Goal: Task Accomplishment & Management: Manage account settings

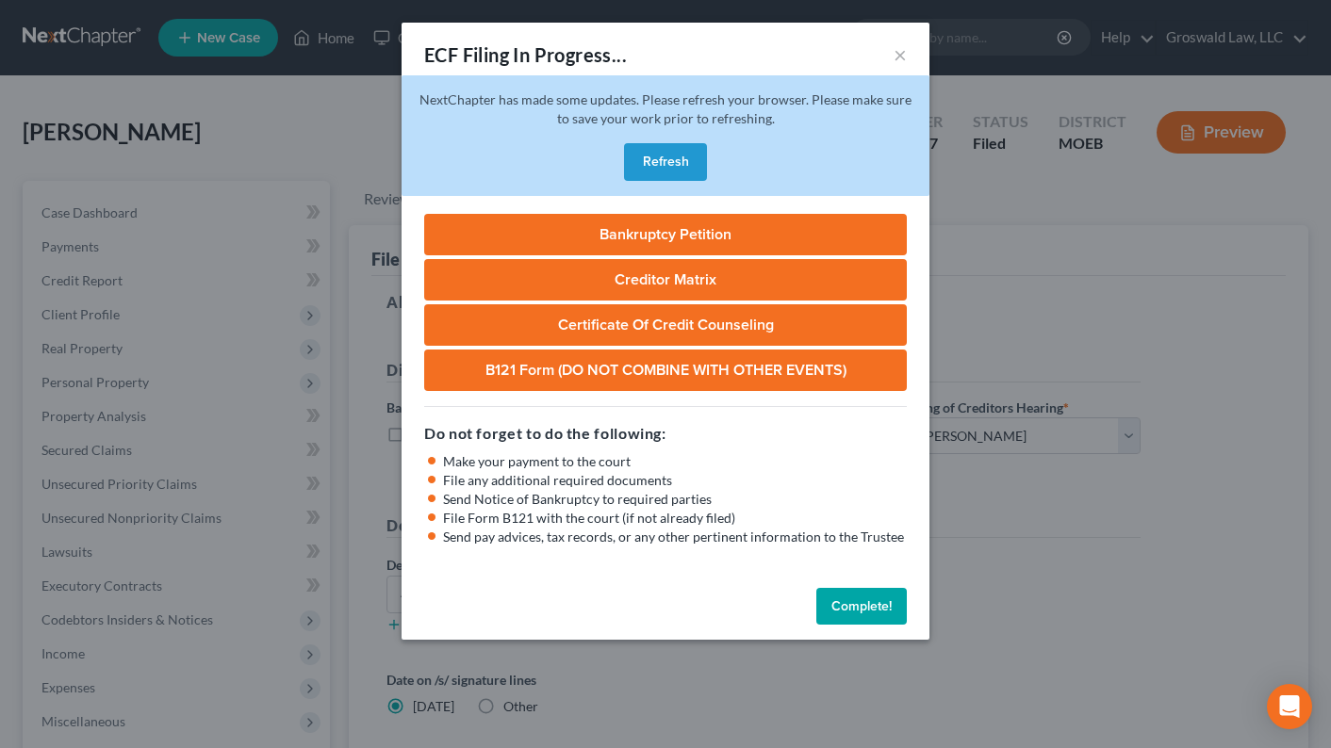
select select "2"
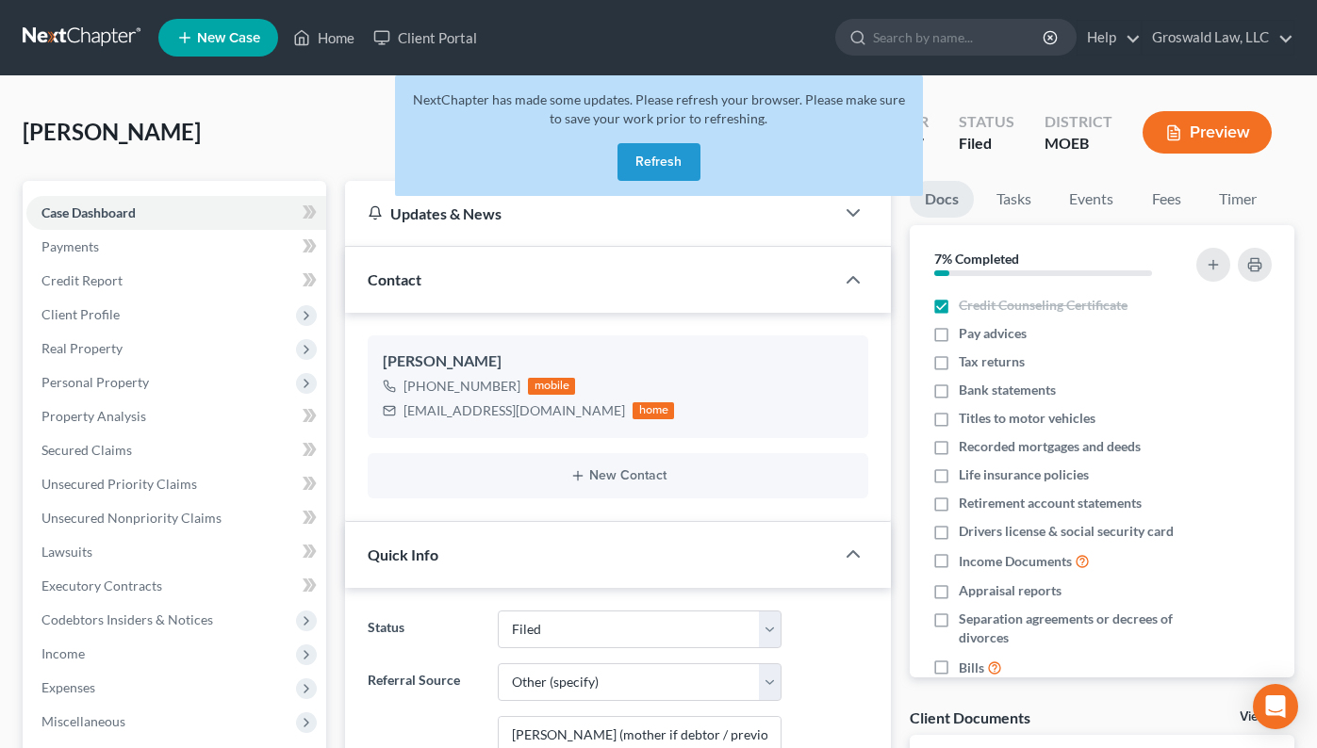
select select "6"
click at [310, 41] on icon at bounding box center [301, 37] width 17 height 23
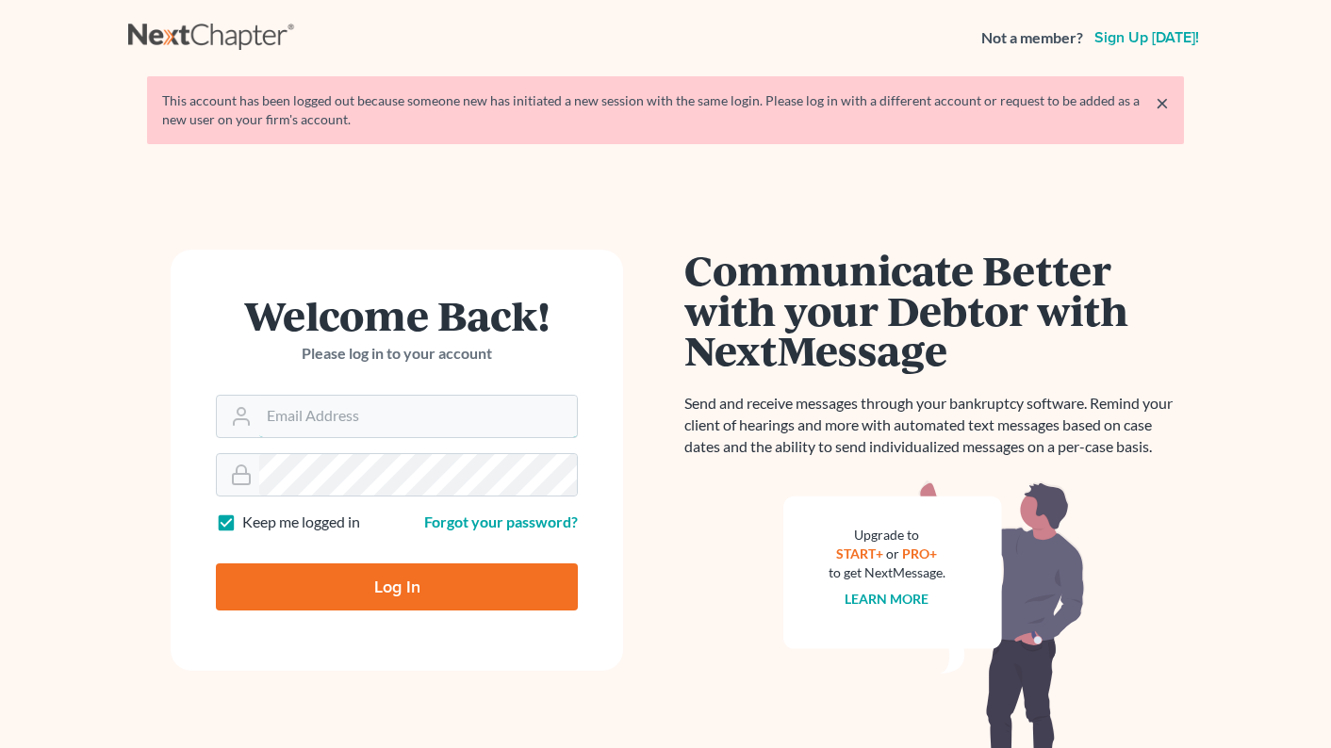
type input "[PERSON_NAME][EMAIL_ADDRESS][DOMAIN_NAME]"
click at [414, 585] on input "Log In" at bounding box center [397, 587] width 362 height 47
type input "Thinking..."
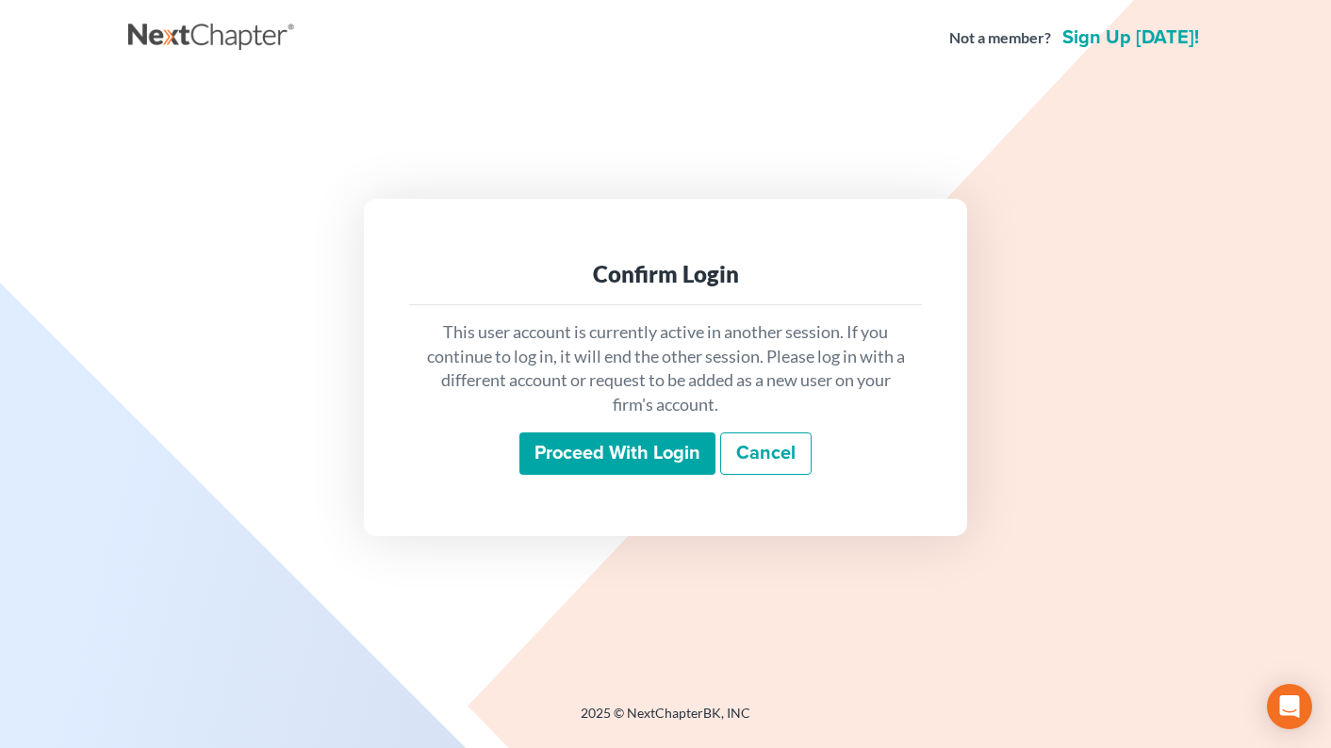
click at [618, 445] on input "Proceed with login" at bounding box center [617, 454] width 196 height 43
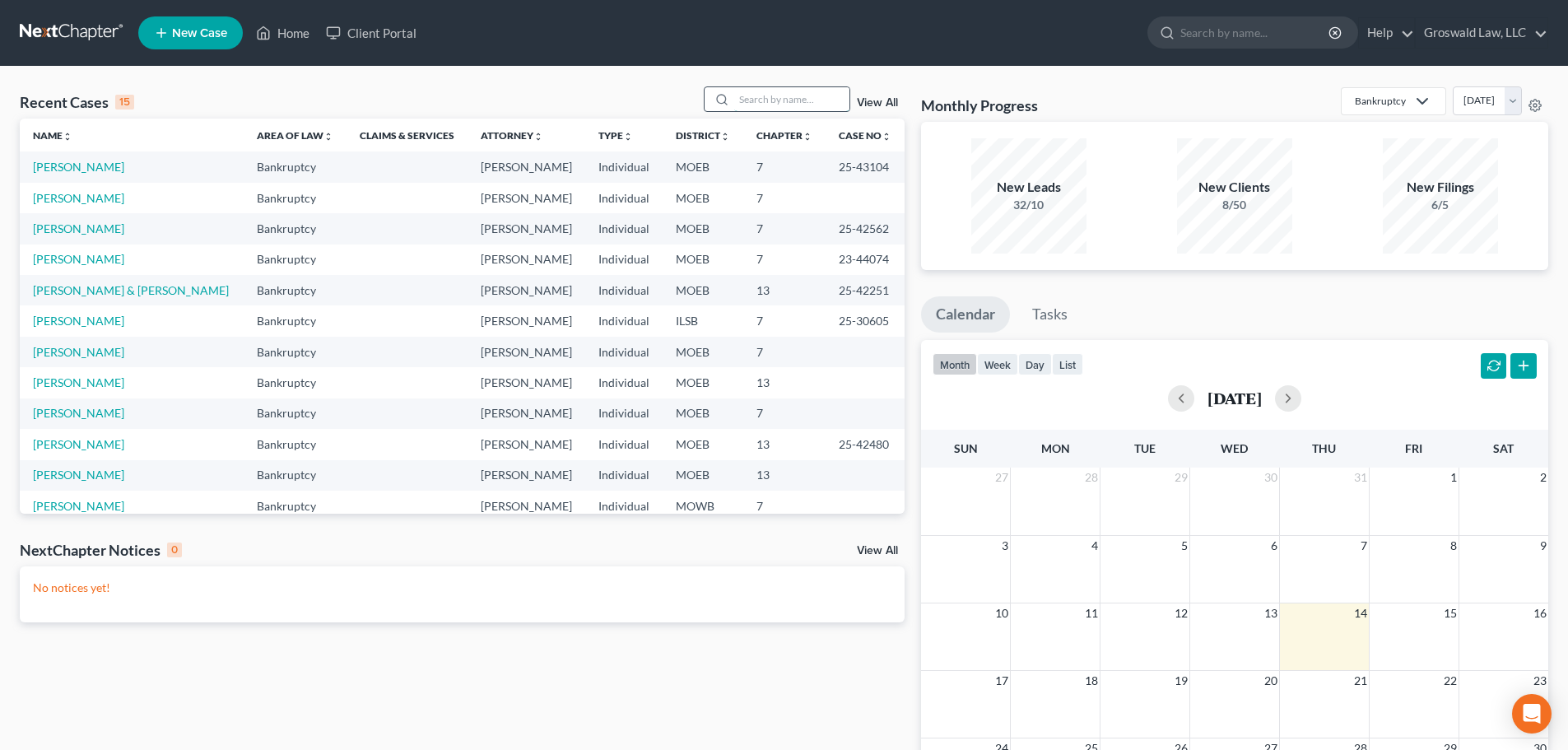
click at [777, 97] on input "search" at bounding box center [792, 99] width 115 height 24
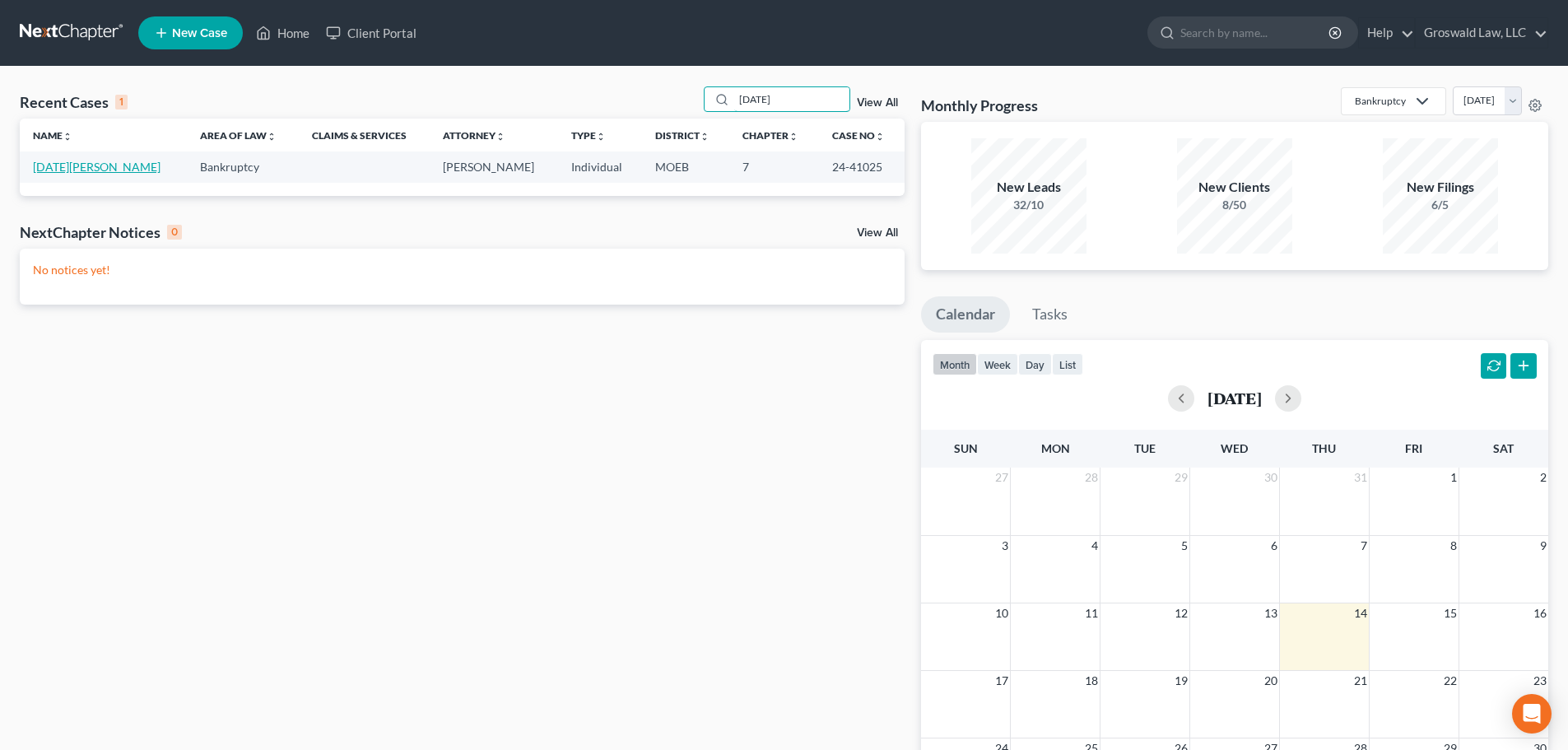
type input "[DATE]"
click at [65, 169] on link "[DATE][PERSON_NAME]" at bounding box center [97, 167] width 127 height 14
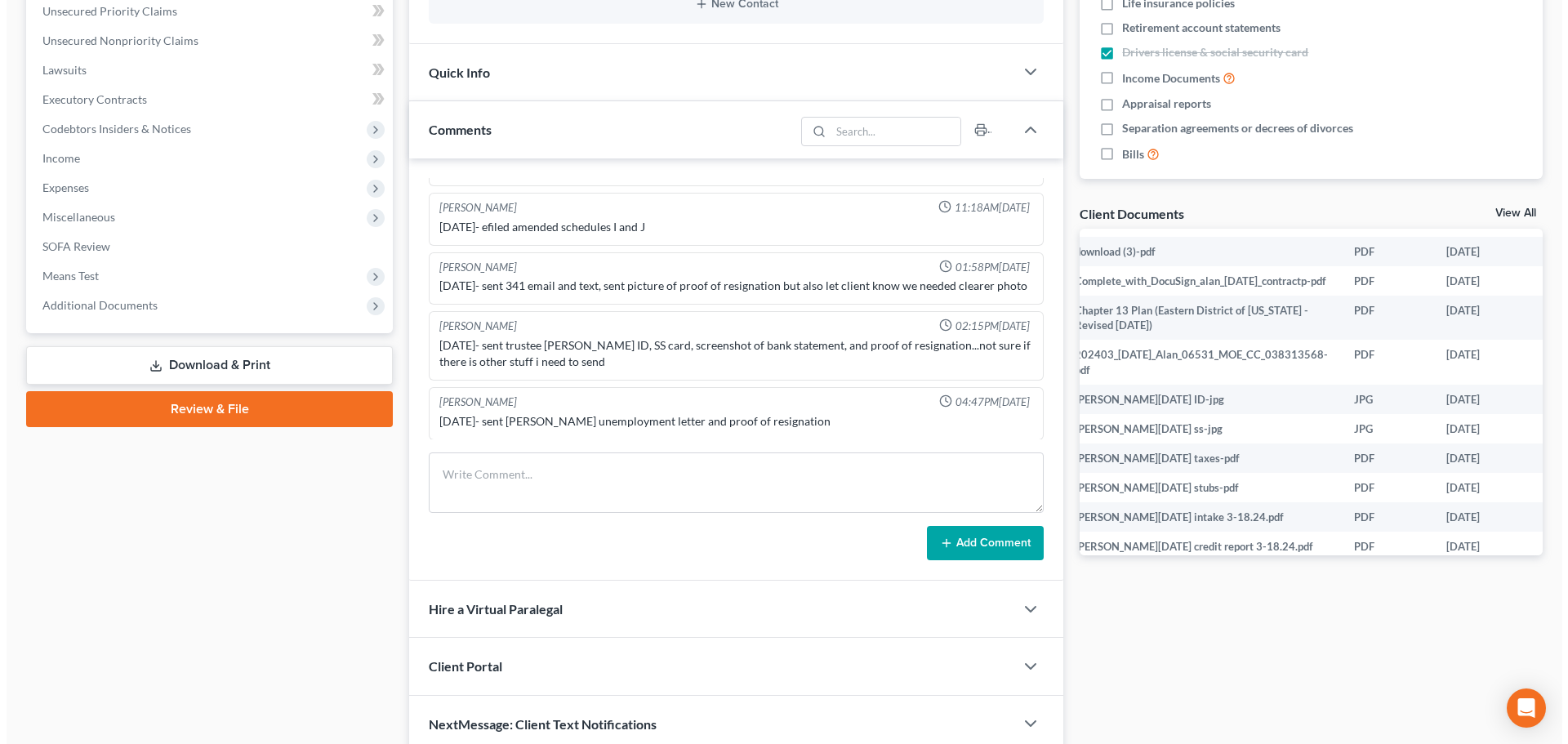
scroll to position [408, 49]
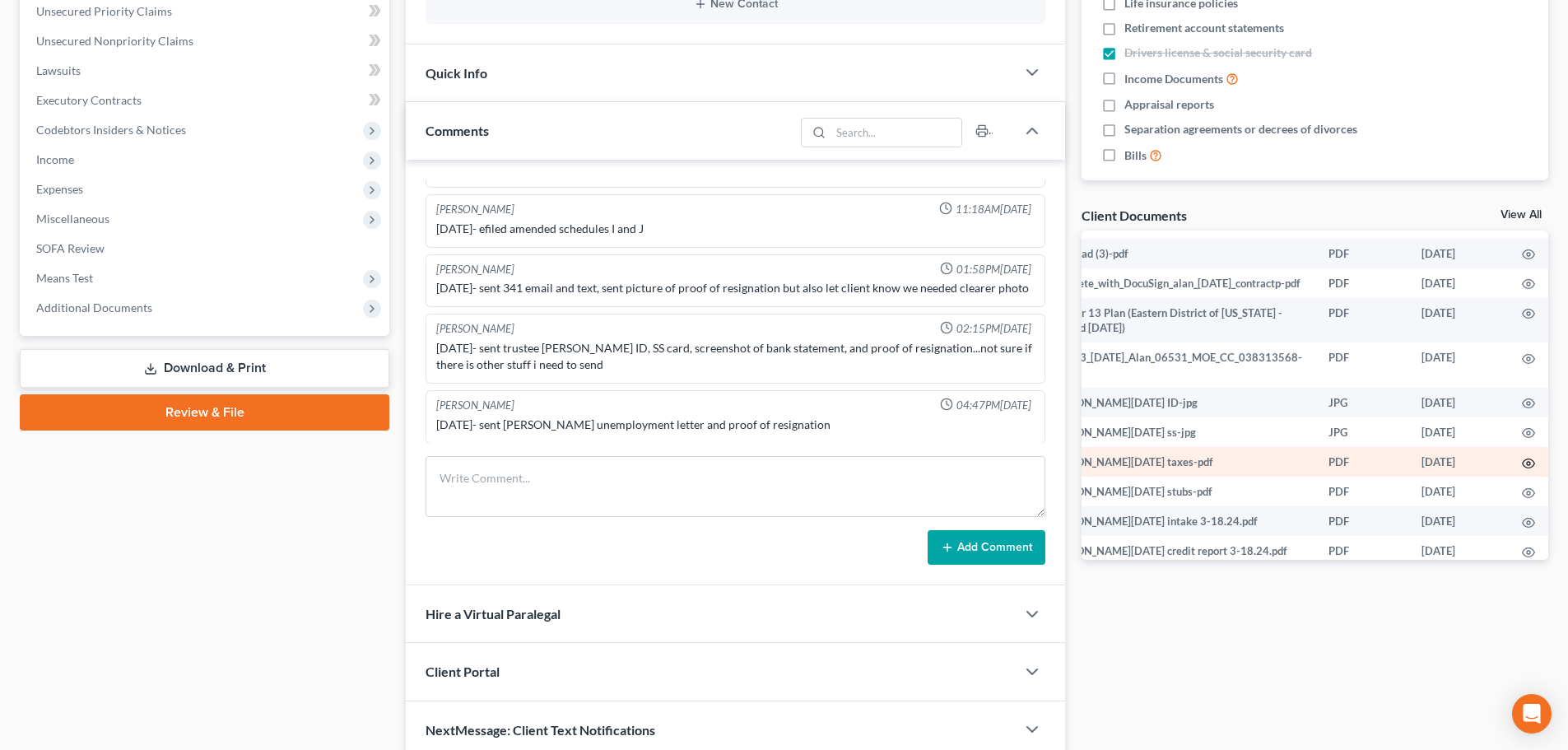
click at [1161, 462] on circle "button" at bounding box center [1529, 464] width 3 height 3
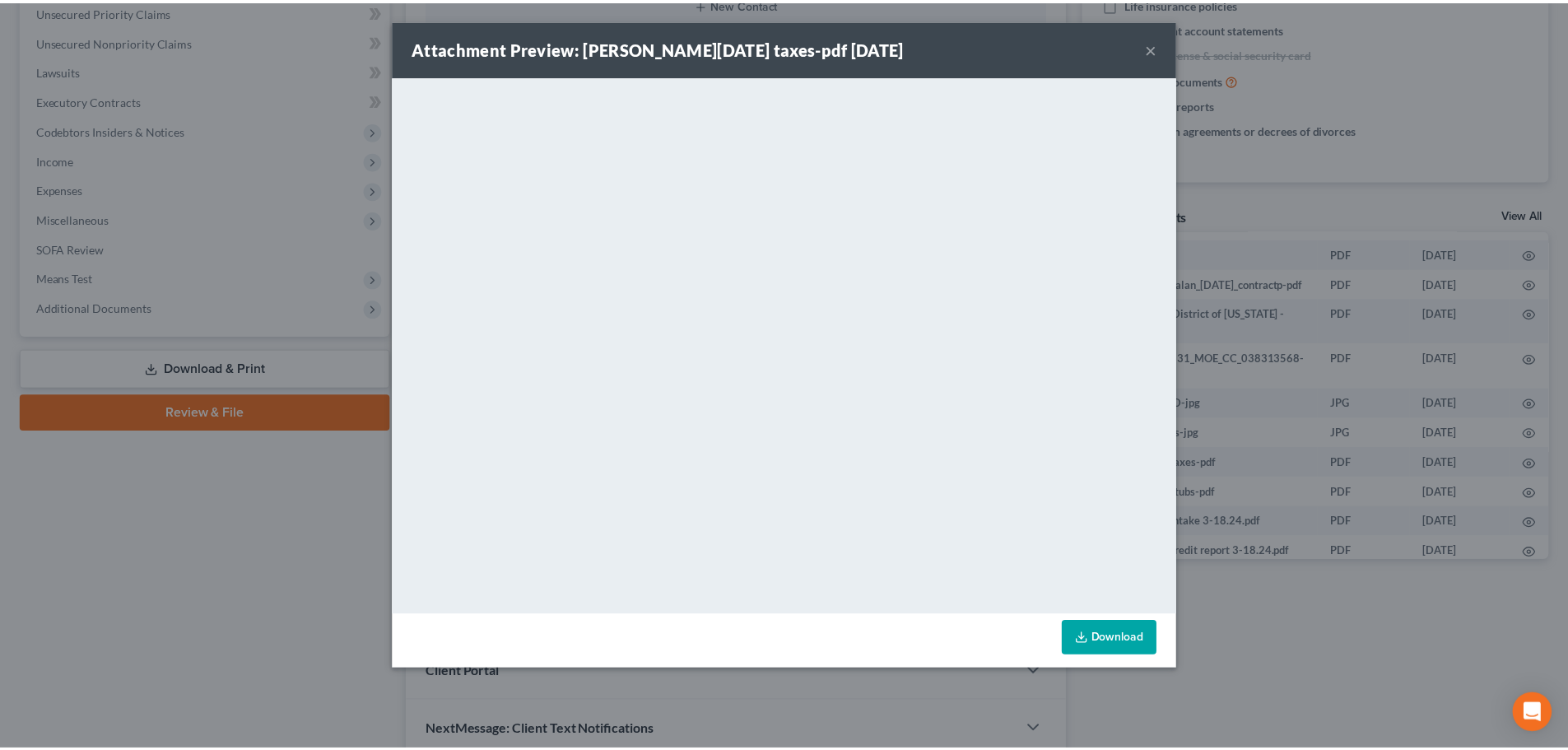
scroll to position [0, 0]
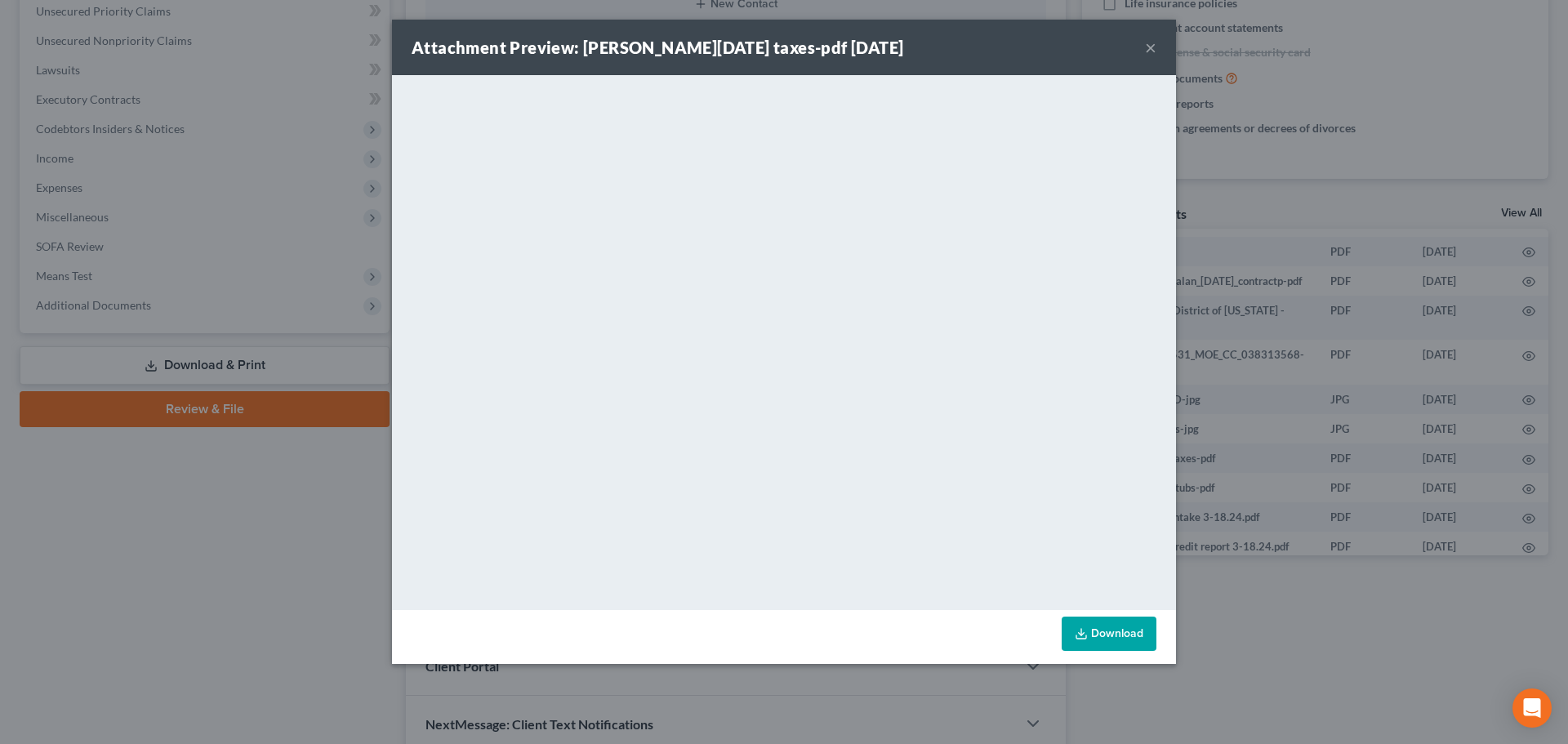
click at [1152, 51] on div "Attachment Preview: alan easter 2023 taxes-pdf 03/22/2024 ×" at bounding box center [783, 48] width 784 height 55
click at [1152, 49] on button "×" at bounding box center [1150, 47] width 11 height 20
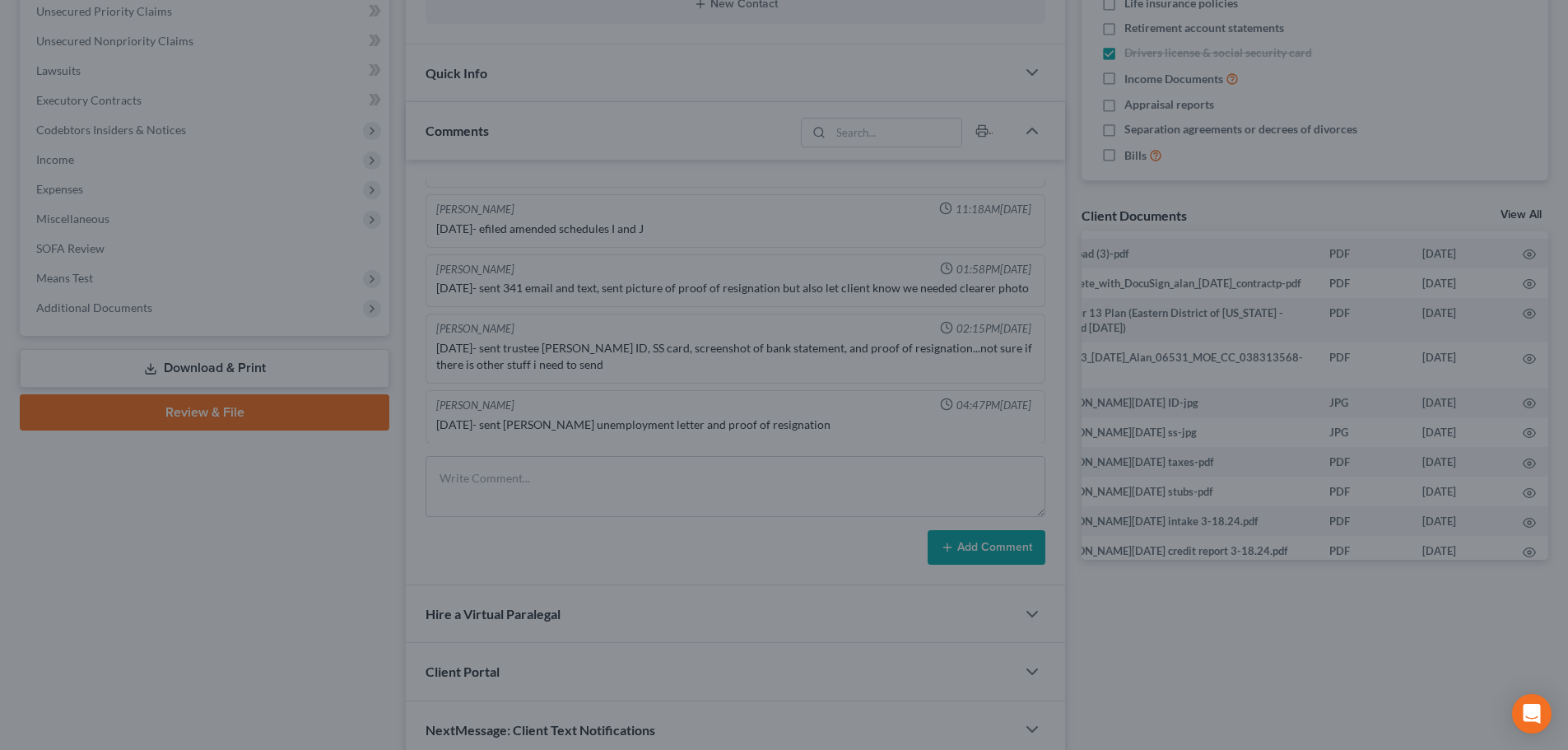
scroll to position [1751, 0]
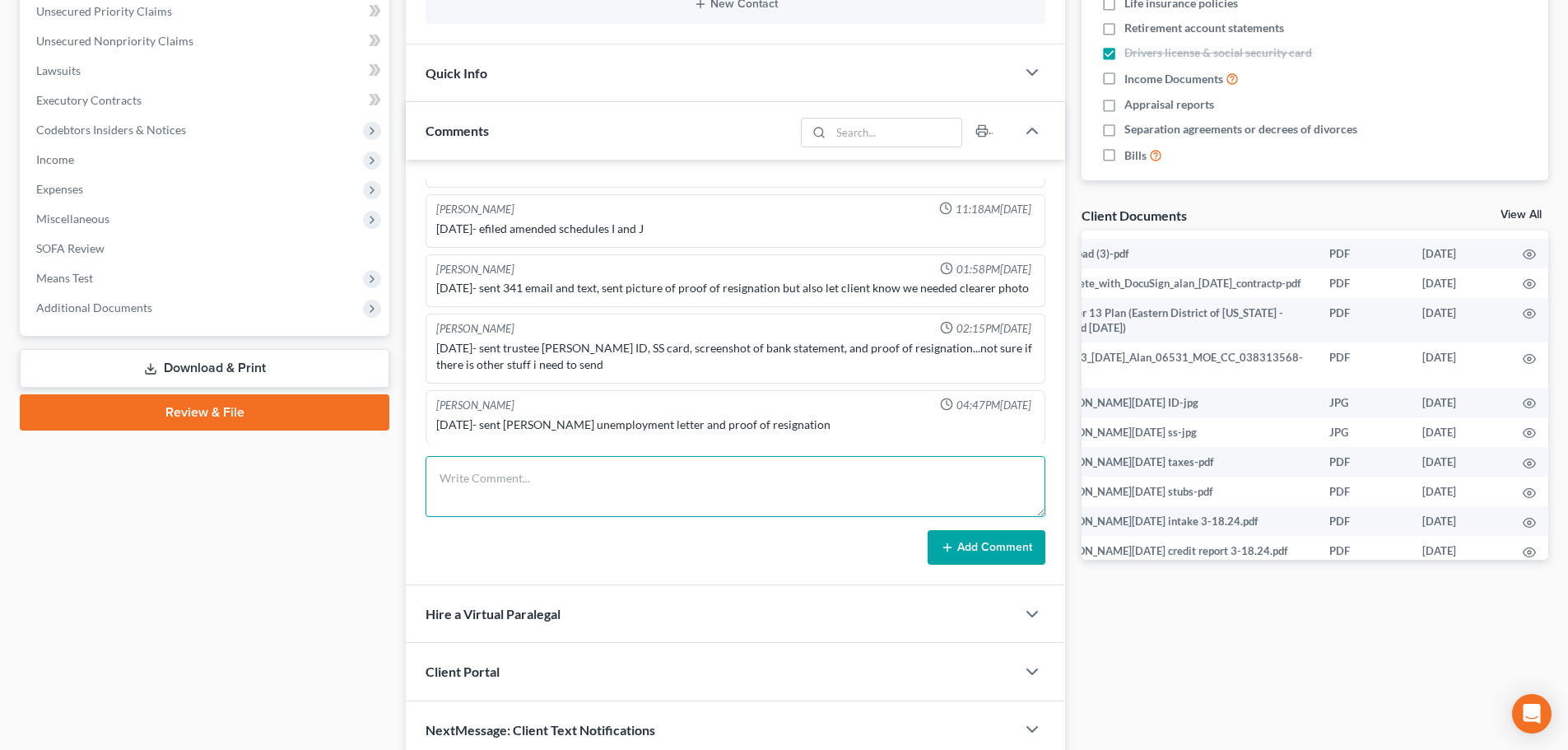
click at [693, 490] on textarea at bounding box center [735, 486] width 620 height 61
type textarea "8/14/25 - sent 23 and 24 taxes to Riske"
click at [1005, 547] on button "Add Comment" at bounding box center [986, 547] width 118 height 35
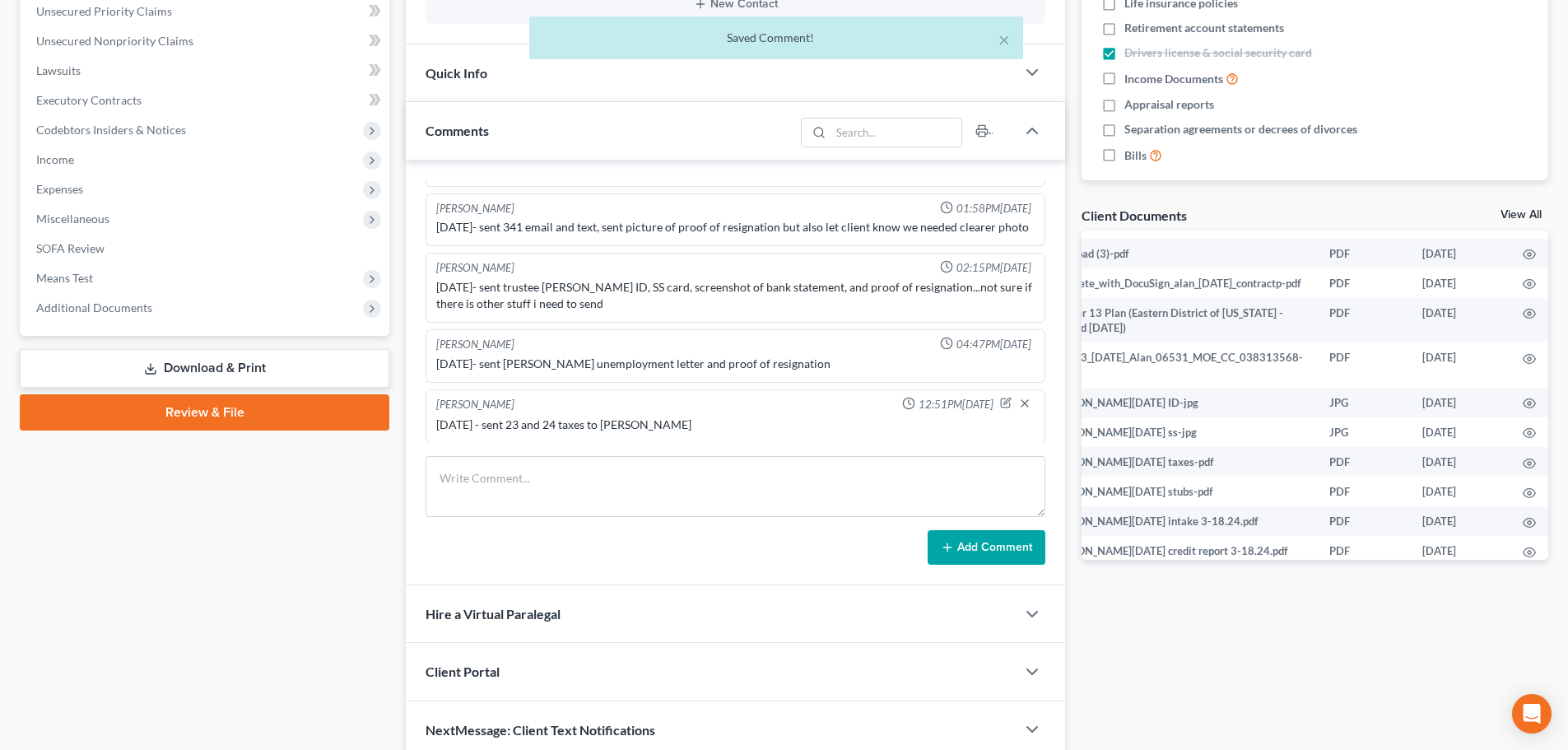
scroll to position [0, 0]
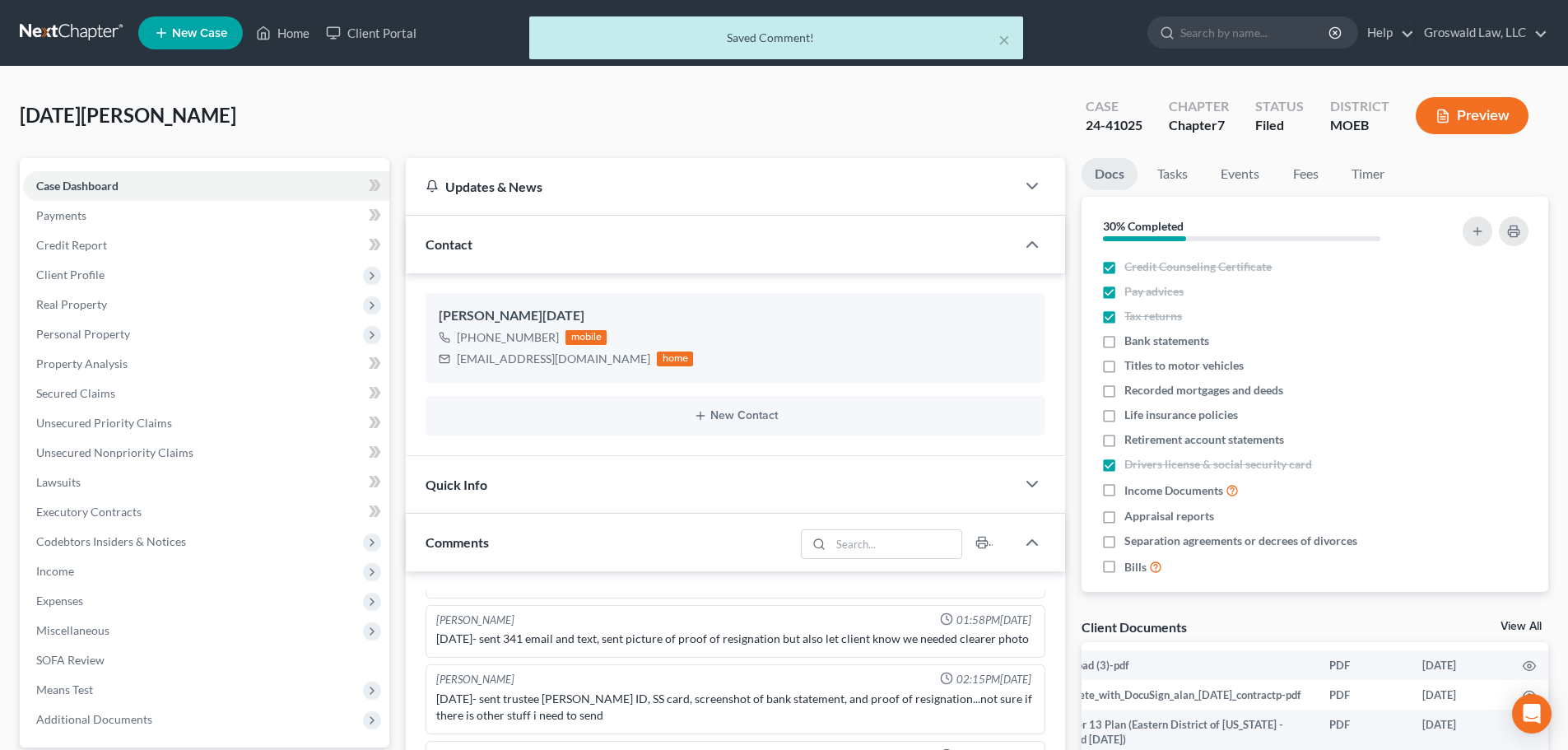
click at [294, 29] on div "× Saved Comment!" at bounding box center [776, 42] width 1568 height 51
click at [1001, 38] on button "×" at bounding box center [1003, 39] width 11 height 20
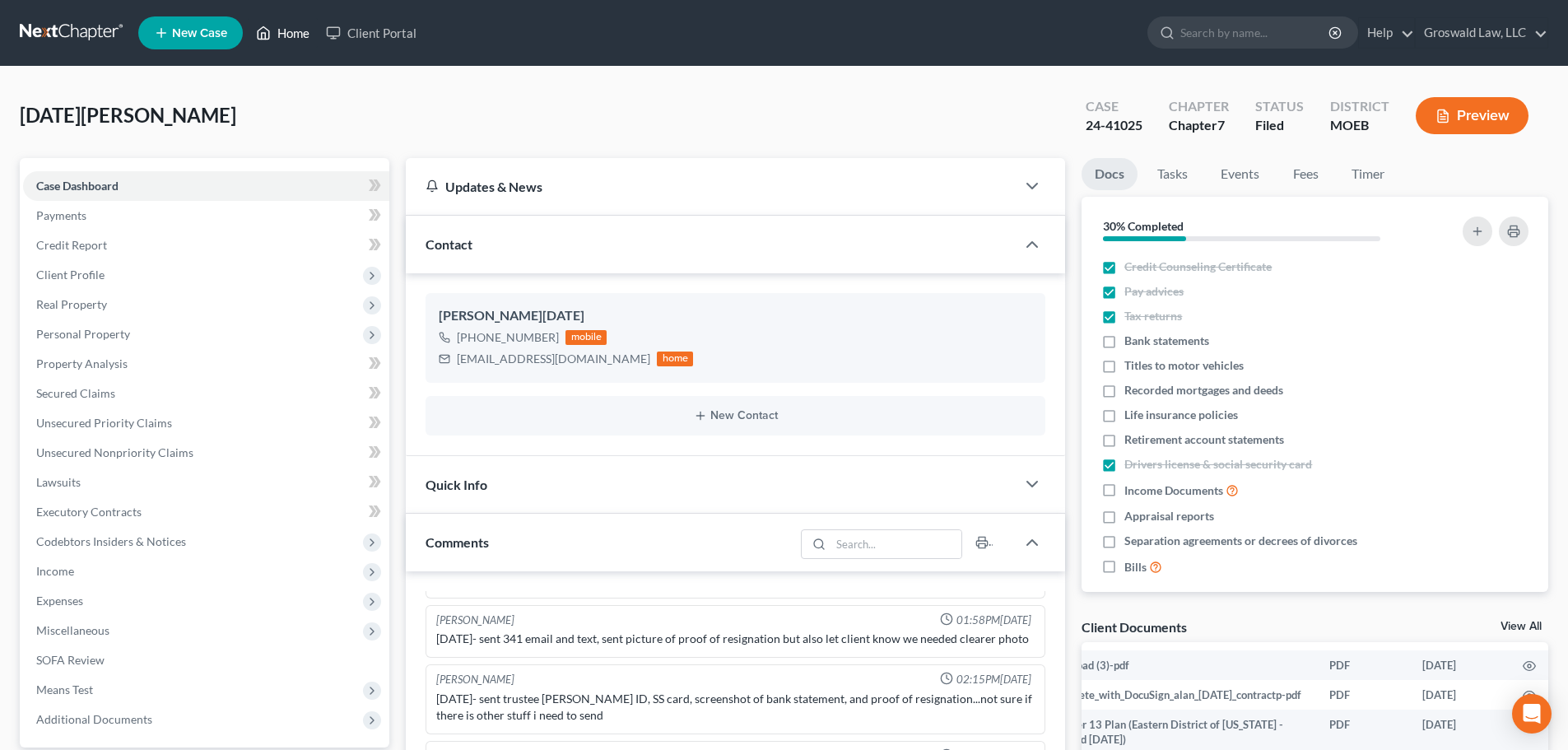
click at [286, 30] on link "Home" at bounding box center [283, 33] width 70 height 30
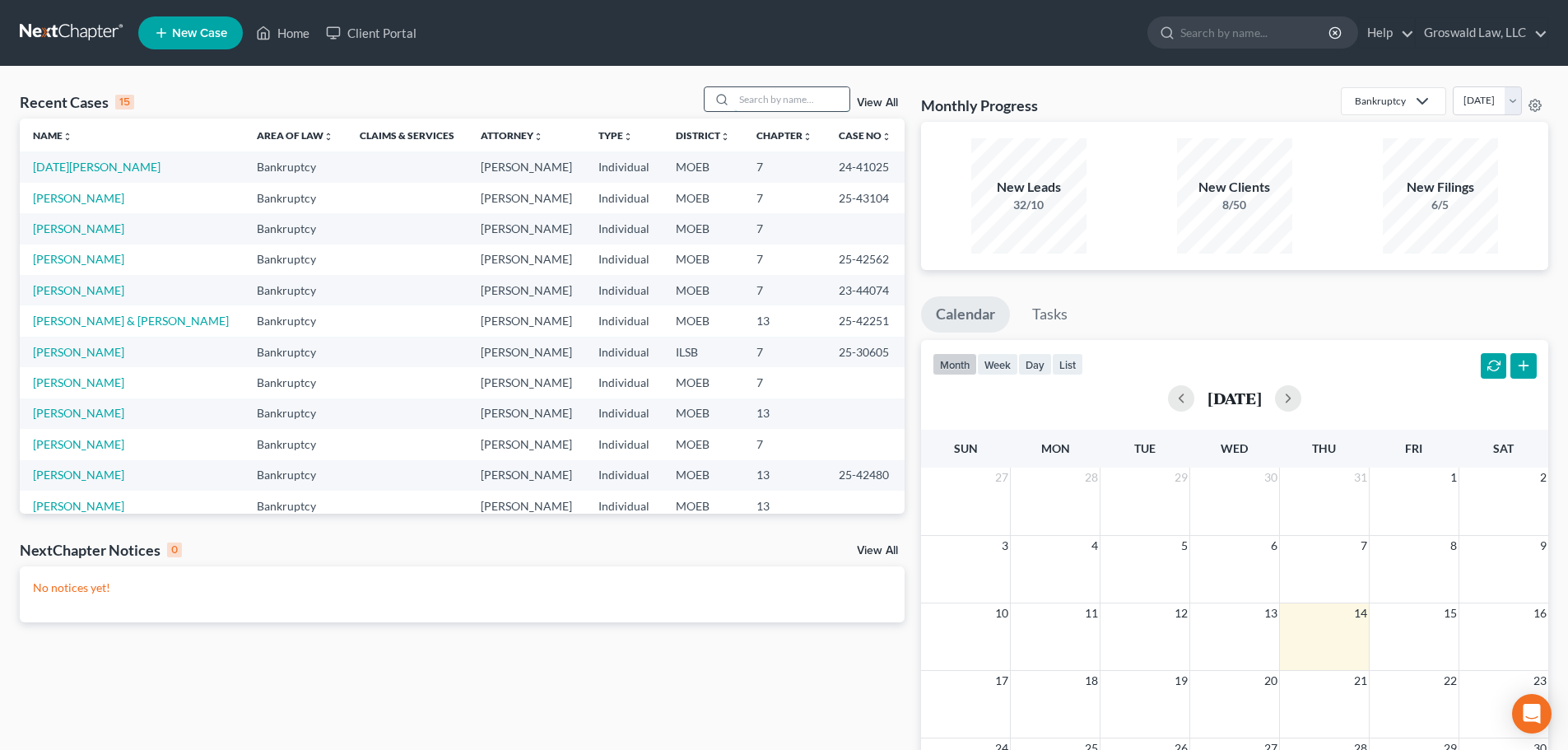
click at [787, 107] on input "search" at bounding box center [792, 99] width 115 height 24
type input "h"
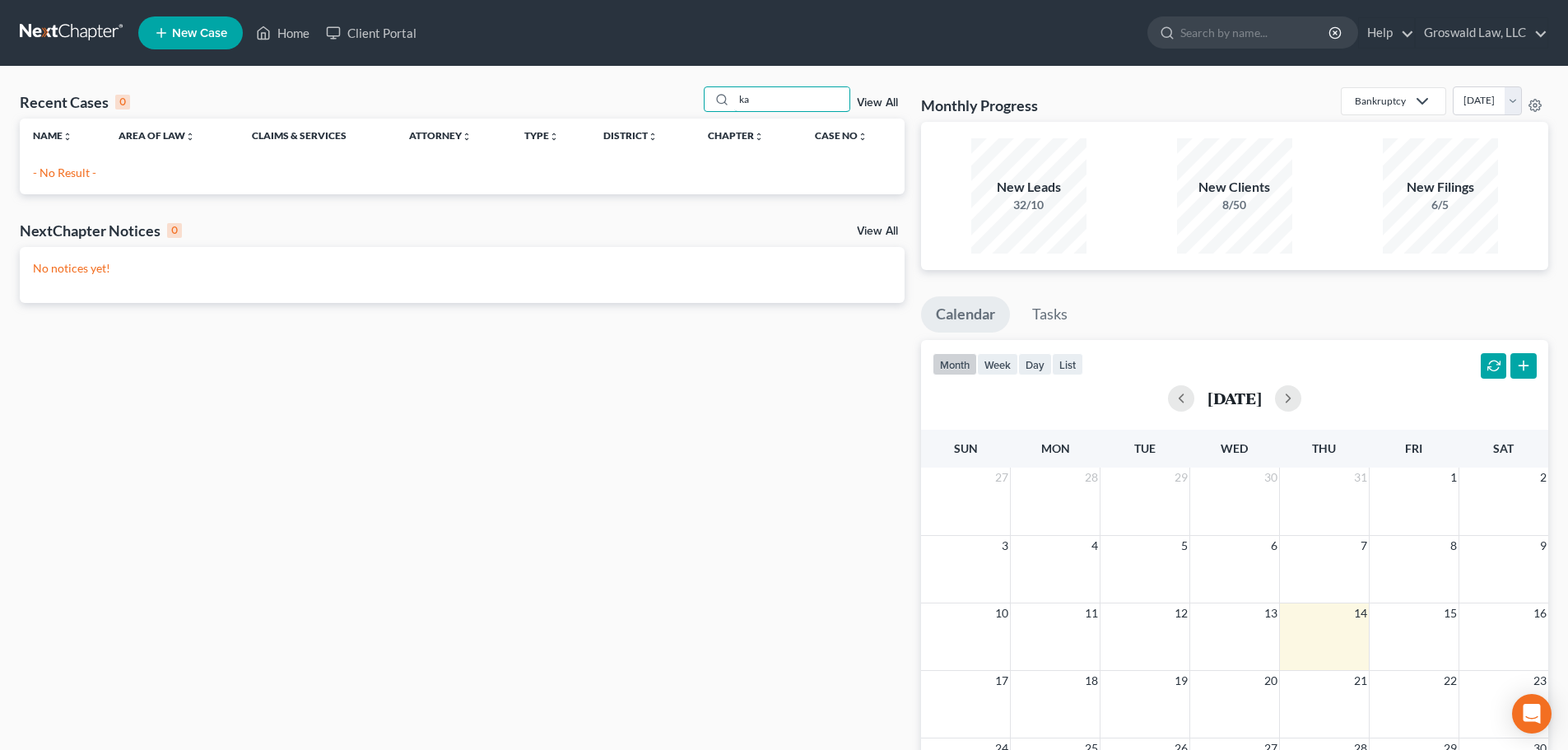
type input "k"
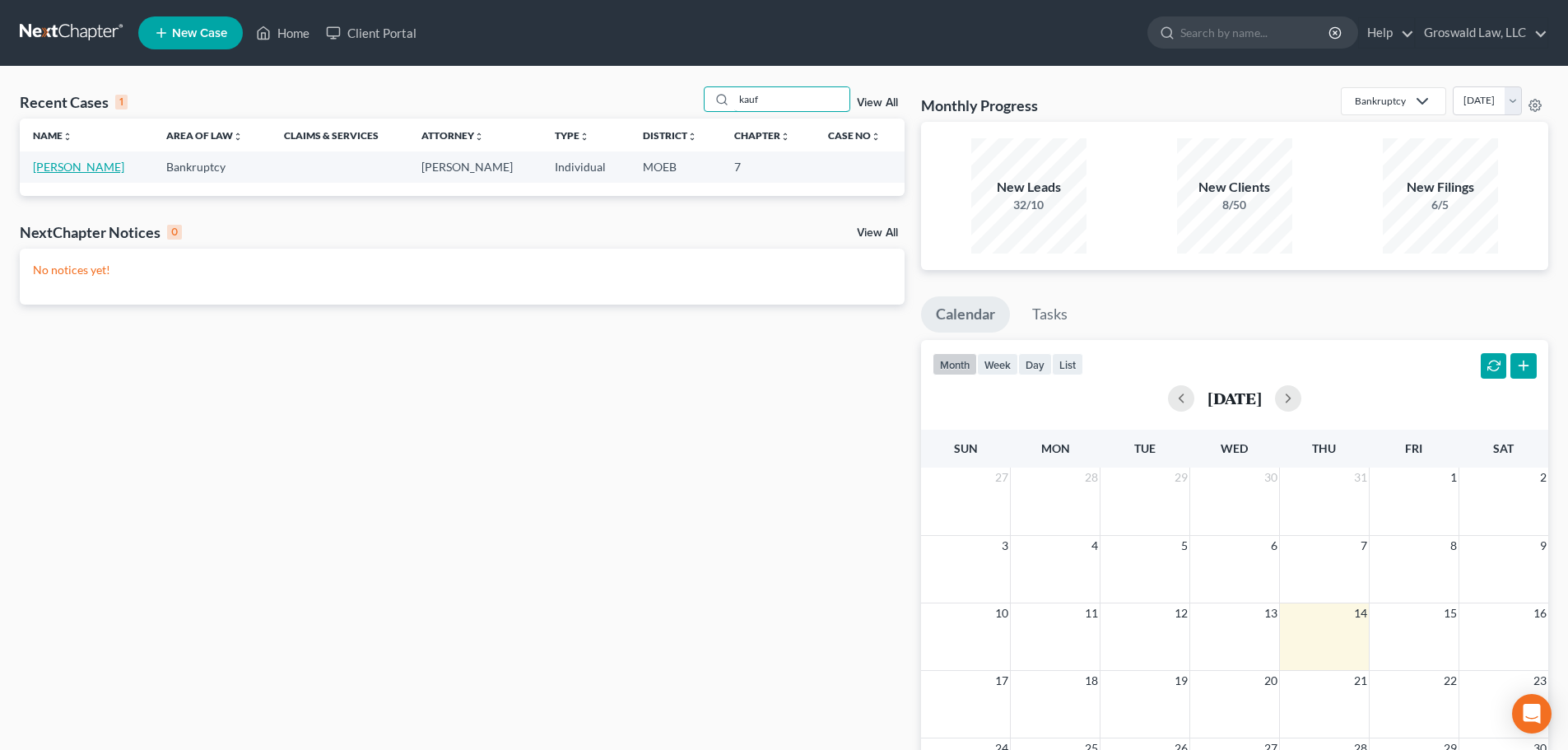
type input "kauf"
click at [100, 166] on link "[PERSON_NAME]" at bounding box center [79, 167] width 92 height 14
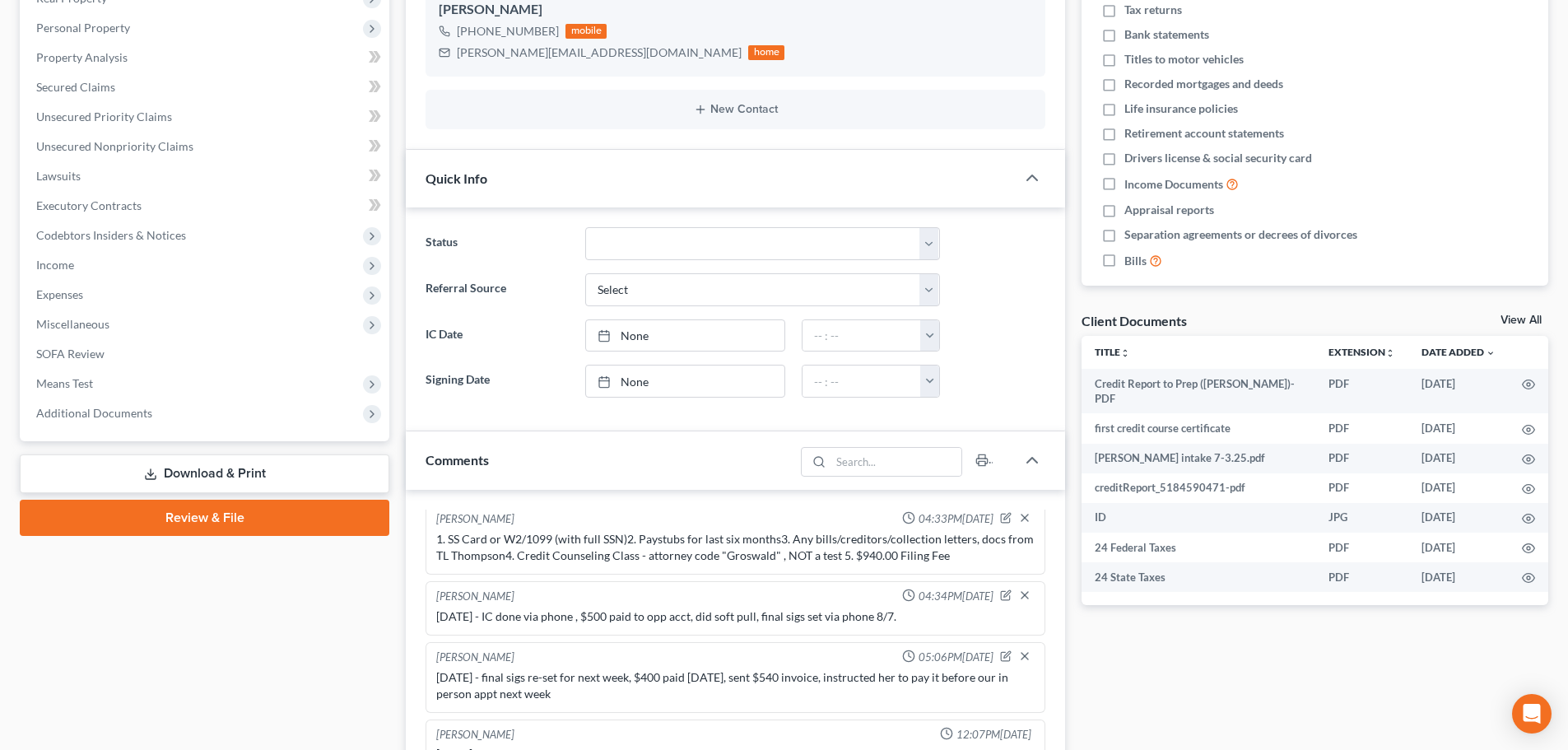
scroll to position [320, 0]
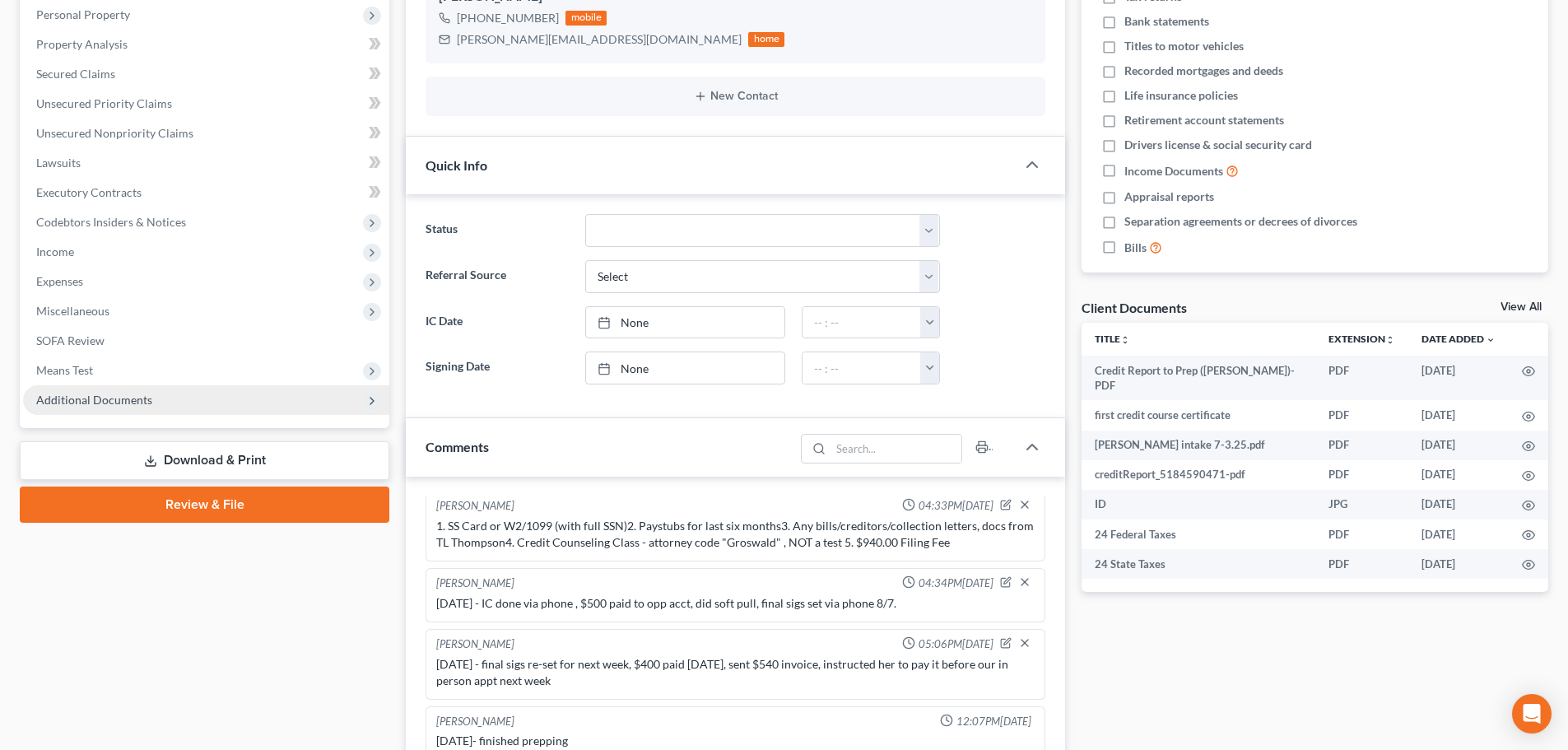
click at [138, 403] on span "Additional Documents" at bounding box center [93, 400] width 116 height 14
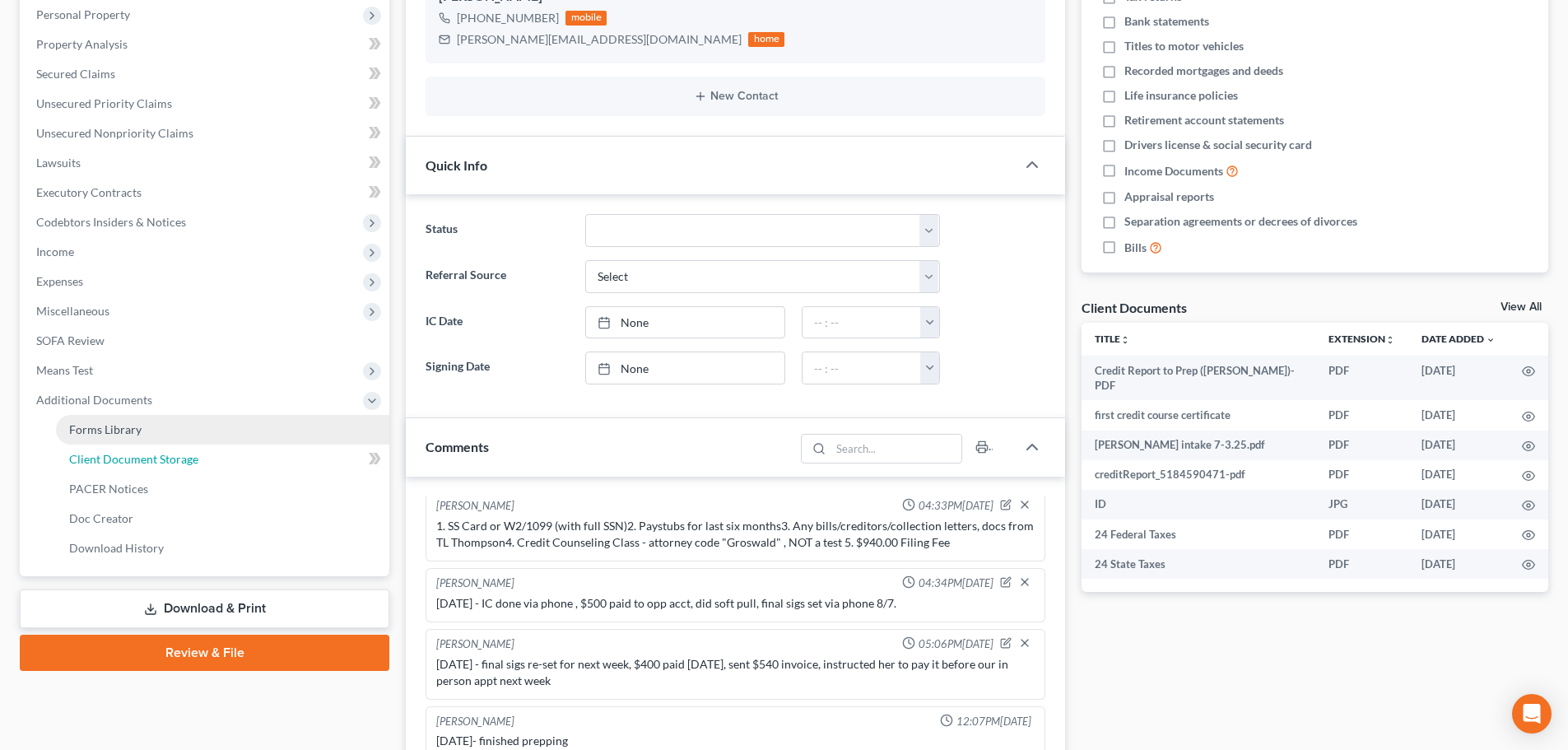
drag, startPoint x: 124, startPoint y: 464, endPoint x: 107, endPoint y: 451, distance: 21.4
click at [125, 464] on span "Client Document Storage" at bounding box center [134, 458] width 129 height 14
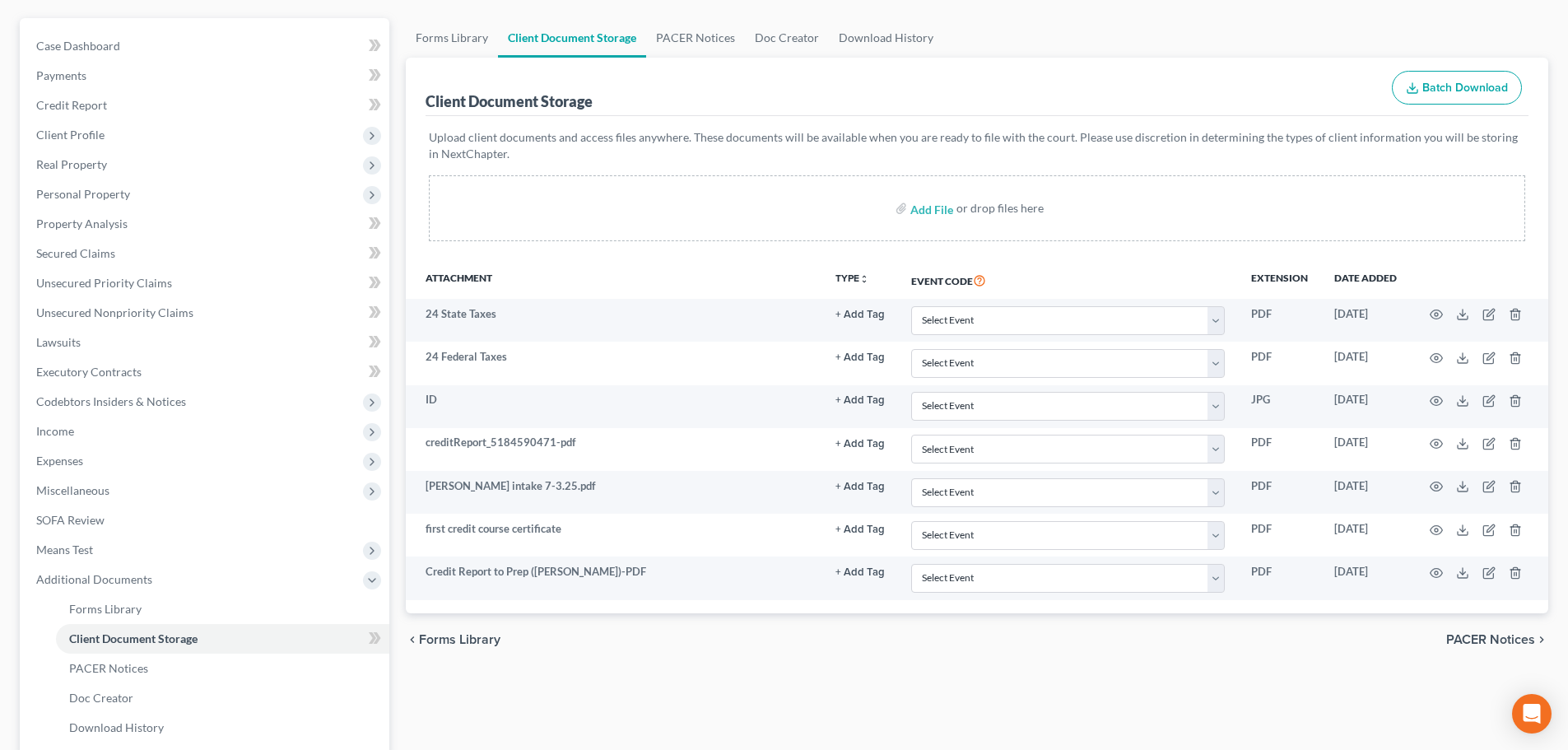
scroll to position [138, 0]
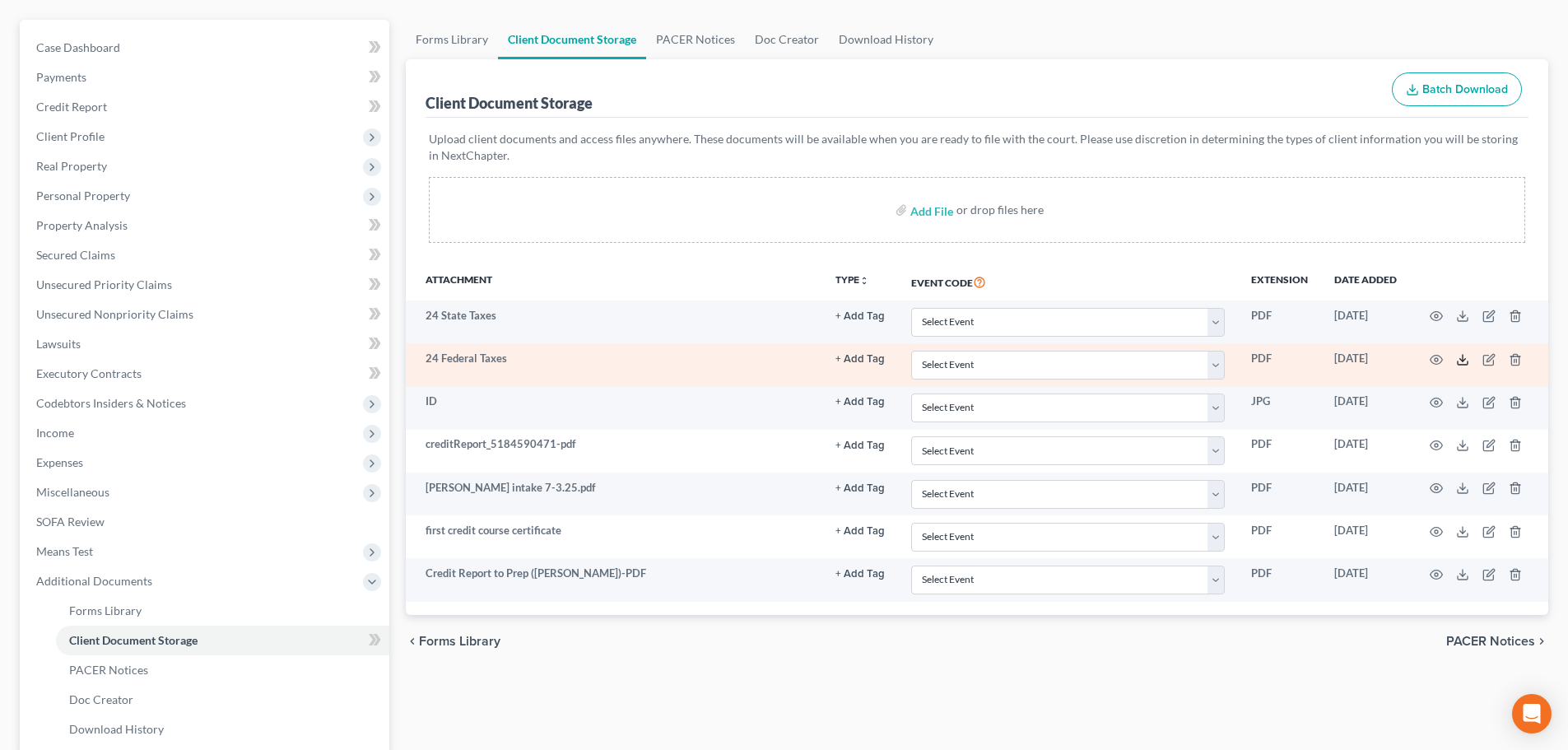
click at [1161, 360] on polyline at bounding box center [1462, 359] width 6 height 3
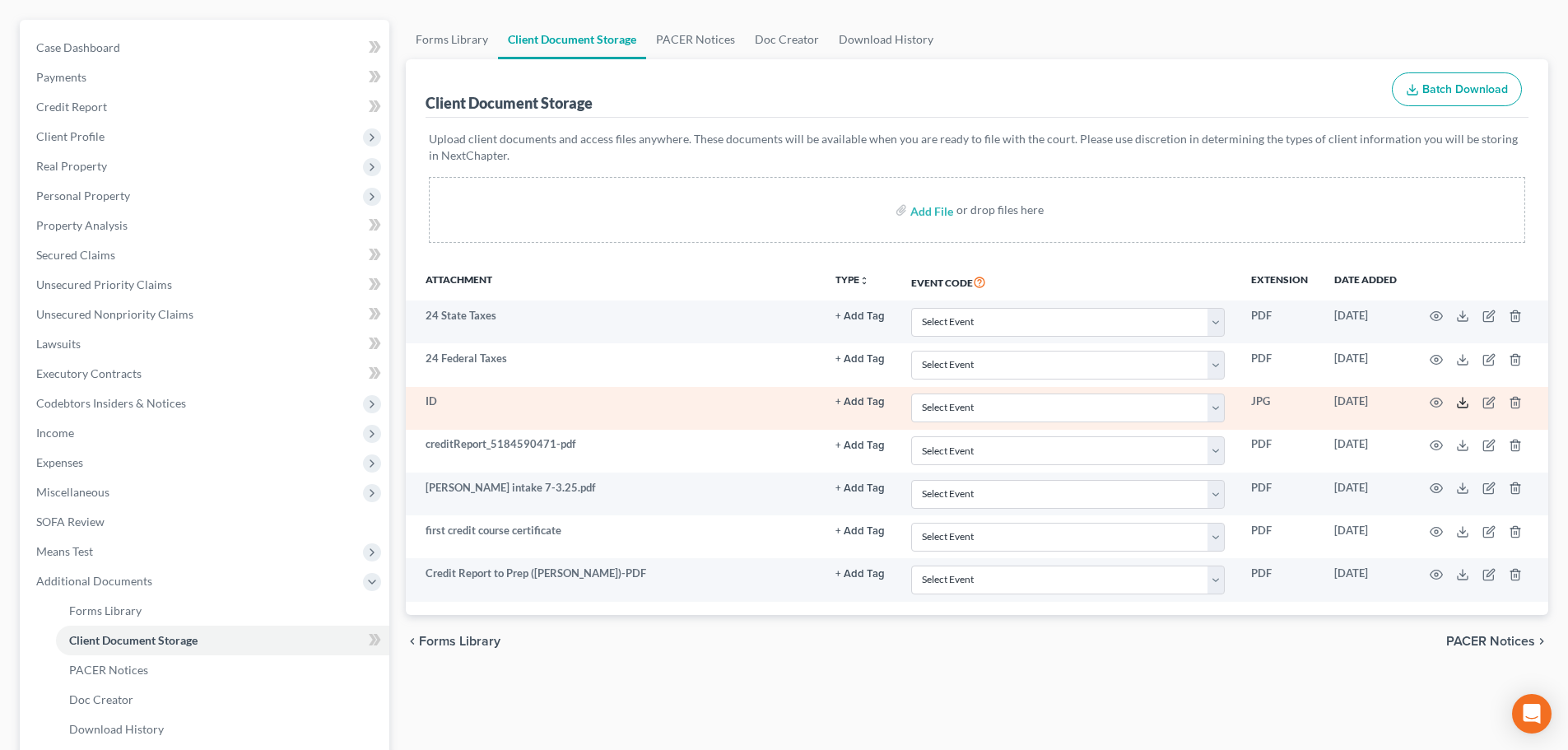
click at [1161, 402] on polyline at bounding box center [1462, 403] width 6 height 3
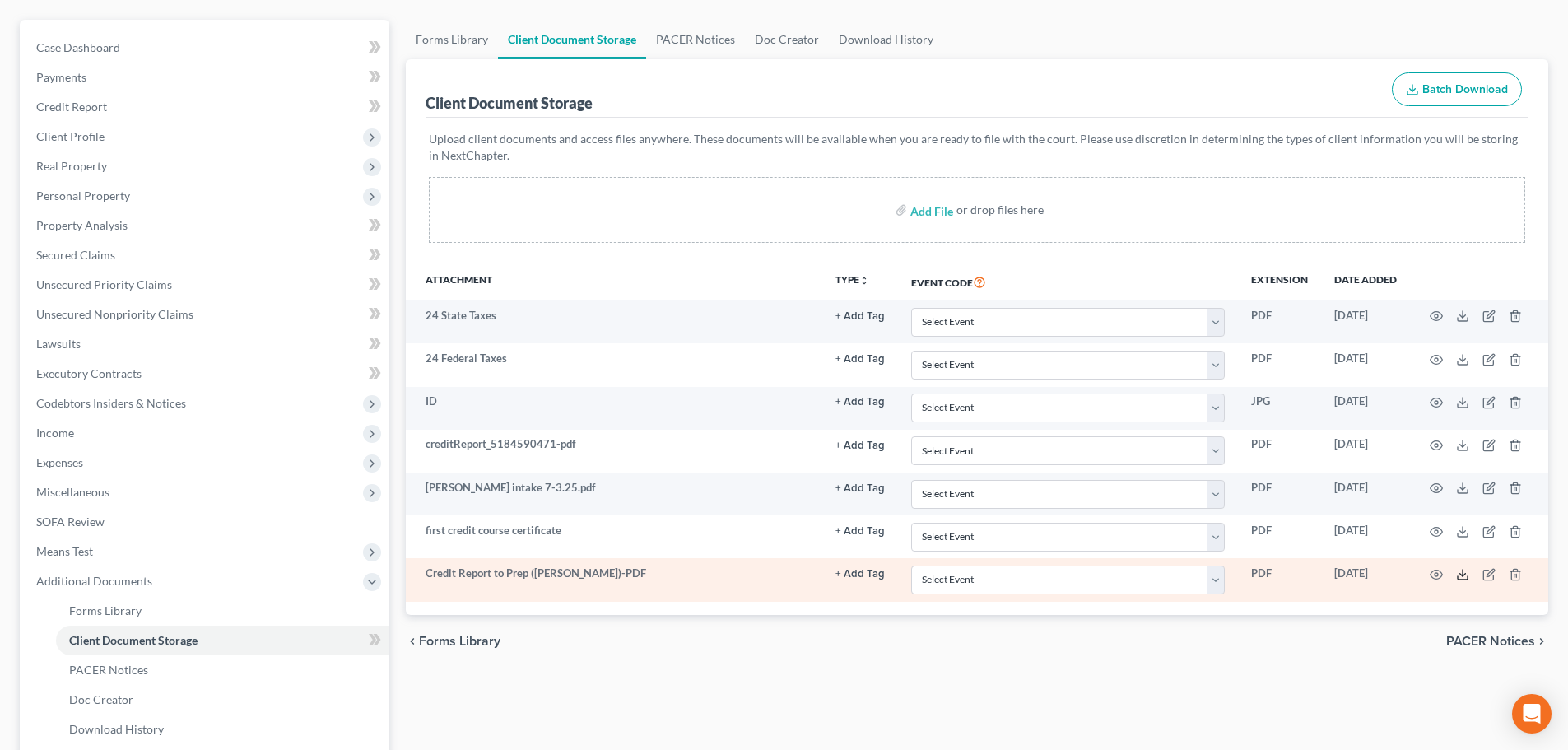
click at [1161, 573] on icon at bounding box center [1461, 574] width 13 height 13
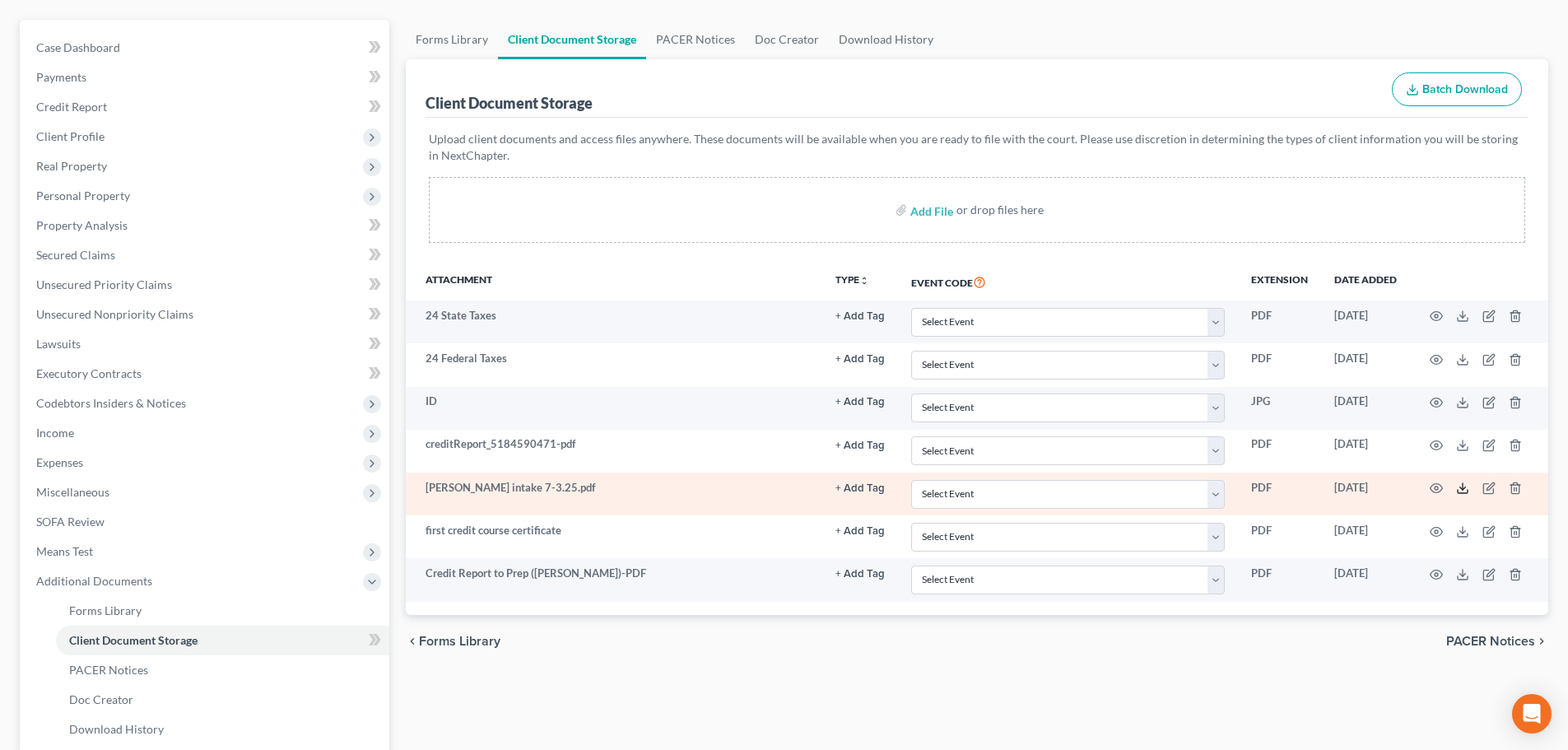
click at [1161, 485] on line at bounding box center [1462, 486] width 0 height 7
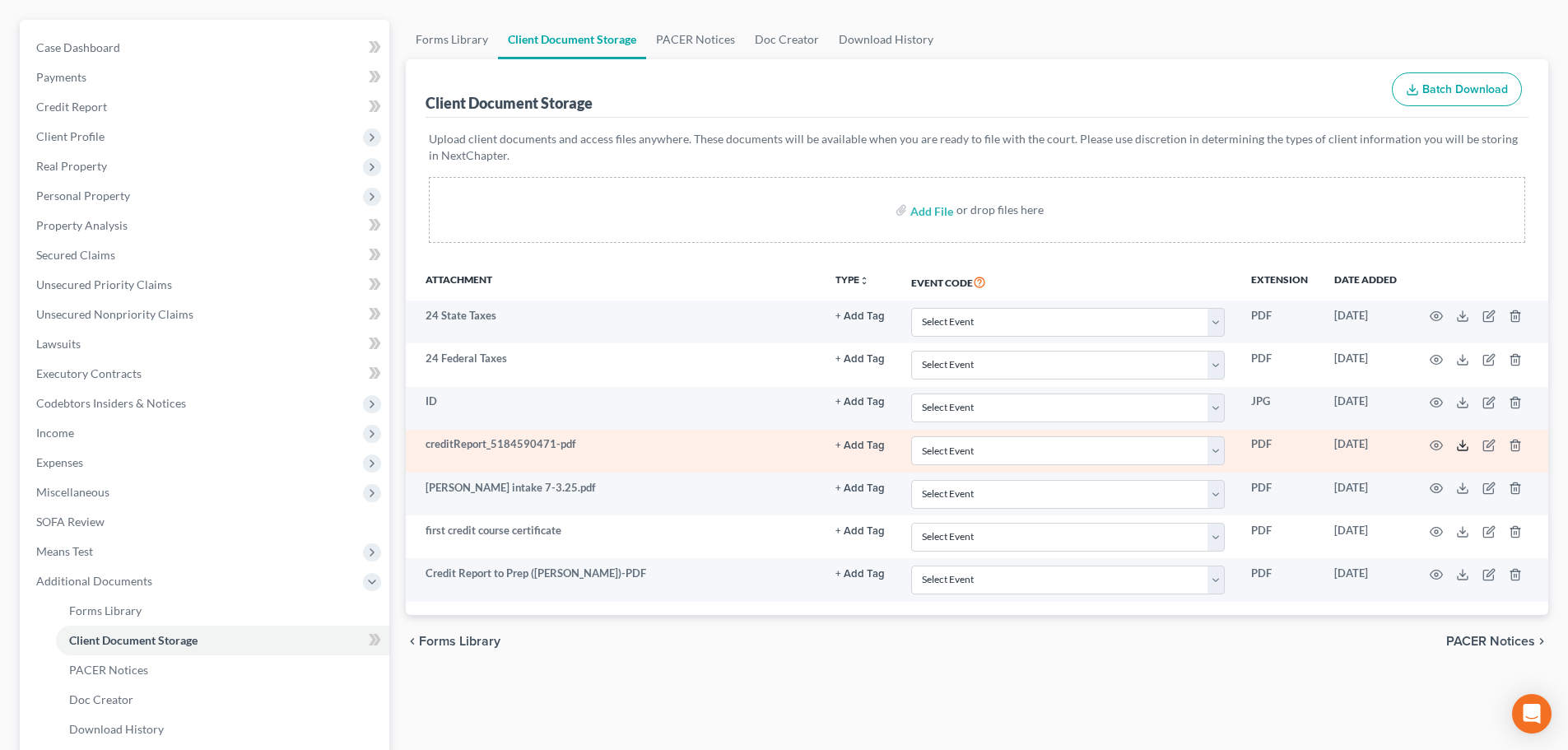
click at [1161, 445] on icon at bounding box center [1461, 444] width 13 height 13
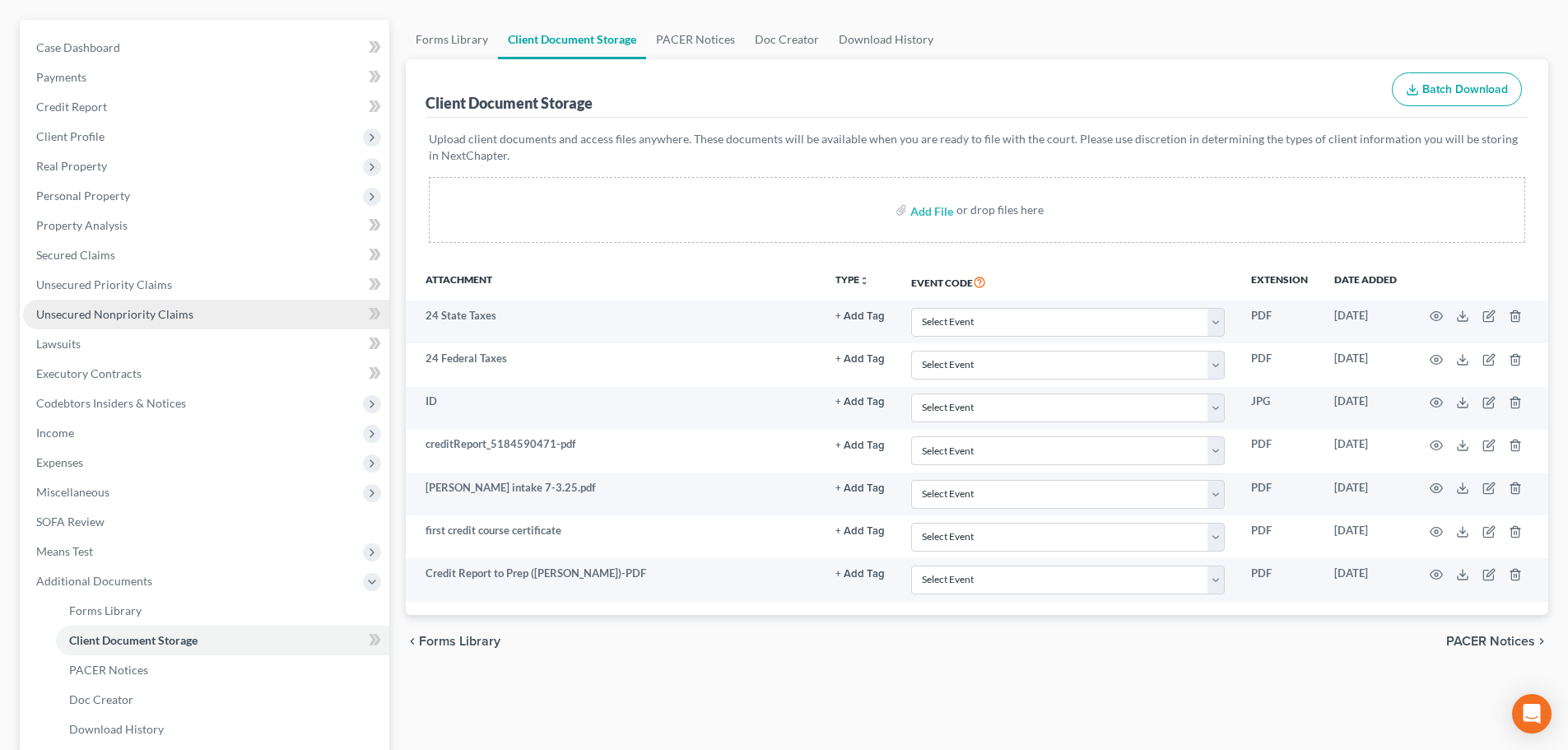
click at [190, 312] on link "Unsecured Nonpriority Claims" at bounding box center [205, 314] width 366 height 30
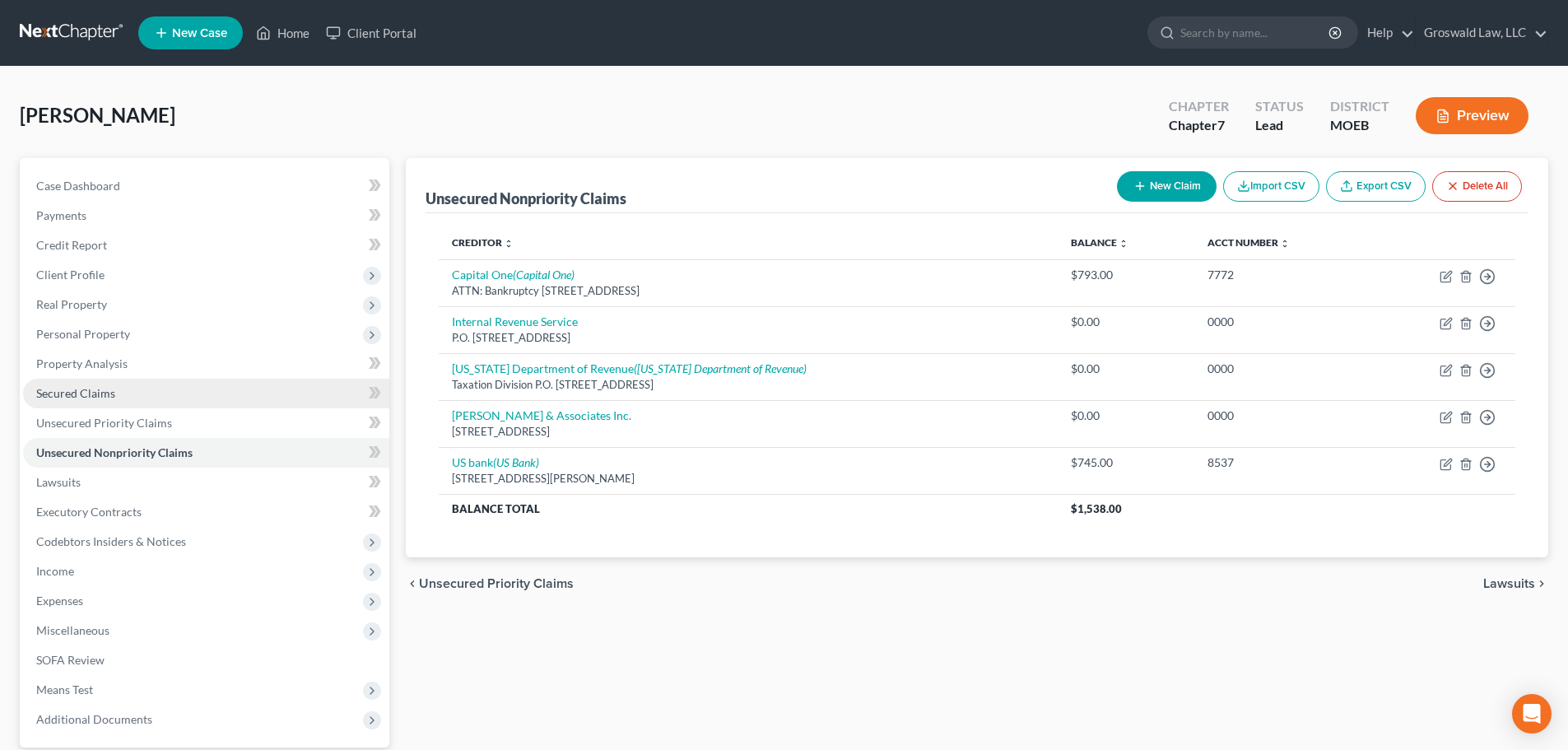
click at [162, 396] on link "Secured Claims" at bounding box center [205, 394] width 366 height 30
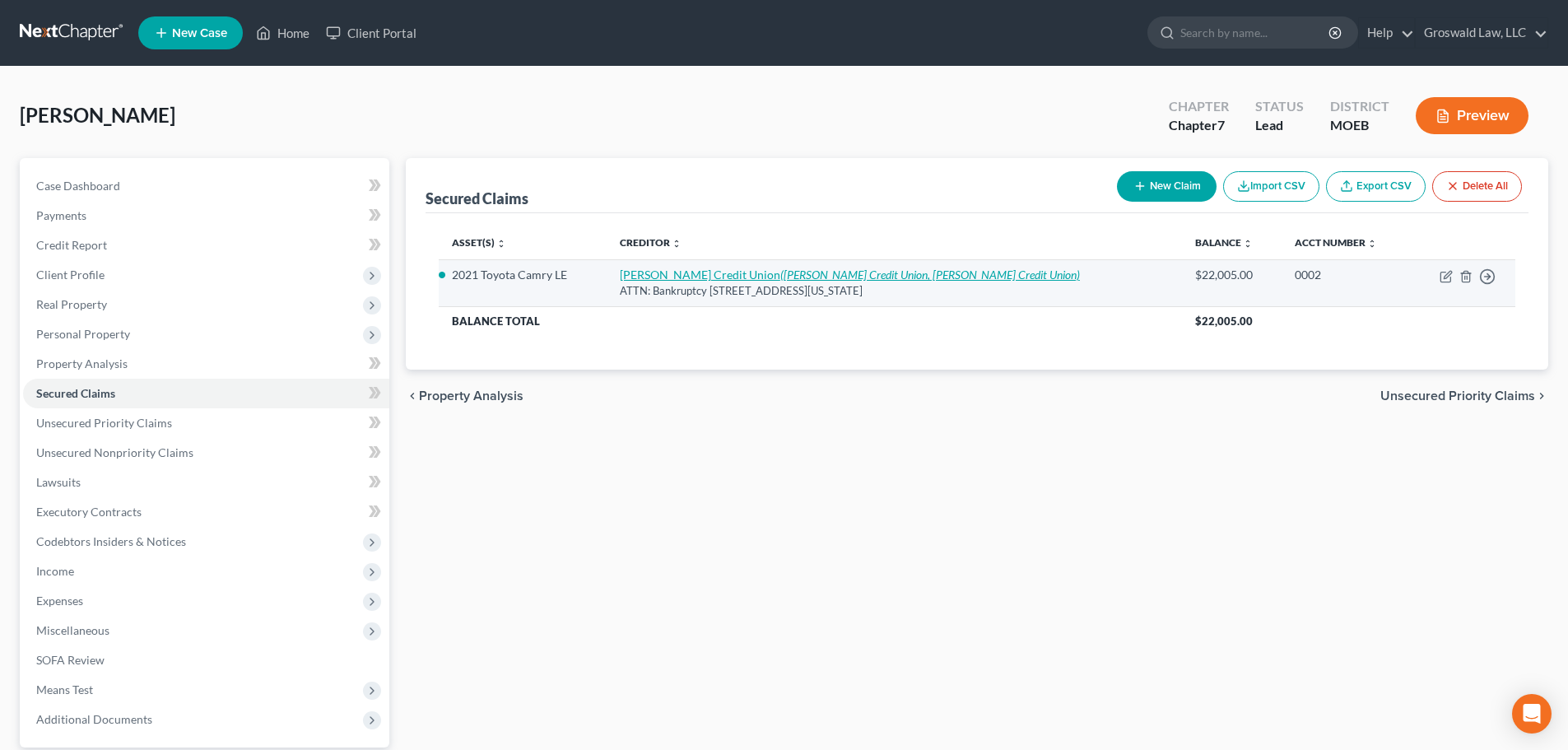
click at [697, 279] on link "Scott Credit Union (Scott Credit Union, Scott Credit Union)" at bounding box center [849, 274] width 460 height 14
select select "4"
select select "0"
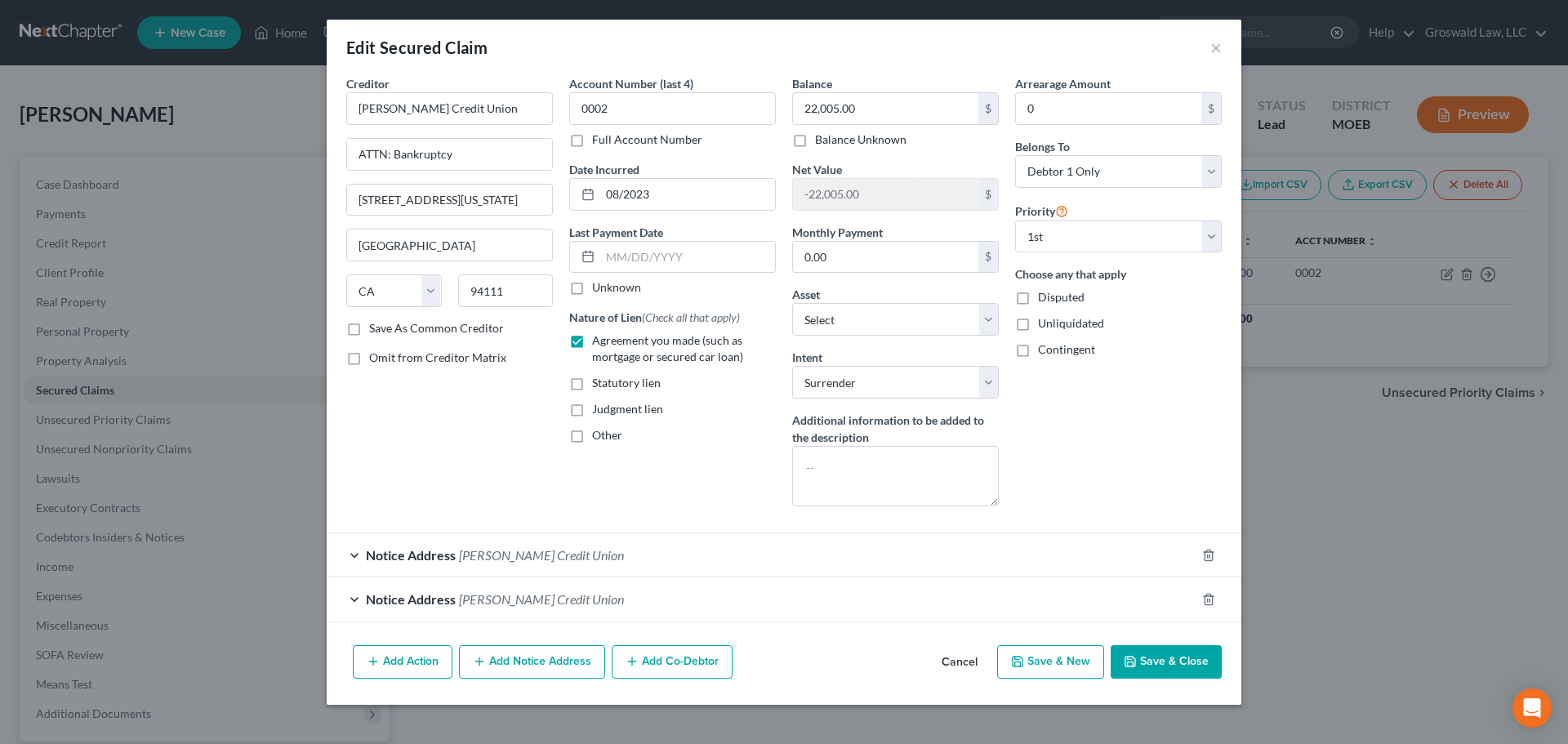
click at [612, 554] on div "Notice Address Scott Credit Union" at bounding box center [761, 555] width 869 height 43
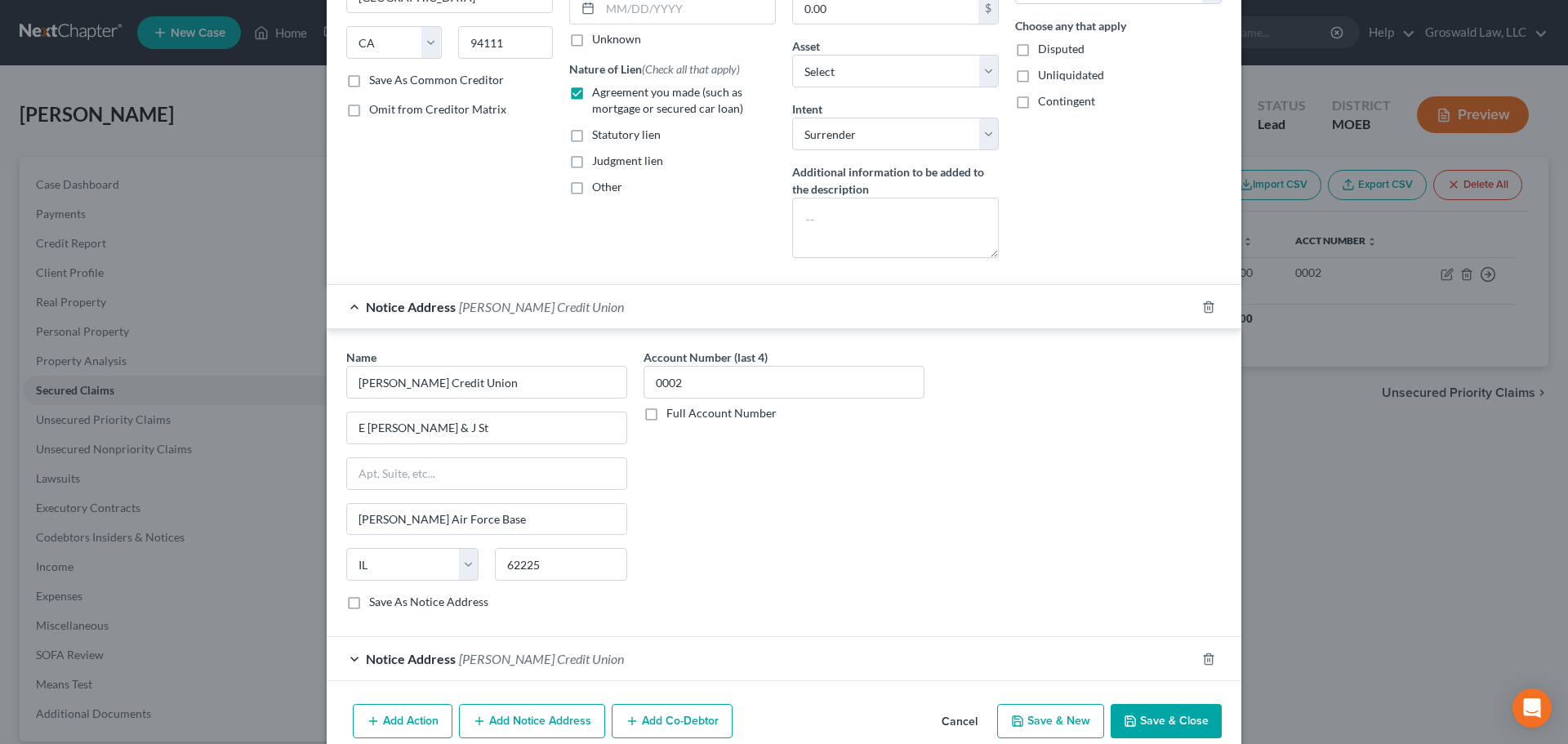
scroll to position [288, 0]
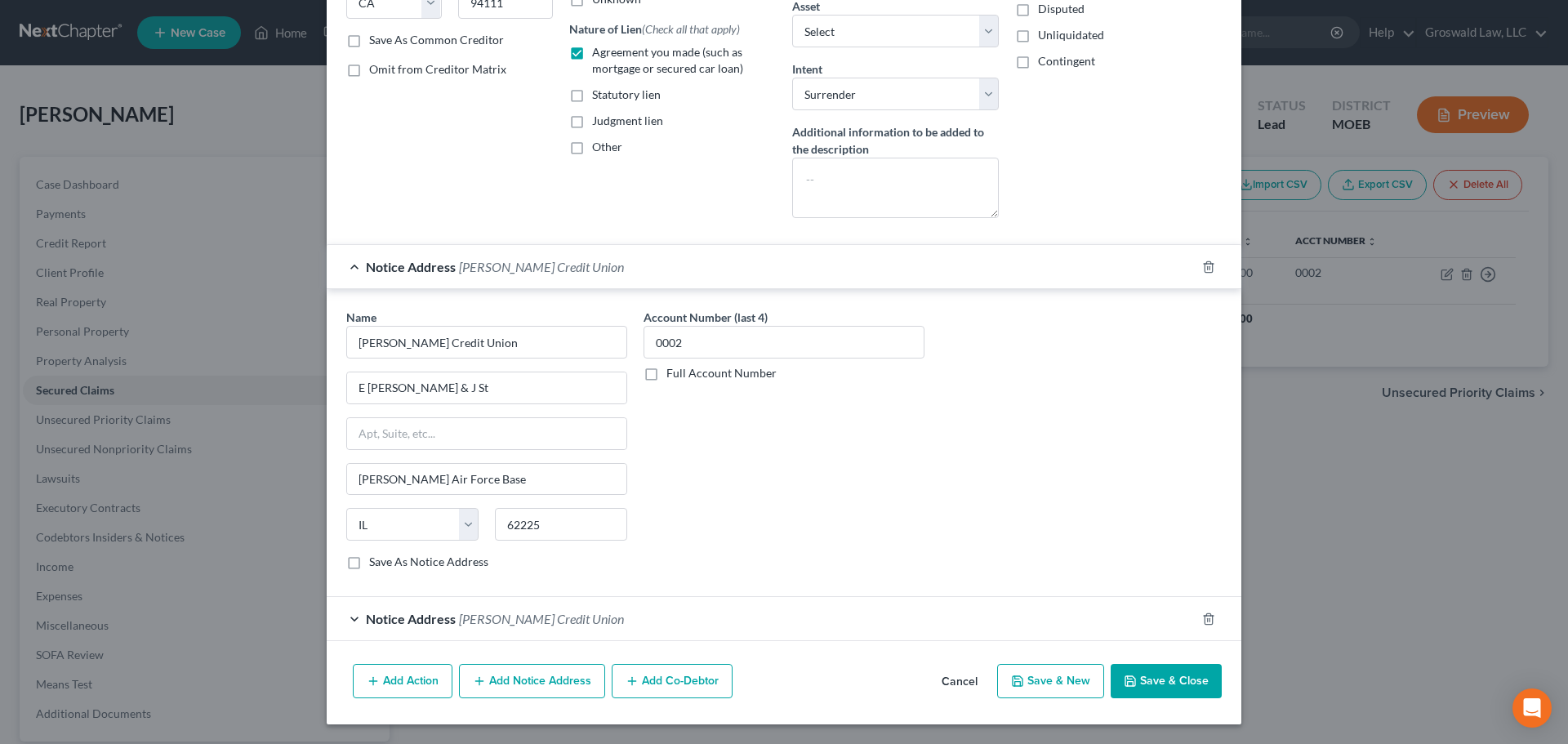
click at [460, 627] on div "Notice Address Scott Credit Union" at bounding box center [761, 618] width 869 height 43
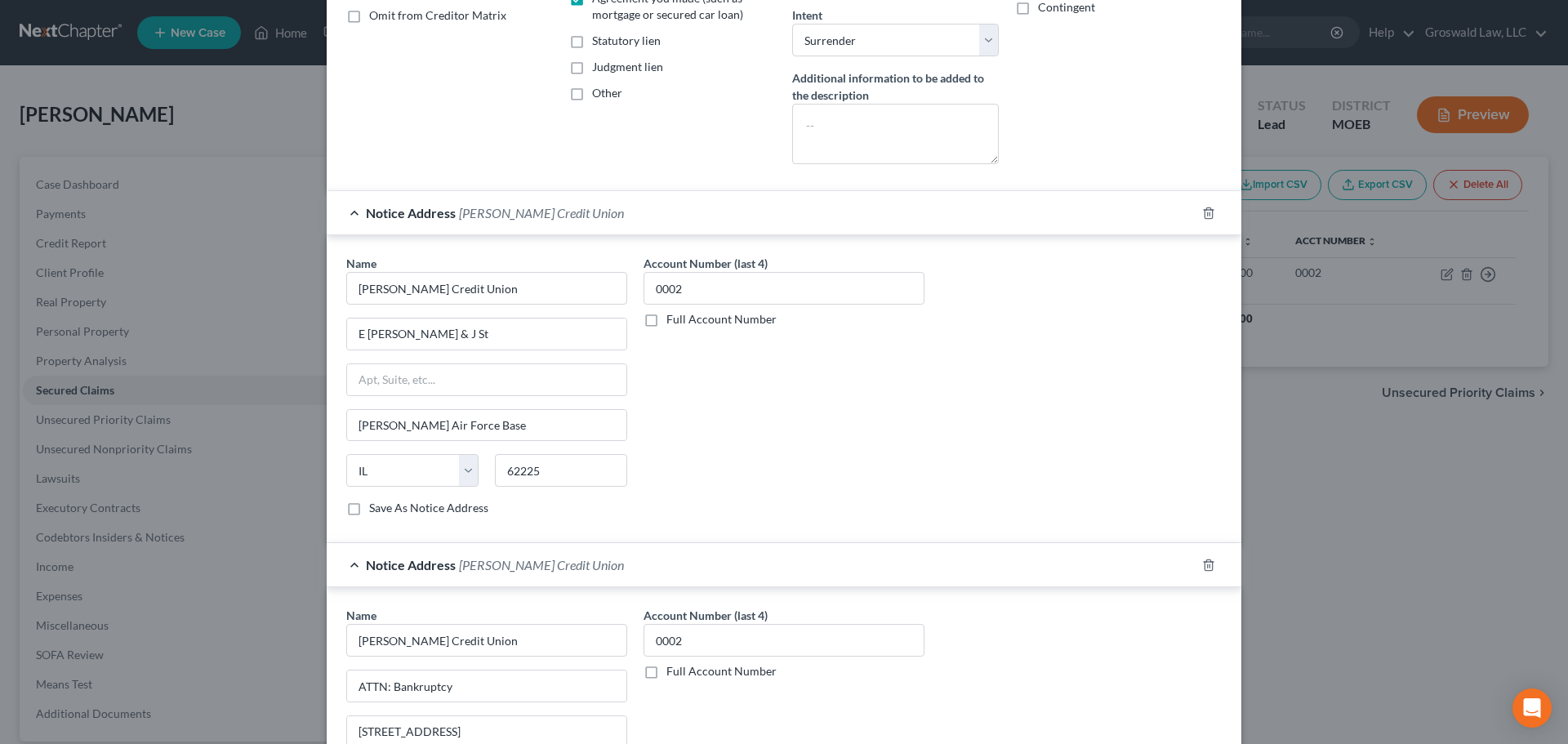
scroll to position [595, 0]
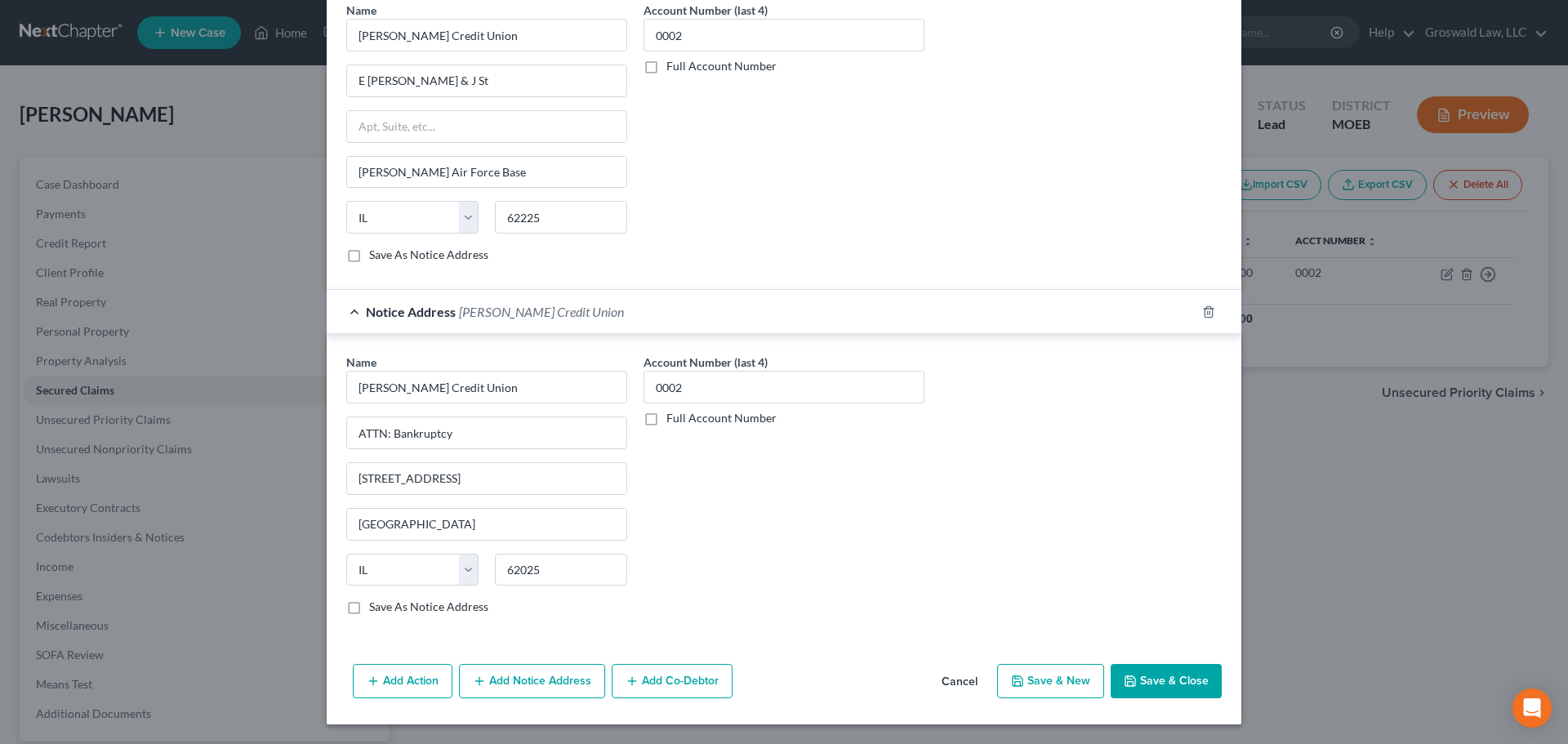
click at [1133, 647] on button "Save & Close" at bounding box center [1166, 681] width 111 height 35
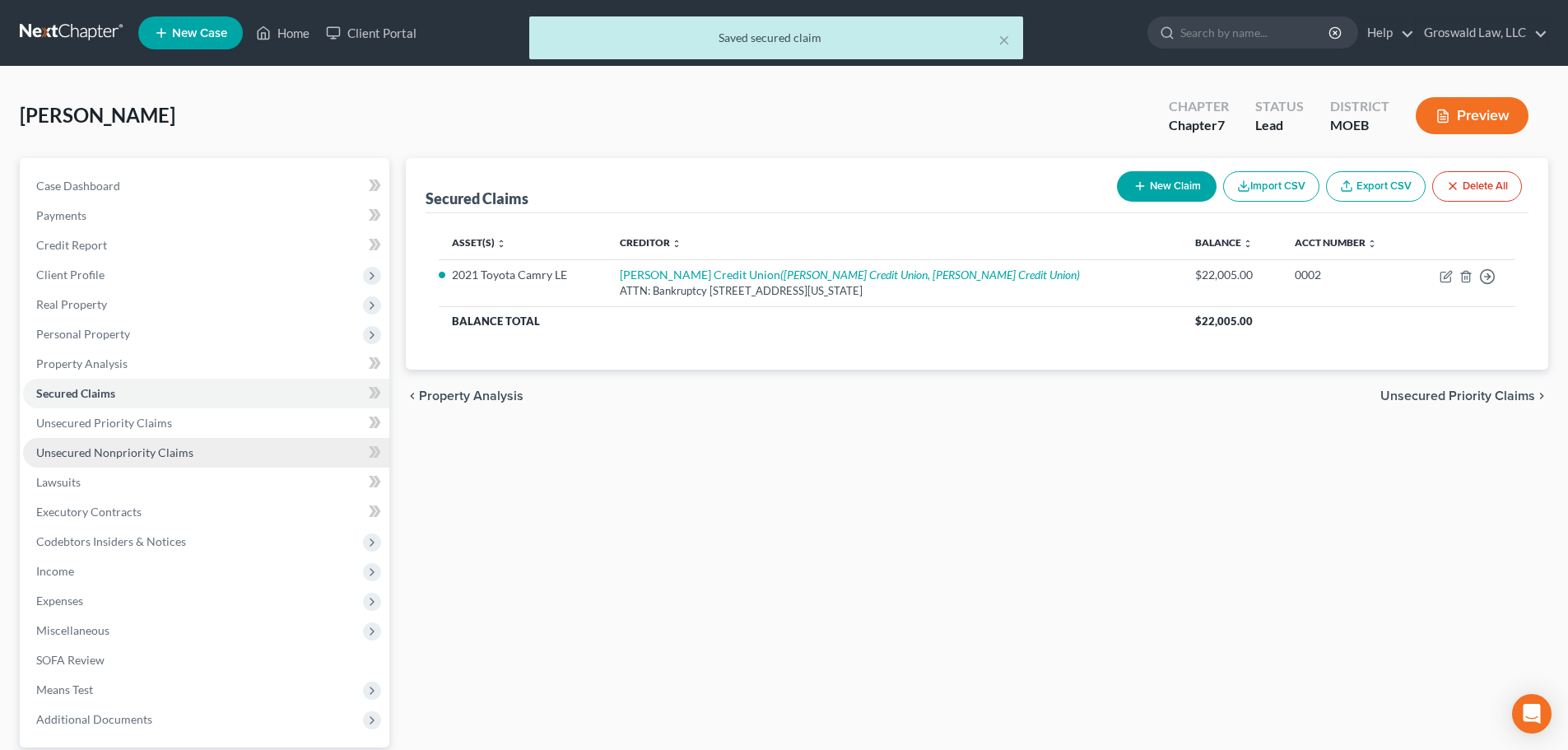
click at [201, 451] on link "Unsecured Nonpriority Claims" at bounding box center [205, 452] width 366 height 30
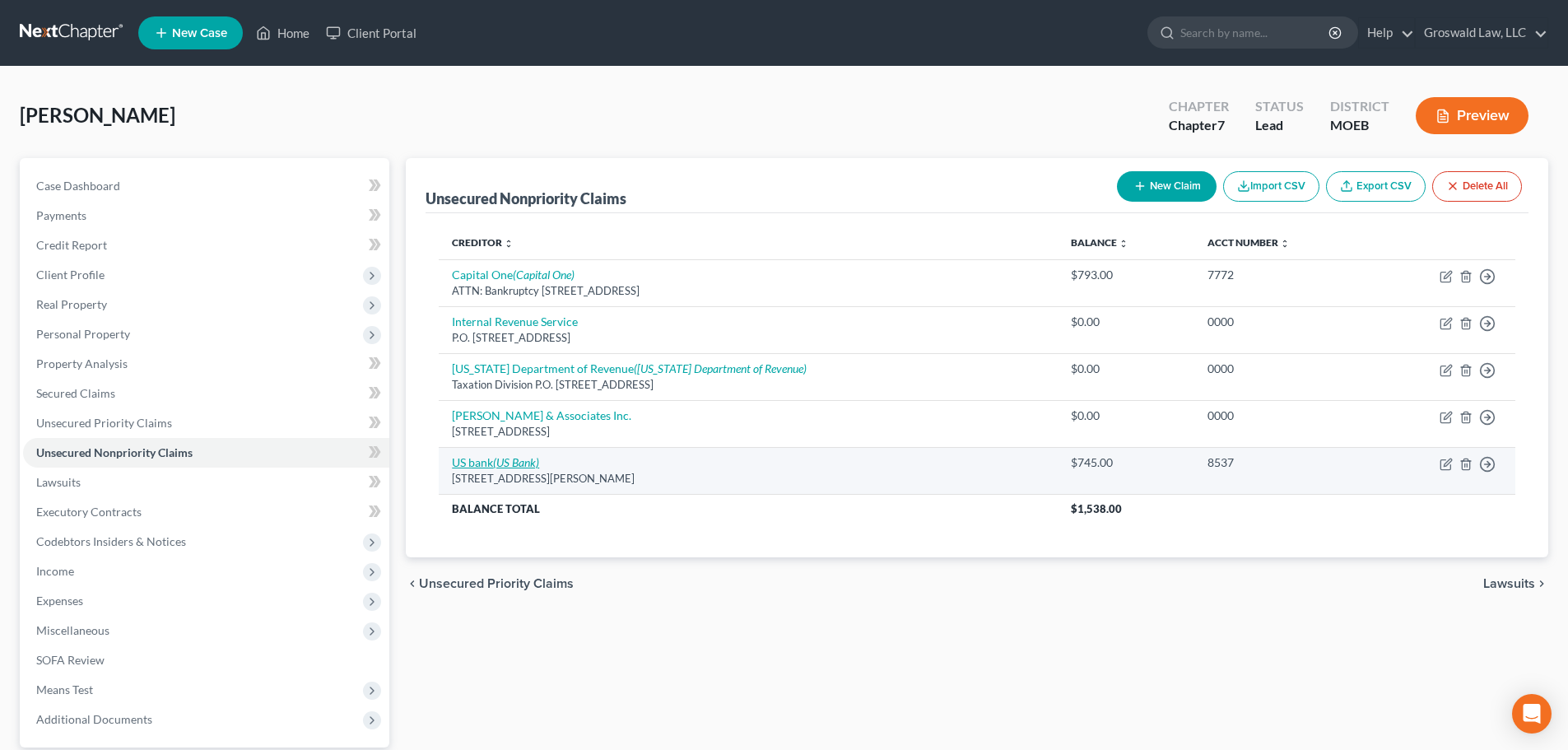
click at [478, 458] on link "US bank (US Bank)" at bounding box center [495, 462] width 87 height 14
select select "24"
select select "2"
select select "0"
select select "26"
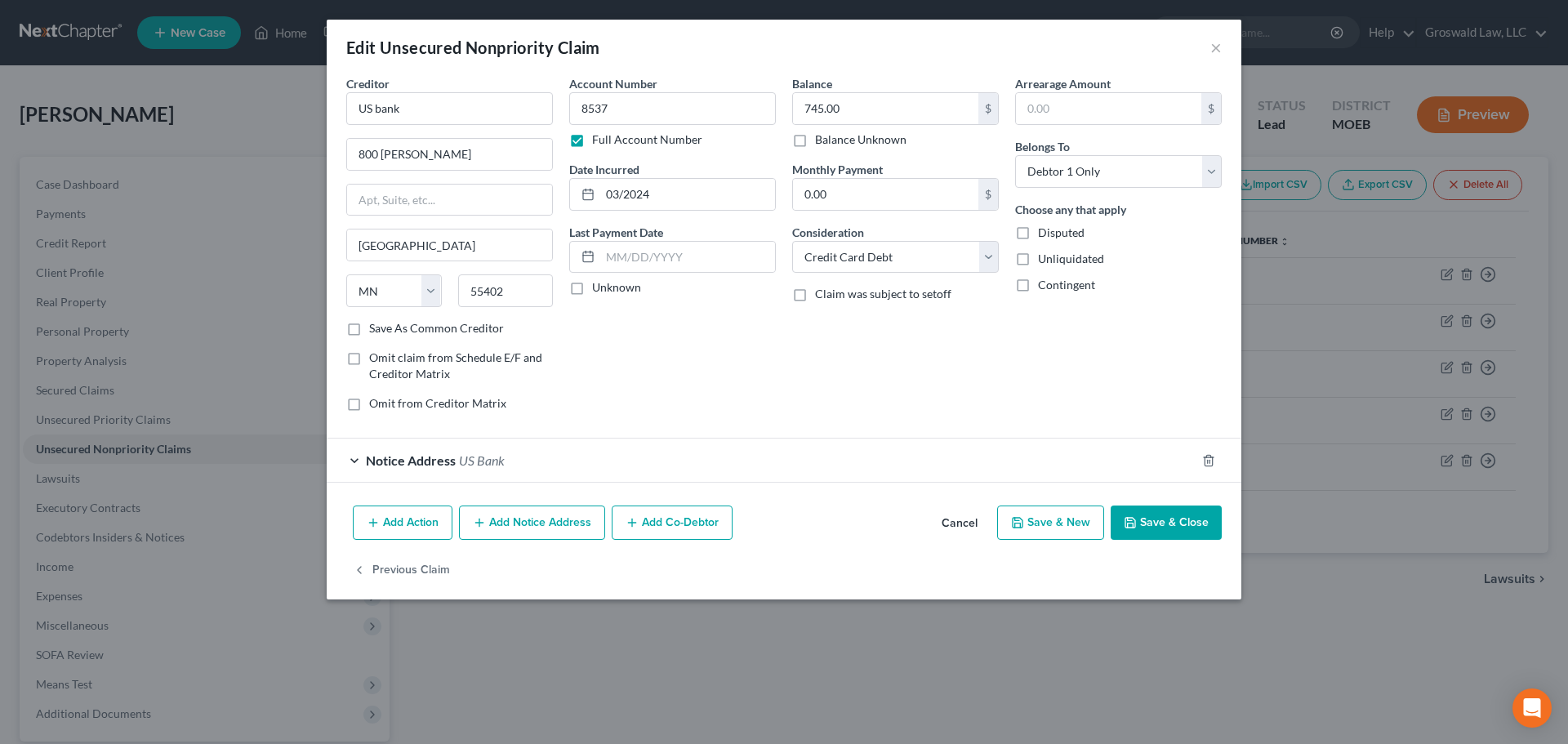
click at [476, 464] on span "US Bank" at bounding box center [482, 460] width 46 height 16
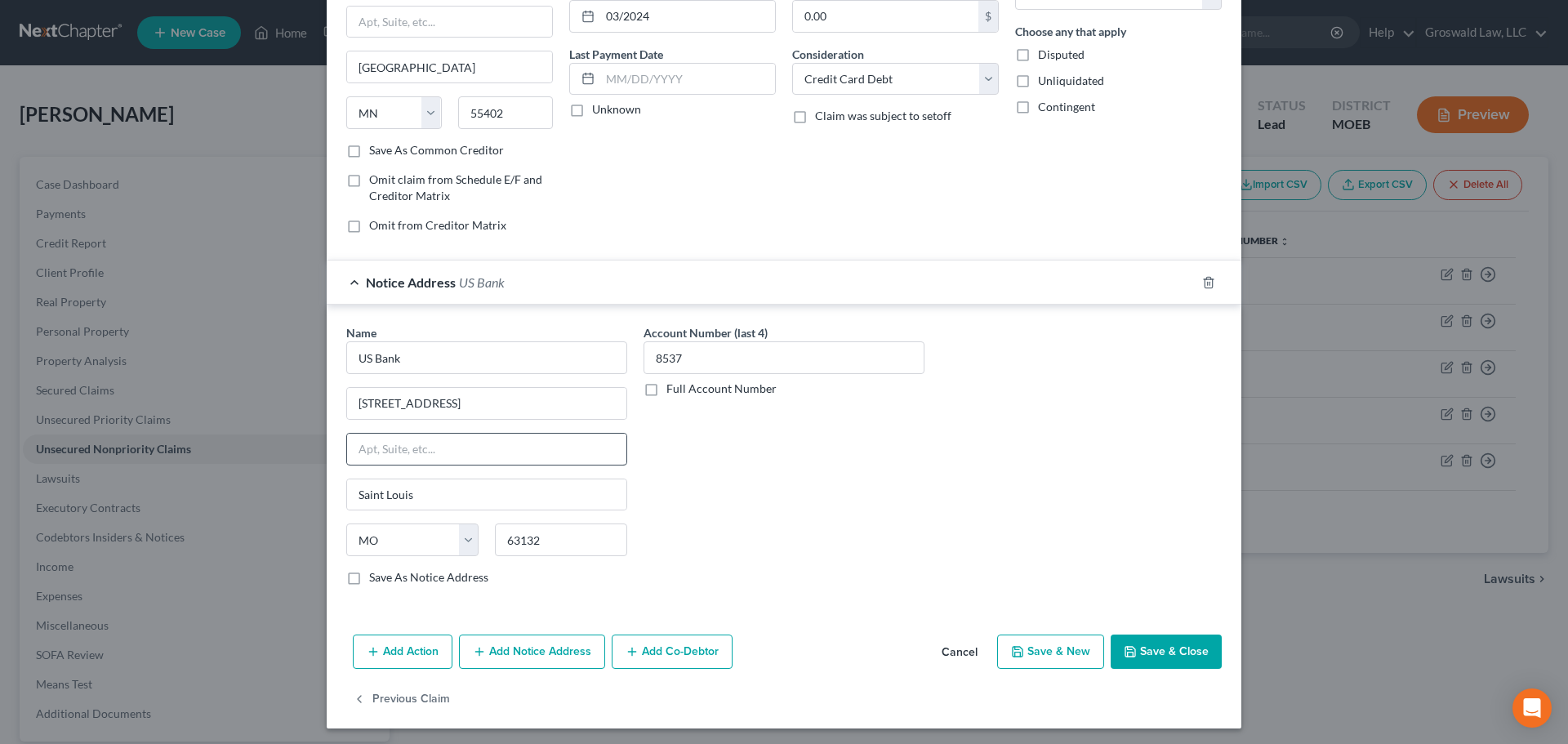
scroll to position [182, 0]
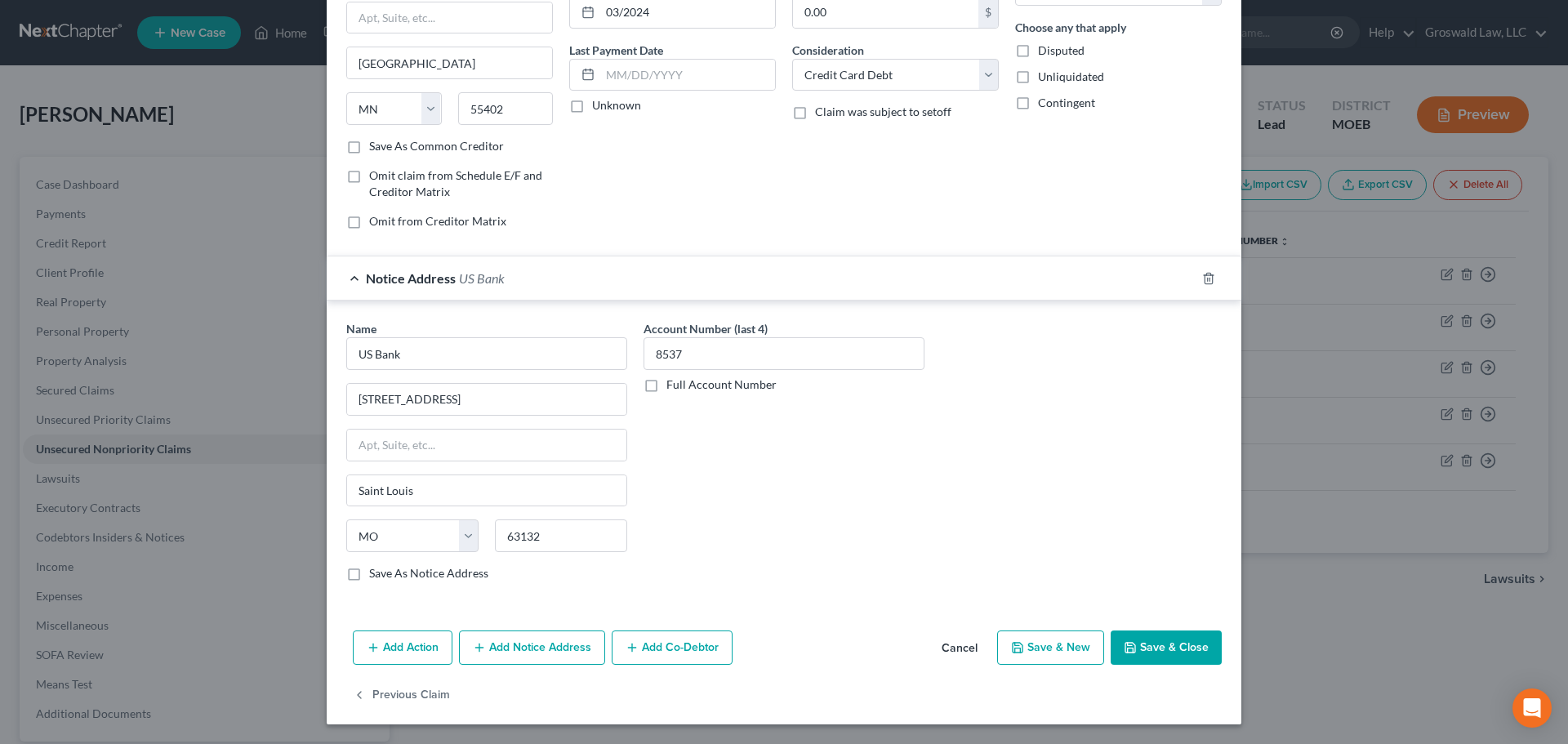
click at [528, 647] on button "Add Notice Address" at bounding box center [532, 648] width 146 height 35
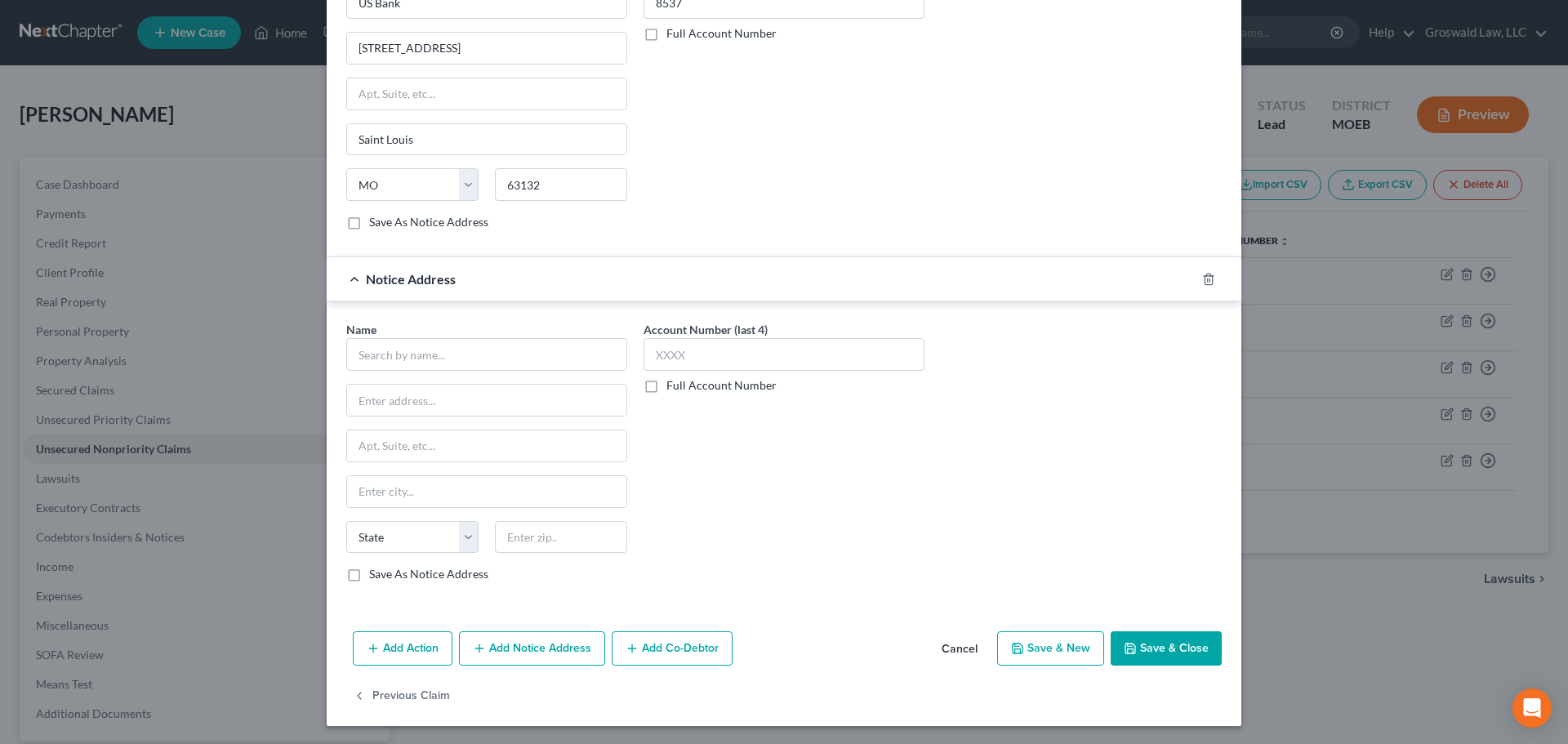
scroll to position [534, 0]
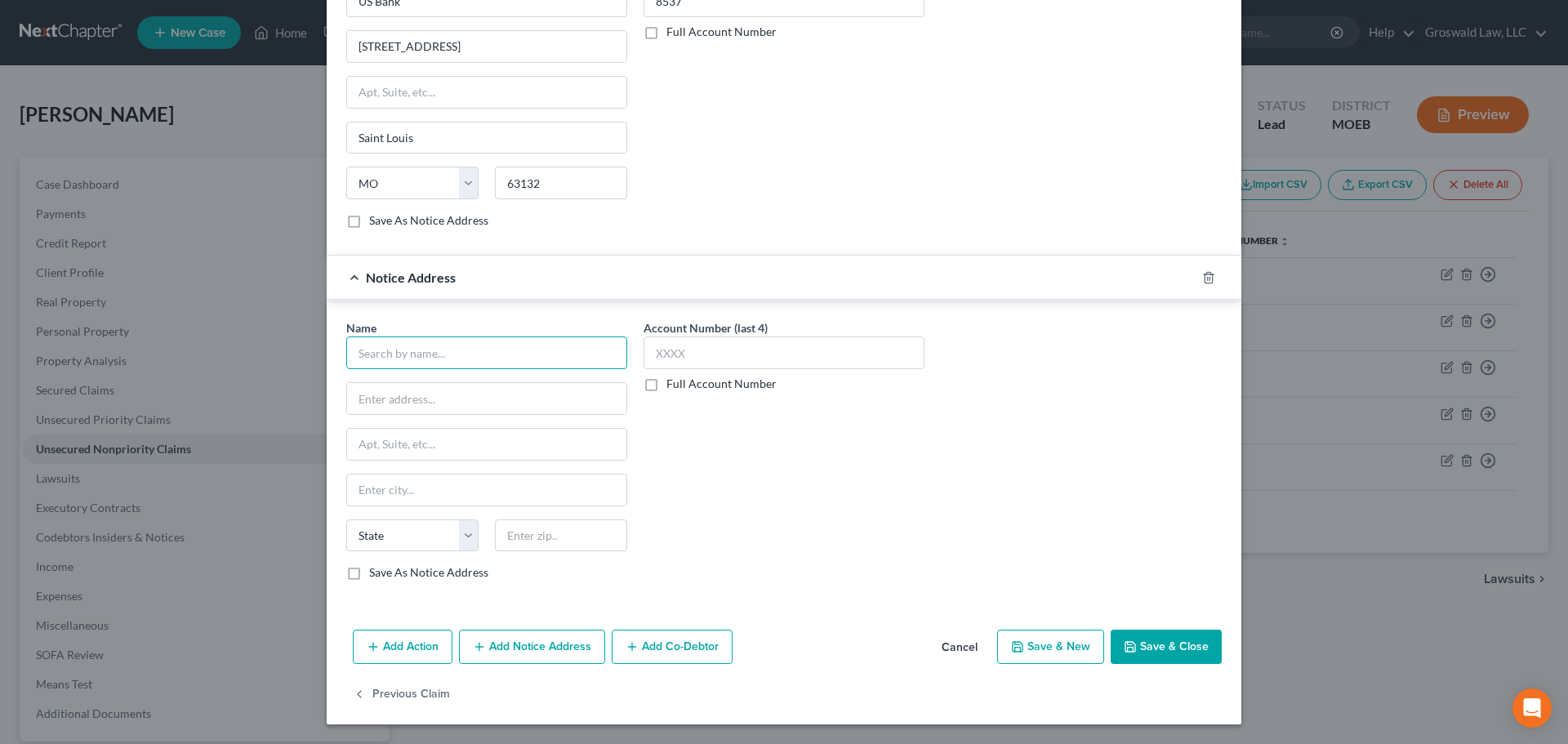
click at [363, 346] on input "text" at bounding box center [487, 353] width 281 height 33
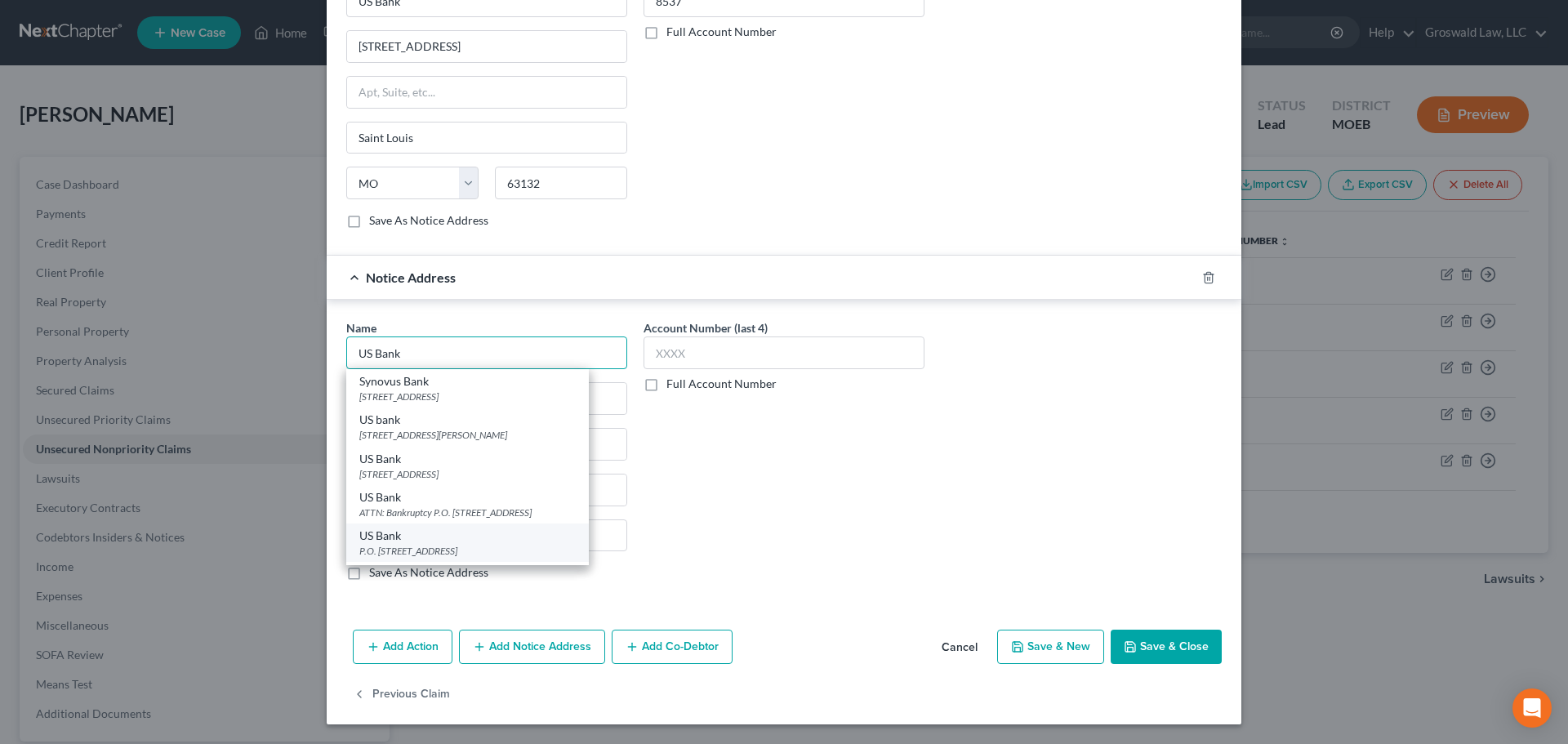
type input "US Bank"
click at [429, 553] on div "P.O. Box 108, Saint Louis, MO 63166" at bounding box center [468, 551] width 217 height 14
type input "P.O. Box 108"
type input "Saint Louis"
select select "26"
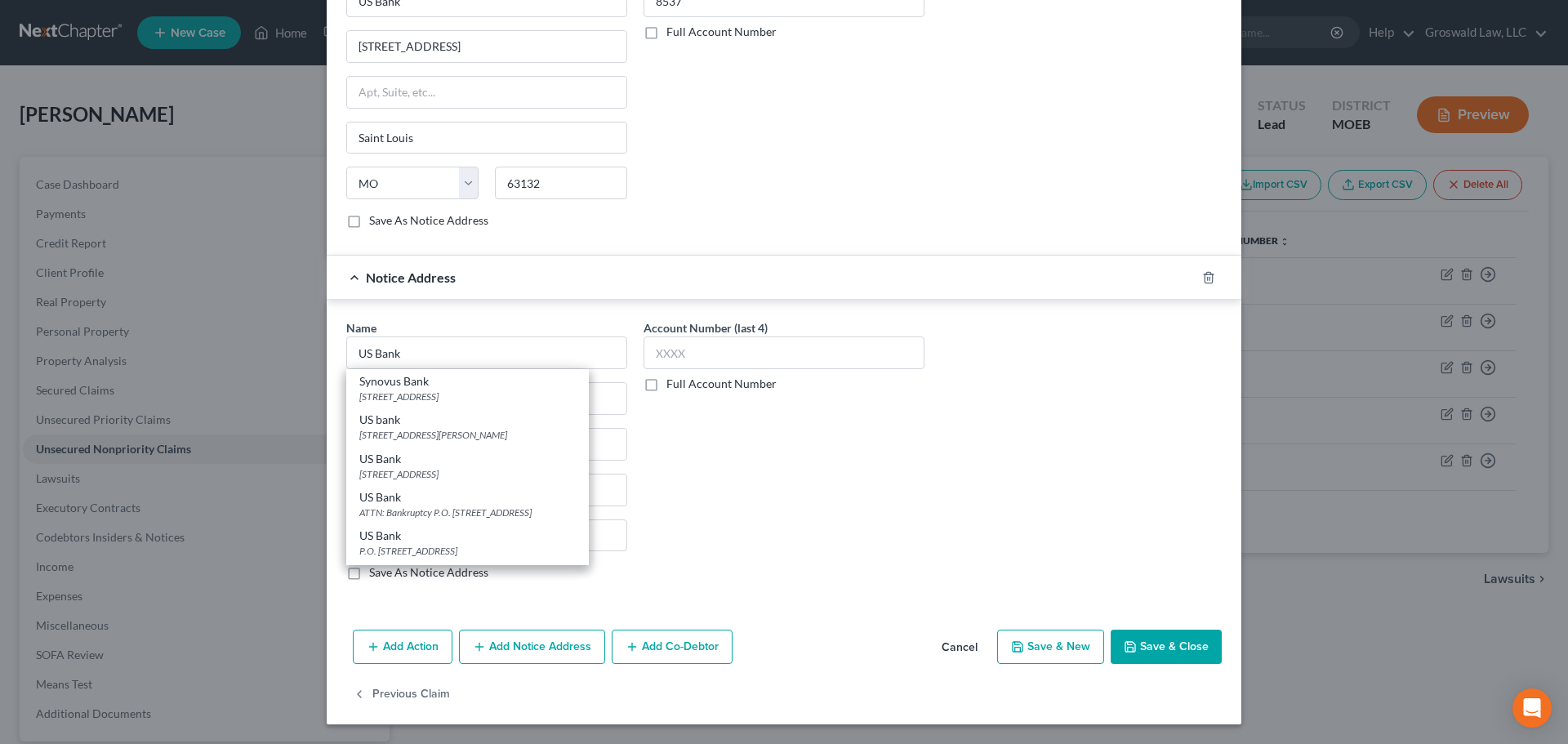
type input "63166"
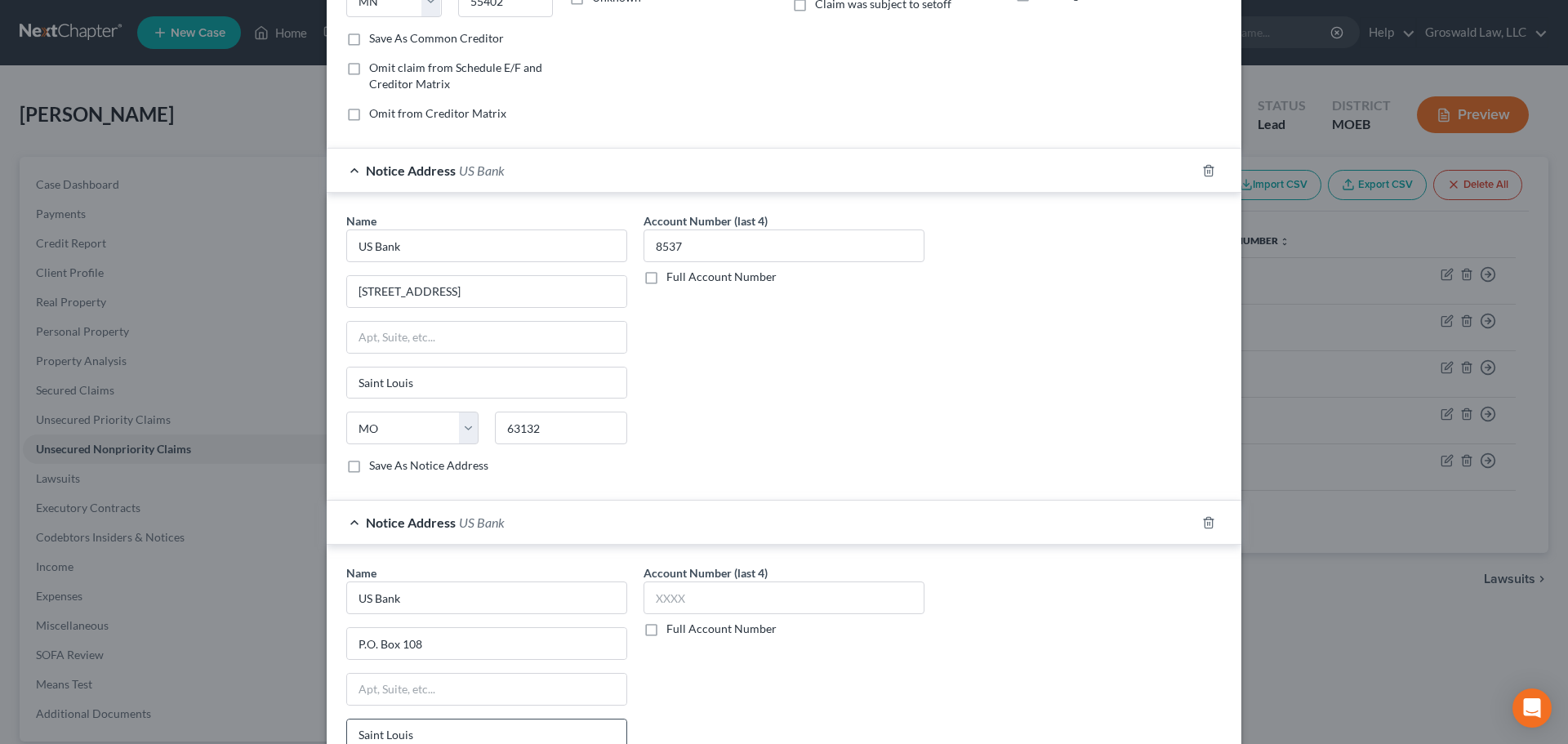
scroll to position [490, 0]
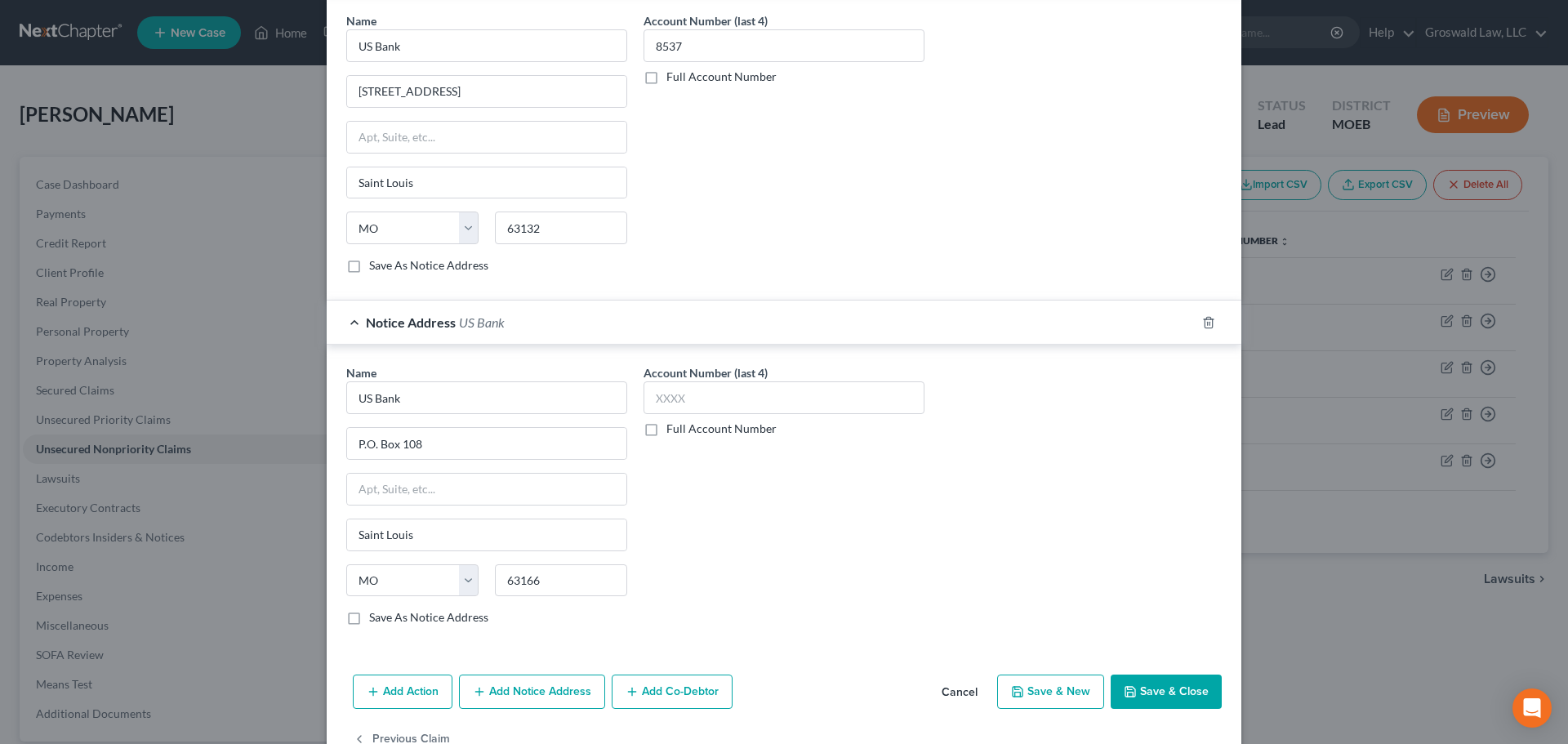
click at [524, 647] on button "Add Notice Address" at bounding box center [532, 692] width 146 height 35
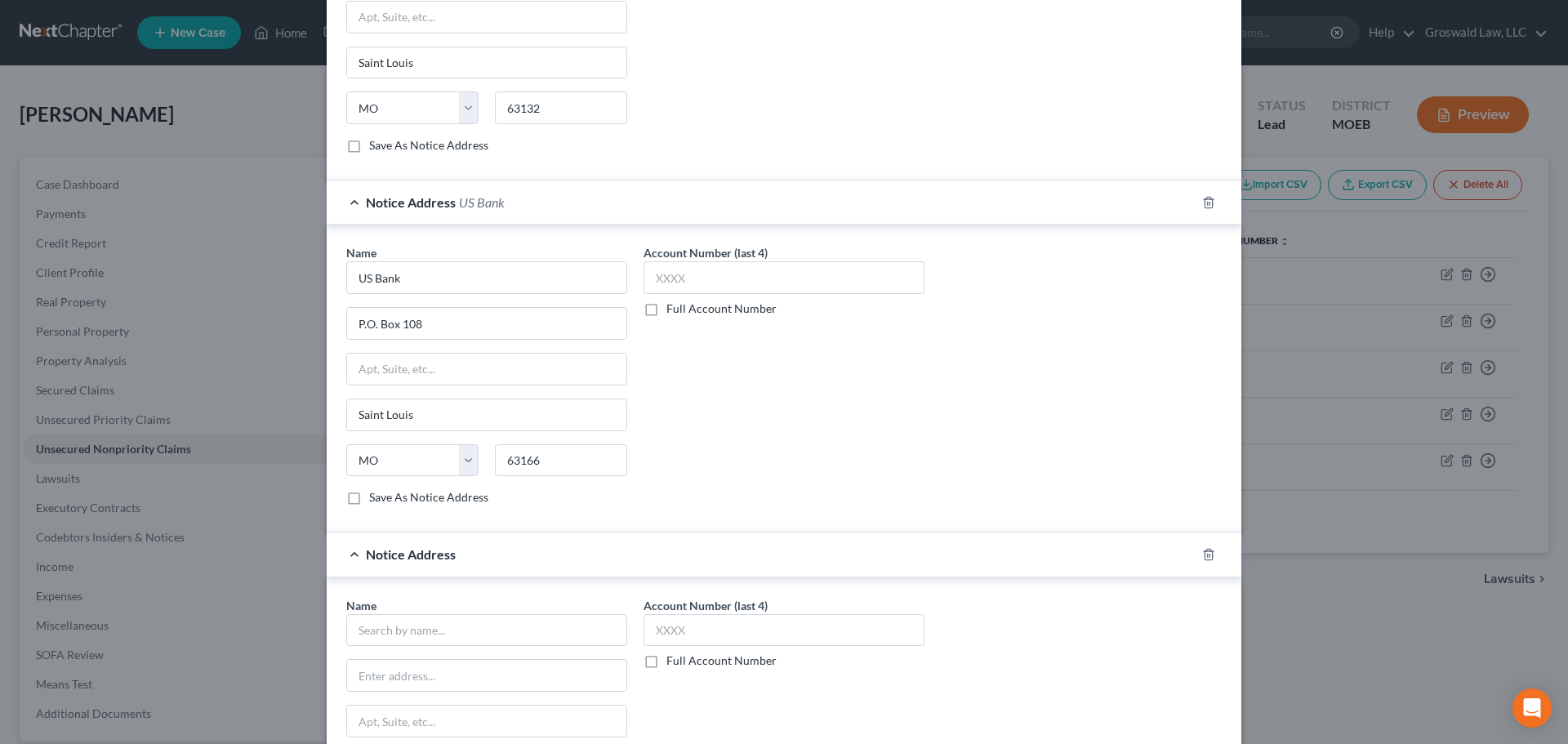
scroll to position [817, 0]
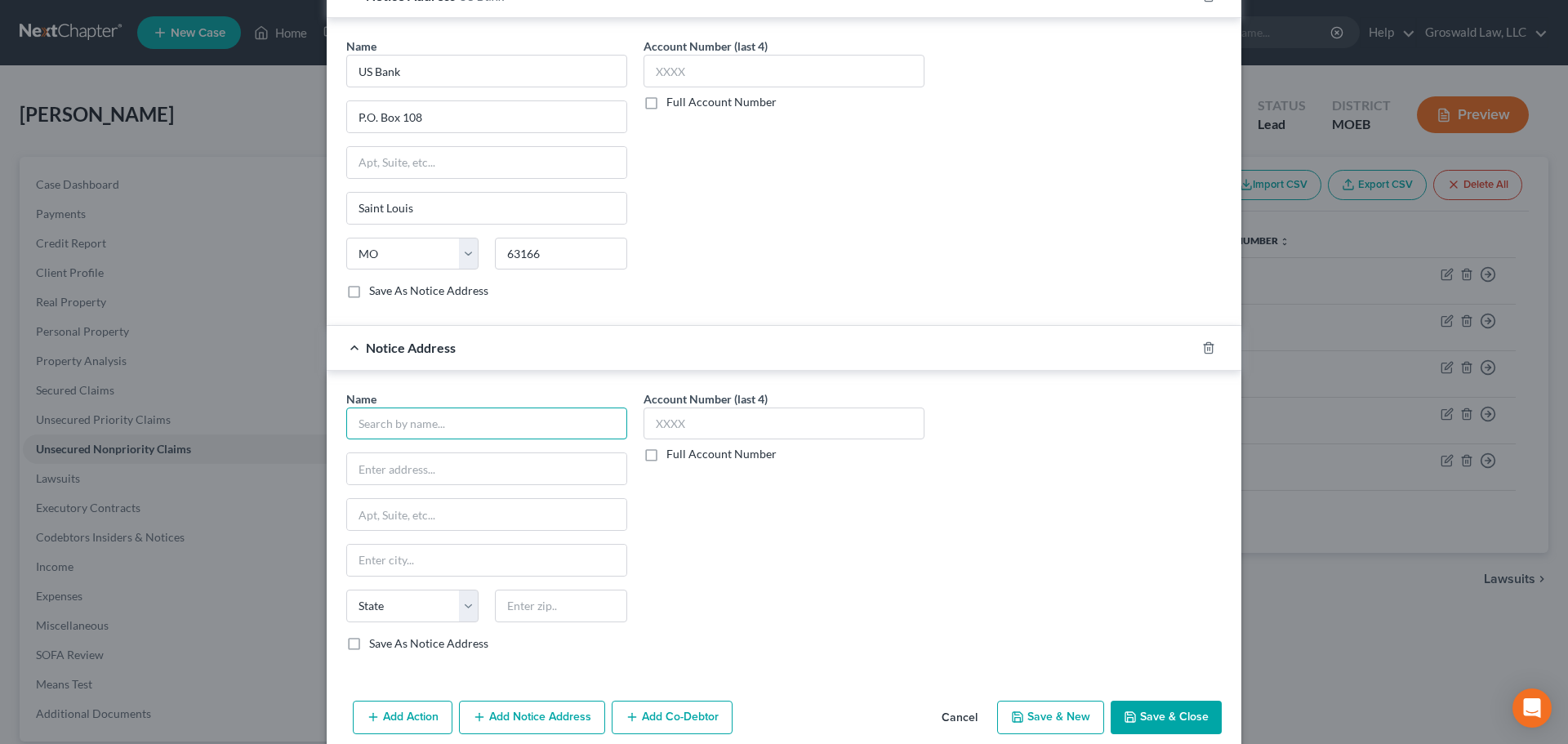
click at [431, 411] on input "text" at bounding box center [487, 424] width 281 height 33
type input "US Bank"
drag, startPoint x: 371, startPoint y: 471, endPoint x: 373, endPoint y: 462, distance: 9.2
click at [373, 469] on input "text" at bounding box center [487, 469] width 279 height 31
paste input "3447"
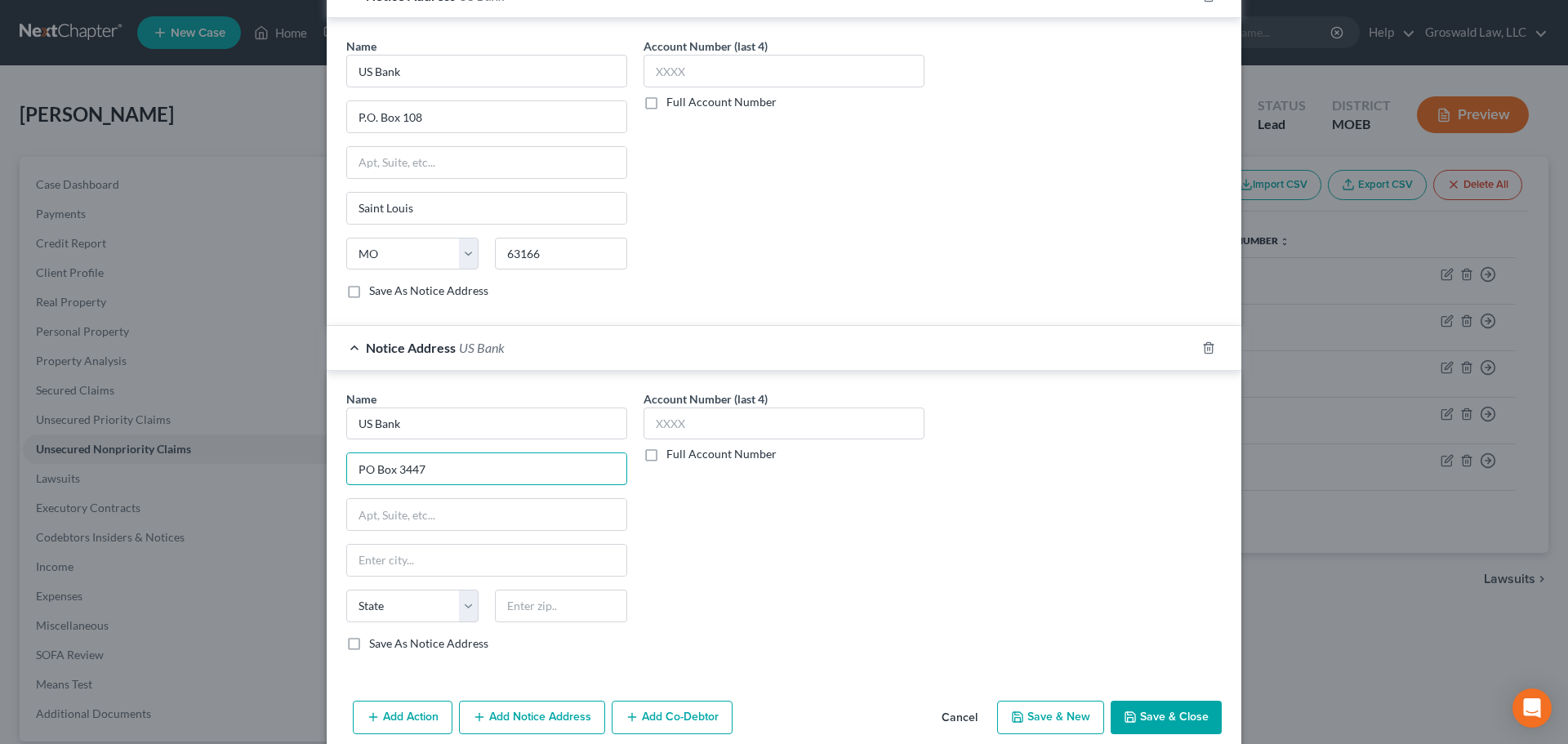
type input "PO Box 3447"
type input "54903"
type input "Oshkosh"
select select "52"
drag, startPoint x: 1145, startPoint y: 719, endPoint x: 1134, endPoint y: 716, distance: 11.4
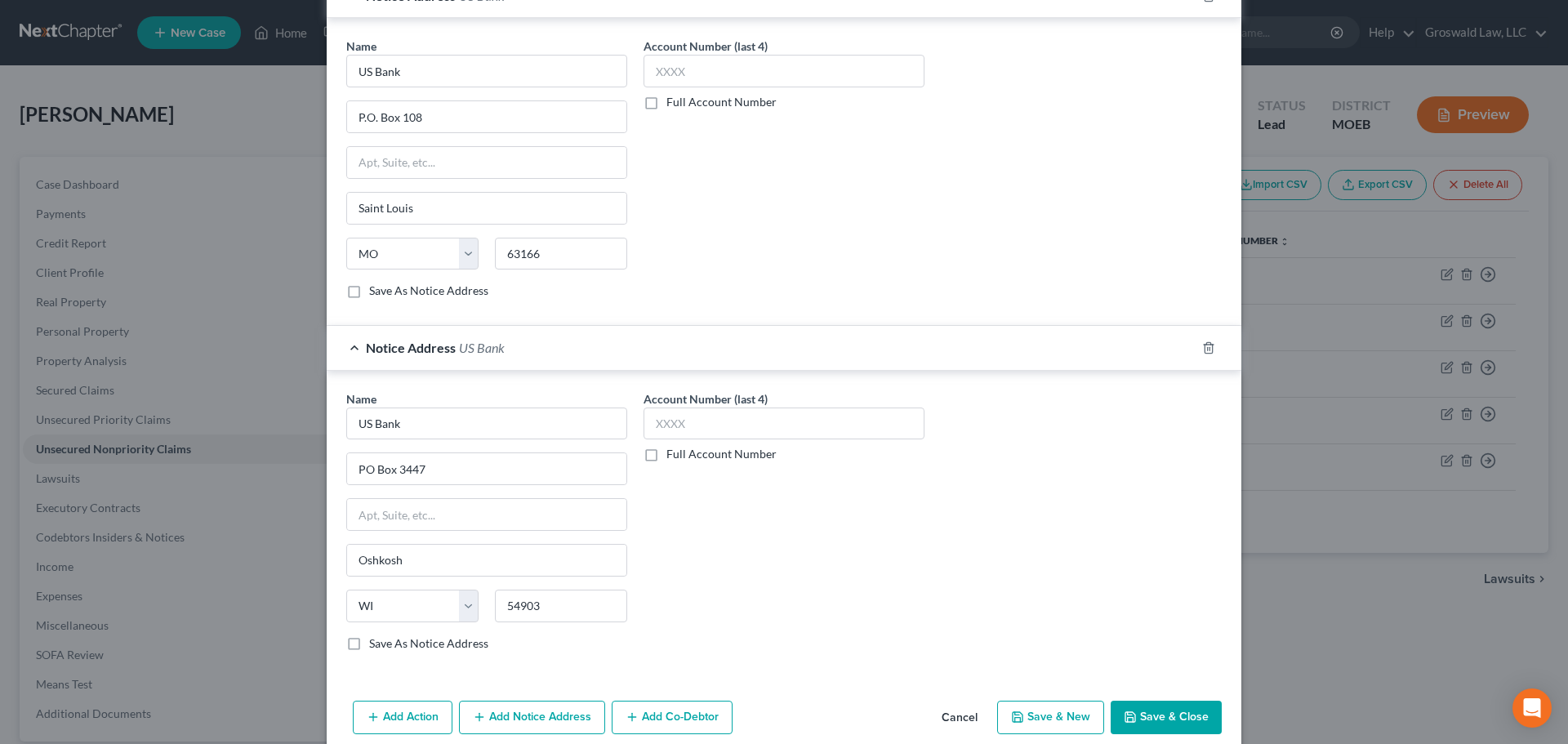
click at [1146, 647] on button "Save & Close" at bounding box center [1166, 718] width 111 height 35
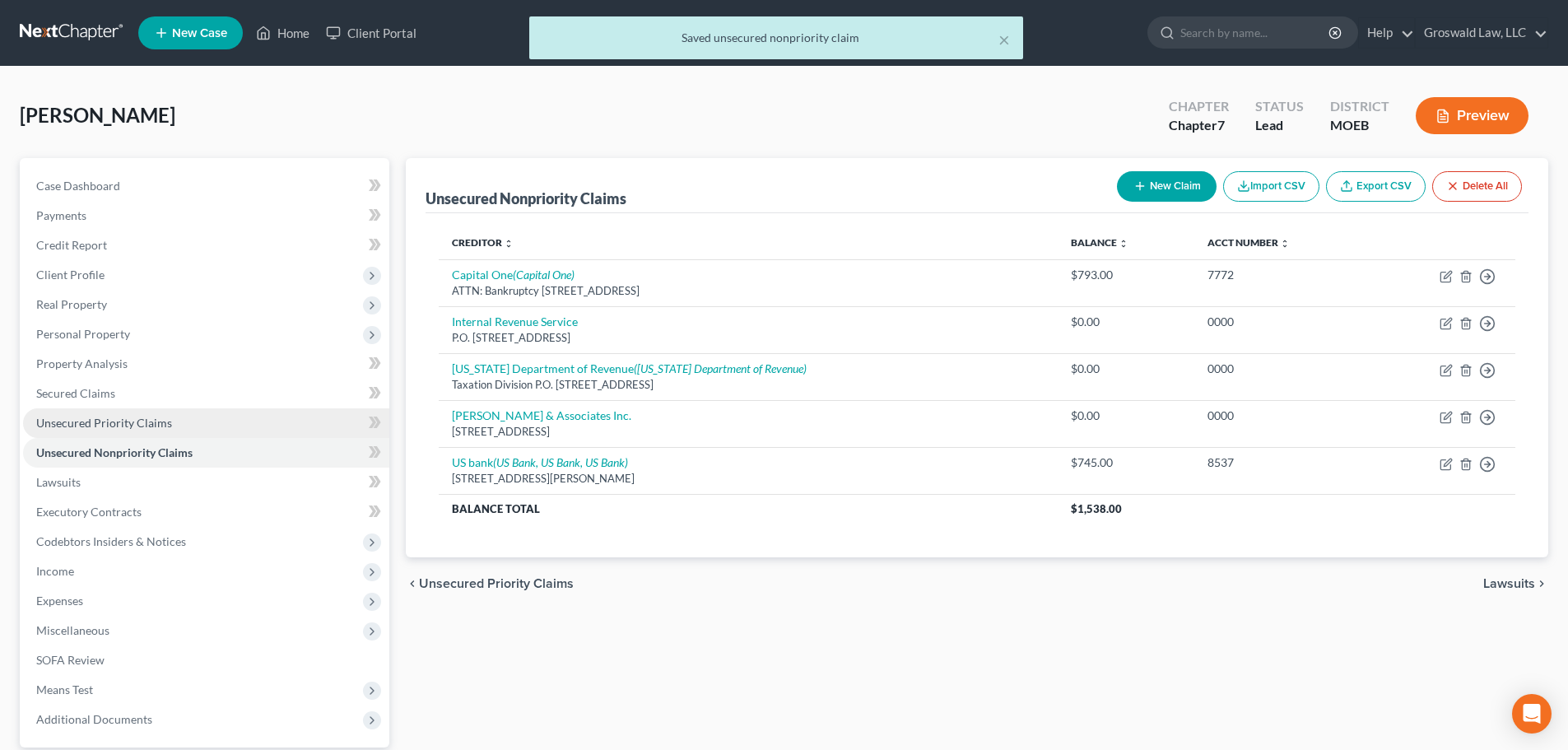
click at [93, 423] on span "Unsecured Priority Claims" at bounding box center [104, 423] width 136 height 14
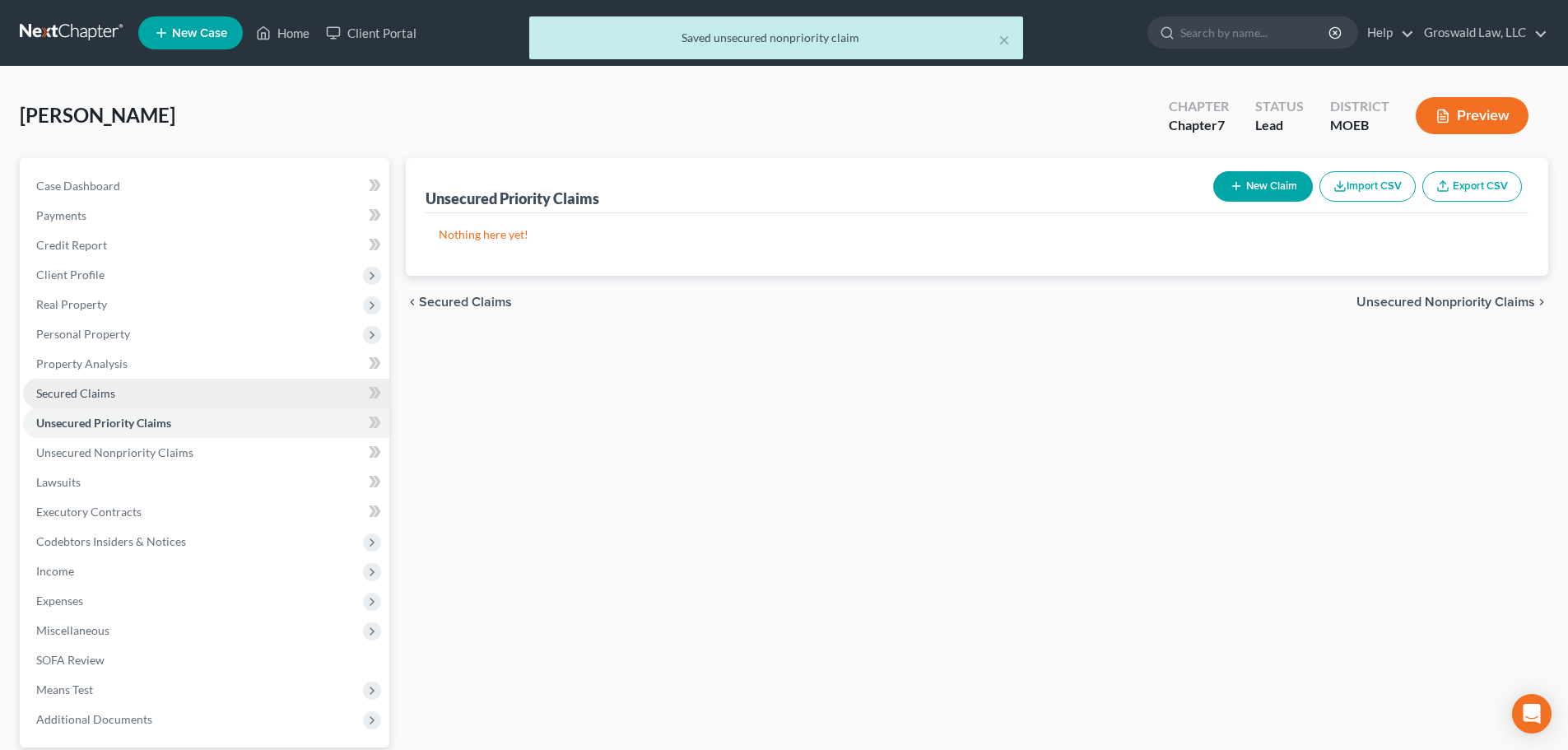
click at [88, 396] on span "Secured Claims" at bounding box center [75, 393] width 79 height 14
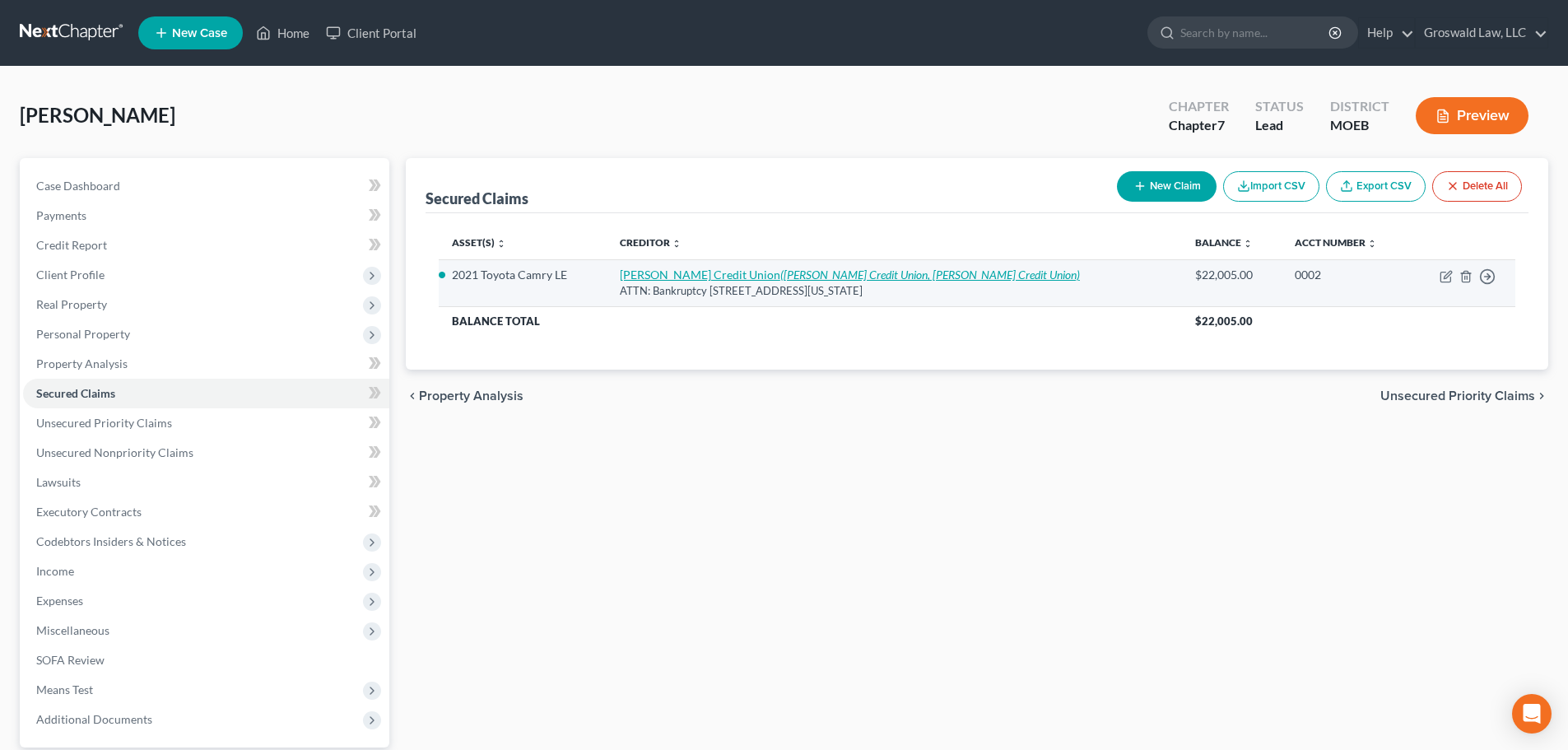
click at [679, 278] on link "Scott Credit Union (Scott Credit Union, Scott Credit Union)" at bounding box center [849, 274] width 460 height 14
select select "4"
select select "0"
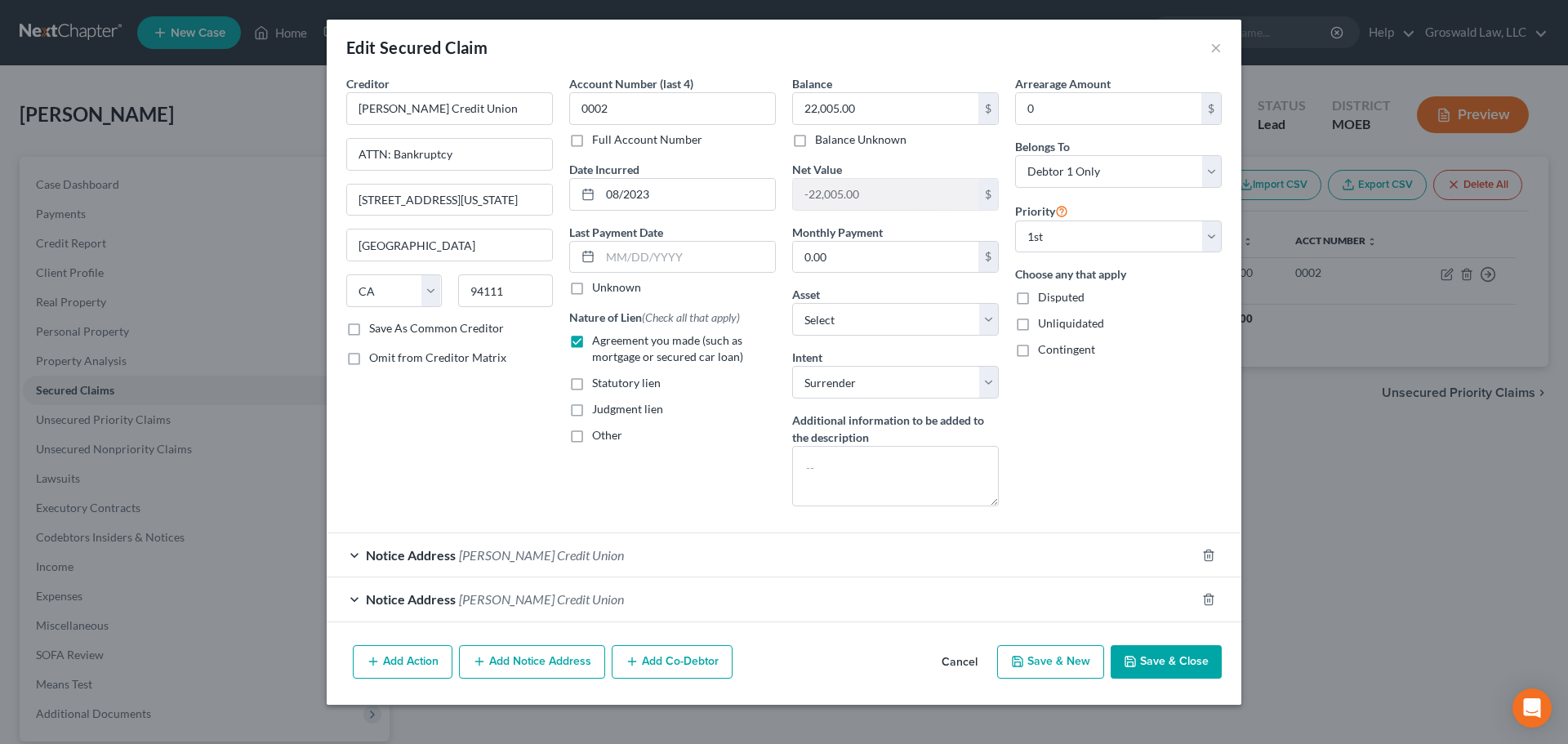
click at [494, 559] on span "Scott Credit Union" at bounding box center [541, 555] width 165 height 16
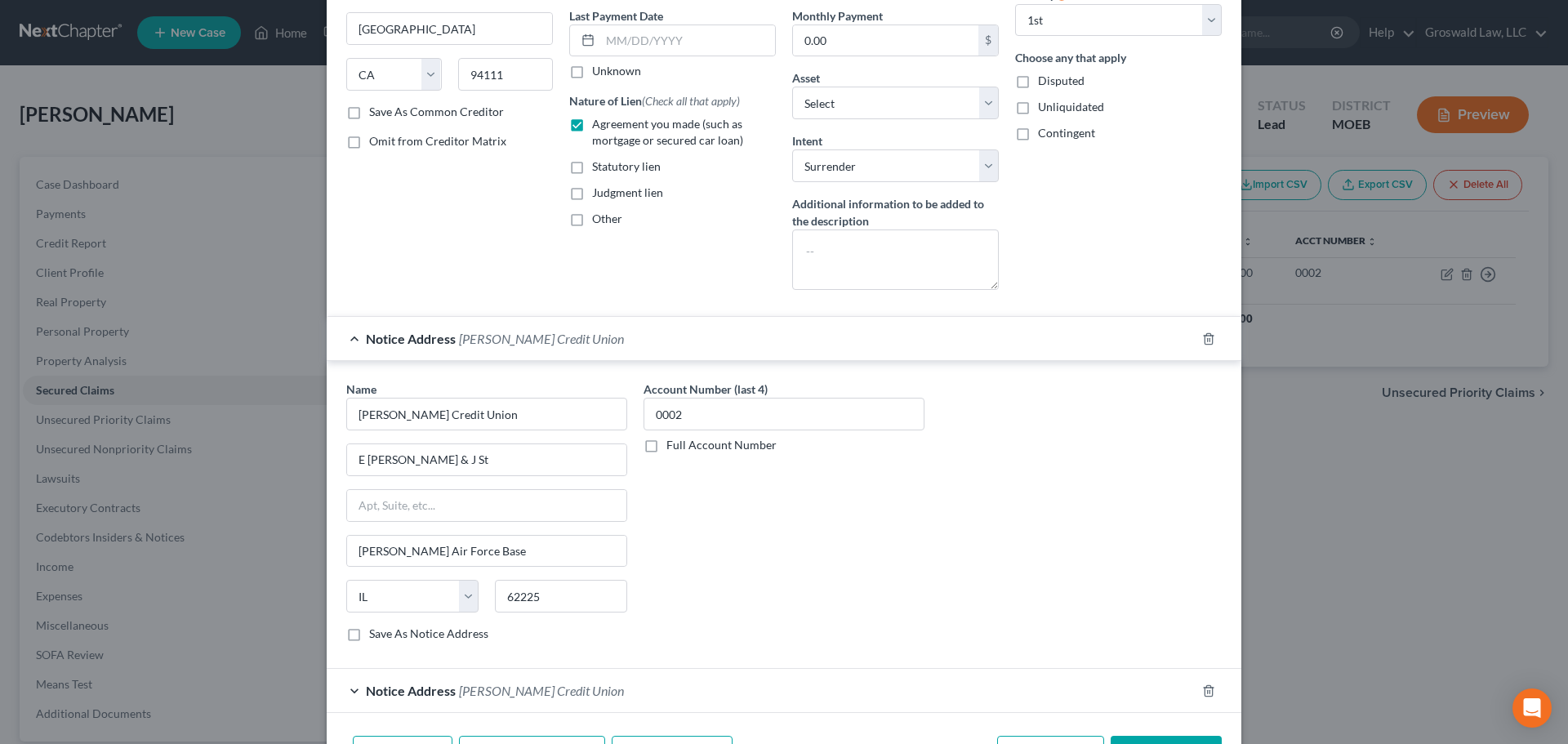
scroll to position [288, 0]
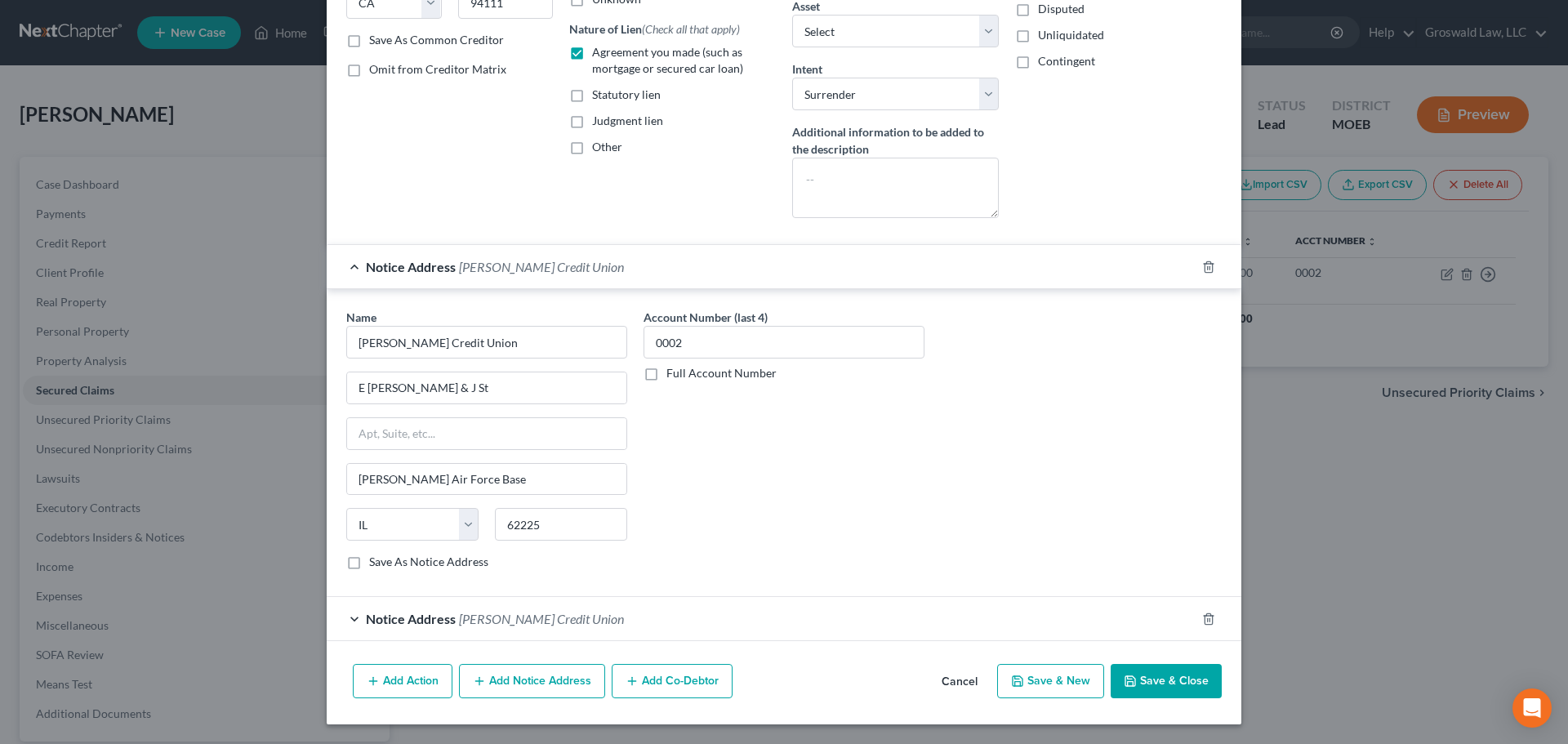
click at [1150, 647] on button "Save & Close" at bounding box center [1166, 681] width 111 height 35
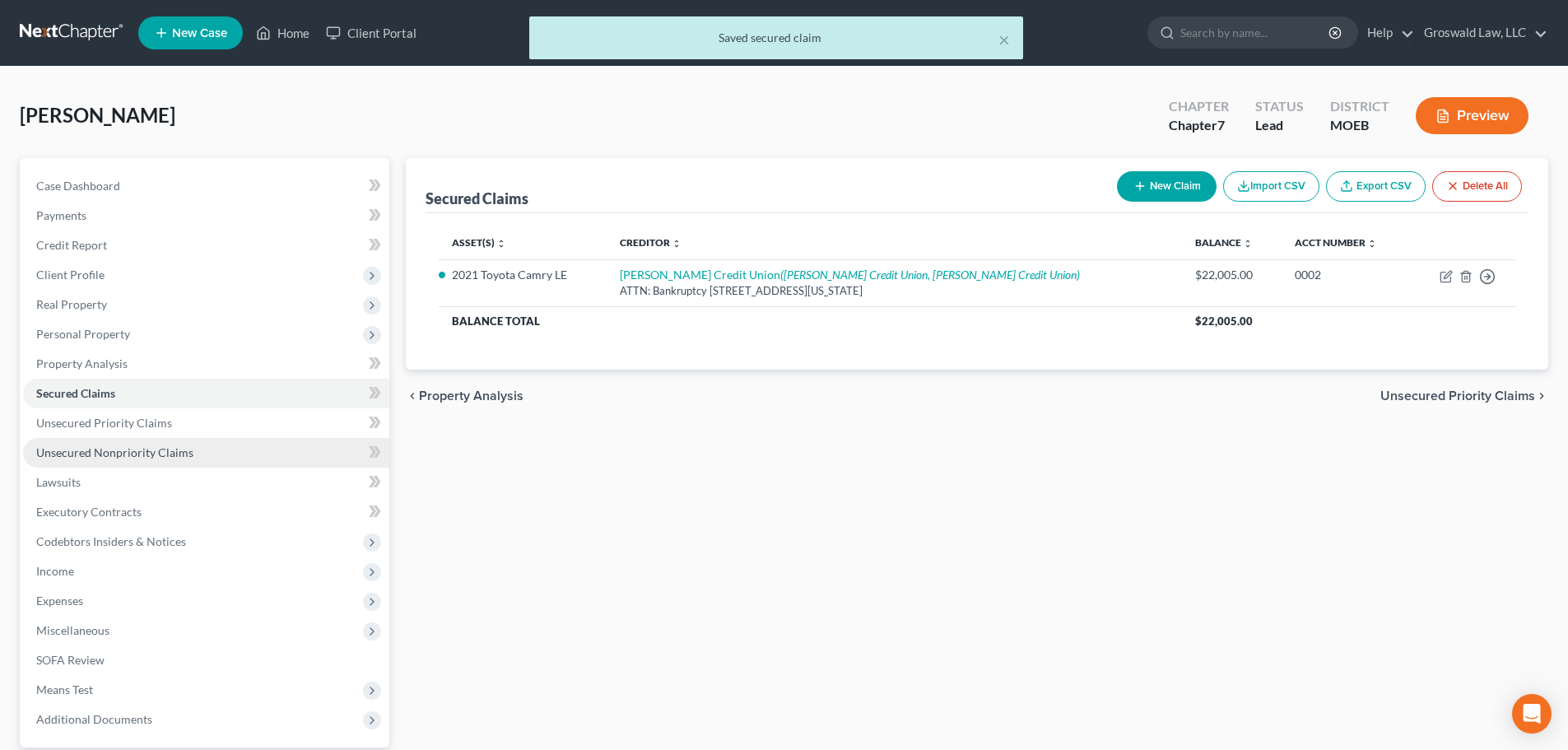
click at [175, 458] on span "Unsecured Nonpriority Claims" at bounding box center [114, 452] width 157 height 14
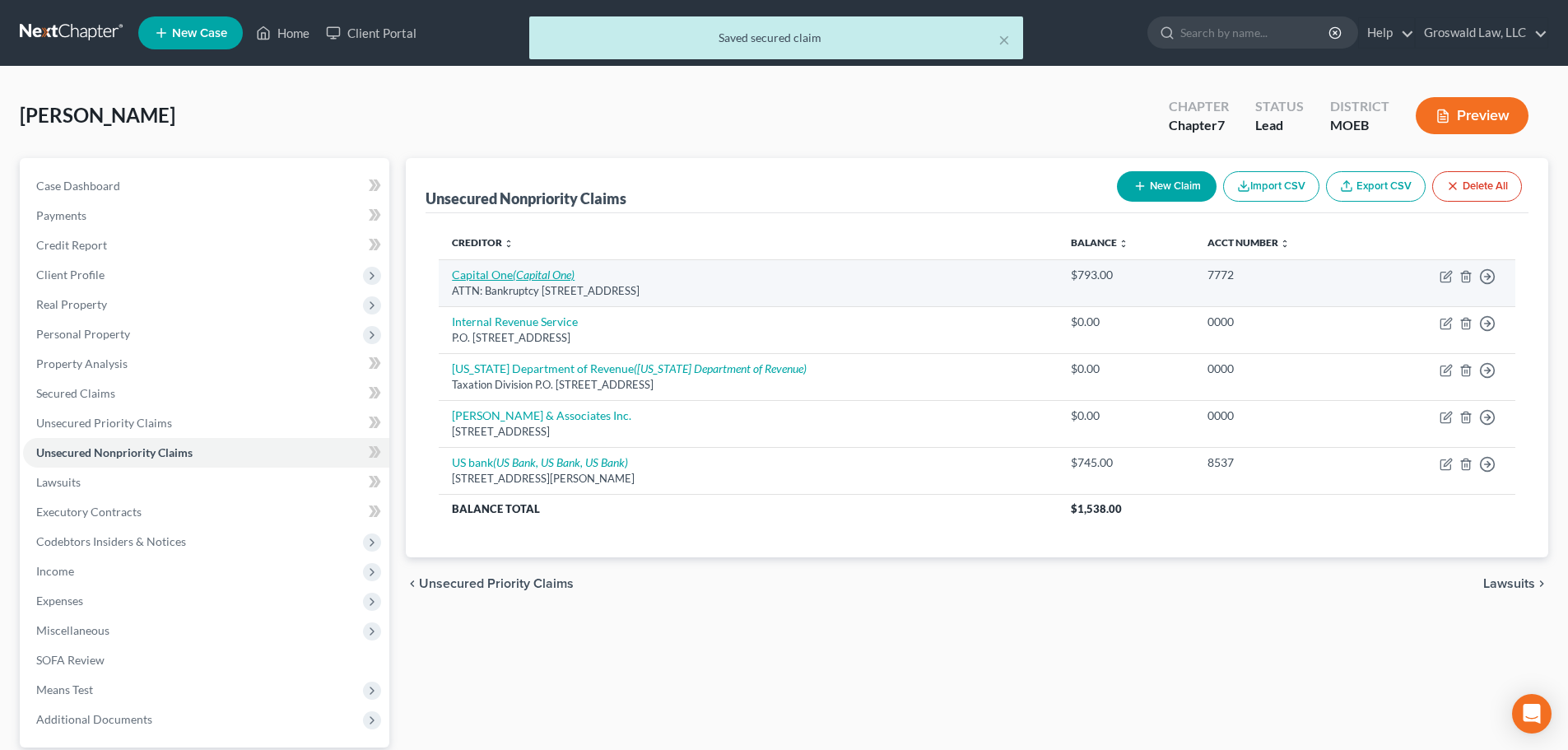
click at [525, 267] on icon "(Capital One)" at bounding box center [543, 274] width 62 height 14
select select "46"
select select "2"
select select "0"
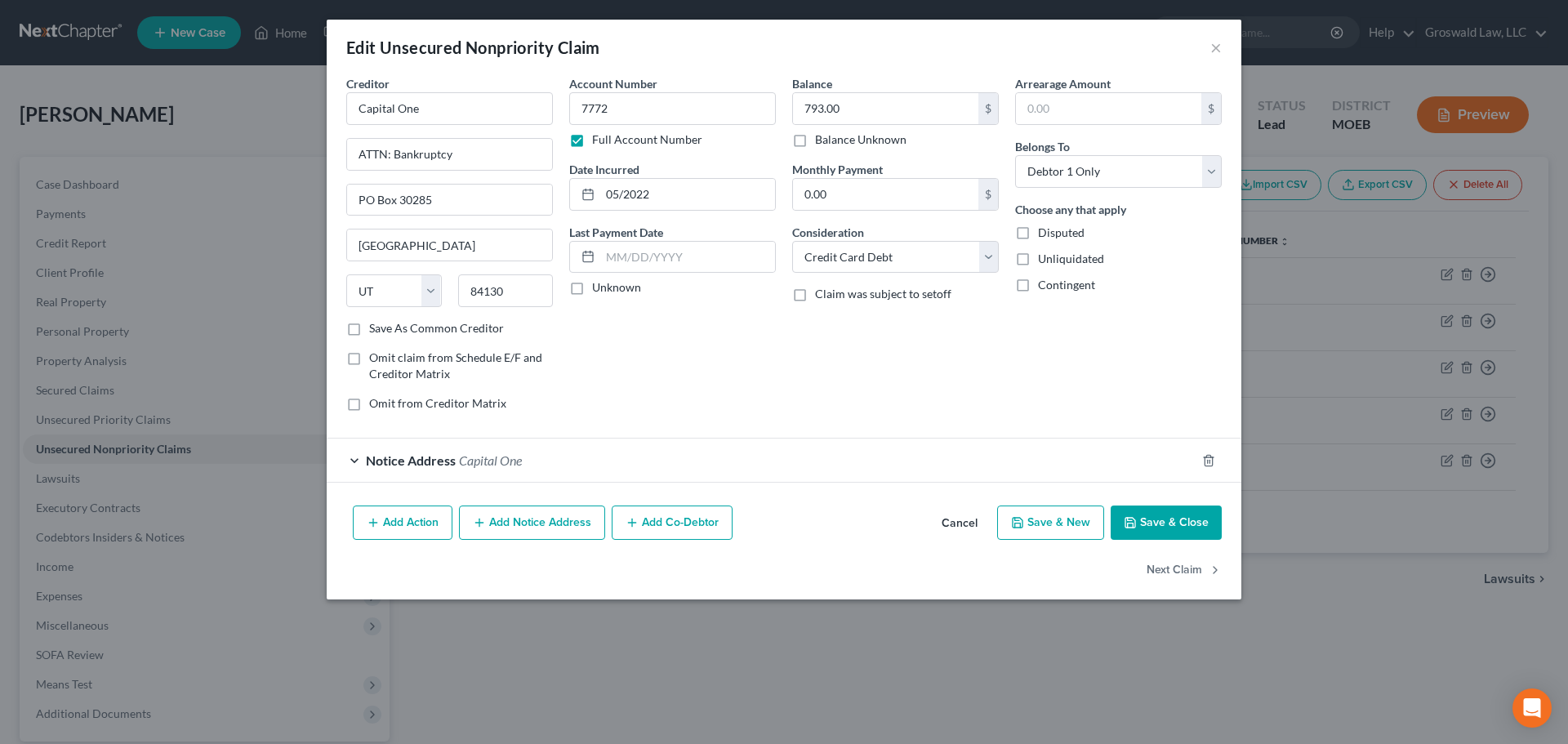
click at [476, 469] on div "Notice Address Capital One" at bounding box center [761, 460] width 869 height 43
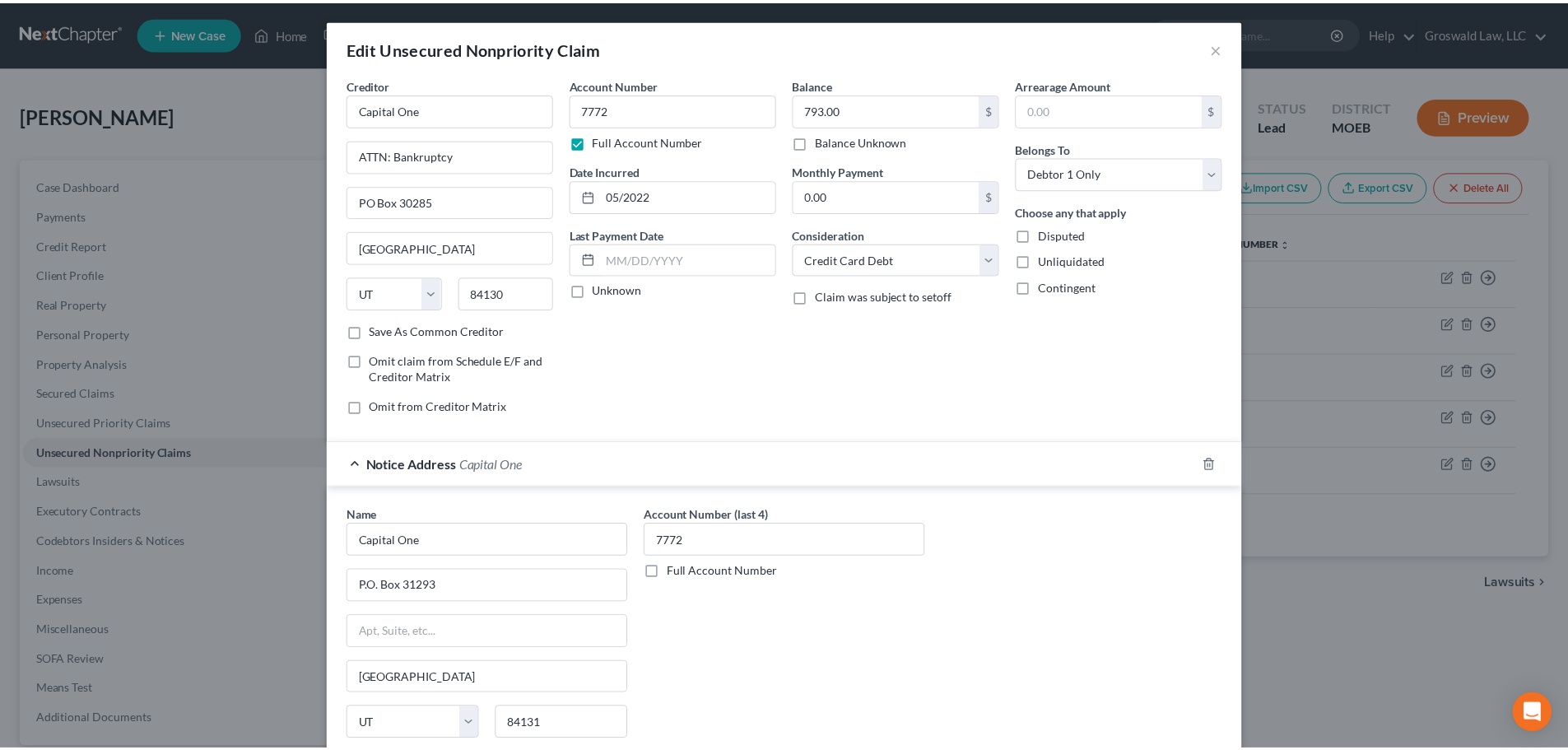
scroll to position [183, 0]
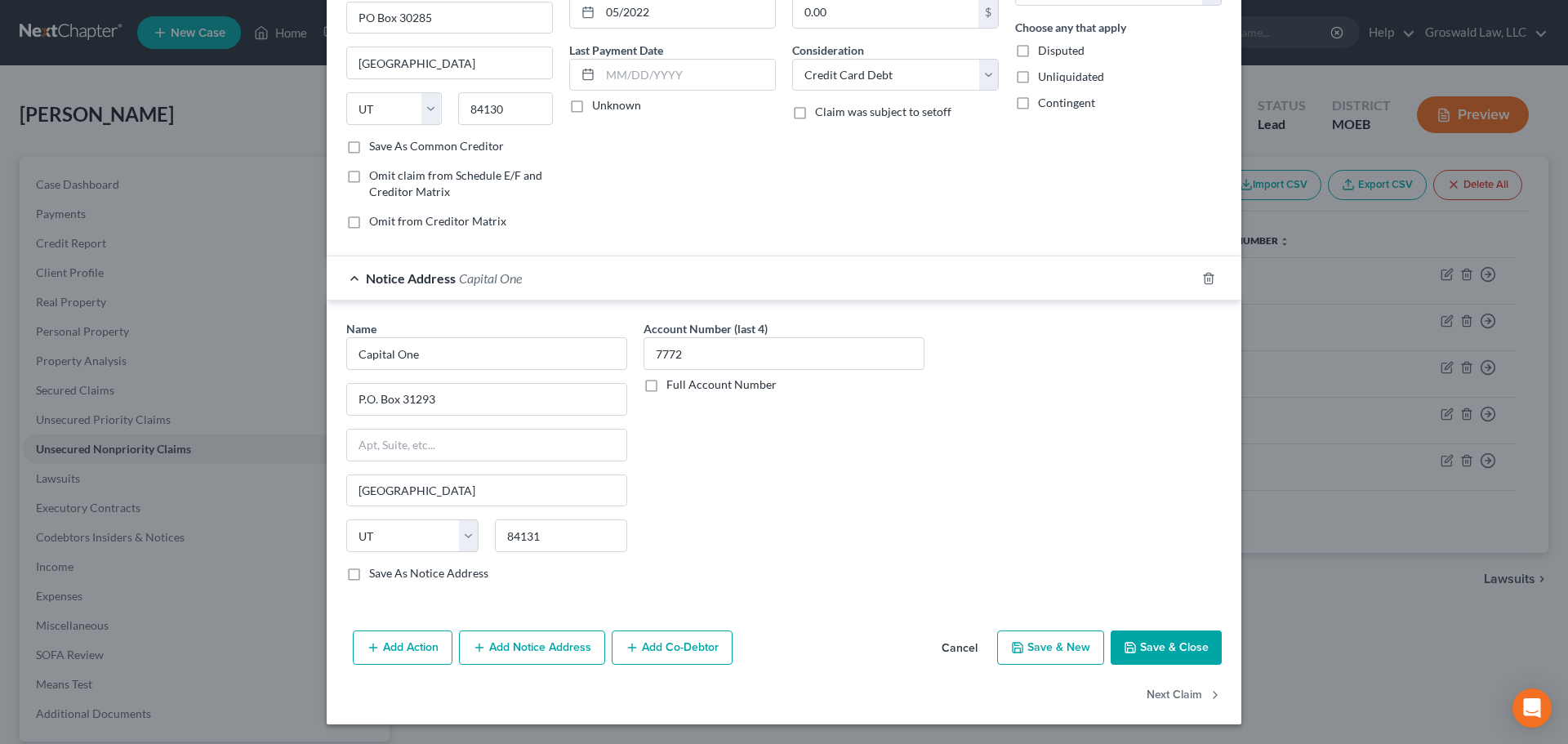
click at [1152, 647] on button "Save & Close" at bounding box center [1166, 648] width 111 height 35
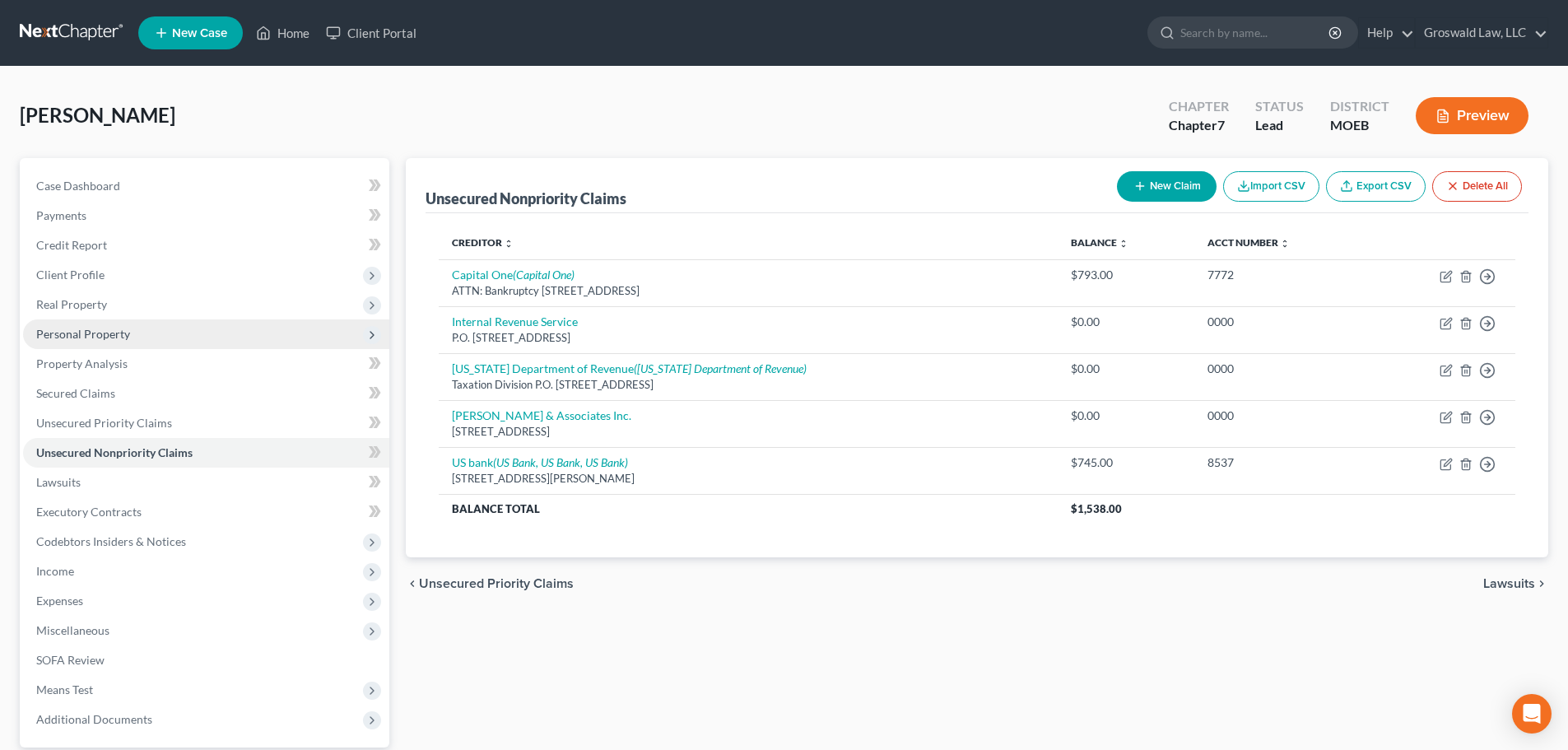
click at [107, 337] on span "Personal Property" at bounding box center [82, 334] width 93 height 14
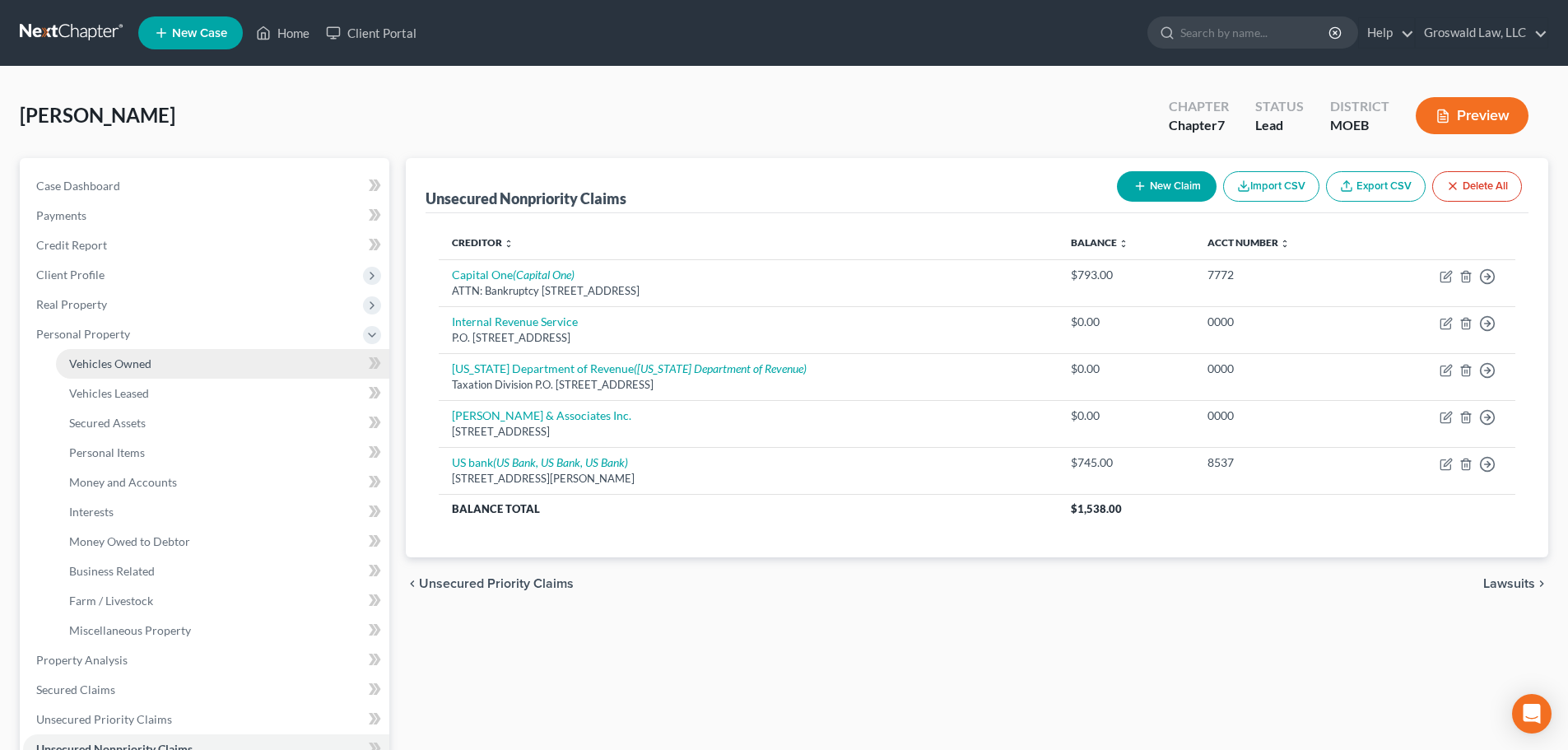
click at [123, 366] on span "Vehicles Owned" at bounding box center [110, 363] width 82 height 14
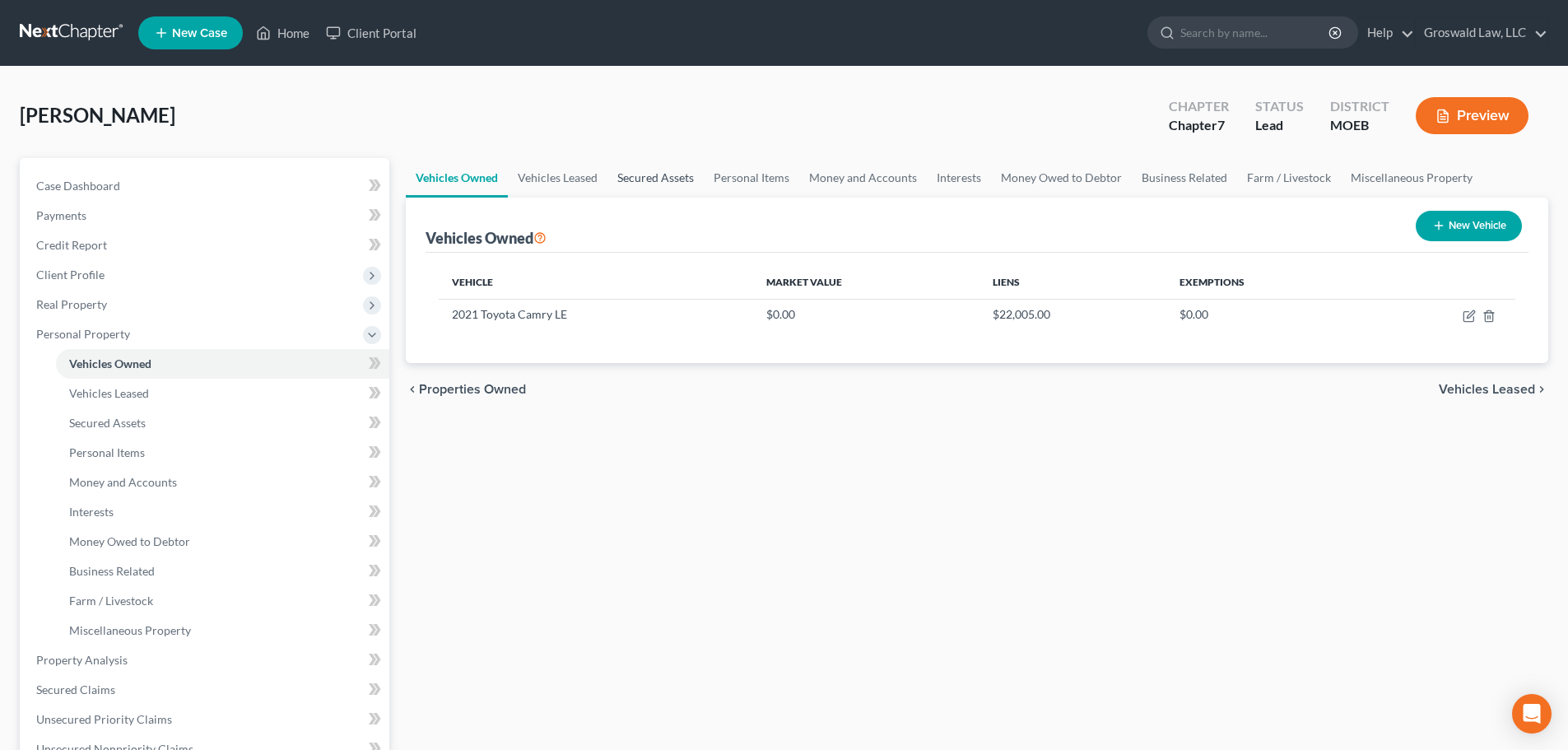
click at [652, 173] on link "Secured Assets" at bounding box center [656, 177] width 96 height 39
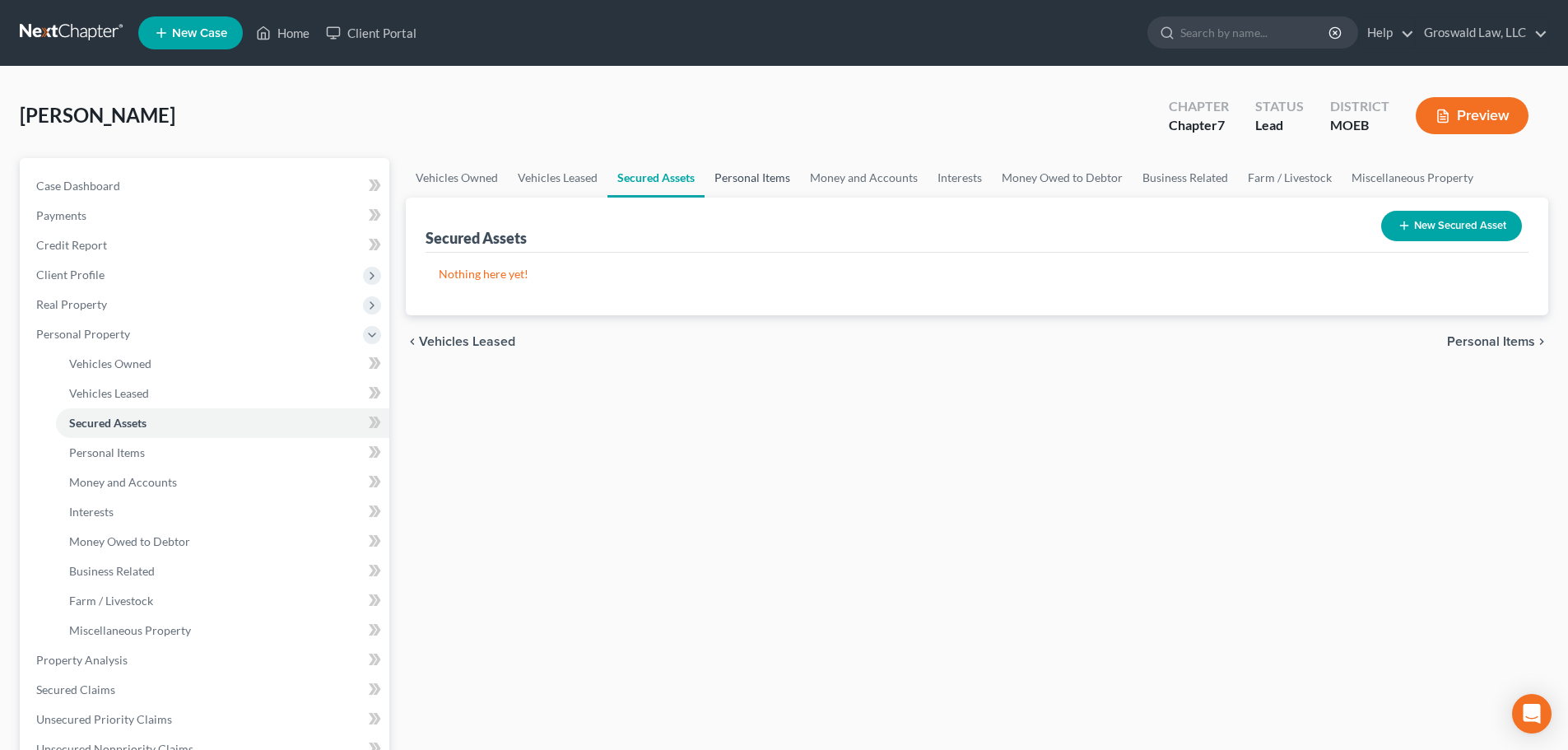
click at [769, 179] on link "Personal Items" at bounding box center [752, 177] width 95 height 39
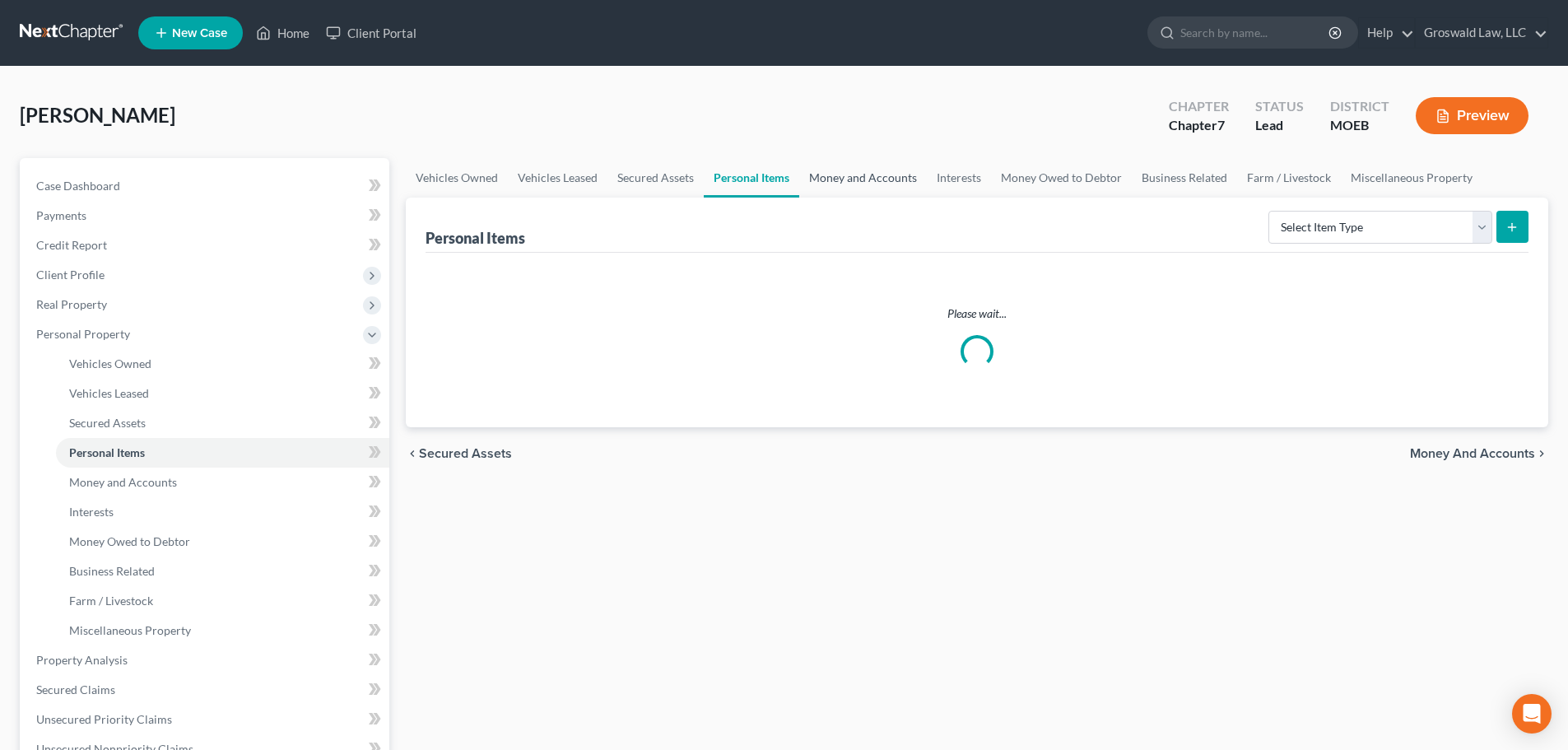
click at [867, 177] on link "Money and Accounts" at bounding box center [863, 177] width 127 height 39
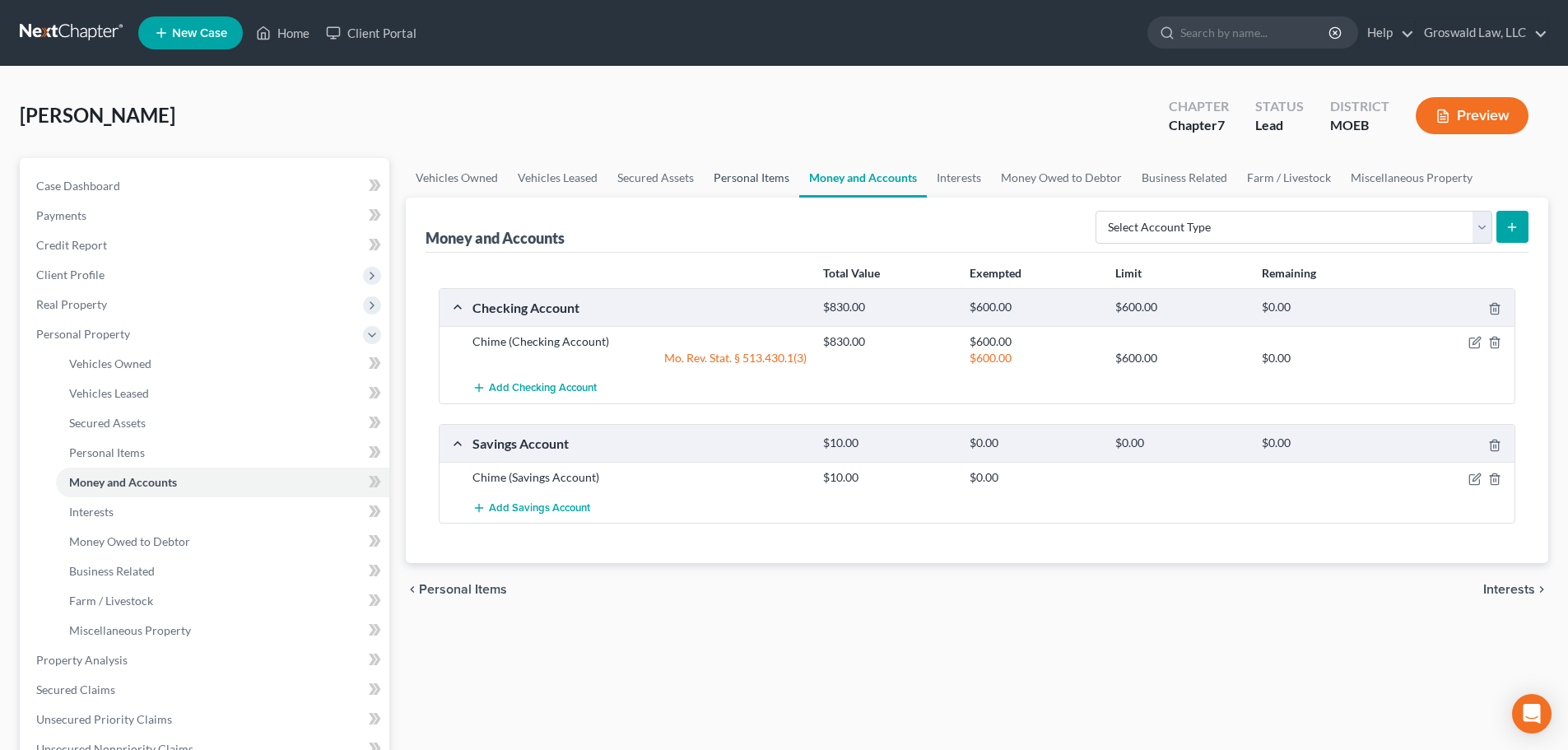
click at [749, 186] on link "Personal Items" at bounding box center [751, 177] width 95 height 39
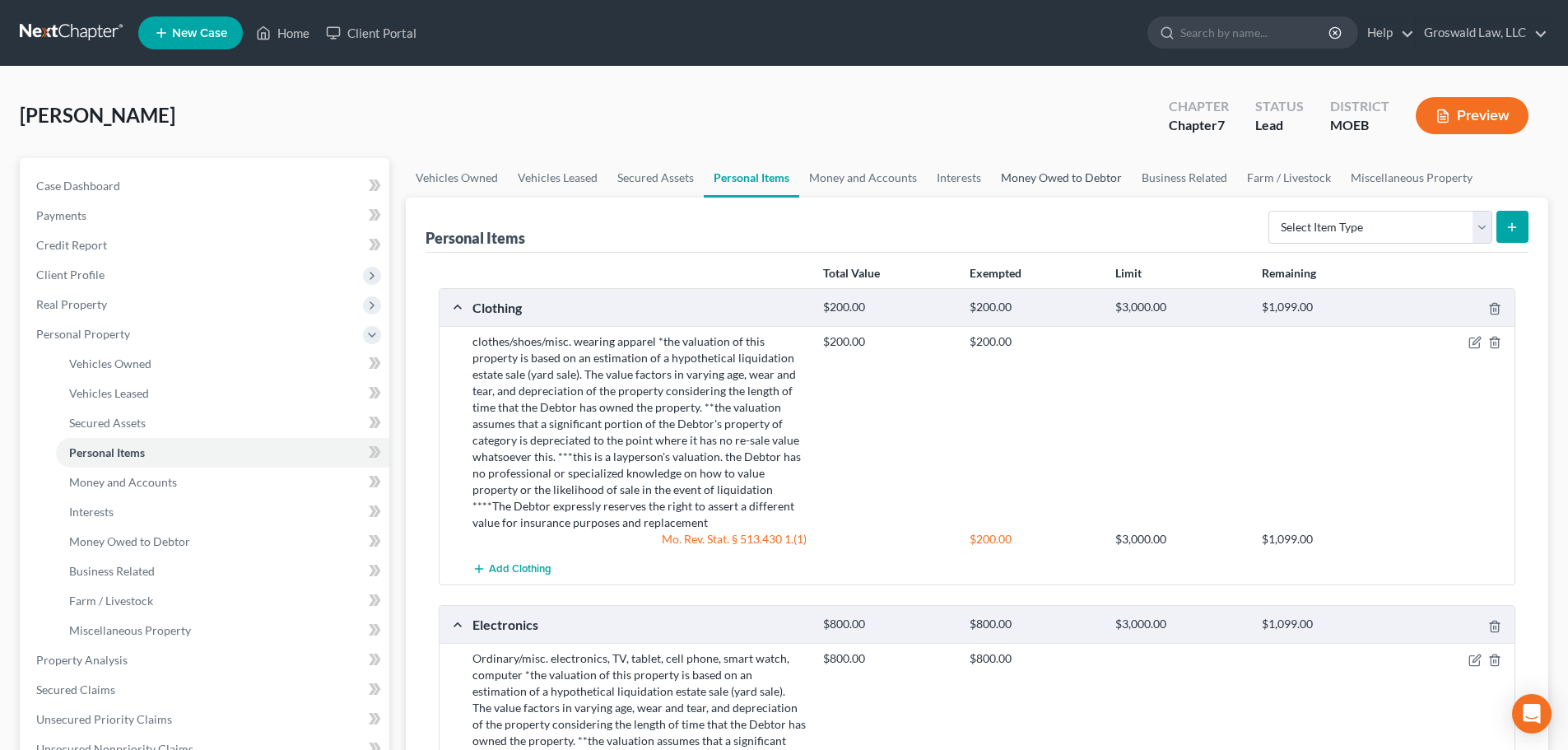
click at [1033, 175] on link "Money Owed to Debtor" at bounding box center [1061, 177] width 141 height 39
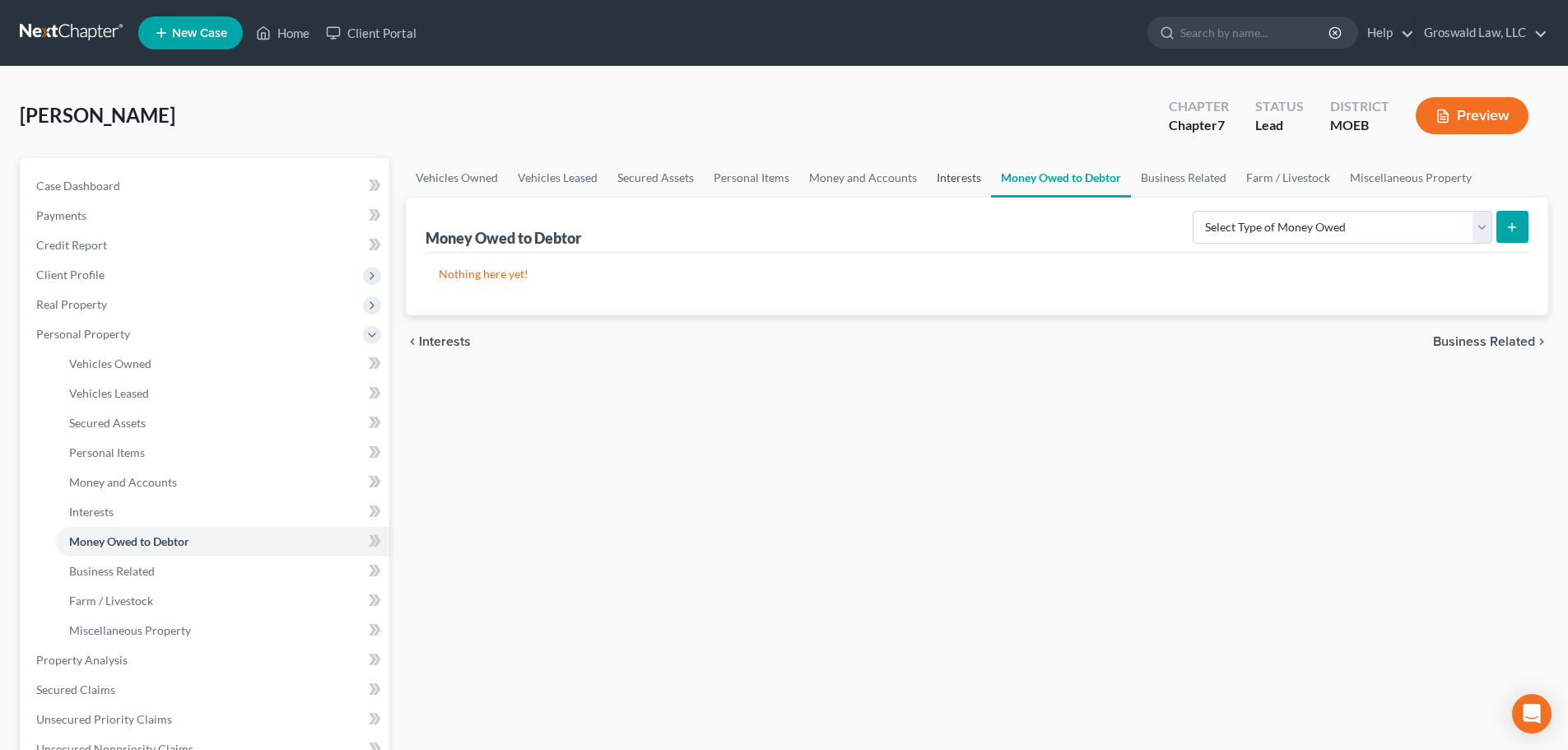
click at [961, 178] on link "Interests" at bounding box center [959, 177] width 65 height 39
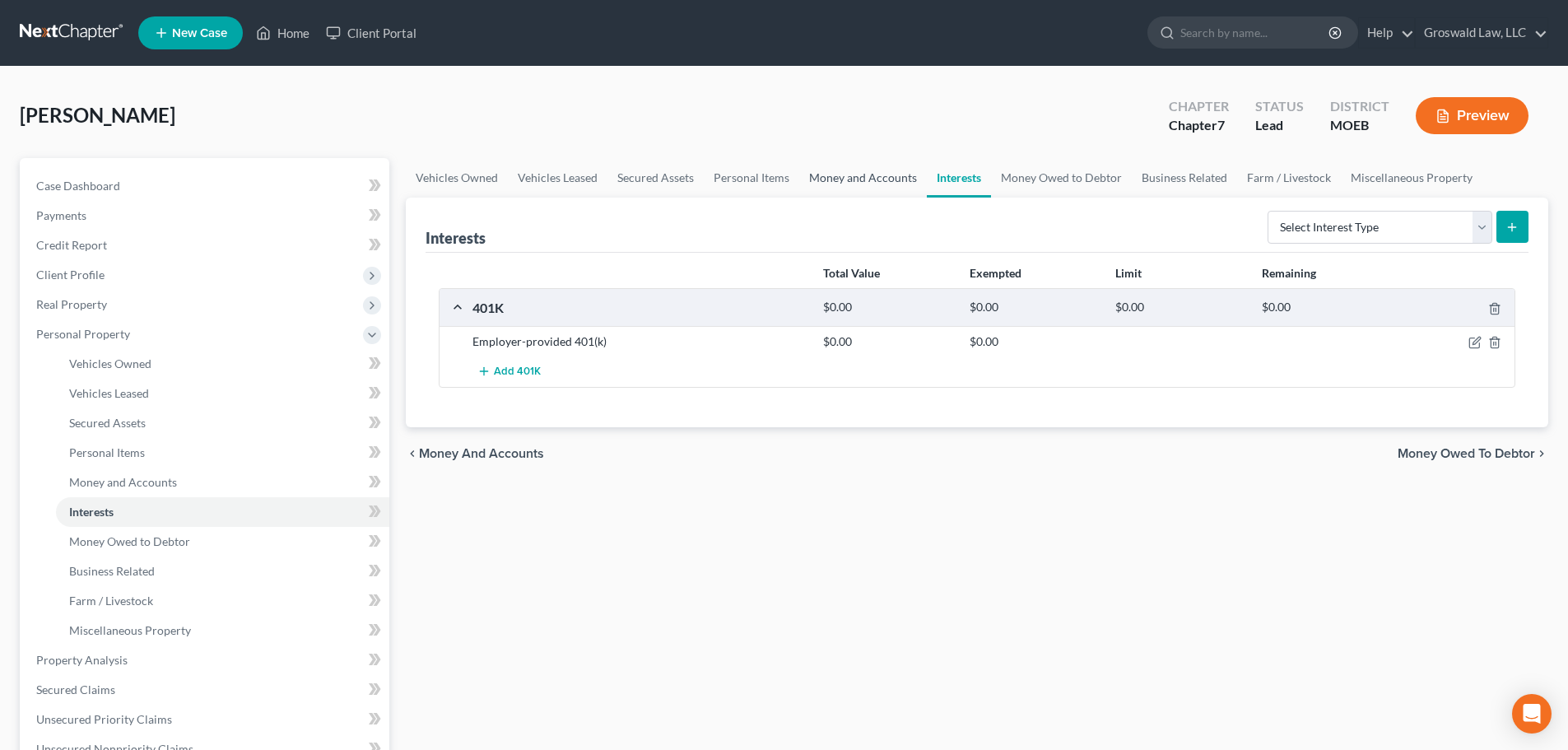
click at [863, 179] on link "Money and Accounts" at bounding box center [863, 177] width 127 height 39
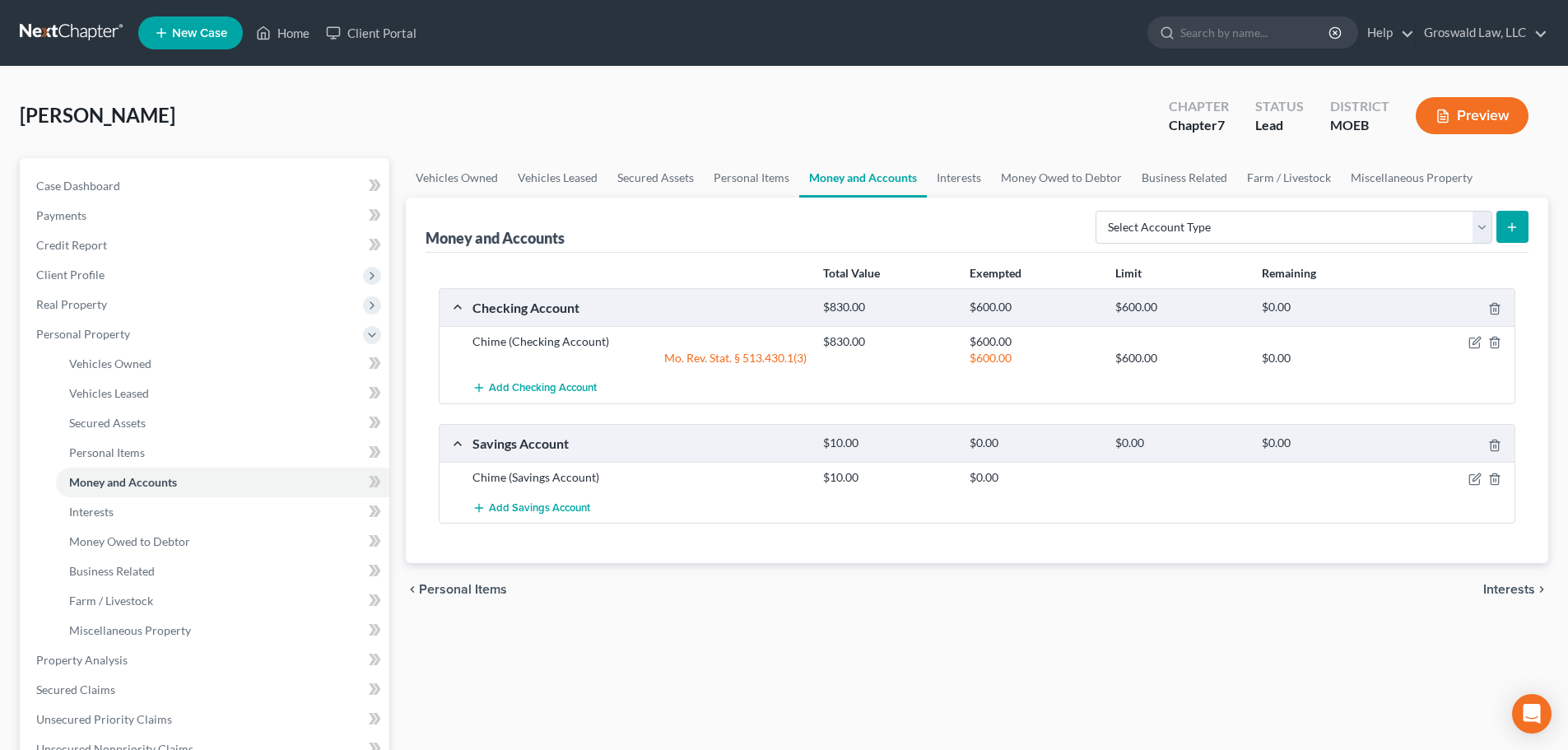
click at [79, 119] on span "[PERSON_NAME]" at bounding box center [98, 114] width 155 height 24
copy span "Kaufhold"
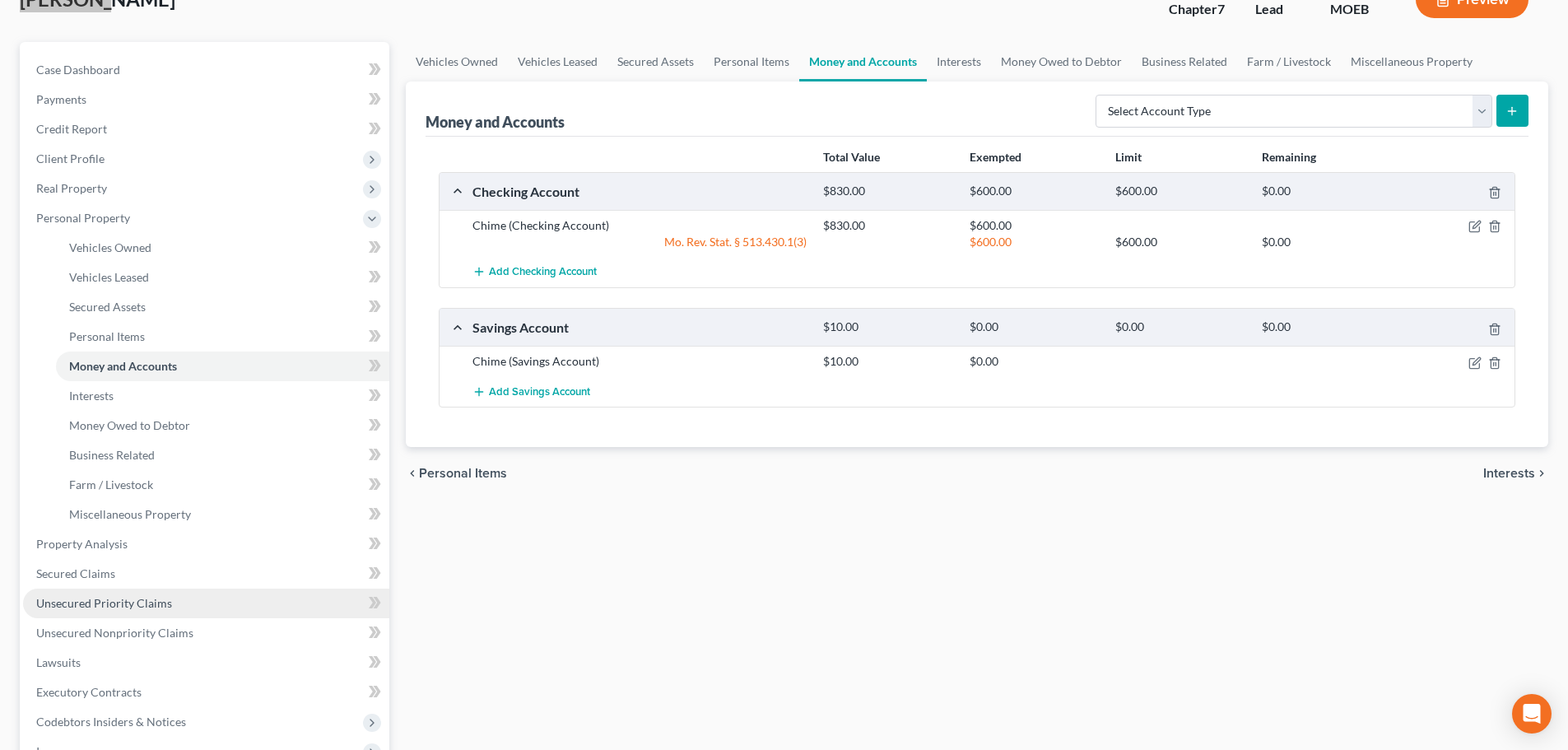
scroll to position [165, 0]
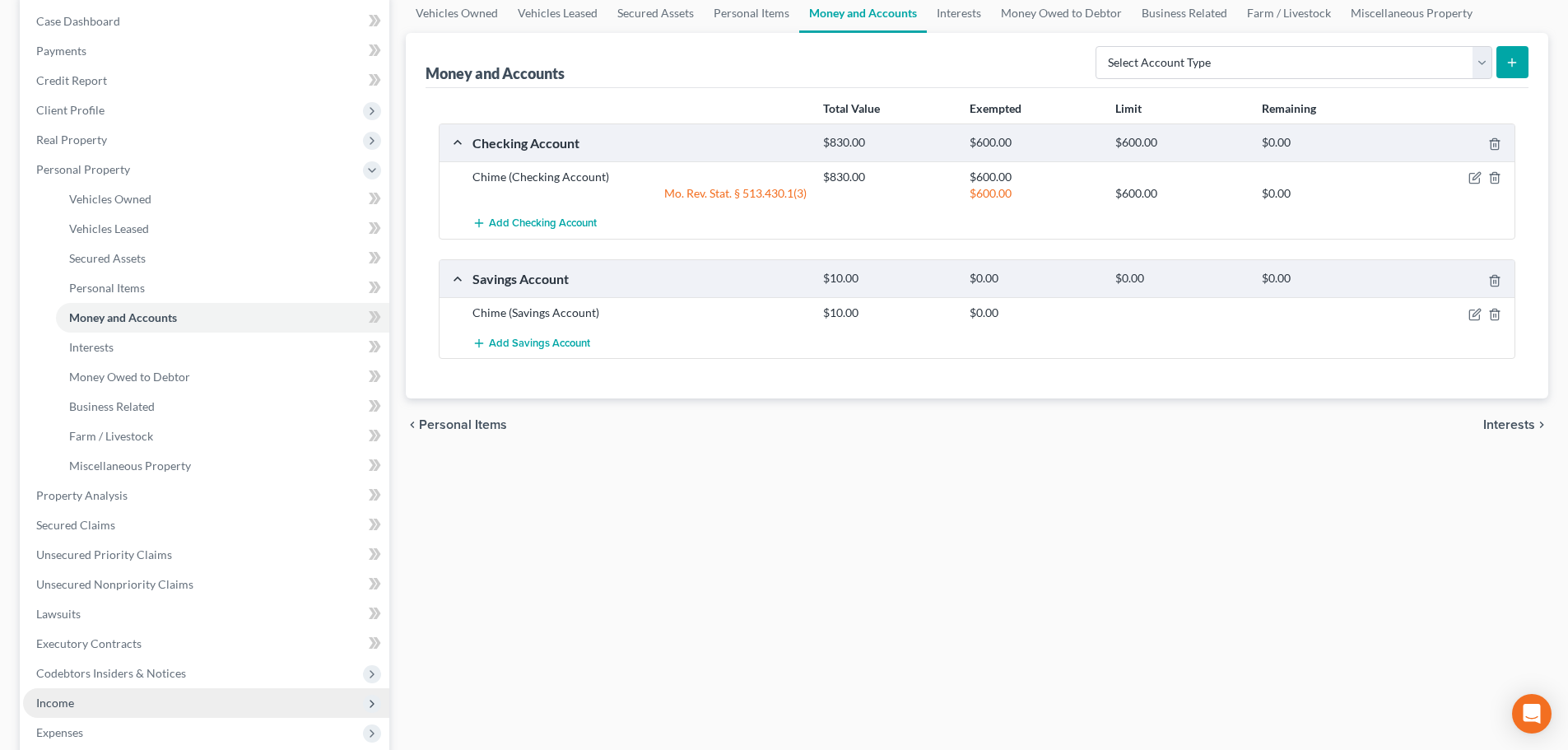
click at [99, 652] on span "Income" at bounding box center [205, 703] width 366 height 30
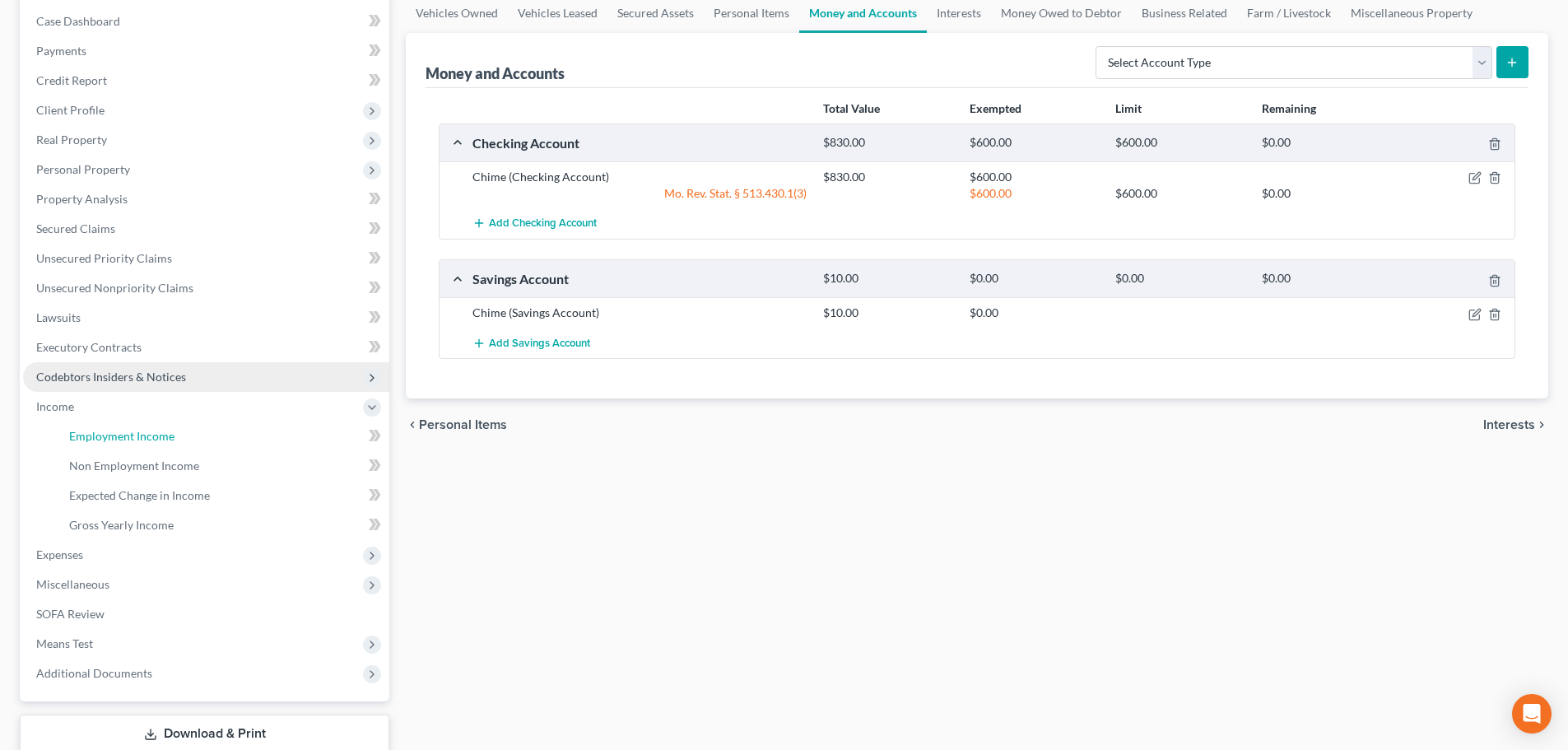
drag, startPoint x: 150, startPoint y: 438, endPoint x: 44, endPoint y: 390, distance: 116.4
click at [148, 438] on span "Employment Income" at bounding box center [121, 436] width 106 height 14
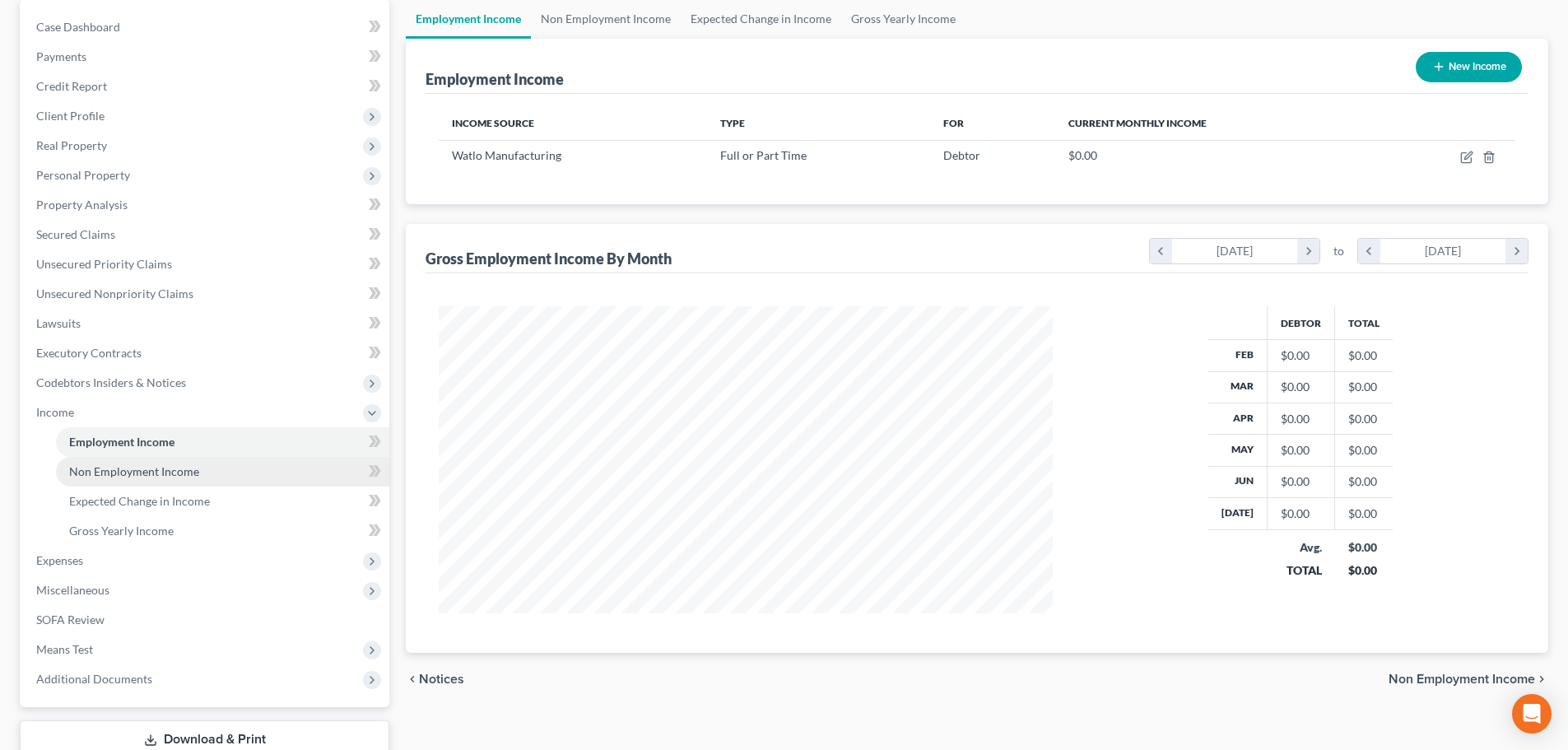
scroll to position [165, 0]
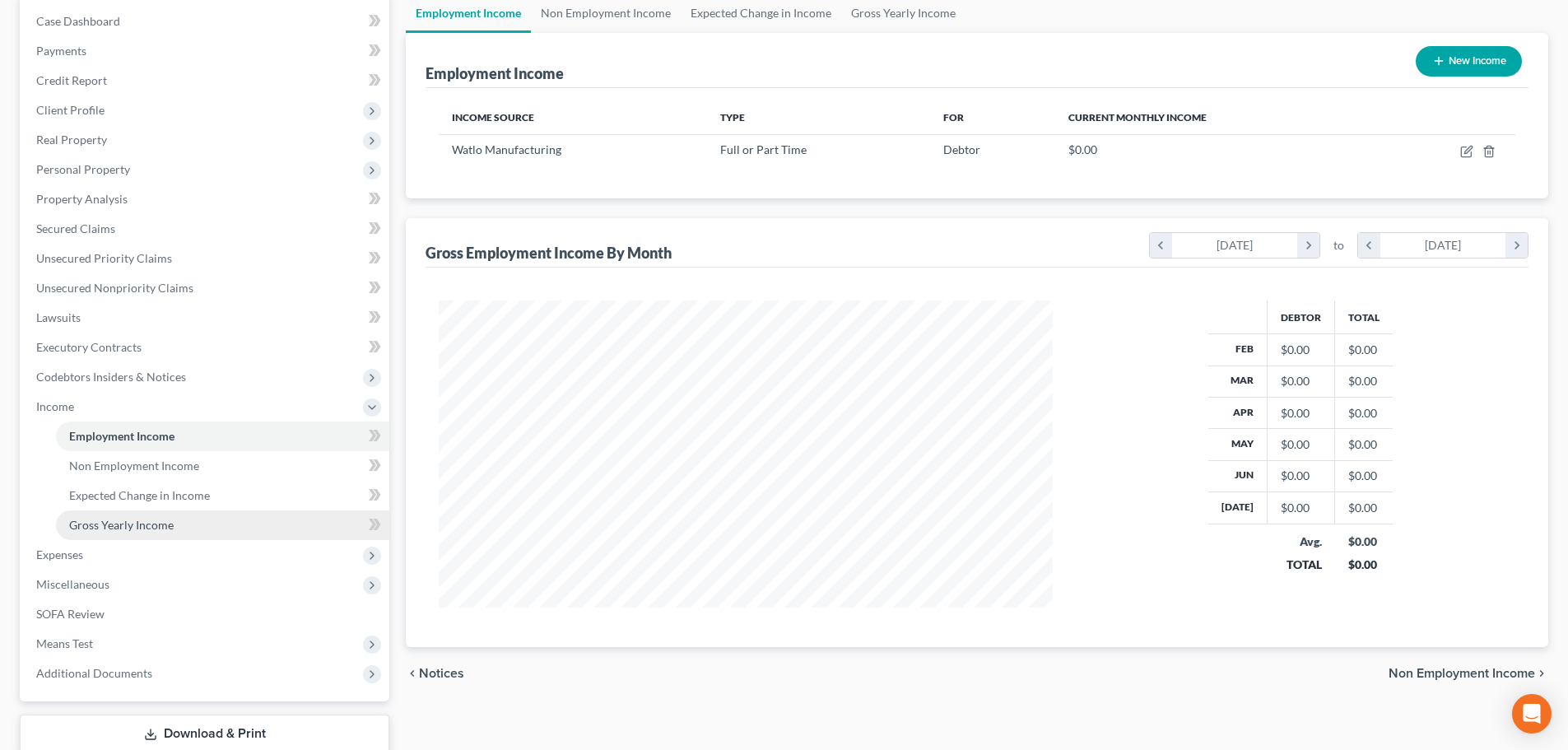
click at [127, 518] on span "Gross Yearly Income" at bounding box center [121, 525] width 105 height 14
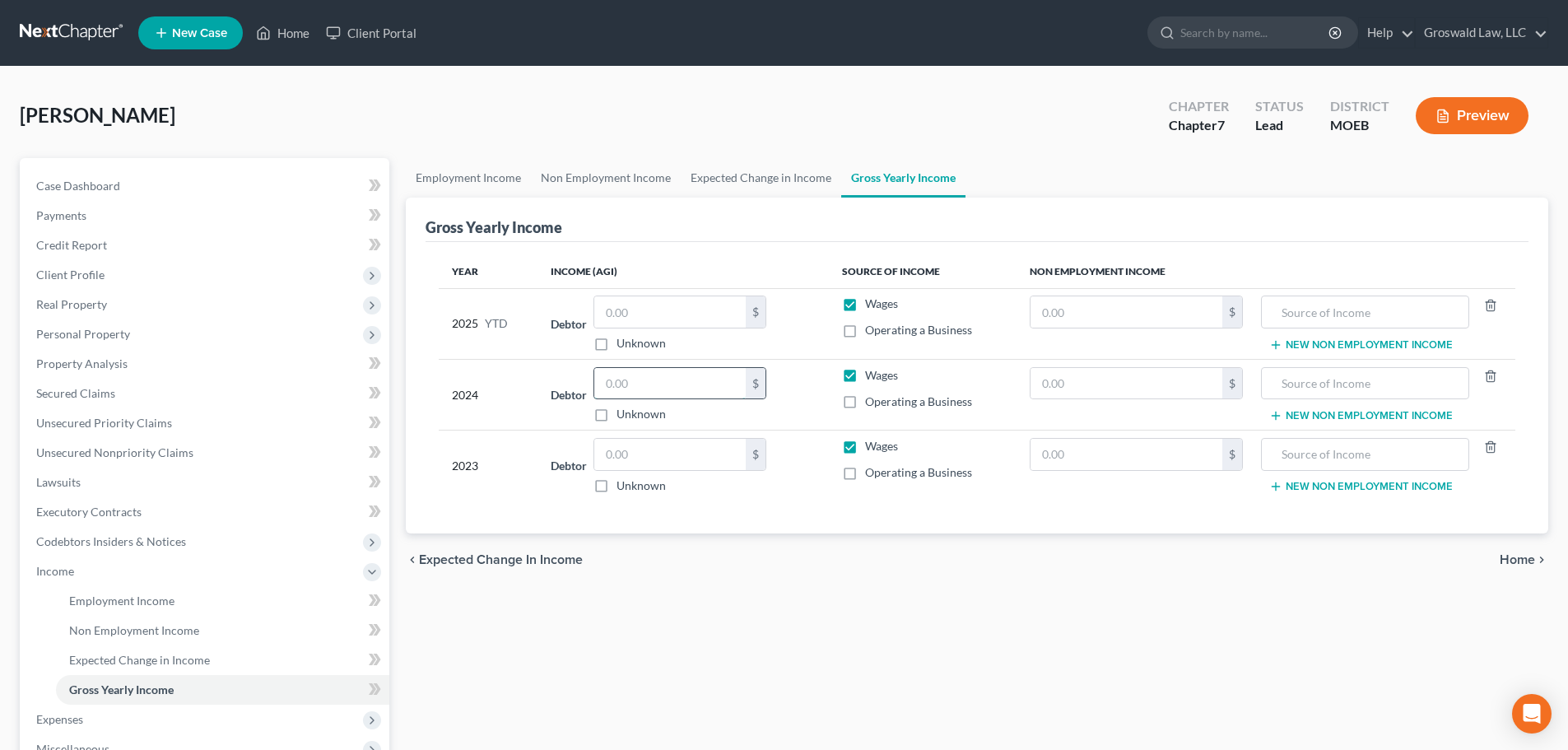
click at [632, 388] on input "text" at bounding box center [670, 383] width 151 height 31
type input "21,152"
click at [538, 595] on div "Employment Income Non Employment Income Expected Change in Income Gross Yearly …" at bounding box center [976, 559] width 1159 height 802
click at [92, 271] on span "Client Profile" at bounding box center [70, 274] width 68 height 14
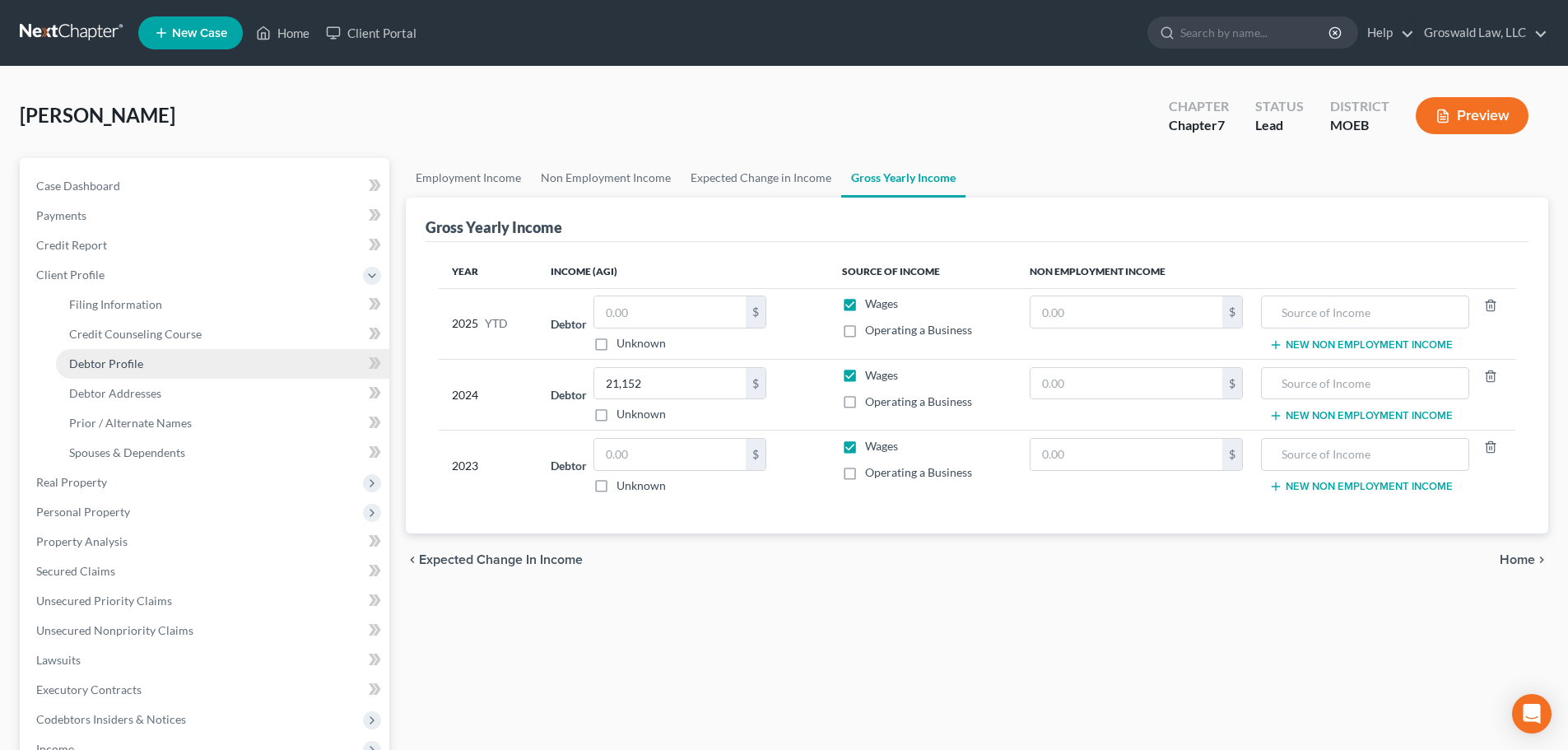
click at [122, 367] on span "Debtor Profile" at bounding box center [106, 363] width 74 height 14
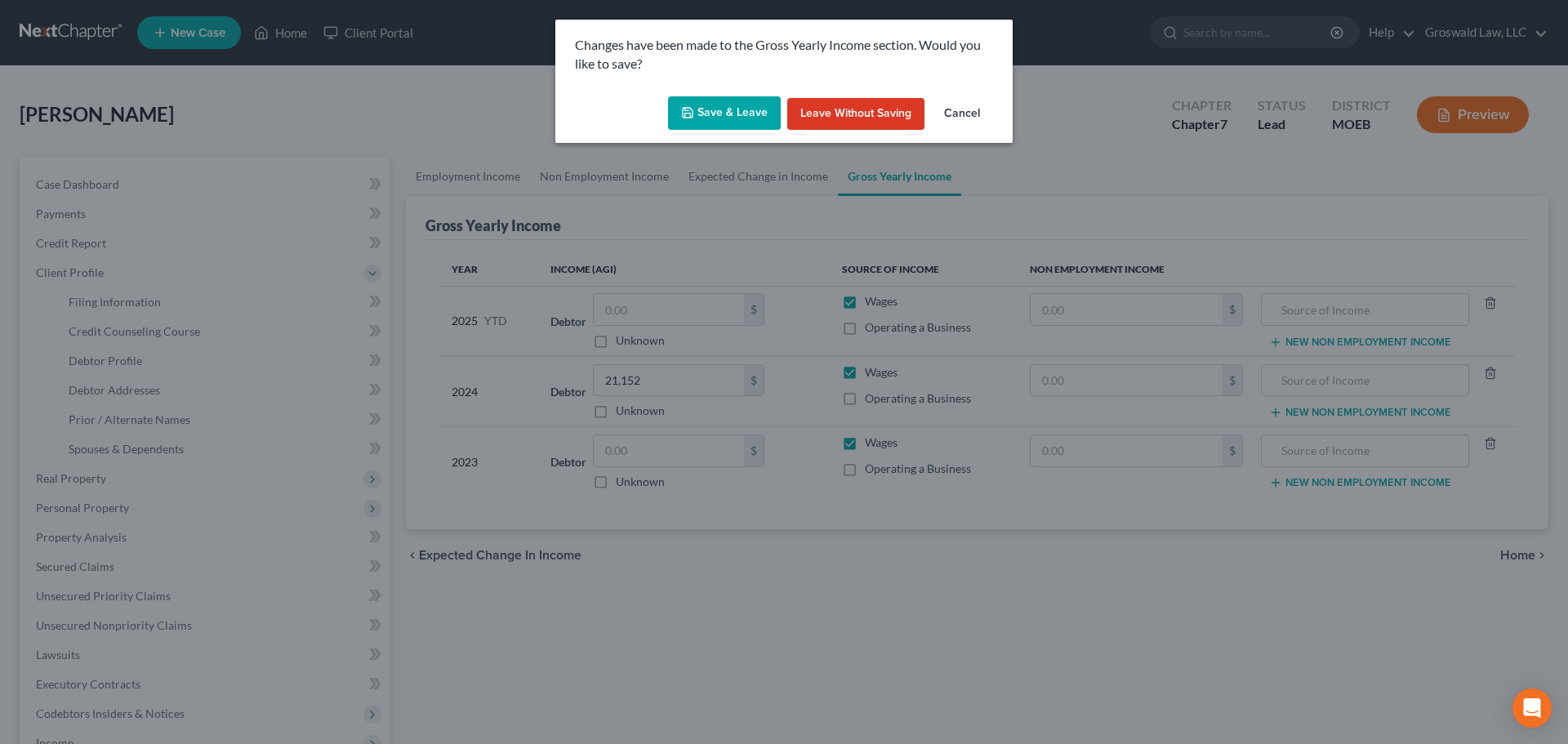
click at [756, 104] on button "Save & Leave" at bounding box center [724, 113] width 113 height 35
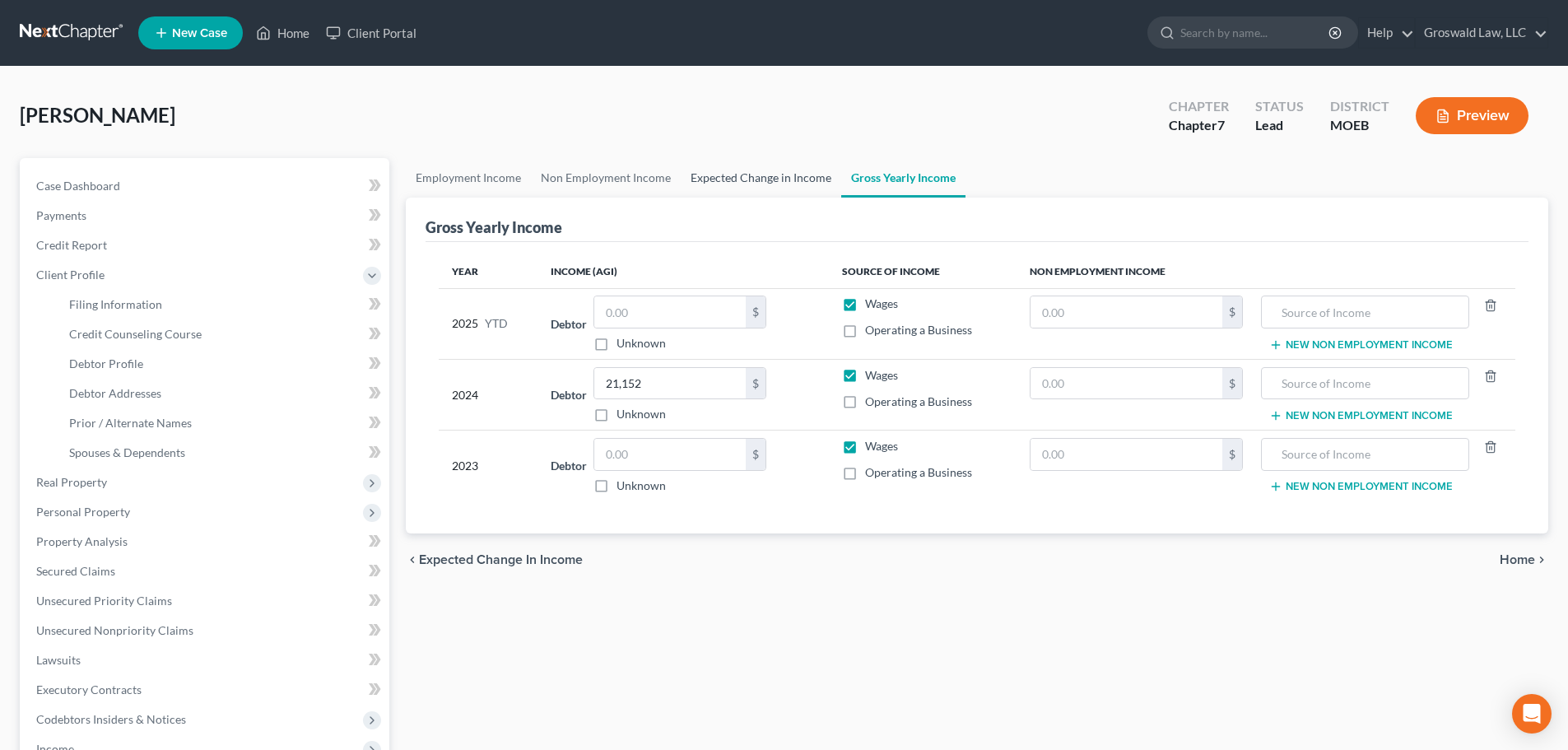
select select "0"
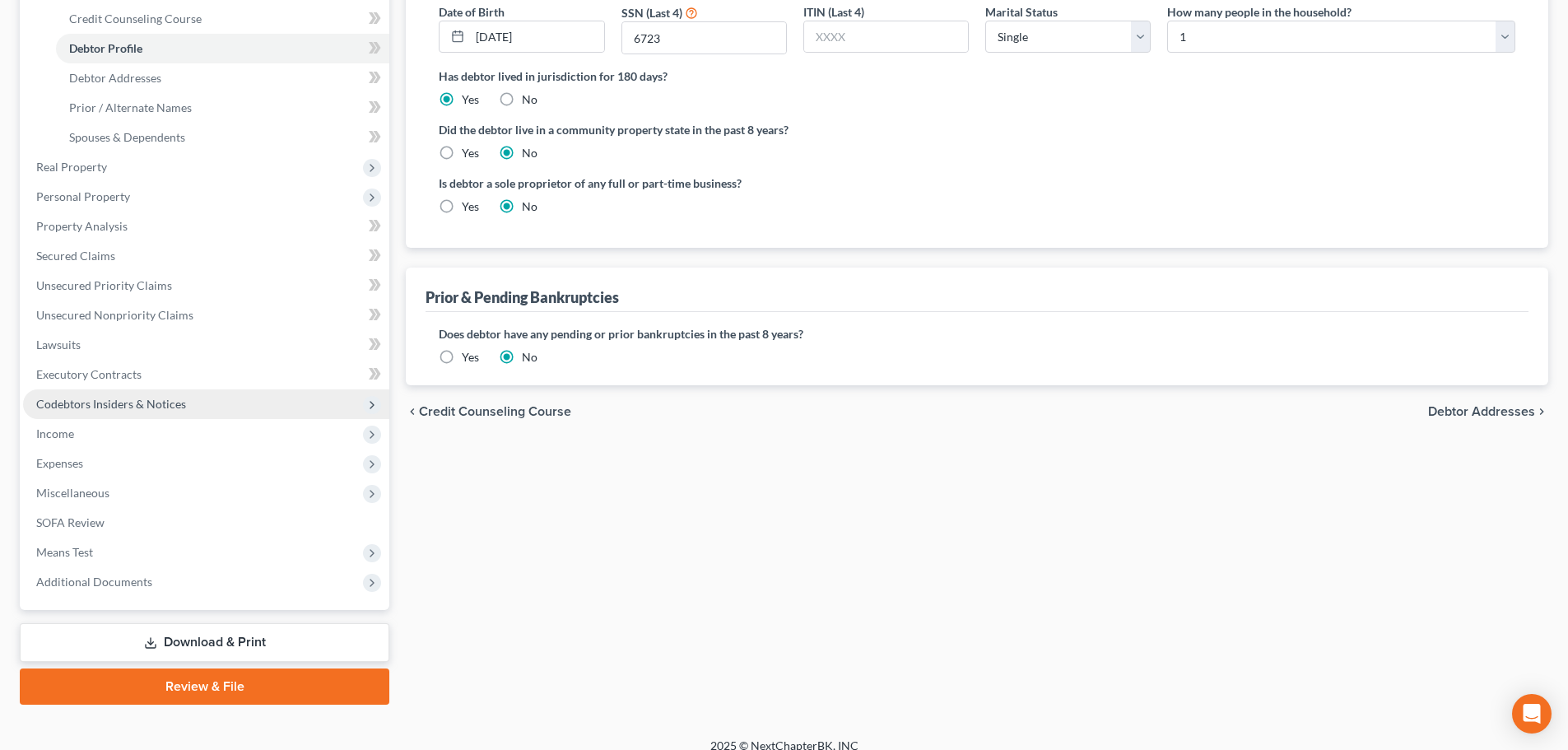
scroll to position [333, 0]
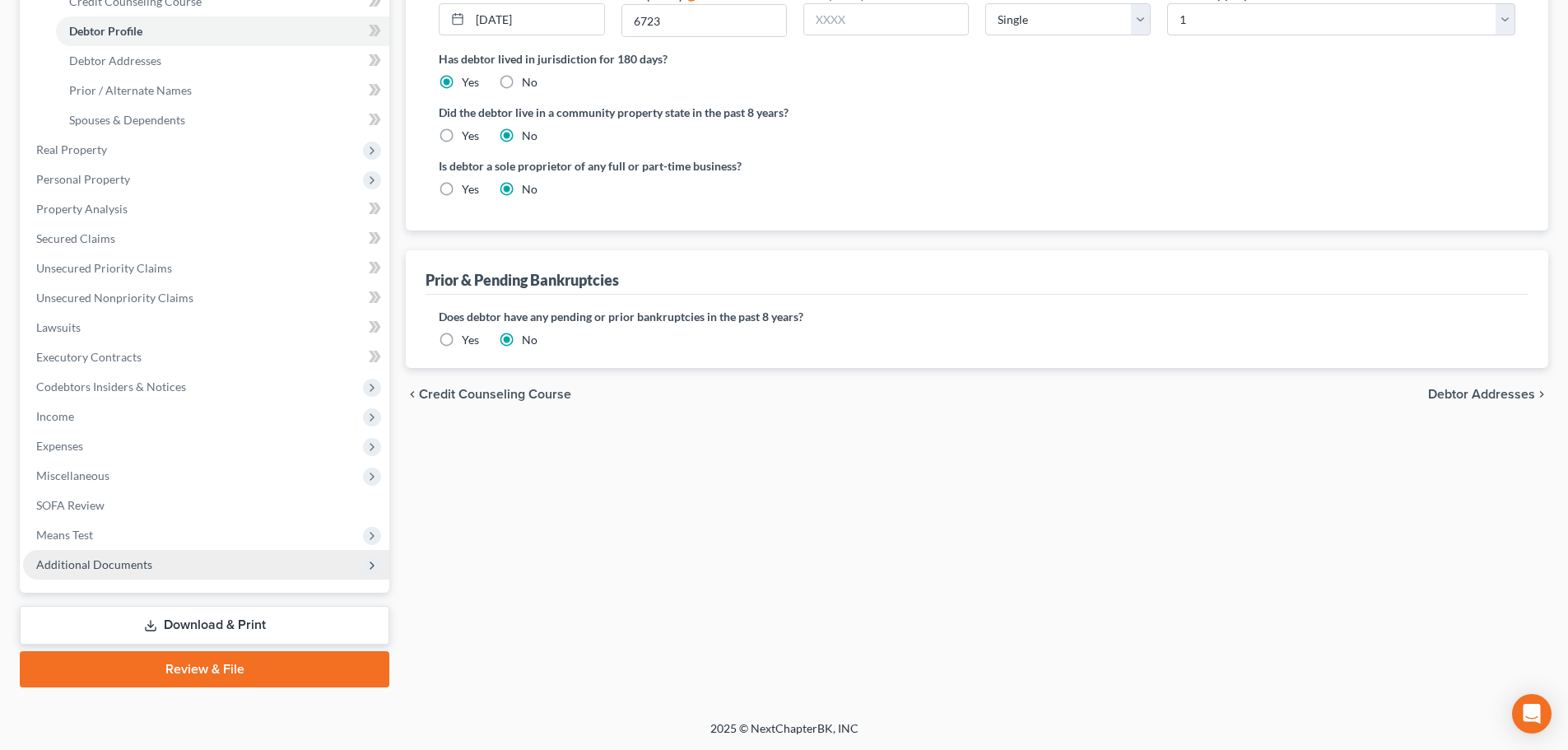
click at [117, 575] on span "Additional Documents" at bounding box center [205, 565] width 366 height 30
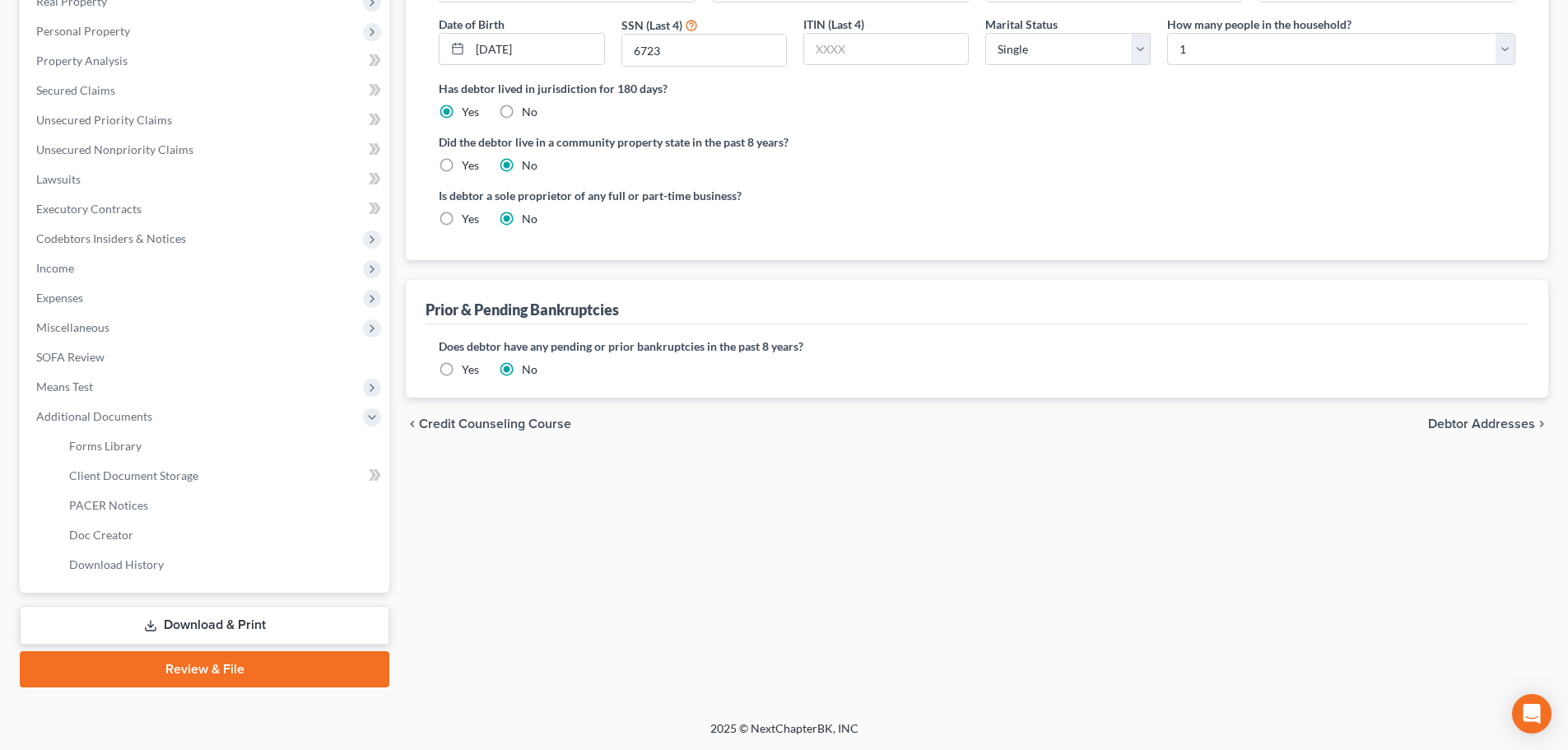
scroll to position [303, 0]
click at [208, 479] on link "Client Document Storage" at bounding box center [223, 476] width 334 height 30
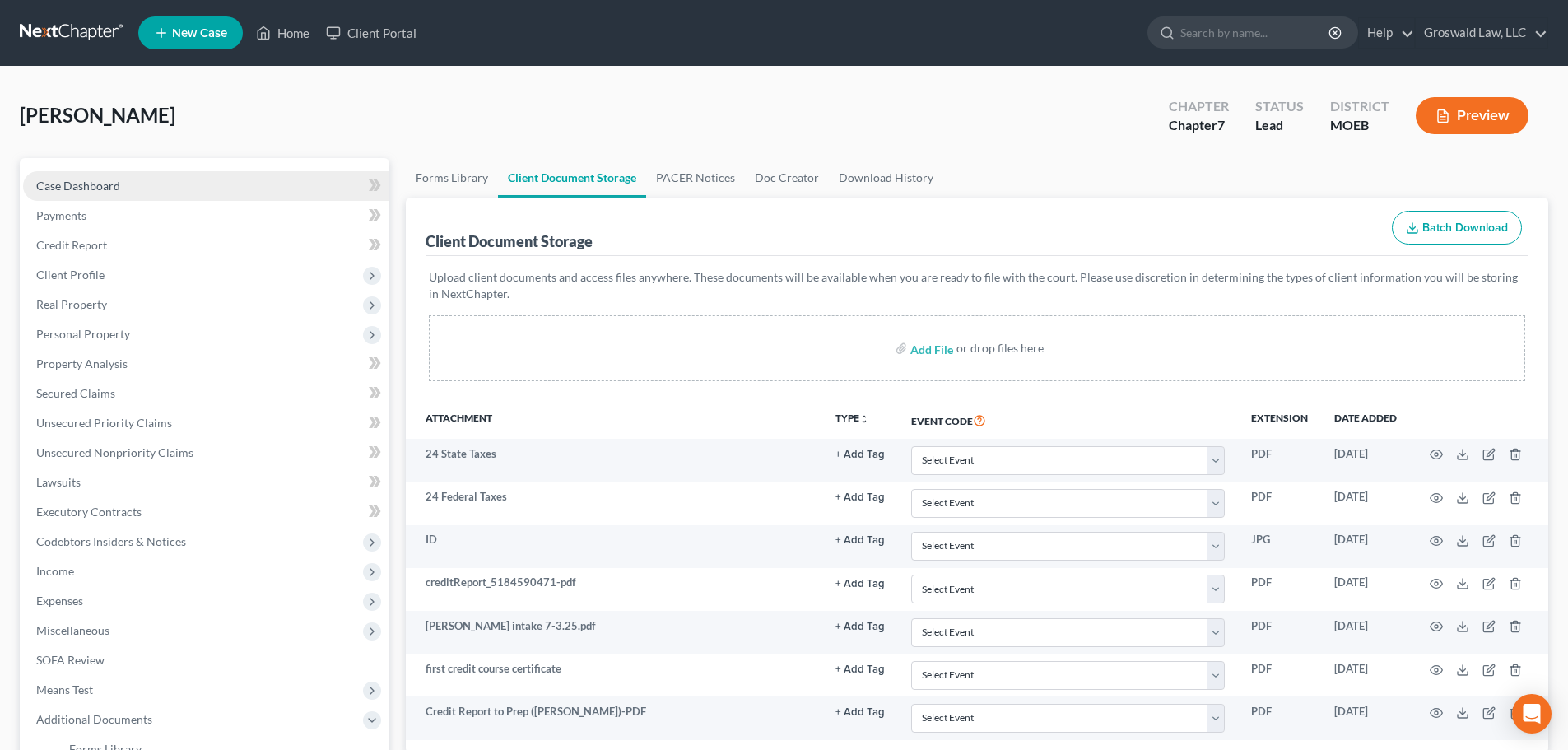
click at [224, 186] on link "Case Dashboard" at bounding box center [205, 186] width 366 height 30
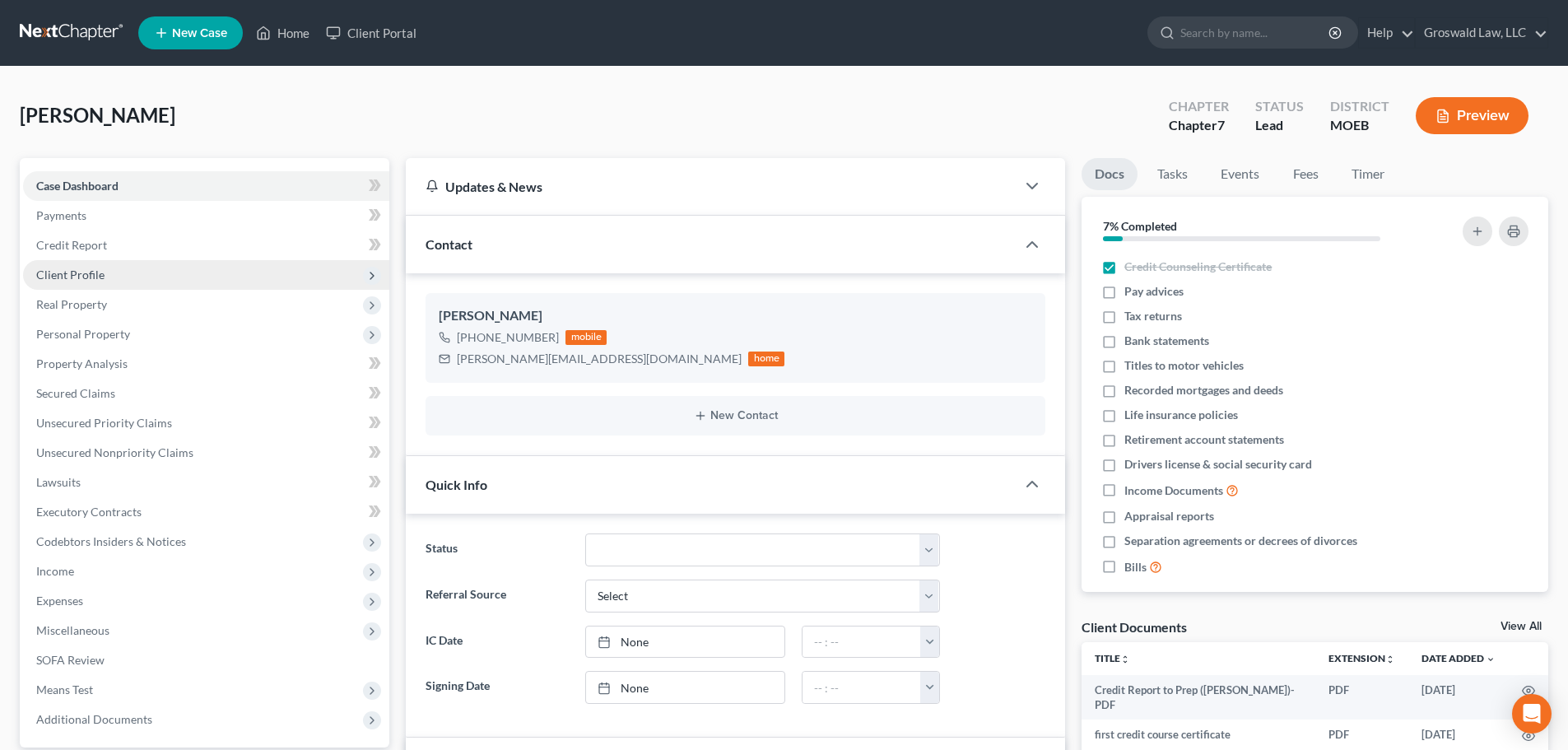
scroll to position [175, 0]
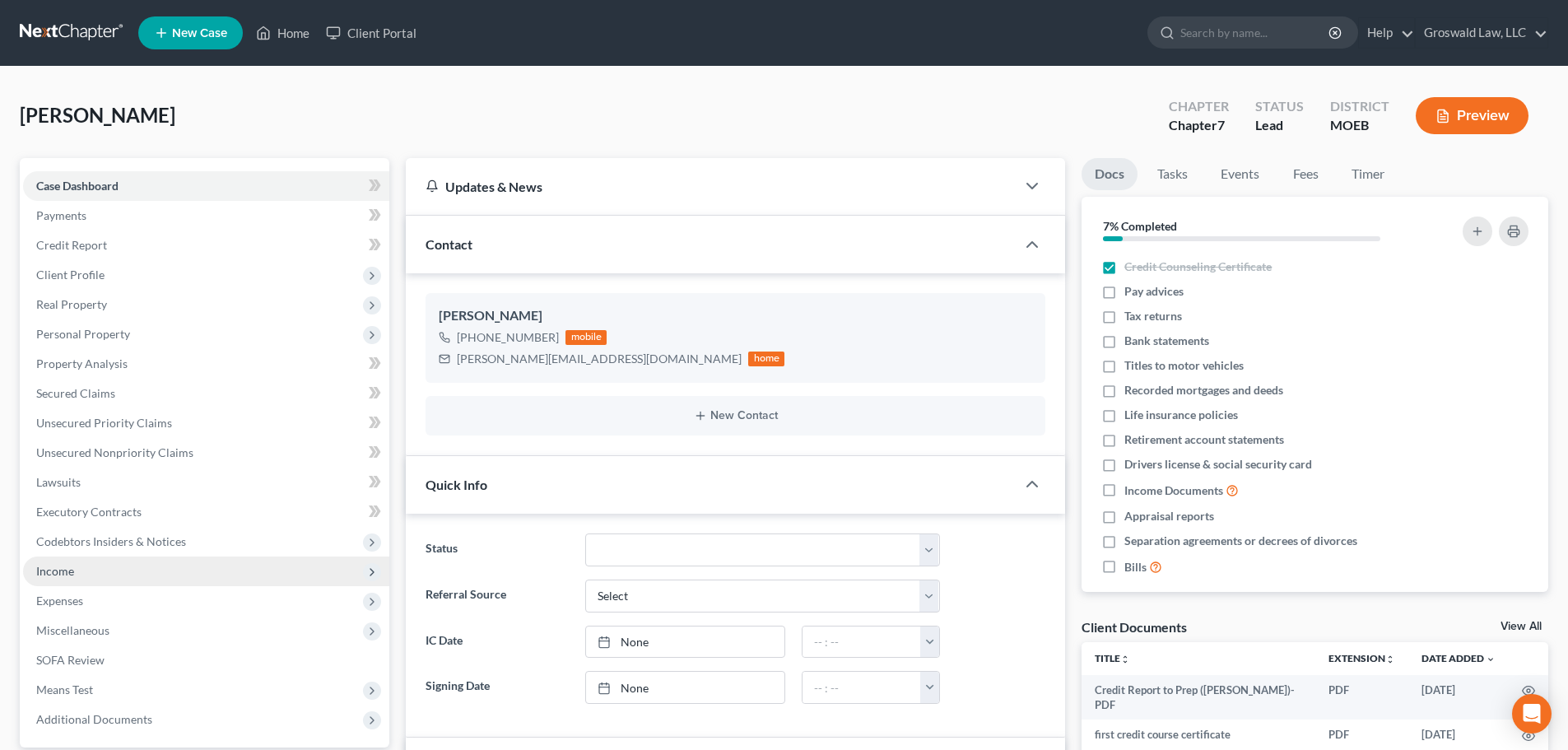
click at [80, 567] on span "Income" at bounding box center [205, 571] width 366 height 30
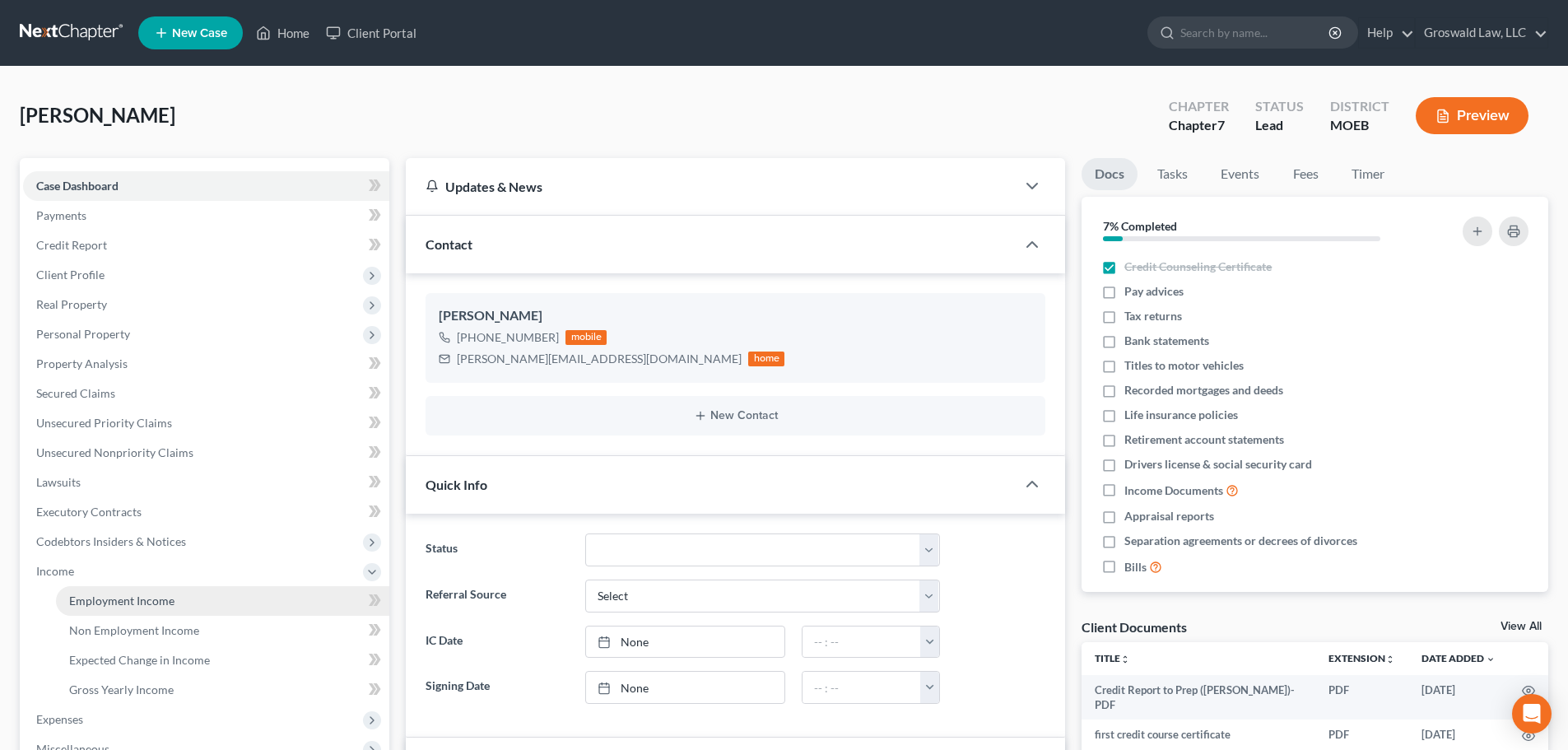
click at [114, 607] on span "Employment Income" at bounding box center [121, 601] width 106 height 14
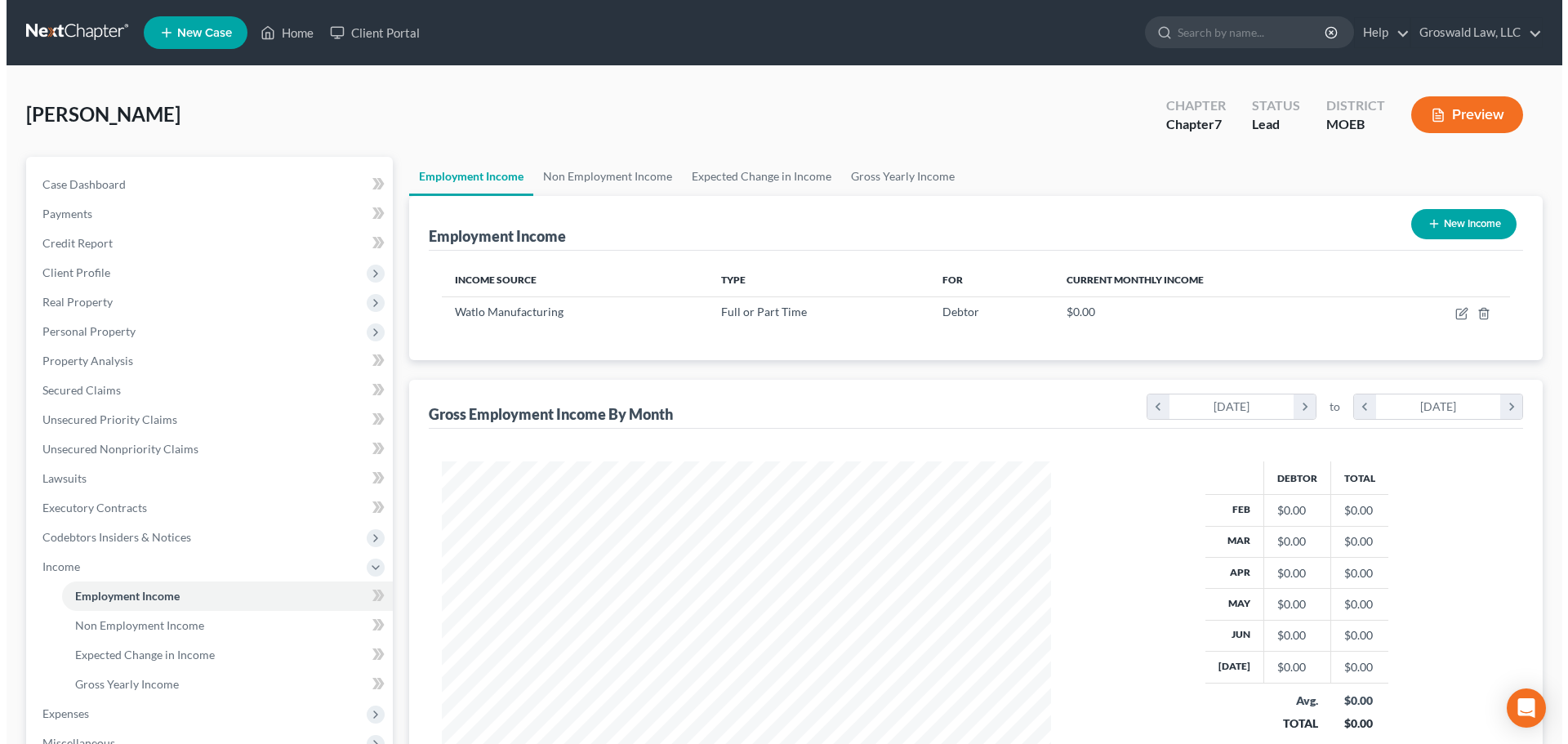
scroll to position [305, 642]
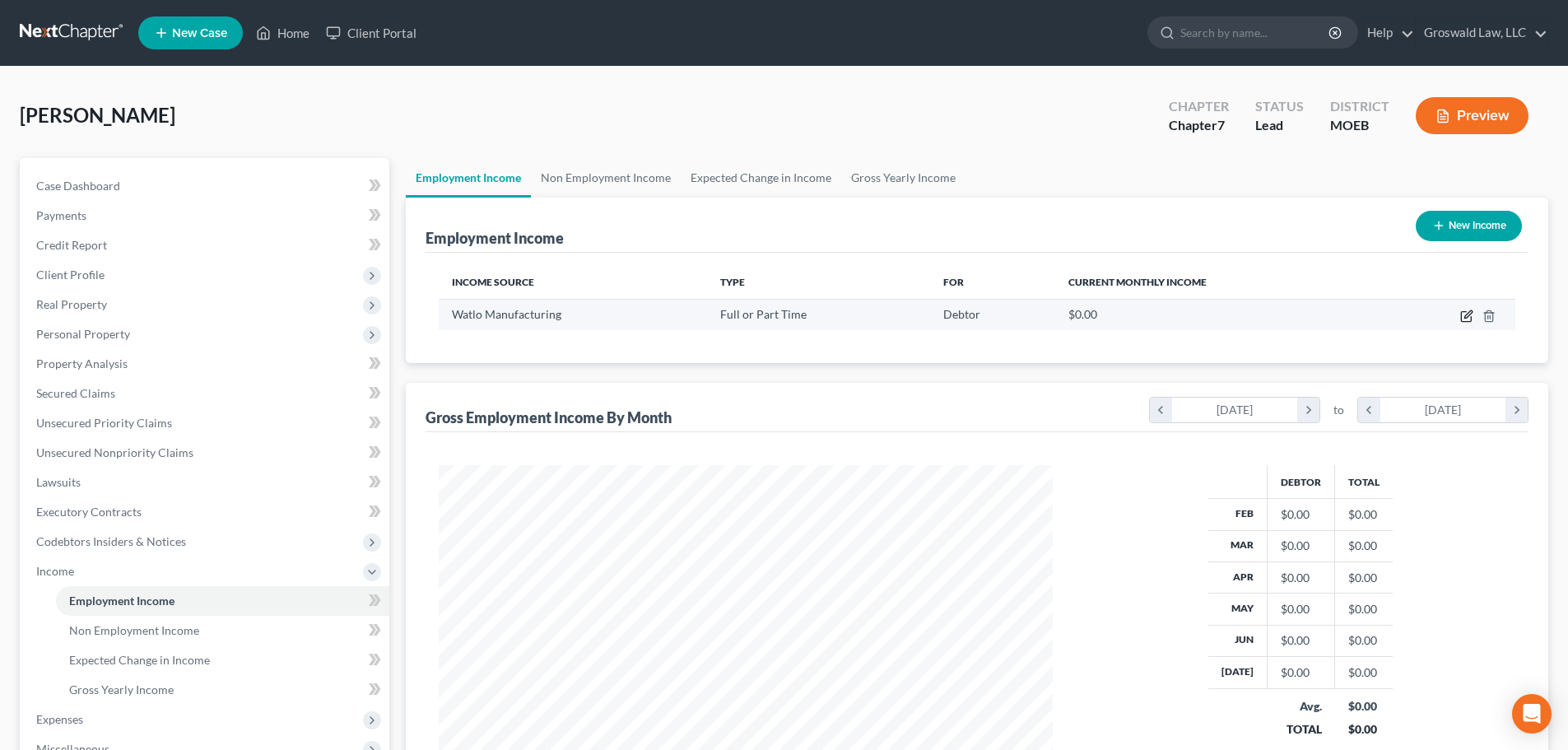
click at [1161, 317] on icon "button" at bounding box center [1468, 313] width 7 height 7
select select "0"
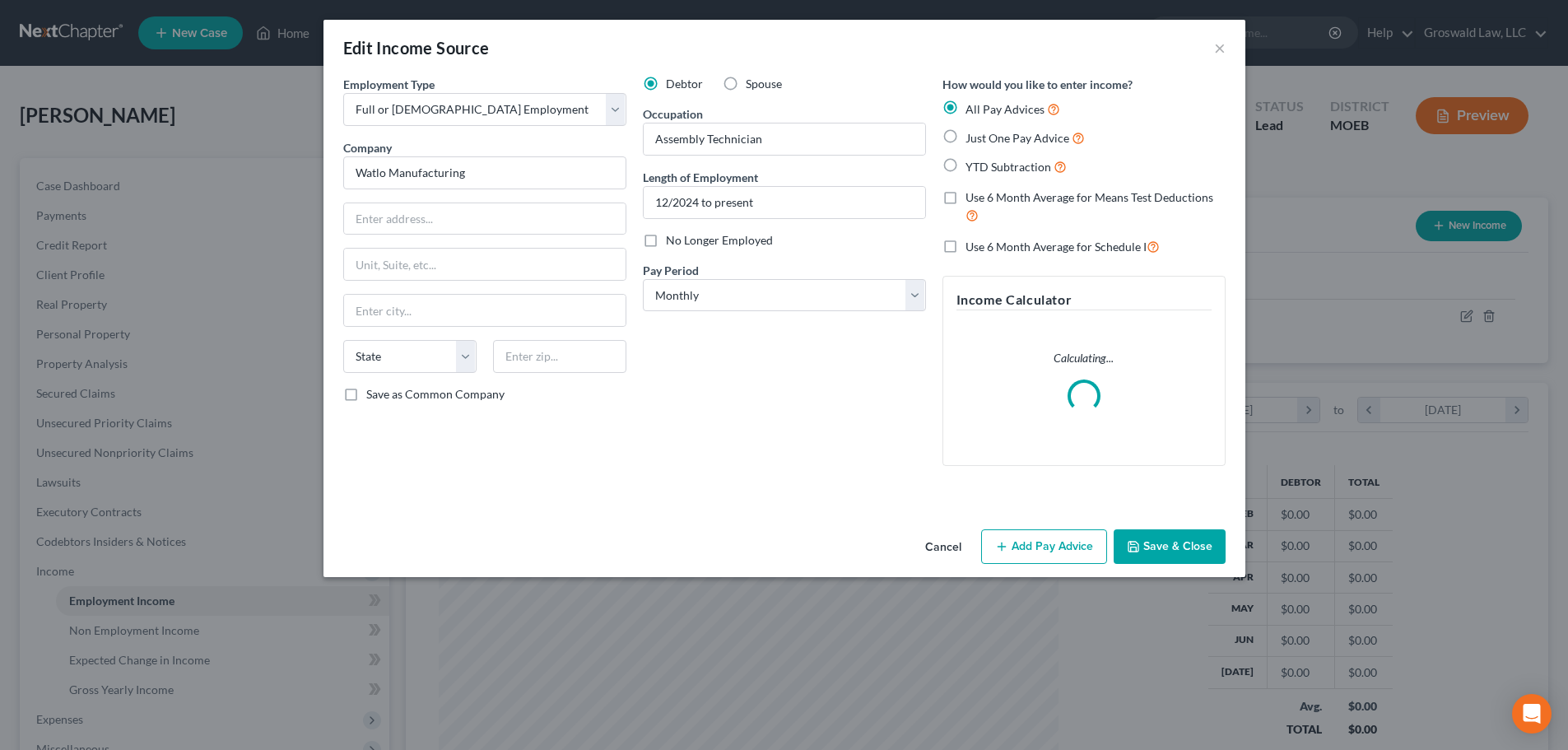
scroll to position [309, 652]
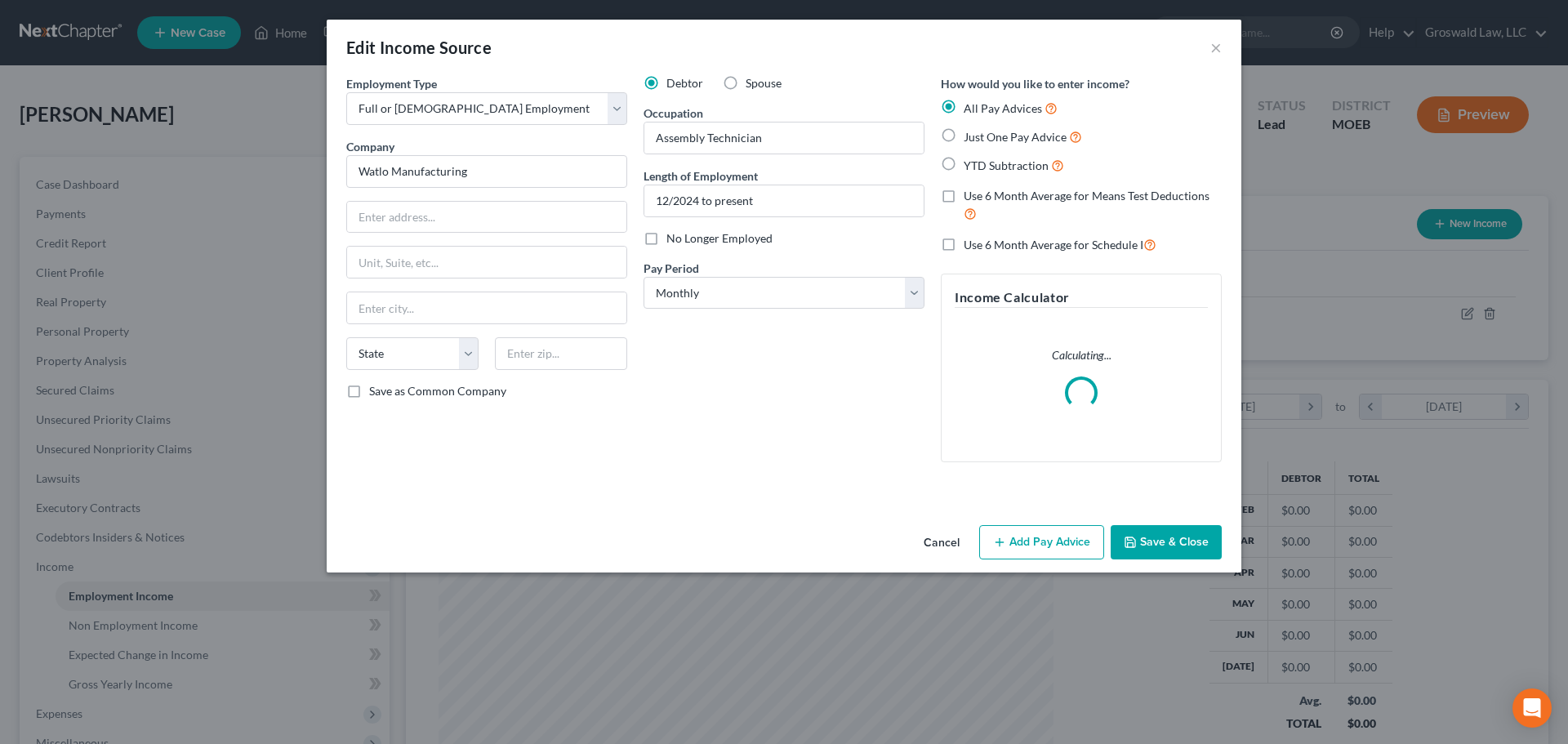
click at [926, 550] on button "Cancel" at bounding box center [942, 543] width 62 height 33
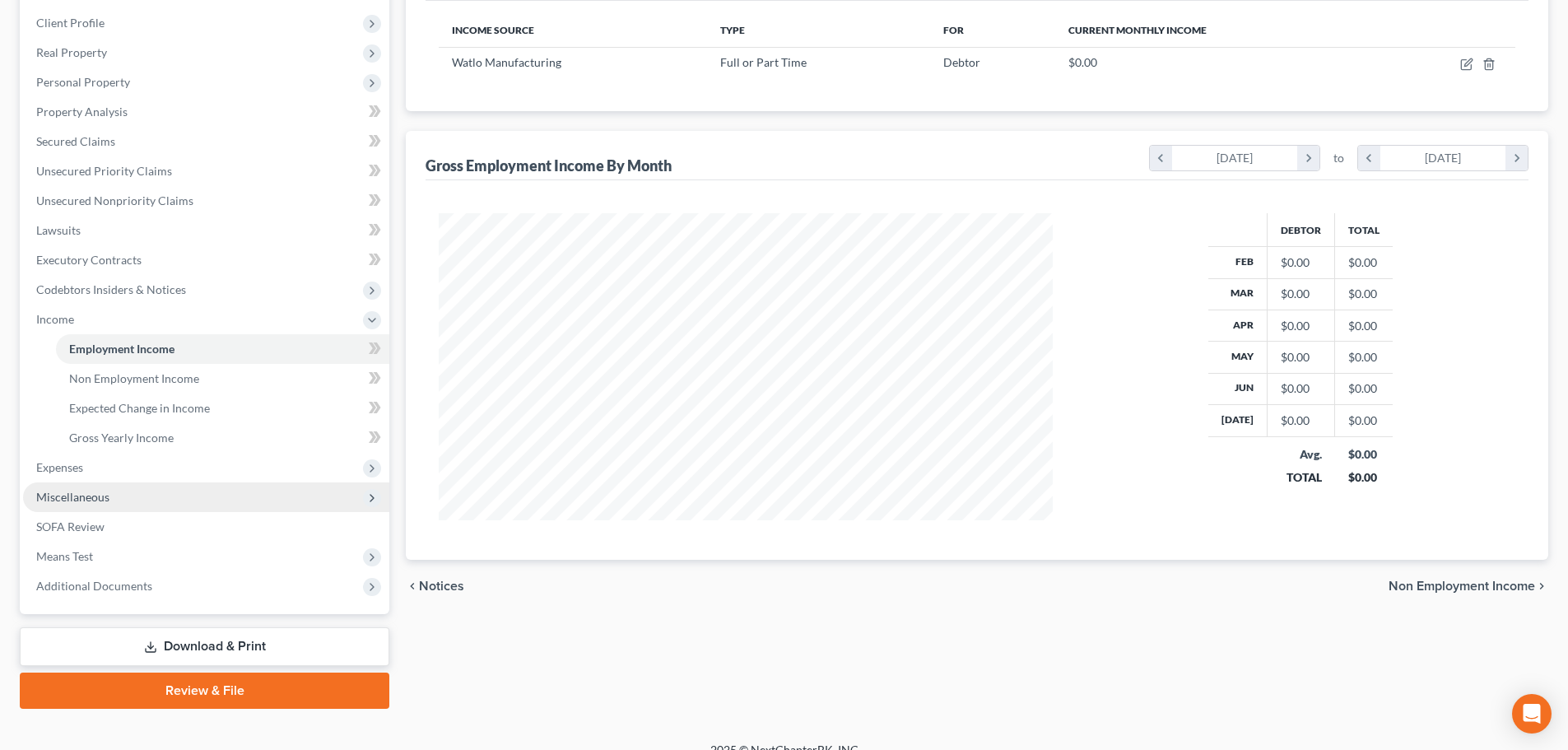
scroll to position [273, 0]
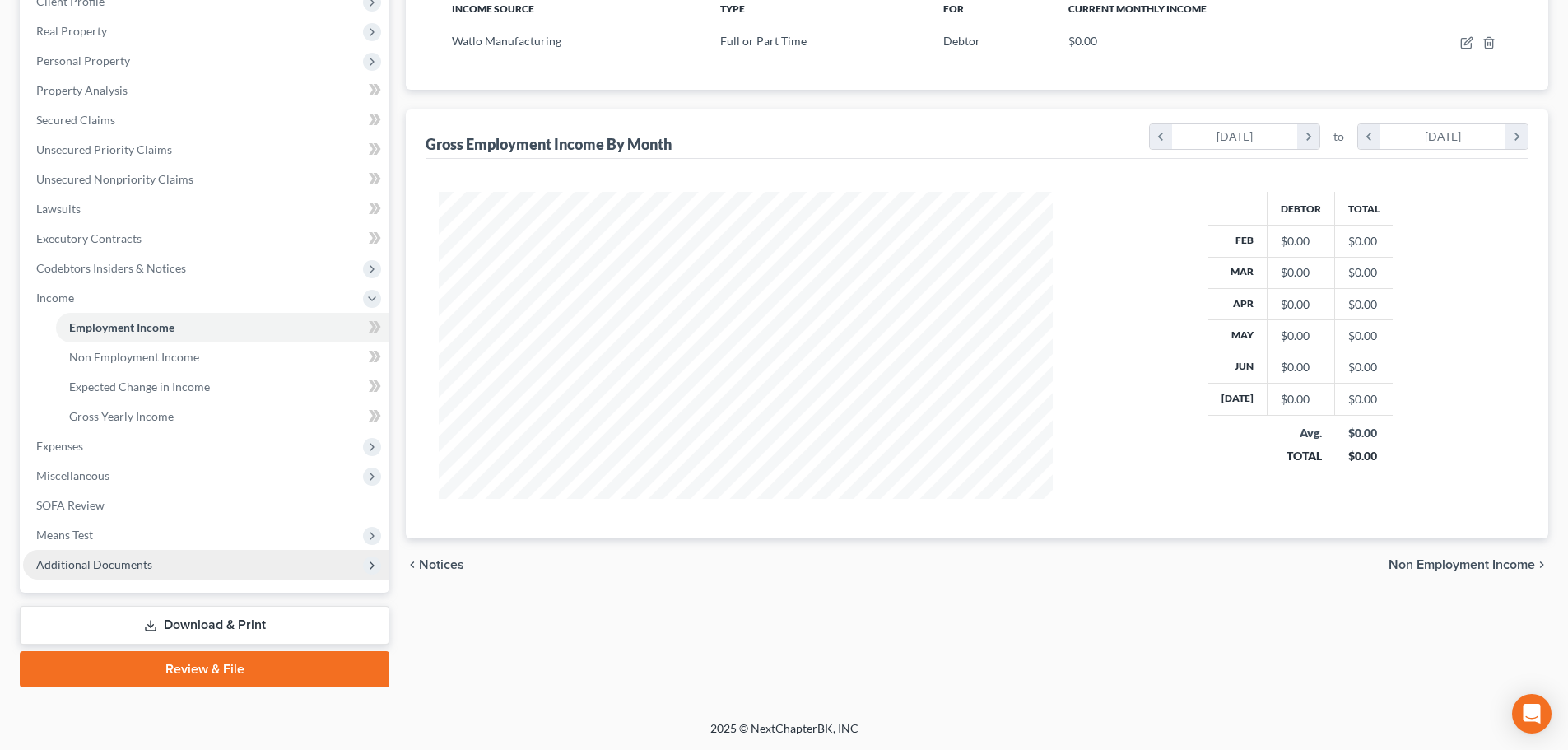
click at [192, 568] on span "Additional Documents" at bounding box center [205, 565] width 366 height 30
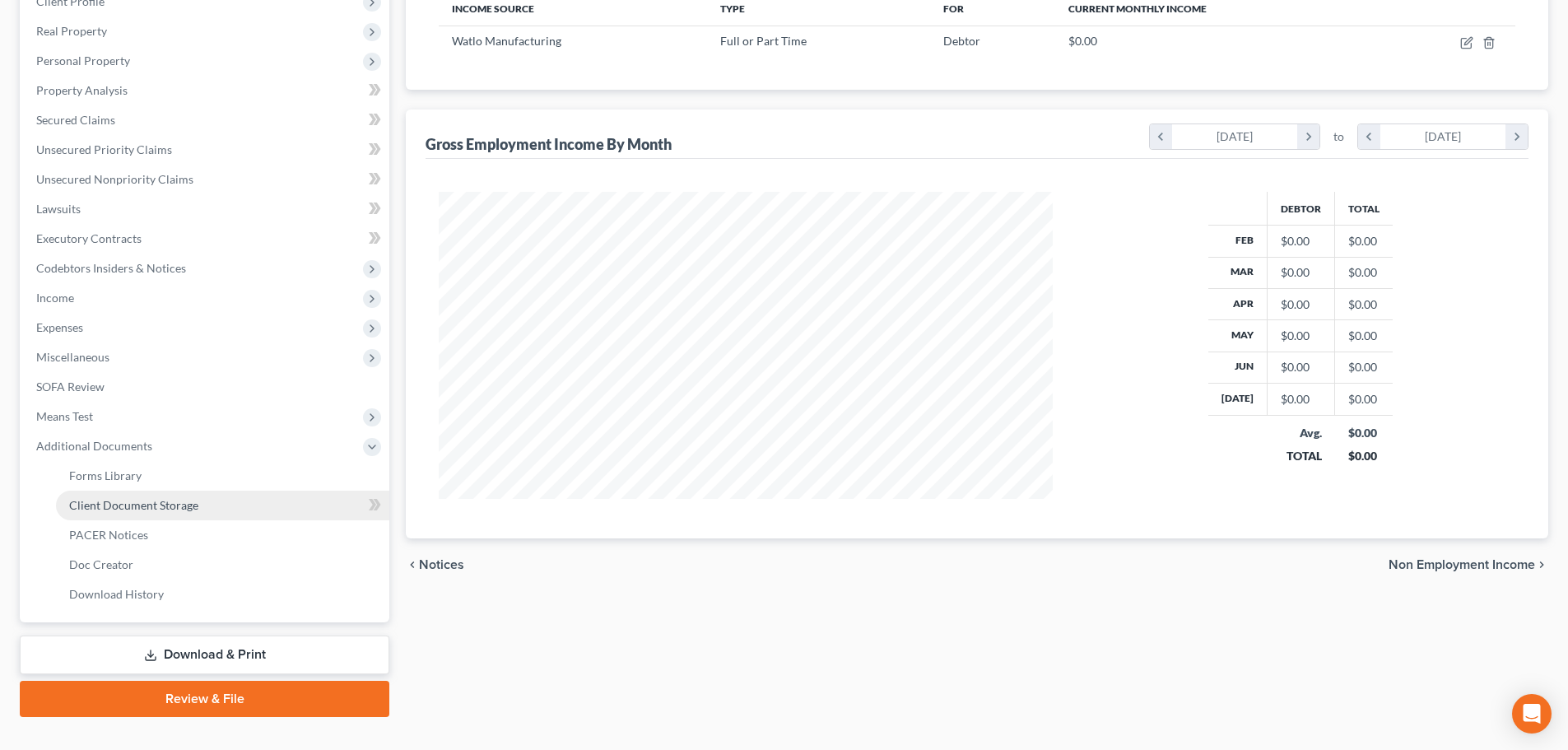
click at [214, 500] on link "Client Document Storage" at bounding box center [223, 506] width 334 height 30
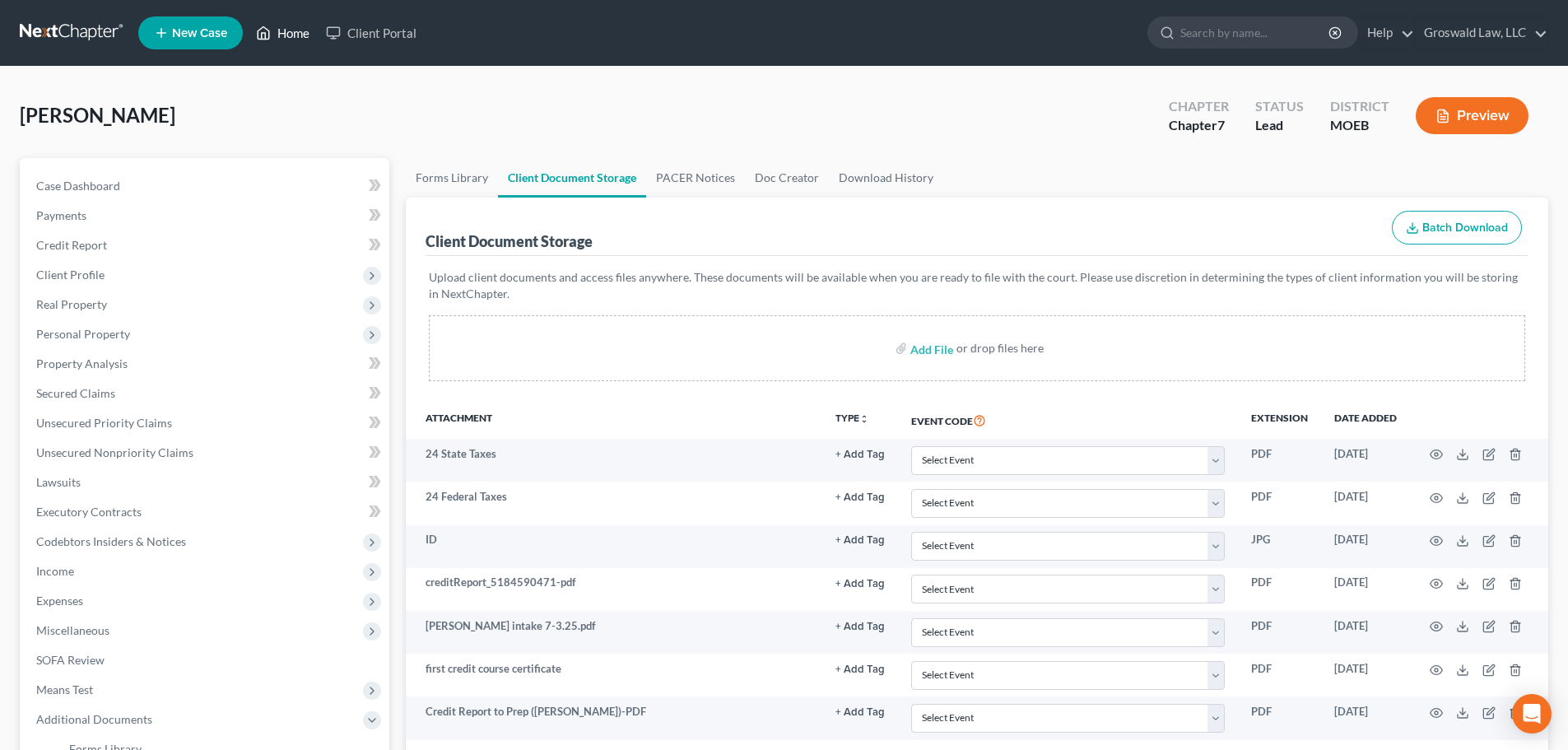
click at [258, 34] on icon at bounding box center [264, 33] width 11 height 12
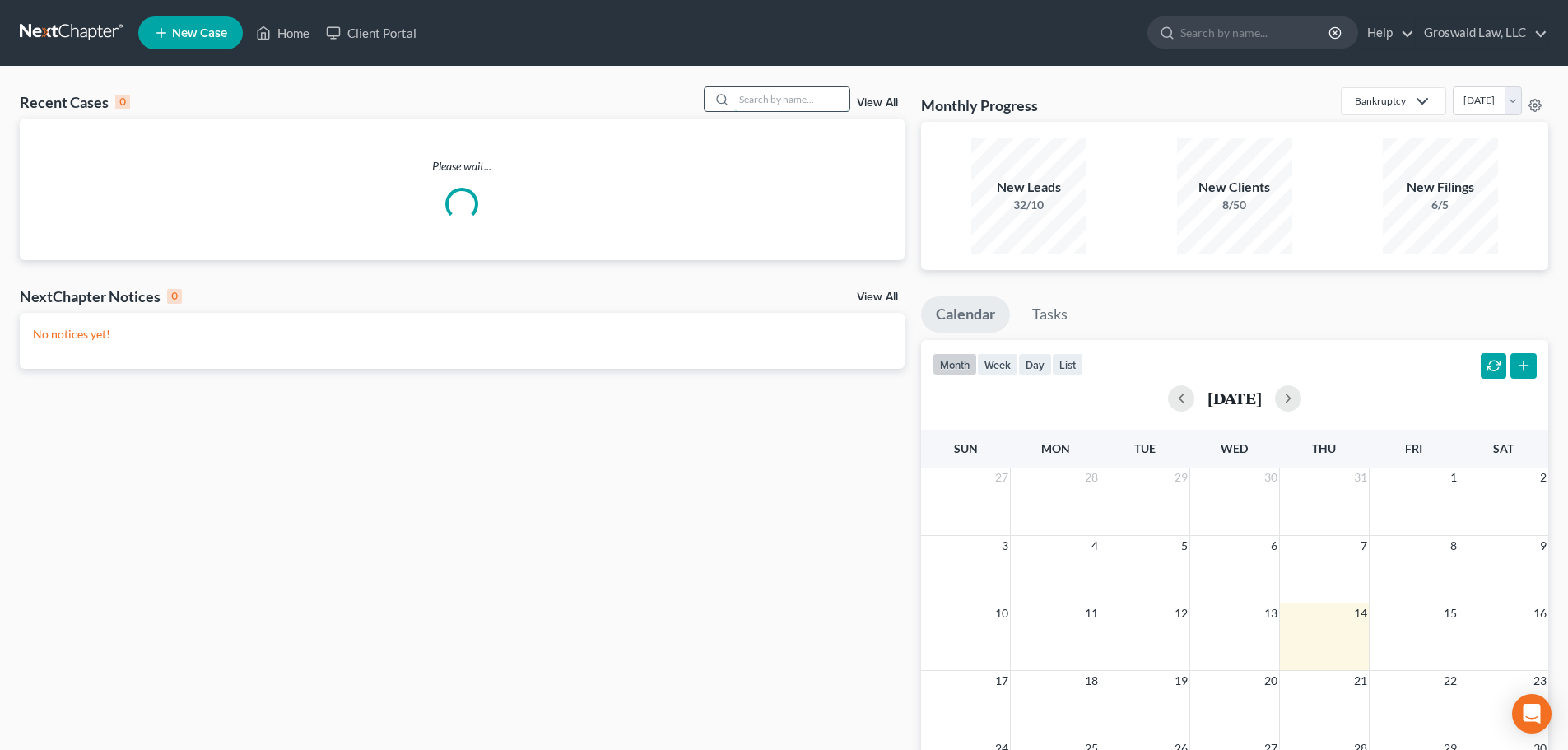
click at [791, 96] on input "search" at bounding box center [792, 99] width 115 height 24
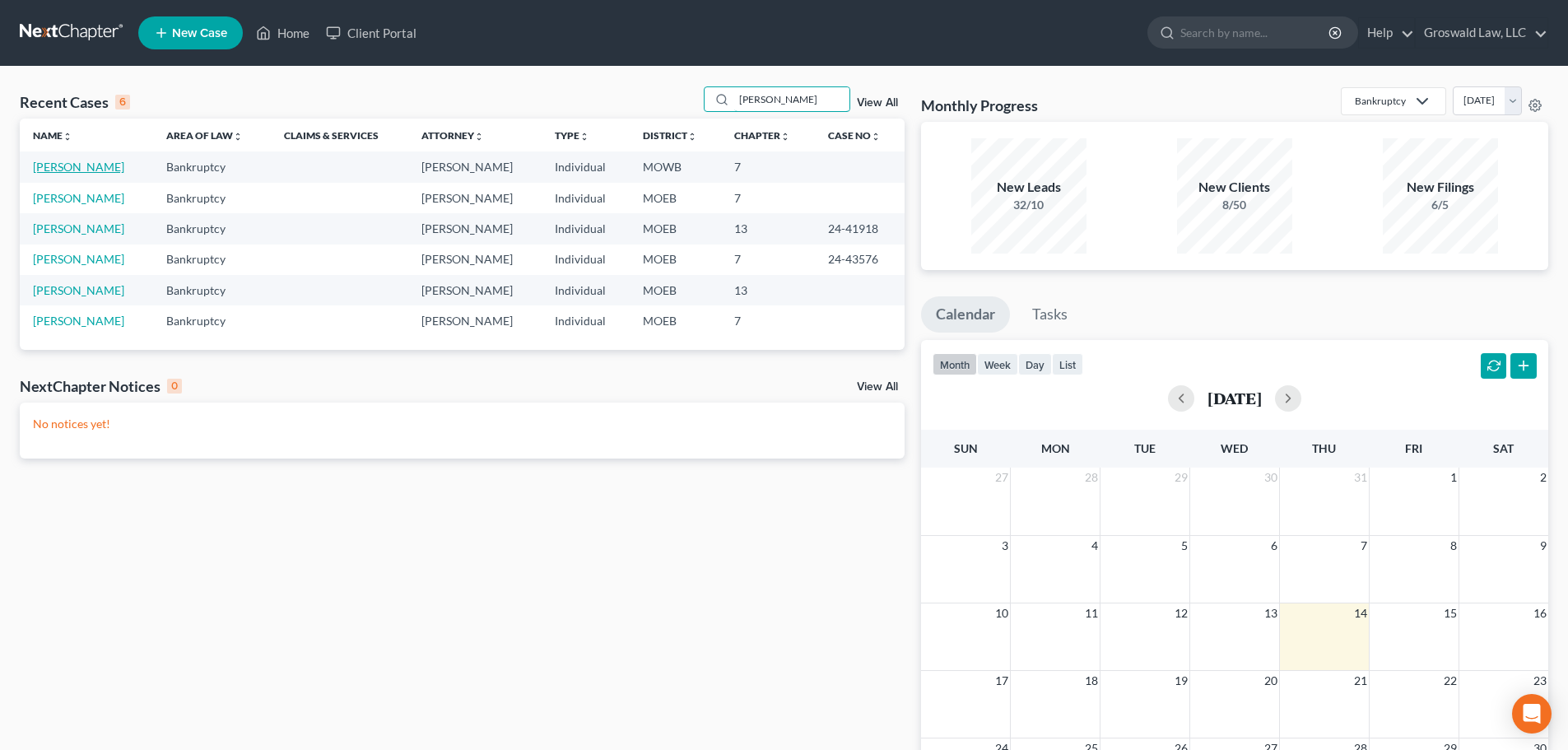
type input "richardson"
click at [120, 169] on link "[PERSON_NAME]" at bounding box center [79, 167] width 92 height 14
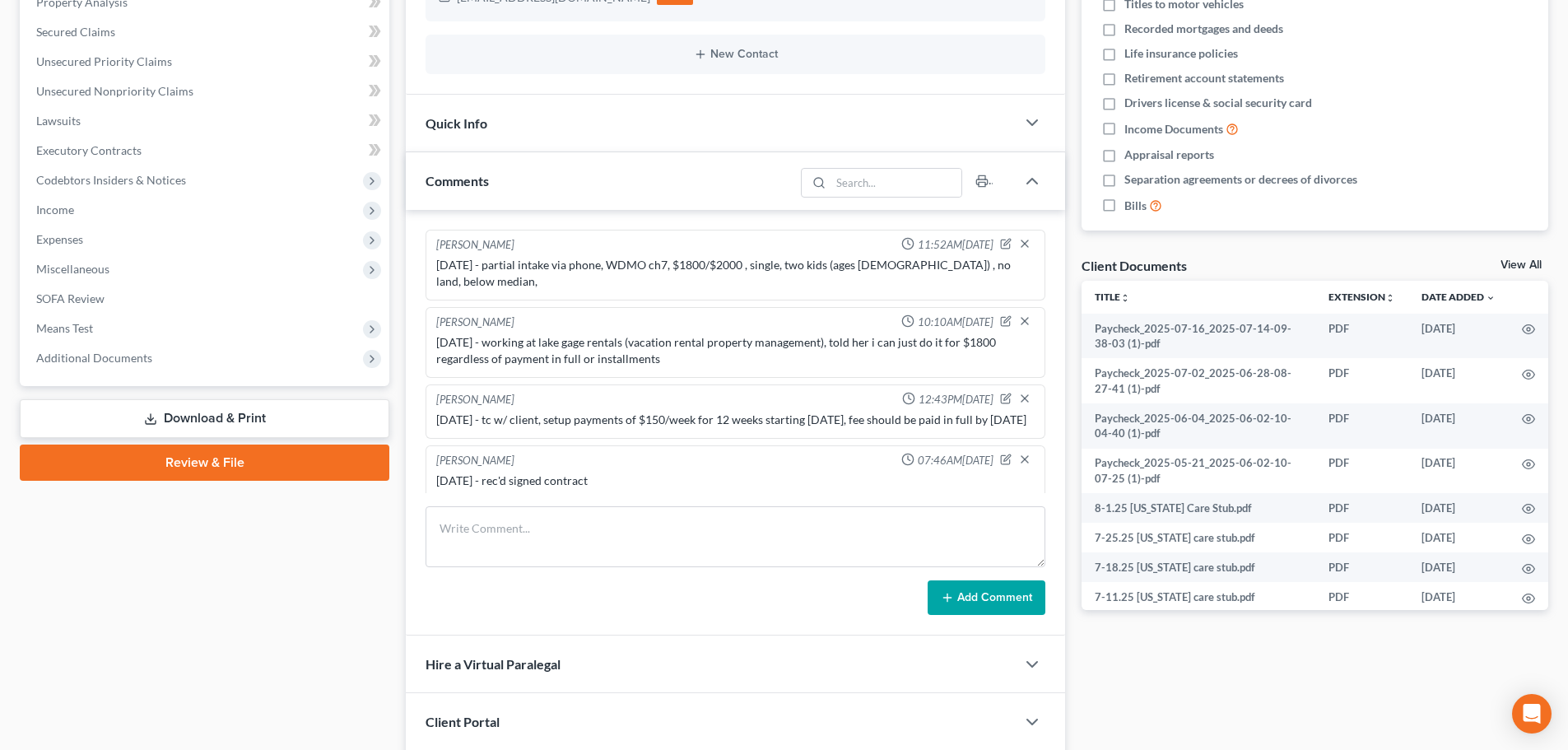
scroll to position [545, 0]
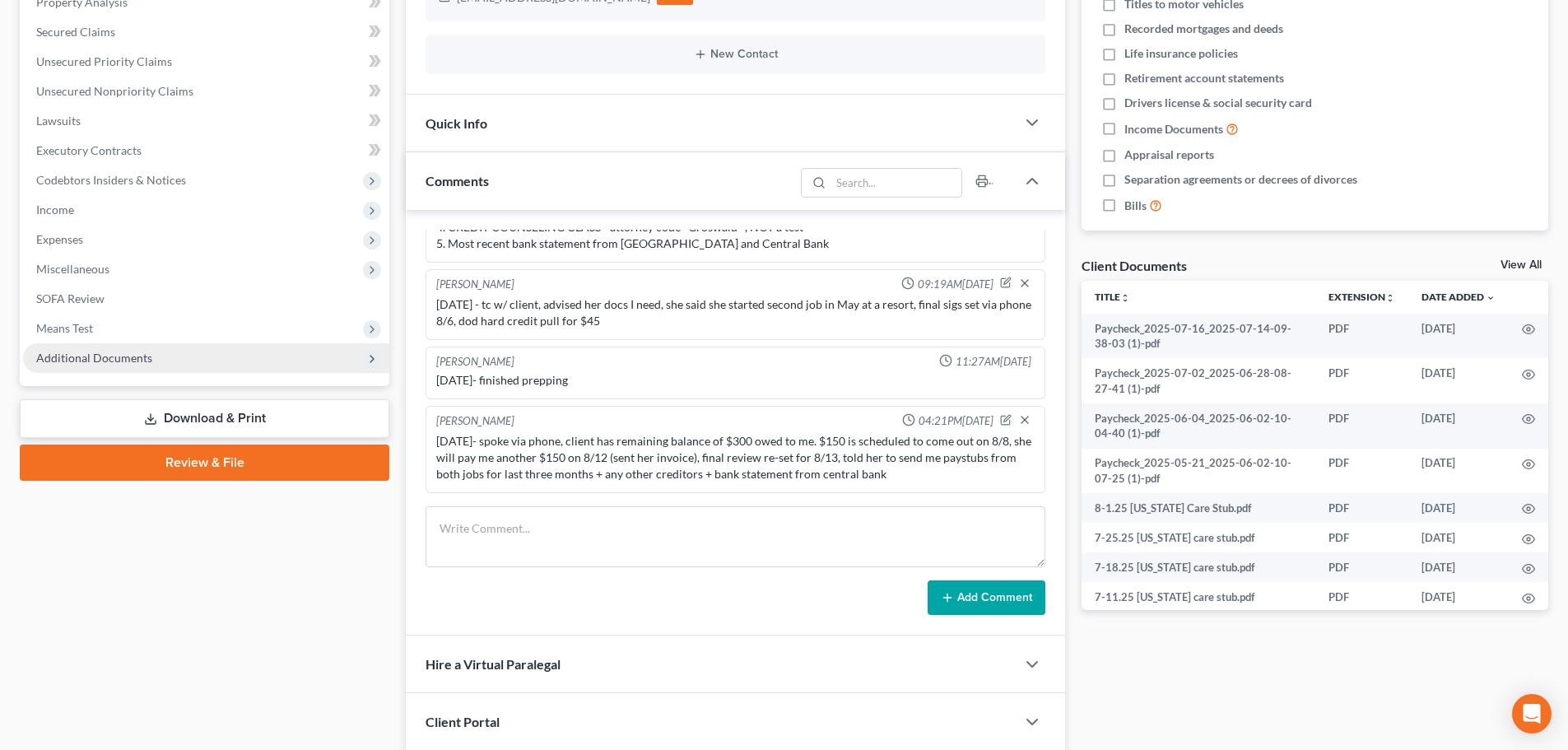
click at [227, 361] on span "Additional Documents" at bounding box center [205, 358] width 366 height 30
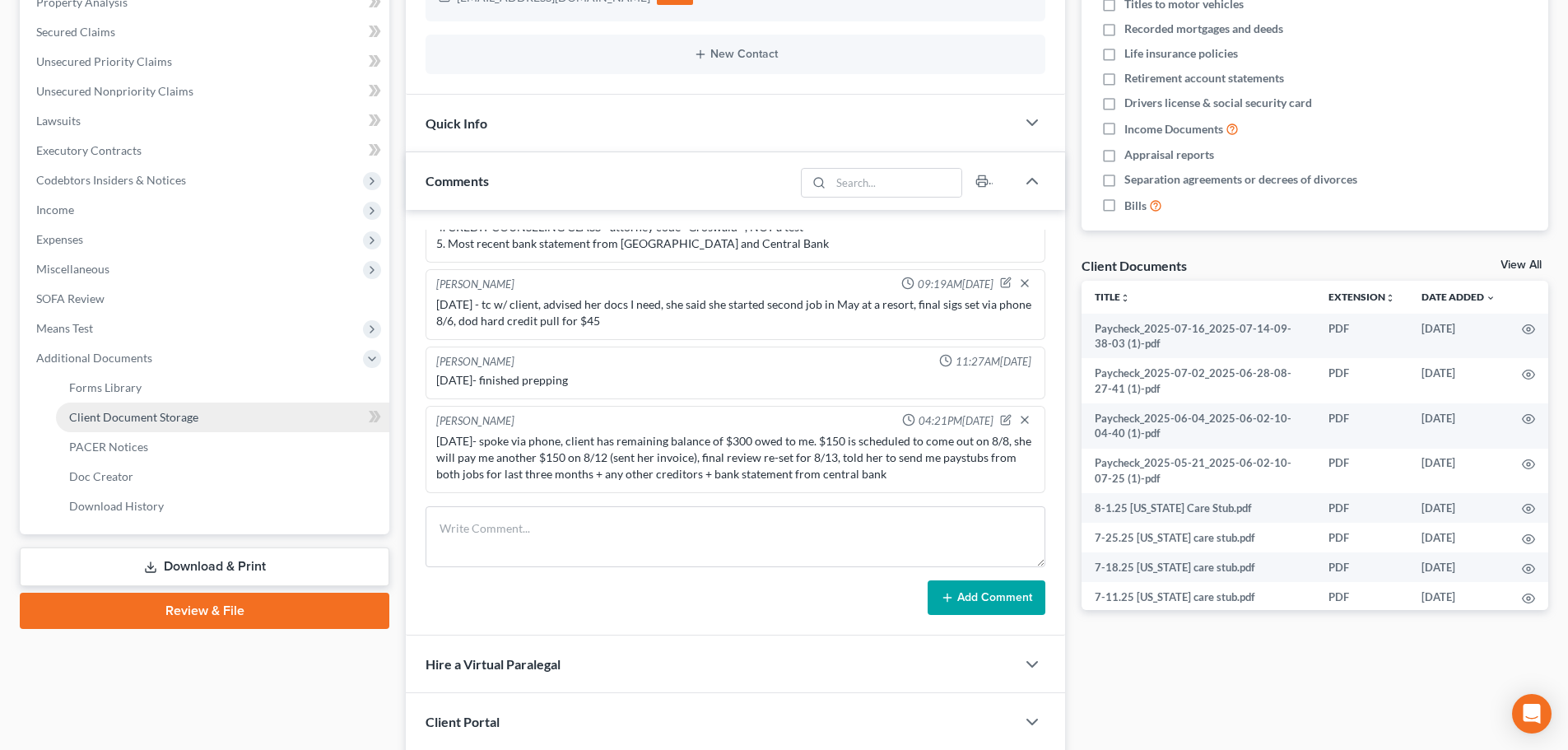
click at [231, 422] on link "Client Document Storage" at bounding box center [223, 417] width 334 height 30
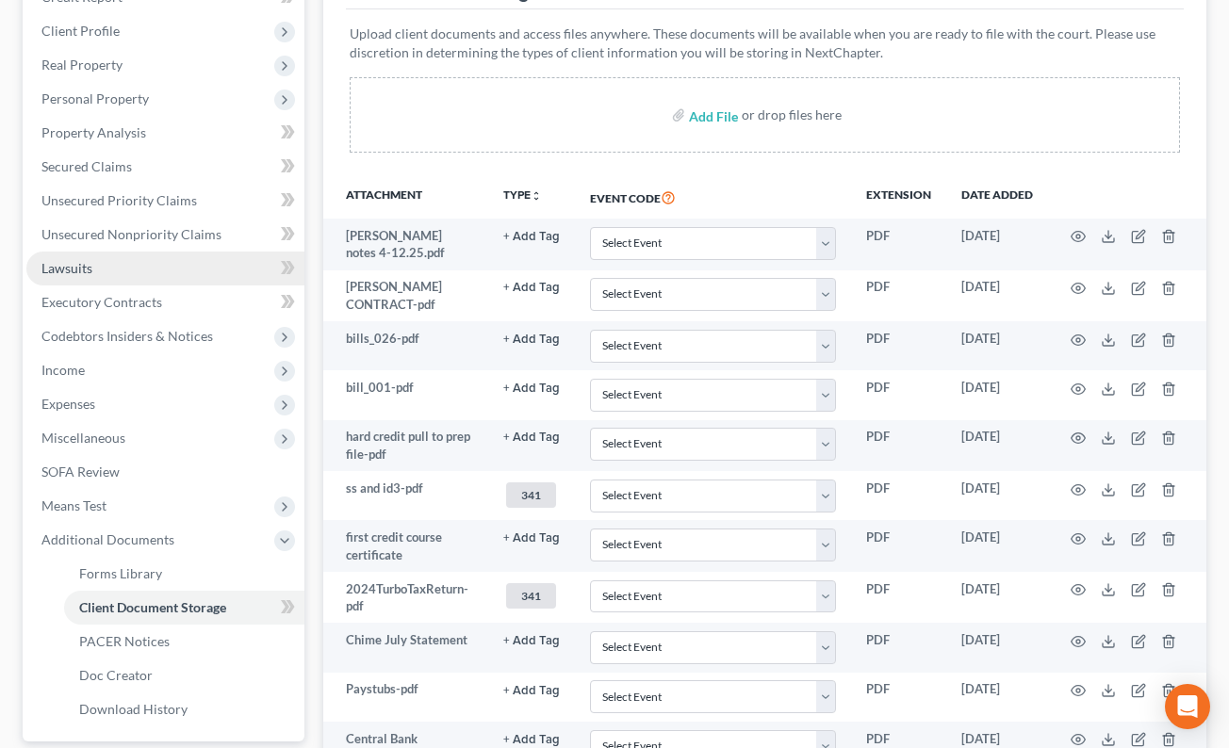
scroll to position [283, 0]
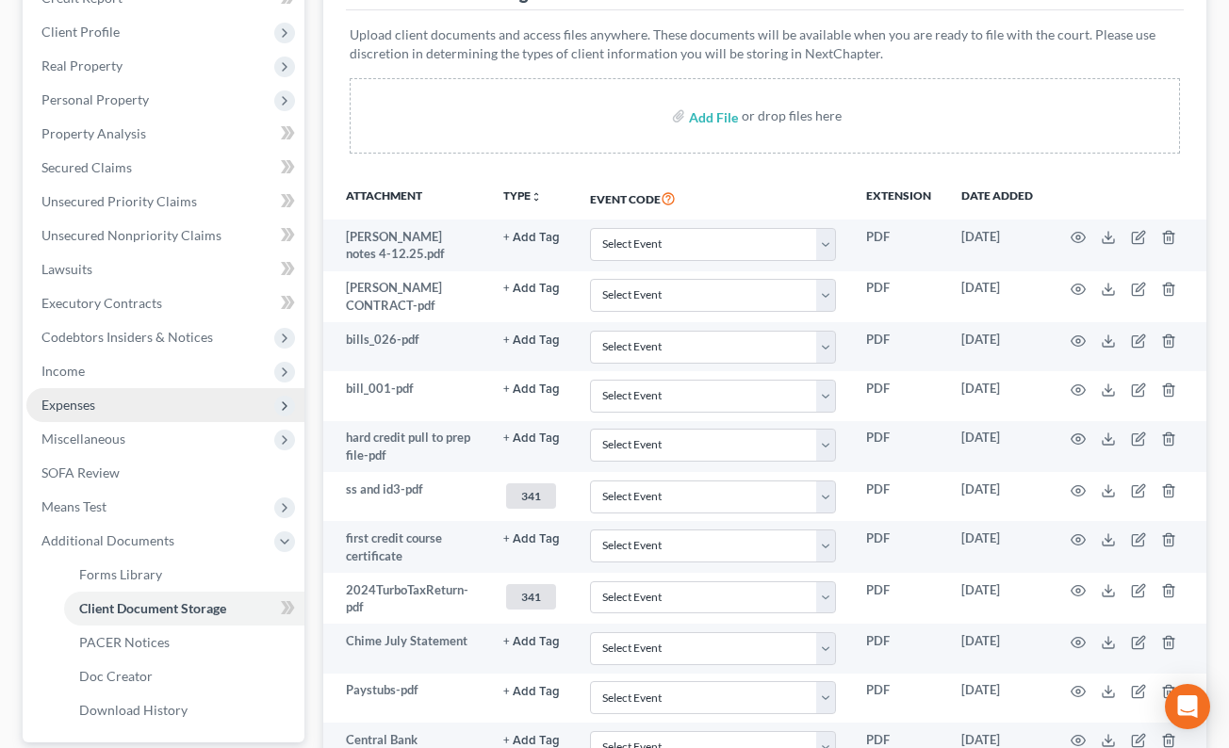
click at [88, 409] on span "Expenses" at bounding box center [68, 405] width 54 height 16
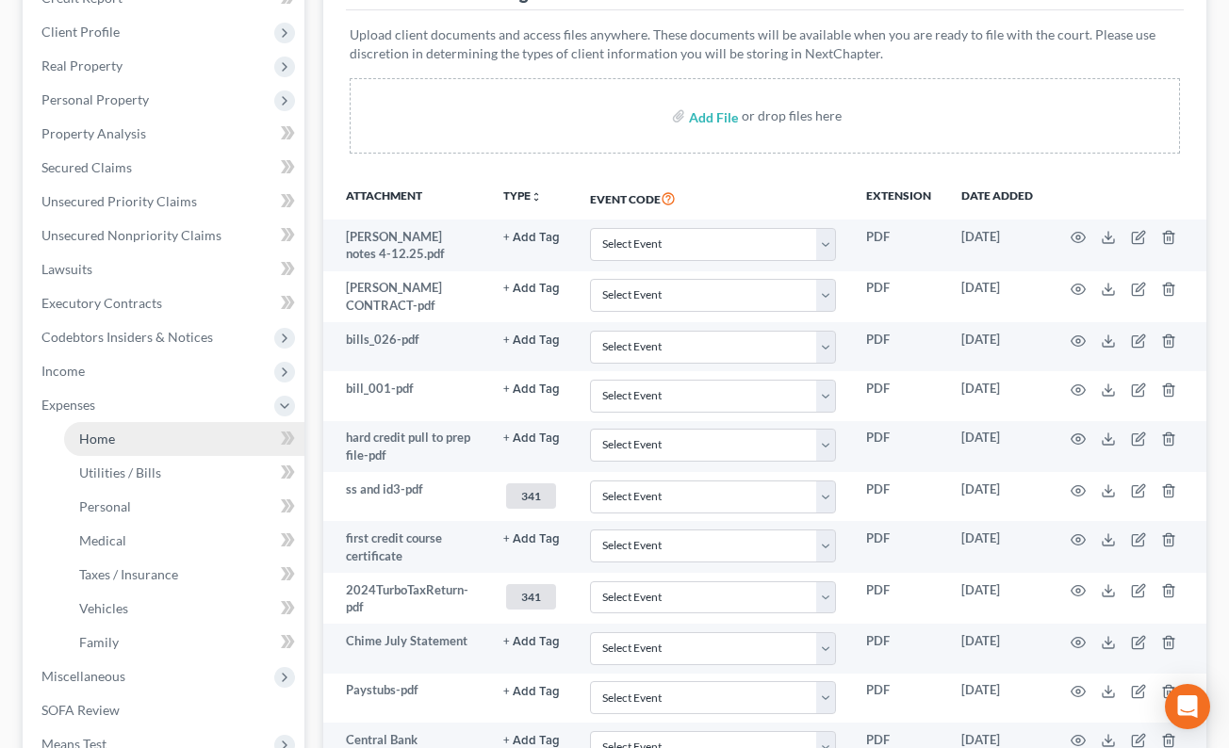
click at [132, 433] on link "Home" at bounding box center [184, 439] width 240 height 34
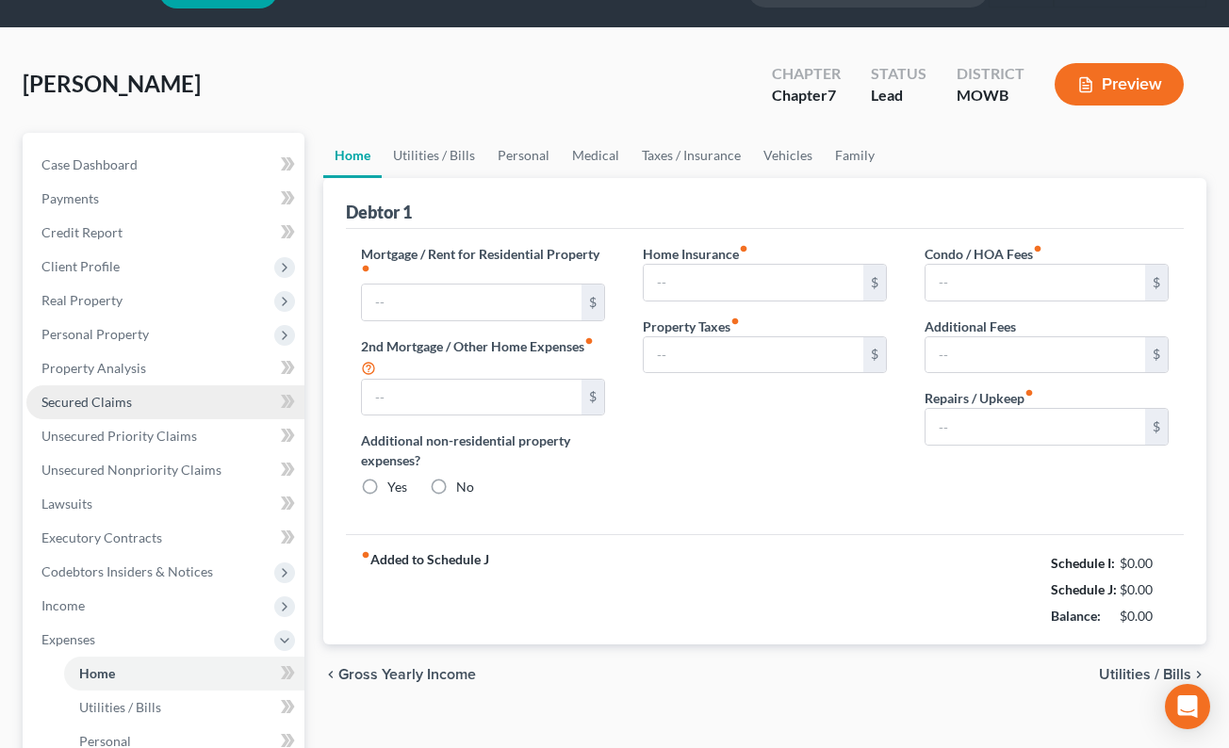
type input "600.00"
type input "0.00"
radio input "true"
type input "0.00"
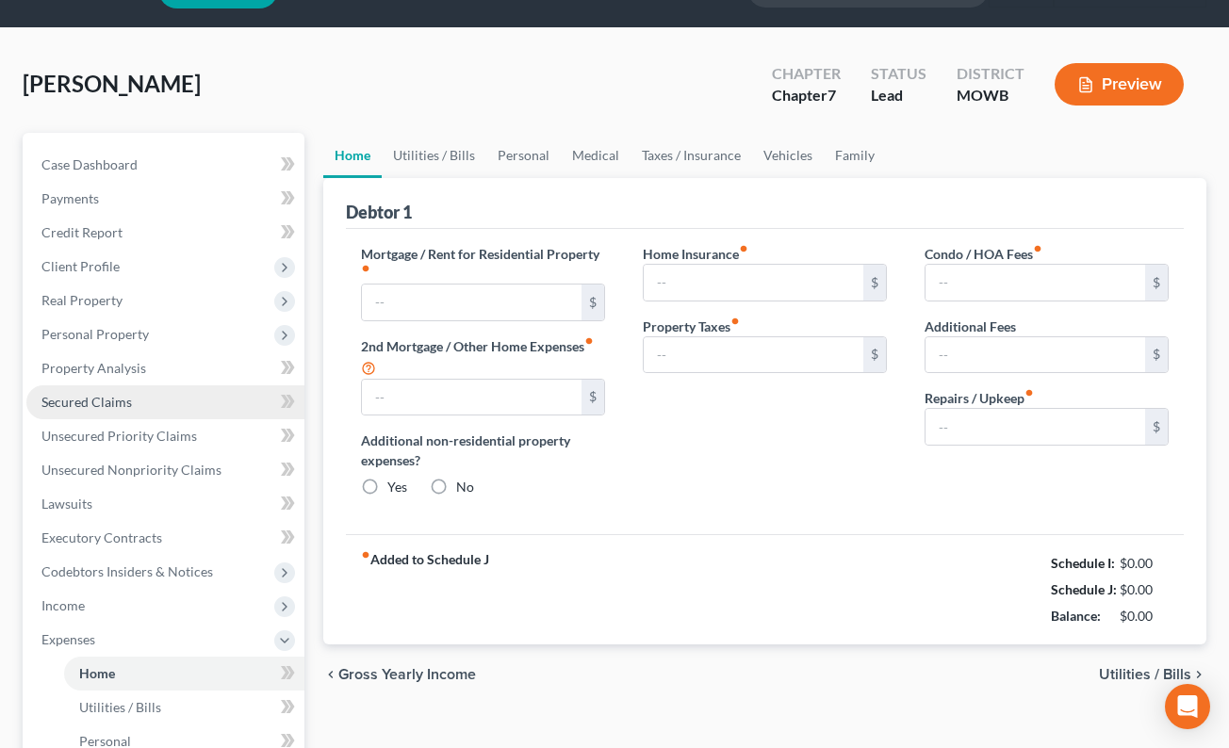
type input "0.00"
type input "120.00"
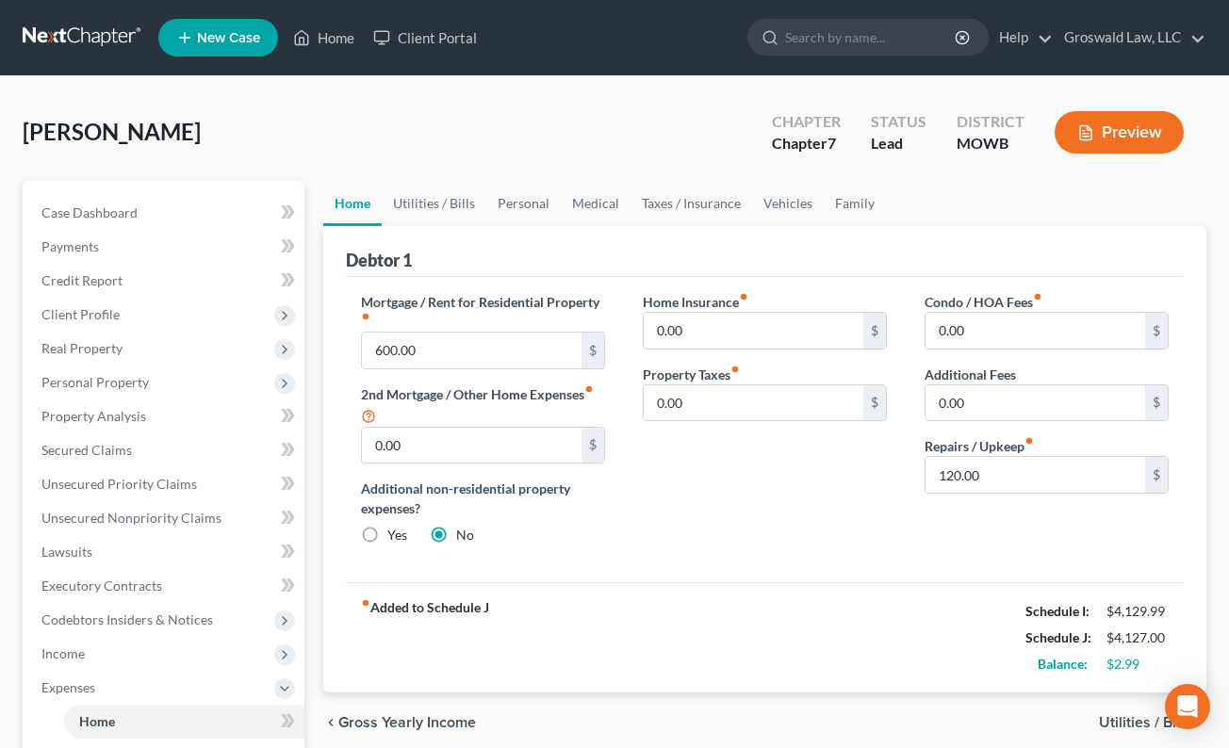
click at [1128, 134] on button "Preview" at bounding box center [1119, 132] width 129 height 42
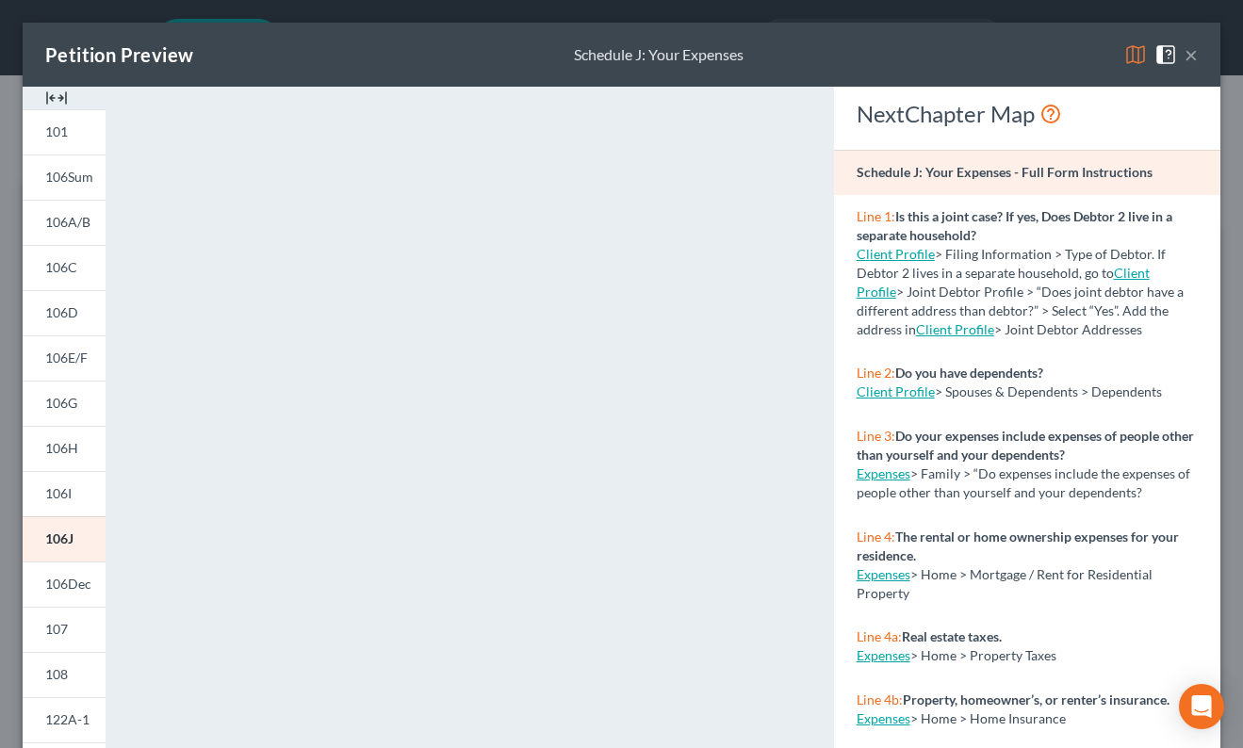
click at [54, 100] on img at bounding box center [56, 98] width 23 height 23
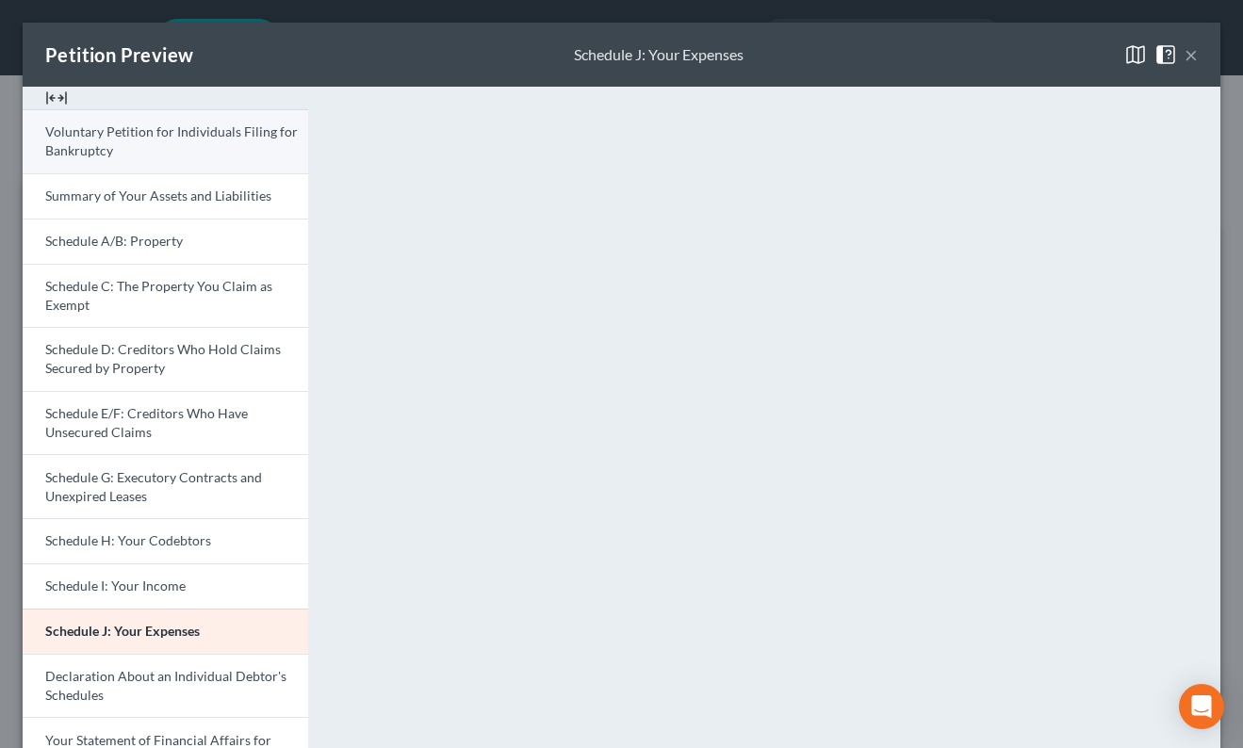
click at [122, 127] on span "Voluntary Petition for Individuals Filing for Bankruptcy" at bounding box center [171, 140] width 253 height 35
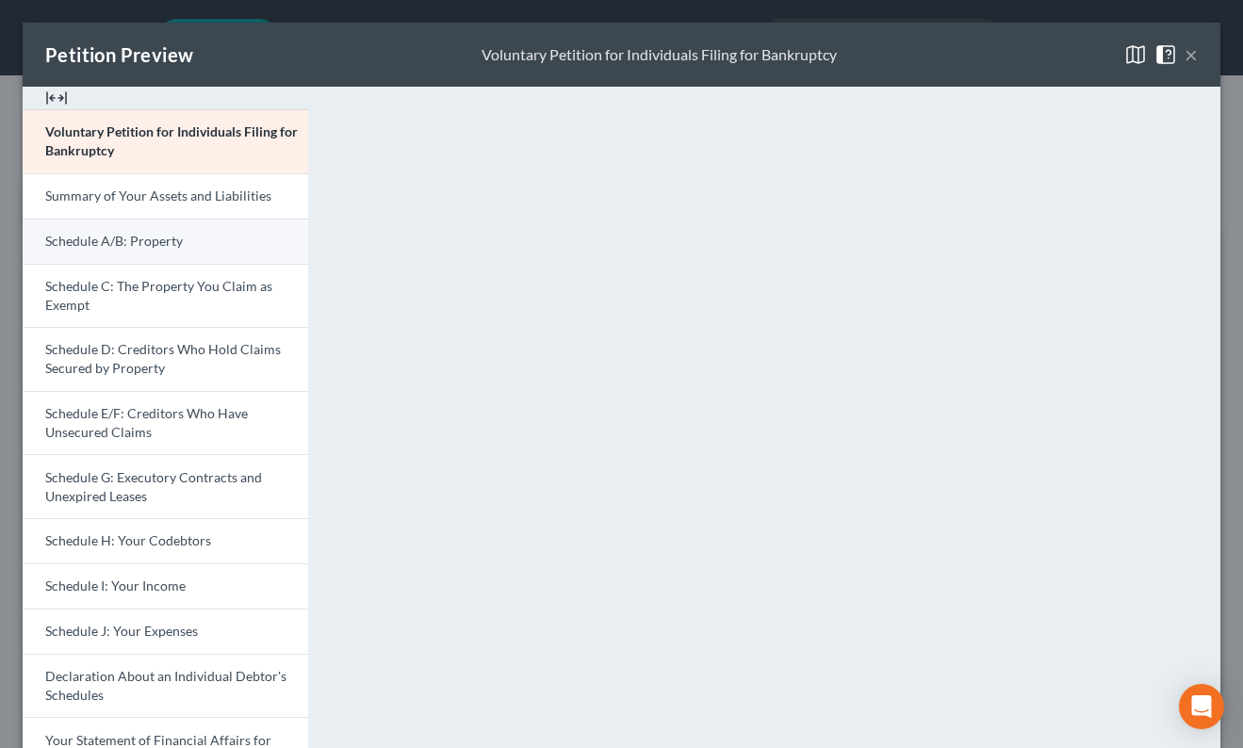
click at [228, 239] on link "Schedule A/B: Property" at bounding box center [166, 241] width 286 height 45
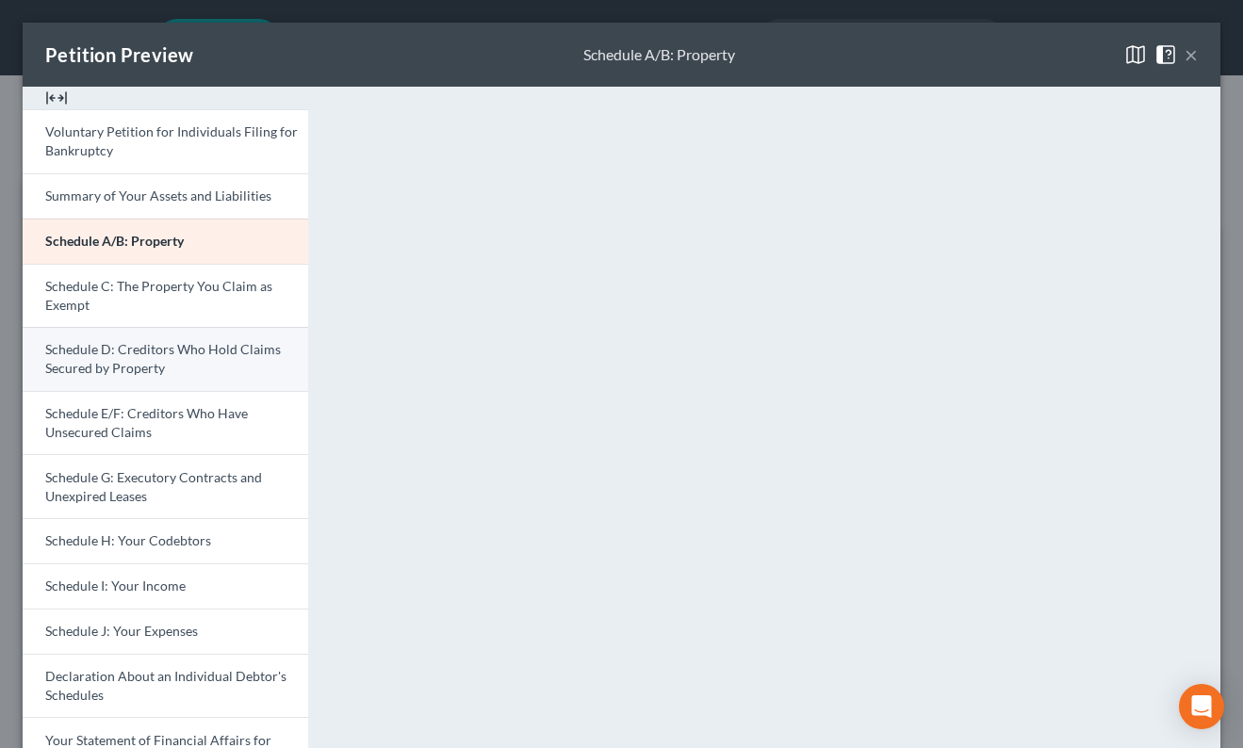
click at [148, 353] on span "Schedule D: Creditors Who Hold Claims Secured by Property" at bounding box center [163, 358] width 236 height 35
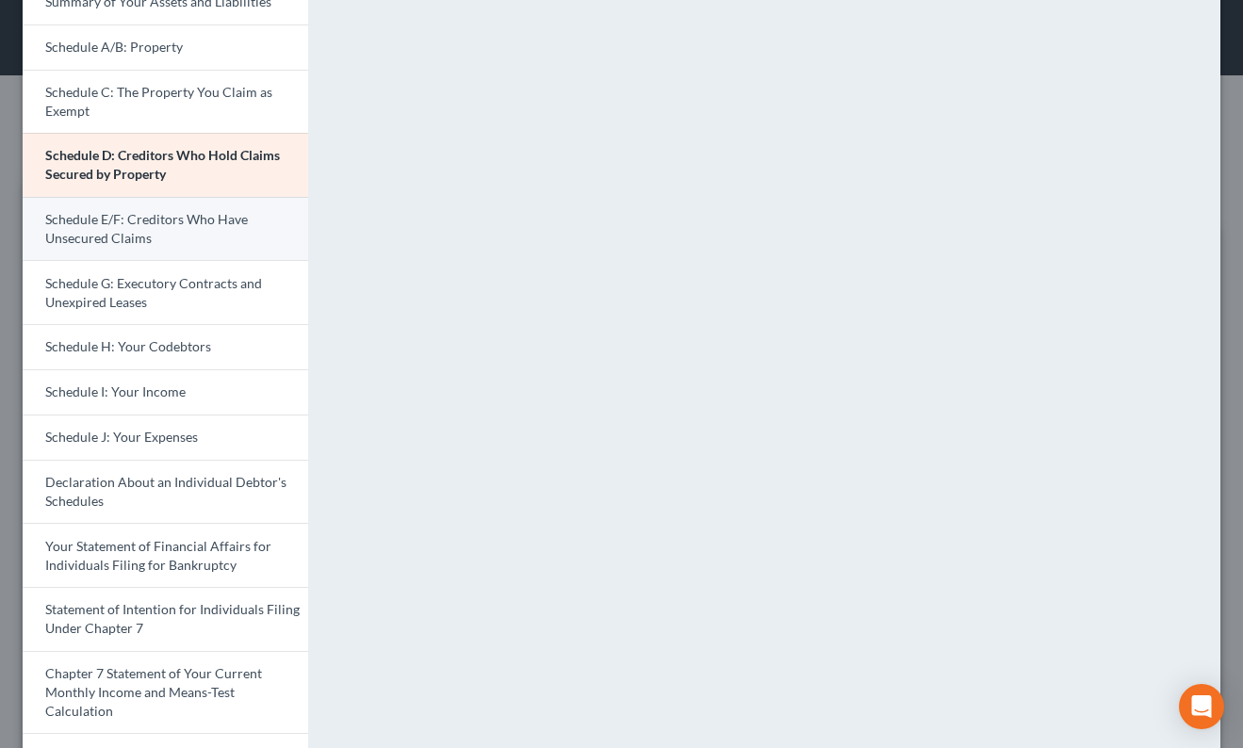
scroll to position [189, 0]
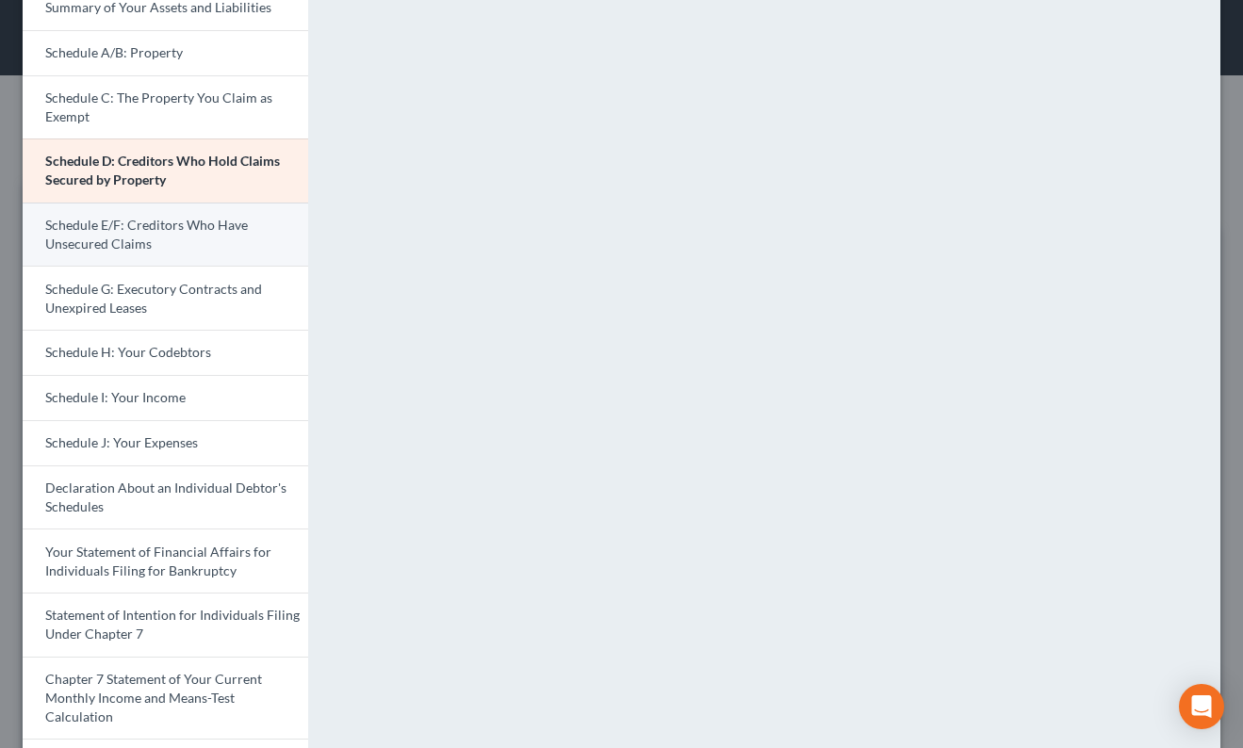
click at [148, 242] on span "Schedule E/F: Creditors Who Have Unsecured Claims" at bounding box center [146, 234] width 203 height 35
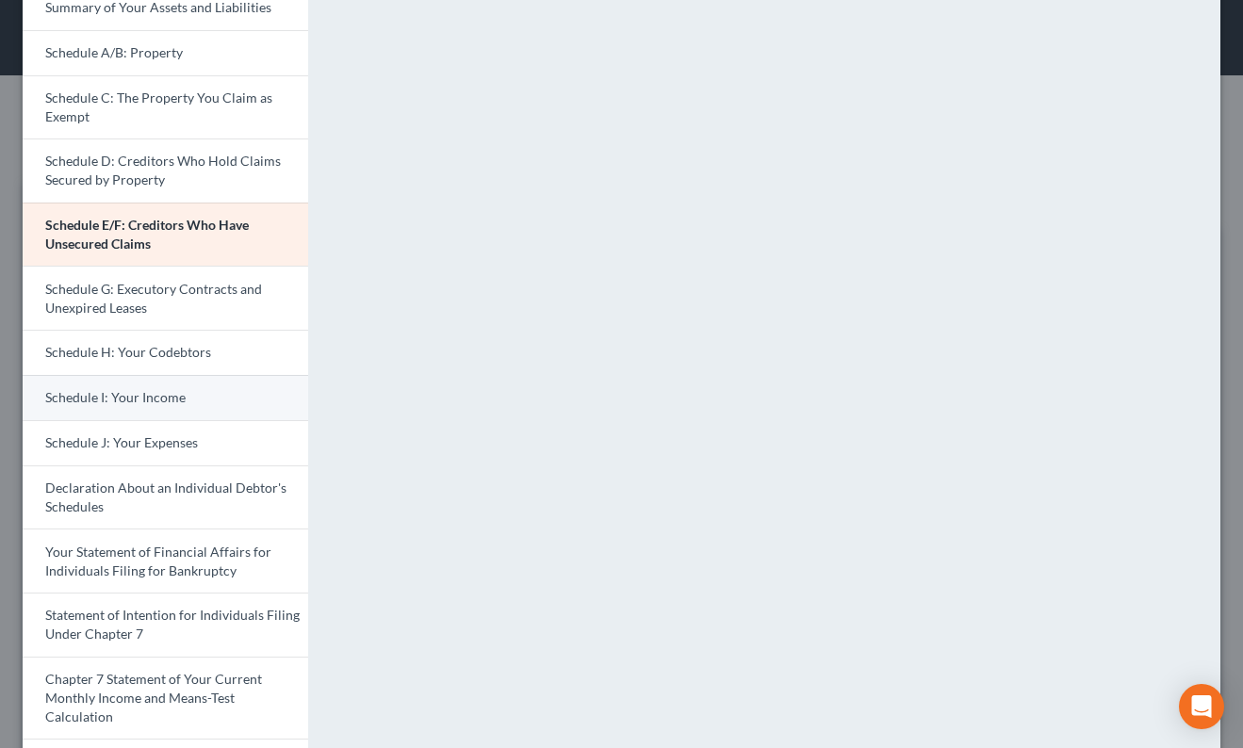
click at [179, 392] on span "Schedule I: Your Income" at bounding box center [115, 397] width 140 height 16
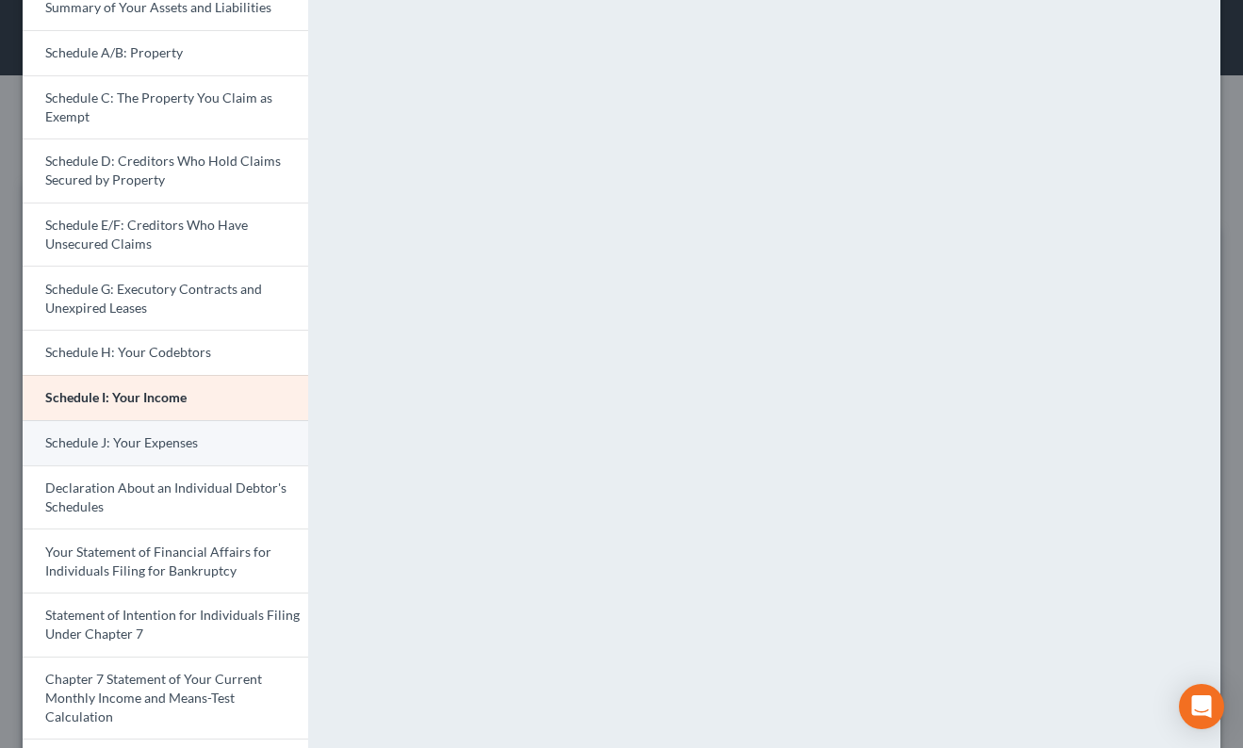
click at [79, 436] on span "Schedule J: Your Expenses" at bounding box center [121, 443] width 153 height 16
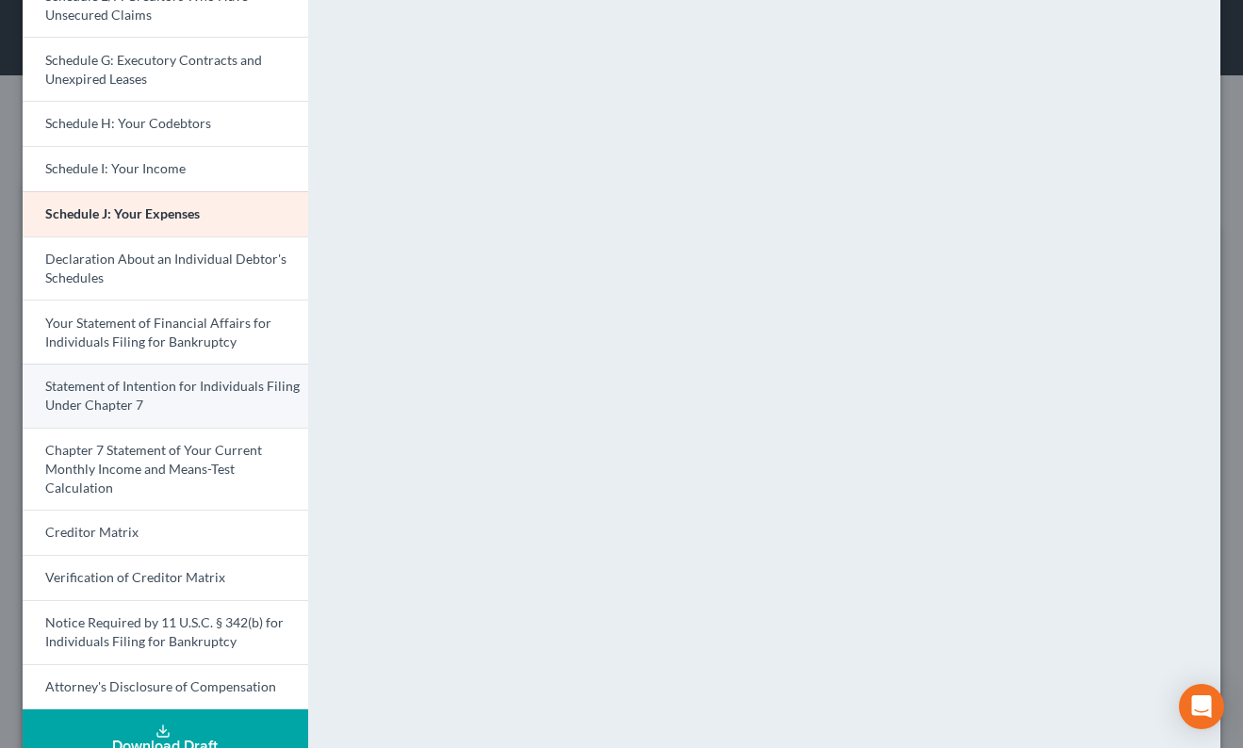
scroll to position [440, 0]
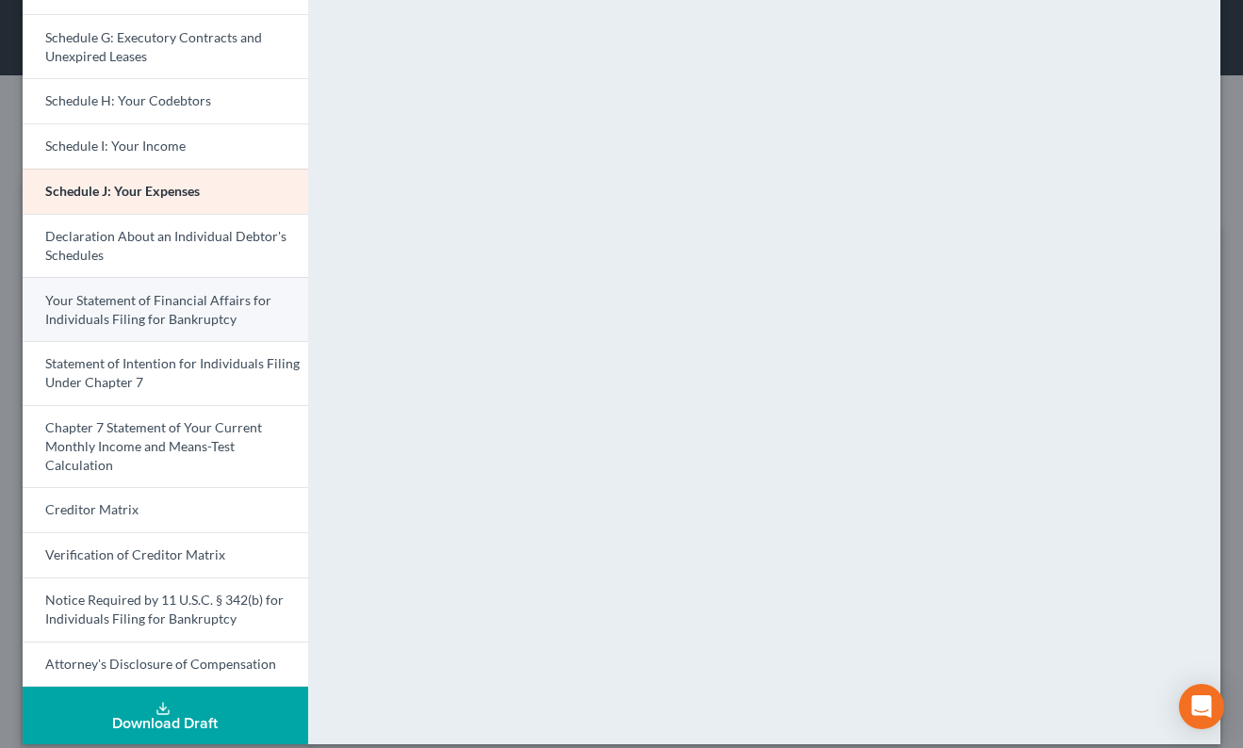
click at [189, 304] on span "Your Statement of Financial Affairs for Individuals Filing for Bankruptcy" at bounding box center [158, 309] width 226 height 35
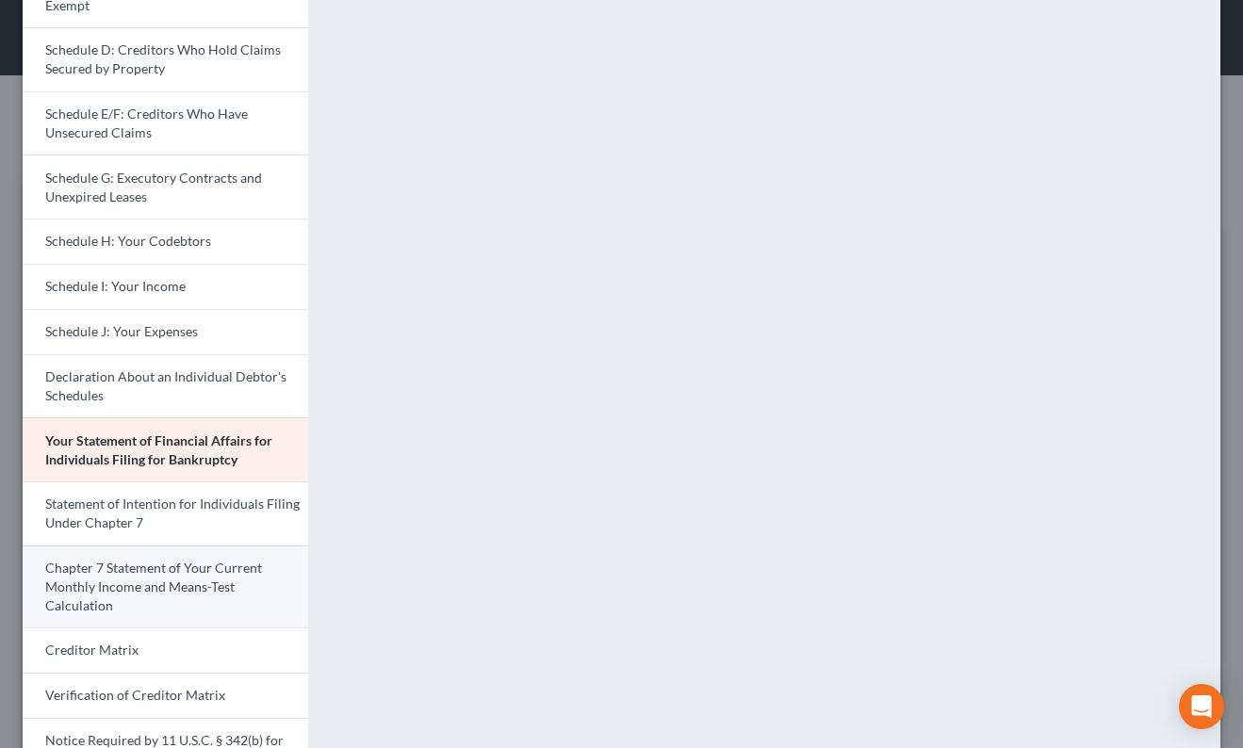
scroll to position [346, 0]
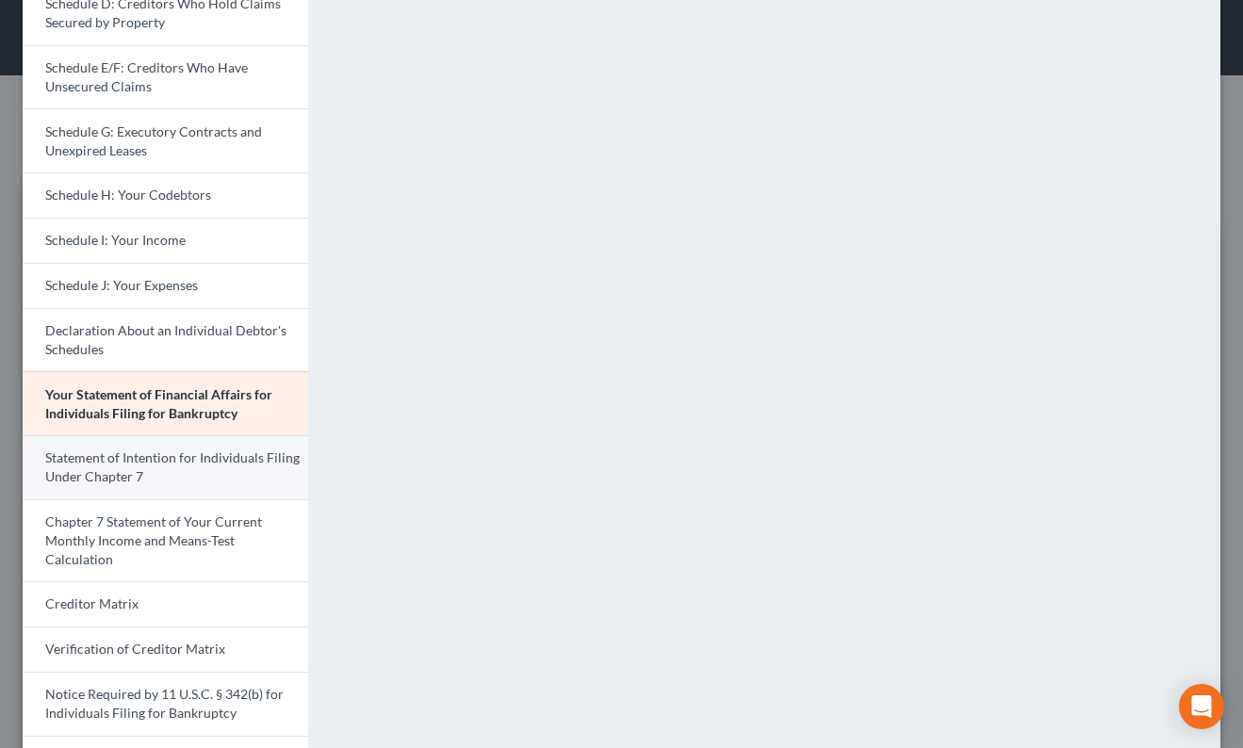
click at [178, 482] on link "Statement of Intention for Individuals Filing Under Chapter 7" at bounding box center [166, 467] width 286 height 64
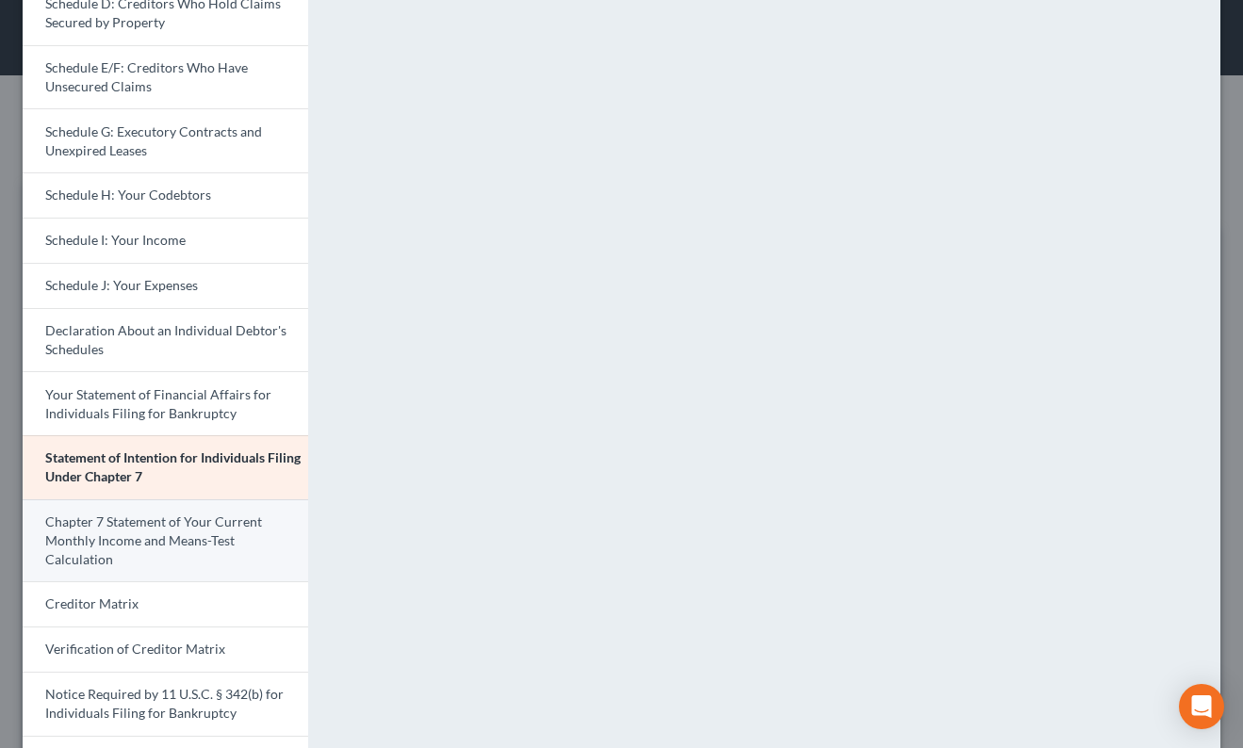
click at [188, 534] on span "Chapter 7 Statement of Your Current Monthly Income and Means-Test Calculation" at bounding box center [153, 541] width 217 height 54
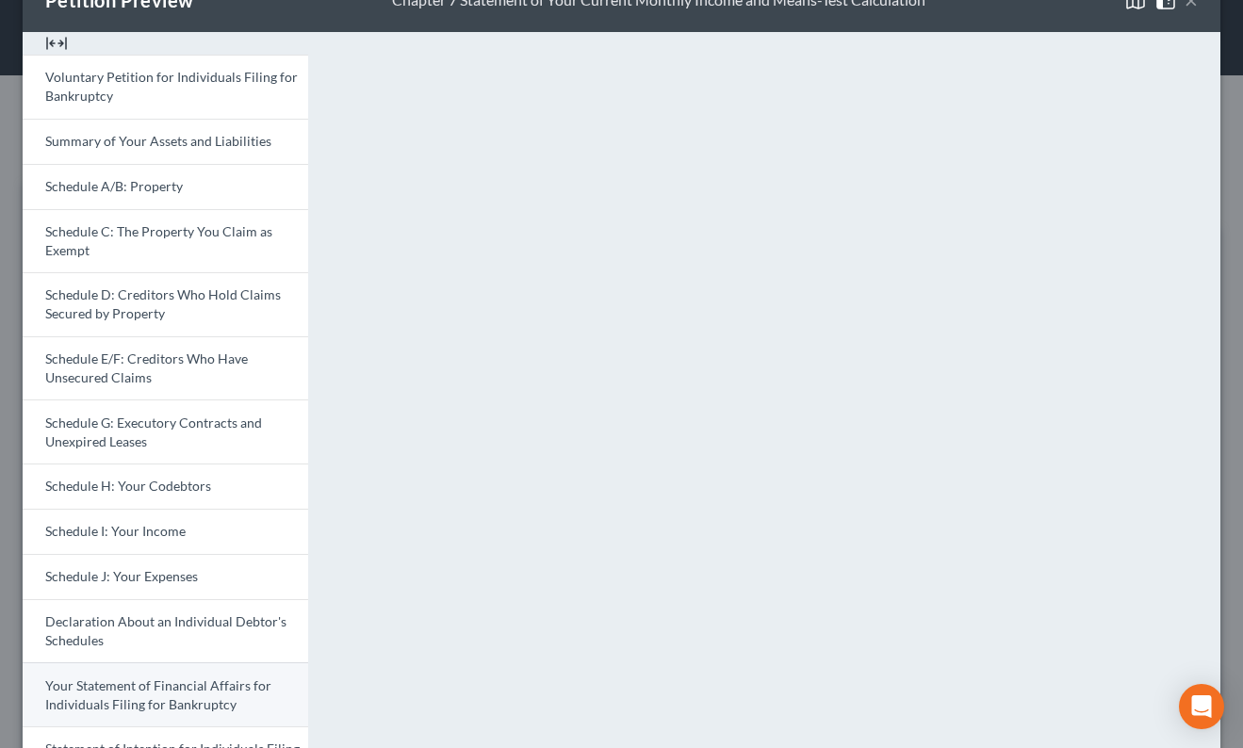
scroll to position [377, 0]
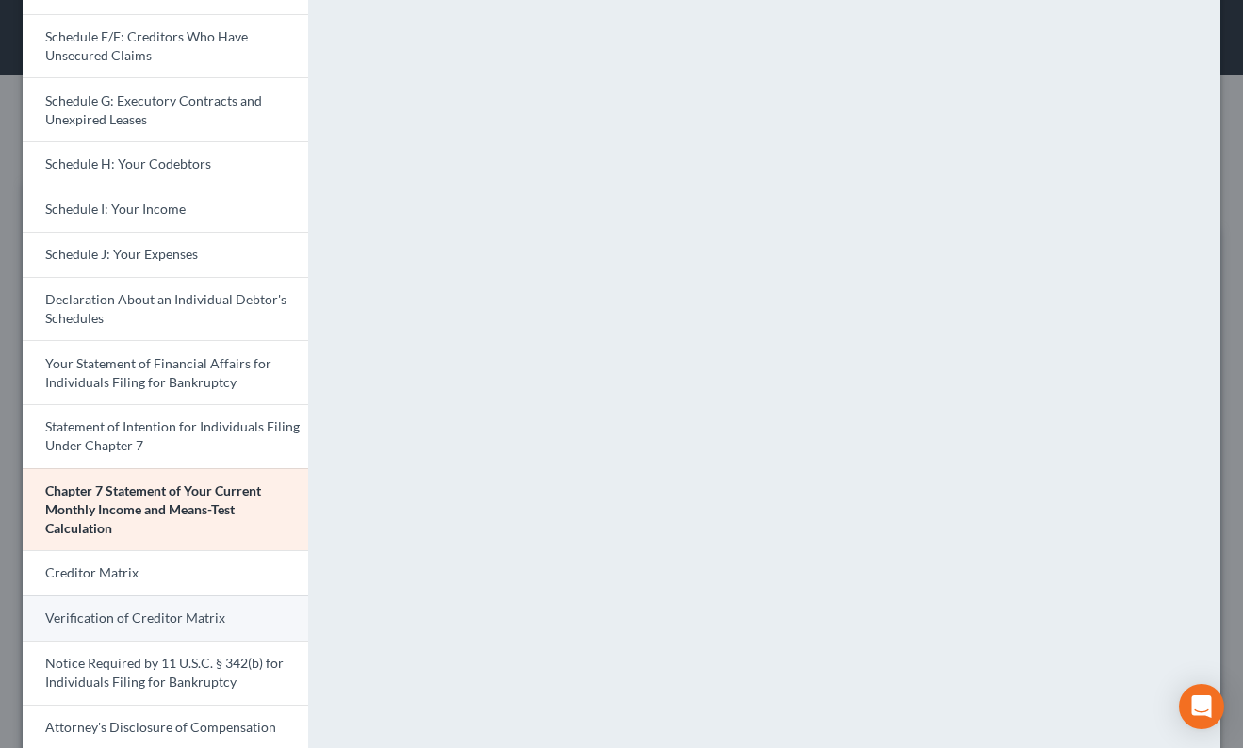
click at [140, 623] on span "Verification of Creditor Matrix" at bounding box center [135, 618] width 180 height 16
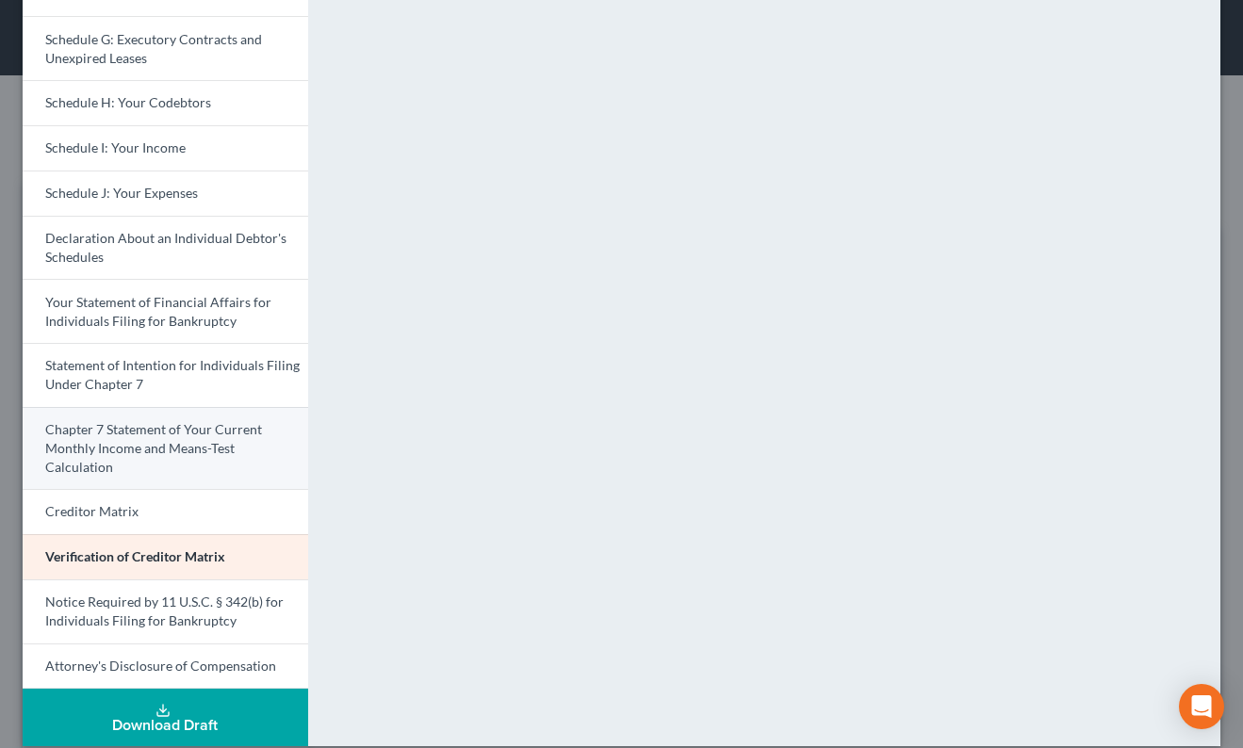
scroll to position [440, 0]
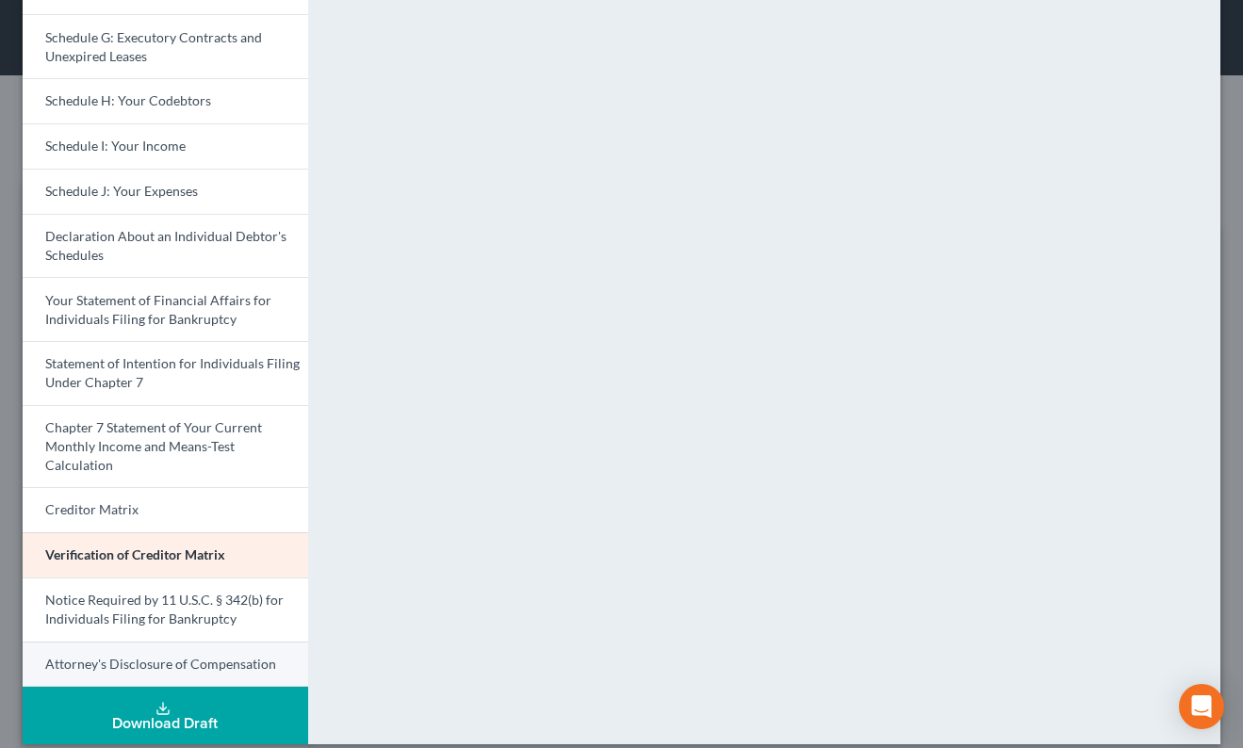
click at [168, 656] on span "Attorney's Disclosure of Compensation" at bounding box center [160, 664] width 231 height 16
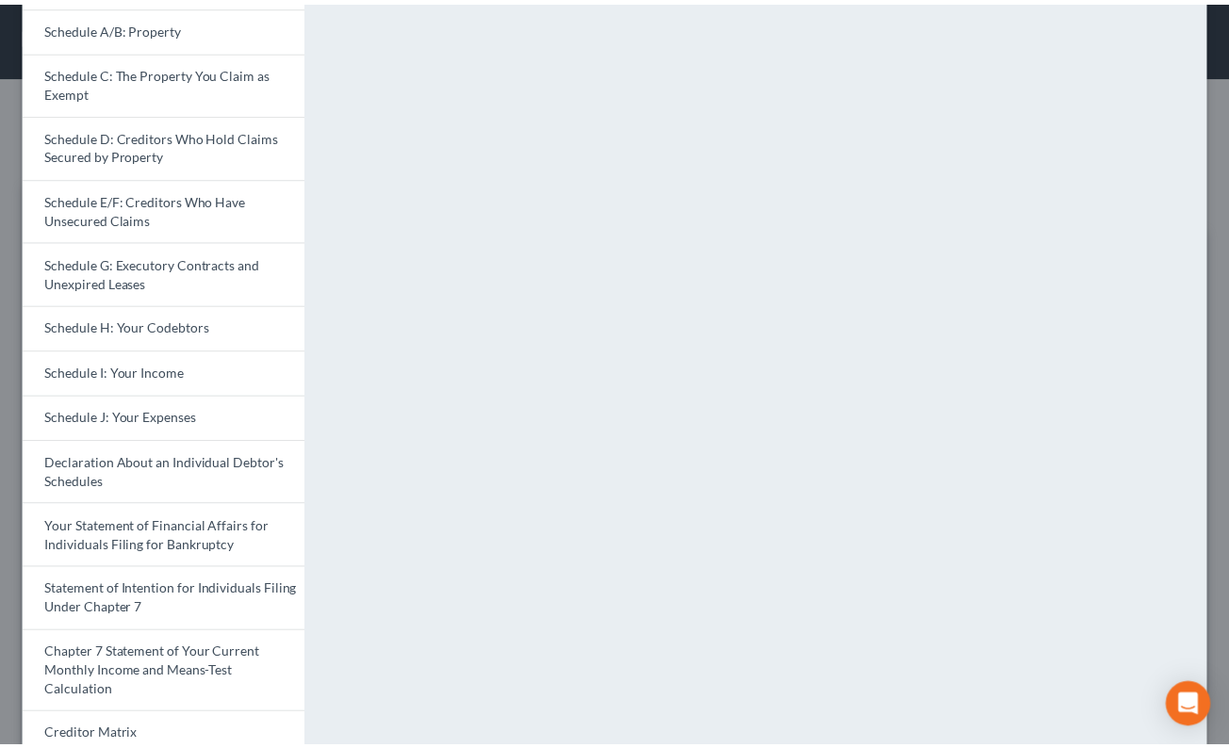
scroll to position [0, 0]
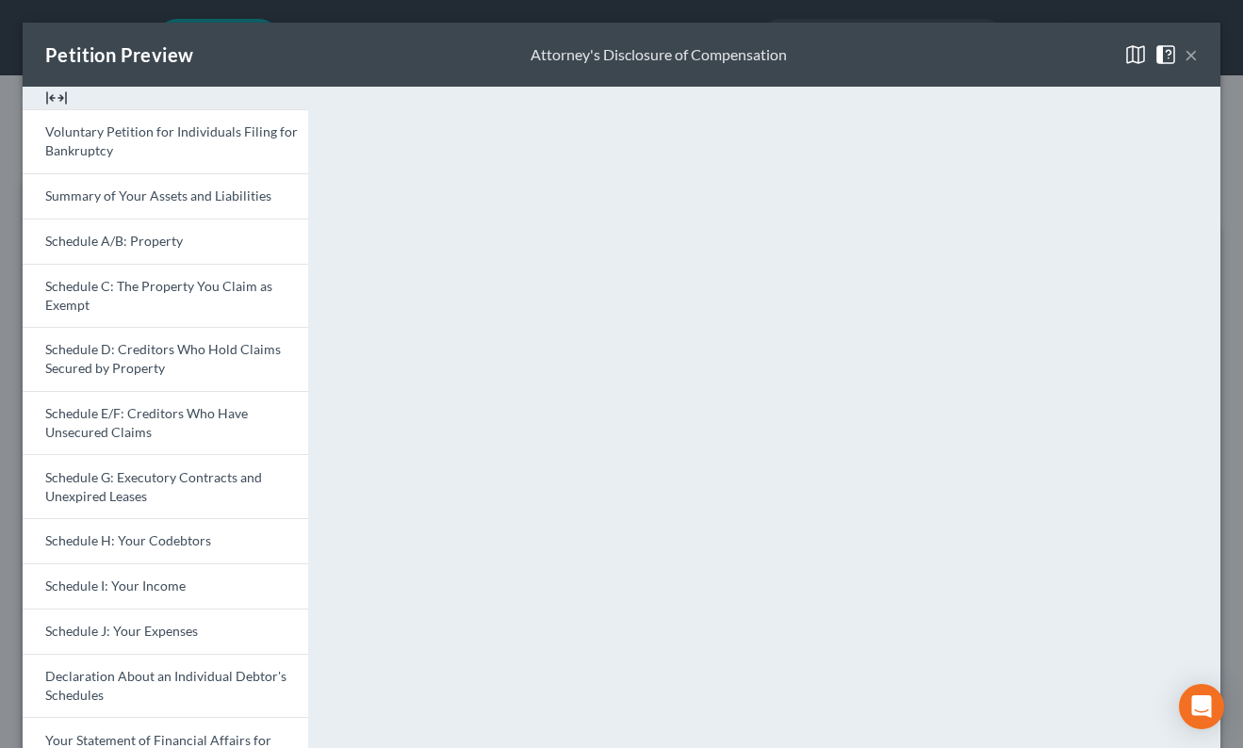
click at [1185, 62] on button "×" at bounding box center [1191, 54] width 13 height 23
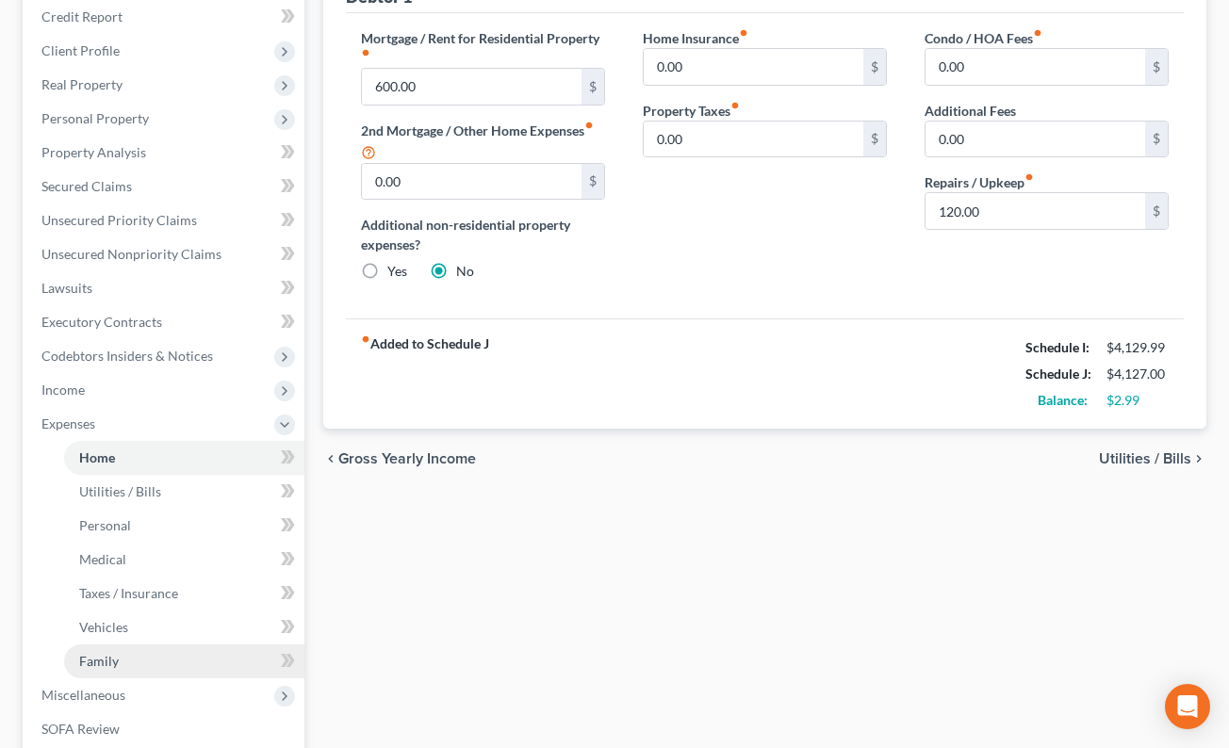
scroll to position [525, 0]
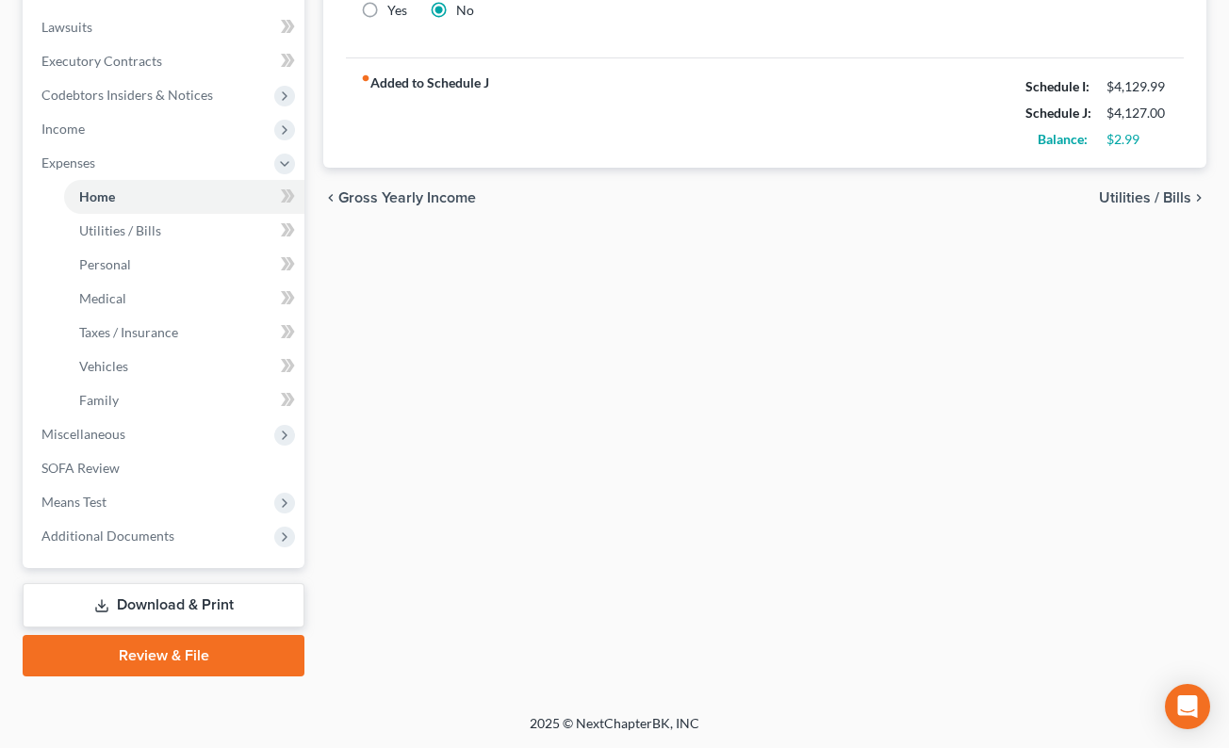
click at [162, 652] on link "Review & File" at bounding box center [164, 655] width 282 height 41
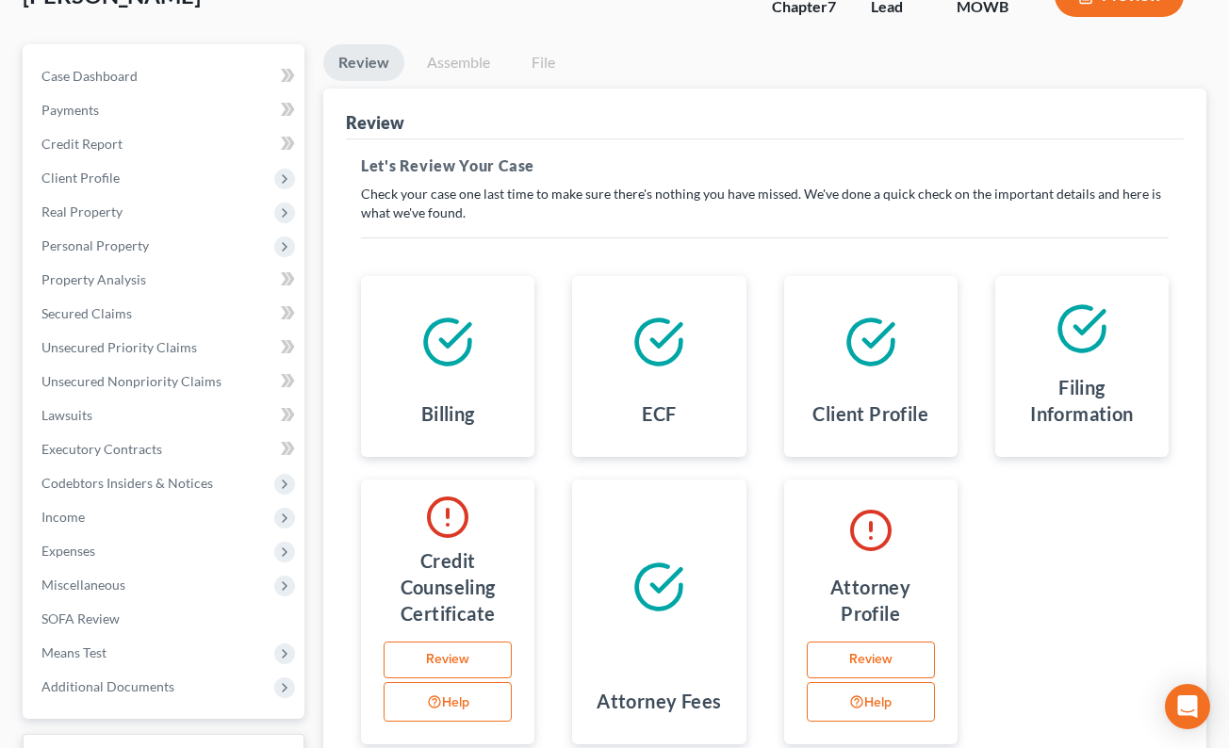
scroll to position [310, 0]
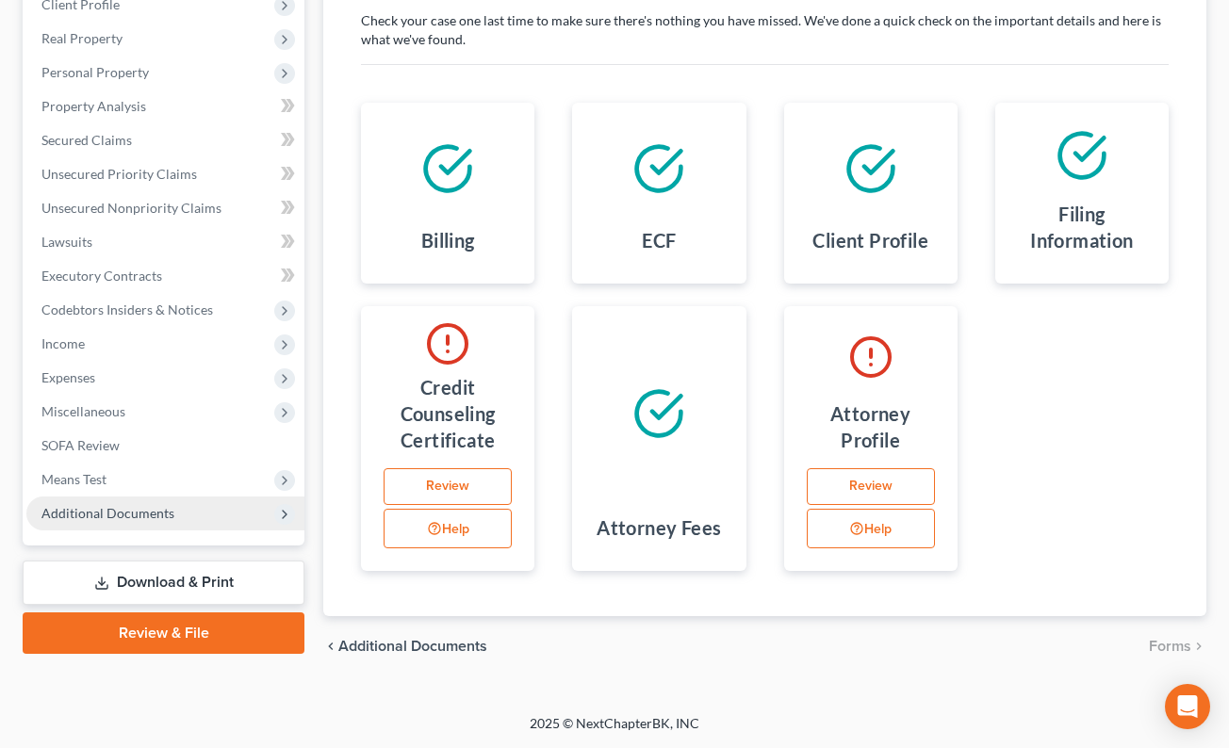
click at [122, 513] on span "Additional Documents" at bounding box center [107, 513] width 133 height 16
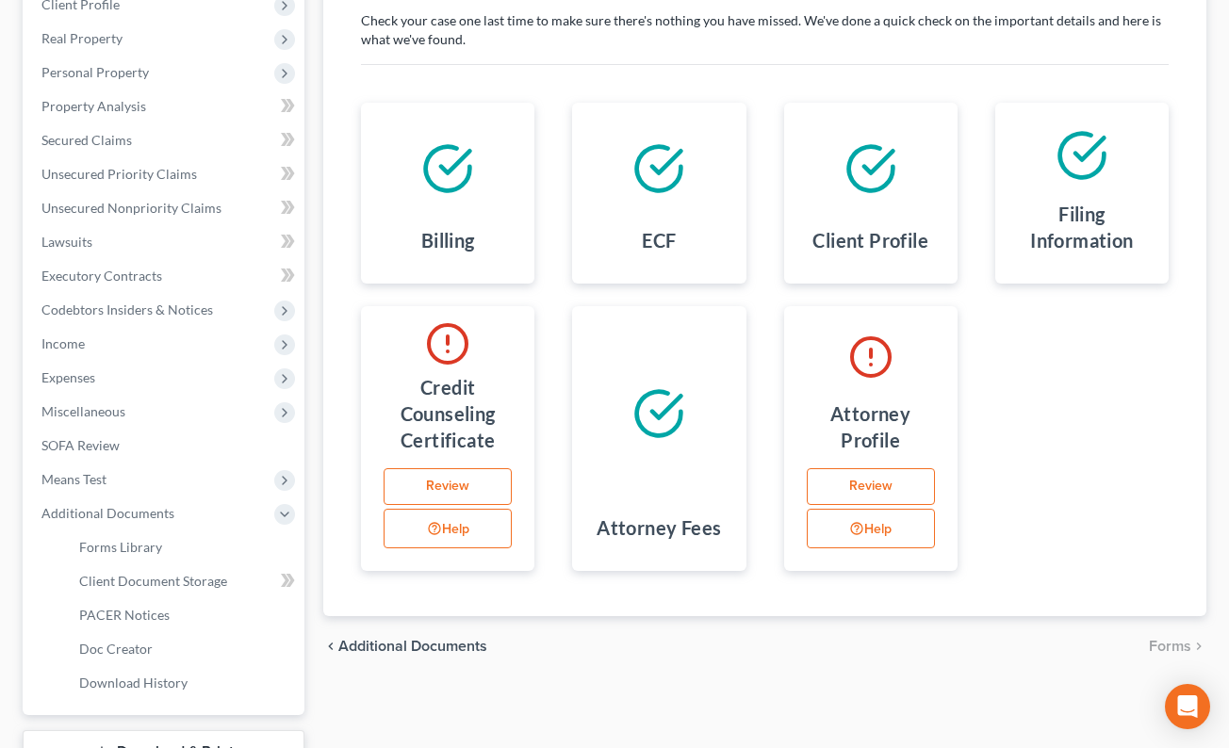
click at [879, 485] on link "Review" at bounding box center [871, 487] width 128 height 38
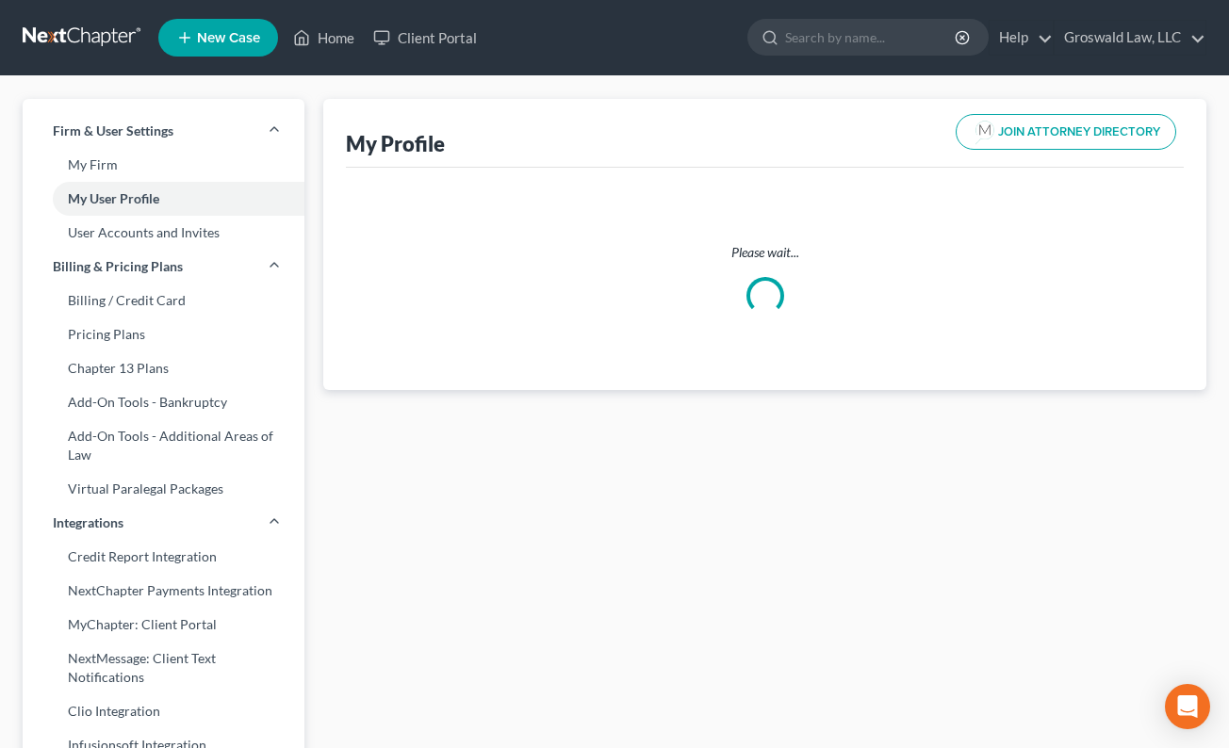
select select "26"
select select "attorney"
select select "0"
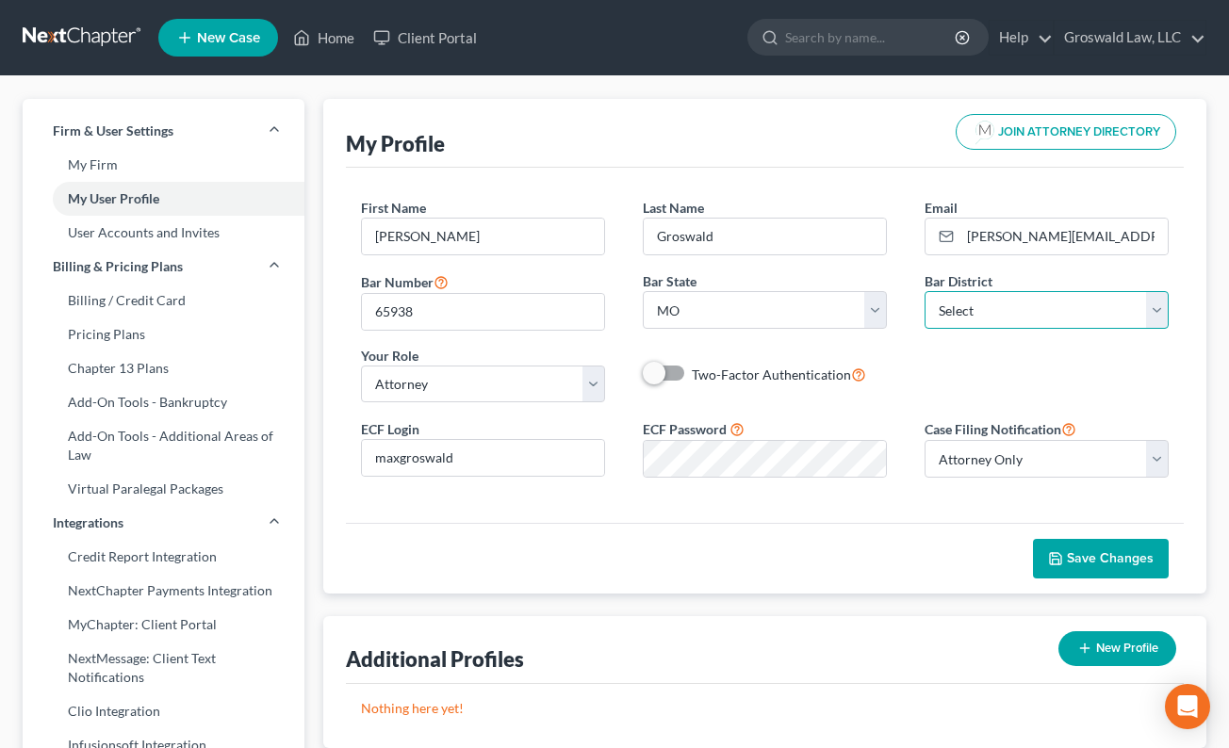
click at [1005, 316] on select "Select Alabama - Middle Alabama - Northern Alabama - Southern Alaska Arizona Ar…" at bounding box center [1047, 310] width 244 height 38
select select "46"
click at [925, 291] on select "Select Alabama - Middle Alabama - Northern Alabama - Southern Alaska Arizona Ar…" at bounding box center [1047, 310] width 244 height 38
click at [1053, 561] on icon "button" at bounding box center [1055, 558] width 15 height 15
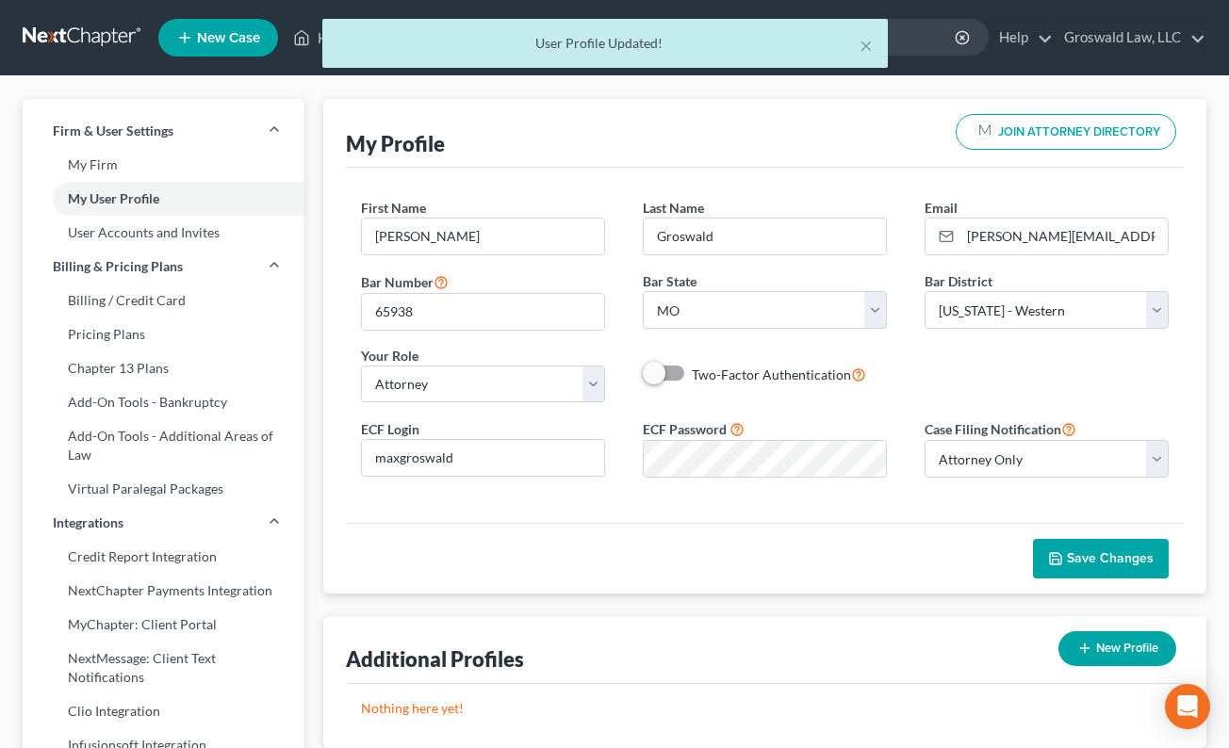
click at [308, 39] on div "× User Profile Updated!" at bounding box center [605, 48] width 1229 height 58
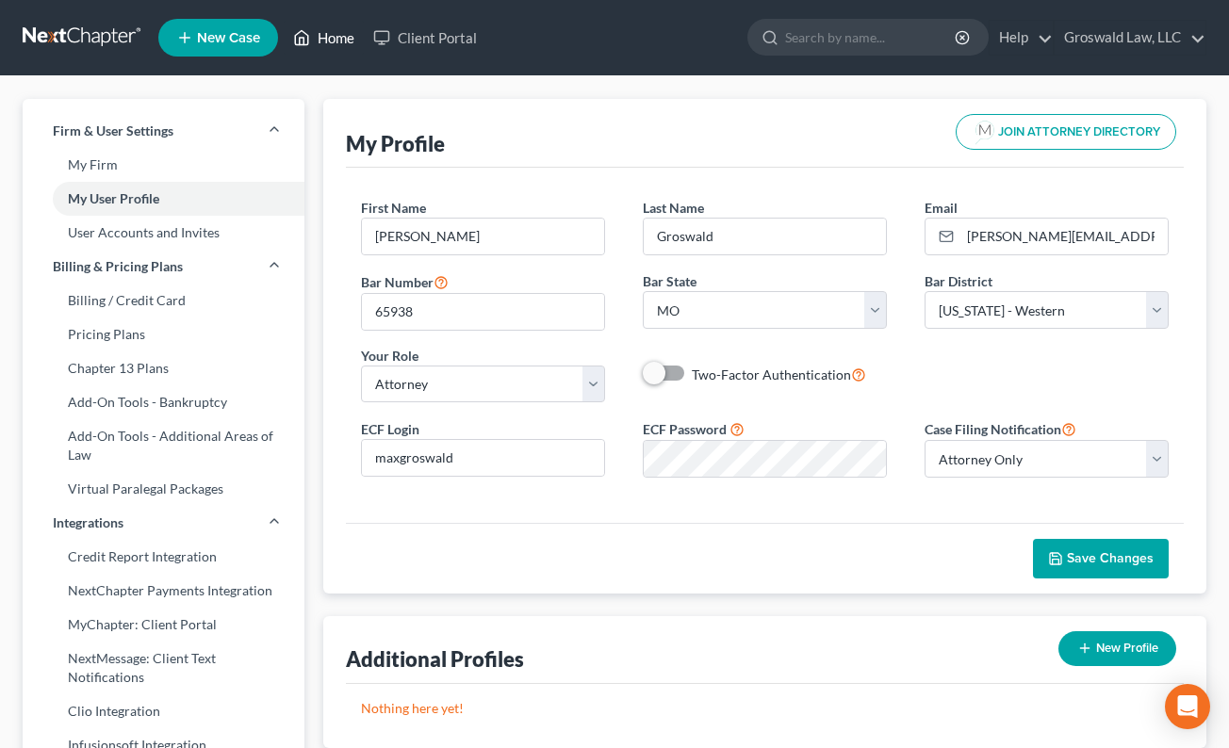
click at [337, 43] on link "Home" at bounding box center [324, 38] width 80 height 34
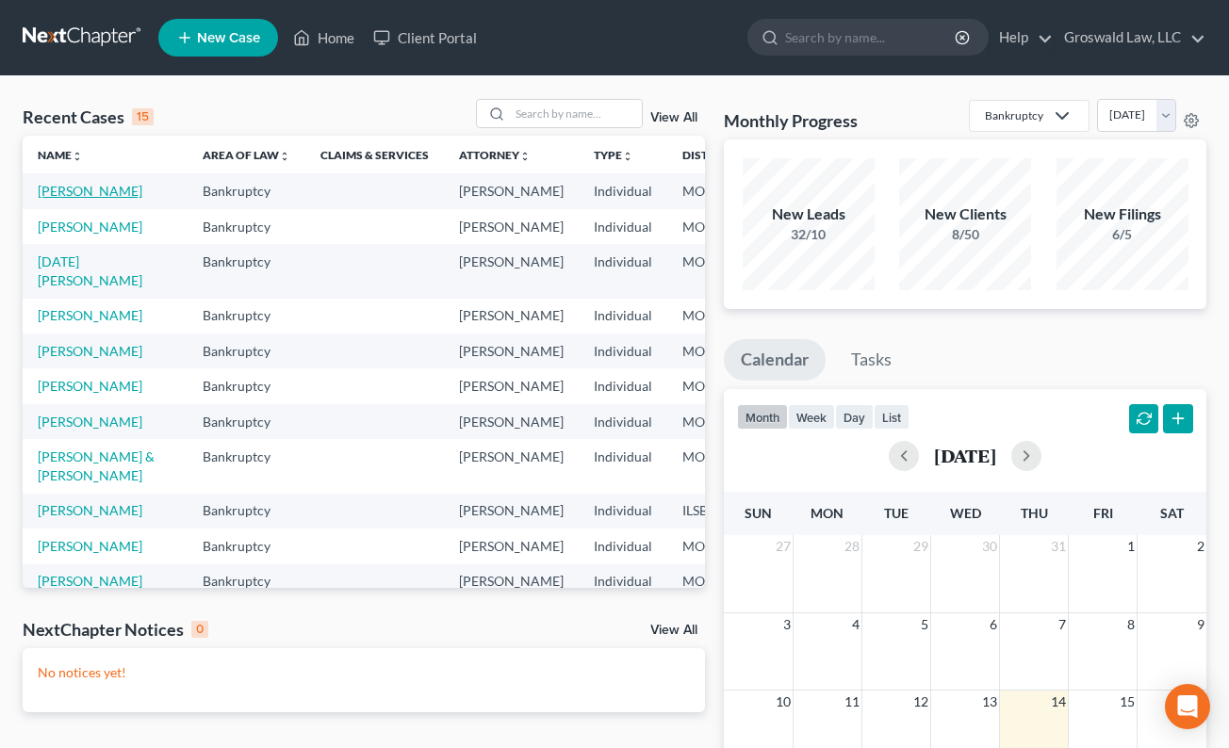
click at [86, 194] on link "[PERSON_NAME]" at bounding box center [90, 191] width 105 height 16
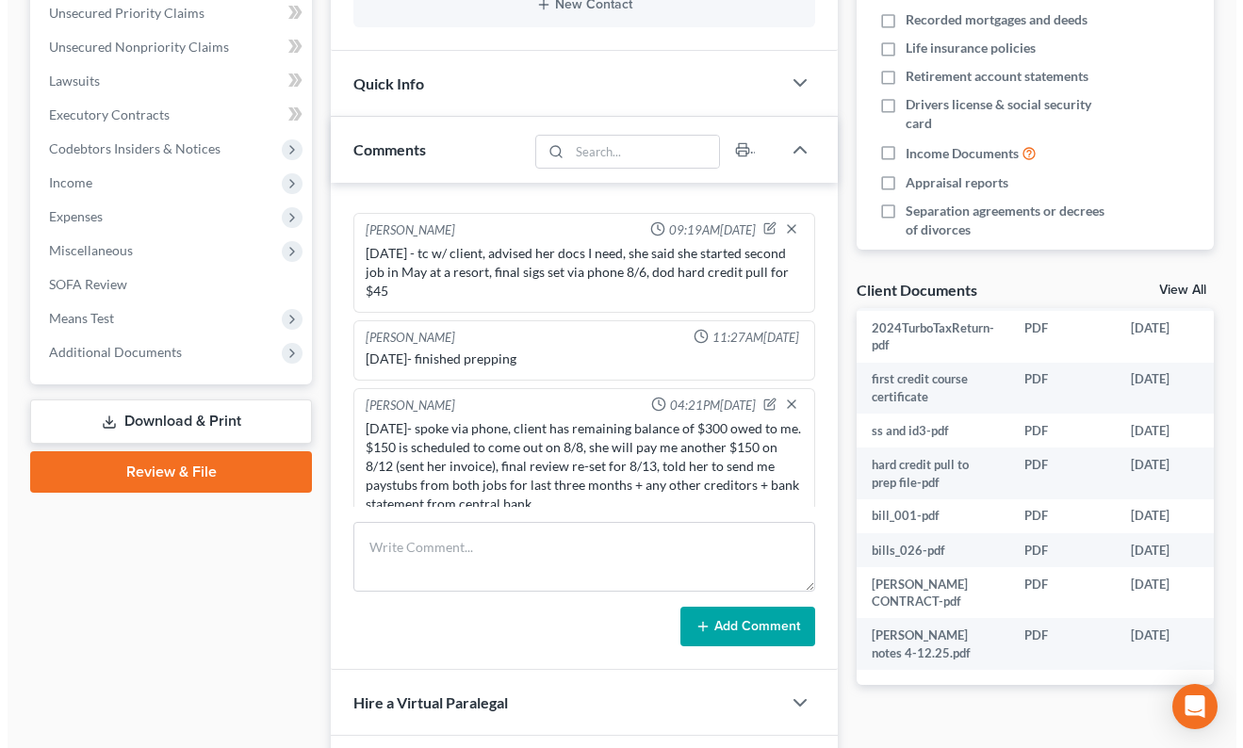
scroll to position [1817, 76]
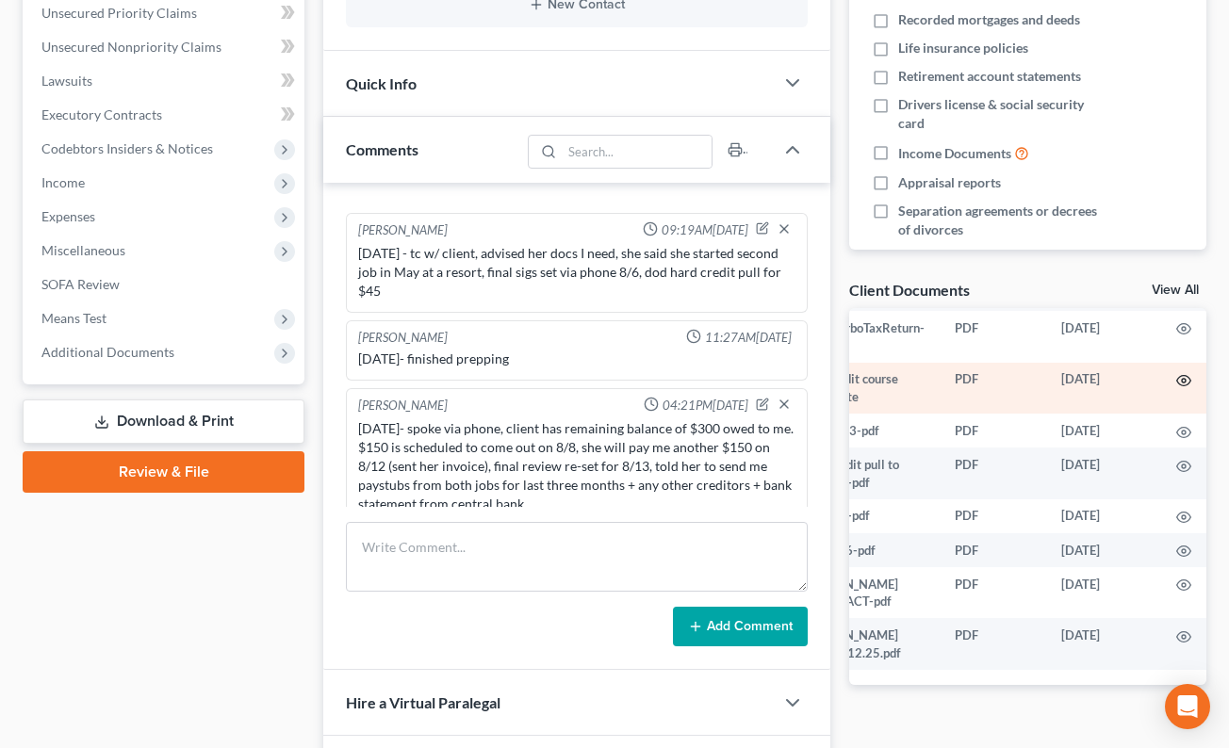
click at [1176, 373] on icon "button" at bounding box center [1183, 380] width 15 height 15
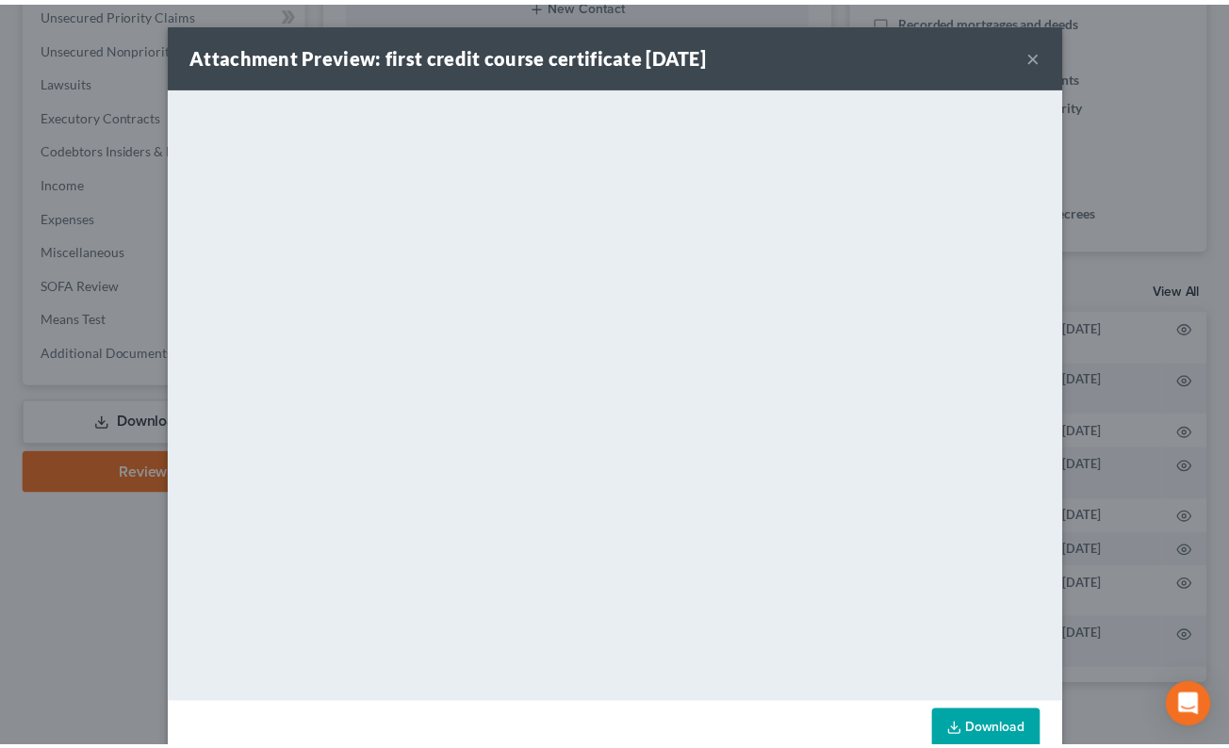
scroll to position [1817, 73]
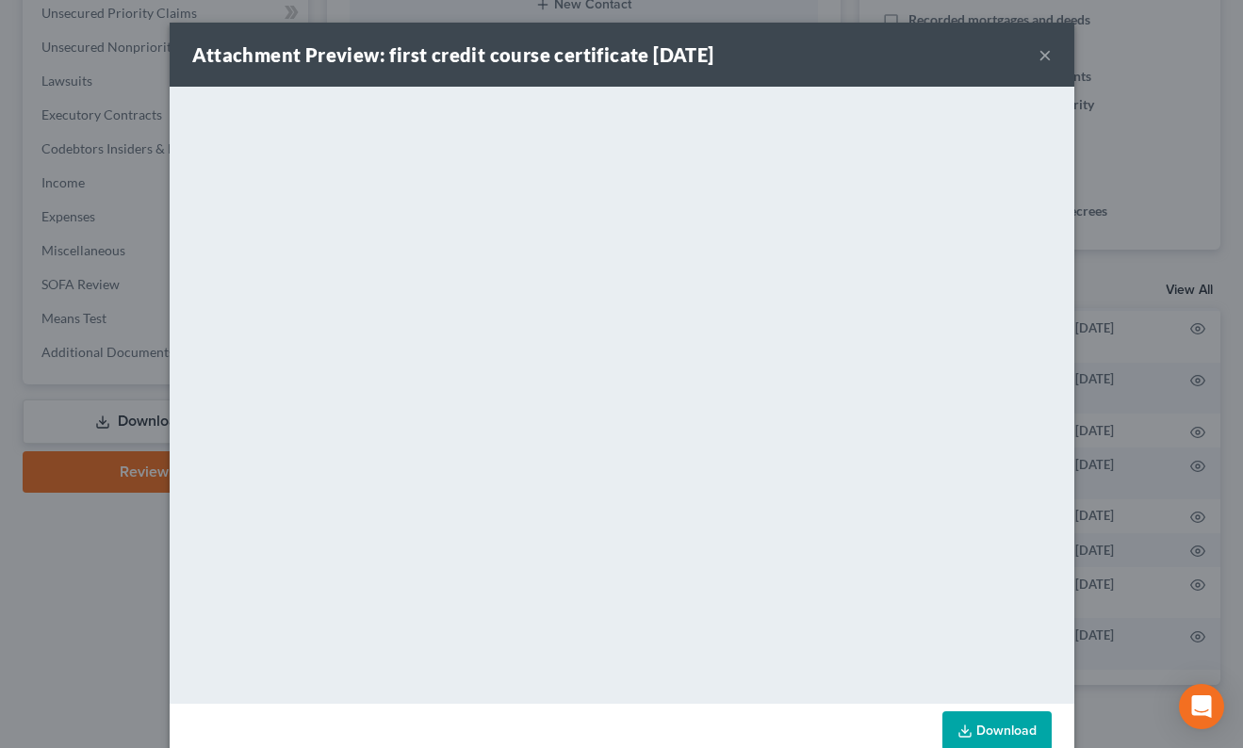
click at [1039, 57] on button "×" at bounding box center [1045, 54] width 13 height 23
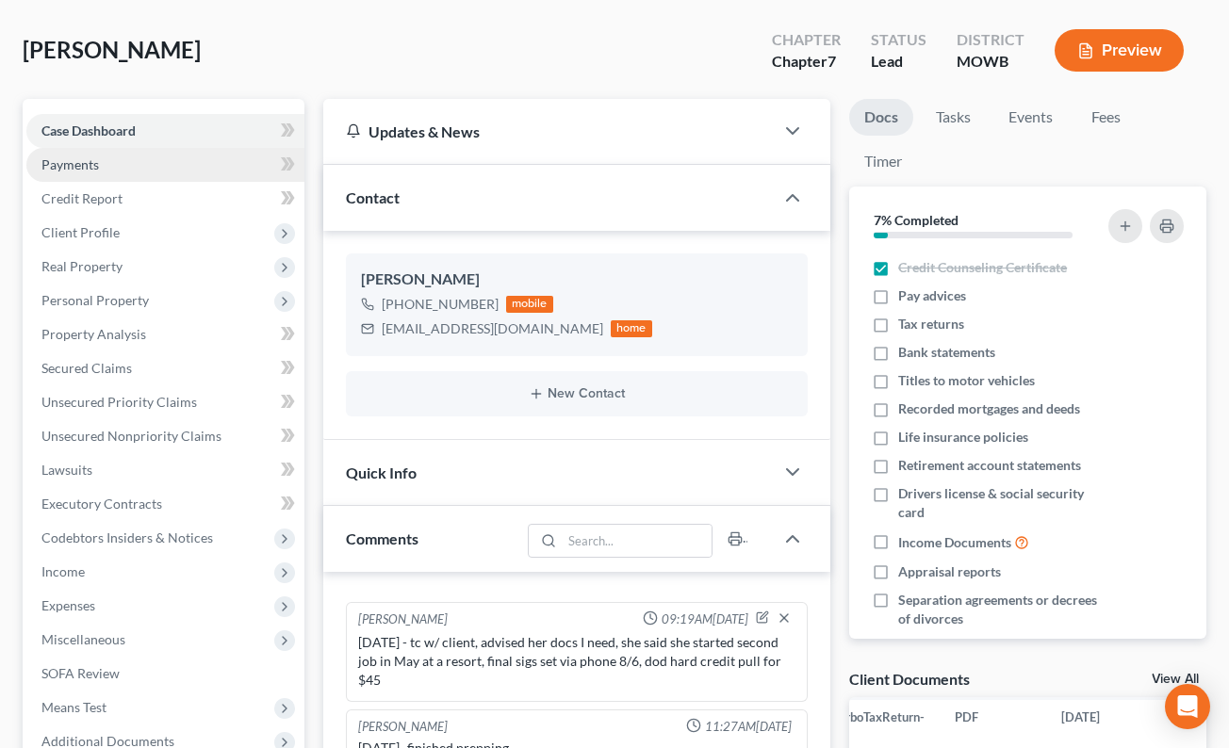
scroll to position [0, 0]
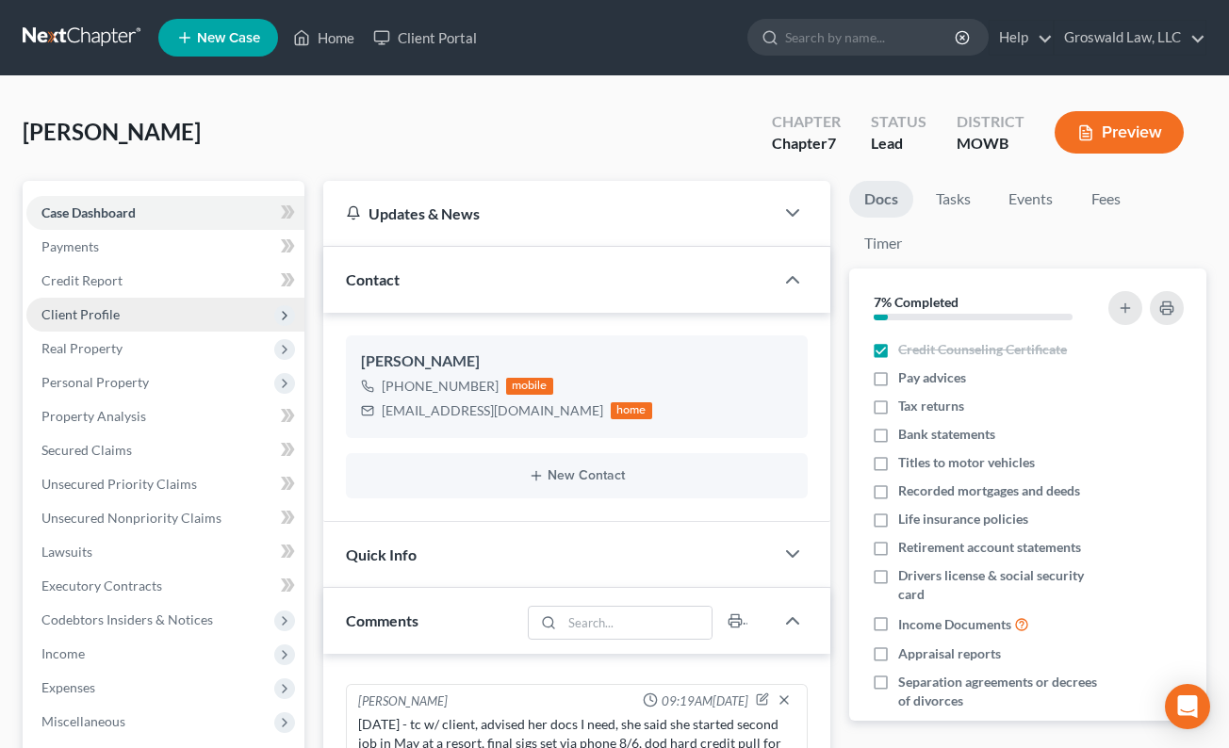
click at [106, 324] on span "Client Profile" at bounding box center [165, 315] width 278 height 34
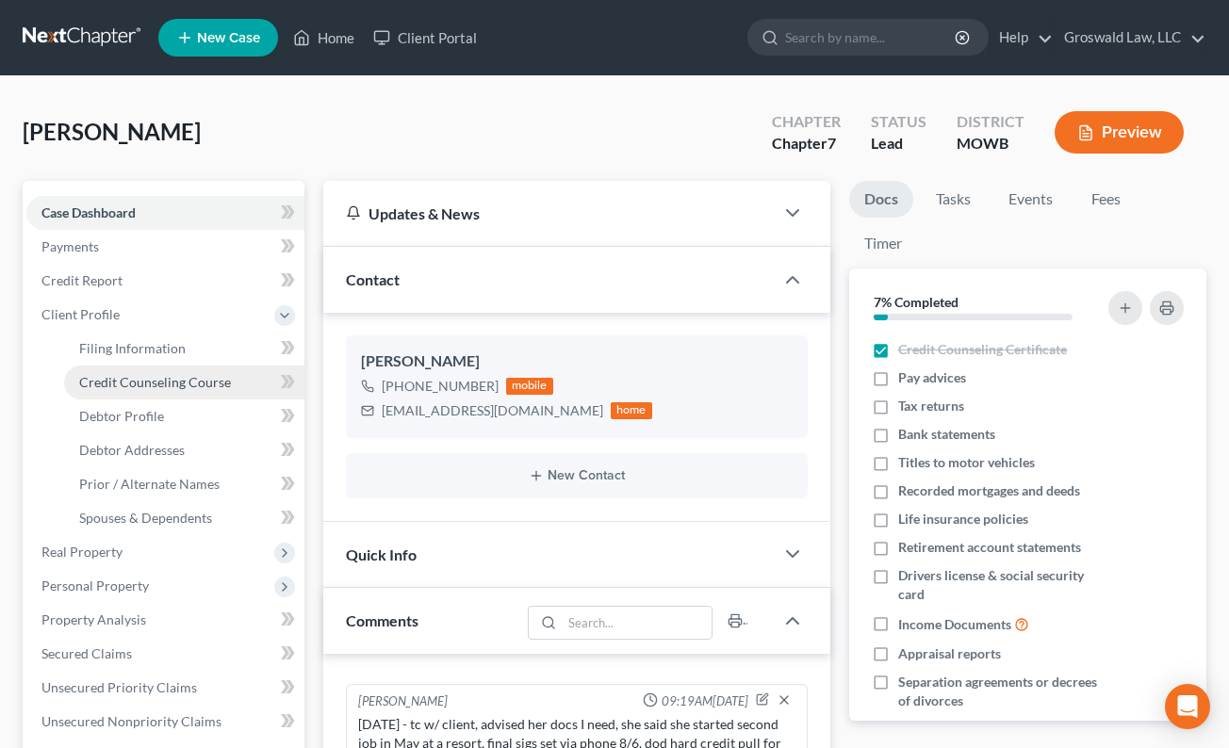
click at [140, 392] on link "Credit Counseling Course" at bounding box center [184, 383] width 240 height 34
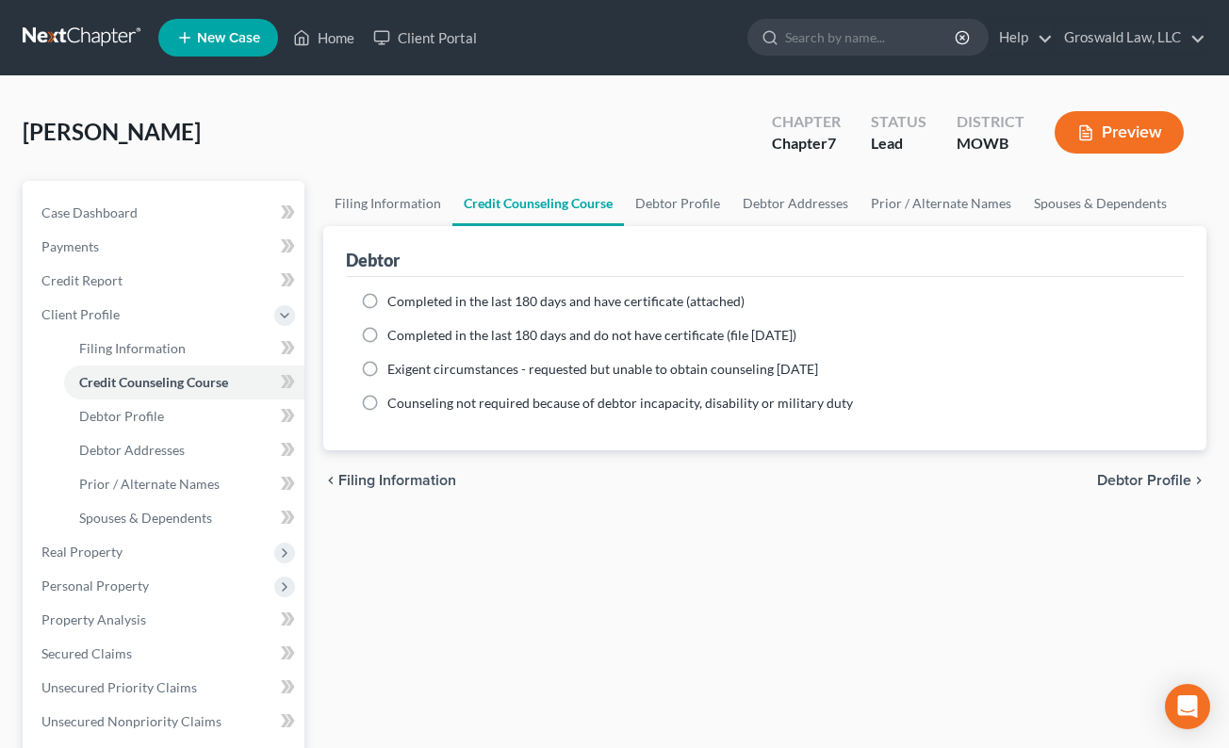
click at [555, 306] on span "Completed in the last 180 days and have certificate (attached)" at bounding box center [565, 301] width 357 height 16
click at [407, 304] on input "Completed in the last 180 days and have certificate (attached)" at bounding box center [401, 298] width 12 height 12
radio input "true"
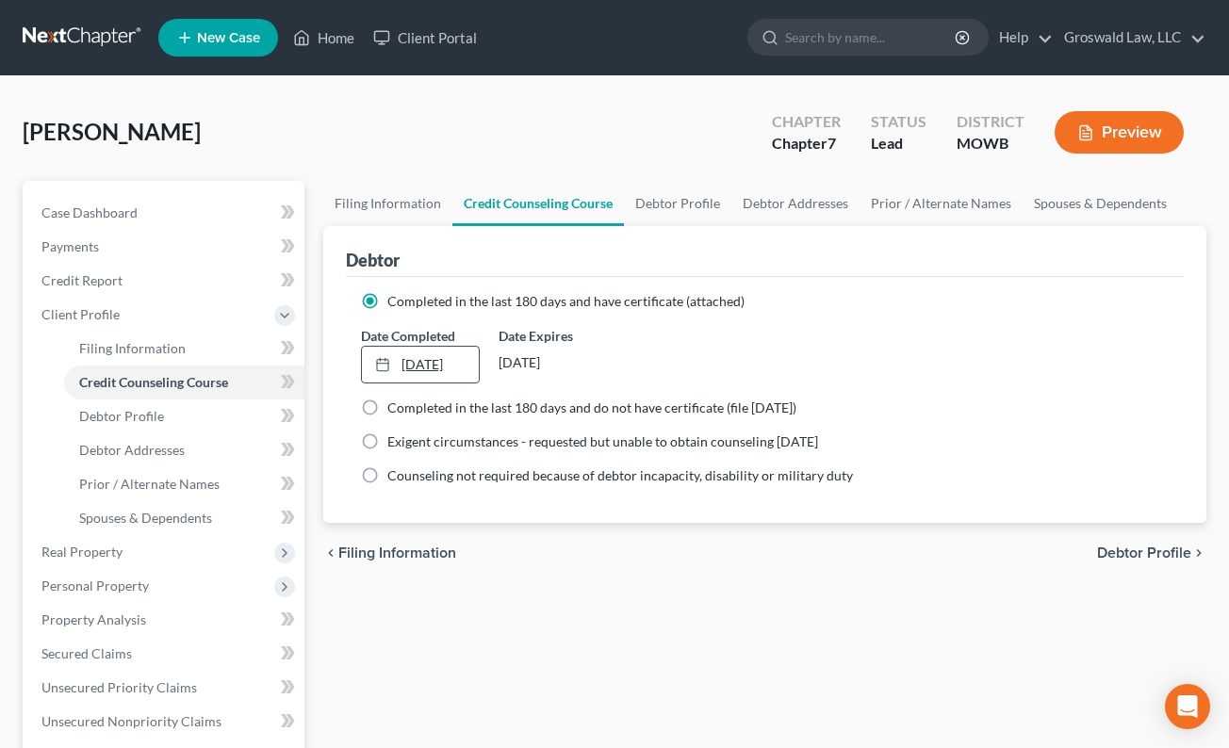
click at [427, 369] on link "8/14/2025" at bounding box center [420, 365] width 117 height 36
click at [159, 214] on link "Case Dashboard" at bounding box center [165, 213] width 278 height 34
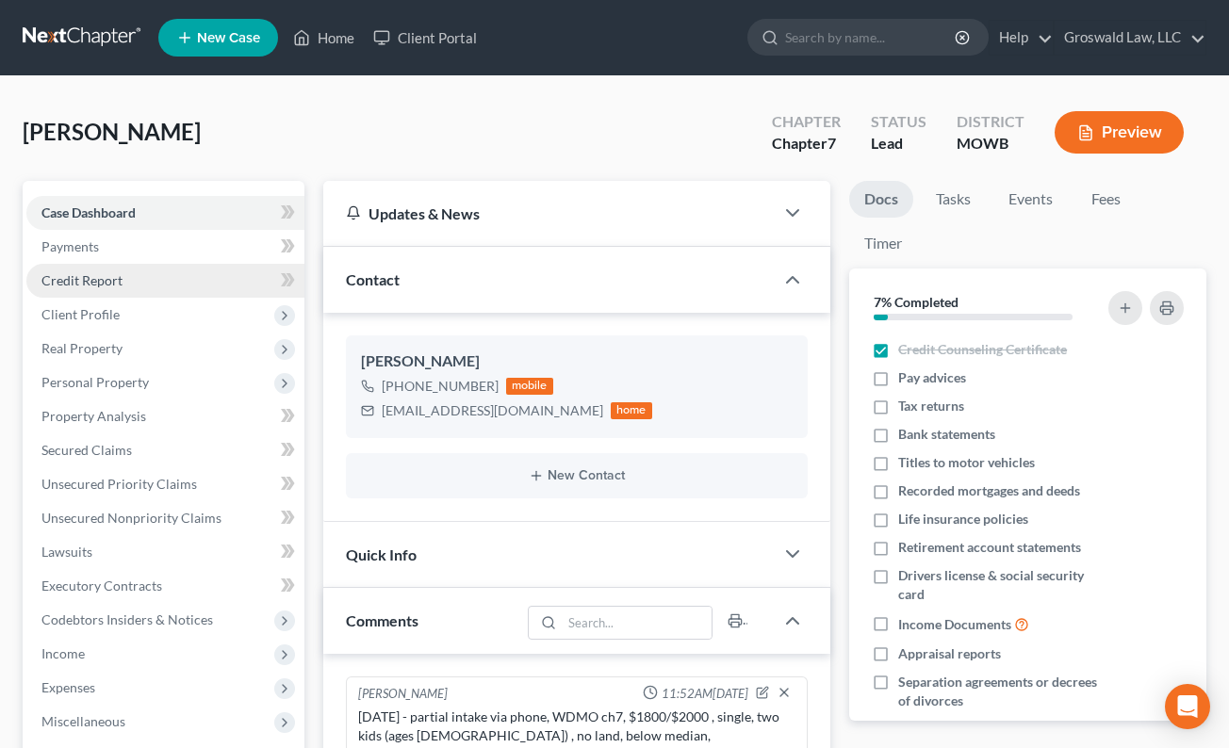
scroll to position [756, 0]
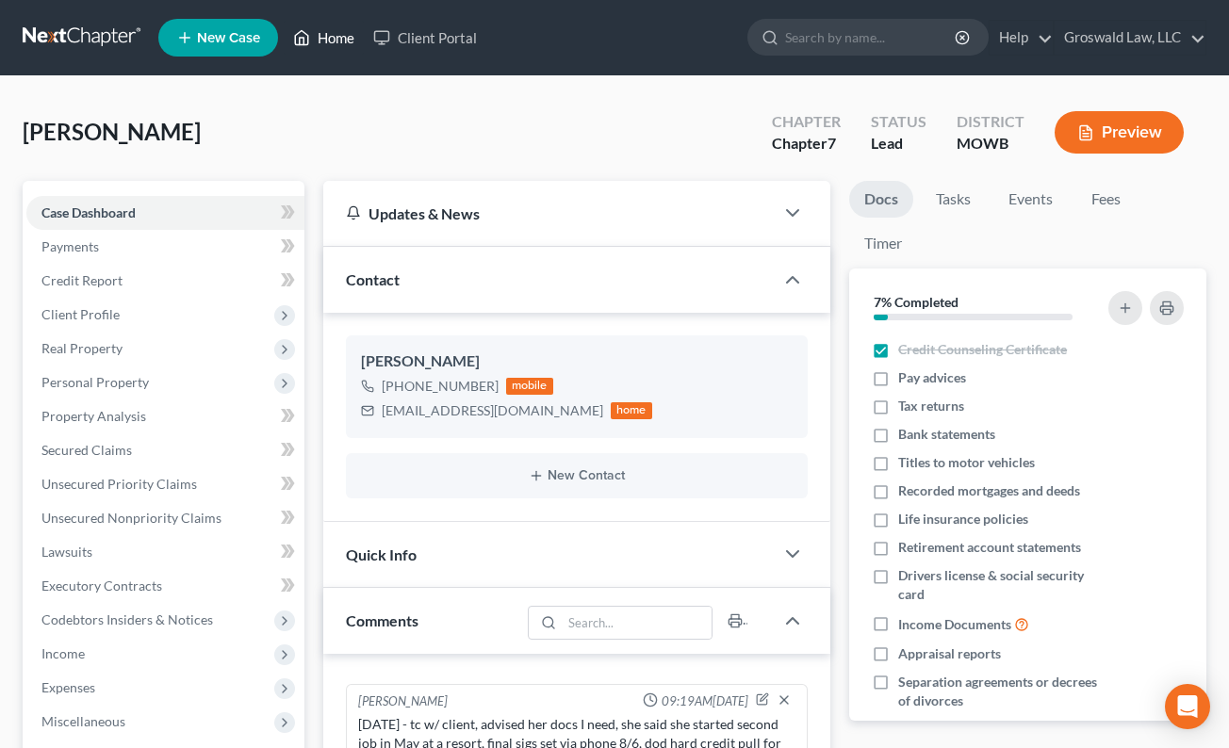
click at [320, 46] on link "Home" at bounding box center [324, 38] width 80 height 34
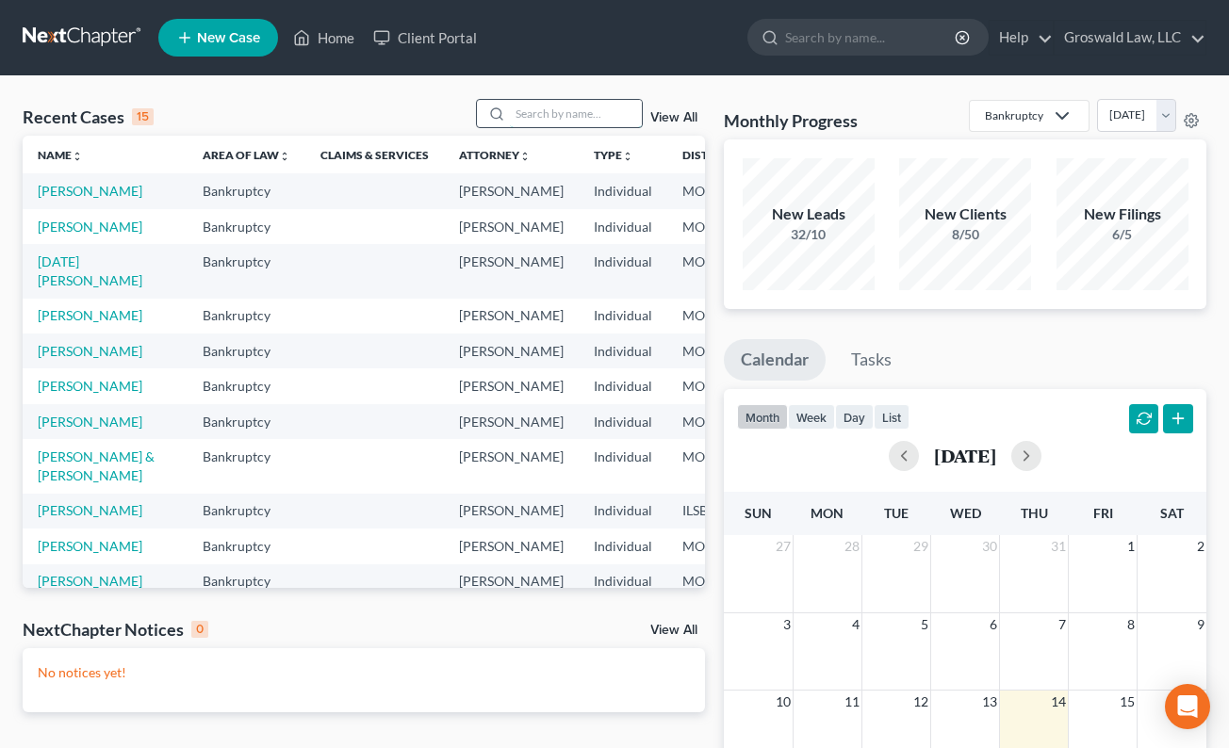
click at [540, 116] on input "search" at bounding box center [576, 113] width 132 height 27
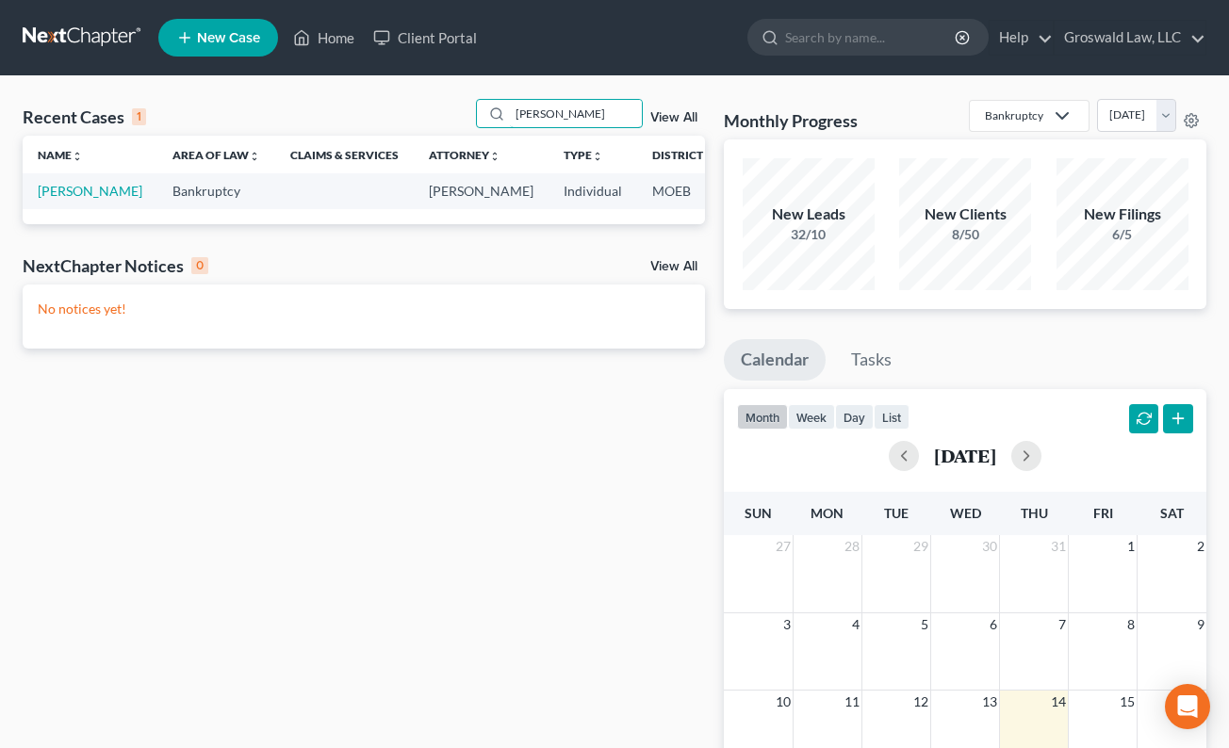
type input "hugh"
click at [195, 42] on link "New Case" at bounding box center [218, 38] width 120 height 38
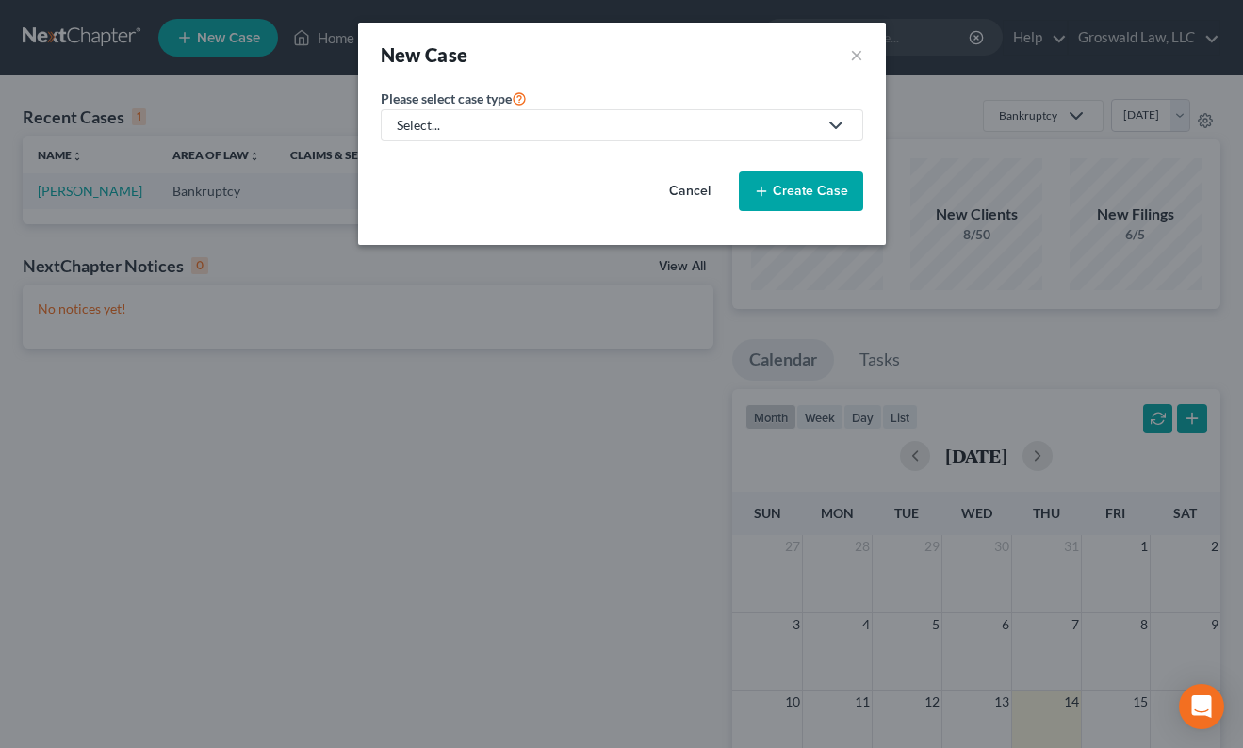
click at [570, 128] on div "Select..." at bounding box center [607, 125] width 420 height 19
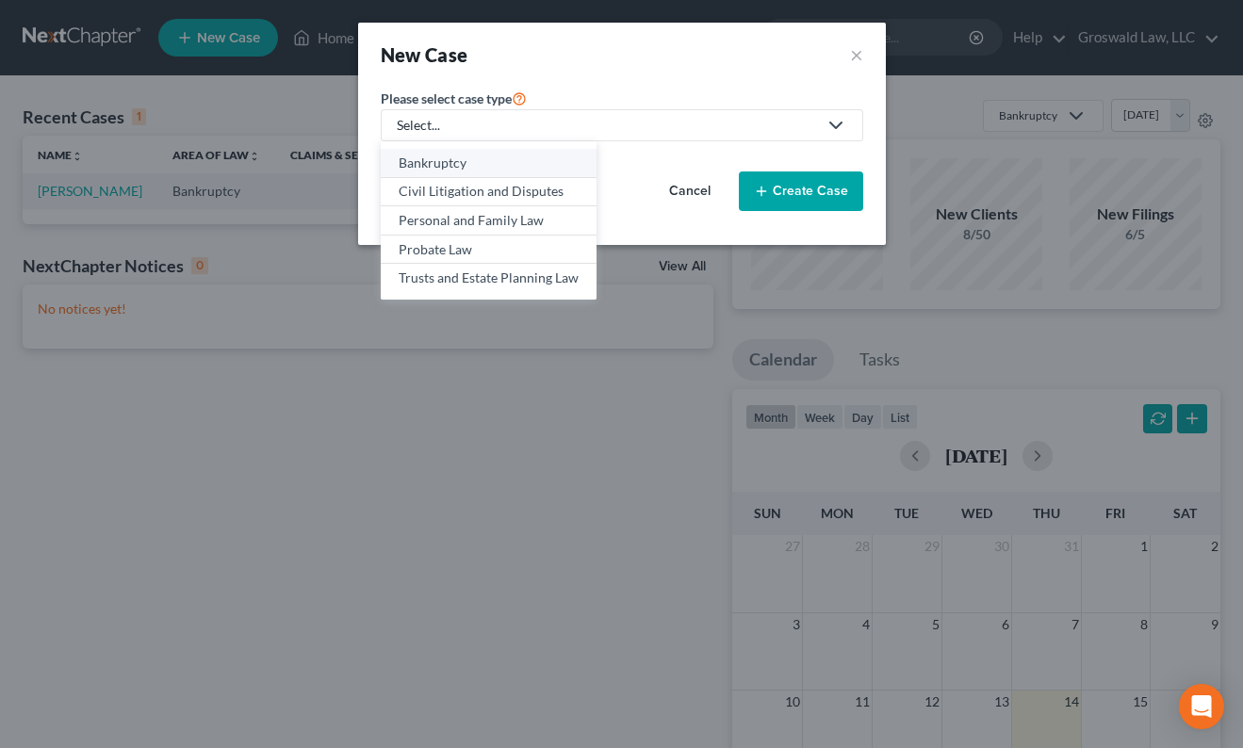
click at [479, 157] on div "Bankruptcy" at bounding box center [489, 163] width 180 height 19
select select "45"
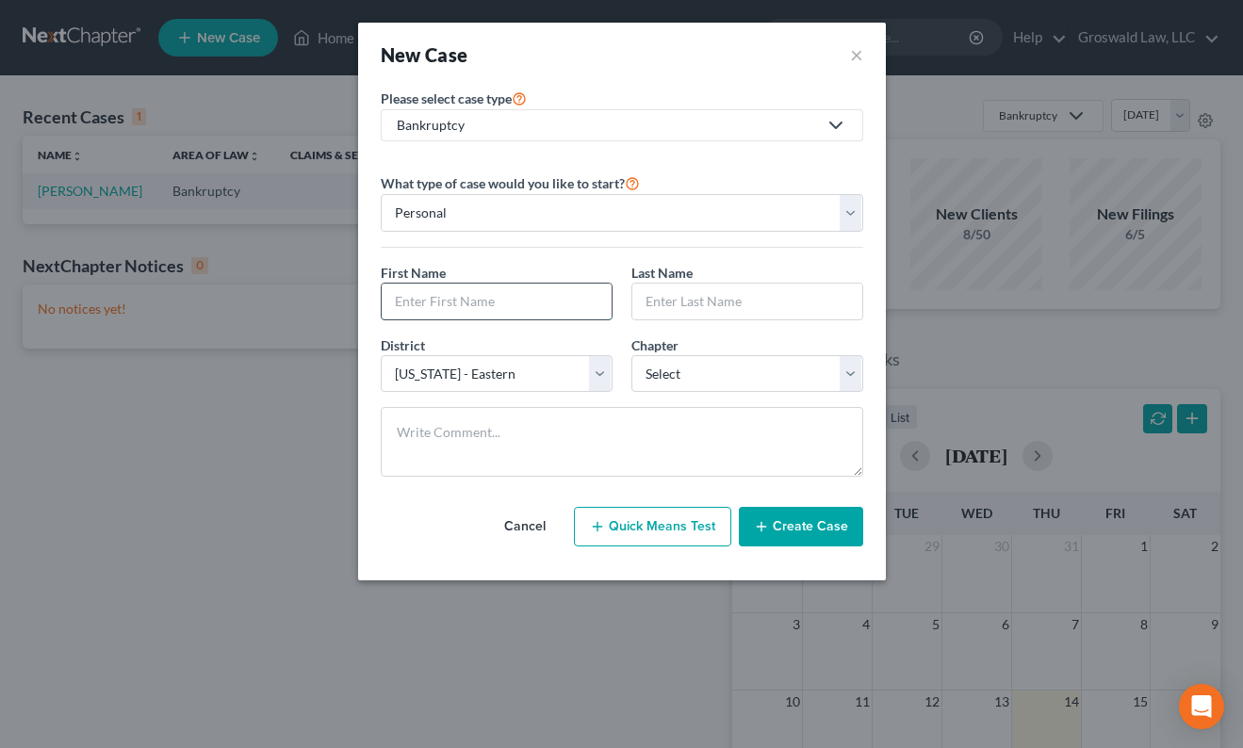
click at [423, 315] on input "text" at bounding box center [497, 302] width 230 height 36
type input "Shawn"
type input "Hughes"
select select "0"
click at [761, 522] on icon "button" at bounding box center [761, 526] width 15 height 15
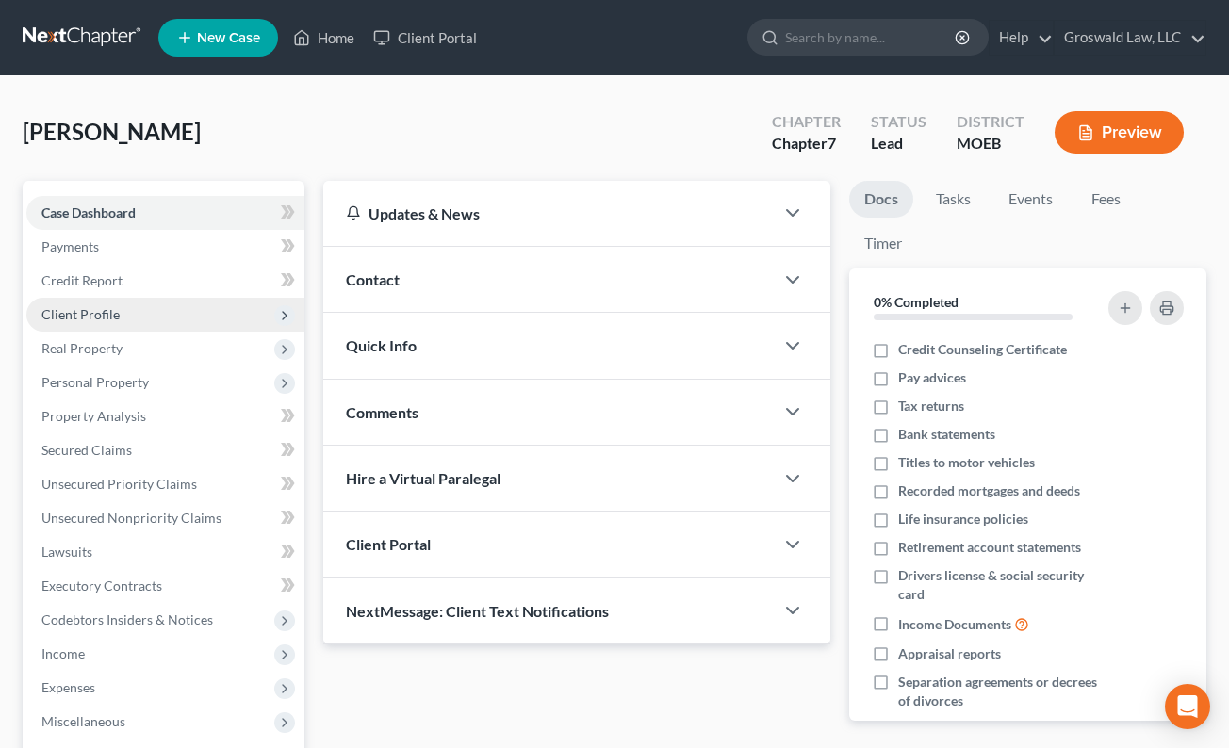
click at [80, 318] on span "Client Profile" at bounding box center [80, 314] width 78 height 16
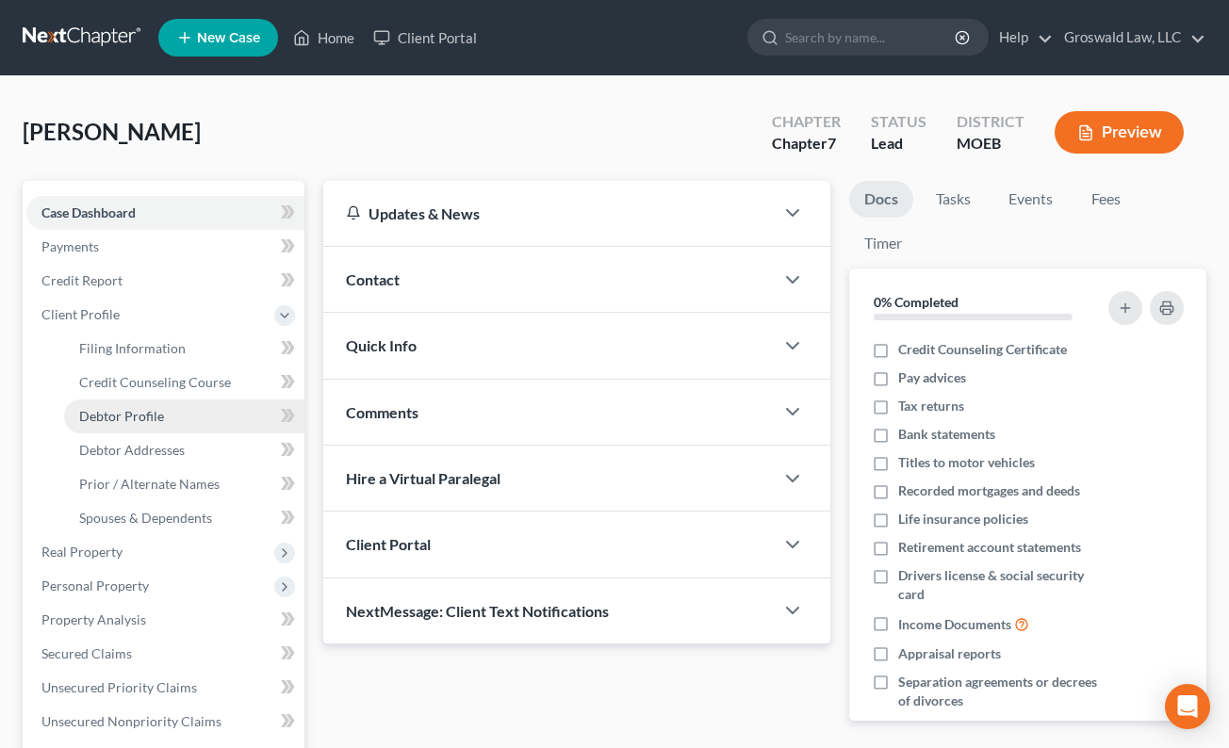
click at [155, 414] on span "Debtor Profile" at bounding box center [121, 416] width 85 height 16
select select "0"
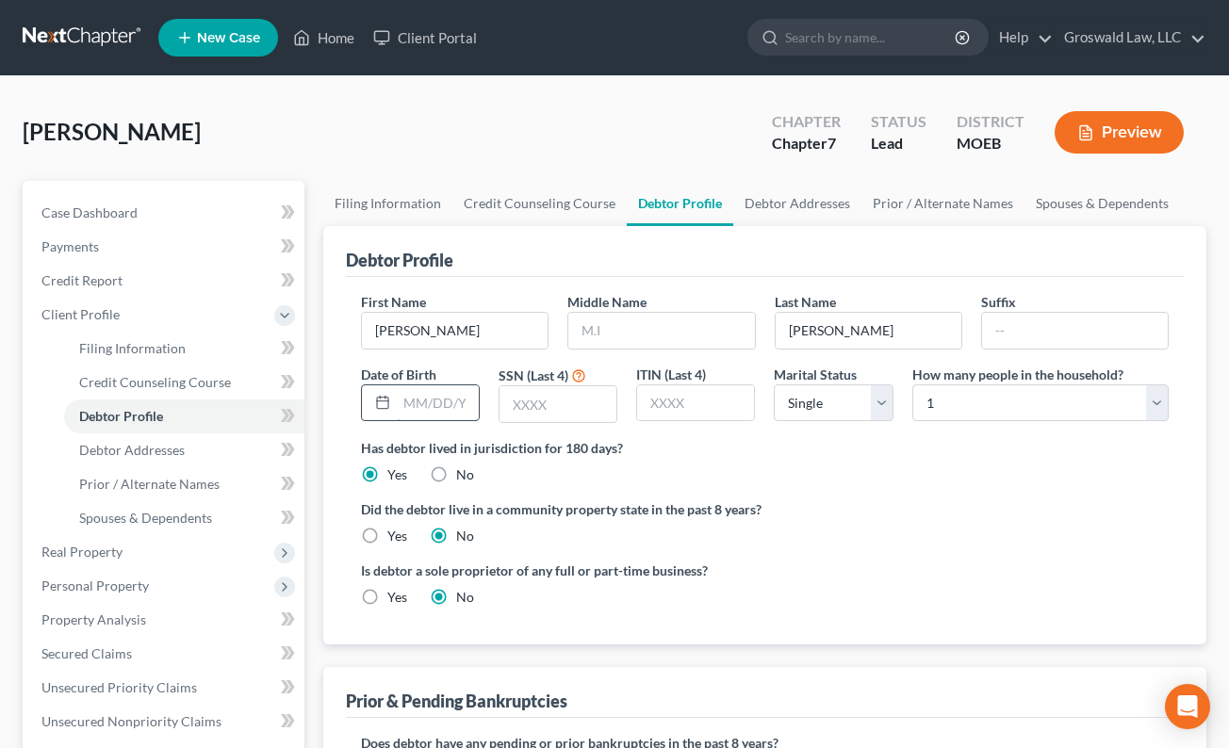
click at [437, 404] on input "text" at bounding box center [438, 404] width 82 height 36
type input "09/10/1976"
click at [879, 561] on div "Is debtor a sole proprietor of any full or part-time business? Yes No" at bounding box center [765, 591] width 827 height 61
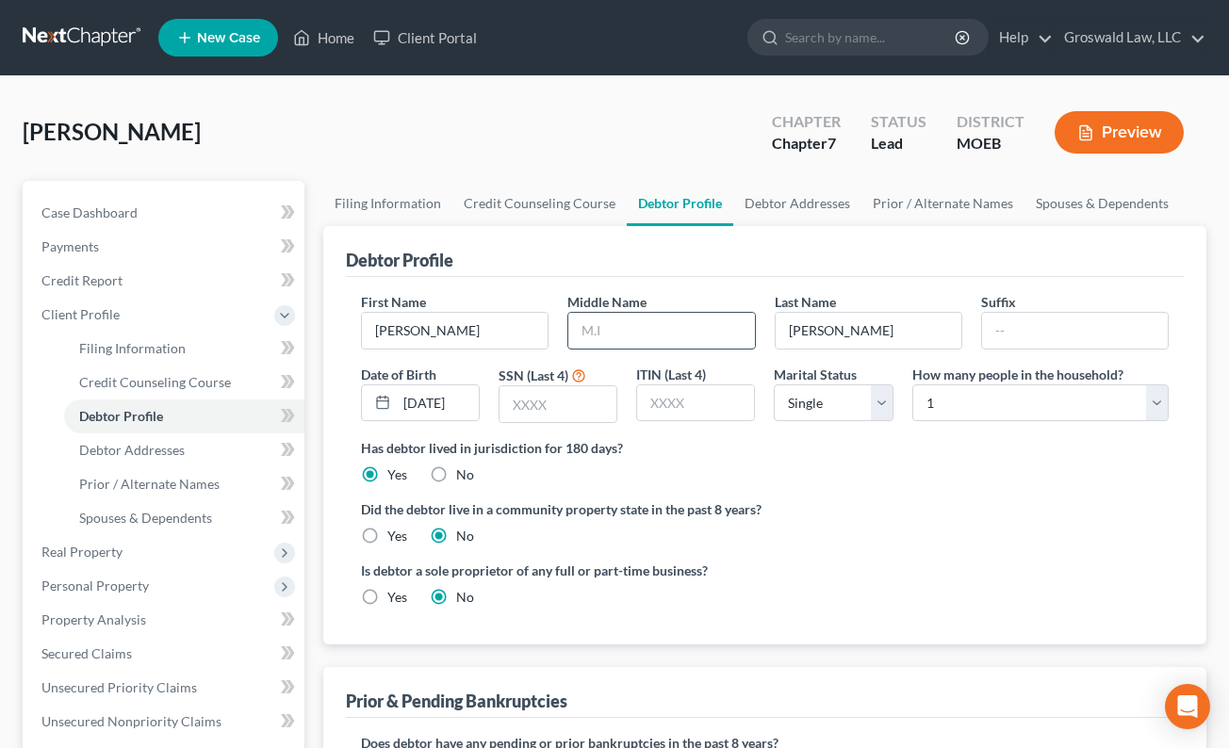
drag, startPoint x: 699, startPoint y: 335, endPoint x: 714, endPoint y: 330, distance: 14.9
click at [702, 335] on input "text" at bounding box center [661, 331] width 186 height 36
type input "Maurice"
type input "1476"
click at [994, 618] on div "Is debtor a sole proprietor of any full or part-time business? Yes No" at bounding box center [765, 591] width 827 height 61
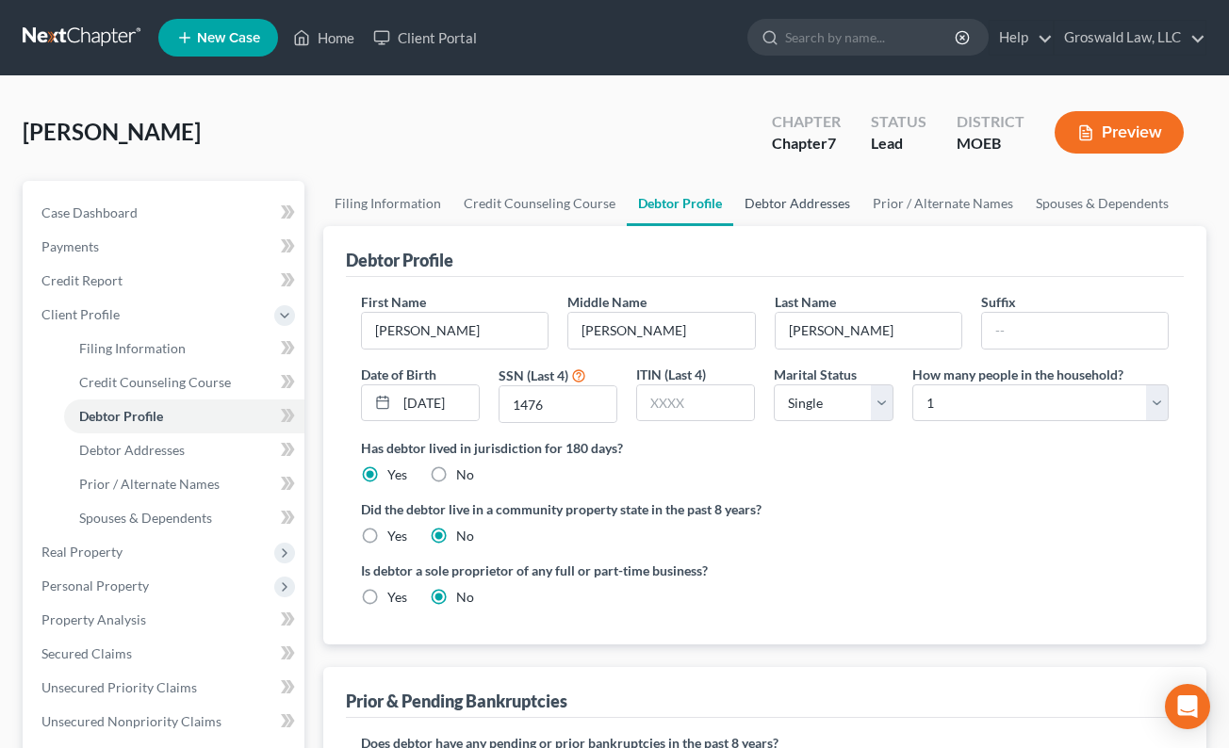
click at [781, 196] on link "Debtor Addresses" at bounding box center [797, 203] width 128 height 45
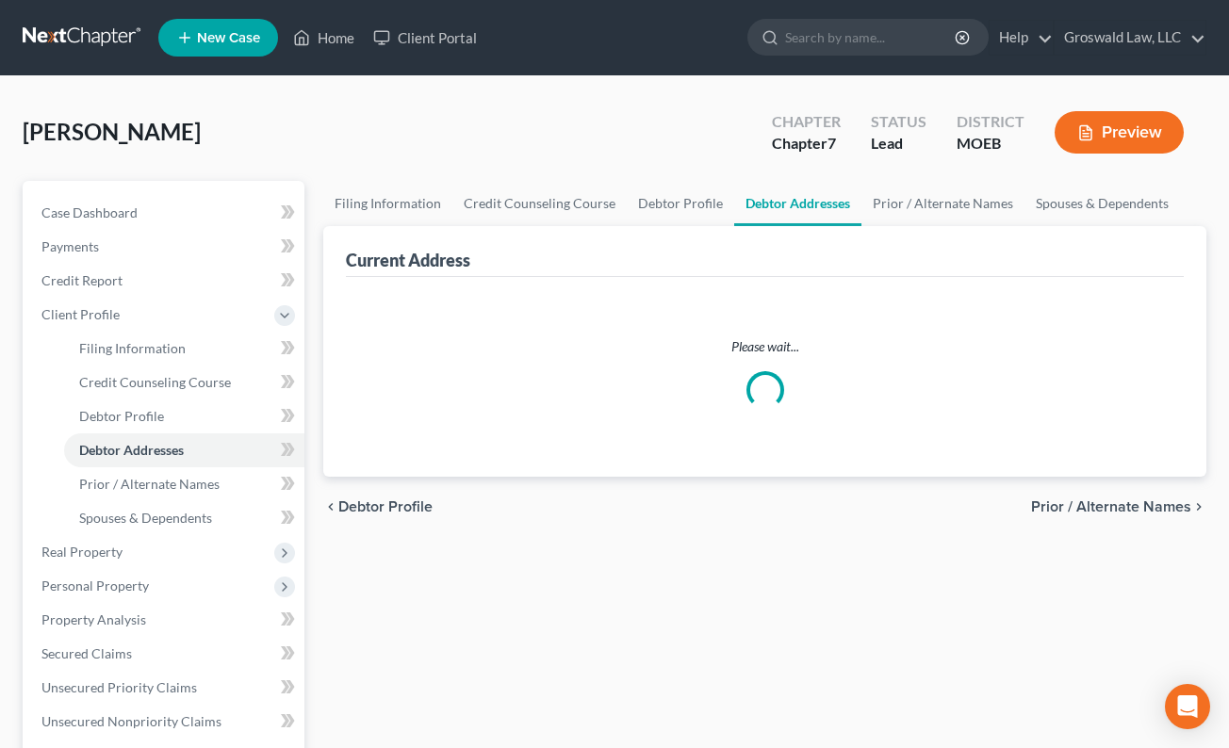
select select "0"
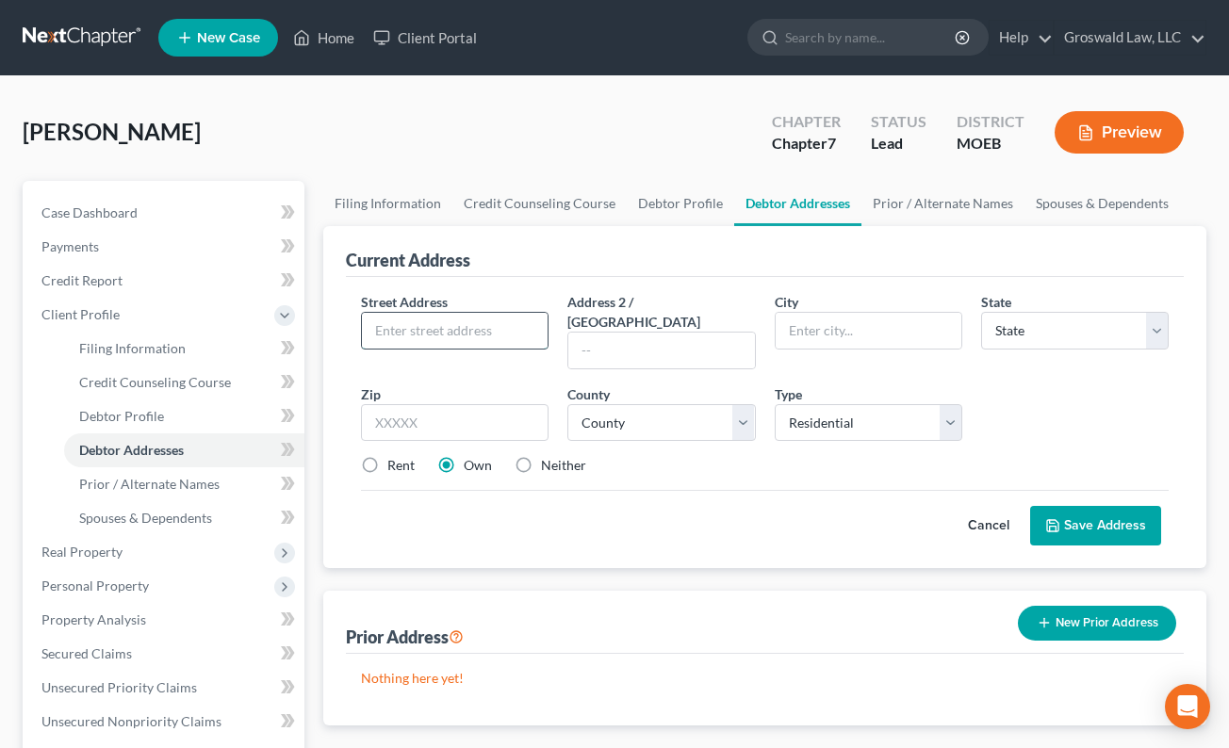
click at [491, 333] on input "text" at bounding box center [455, 331] width 186 height 36
type input "2624 Roseland Terrace"
type input "S"
type input "Apt 18"
type input "63143"
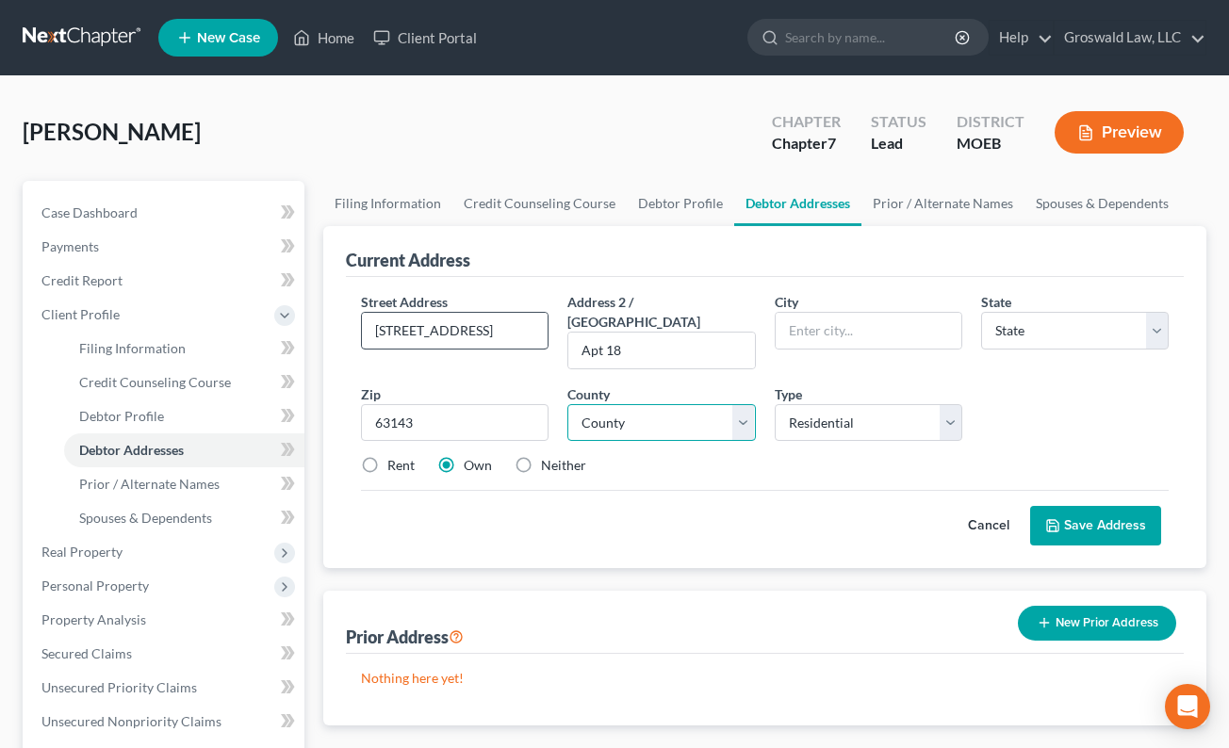
type input "Saint Louis"
select select "26"
click at [604, 337] on input "Apt 18" at bounding box center [661, 351] width 186 height 36
type input "Apt. 18"
click at [716, 404] on select "County Adair County Andrew County Atchison County Audrain County Barry County B…" at bounding box center [661, 423] width 188 height 38
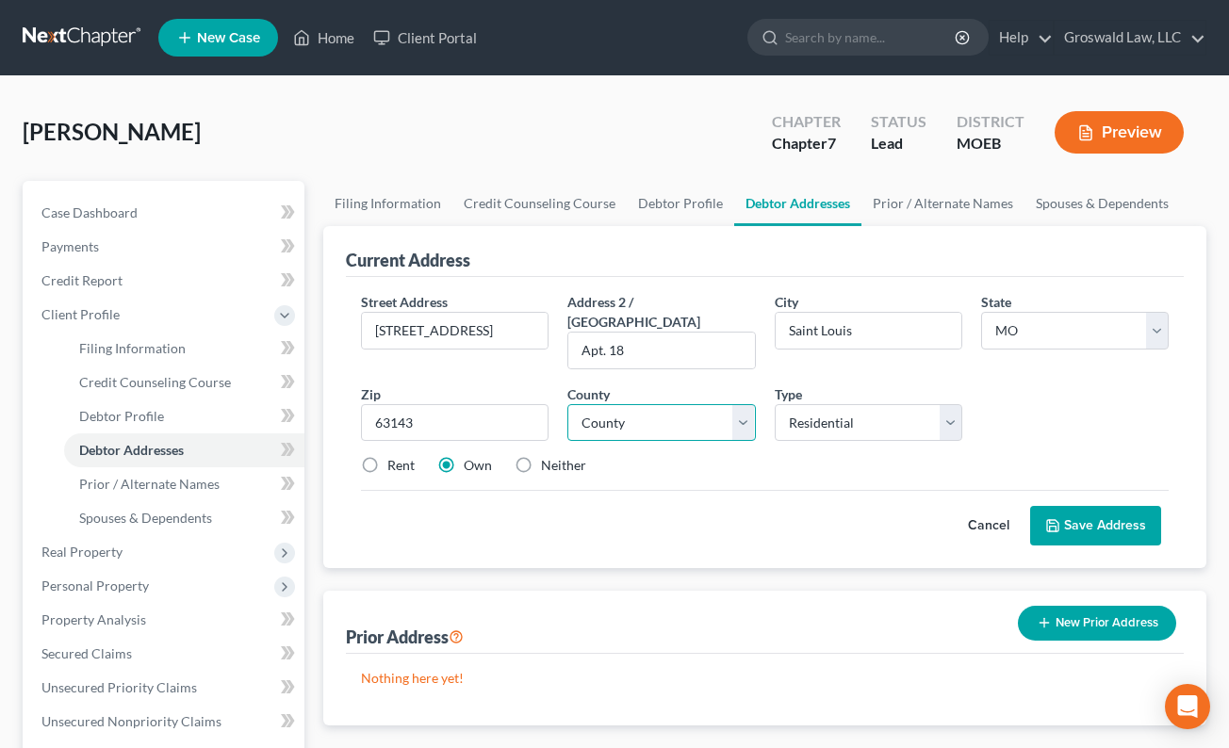
select select "100"
click at [567, 404] on select "County Adair County Andrew County Atchison County Audrain County Barry County B…" at bounding box center [661, 423] width 188 height 38
click at [387, 456] on label "Rent" at bounding box center [400, 465] width 27 height 19
click at [395, 456] on input "Rent" at bounding box center [401, 462] width 12 height 12
radio input "true"
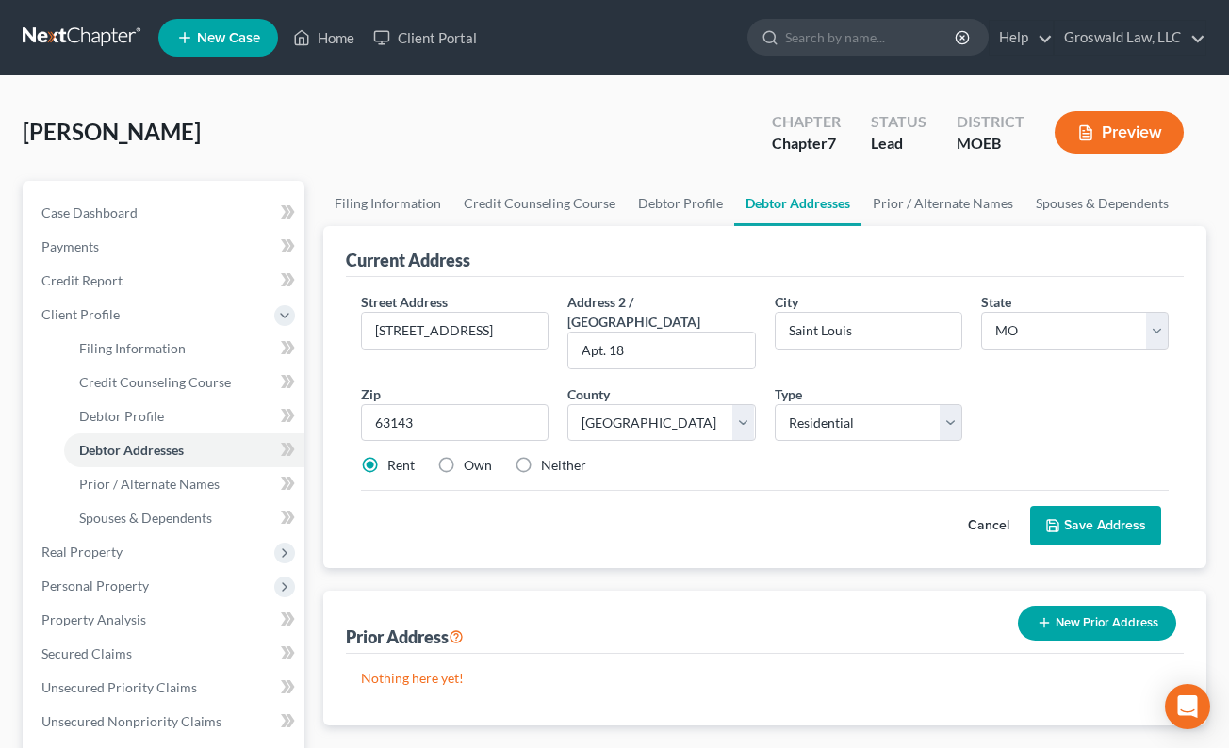
click at [1102, 506] on button "Save Address" at bounding box center [1095, 526] width 131 height 40
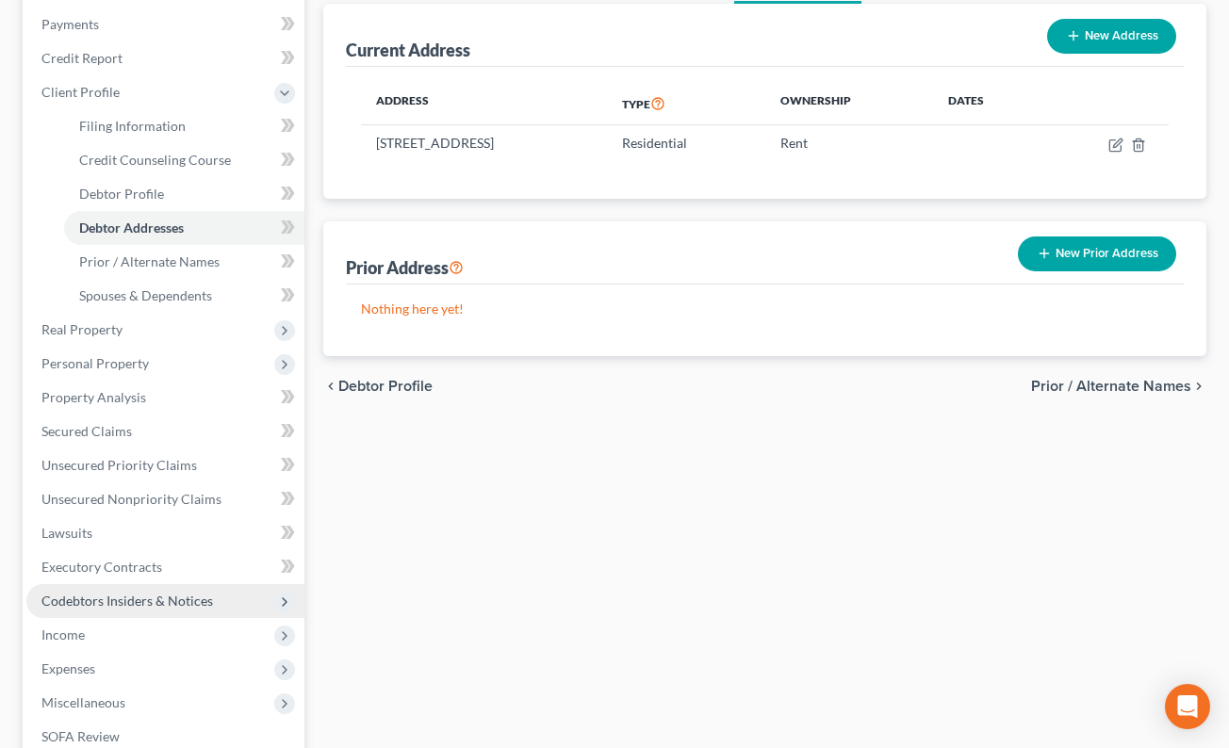
scroll to position [283, 0]
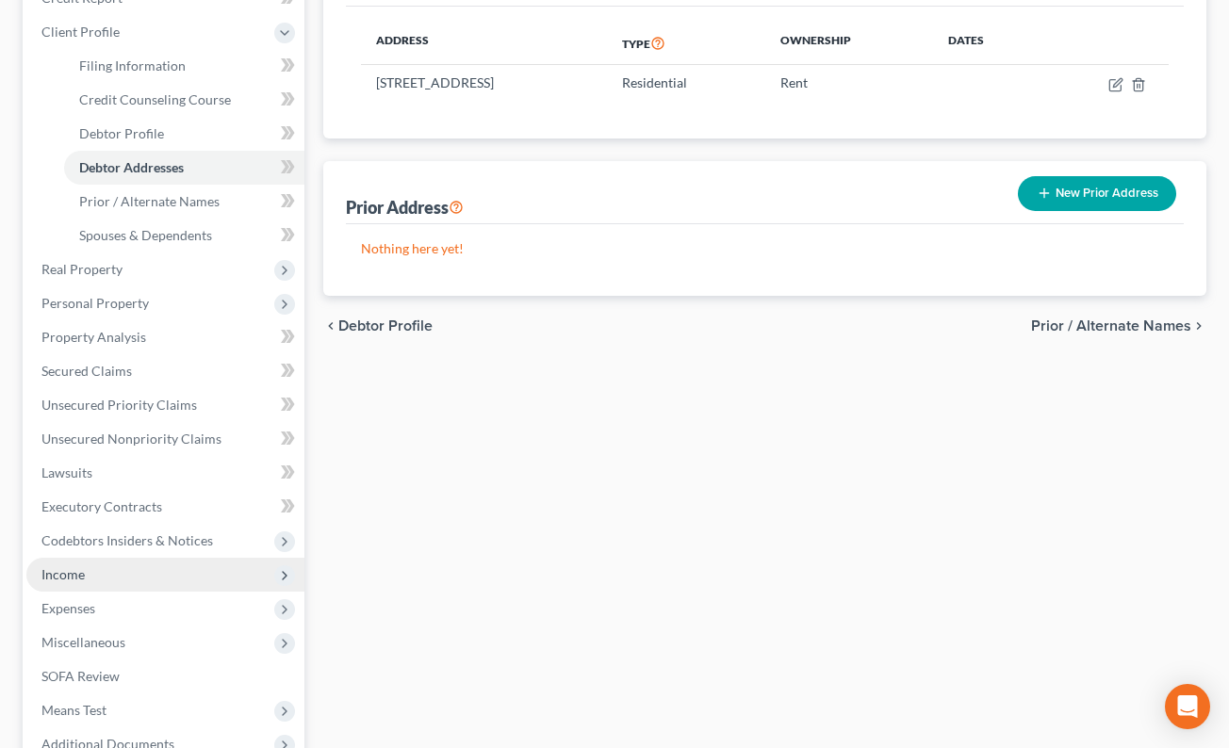
click at [83, 573] on span "Income" at bounding box center [62, 575] width 43 height 16
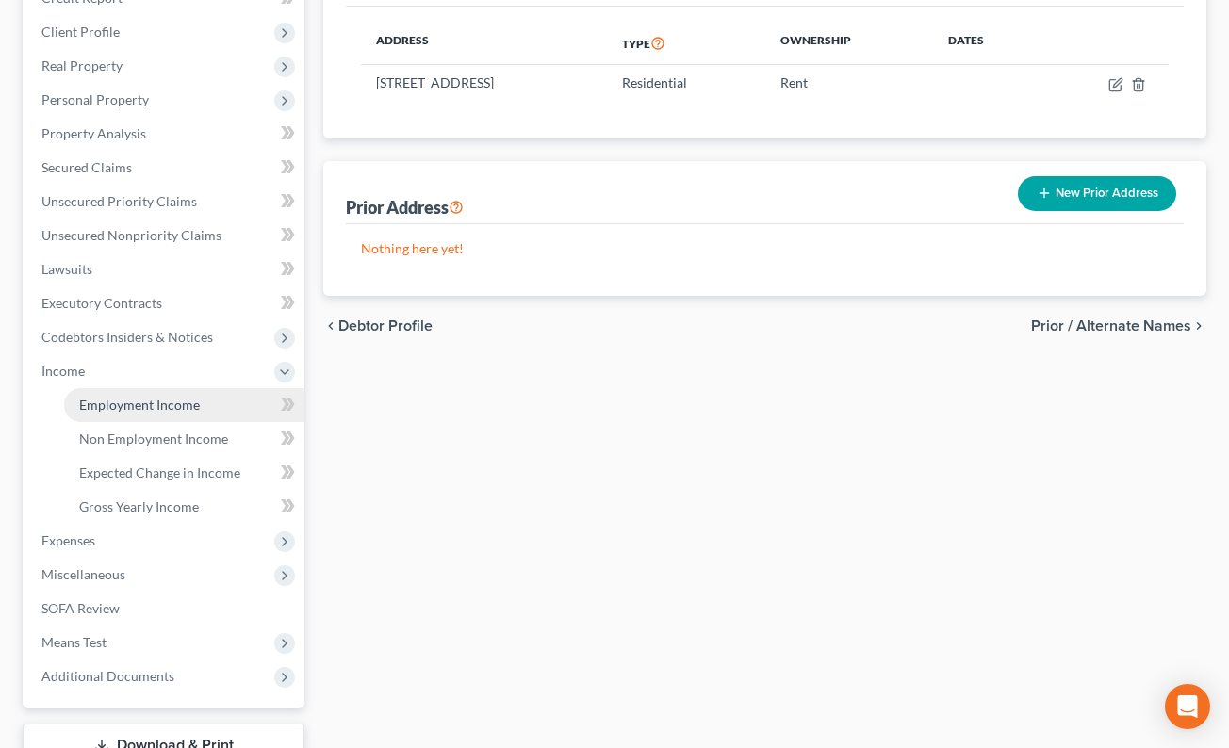
click at [183, 399] on span "Employment Income" at bounding box center [139, 405] width 121 height 16
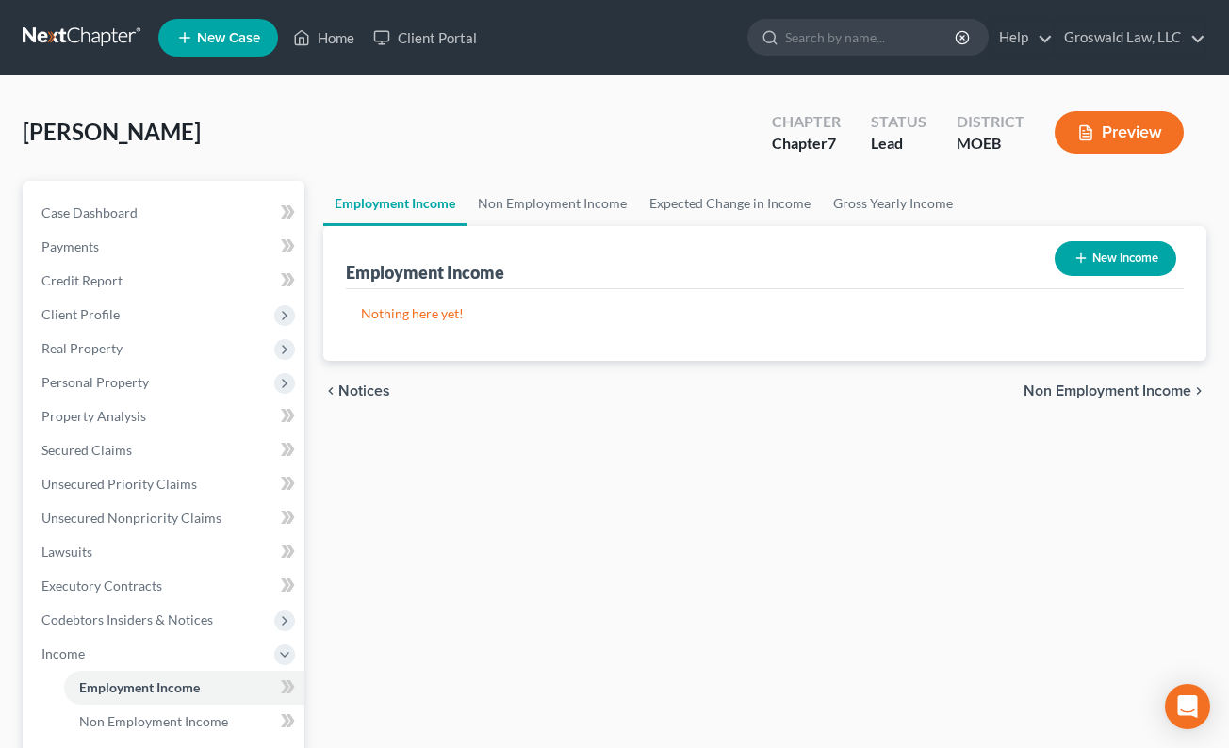
click at [1151, 272] on button "New Income" at bounding box center [1116, 258] width 122 height 35
select select "0"
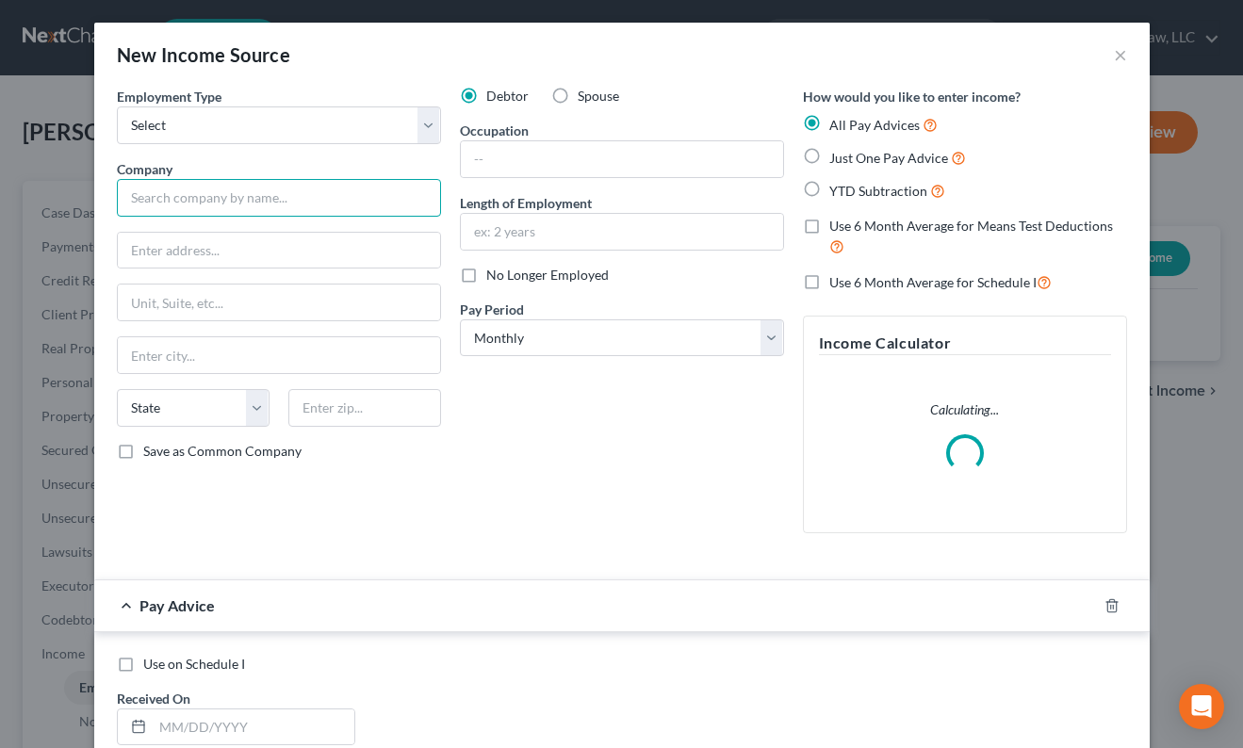
click at [344, 205] on input "text" at bounding box center [279, 198] width 324 height 38
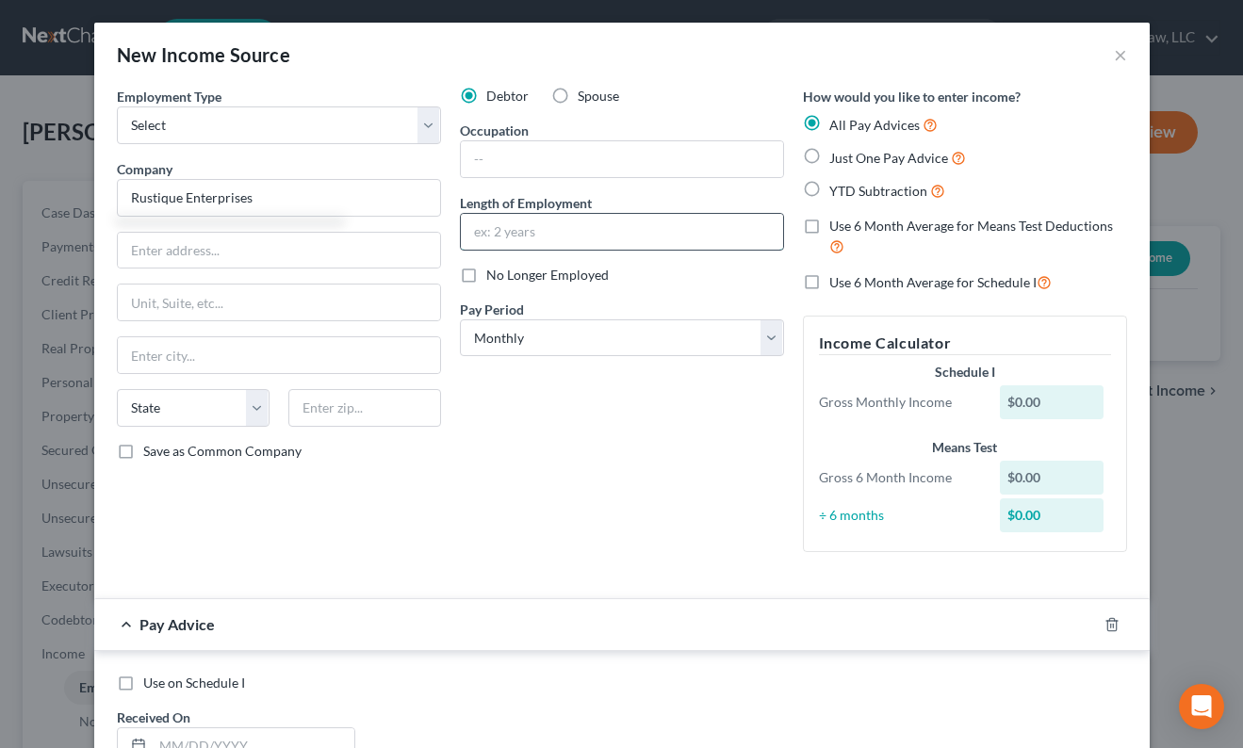
click at [641, 238] on input "text" at bounding box center [622, 232] width 322 height 36
type input "Rustique Enterprises"
type input "2010 to present"
click at [610, 166] on input "text" at bounding box center [622, 159] width 322 height 36
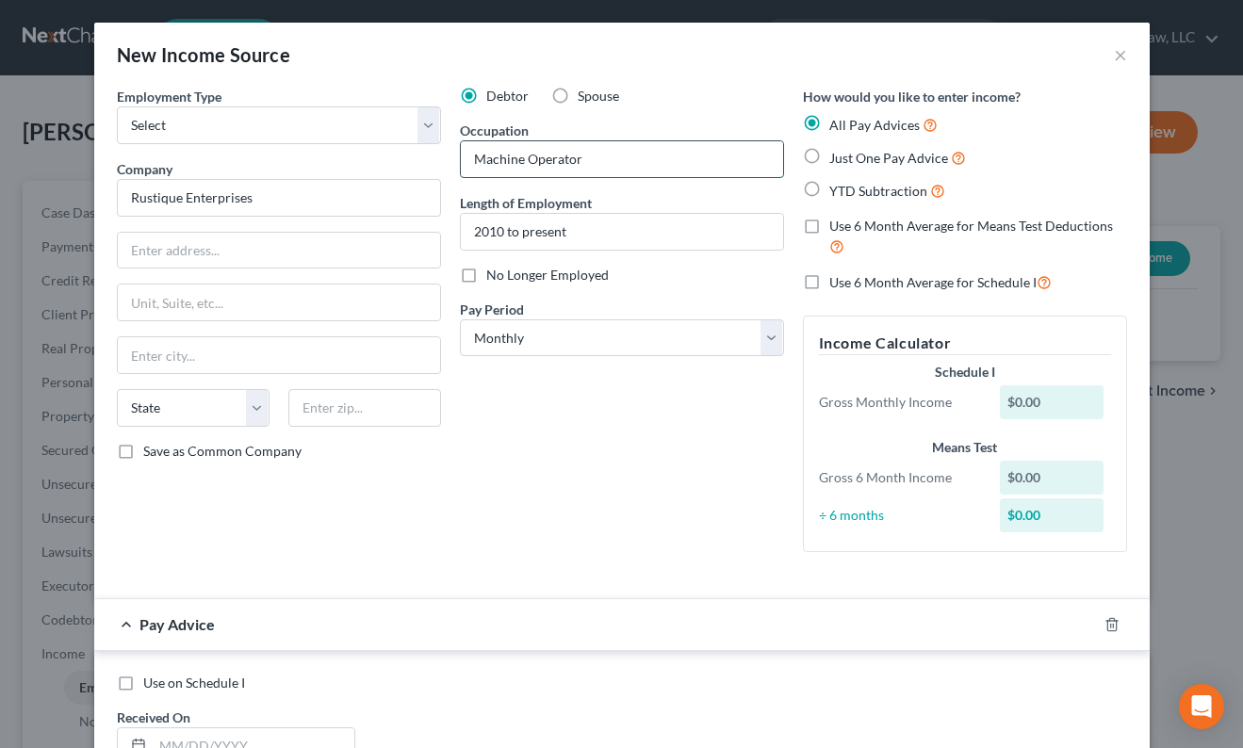
type input "Machine Operator"
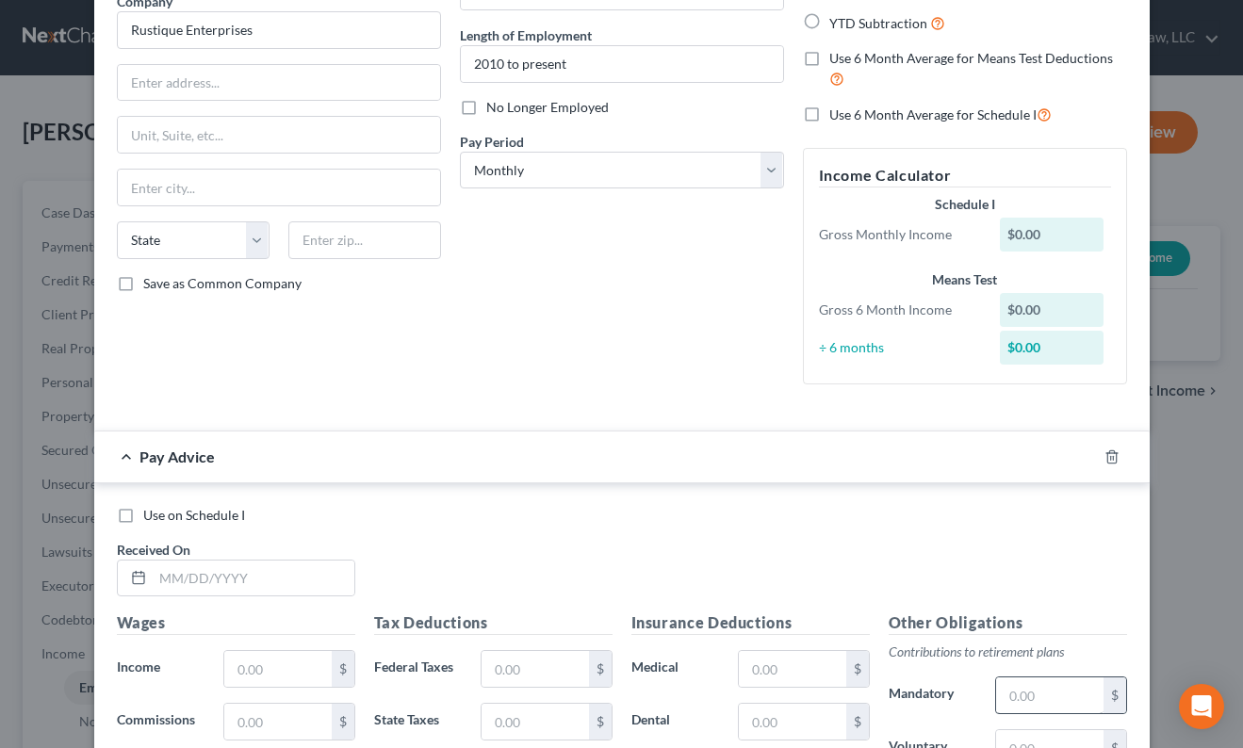
scroll to position [471, 0]
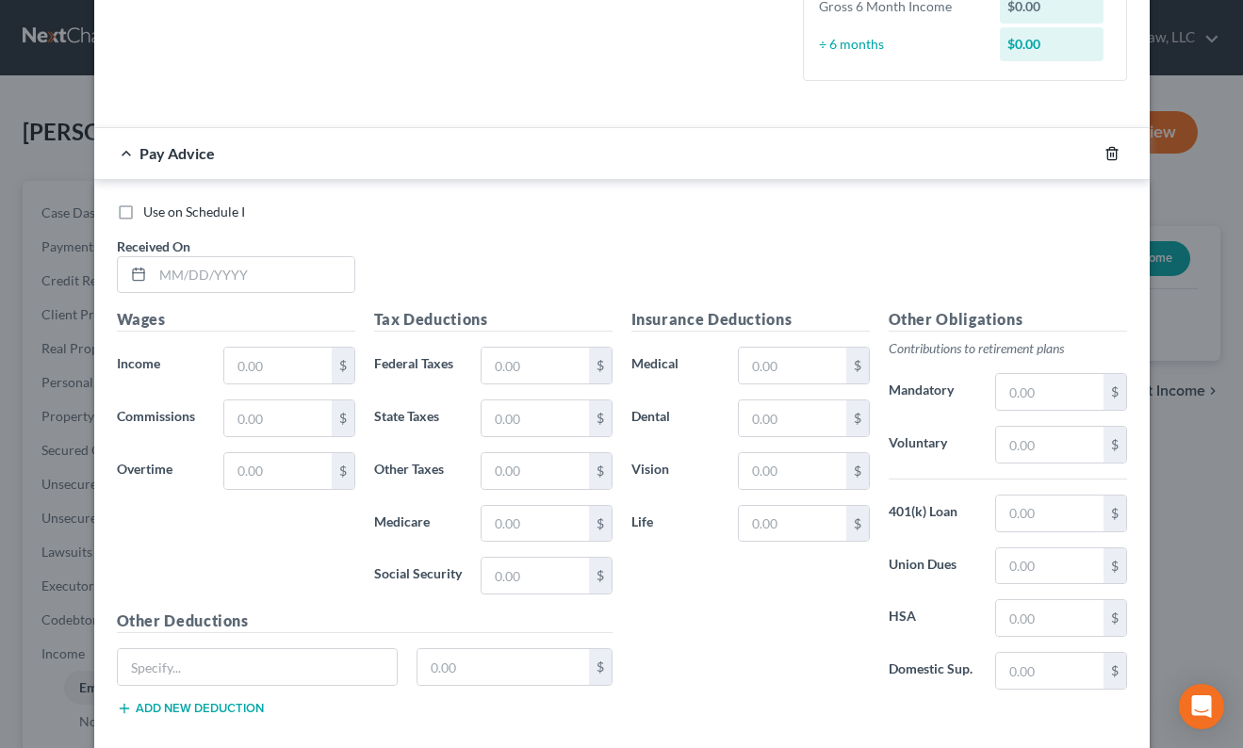
click at [1106, 157] on icon "button" at bounding box center [1112, 153] width 15 height 15
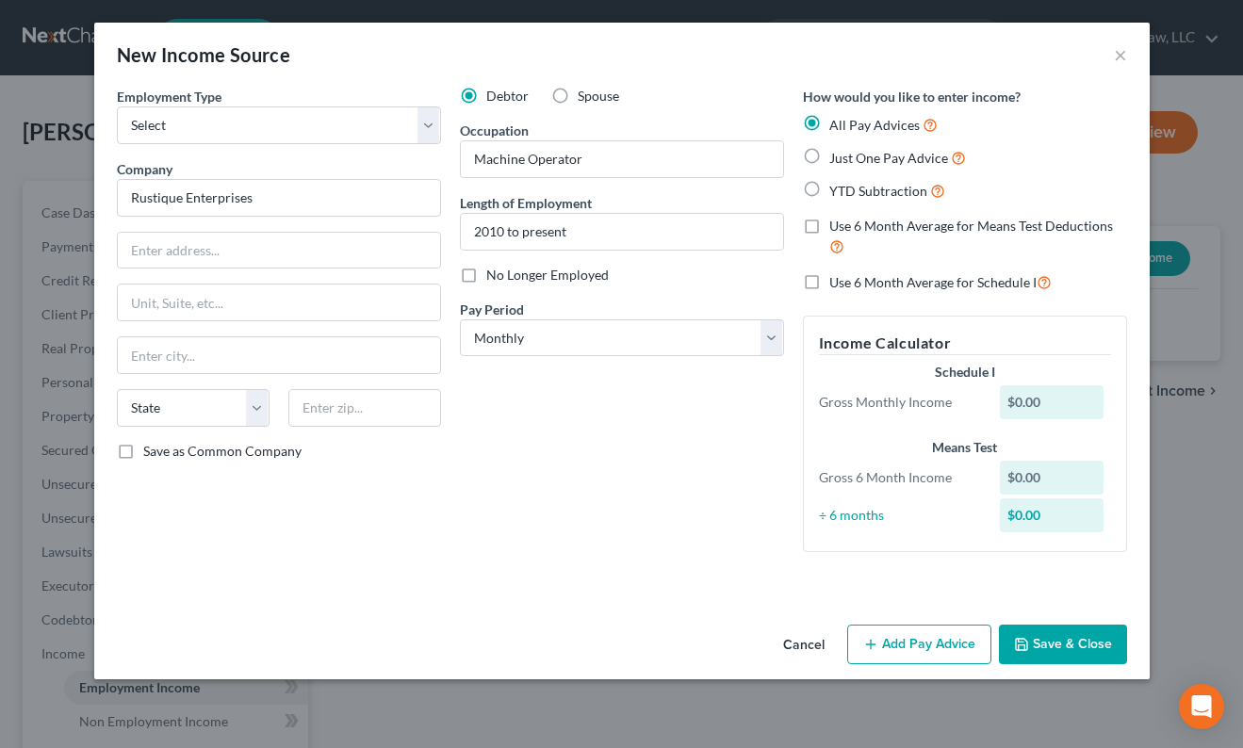
scroll to position [0, 0]
click at [1059, 649] on button "Save & Close" at bounding box center [1063, 645] width 128 height 40
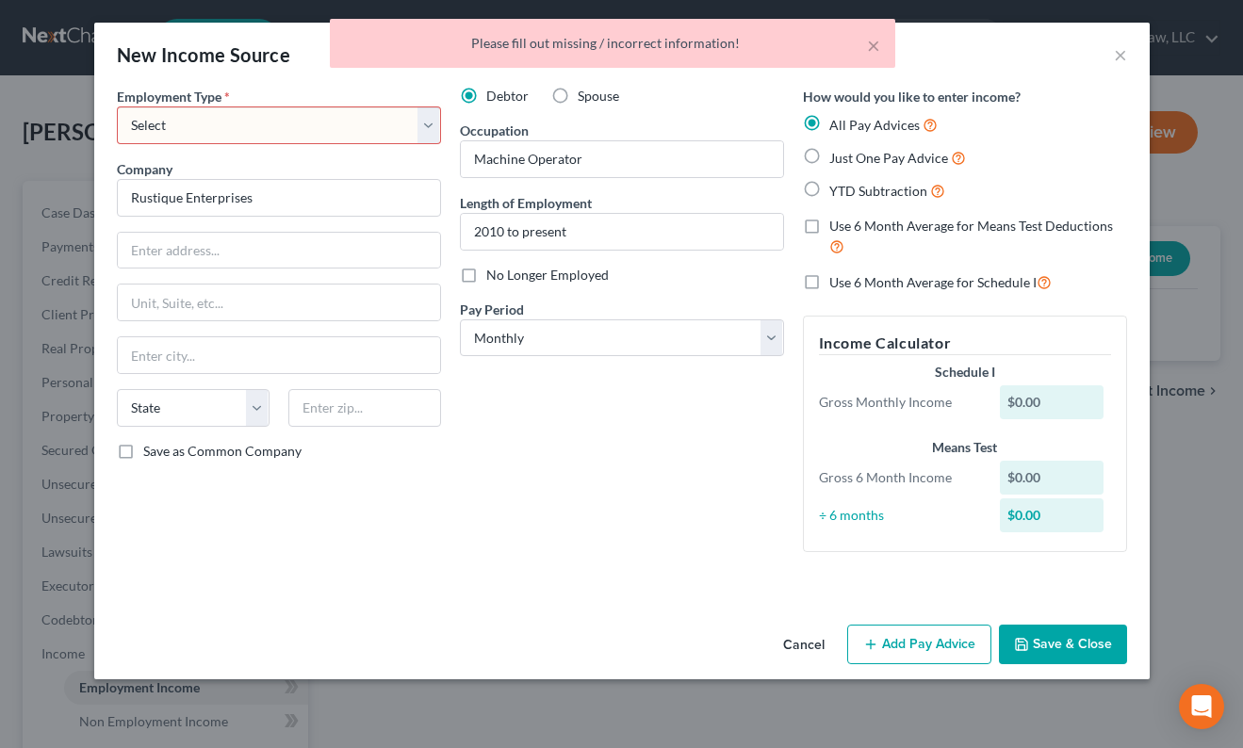
click at [336, 115] on select "Select Full or Part Time Employment Self Employment" at bounding box center [279, 126] width 324 height 38
select select "0"
click at [117, 107] on select "Select Full or Part Time Employment Self Employment" at bounding box center [279, 126] width 324 height 38
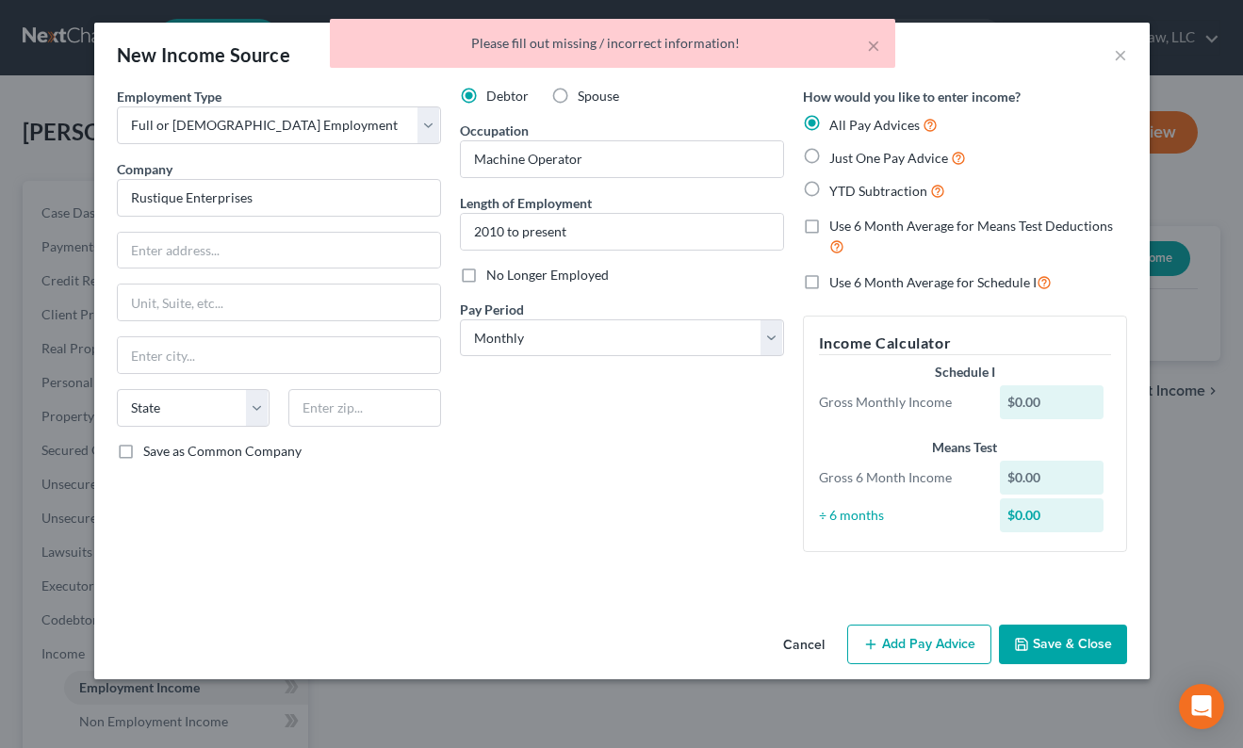
click at [1076, 656] on button "Save & Close" at bounding box center [1063, 645] width 128 height 40
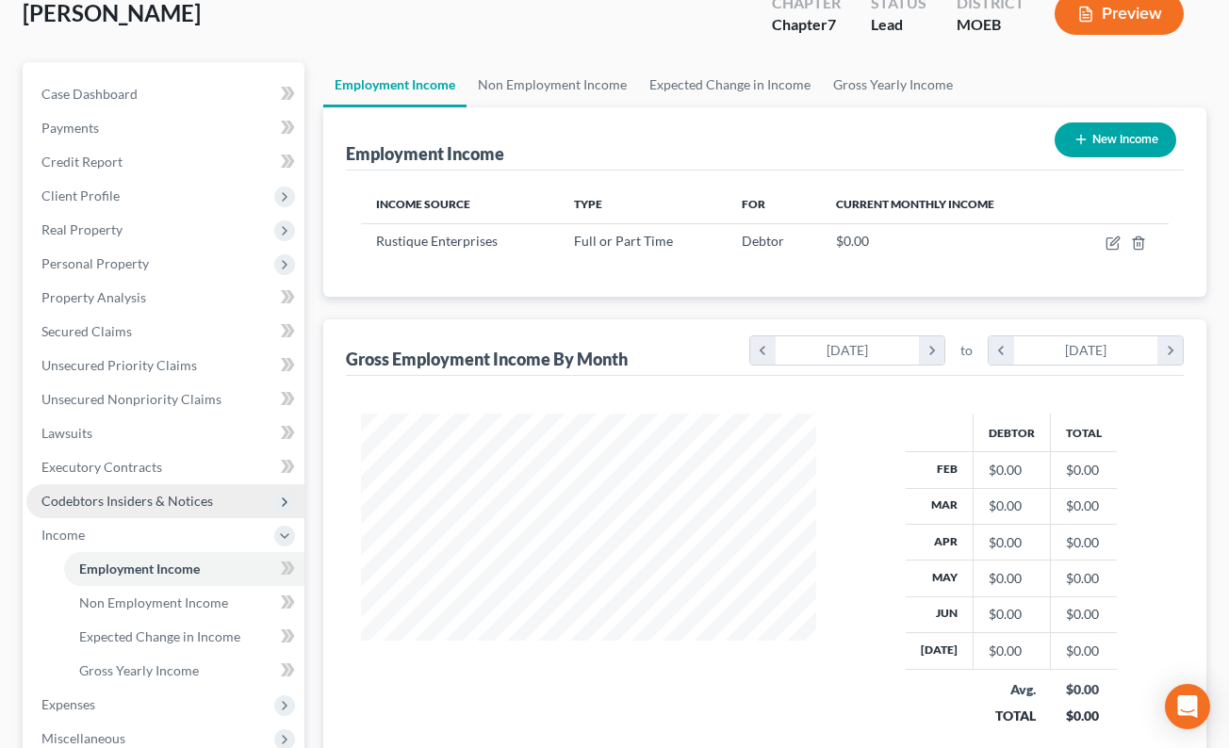
scroll to position [423, 0]
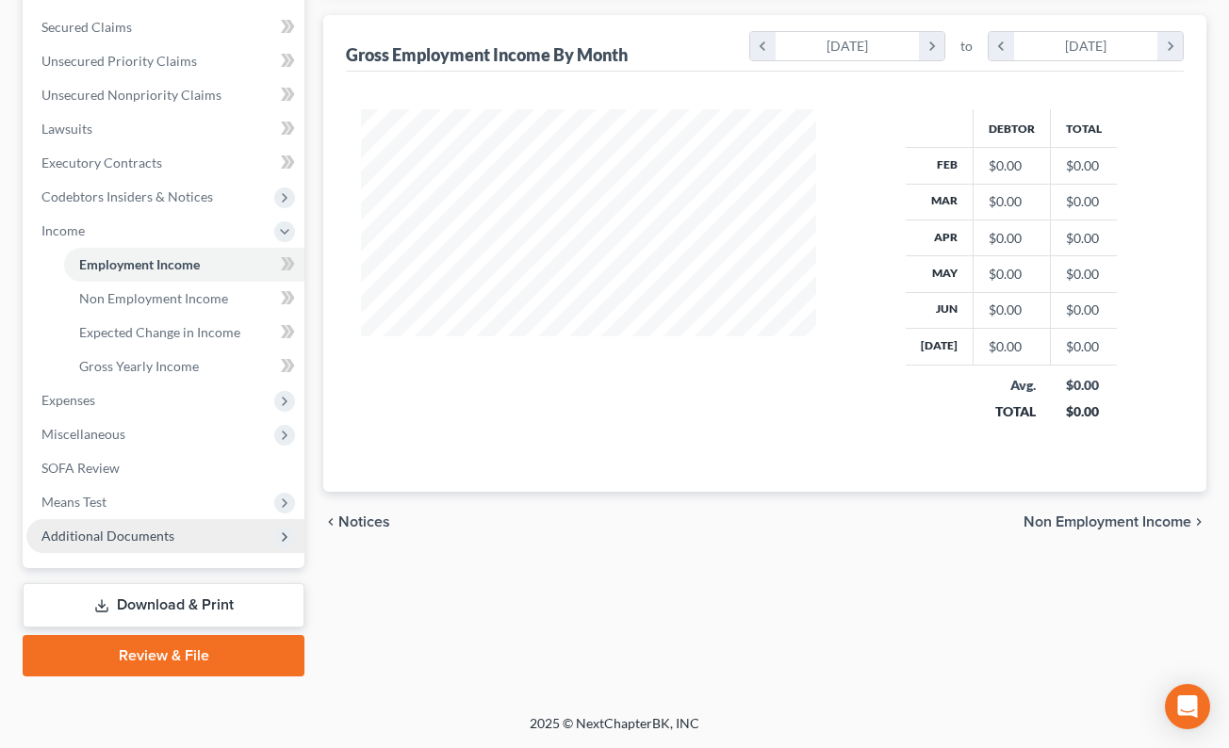
click at [126, 534] on span "Additional Documents" at bounding box center [107, 536] width 133 height 16
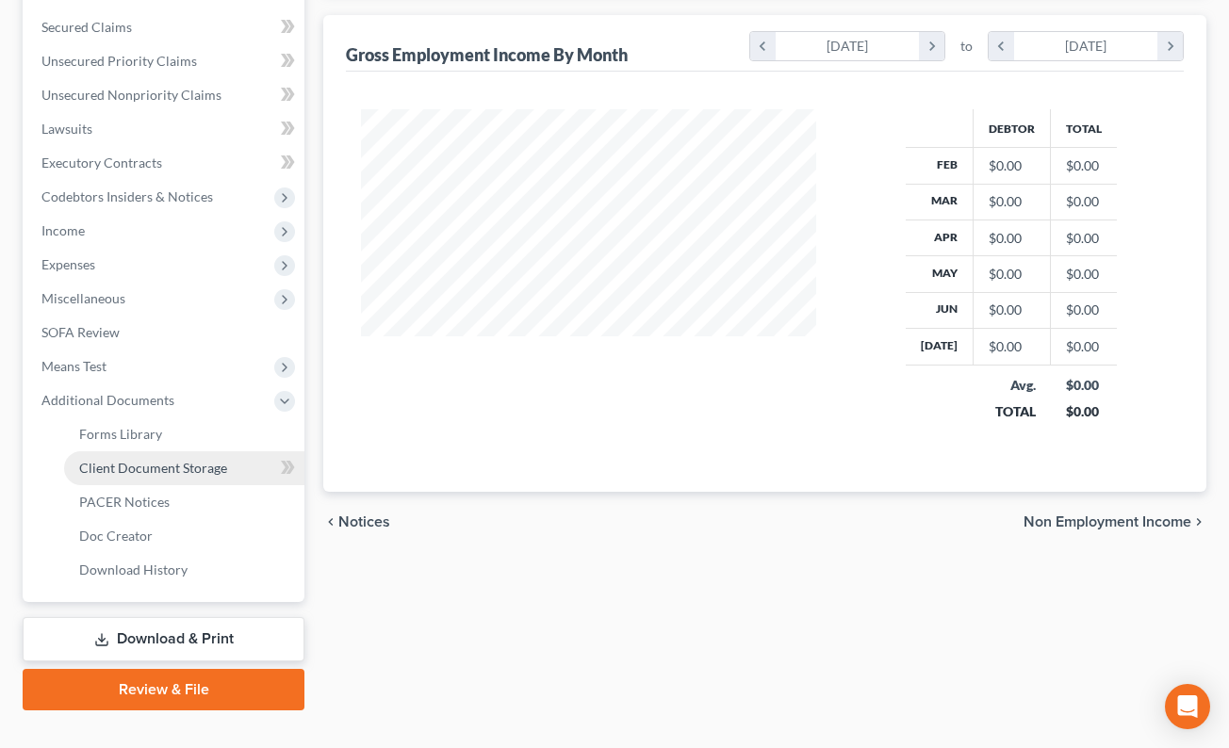
click at [161, 466] on span "Client Document Storage" at bounding box center [153, 468] width 148 height 16
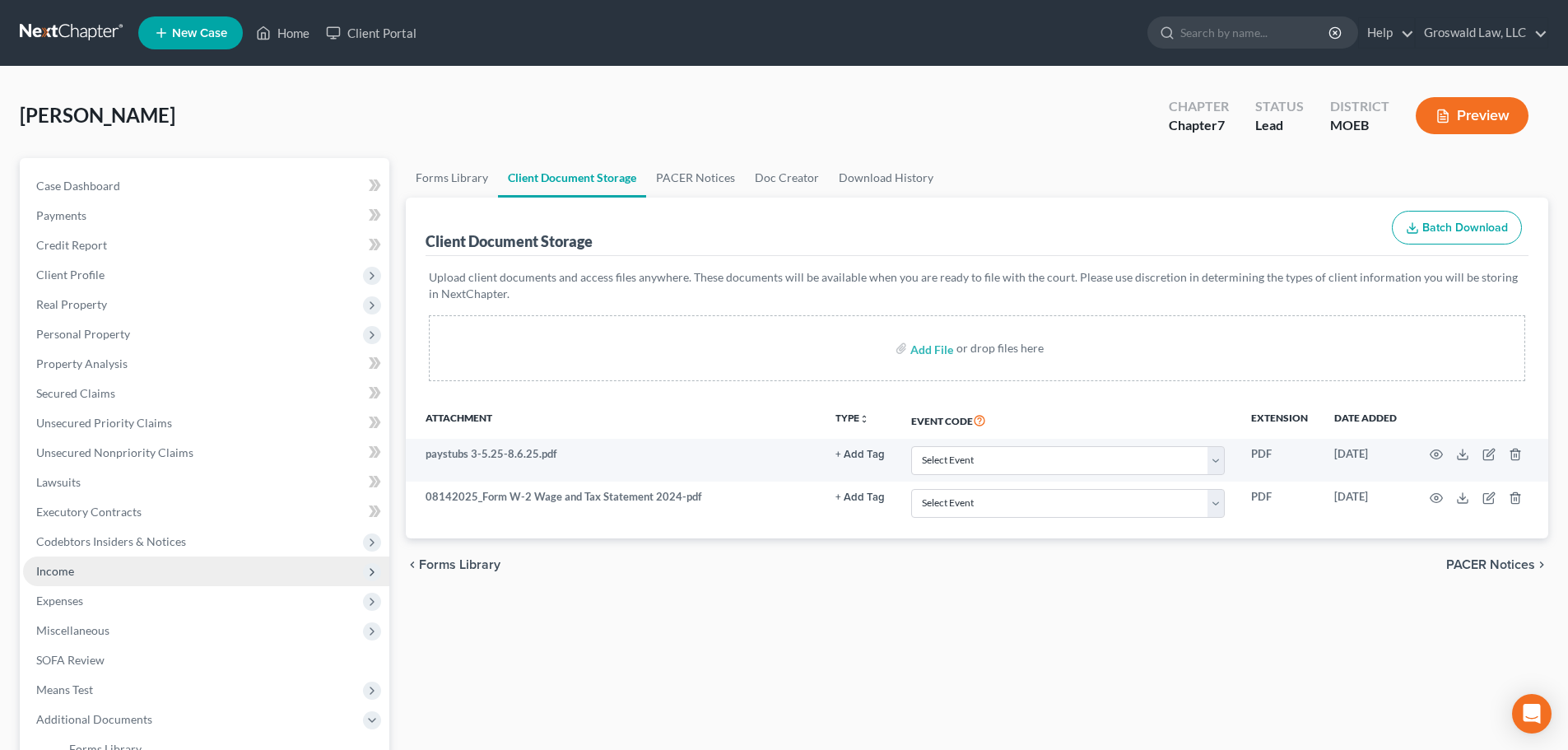
click at [58, 567] on span "Income" at bounding box center [54, 571] width 38 height 14
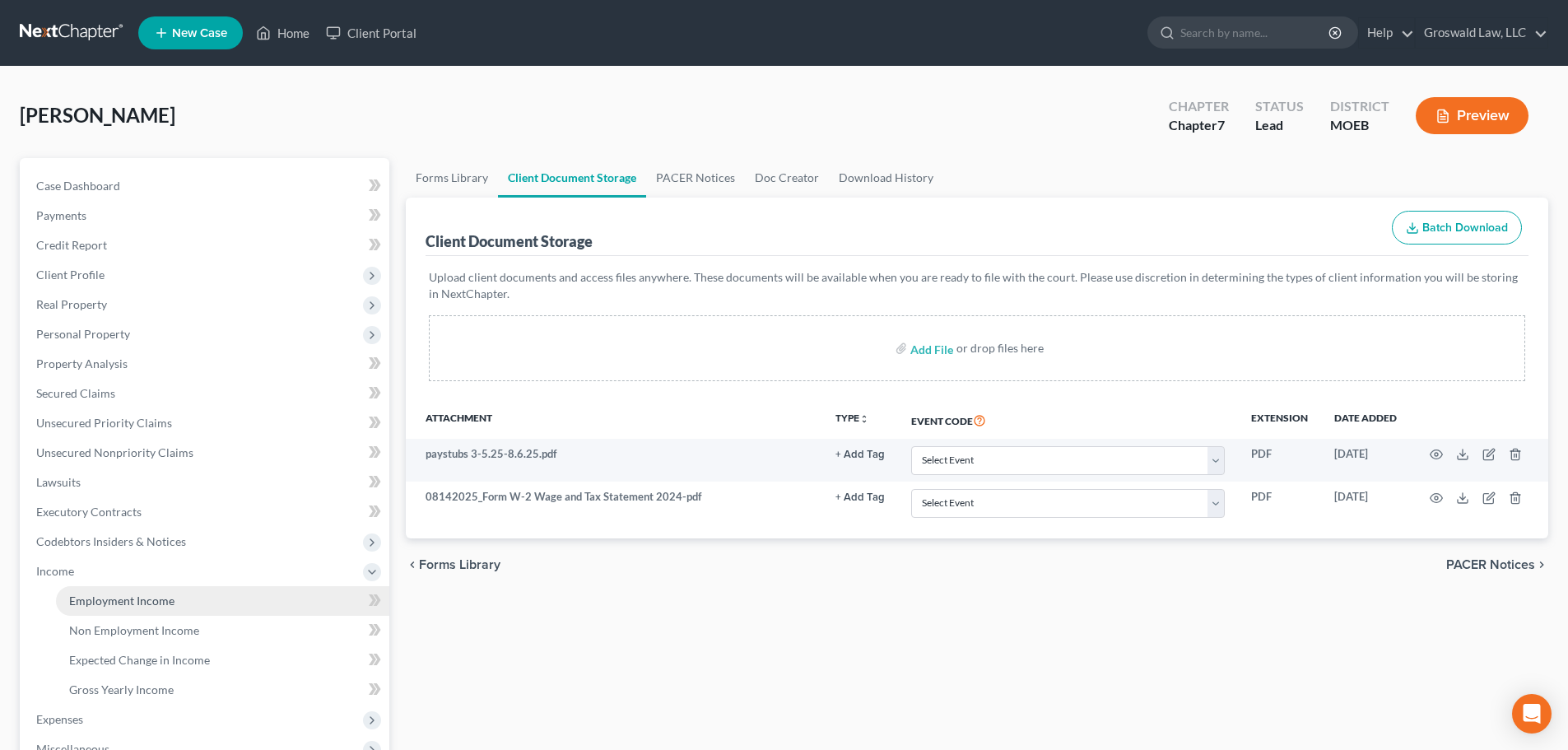
click at [133, 609] on link "Employment Income" at bounding box center [223, 601] width 334 height 30
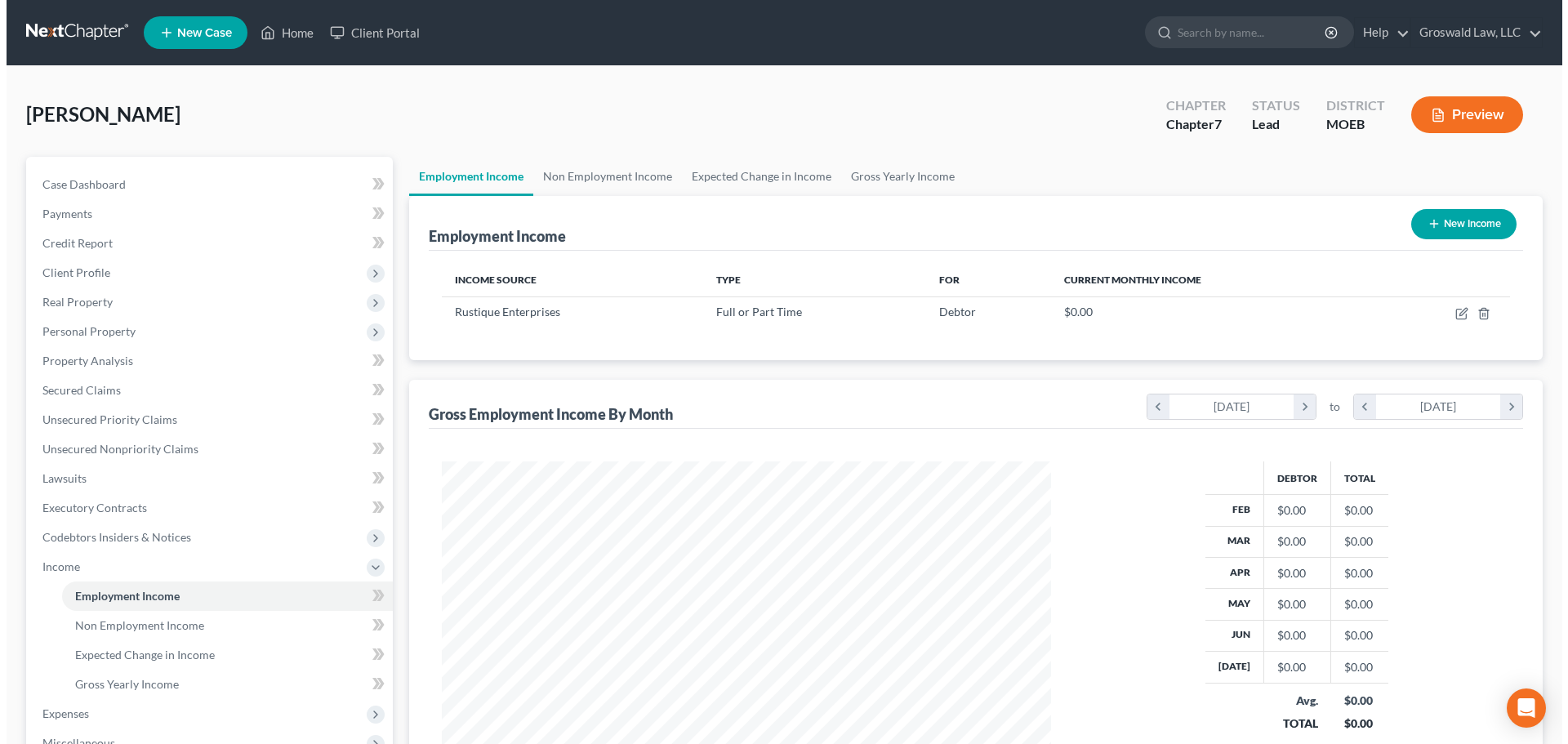
scroll to position [305, 642]
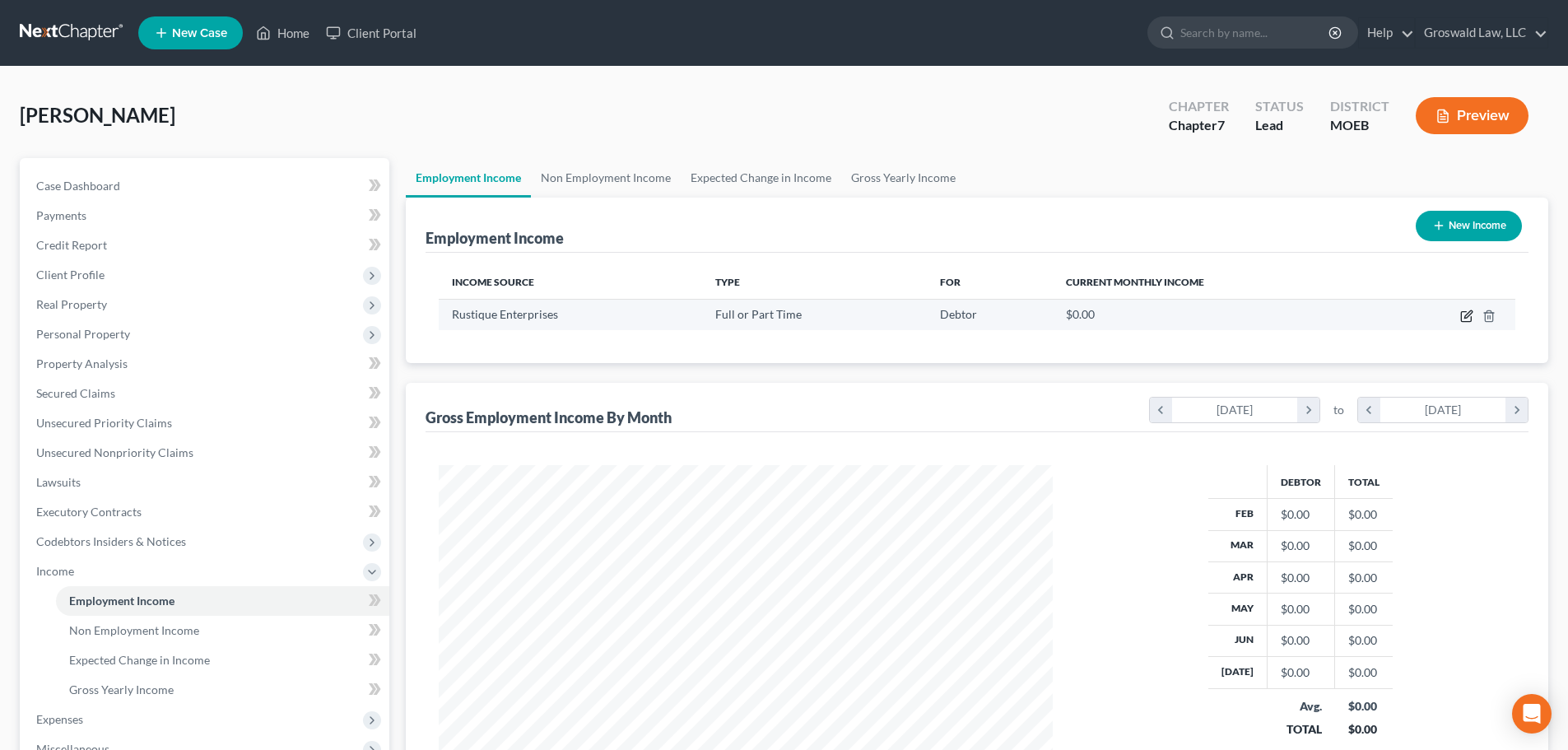
click at [1161, 313] on icon "button" at bounding box center [1468, 313] width 7 height 7
select select "0"
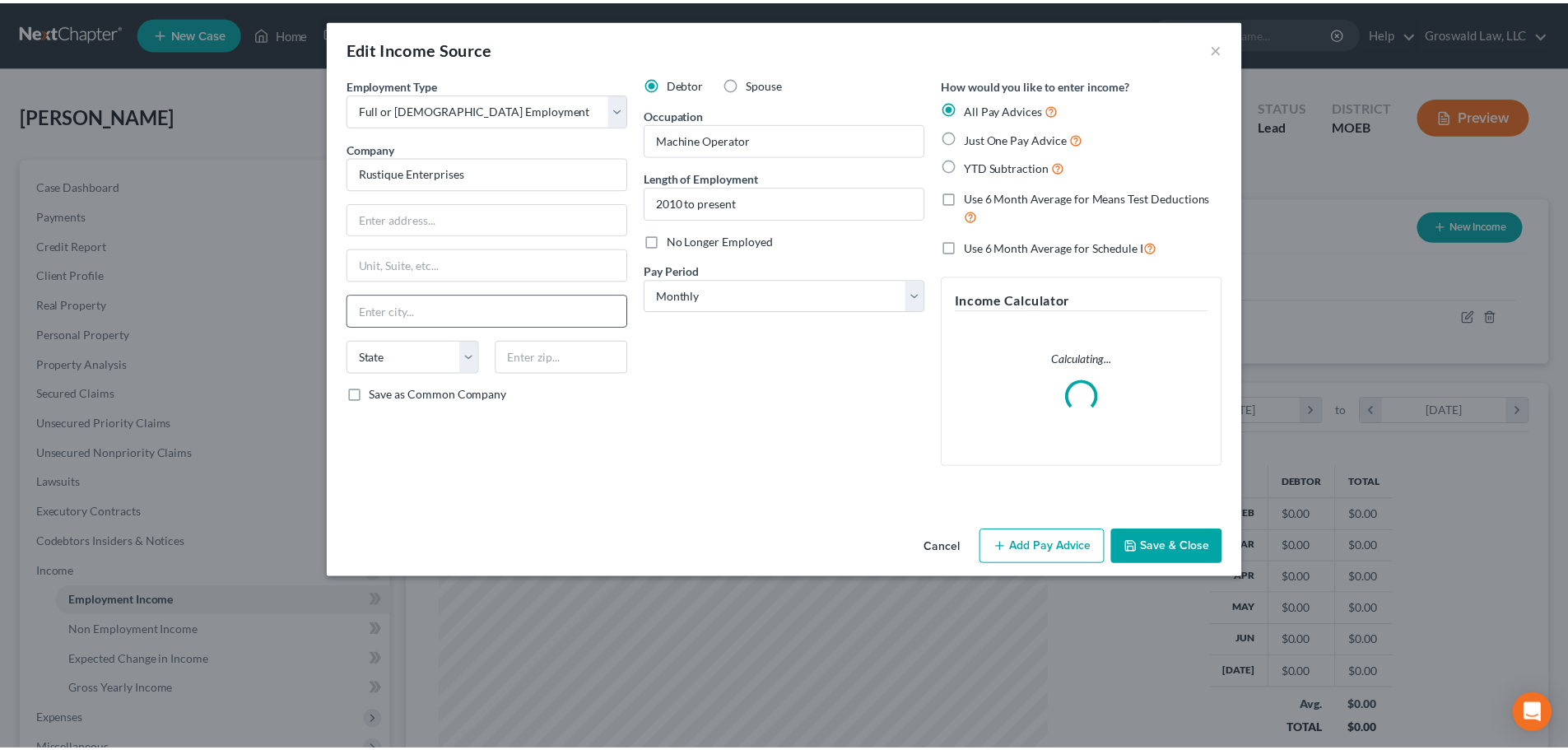
scroll to position [309, 652]
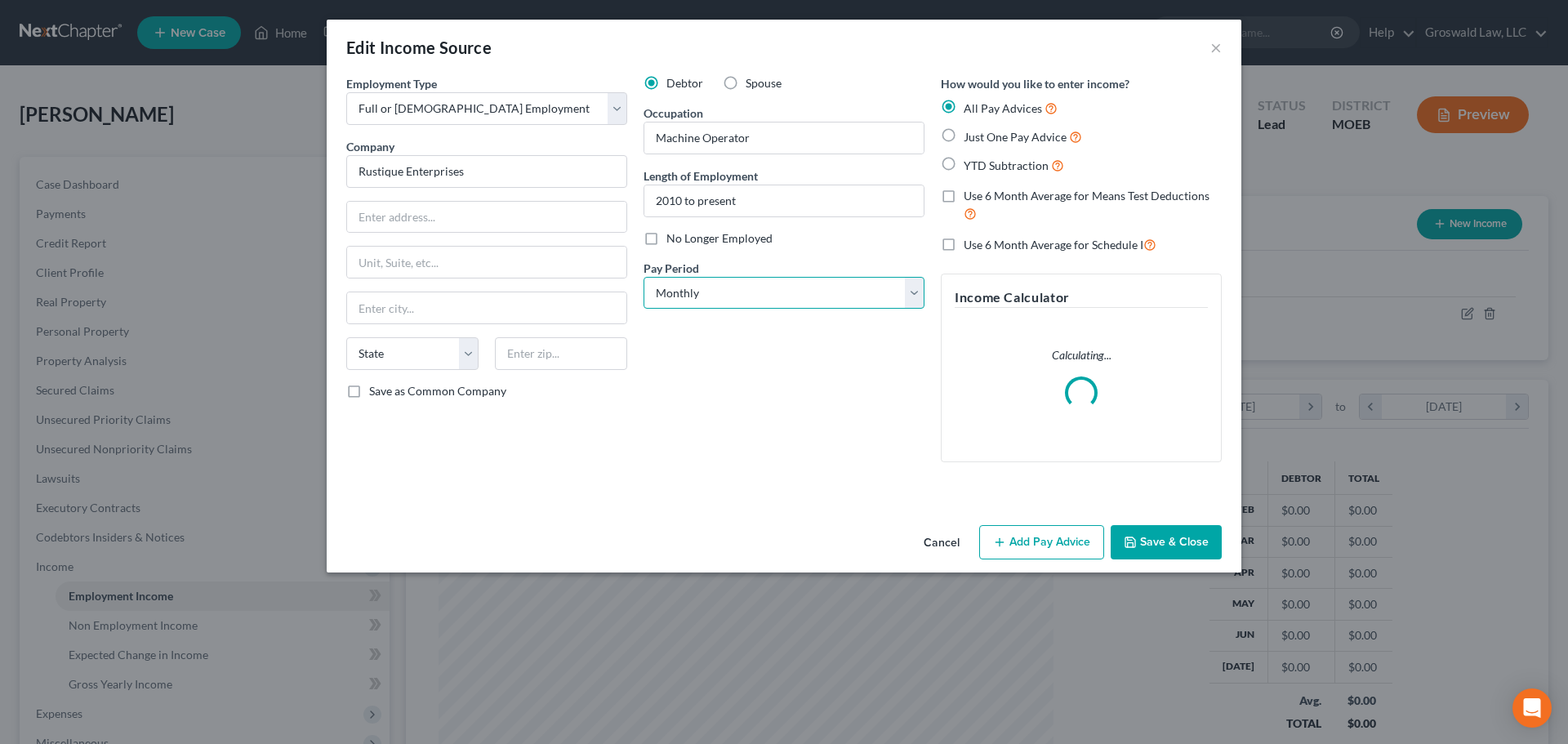
click at [750, 290] on select "Select Monthly Twice Monthly Every Other Week Weekly" at bounding box center [784, 294] width 281 height 33
select select "2"
click at [644, 277] on select "Select Monthly Twice Monthly Every Other Week Weekly" at bounding box center [784, 294] width 281 height 33
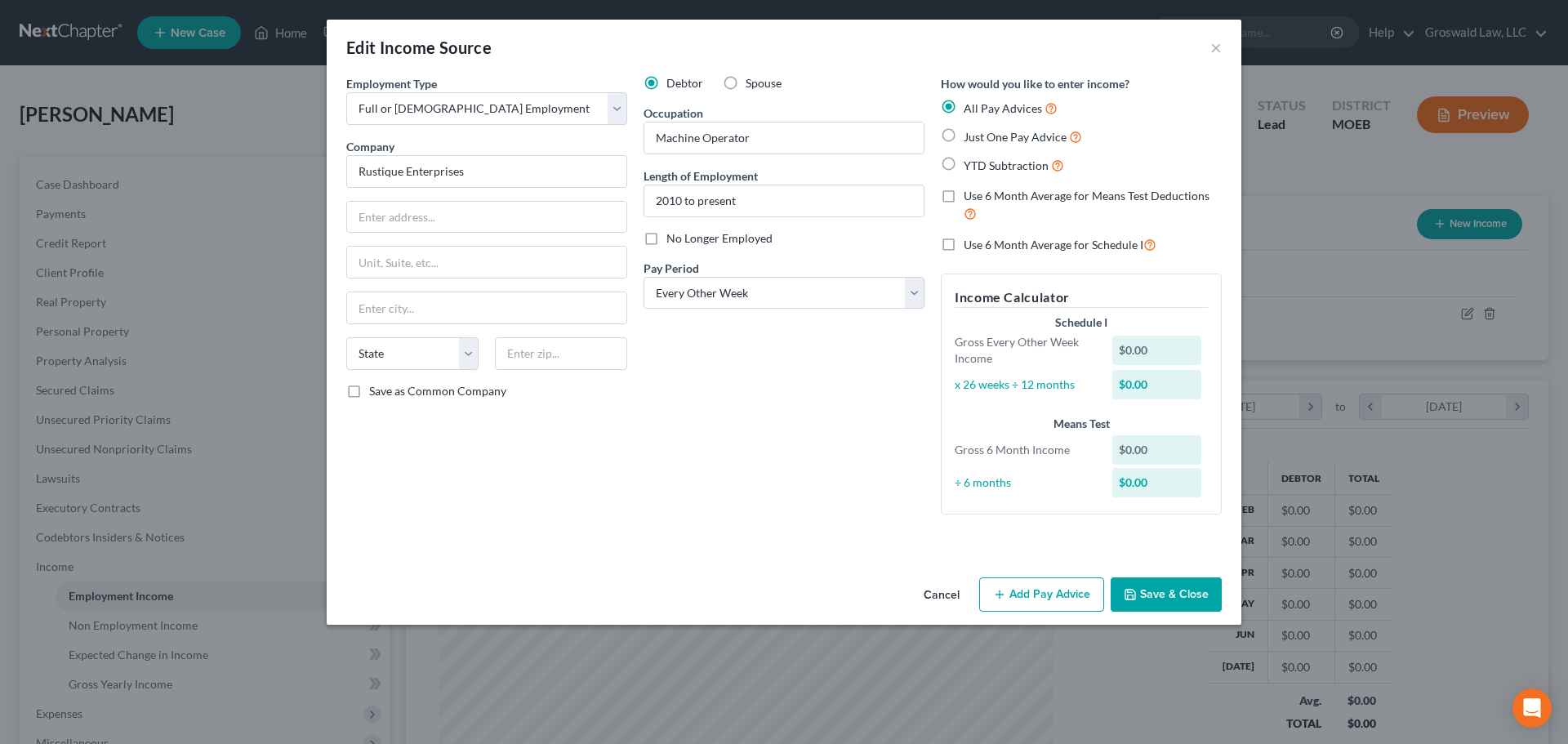
click at [1152, 595] on button "Save & Close" at bounding box center [1166, 594] width 111 height 35
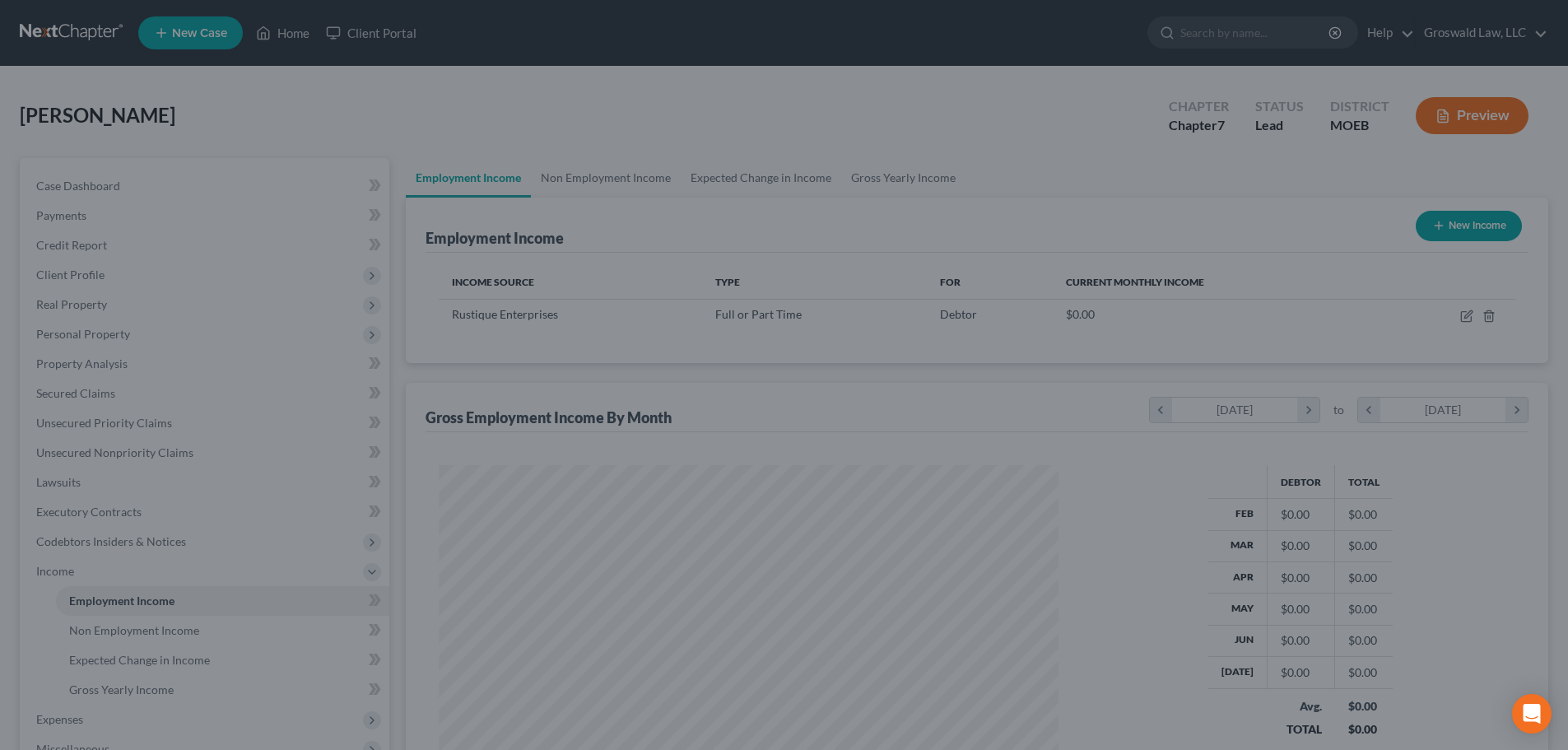
scroll to position [822696, 822303]
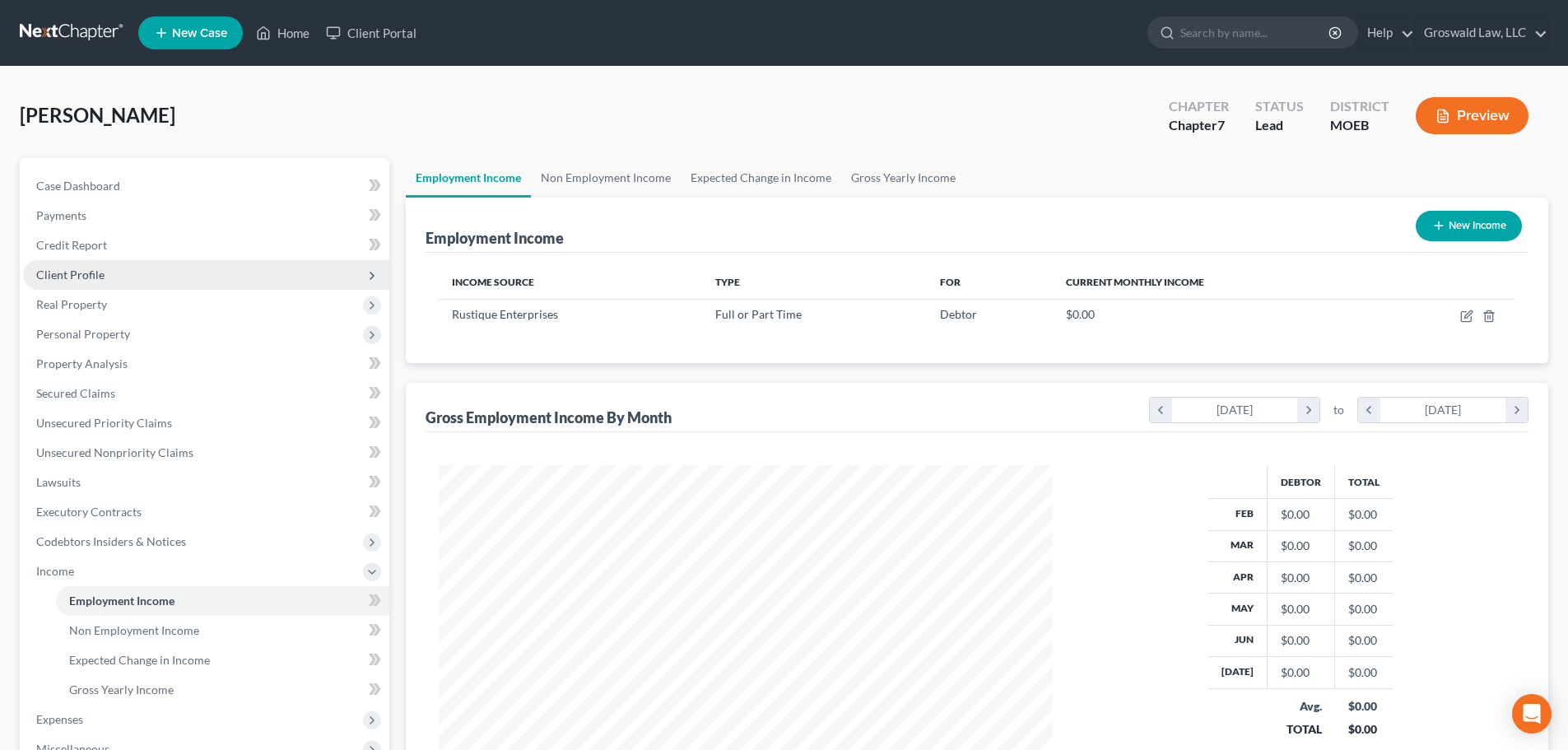
click at [110, 269] on span "Client Profile" at bounding box center [205, 275] width 366 height 30
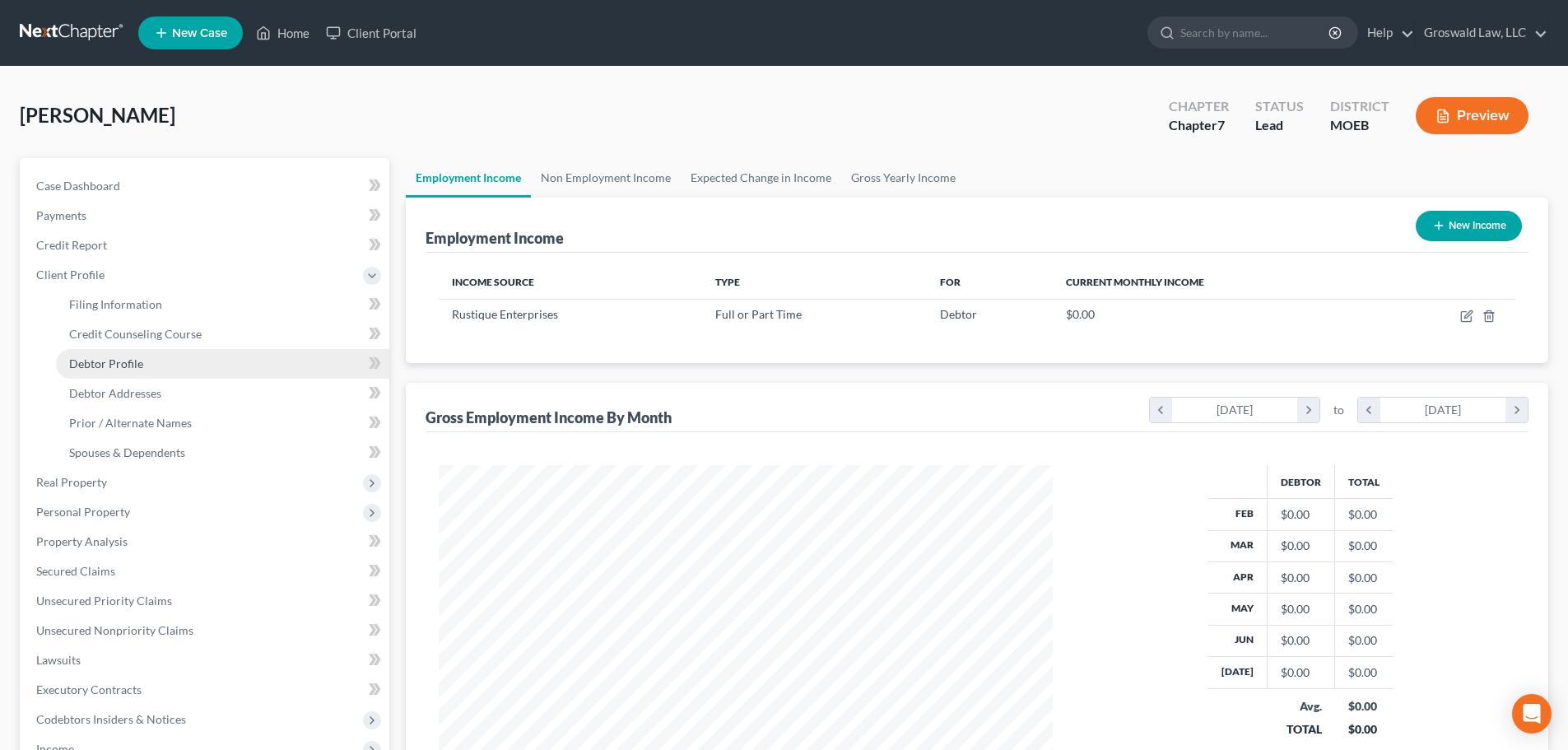
click at [115, 374] on link "Debtor Profile" at bounding box center [223, 364] width 334 height 30
select select "0"
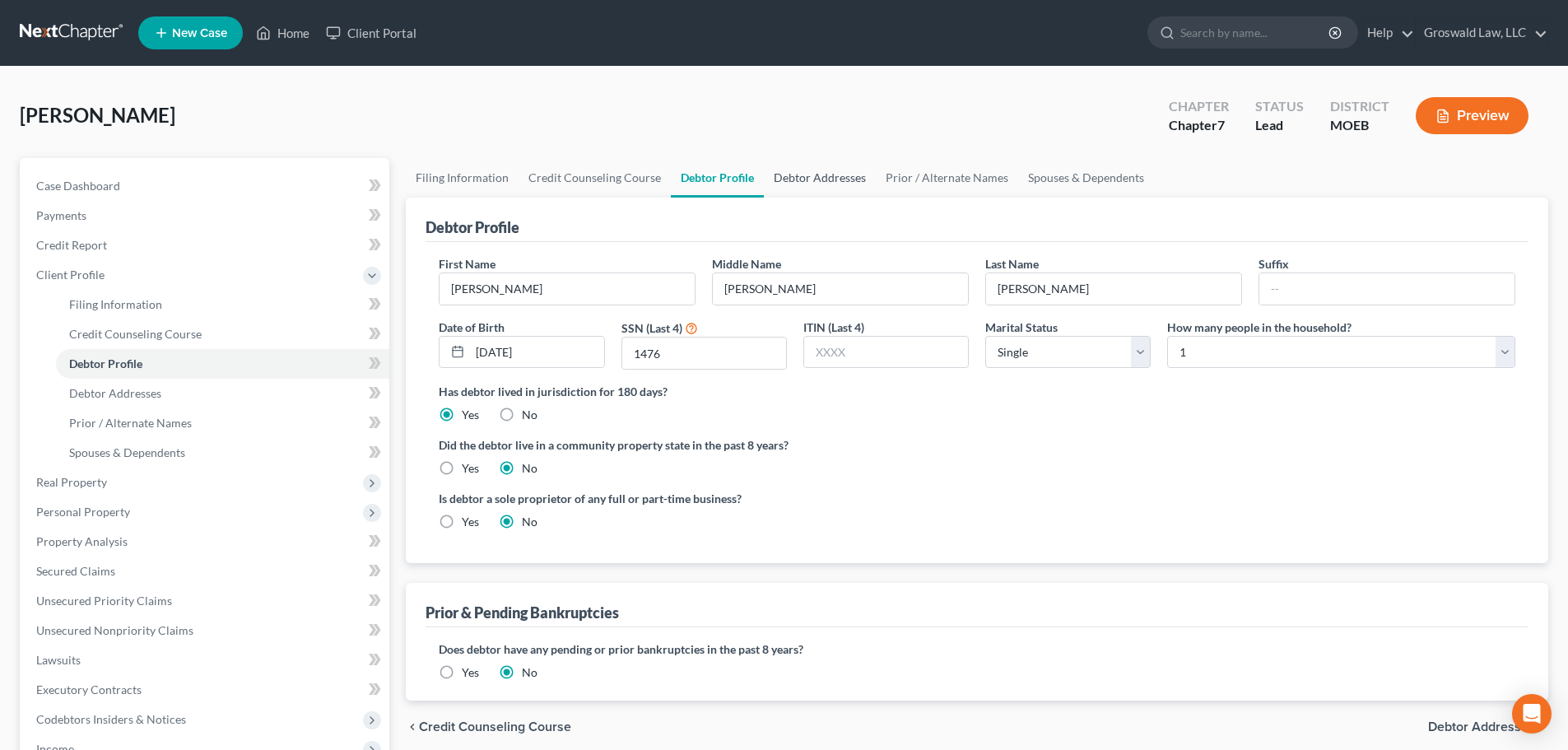
click at [837, 174] on link "Debtor Addresses" at bounding box center [820, 177] width 112 height 39
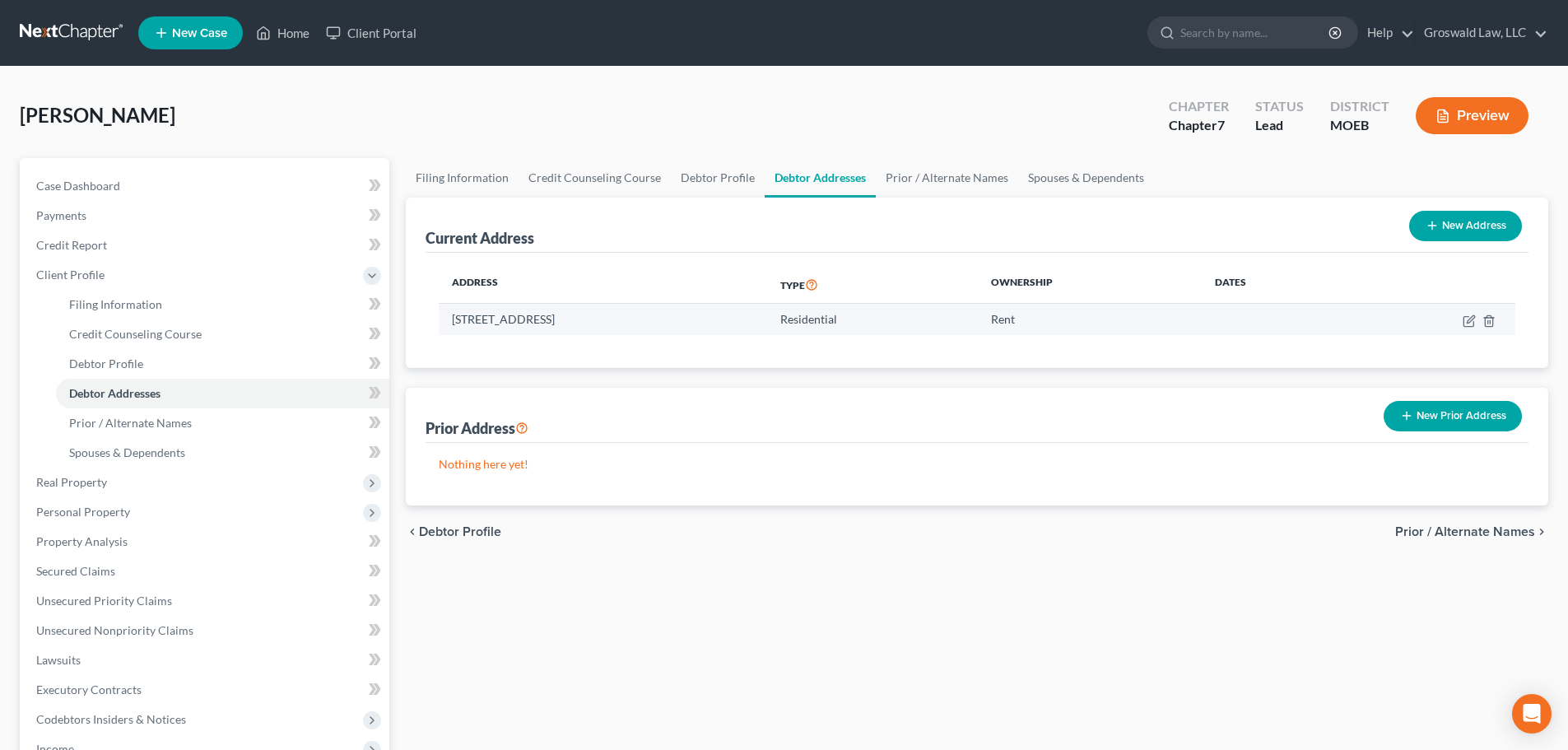
drag, startPoint x: 567, startPoint y: 321, endPoint x: 451, endPoint y: 328, distance: 116.2
click at [451, 328] on td "2624 Roseland Terrace, Apt. 18, Saint Louis, MO 63143" at bounding box center [602, 320] width 328 height 31
copy td "2624 Roseland Terrace"
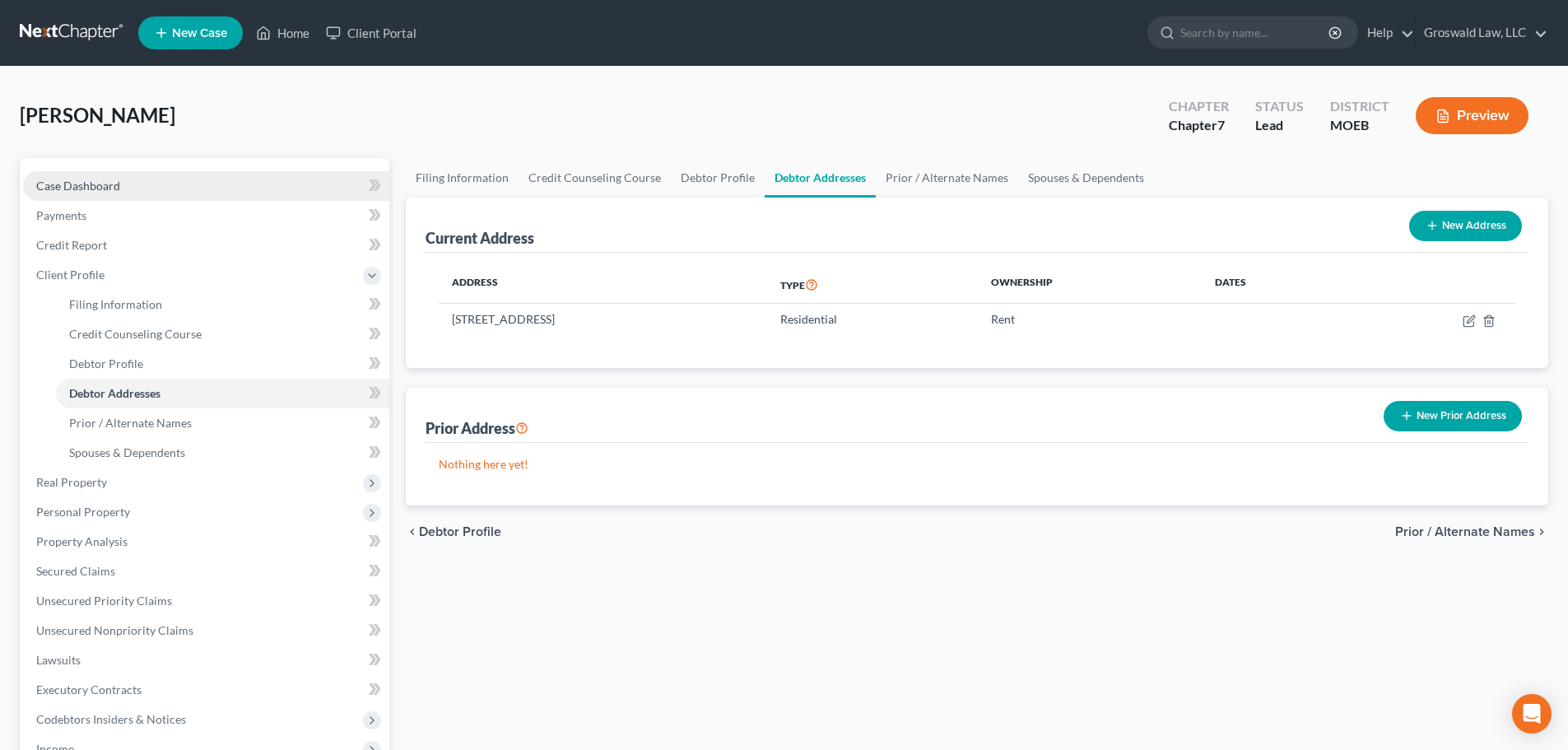
click at [230, 195] on link "Case Dashboard" at bounding box center [205, 186] width 366 height 30
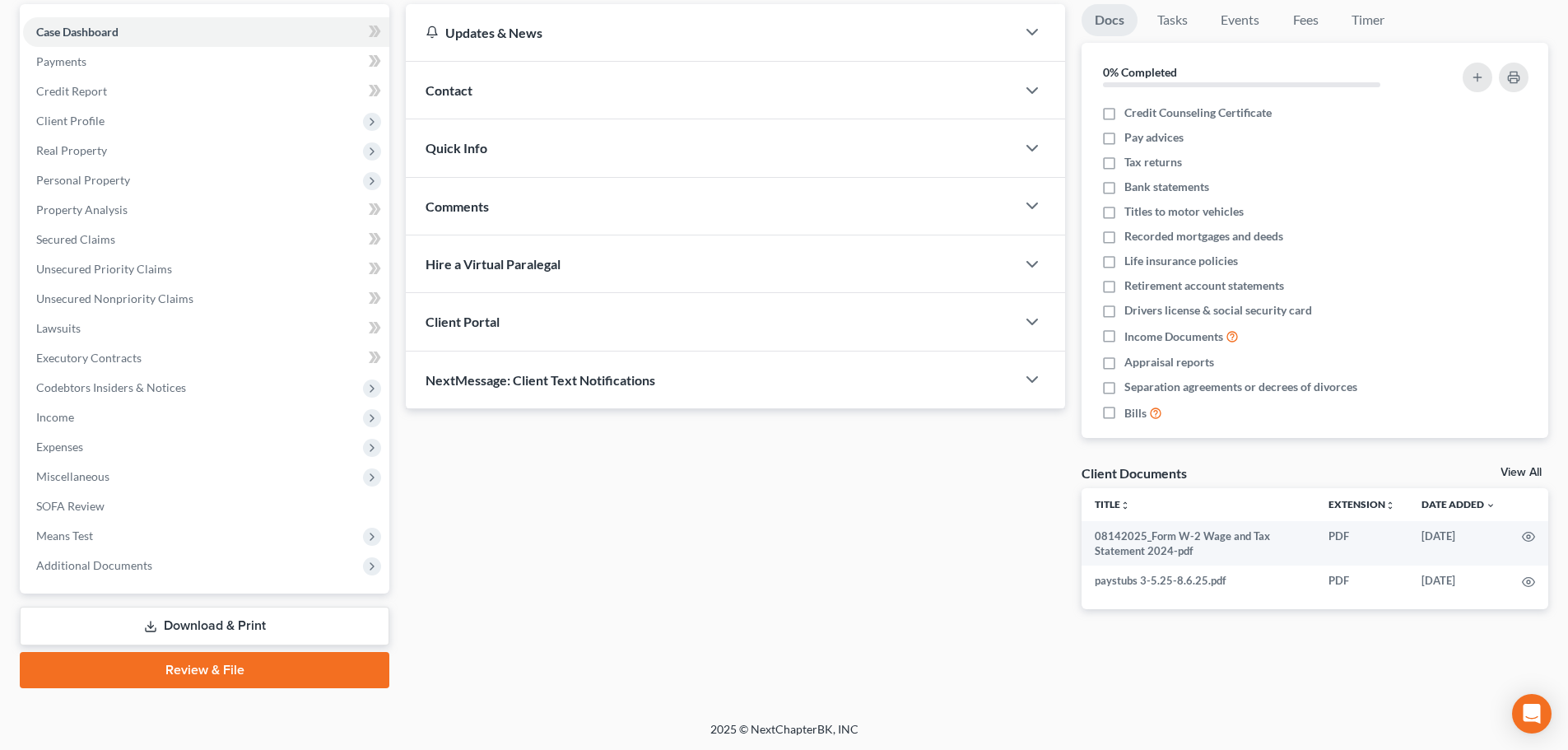
scroll to position [155, 0]
click at [144, 564] on span "Additional Documents" at bounding box center [93, 564] width 116 height 14
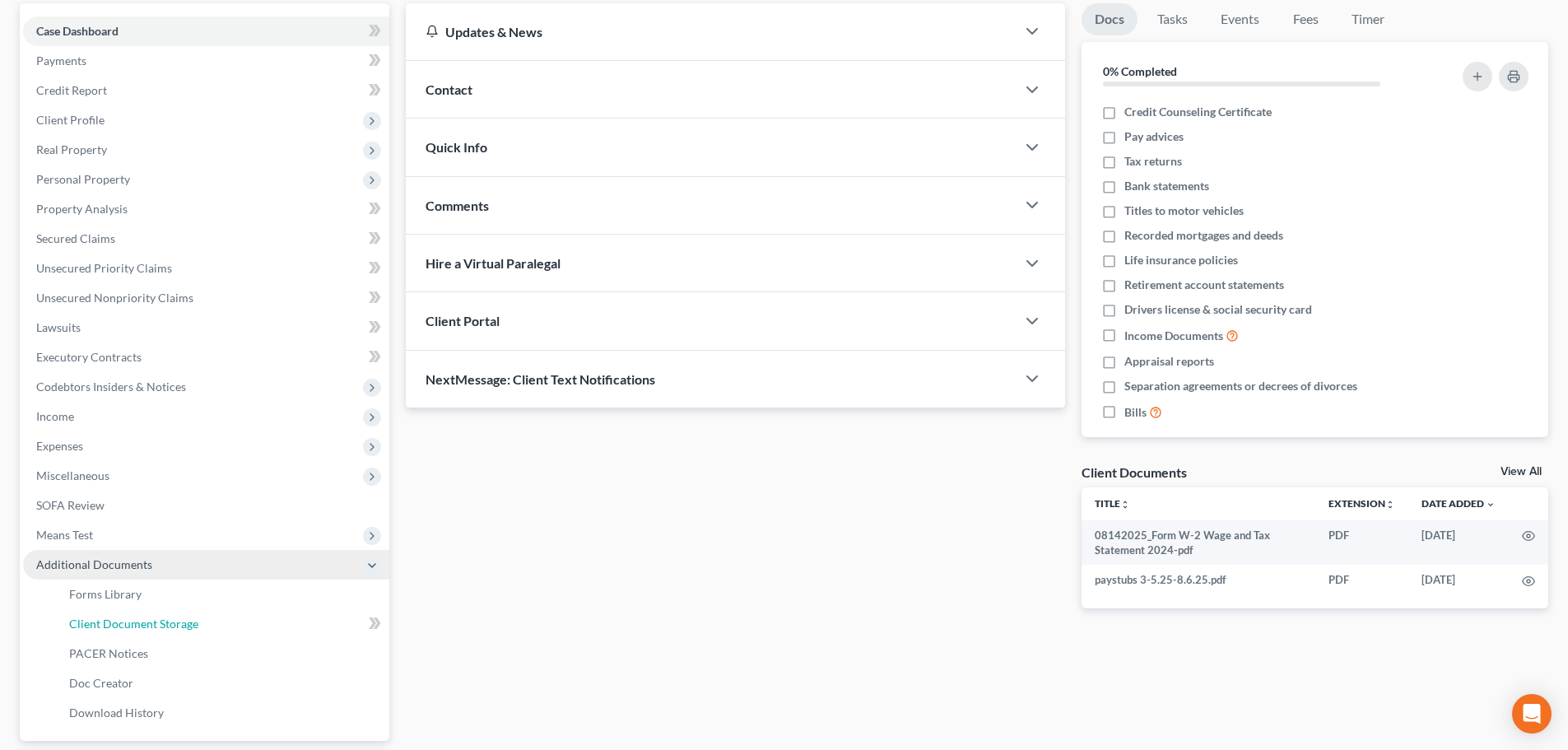
drag, startPoint x: 154, startPoint y: 628, endPoint x: 33, endPoint y: 553, distance: 142.4
click at [155, 628] on span "Client Document Storage" at bounding box center [134, 623] width 129 height 14
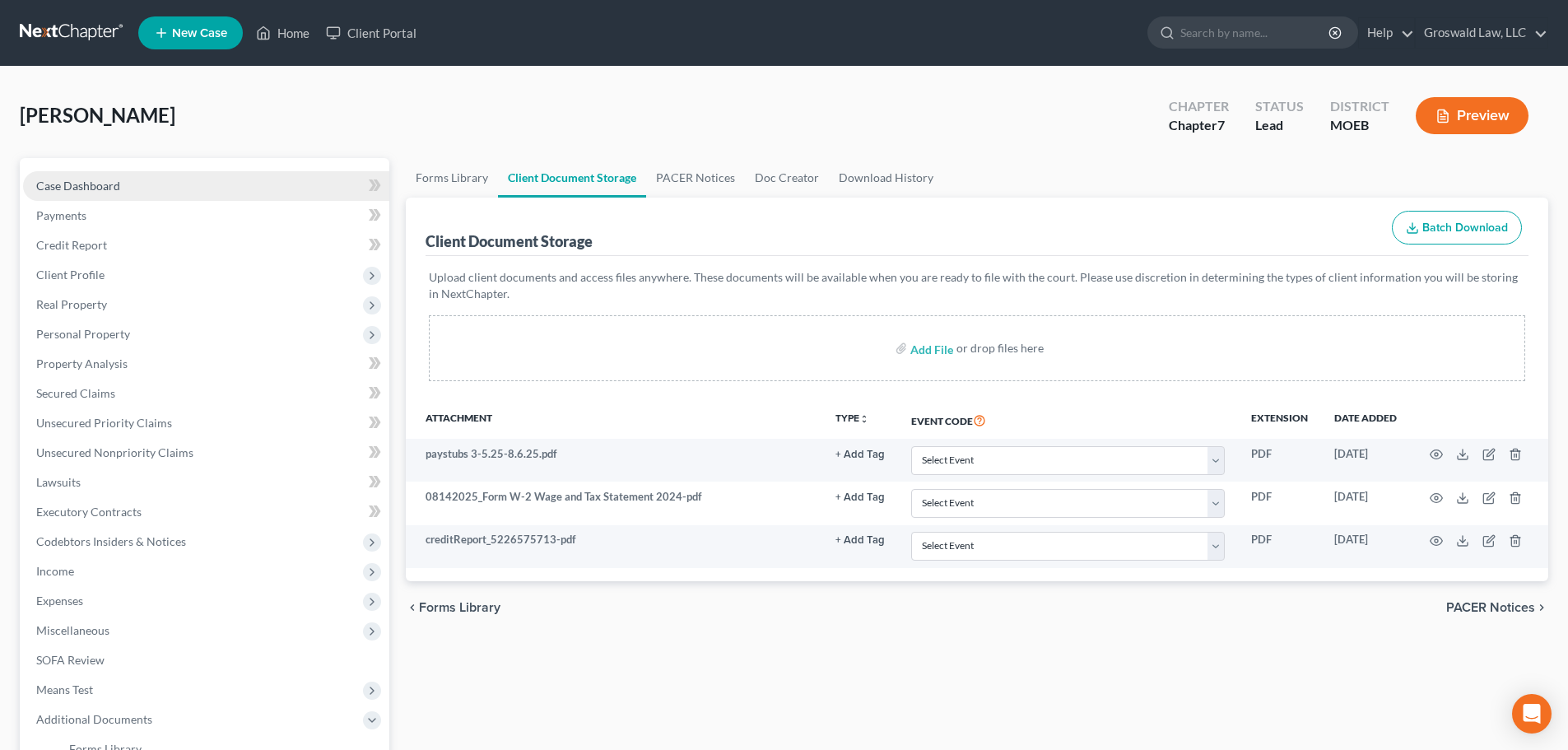
click at [158, 185] on link "Case Dashboard" at bounding box center [205, 186] width 366 height 30
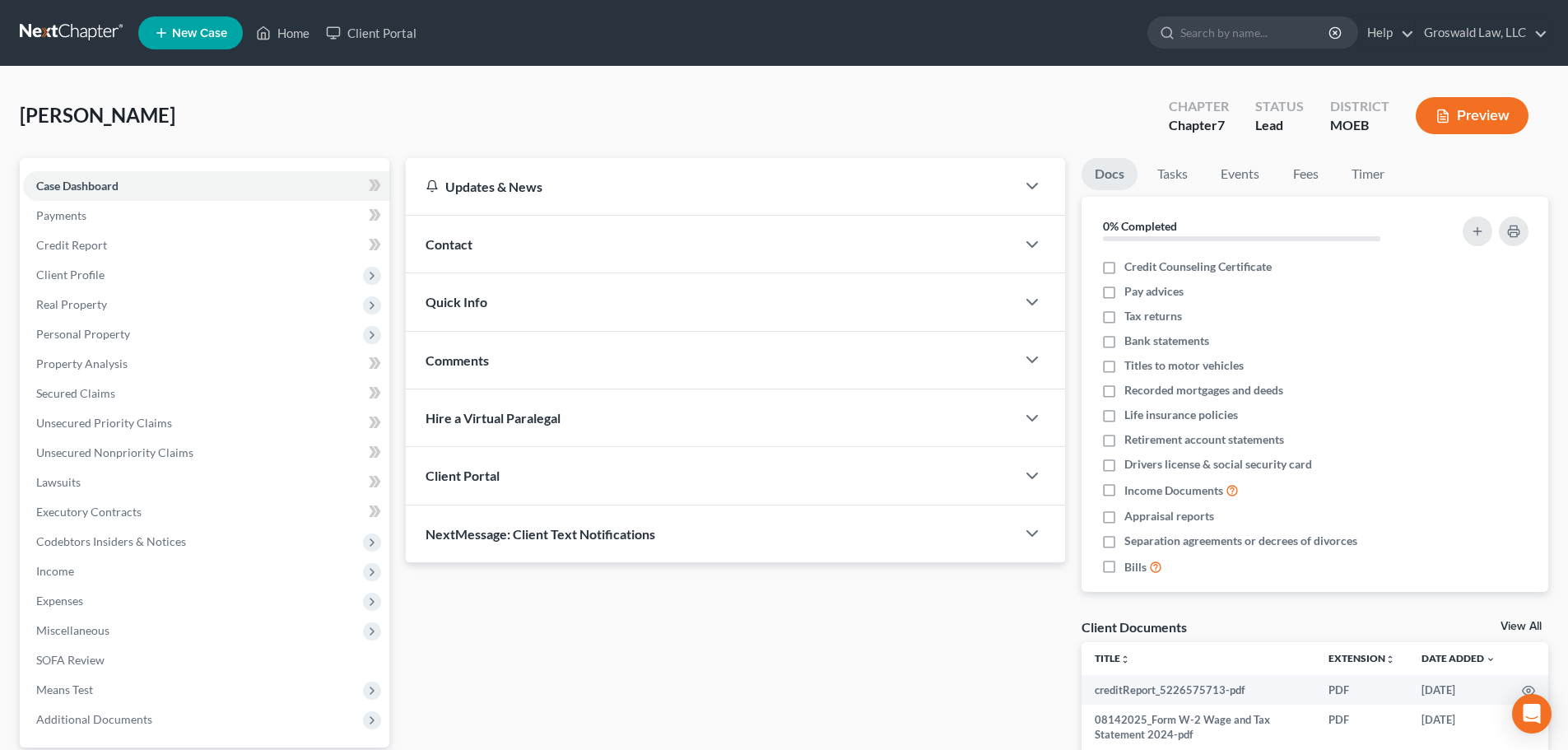
click at [529, 220] on div "Contact" at bounding box center [711, 244] width 609 height 57
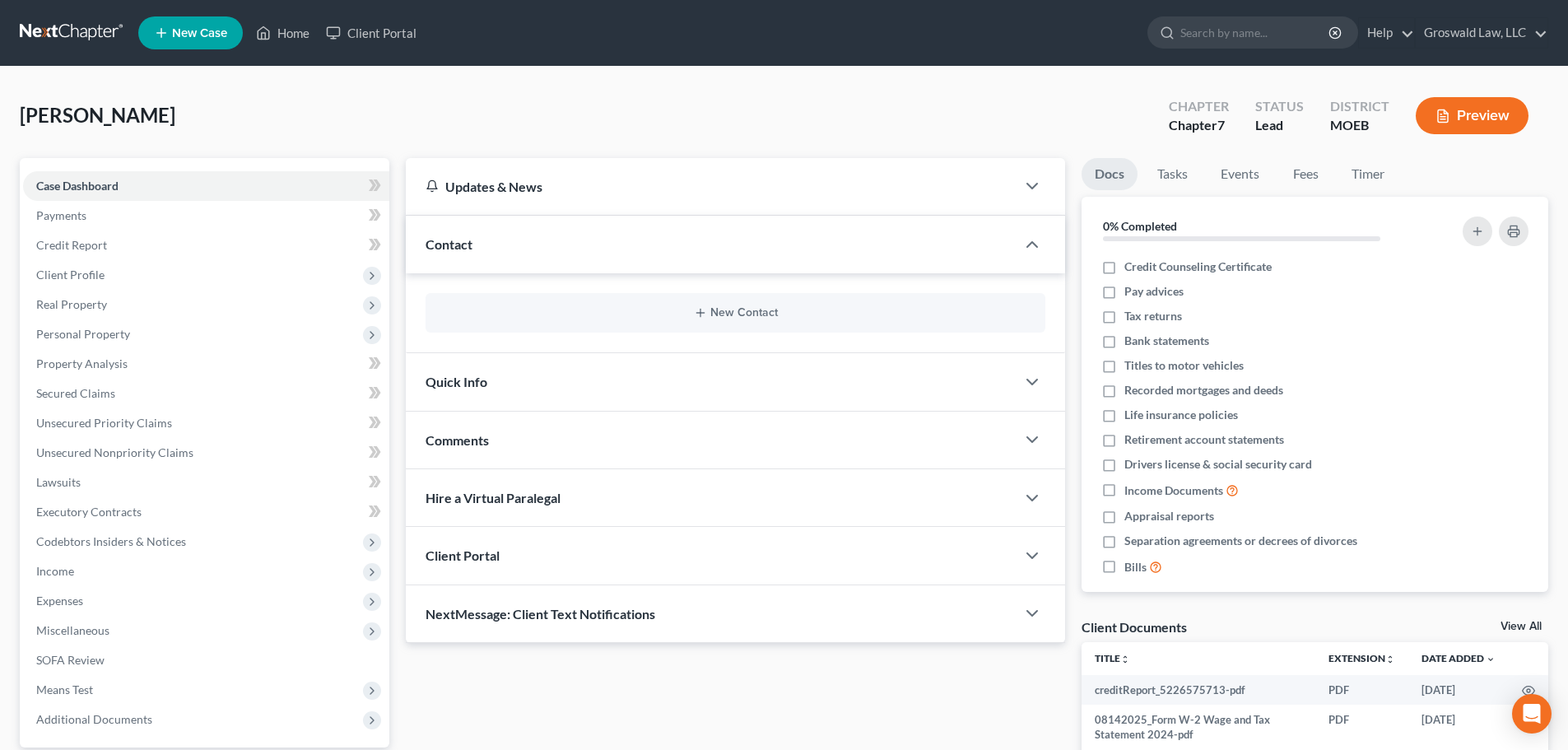
click at [526, 242] on div "Contact" at bounding box center [711, 244] width 609 height 57
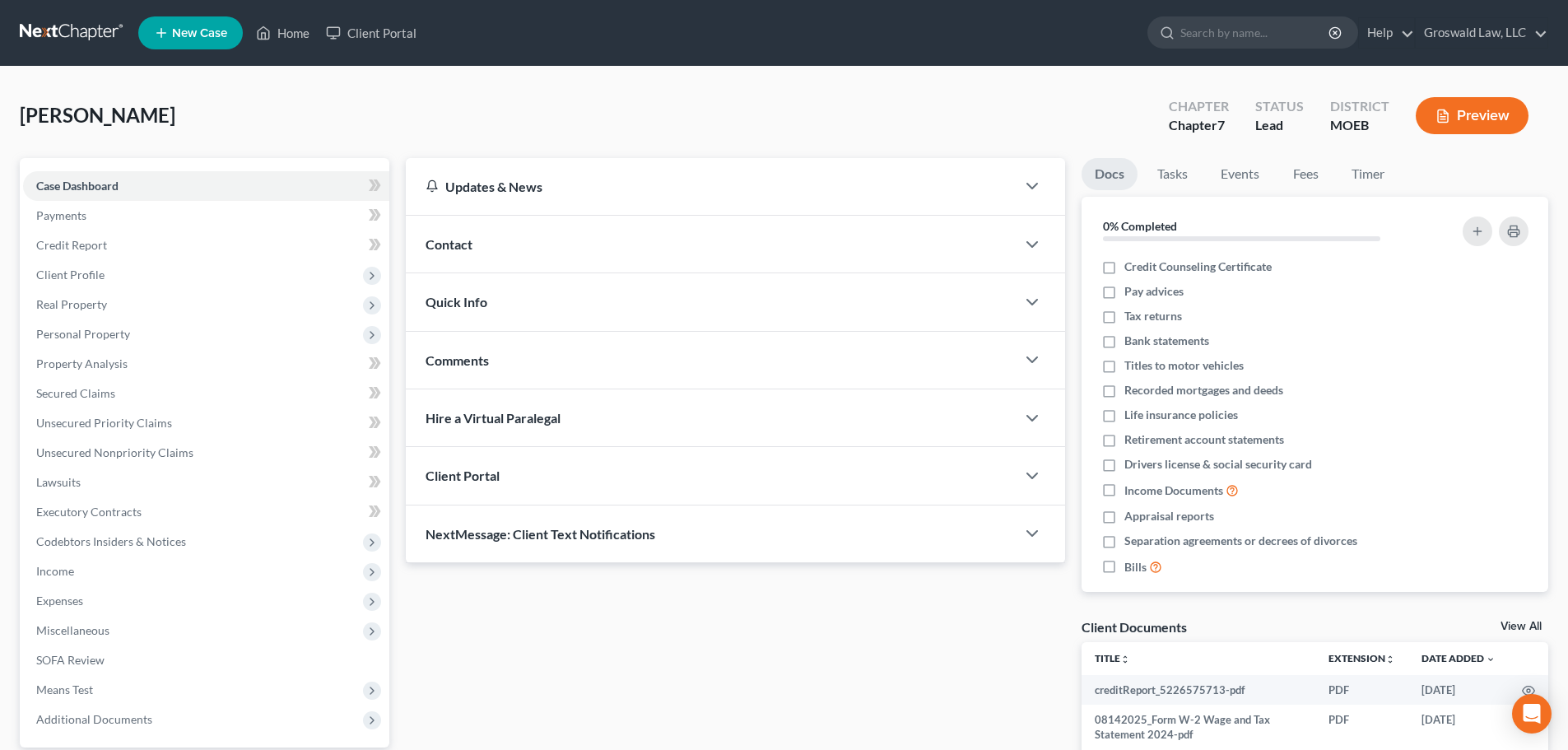
click at [669, 262] on div "Contact" at bounding box center [711, 244] width 609 height 57
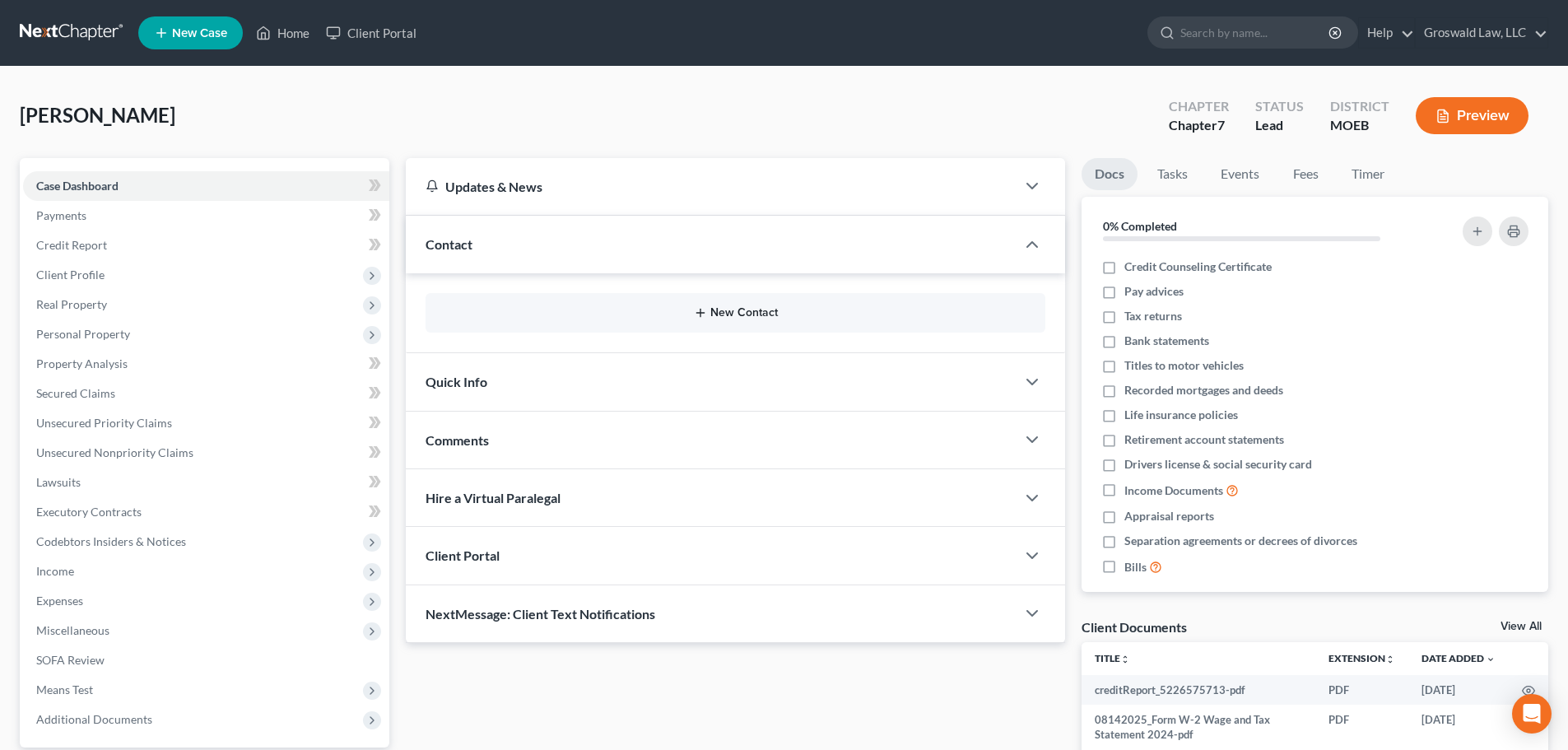
click at [717, 309] on button "New Contact" at bounding box center [735, 313] width 594 height 13
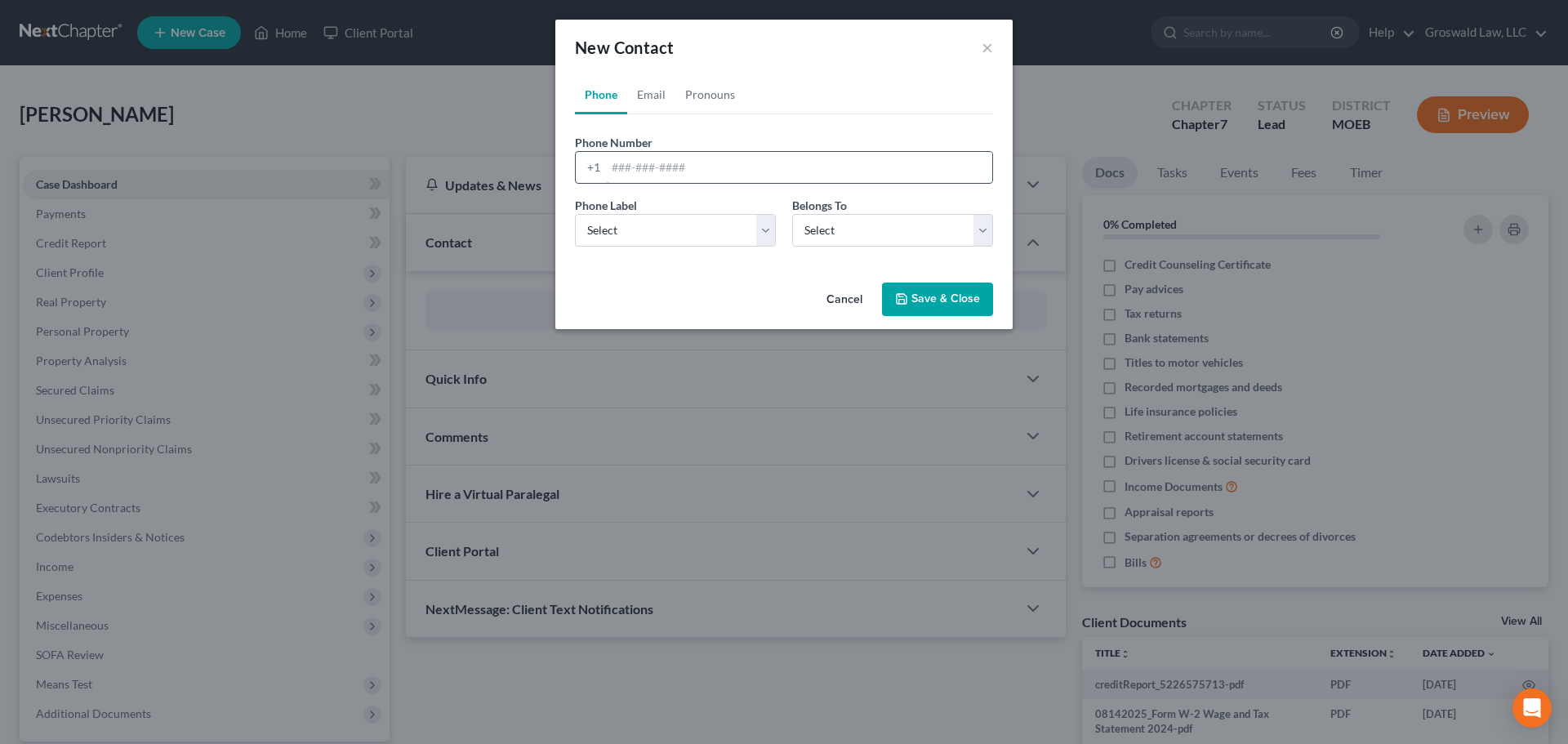
drag, startPoint x: 813, startPoint y: 157, endPoint x: 787, endPoint y: 183, distance: 36.8
click at [813, 157] on input "tel" at bounding box center [799, 167] width 386 height 31
paste input "314-885-8770"
type input "314-885-8770"
click at [677, 228] on select "Select Mobile Home Work Other" at bounding box center [676, 230] width 201 height 33
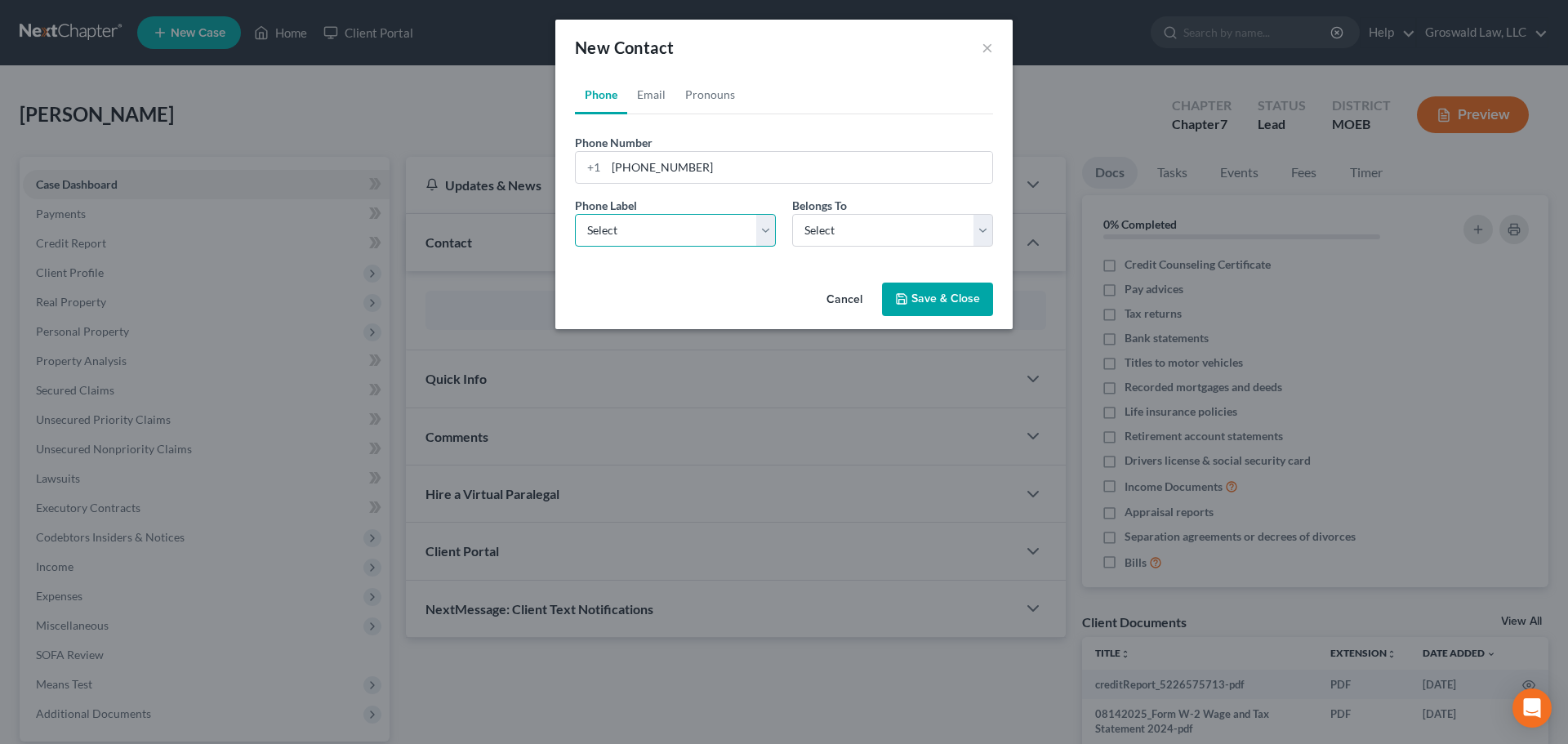
select select "0"
click at [575, 214] on select "Select Mobile Home Work Other" at bounding box center [676, 230] width 201 height 33
drag, startPoint x: 863, startPoint y: 233, endPoint x: 864, endPoint y: 246, distance: 13.0
click at [863, 234] on select "Select Client Other" at bounding box center [892, 230] width 201 height 33
select select "0"
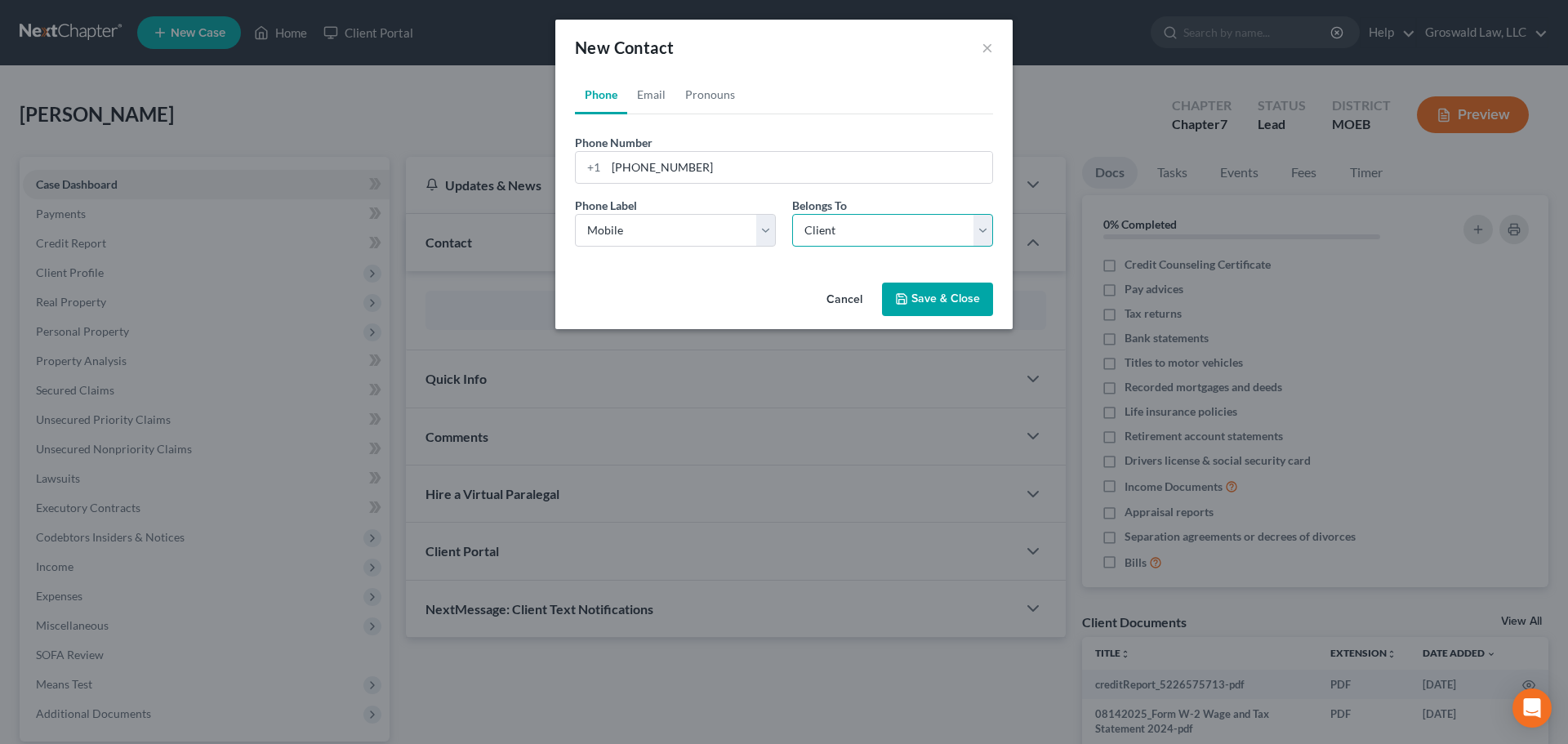
click at [792, 214] on select "Select Client Other" at bounding box center [892, 230] width 201 height 33
click at [649, 98] on link "Email" at bounding box center [651, 94] width 49 height 39
drag, startPoint x: 650, startPoint y: 171, endPoint x: 646, endPoint y: 181, distance: 10.8
click at [650, 171] on input "email" at bounding box center [799, 167] width 386 height 31
paste input "hughesshawn98@gmail.com"
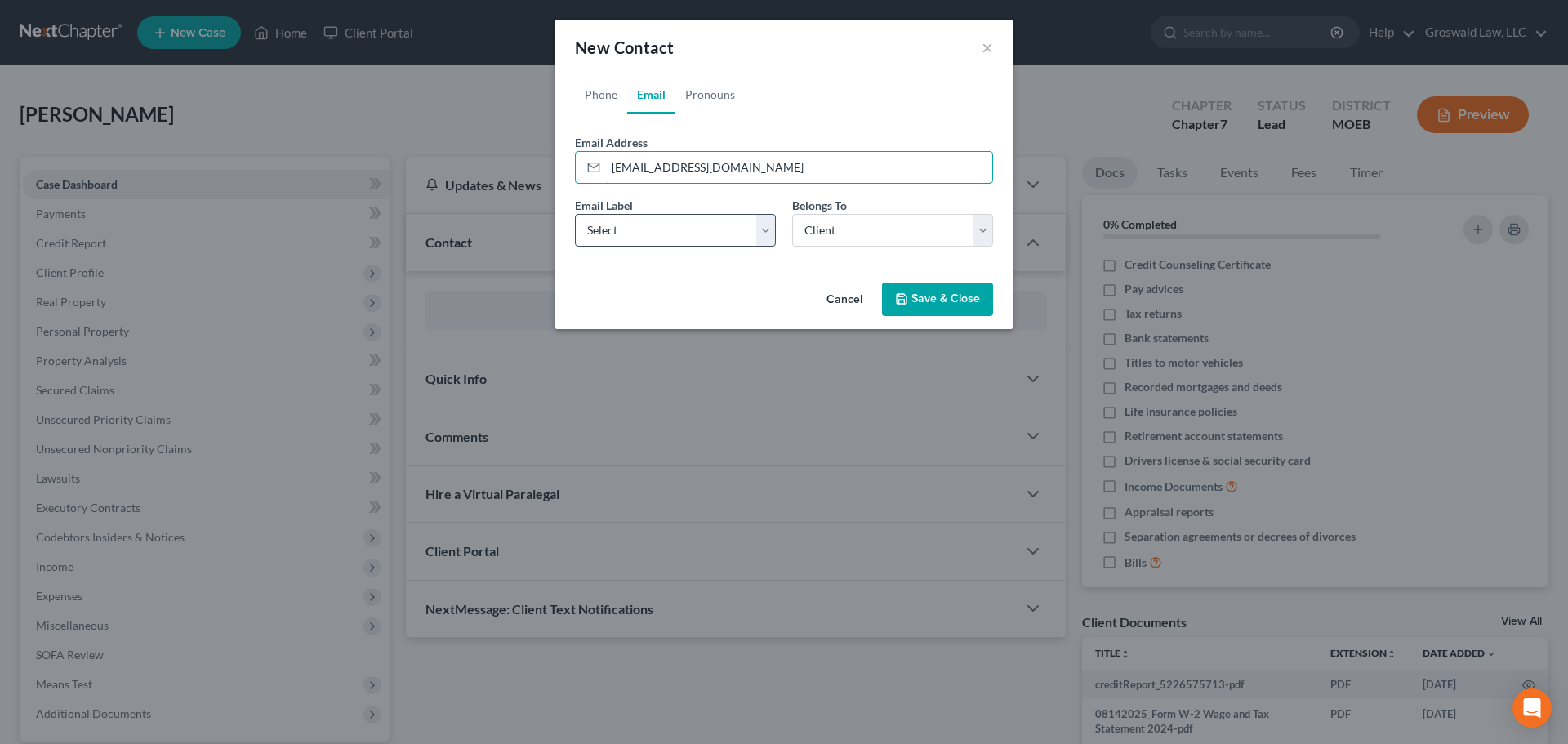
type input "hughesshawn98@gmail.com"
click at [632, 222] on select "Select Home Work Other" at bounding box center [676, 230] width 201 height 33
select select "0"
click at [575, 214] on select "Select Home Work Other" at bounding box center [676, 230] width 201 height 33
click at [949, 304] on button "Save & Close" at bounding box center [937, 300] width 111 height 35
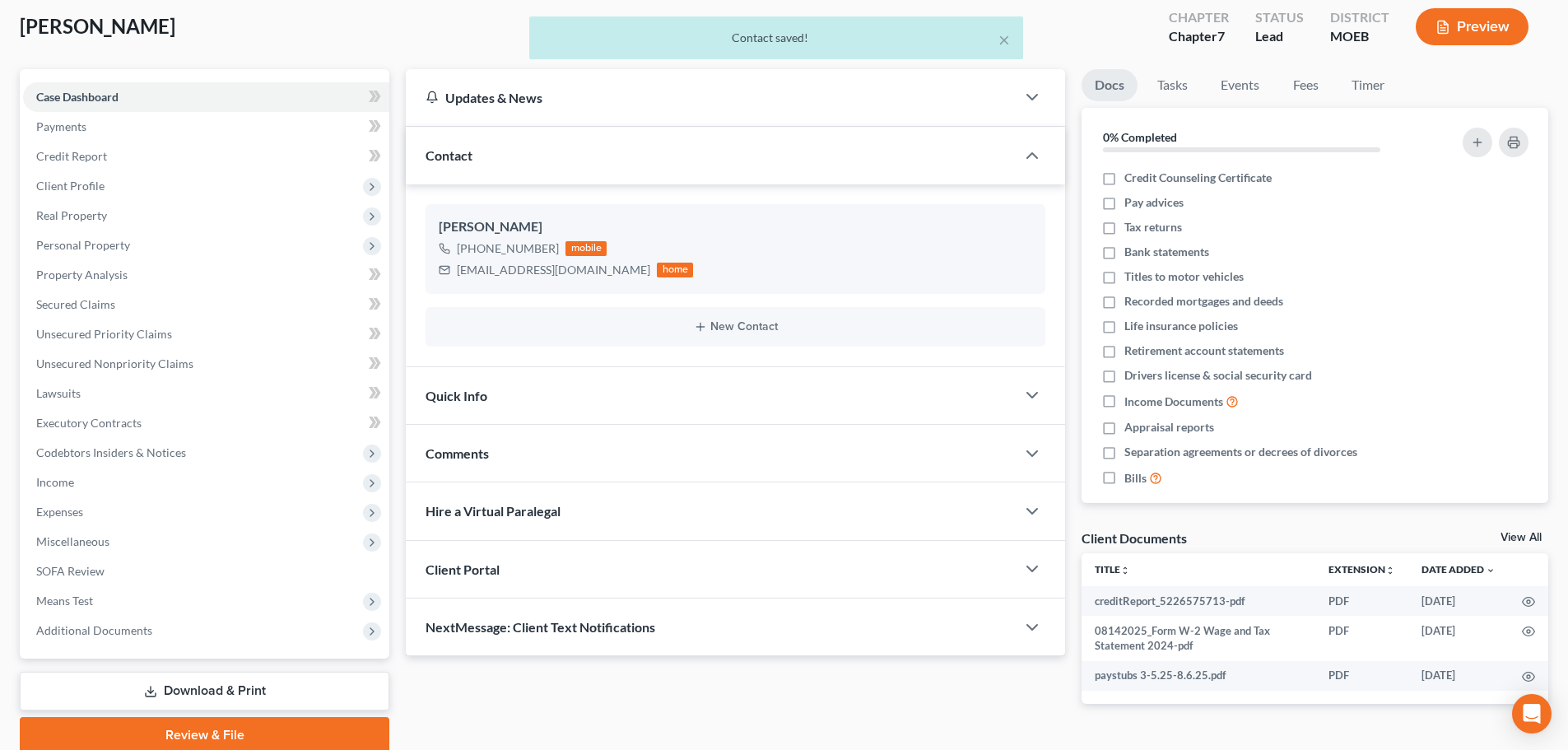
scroll to position [155, 0]
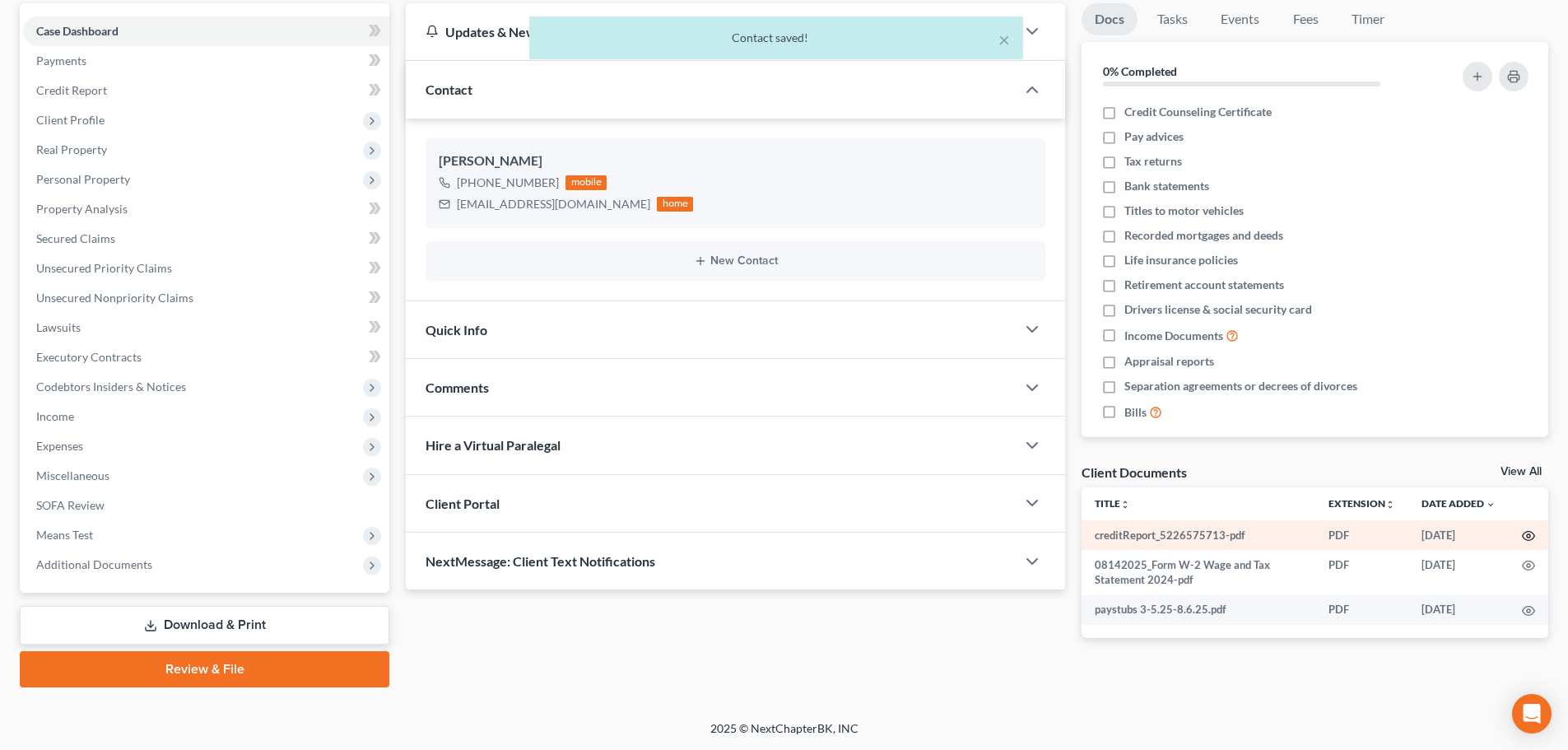
click at [1161, 536] on icon "button" at bounding box center [1528, 535] width 13 height 13
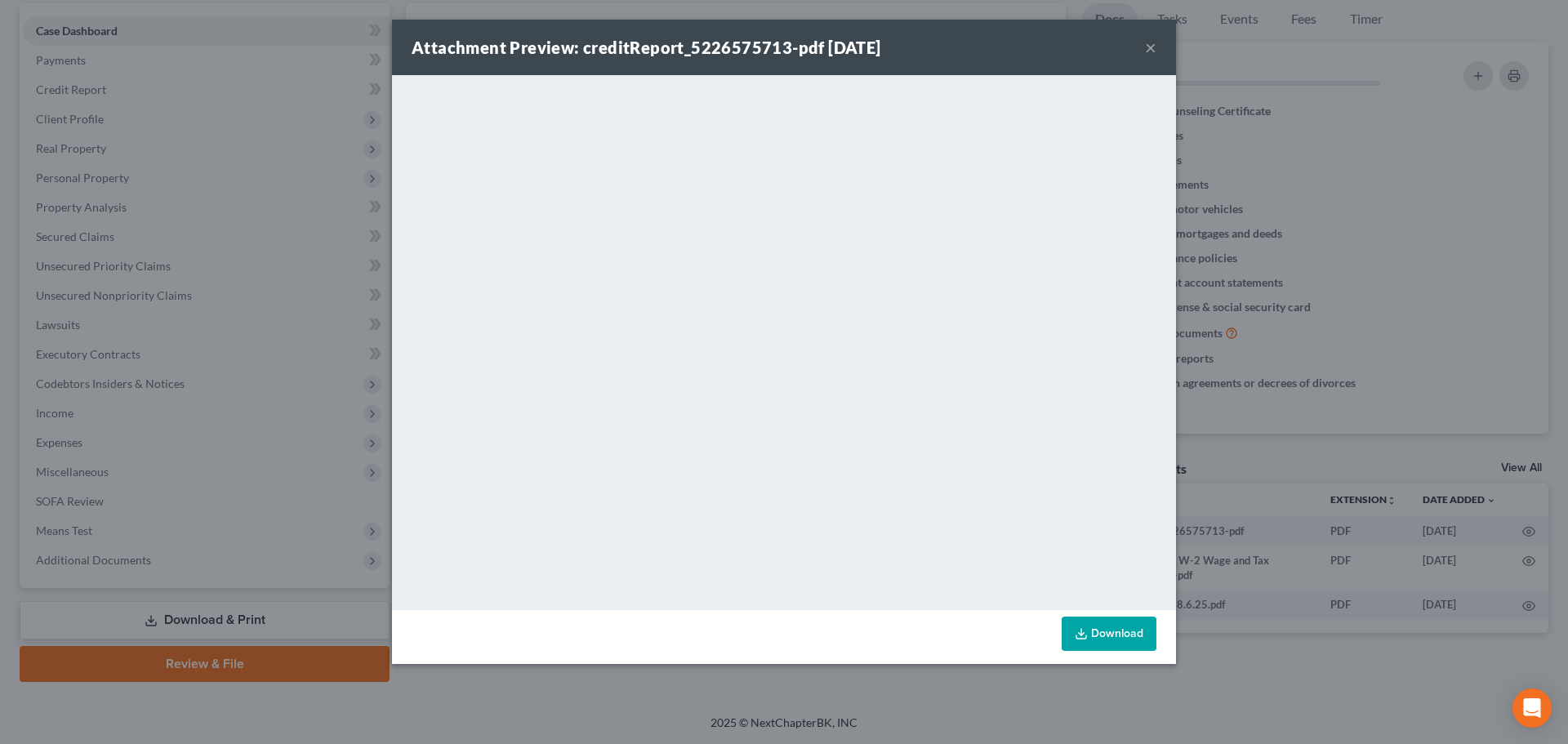
click at [1152, 46] on button "×" at bounding box center [1150, 47] width 11 height 20
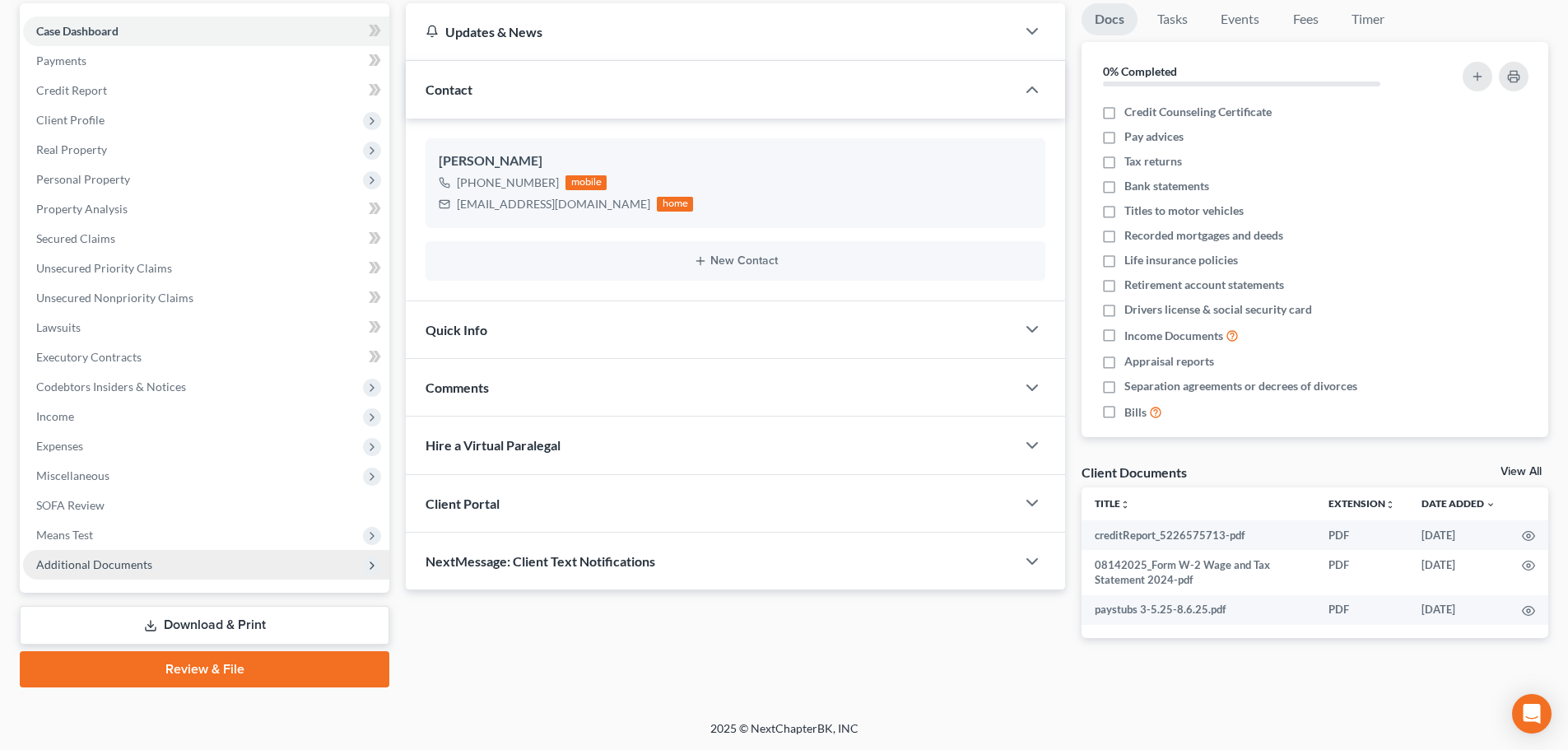
click at [111, 571] on span "Additional Documents" at bounding box center [205, 565] width 366 height 30
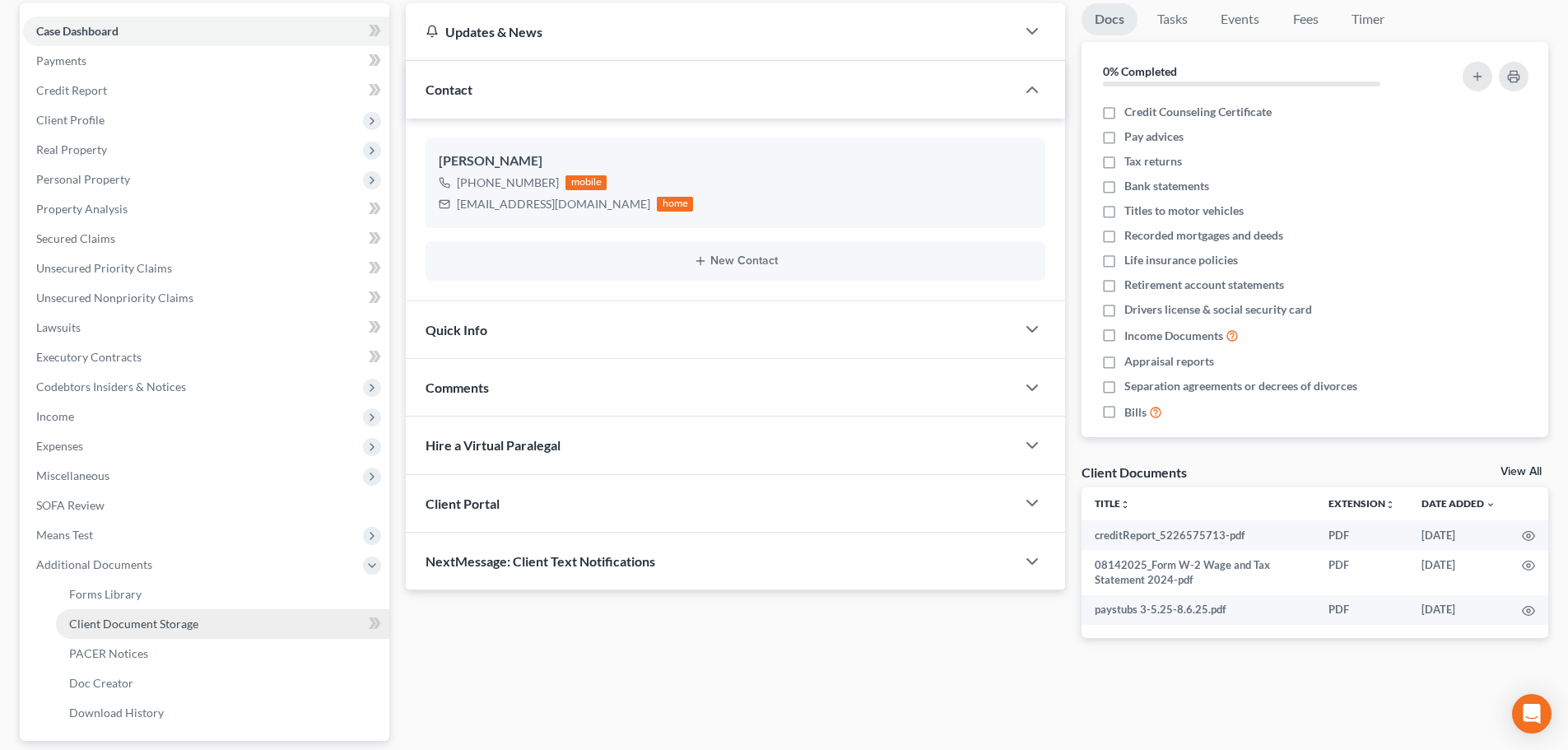
click at [155, 625] on span "Client Document Storage" at bounding box center [134, 623] width 129 height 14
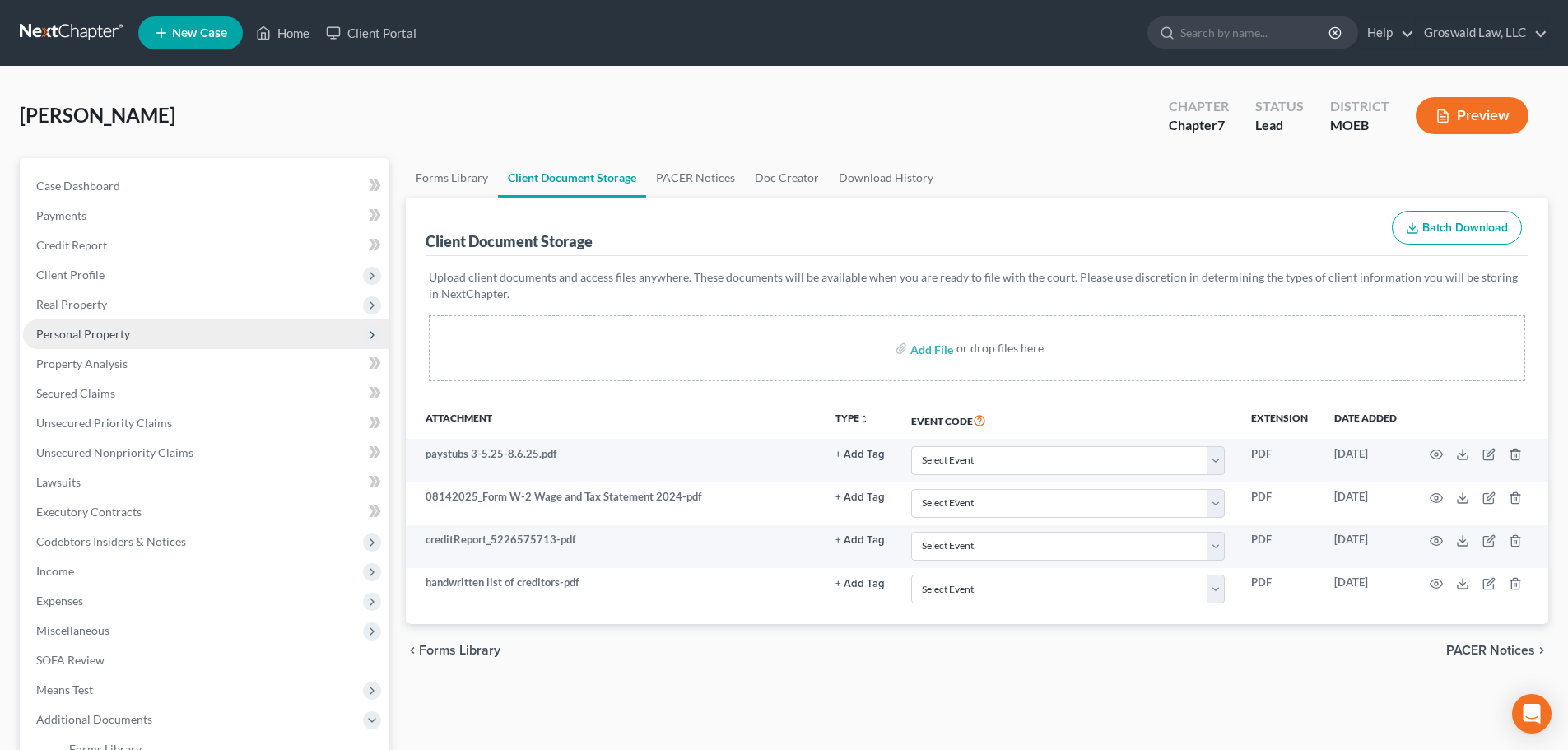
click at [118, 330] on span "Personal Property" at bounding box center [82, 334] width 93 height 14
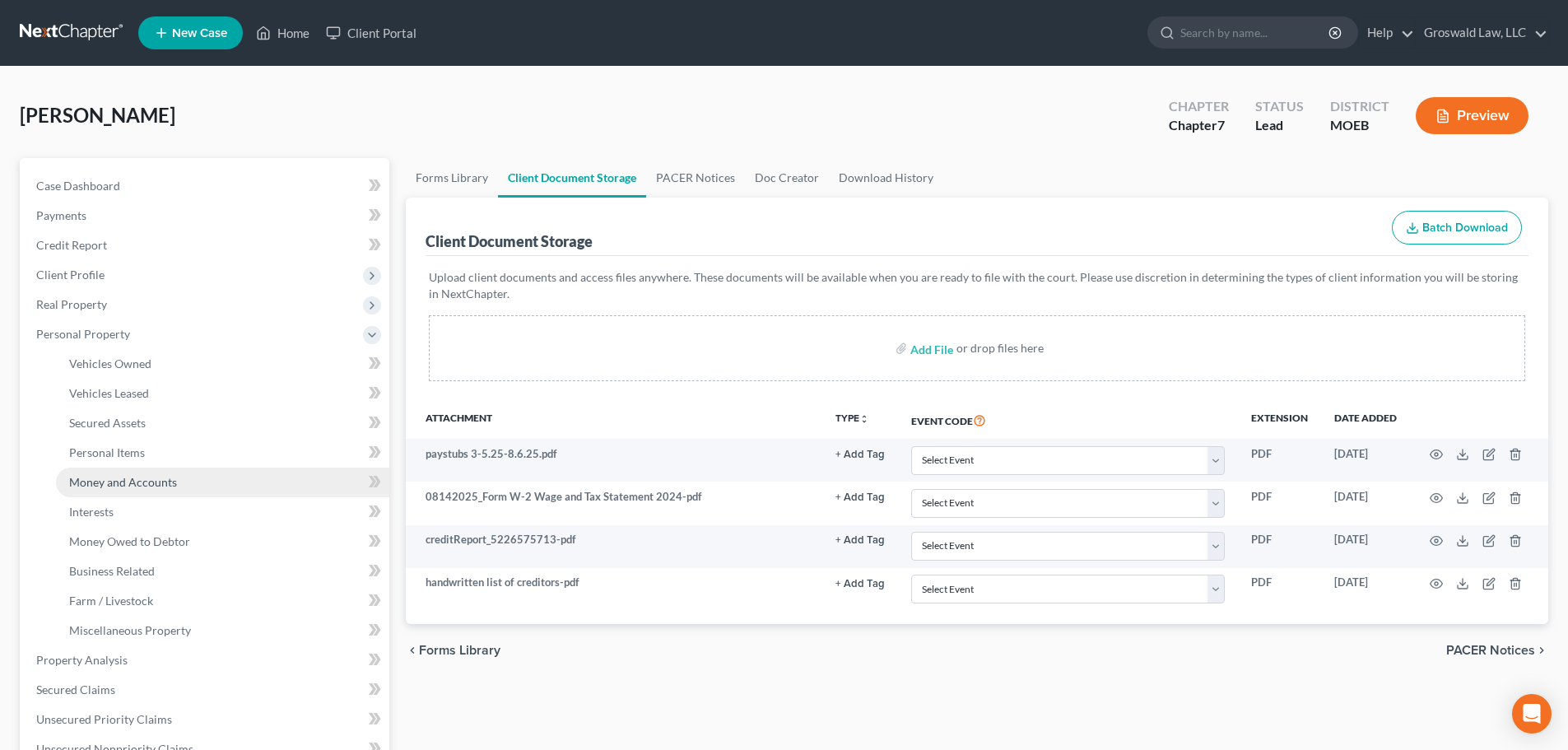
click at [159, 482] on span "Money and Accounts" at bounding box center [122, 482] width 107 height 14
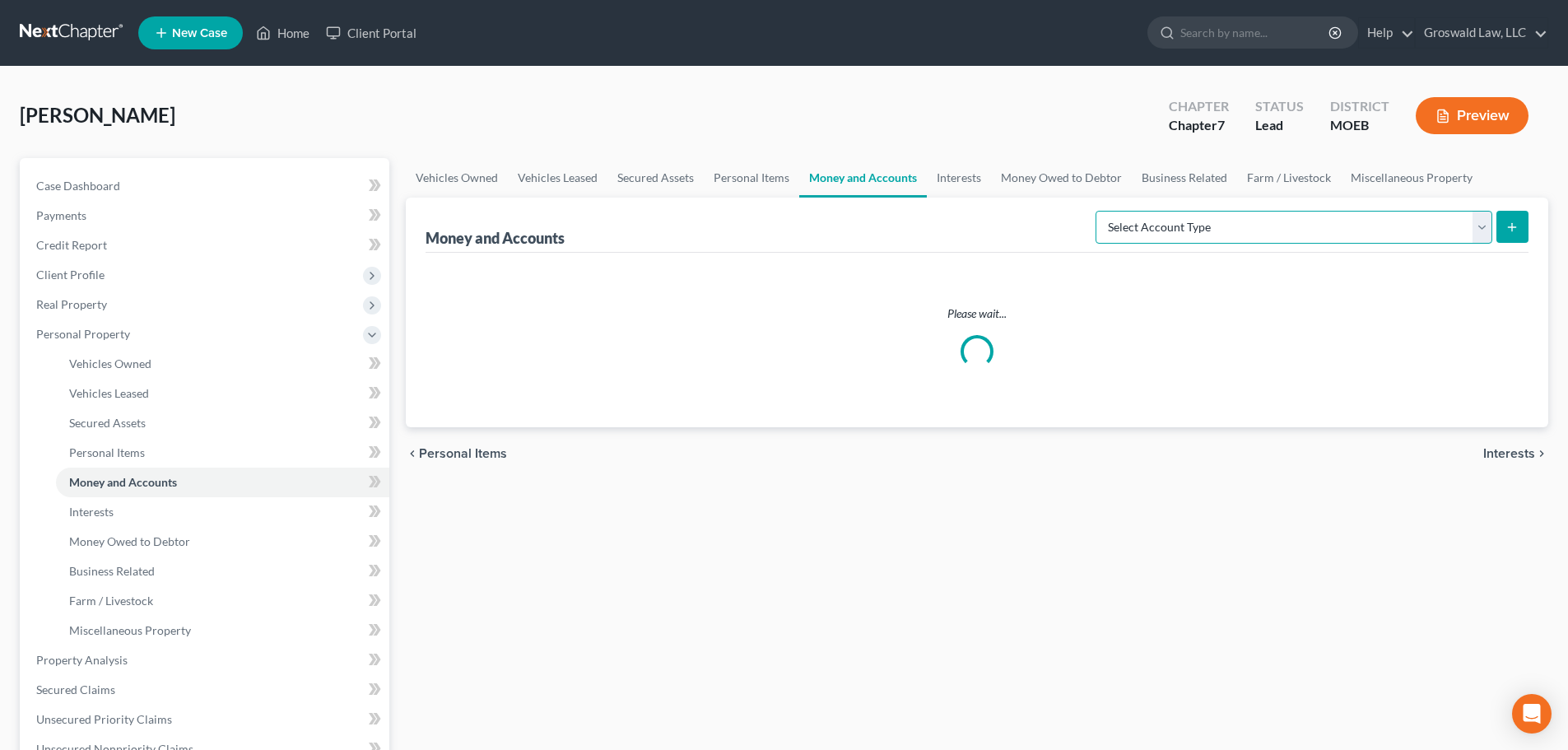
click at [1161, 231] on select "Select Account Type Brokerage (A/B: 18, SOFA: 20) Cash on Hand (A/B: 16) Certif…" at bounding box center [1294, 227] width 396 height 33
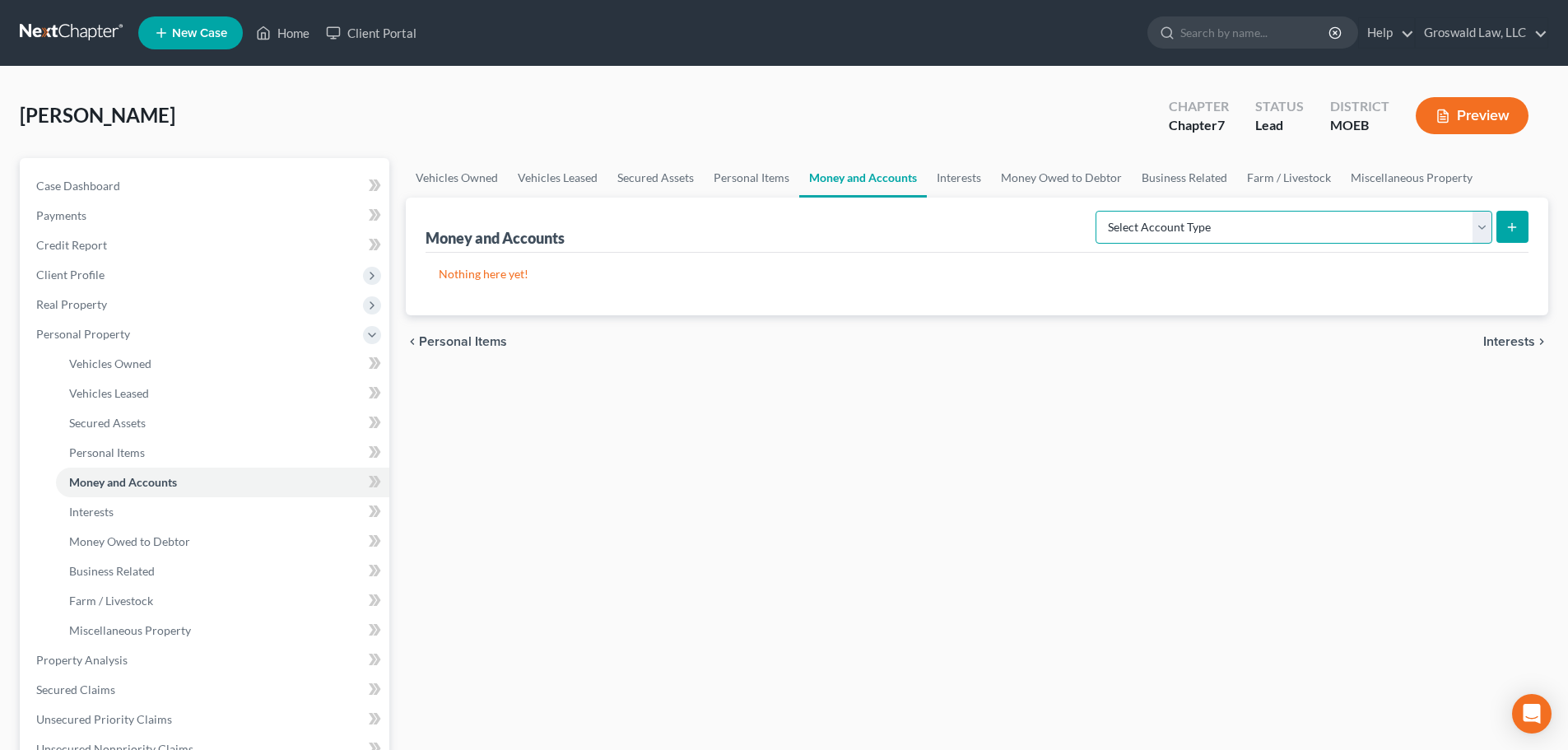
select select "checking"
click at [1099, 210] on select "Select Account Type Brokerage (A/B: 18, SOFA: 20) Cash on Hand (A/B: 16) Certif…" at bounding box center [1294, 227] width 396 height 33
click at [1161, 234] on button "submit" at bounding box center [1512, 226] width 32 height 32
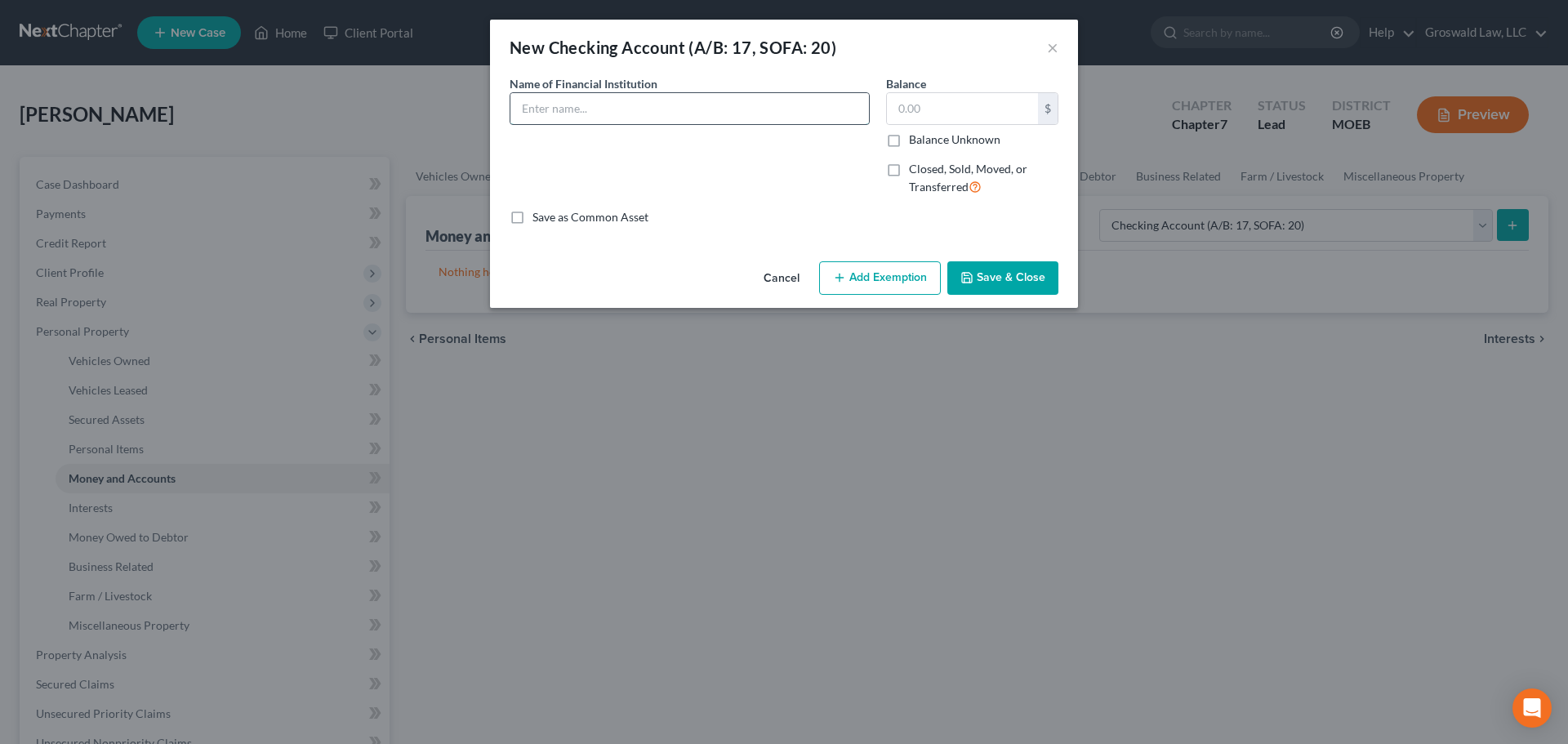
click at [800, 101] on input "text" at bounding box center [690, 108] width 359 height 31
type input "Midwest Bank Center"
click at [1015, 283] on button "Save & Close" at bounding box center [1002, 279] width 111 height 35
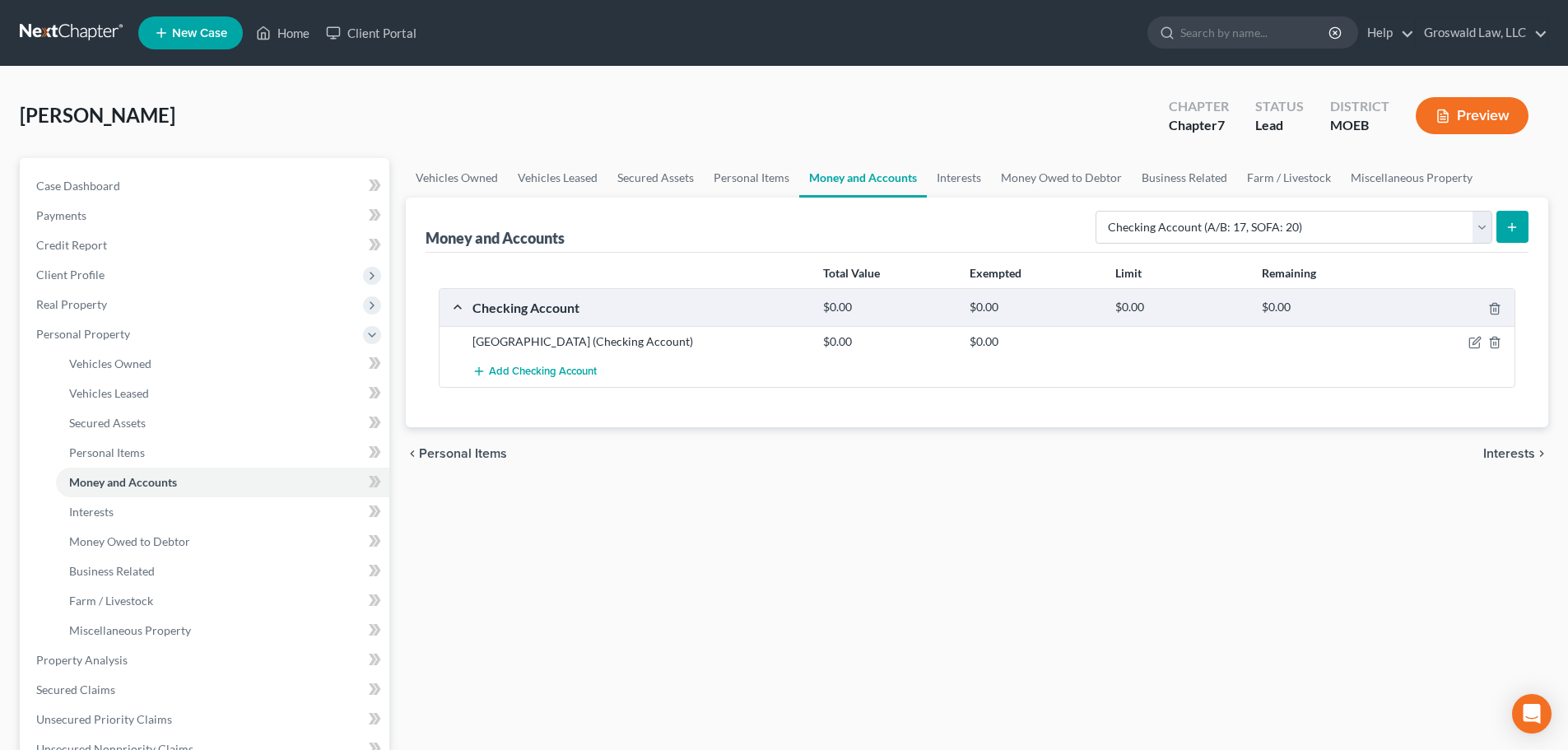
click at [1161, 226] on icon "submit" at bounding box center [1511, 227] width 13 height 13
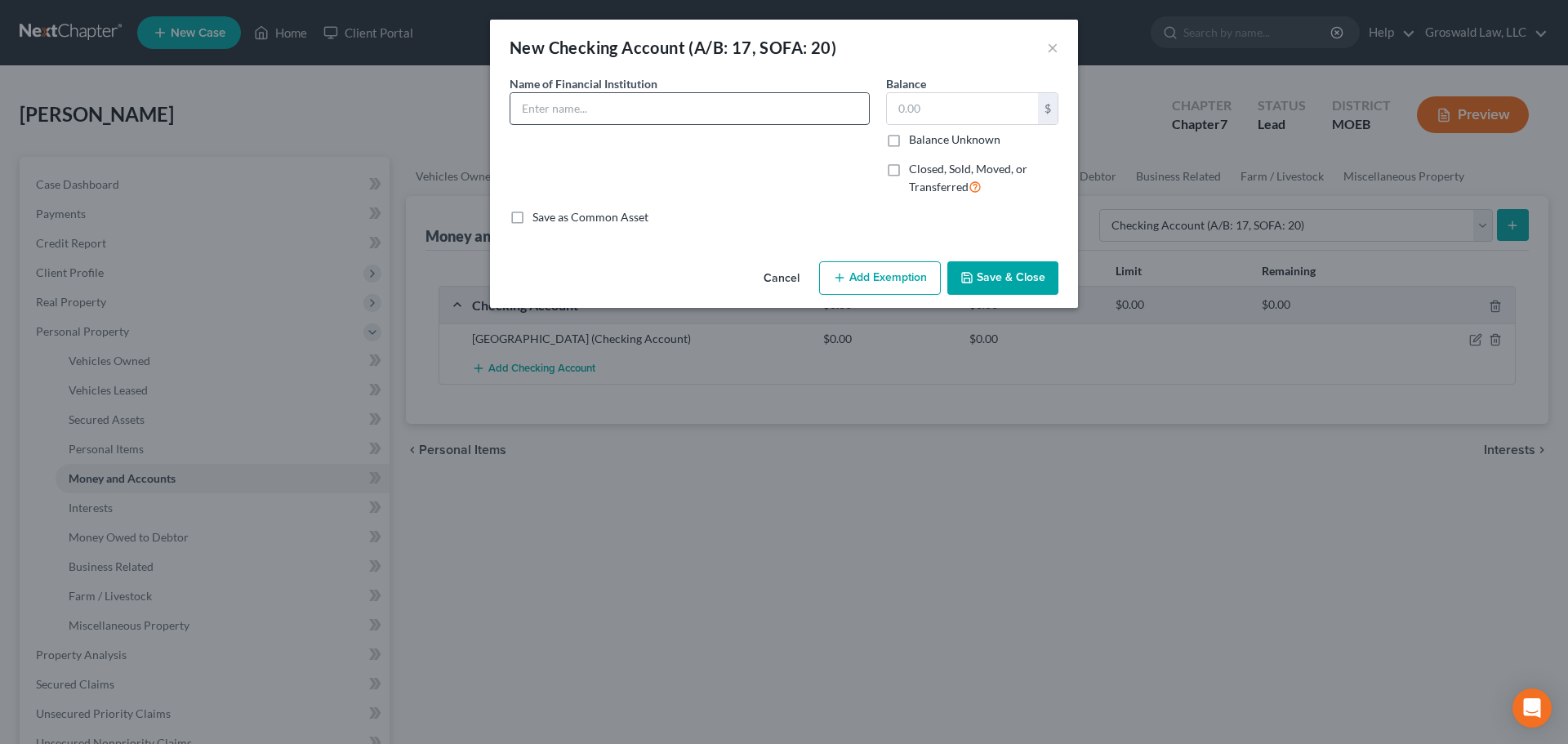
click at [693, 108] on input "text" at bounding box center [690, 108] width 359 height 31
type input "CashApp (sutton bank)"
click at [1003, 274] on button "Save & Close" at bounding box center [1002, 279] width 111 height 35
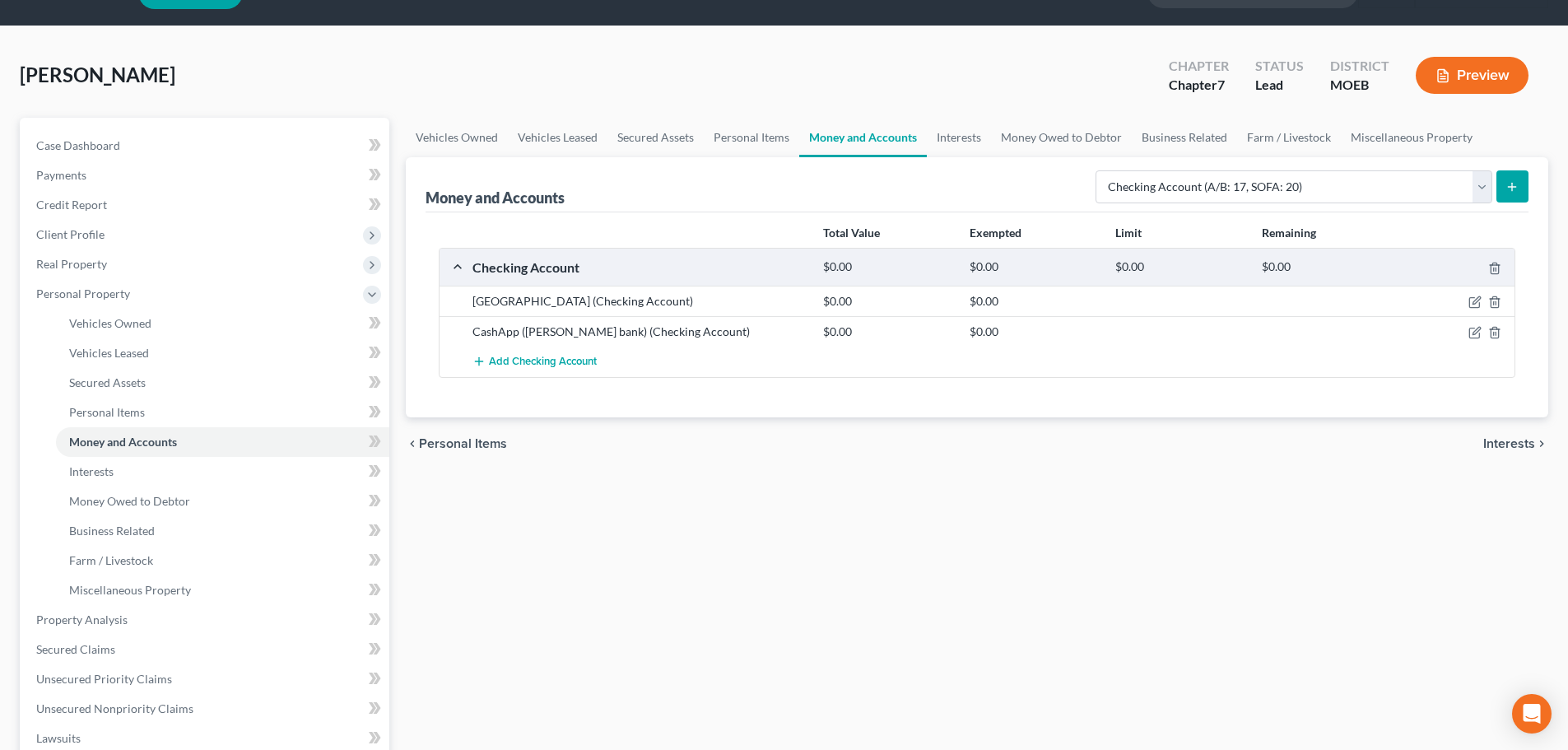
scroll to position [39, 0]
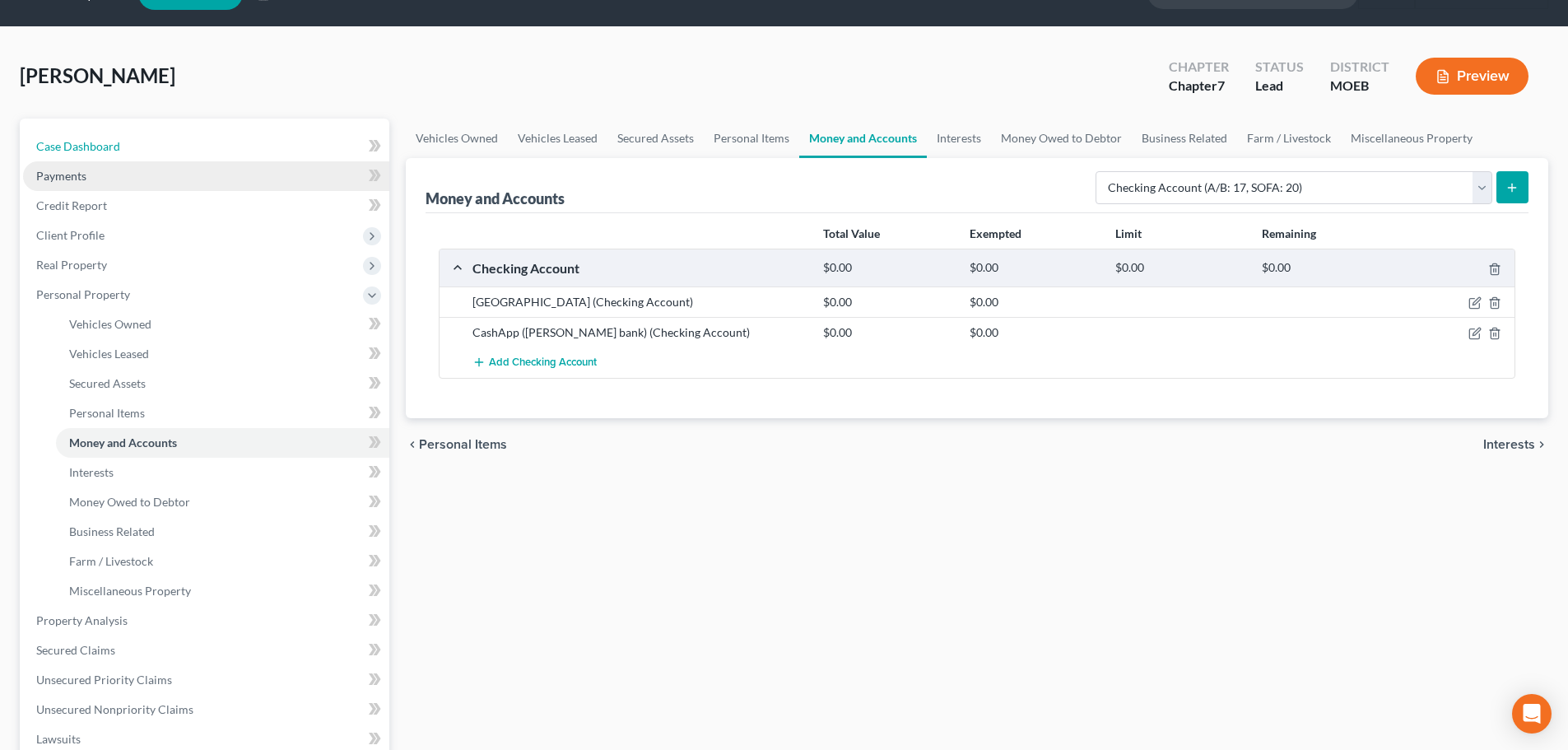
drag, startPoint x: 146, startPoint y: 143, endPoint x: 227, endPoint y: 182, distance: 89.9
click at [146, 143] on link "Case Dashboard" at bounding box center [205, 147] width 366 height 30
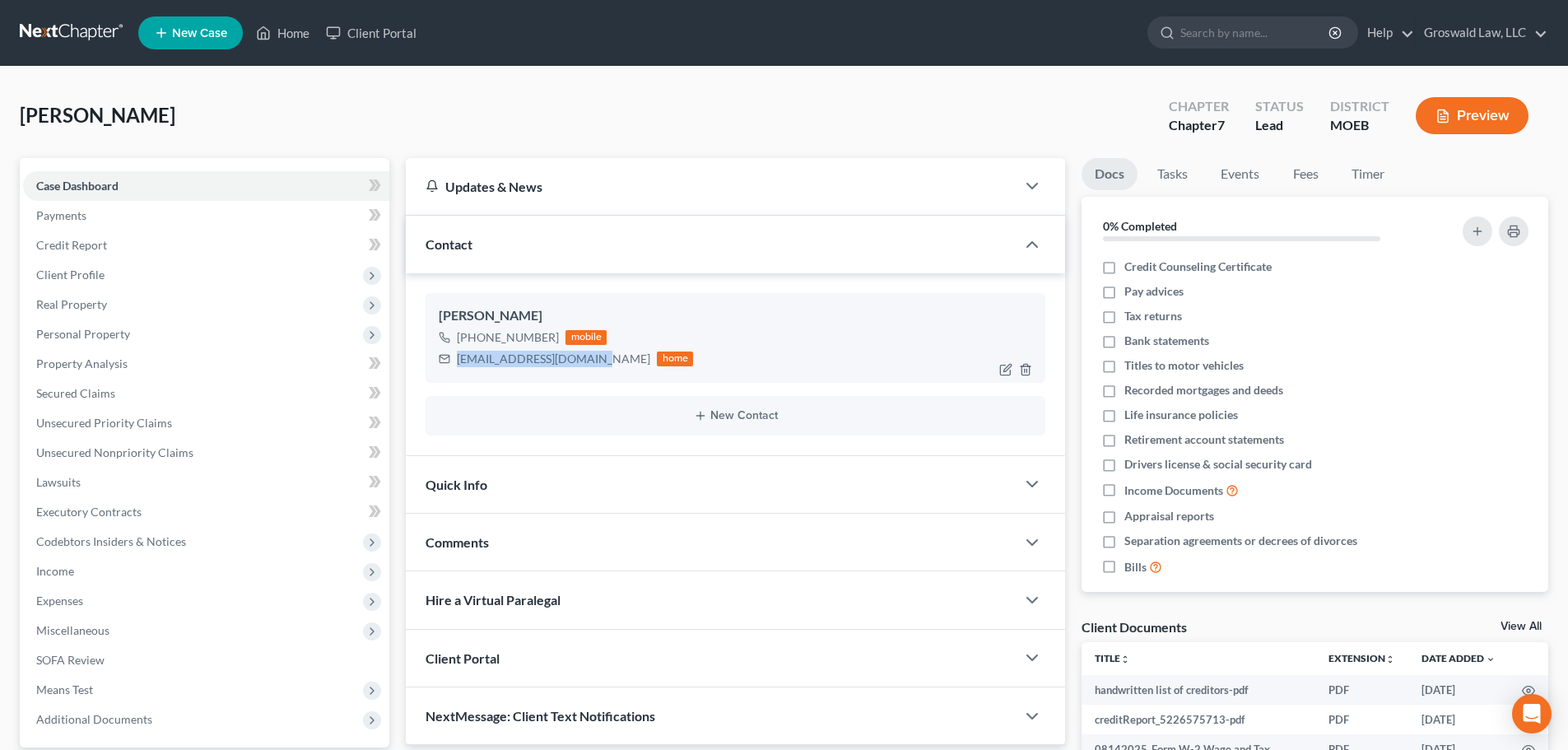
drag, startPoint x: 596, startPoint y: 360, endPoint x: 445, endPoint y: 351, distance: 151.3
click at [445, 351] on div "hughesshawn98@gmail.com home" at bounding box center [565, 359] width 254 height 22
copy div "hughesshawn98@gmail.com"
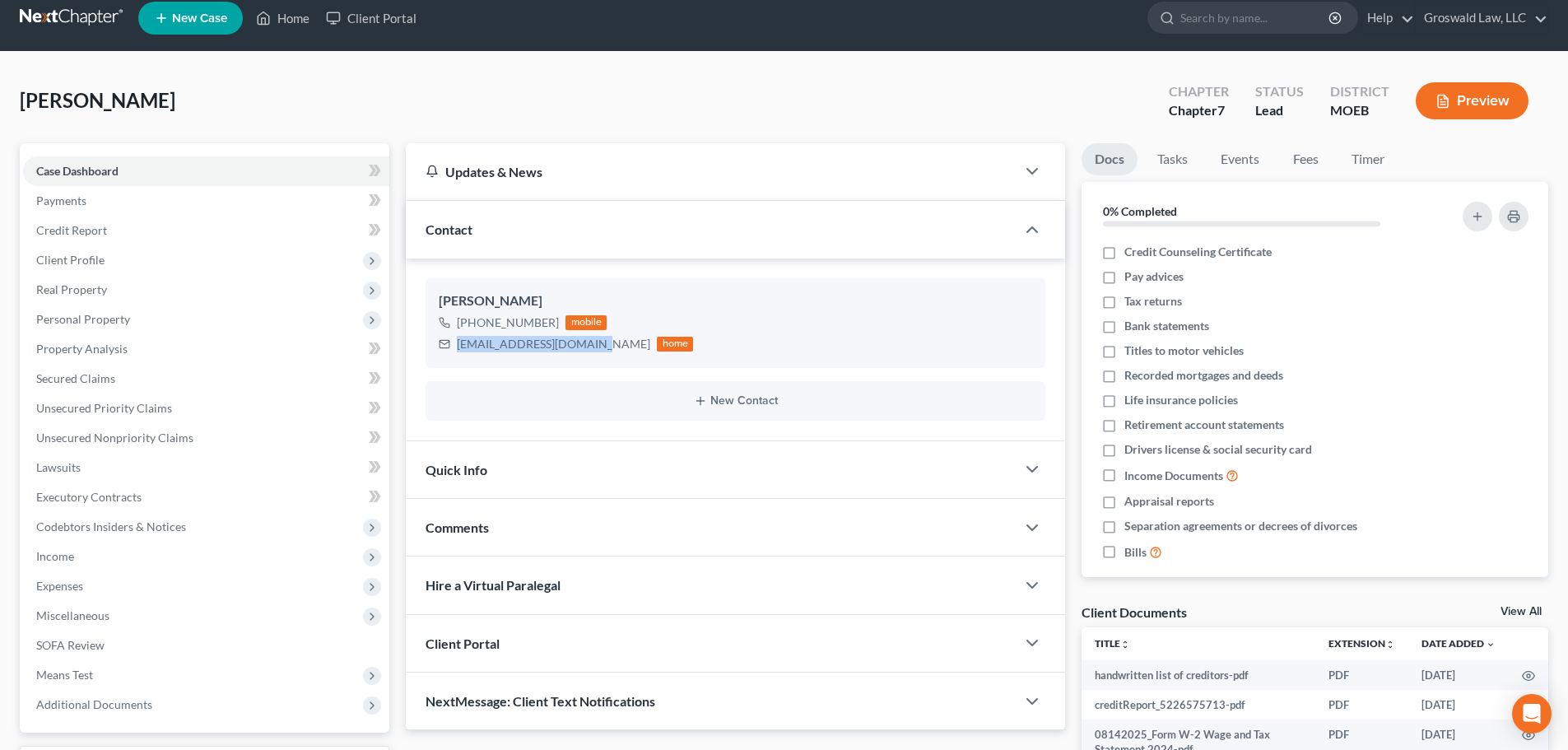
scroll to position [162, 0]
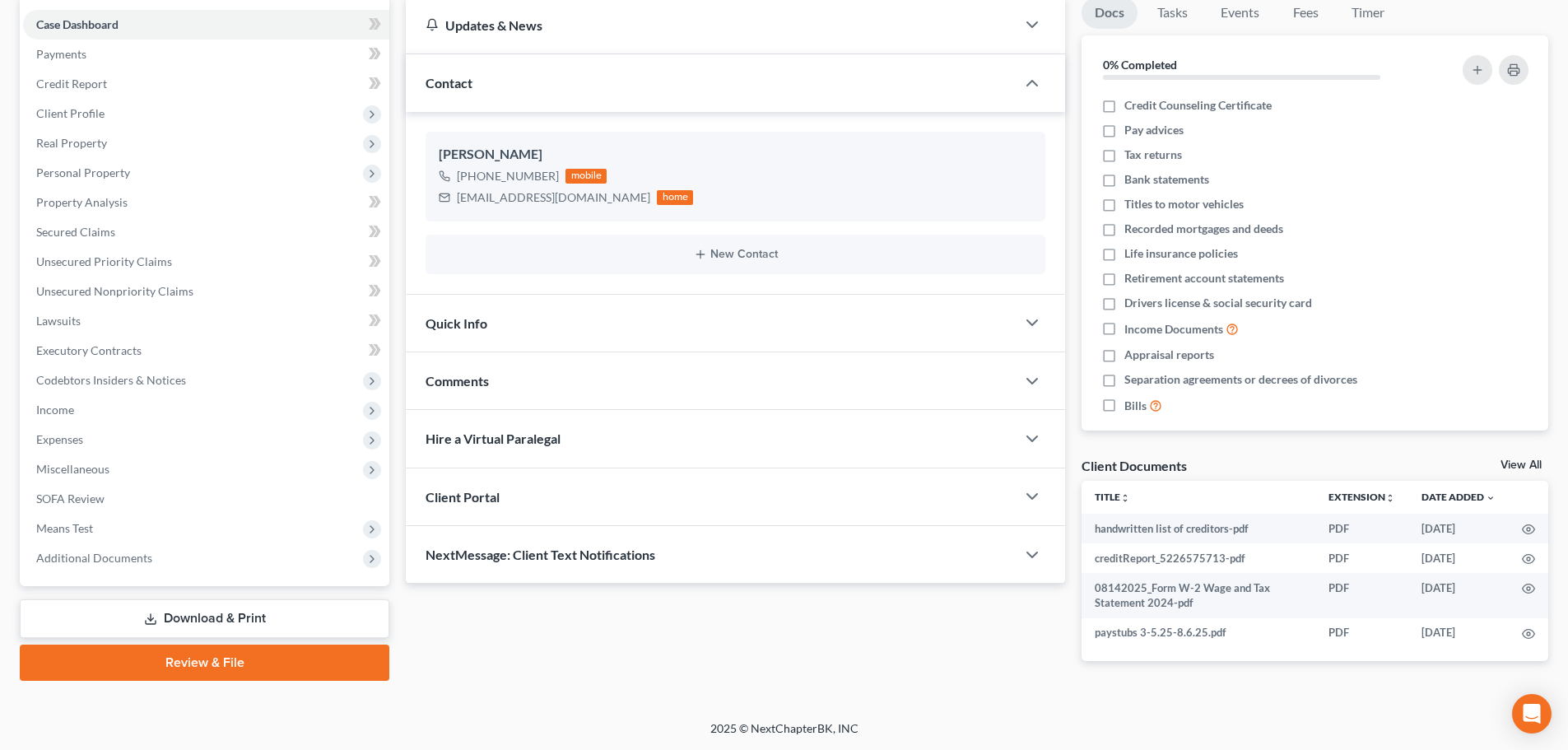
click at [544, 495] on div "Client Portal" at bounding box center [711, 496] width 609 height 57
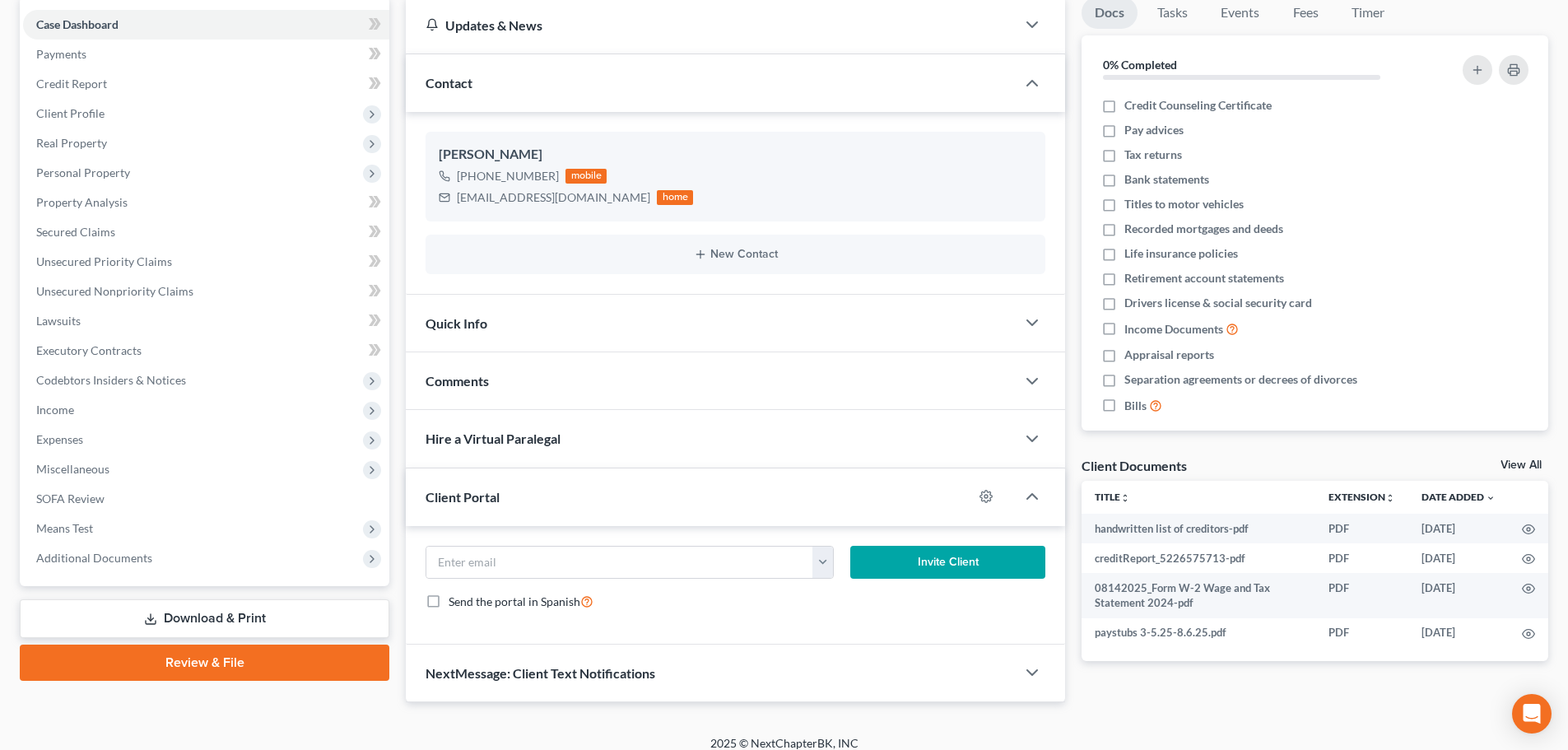
click at [549, 375] on div "Comments" at bounding box center [711, 380] width 609 height 57
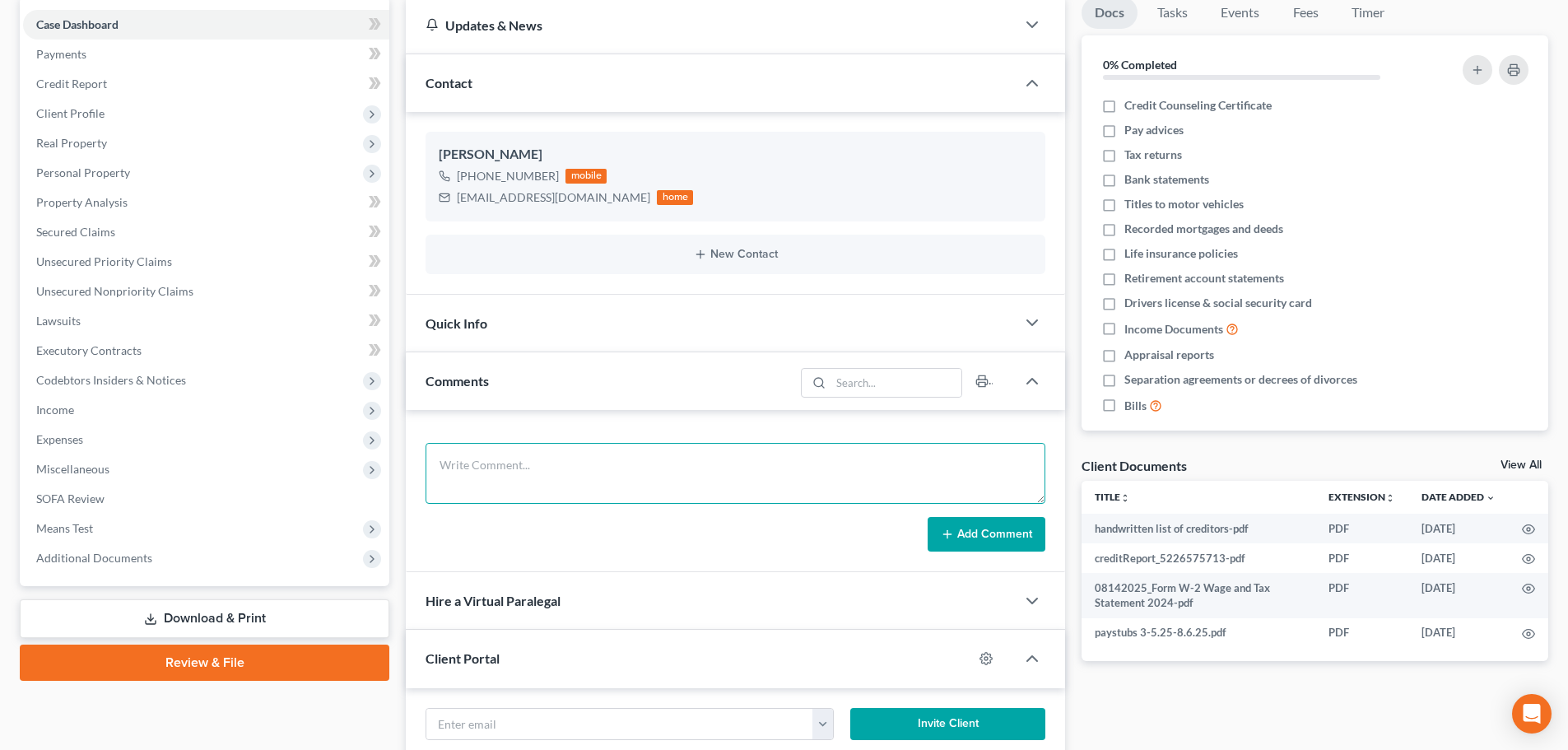
drag, startPoint x: 554, startPoint y: 483, endPoint x: 568, endPoint y: 459, distance: 27.8
click at [556, 483] on textarea at bounding box center [735, 473] width 620 height 61
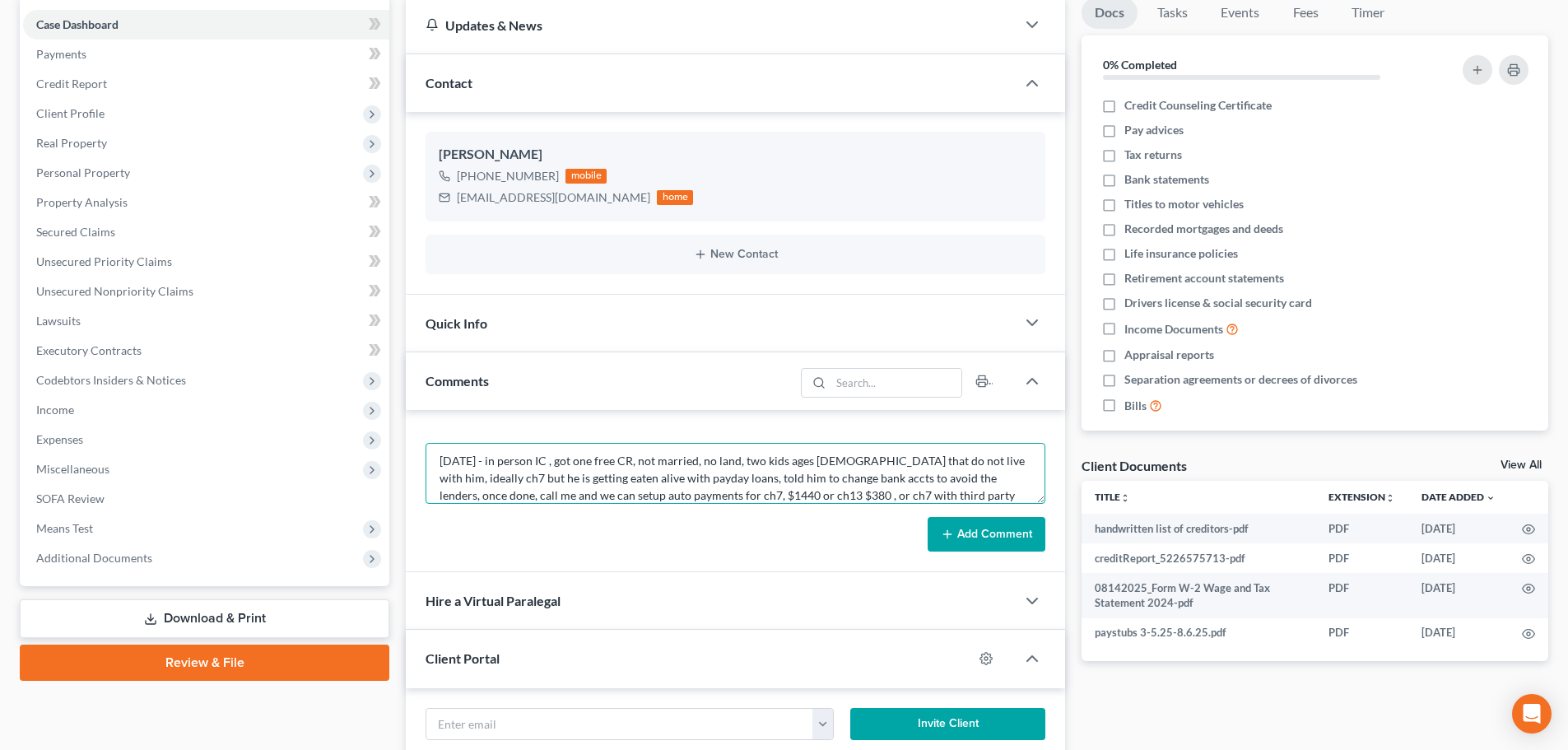
scroll to position [22, 0]
type textarea "8/14/25 - in person IC , got one free CR, not married, no land, two kids ages 1…"
click at [994, 521] on button "Add Comment" at bounding box center [986, 534] width 118 height 35
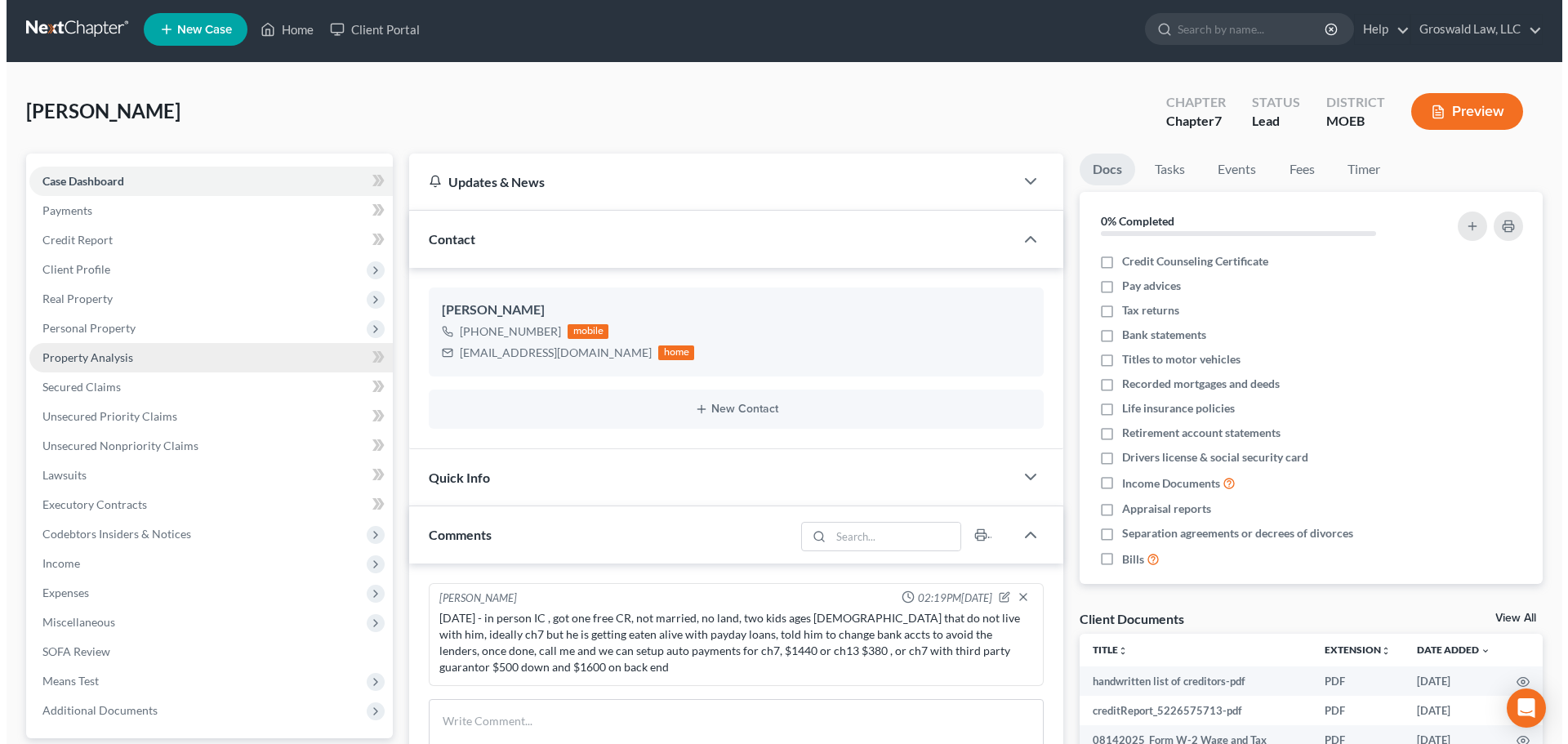
scroll to position [0, 0]
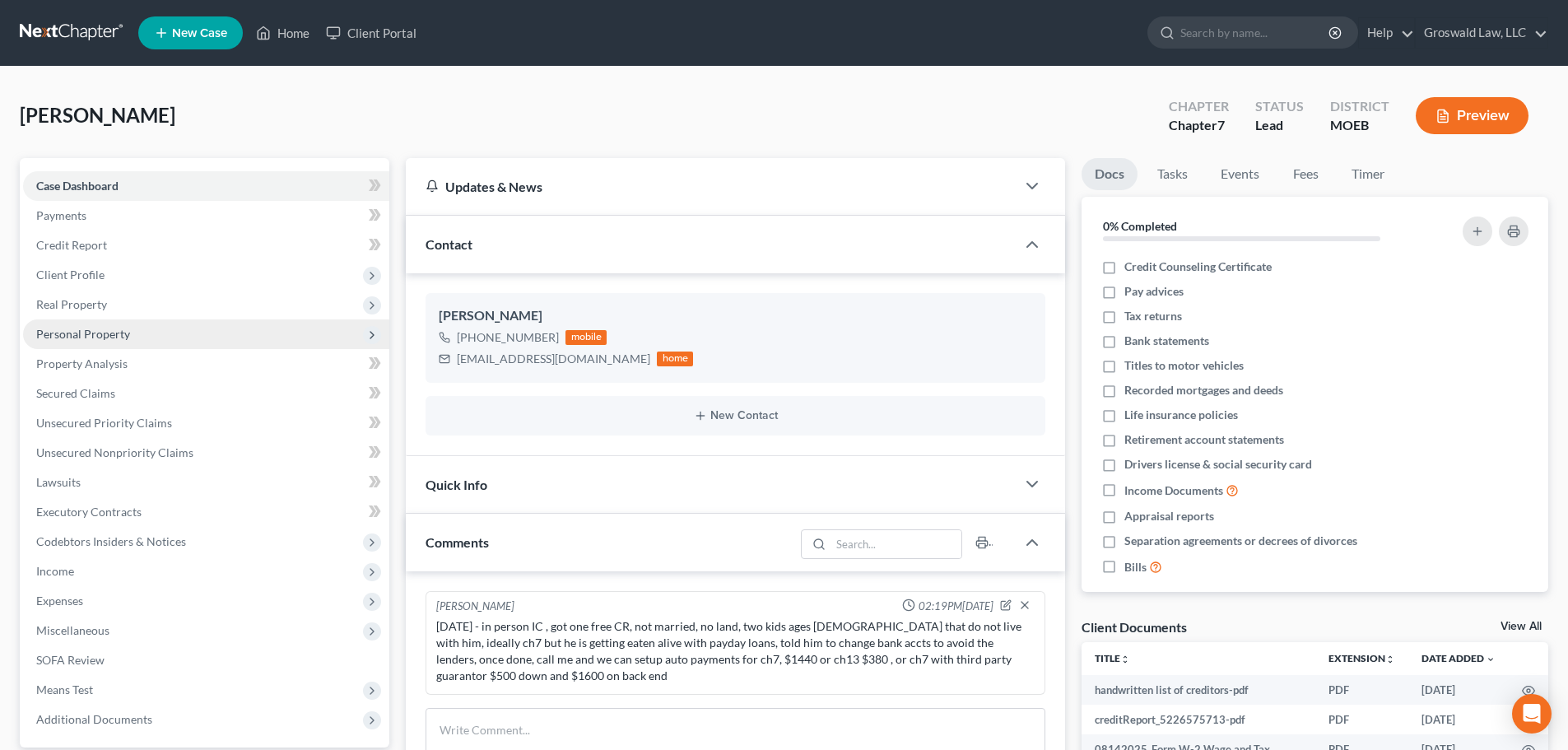
click at [94, 328] on span "Personal Property" at bounding box center [82, 334] width 93 height 14
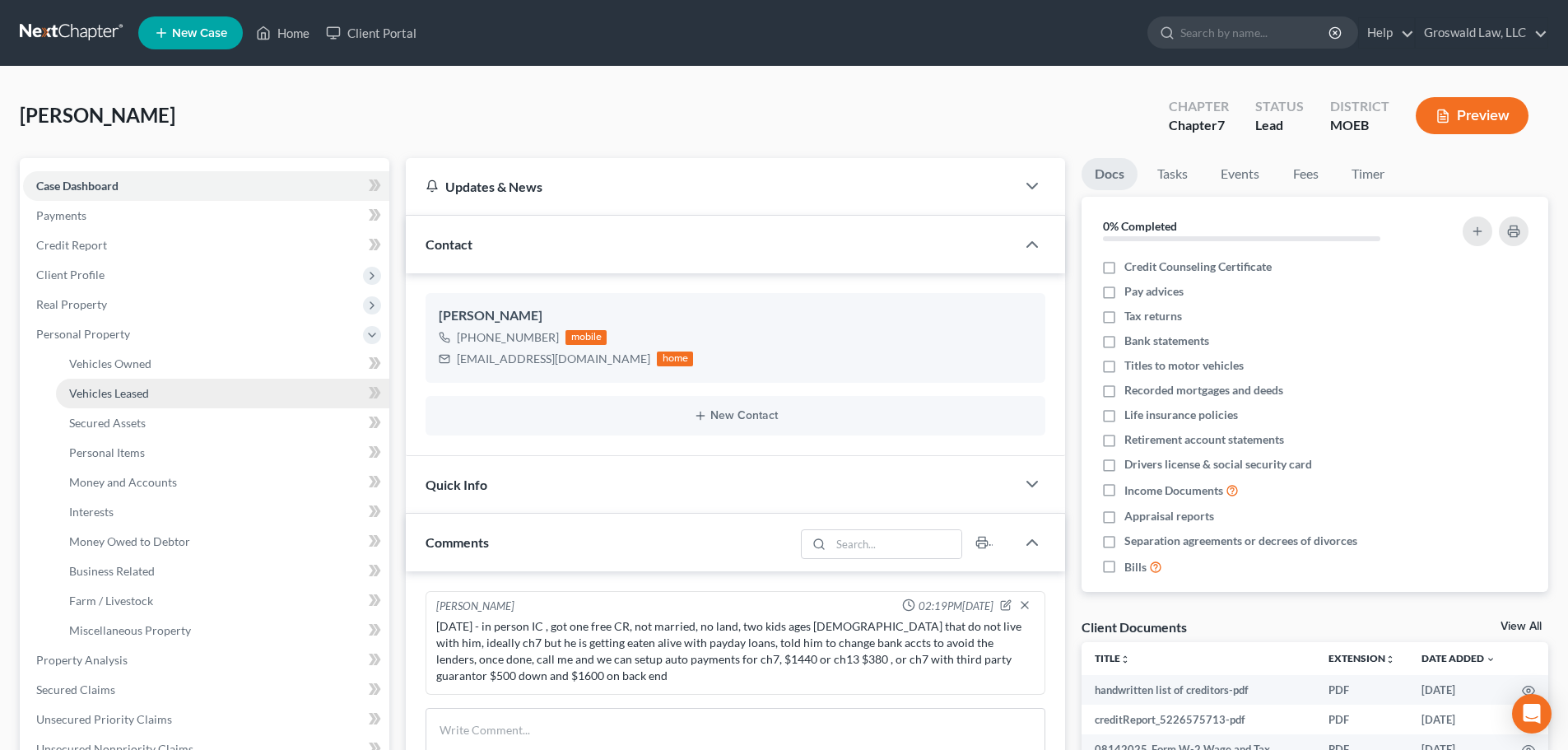
click at [123, 379] on link "Vehicles Leased" at bounding box center [223, 394] width 334 height 30
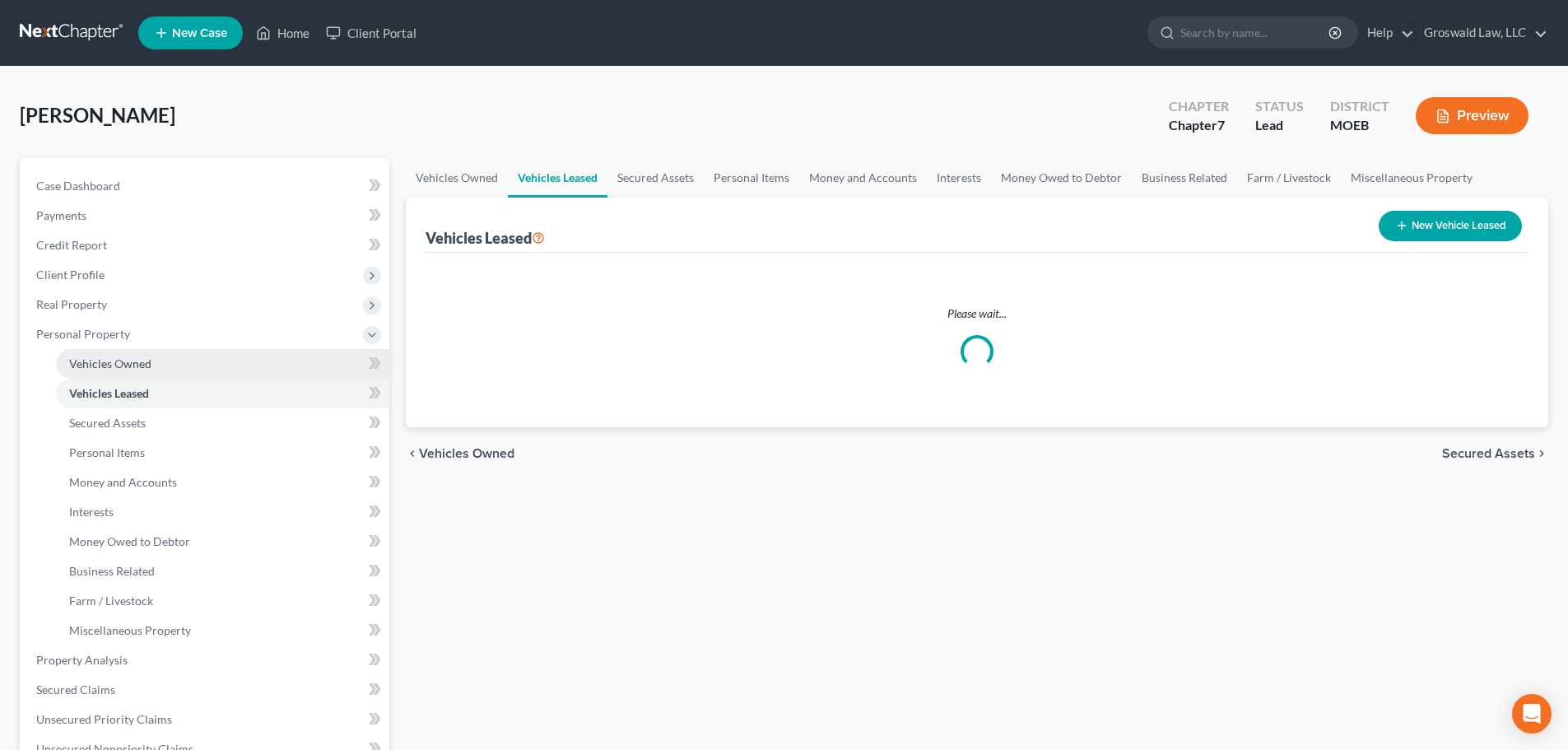
click at [135, 362] on span "Vehicles Owned" at bounding box center [110, 363] width 82 height 14
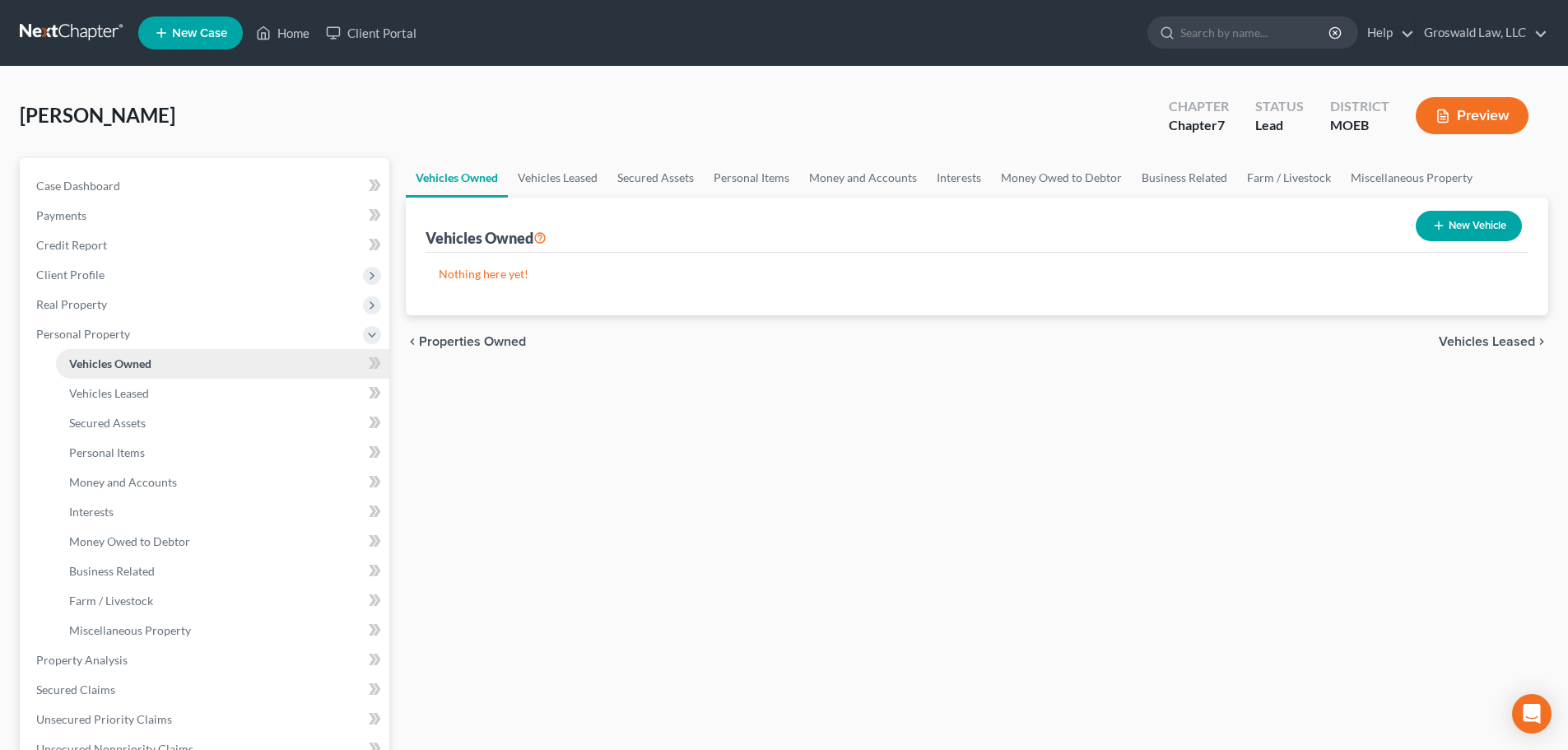
click at [135, 361] on span "Vehicles Owned" at bounding box center [110, 363] width 82 height 14
click at [1161, 227] on button "New Vehicle" at bounding box center [1468, 225] width 107 height 31
select select "0"
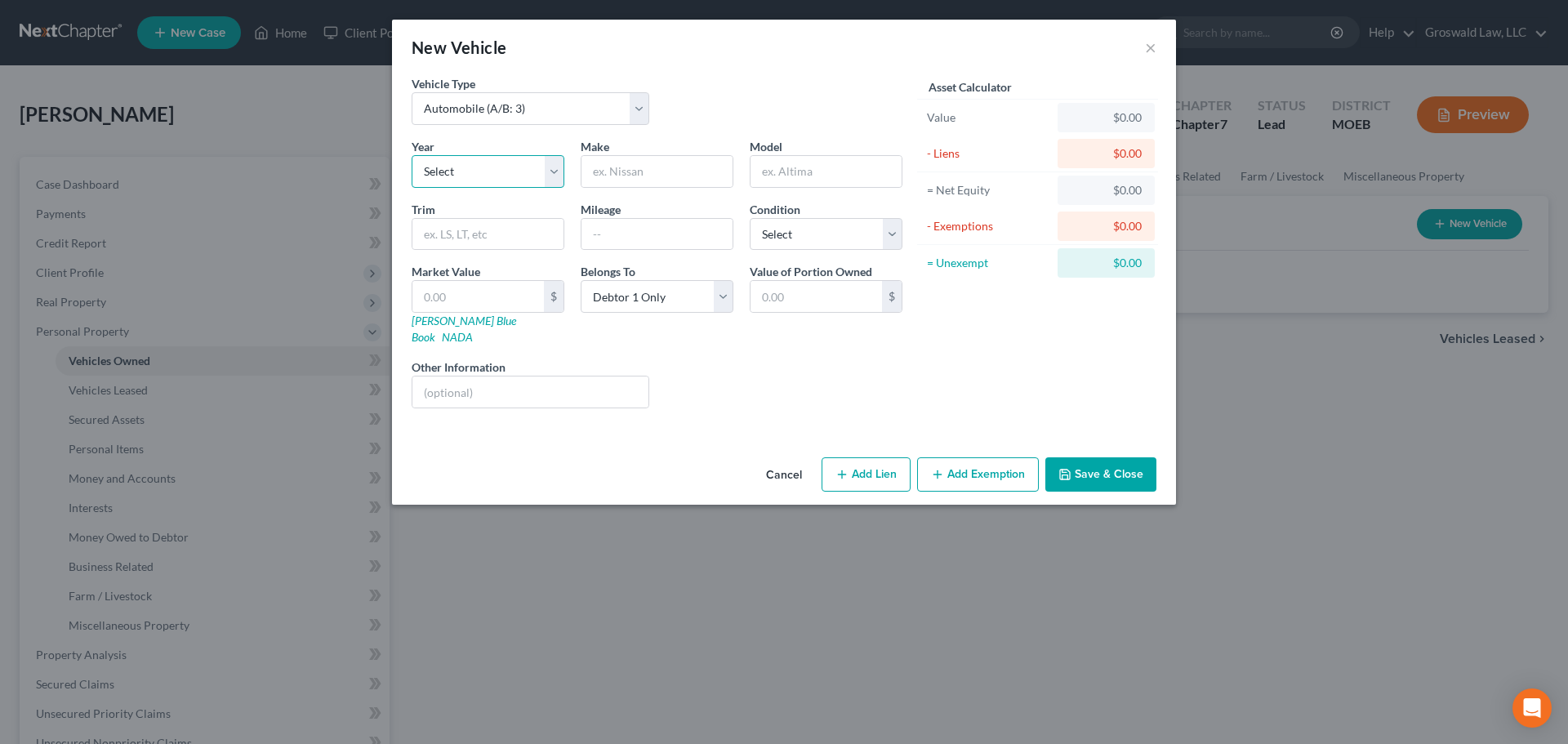
click at [469, 181] on select "Select 2026 2025 2024 2023 2022 2021 2020 2019 2018 2017 2016 2015 2014 2013 20…" at bounding box center [488, 171] width 152 height 33
select select "14"
click at [411, 155] on select "Select 2026 2025 2024 2023 2022 2021 2020 2019 2018 2017 2016 2015 2014 2013 20…" at bounding box center [488, 171] width 152 height 33
click at [646, 175] on input "text" at bounding box center [657, 171] width 151 height 31
type input "Chevrolet"
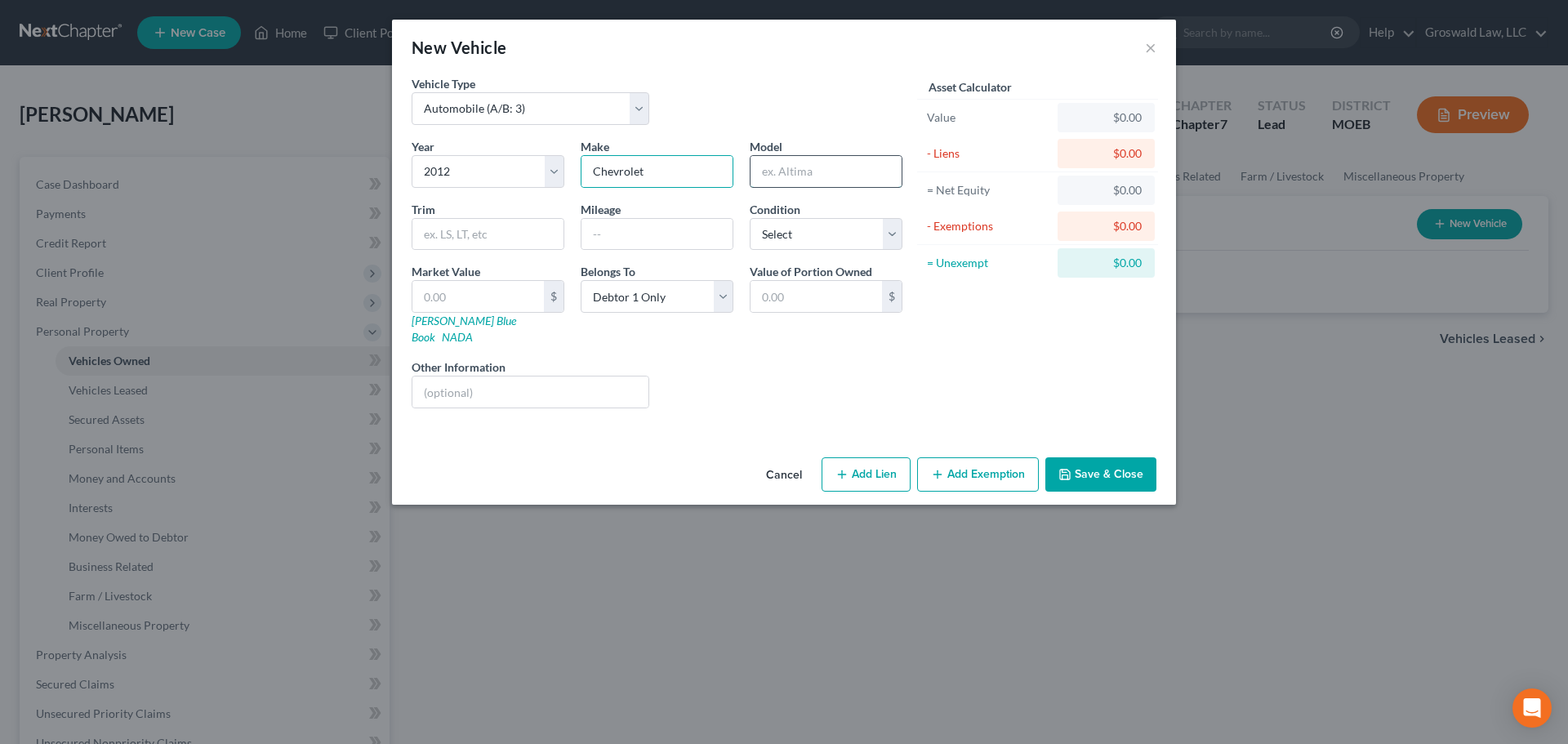
click at [809, 166] on input "text" at bounding box center [826, 171] width 151 height 31
type input "Cruze"
click at [873, 457] on button "Add Lien" at bounding box center [865, 475] width 89 height 35
select select "0"
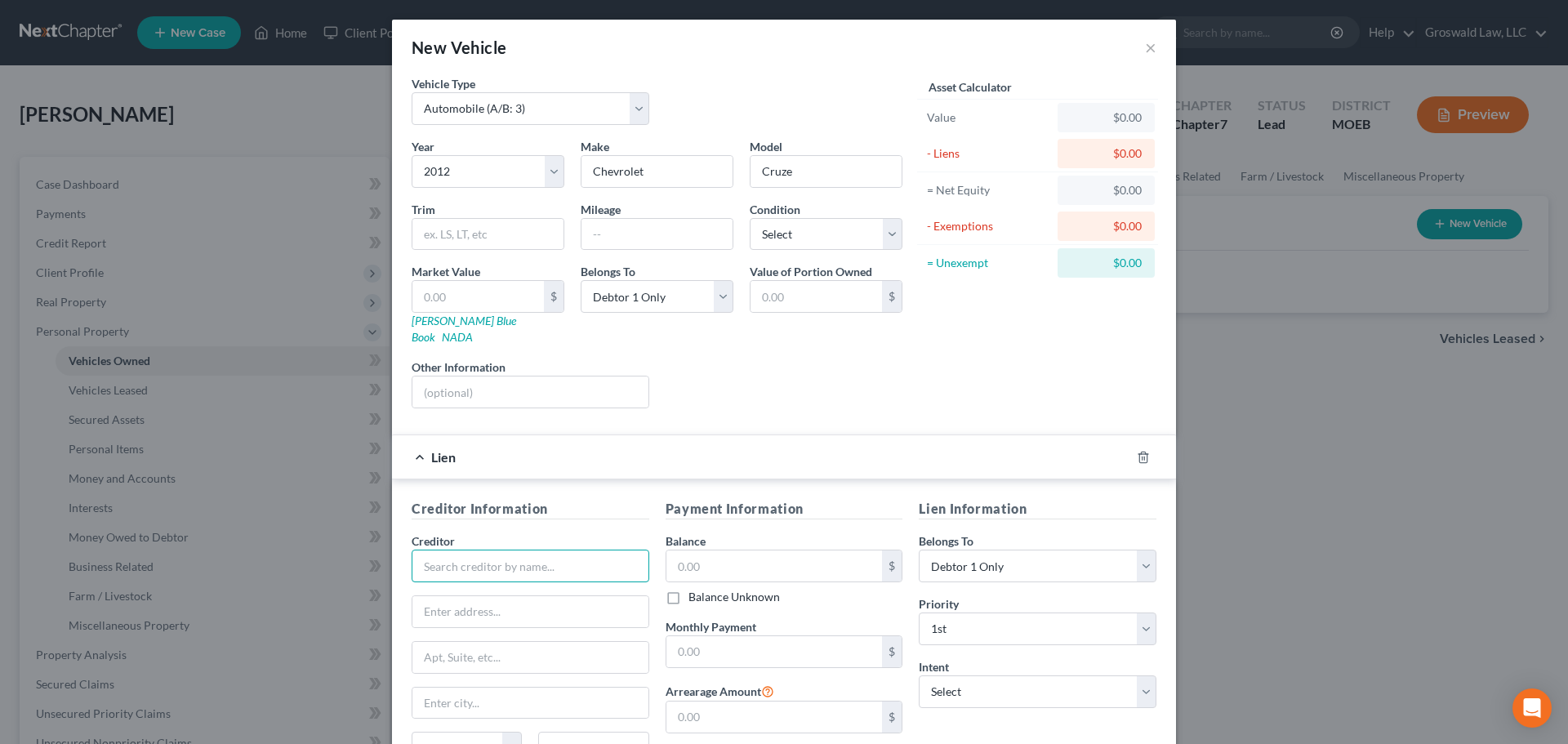
click at [462, 555] on input "text" at bounding box center [530, 566] width 237 height 33
click at [470, 611] on div "Westlake Financial Services" at bounding box center [509, 618] width 170 height 16
type input "Westlake Financial Services"
type input "ATTN: Bankruptcy"
type input "4751 Wilshire Blvd."
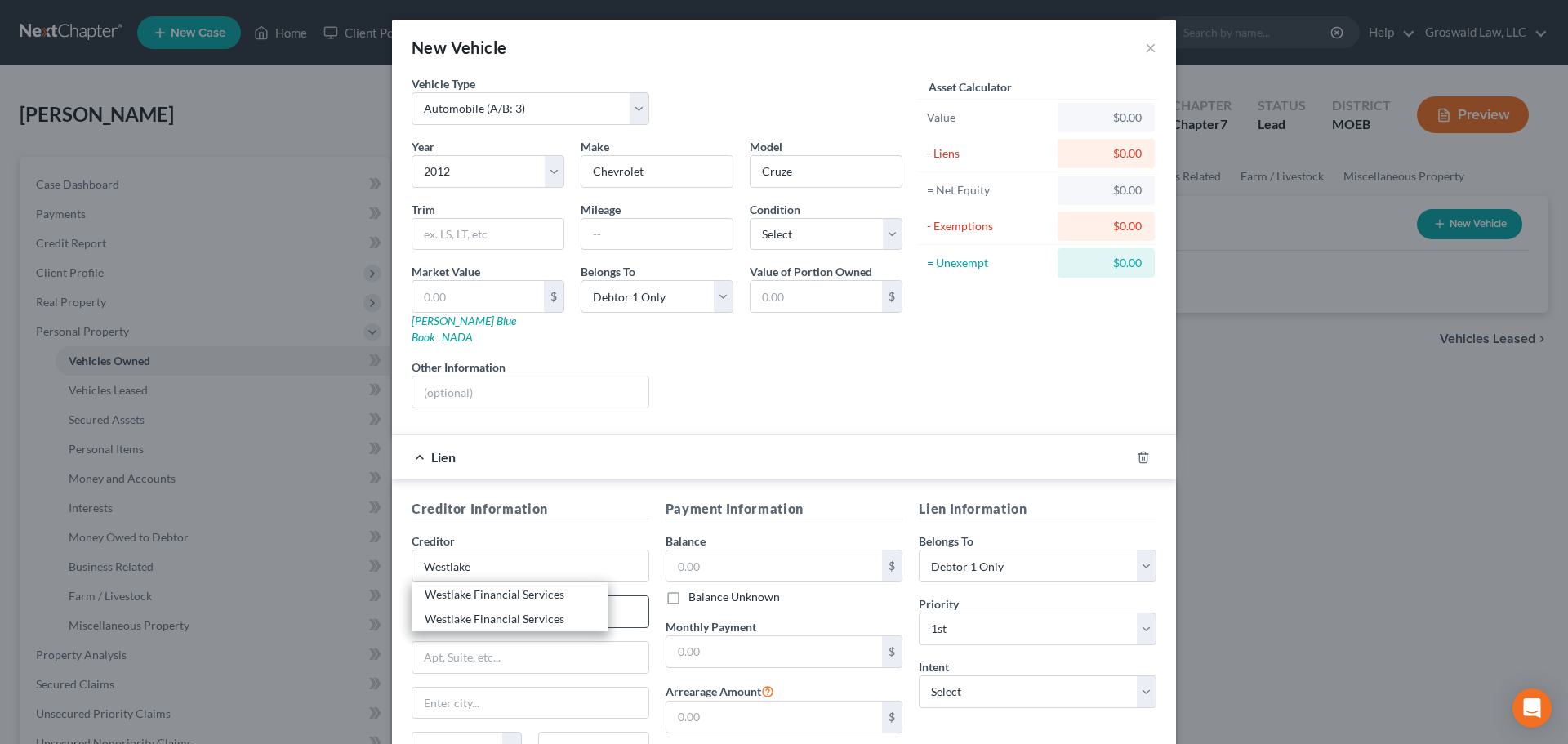
type input "Los Angeles"
select select "4"
type input "90010"
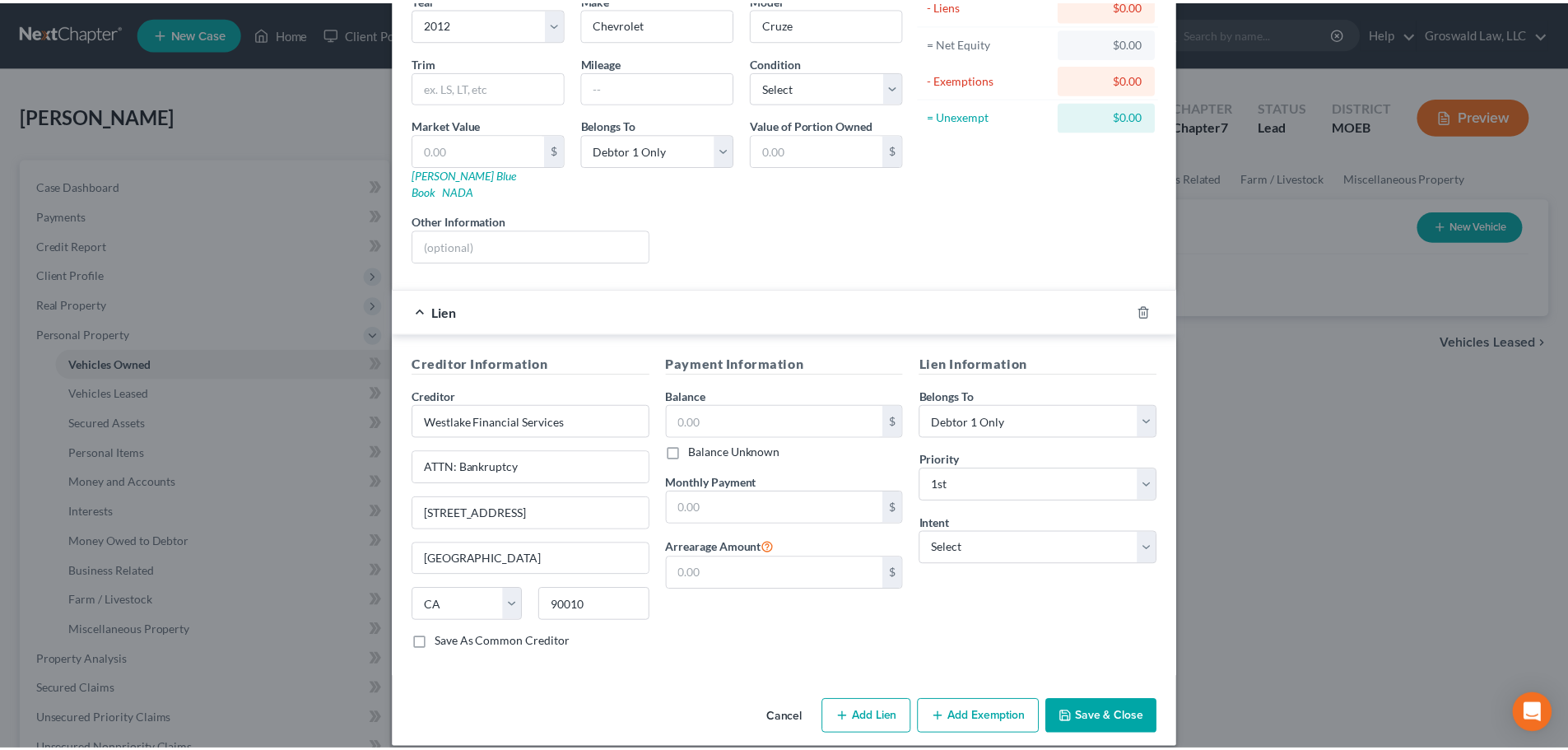
scroll to position [150, 0]
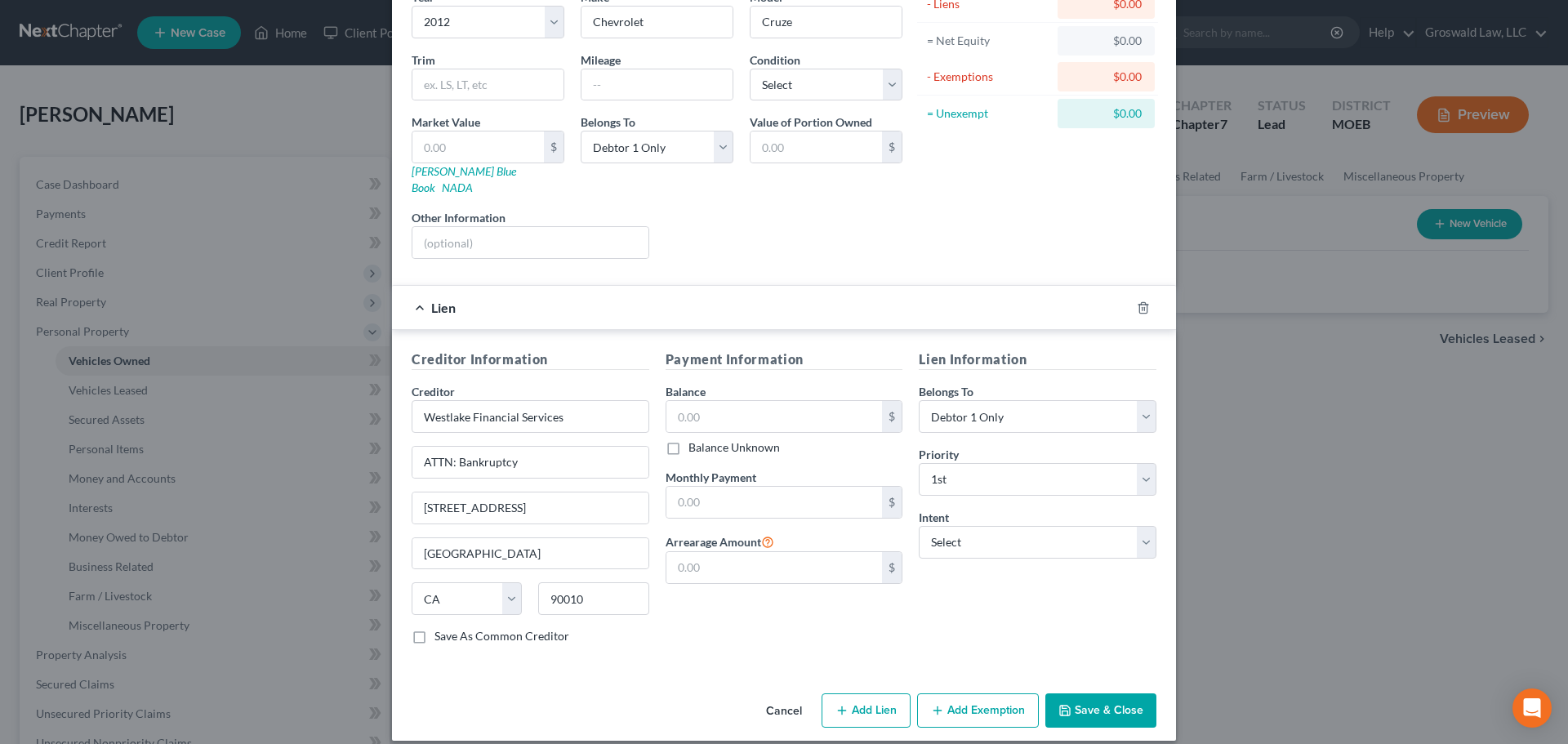
click at [1077, 647] on button "Save & Close" at bounding box center [1101, 710] width 111 height 35
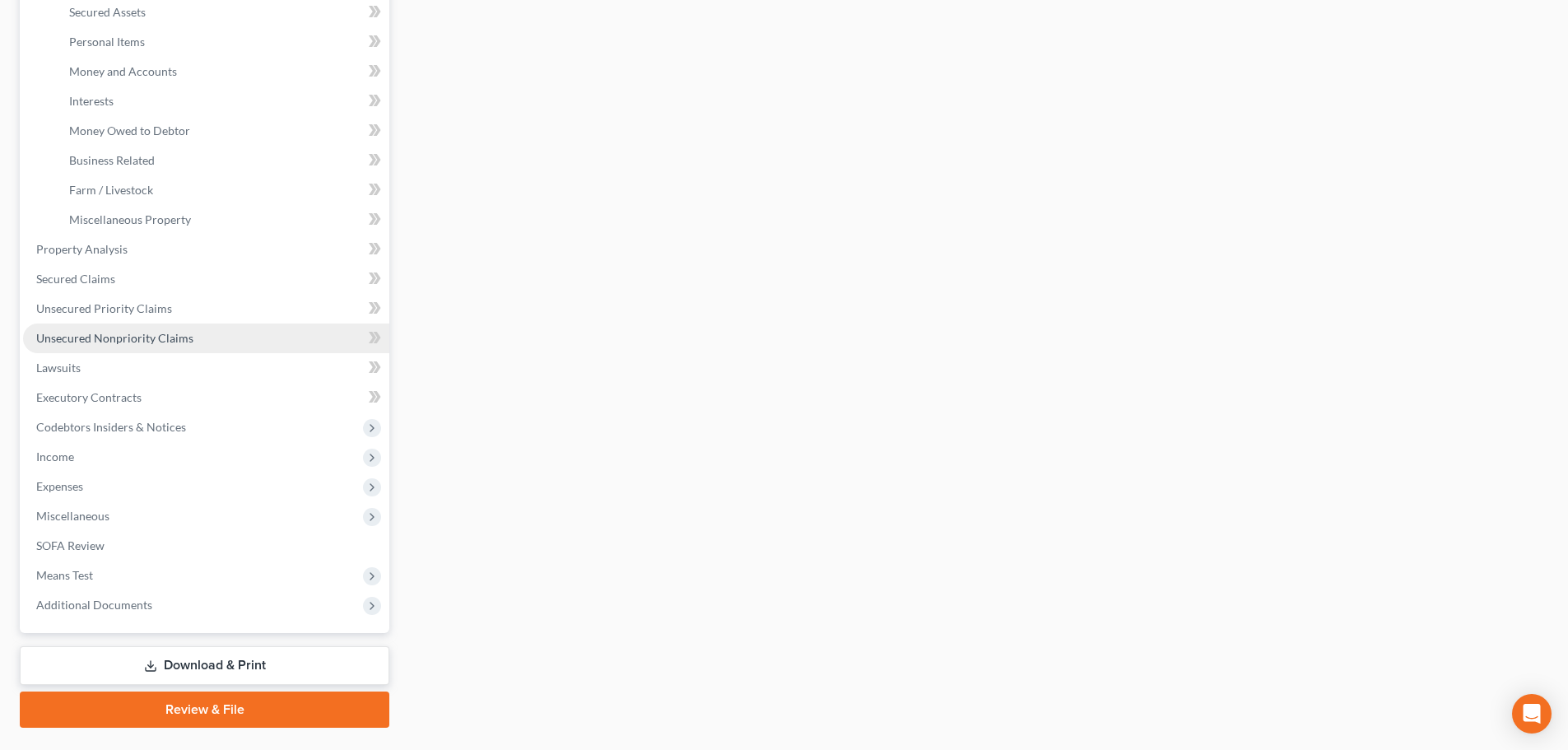
scroll to position [411, 0]
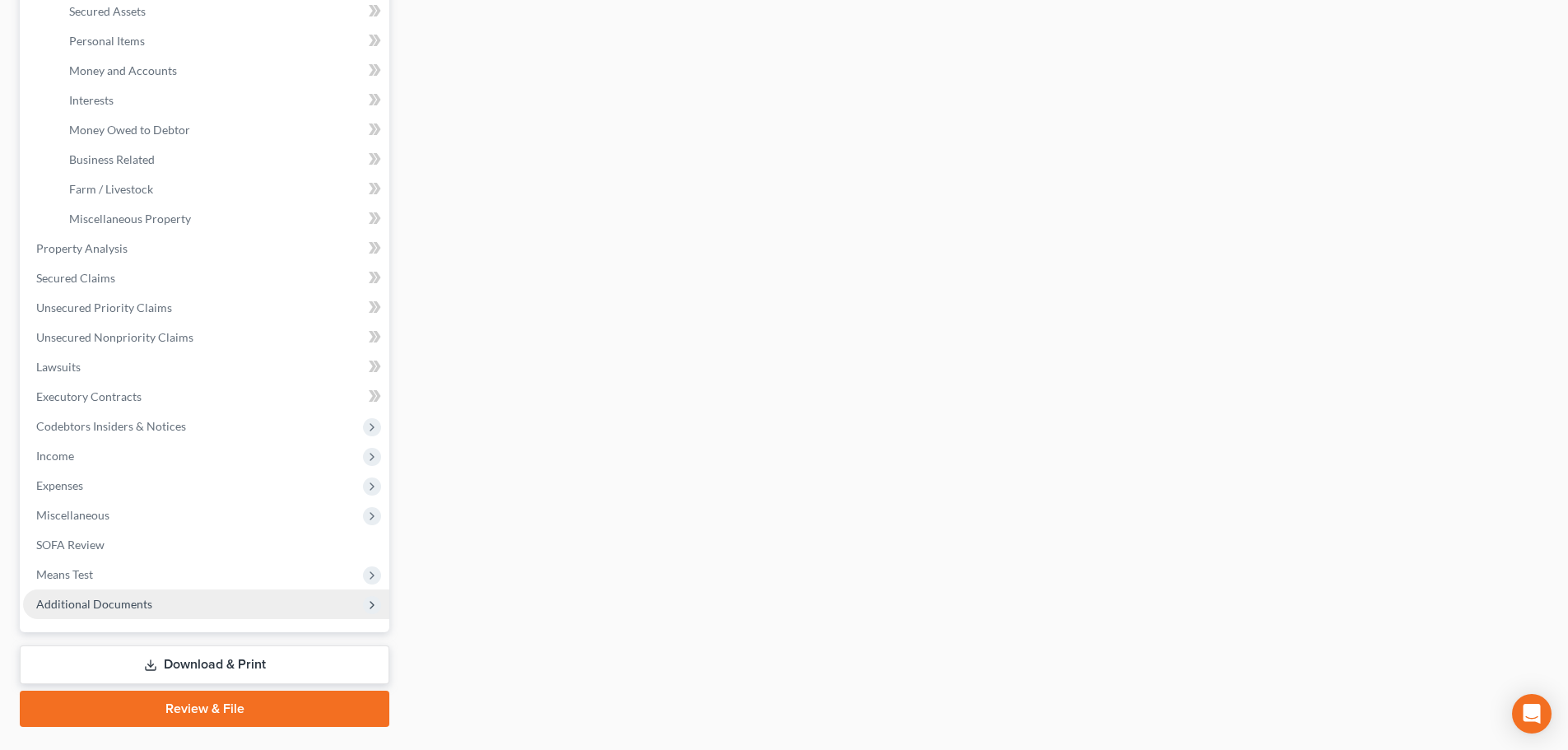
click at [237, 605] on span "Additional Documents" at bounding box center [205, 604] width 366 height 30
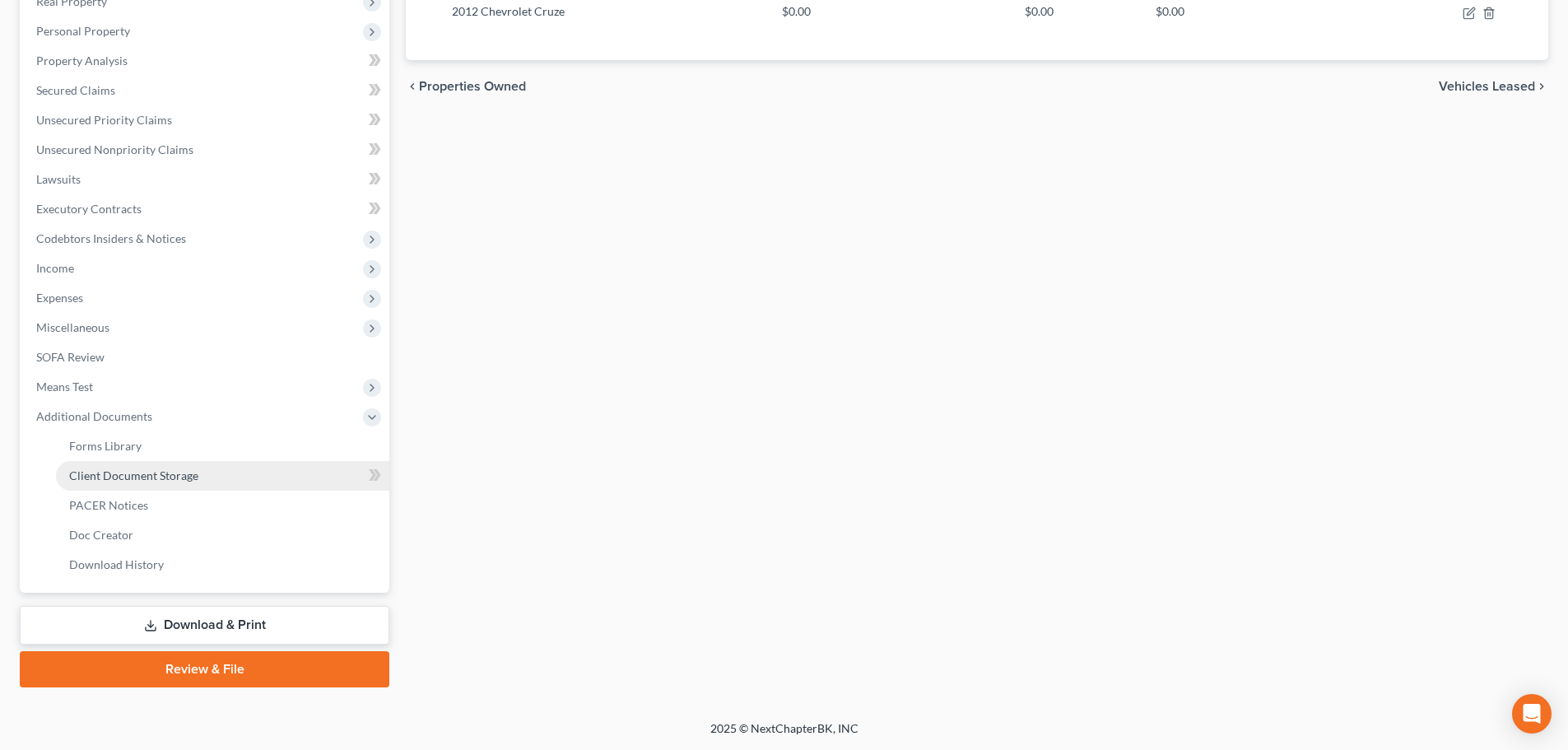
click at [257, 466] on link "Client Document Storage" at bounding box center [223, 476] width 334 height 30
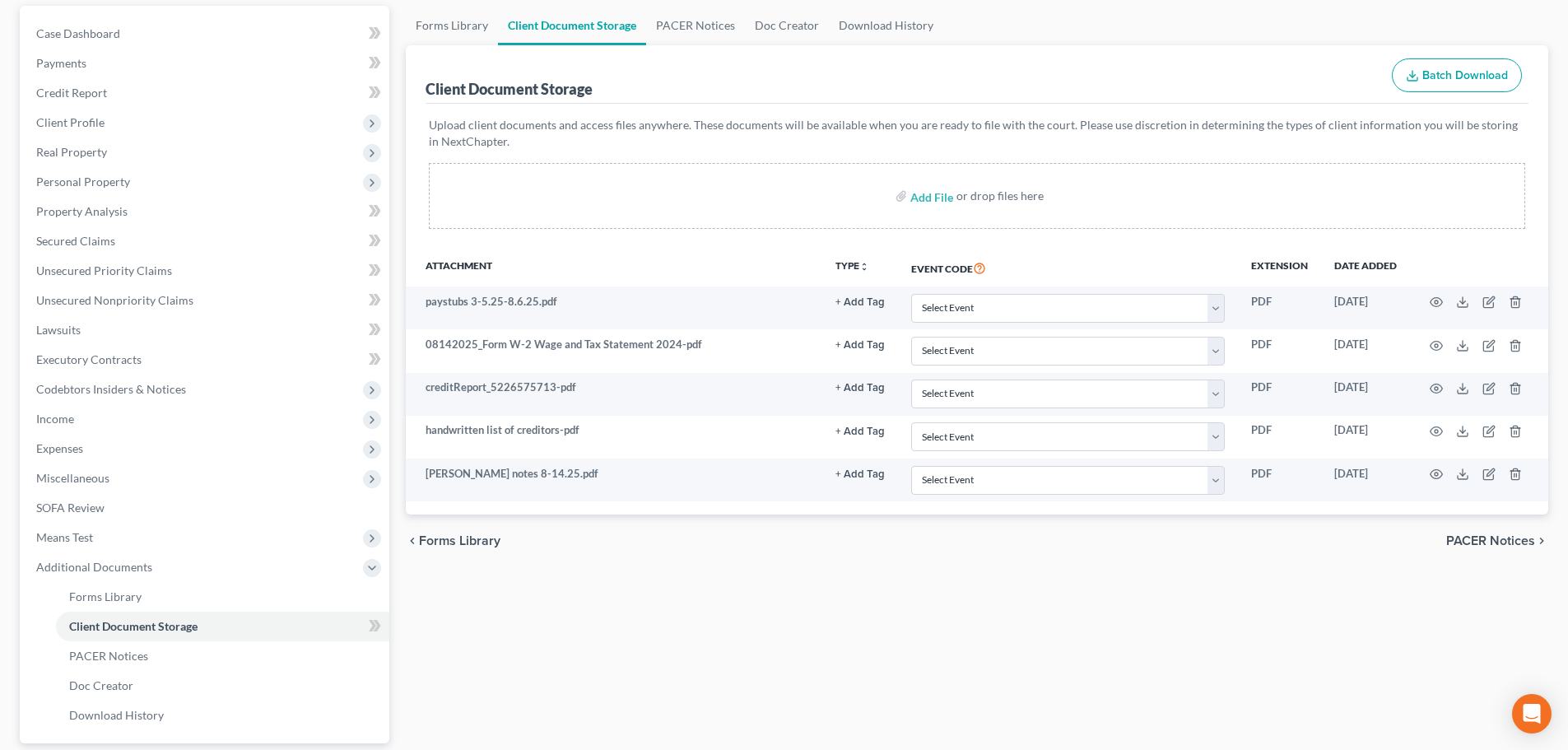
scroll to position [303, 0]
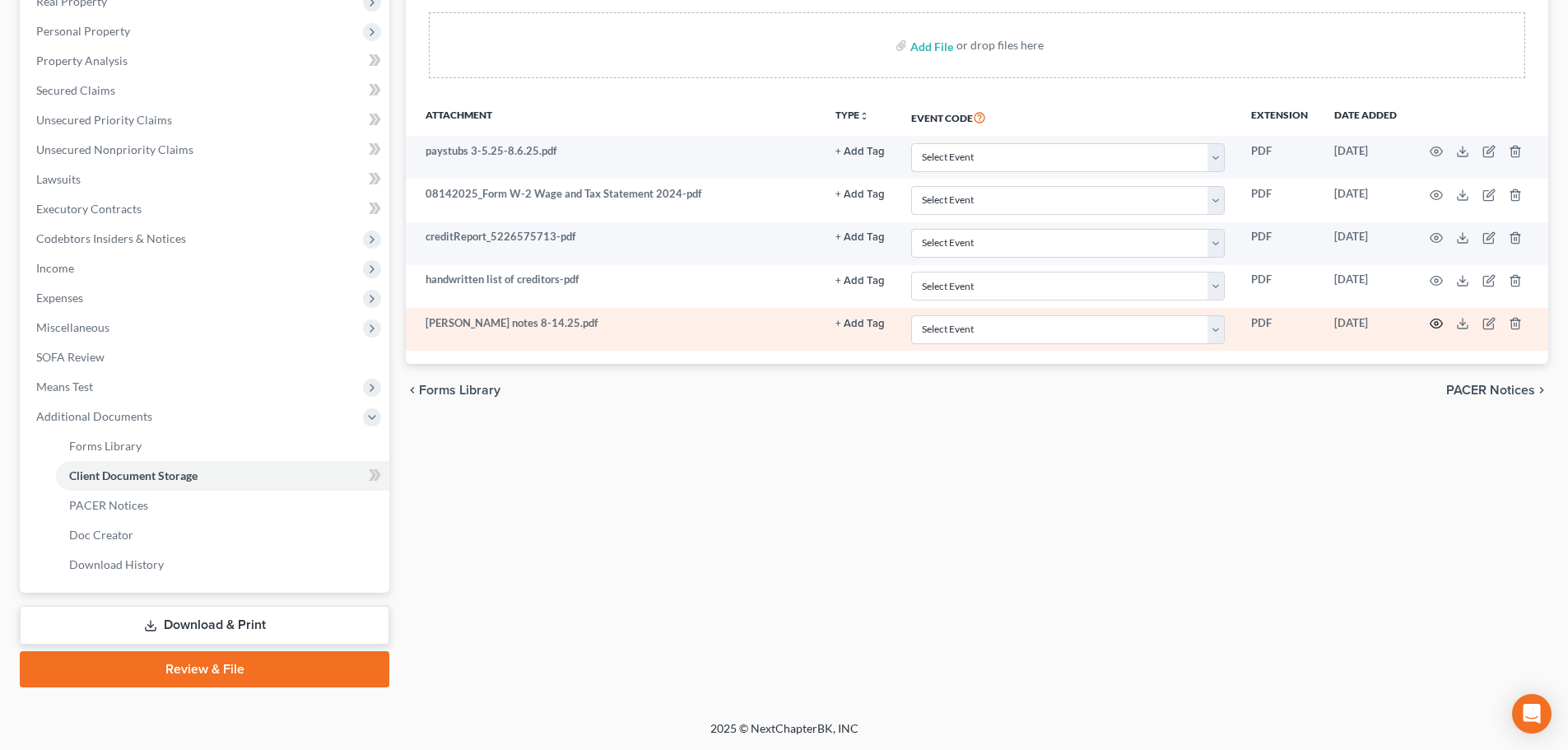
click at [1161, 324] on circle "button" at bounding box center [1436, 324] width 3 height 3
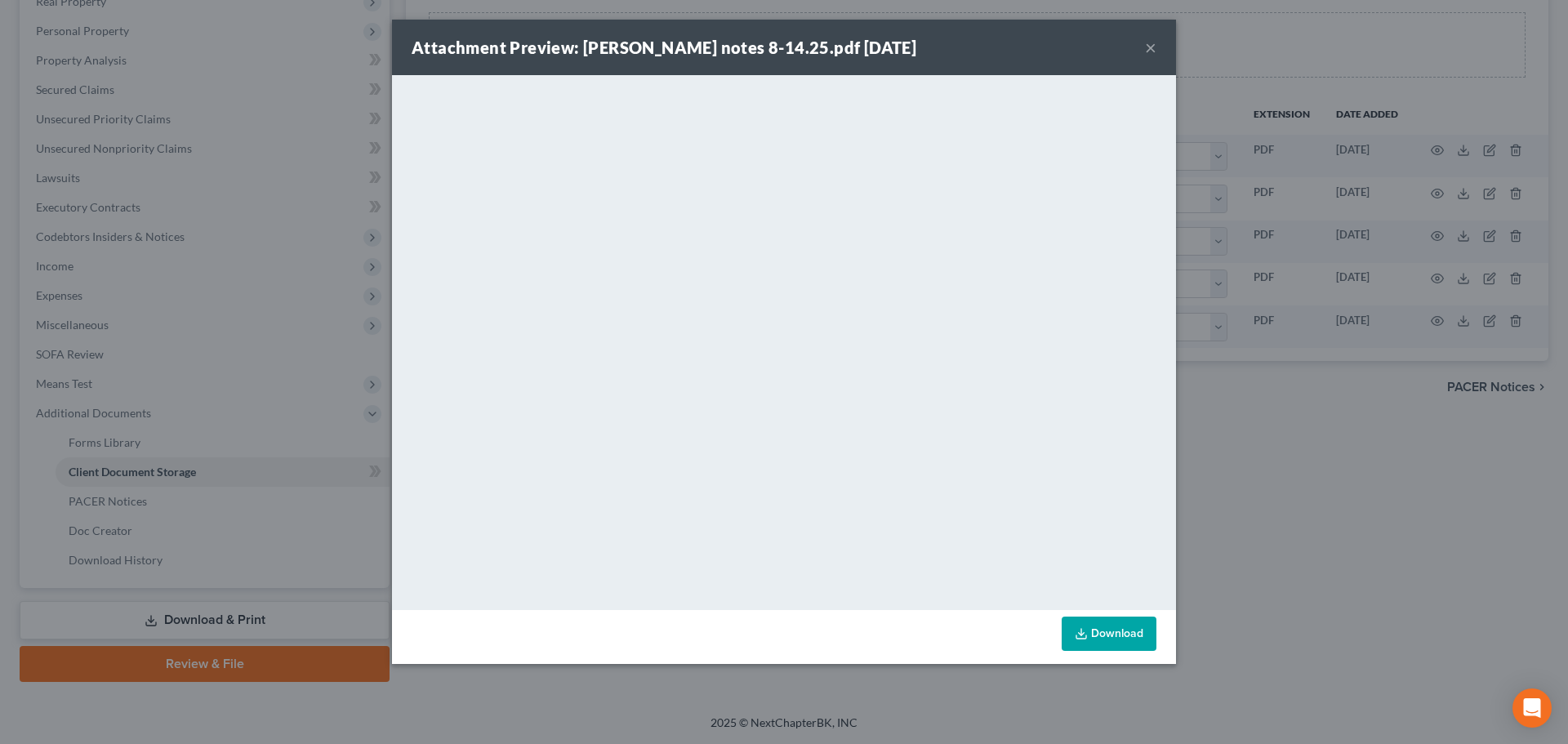
click at [1152, 45] on button "×" at bounding box center [1150, 47] width 11 height 20
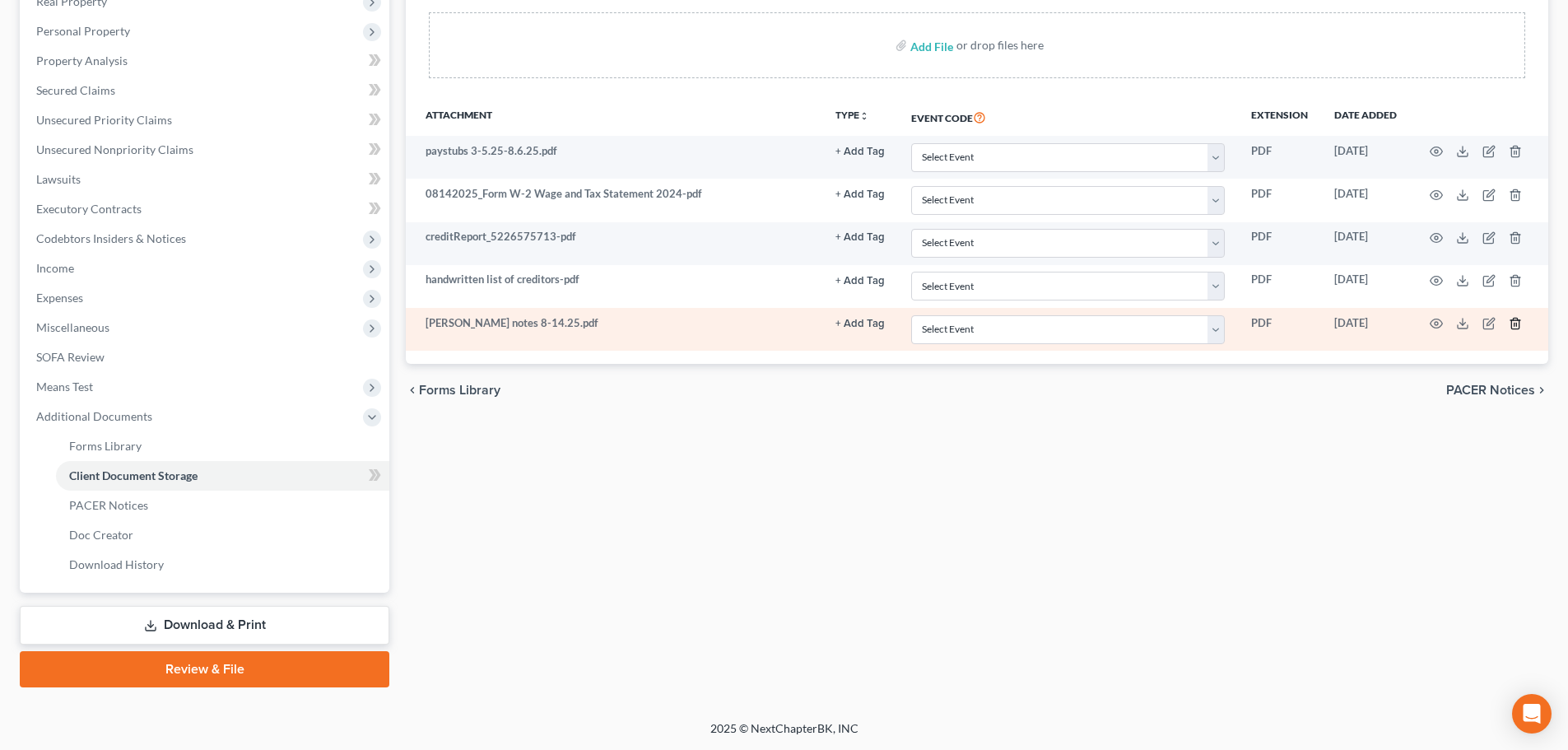
click at [1161, 320] on icon "button" at bounding box center [1515, 323] width 13 height 13
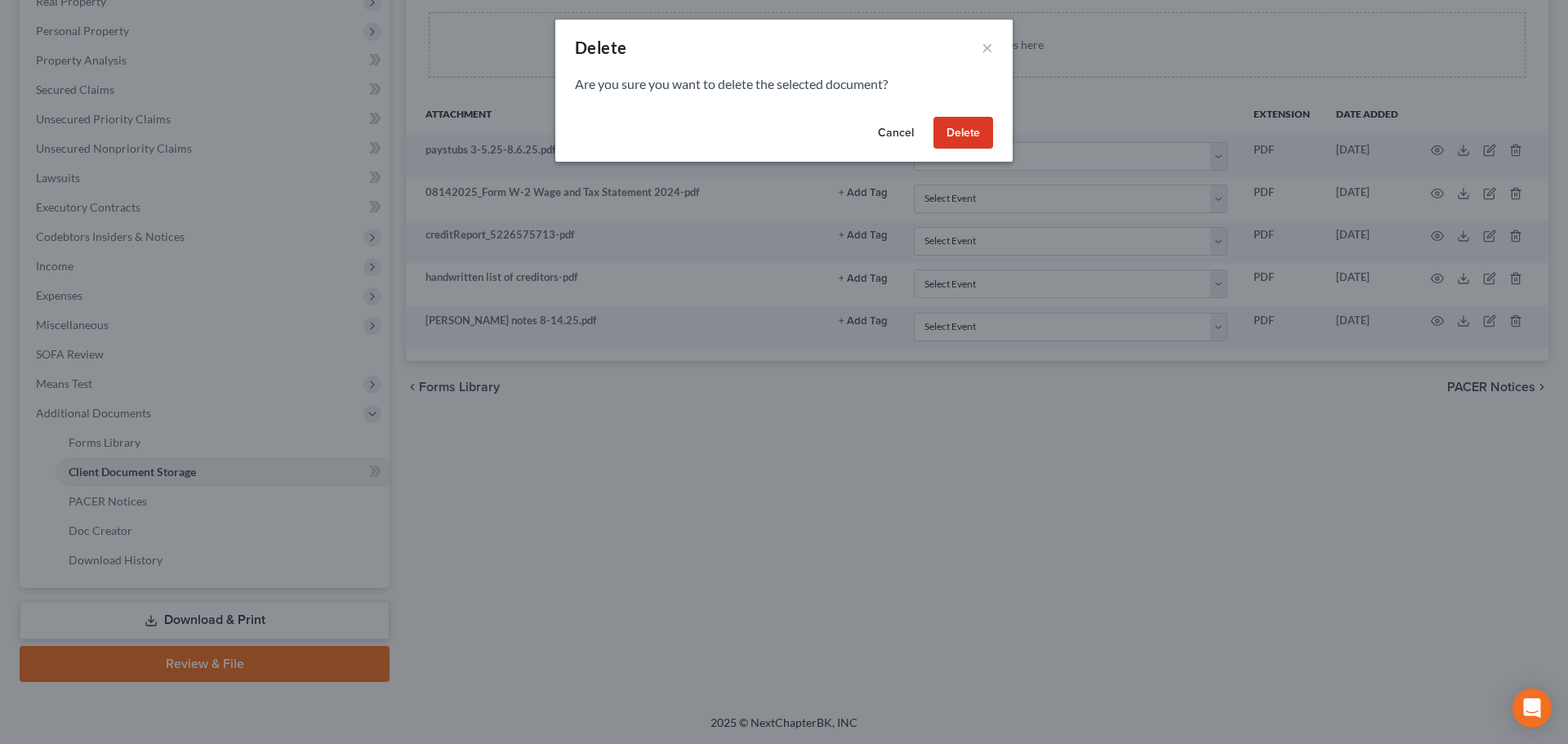
click at [965, 139] on button "Delete" at bounding box center [962, 133] width 60 height 33
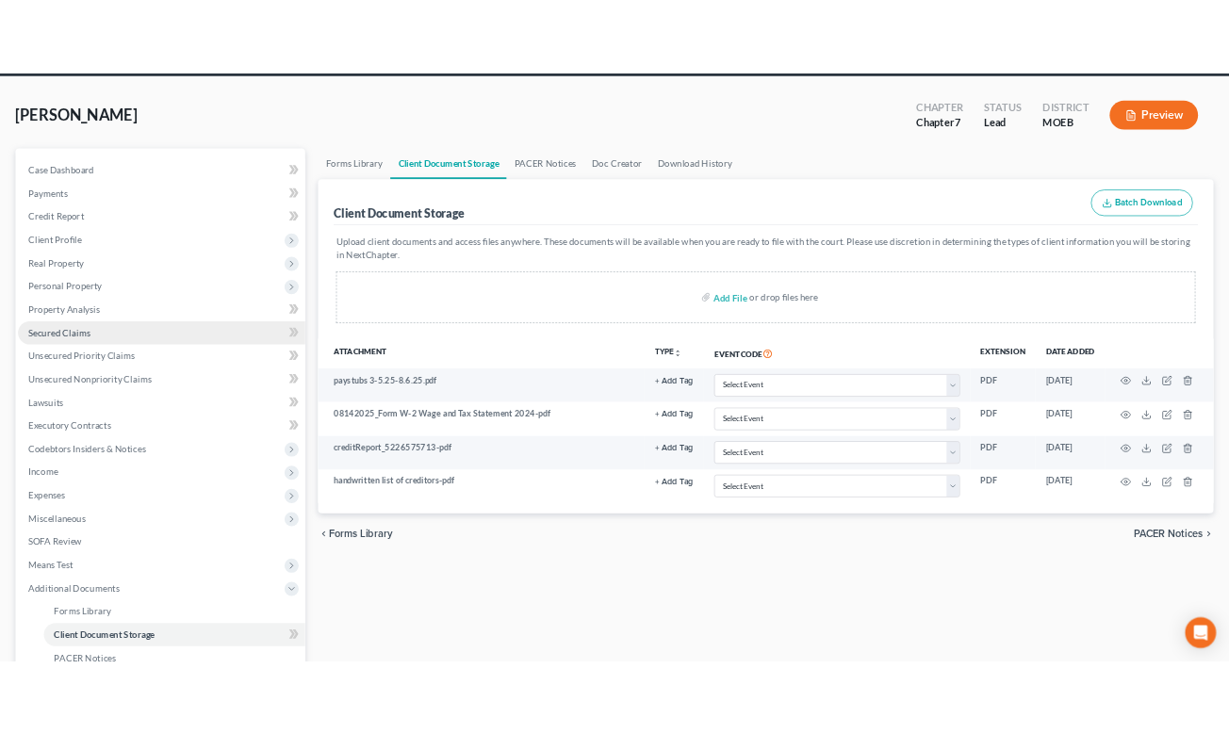
scroll to position [64, 0]
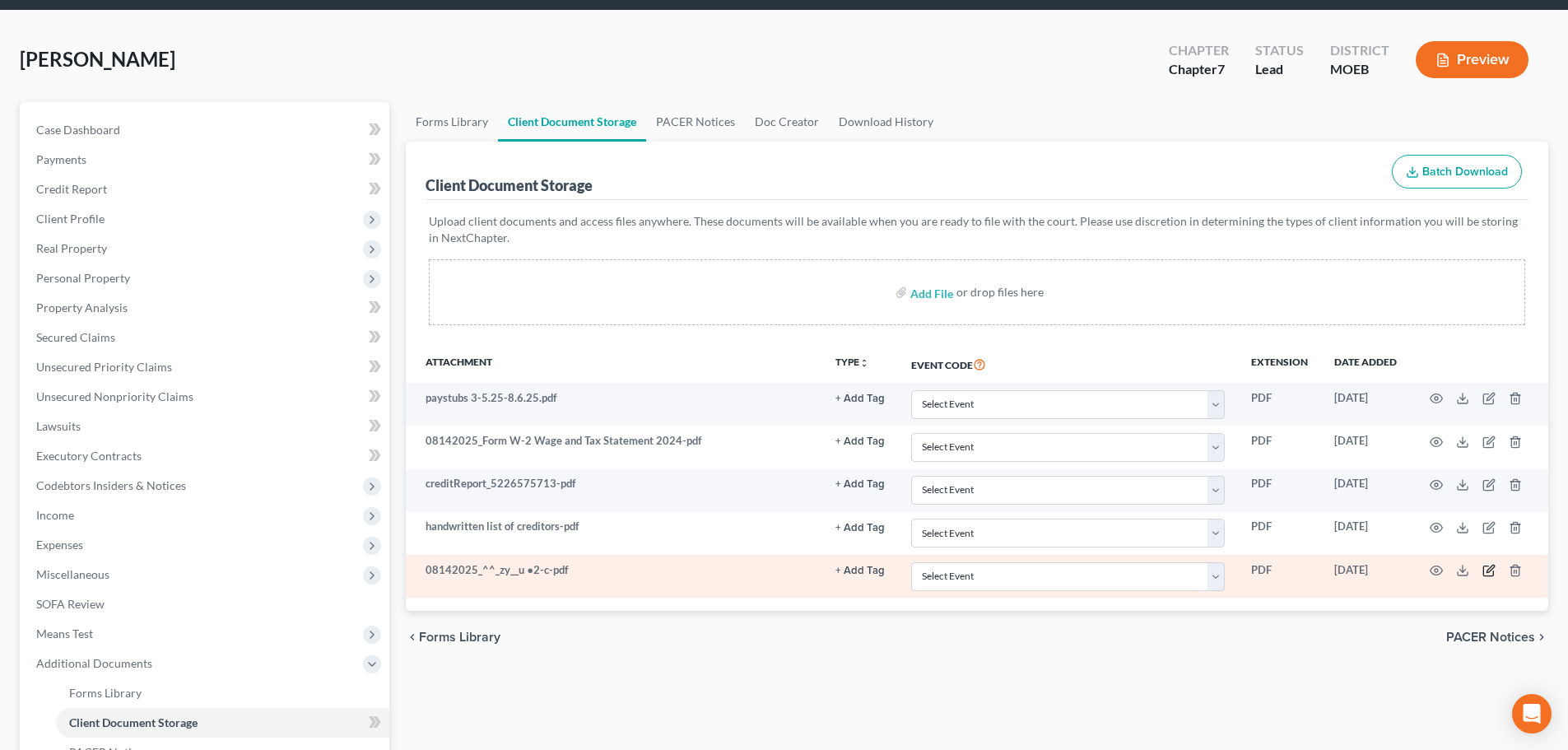
click at [1161, 570] on icon "button" at bounding box center [1489, 570] width 13 height 13
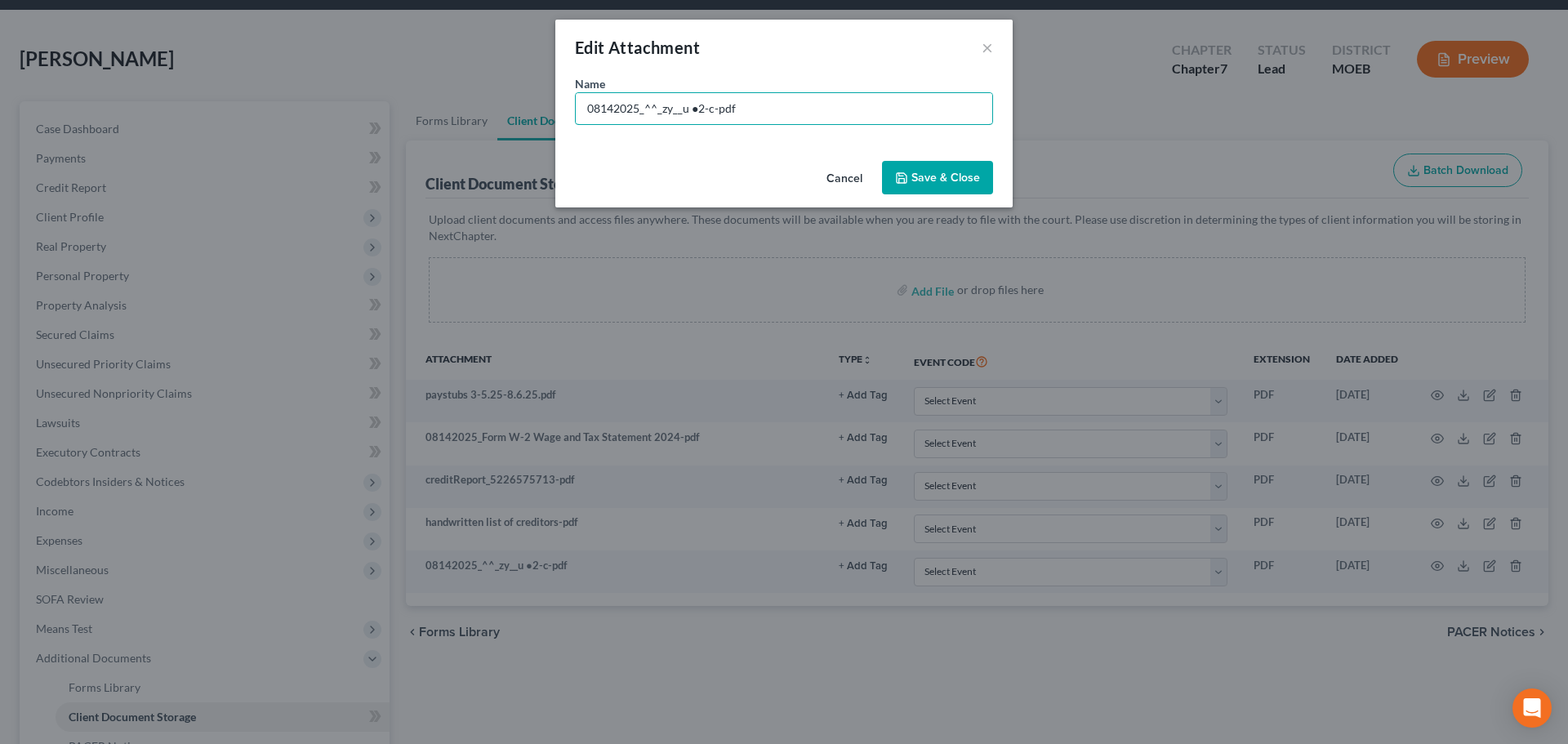
drag, startPoint x: 713, startPoint y: 114, endPoint x: 456, endPoint y: 78, distance: 259.5
click at [321, 105] on div "Edit Attachment × Name * 08142025_^^_zy__u ●2-c-pdf Cancel Save & Close" at bounding box center [784, 372] width 1568 height 744
type input "shawn hughes notes 8.14.25-pdf"
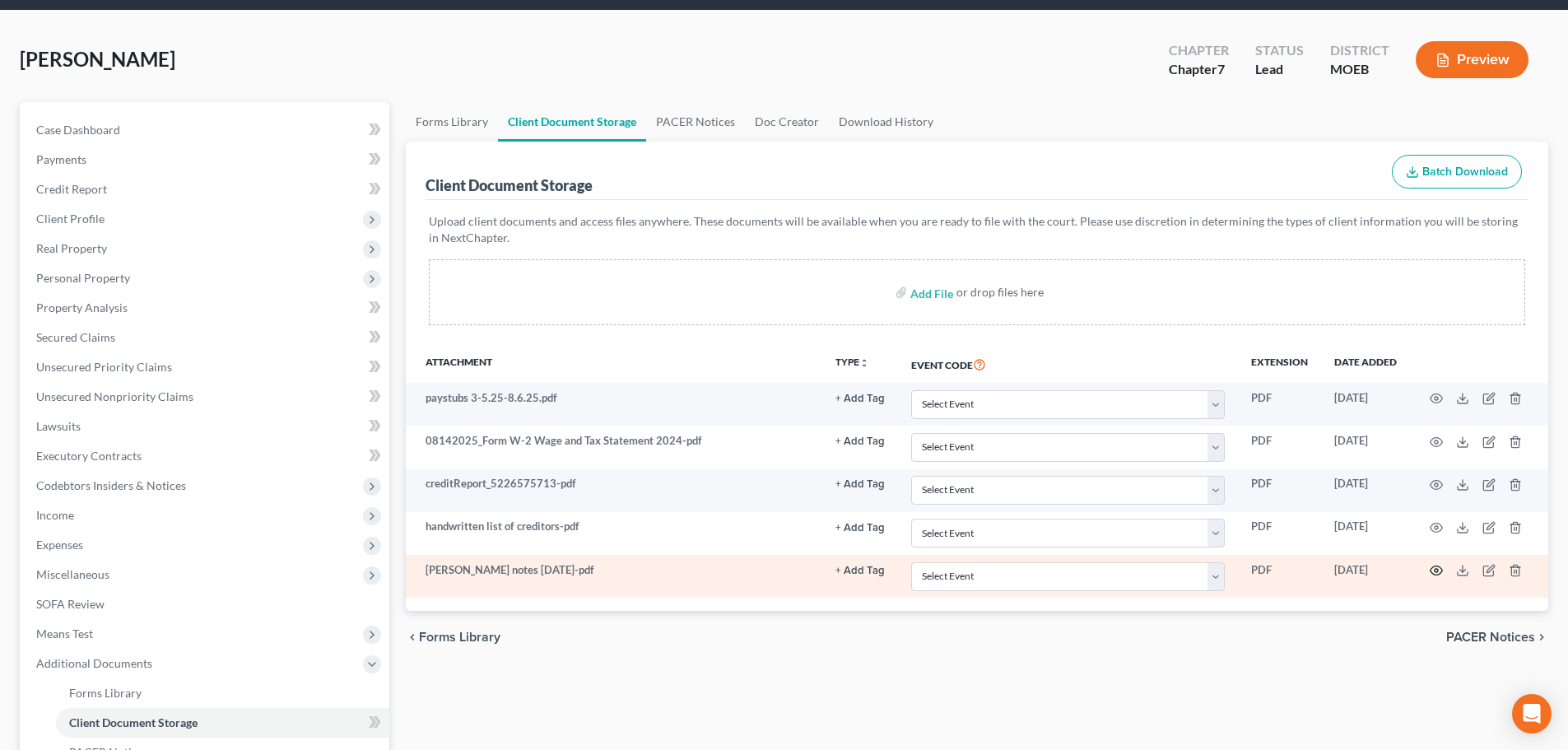
click at [1161, 570] on circle "button" at bounding box center [1436, 570] width 3 height 3
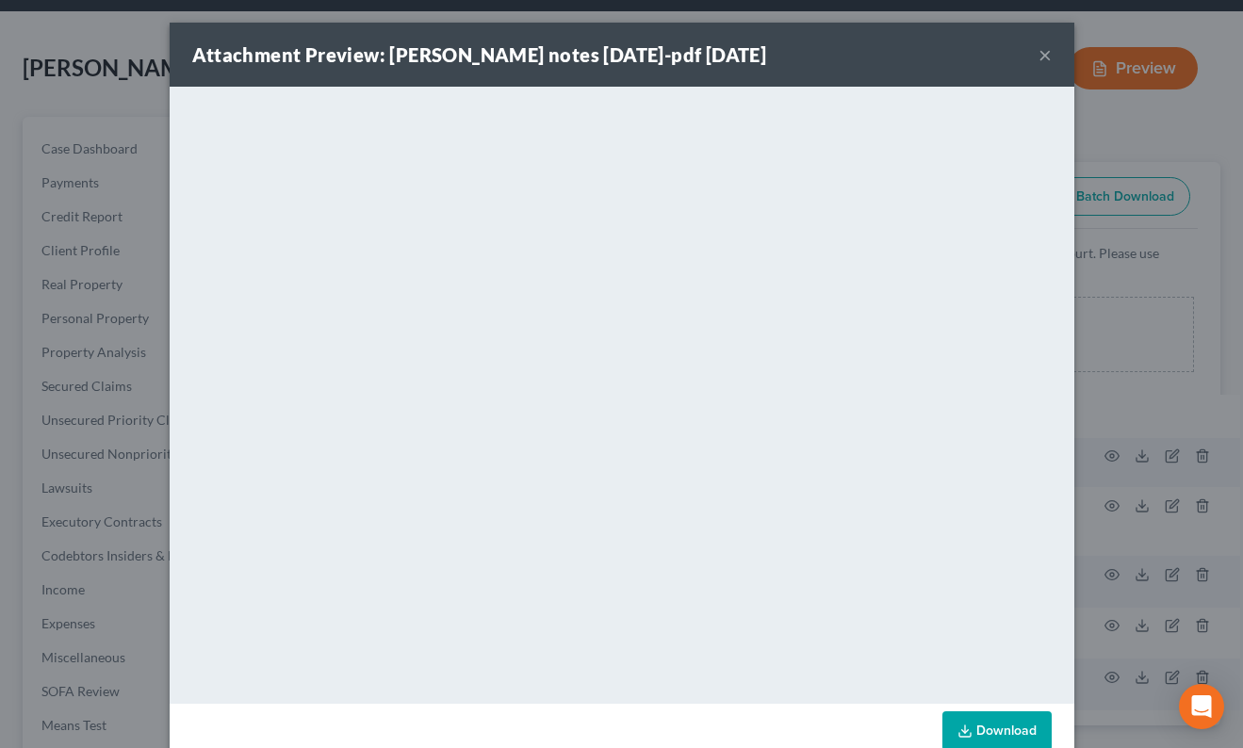
click at [1044, 55] on div "Attachment Preview: shawn hughes notes 8.14.25-pdf 08/14/2025 ×" at bounding box center [622, 55] width 905 height 64
click at [1039, 55] on button "×" at bounding box center [1045, 54] width 13 height 23
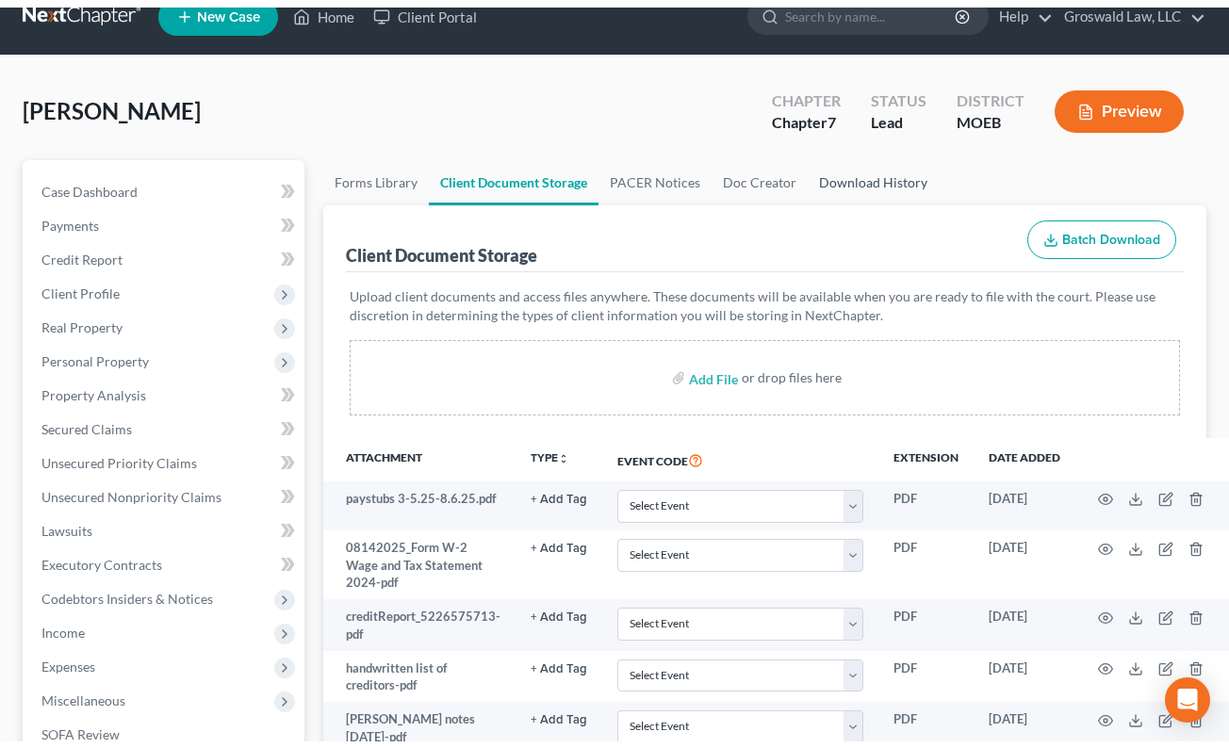
scroll to position [0, 0]
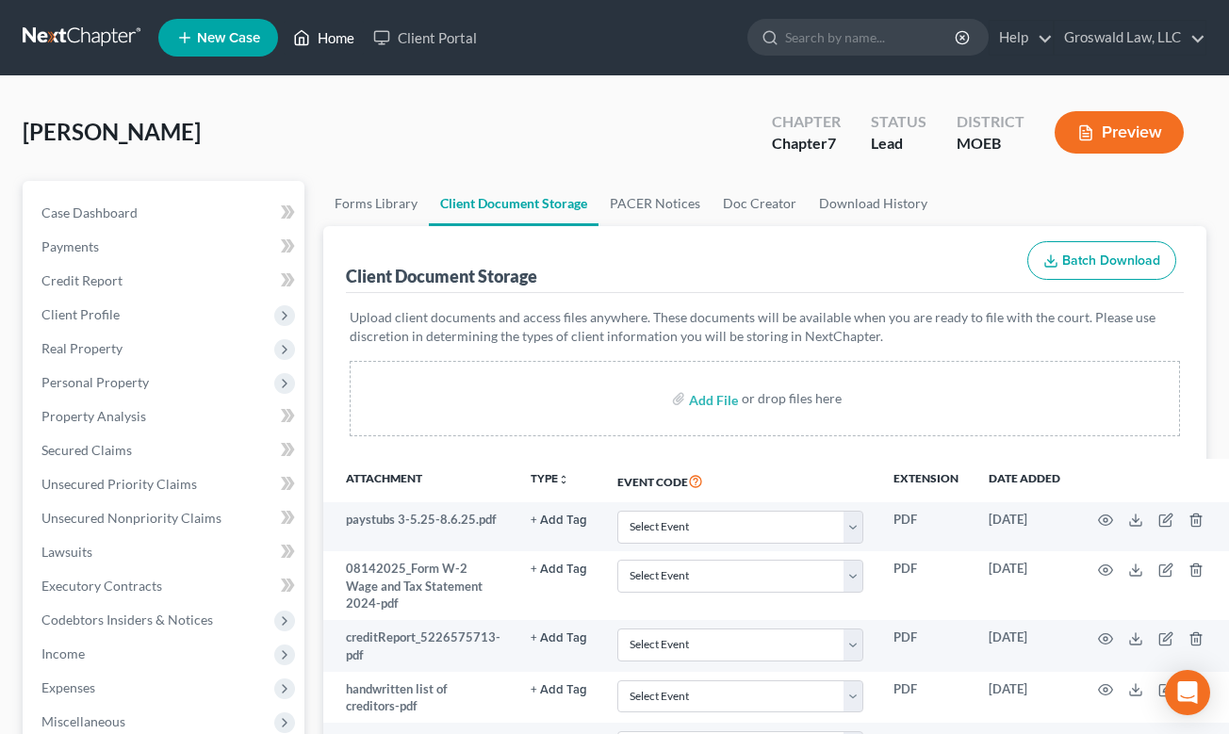
drag, startPoint x: 335, startPoint y: 33, endPoint x: 47, endPoint y: 33, distance: 287.5
click at [335, 32] on link "Home" at bounding box center [324, 38] width 80 height 34
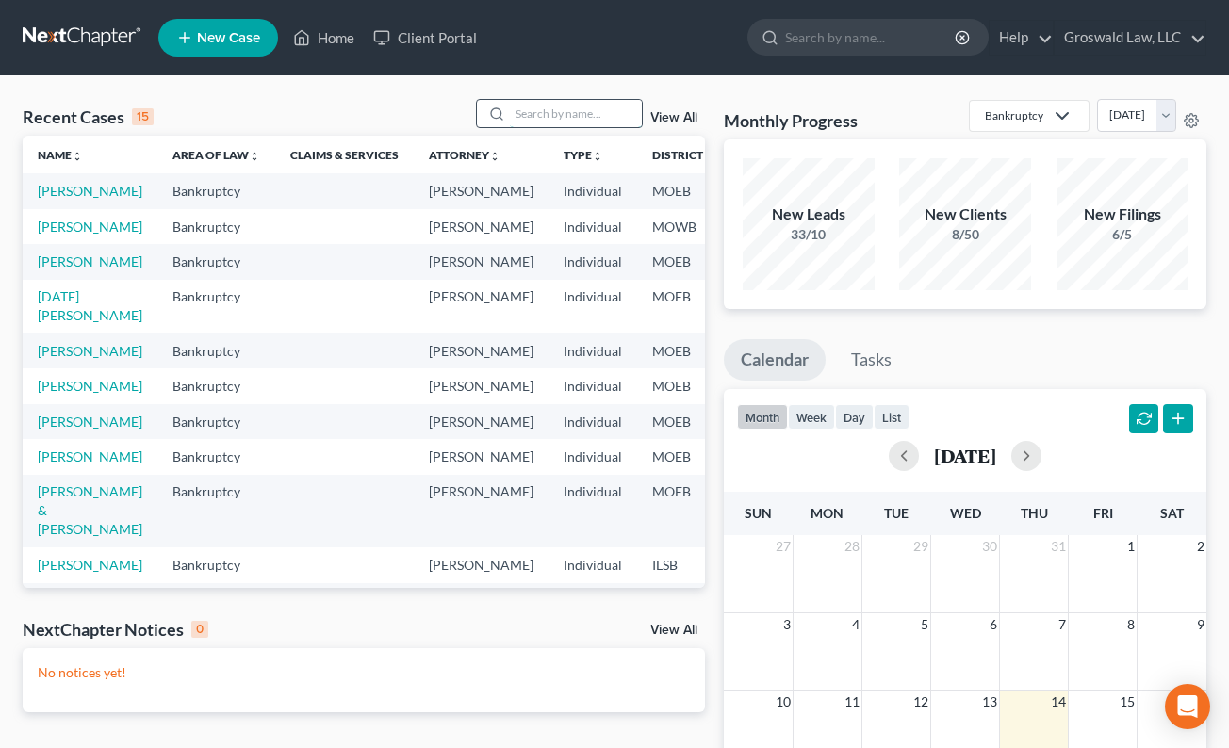
click at [610, 107] on input "search" at bounding box center [576, 113] width 132 height 27
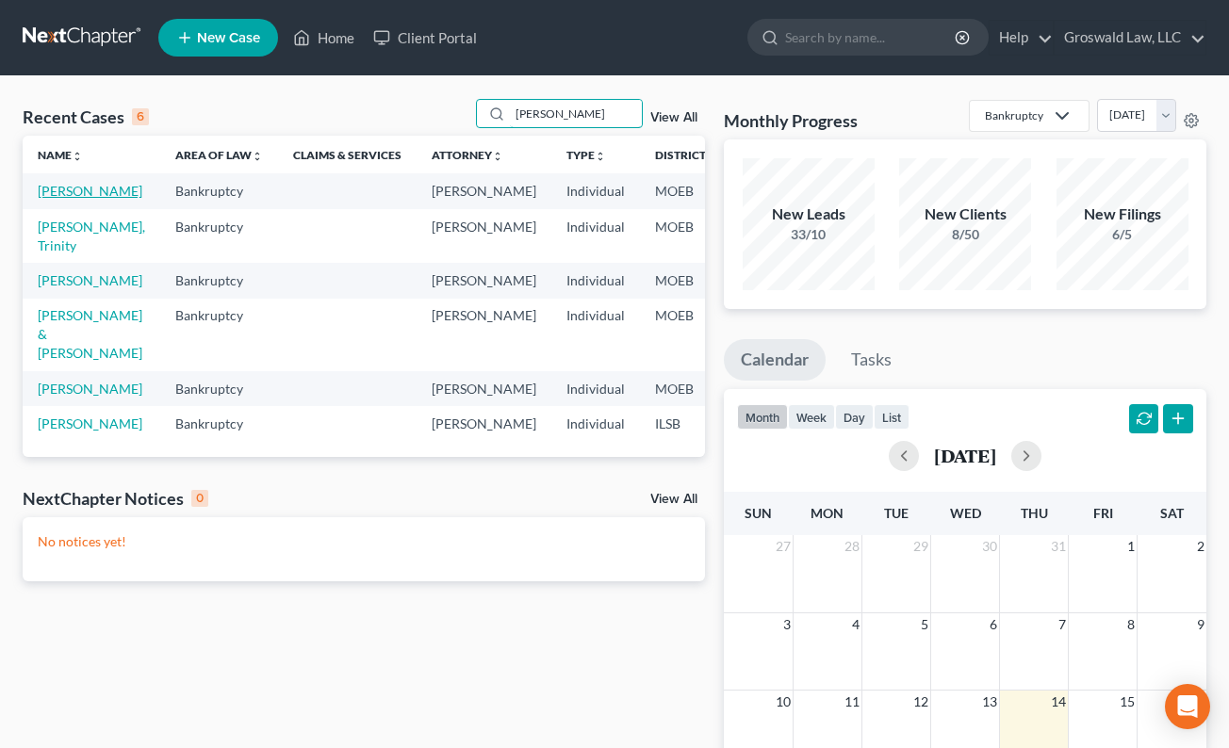
type input "willis"
click at [56, 199] on link "[PERSON_NAME]" at bounding box center [90, 191] width 105 height 16
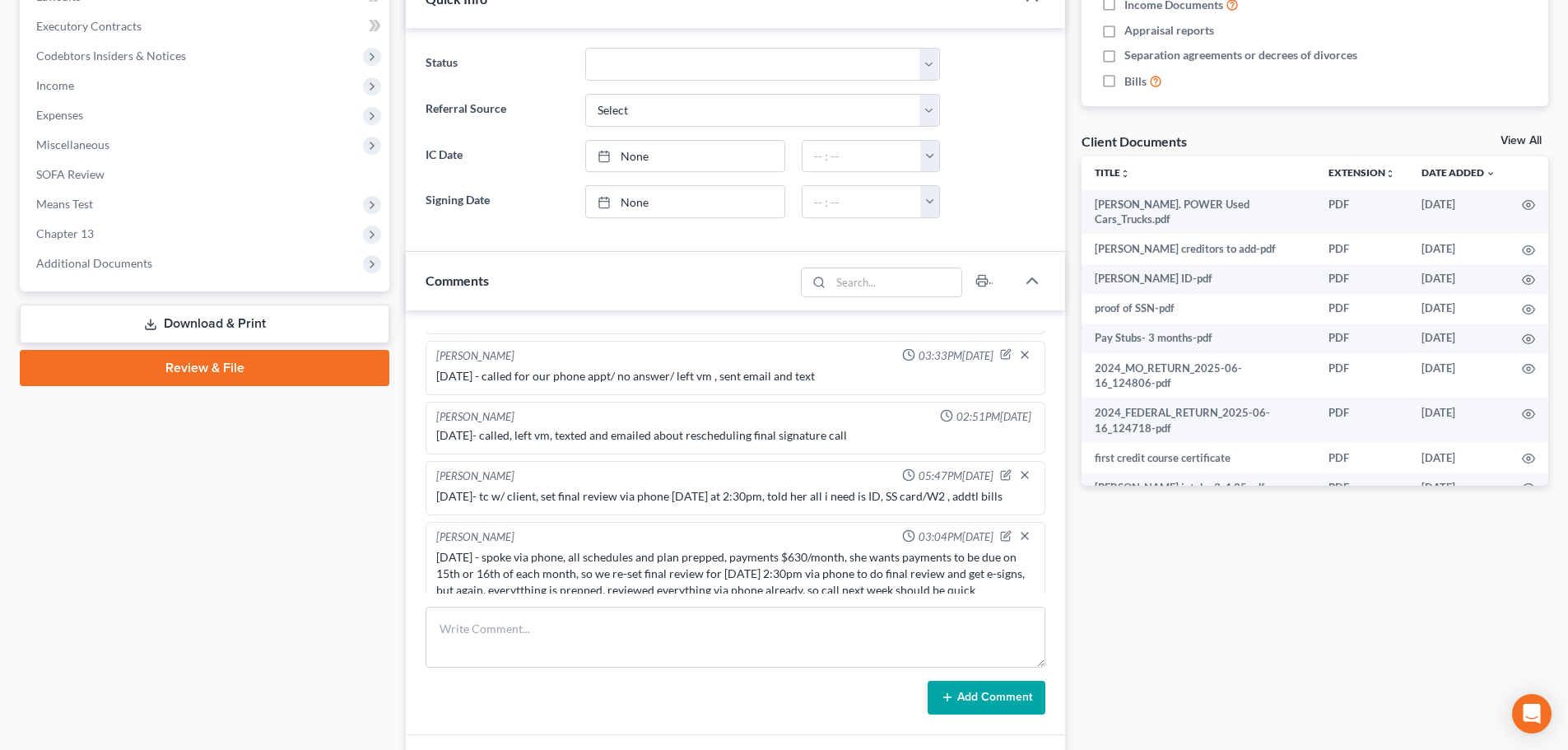
scroll to position [494, 0]
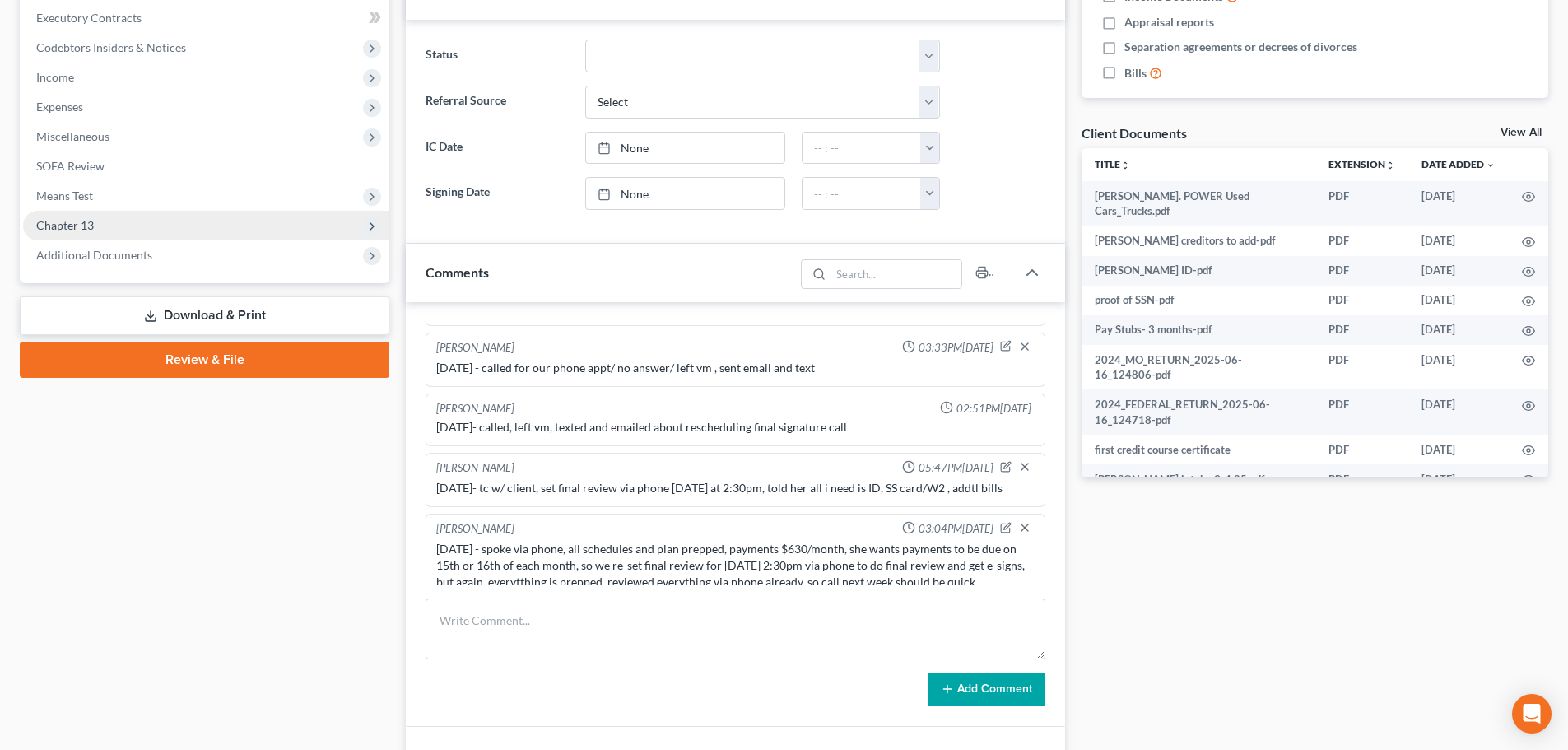
click at [83, 224] on span "Chapter 13" at bounding box center [65, 225] width 58 height 14
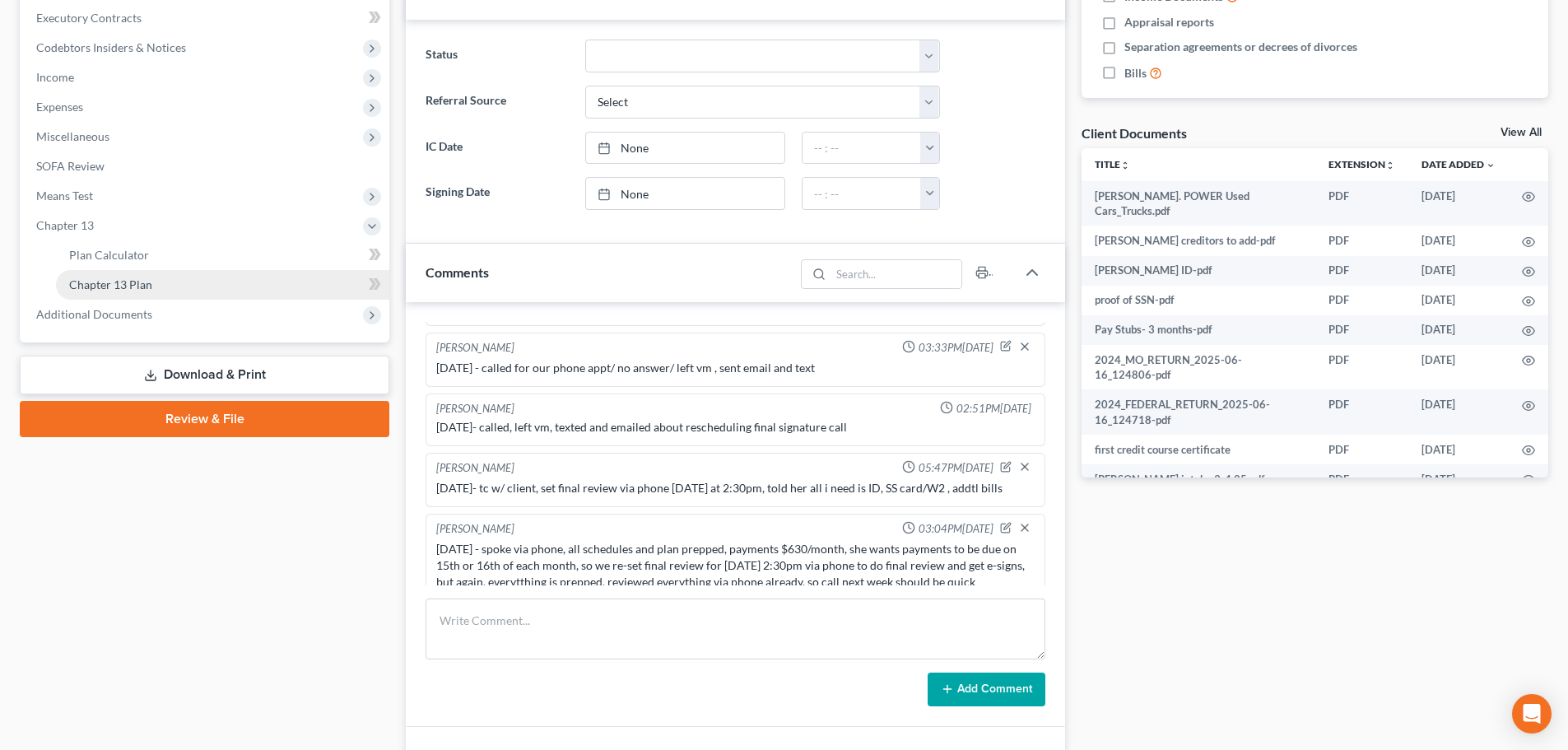
click at [268, 277] on link "Chapter 13 Plan" at bounding box center [223, 285] width 334 height 30
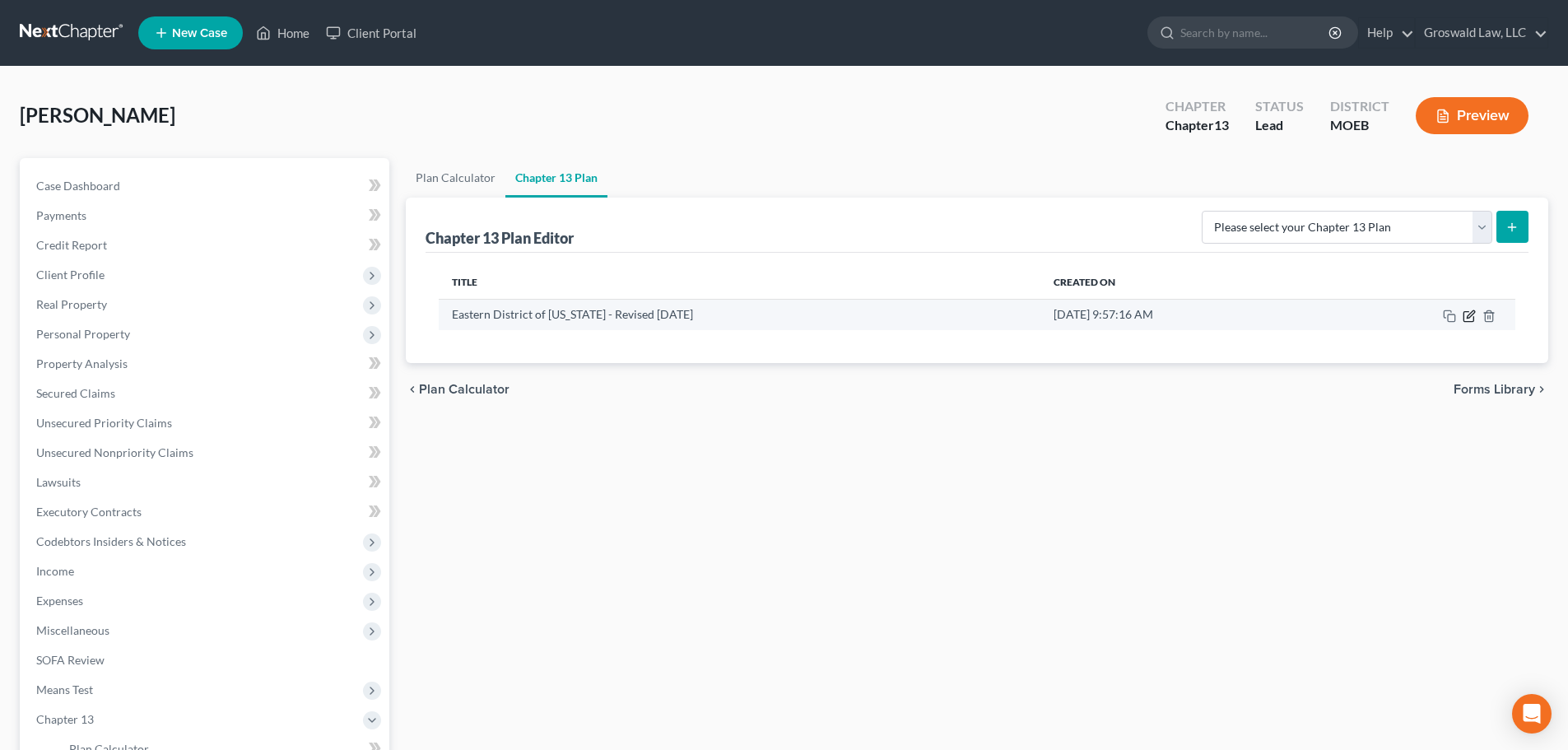
click at [1161, 315] on icon "button" at bounding box center [1470, 313] width 7 height 7
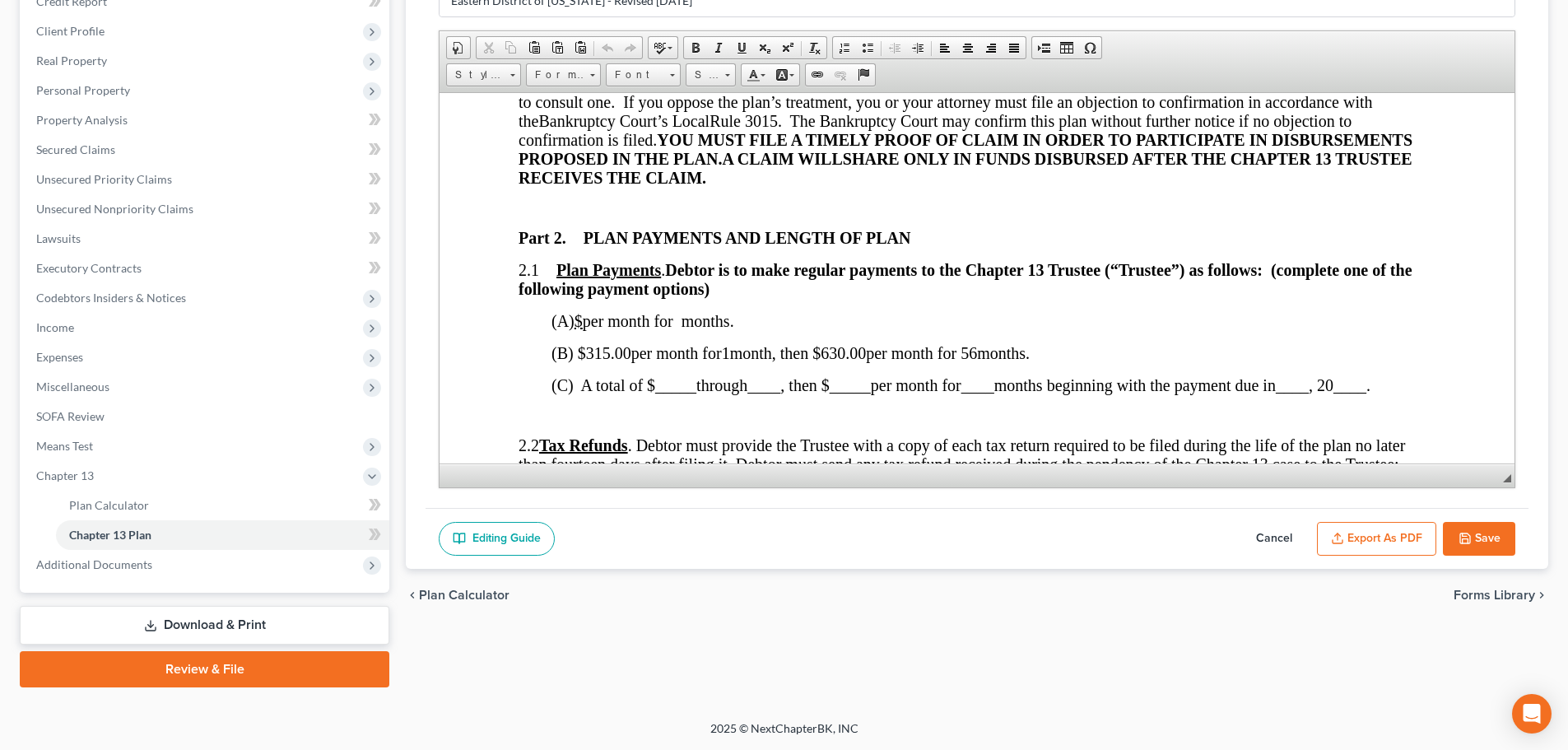
scroll to position [823, 0]
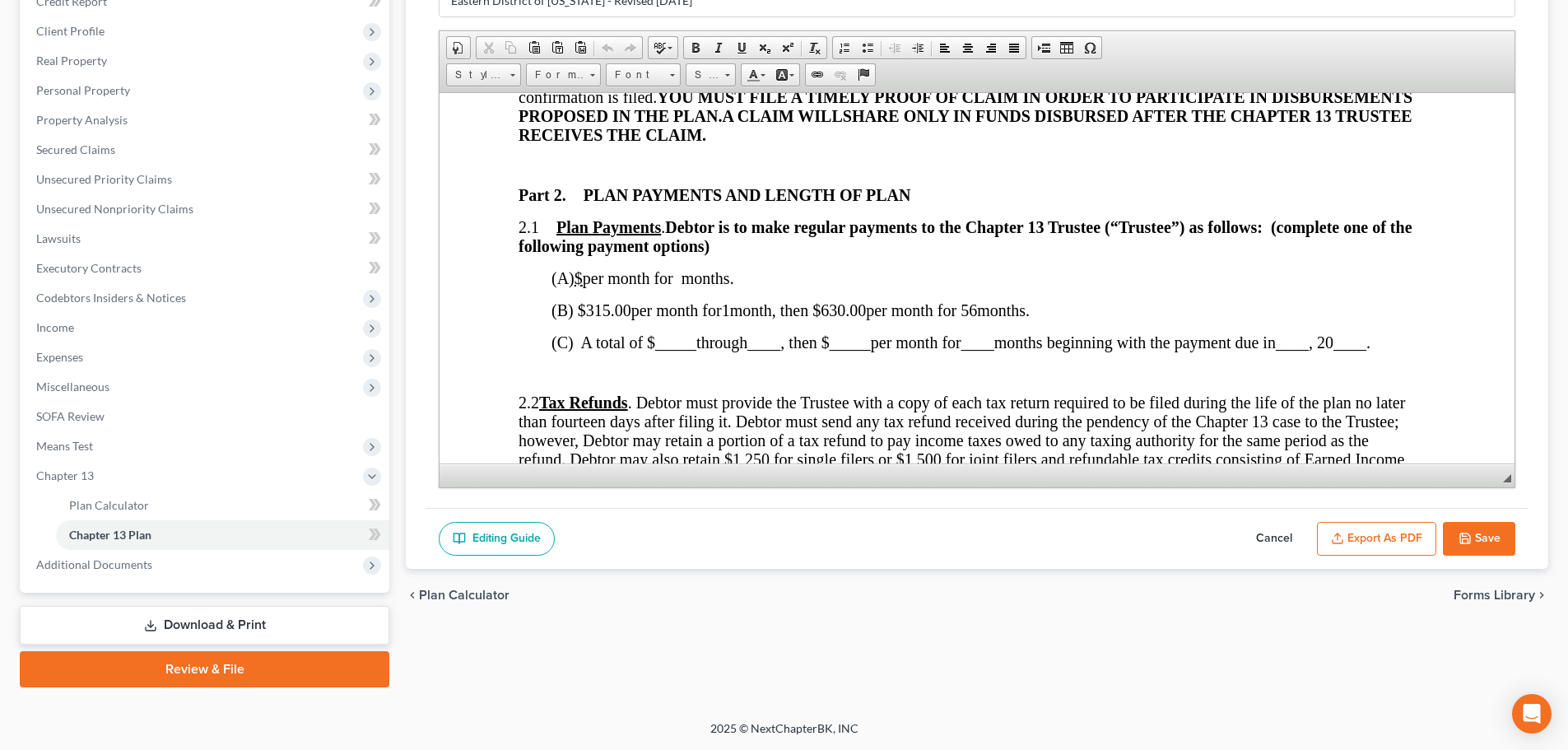
click at [1161, 536] on button "Cancel" at bounding box center [1274, 540] width 72 height 35
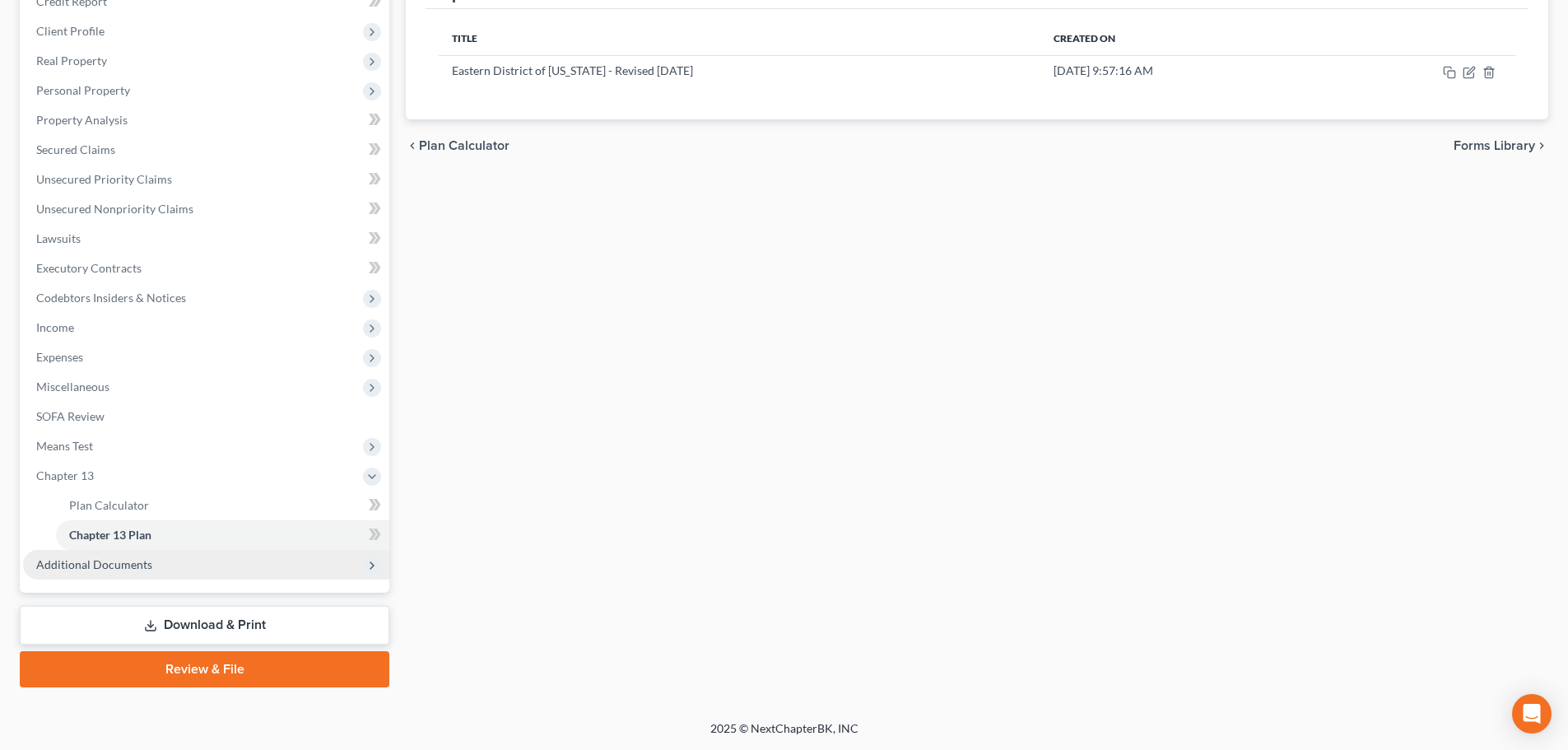
click at [168, 563] on span "Additional Documents" at bounding box center [205, 565] width 366 height 30
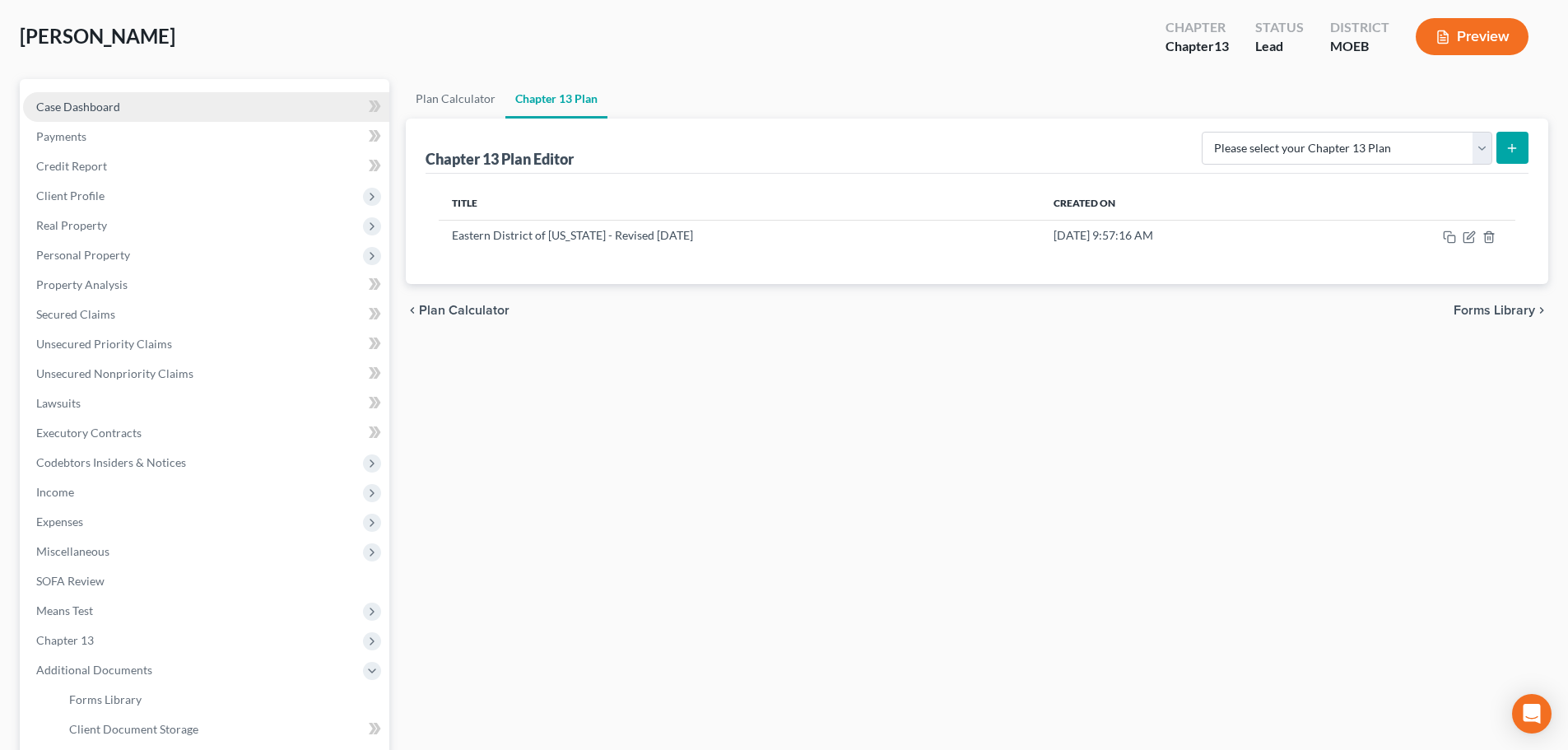
click at [118, 106] on span "Case Dashboard" at bounding box center [78, 107] width 84 height 14
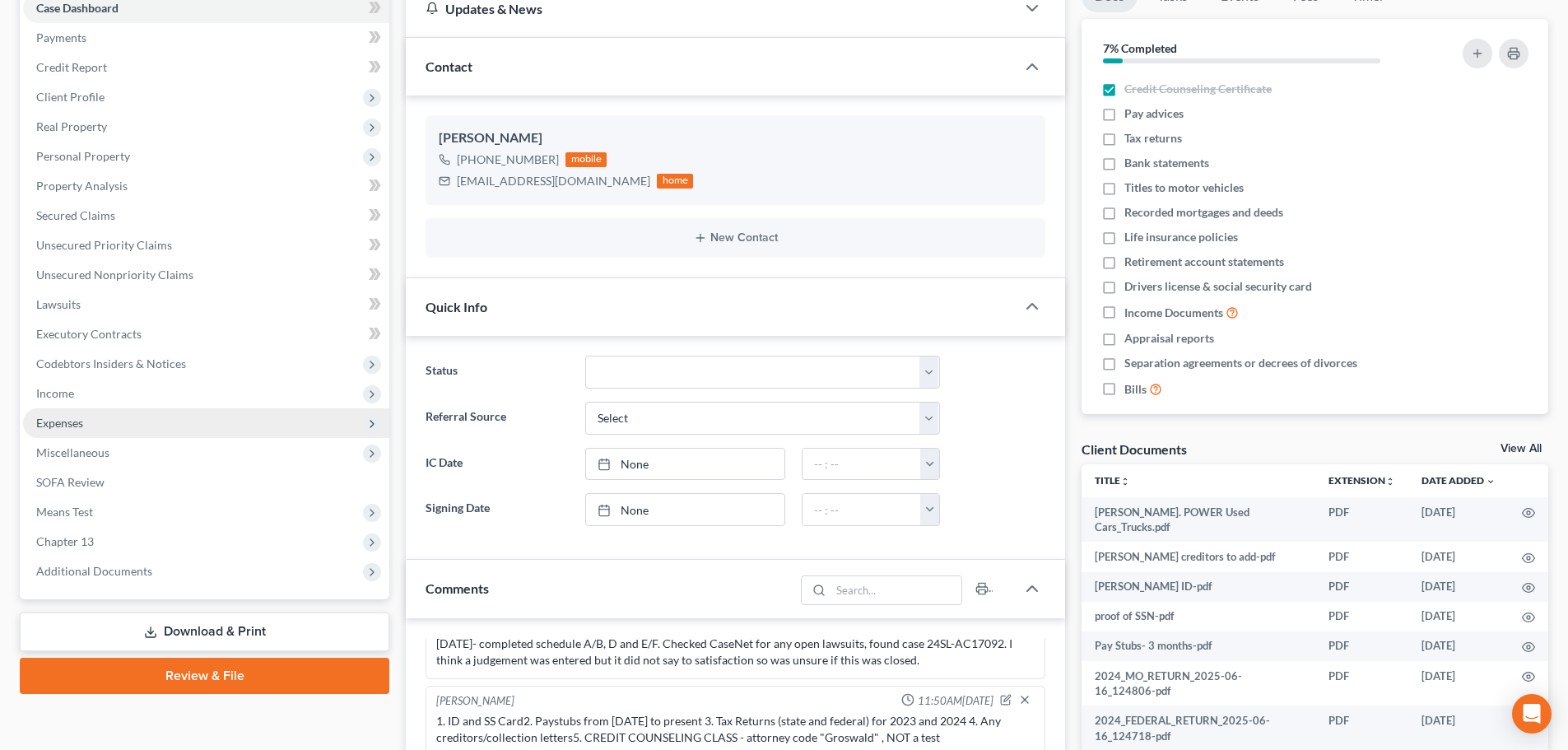
scroll to position [165, 0]
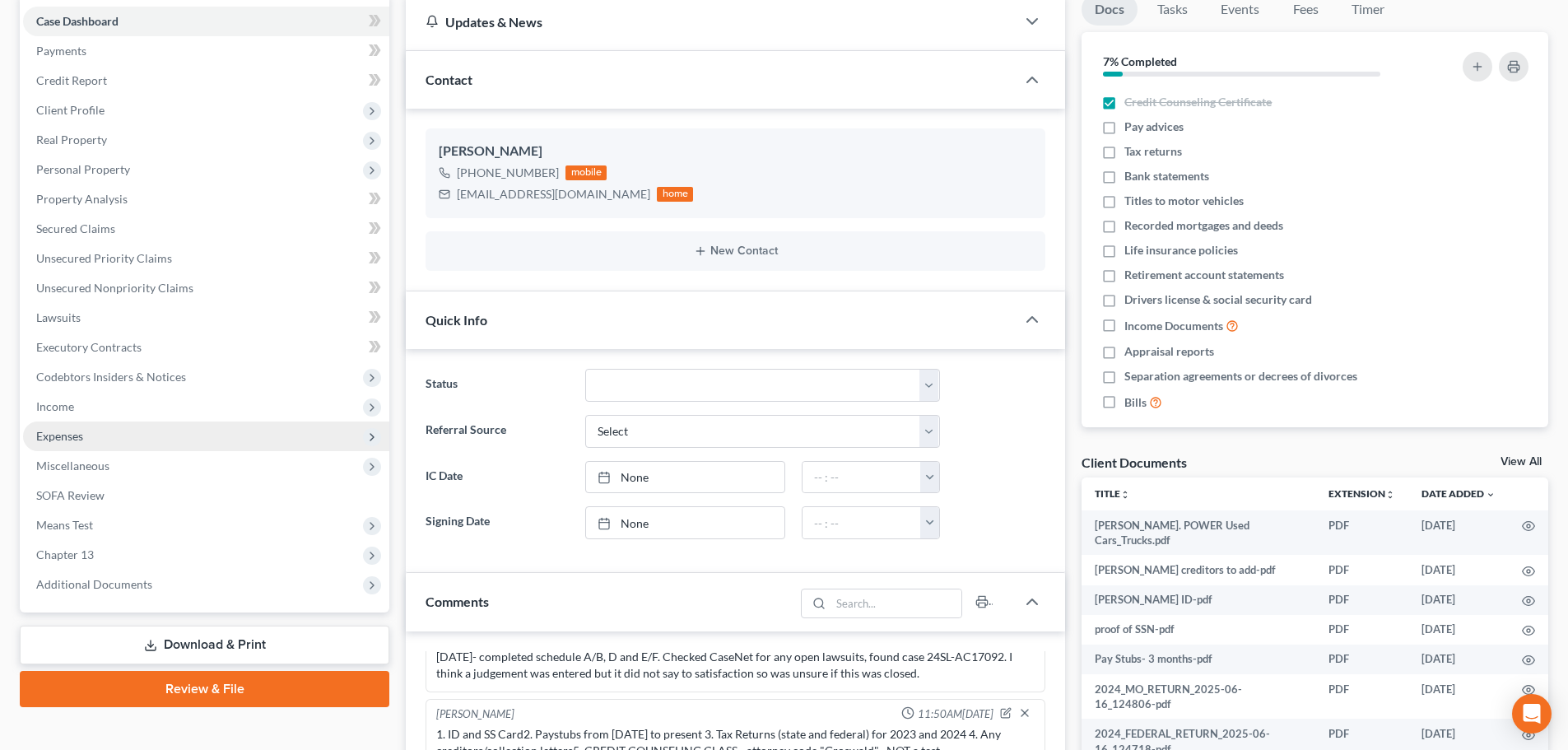
drag, startPoint x: 79, startPoint y: 403, endPoint x: 125, endPoint y: 426, distance: 51.4
click at [79, 403] on span "Income" at bounding box center [205, 407] width 366 height 30
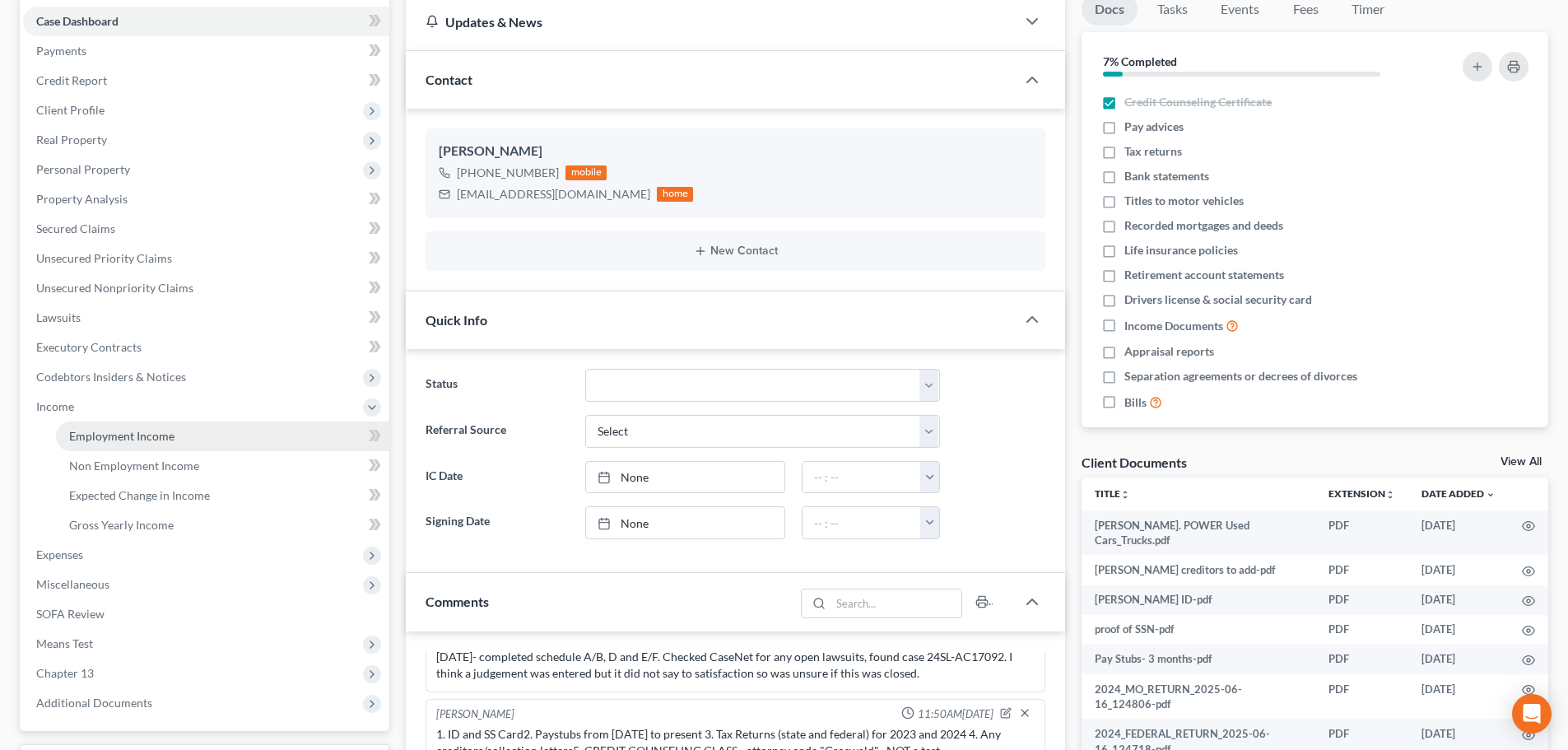
click at [142, 430] on span "Employment Income" at bounding box center [121, 436] width 106 height 14
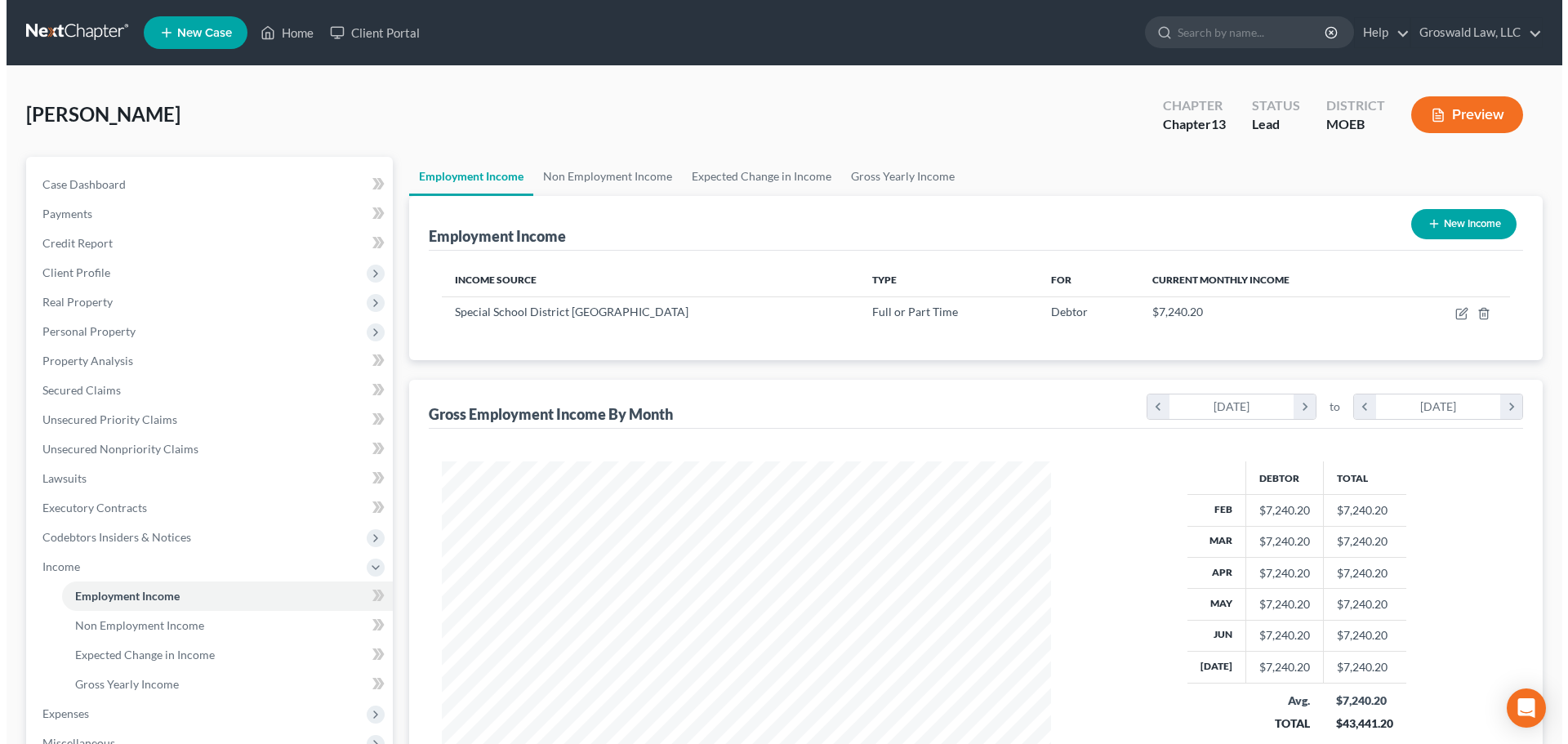
scroll to position [305, 642]
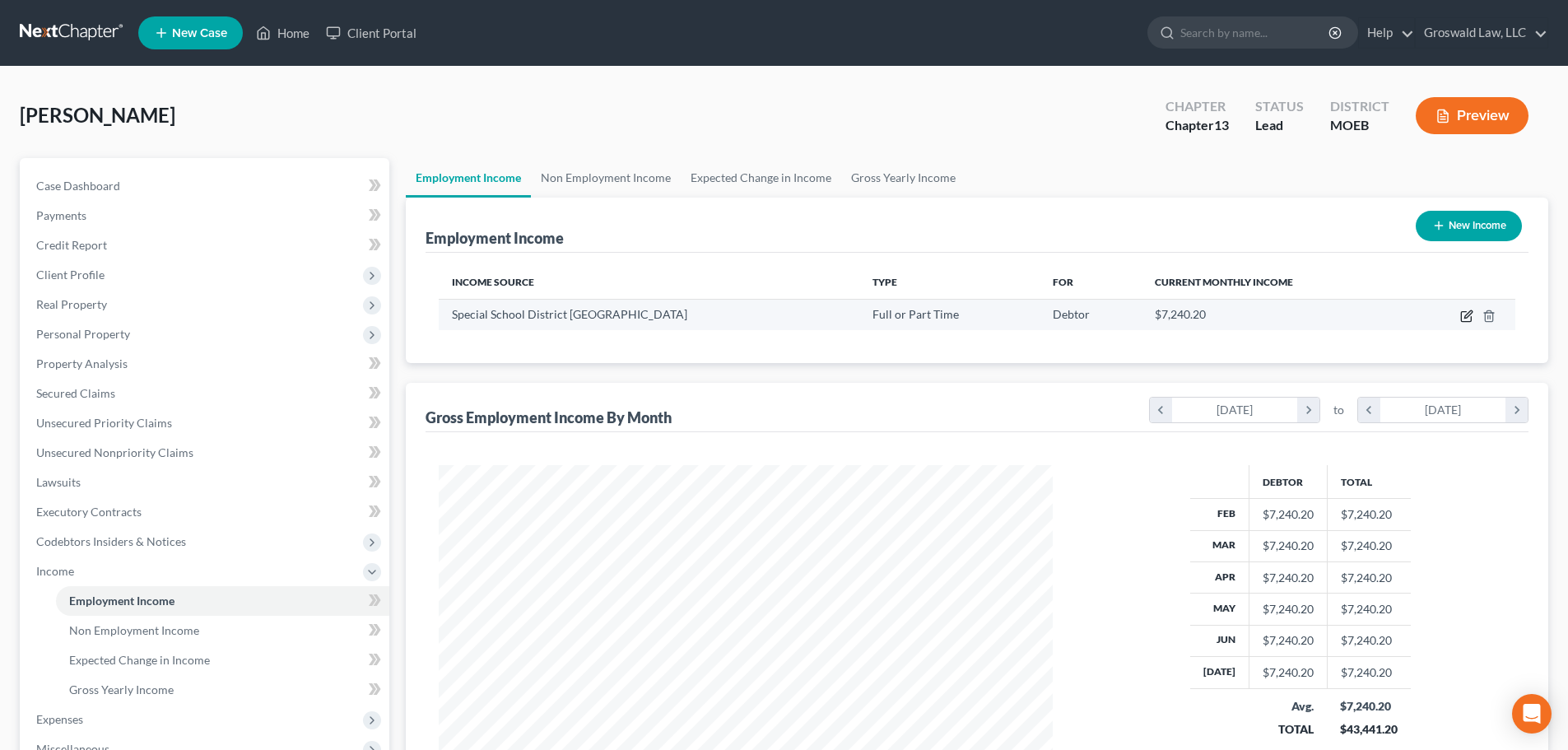
click at [1161, 322] on icon "button" at bounding box center [1465, 316] width 10 height 10
select select "0"
select select "26"
select select "1"
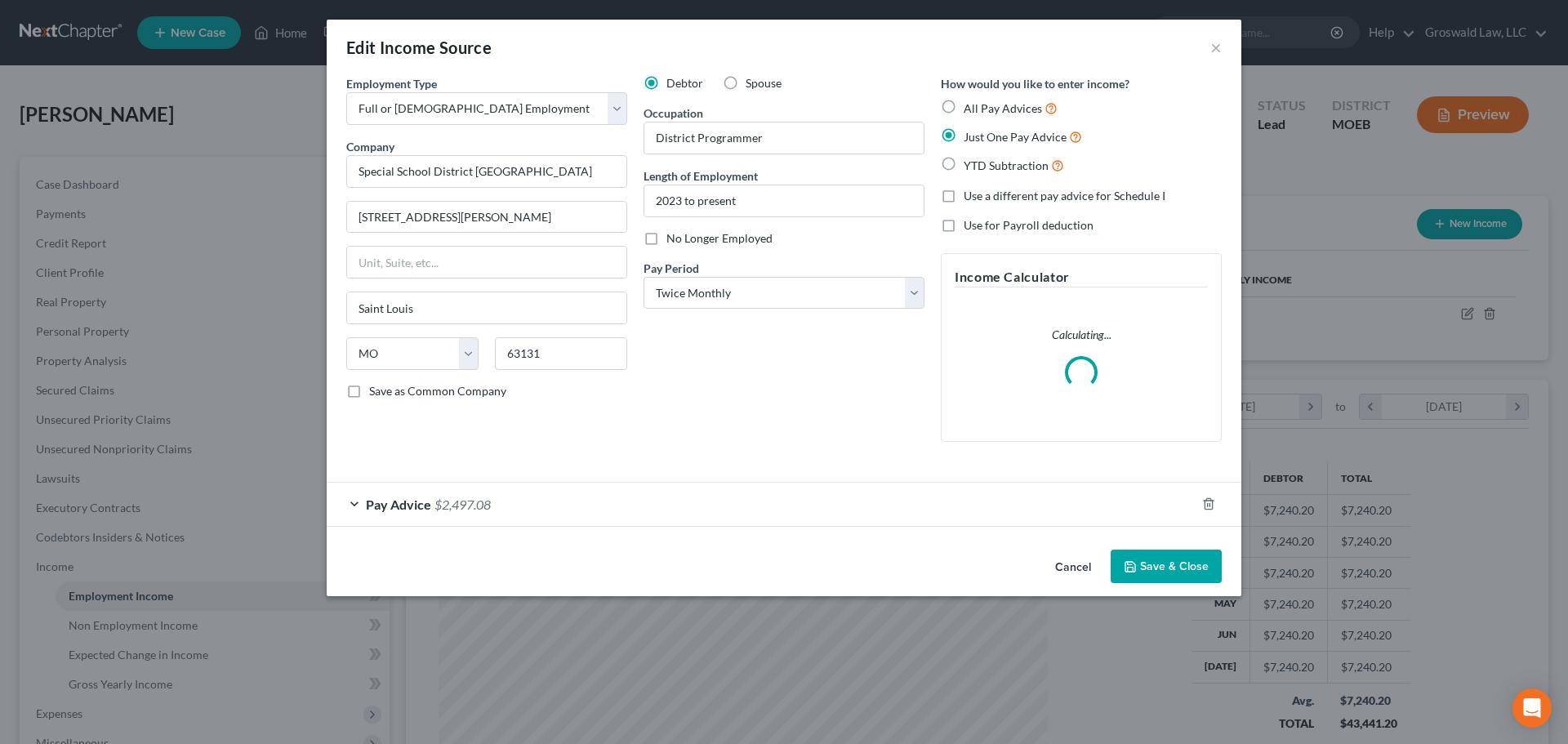
scroll to position [307, 647]
click at [546, 503] on div "Pay Advice $2,497.08" at bounding box center [761, 504] width 869 height 43
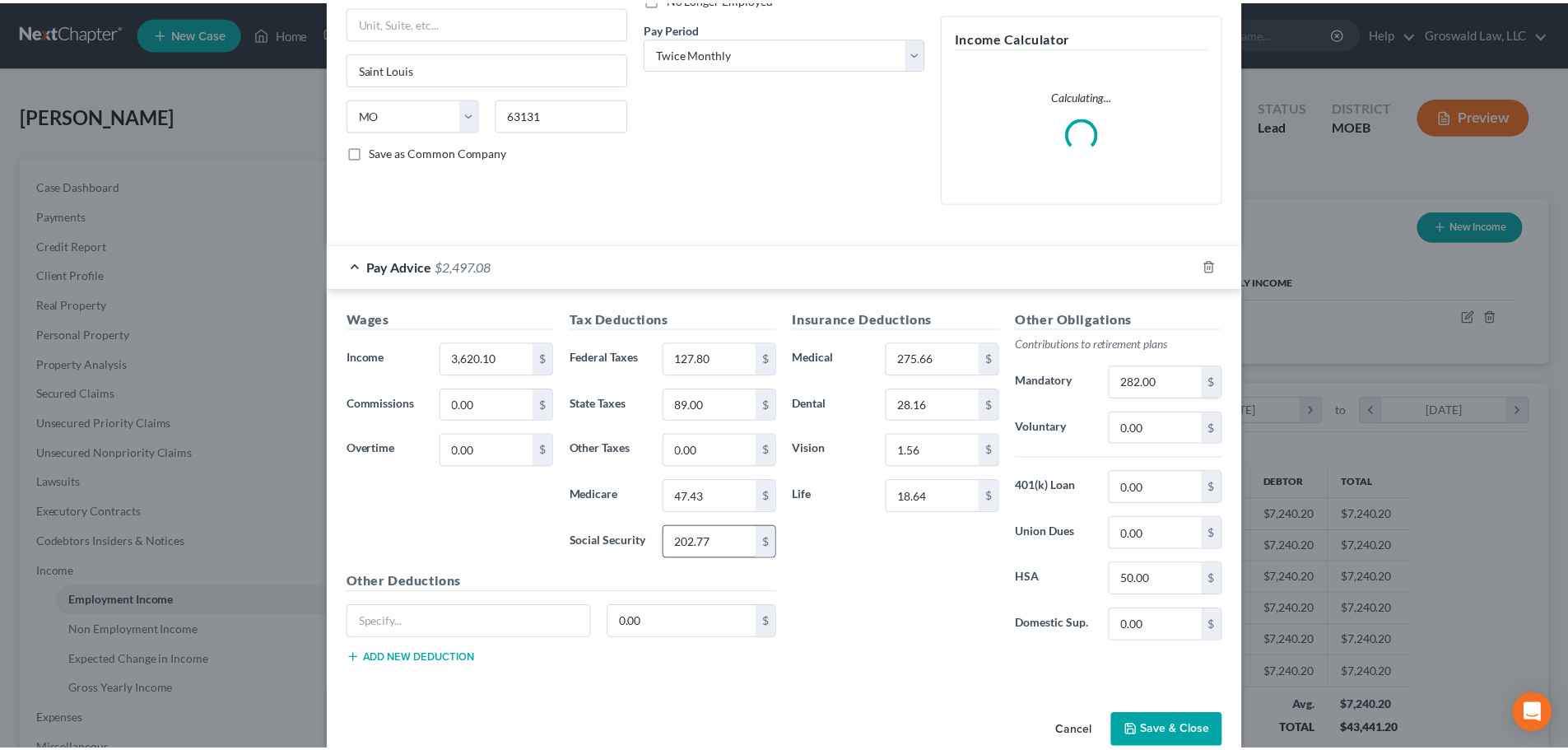
scroll to position [273, 0]
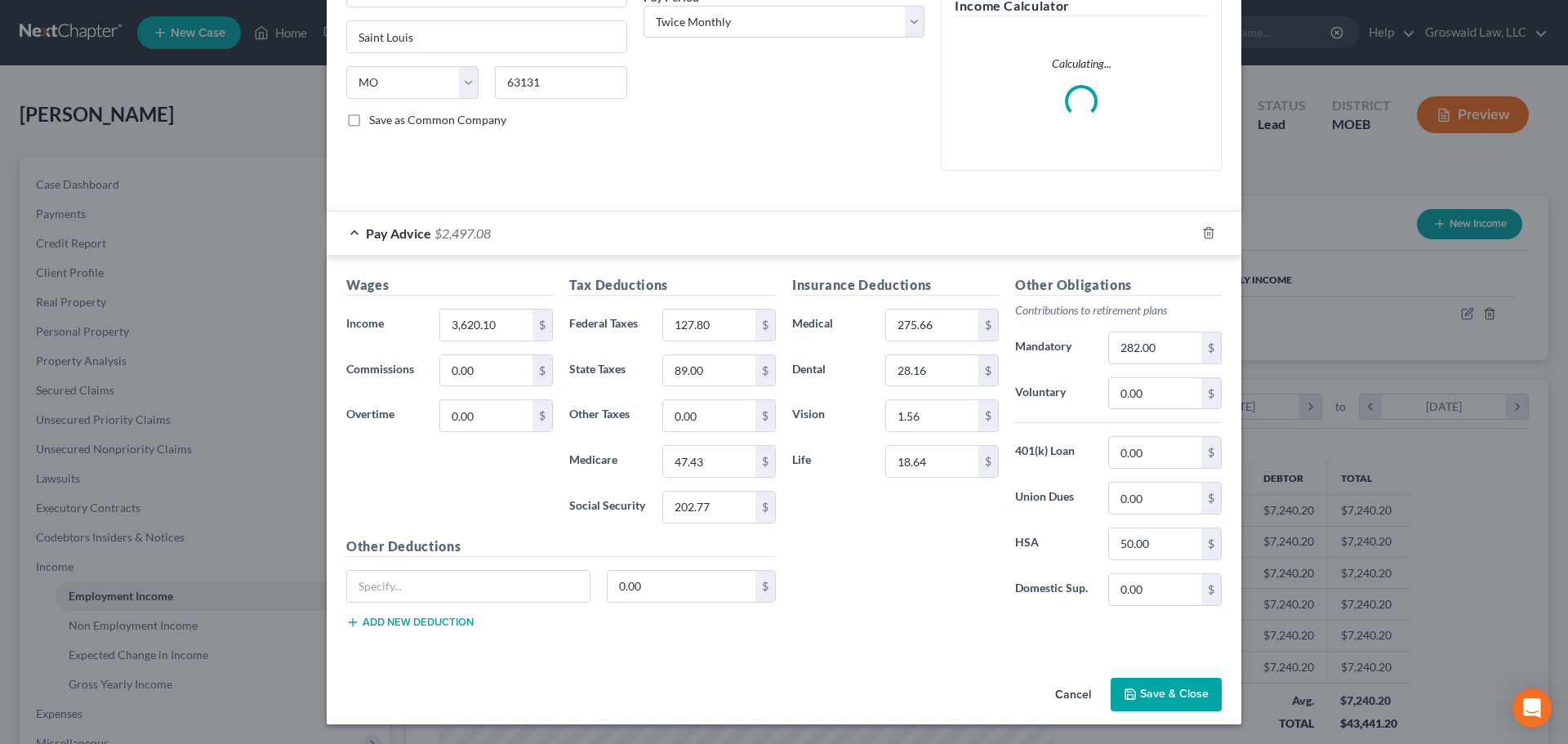
click at [1059, 647] on button "Cancel" at bounding box center [1073, 695] width 62 height 33
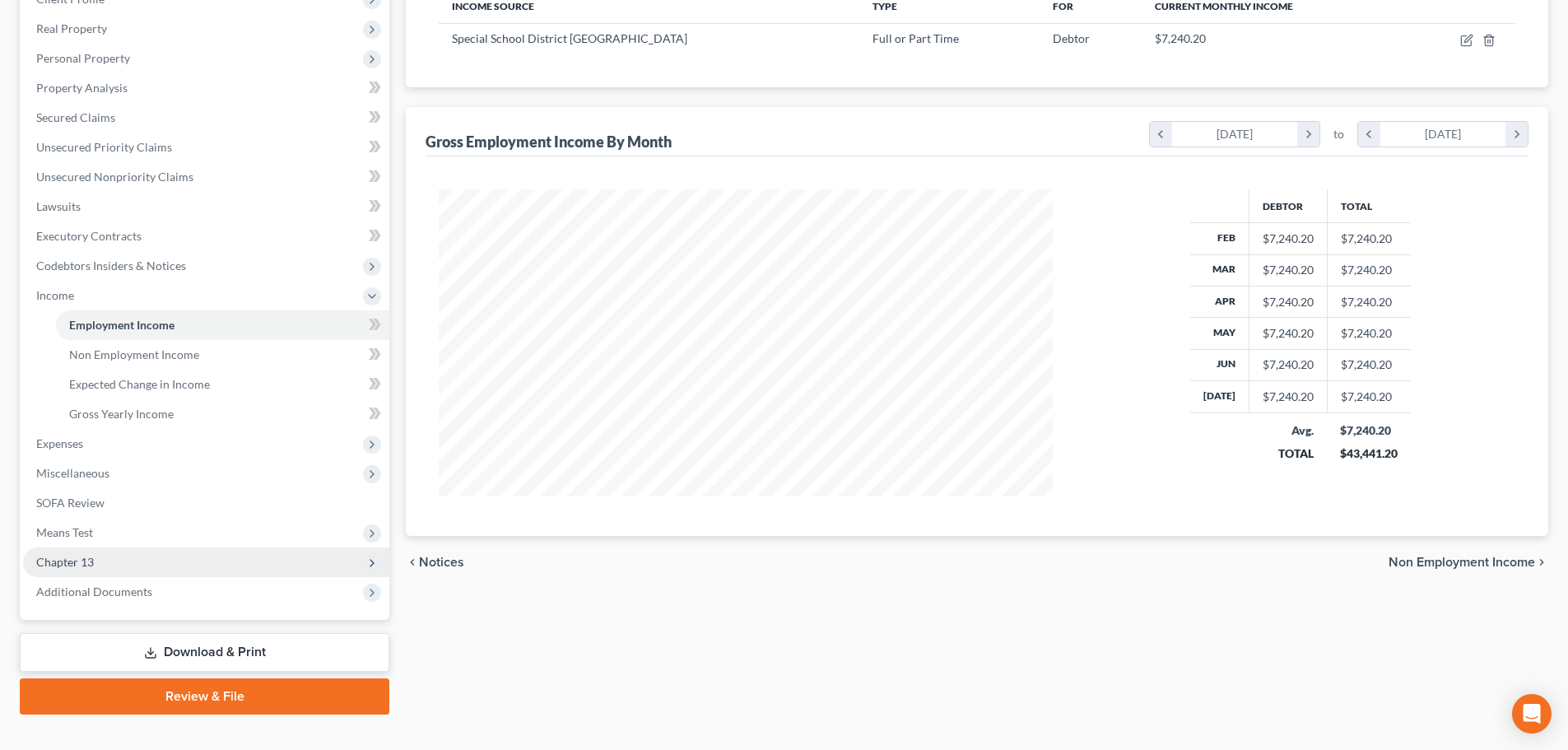
scroll to position [303, 0]
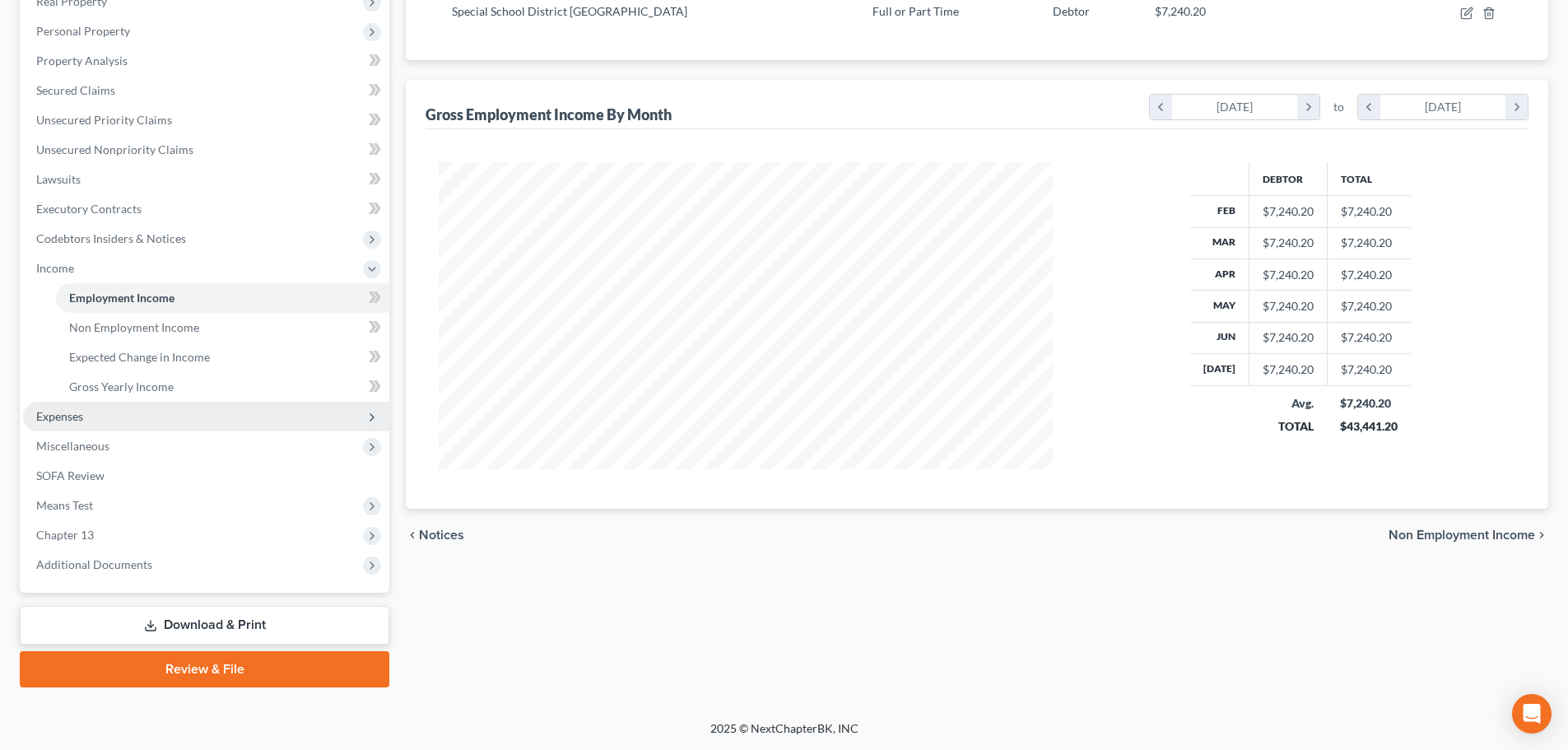
click at [107, 416] on span "Expenses" at bounding box center [205, 416] width 366 height 30
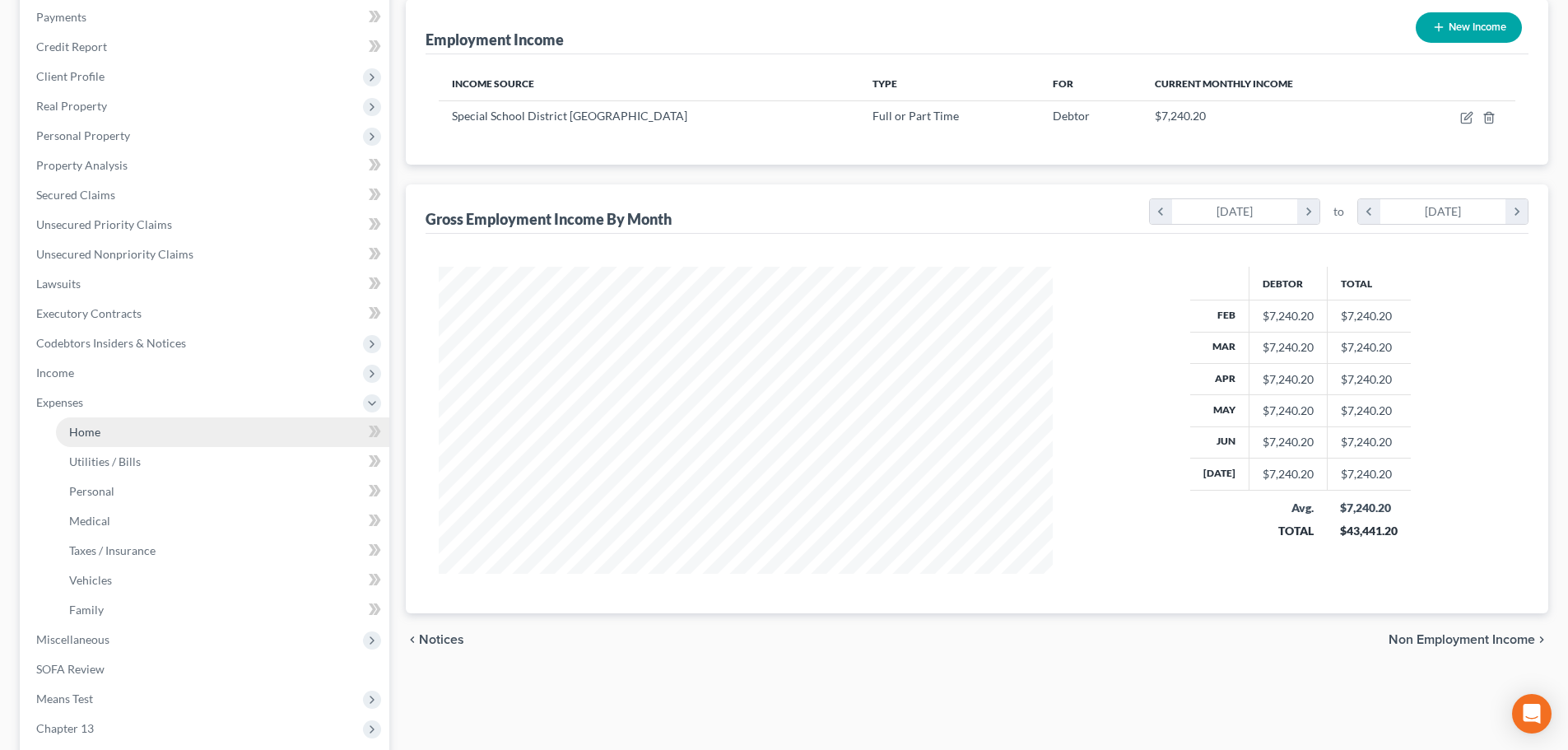
scroll to position [0, 0]
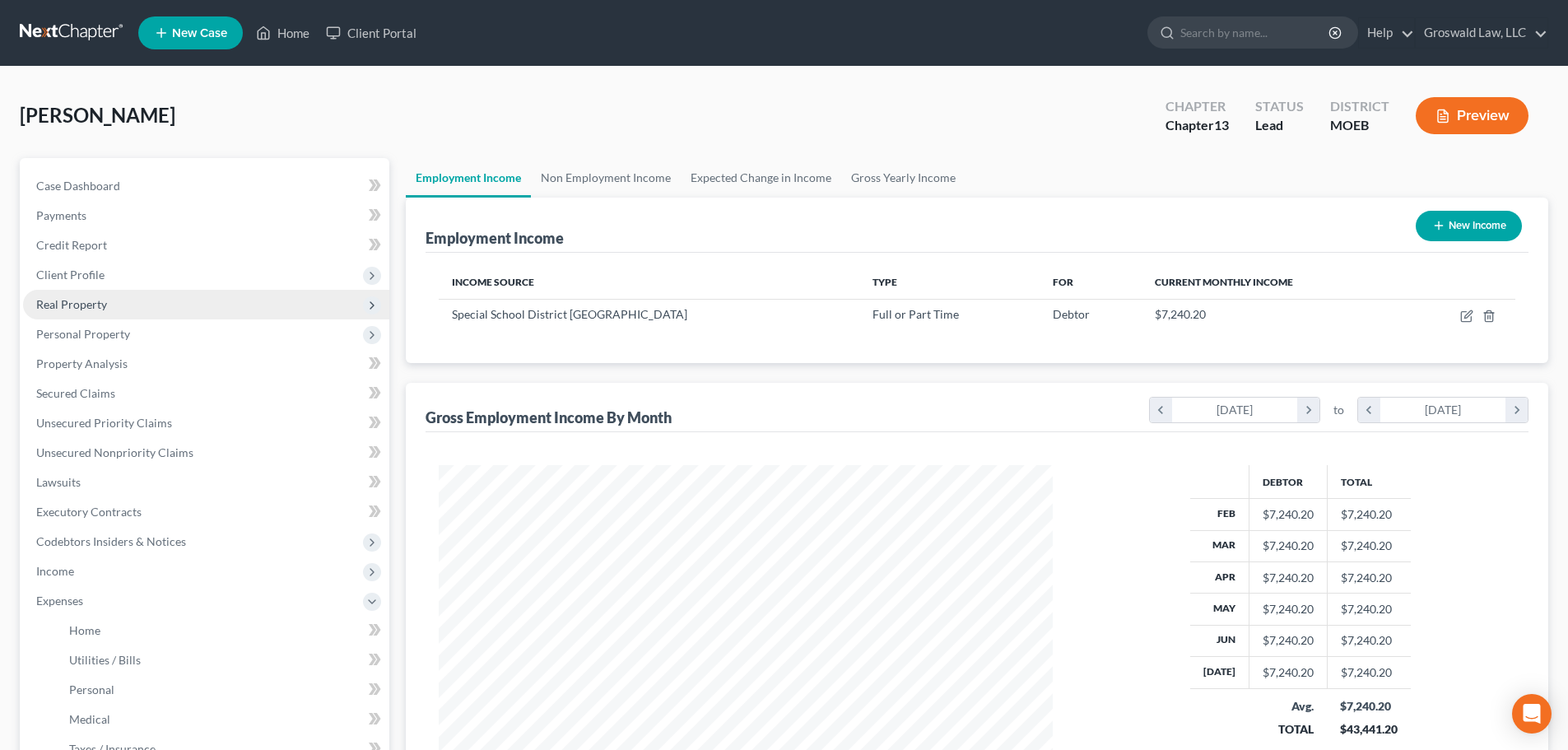
click at [80, 301] on span "Real Property" at bounding box center [71, 304] width 71 height 14
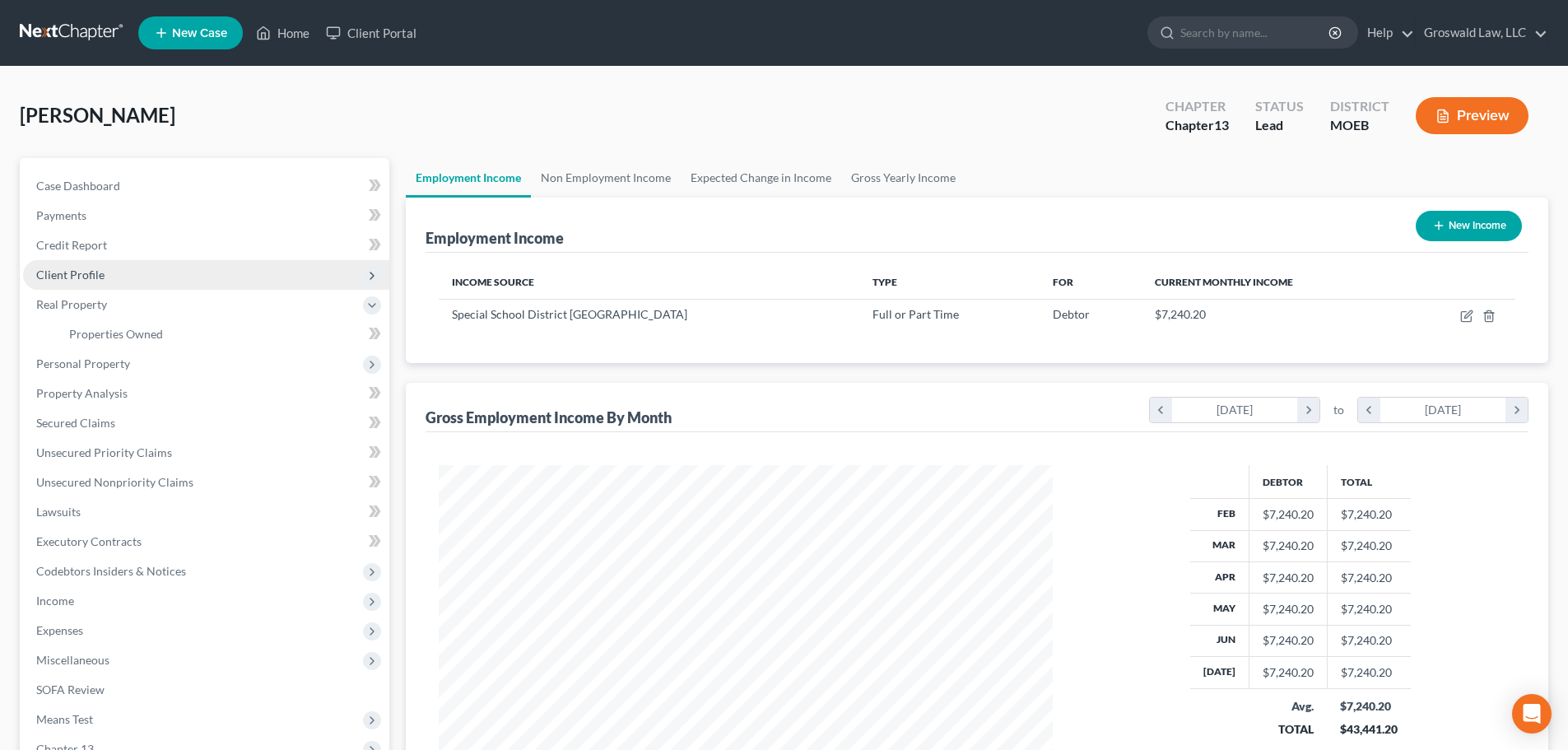
click at [85, 279] on span "Client Profile" at bounding box center [70, 274] width 68 height 14
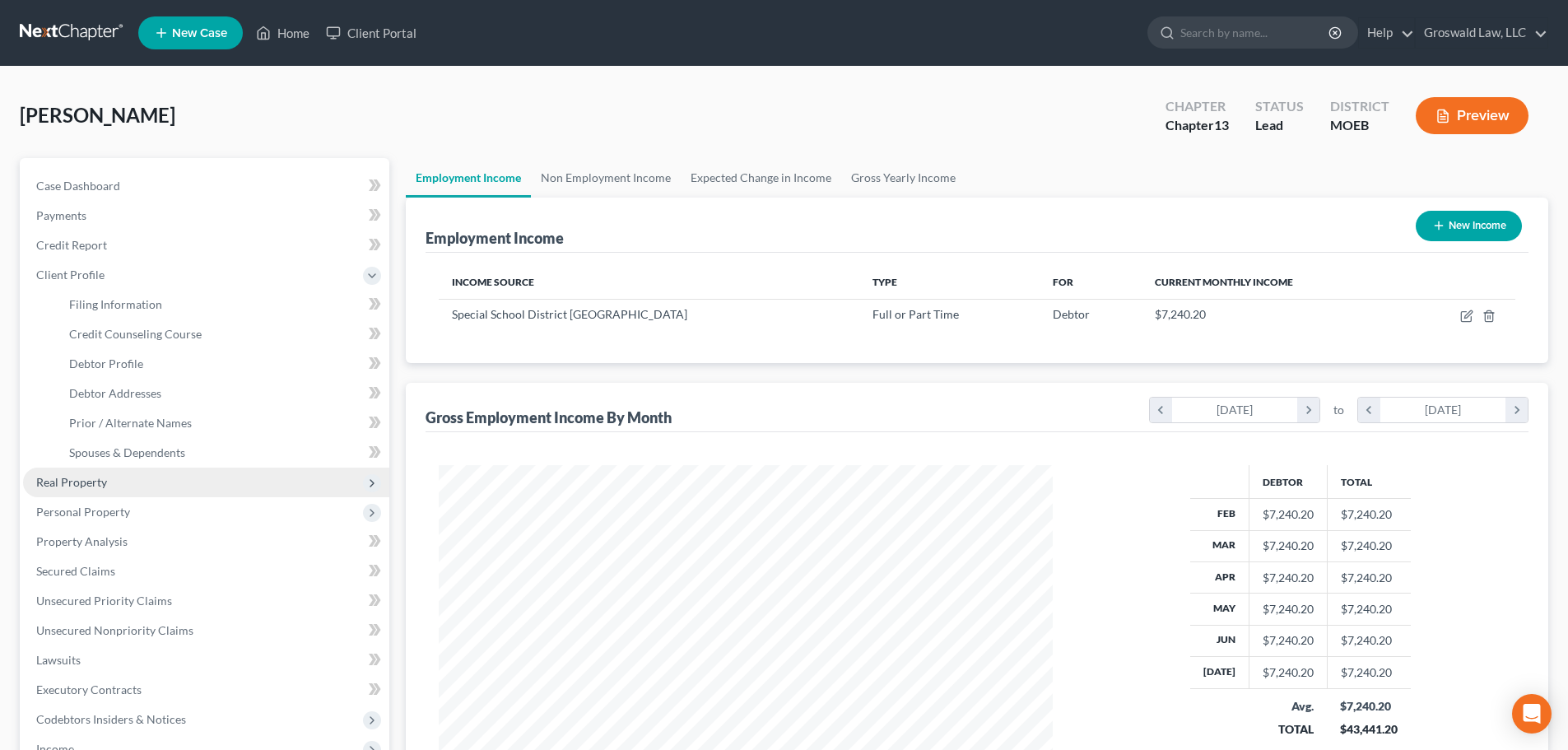
click at [141, 471] on span "Real Property" at bounding box center [205, 482] width 366 height 30
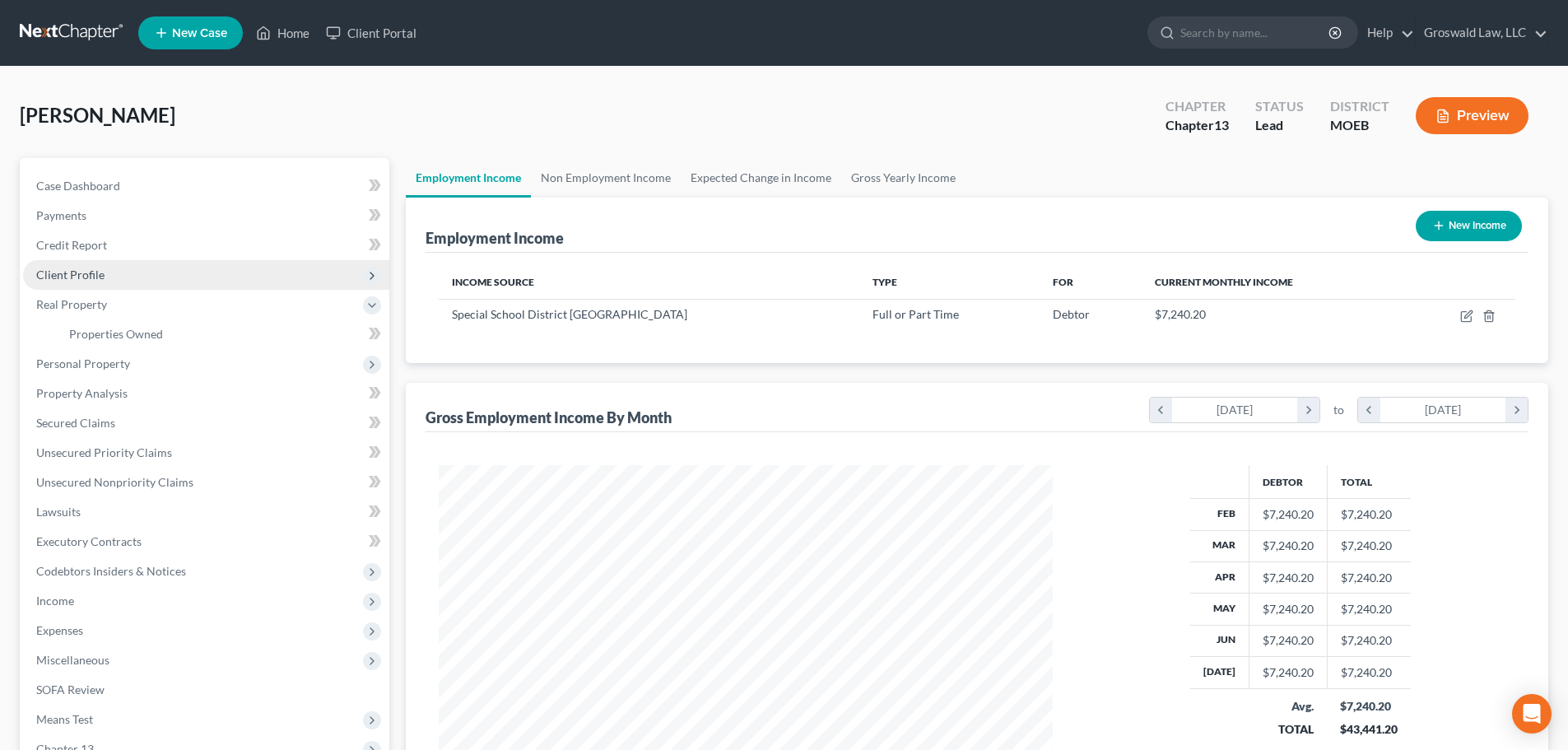
click at [103, 279] on span "Client Profile" at bounding box center [205, 275] width 366 height 30
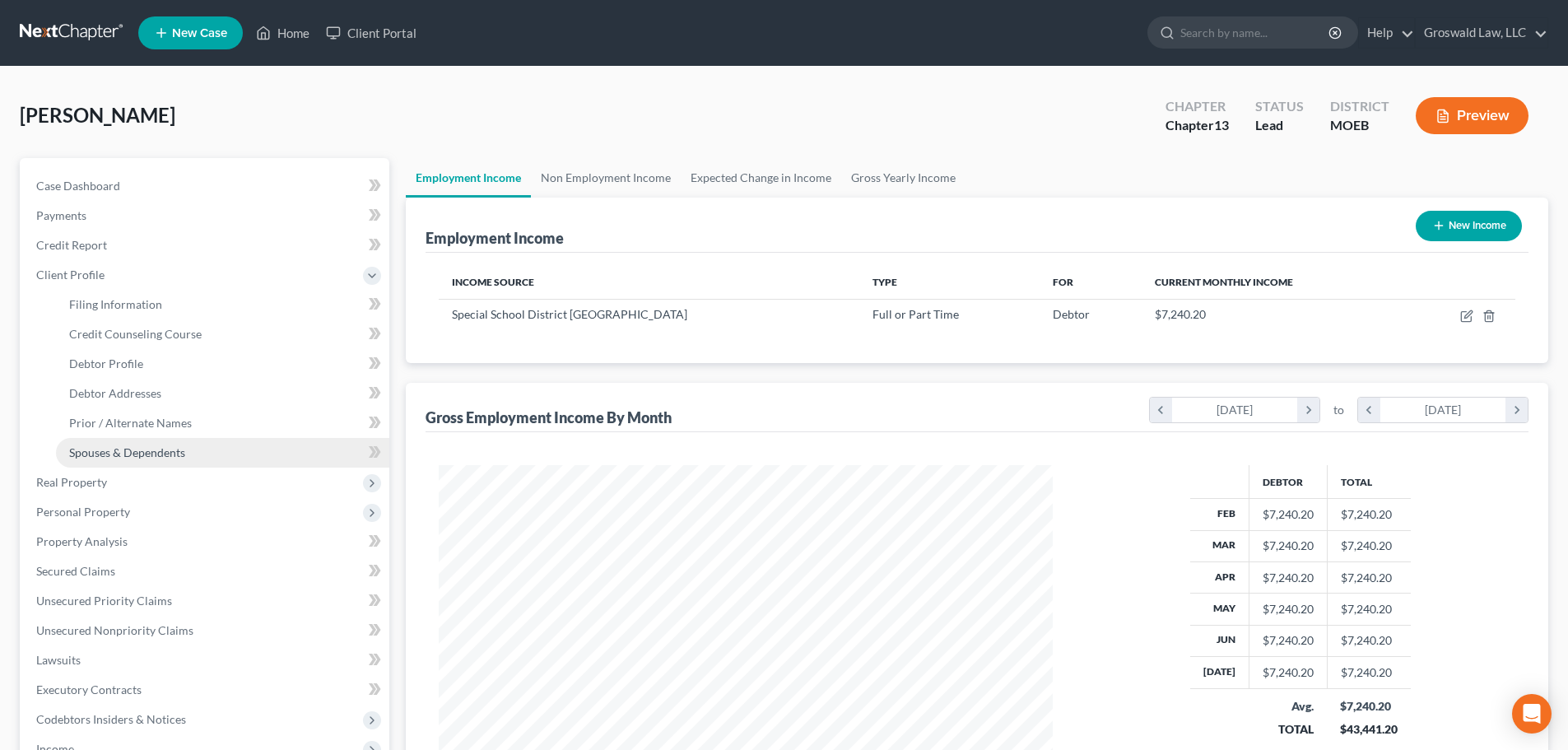
click at [141, 442] on link "Spouses & Dependents" at bounding box center [223, 452] width 334 height 30
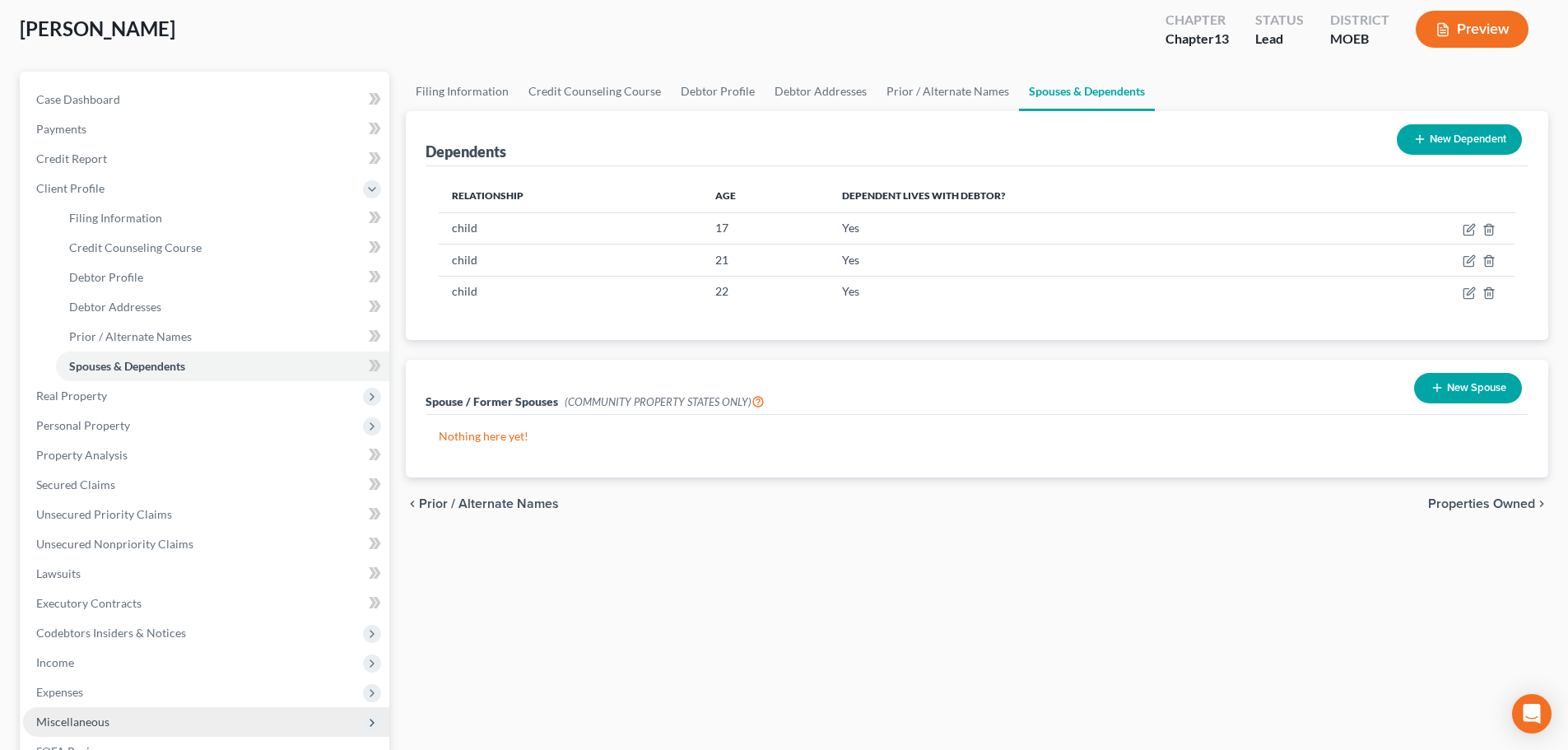
scroll to position [329, 0]
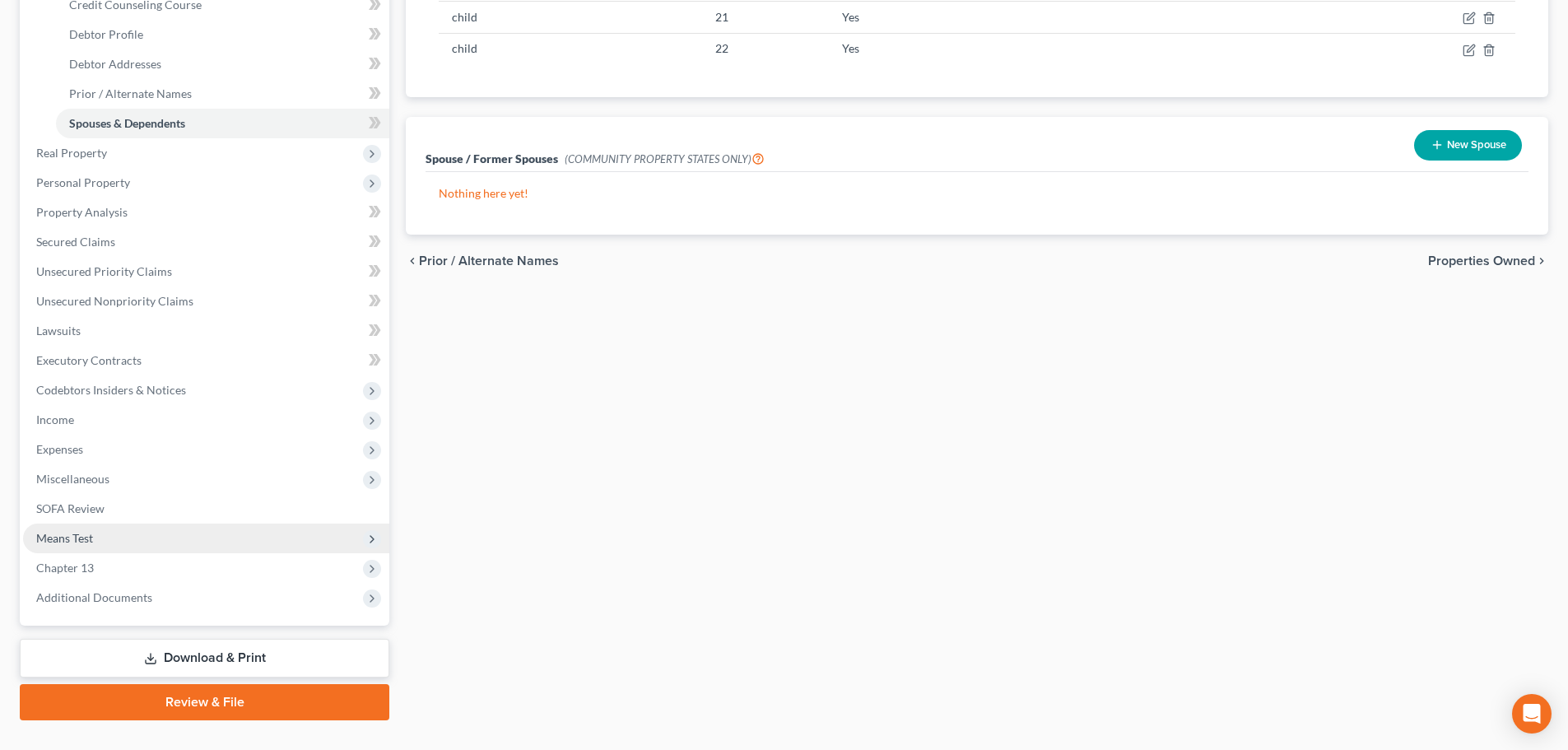
click at [73, 537] on span "Means Test" at bounding box center [64, 538] width 57 height 14
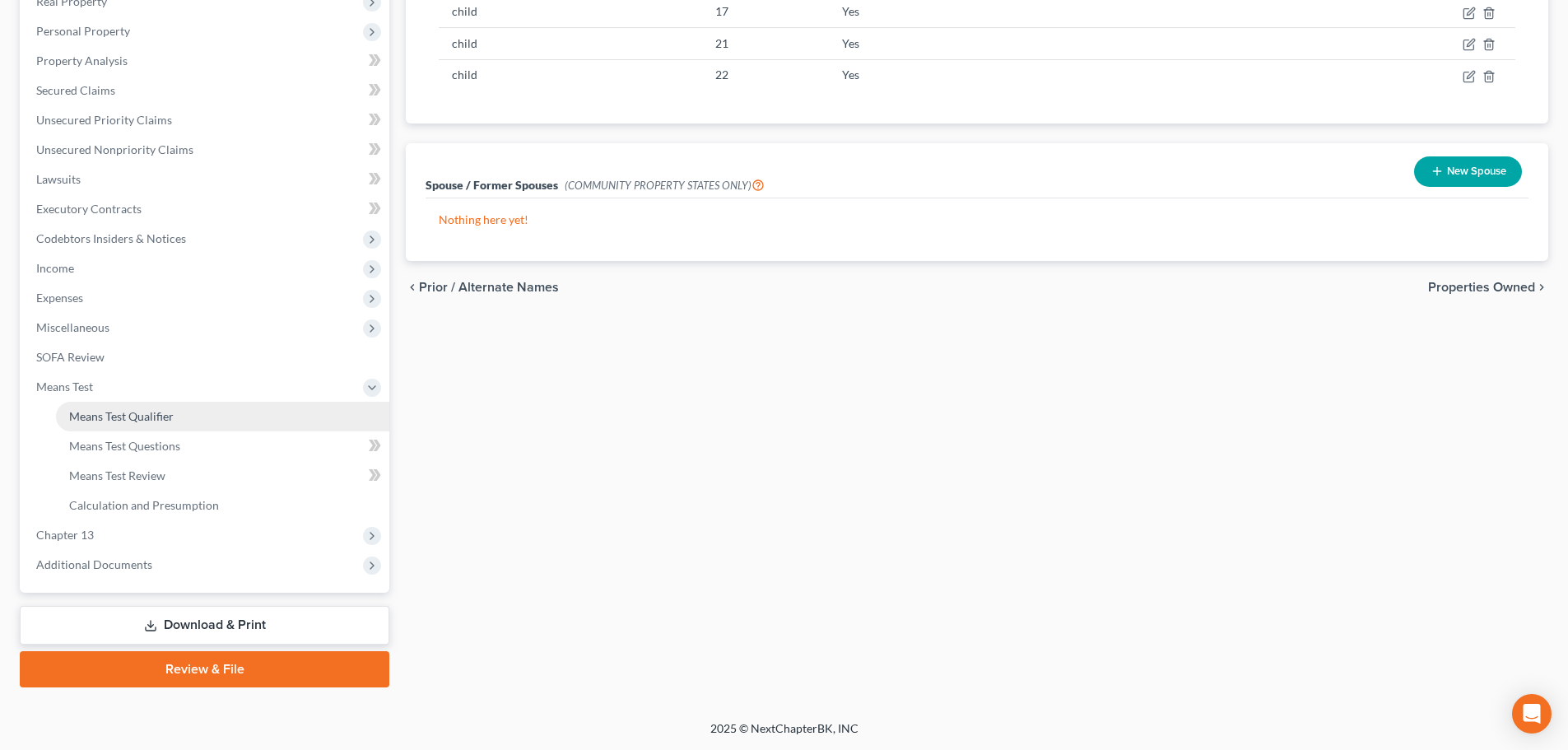
click at [114, 413] on span "Means Test Qualifier" at bounding box center [121, 416] width 105 height 14
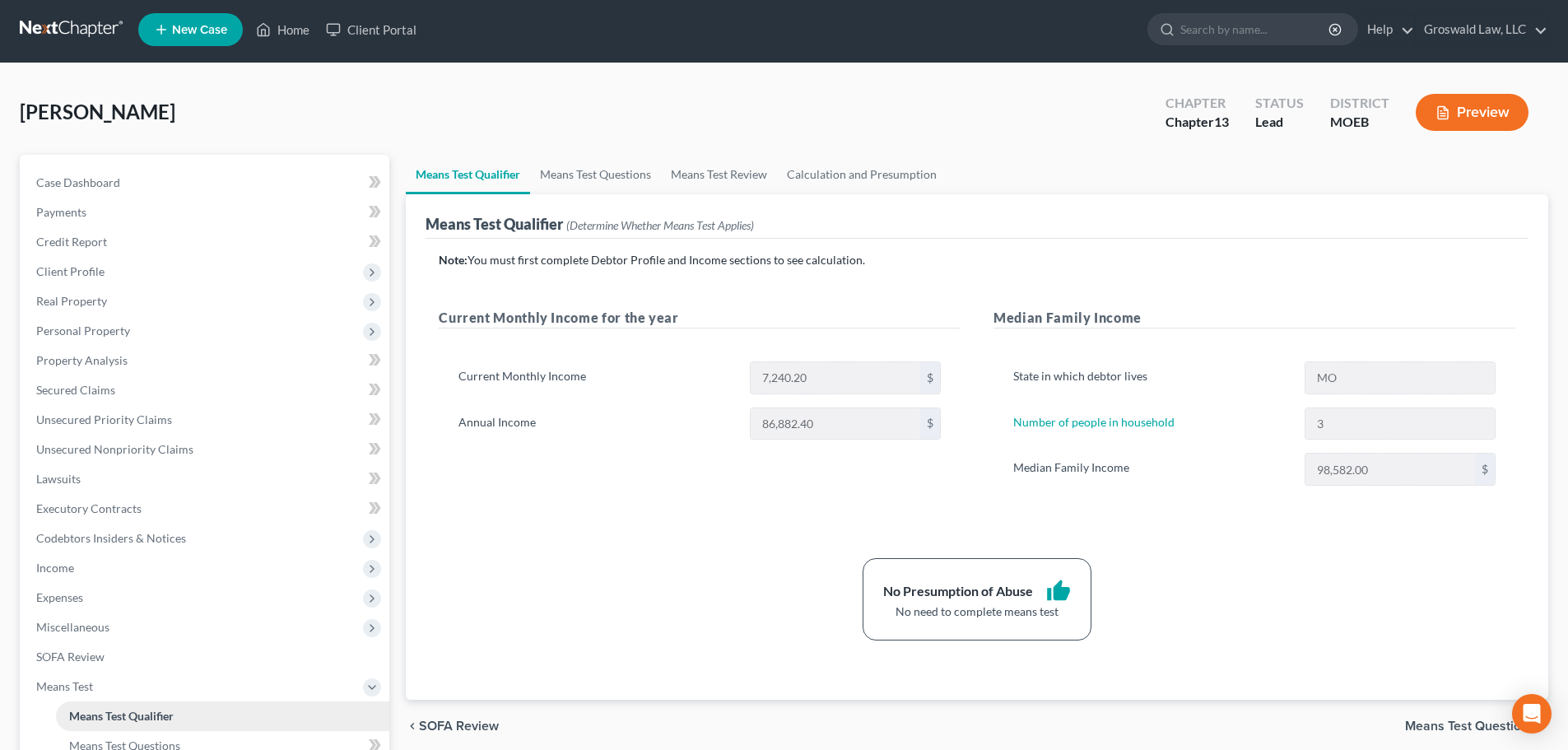
scroll to position [303, 0]
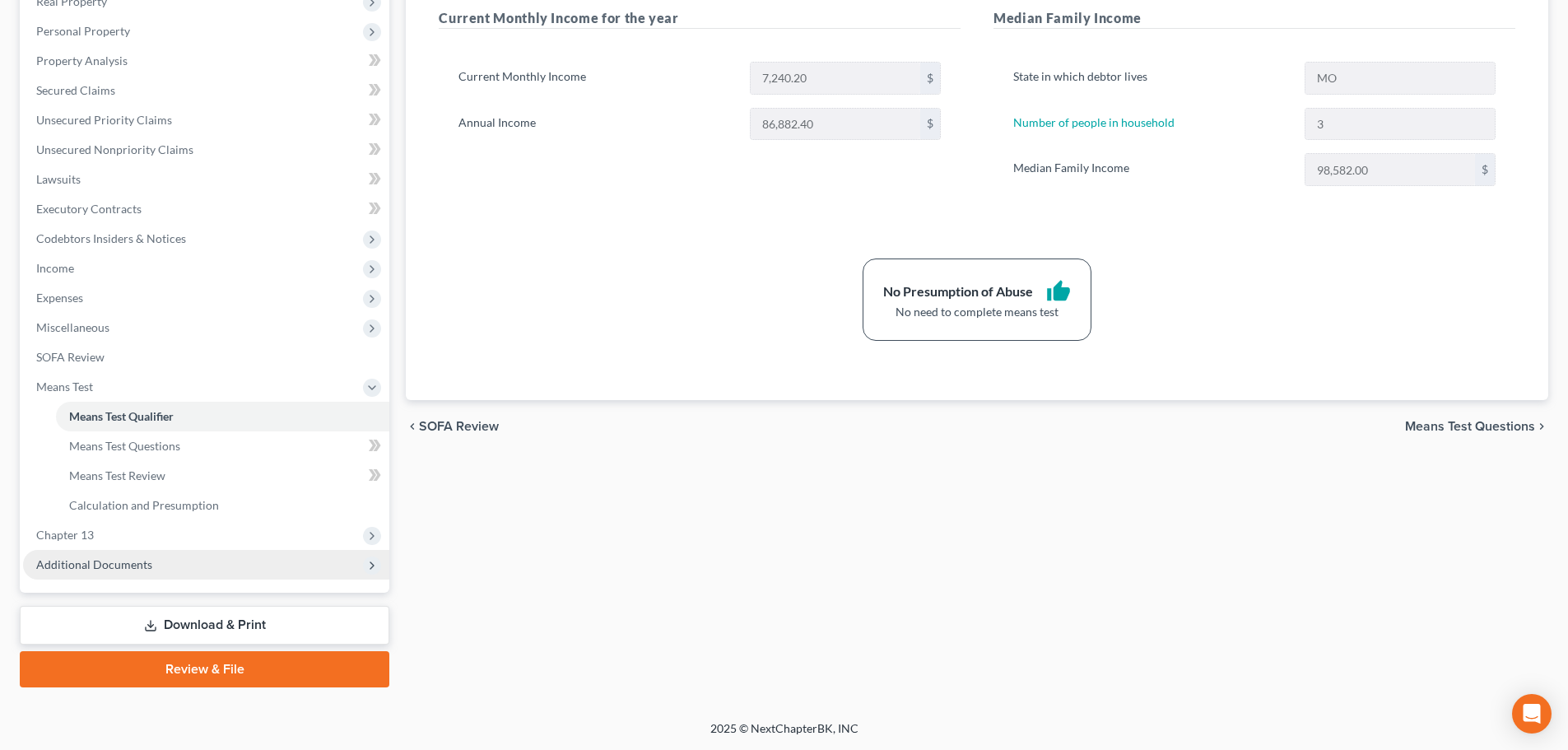
click at [164, 569] on span "Additional Documents" at bounding box center [205, 565] width 366 height 30
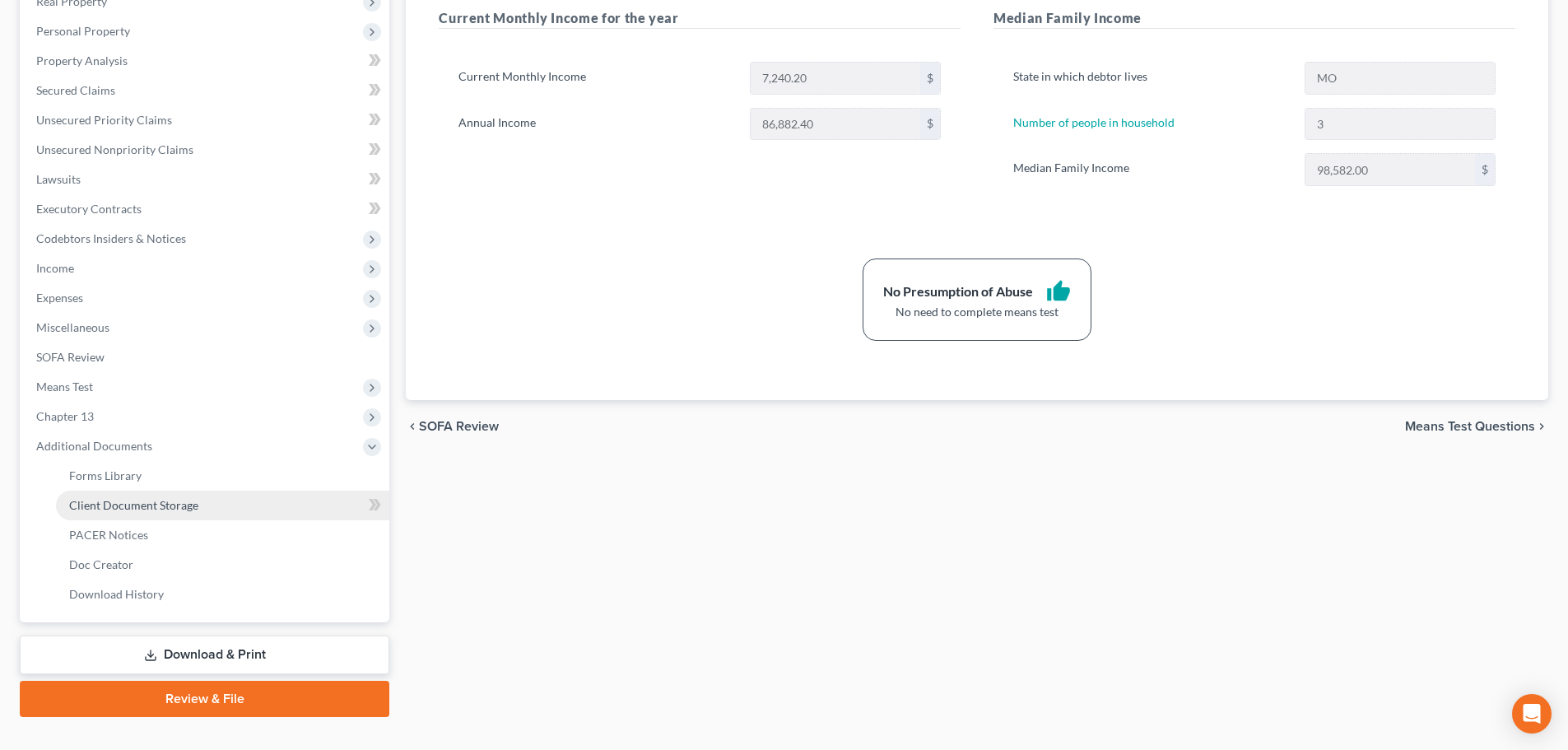
click at [235, 501] on link "Client Document Storage" at bounding box center [223, 506] width 334 height 30
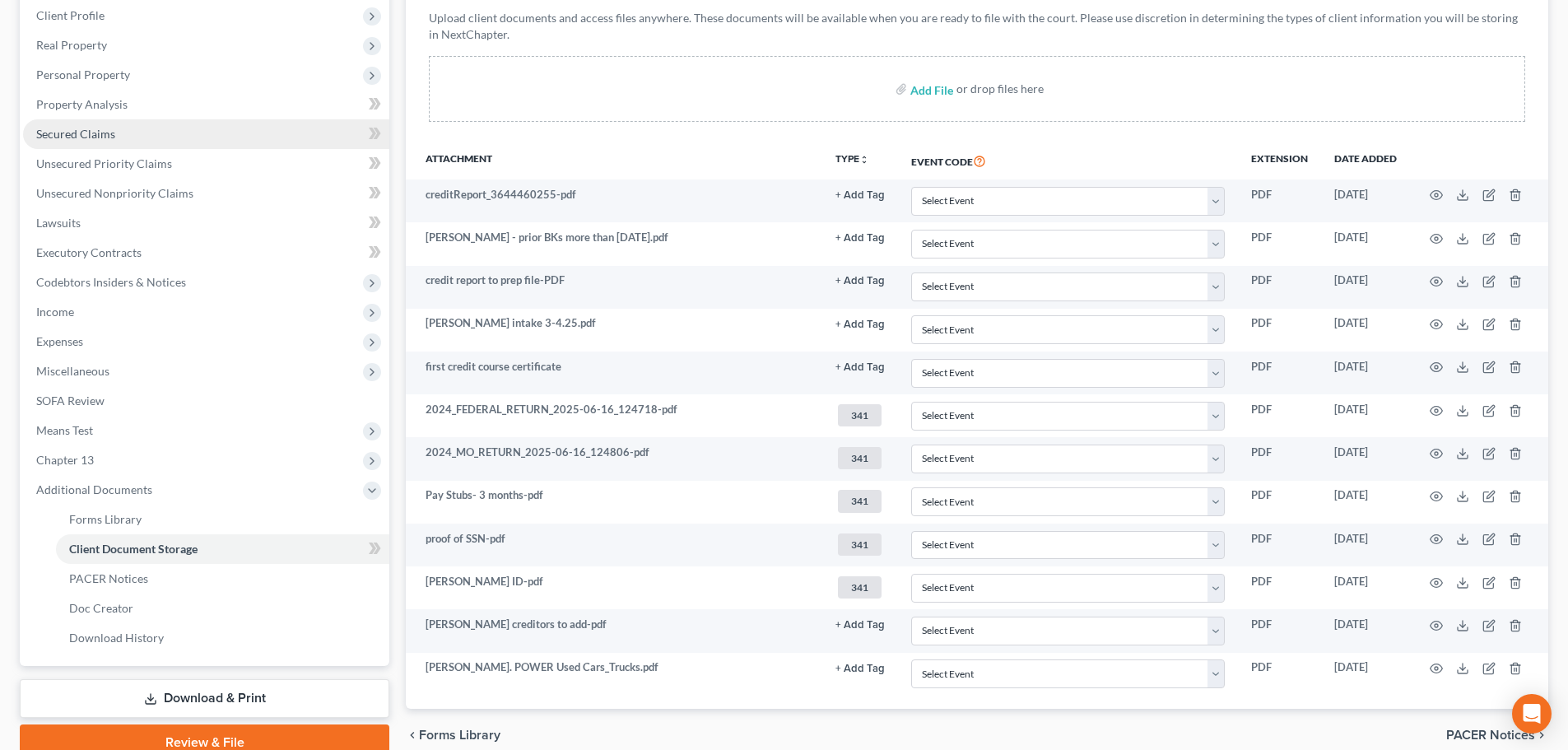
scroll to position [4, 0]
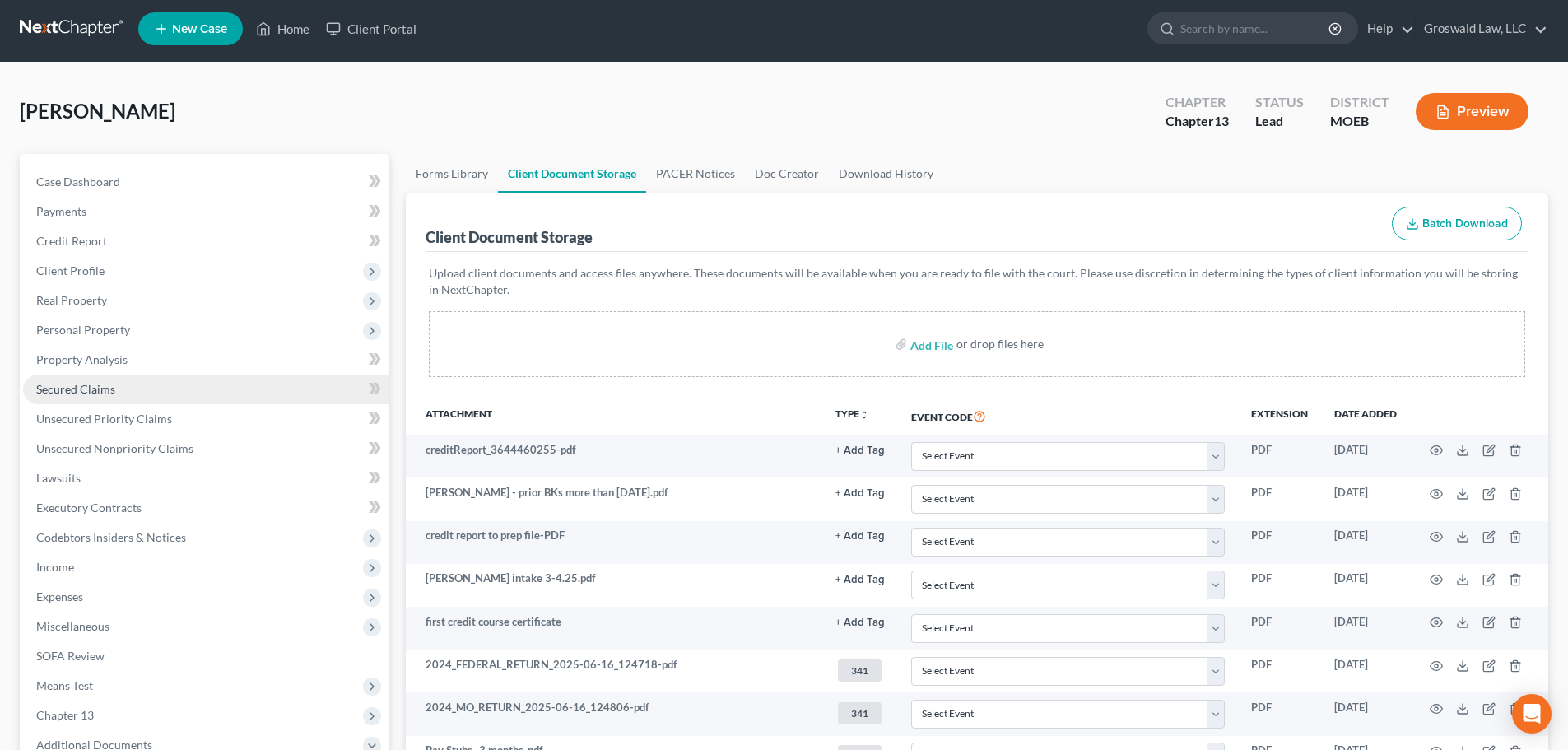
click at [126, 386] on link "Secured Claims" at bounding box center [205, 389] width 366 height 30
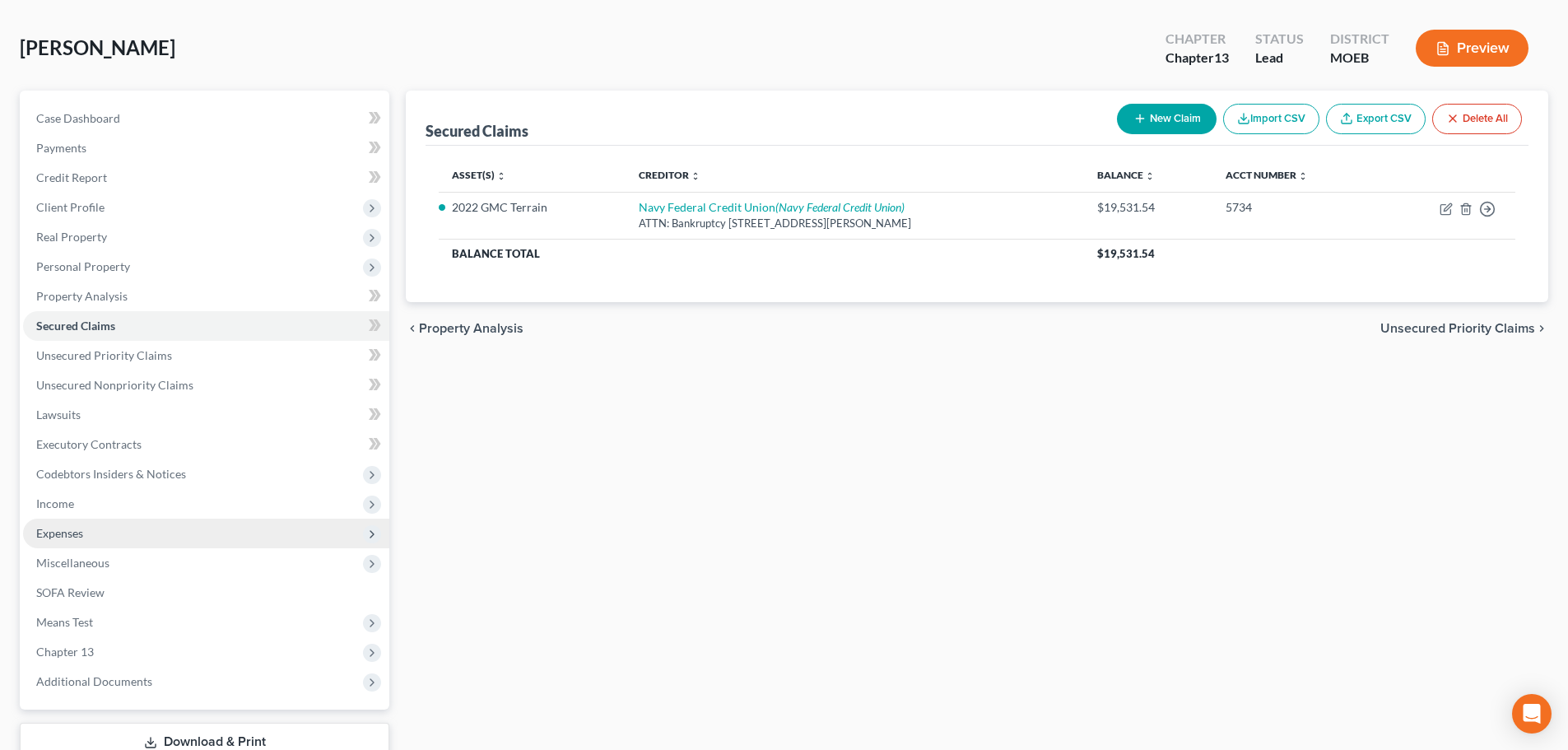
scroll to position [184, 0]
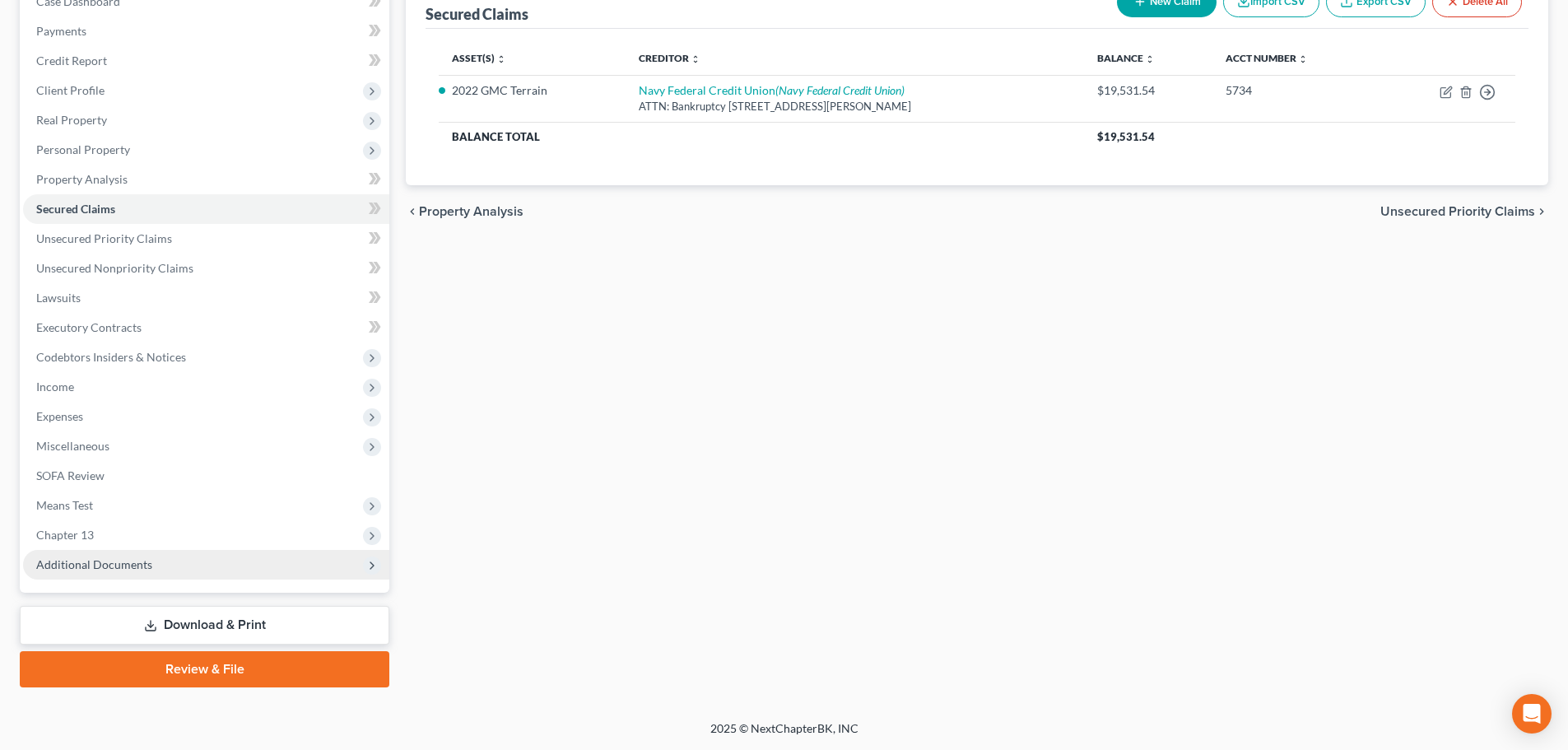
click at [133, 566] on span "Additional Documents" at bounding box center [93, 564] width 116 height 14
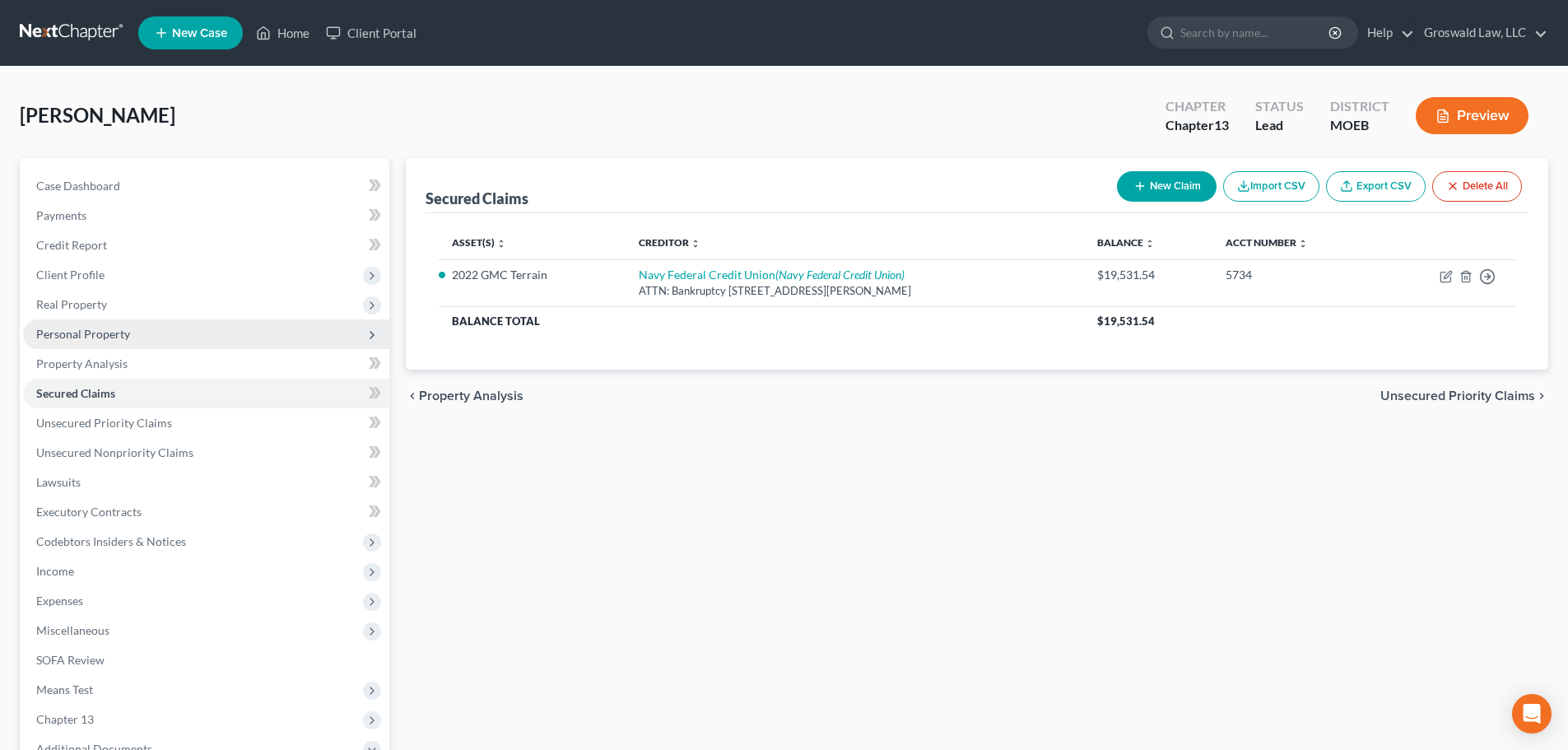
scroll to position [82, 0]
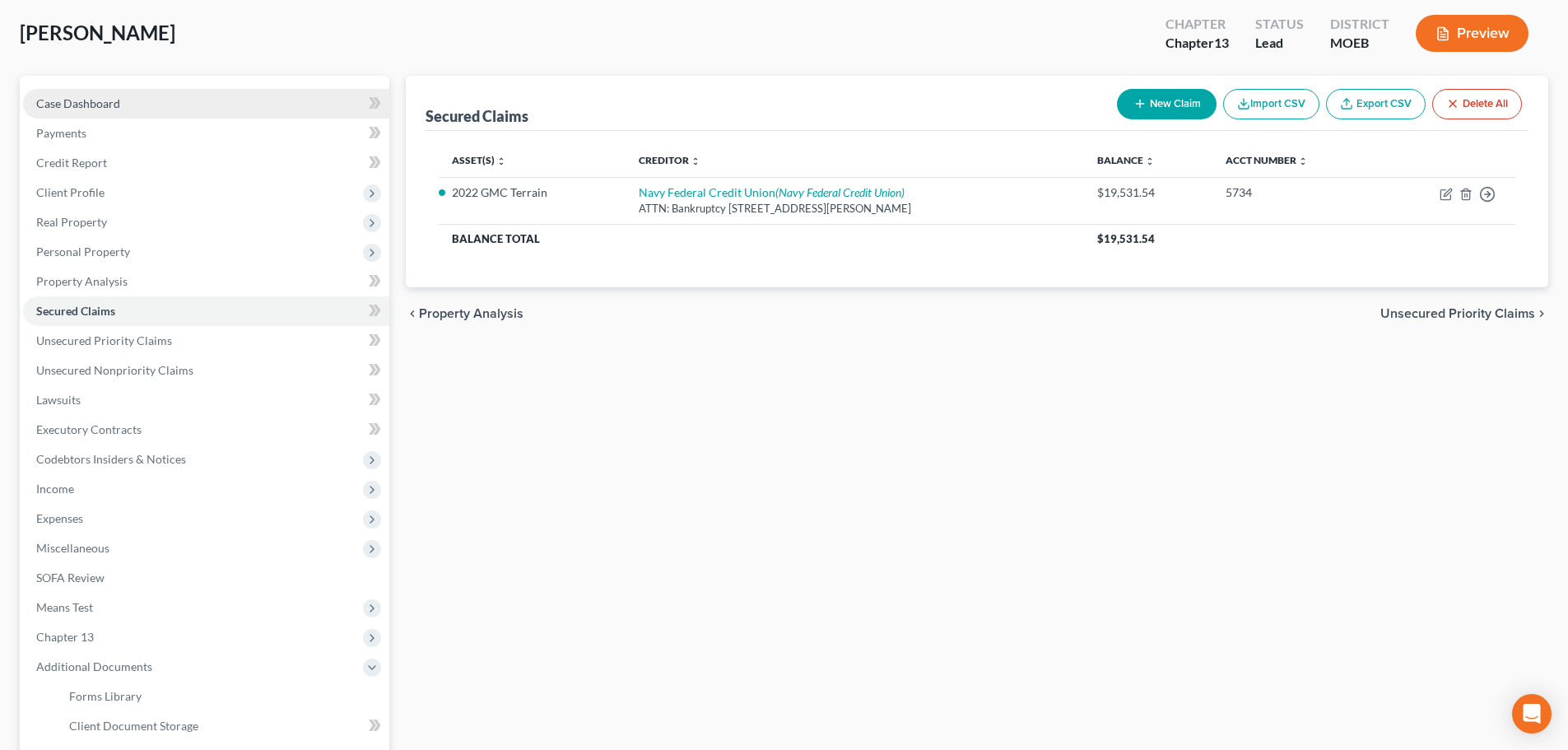
click at [106, 106] on span "Case Dashboard" at bounding box center [78, 103] width 84 height 14
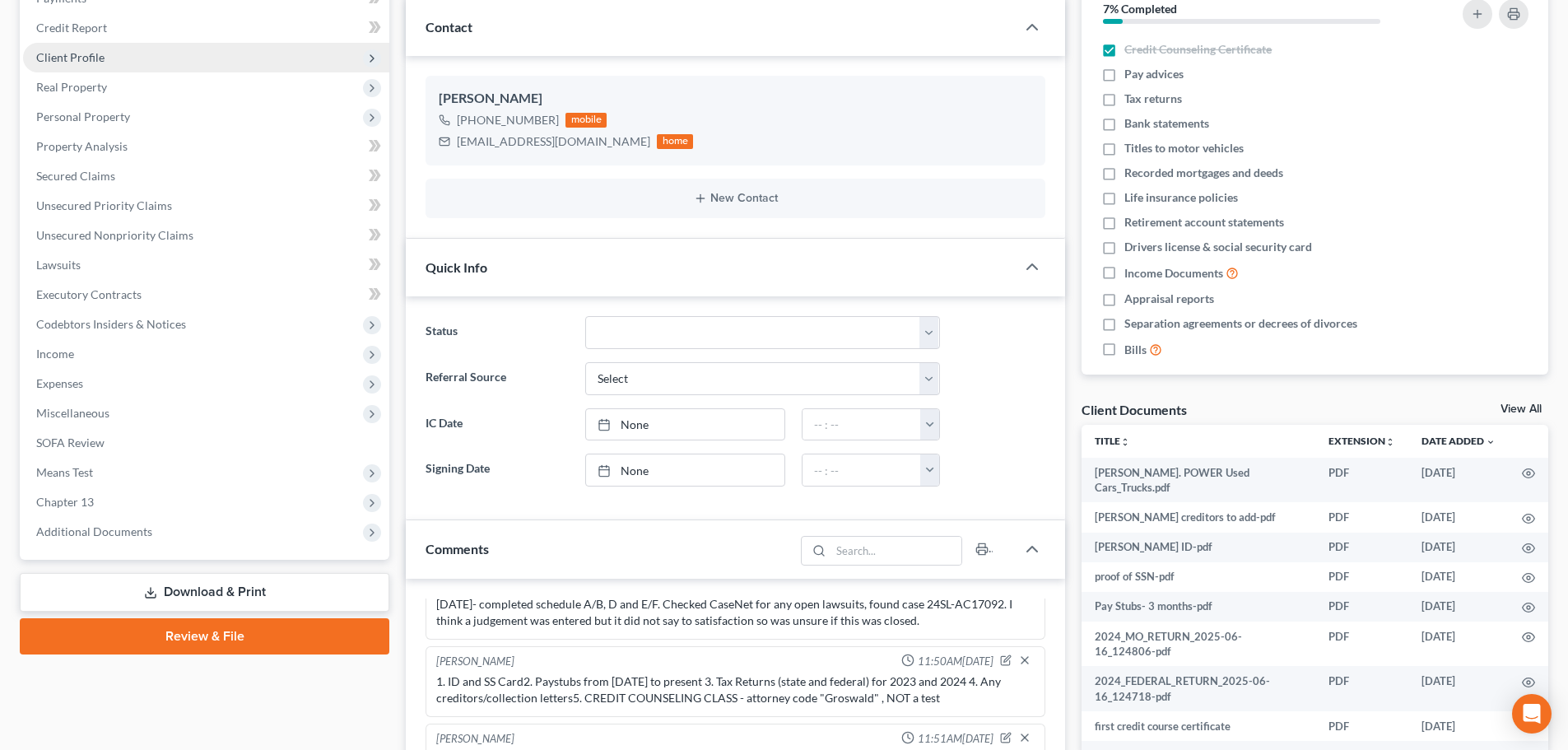
scroll to position [82, 0]
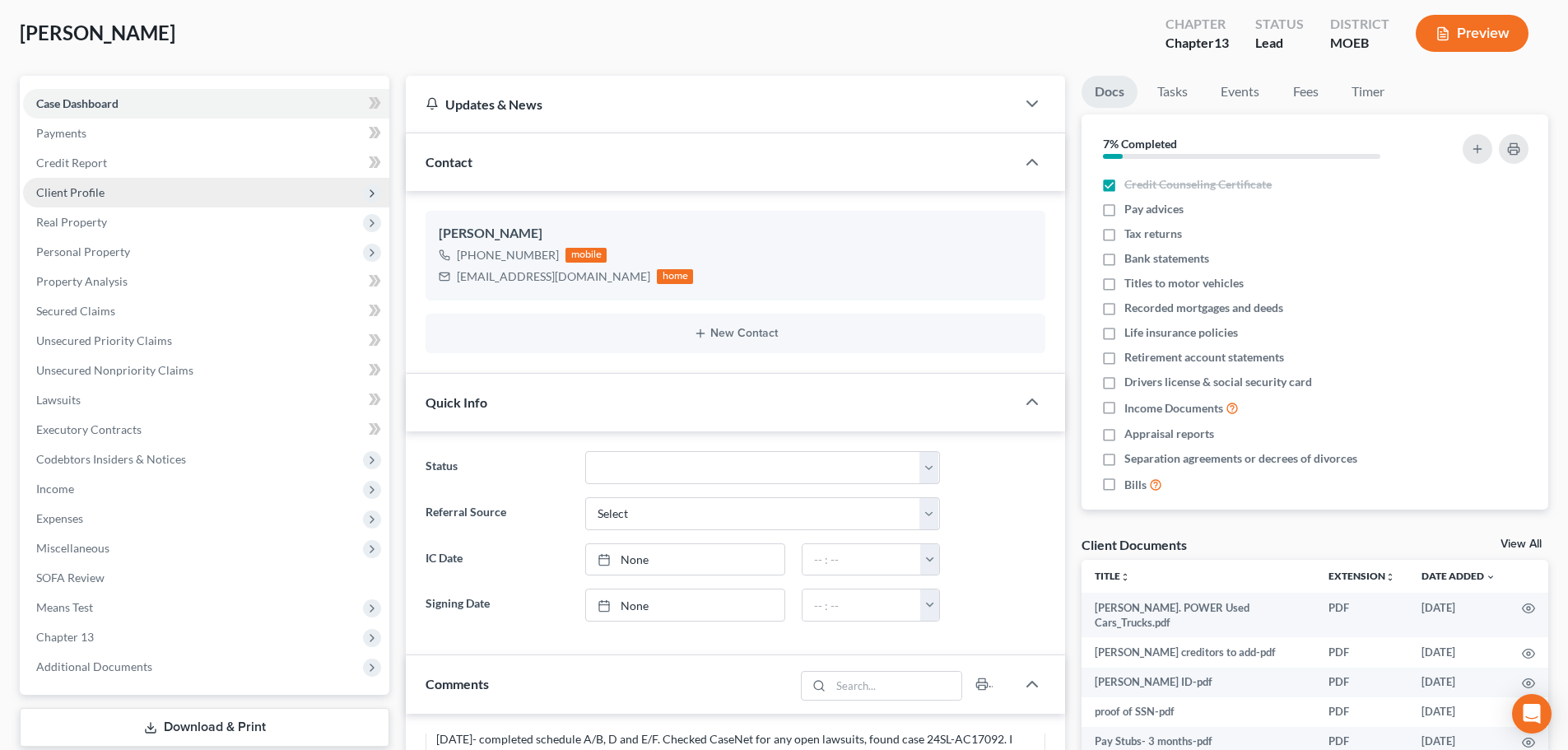
click at [103, 189] on span "Client Profile" at bounding box center [205, 193] width 366 height 30
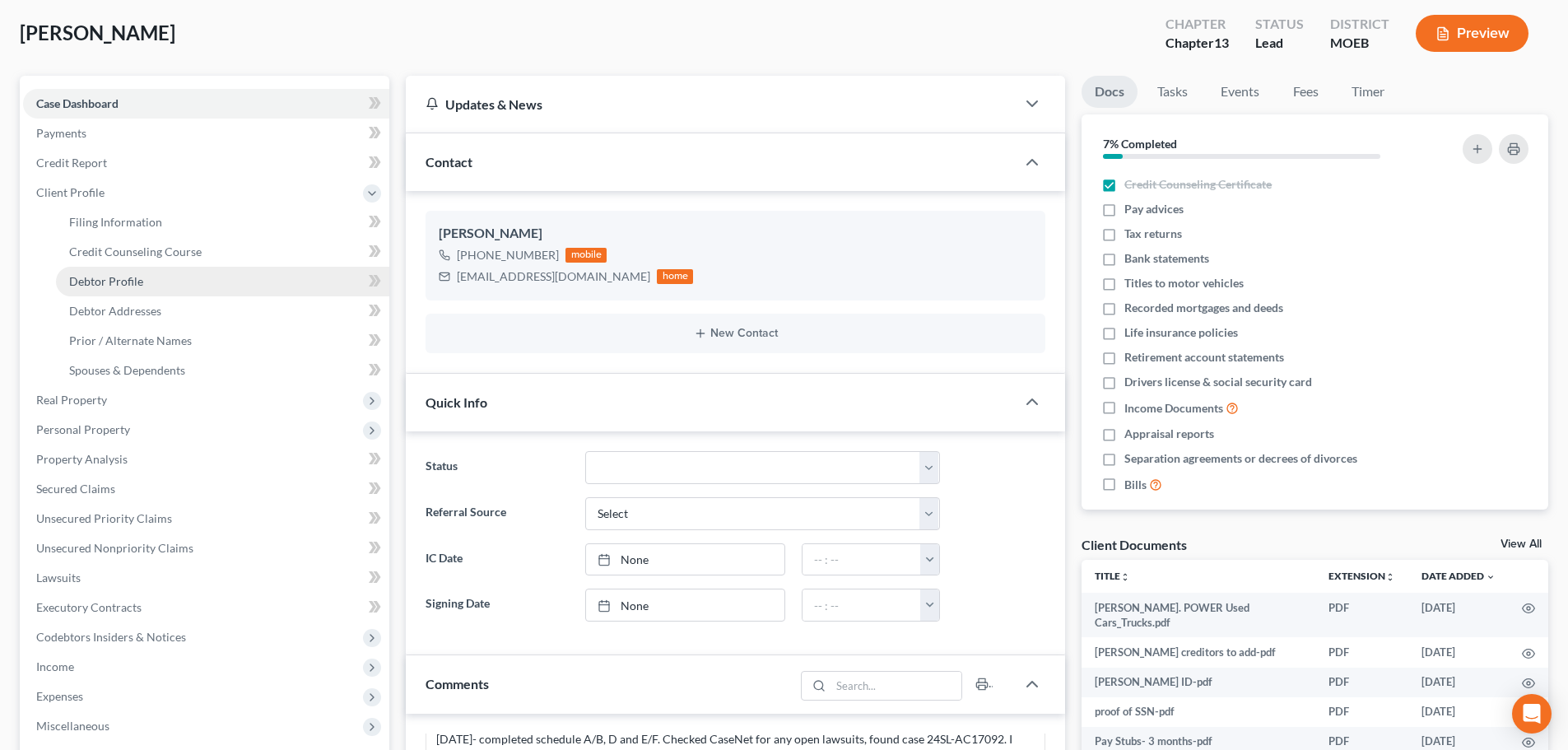
click at [140, 280] on span "Debtor Profile" at bounding box center [106, 281] width 74 height 14
select select "0"
select select "2"
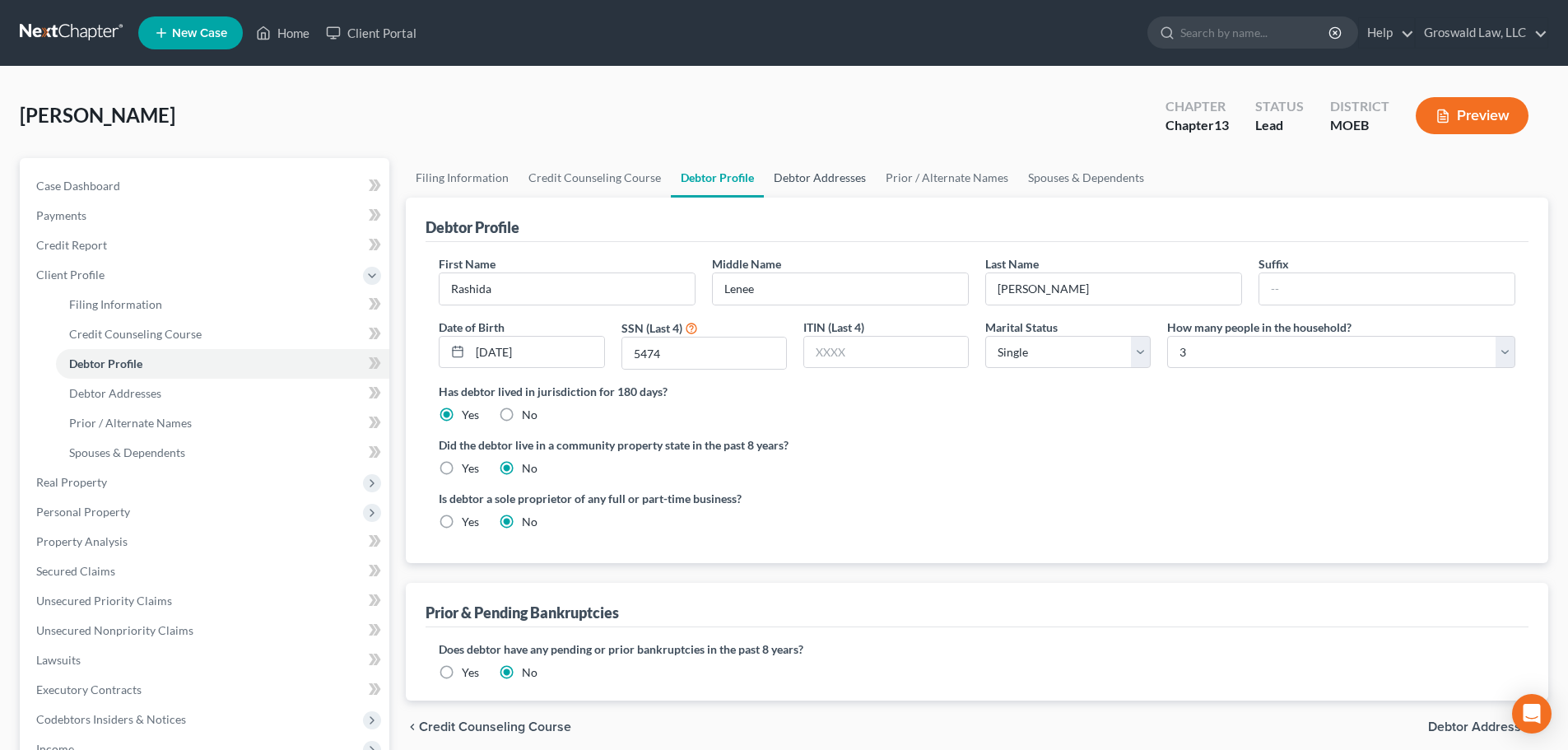
click at [828, 178] on link "Debtor Addresses" at bounding box center [820, 177] width 112 height 39
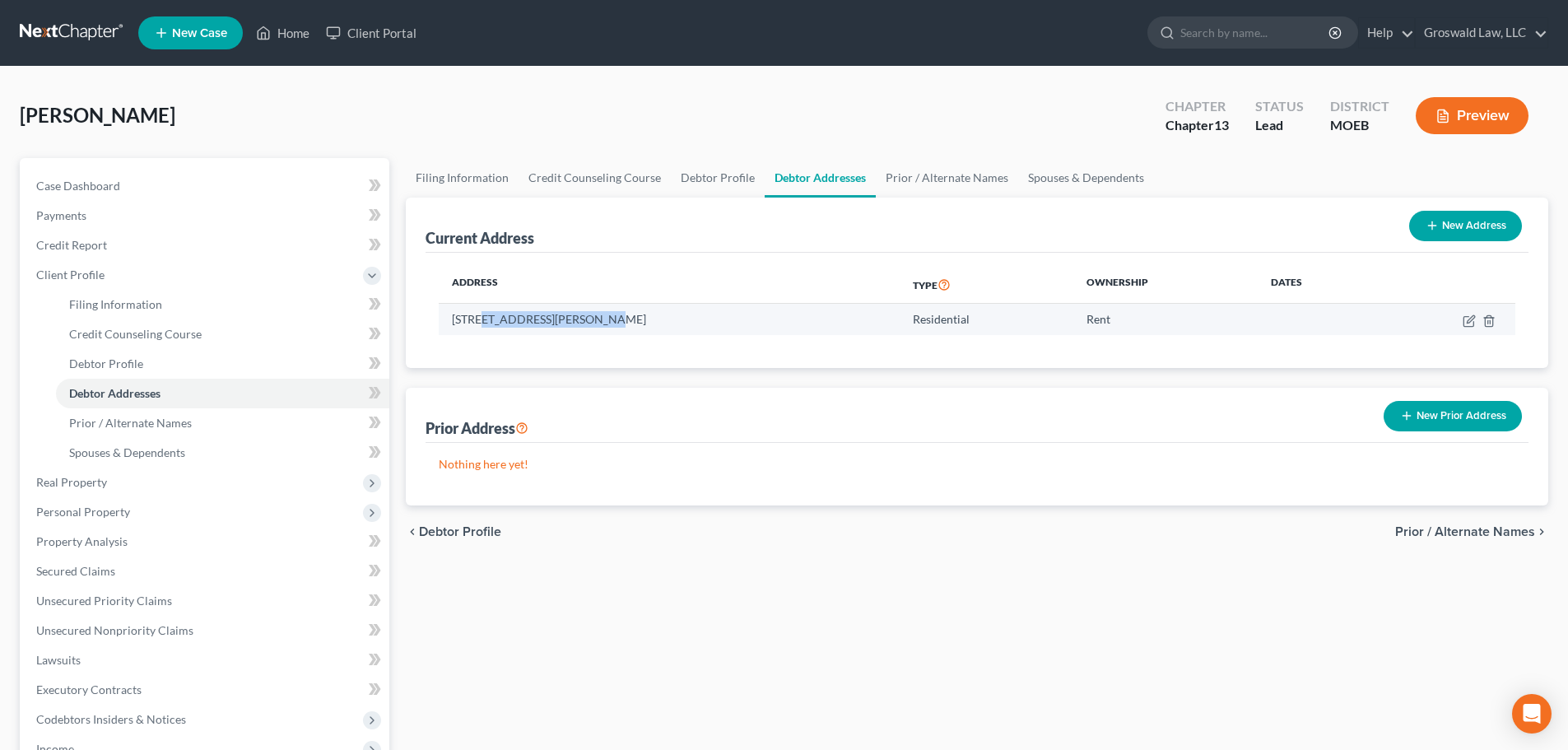
drag, startPoint x: 596, startPoint y: 321, endPoint x: 483, endPoint y: 323, distance: 113.0
click at [483, 323] on td "1501 Strawberry Glen Court, Ballwin, MO 63021" at bounding box center [669, 320] width 461 height 31
copy td "Strawberry Glen Court"
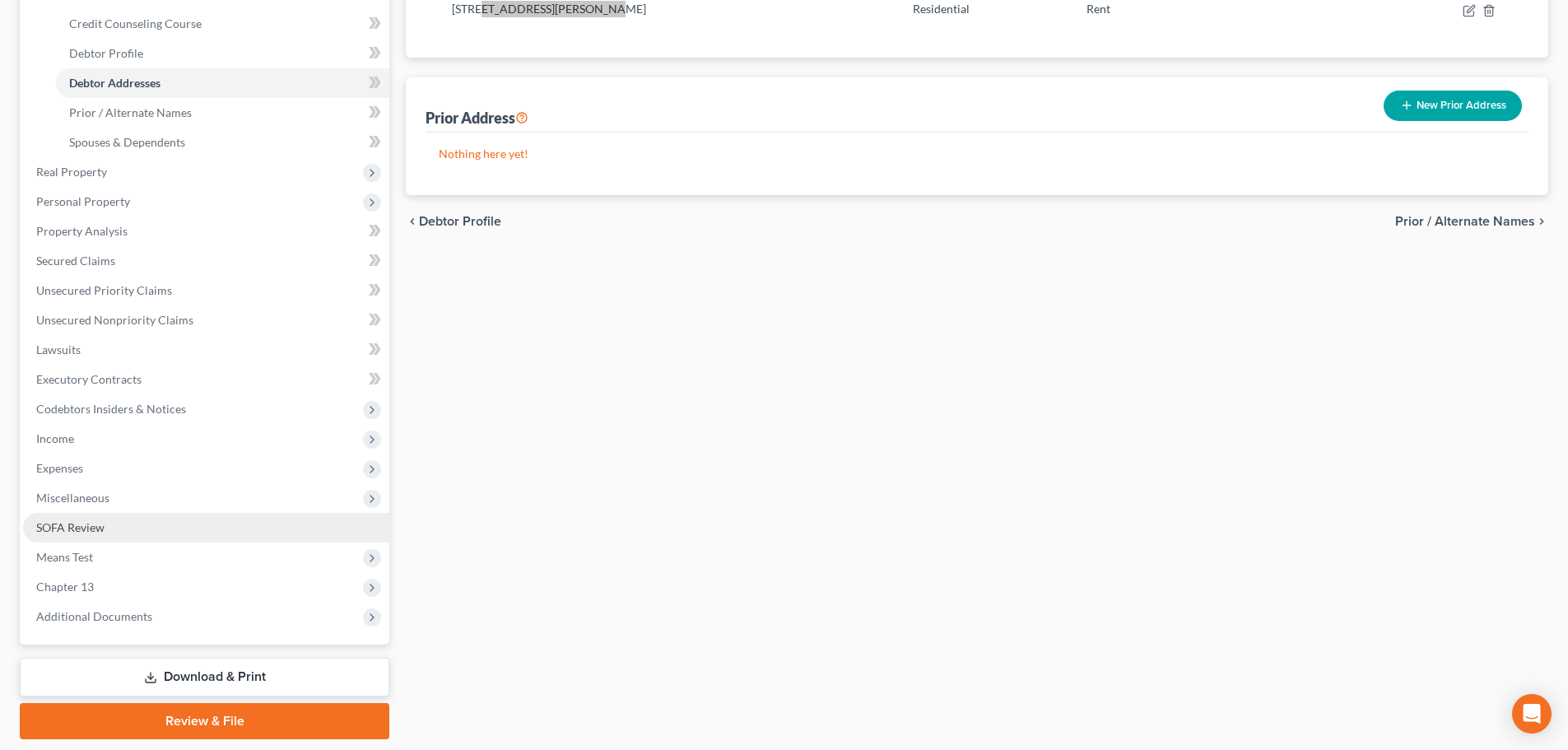
scroll to position [329, 0]
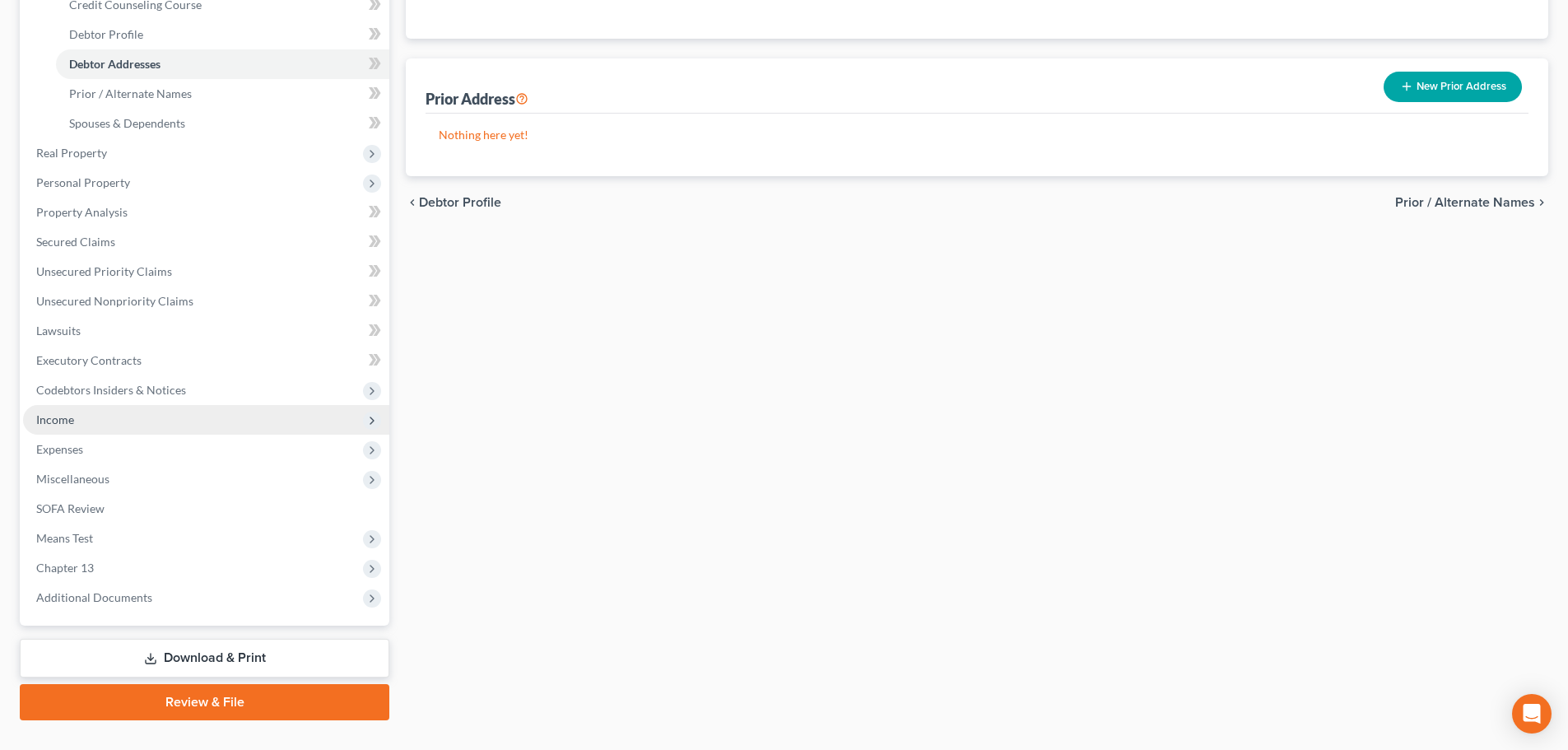
click at [140, 423] on span "Income" at bounding box center [205, 420] width 366 height 30
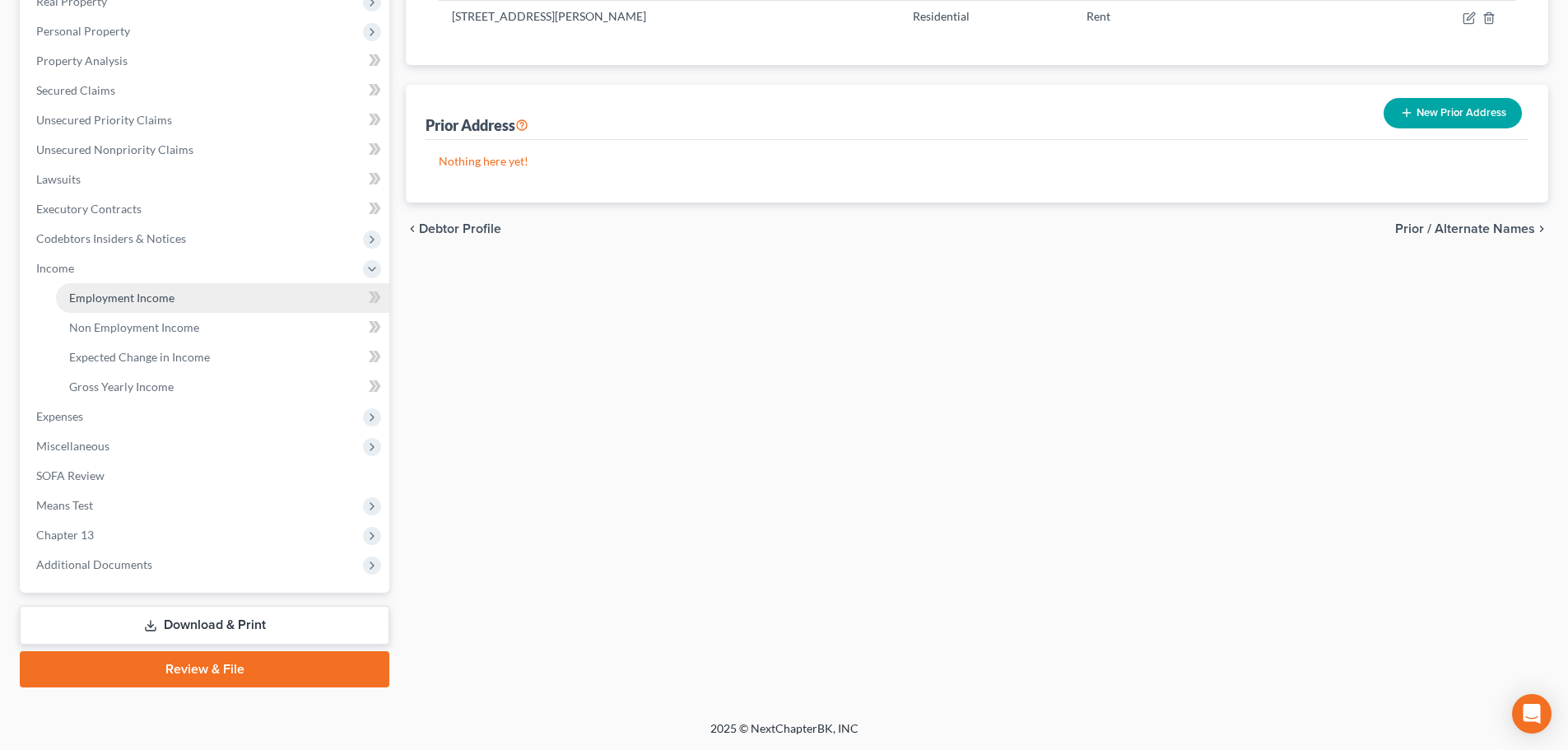
click at [154, 293] on span "Employment Income" at bounding box center [121, 298] width 106 height 14
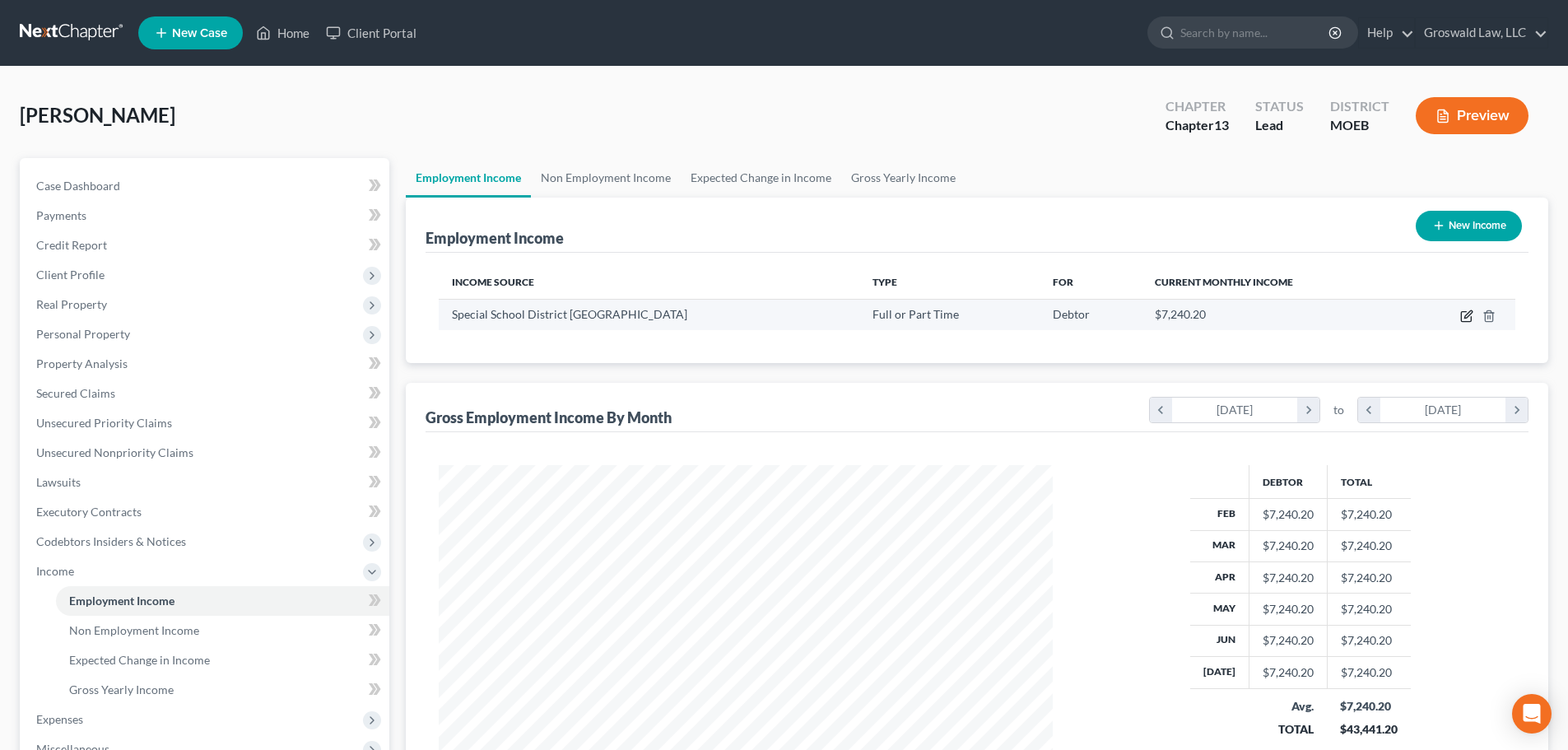
click at [1161, 313] on icon "button" at bounding box center [1465, 316] width 10 height 10
select select "0"
select select "26"
select select "1"
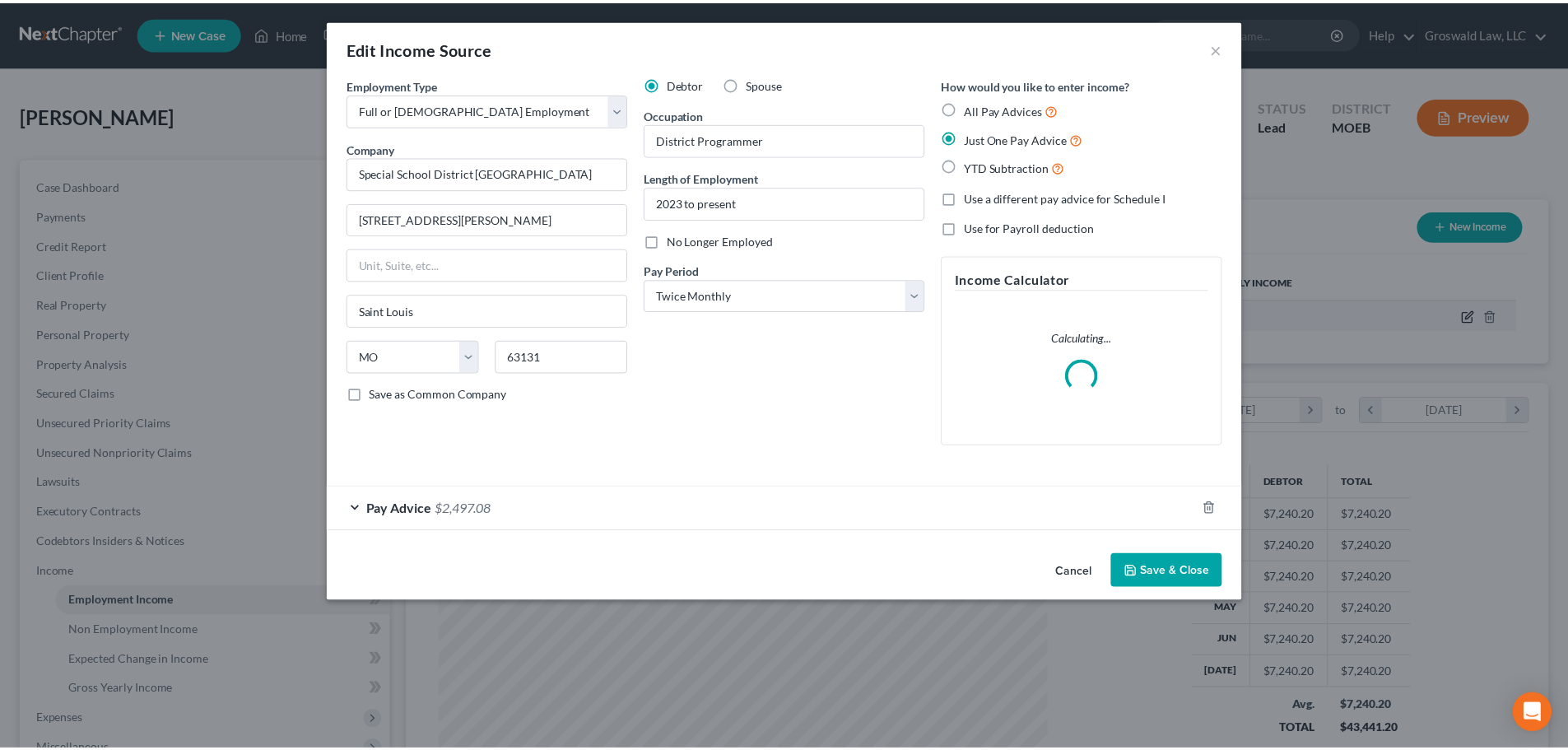
scroll to position [309, 652]
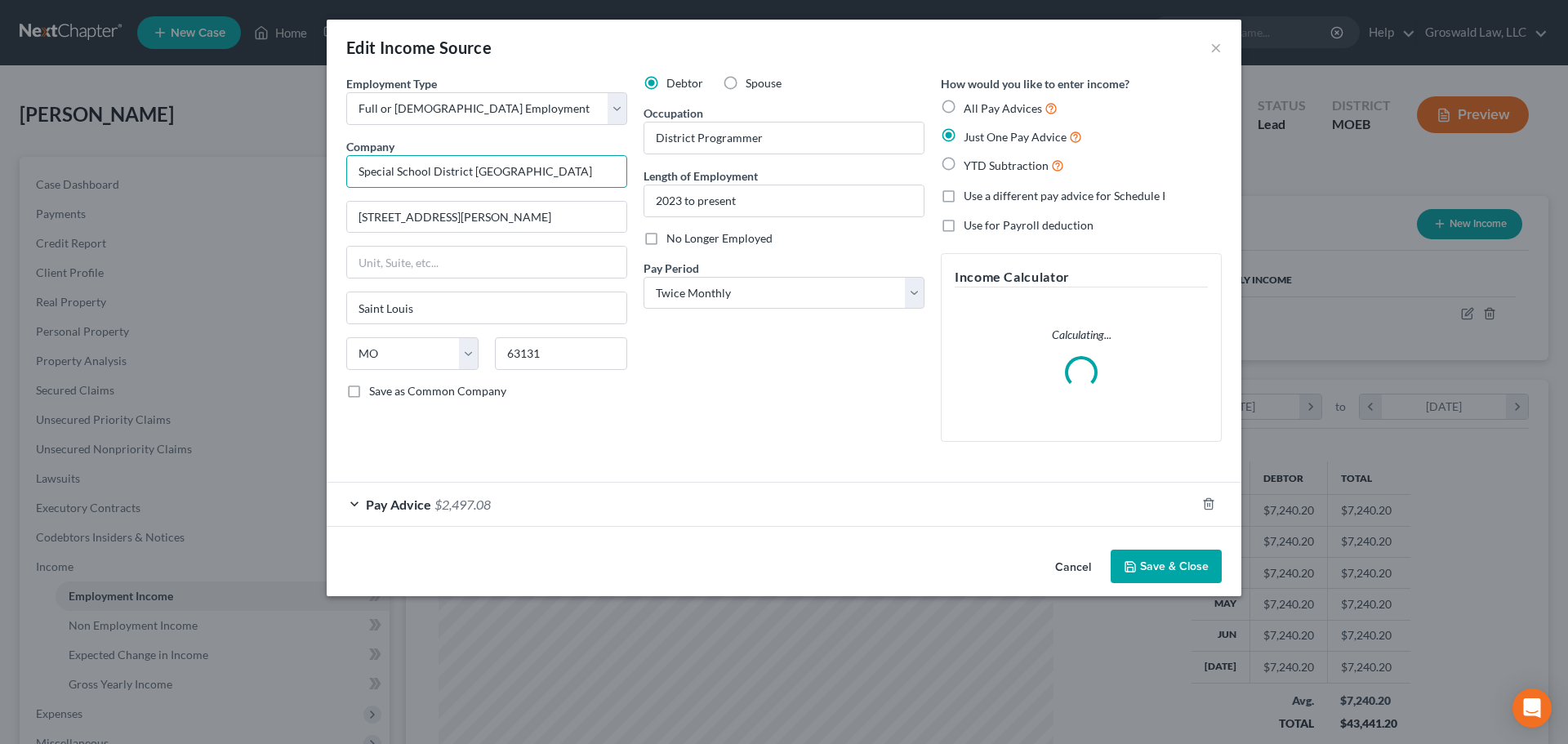
drag, startPoint x: 593, startPoint y: 165, endPoint x: 1, endPoint y: 158, distance: 592.0
click at [1, 158] on div "Edit Income Source × Employment Type * Select Full or Part Time Employment Self…" at bounding box center [784, 372] width 1568 height 744
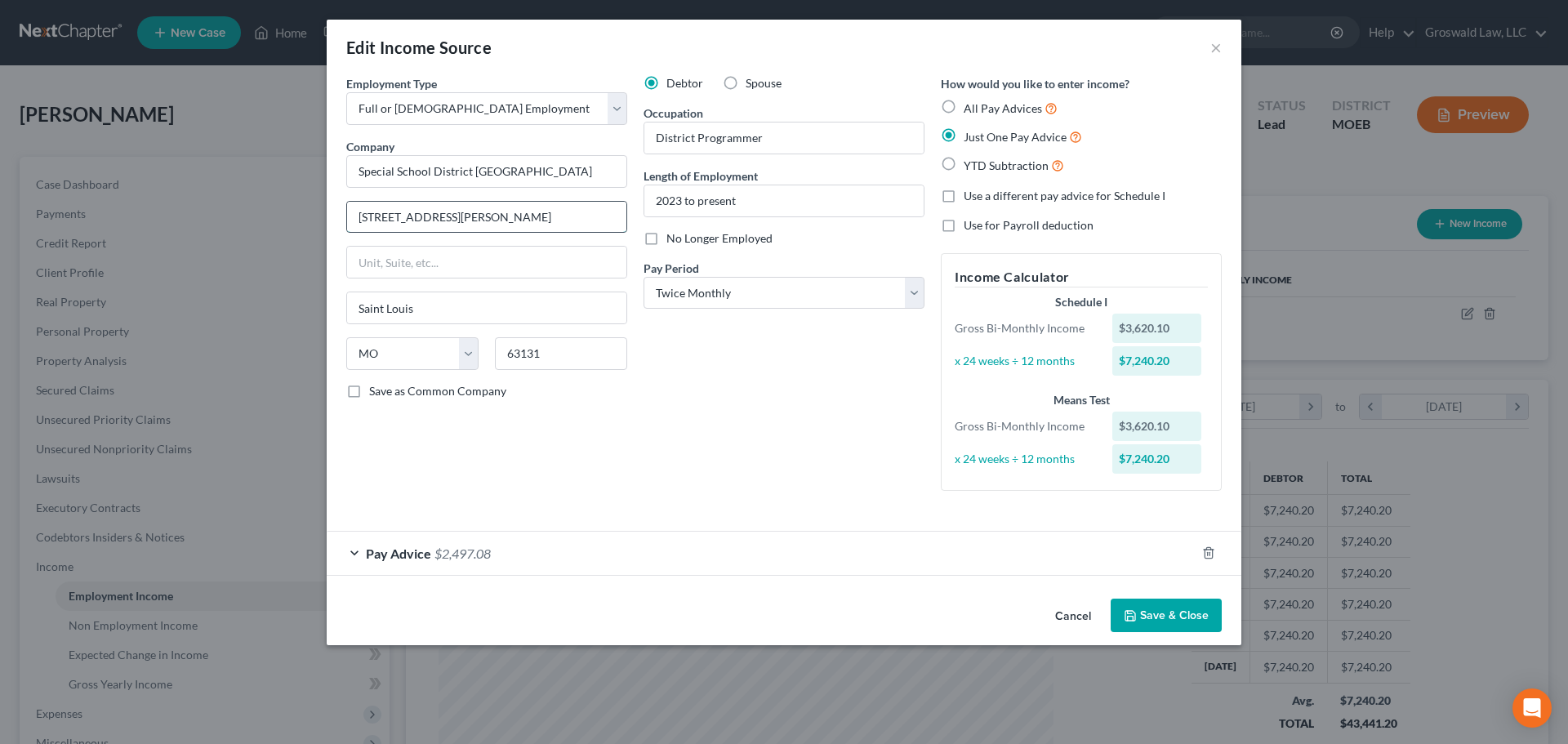
click at [522, 230] on input "12110 Clayton Road" at bounding box center [487, 217] width 279 height 31
drag, startPoint x: 518, startPoint y: 223, endPoint x: 186, endPoint y: 220, distance: 332.0
click at [187, 221] on div "Edit Income Source × Employment Type * Select Full or Part Time Employment Self…" at bounding box center [784, 372] width 1568 height 744
click at [1152, 618] on button "Save & Close" at bounding box center [1166, 616] width 111 height 35
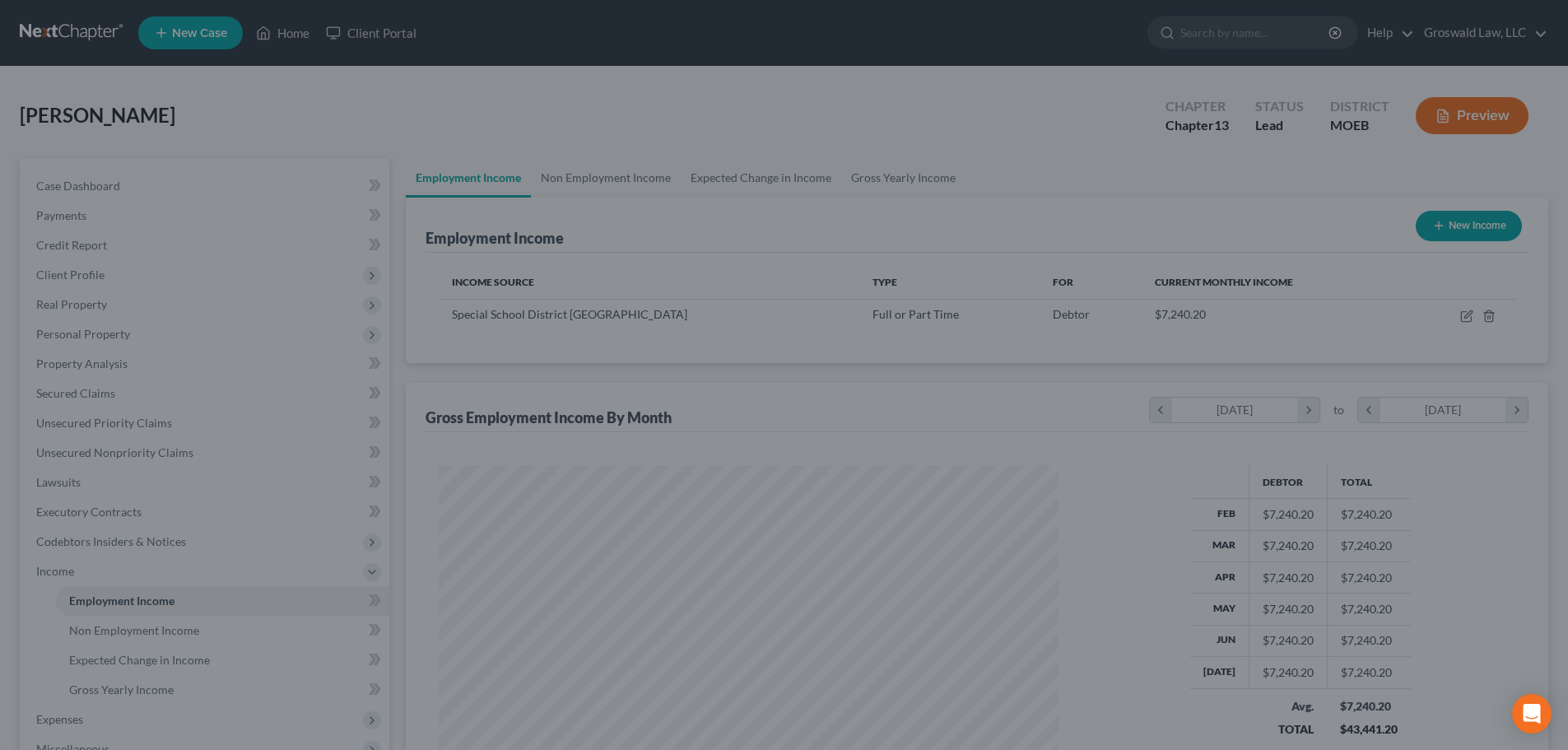
scroll to position [307, 647]
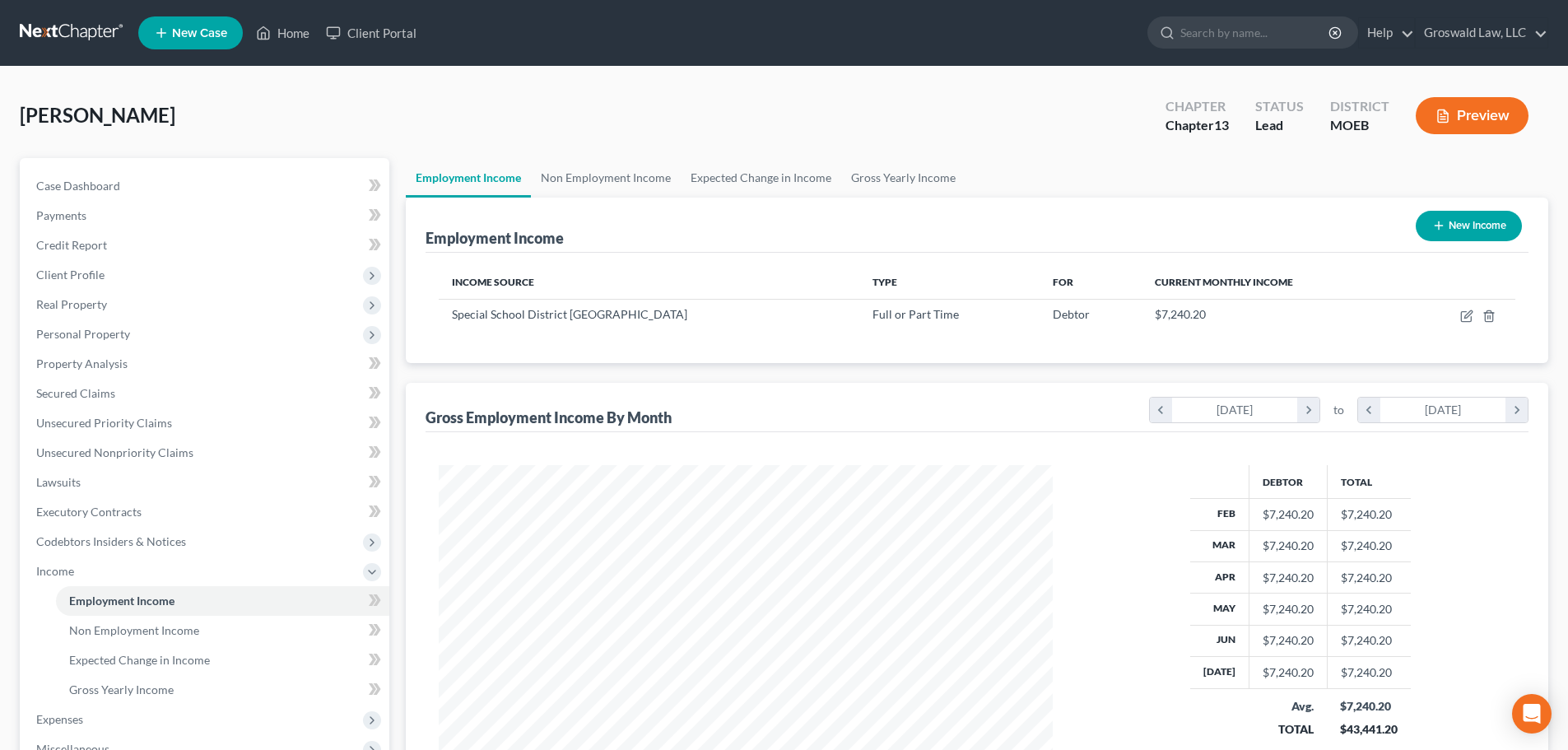
click at [1161, 116] on button "Preview" at bounding box center [1471, 115] width 113 height 37
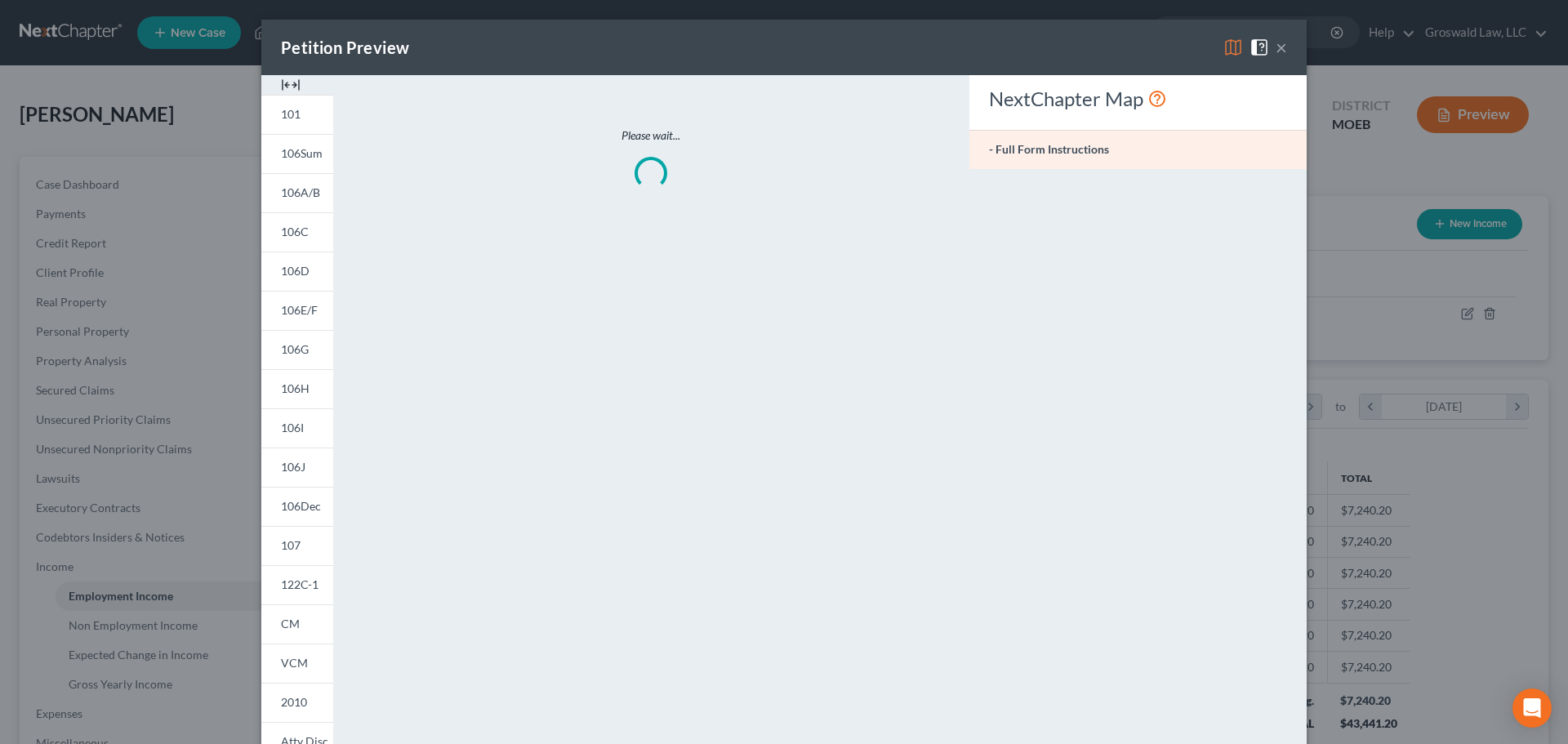
scroll to position [307, 647]
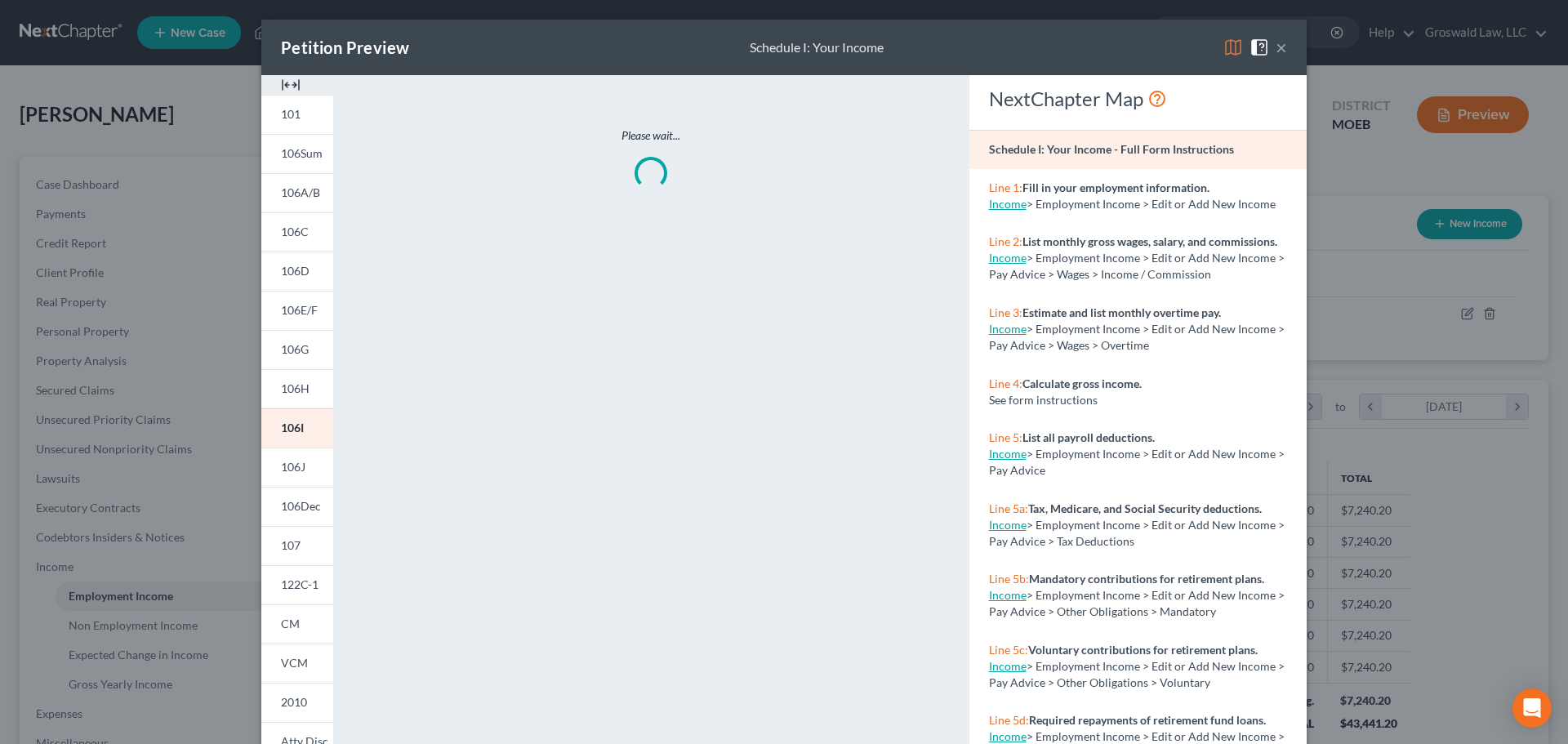
click at [281, 80] on img at bounding box center [290, 85] width 20 height 20
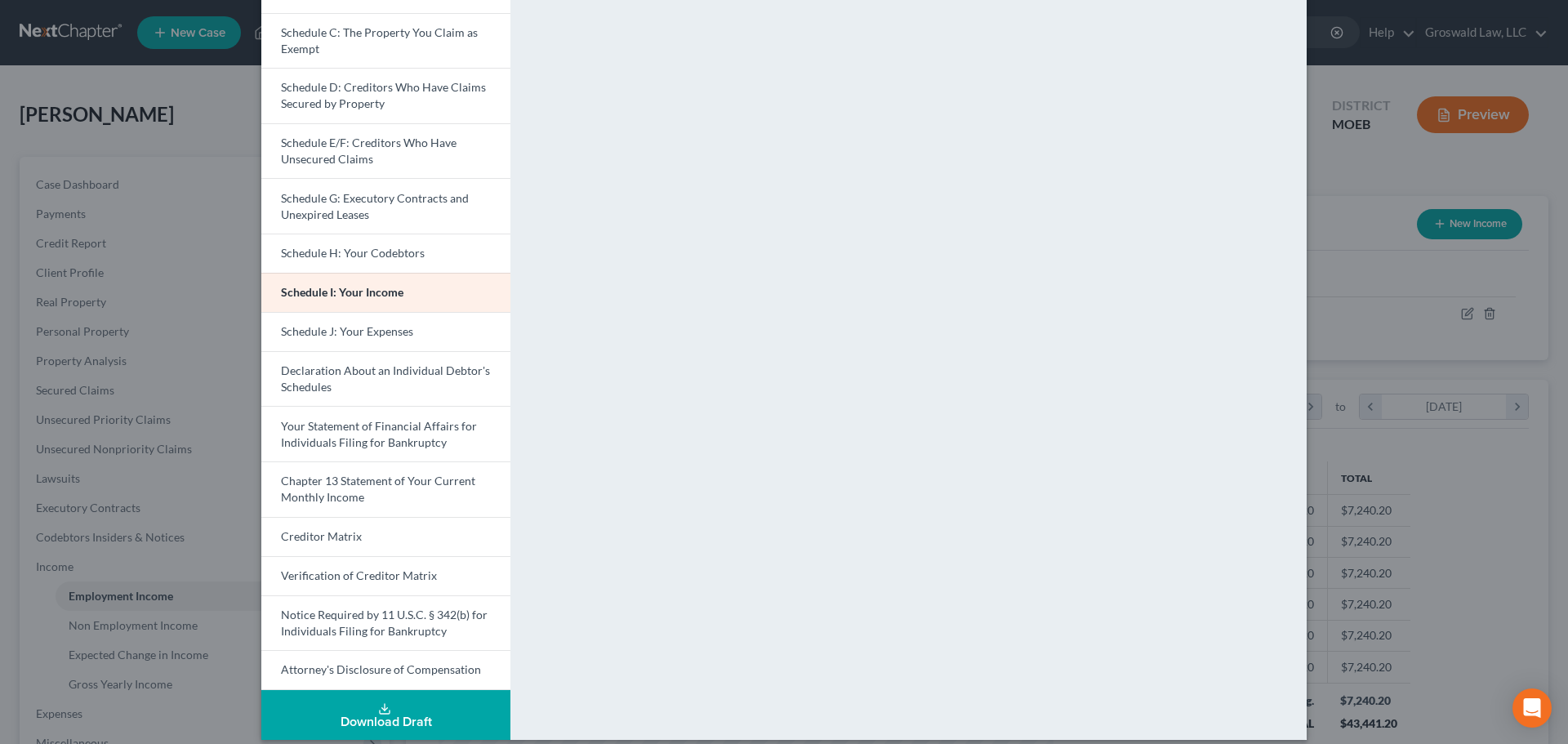
scroll to position [231, 0]
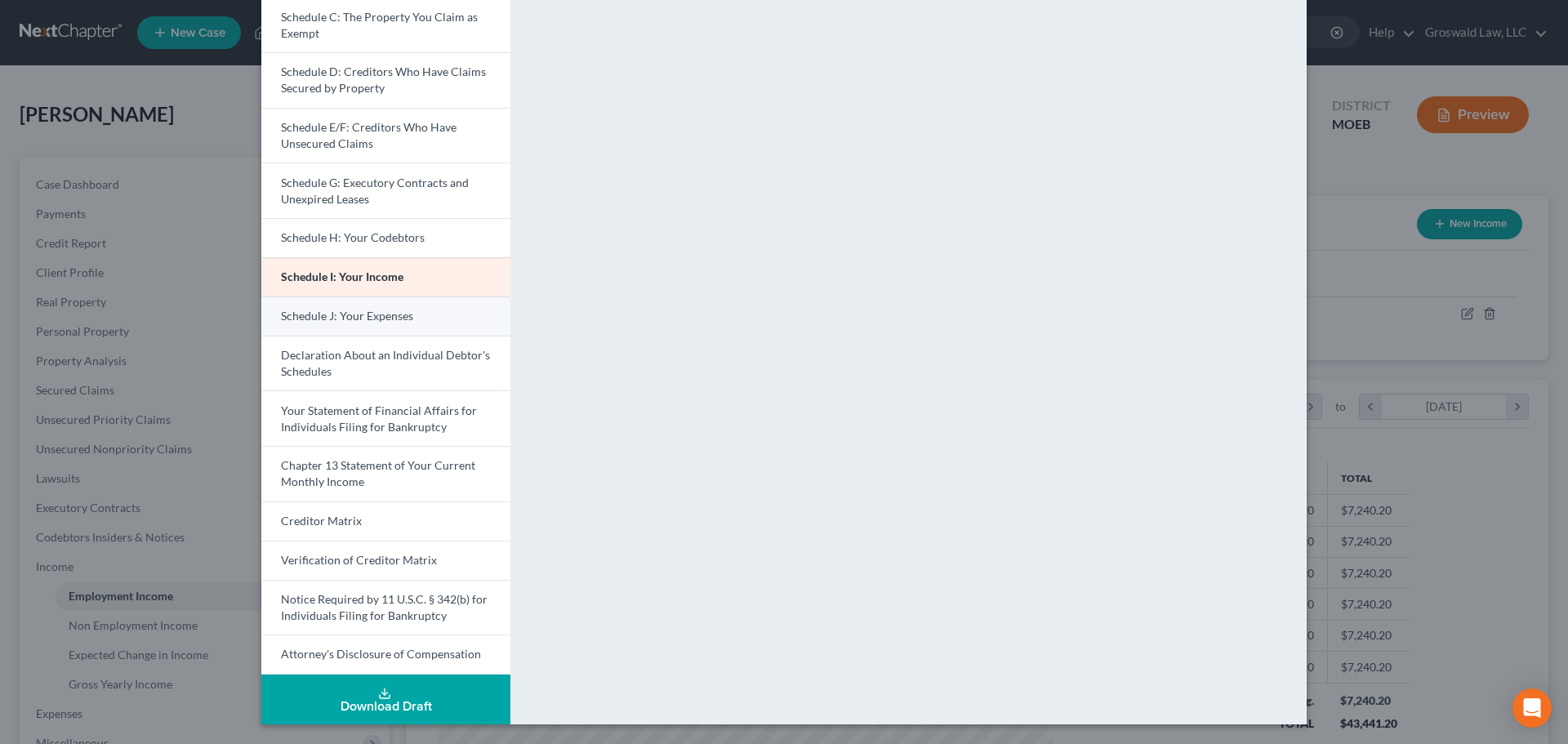
click at [401, 320] on span "Schedule J: Your Expenses" at bounding box center [347, 315] width 133 height 14
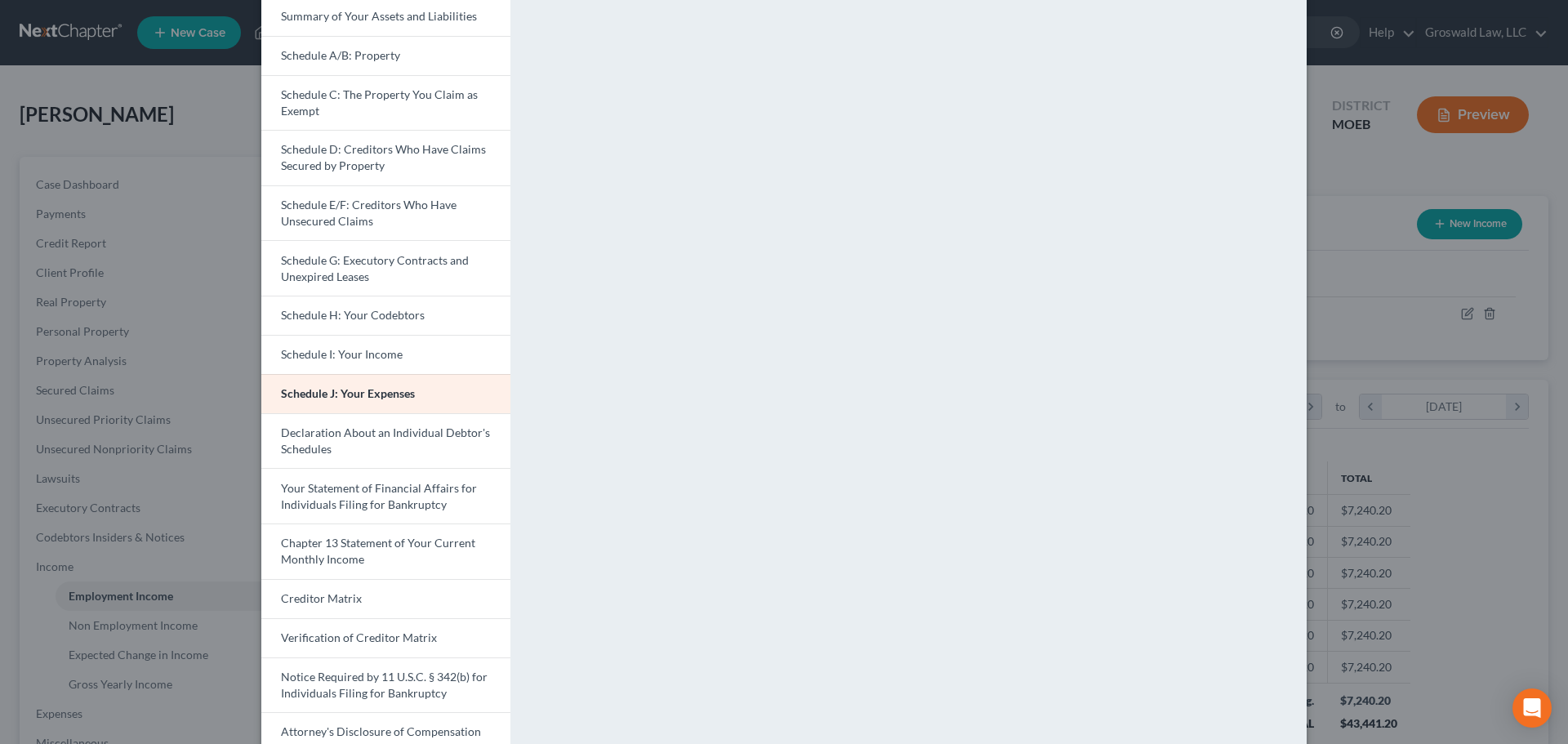
scroll to position [0, 0]
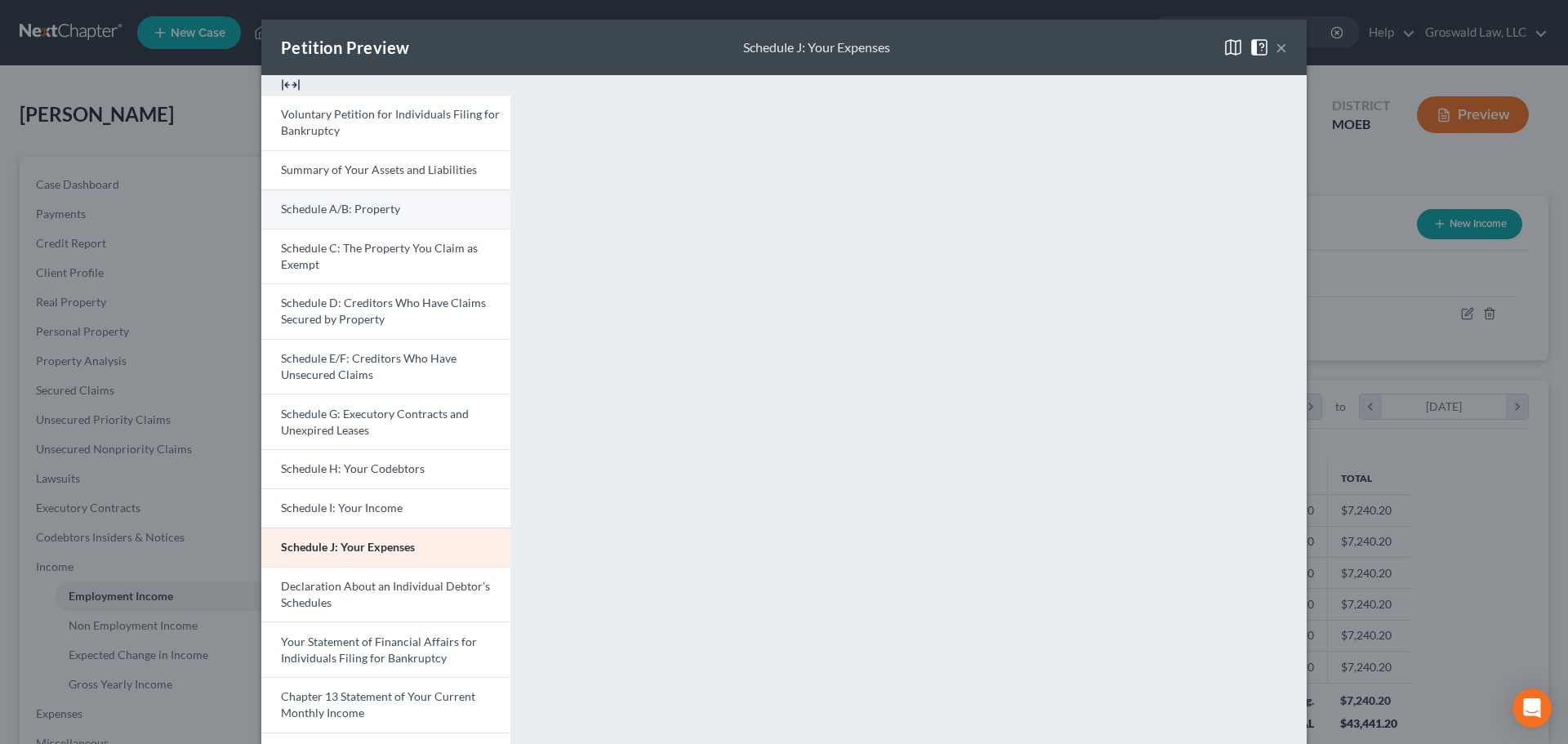
click at [333, 203] on span "Schedule A/B: Property" at bounding box center [340, 209] width 120 height 14
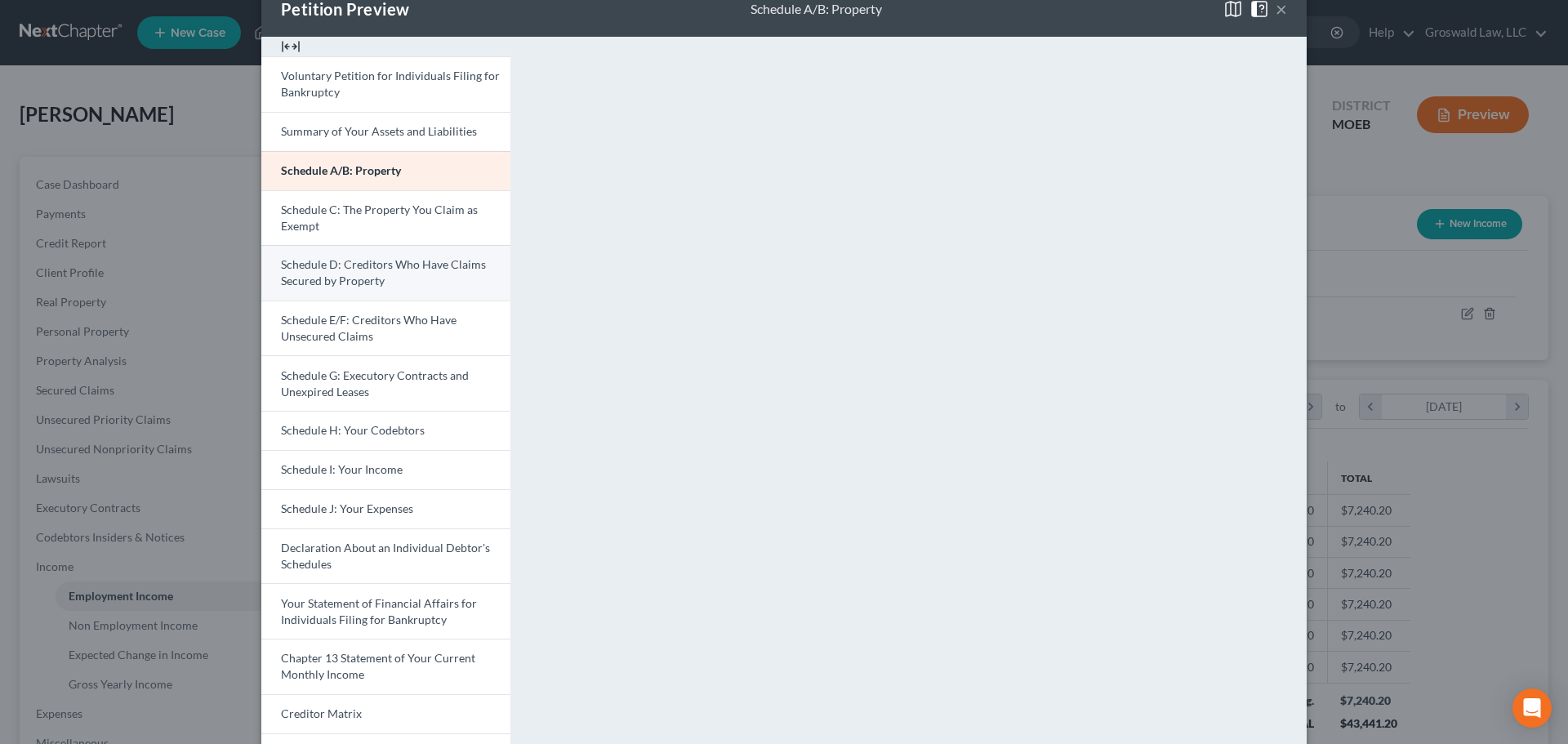
click at [351, 314] on div "Voluntary Petition for Individuals Filing for Bankruptcy Summary of Your Assets…" at bounding box center [386, 462] width 249 height 811
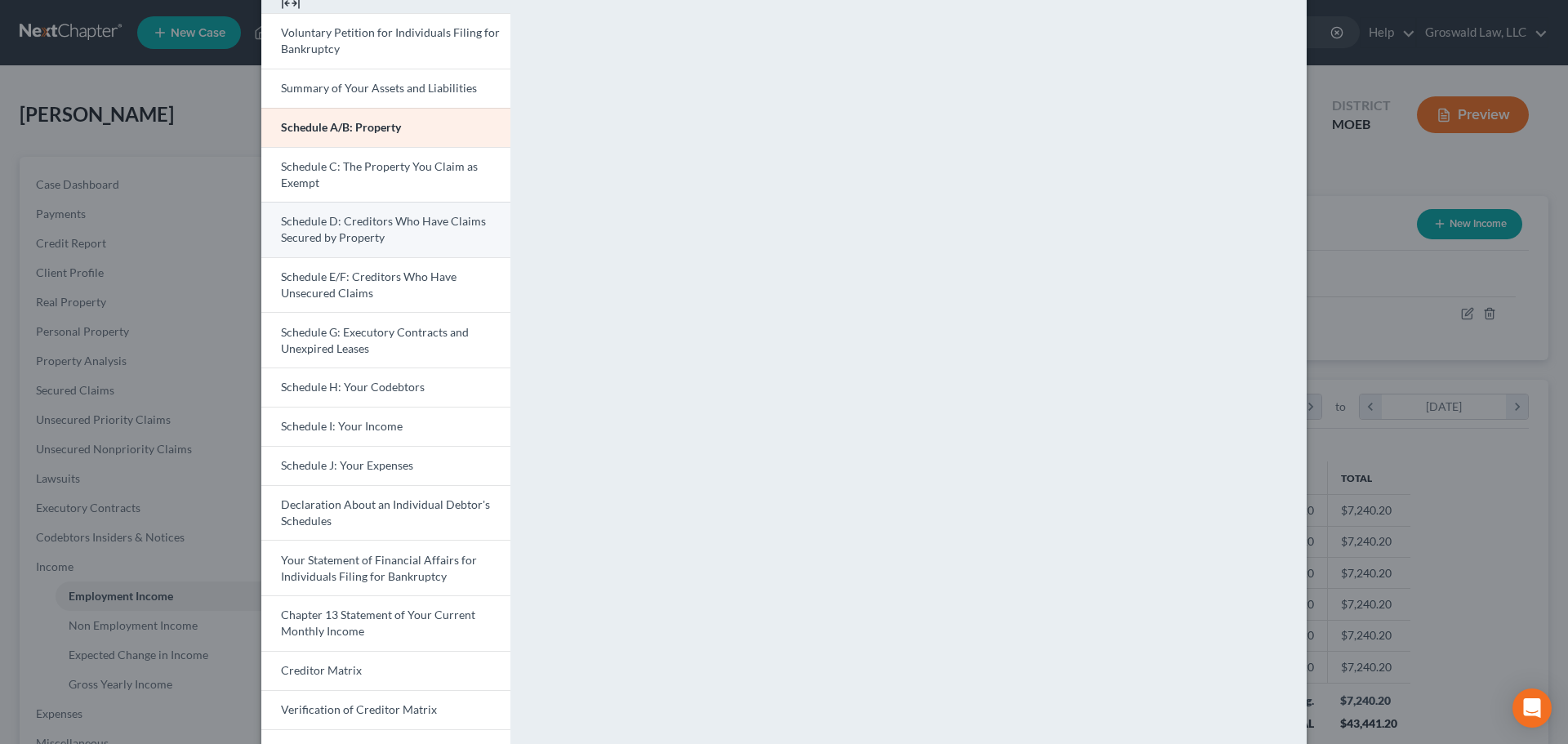
click at [361, 225] on span "Schedule D: Creditors Who Have Claims Secured by Property" at bounding box center [383, 229] width 205 height 30
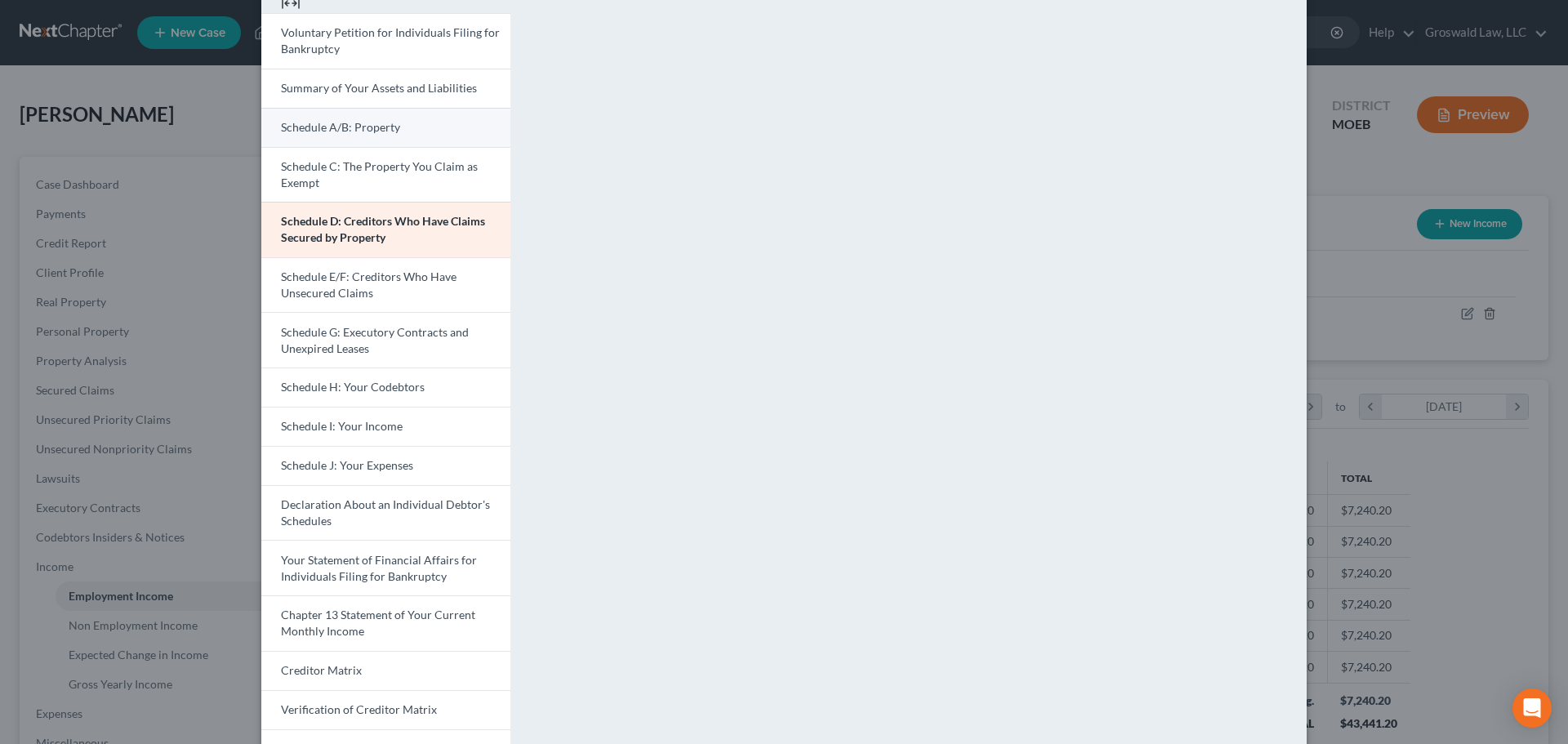
click at [354, 135] on link "Schedule A/B: Property" at bounding box center [386, 126] width 249 height 39
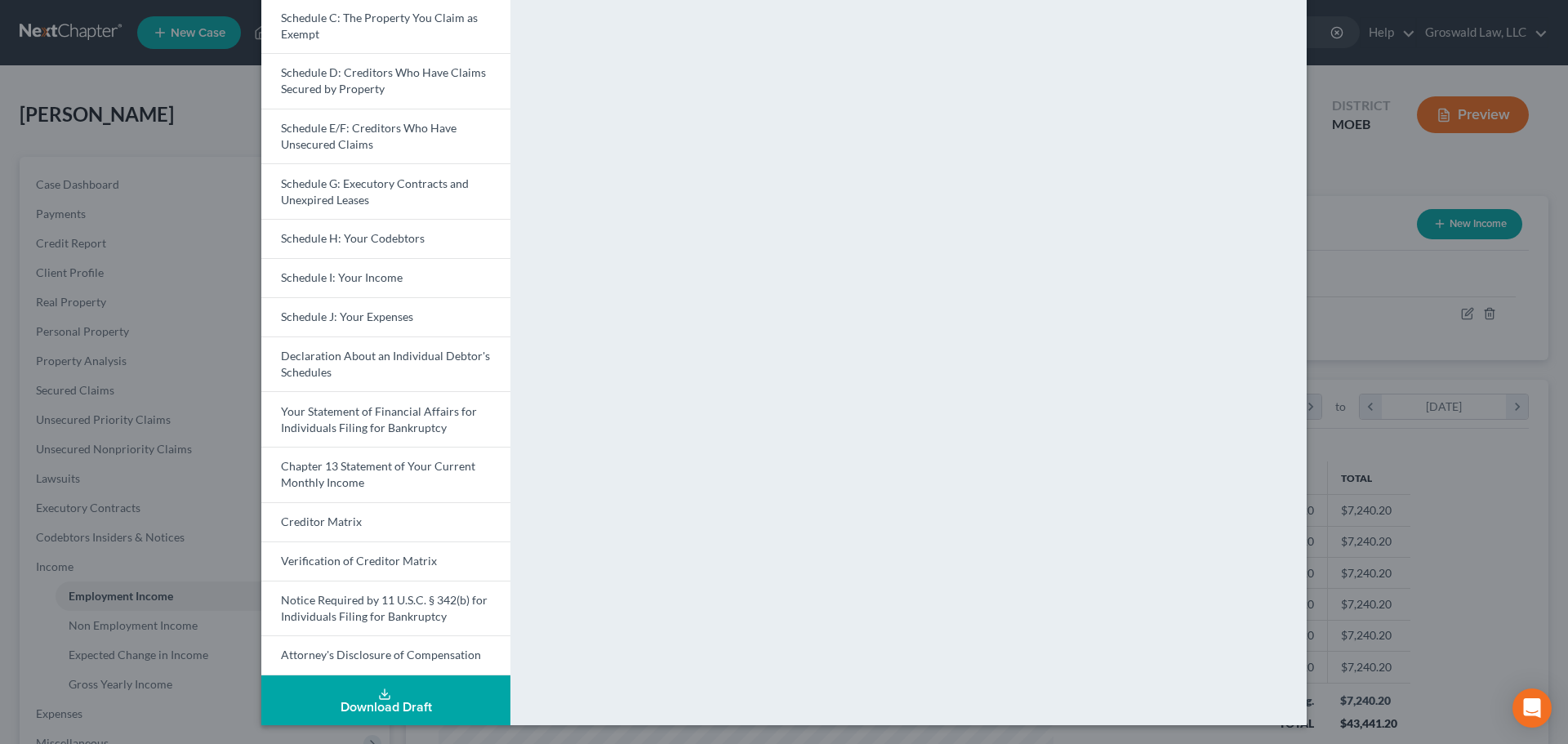
scroll to position [231, 0]
click at [344, 321] on span "Schedule J: Your Expenses" at bounding box center [347, 315] width 133 height 14
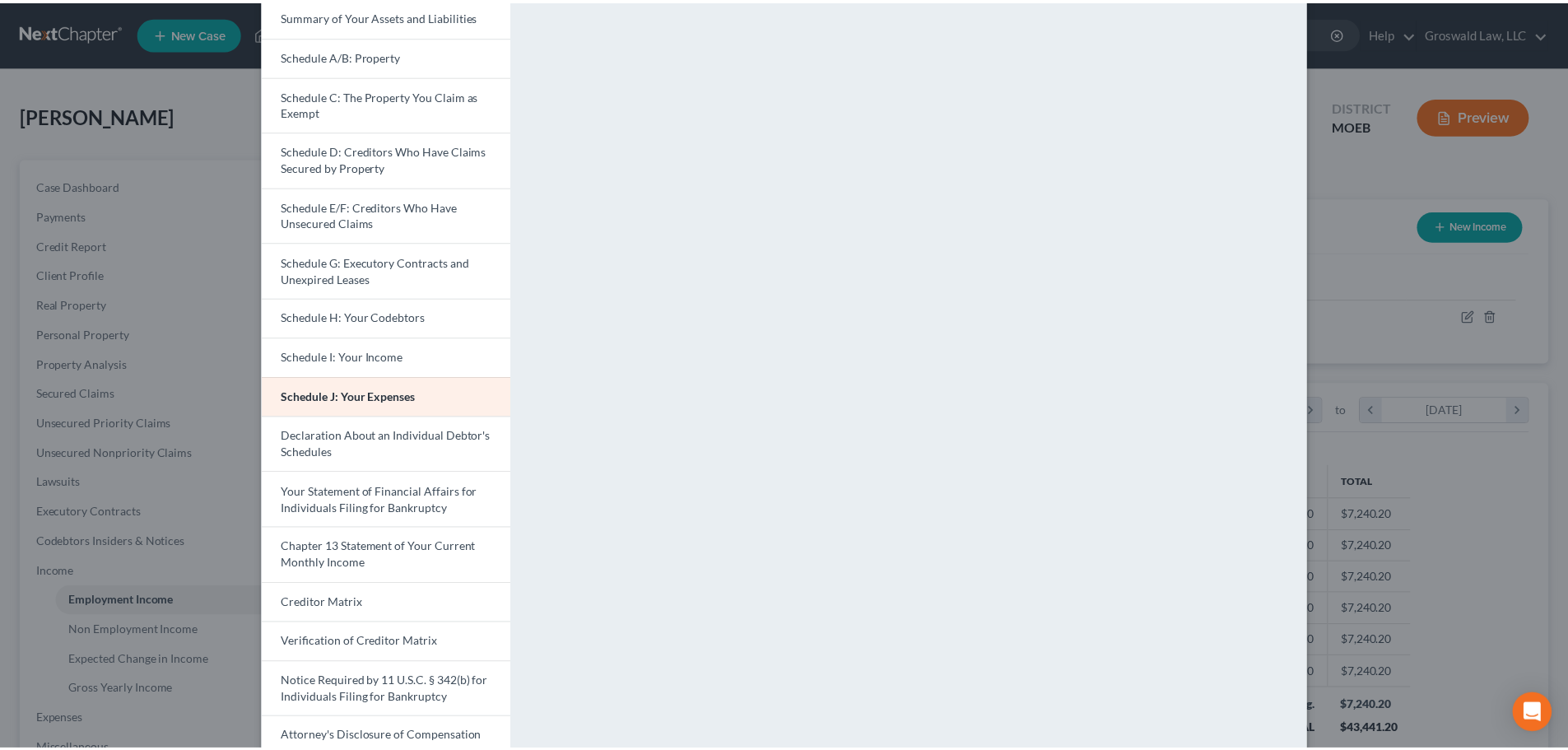
scroll to position [0, 0]
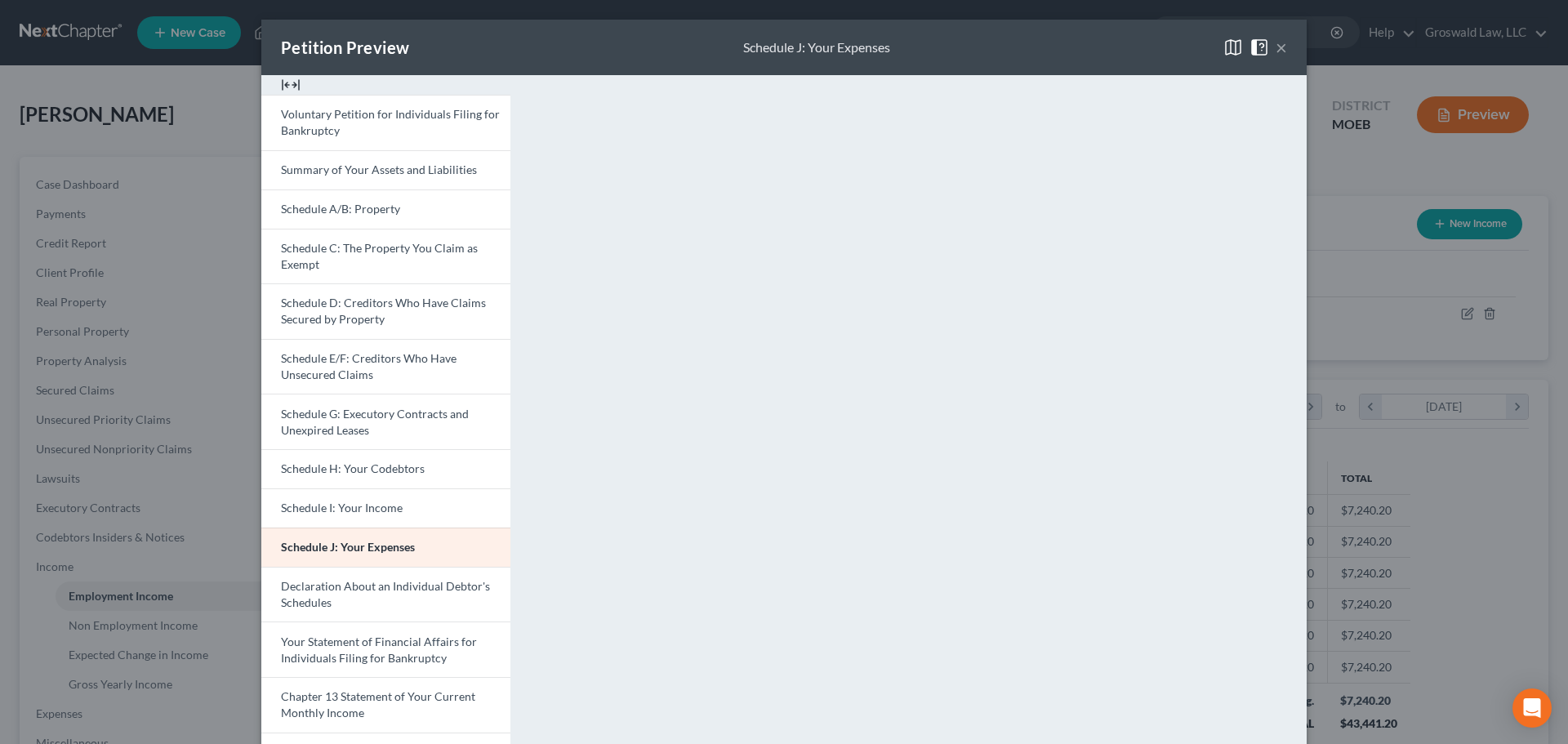
click at [1152, 45] on button "×" at bounding box center [1280, 47] width 11 height 20
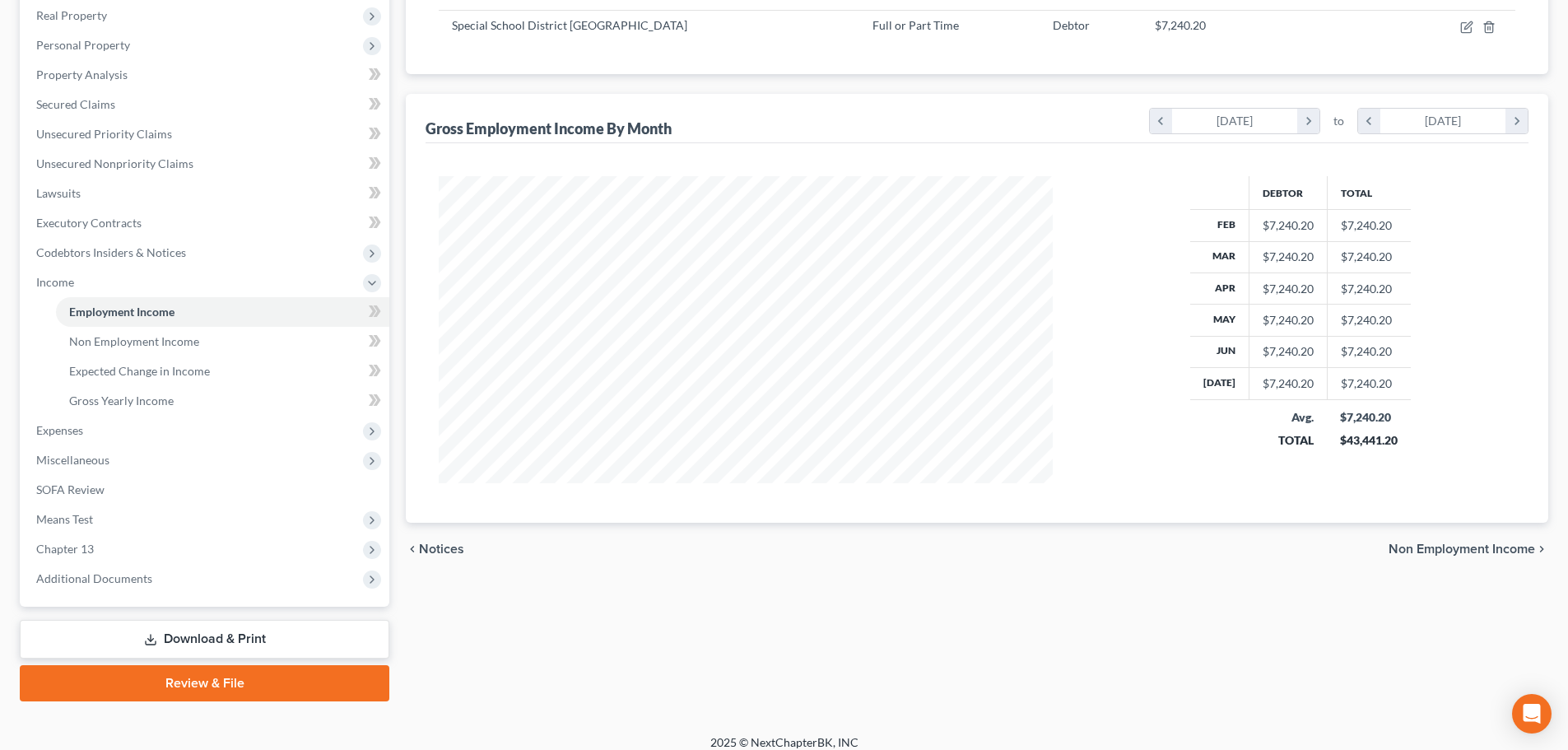
scroll to position [303, 0]
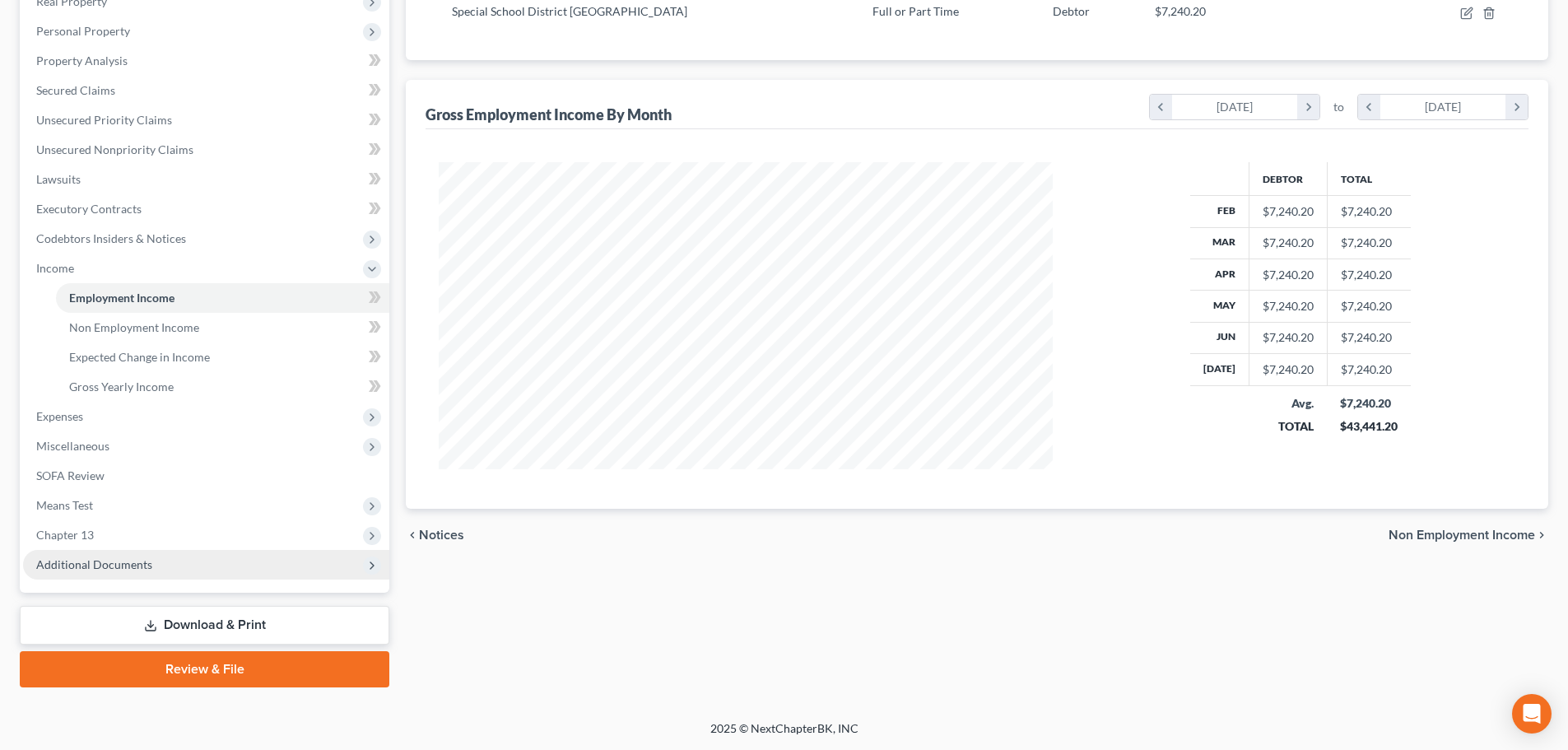
click at [111, 570] on span "Additional Documents" at bounding box center [93, 564] width 116 height 14
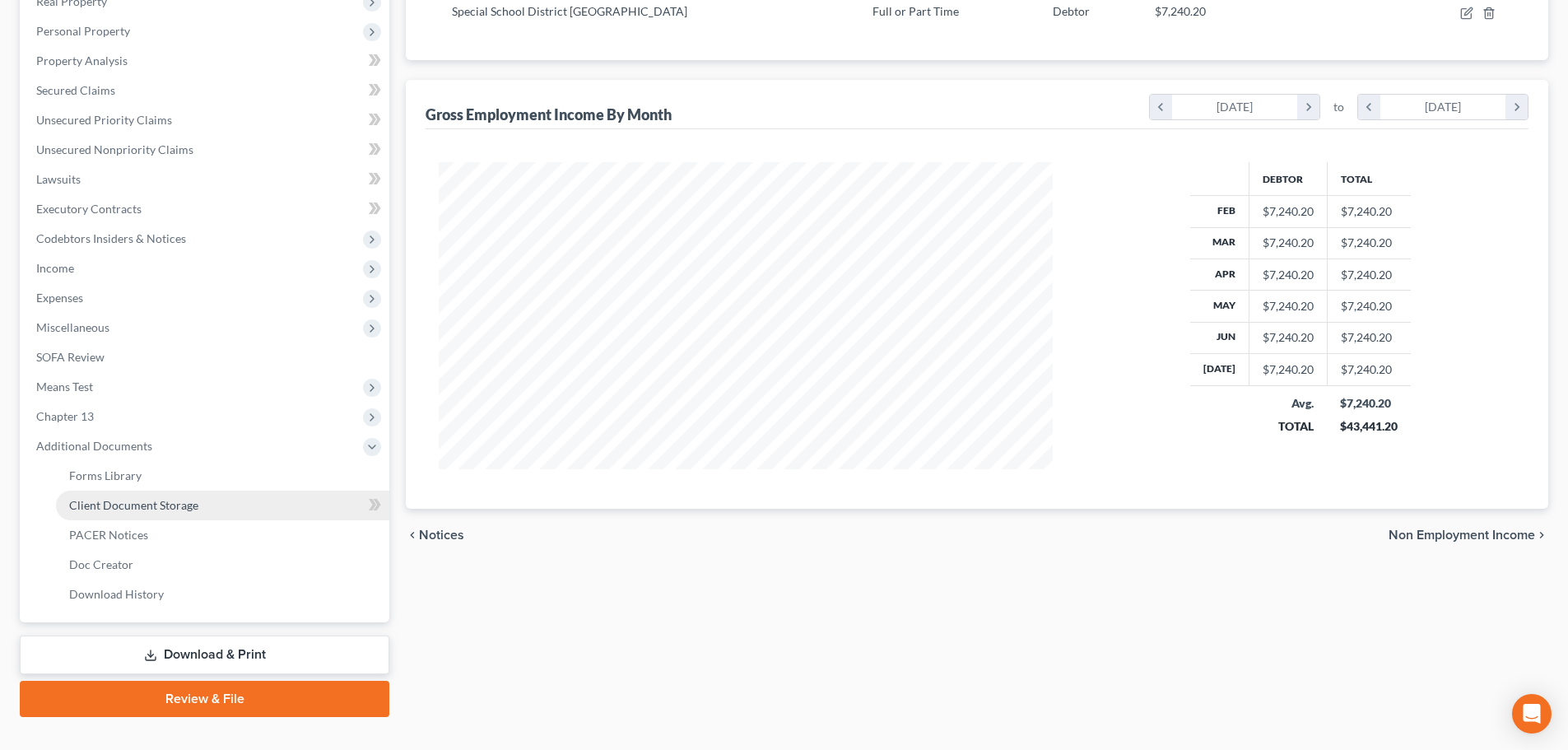
click at [168, 511] on span "Client Document Storage" at bounding box center [134, 505] width 129 height 14
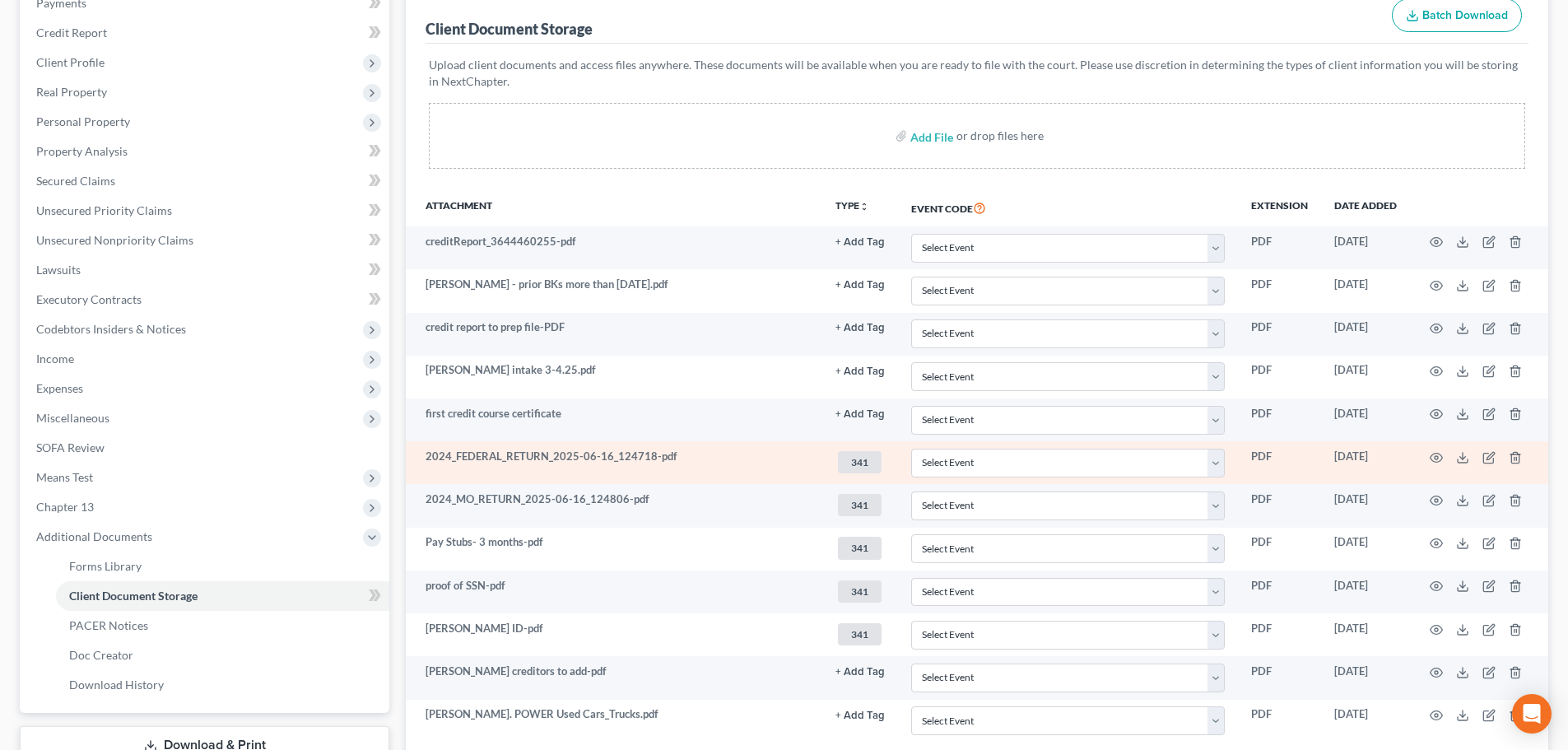
scroll to position [247, 0]
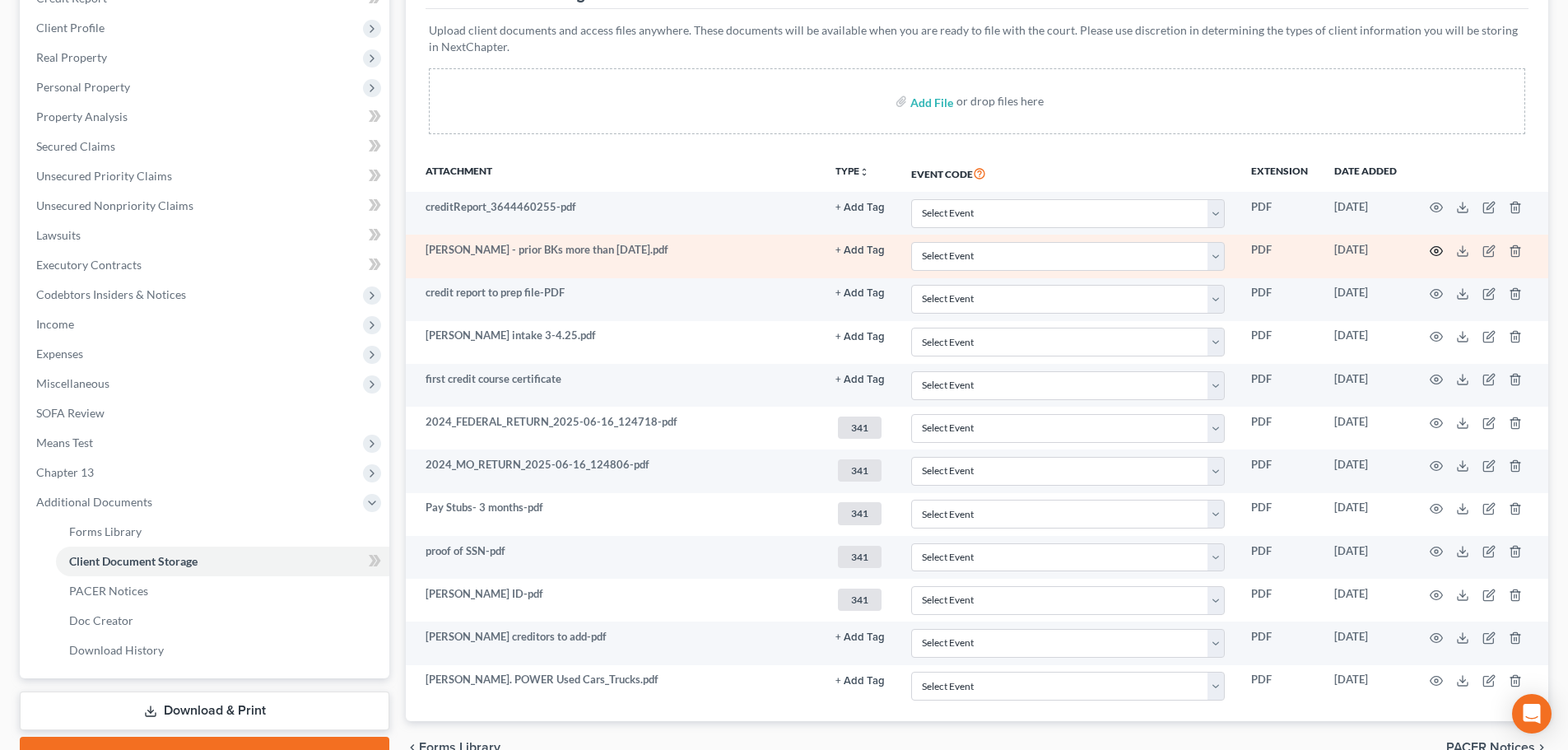
click at [1161, 251] on icon "button" at bounding box center [1436, 251] width 12 height 9
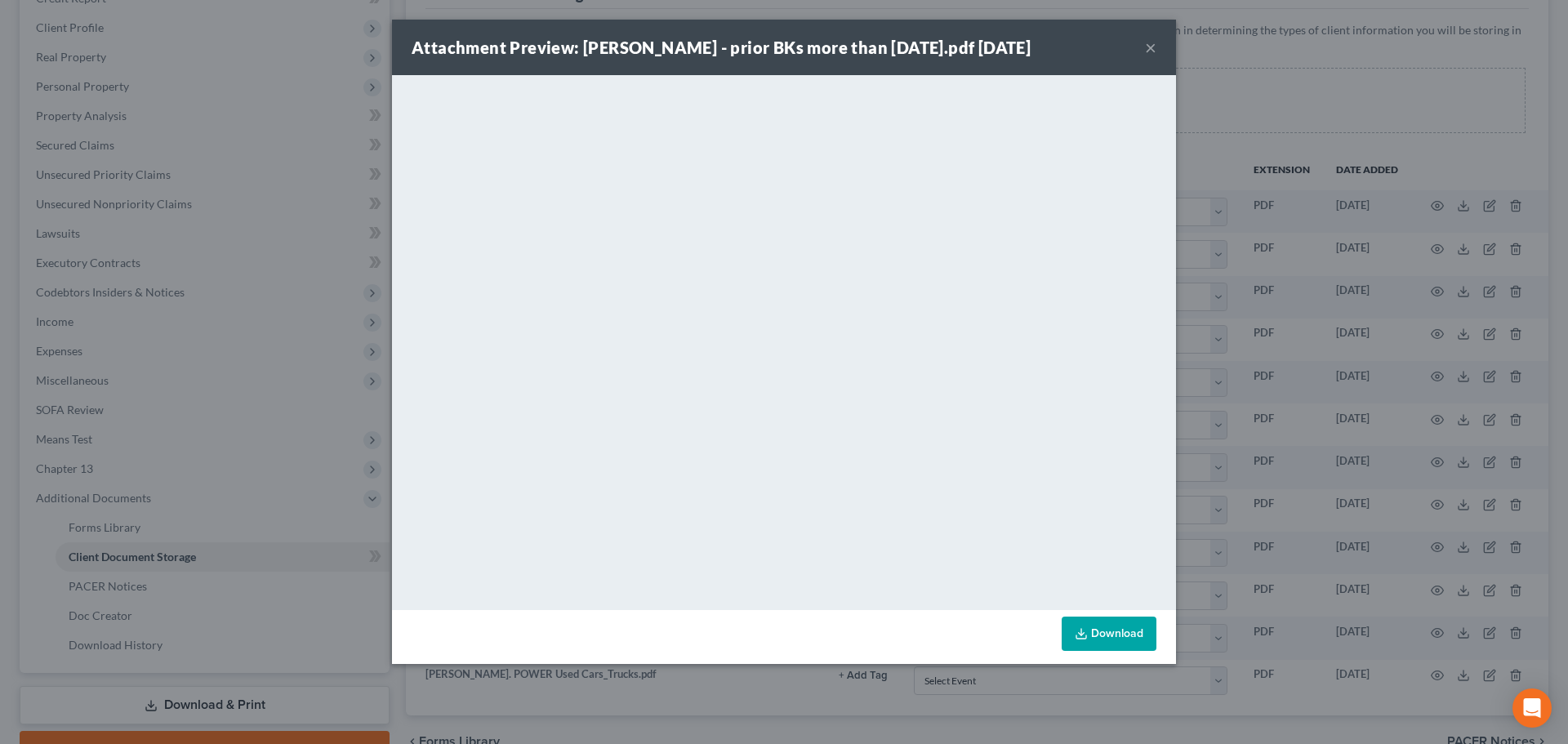
click at [1152, 49] on button "×" at bounding box center [1150, 47] width 11 height 20
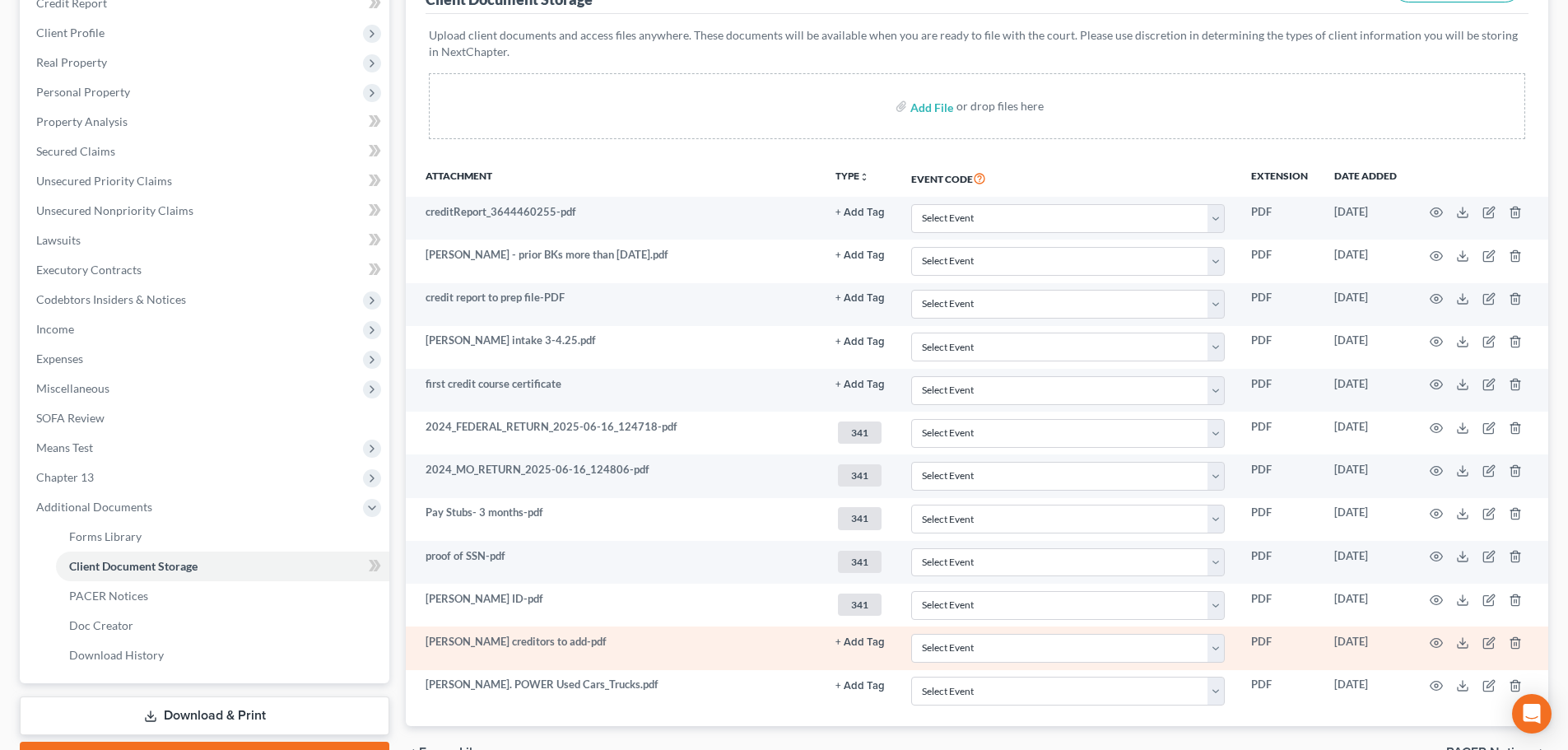
scroll to position [169, 0]
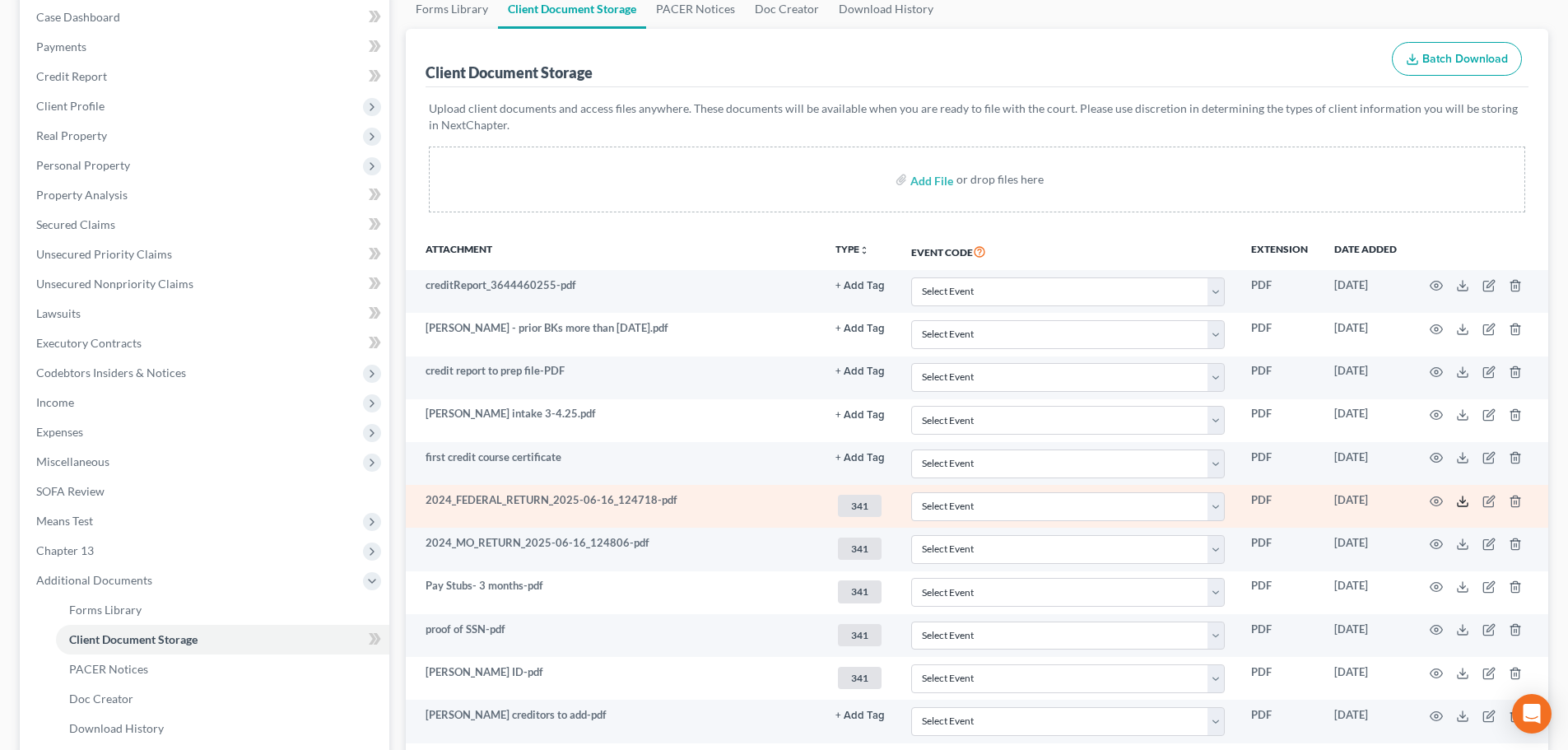
click at [1161, 500] on icon at bounding box center [1461, 501] width 13 height 13
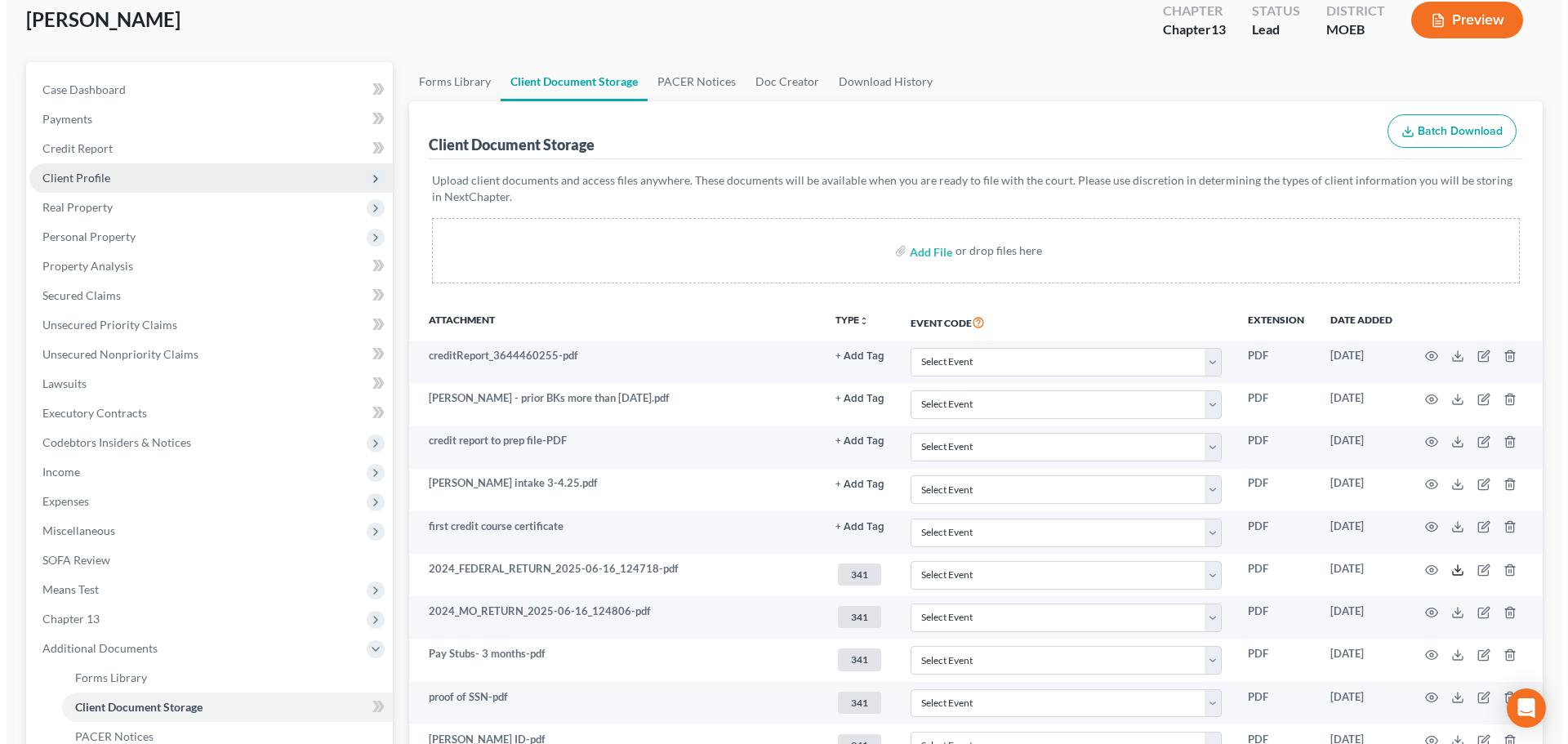
scroll to position [0, 0]
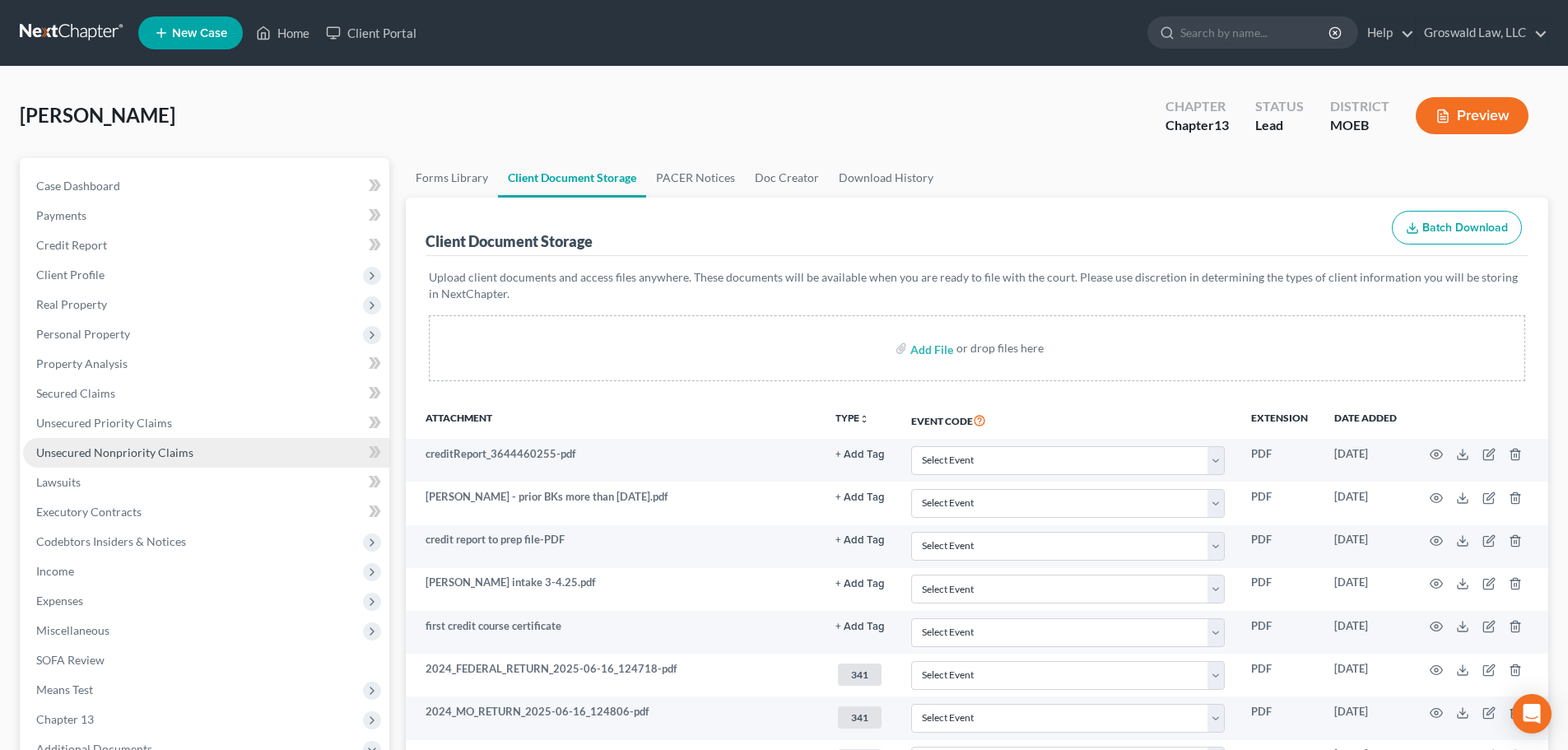
click at [152, 454] on span "Unsecured Nonpriority Claims" at bounding box center [114, 452] width 157 height 14
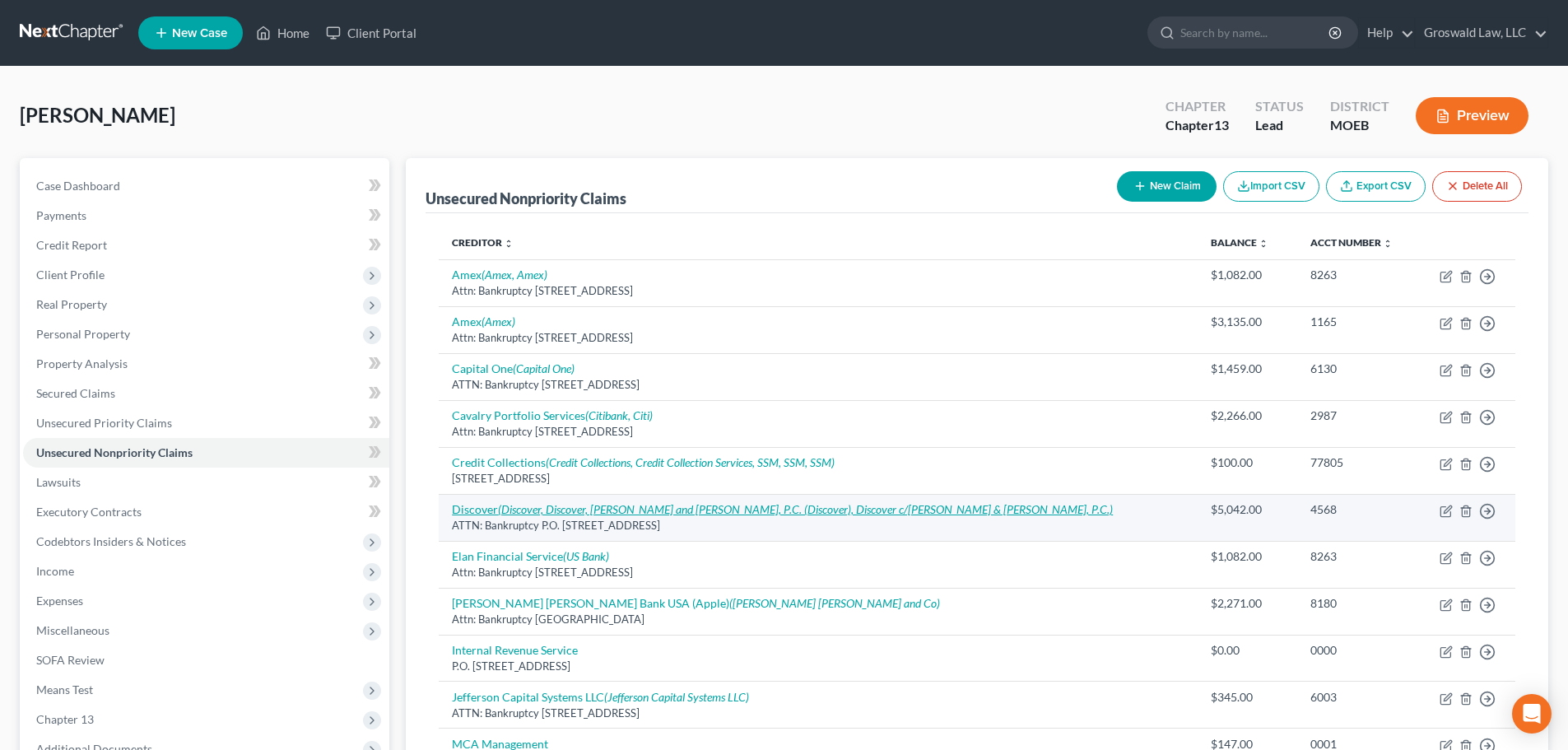
click at [669, 508] on icon "(Discover, Discover, Blitt and Gaines, P.C. (Discover), Discover c/o Blitt & Ga…" at bounding box center [805, 509] width 615 height 14
select select "36"
select select "2"
select select "0"
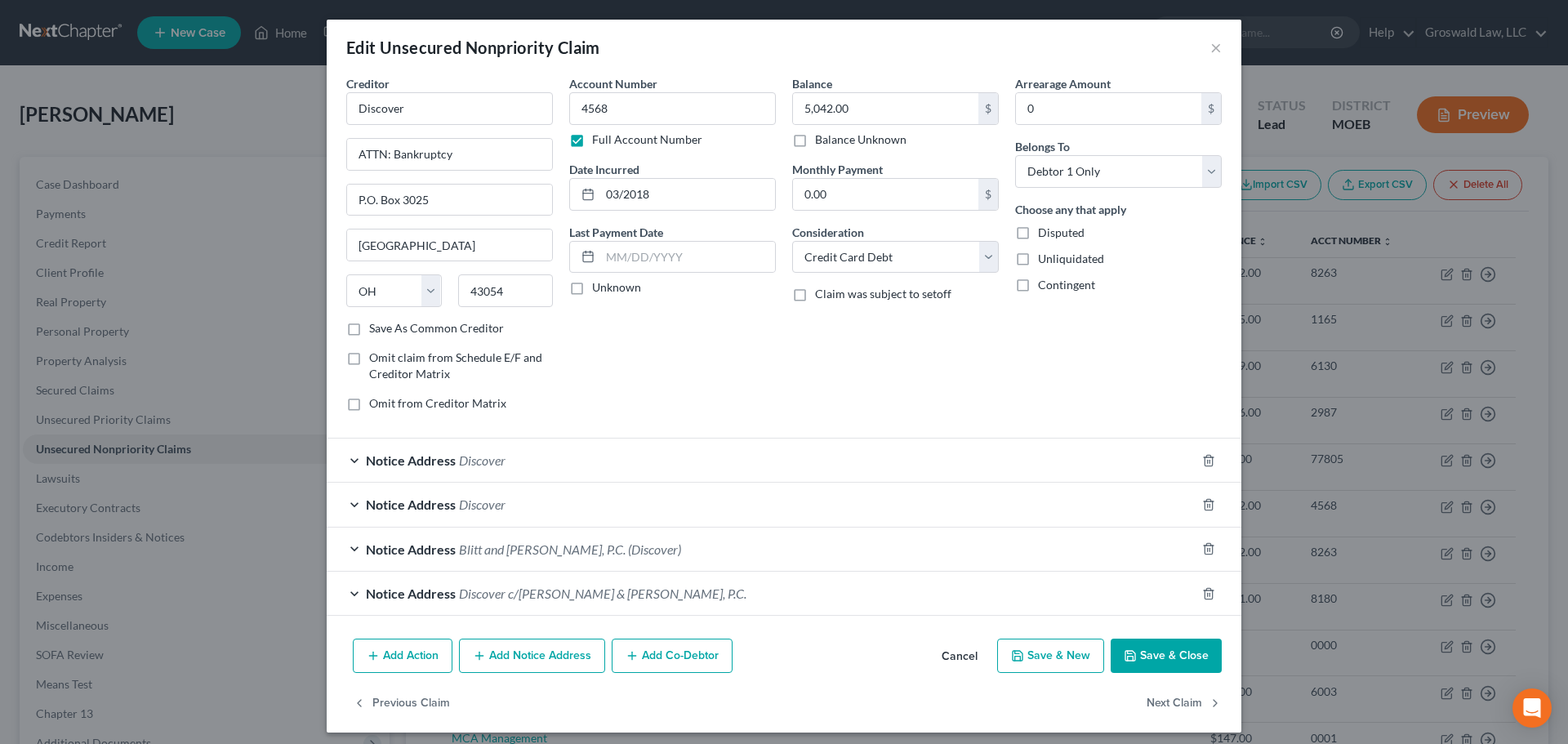
click at [499, 598] on span "Discover c/o Blitt & Gaines, P.C." at bounding box center [603, 593] width 288 height 16
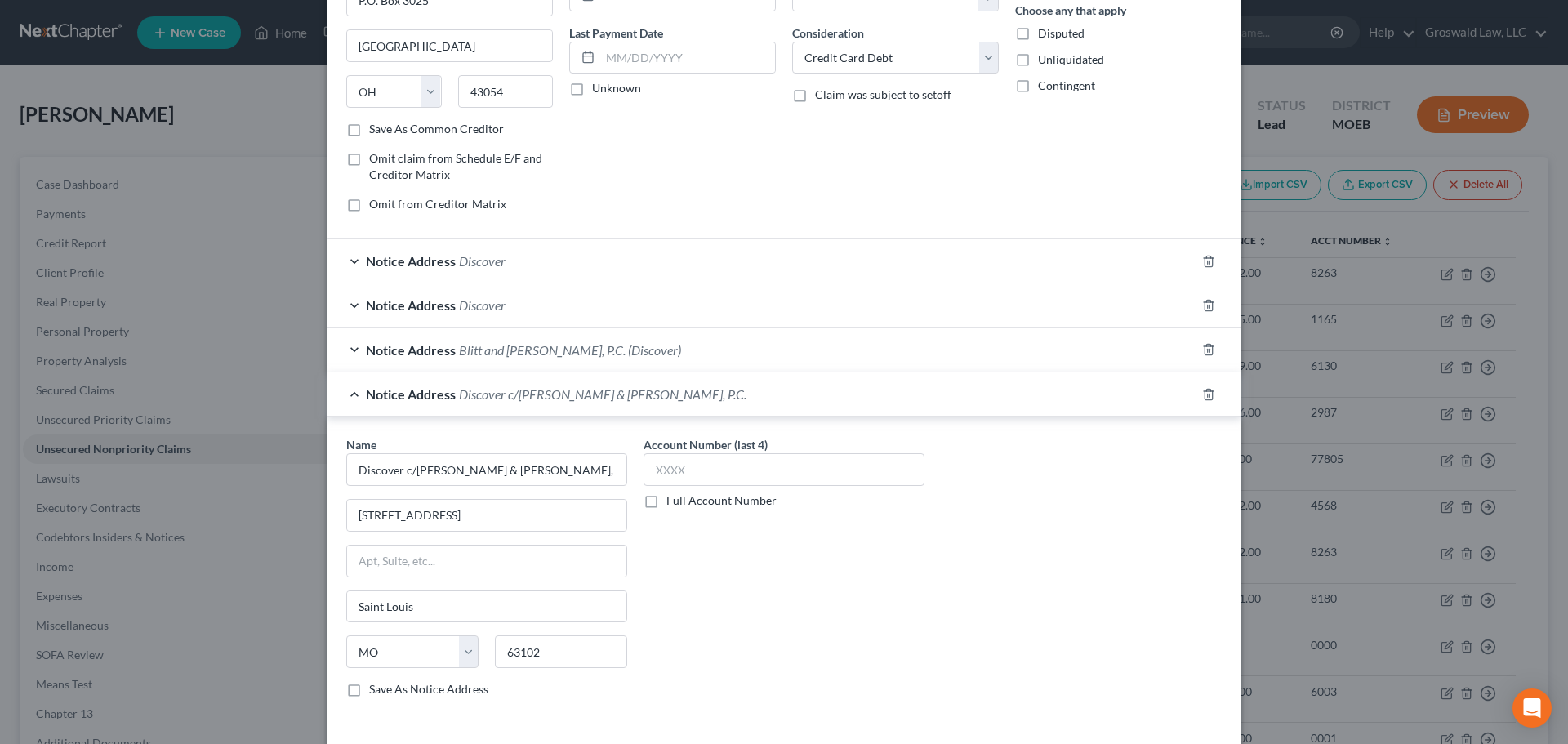
scroll to position [245, 0]
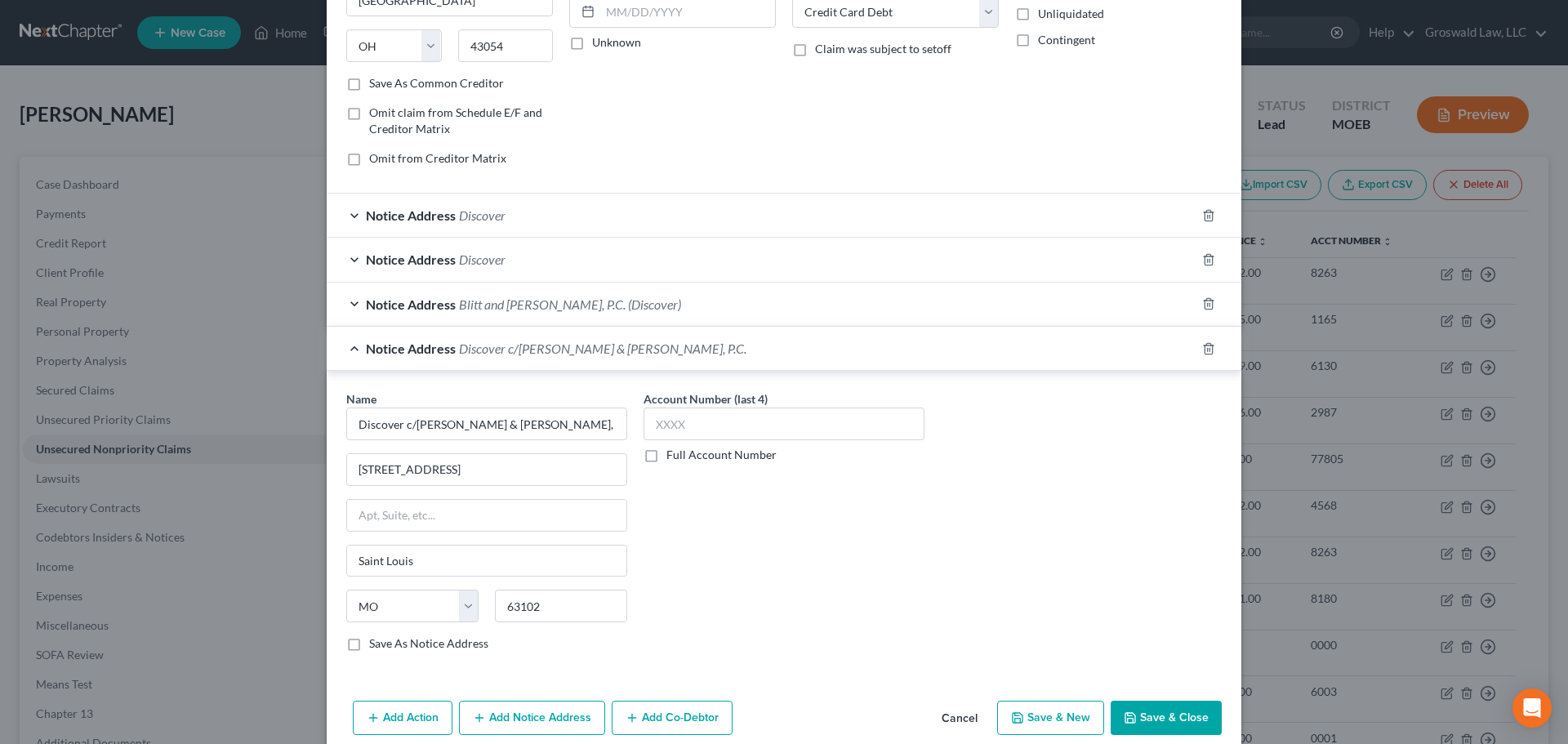
click at [518, 344] on span "Discover c/o Blitt & Gaines, P.C." at bounding box center [603, 348] width 288 height 16
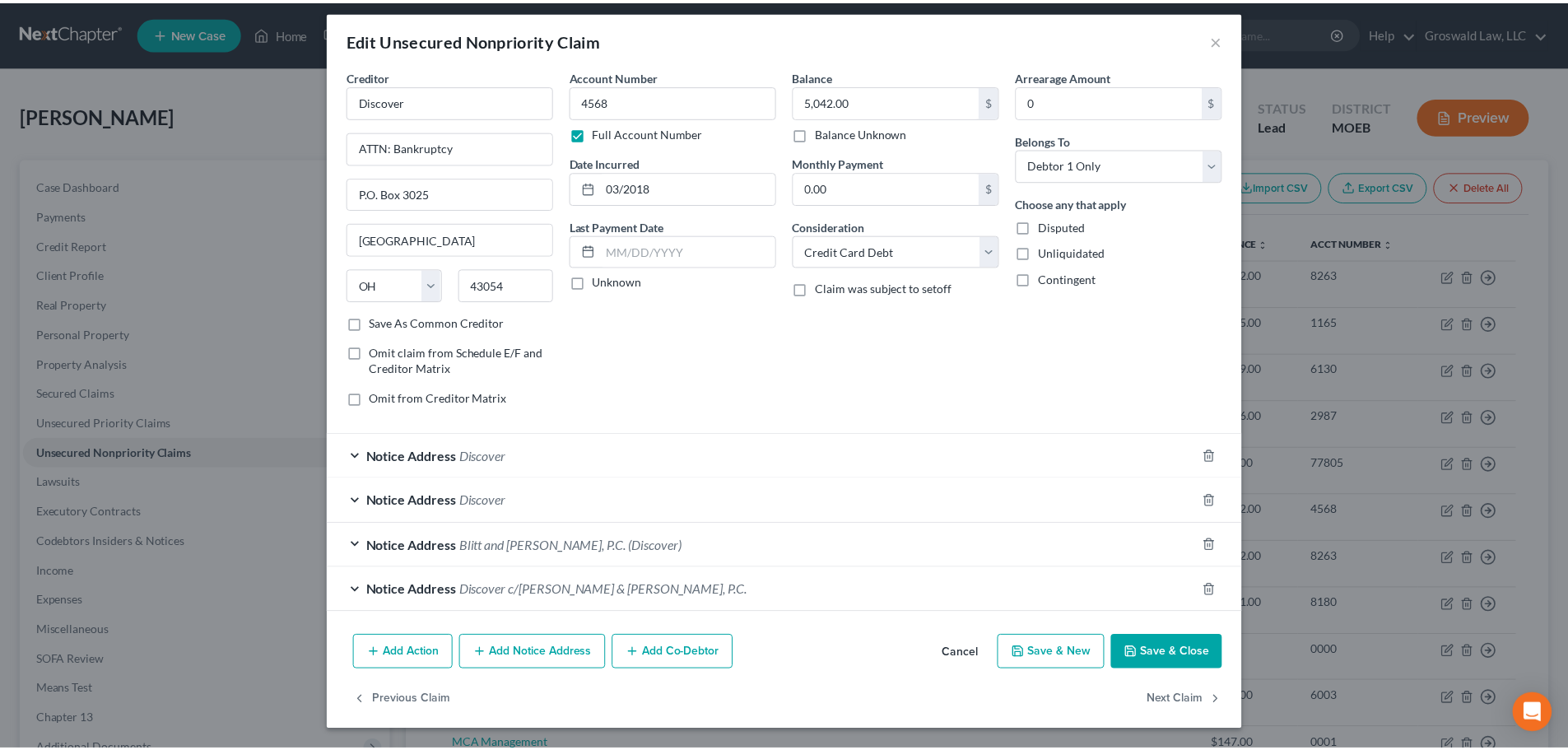
scroll to position [8, 0]
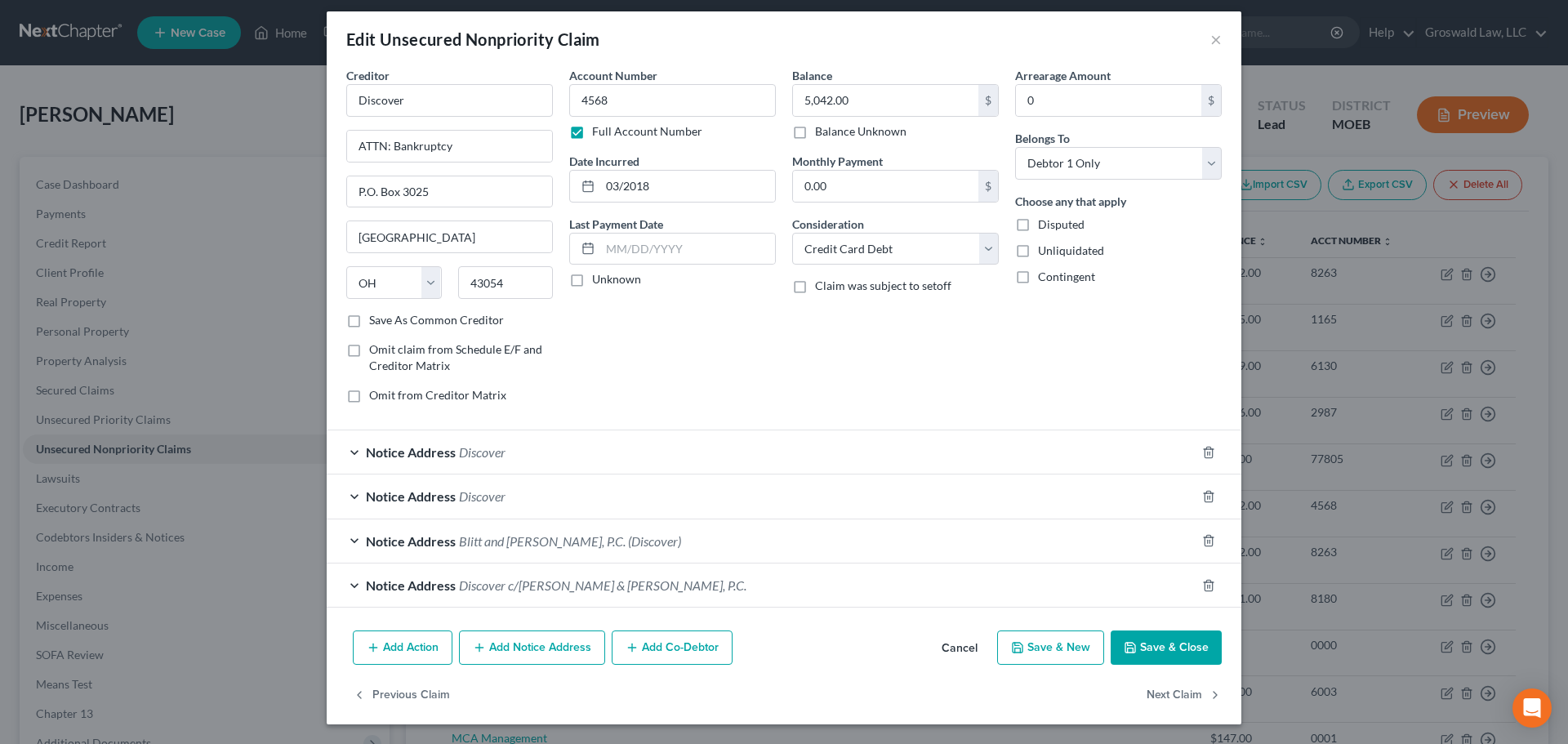
click at [945, 644] on button "Cancel" at bounding box center [960, 649] width 62 height 33
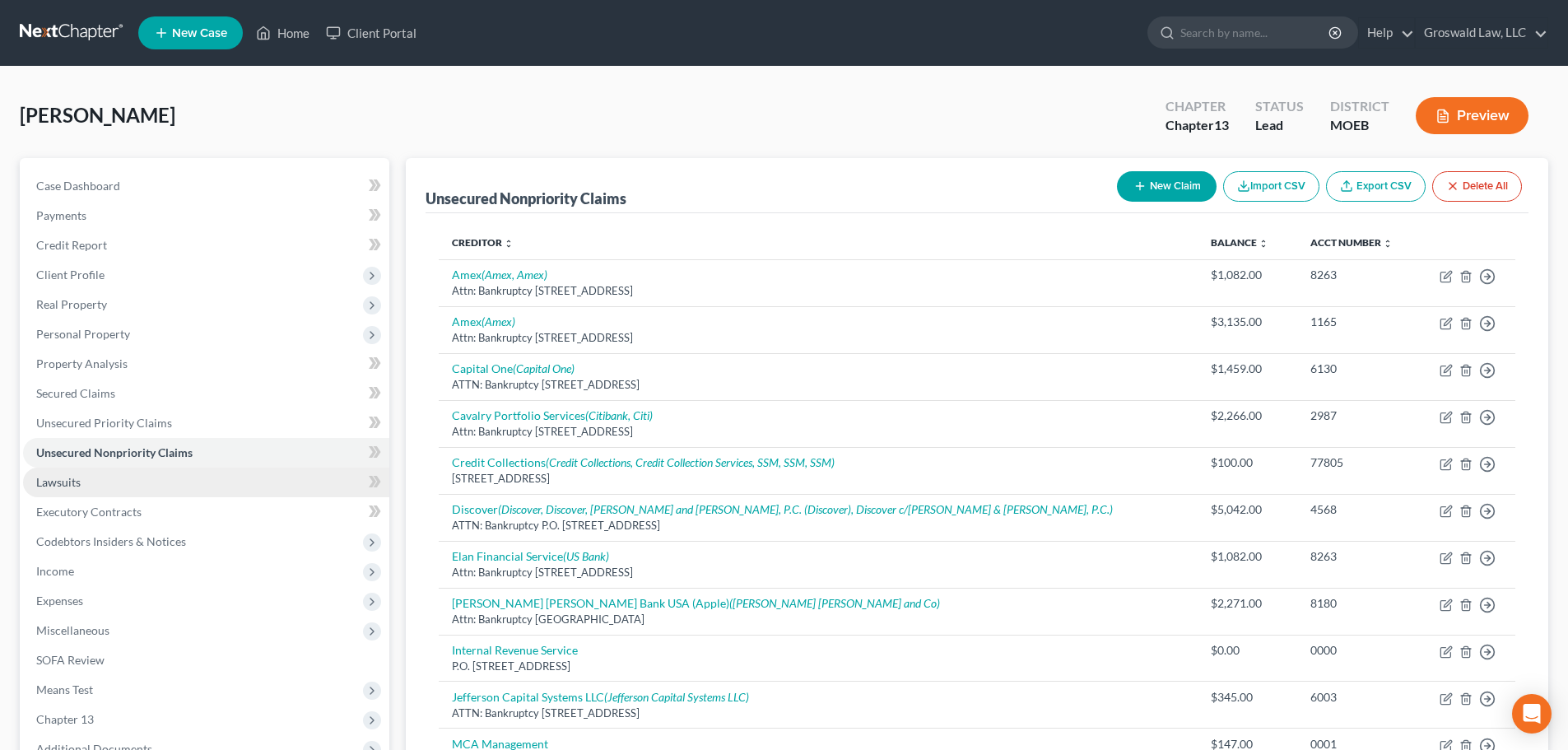
click at [147, 482] on link "Lawsuits" at bounding box center [205, 482] width 366 height 30
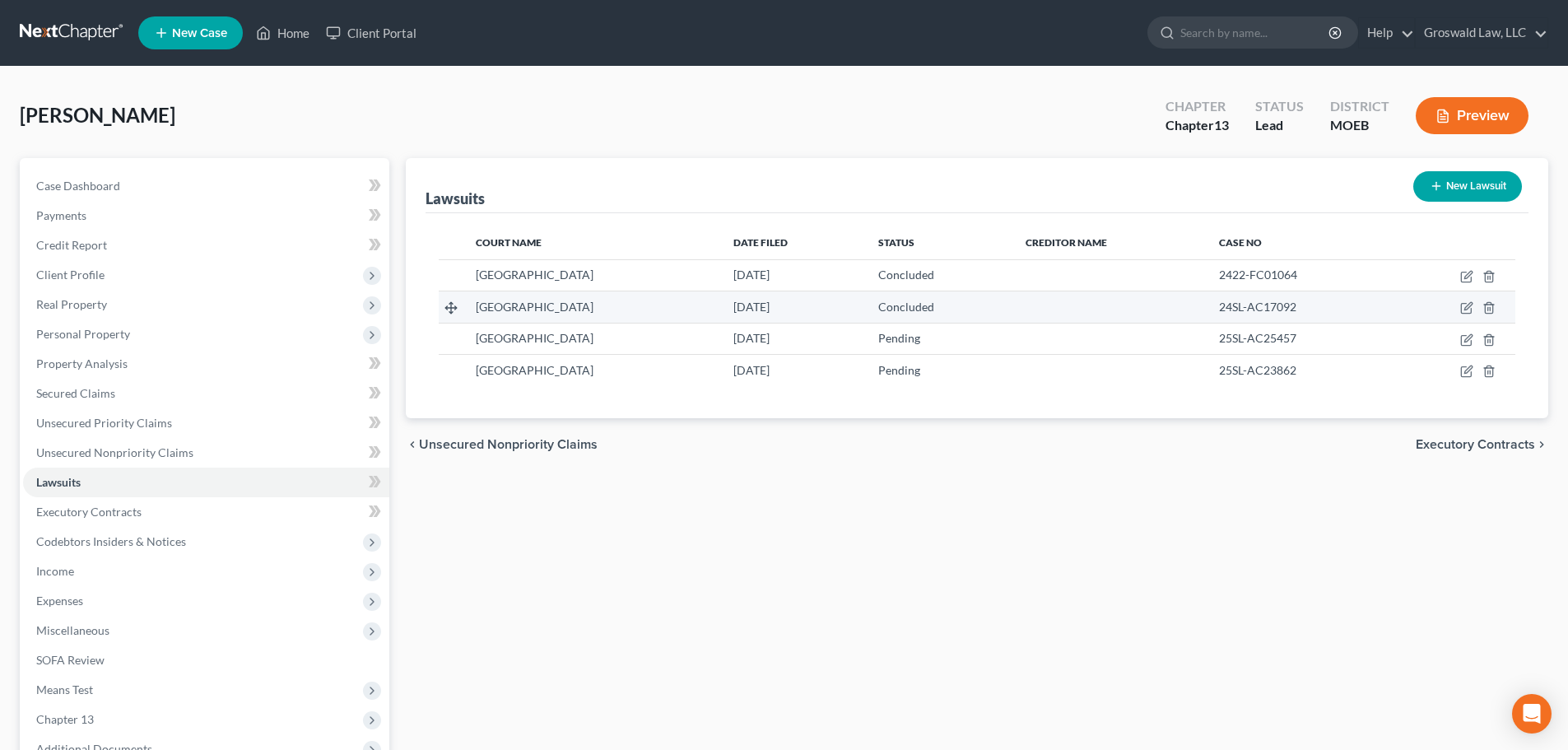
click at [1161, 309] on td at bounding box center [1454, 307] width 122 height 31
click at [1161, 308] on icon "button" at bounding box center [1466, 307] width 13 height 13
select select "26"
select select "2"
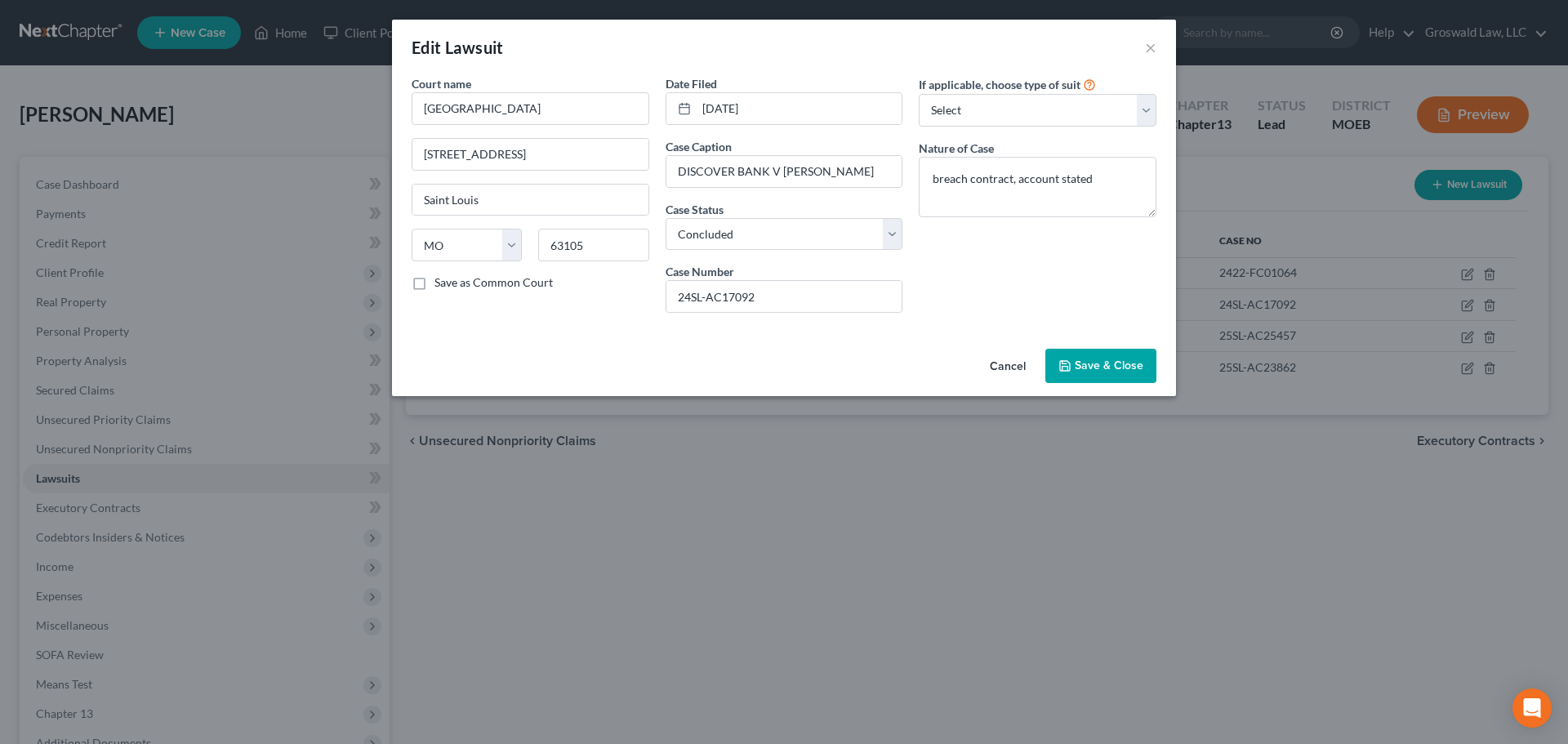
click at [1011, 366] on button "Cancel" at bounding box center [1008, 366] width 62 height 33
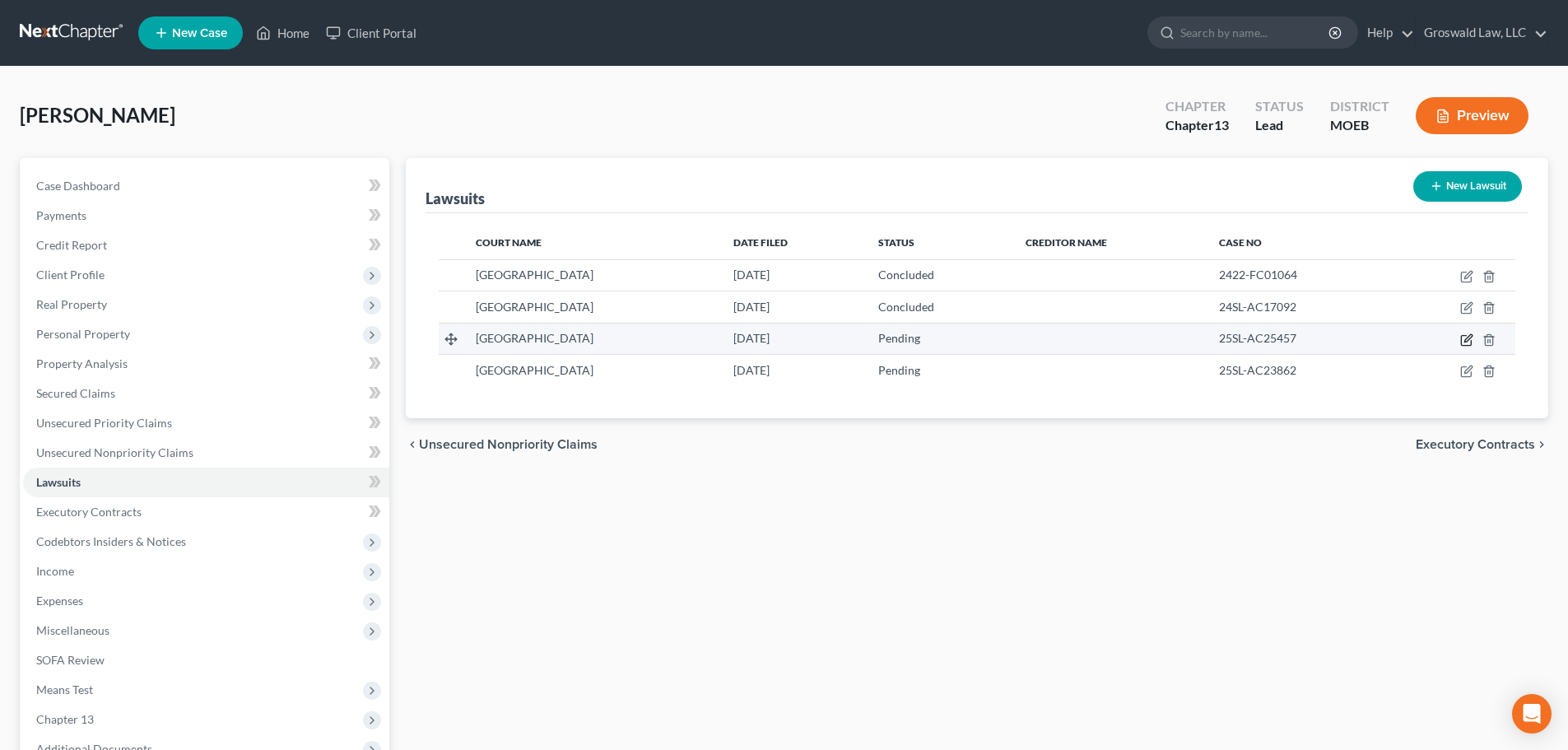
click at [1161, 343] on icon "button" at bounding box center [1466, 340] width 13 height 13
select select "26"
select select "0"
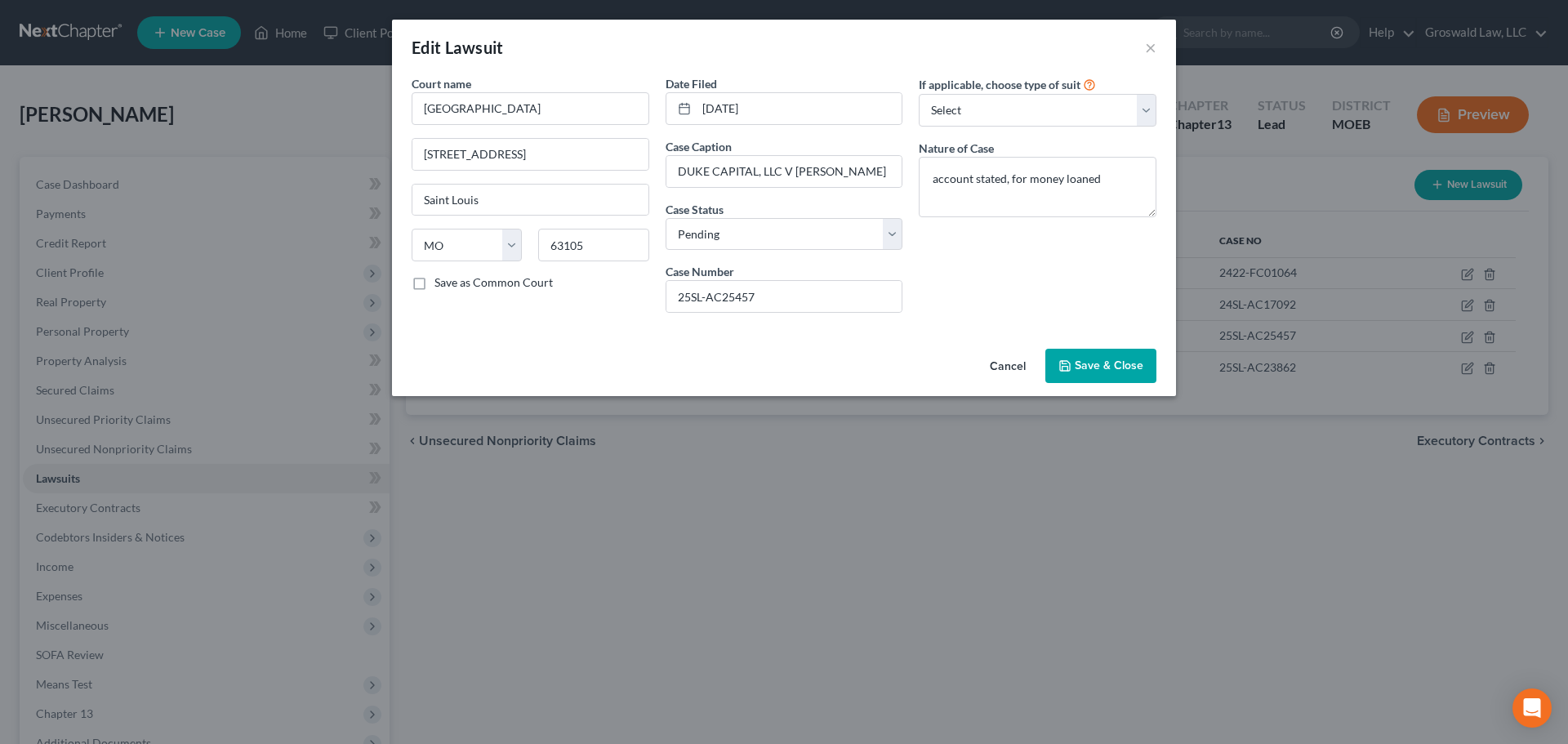
click at [1001, 366] on button "Cancel" at bounding box center [1008, 366] width 62 height 33
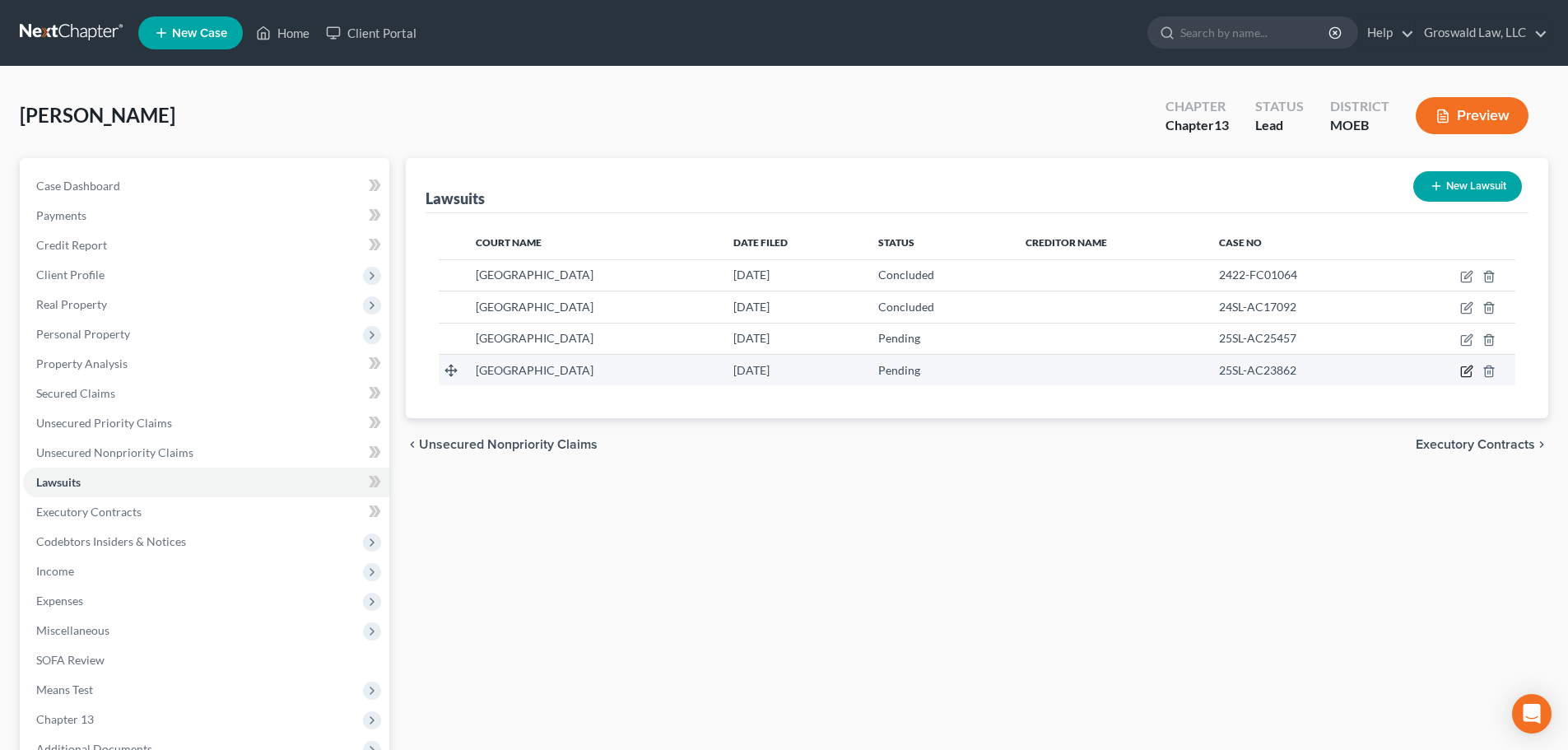
click at [1161, 374] on icon "button" at bounding box center [1466, 371] width 13 height 13
select select "26"
select select "0"
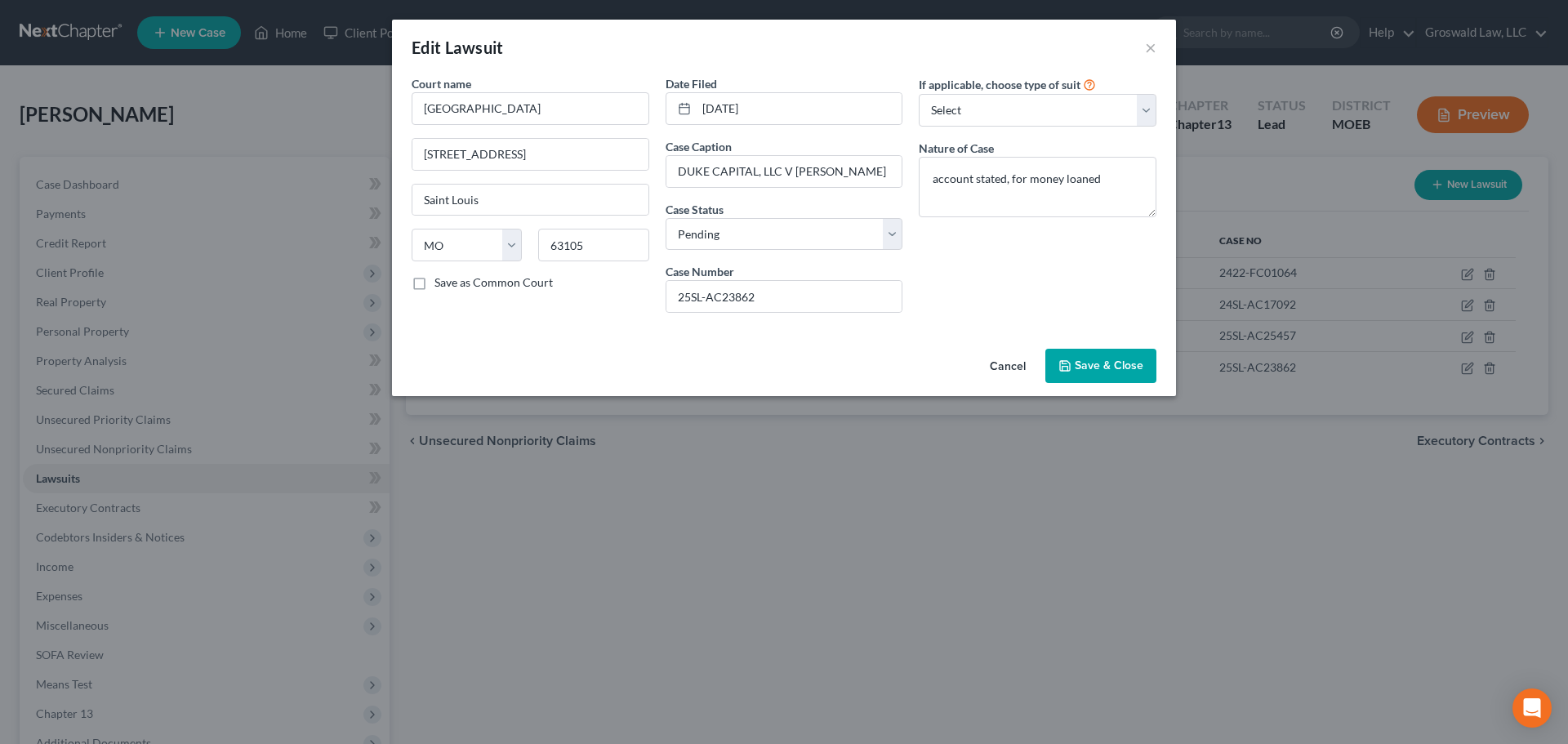
click at [1000, 366] on button "Cancel" at bounding box center [1008, 366] width 62 height 33
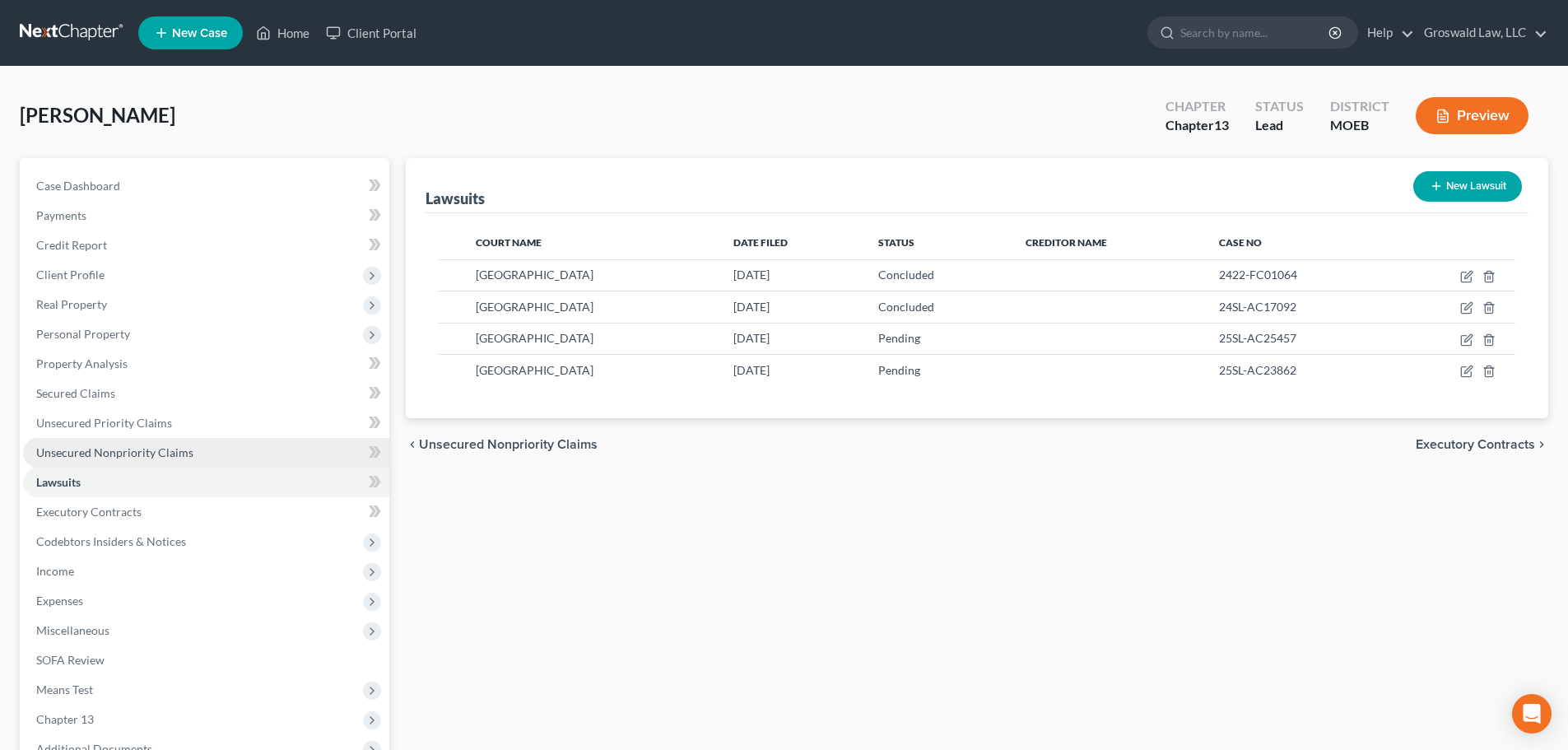
click at [174, 443] on link "Unsecured Nonpriority Claims" at bounding box center [205, 452] width 366 height 30
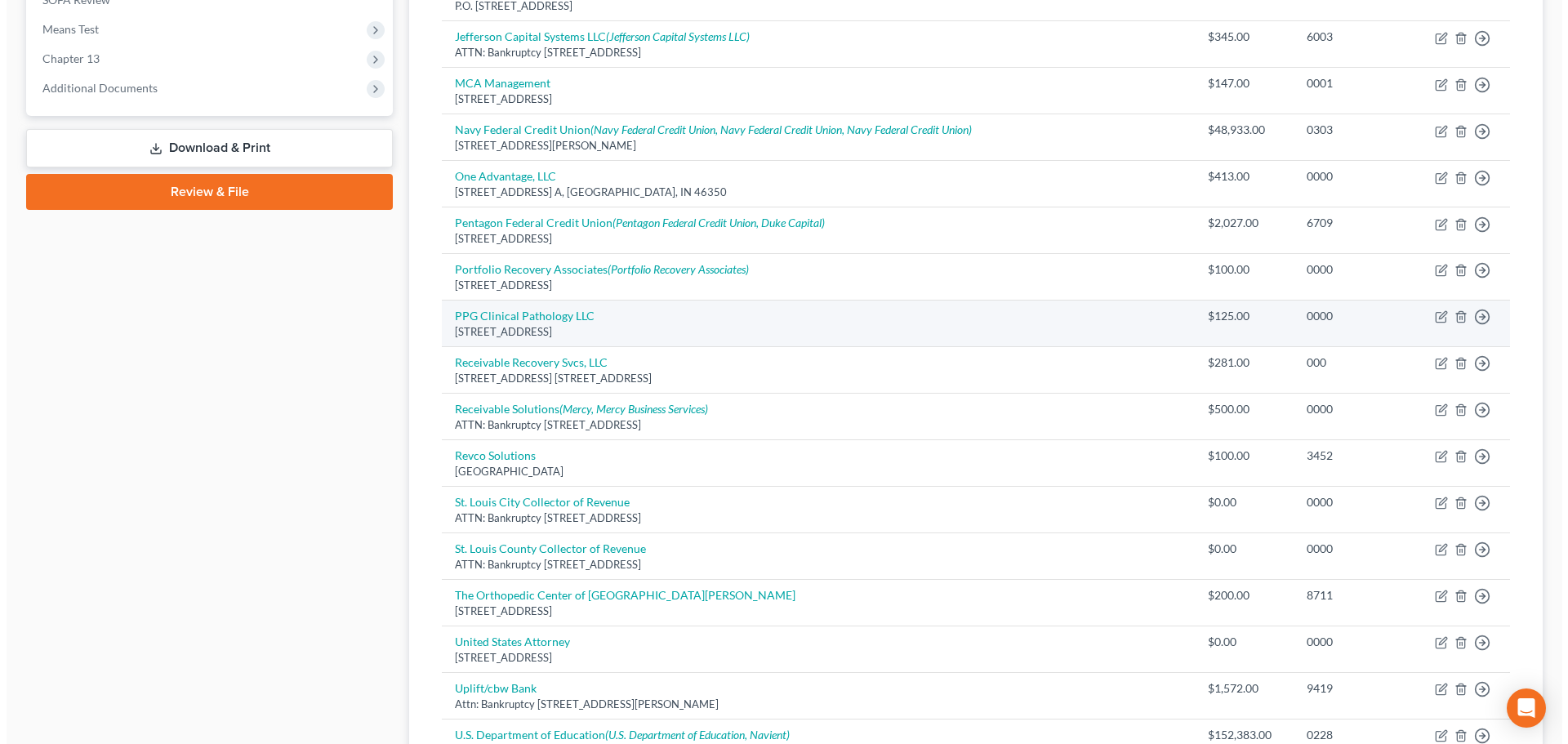
scroll to position [573, 0]
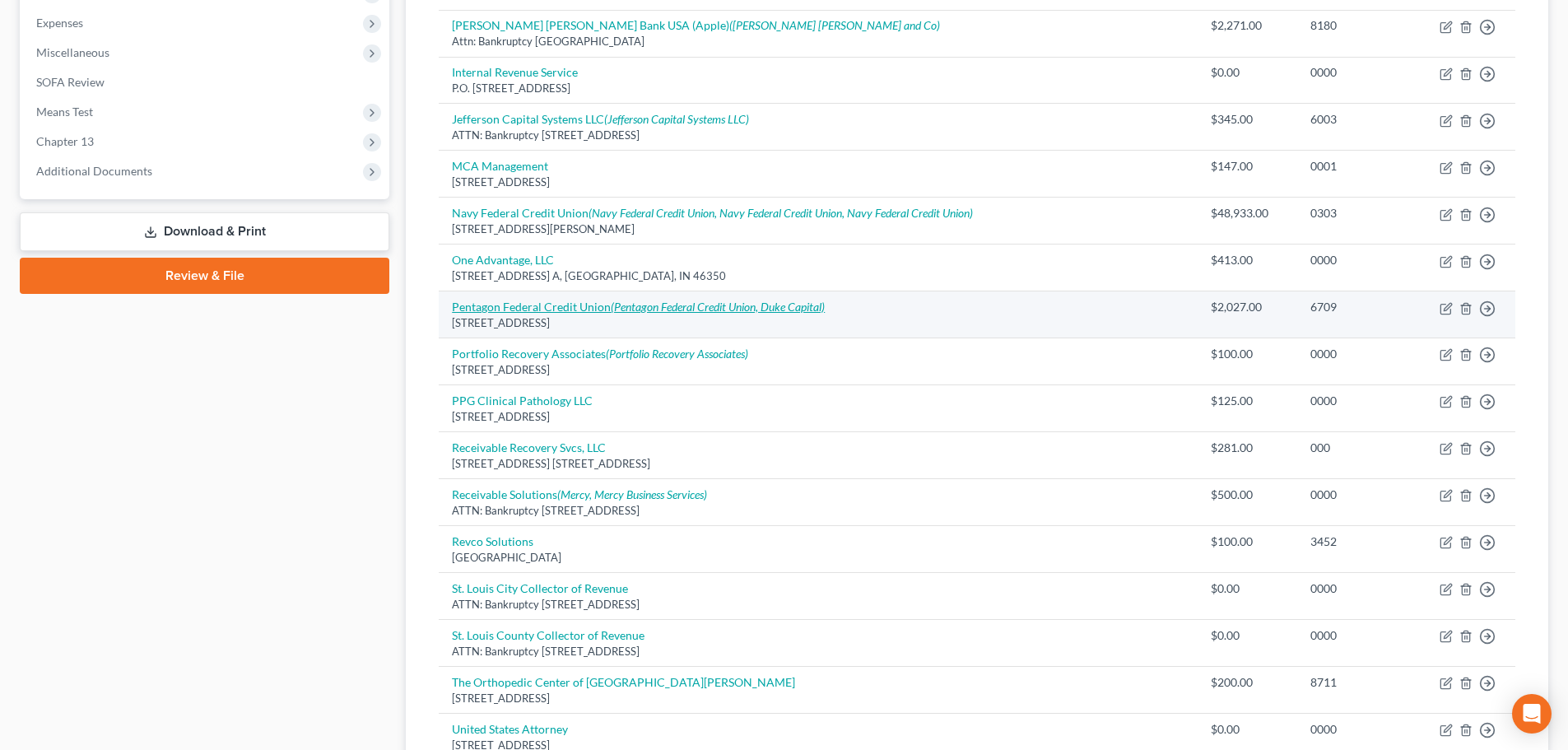
click at [526, 308] on link "Pentagon Federal Credit Union (Pentagon Federal Credit Union, Duke Capital)" at bounding box center [637, 306] width 373 height 14
select select "48"
select select "14"
select select "0"
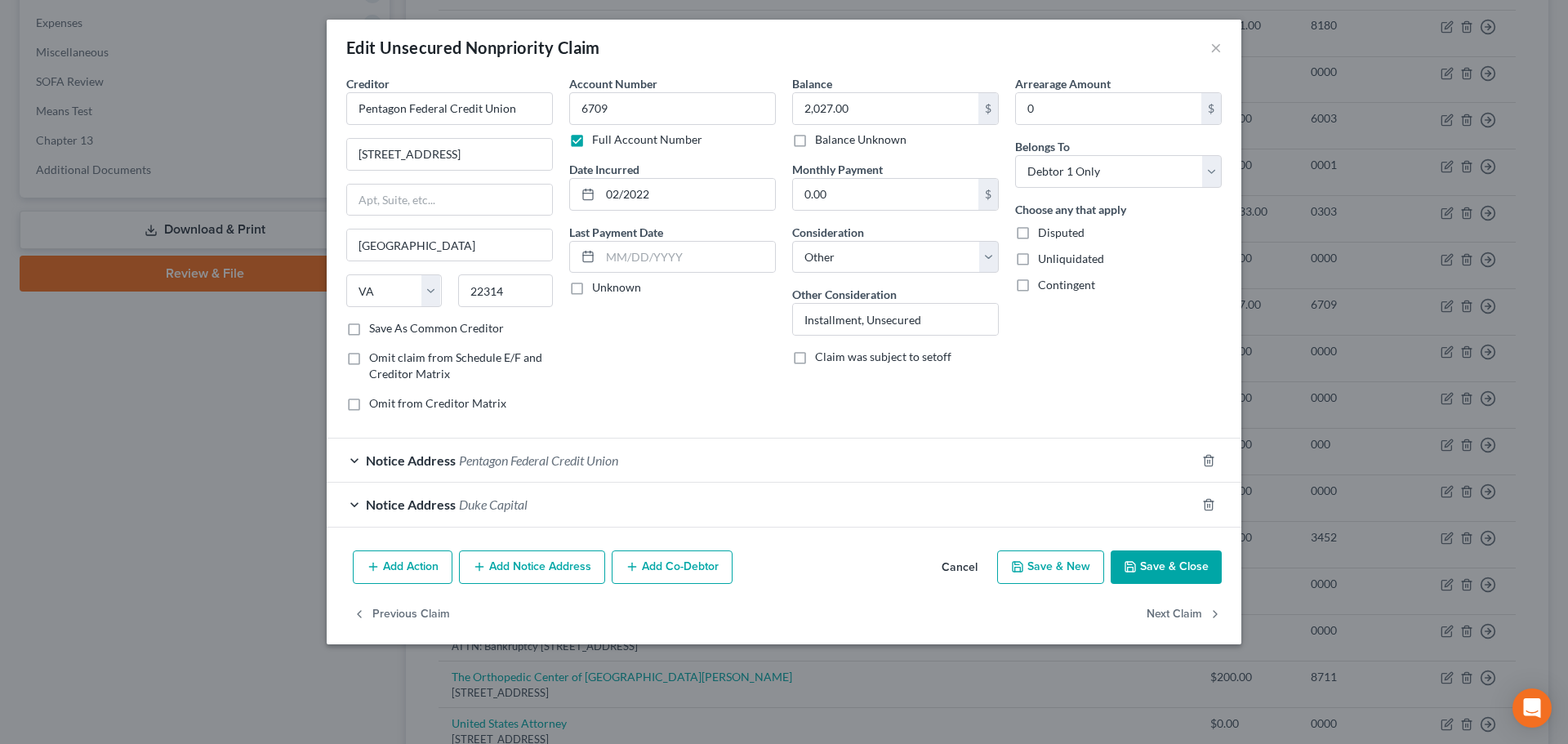
click at [505, 510] on span "Duke Capital" at bounding box center [493, 504] width 68 height 16
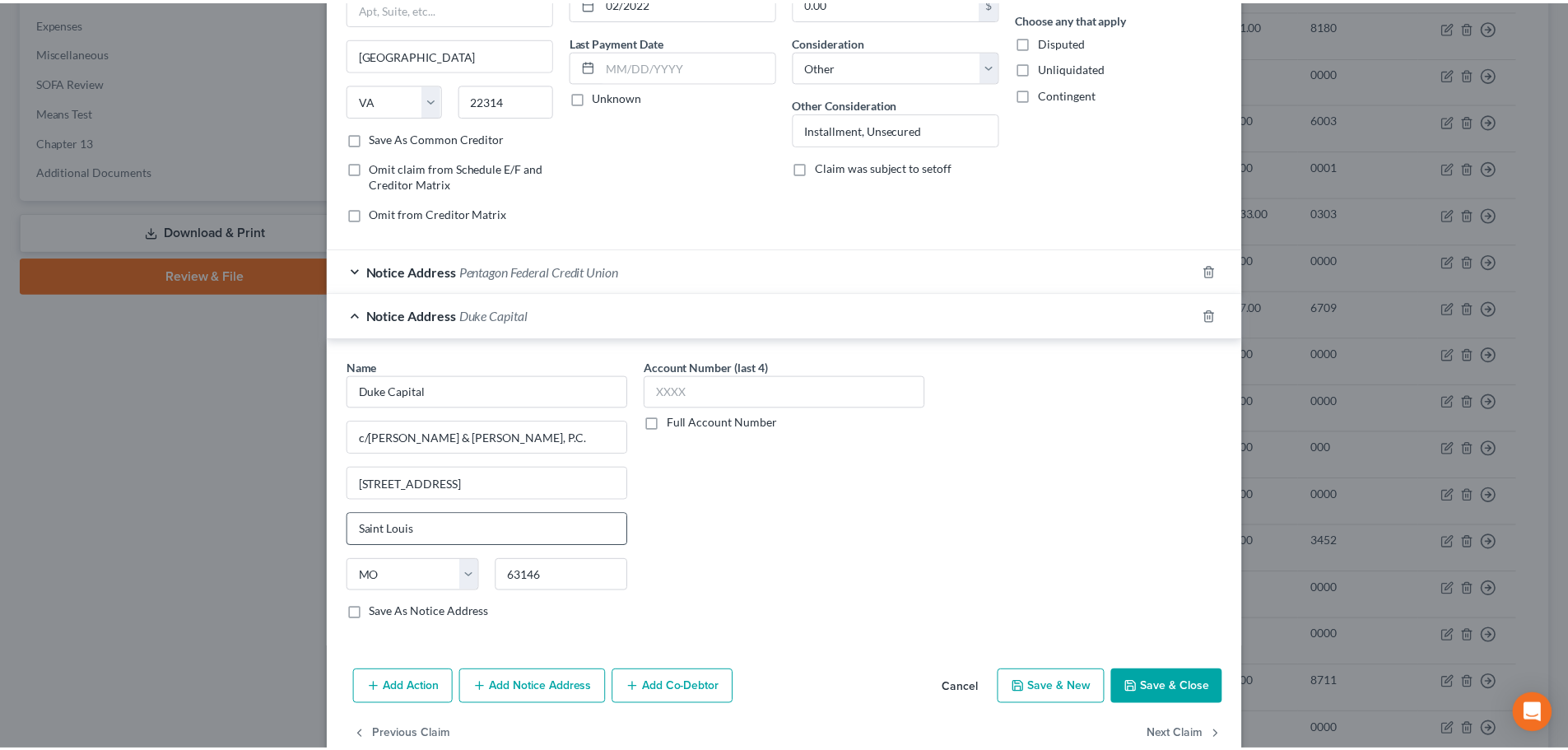
scroll to position [229, 0]
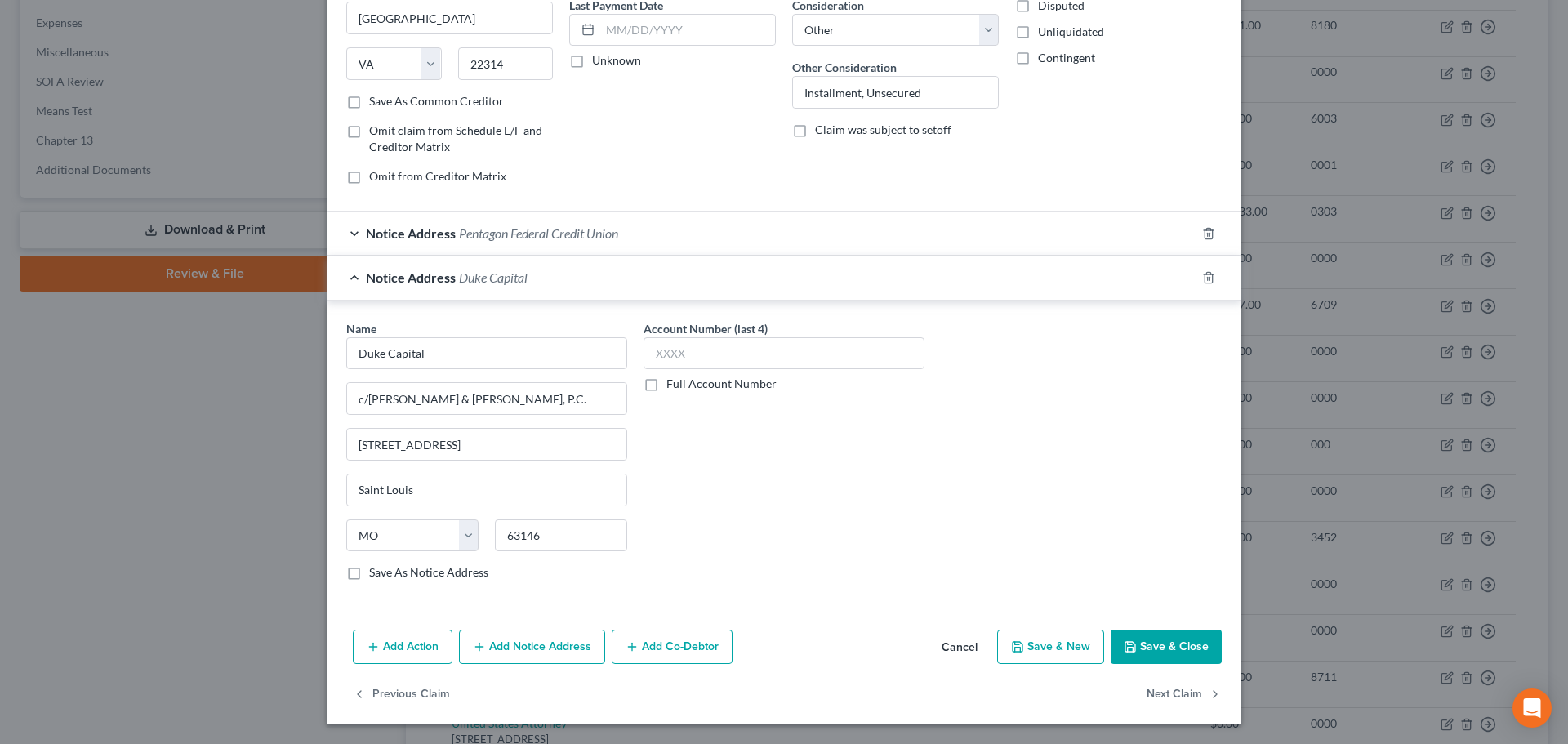
click at [1145, 641] on button "Save & Close" at bounding box center [1166, 647] width 111 height 35
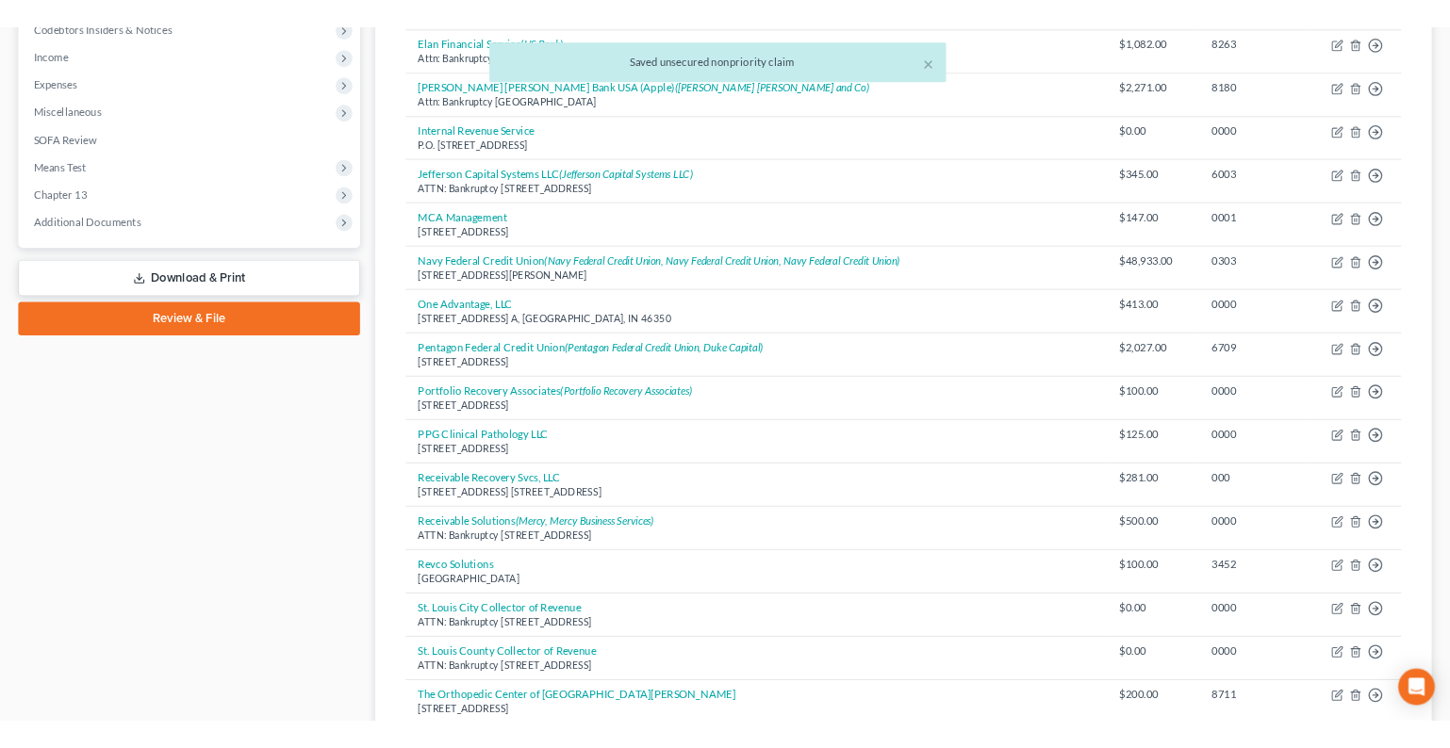
scroll to position [567, 0]
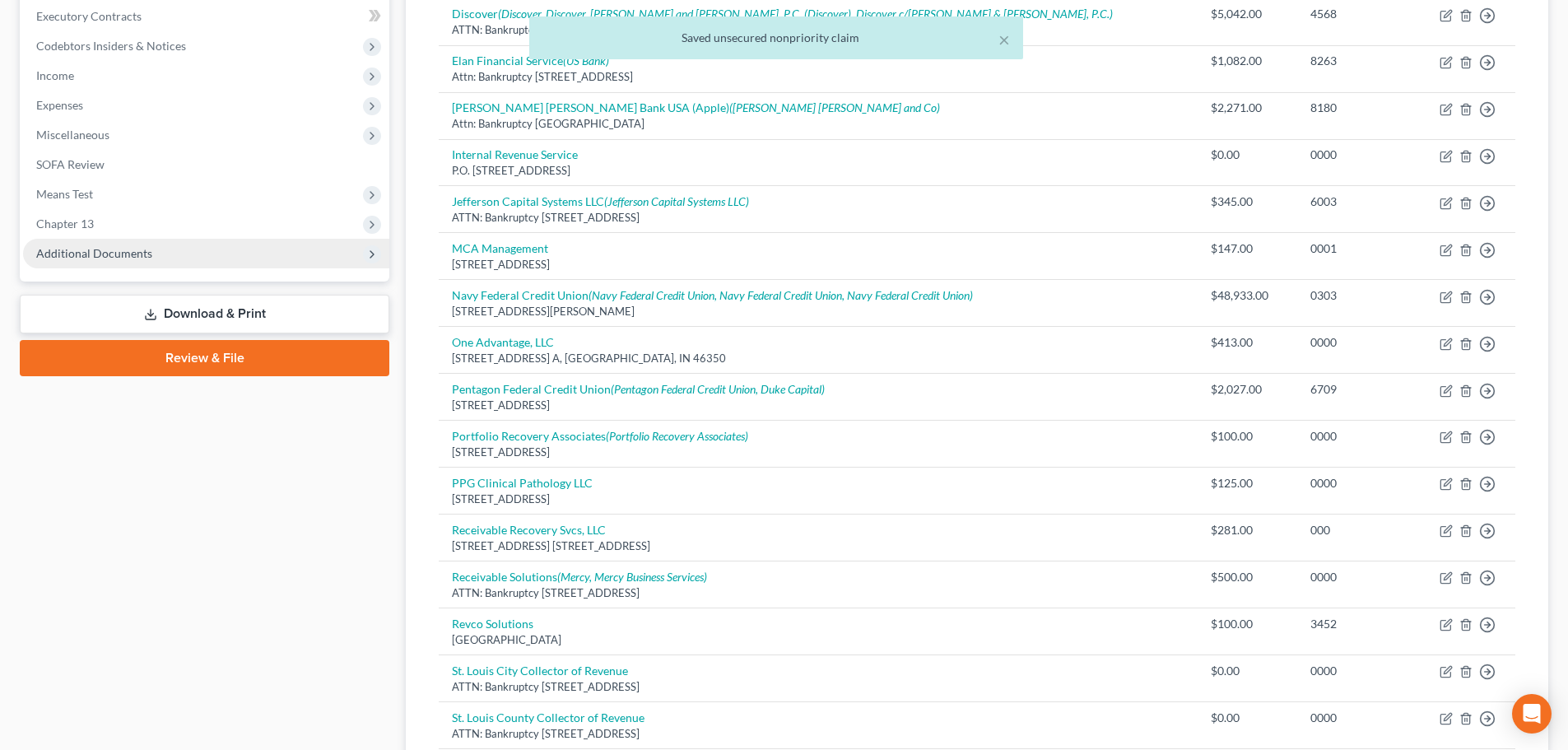
click at [183, 251] on span "Additional Documents" at bounding box center [205, 253] width 366 height 30
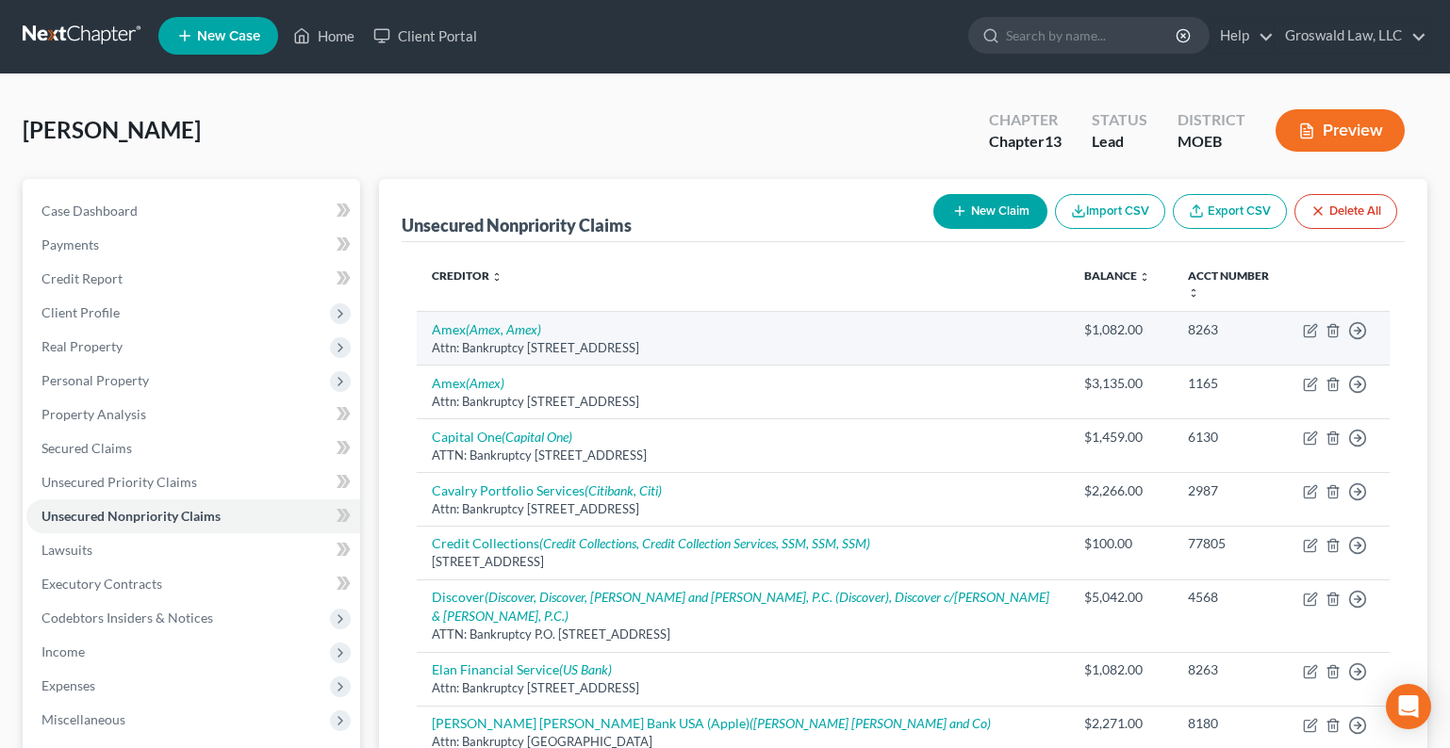
scroll to position [0, 0]
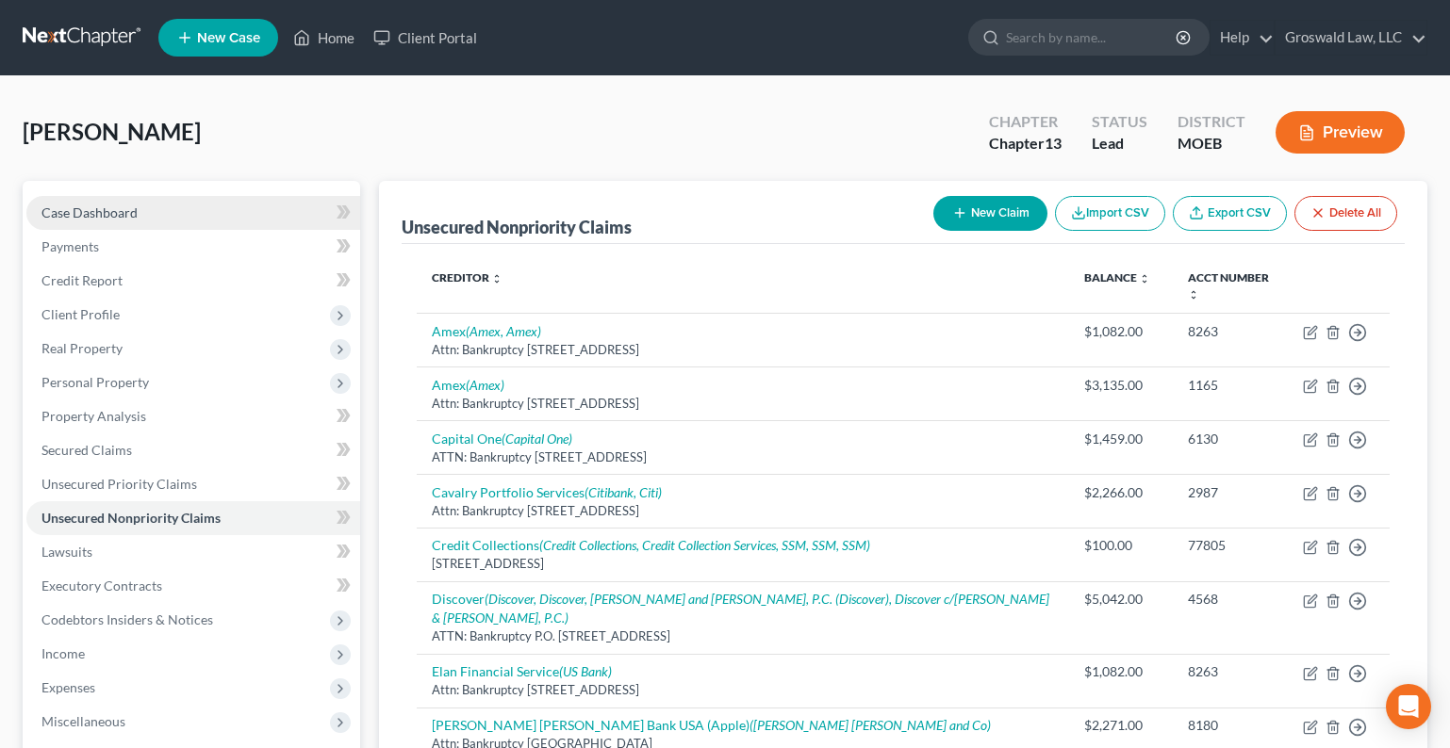
click at [96, 211] on span "Case Dashboard" at bounding box center [89, 213] width 96 height 16
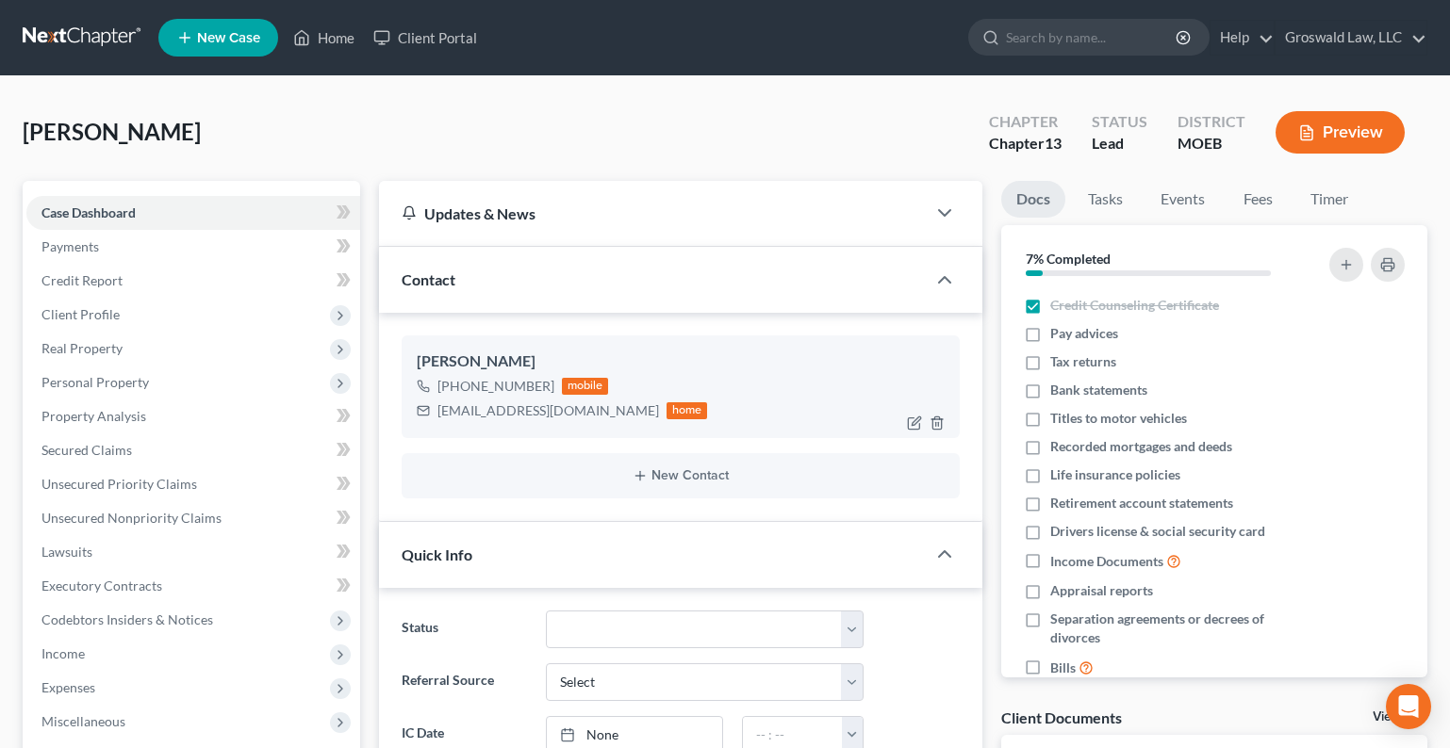
scroll to position [1127, 0]
drag, startPoint x: 604, startPoint y: 417, endPoint x: 434, endPoint y: 412, distance: 170.7
click at [434, 412] on div "rashidawillis1976@gmail.com home" at bounding box center [562, 411] width 291 height 25
copy div "rashidawillis1976@gmail.com"
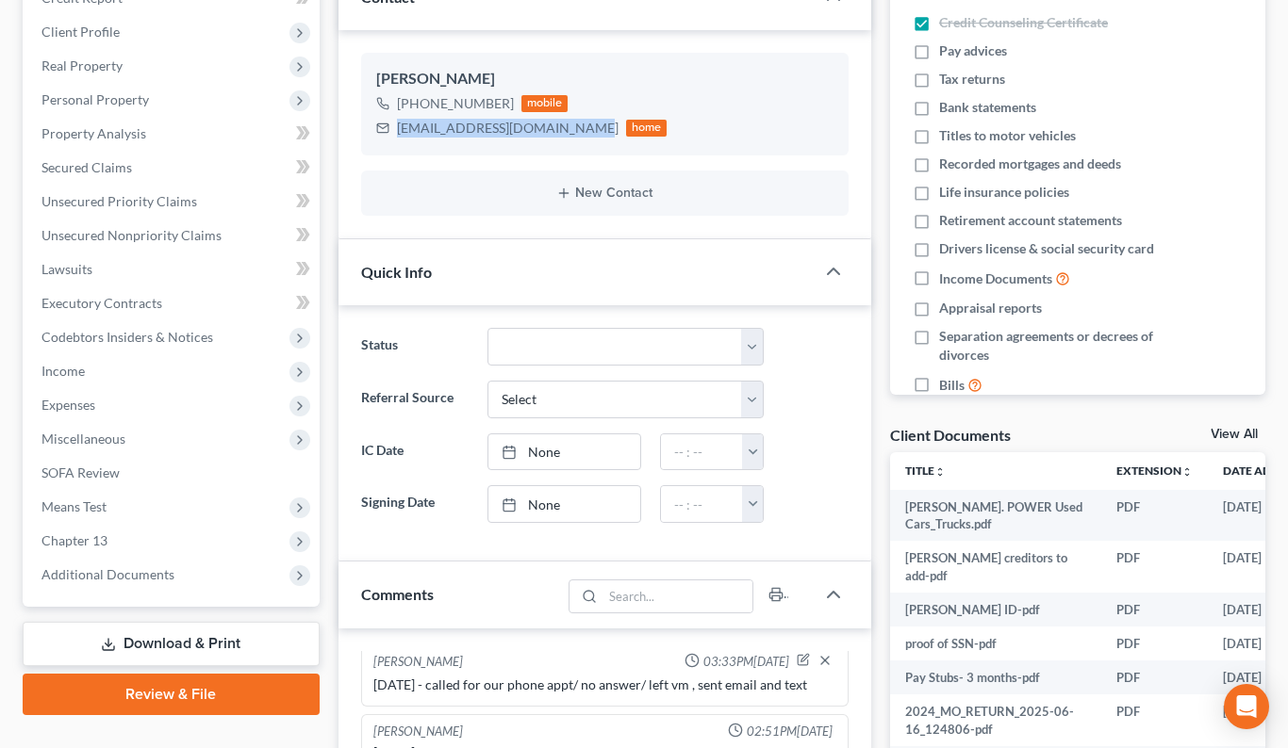
scroll to position [1184, 0]
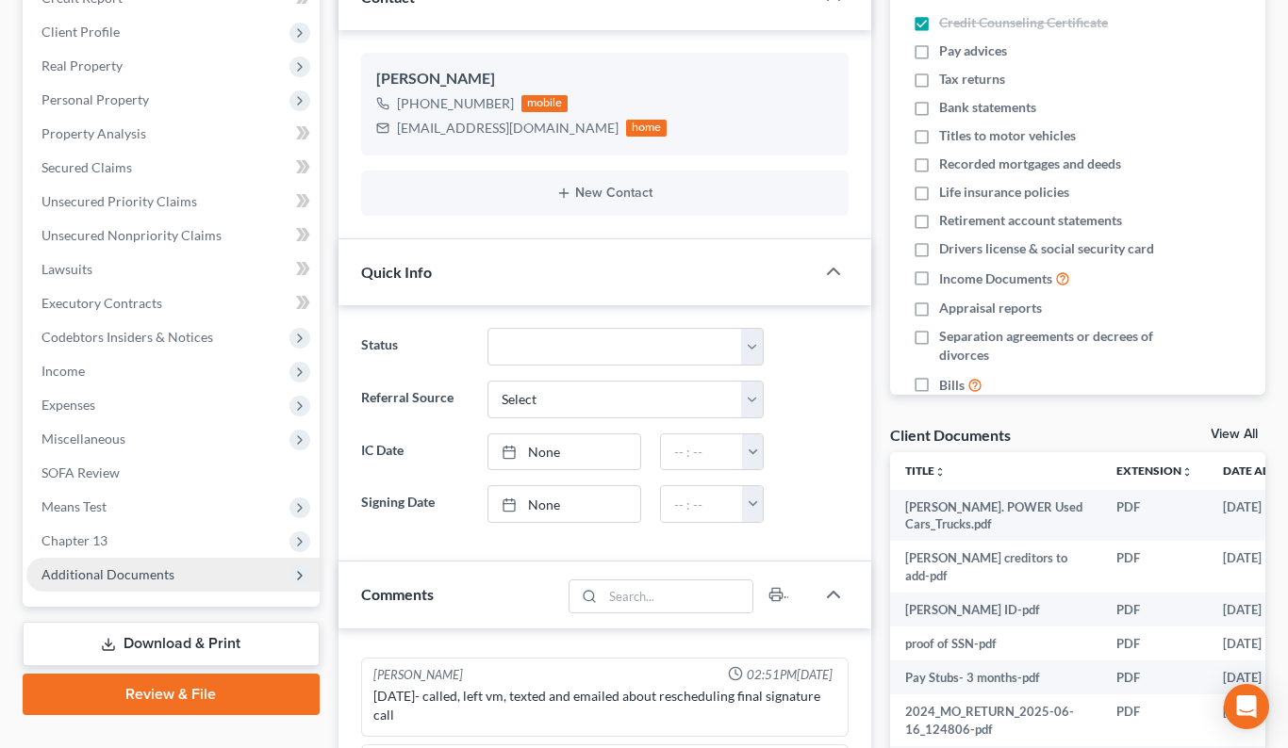
click at [144, 570] on span "Additional Documents" at bounding box center [107, 575] width 133 height 16
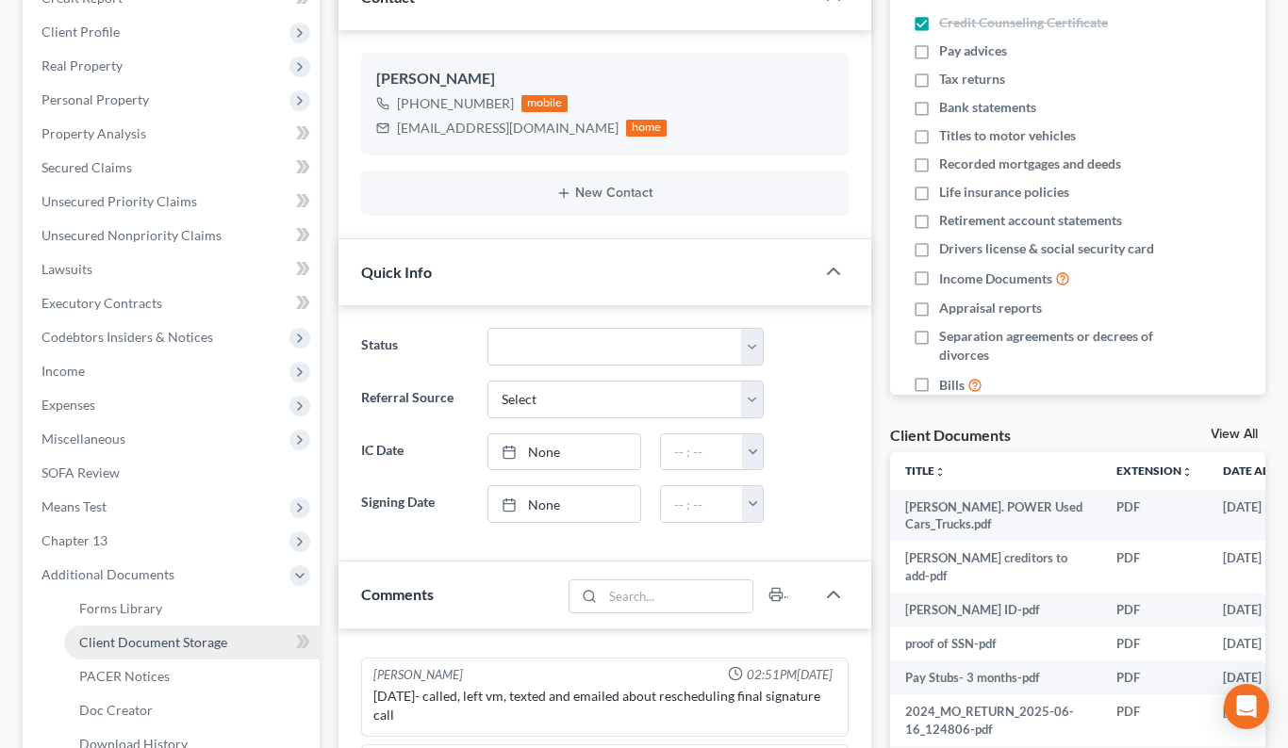
click at [207, 647] on span "Client Document Storage" at bounding box center [153, 642] width 148 height 16
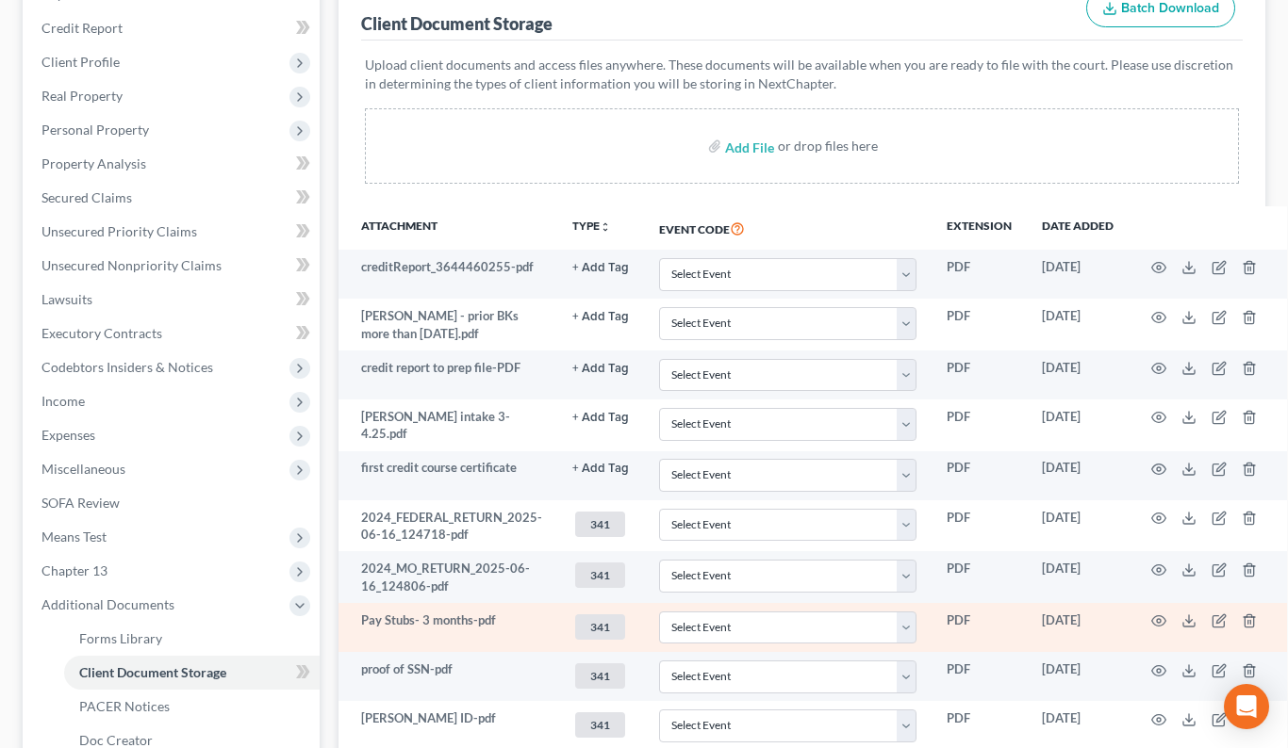
scroll to position [552, 0]
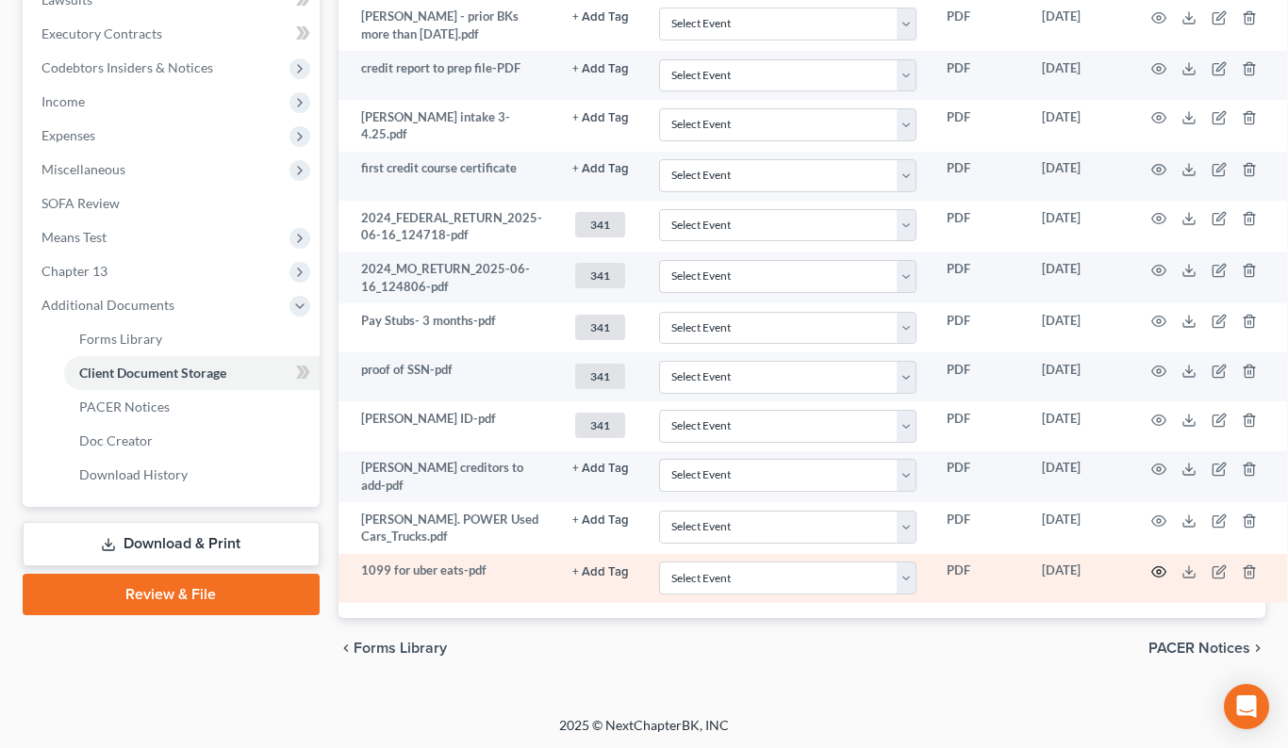
click at [1159, 568] on icon "button" at bounding box center [1158, 572] width 15 height 15
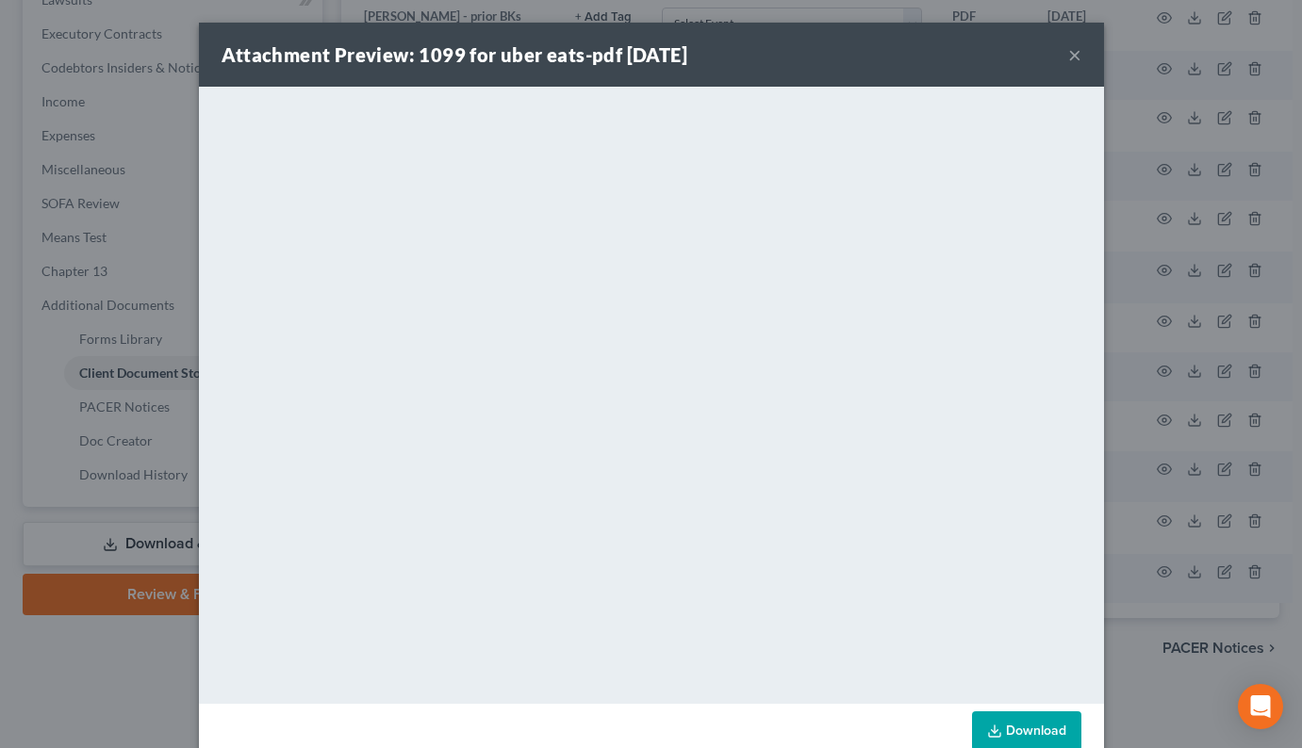
click at [1068, 59] on button "×" at bounding box center [1074, 54] width 13 height 23
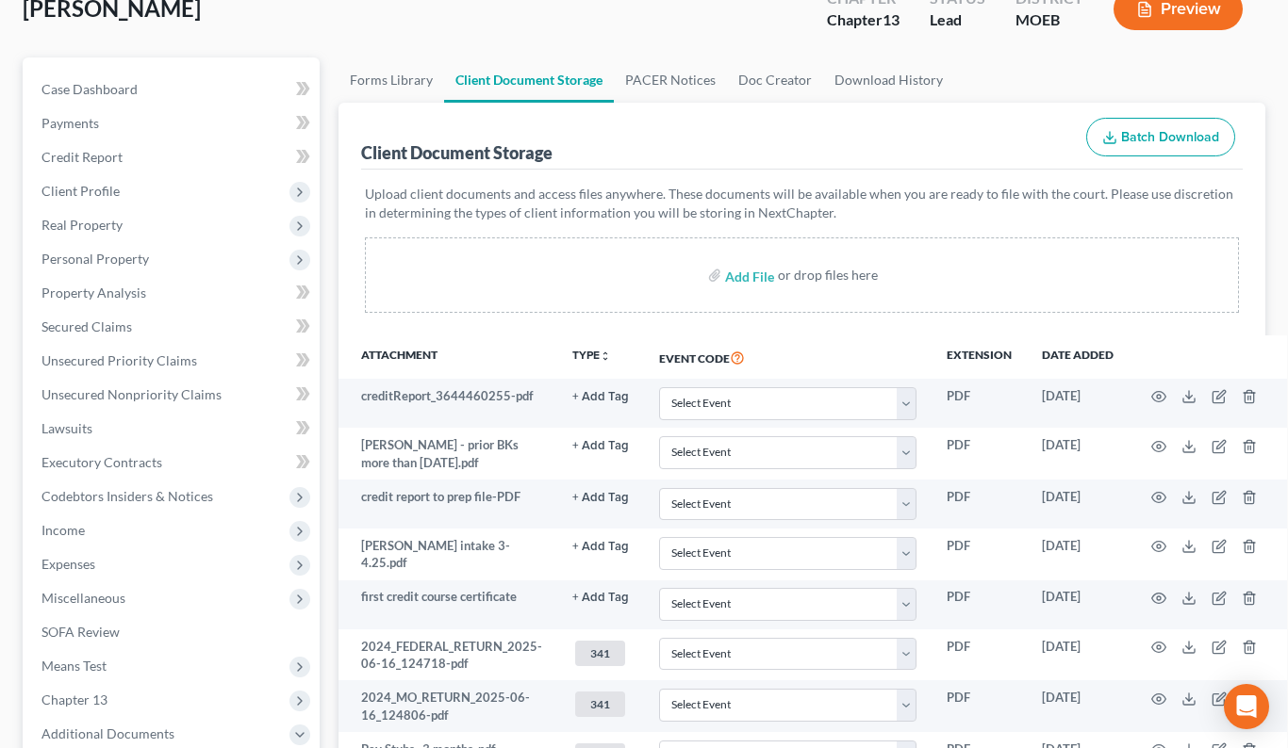
scroll to position [175, 0]
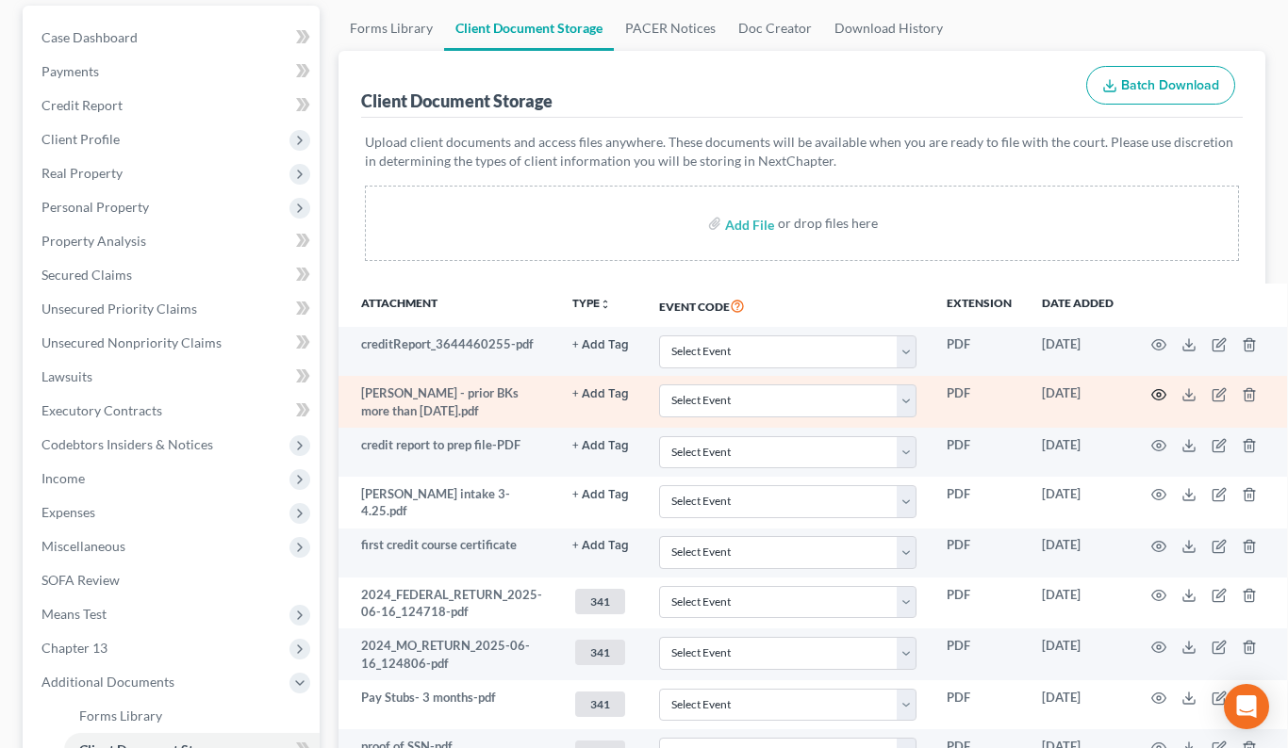
click at [1158, 395] on icon "button" at bounding box center [1158, 394] width 15 height 15
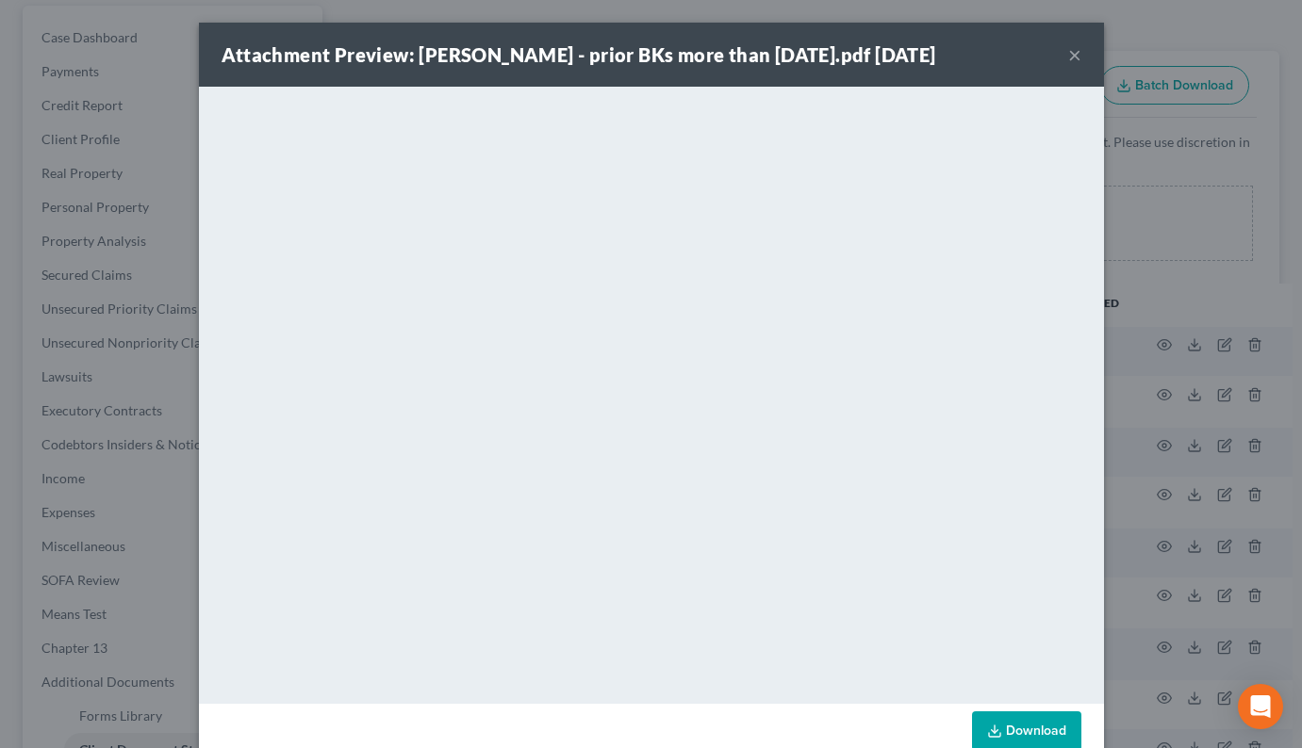
click at [1068, 58] on button "×" at bounding box center [1074, 54] width 13 height 23
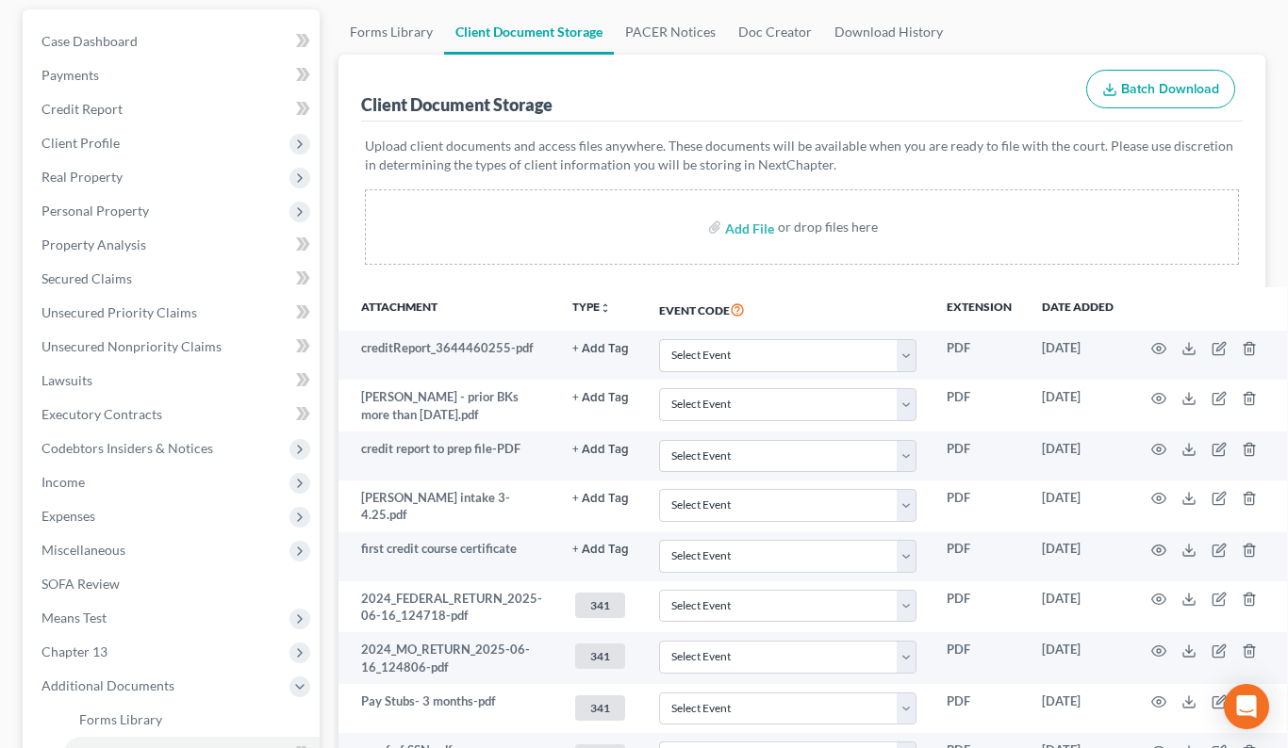
scroll to position [0, 0]
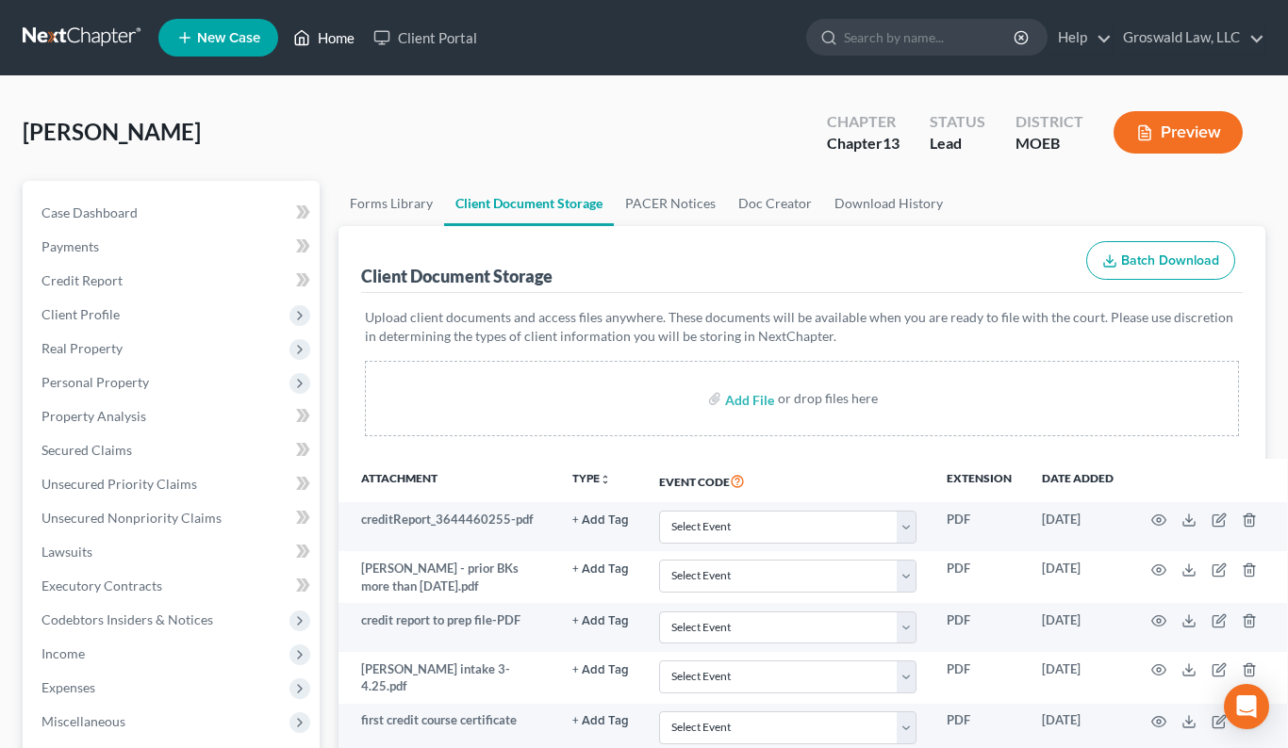
click at [332, 41] on link "Home" at bounding box center [324, 38] width 80 height 34
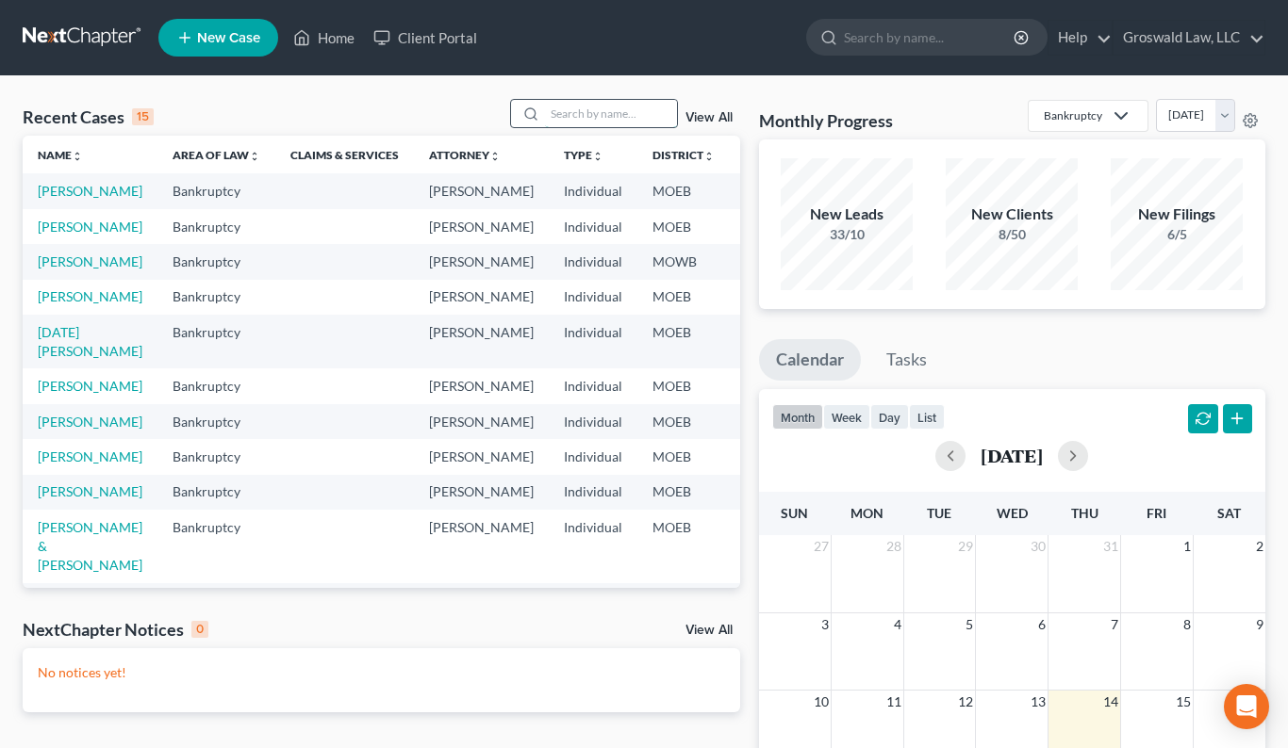
click at [601, 104] on input "search" at bounding box center [611, 113] width 132 height 27
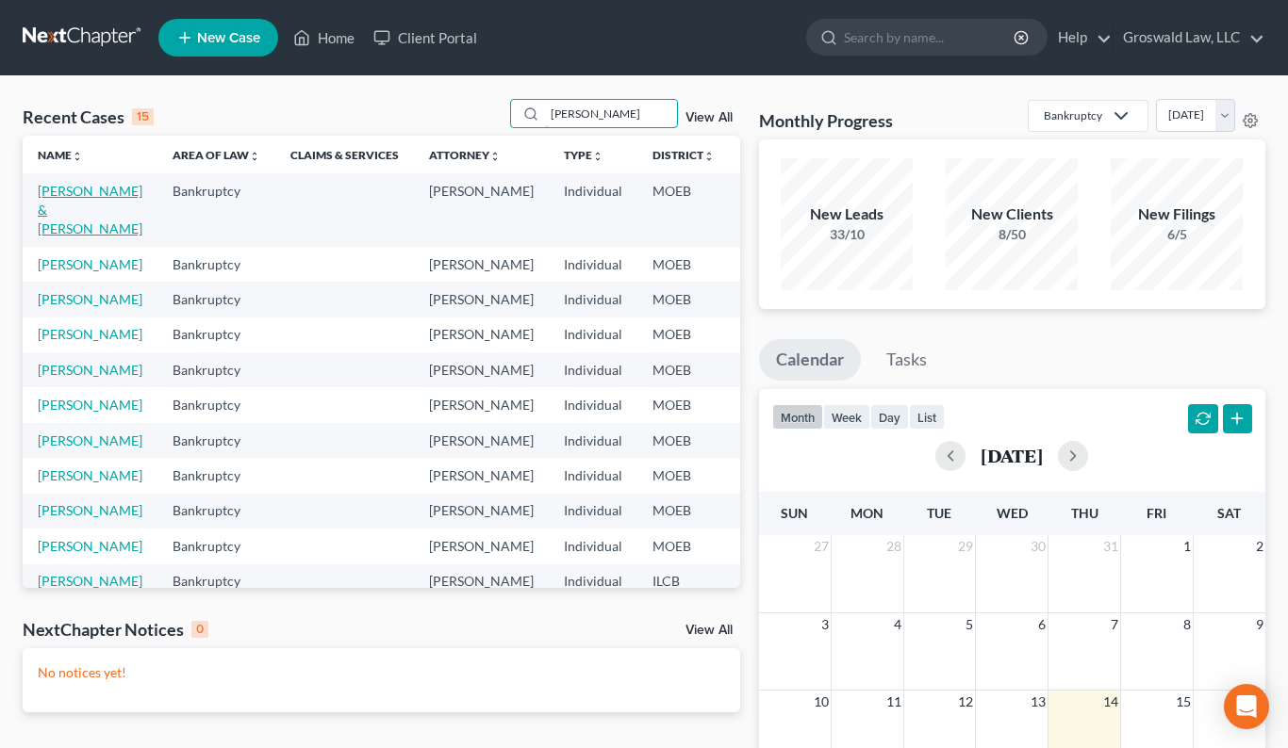
type input "jones"
click at [61, 225] on link "[PERSON_NAME] & [PERSON_NAME]" at bounding box center [90, 210] width 105 height 54
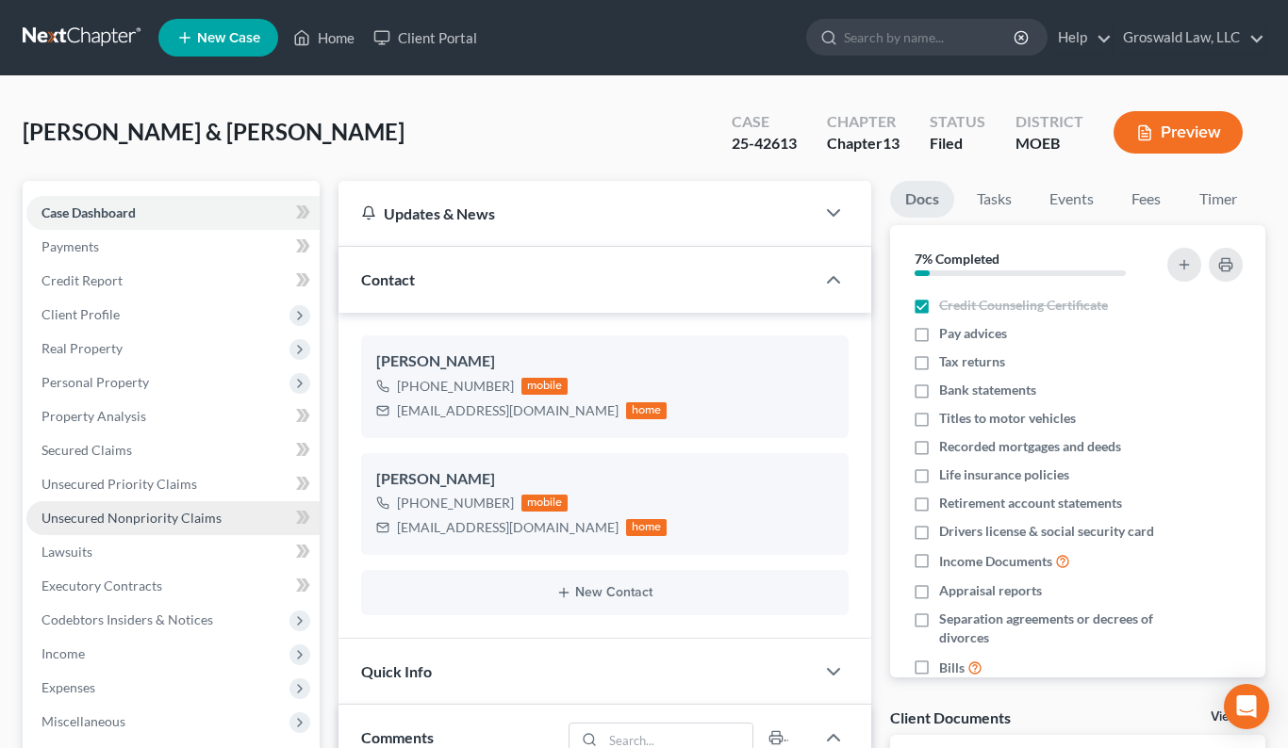
scroll to position [2739, 0]
click at [155, 522] on span "Unsecured Nonpriority Claims" at bounding box center [131, 518] width 180 height 16
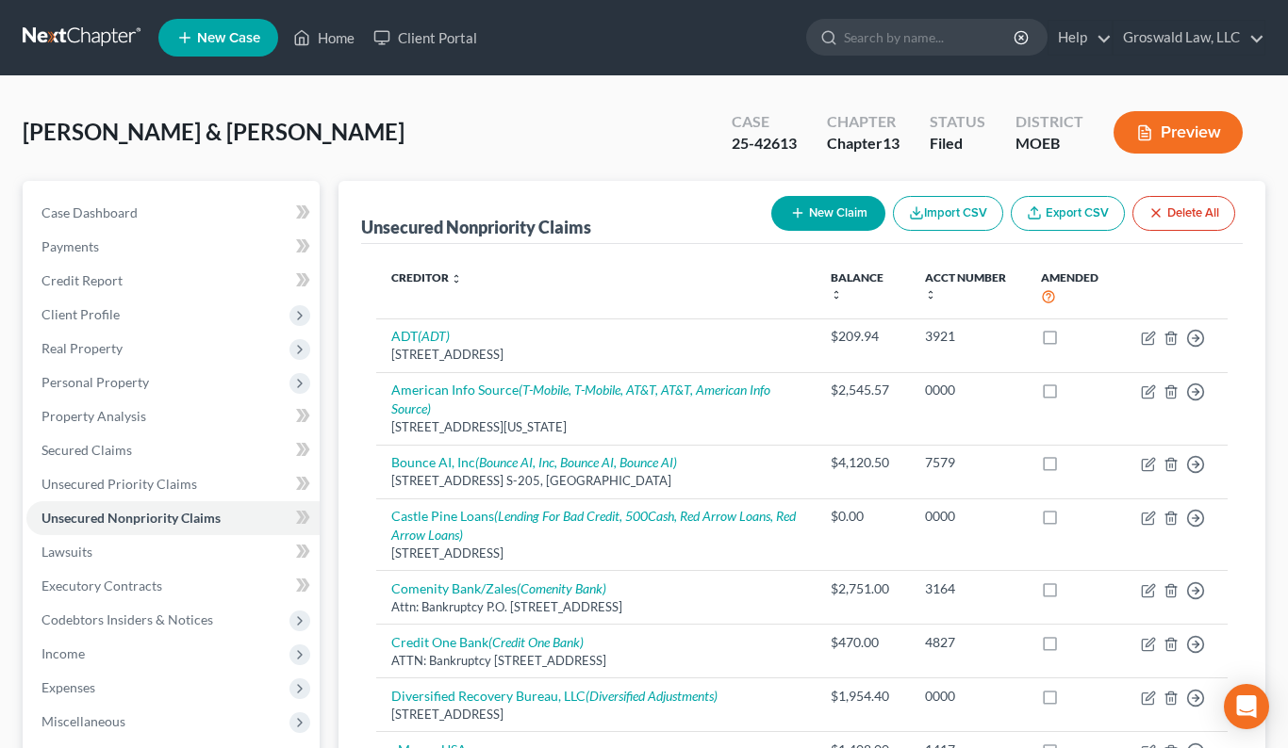
click at [827, 211] on button "New Claim" at bounding box center [828, 213] width 114 height 35
select select "2"
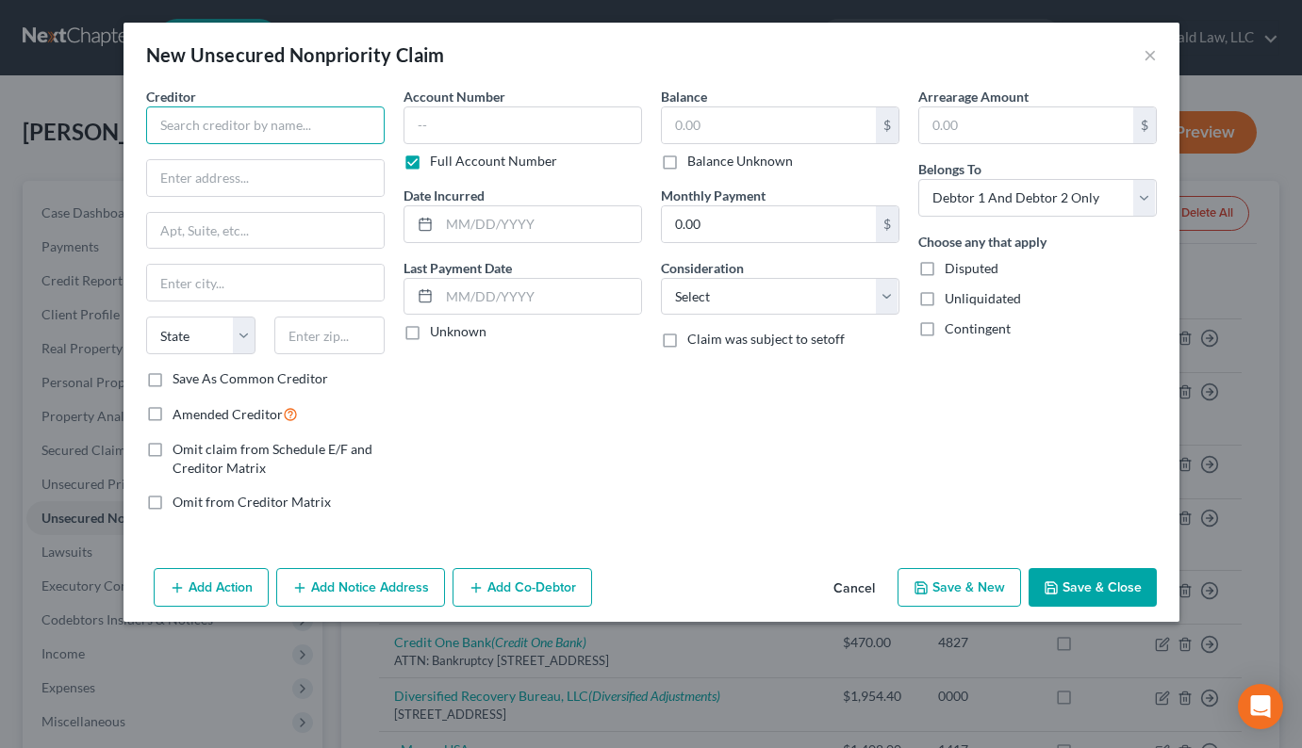
click at [222, 134] on input "text" at bounding box center [265, 126] width 238 height 38
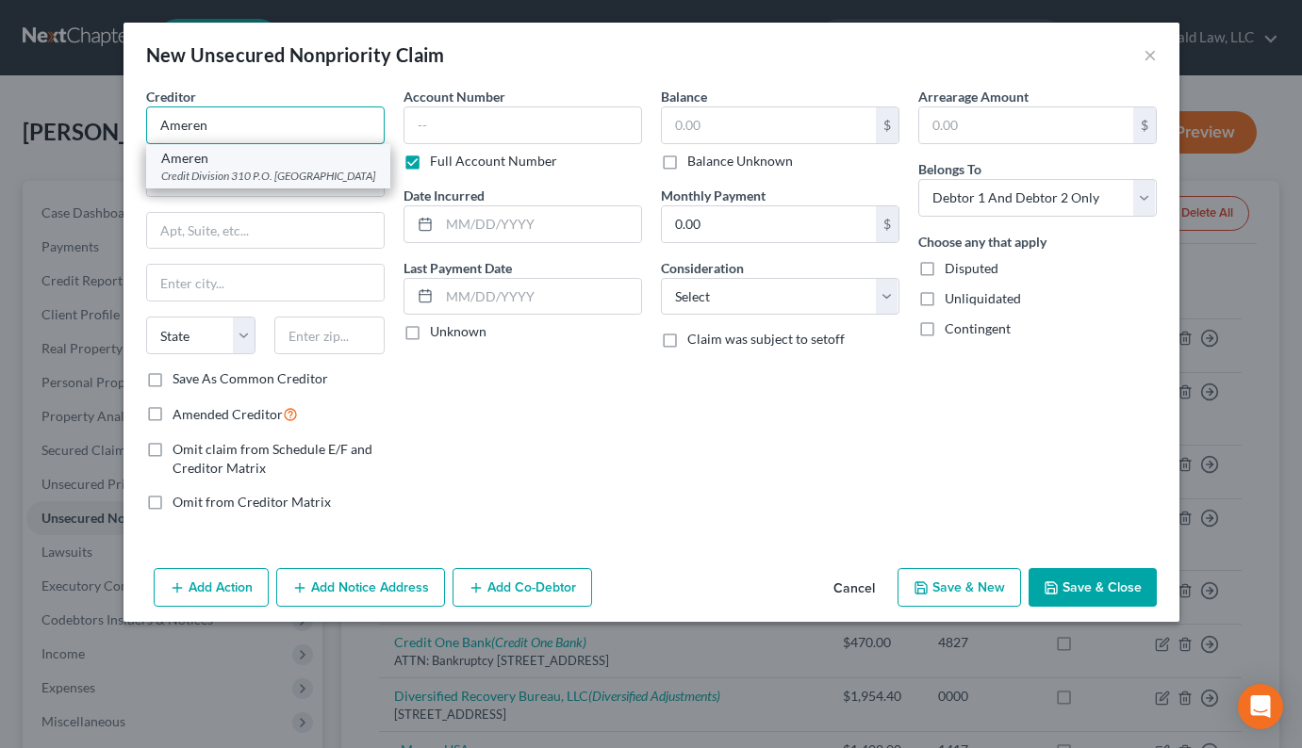
type input "Ameren"
click at [216, 163] on div "Ameren" at bounding box center [268, 158] width 214 height 19
type input "Credit Division 310"
type input "P.O. Box 66149"
type input "Saint Louis"
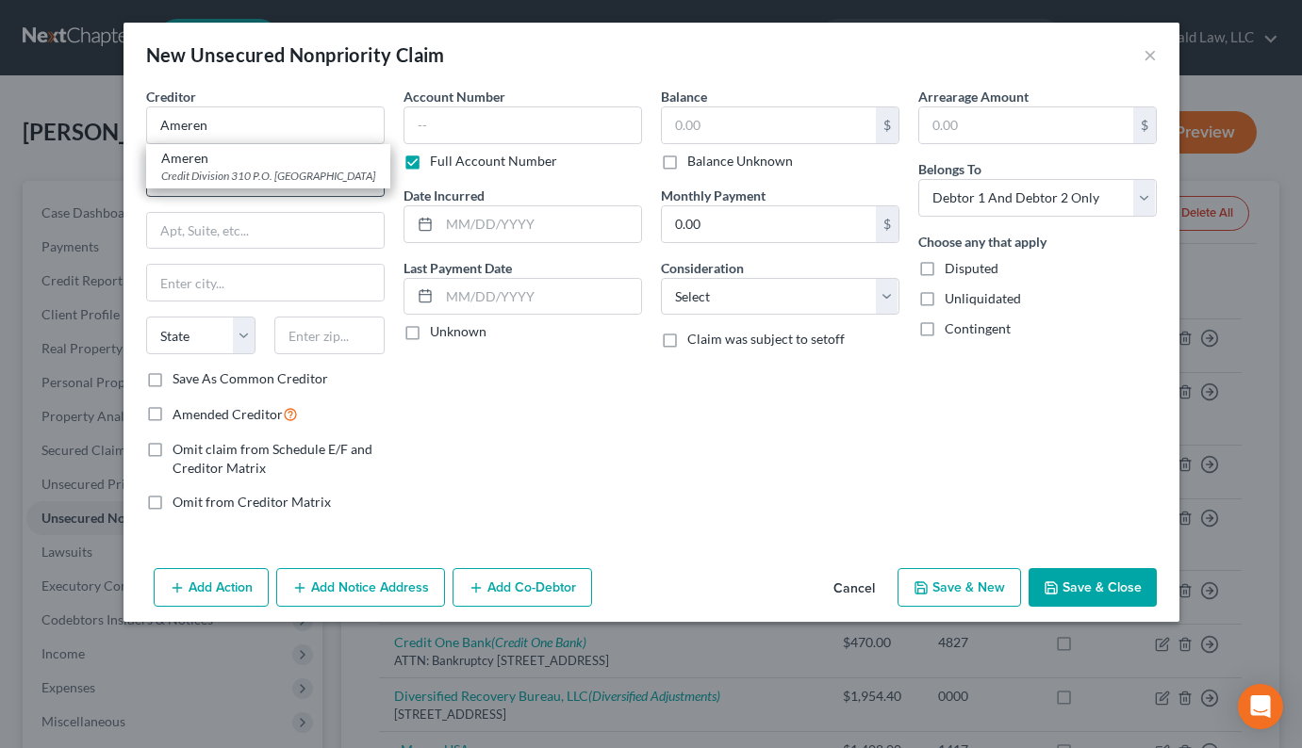
select select "26"
type input "63166"
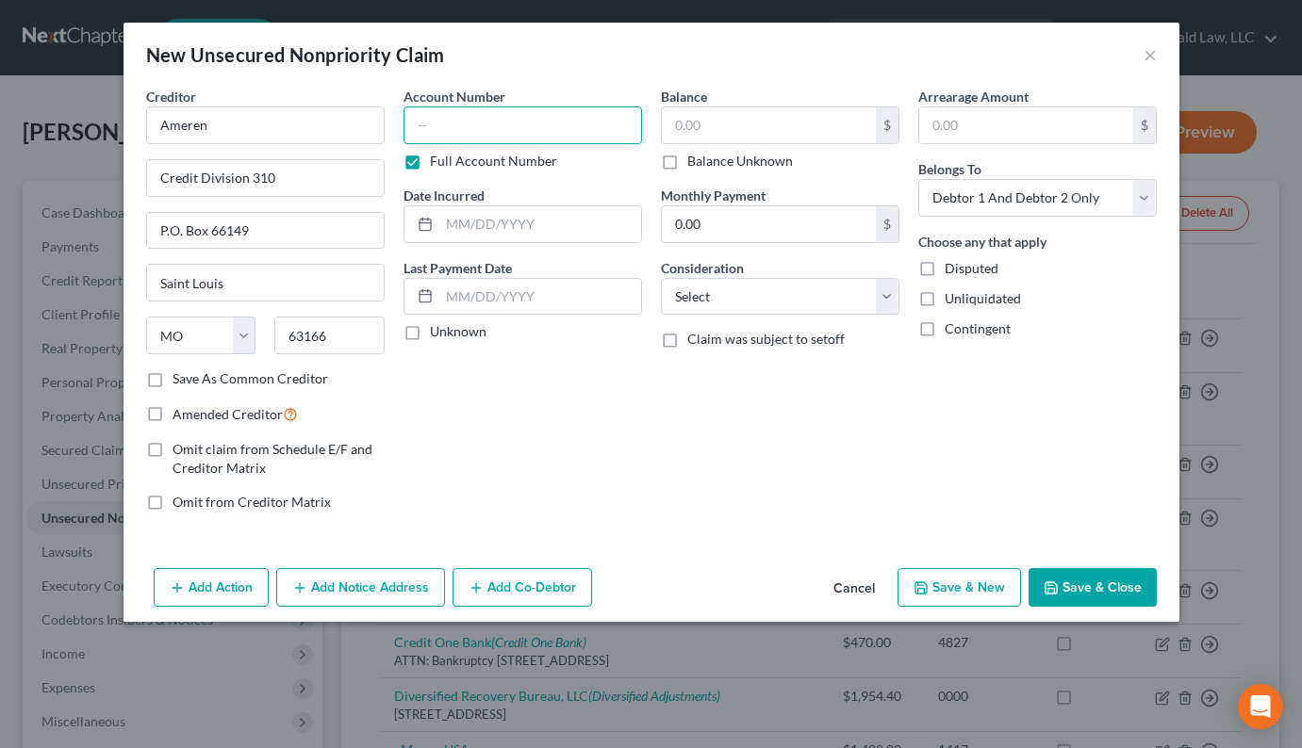
click at [524, 131] on input "text" at bounding box center [522, 126] width 238 height 38
type input "0000"
type input "2025"
type input "100"
select select "20"
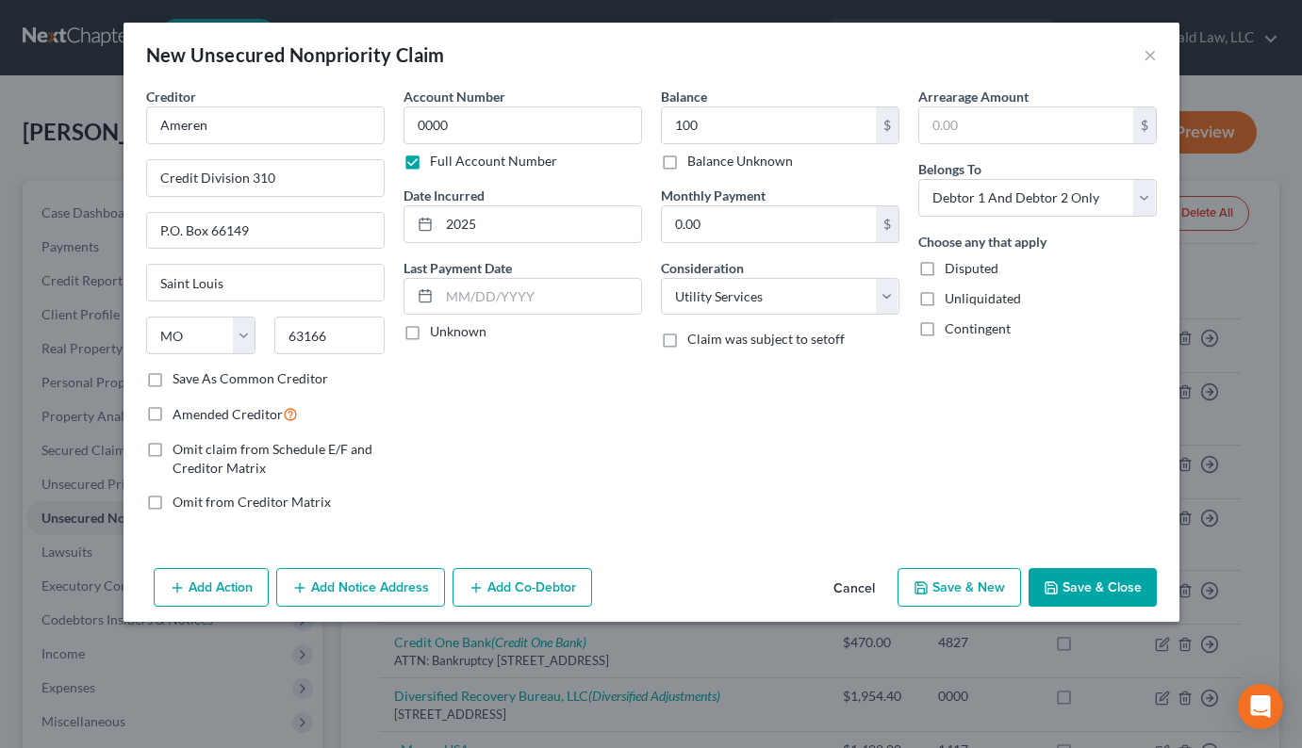
click at [1098, 599] on button "Save & Close" at bounding box center [1092, 588] width 128 height 40
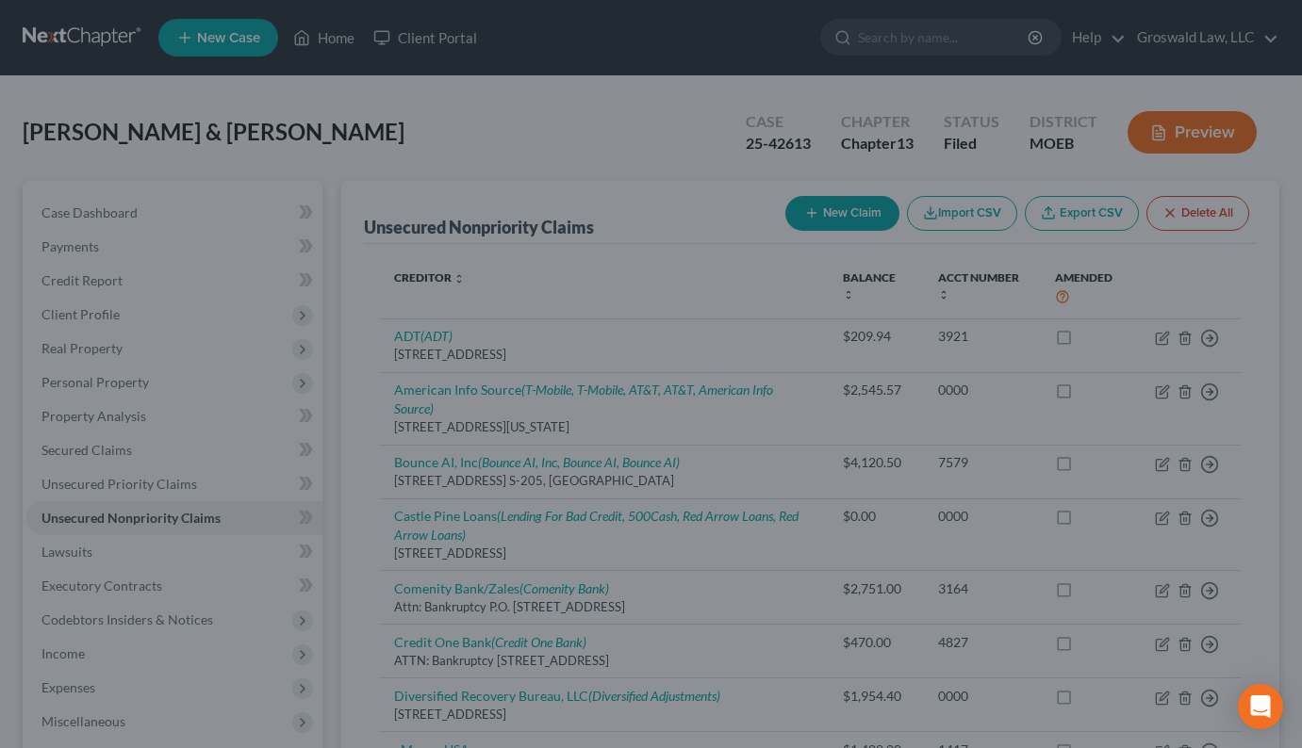
type input "100.00"
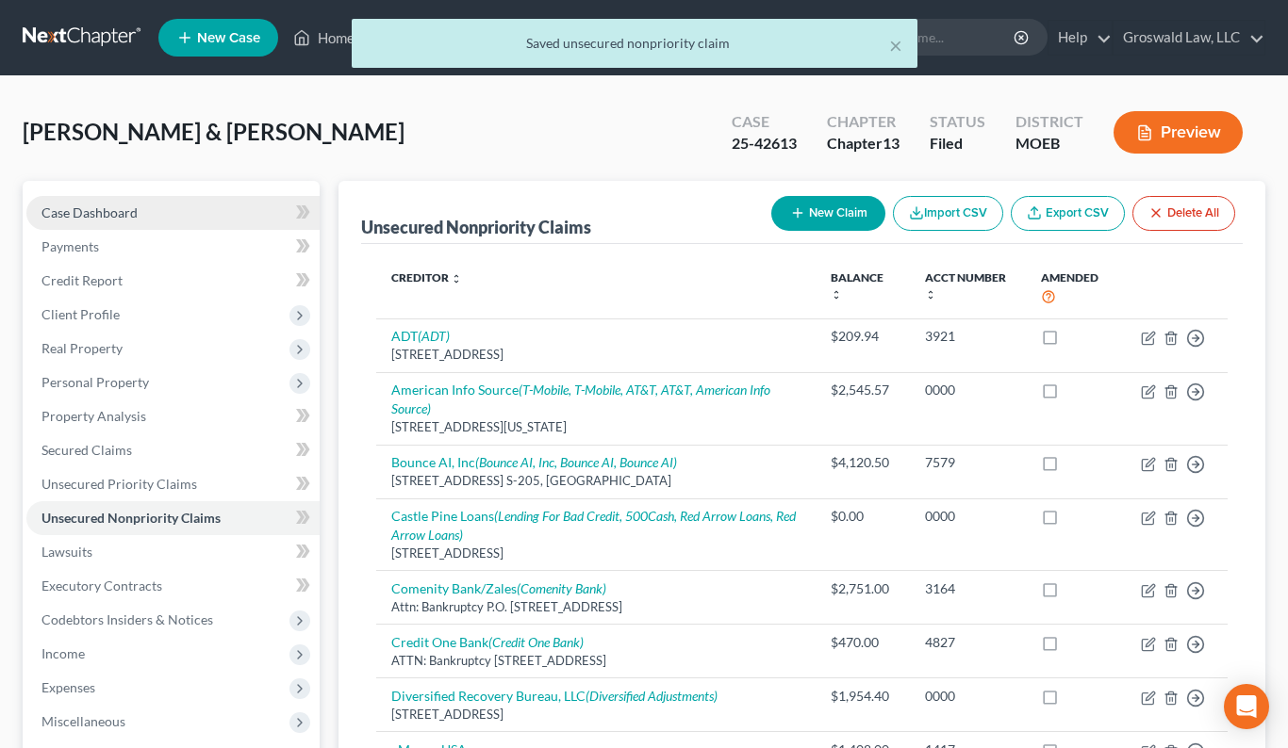
click at [133, 208] on span "Case Dashboard" at bounding box center [89, 213] width 96 height 16
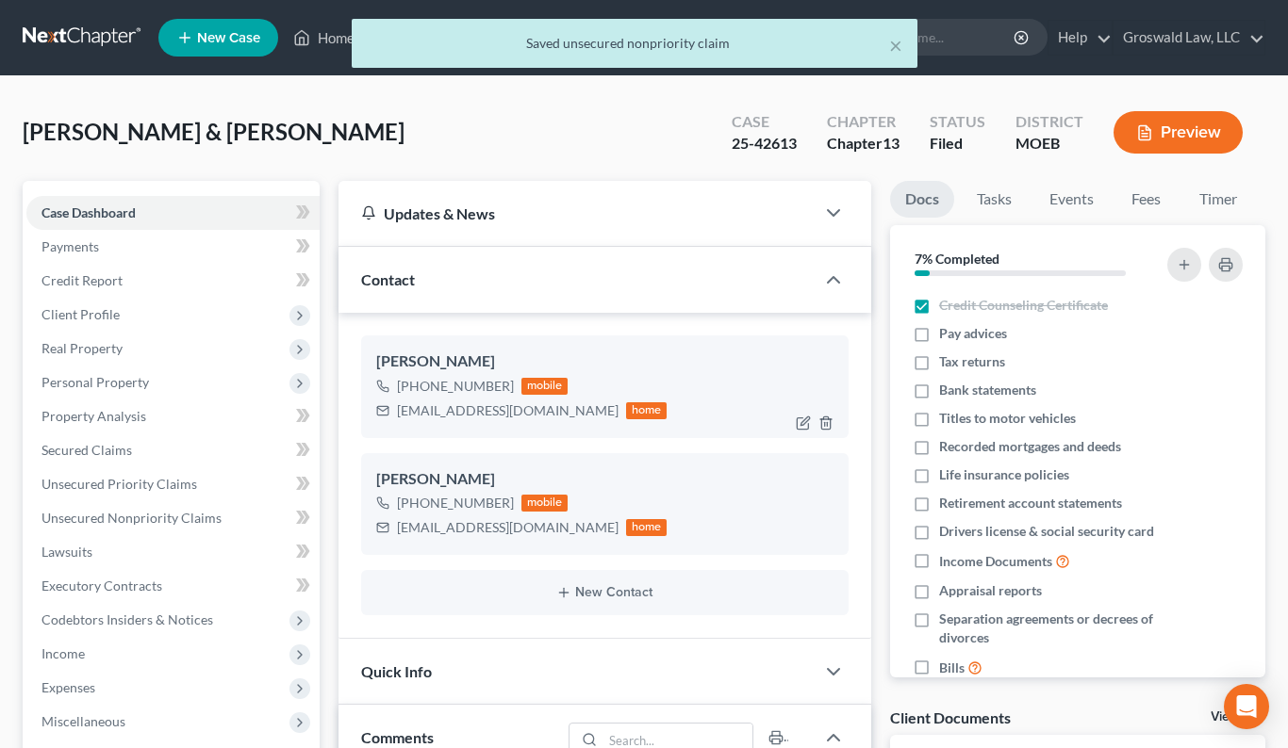
scroll to position [2739, 0]
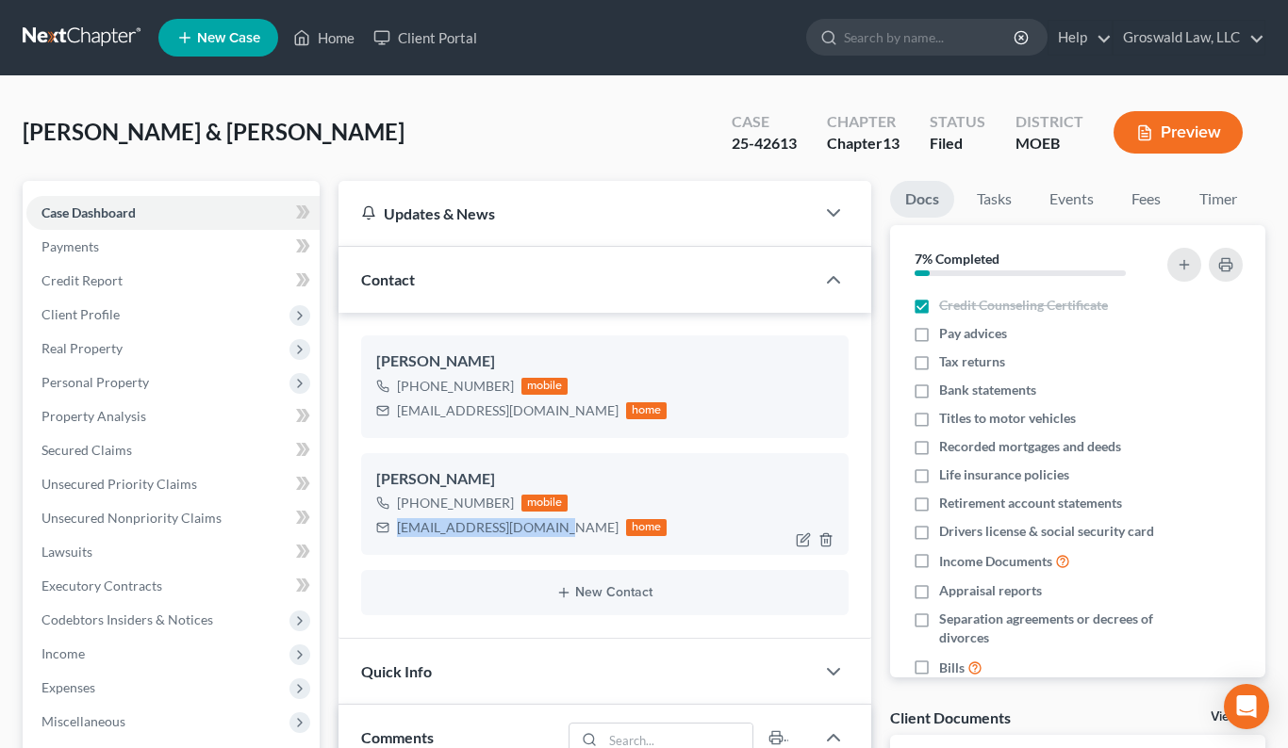
drag, startPoint x: 546, startPoint y: 530, endPoint x: 383, endPoint y: 533, distance: 163.1
click at [383, 533] on div "jonessteve050@gmail.com home" at bounding box center [521, 528] width 291 height 25
copy div "jonessteve050@gmail.com"
click at [341, 32] on link "Home" at bounding box center [324, 38] width 80 height 34
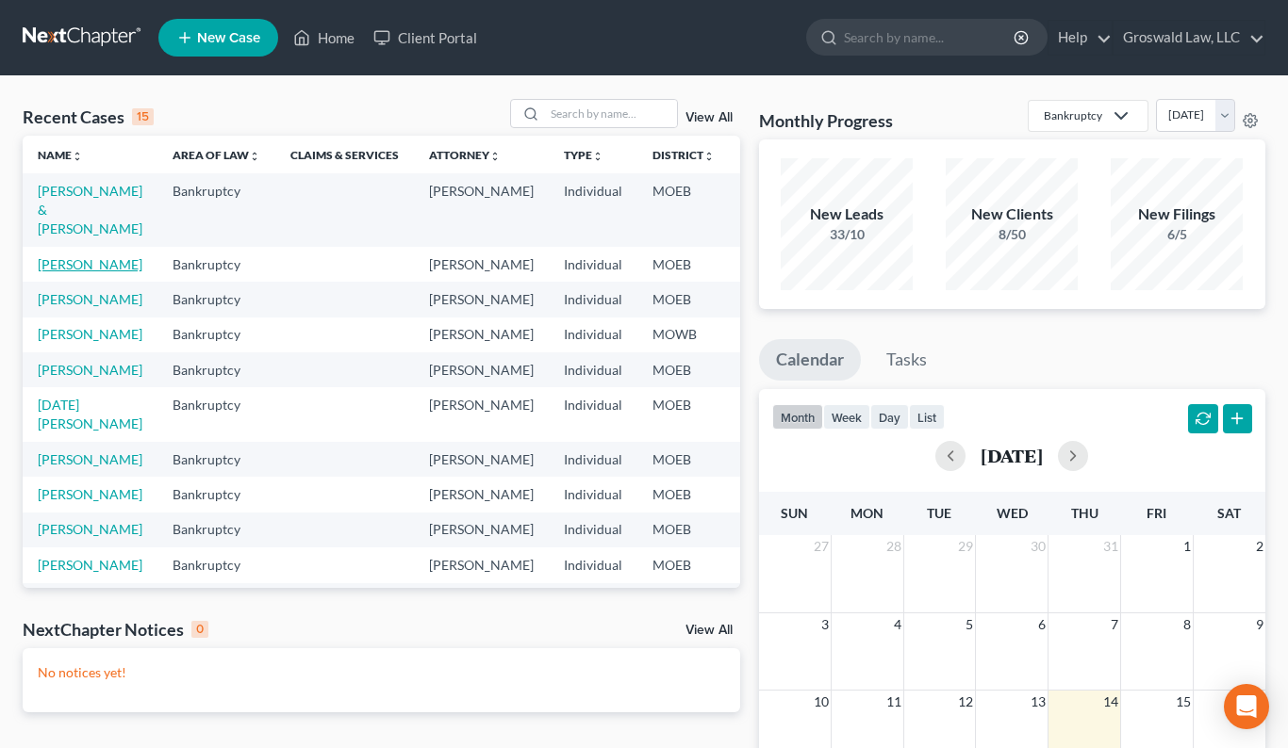
click at [57, 272] on link "[PERSON_NAME]" at bounding box center [90, 264] width 105 height 16
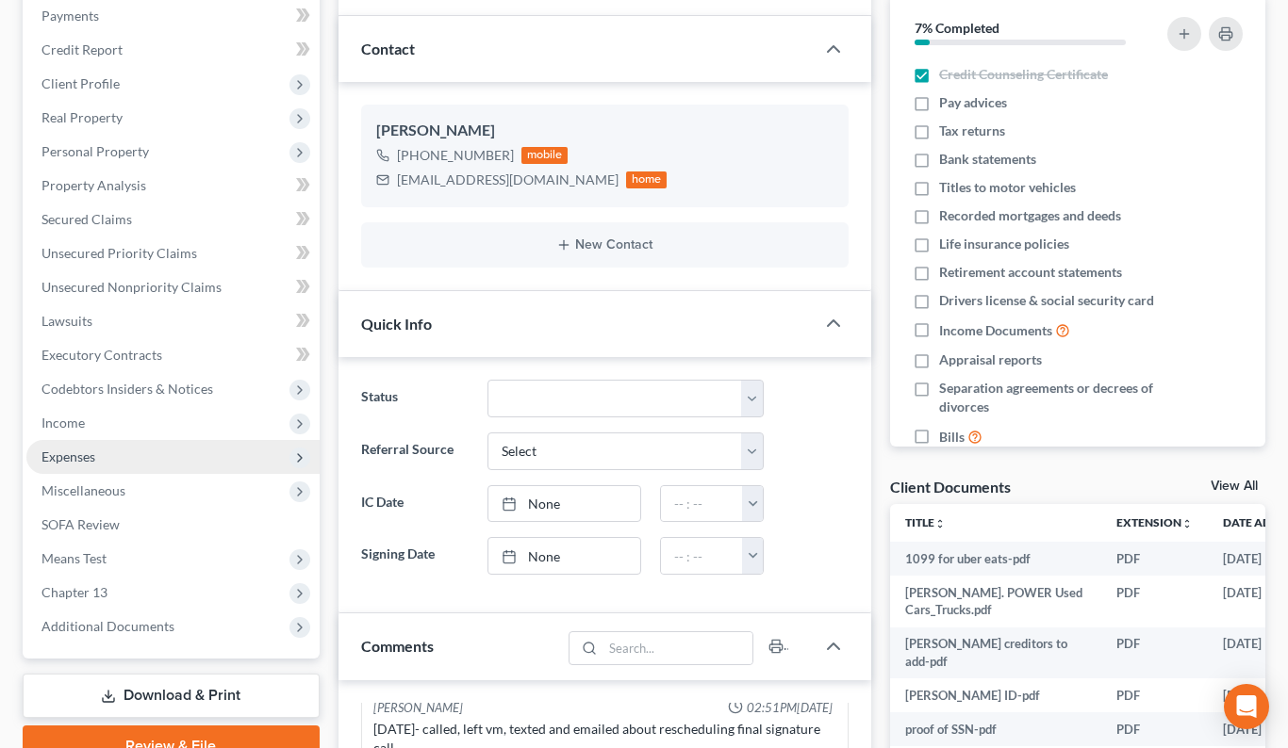
scroll to position [283, 0]
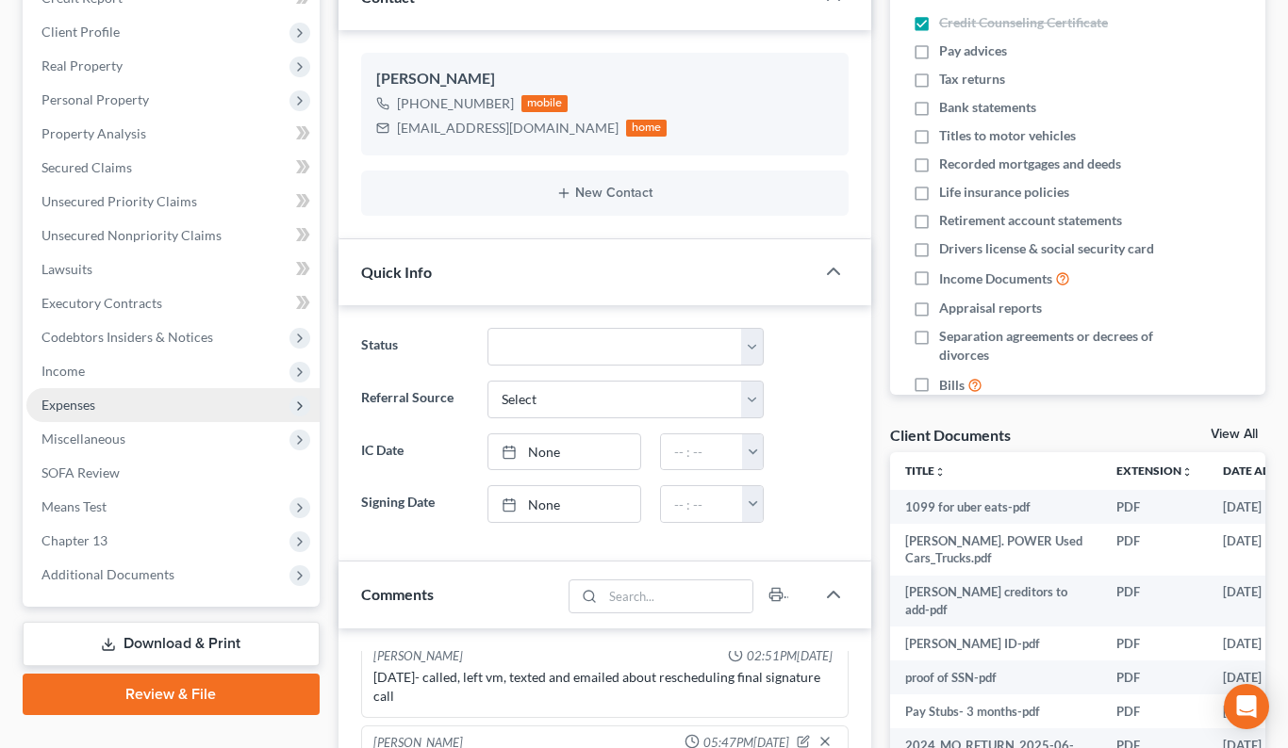
click at [95, 401] on span "Expenses" at bounding box center [68, 405] width 54 height 16
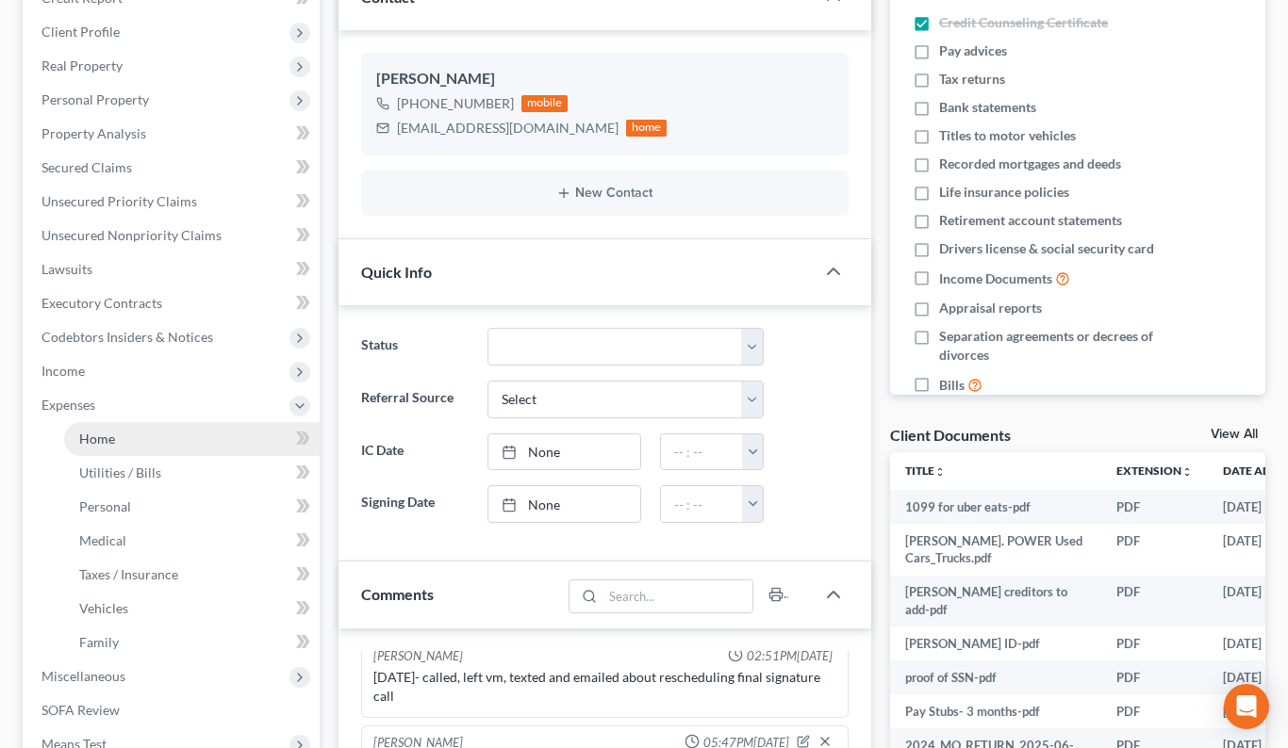
click at [108, 437] on span "Home" at bounding box center [97, 439] width 36 height 16
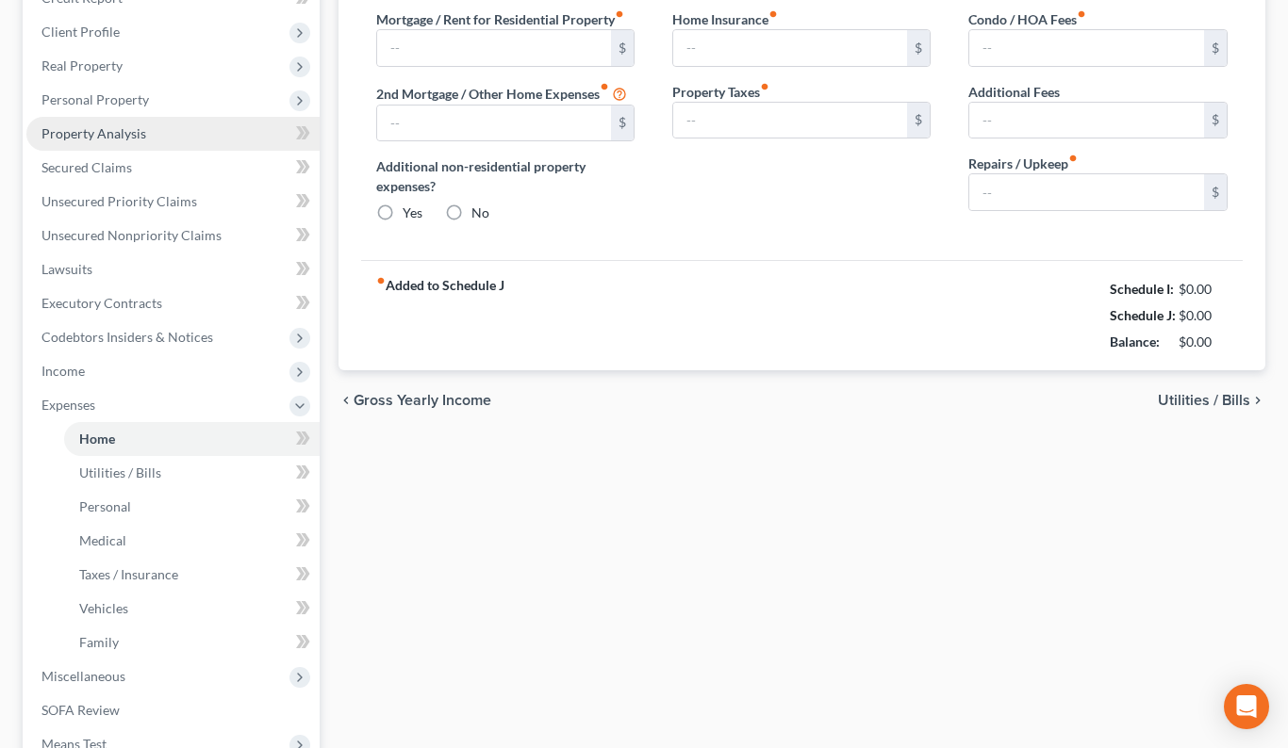
scroll to position [22, 0]
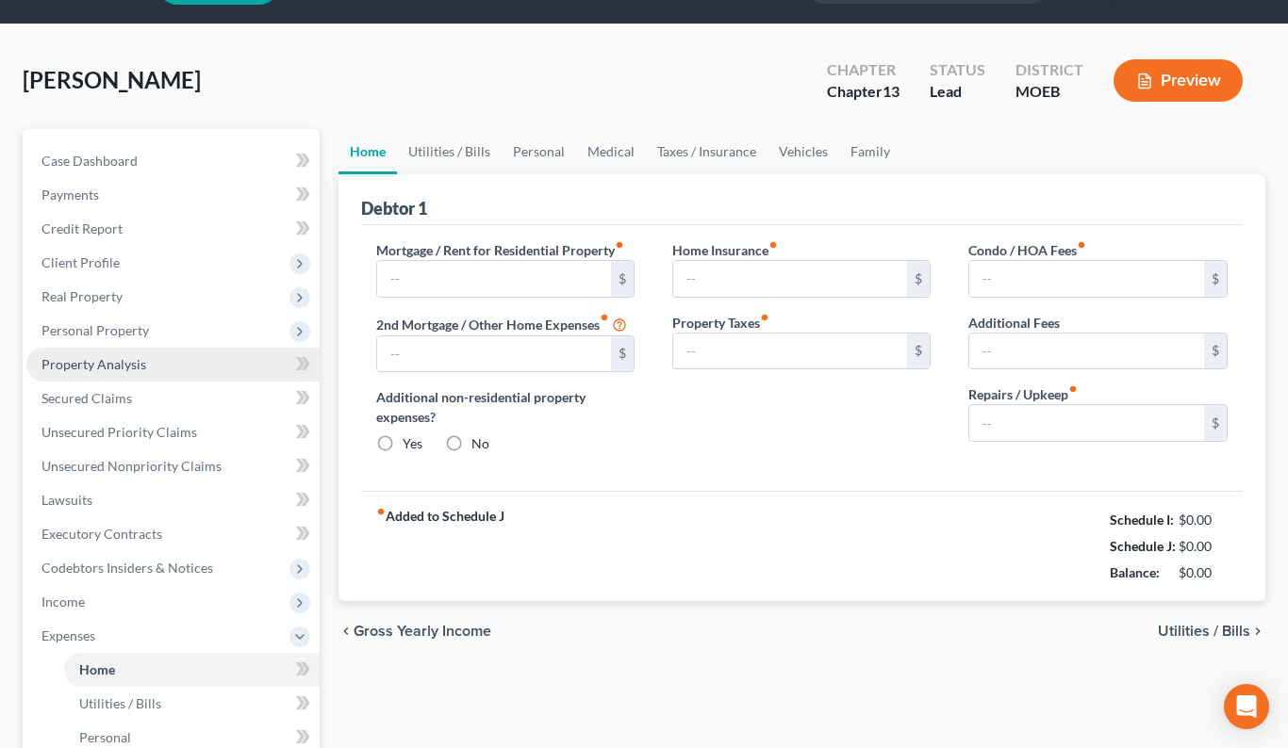
type input "1,900.00"
type input "0.00"
radio input "true"
type input "0.00"
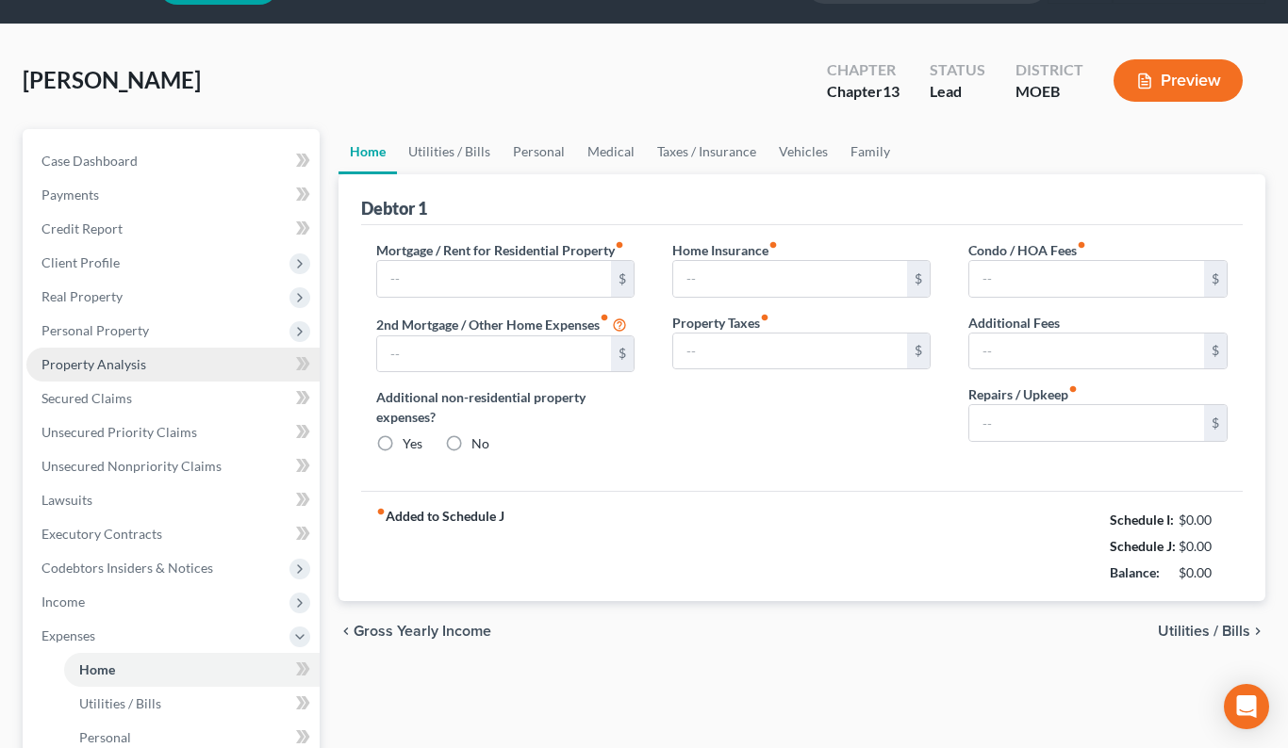
type input "0.00"
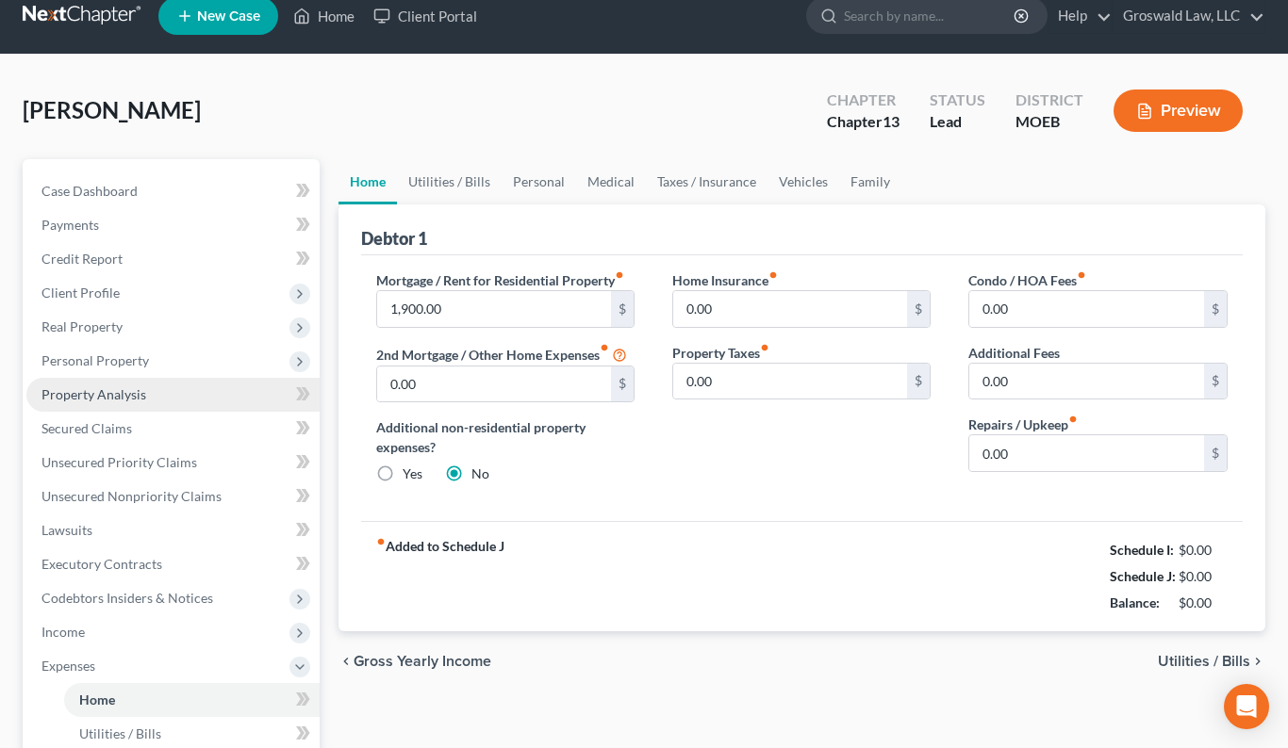
scroll to position [0, 0]
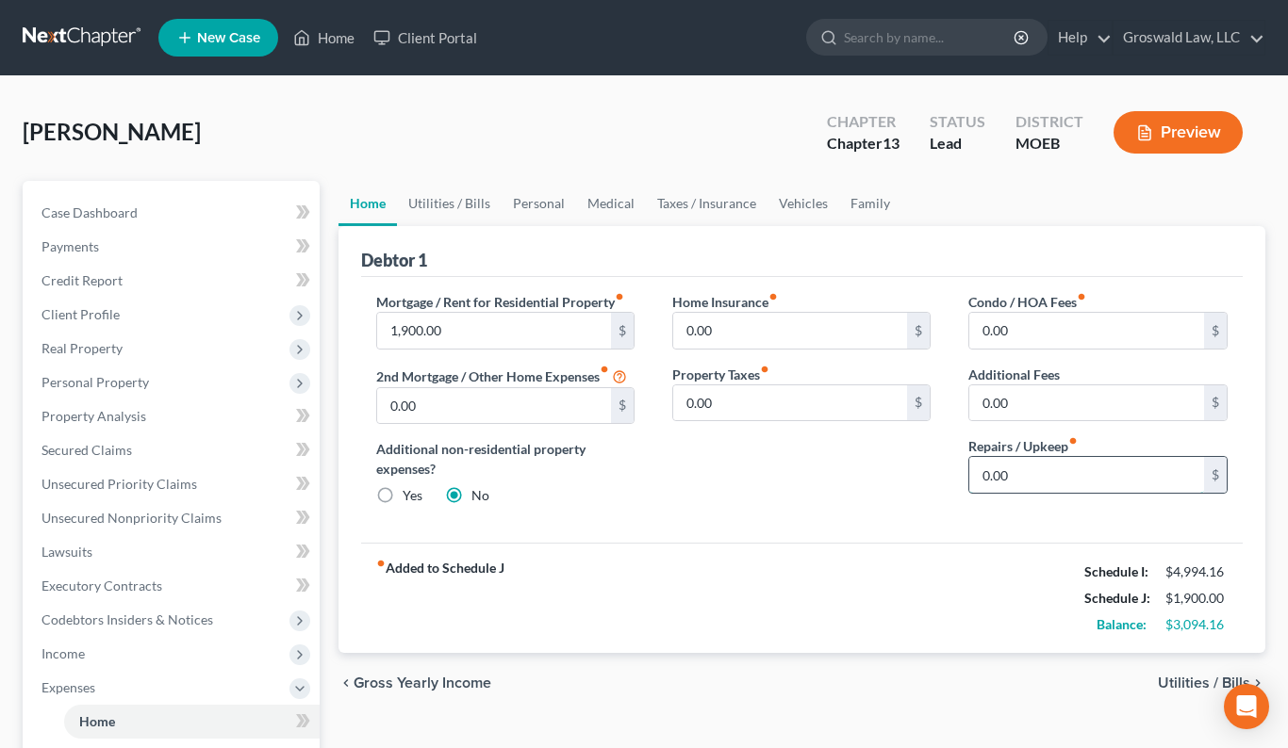
click at [1038, 477] on input "0.00" at bounding box center [1086, 475] width 235 height 36
type input "190"
click at [747, 474] on div "Home Insurance fiber_manual_record 0.00 $ Property Taxes fiber_manual_record 0.…" at bounding box center [801, 406] width 296 height 229
click at [458, 201] on link "Utilities / Bills" at bounding box center [449, 203] width 105 height 45
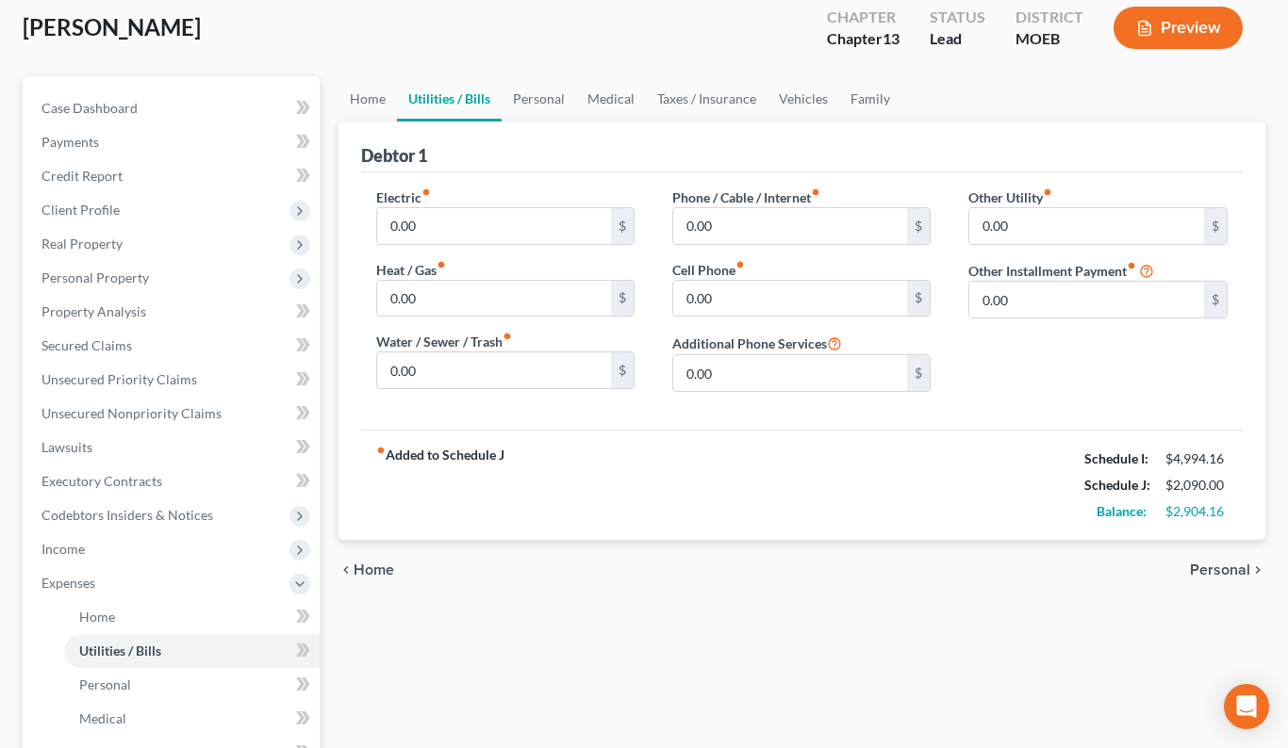
scroll to position [189, 0]
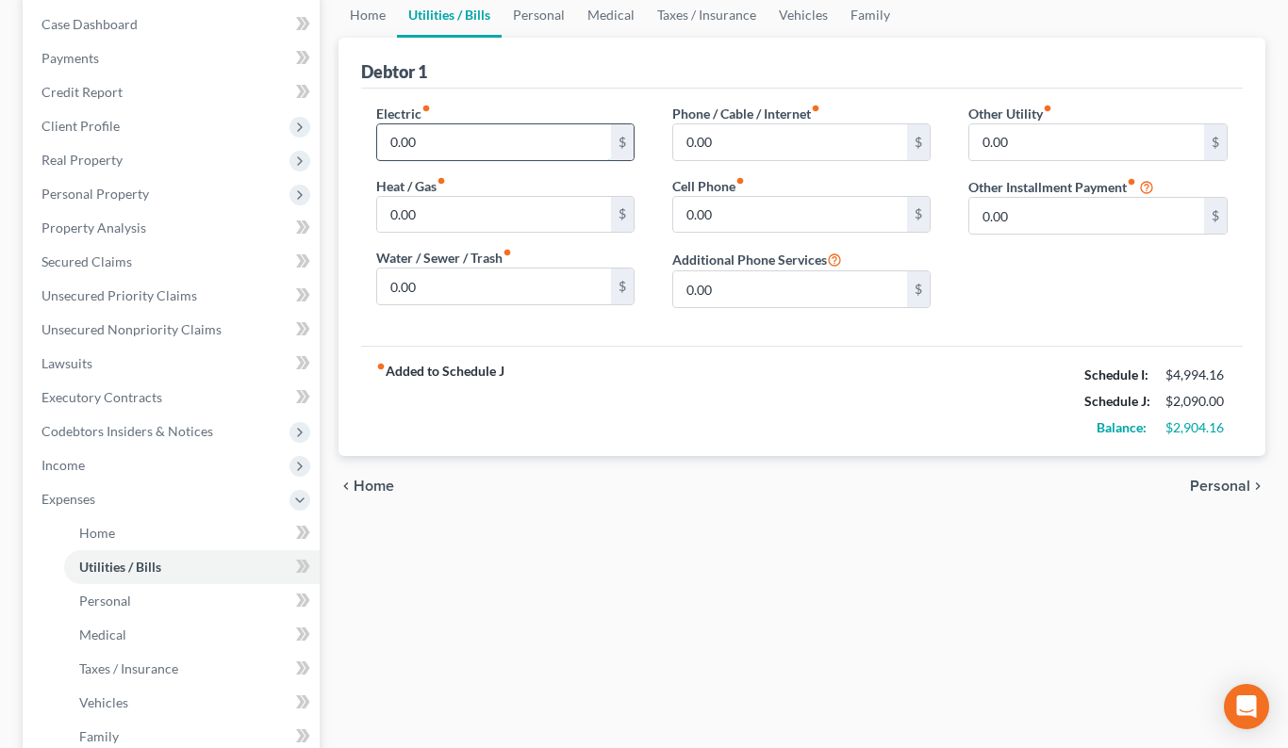
click at [476, 139] on input "0.00" at bounding box center [494, 142] width 235 height 36
type input "150"
click at [434, 211] on input "0.00" at bounding box center [494, 215] width 235 height 36
type input "2"
type input "100"
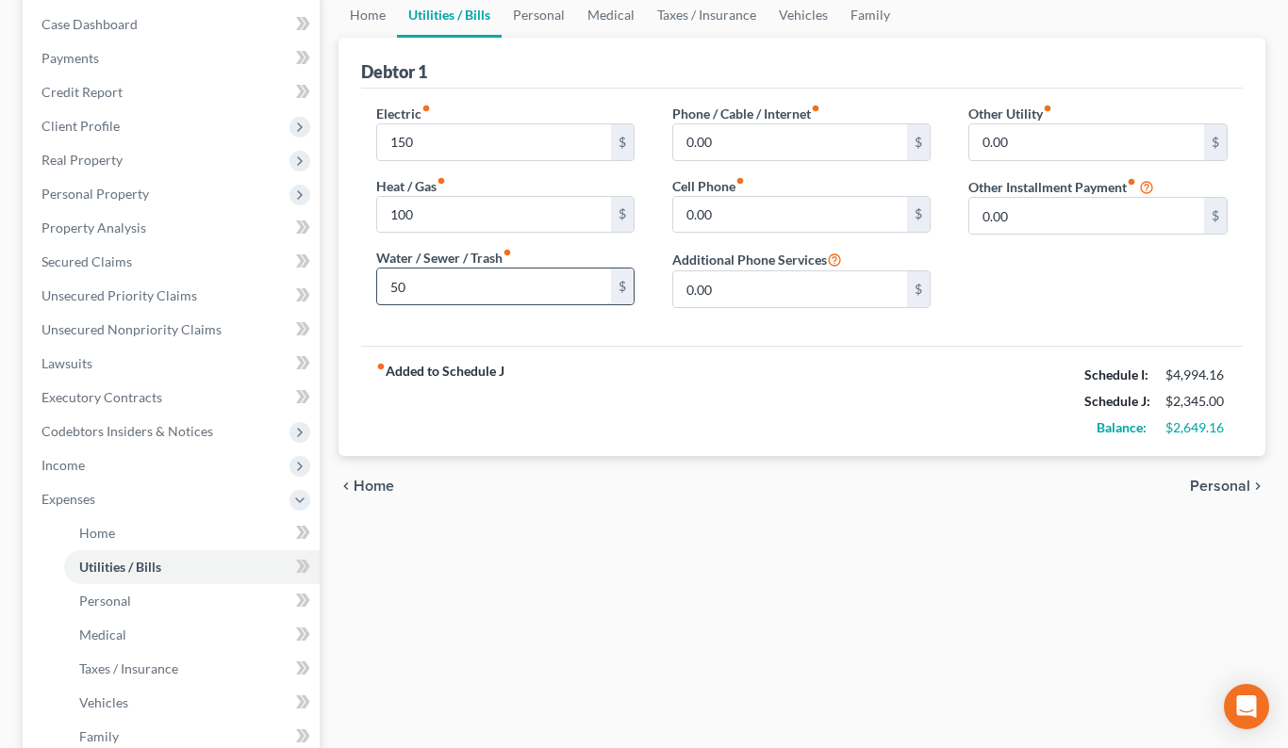
type input "50"
type input "99"
click at [770, 431] on div "fiber_manual_record Added to Schedule J Schedule I: $4,994.16 Schedule J: $2,58…" at bounding box center [802, 401] width 882 height 110
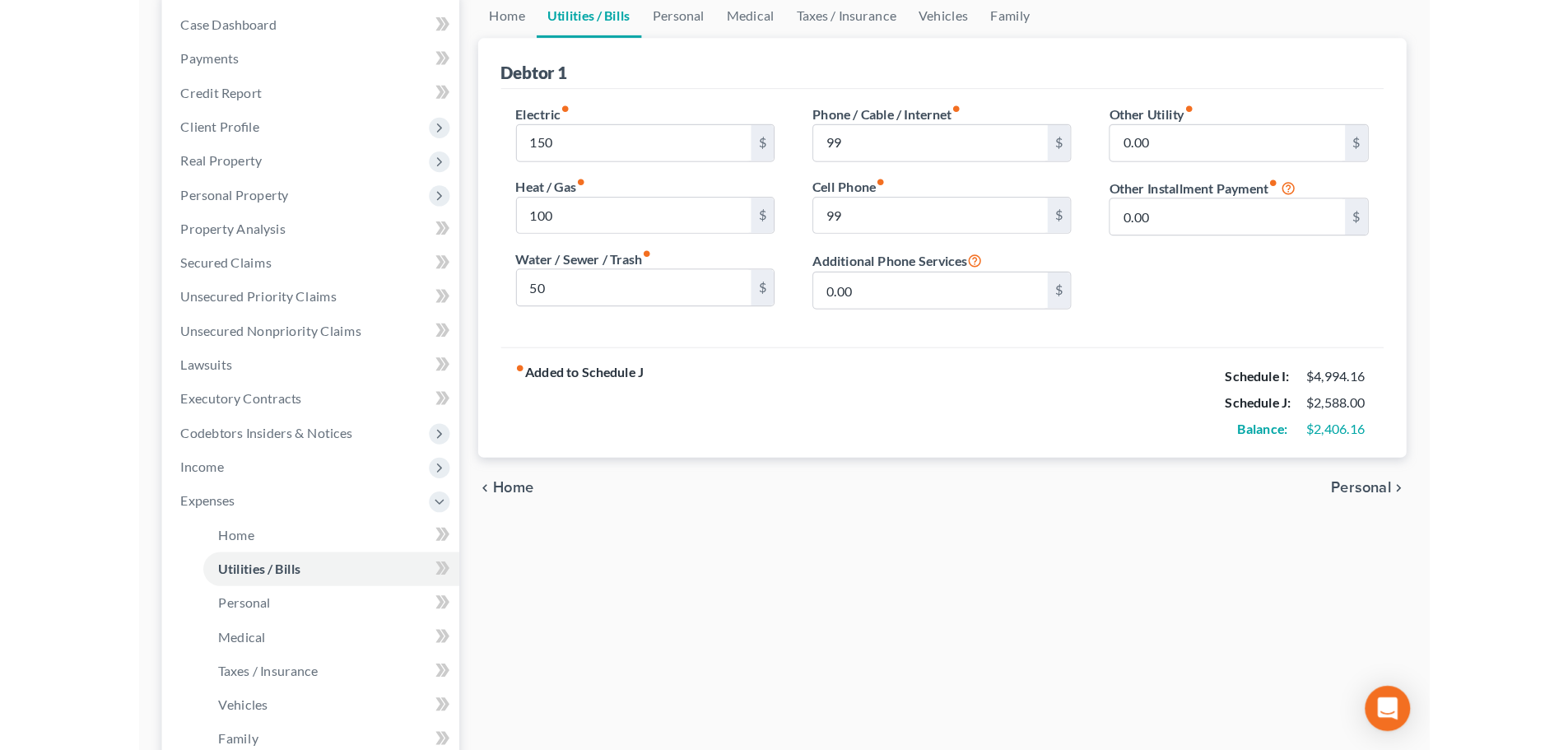
scroll to position [0, 0]
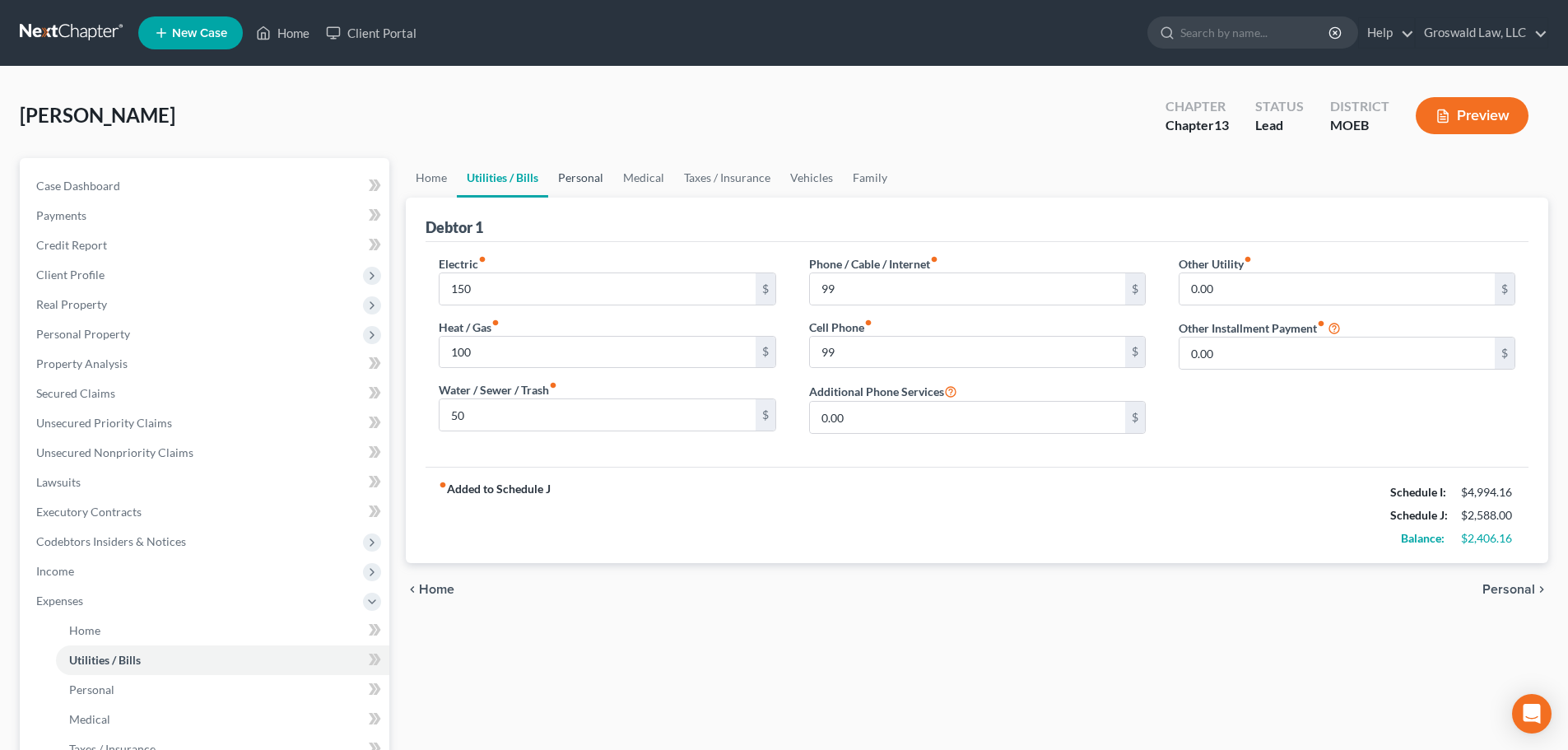
click at [599, 177] on link "Personal" at bounding box center [581, 177] width 65 height 39
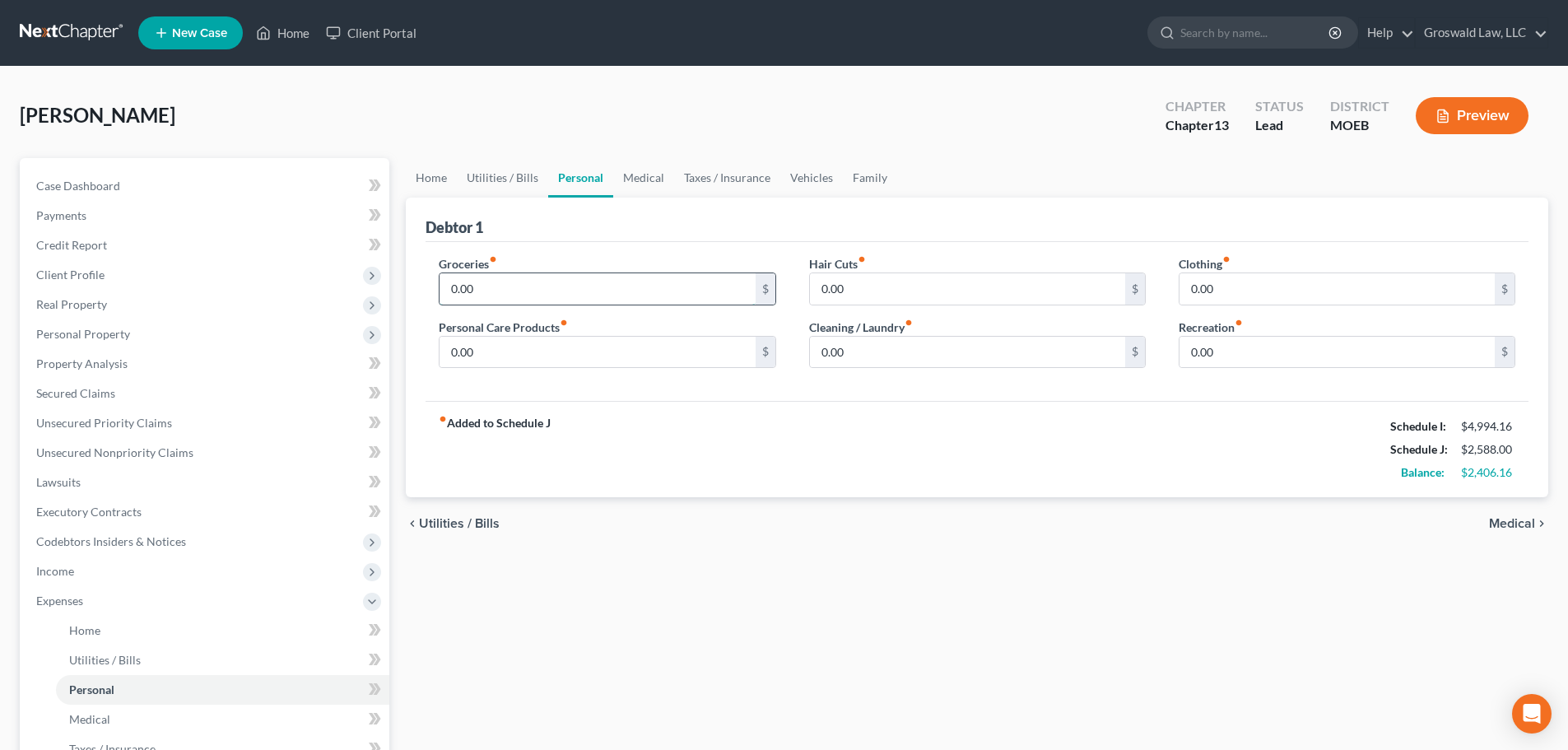
click at [500, 286] on input "0.00" at bounding box center [596, 289] width 315 height 31
type input "1,500"
type input "150"
type input "100"
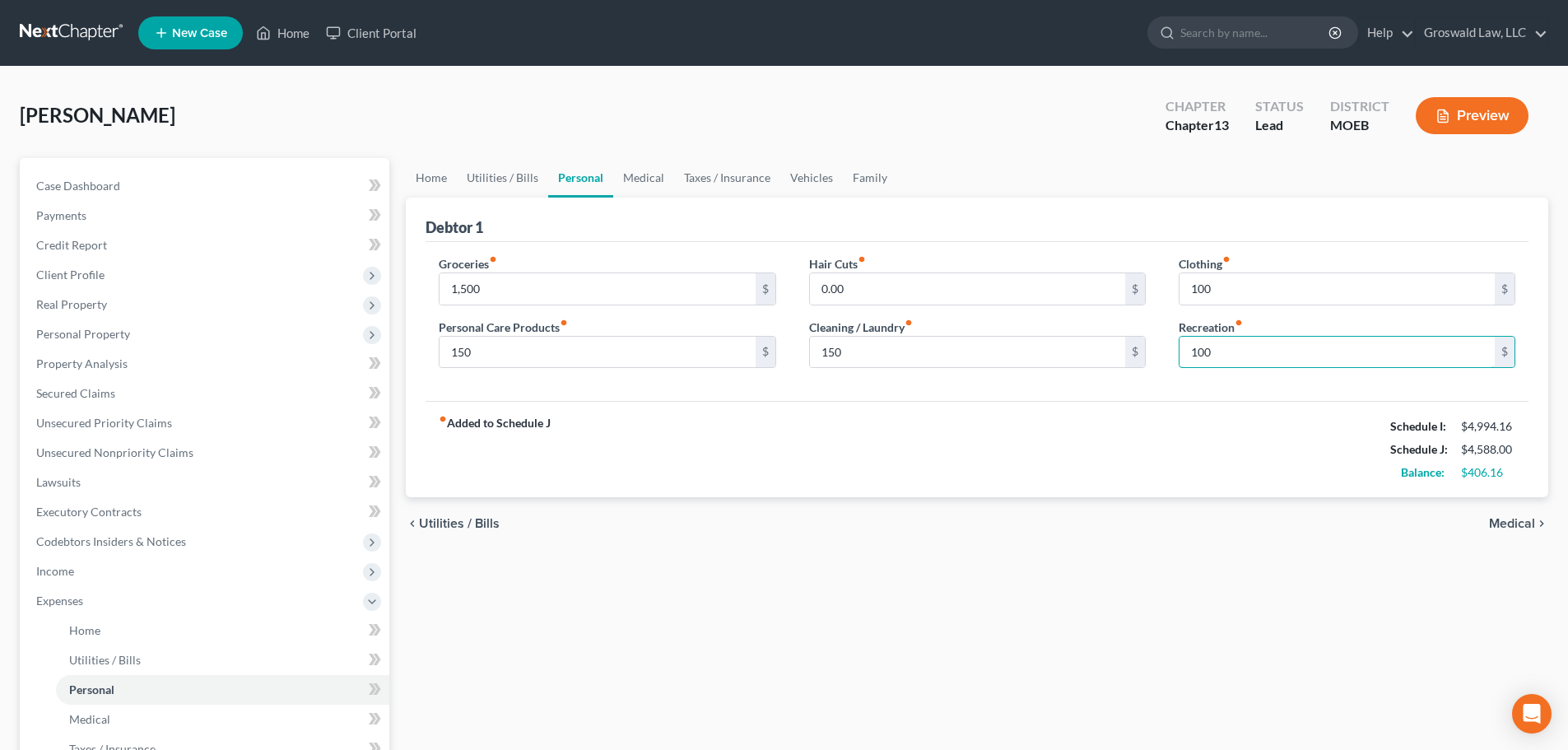
type input "100"
click at [643, 217] on div "Debtor 1" at bounding box center [976, 219] width 1103 height 45
click at [644, 173] on link "Medical" at bounding box center [643, 177] width 61 height 39
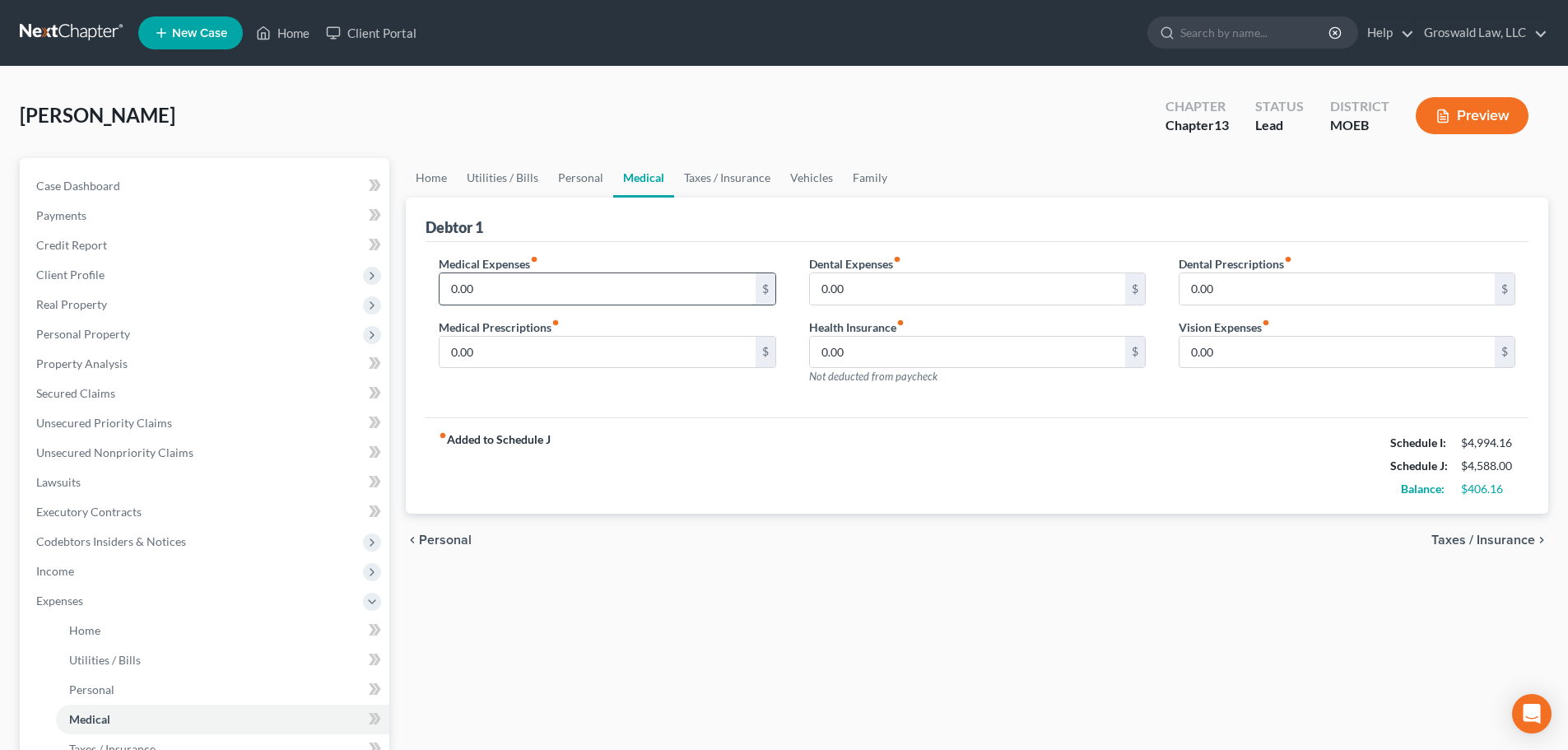
click at [655, 293] on input "0.00" at bounding box center [596, 289] width 315 height 31
type input "150"
click at [764, 223] on div "Debtor 1" at bounding box center [976, 219] width 1103 height 45
click at [737, 177] on link "Taxes / Insurance" at bounding box center [727, 177] width 107 height 39
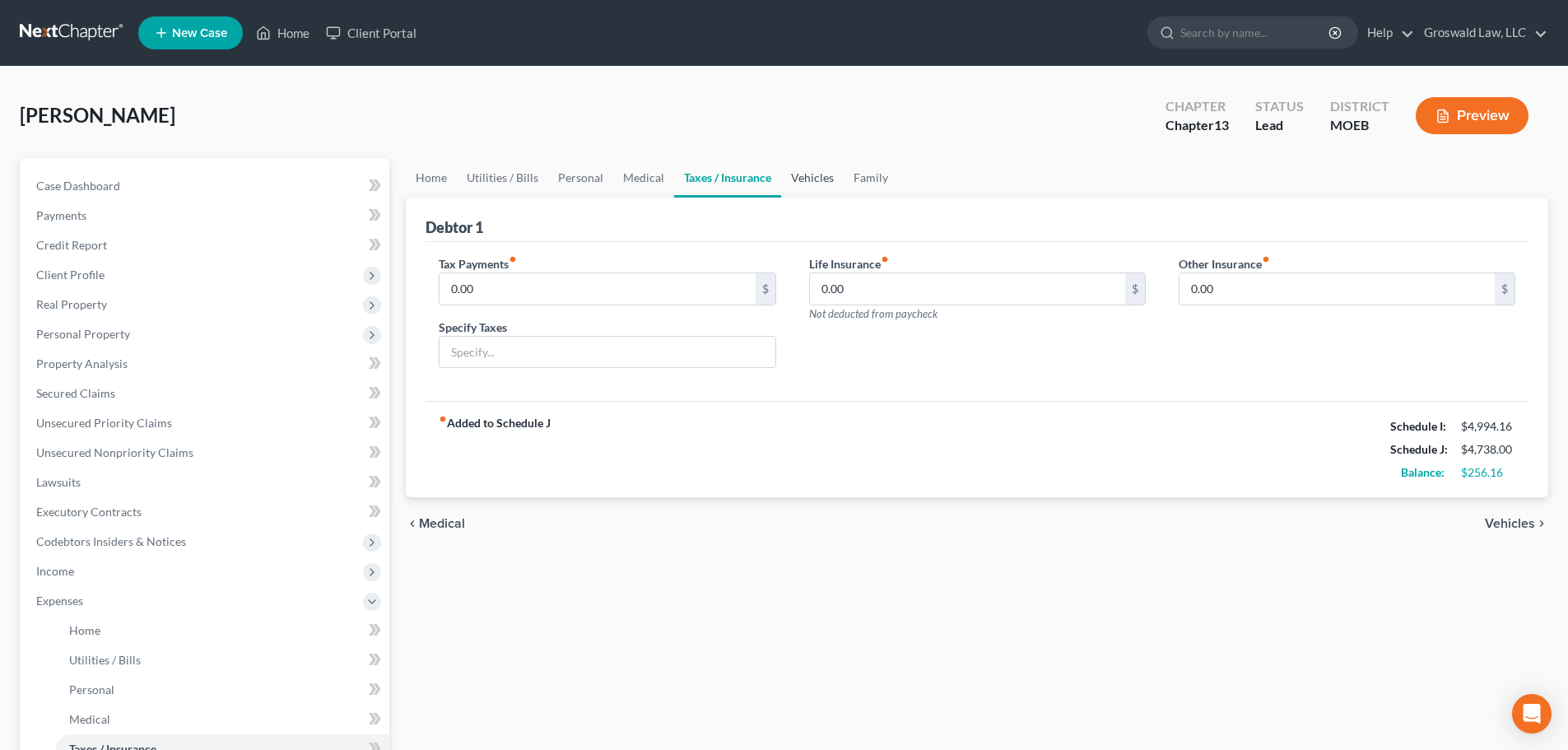
click at [811, 173] on link "Vehicles" at bounding box center [813, 177] width 63 height 39
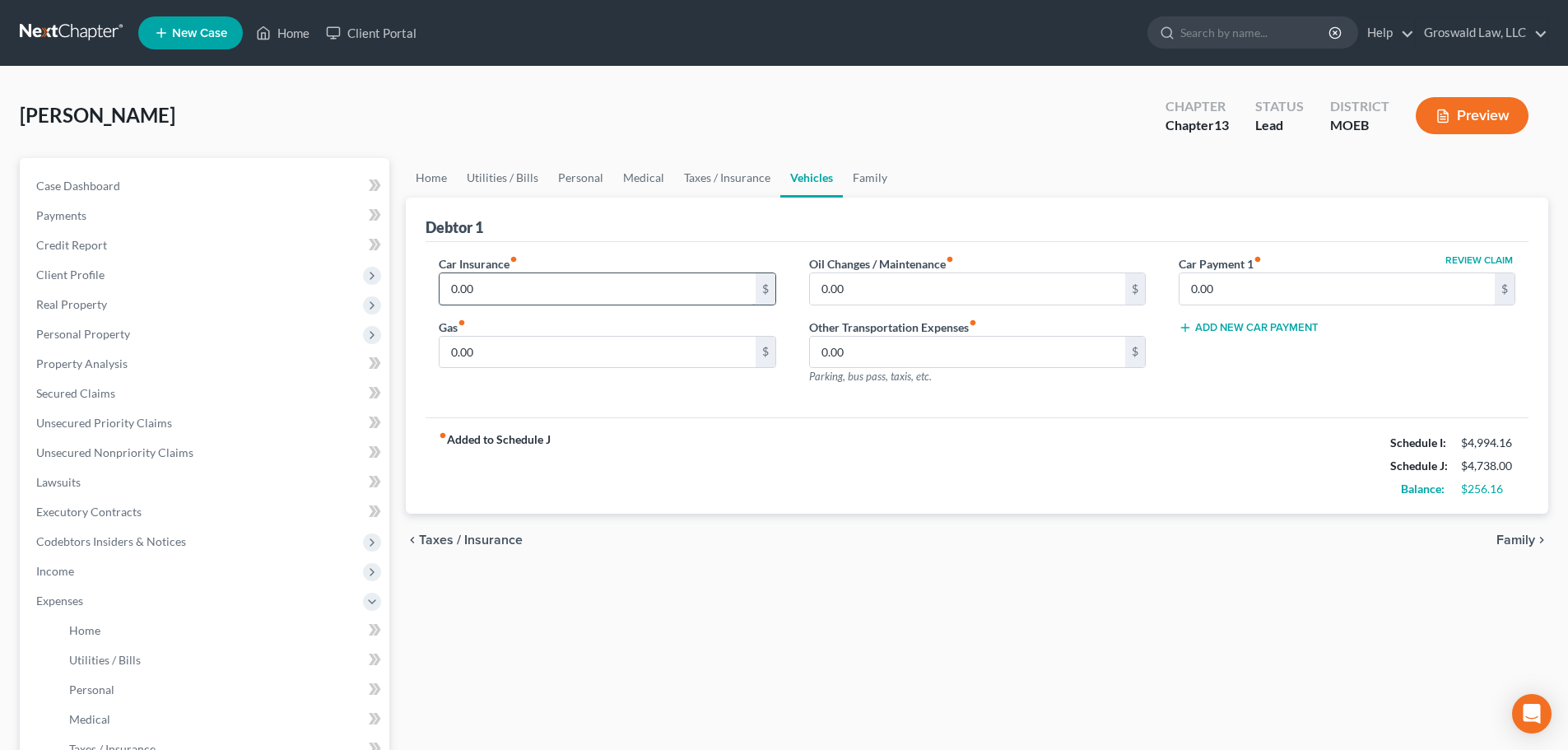
click at [559, 294] on input "0.00" at bounding box center [596, 289] width 315 height 31
type input "150"
type input "200"
click at [686, 468] on div "fiber_manual_record Added to Schedule J Schedule I: $4,994.16 Schedule J: $5,08…" at bounding box center [976, 465] width 1103 height 96
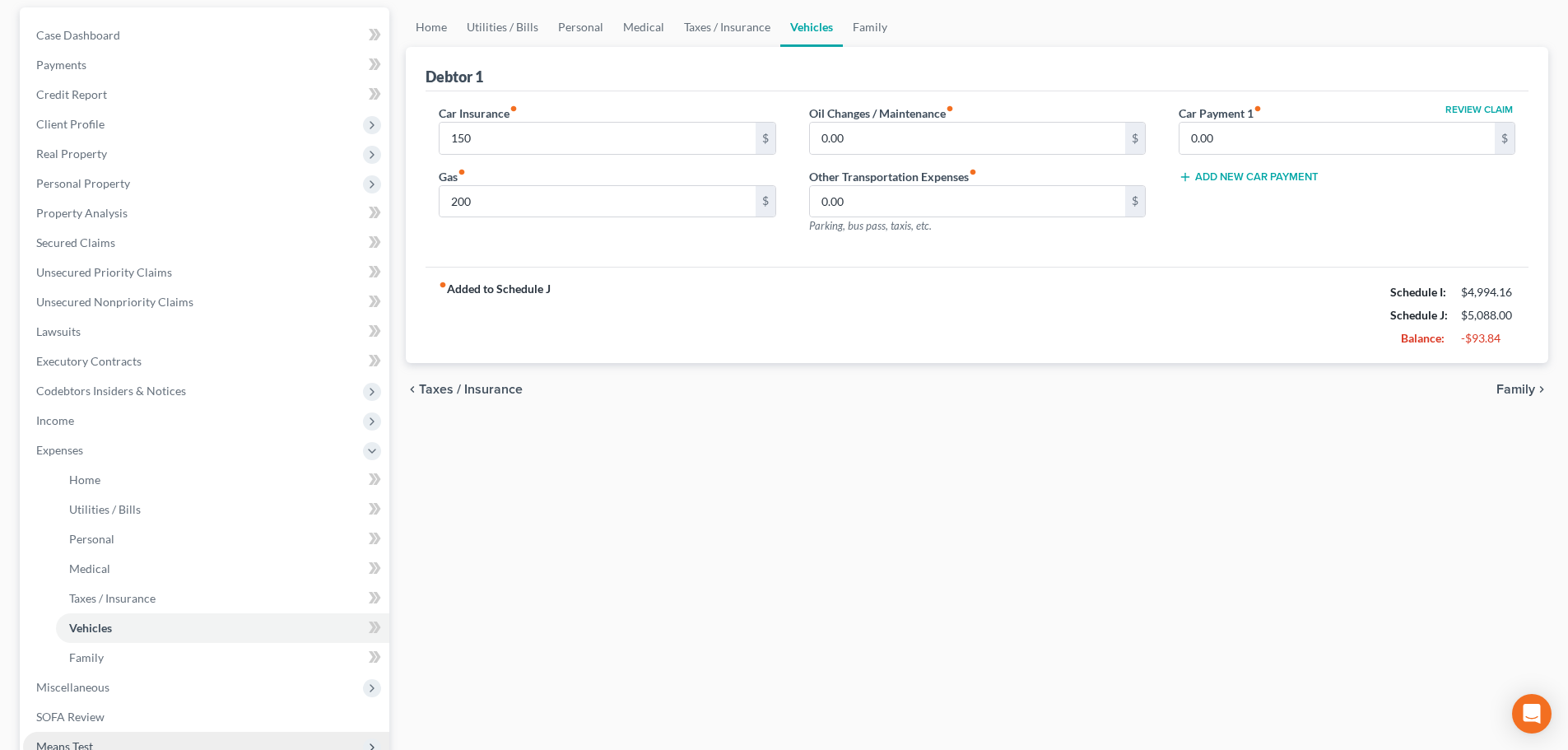
scroll to position [392, 0]
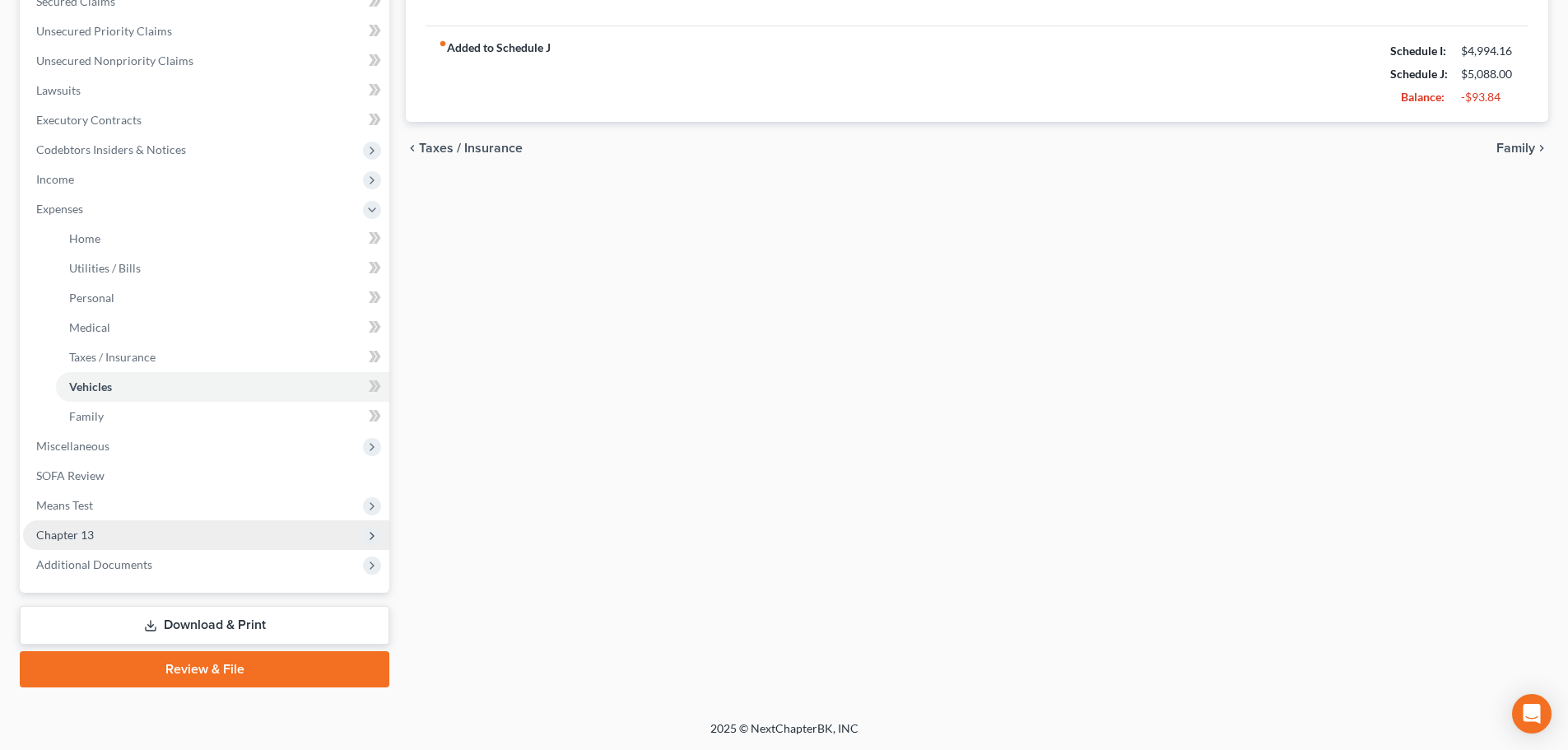
click at [148, 538] on span "Chapter 13" at bounding box center [205, 535] width 366 height 30
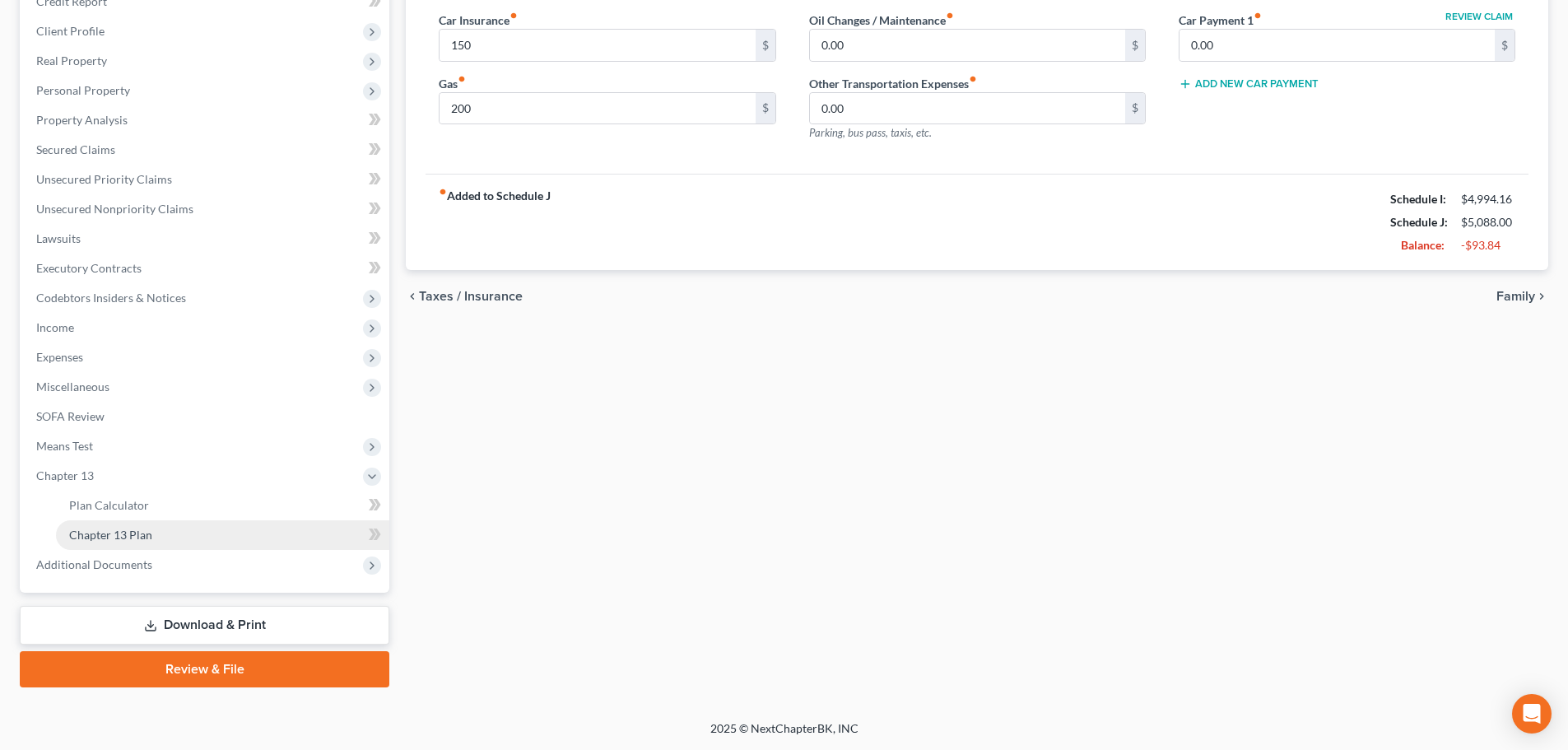
scroll to position [244, 0]
click at [192, 538] on link "Chapter 13 Plan" at bounding box center [223, 535] width 334 height 30
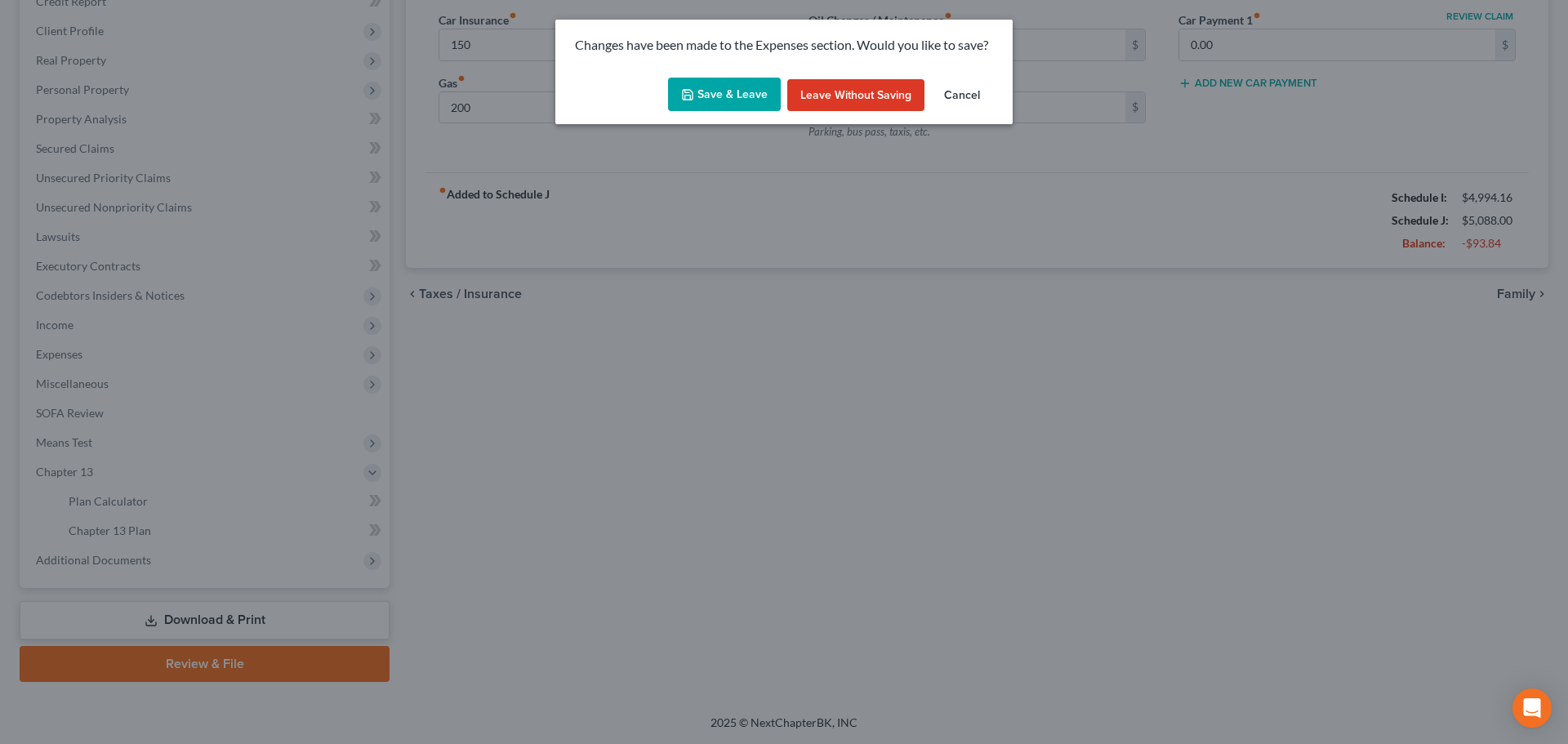
click at [736, 95] on button "Save & Leave" at bounding box center [724, 95] width 113 height 35
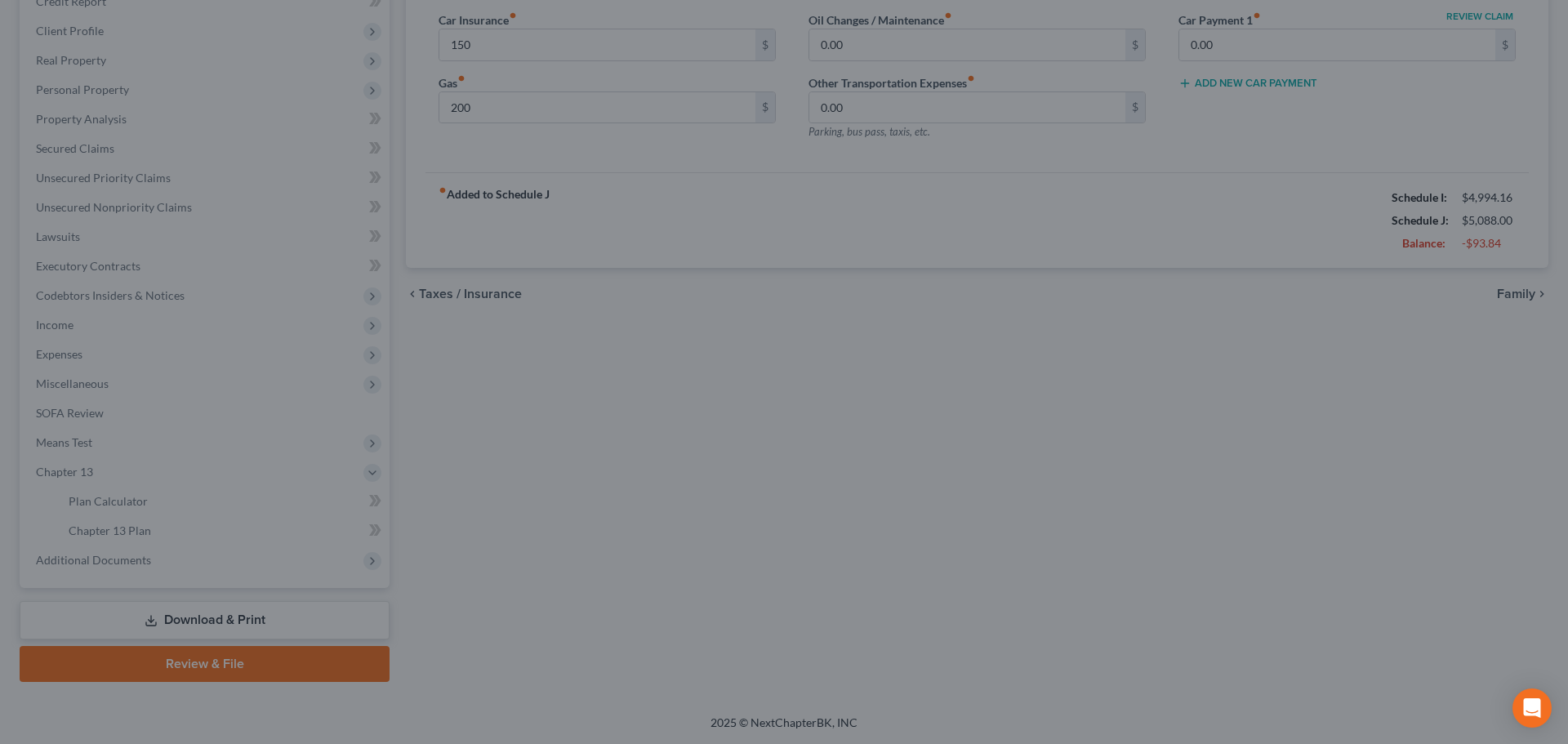
type input "150.00"
type input "200.00"
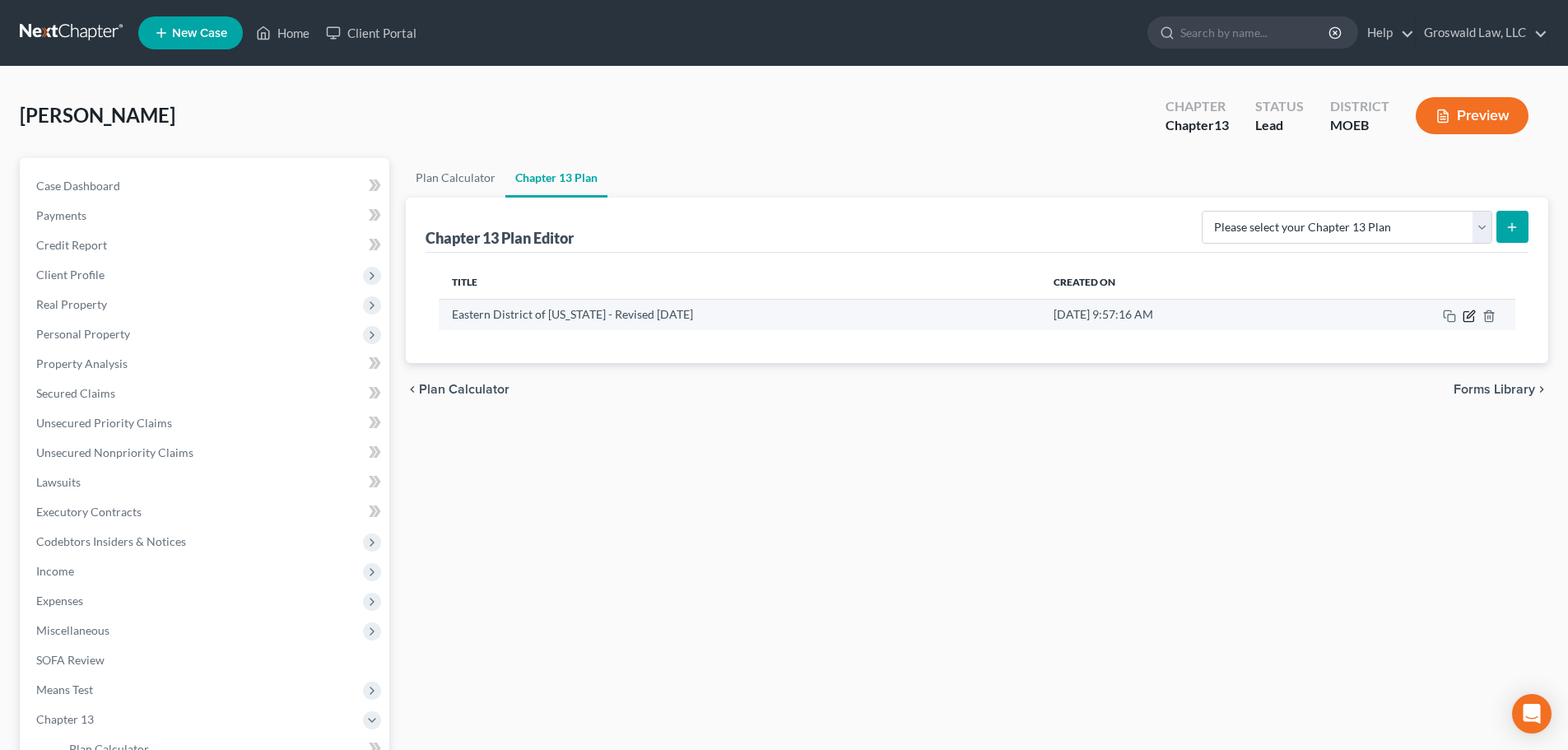
click at [1161, 319] on icon "button" at bounding box center [1468, 315] width 13 height 13
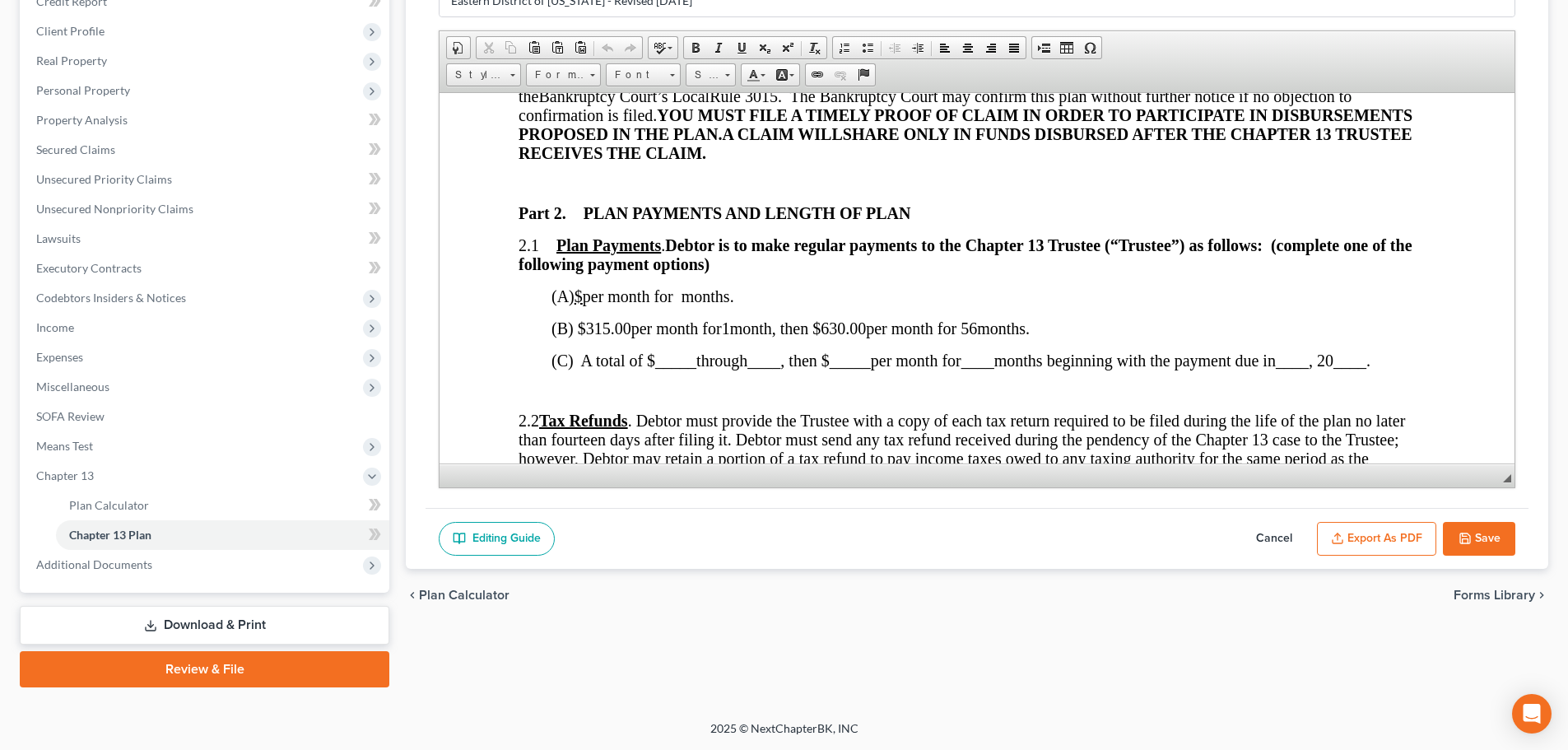
scroll to position [905, 0]
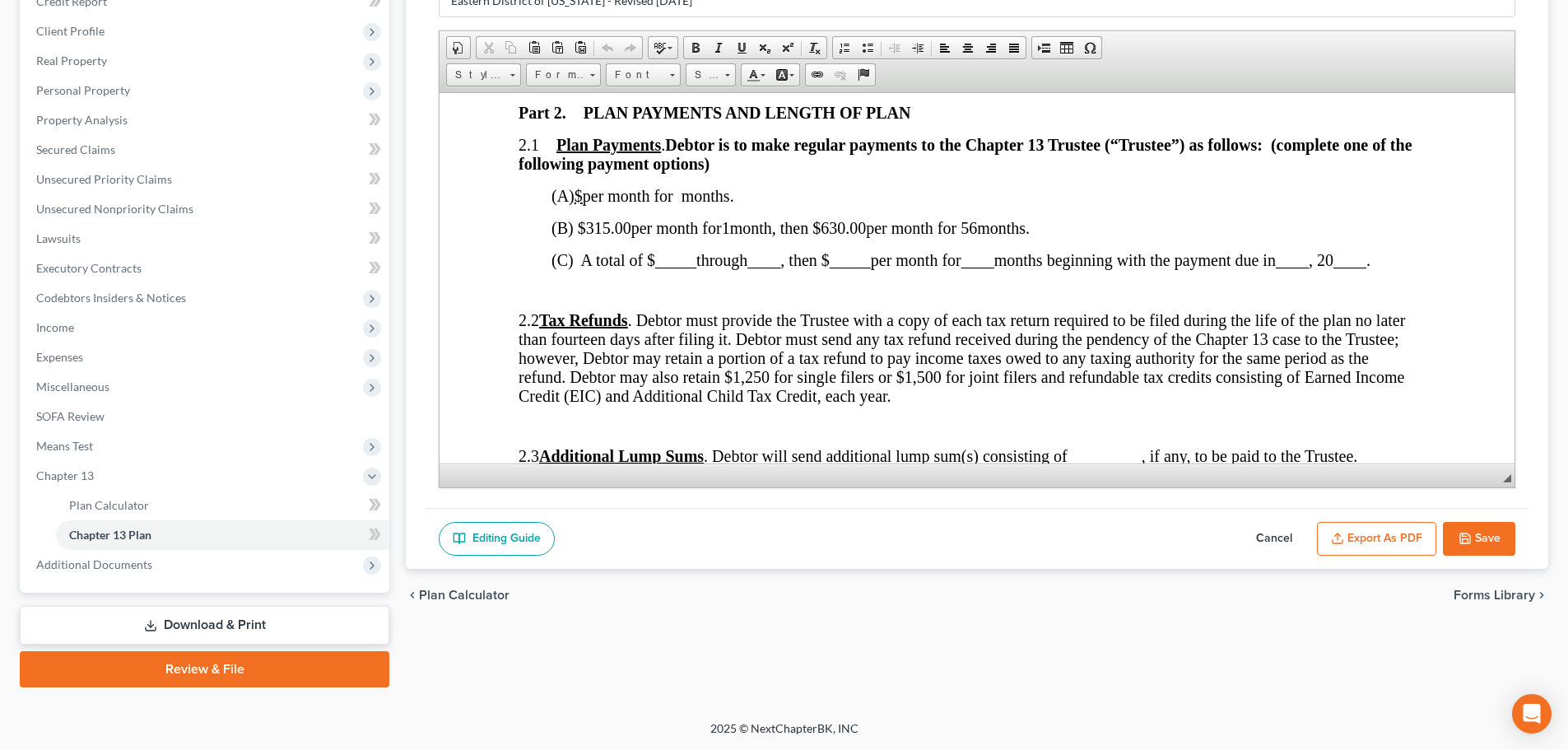
click at [1161, 536] on button "Export as PDF" at bounding box center [1376, 540] width 120 height 35
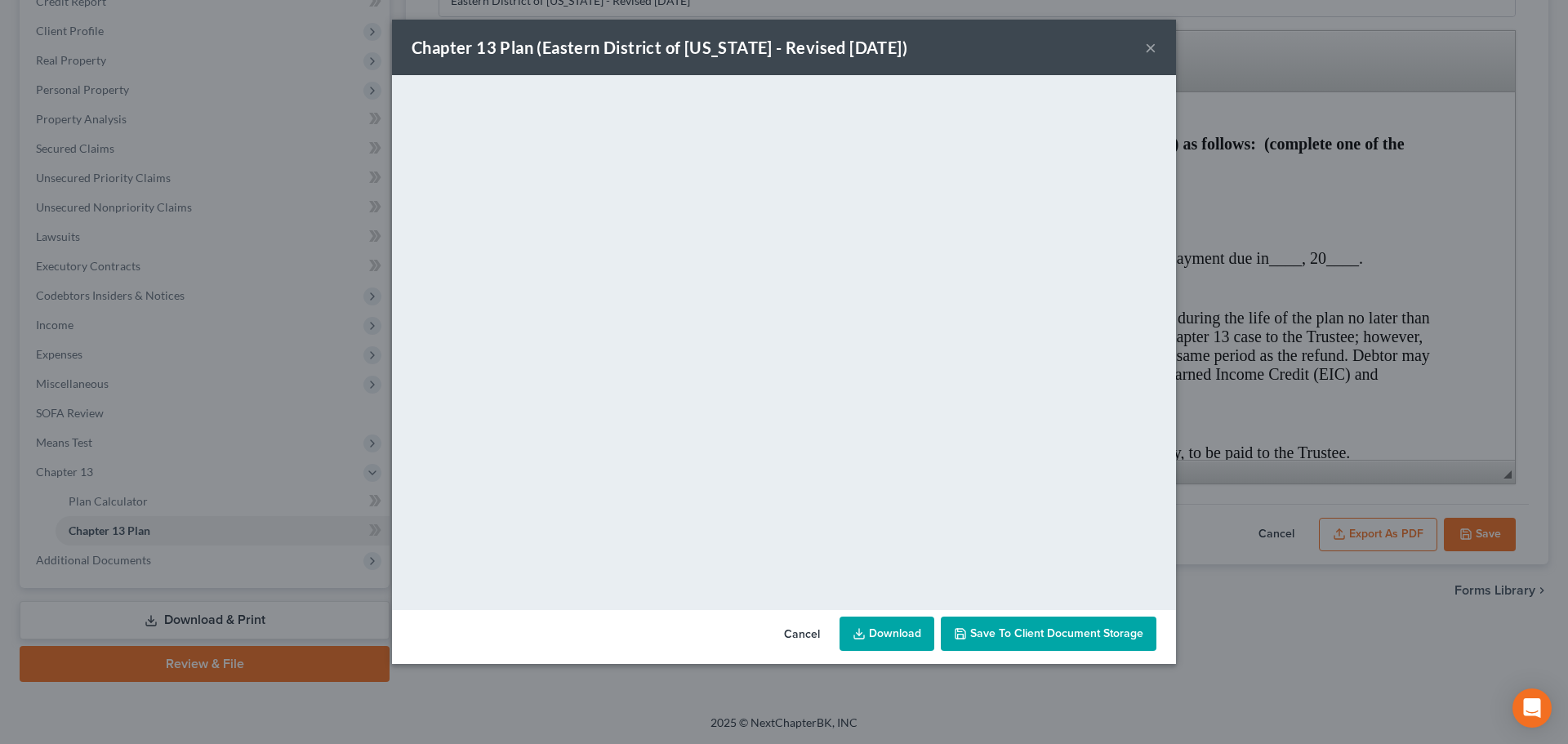
click at [1152, 43] on button "×" at bounding box center [1150, 47] width 11 height 20
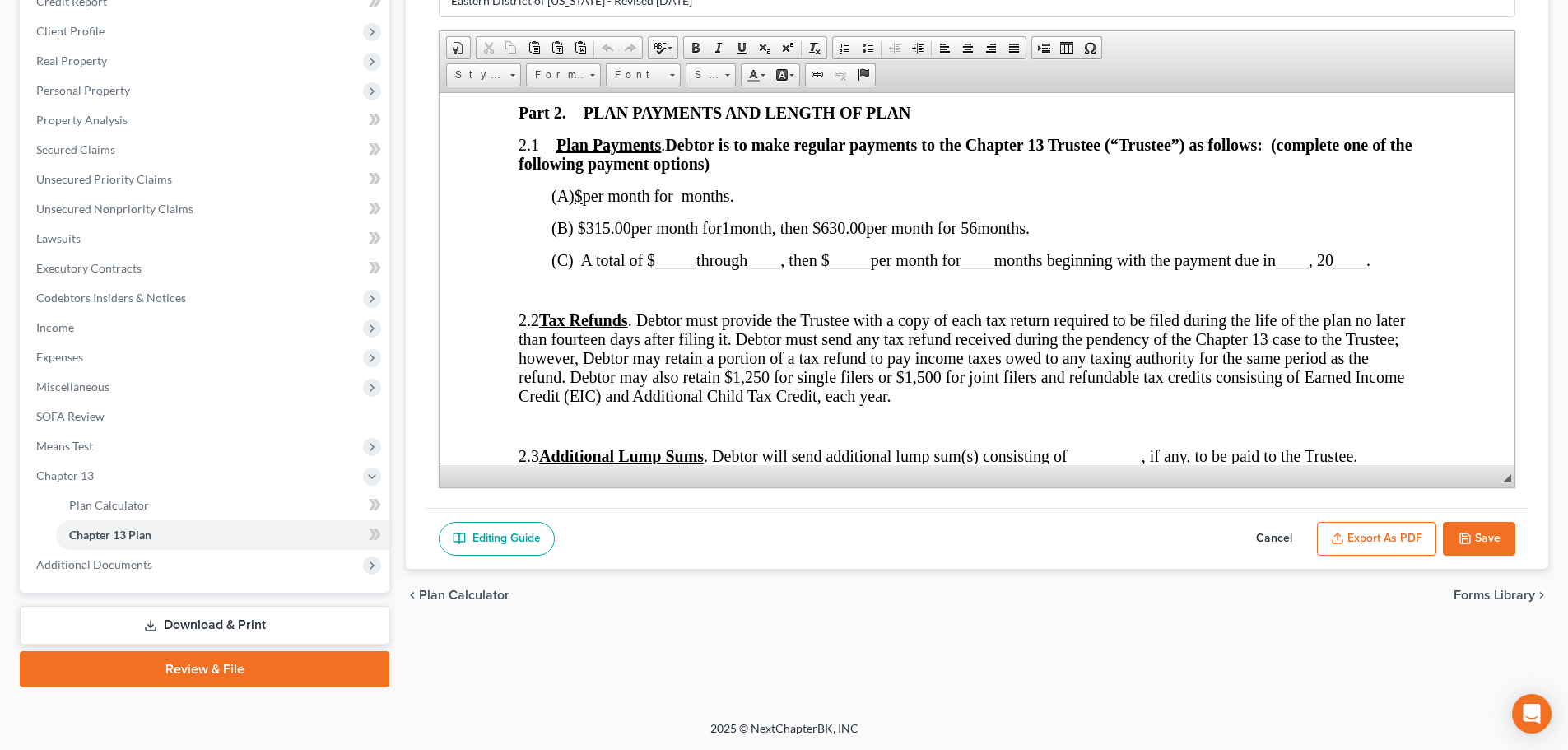
click at [1161, 546] on button "Save" at bounding box center [1478, 540] width 72 height 35
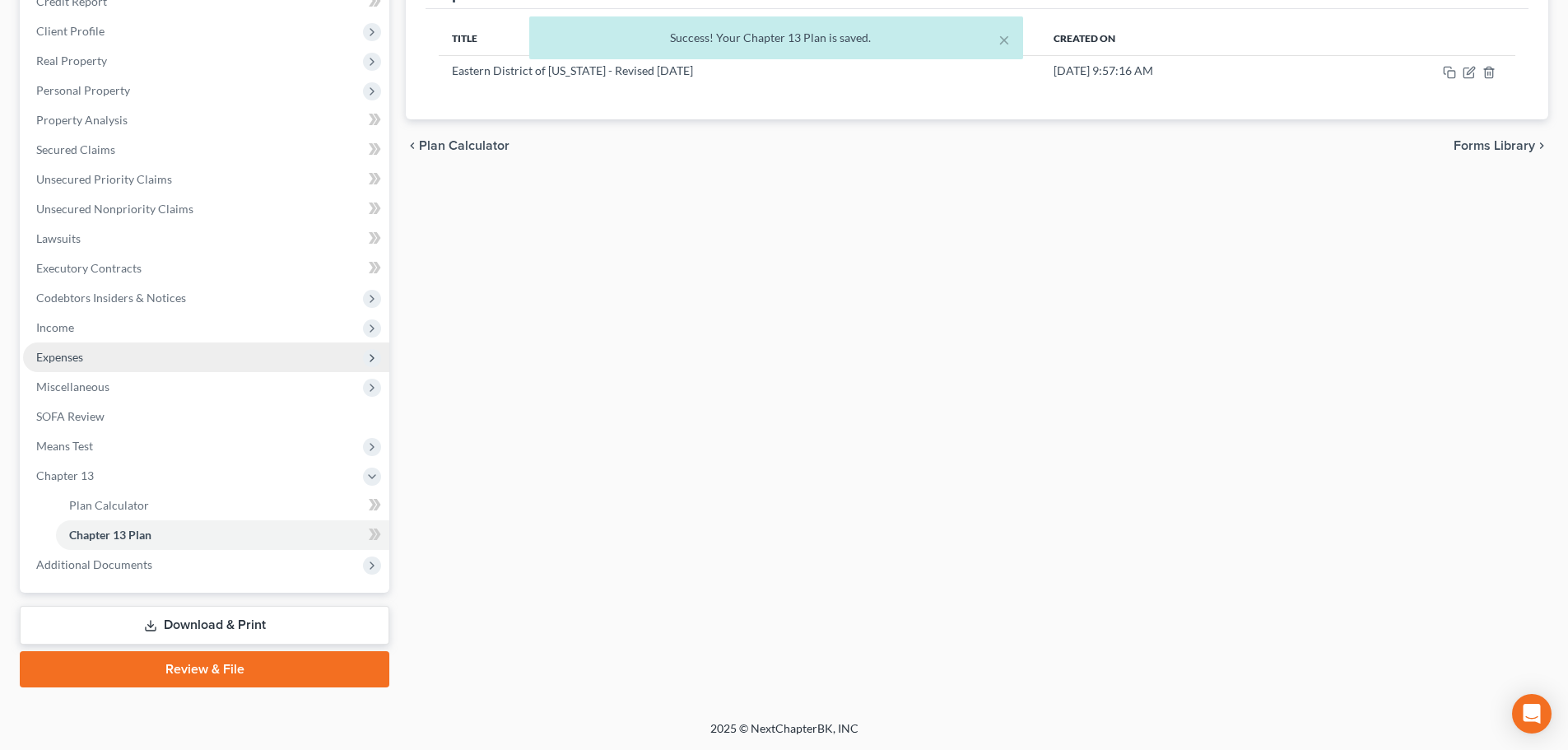
click at [171, 364] on span "Expenses" at bounding box center [205, 357] width 366 height 30
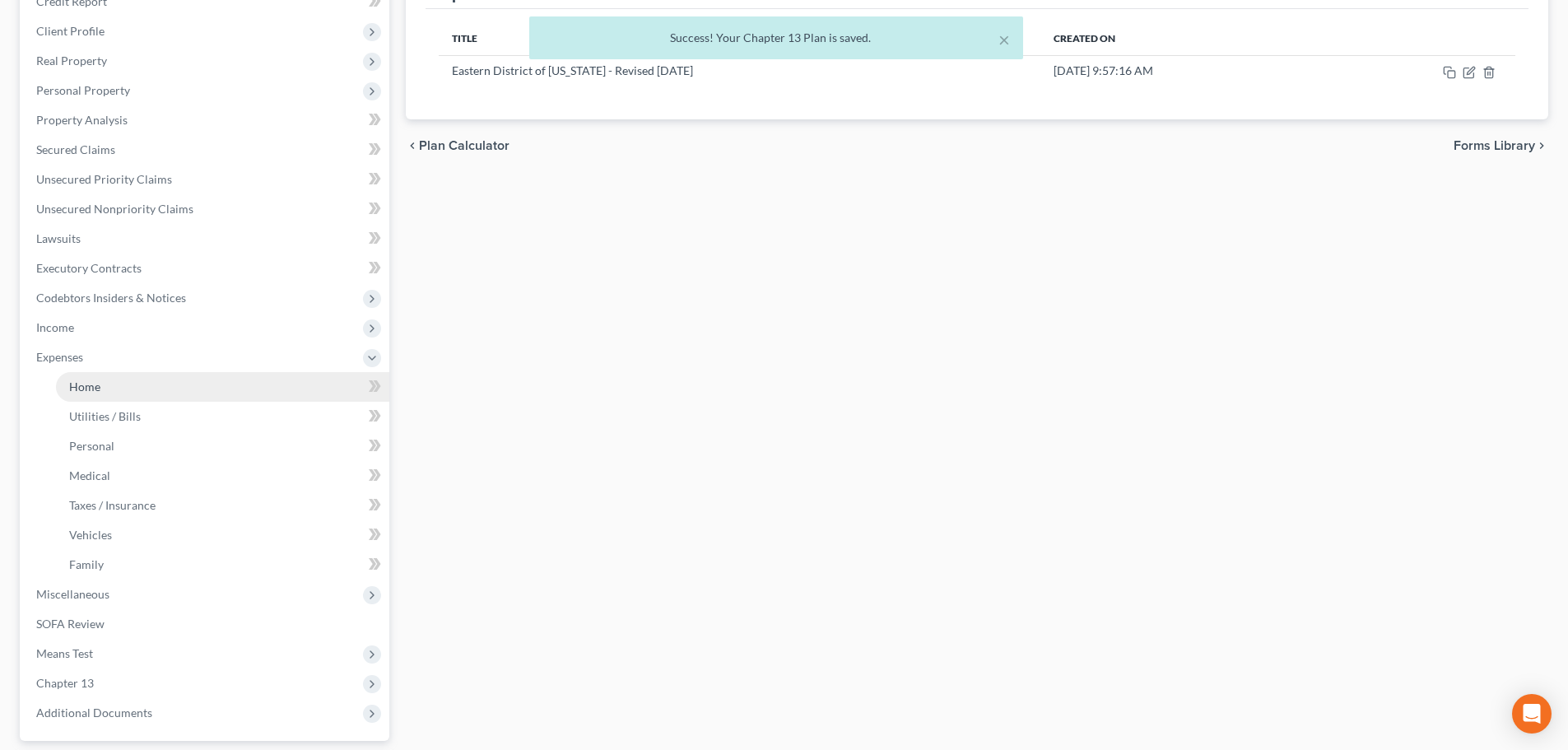
click at [120, 390] on link "Home" at bounding box center [223, 387] width 334 height 30
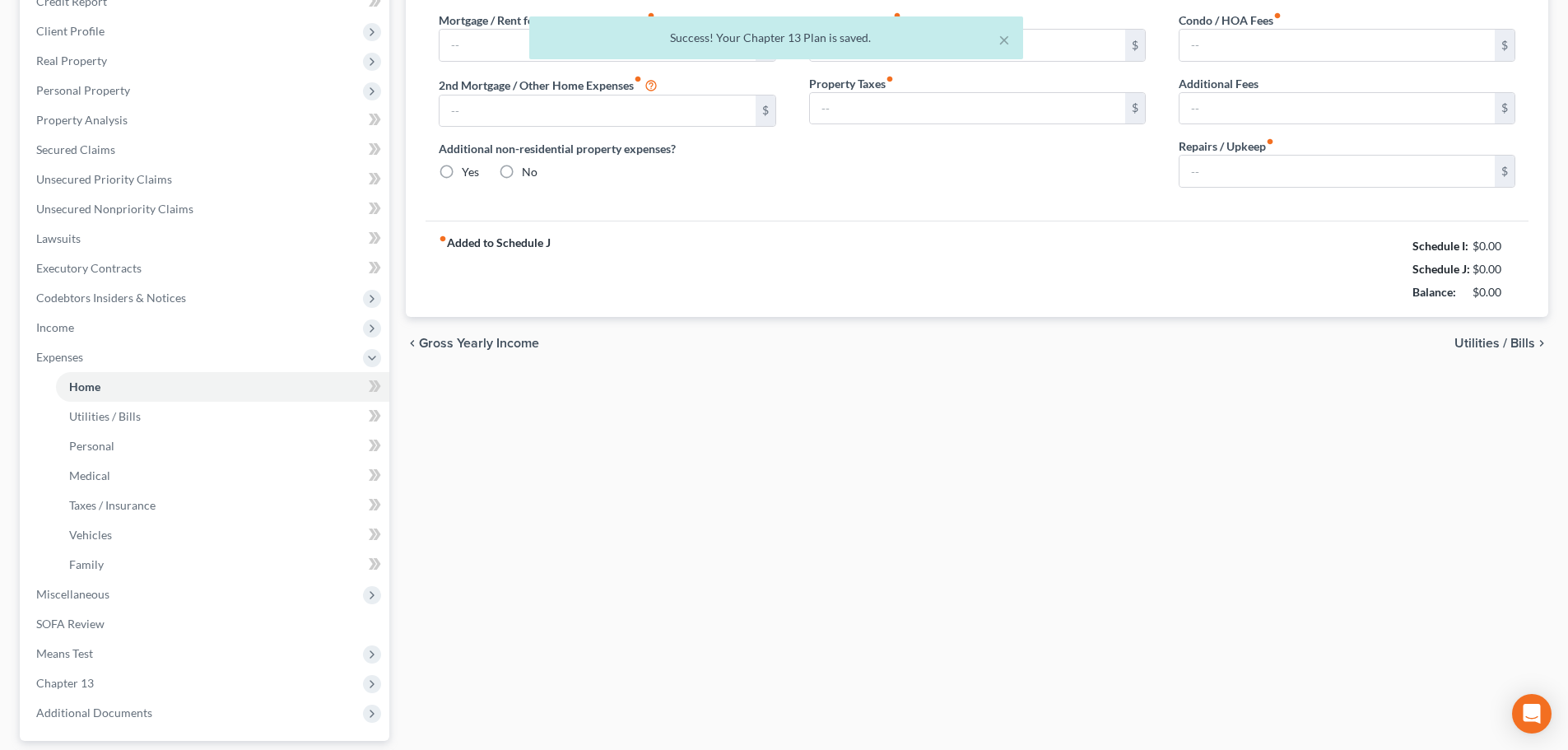
scroll to position [10, 0]
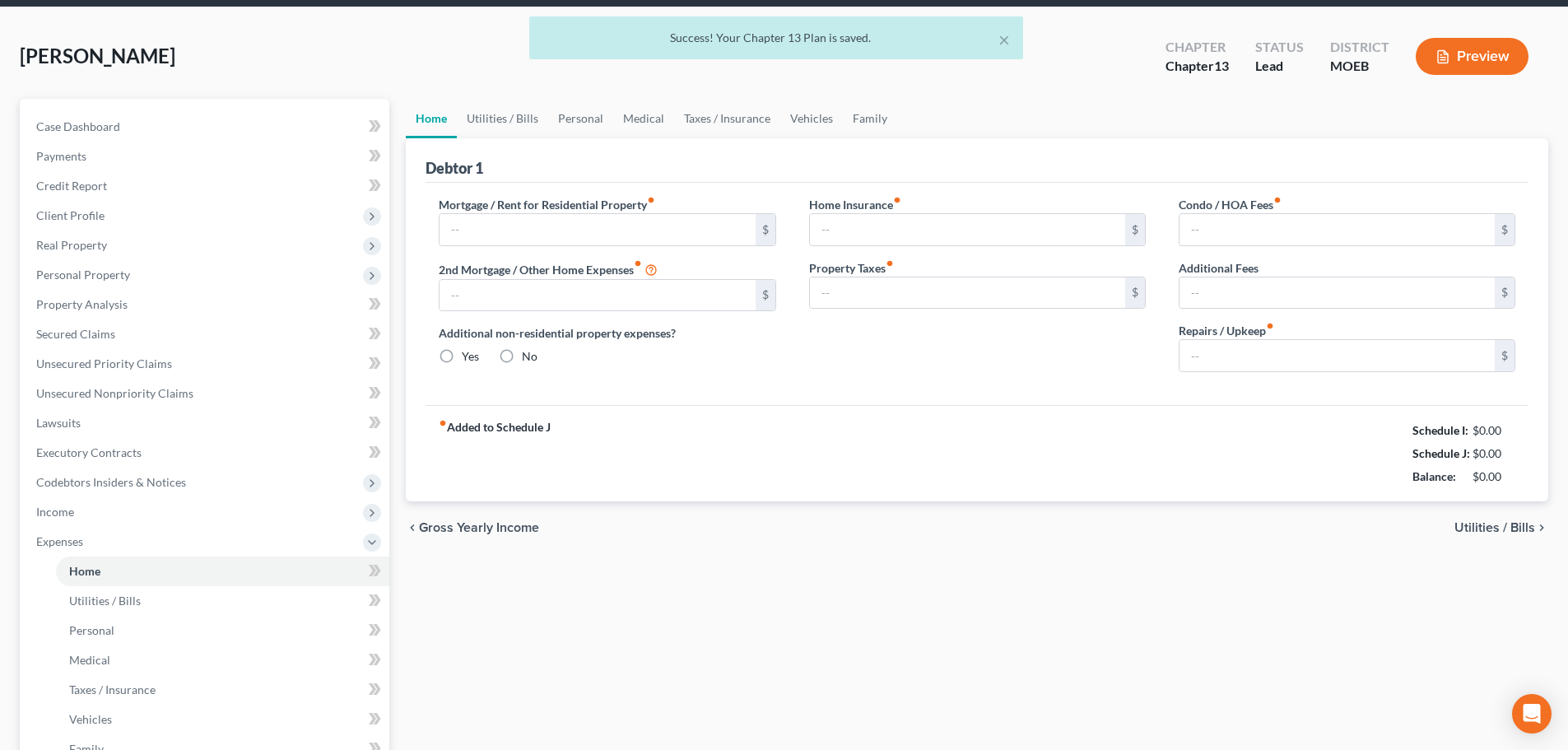
type input "1,900.00"
type input "0.00"
radio input "true"
type input "0.00"
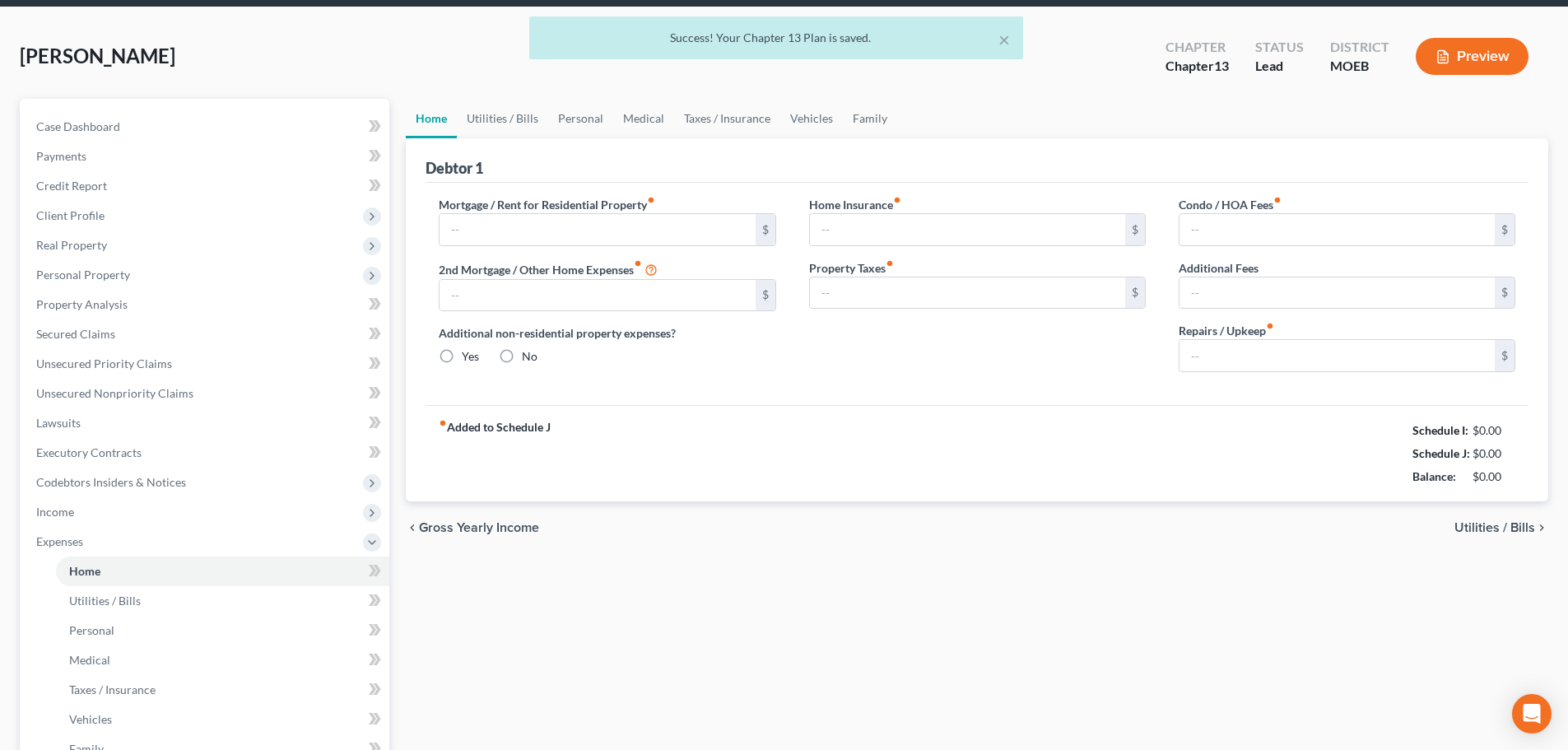
type input "0.00"
type input "190.00"
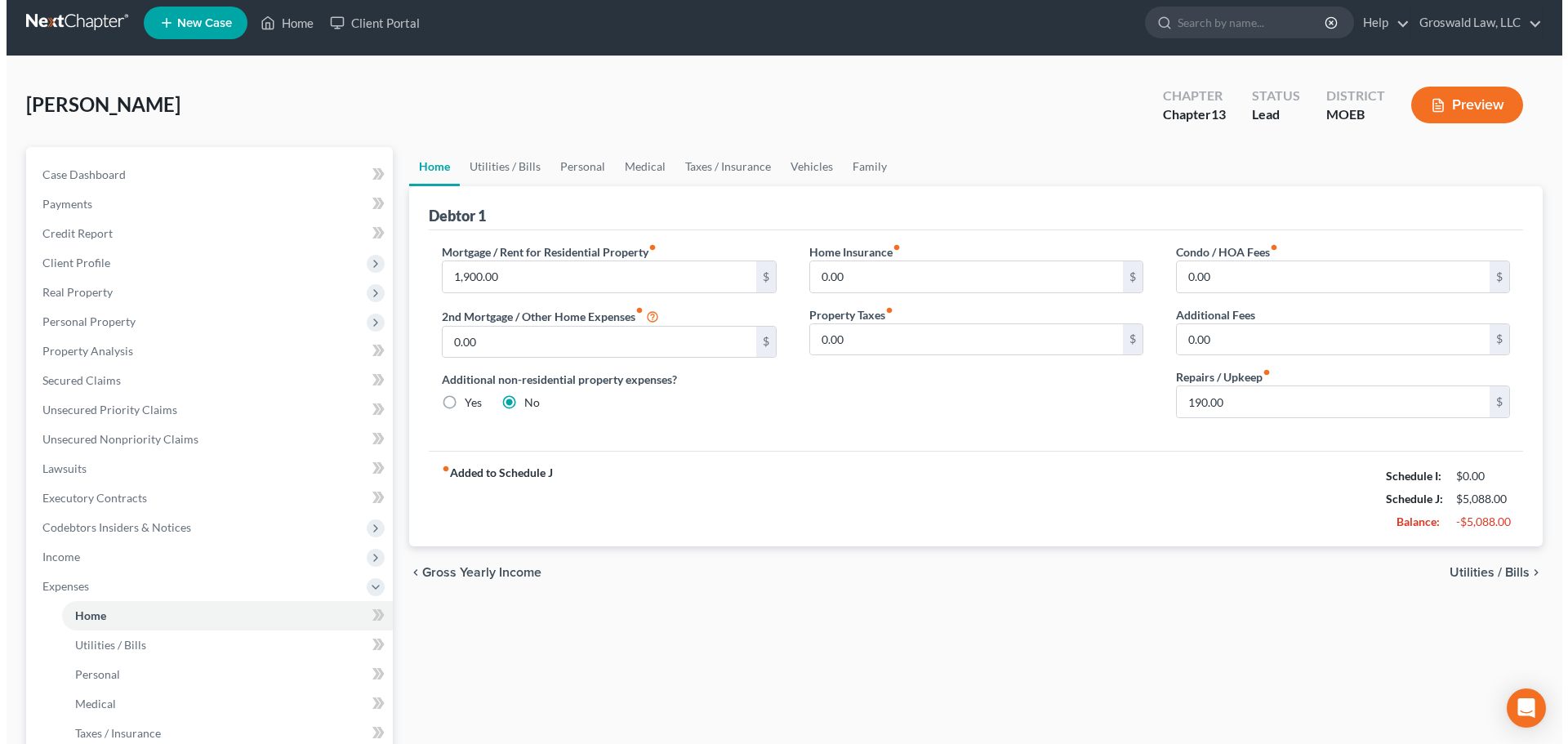
scroll to position [0, 0]
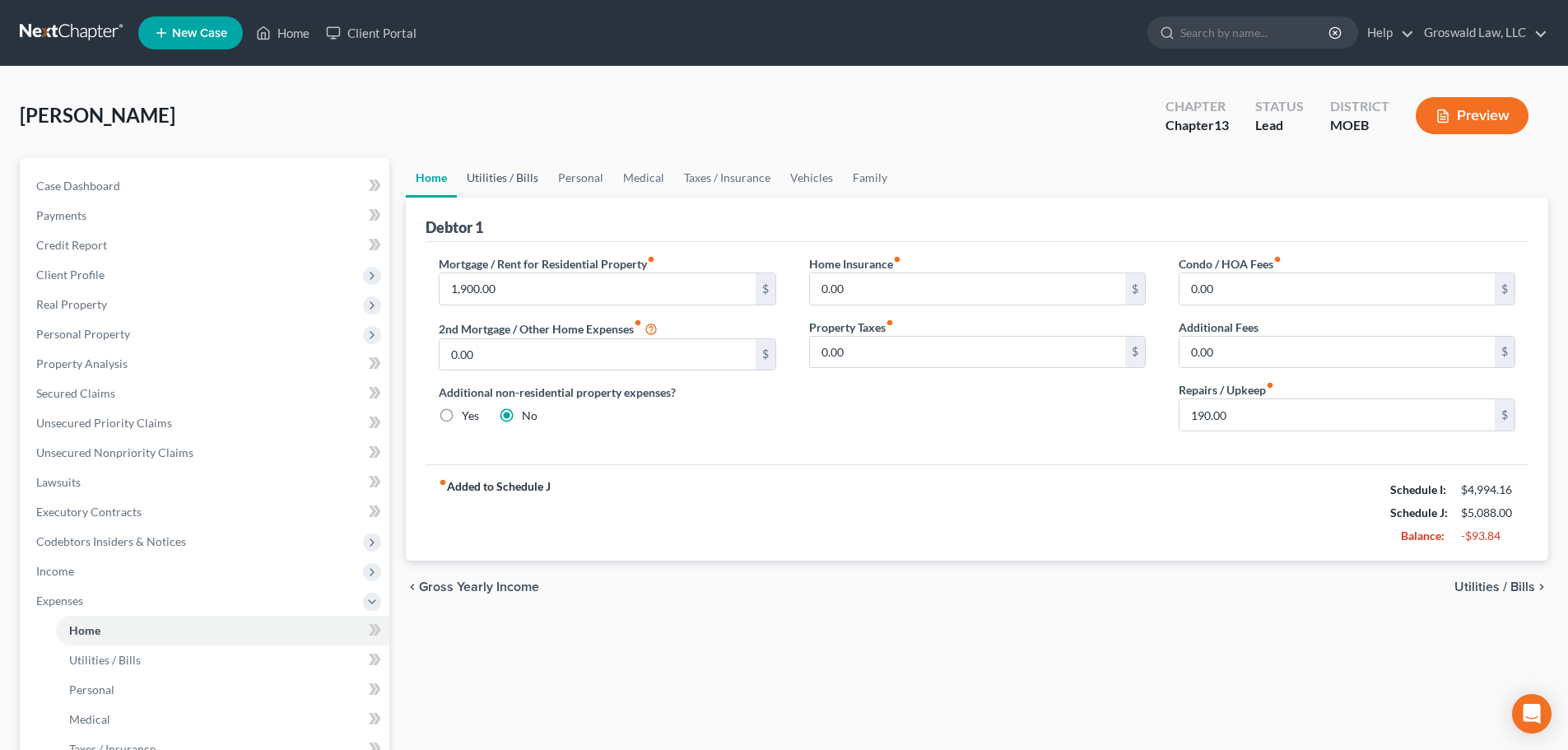
click at [493, 181] on link "Utilities / Bills" at bounding box center [502, 177] width 92 height 39
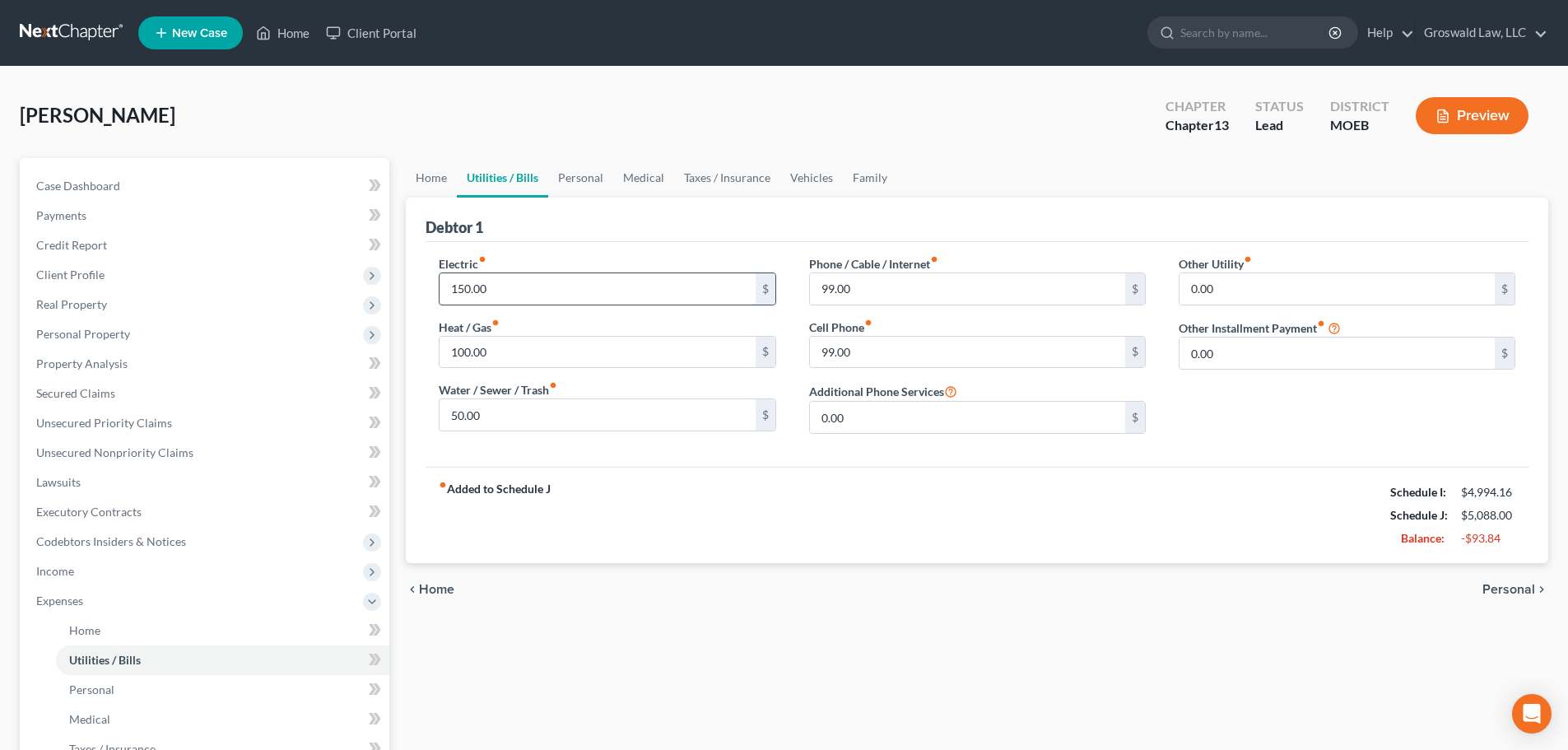
click at [537, 292] on input "150.00" at bounding box center [596, 289] width 315 height 31
type input "2,500"
type input "200"
click at [581, 282] on input "2,500" at bounding box center [596, 289] width 315 height 31
type input "200"
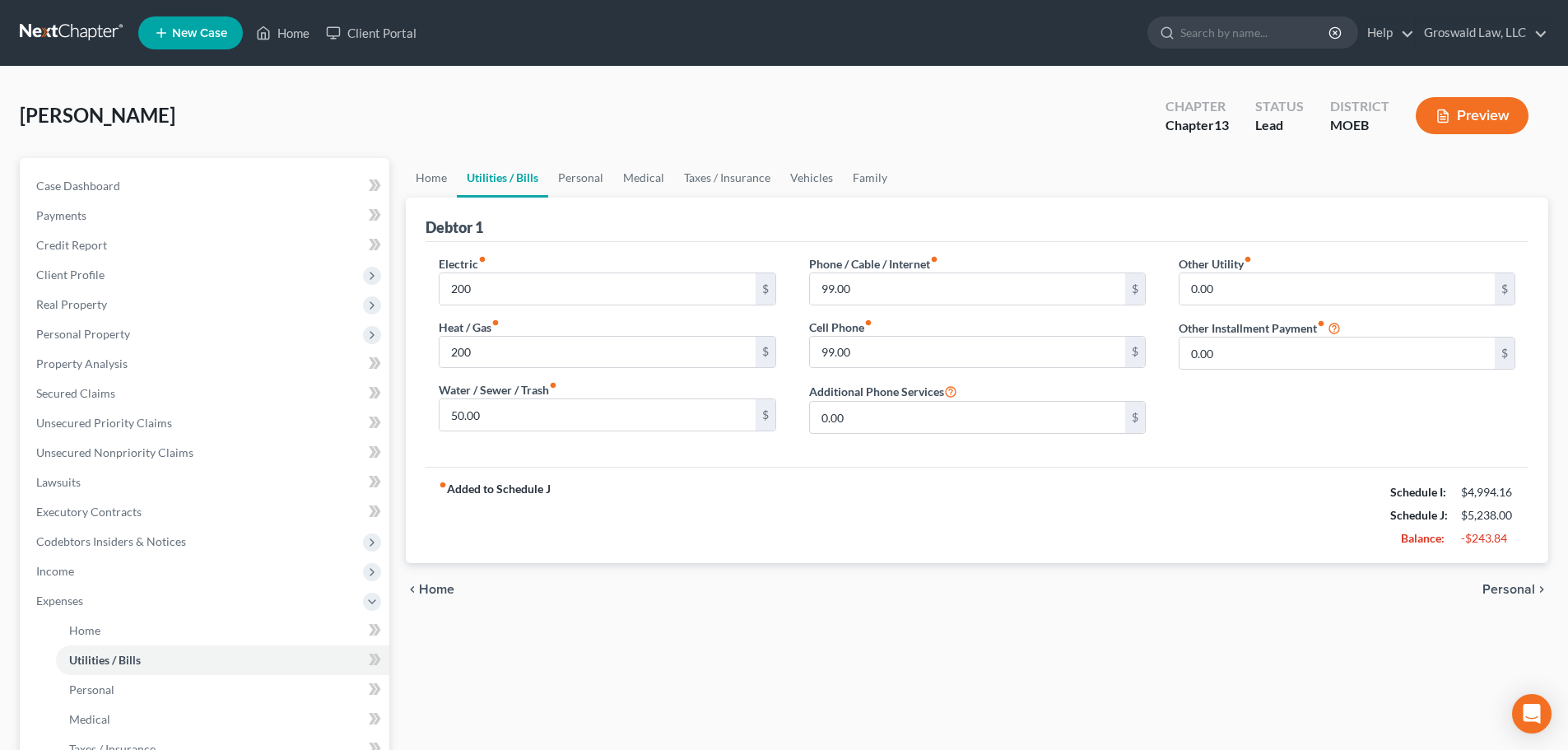
click at [1028, 538] on div "fiber_manual_record Added to Schedule J Schedule I: $4,994.16 Schedule J: $5,23…" at bounding box center [976, 514] width 1103 height 96
click at [573, 175] on link "Personal" at bounding box center [581, 177] width 65 height 39
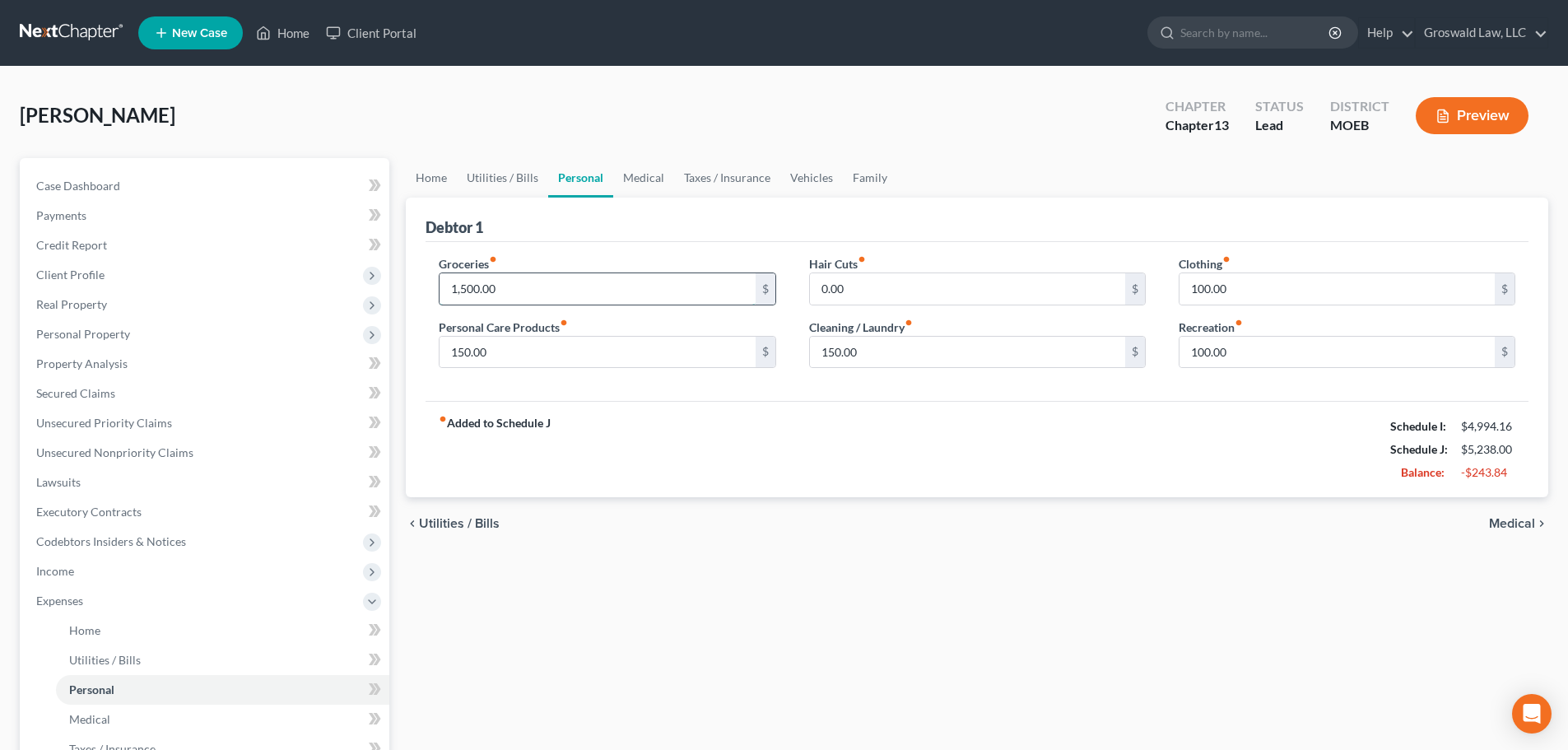
click at [530, 286] on input "1,500.00" at bounding box center [596, 289] width 315 height 31
type input "9"
type input "950"
type input "00"
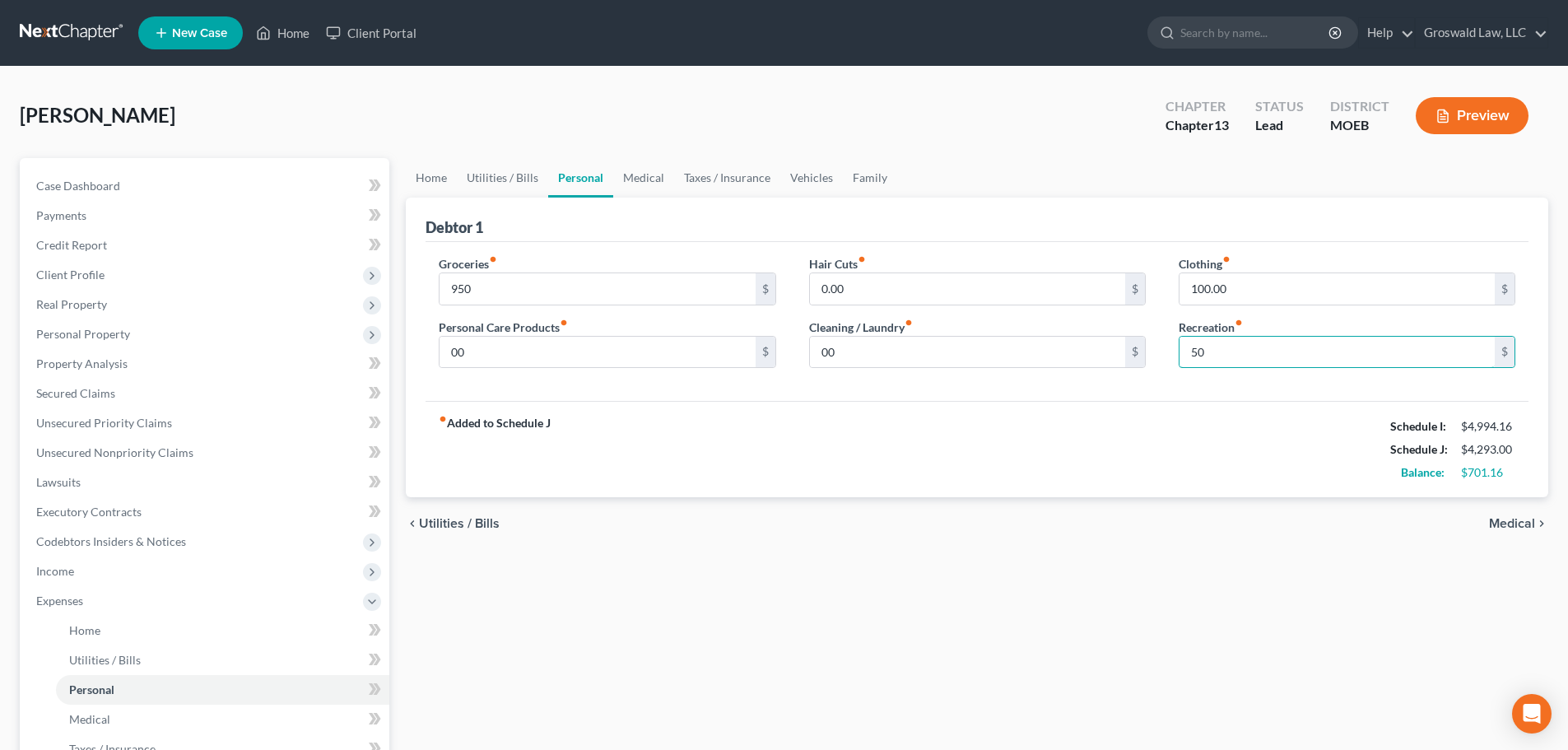
type input "50"
click at [1161, 357] on input "50" at bounding box center [1337, 353] width 315 height 31
type input "75"
click at [1161, 431] on div "fiber_manual_record Added to Schedule J Schedule I: $4,994.16 Schedule J: $4,36…" at bounding box center [976, 449] width 1103 height 96
click at [662, 450] on div "fiber_manual_record Added to Schedule J Schedule I: $4,994.16 Schedule J: $4,36…" at bounding box center [976, 449] width 1103 height 96
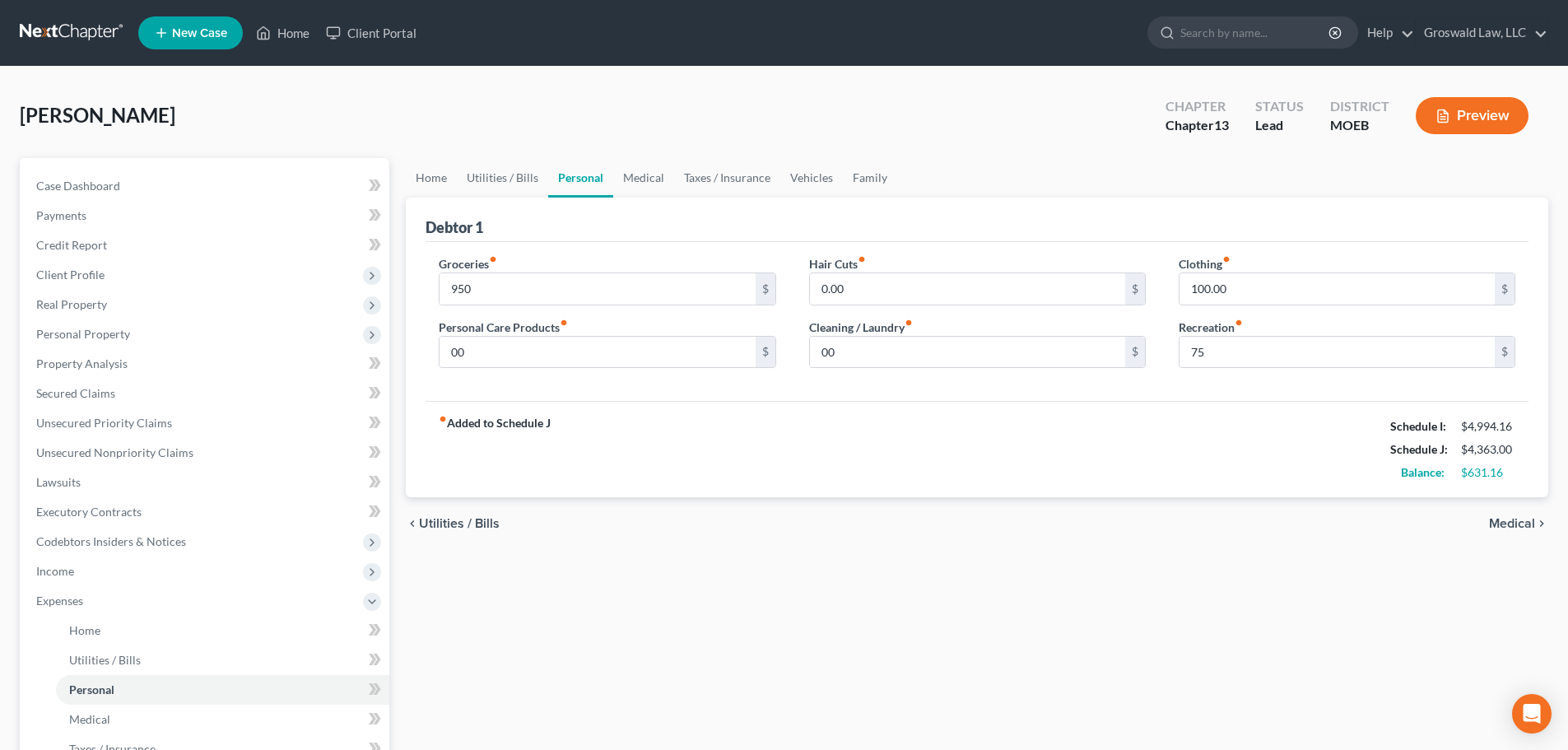
click at [1161, 134] on div "Preview" at bounding box center [1475, 118] width 146 height 49
click at [1161, 128] on button "Preview" at bounding box center [1471, 115] width 113 height 37
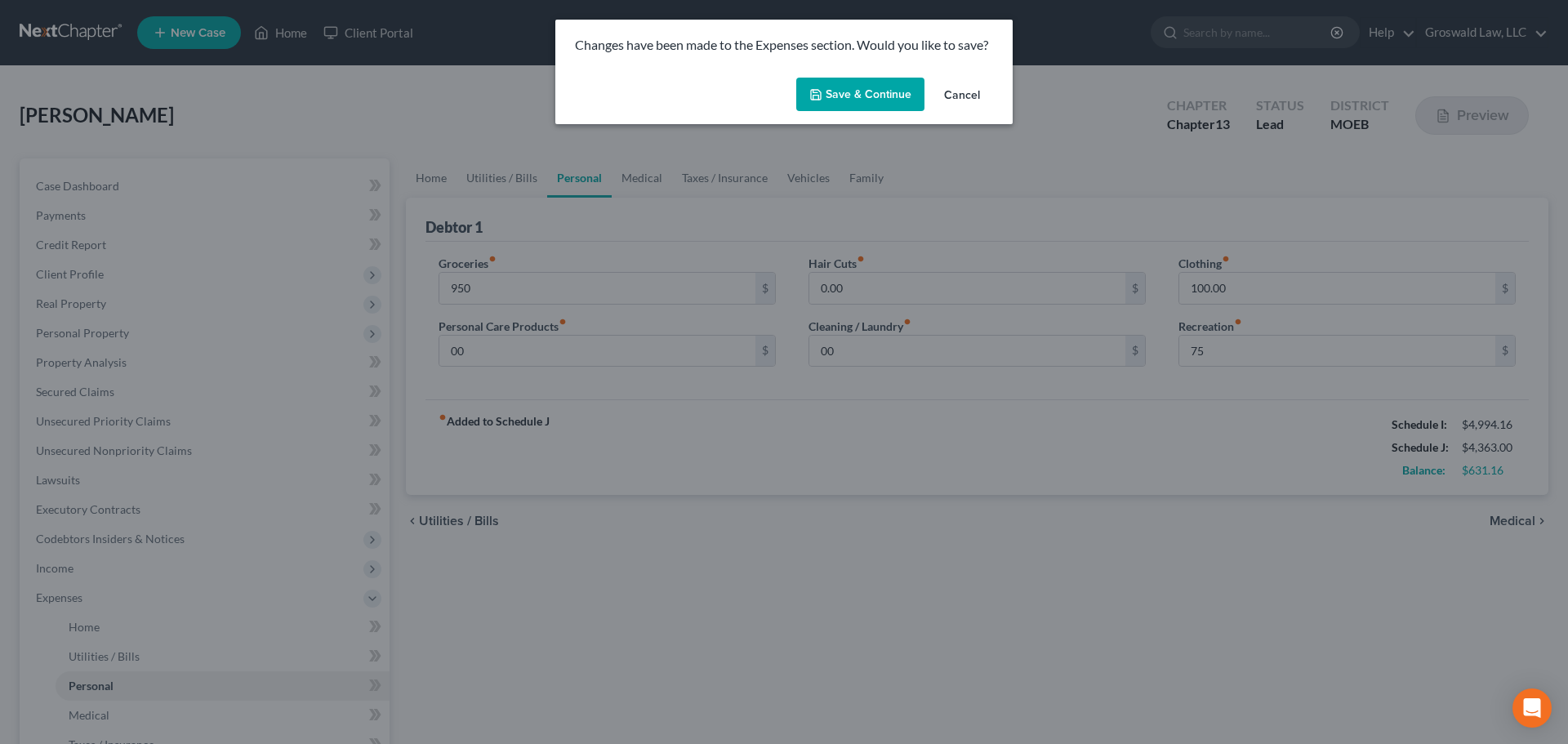
click at [873, 85] on button "Save & Continue" at bounding box center [860, 95] width 128 height 35
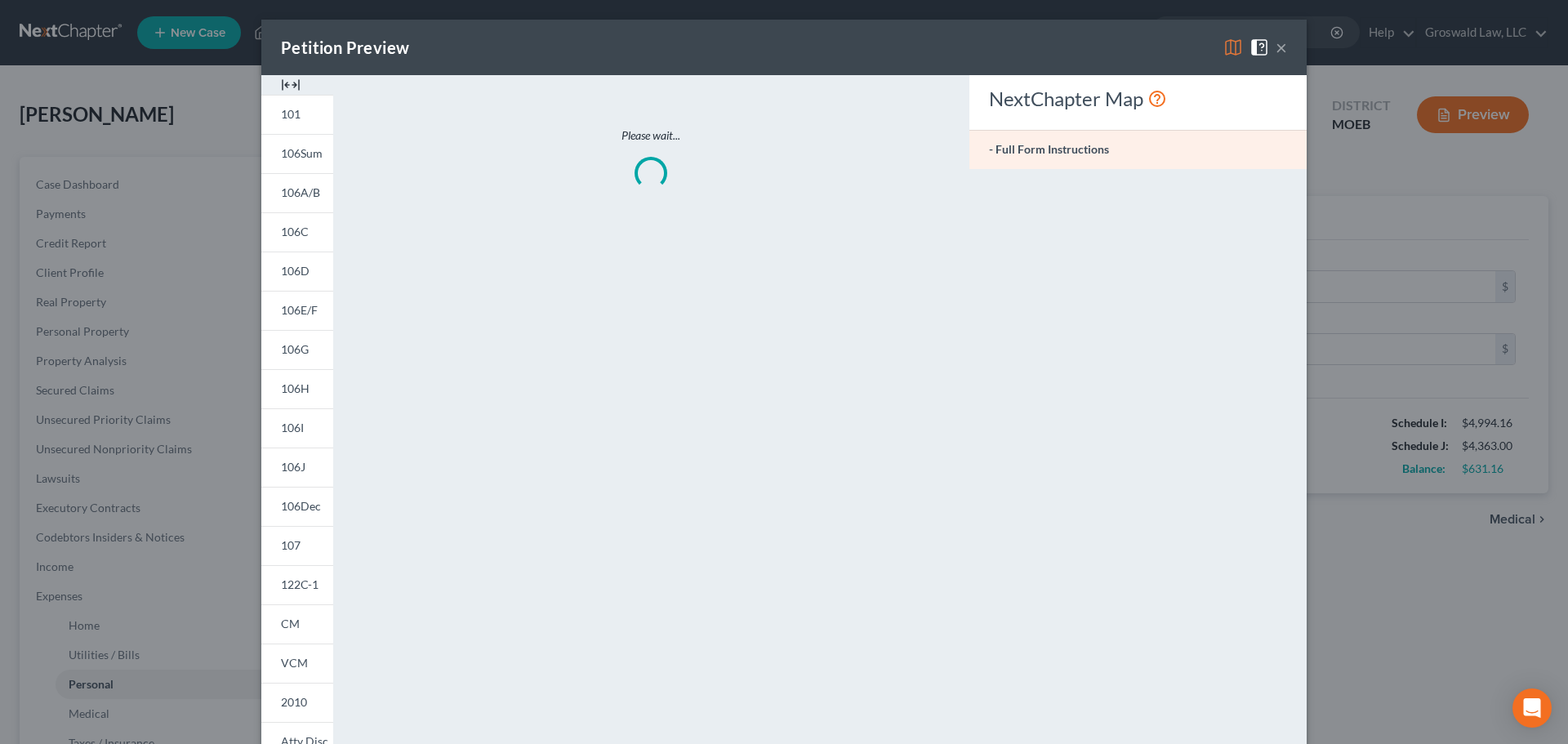
type input "950.00"
type input "0.00"
type input "75.00"
click at [287, 87] on img at bounding box center [290, 85] width 20 height 20
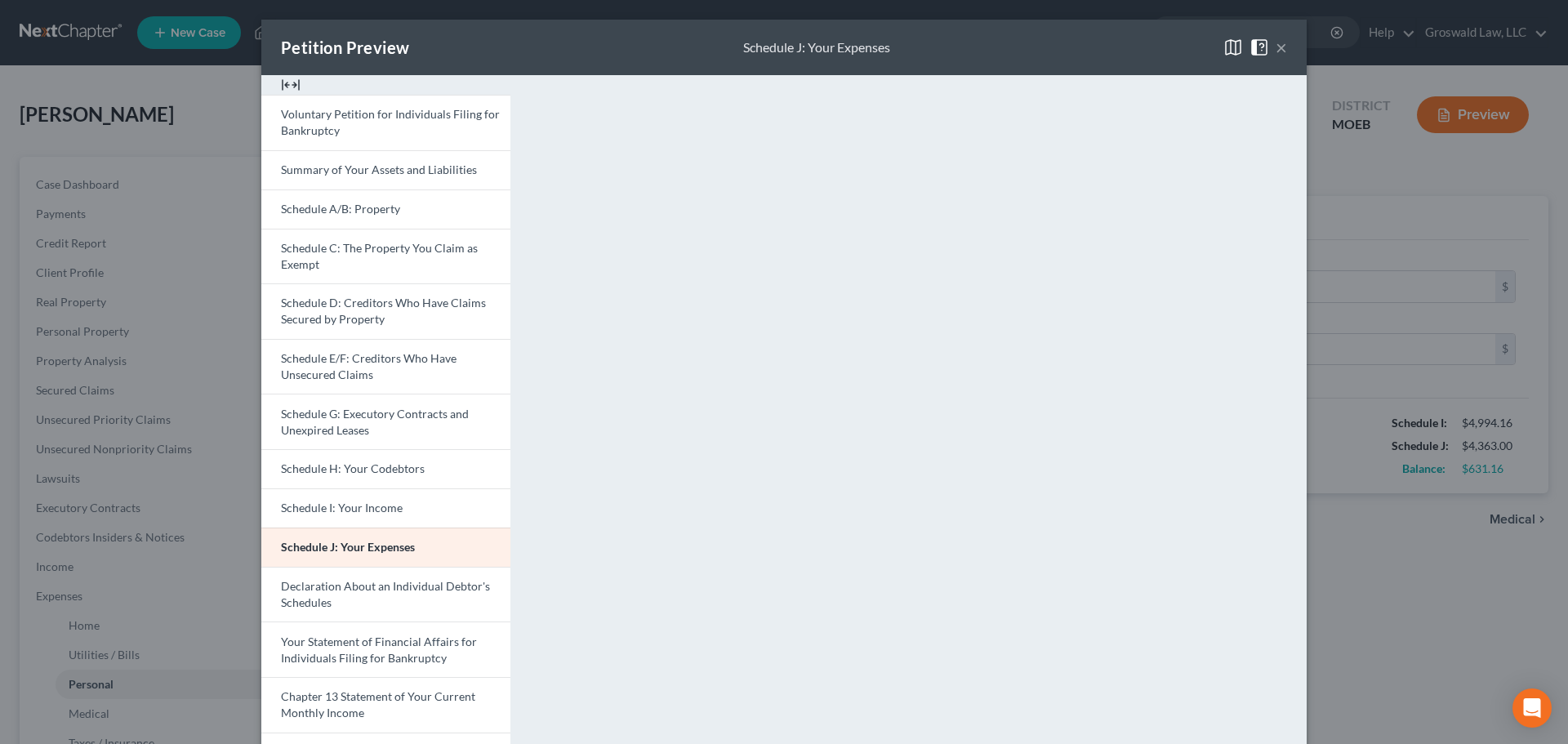
scroll to position [231, 0]
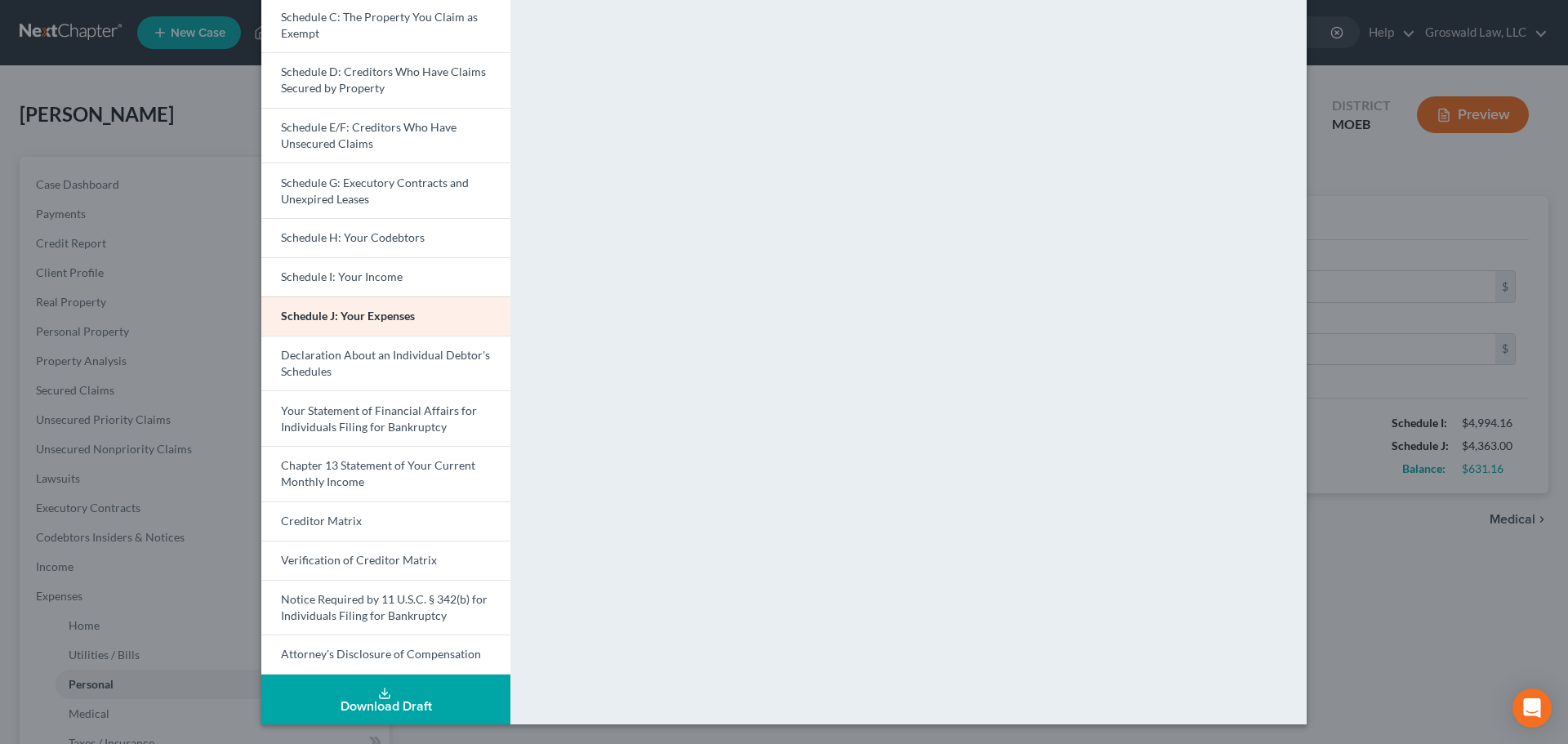
click at [378, 647] on icon at bounding box center [384, 693] width 13 height 13
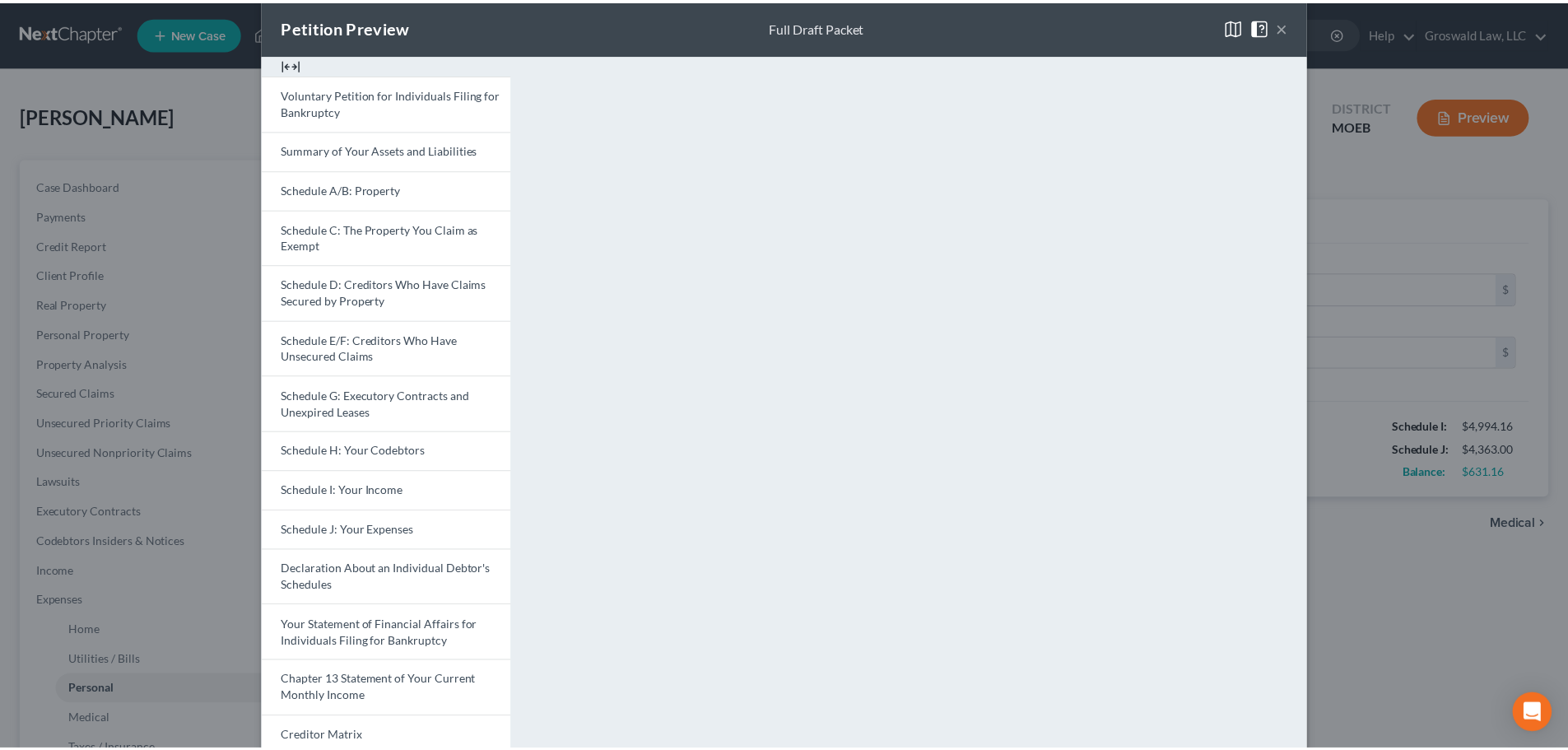
scroll to position [0, 0]
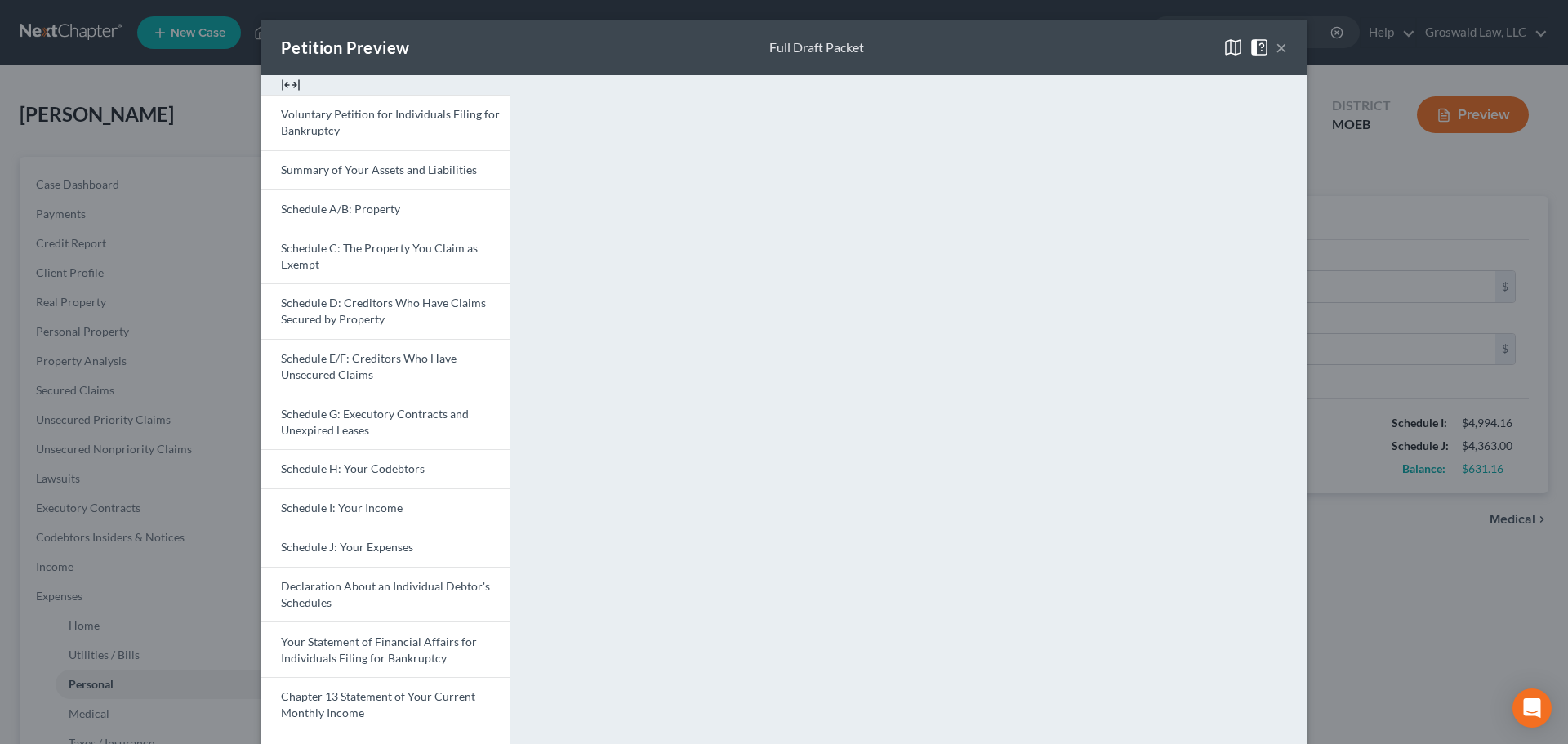
click at [1152, 45] on button "×" at bounding box center [1280, 47] width 11 height 20
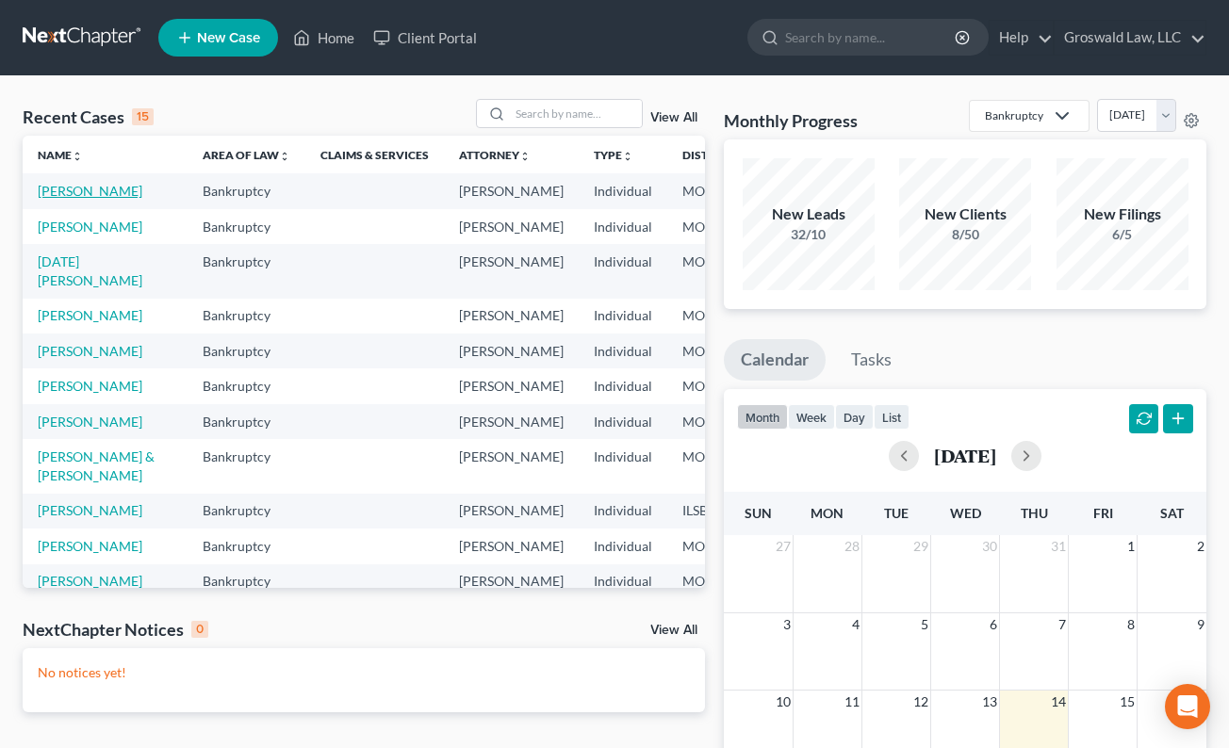
click at [58, 199] on link "[PERSON_NAME]" at bounding box center [90, 191] width 105 height 16
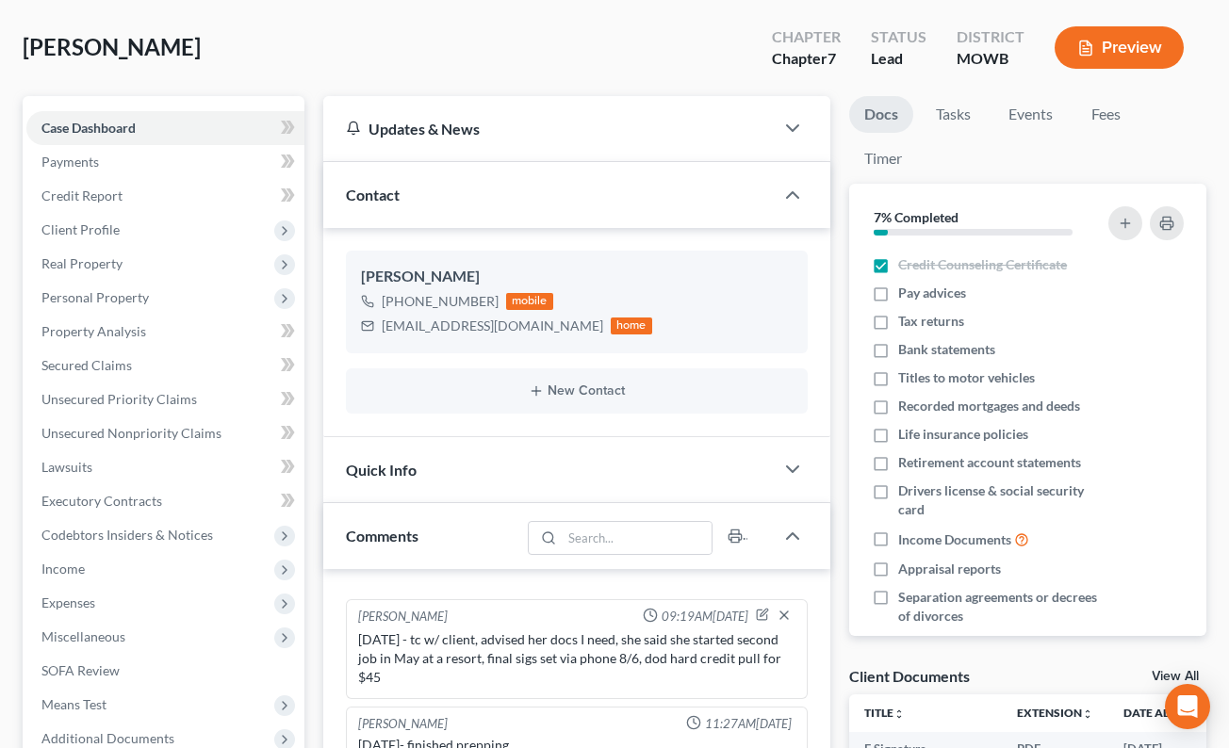
scroll to position [566, 0]
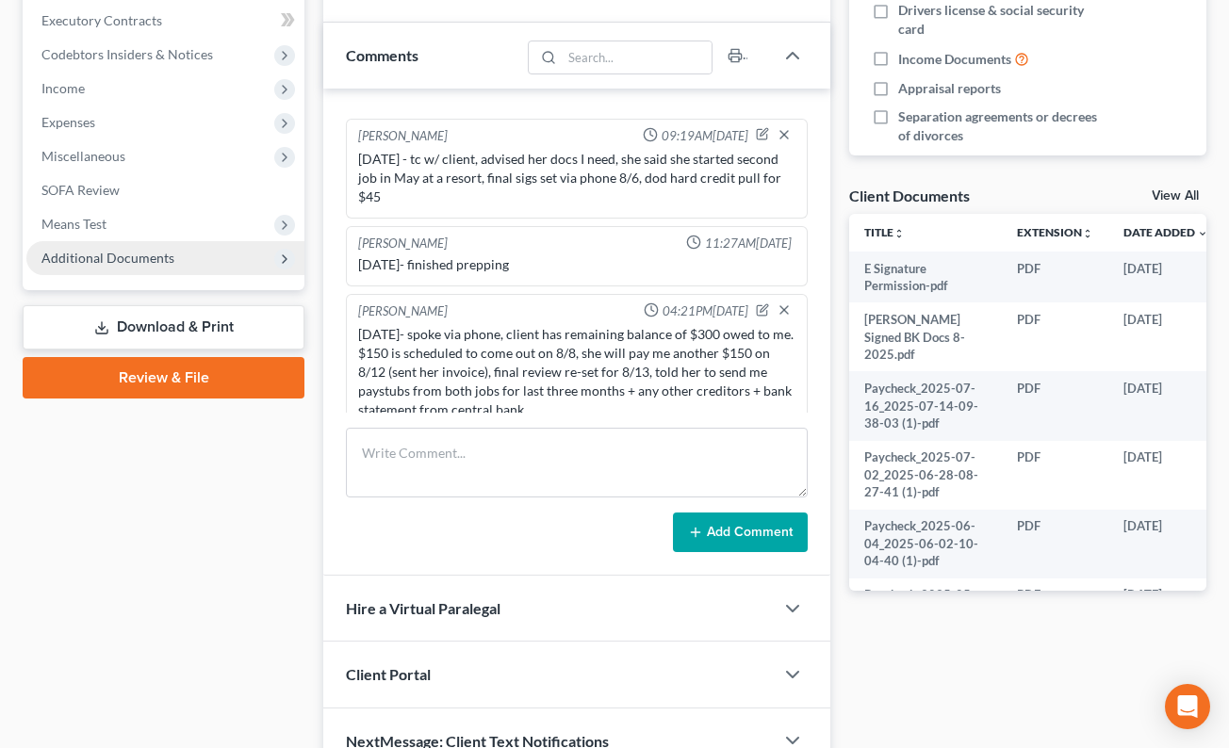
click at [156, 253] on span "Additional Documents" at bounding box center [107, 258] width 133 height 16
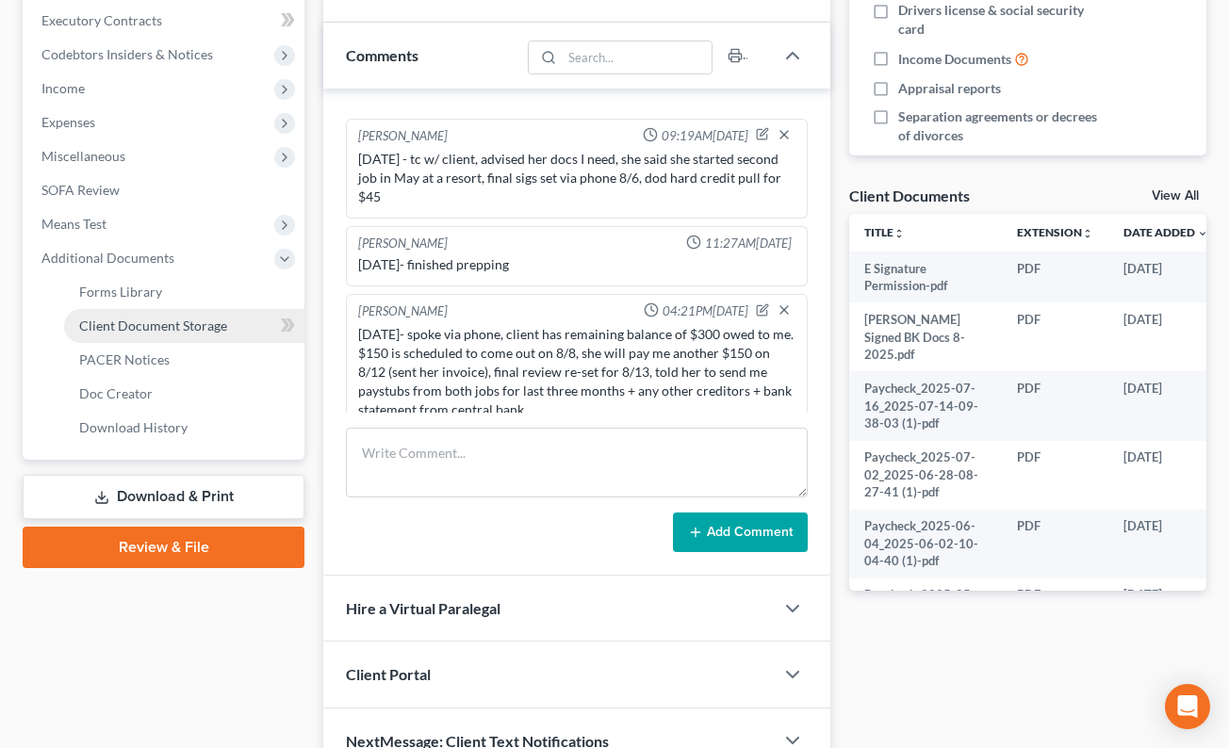
click at [191, 329] on span "Client Document Storage" at bounding box center [153, 326] width 148 height 16
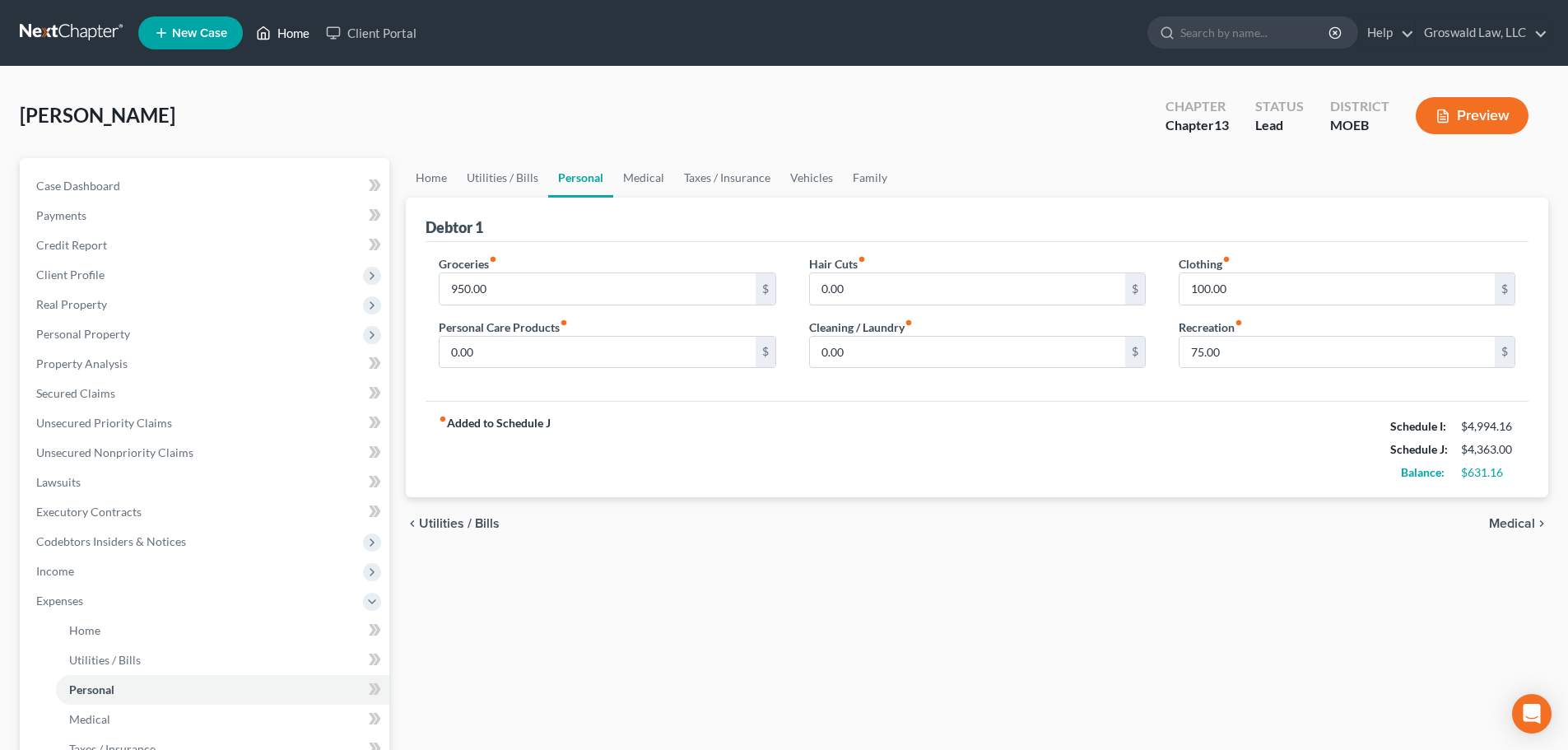
click at [266, 40] on icon at bounding box center [263, 32] width 15 height 20
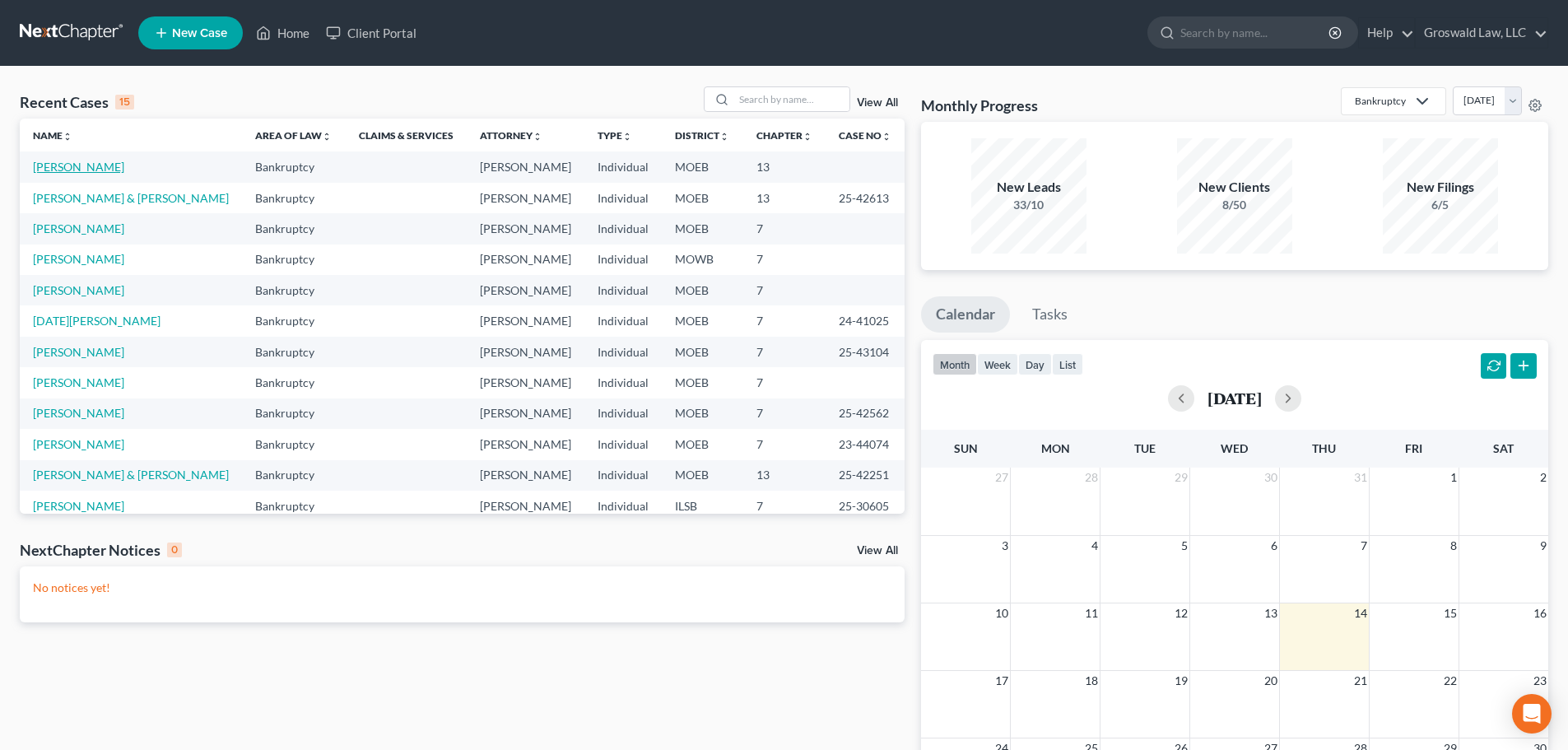
click at [52, 163] on link "[PERSON_NAME]" at bounding box center [79, 167] width 92 height 14
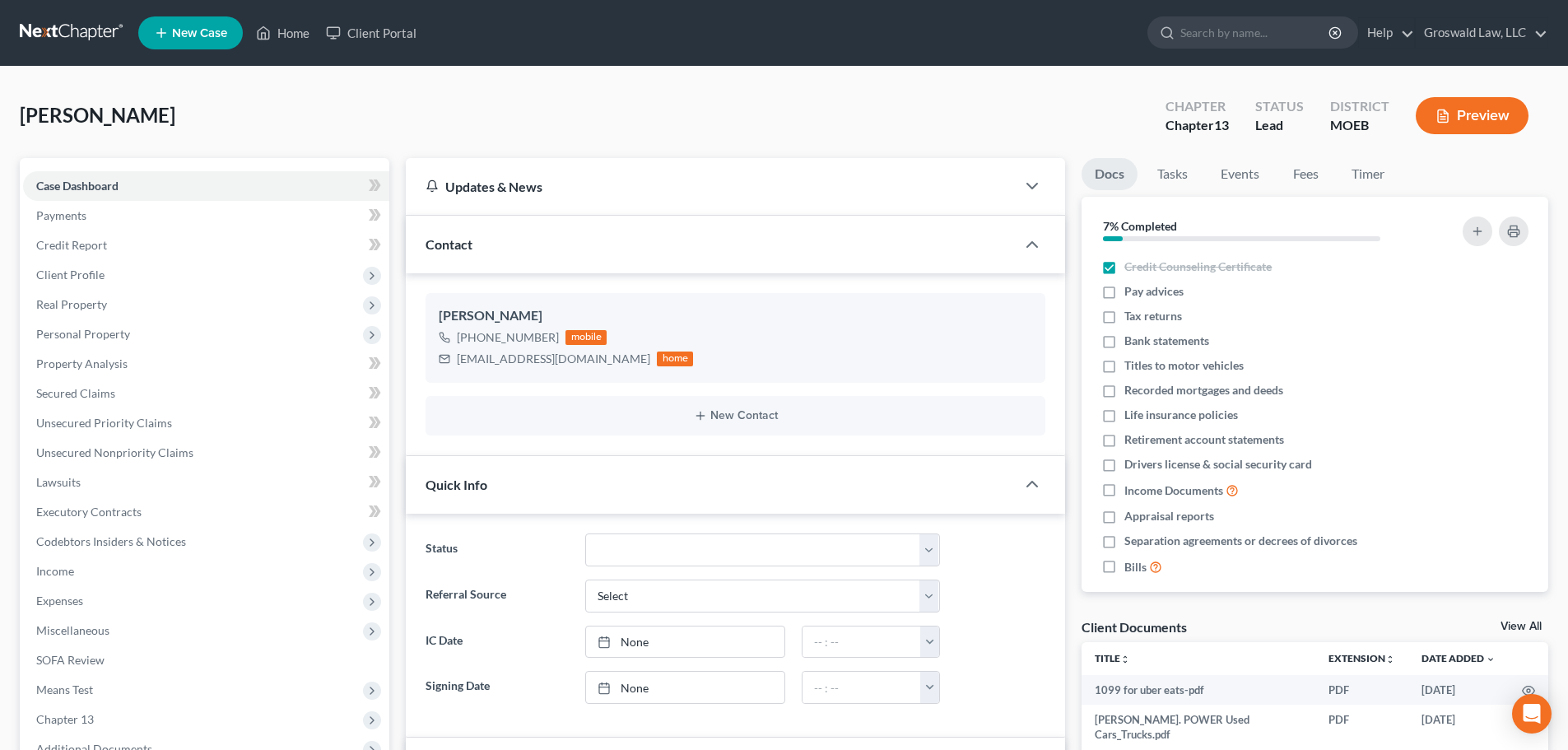
click at [1484, 114] on button "Preview" at bounding box center [1471, 115] width 113 height 37
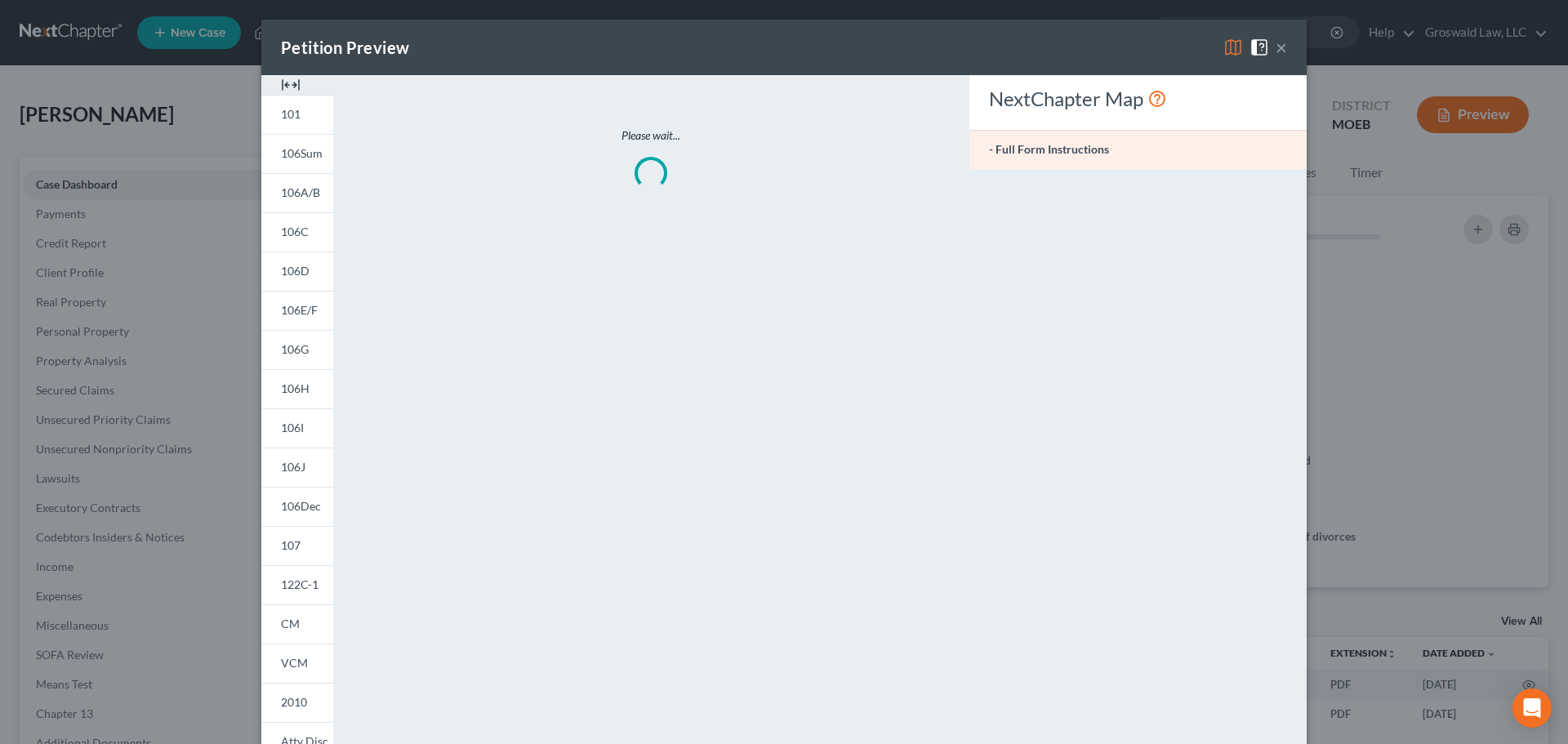
click at [282, 86] on img at bounding box center [290, 85] width 20 height 20
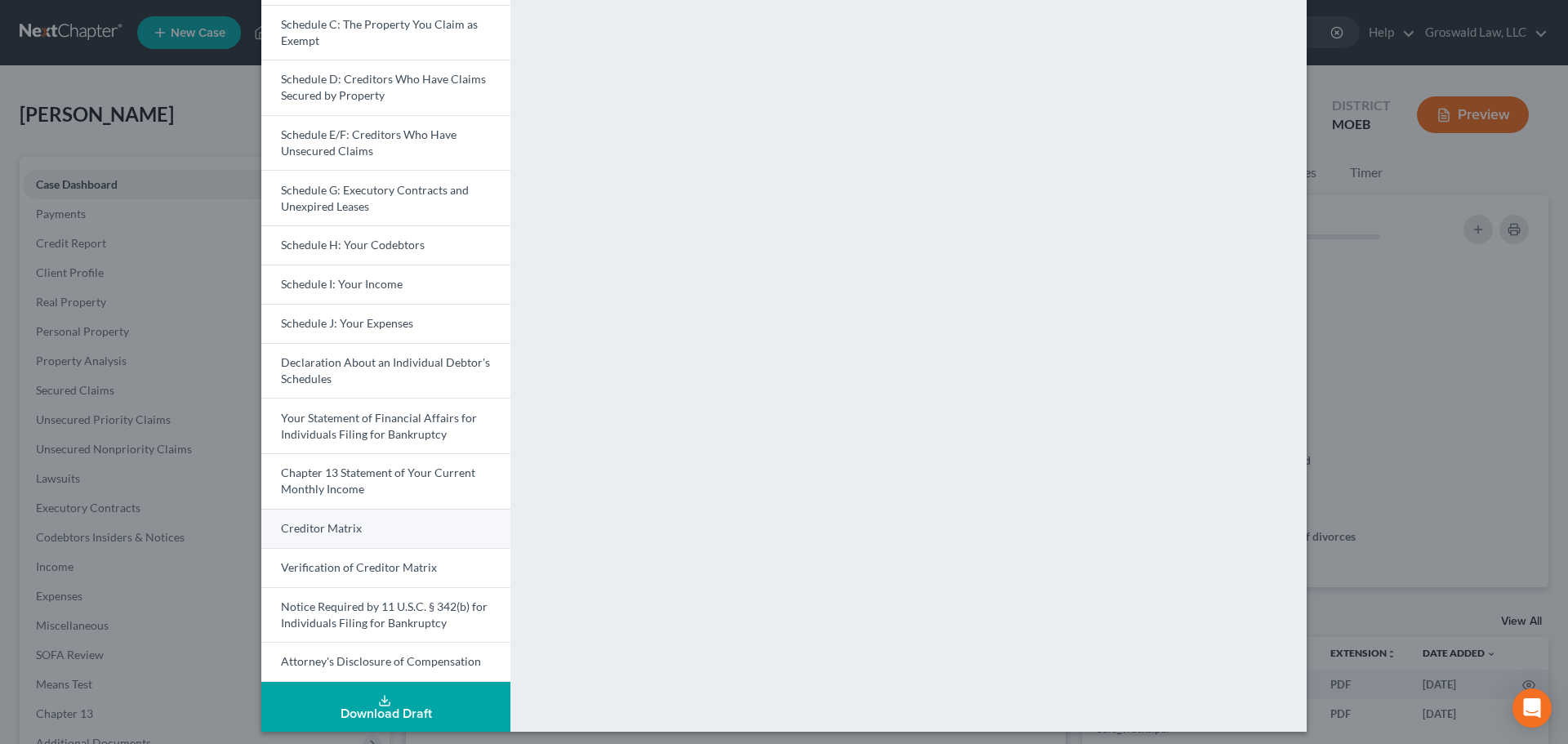
scroll to position [231, 0]
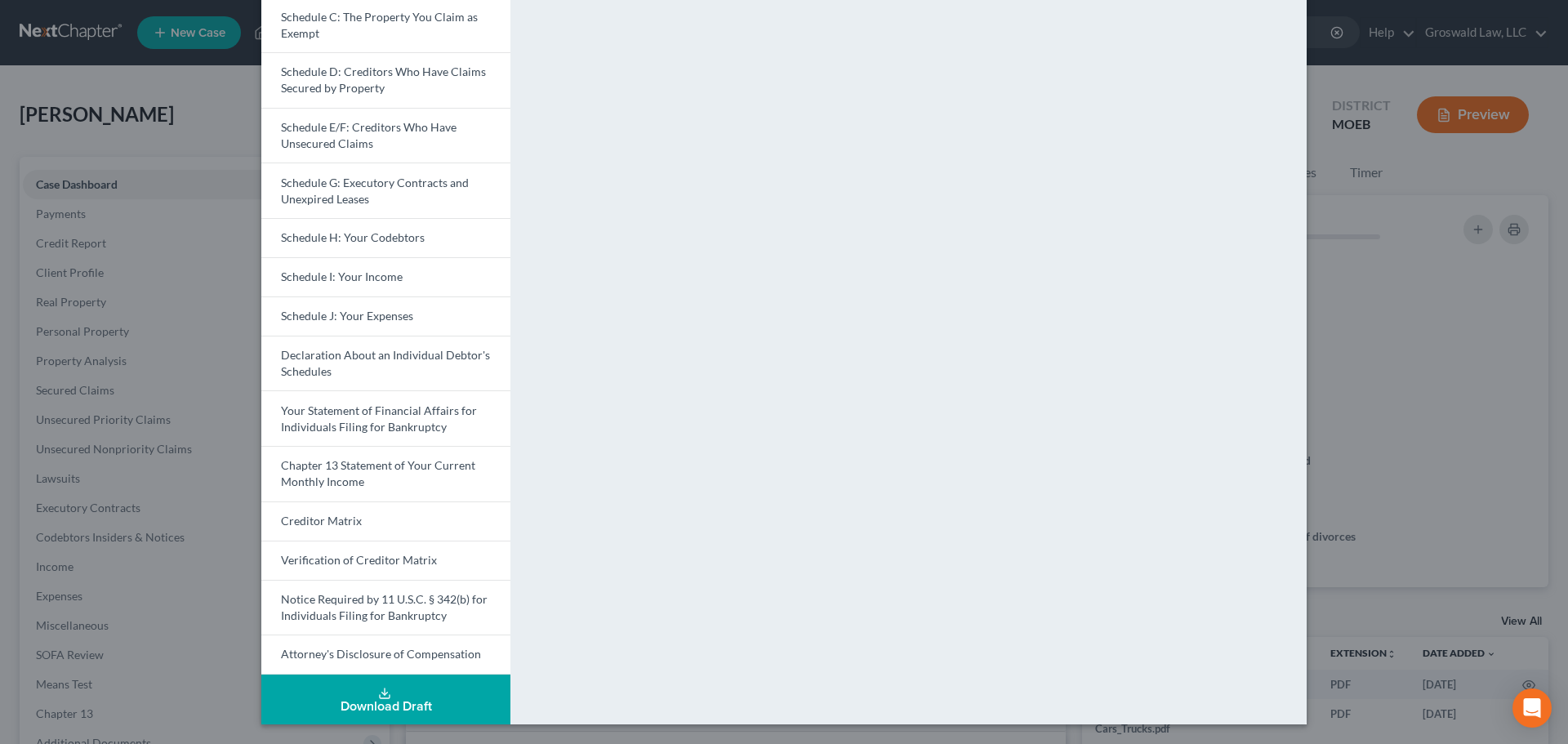
click at [334, 712] on div "Download Draft" at bounding box center [386, 706] width 223 height 13
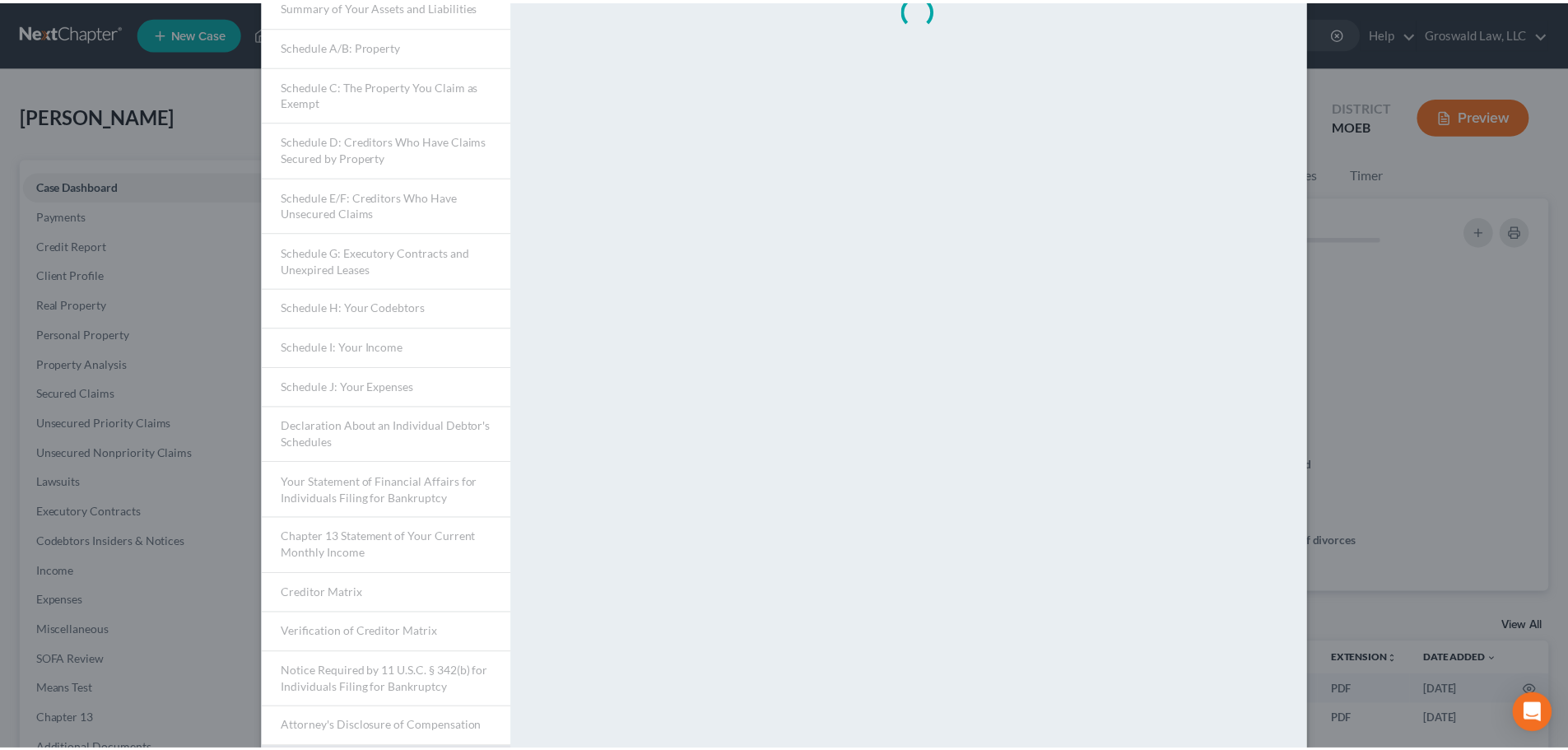
scroll to position [0, 0]
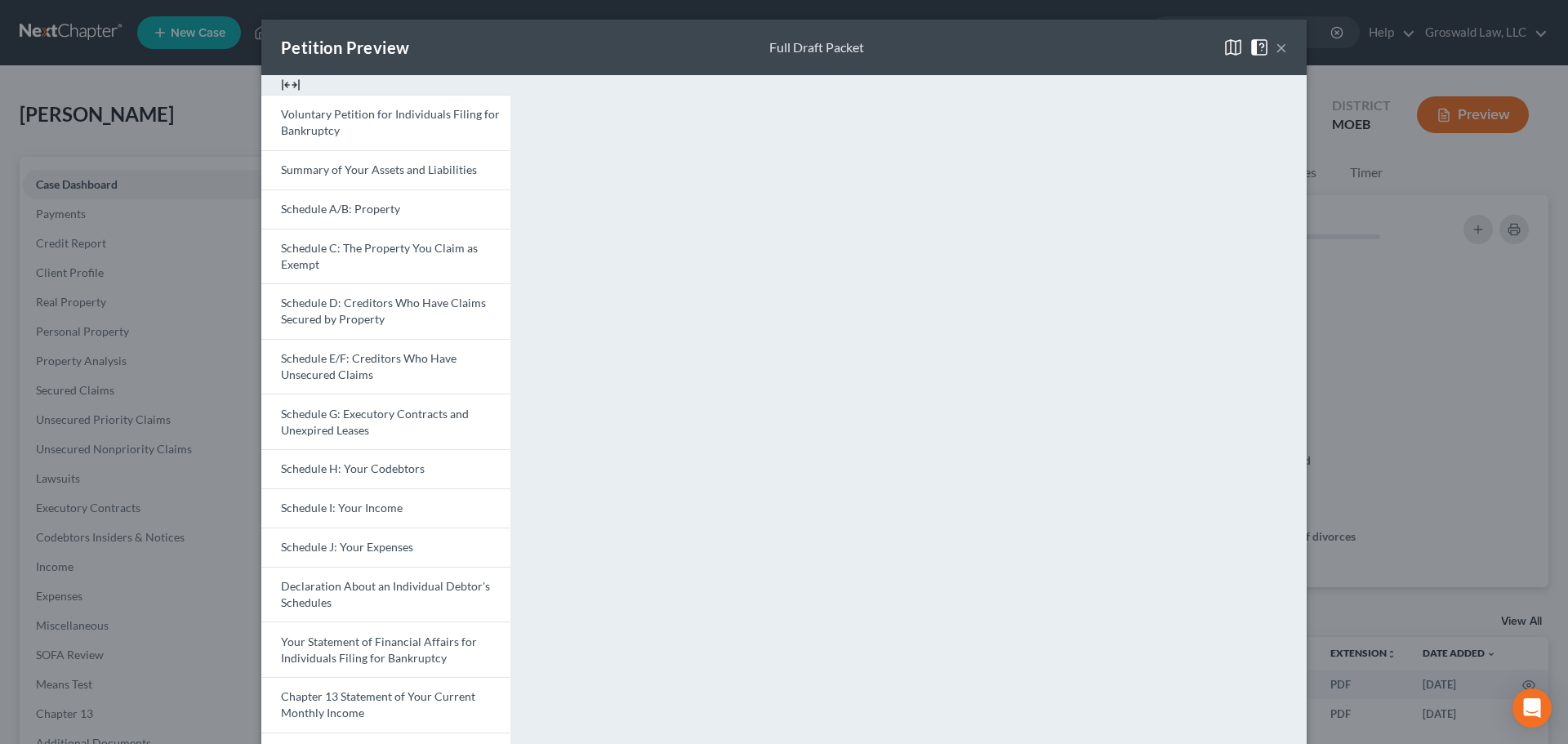
click at [1280, 45] on button "×" at bounding box center [1280, 47] width 11 height 20
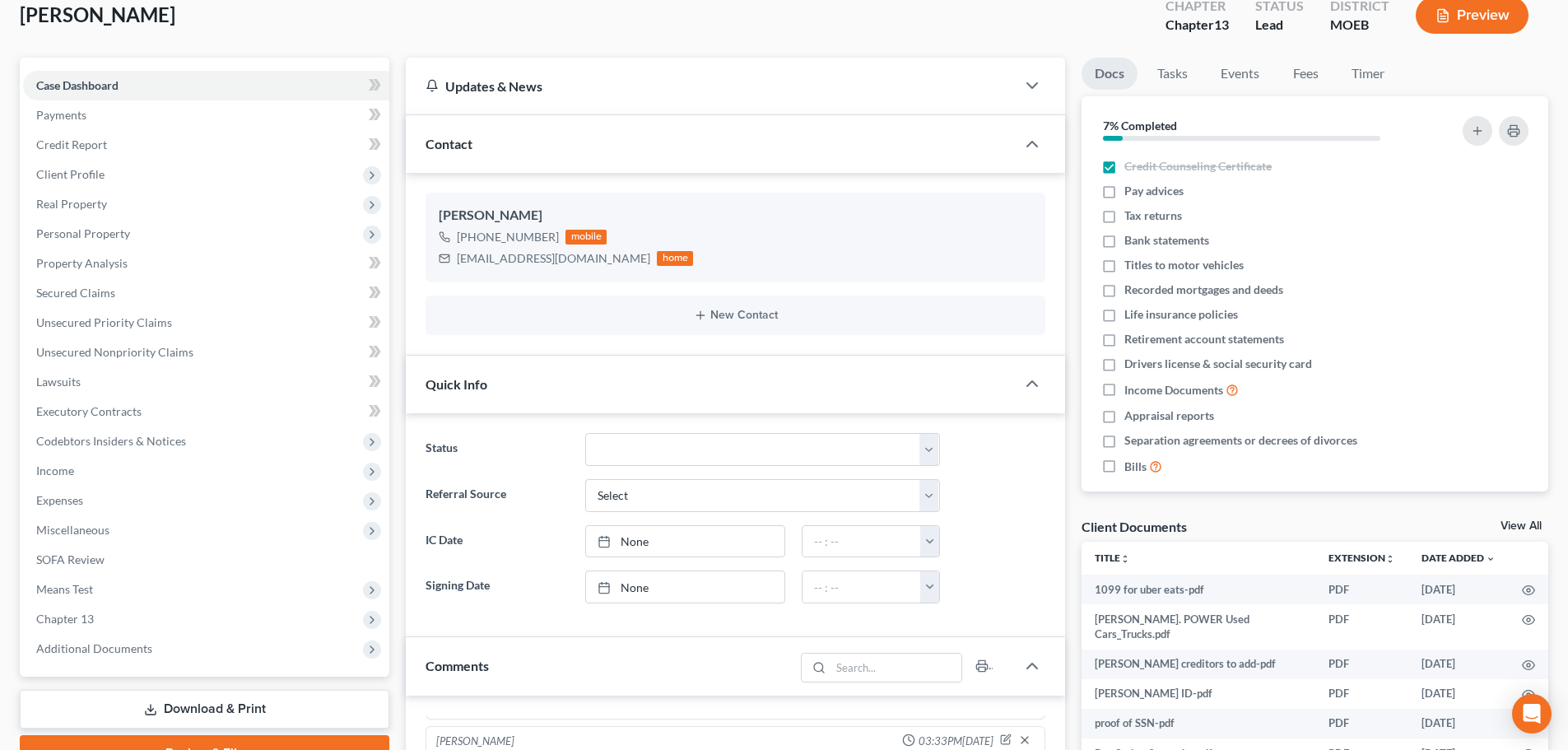
scroll to position [494, 0]
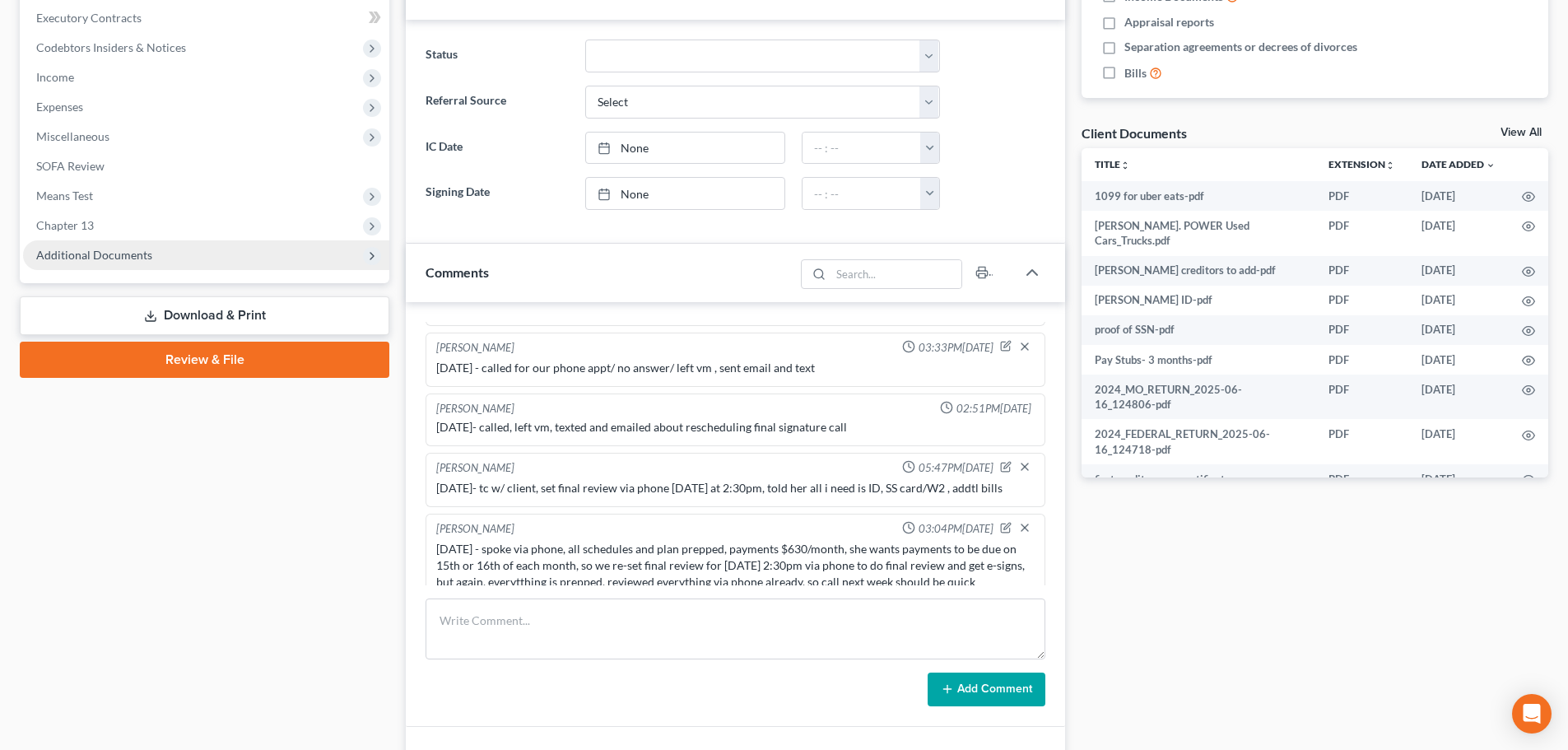
click at [188, 263] on span "Additional Documents" at bounding box center [205, 255] width 366 height 30
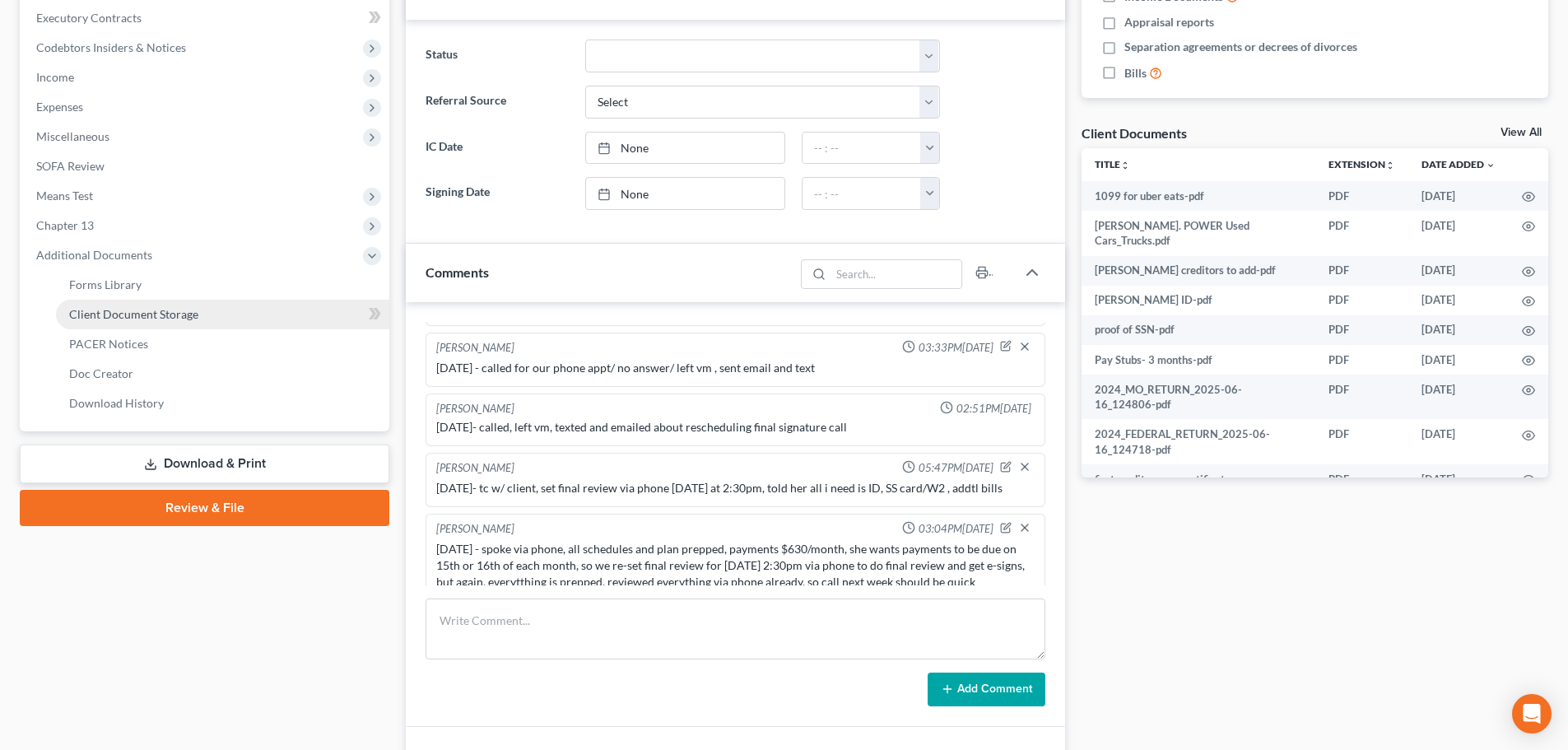
click at [268, 320] on link "Client Document Storage" at bounding box center [223, 314] width 334 height 30
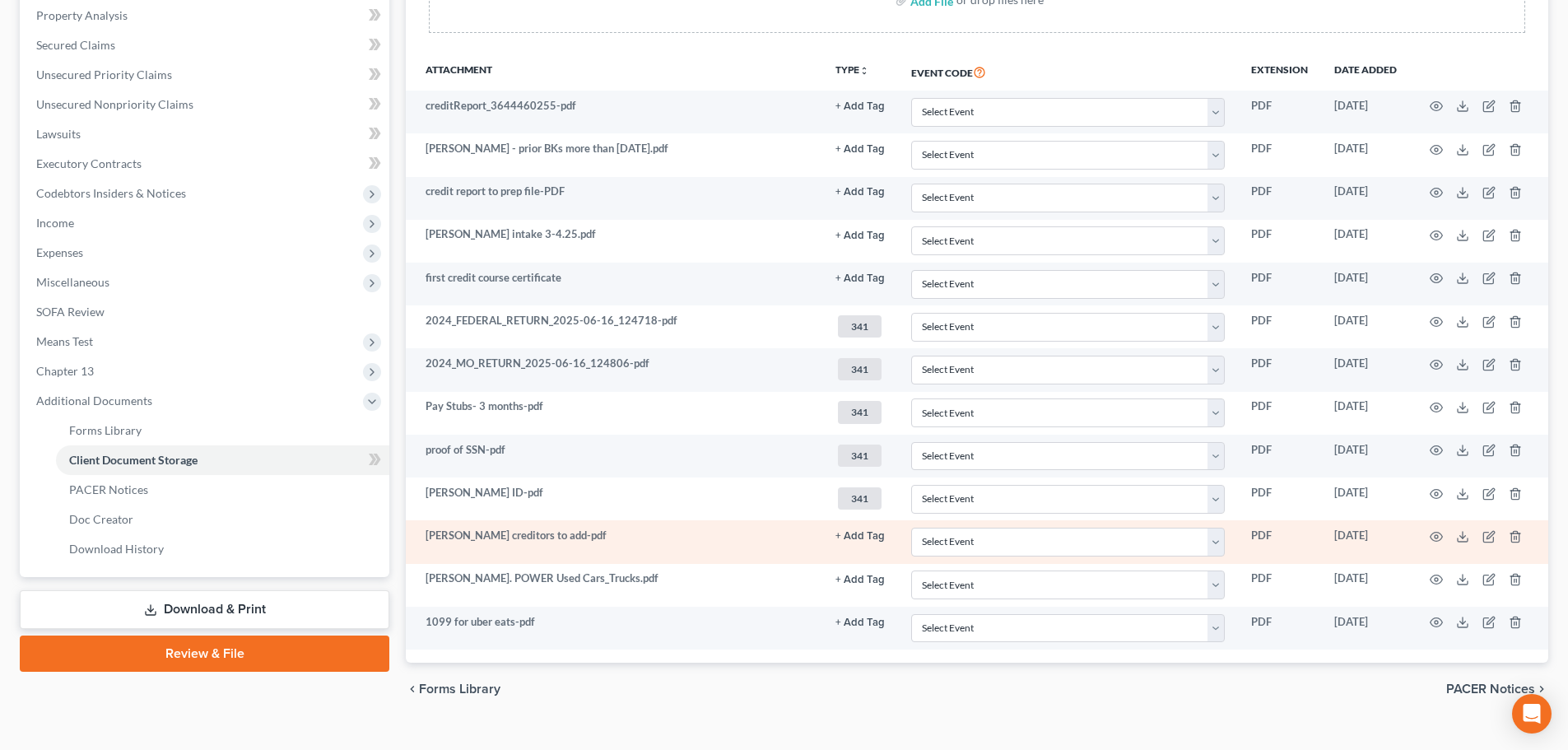
scroll to position [376, 0]
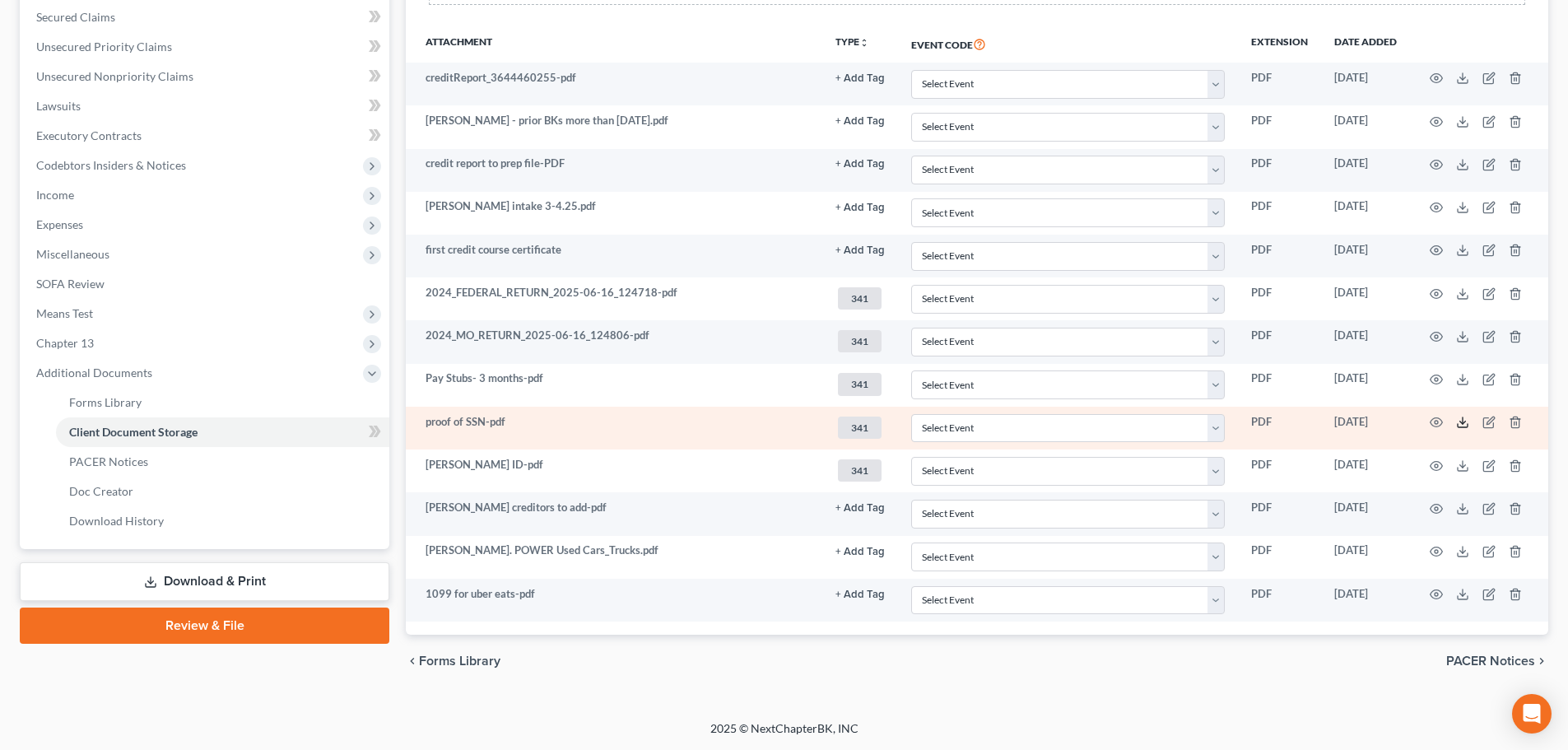
click at [1467, 424] on icon at bounding box center [1461, 422] width 13 height 13
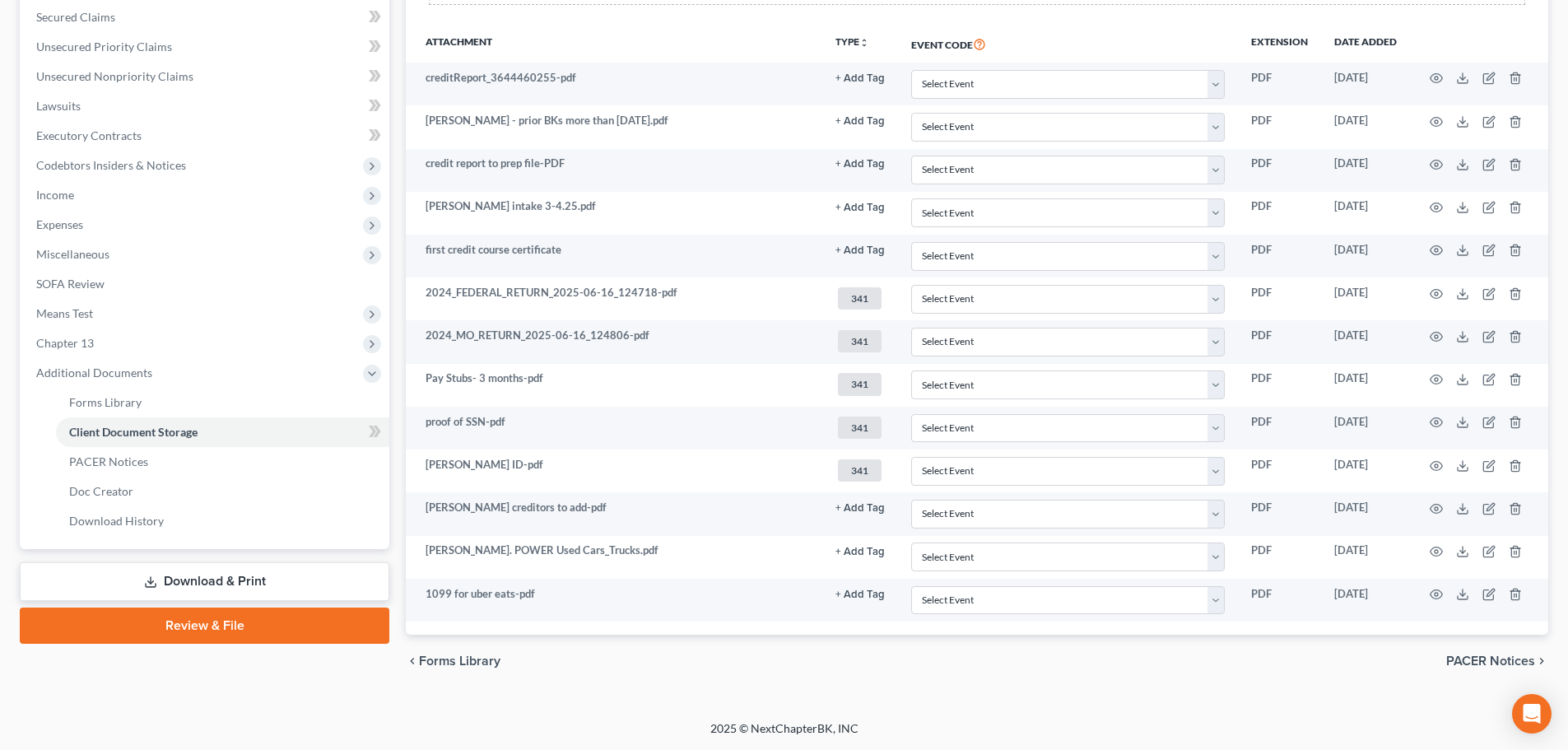
click at [238, 582] on link "Download & Print" at bounding box center [204, 581] width 369 height 38
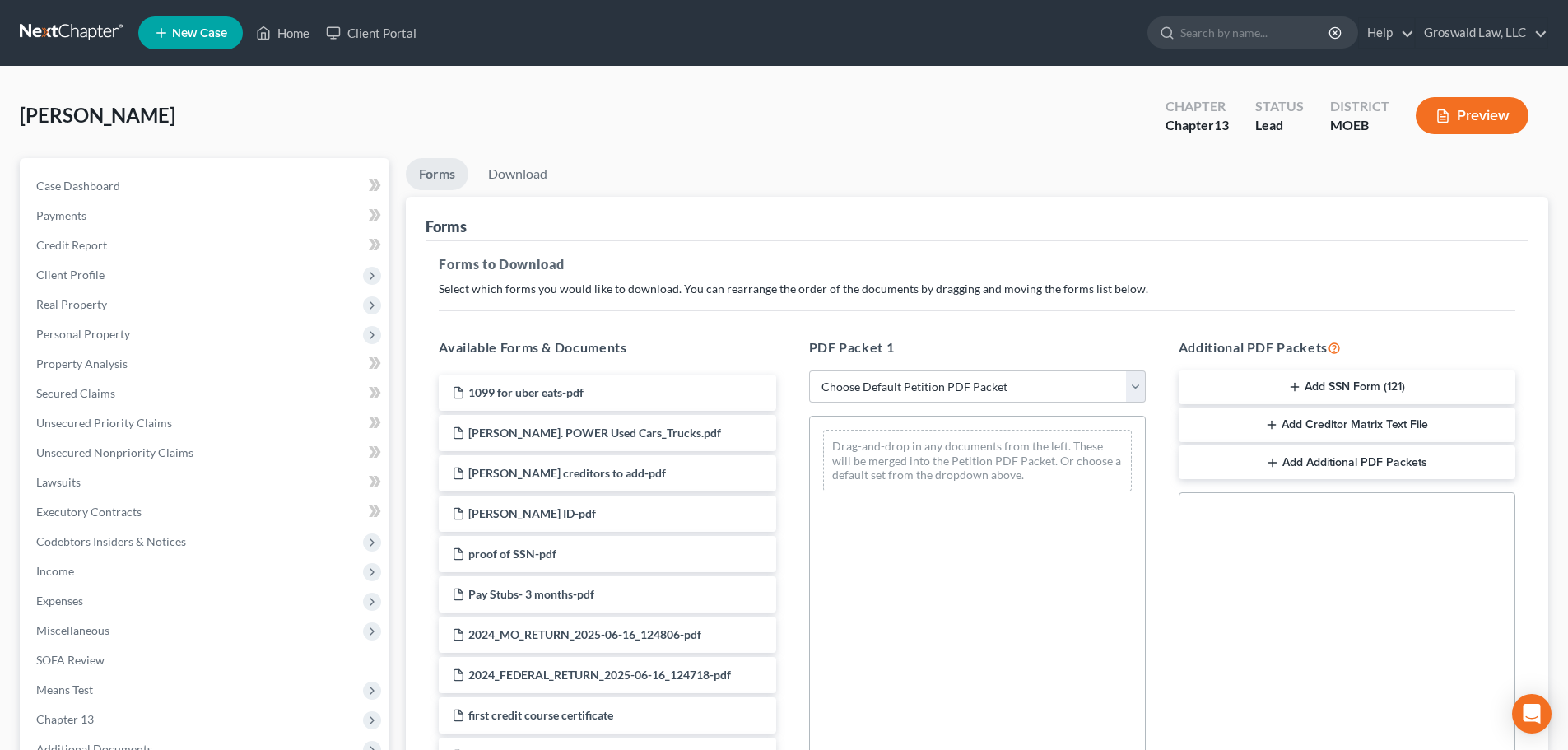
click at [1355, 387] on button "Add SSN Form (121)" at bounding box center [1347, 388] width 337 height 35
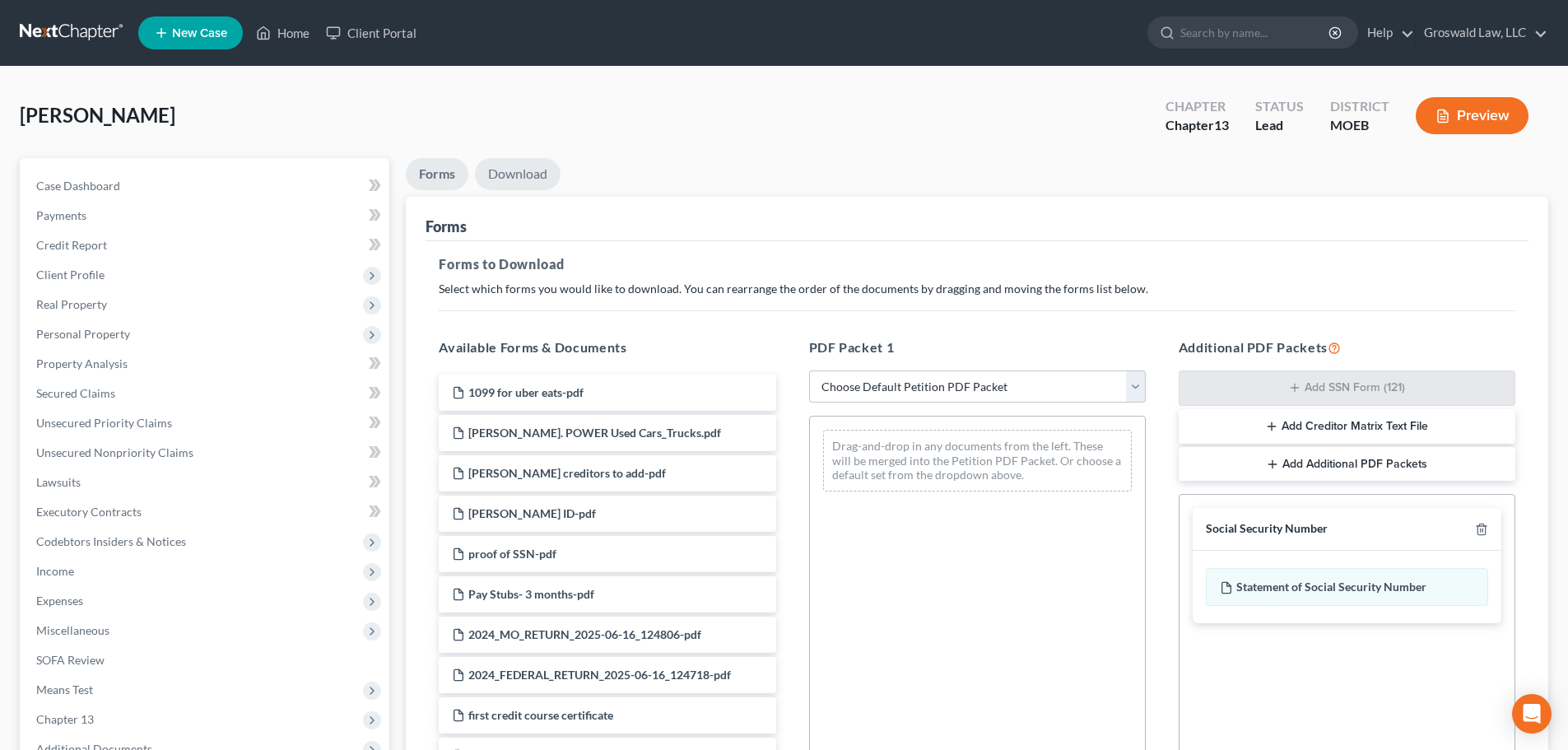
click at [526, 173] on link "Download" at bounding box center [518, 174] width 86 height 32
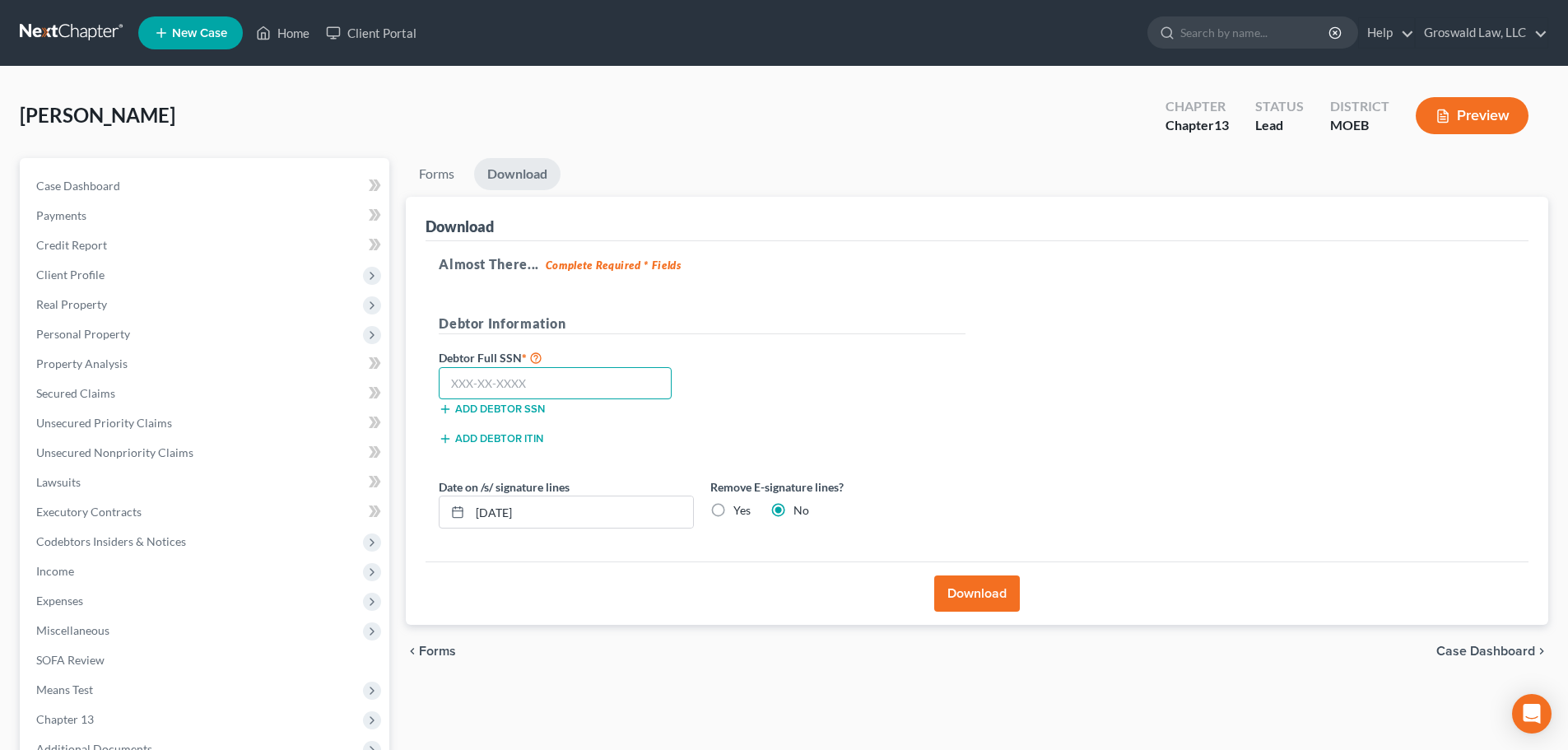
click at [516, 386] on input "text" at bounding box center [554, 383] width 233 height 33
paste input "489-78-5474"
type input "489-78-5474"
click at [1006, 595] on button "Download" at bounding box center [977, 593] width 86 height 36
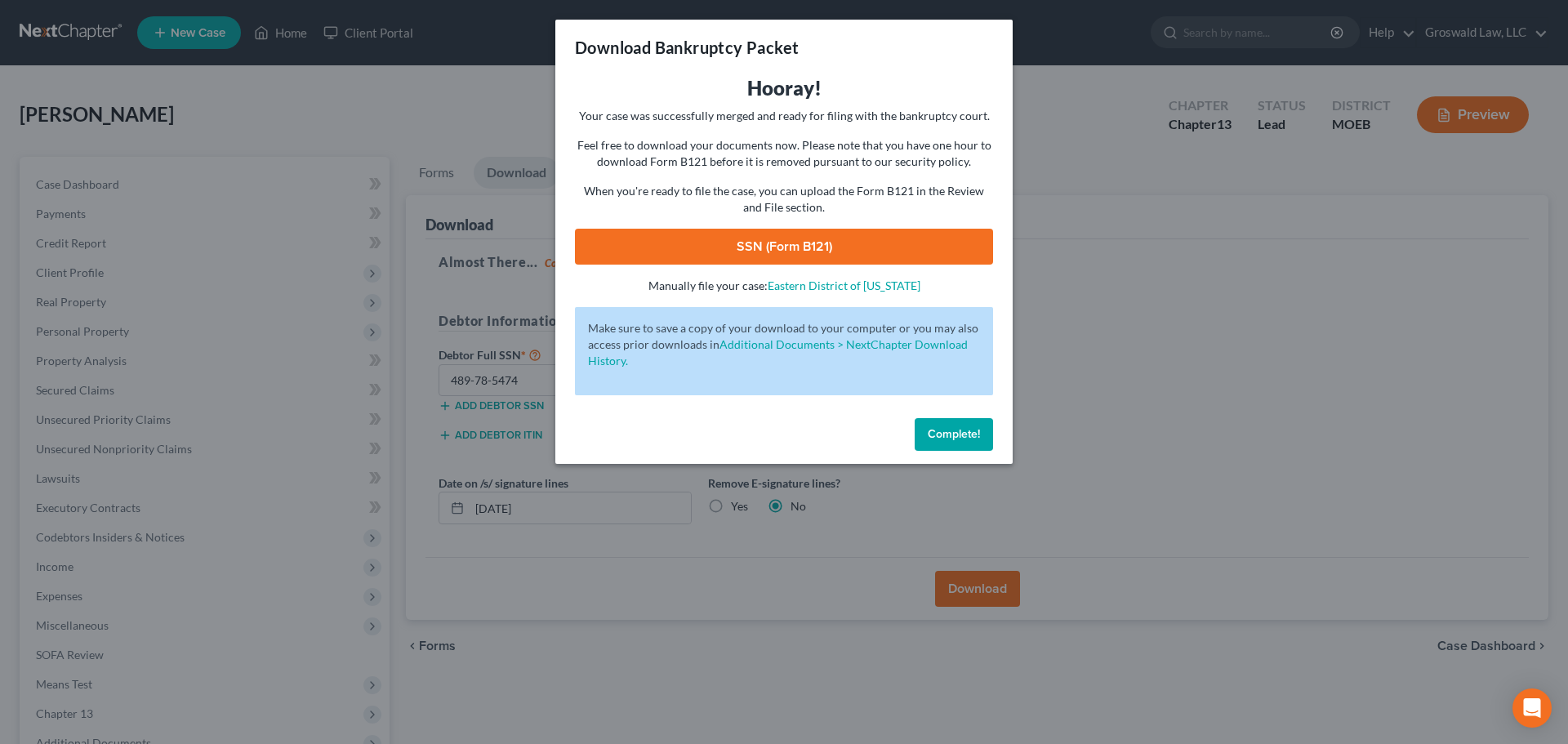
click at [800, 256] on link "SSN (Form B121)" at bounding box center [784, 246] width 418 height 36
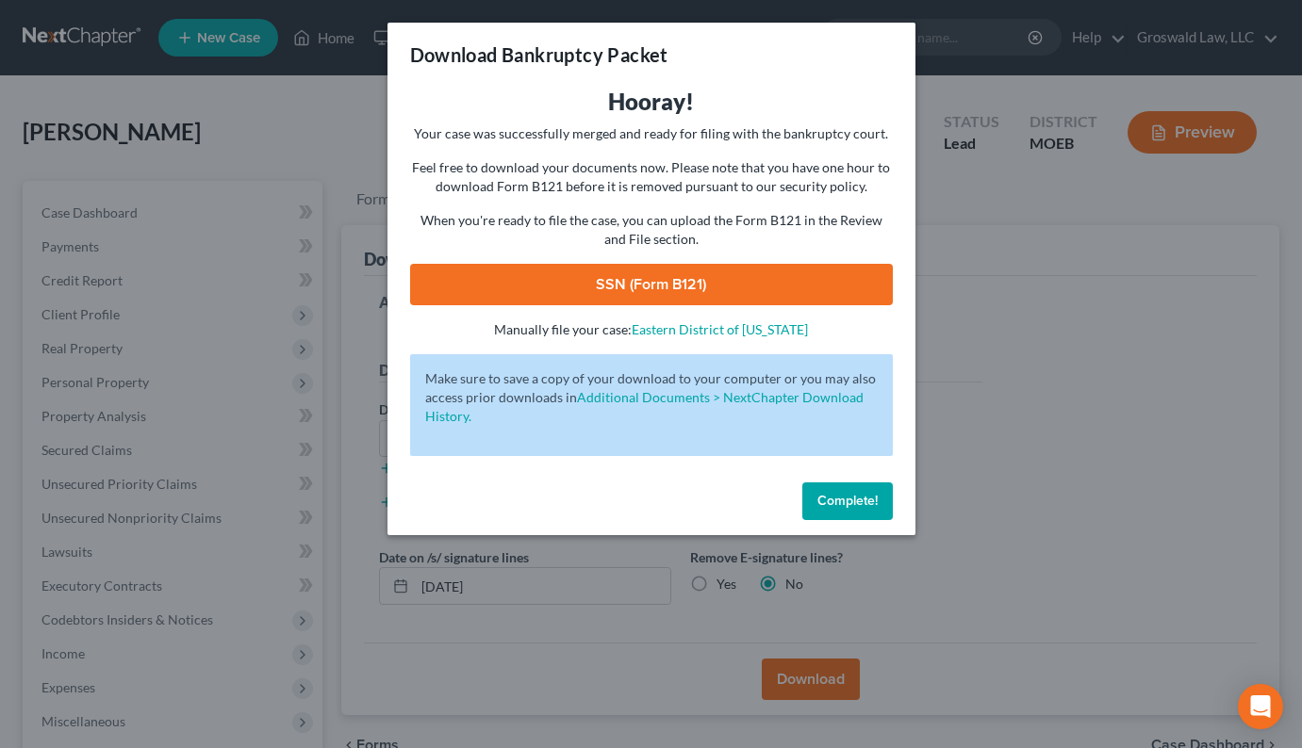
click at [843, 501] on span "Complete!" at bounding box center [847, 501] width 60 height 16
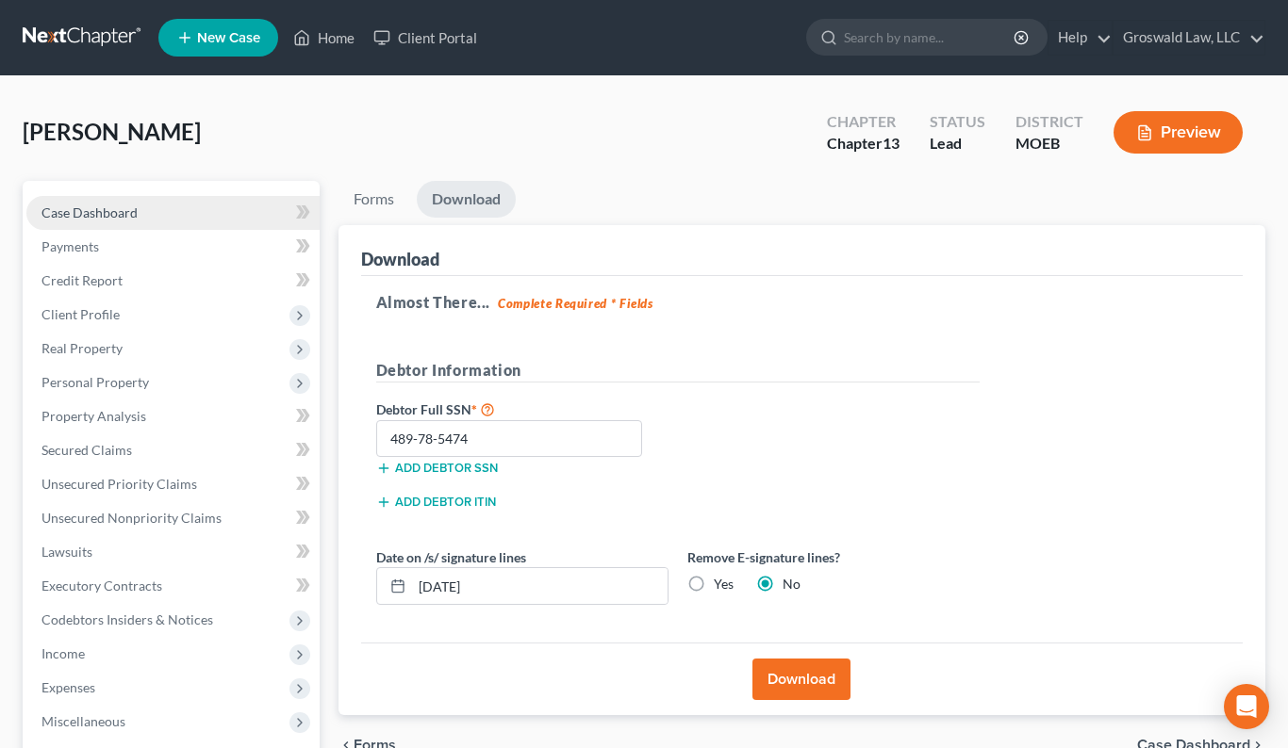
click at [113, 203] on link "Case Dashboard" at bounding box center [172, 213] width 293 height 34
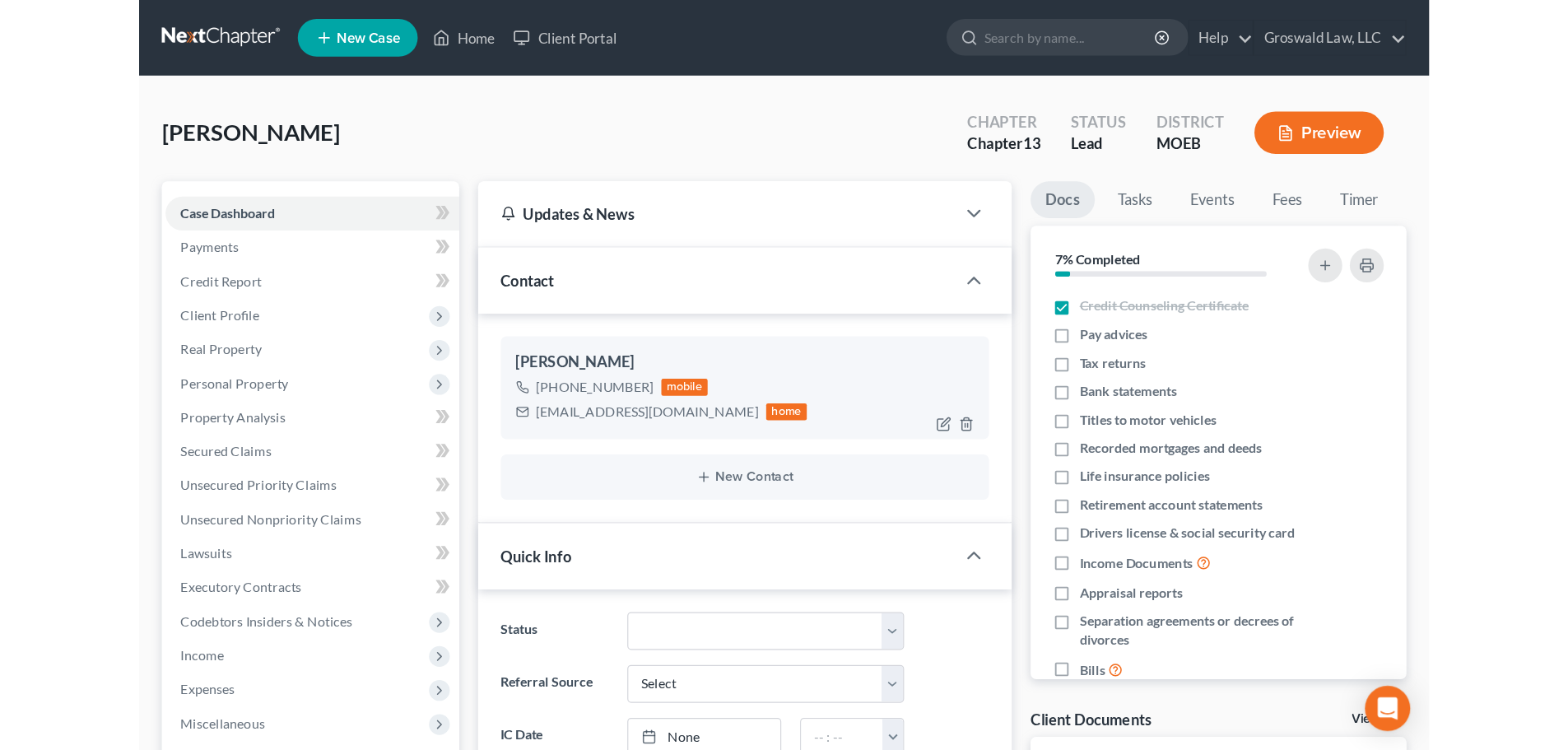
scroll to position [1067, 0]
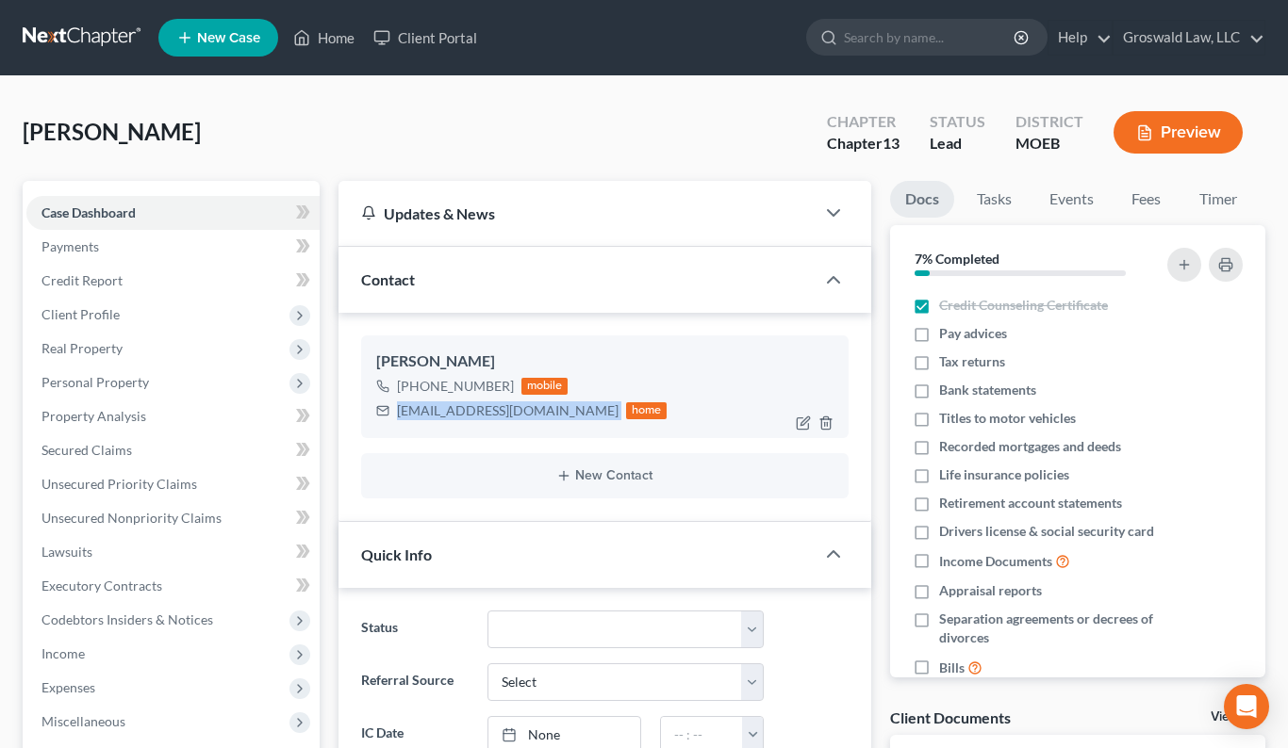
drag, startPoint x: 575, startPoint y: 405, endPoint x: 397, endPoint y: 410, distance: 178.2
click at [397, 410] on div "rashidawillis1976@gmail.com home" at bounding box center [521, 411] width 291 height 25
copy div "rashidawillis1976@gmail.com"
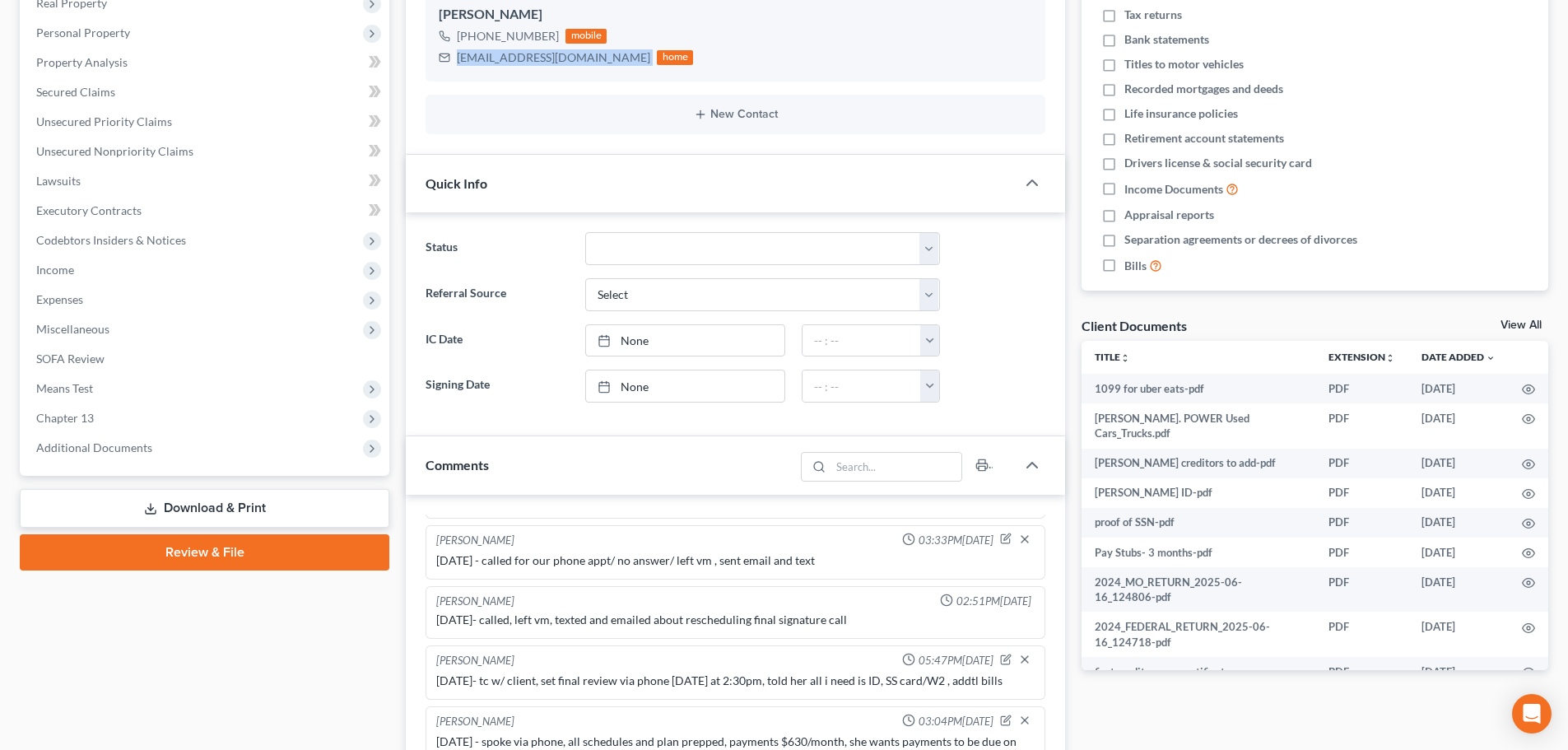
scroll to position [707, 0]
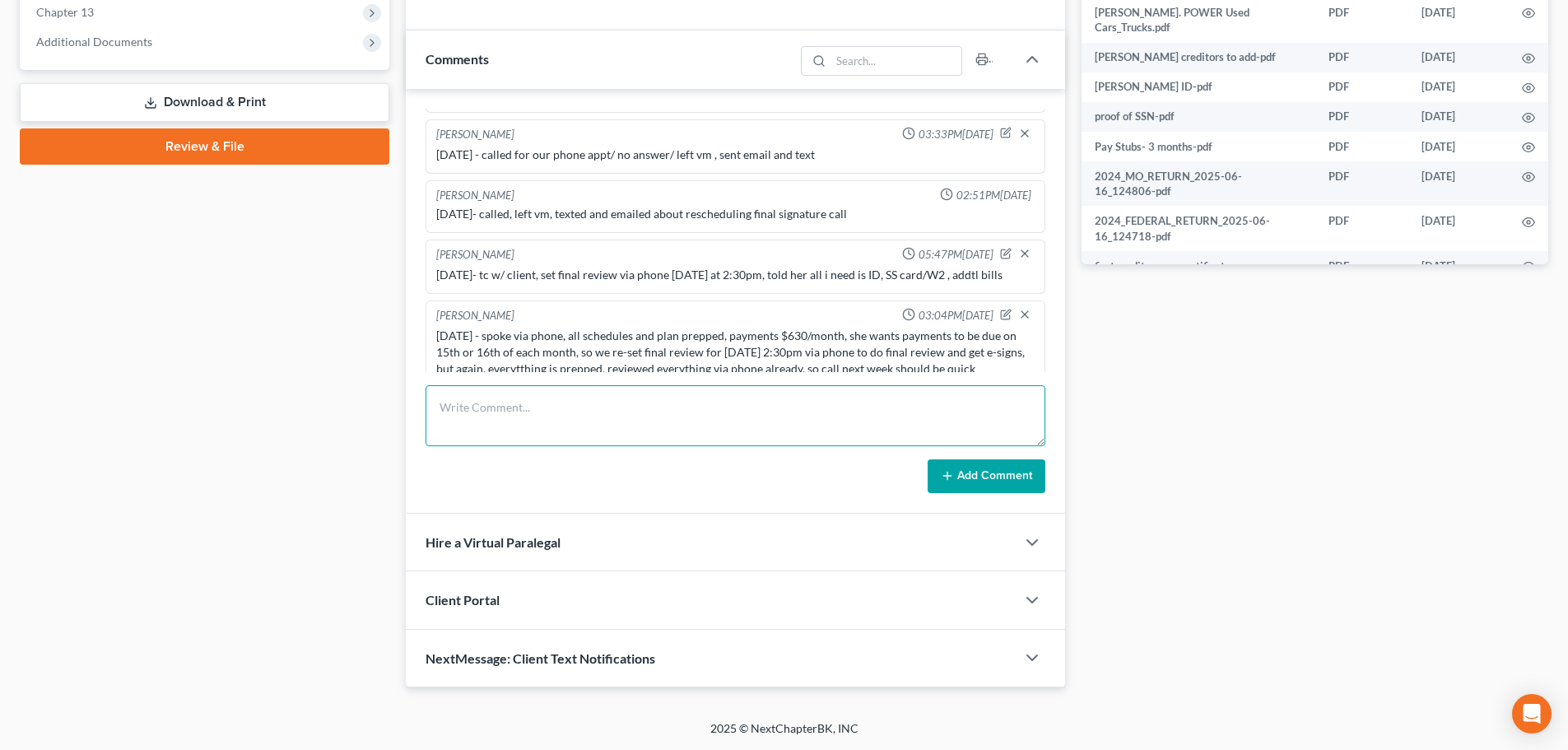
click at [598, 431] on textarea at bounding box center [735, 416] width 620 height 61
click at [724, 413] on textarea "8/" at bounding box center [735, 416] width 620 height 61
type textarea "8/14/25 - final review via phone complete , uploaded via docusign , file case o…"
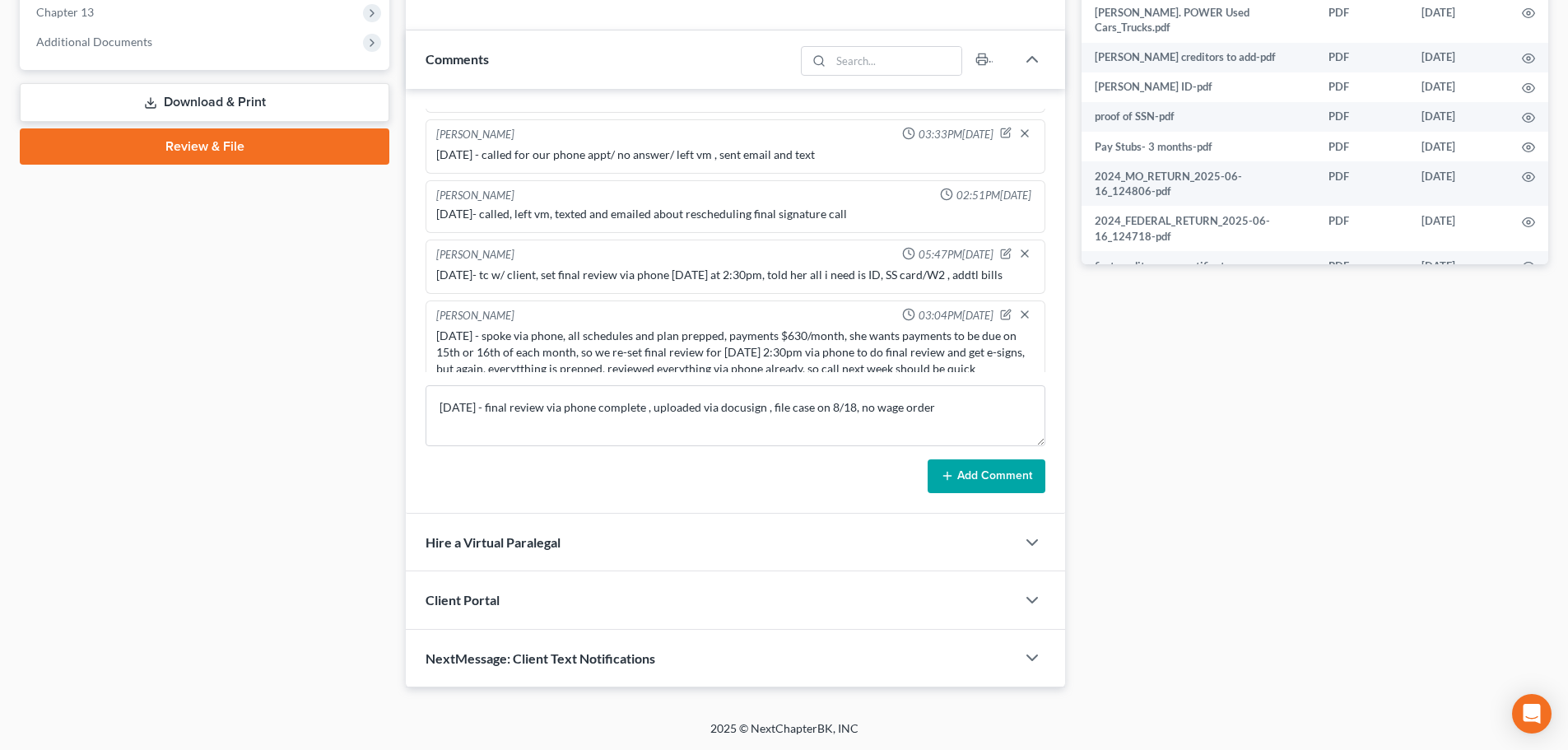
click at [936, 477] on button "Add Comment" at bounding box center [986, 477] width 118 height 35
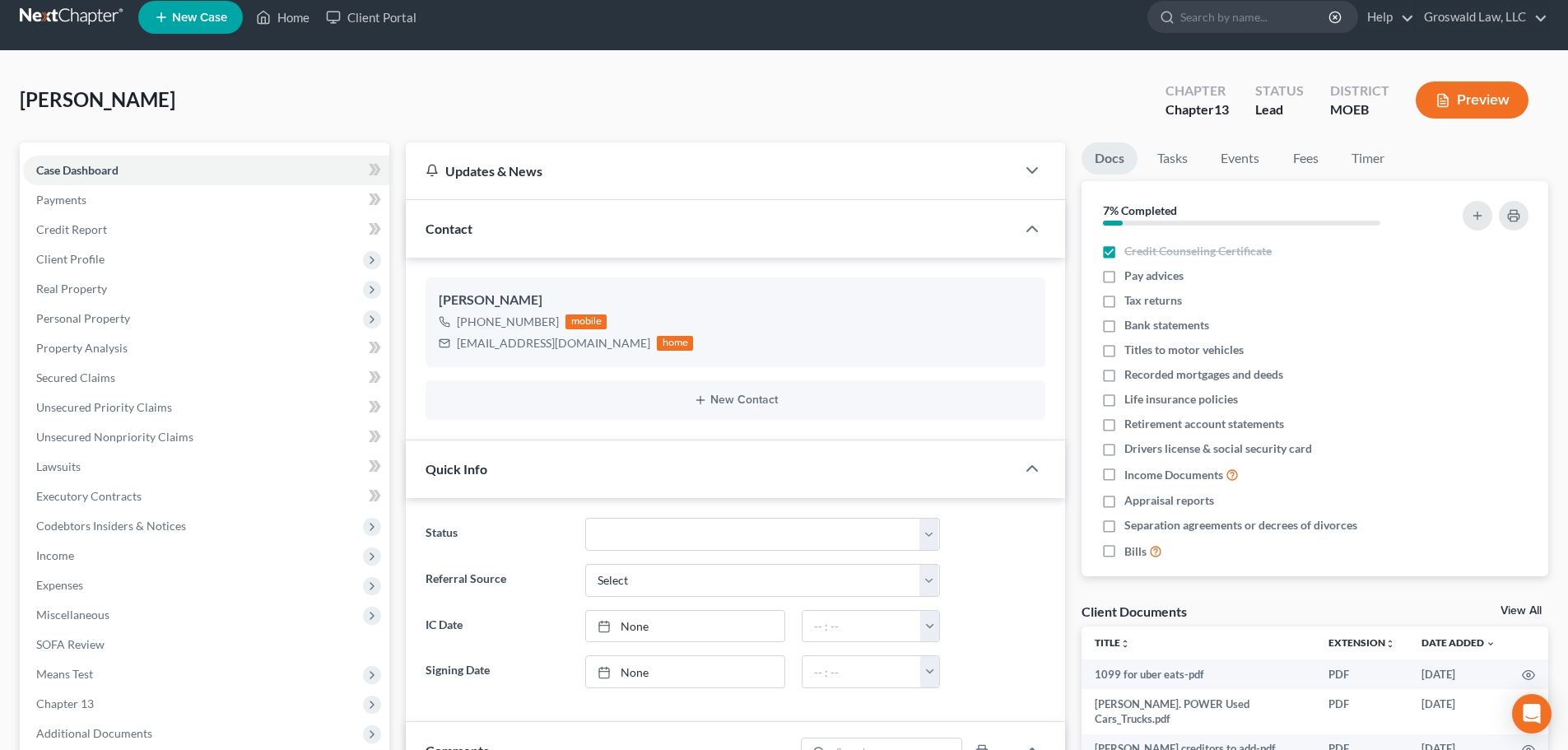
scroll to position [0, 0]
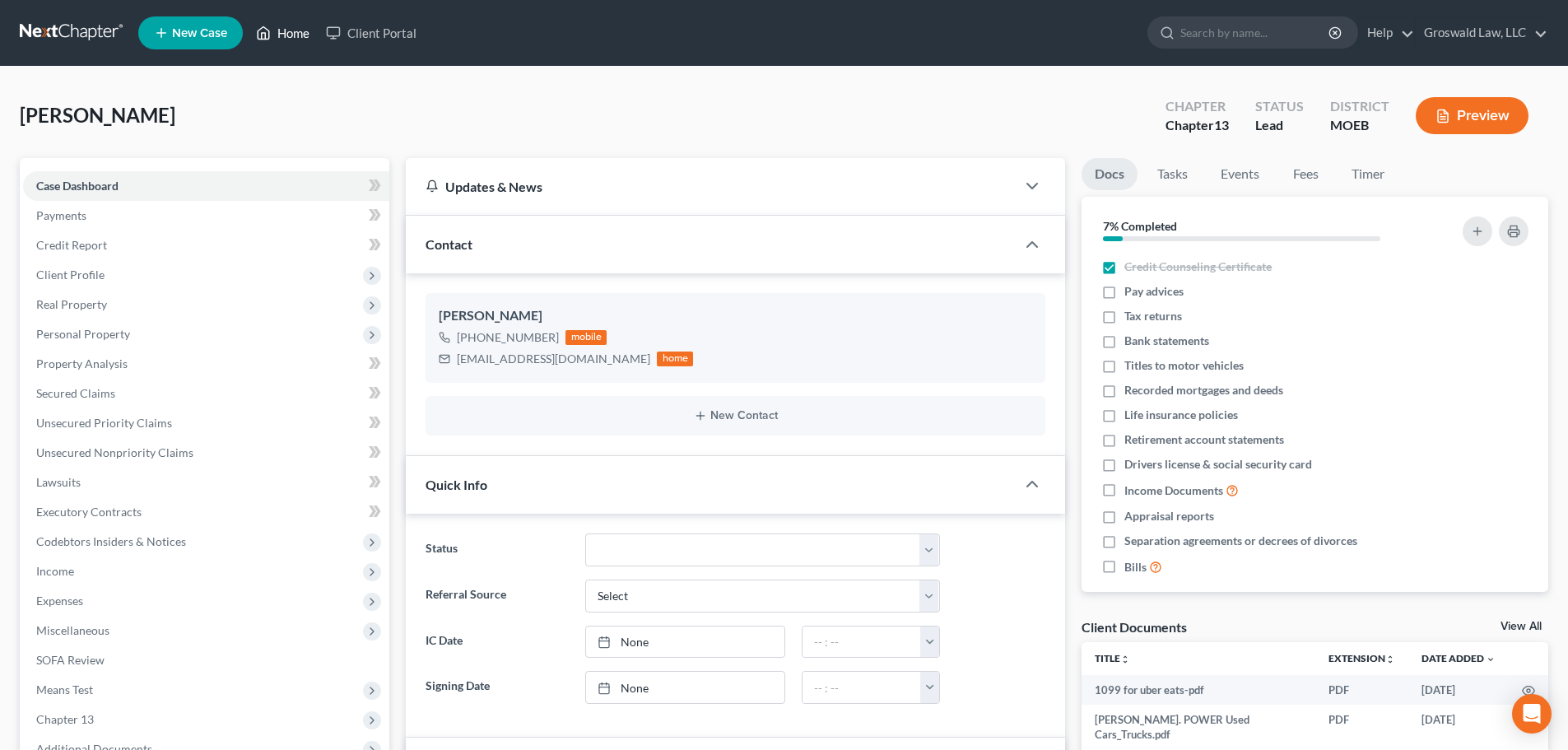
click at [298, 30] on link "Home" at bounding box center [283, 33] width 70 height 30
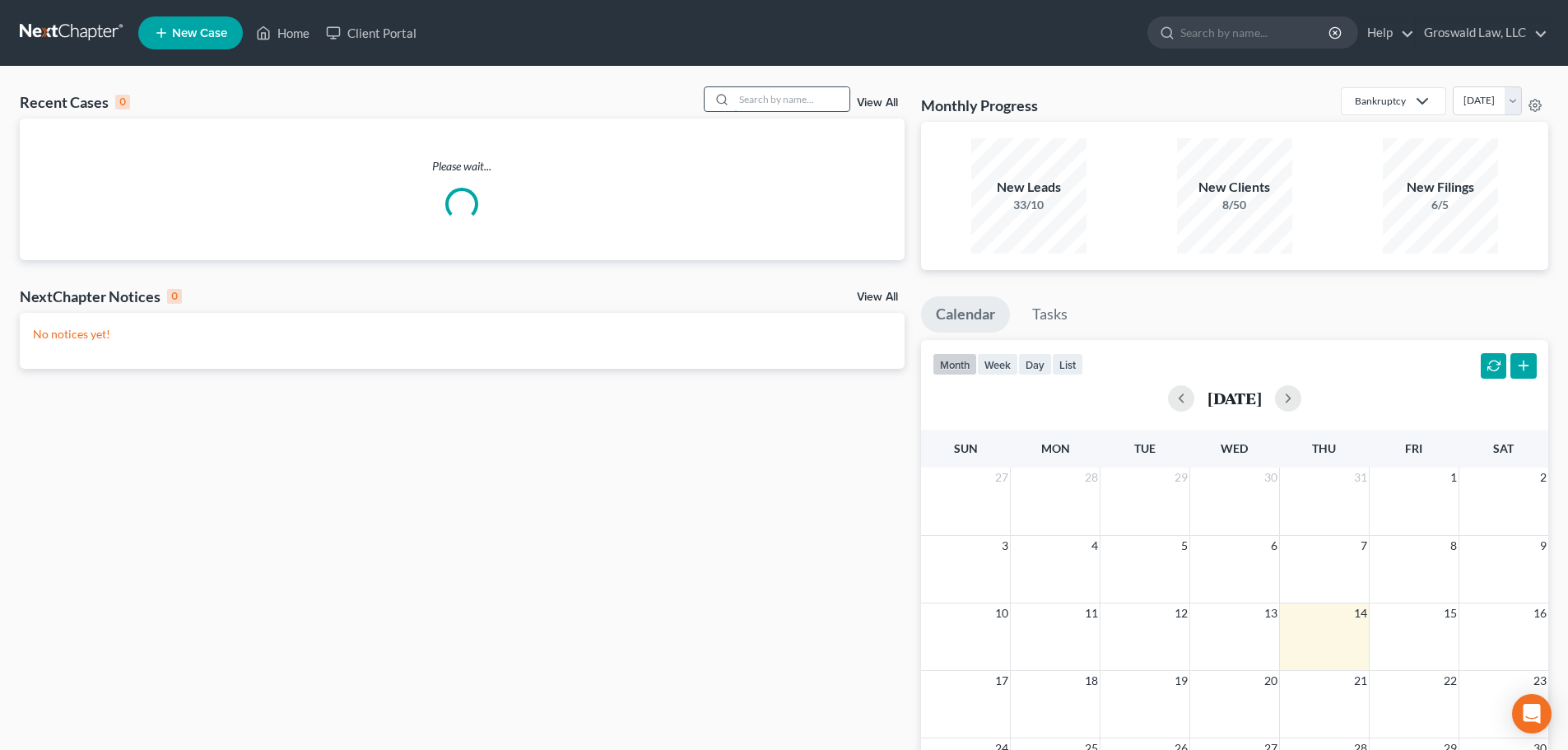
click at [783, 100] on input "search" at bounding box center [792, 99] width 115 height 24
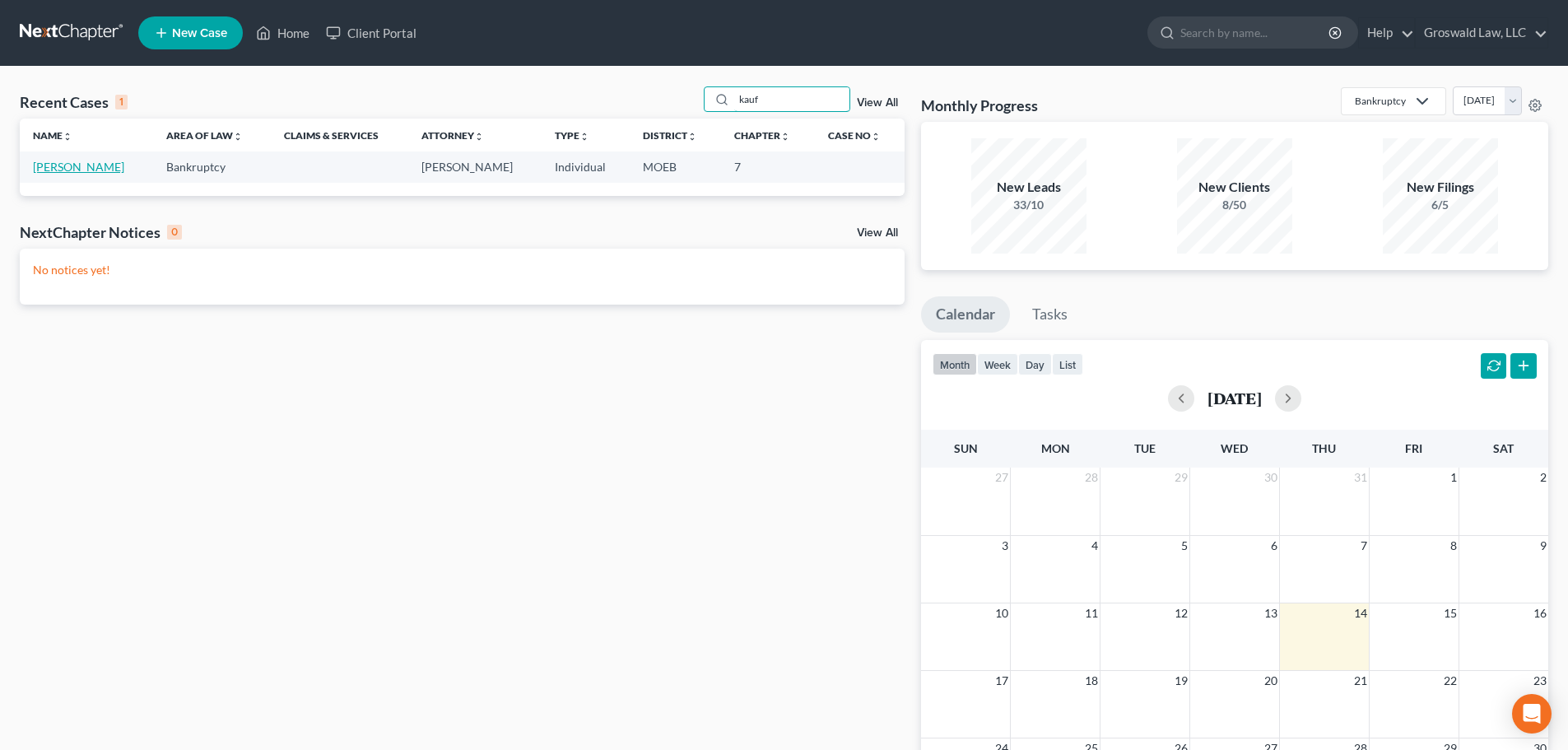
type input "kauf"
click at [74, 172] on link "[PERSON_NAME]" at bounding box center [79, 167] width 92 height 14
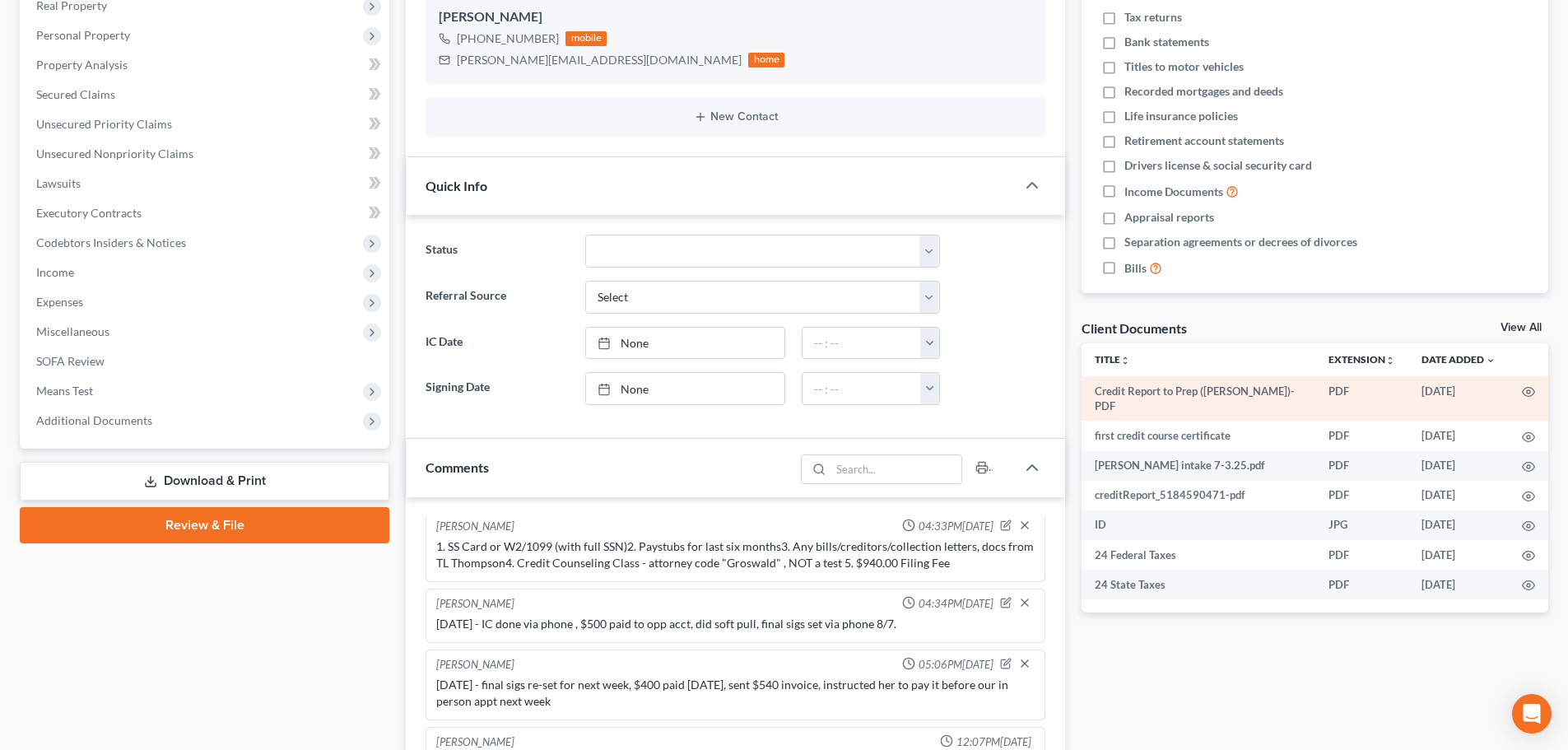
scroll to position [320, 0]
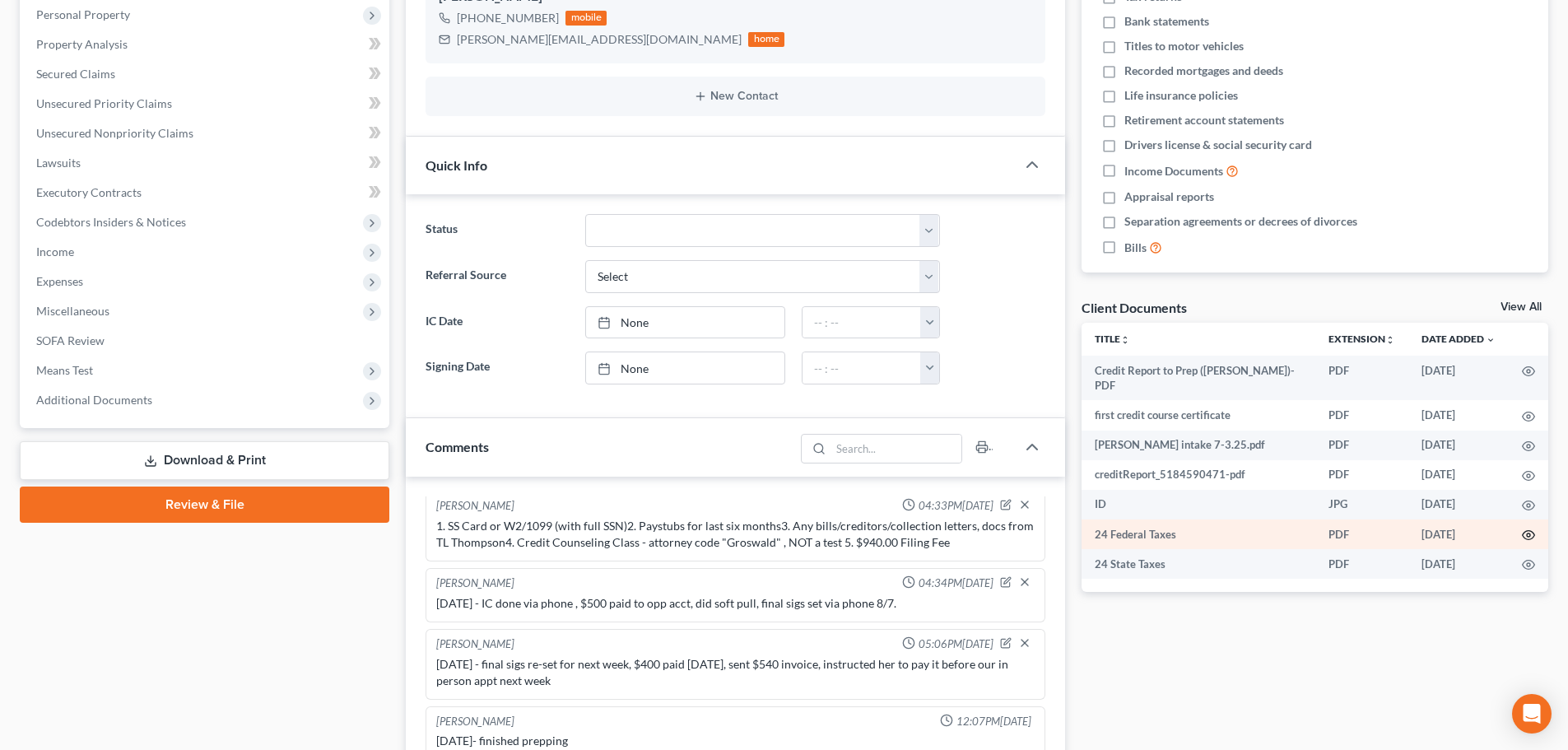
click at [1530, 528] on icon "button" at bounding box center [1528, 534] width 13 height 13
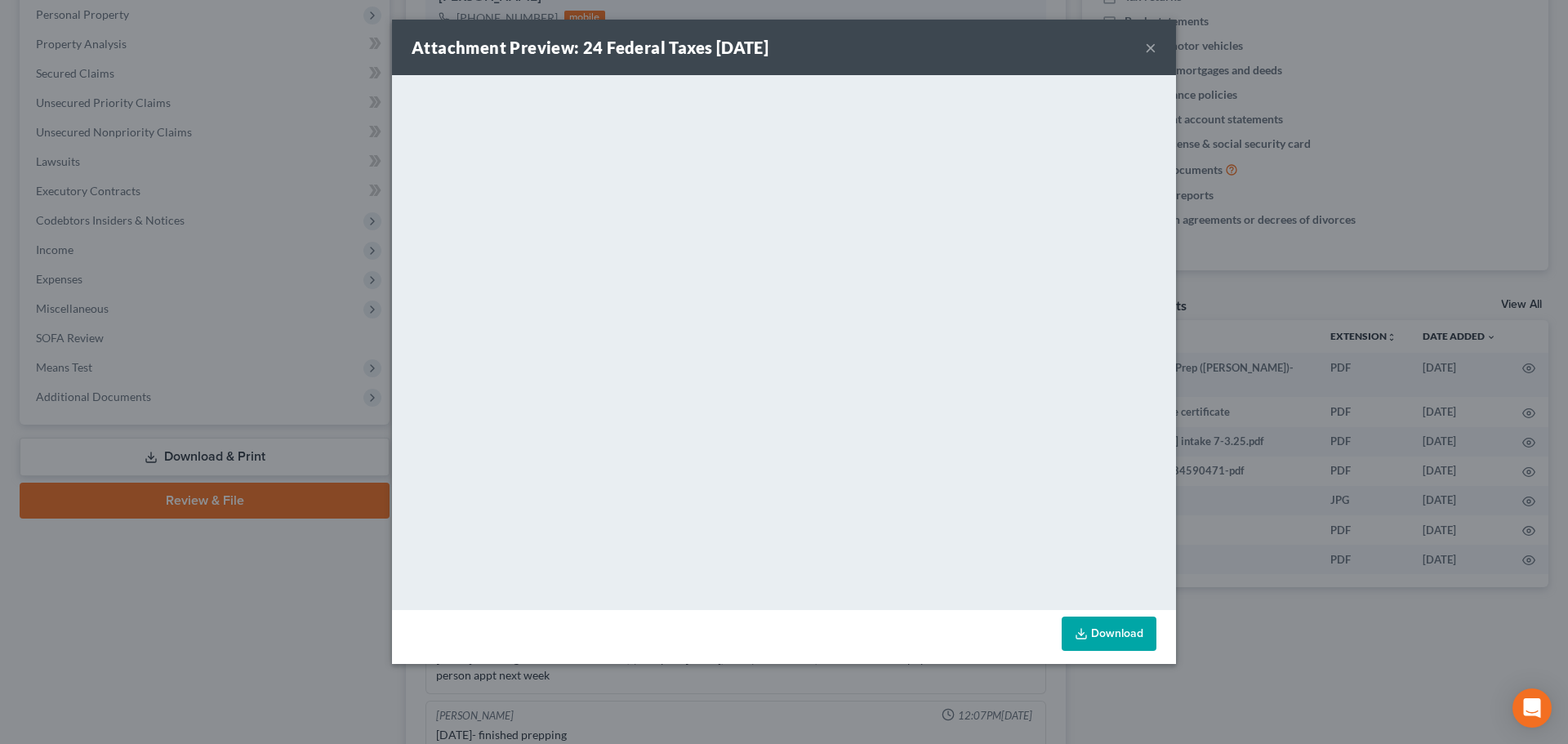
click at [1109, 637] on link "Download" at bounding box center [1108, 634] width 94 height 35
click at [1145, 52] on button "×" at bounding box center [1150, 47] width 11 height 20
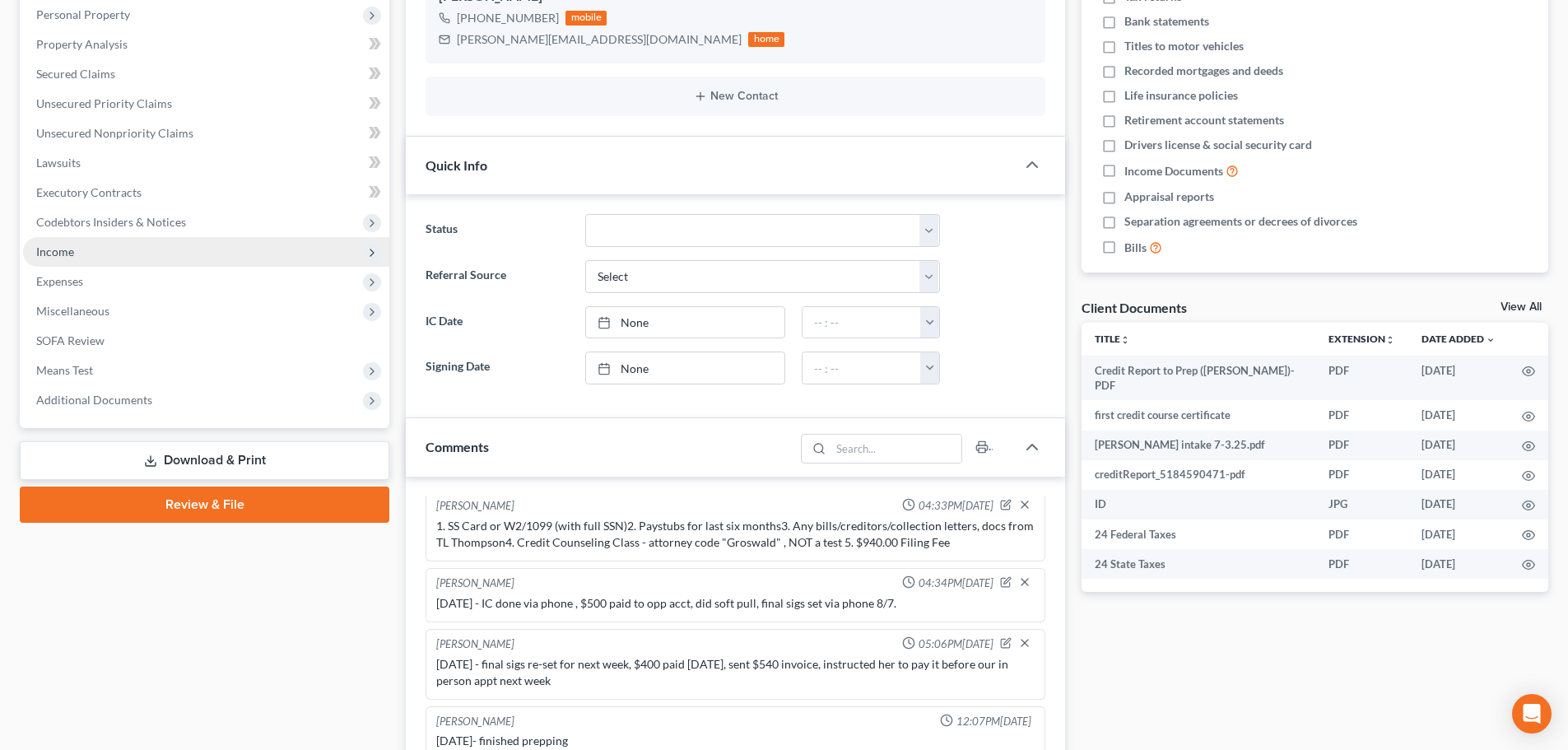
drag, startPoint x: 244, startPoint y: 503, endPoint x: 38, endPoint y: 421, distance: 221.7
click at [244, 503] on link "Review & File" at bounding box center [204, 504] width 369 height 36
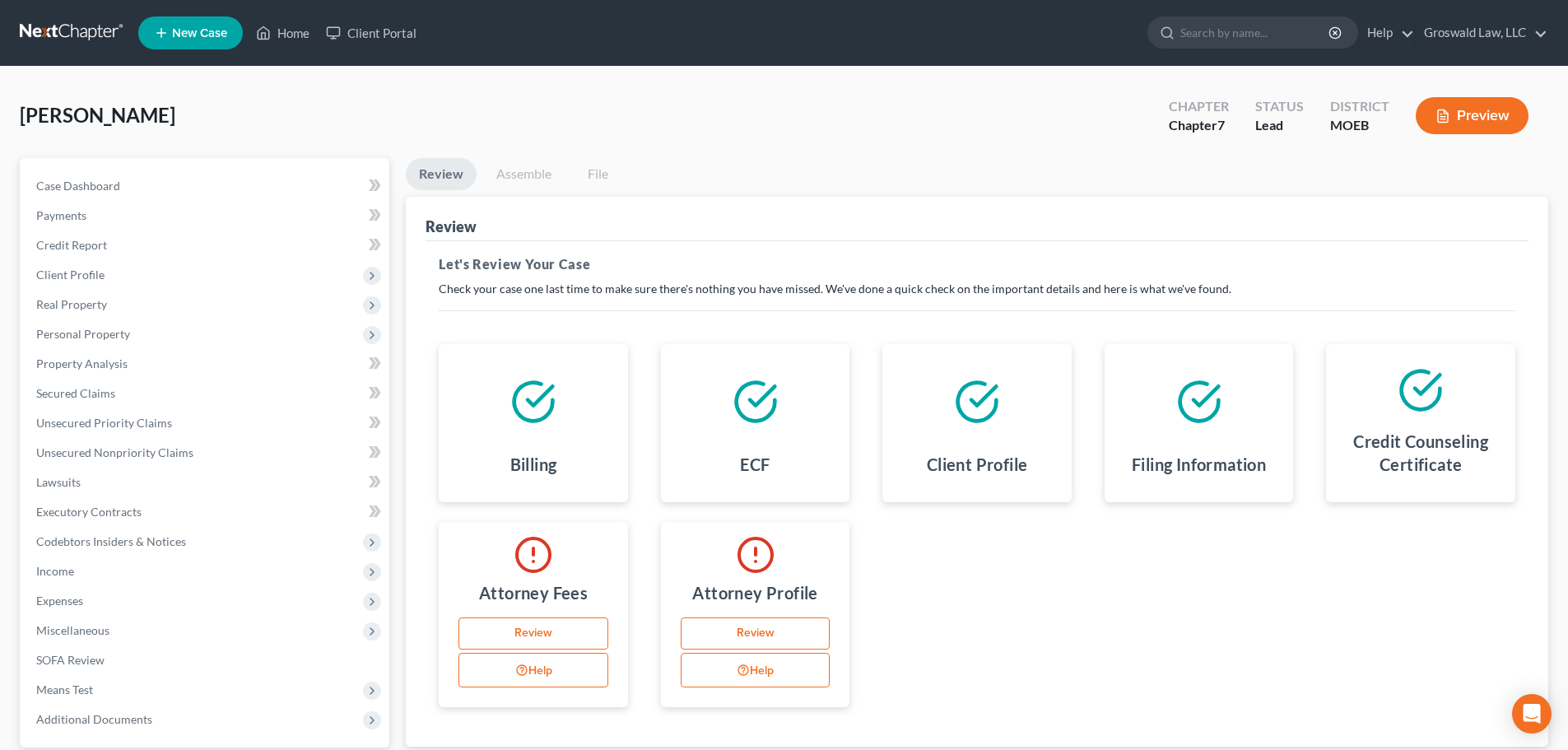
scroll to position [155, 0]
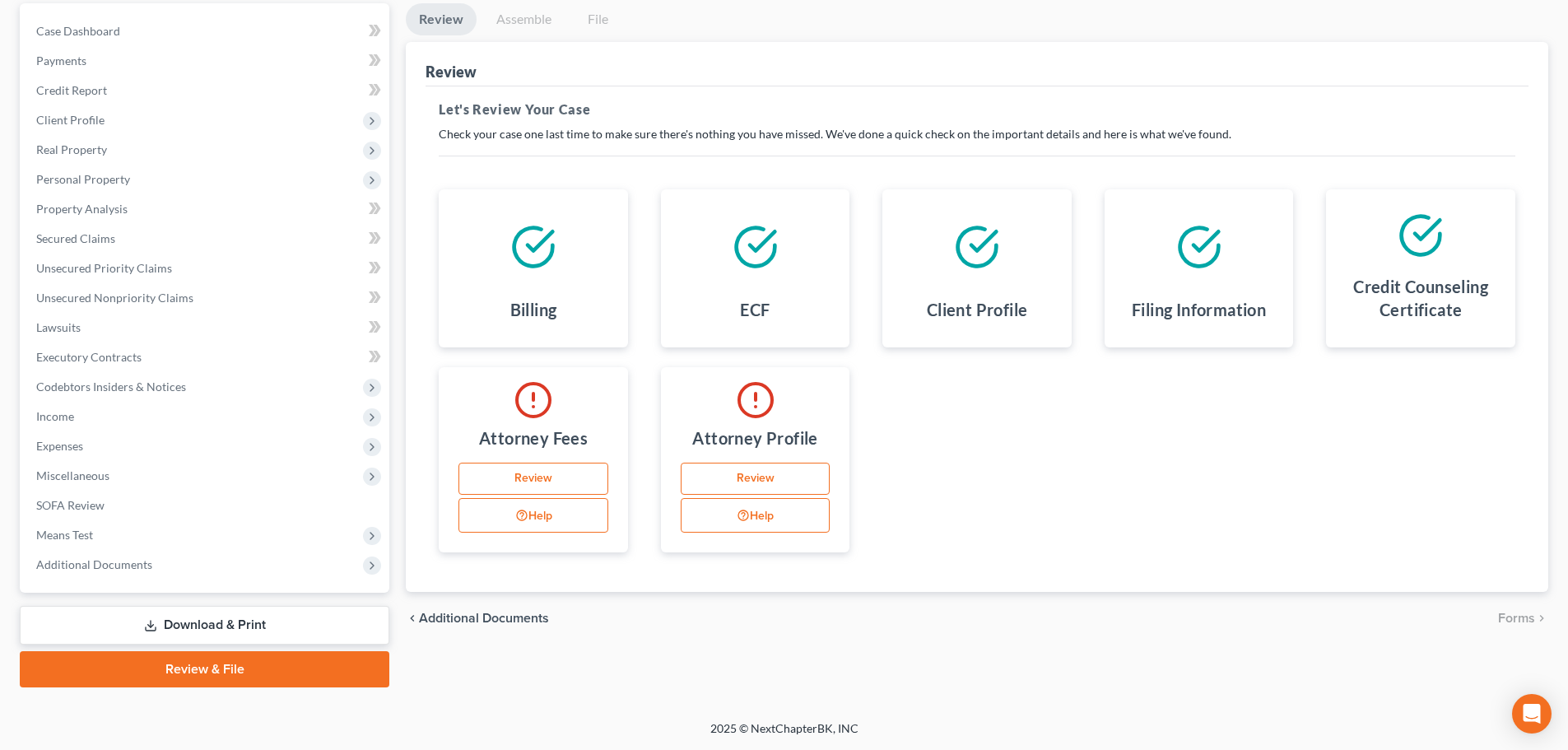
click at [197, 628] on link "Download & Print" at bounding box center [204, 625] width 369 height 38
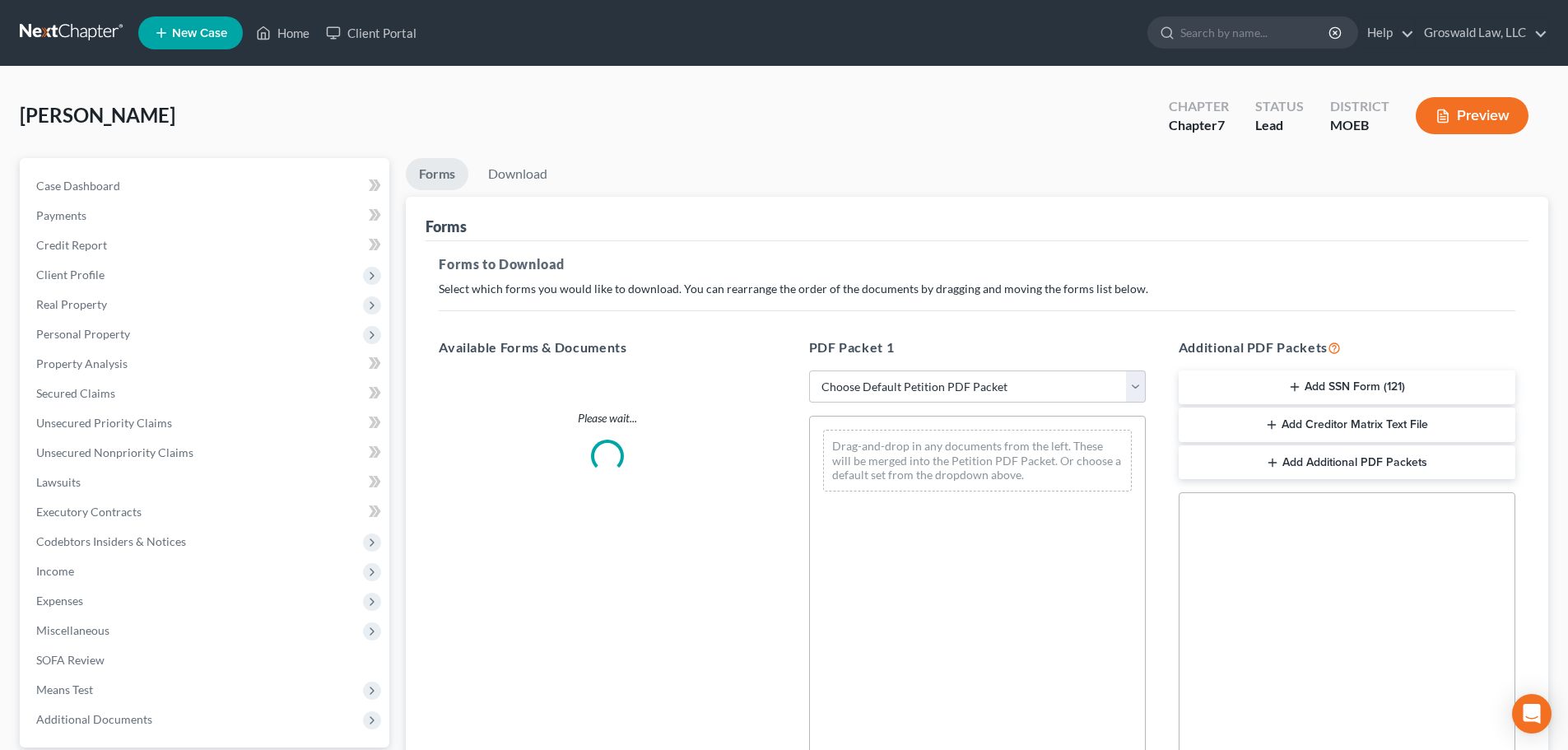
click at [1303, 378] on button "Add SSN Form (121)" at bounding box center [1347, 388] width 337 height 35
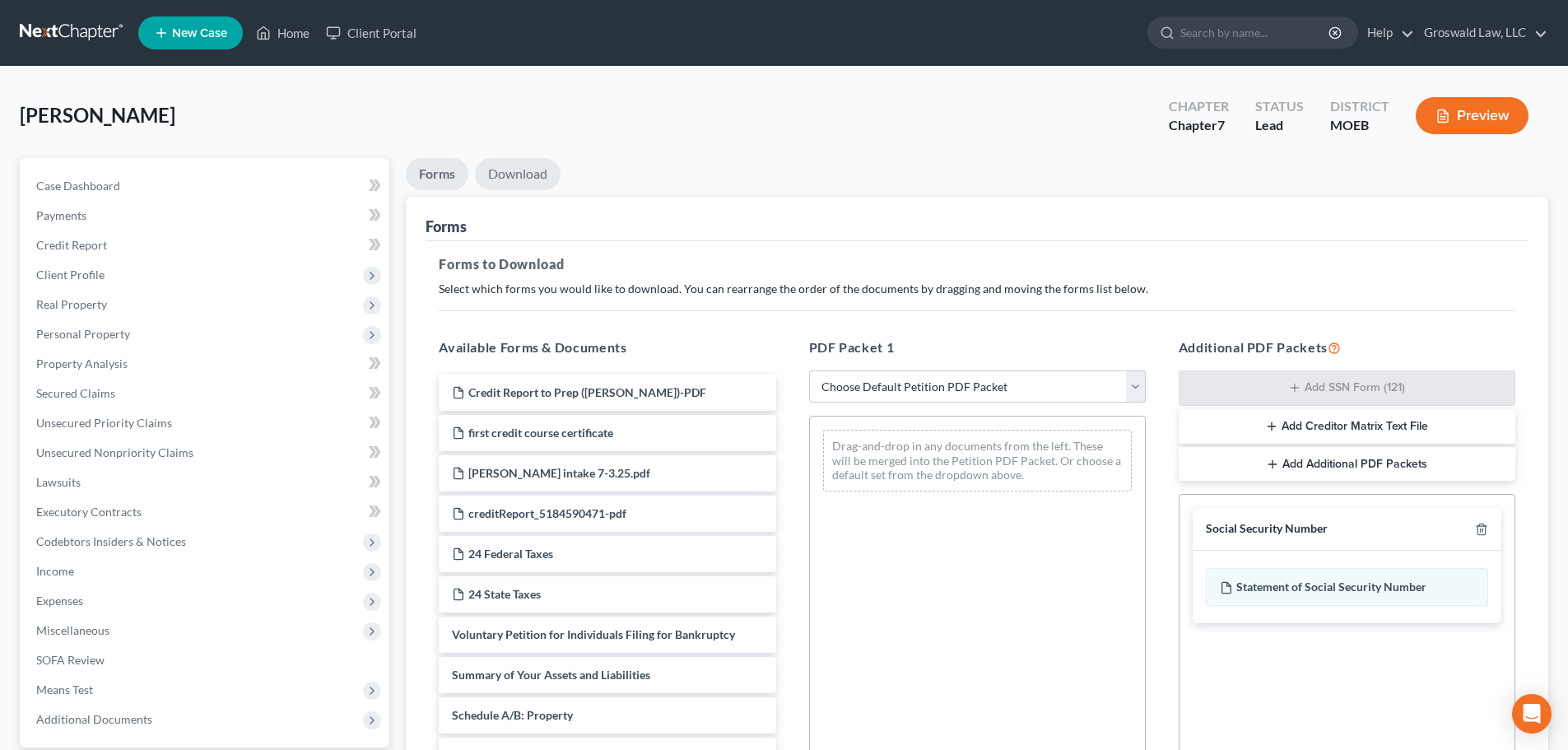
click at [533, 175] on link "Download" at bounding box center [518, 174] width 86 height 32
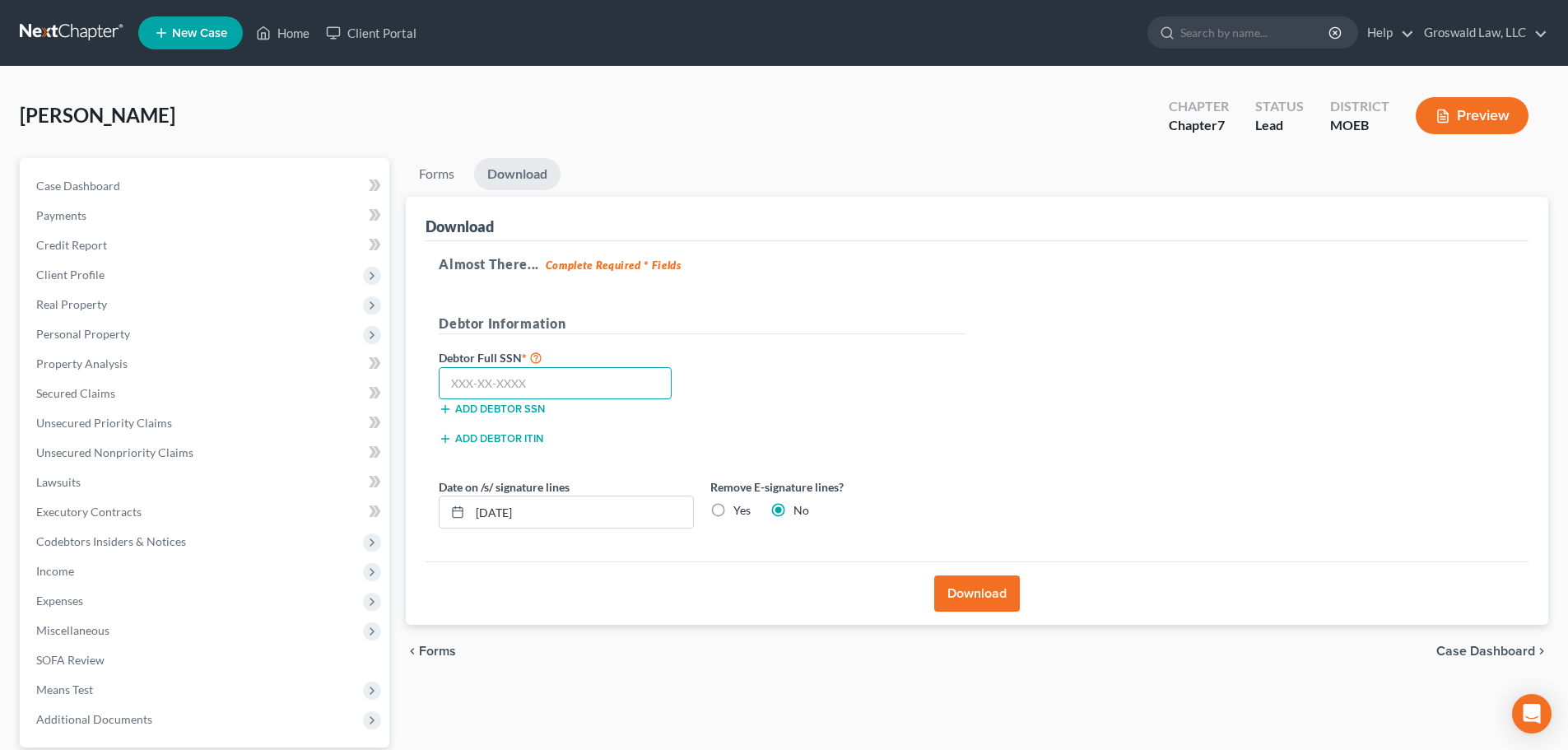
click at [597, 375] on input "text" at bounding box center [554, 383] width 233 height 33
paste input "490-13-6723"
type input "490-13-6723"
click at [984, 586] on button "Download" at bounding box center [977, 593] width 86 height 36
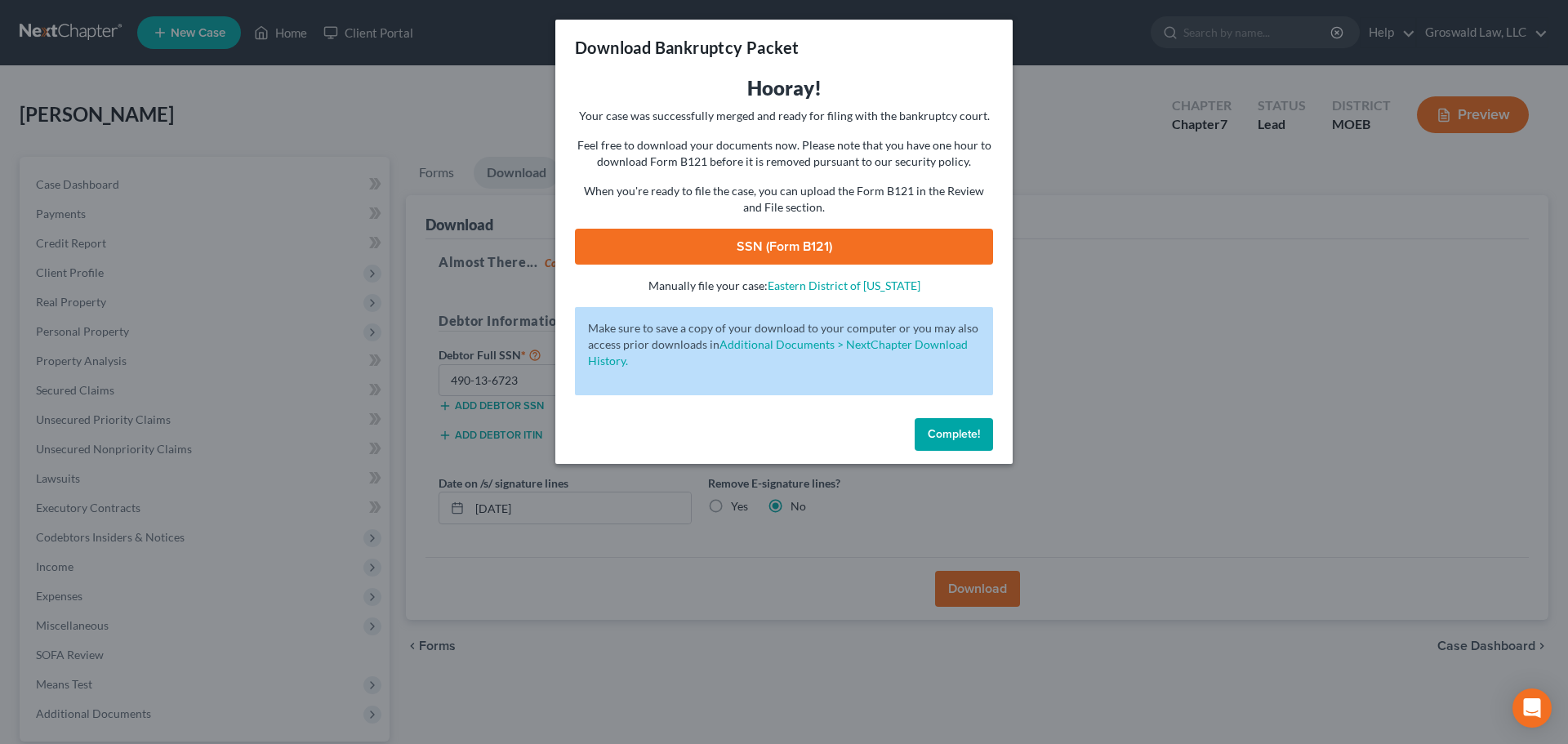
click at [722, 248] on link "SSN (Form B121)" at bounding box center [784, 246] width 418 height 36
click at [941, 430] on span "Complete!" at bounding box center [954, 434] width 52 height 14
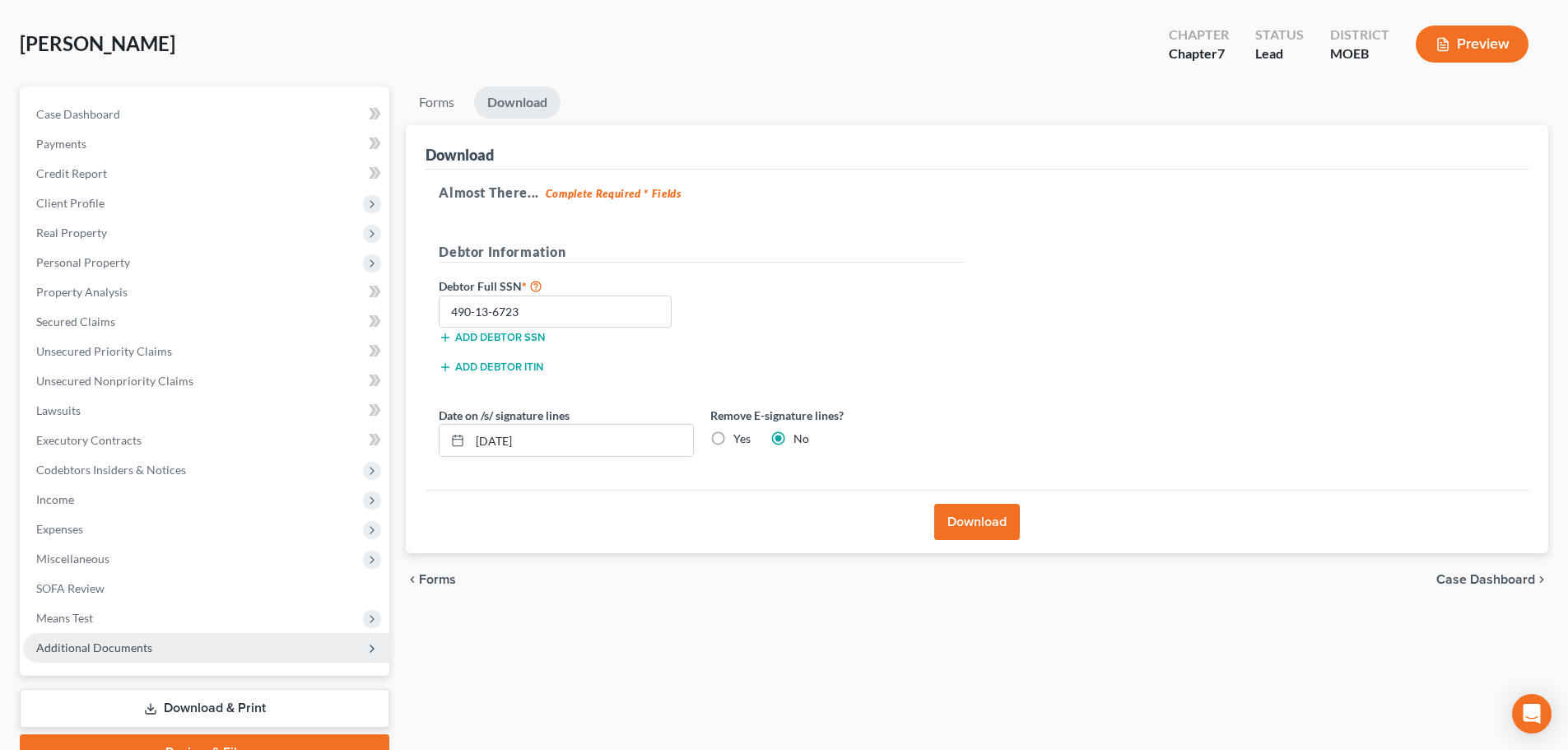
scroll to position [155, 0]
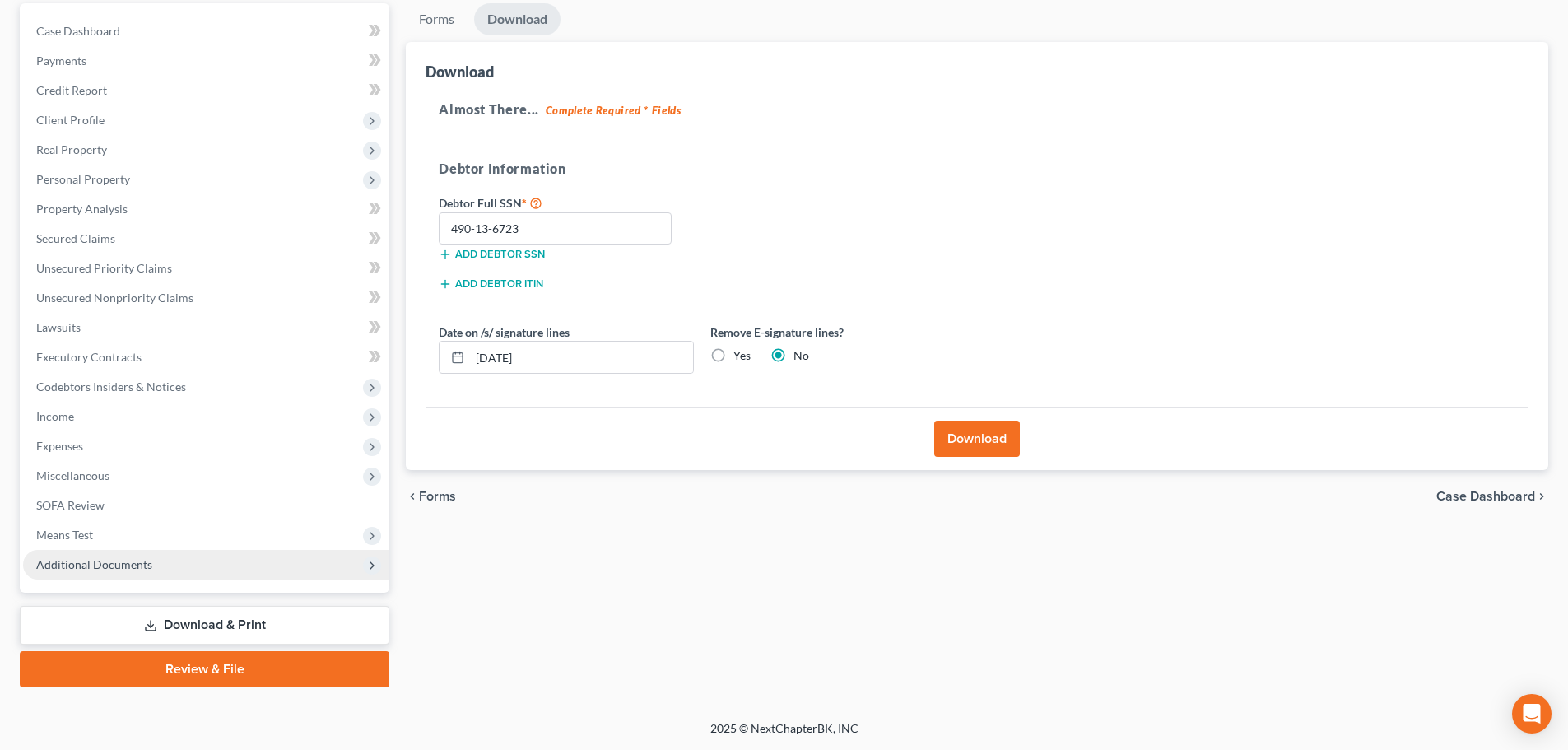
click at [140, 561] on span "Additional Documents" at bounding box center [93, 564] width 116 height 14
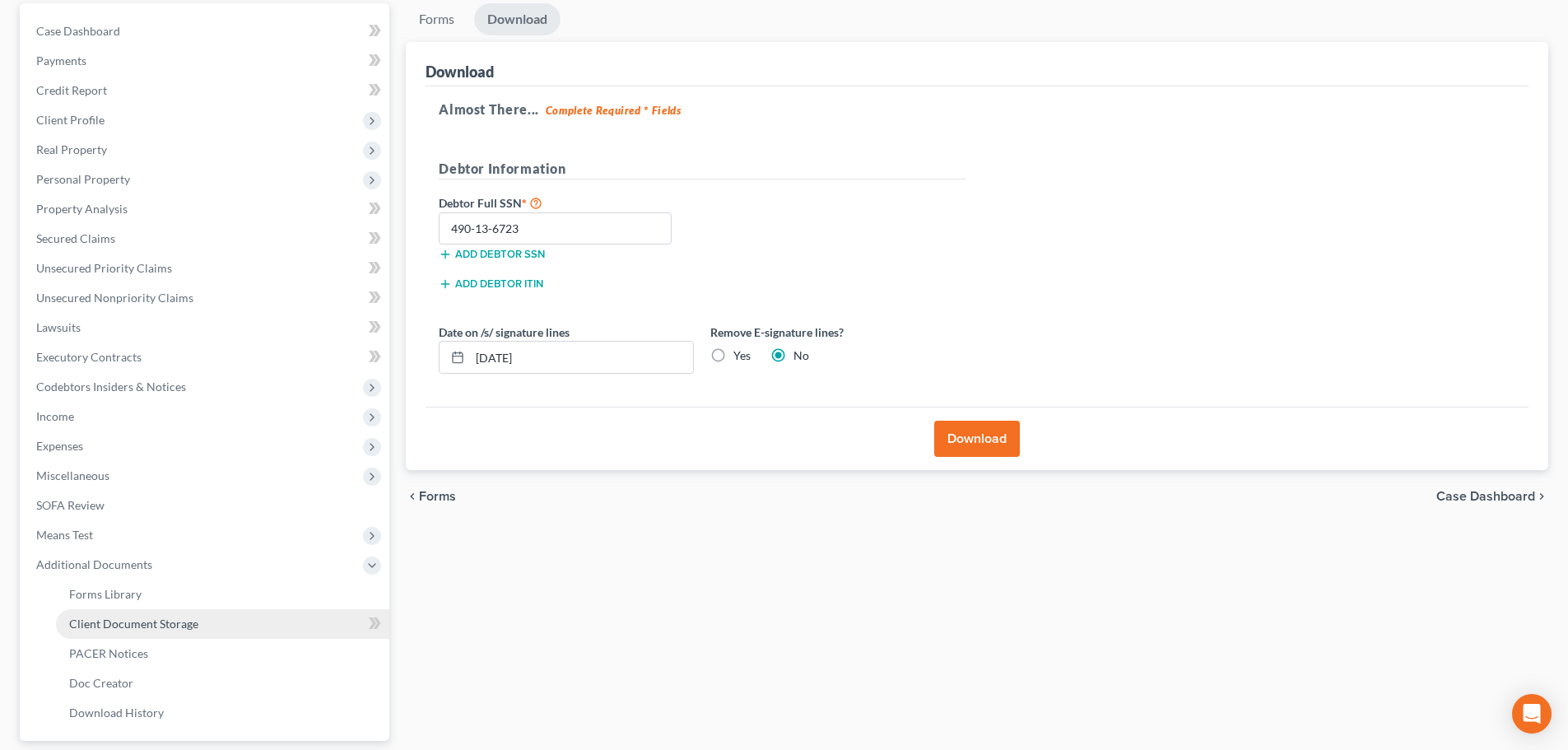
click at [205, 620] on link "Client Document Storage" at bounding box center [223, 624] width 334 height 30
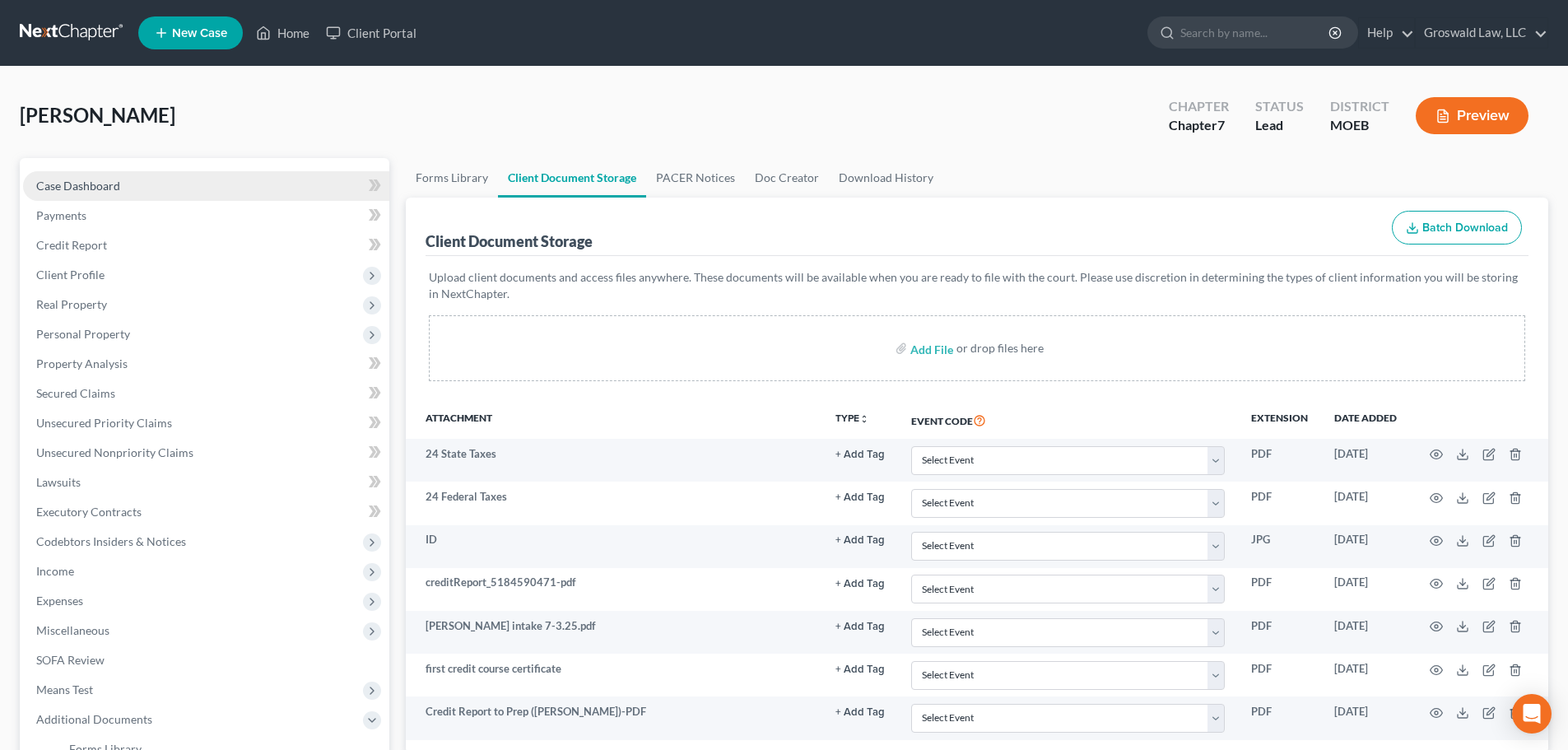
click at [162, 199] on link "Case Dashboard" at bounding box center [205, 186] width 366 height 30
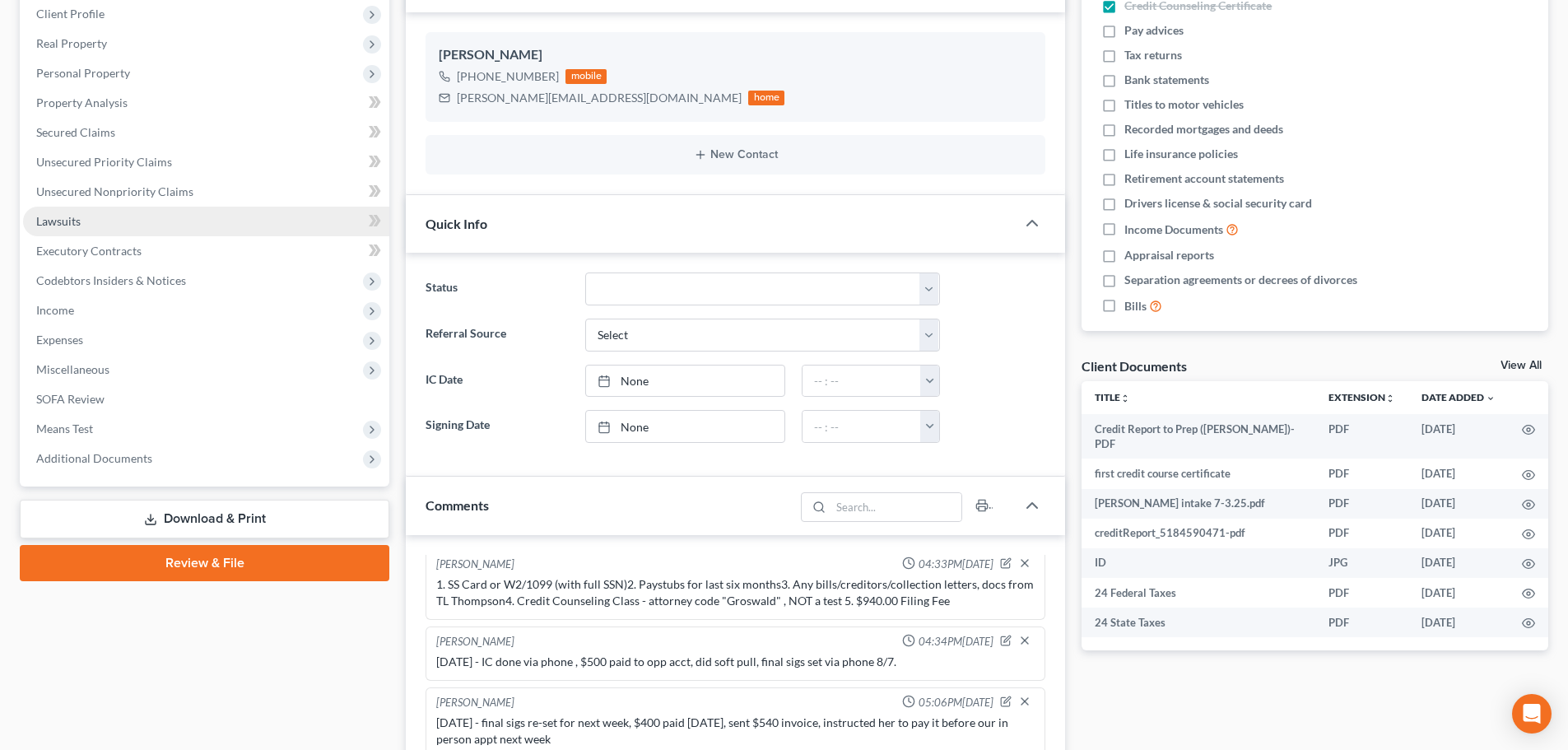
scroll to position [247, 0]
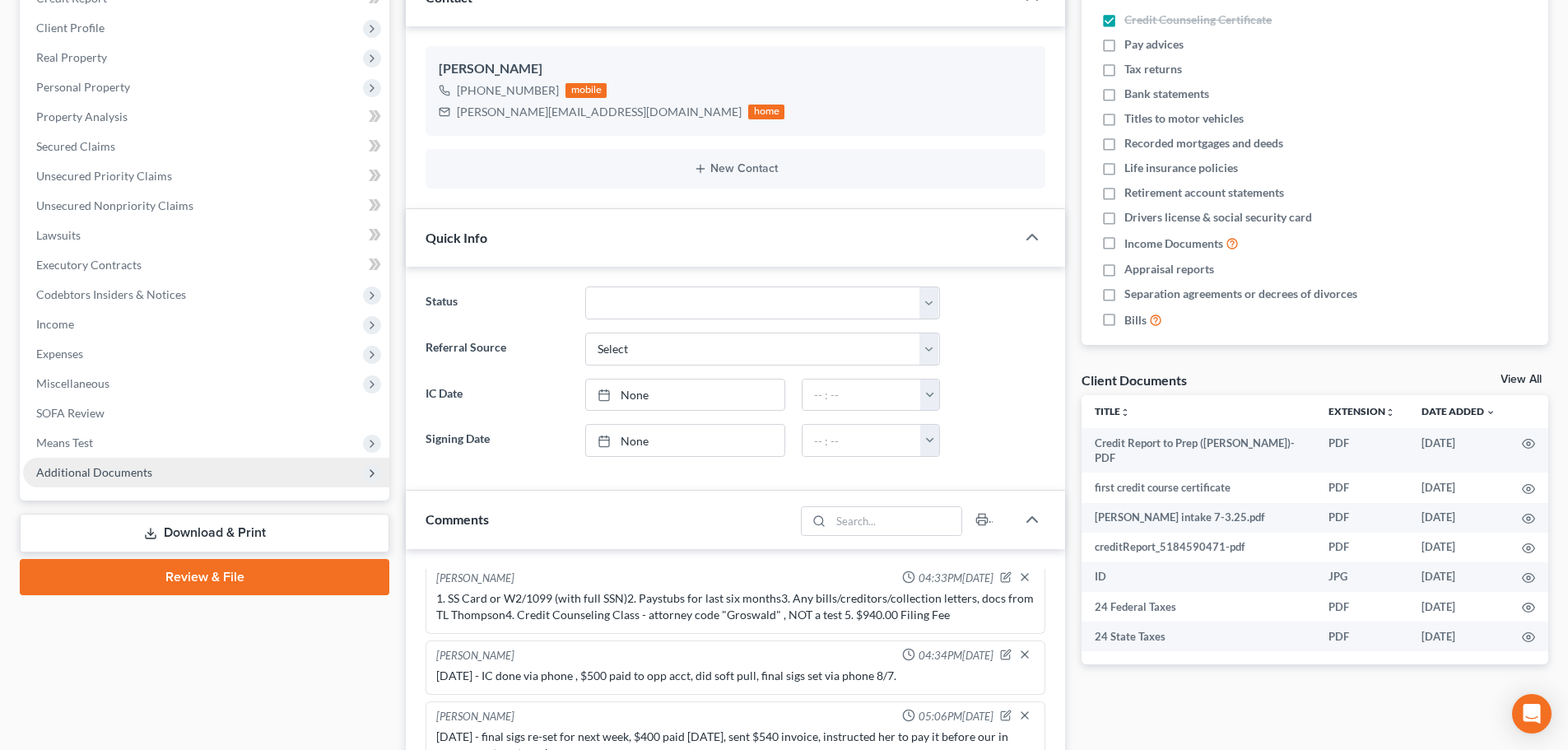
click at [196, 466] on span "Additional Documents" at bounding box center [205, 472] width 366 height 30
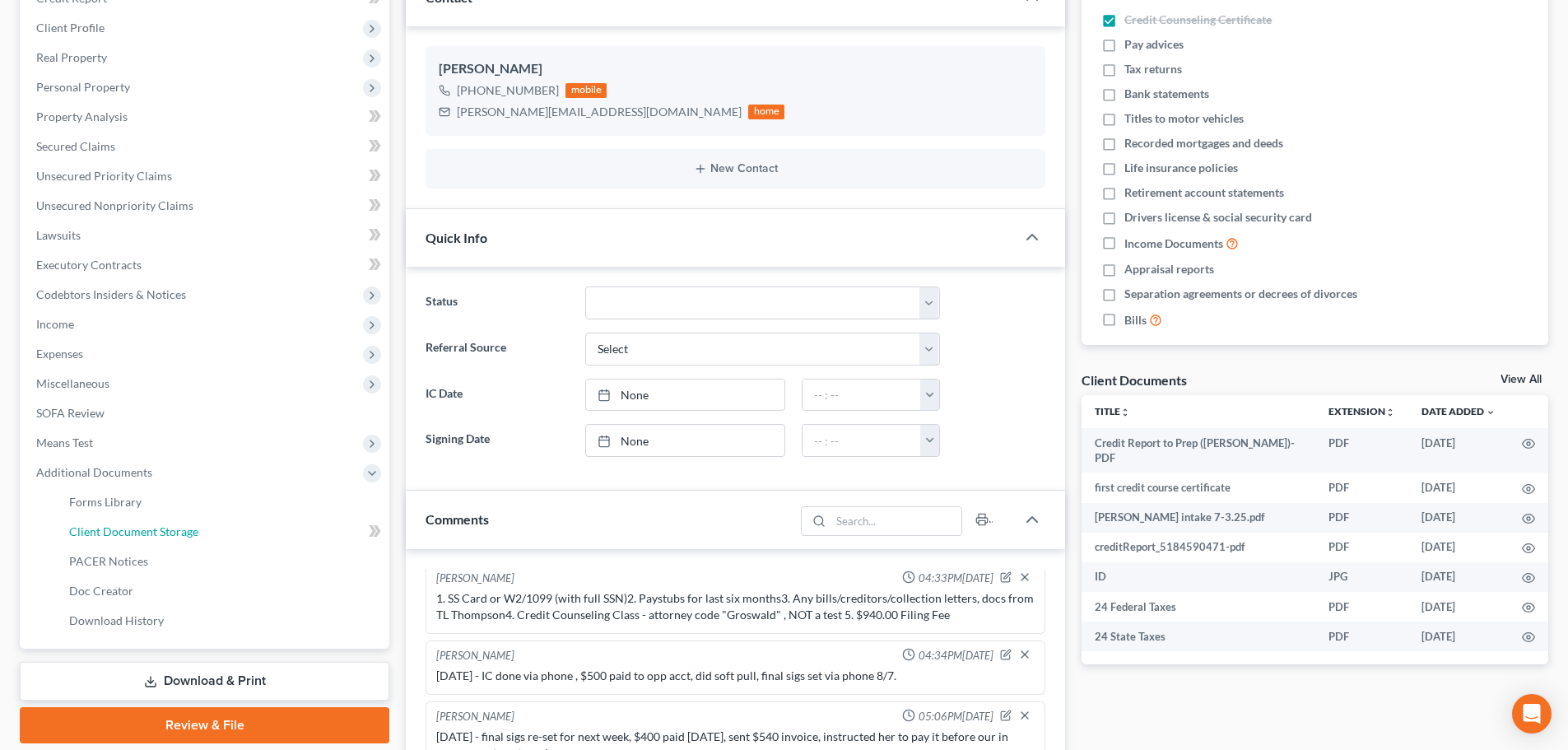
click at [186, 527] on span "Client Document Storage" at bounding box center [134, 531] width 129 height 14
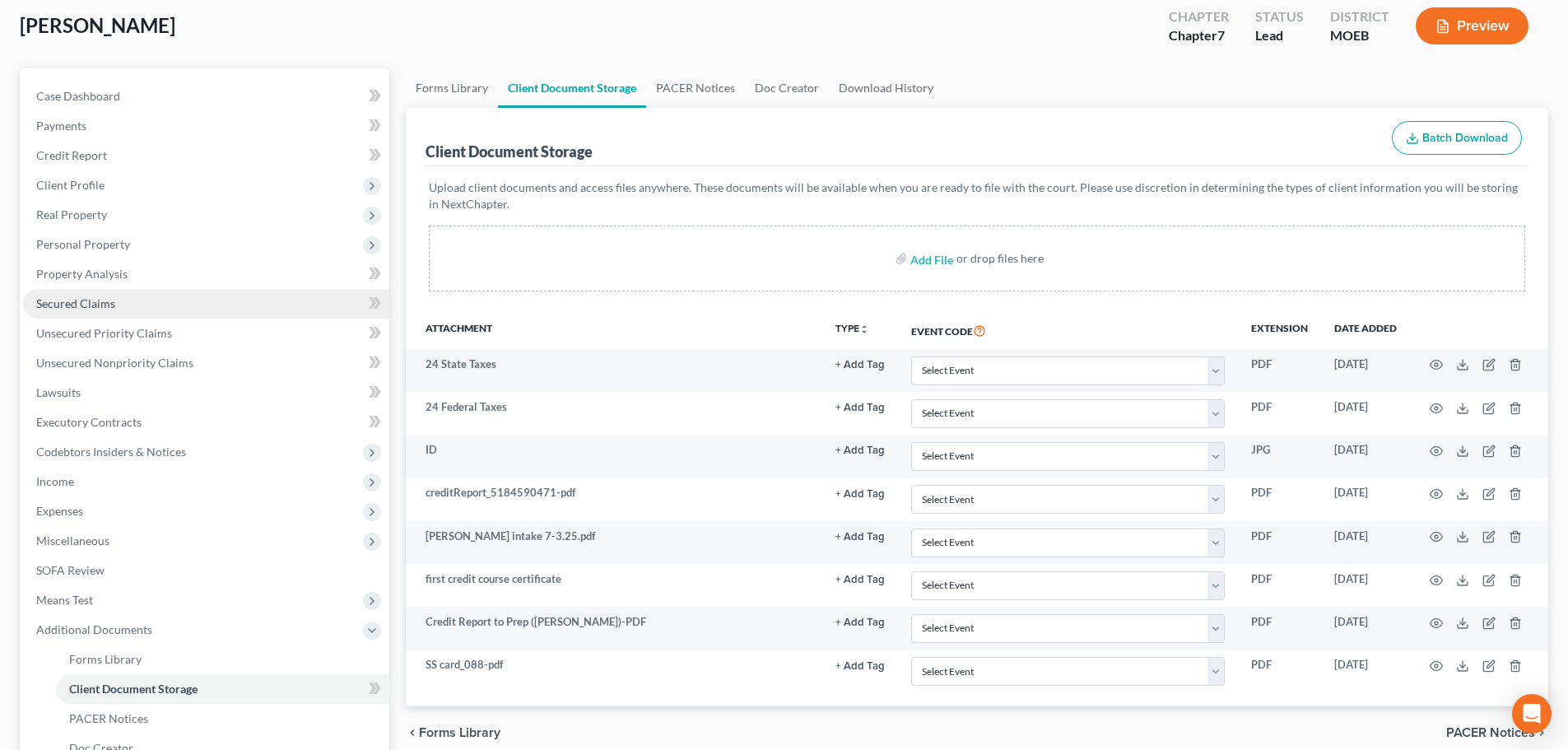
scroll to position [56, 0]
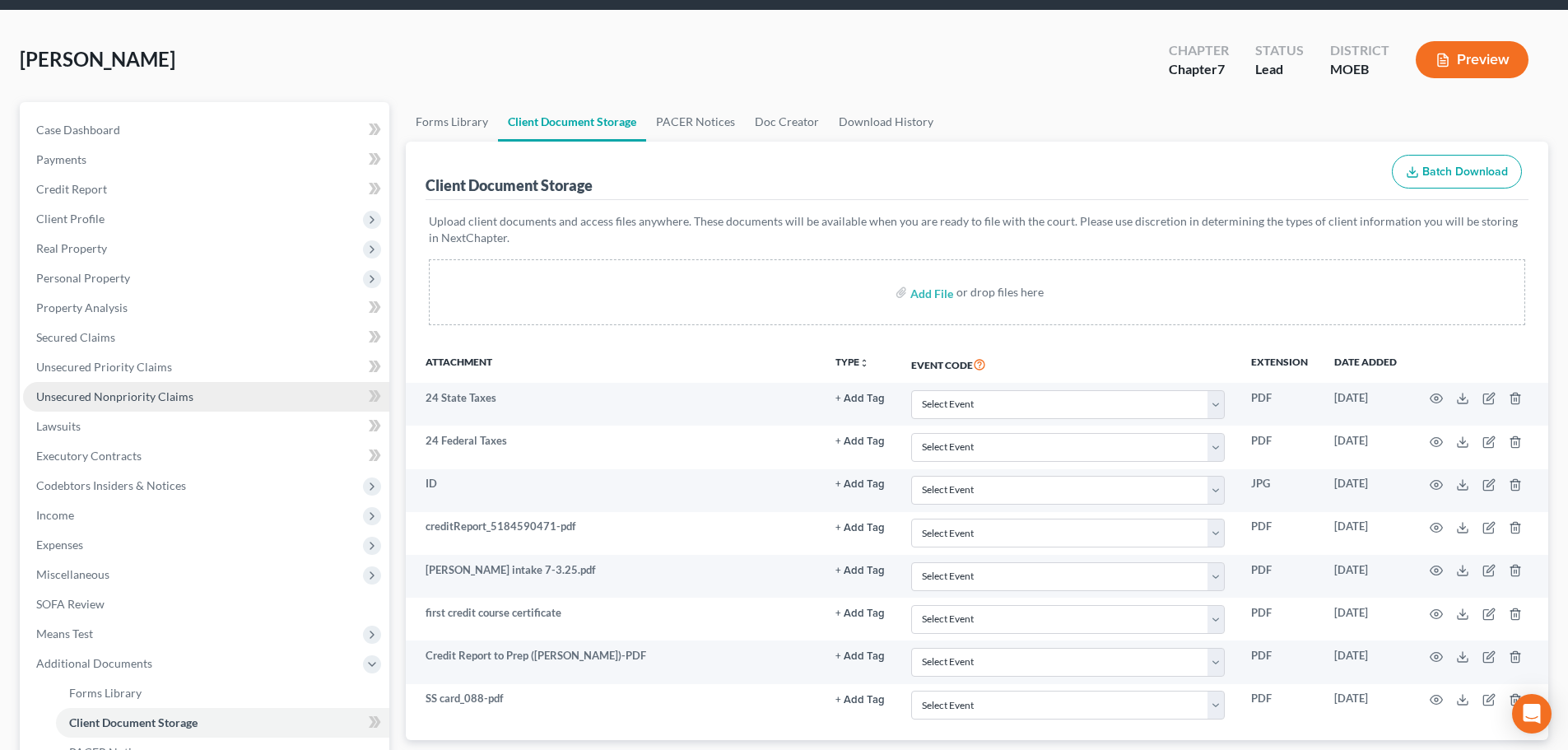
click at [169, 397] on span "Unsecured Nonpriority Claims" at bounding box center [114, 396] width 157 height 14
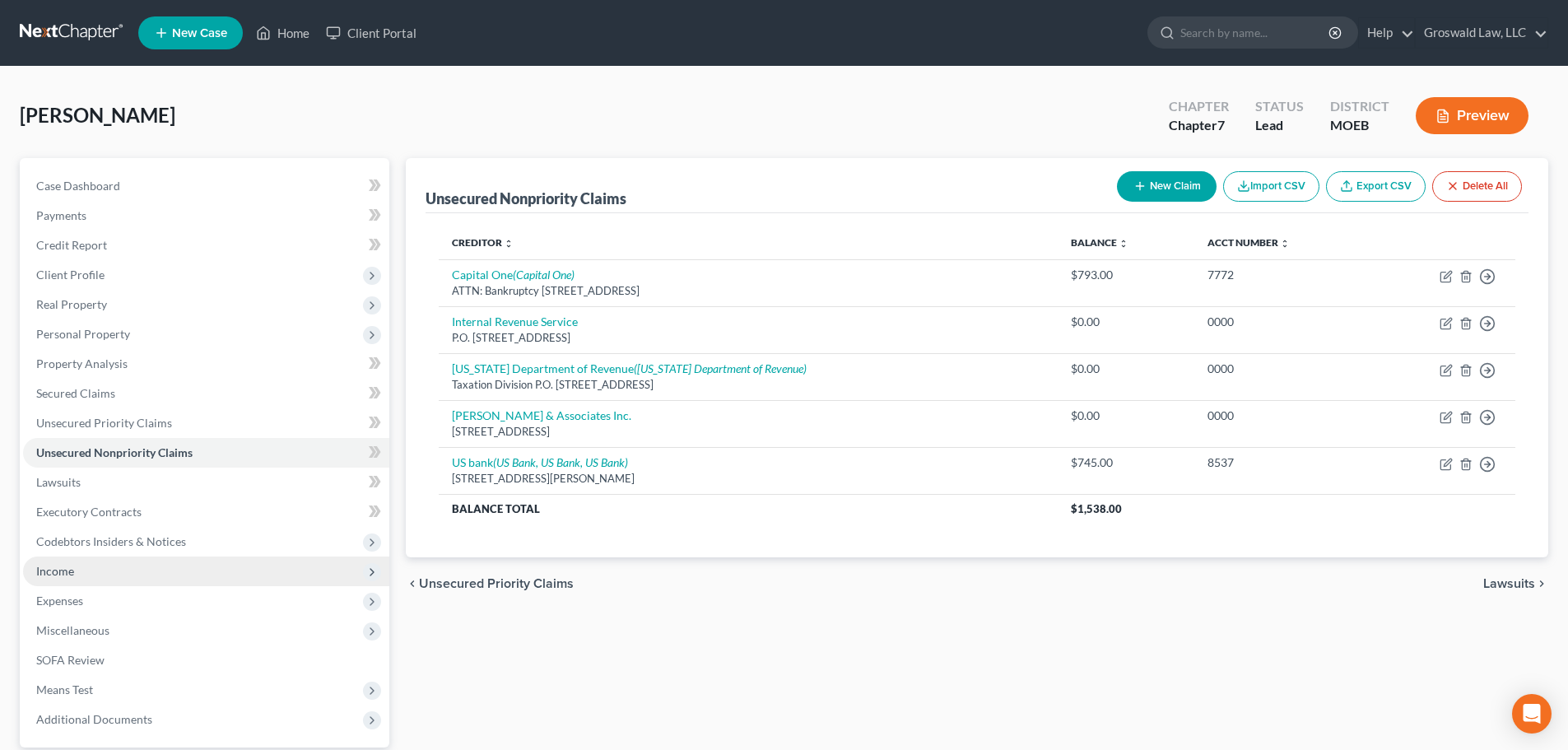
click at [122, 564] on span "Income" at bounding box center [205, 571] width 366 height 30
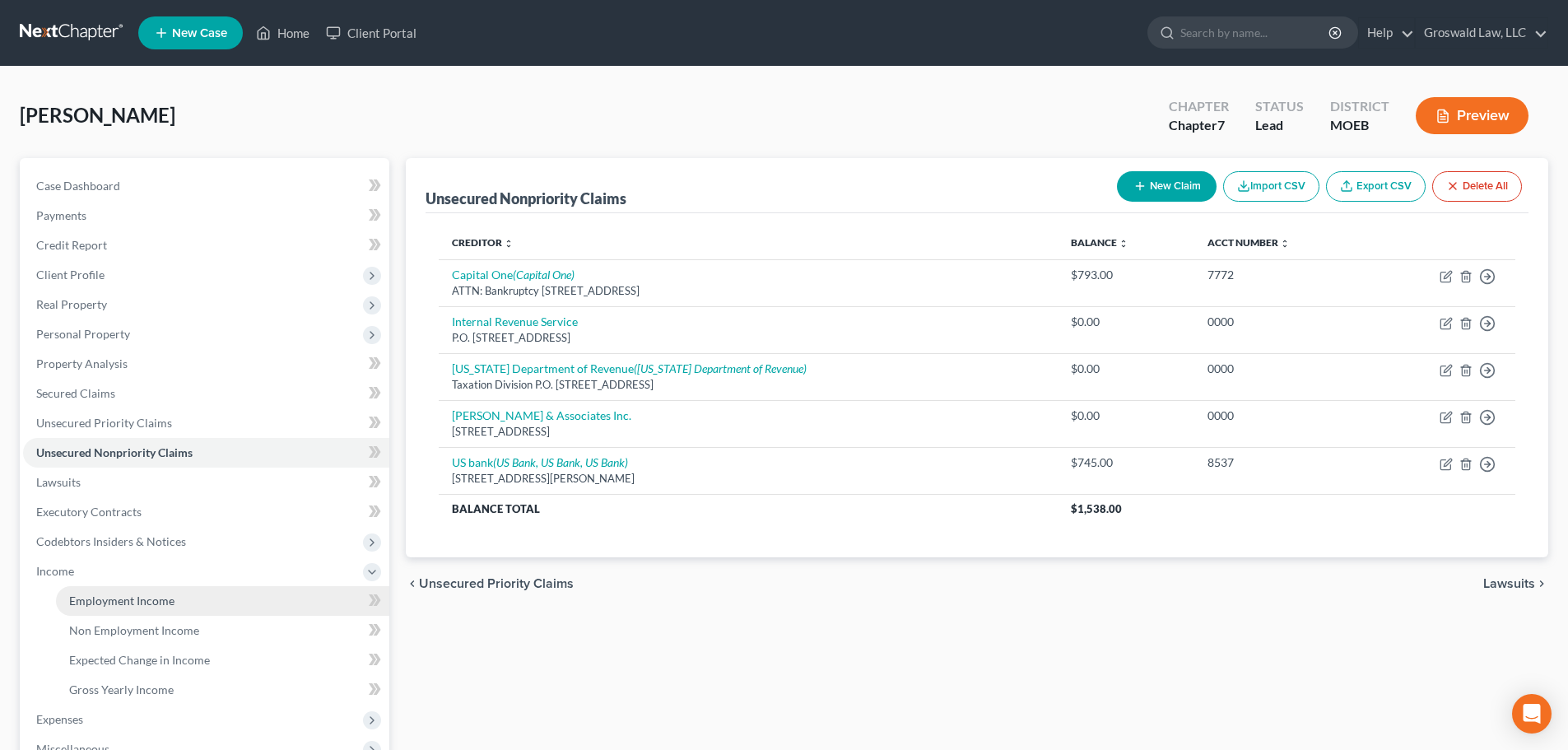
click at [190, 602] on link "Employment Income" at bounding box center [223, 601] width 334 height 30
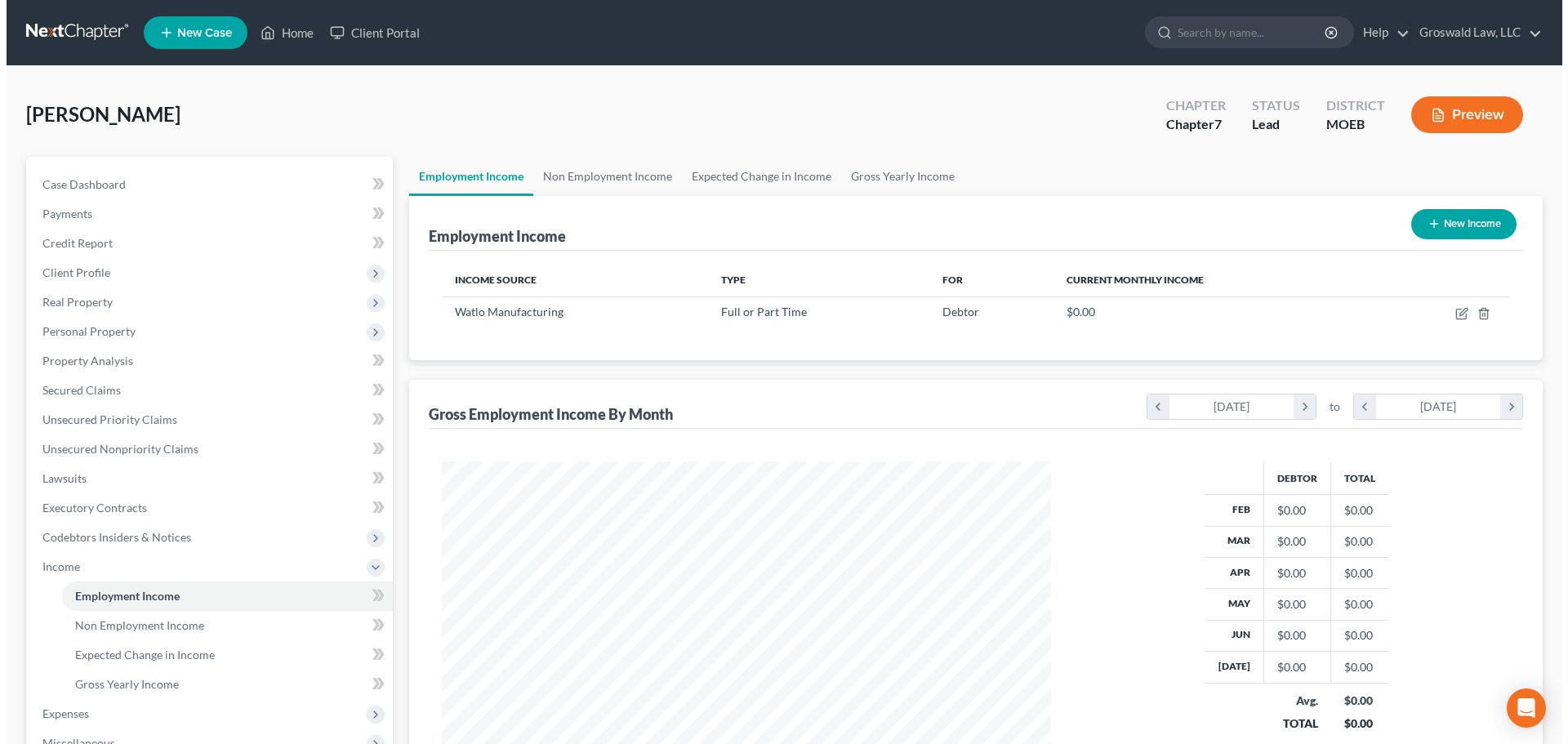
scroll to position [305, 642]
click at [1455, 231] on button "New Income" at bounding box center [1457, 223] width 106 height 30
select select "0"
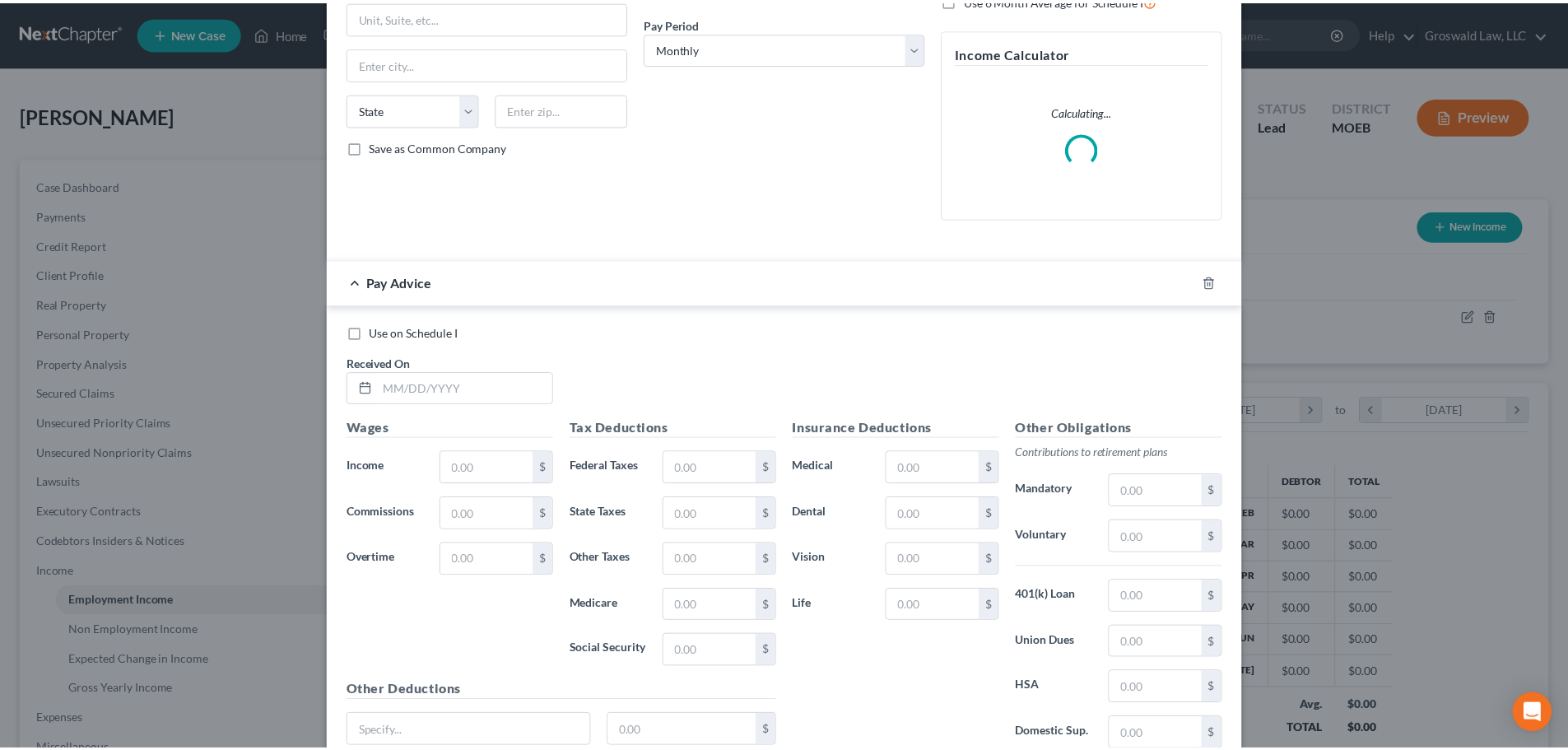
scroll to position [0, 0]
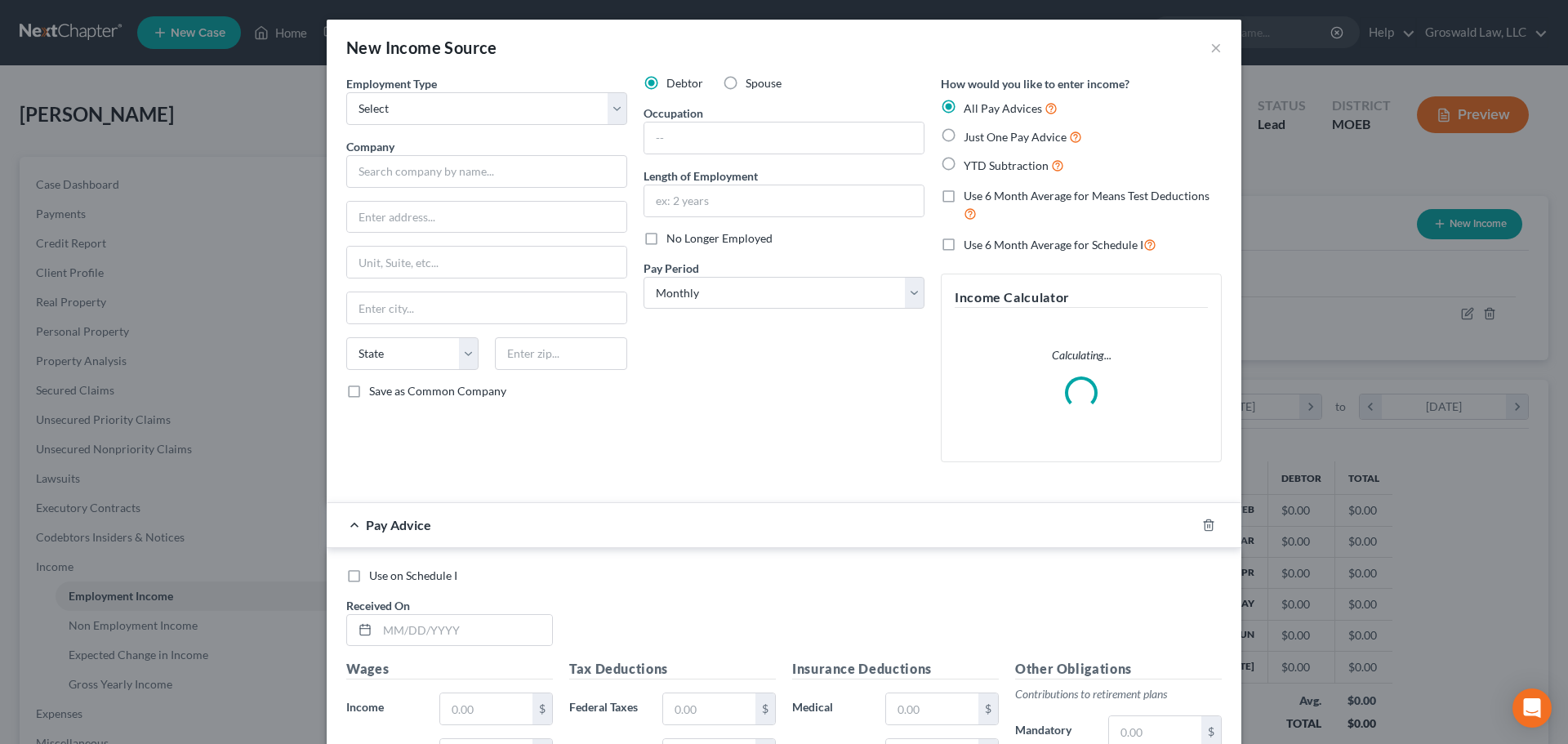
click at [1202, 49] on div "New Income Source ×" at bounding box center [784, 48] width 915 height 55
click at [1210, 44] on button "×" at bounding box center [1215, 47] width 11 height 20
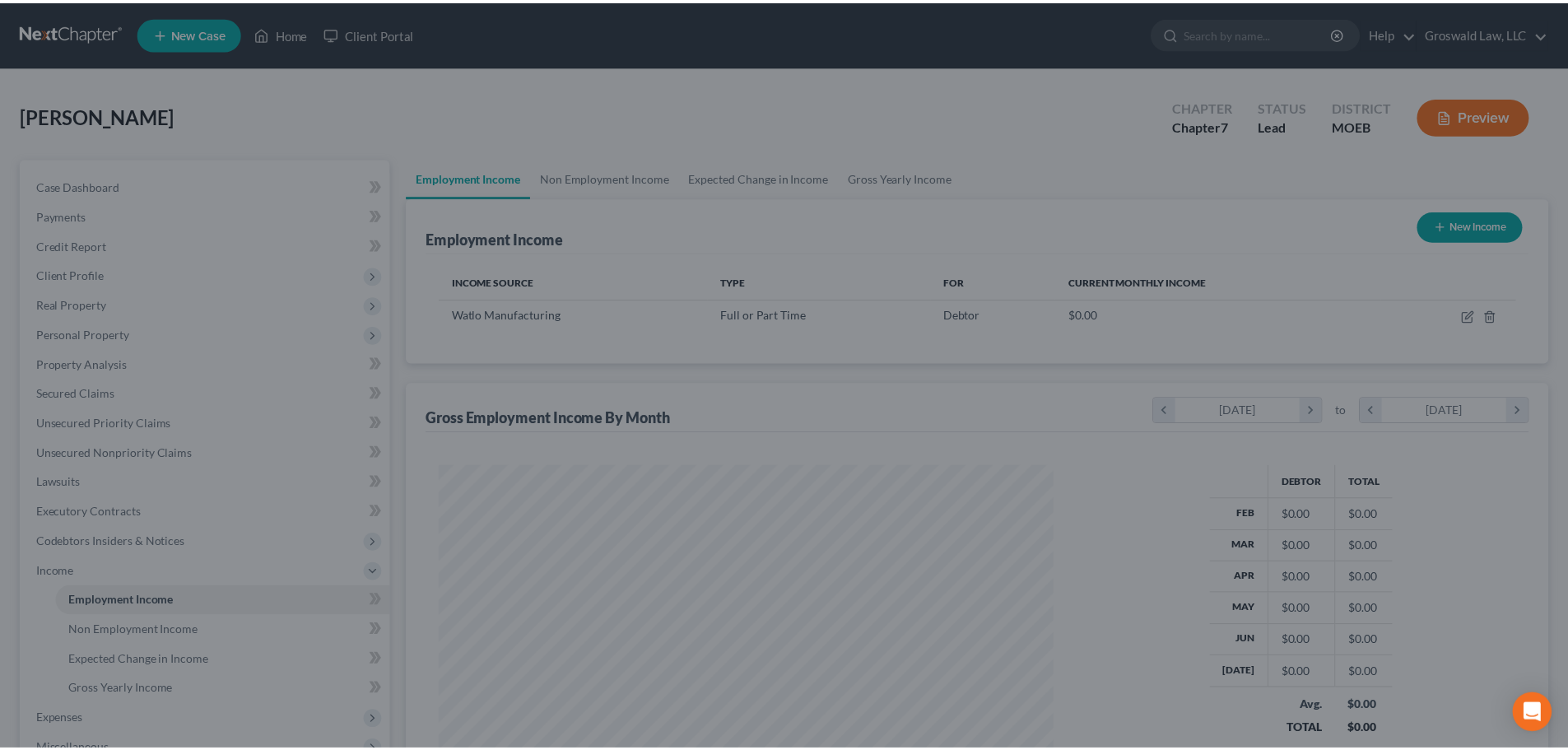
scroll to position [307, 647]
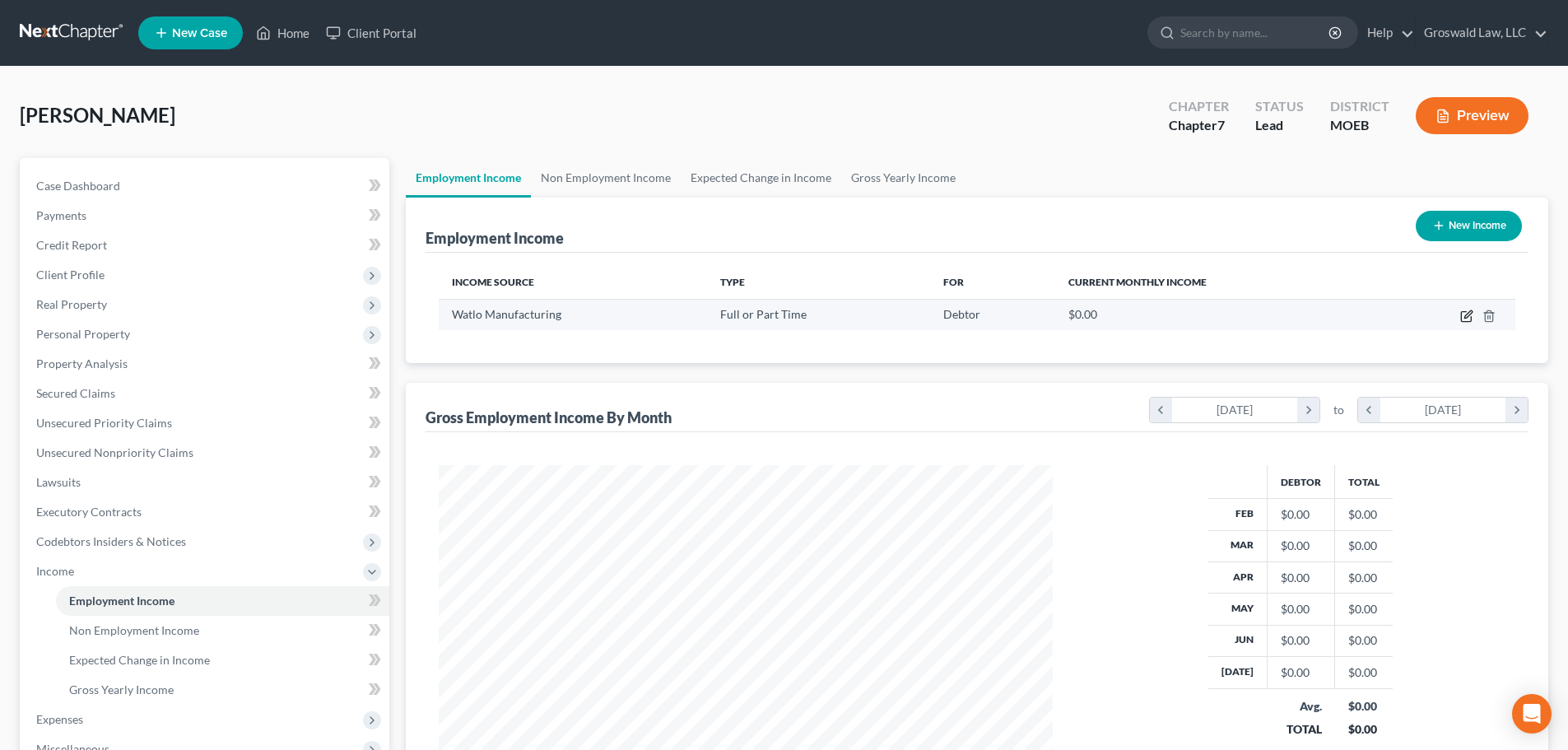
click at [1467, 319] on icon "button" at bounding box center [1466, 315] width 13 height 13
select select "0"
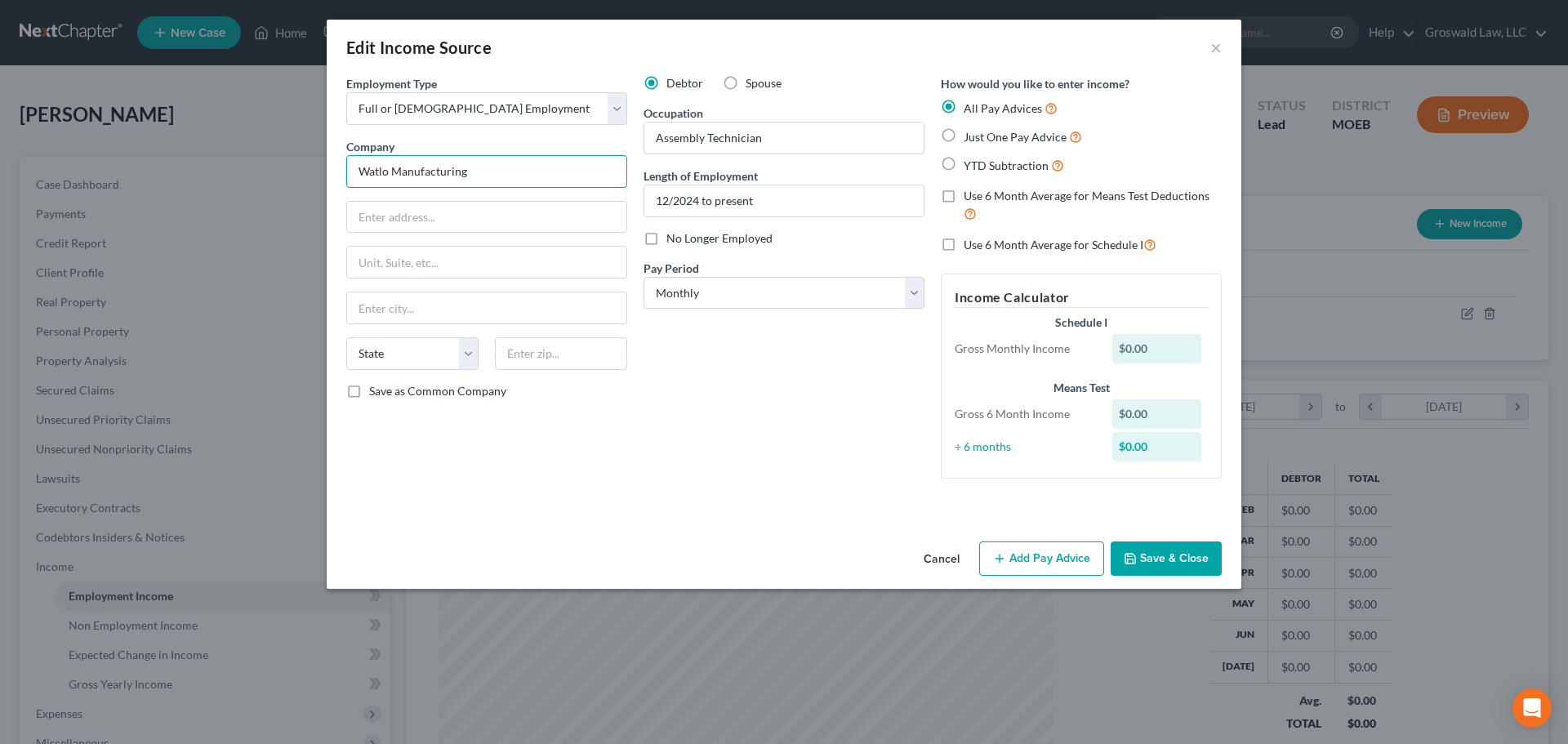
click at [392, 173] on input "Watlo Manufacturing" at bounding box center [487, 171] width 281 height 33
type input "Watlow Electric Manufacturing Co."
type input "12001 Lackland Road"
type input "63146"
type input "Saint Louis"
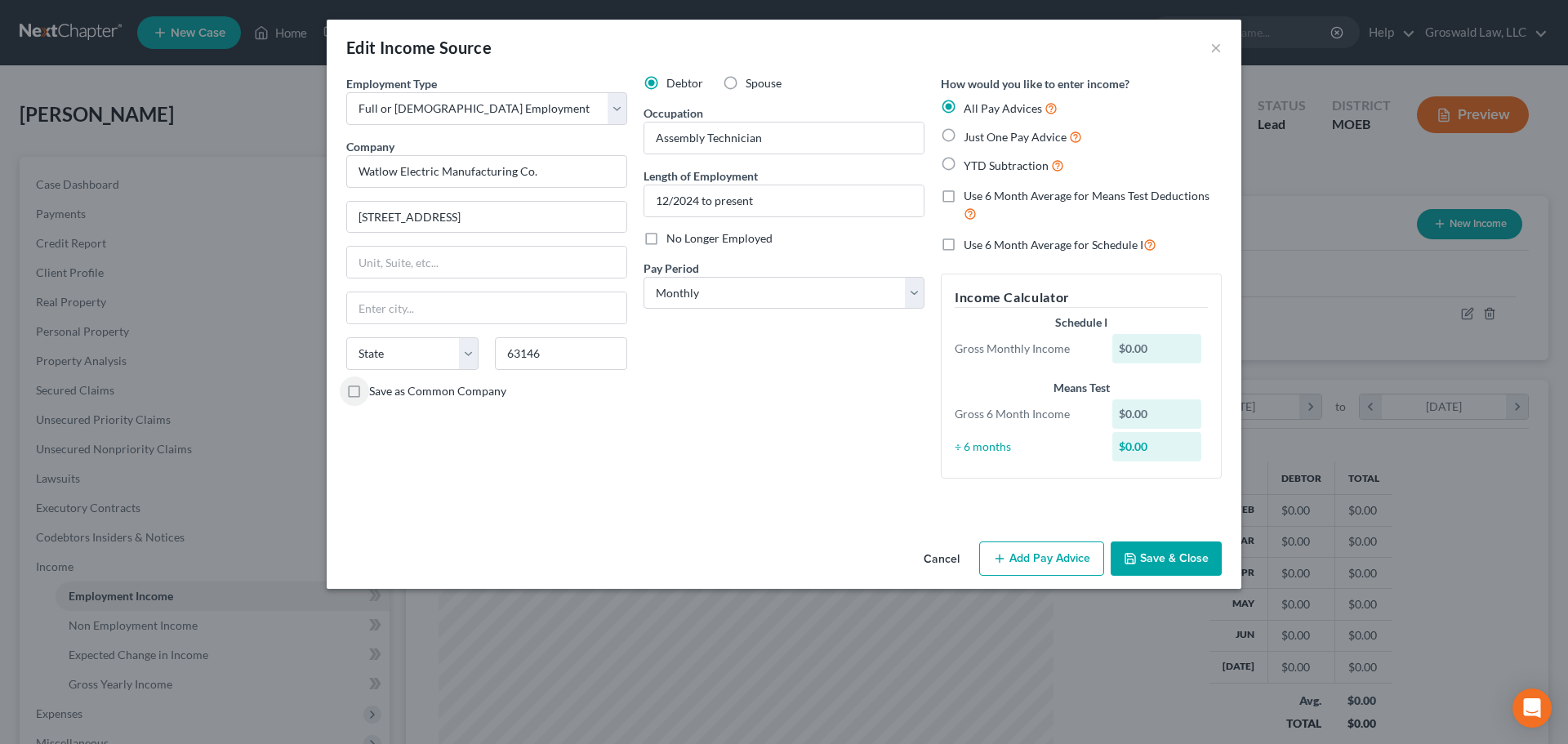
select select "26"
click at [1012, 169] on span "YTD Subtraction" at bounding box center [1006, 165] width 85 height 14
click at [981, 166] on input "YTD Subtraction" at bounding box center [975, 161] width 10 height 10
radio input "true"
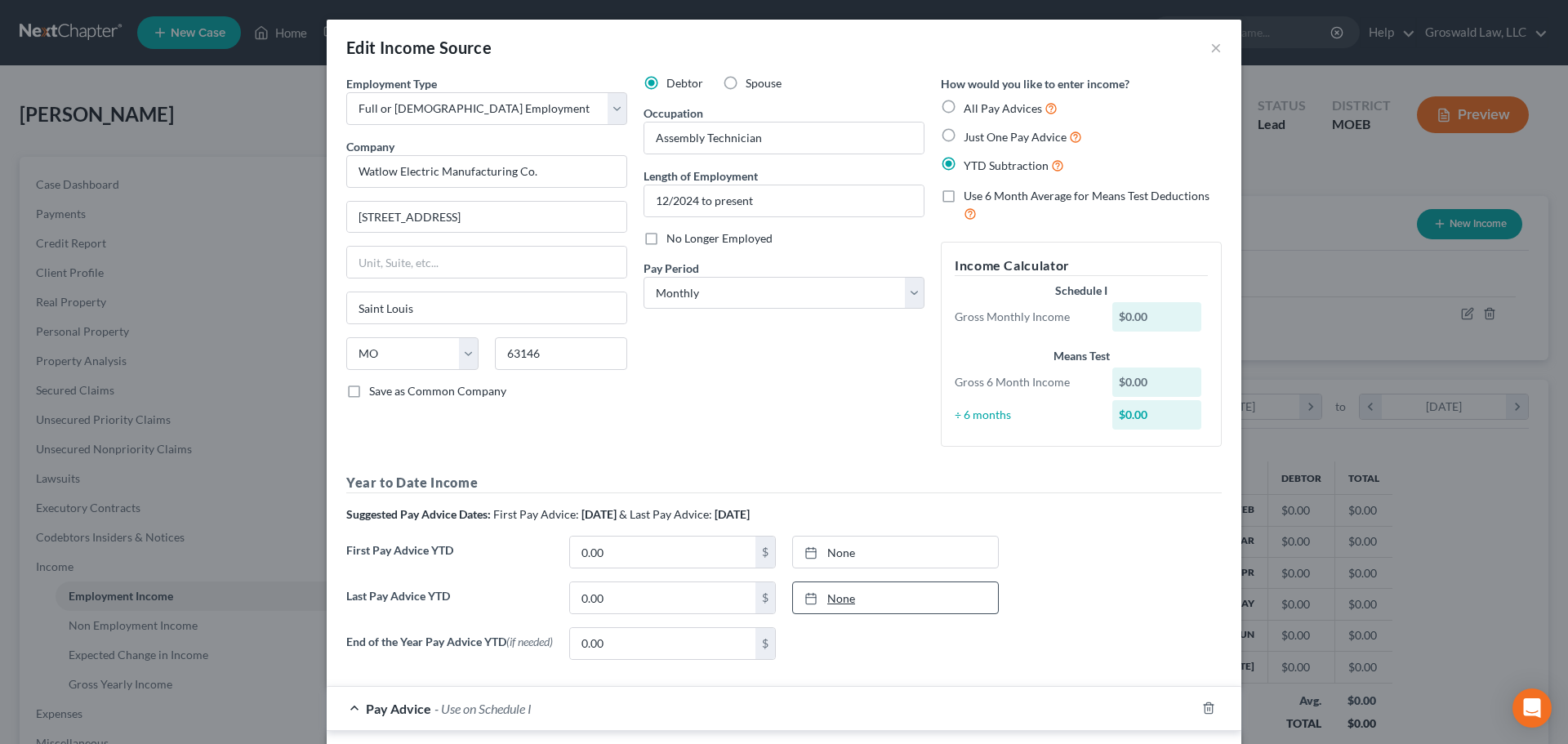
click at [807, 596] on icon at bounding box center [810, 598] width 13 height 13
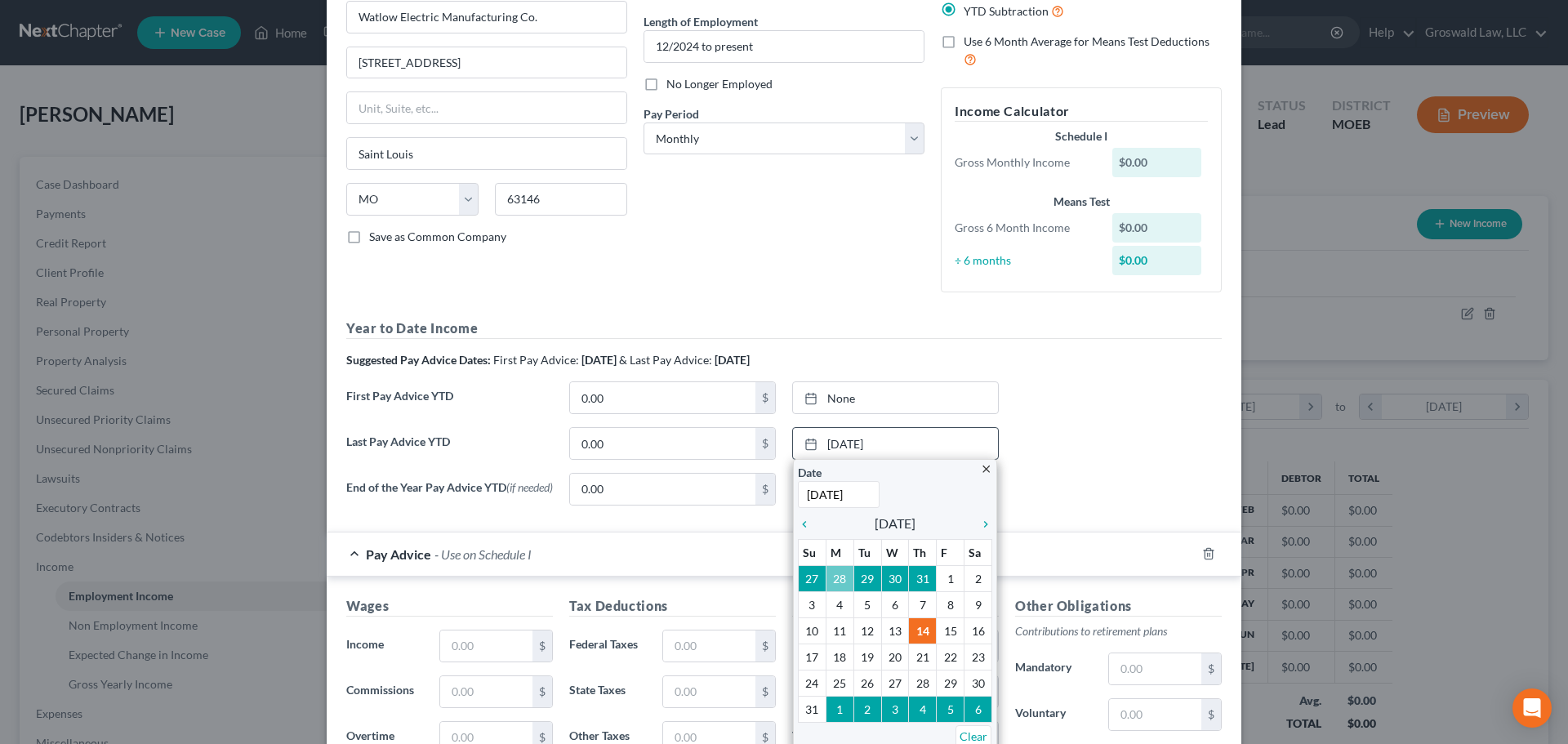
scroll to position [164, 0]
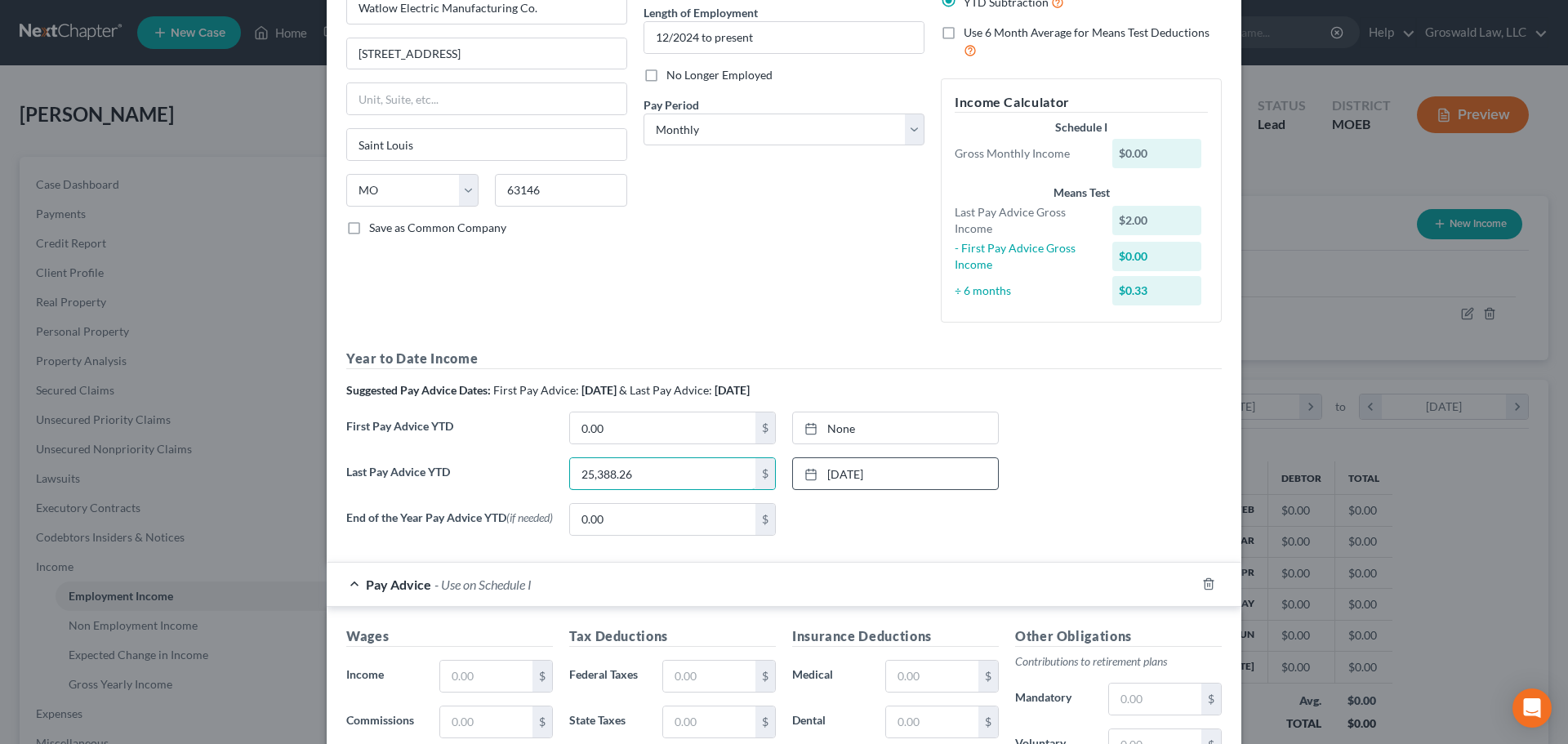
type input "25,388.26"
click at [804, 297] on div "Debtor Spouse Occupation Assembly Technician Length of Employment 12/2024 to pr…" at bounding box center [783, 123] width 297 height 424
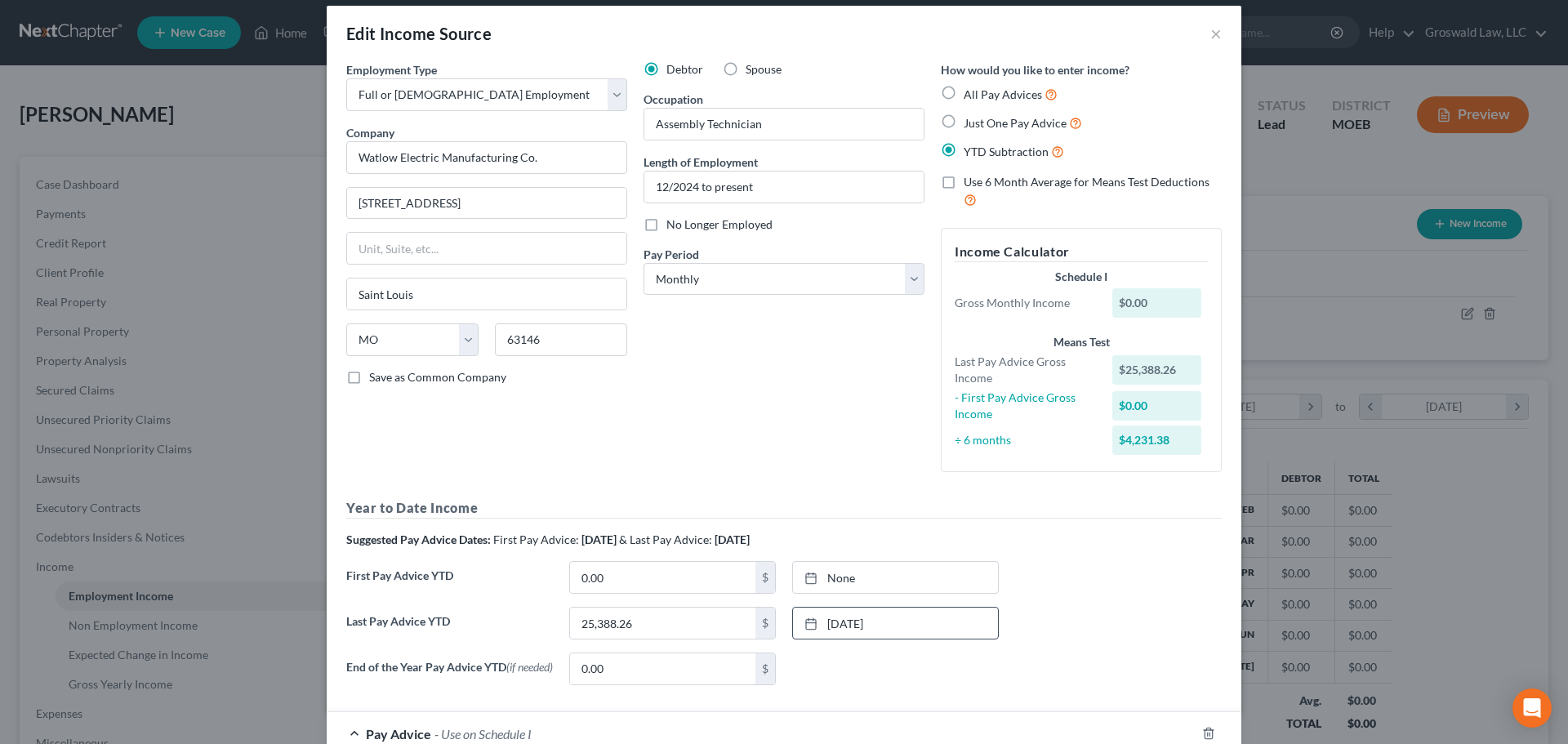
scroll to position [0, 0]
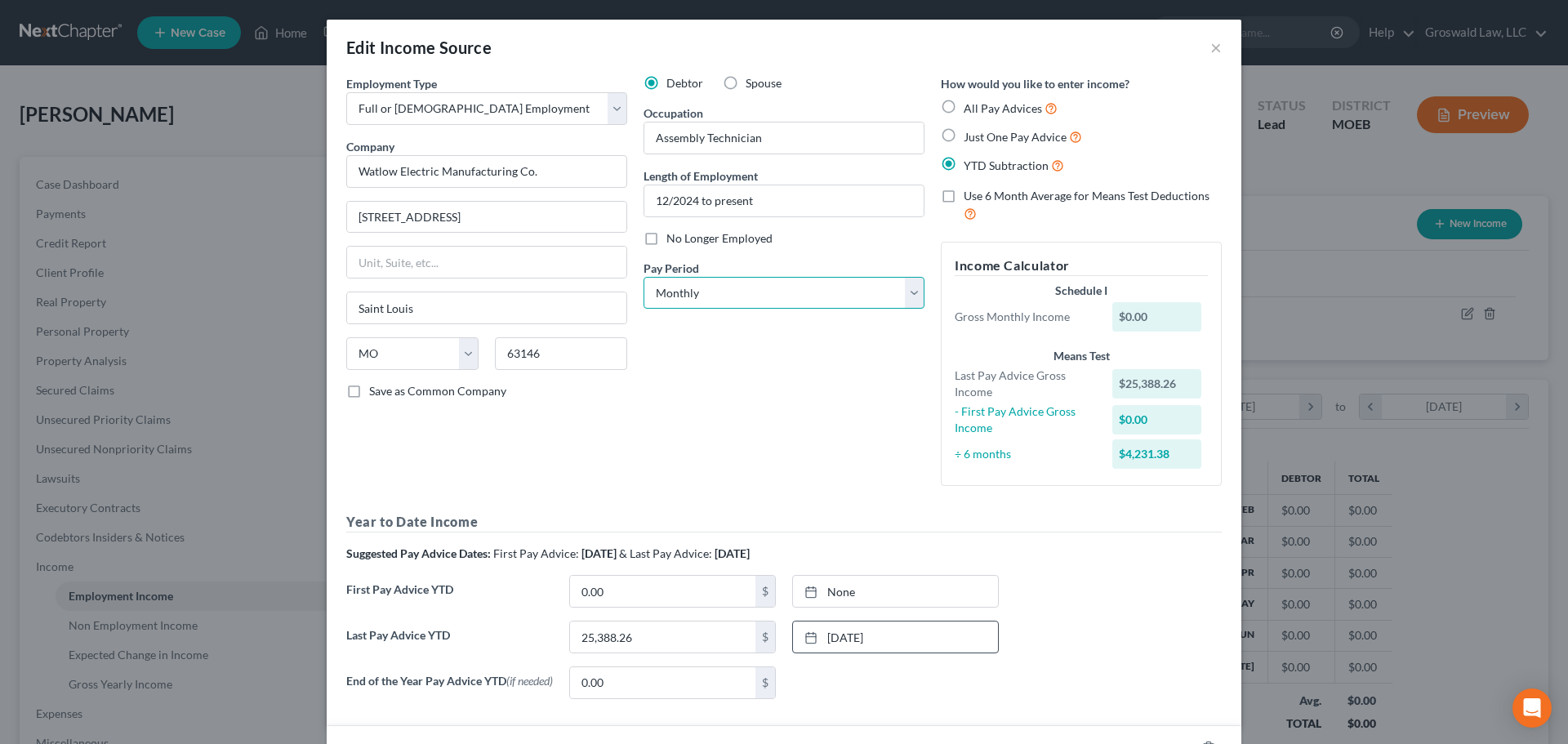
click at [790, 296] on select "Select Monthly Twice Monthly Every Other Week Weekly" at bounding box center [784, 294] width 281 height 33
select select "2"
click at [644, 277] on select "Select Monthly Twice Monthly Every Other Week Weekly" at bounding box center [784, 294] width 281 height 33
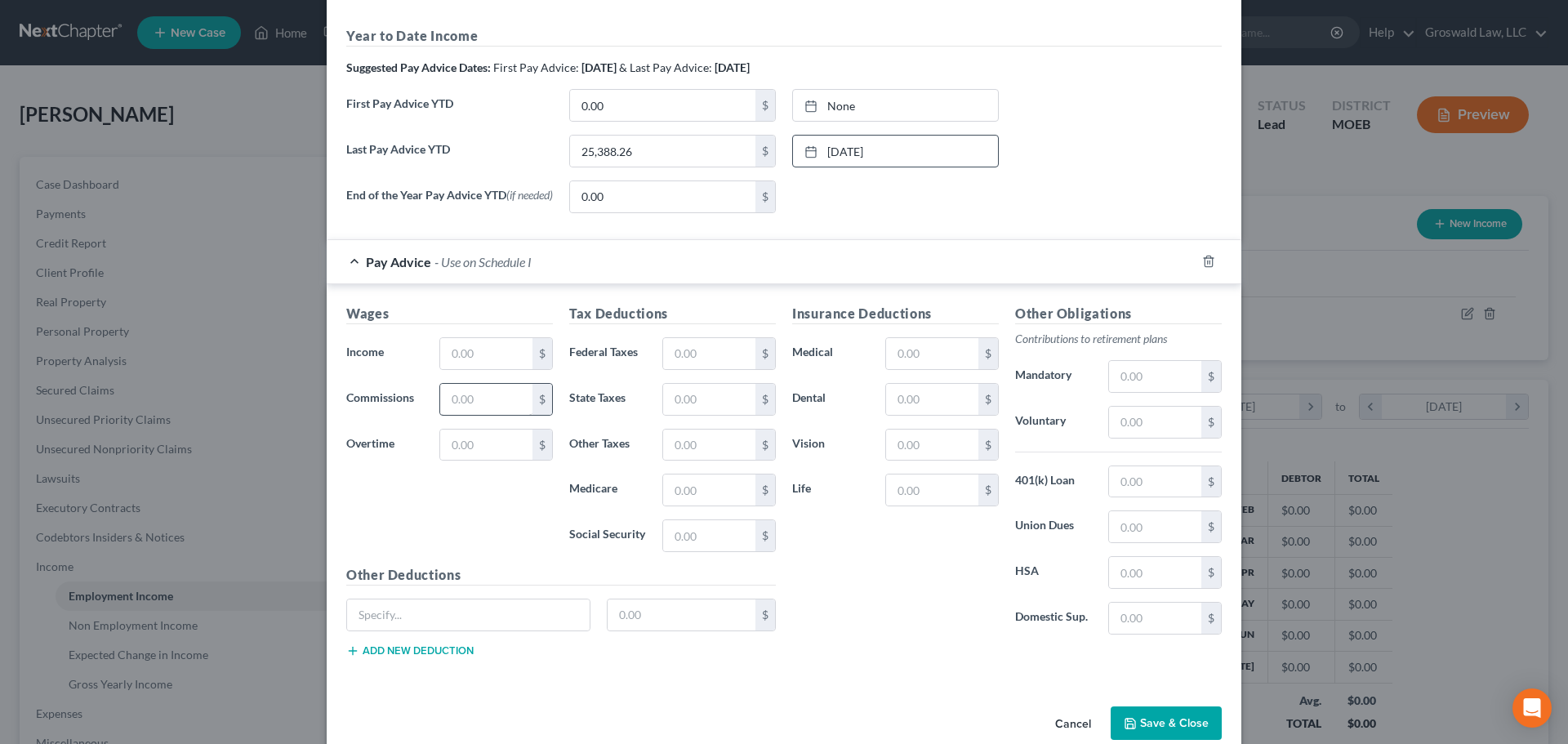
scroll to position [490, 0]
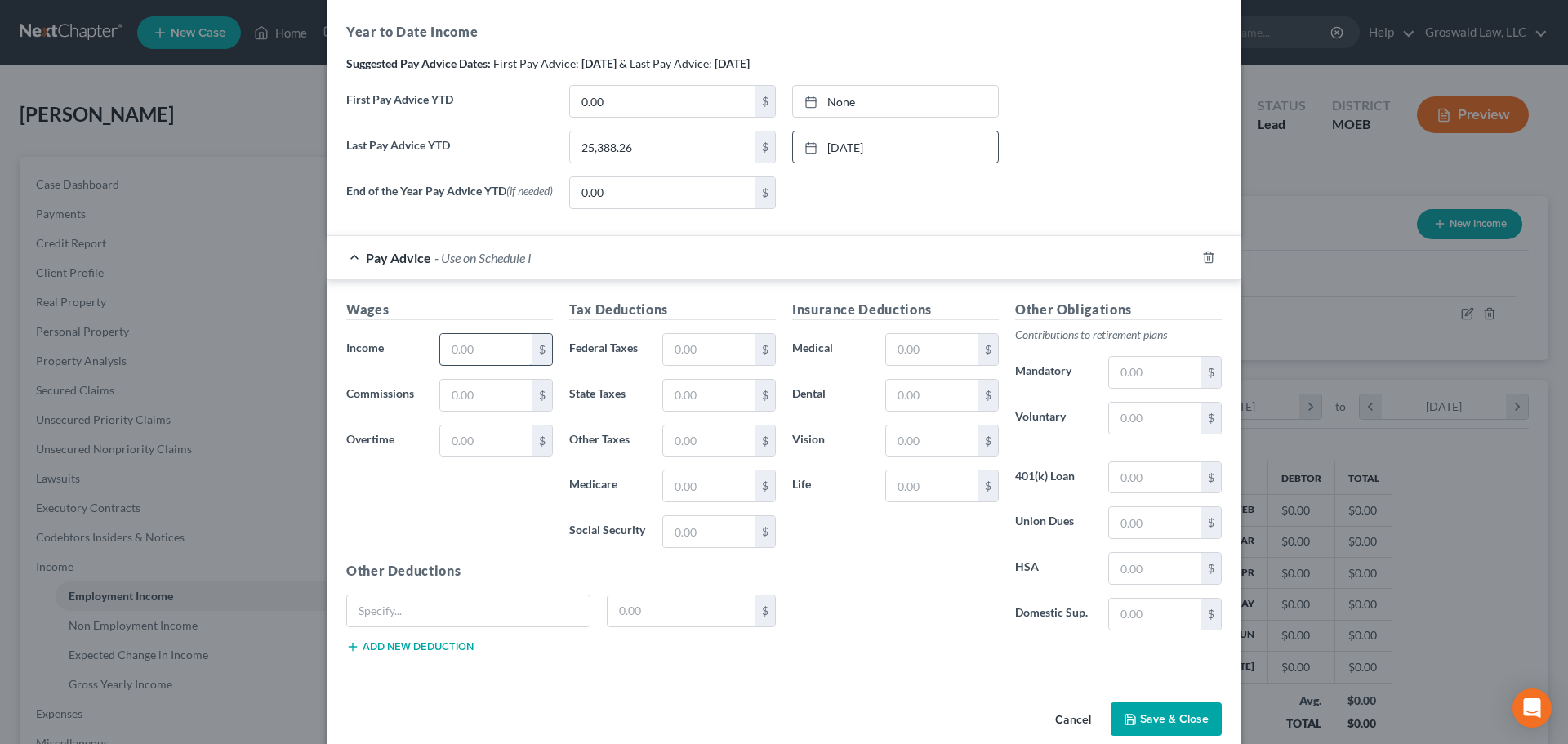
click at [506, 342] on input "text" at bounding box center [486, 350] width 93 height 31
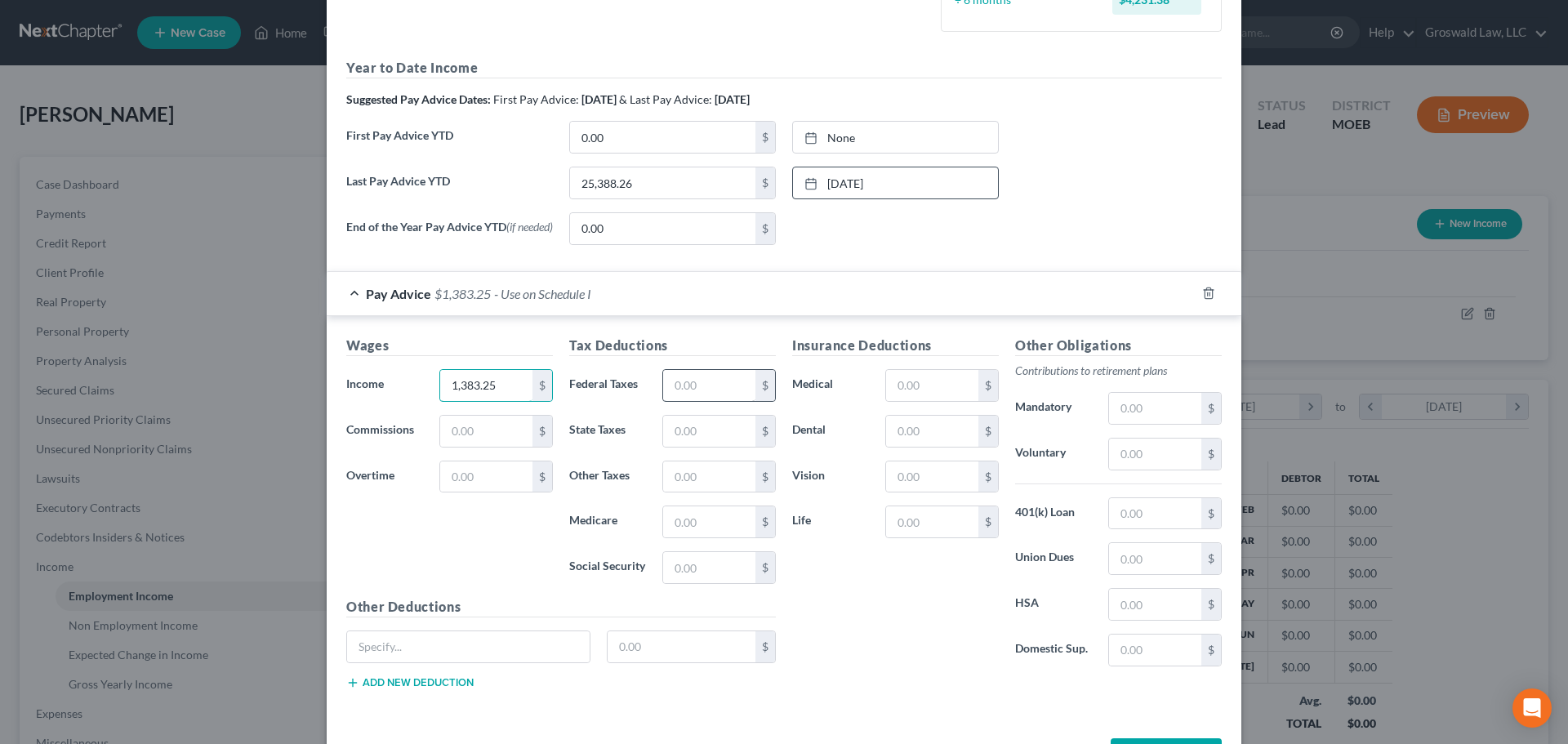
type input "1,383.25"
click at [684, 393] on input "text" at bounding box center [709, 385] width 93 height 31
type input "66.98"
click at [967, 447] on input "text" at bounding box center [932, 431] width 93 height 31
type input "6"
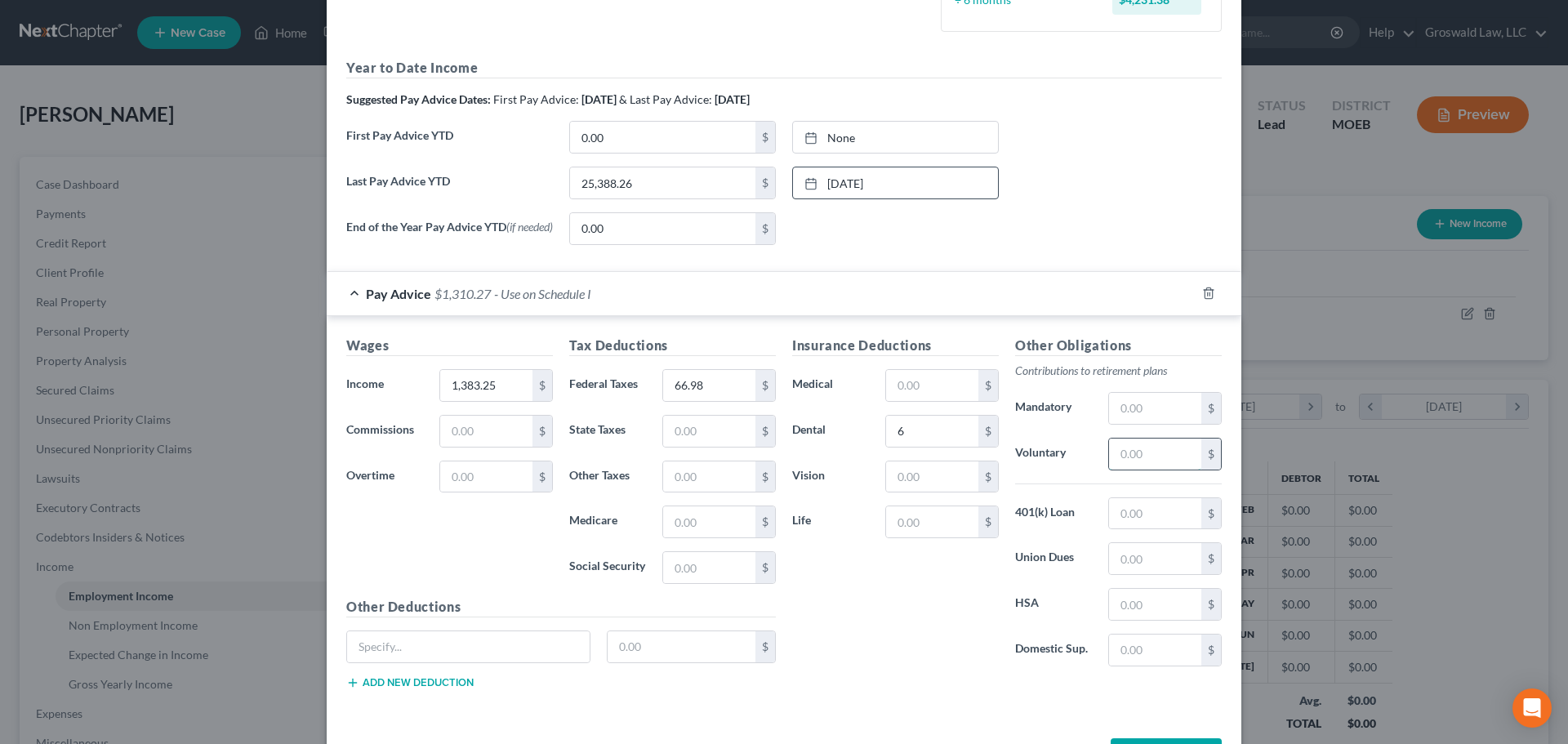
click at [1156, 453] on input "text" at bounding box center [1155, 454] width 93 height 31
type input "4"
type input "6"
click at [1098, 216] on div "End of the Year Pay Advice YTD (if needed) 0.00 $ None close Date Time chevron_…" at bounding box center [783, 235] width 891 height 46
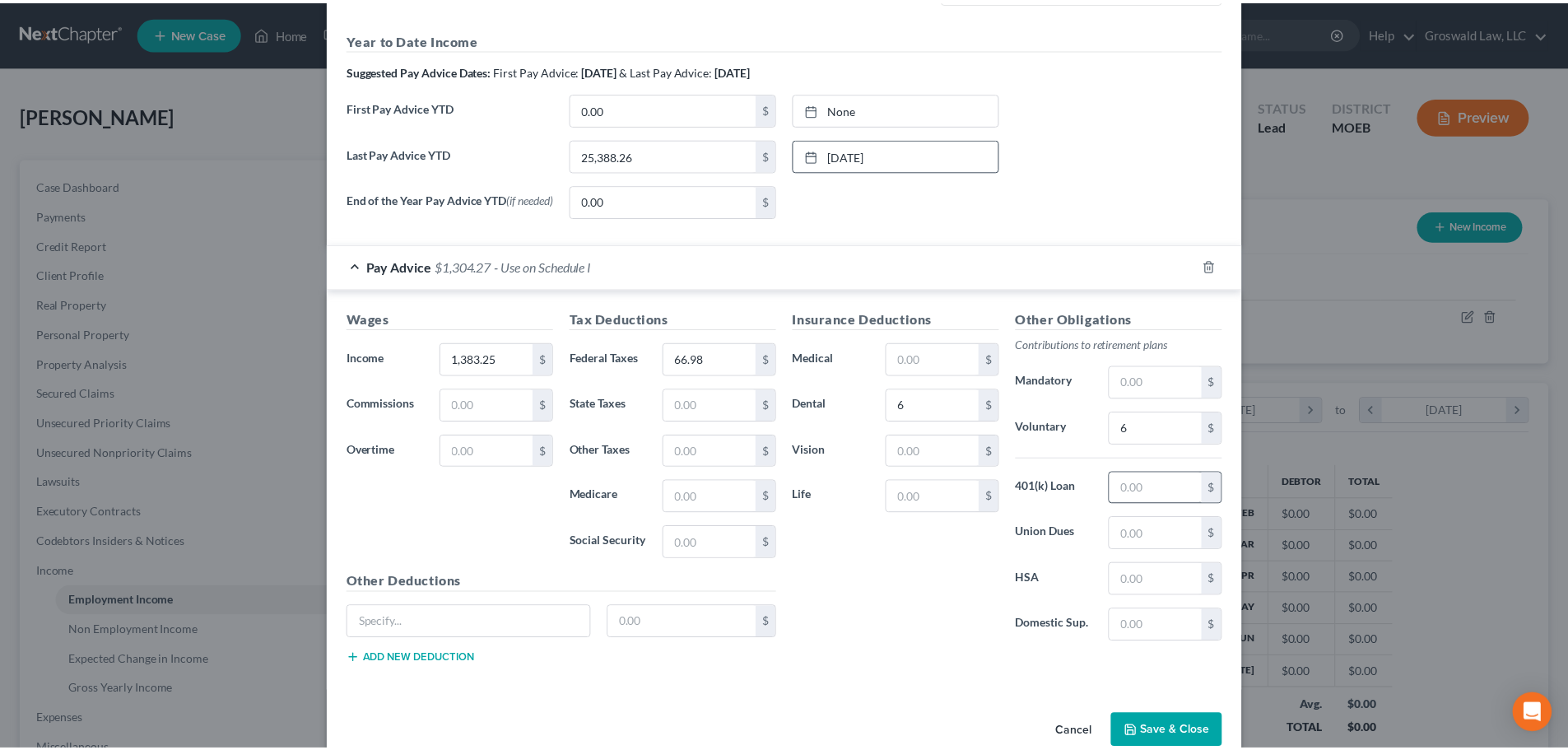
scroll to position [559, 0]
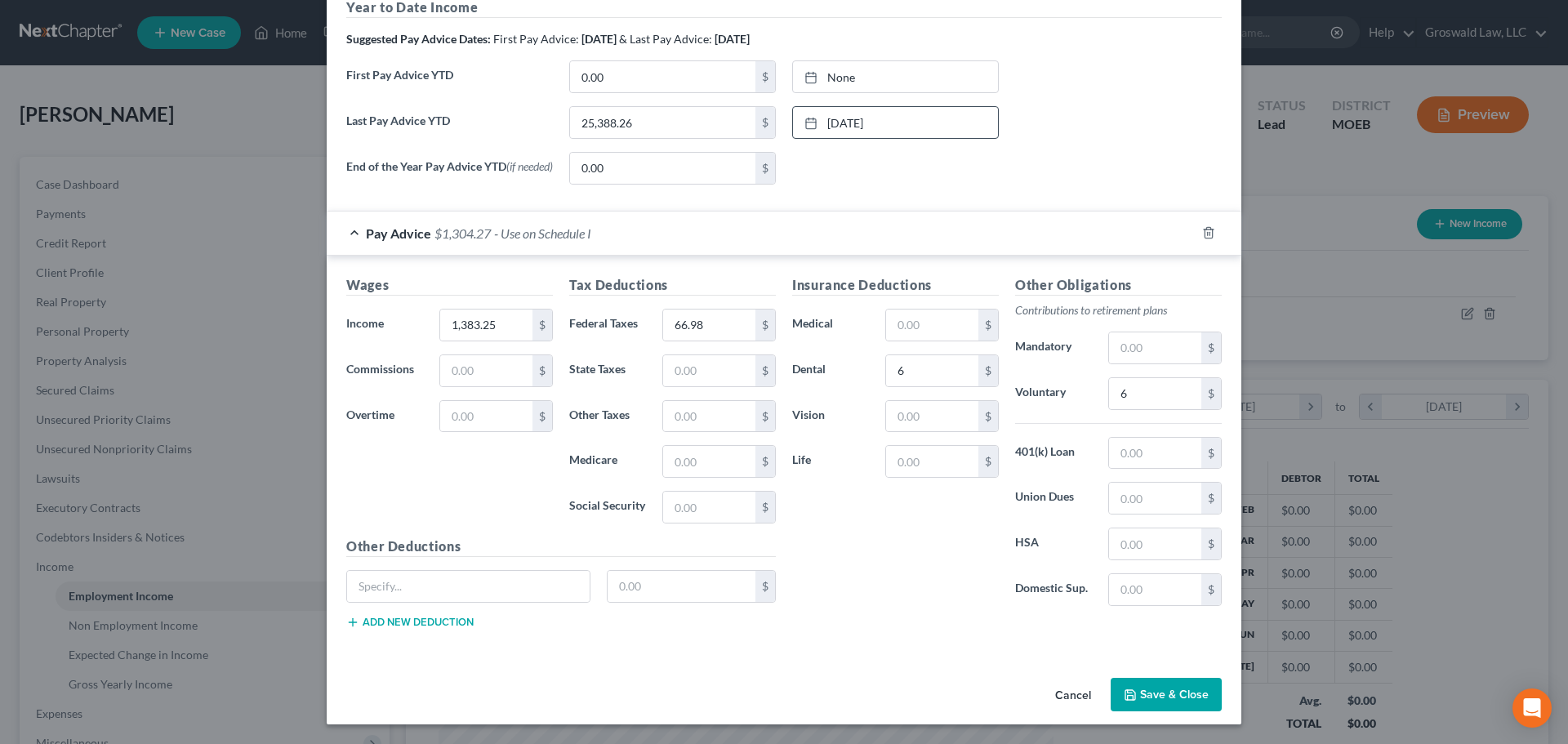
click at [1183, 695] on button "Save & Close" at bounding box center [1166, 695] width 111 height 35
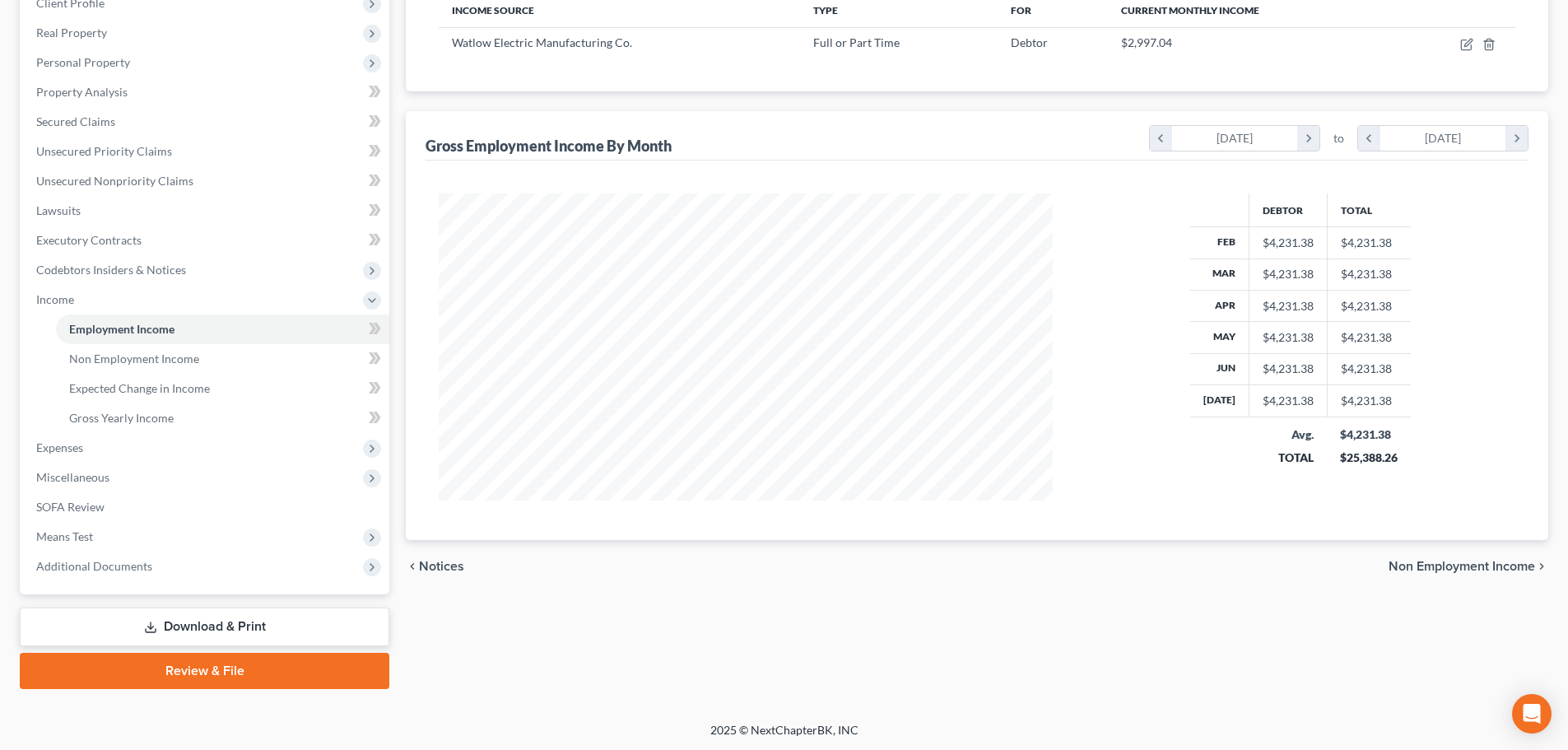
scroll to position [273, 0]
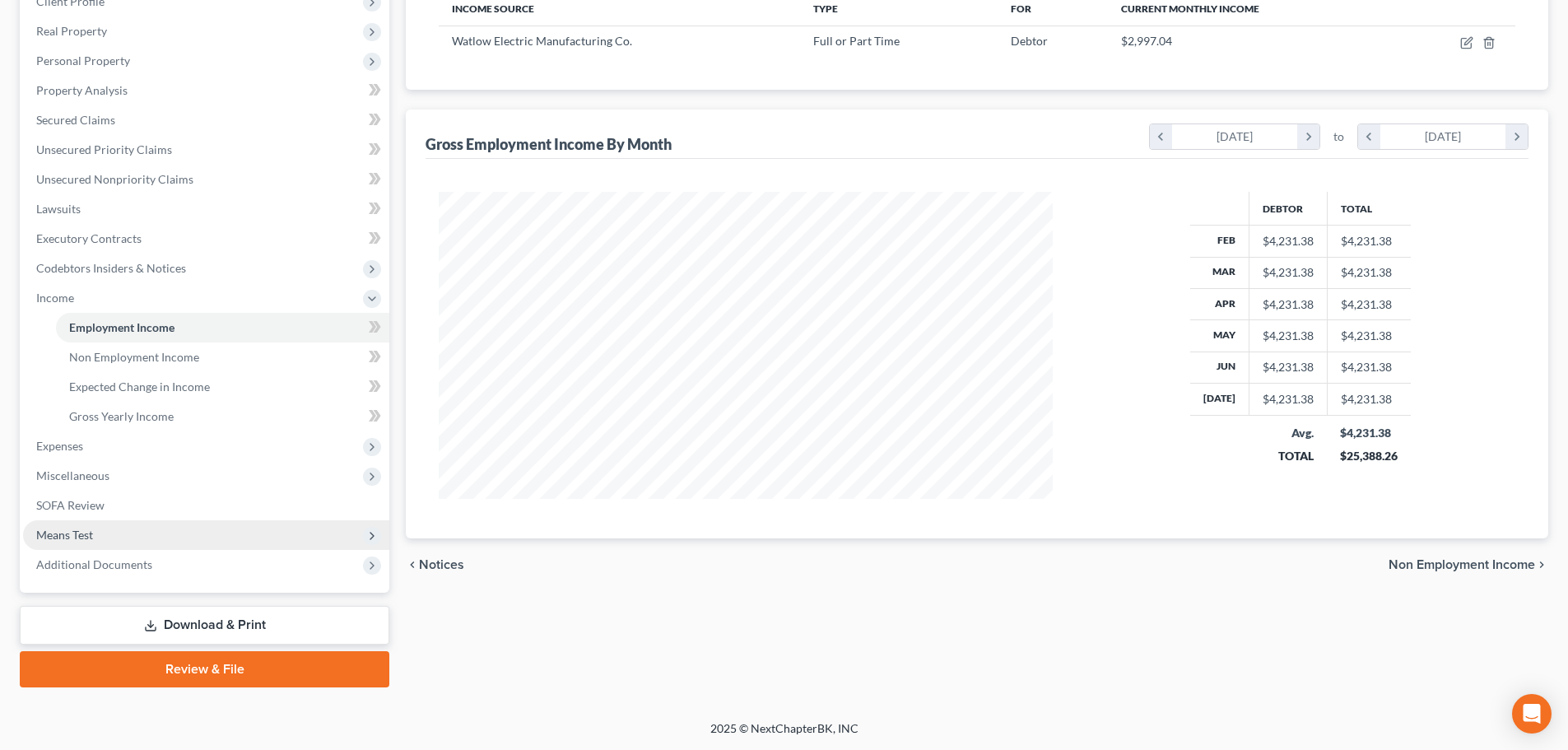
click at [100, 533] on span "Means Test" at bounding box center [205, 535] width 366 height 30
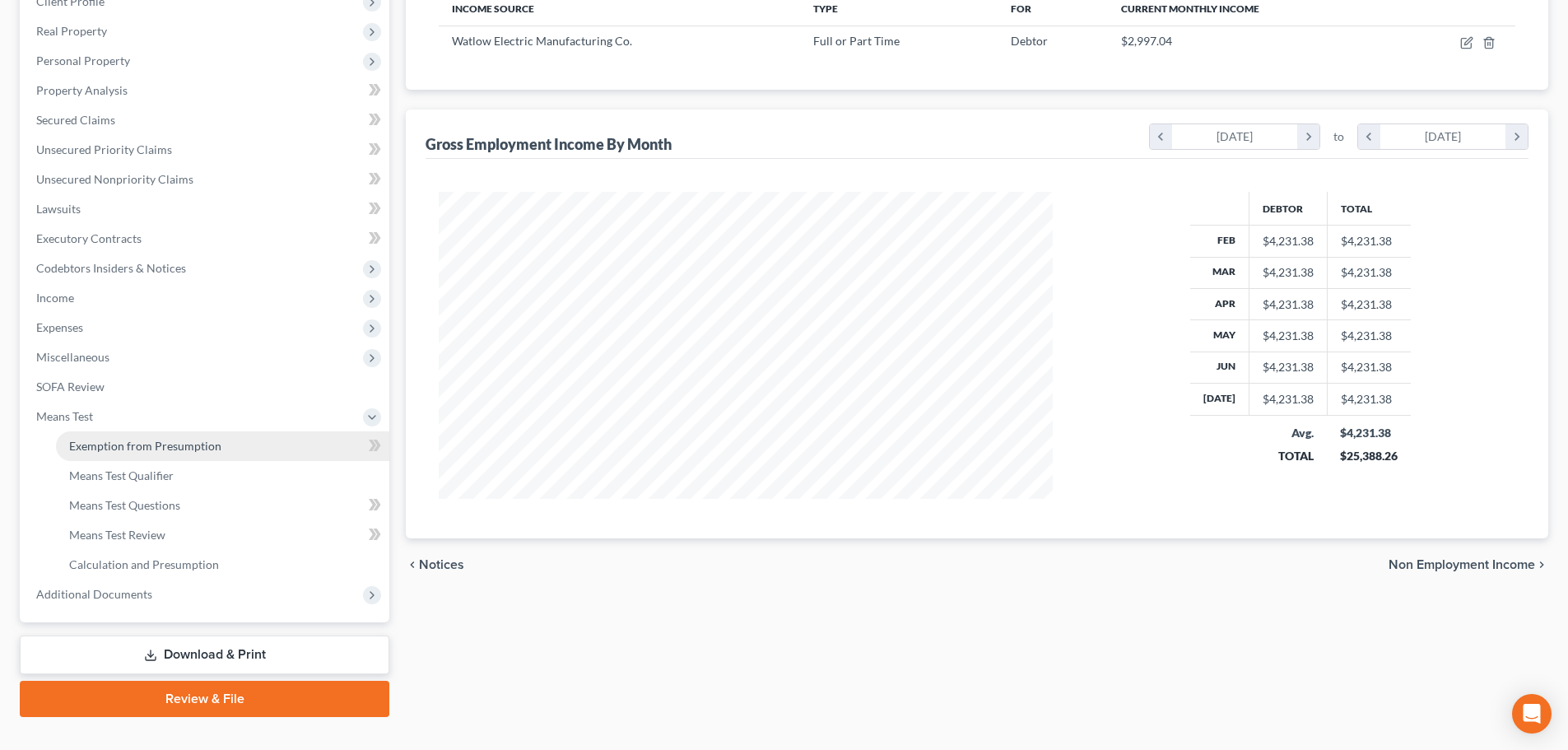
click at [174, 438] on span "Exemption from Presumption" at bounding box center [145, 445] width 152 height 14
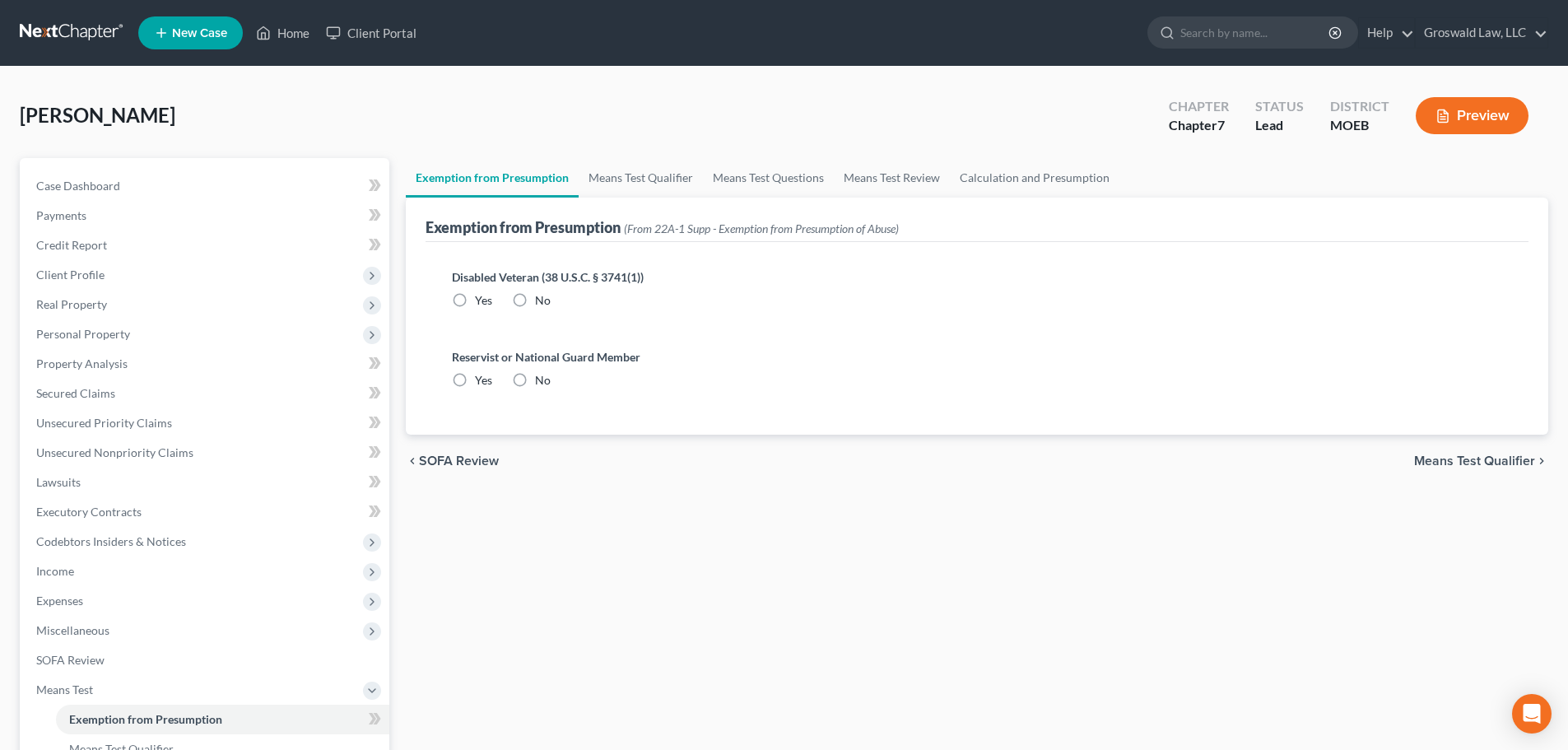
drag, startPoint x: 528, startPoint y: 308, endPoint x: 524, endPoint y: 300, distance: 8.9
click at [535, 306] on label "No" at bounding box center [543, 300] width 16 height 17
click at [535, 303] on label "No" at bounding box center [543, 300] width 16 height 17
click at [541, 303] on input "No" at bounding box center [547, 298] width 10 height 10
radio input "true"
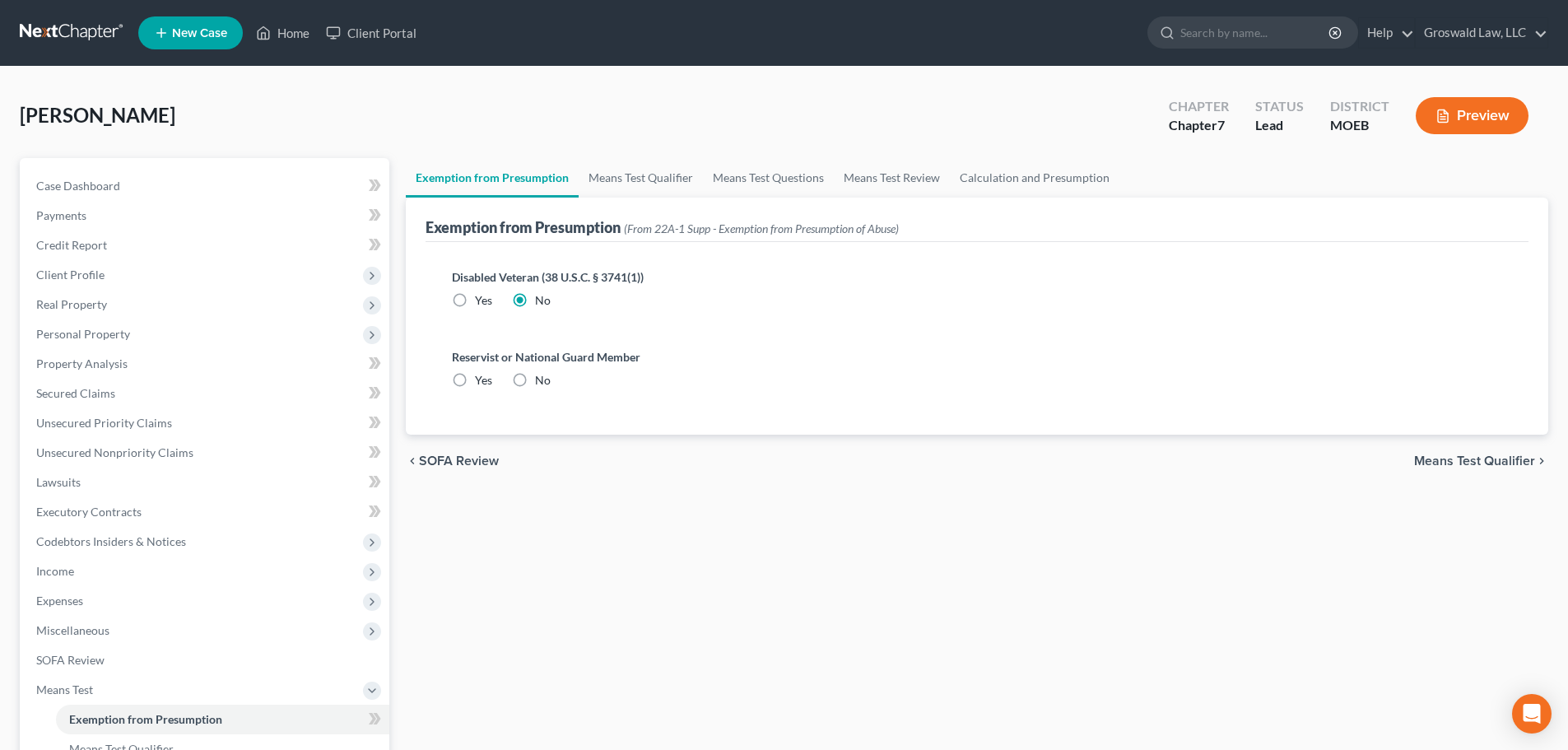
click at [535, 375] on label "No" at bounding box center [543, 380] width 16 height 17
click at [541, 375] on input "No" at bounding box center [547, 377] width 10 height 10
radio input "true"
click at [640, 168] on link "Means Test Qualifier" at bounding box center [641, 177] width 124 height 39
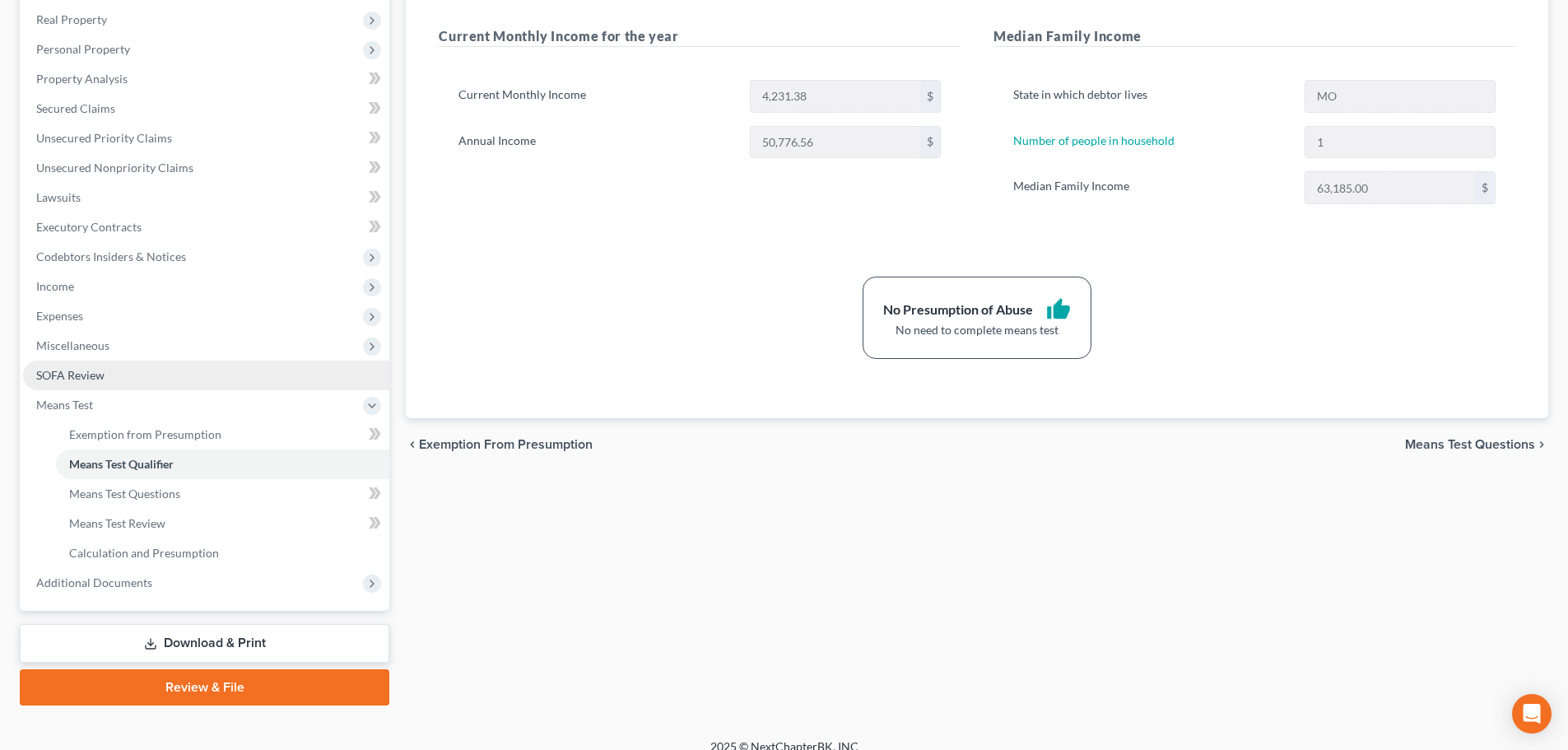
scroll to position [303, 0]
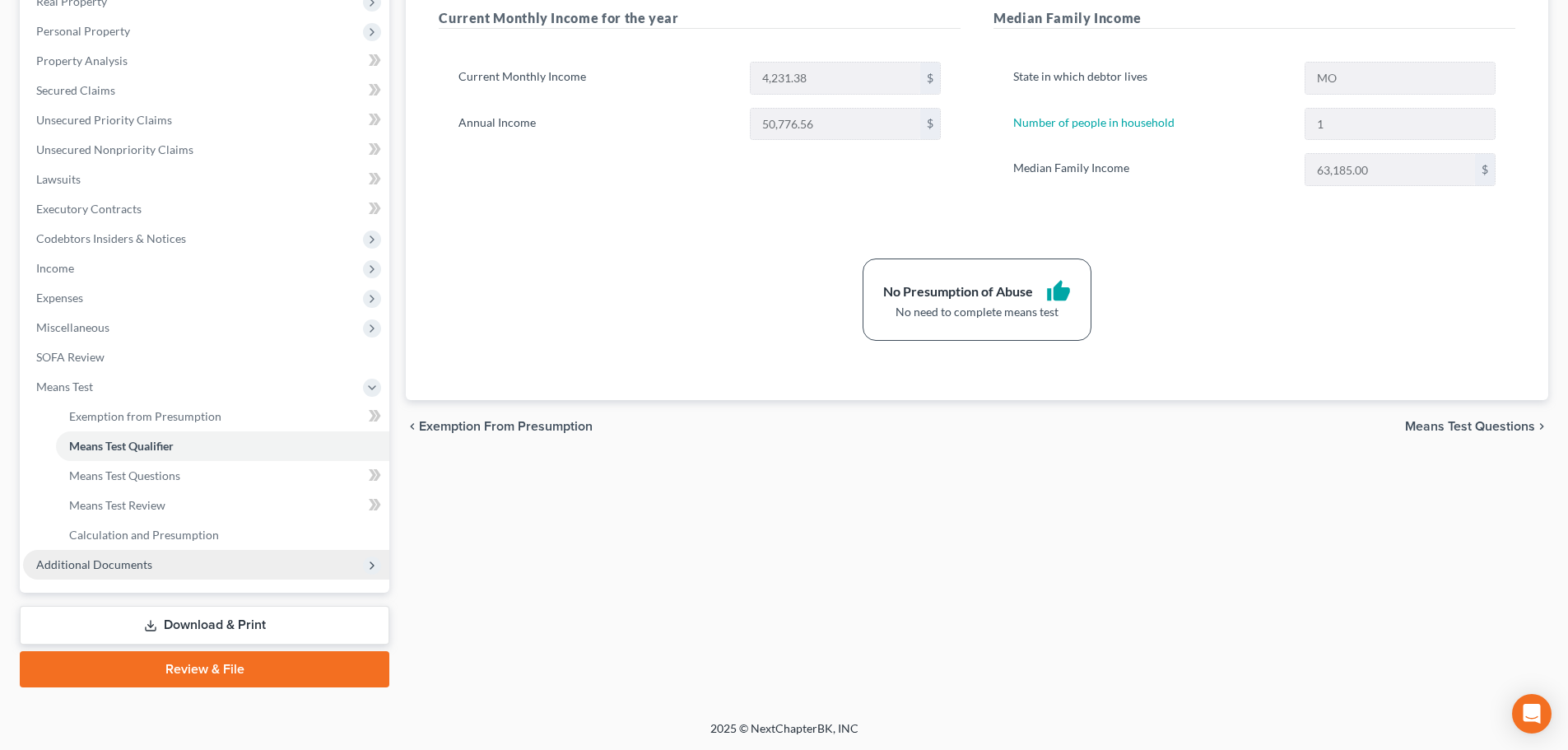
click at [134, 575] on span "Additional Documents" at bounding box center [205, 565] width 366 height 30
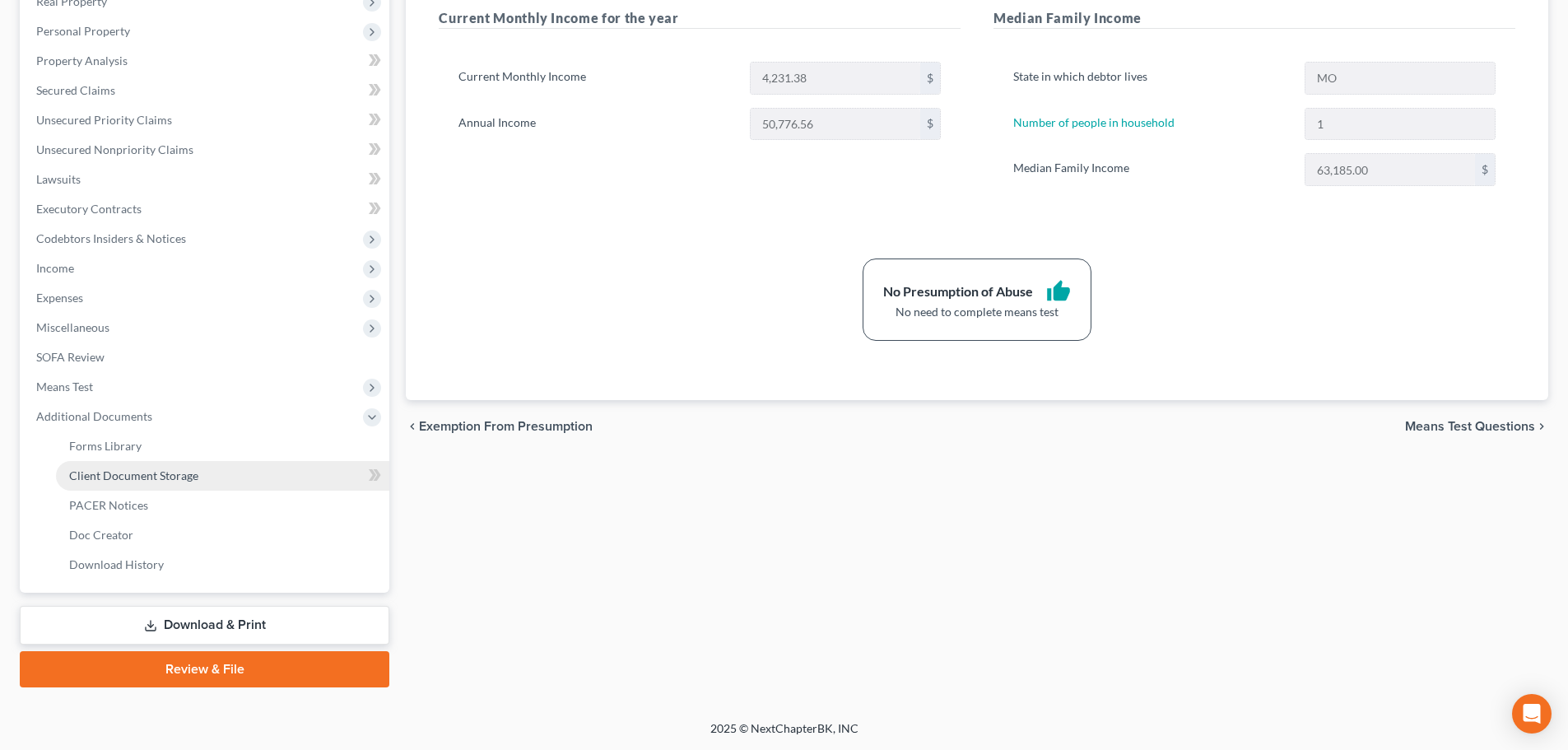
click at [186, 472] on span "Client Document Storage" at bounding box center [134, 475] width 129 height 14
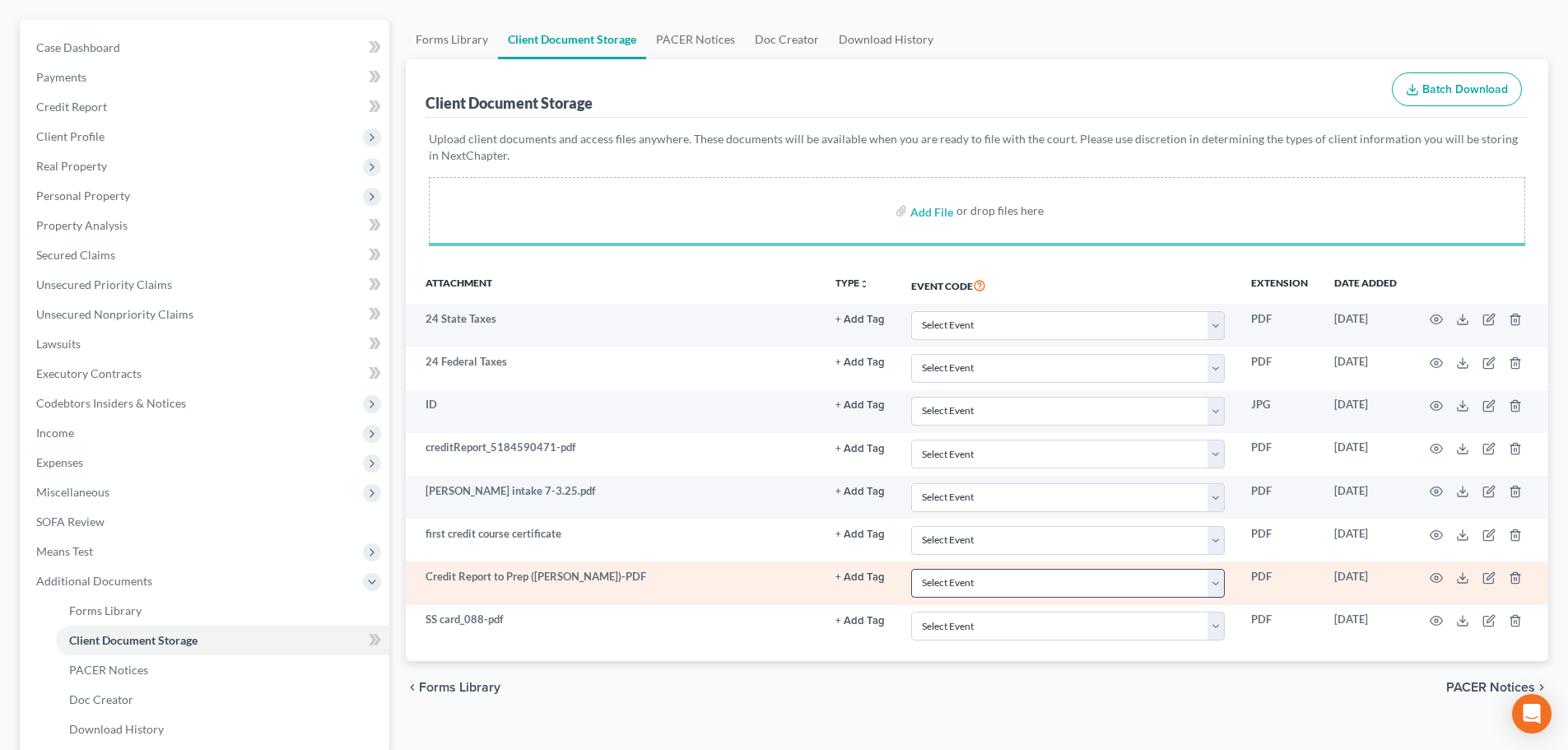
scroll to position [303, 0]
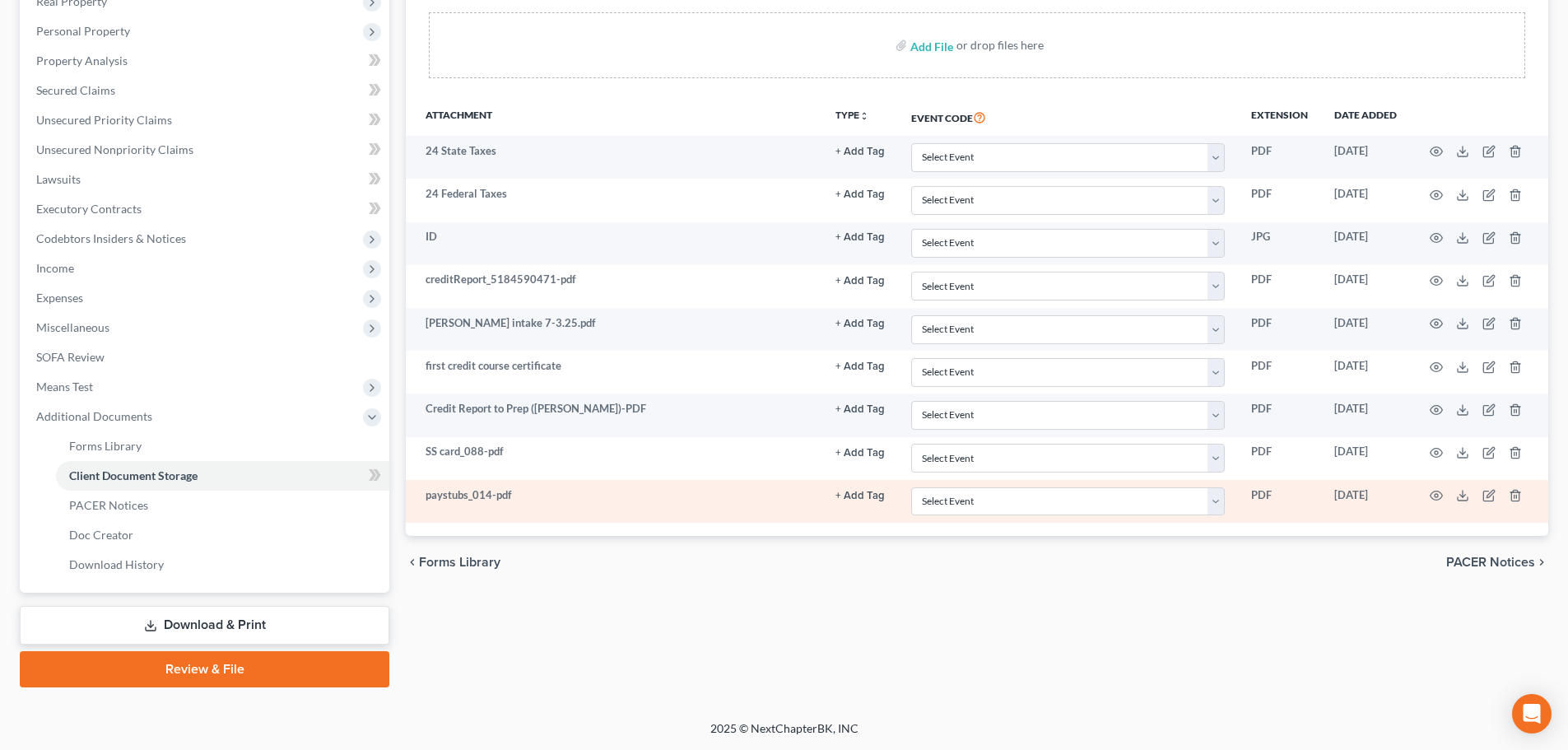
click at [872, 157] on button "+ Add Tag" at bounding box center [860, 152] width 50 height 10
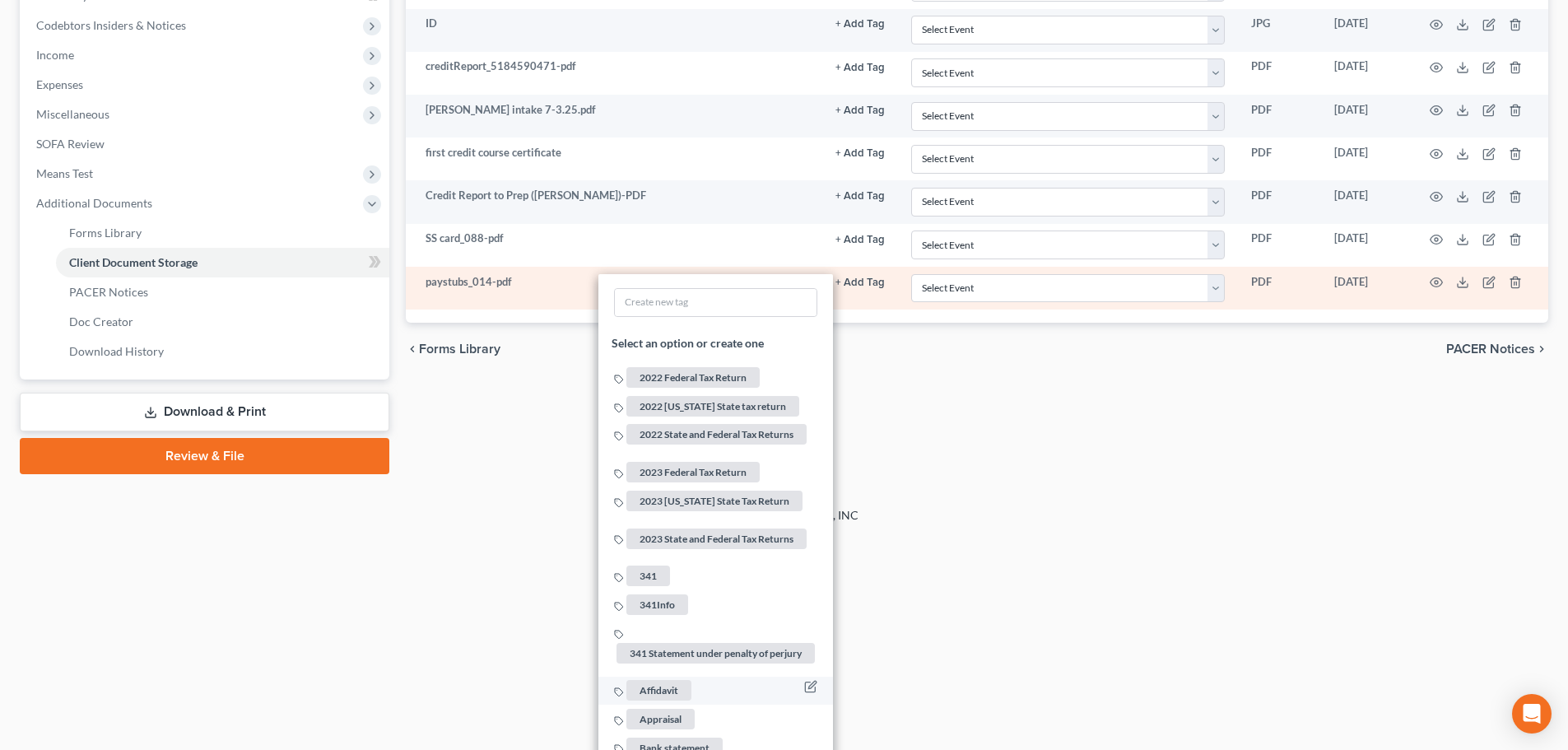
scroll to position [550, 0]
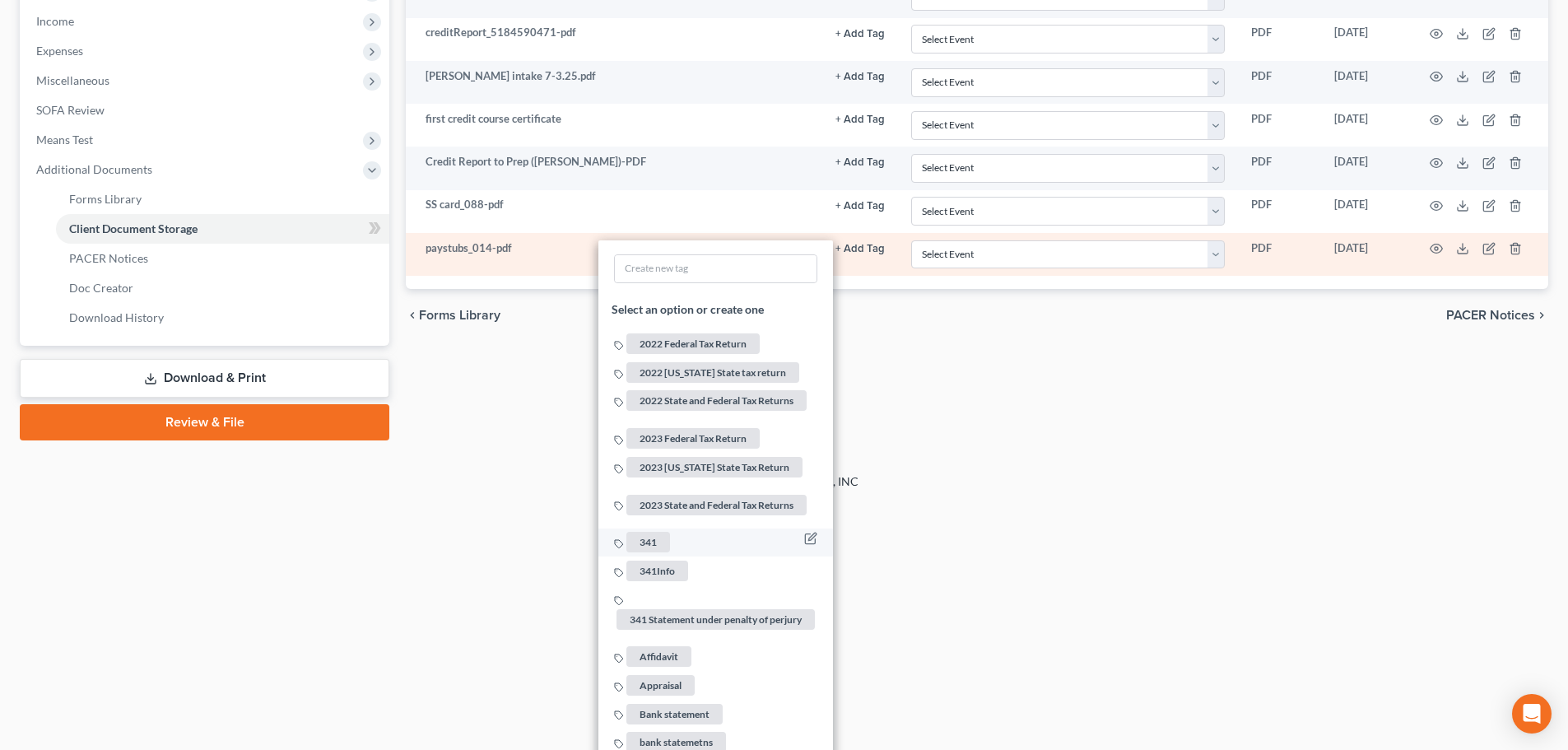
click at [655, 532] on span "341" at bounding box center [648, 542] width 44 height 21
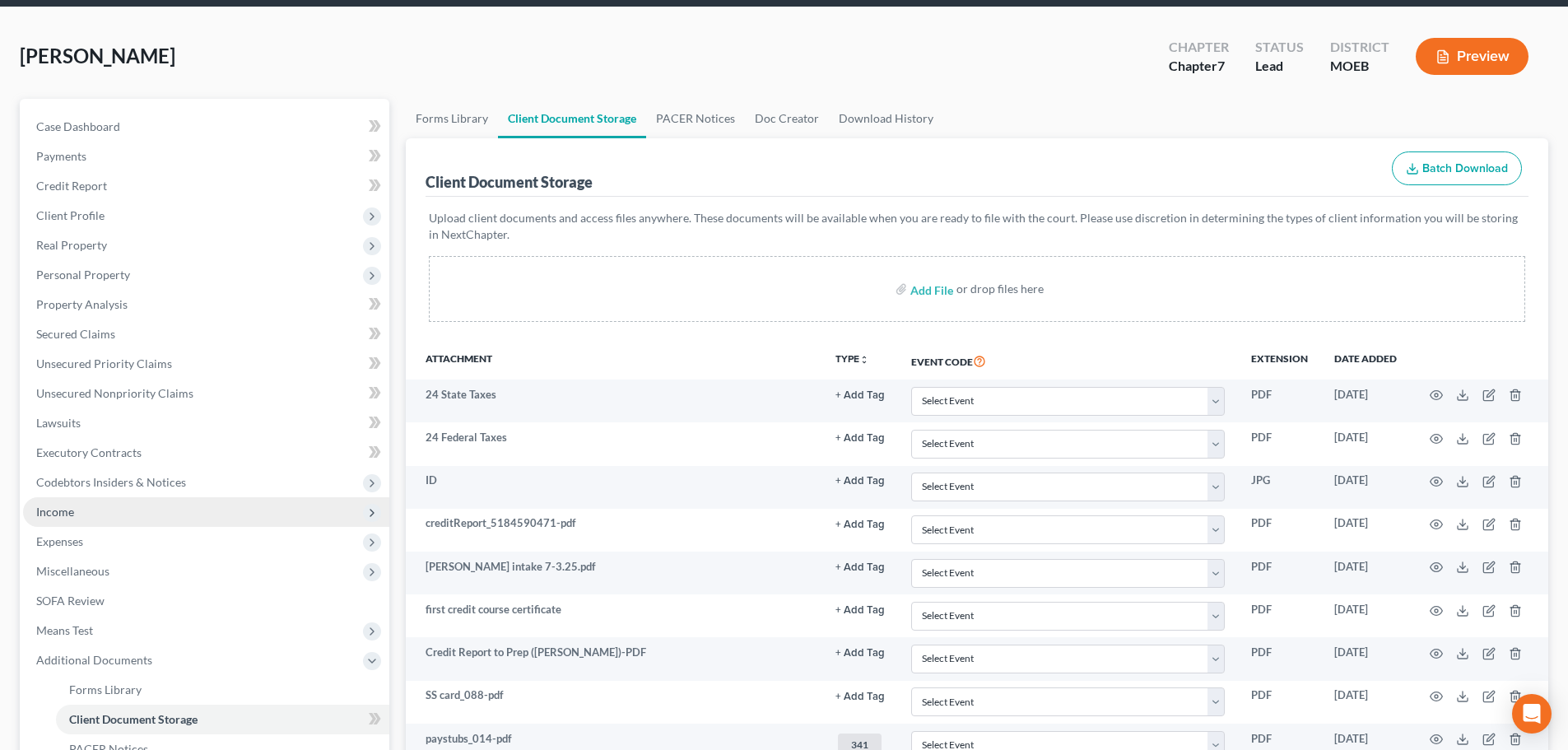
scroll to position [56, 0]
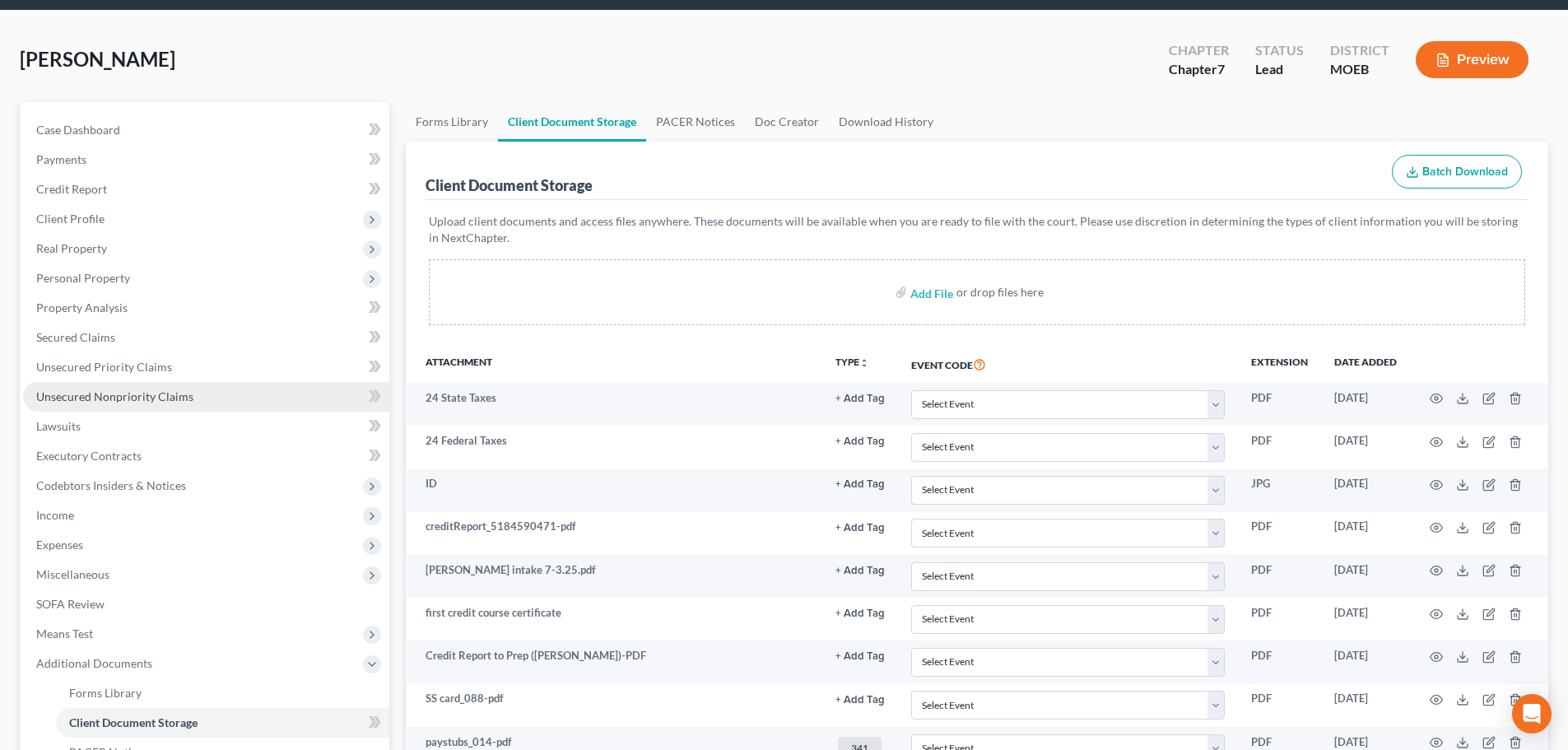
click at [167, 382] on link "Unsecured Nonpriority Claims" at bounding box center [205, 396] width 366 height 30
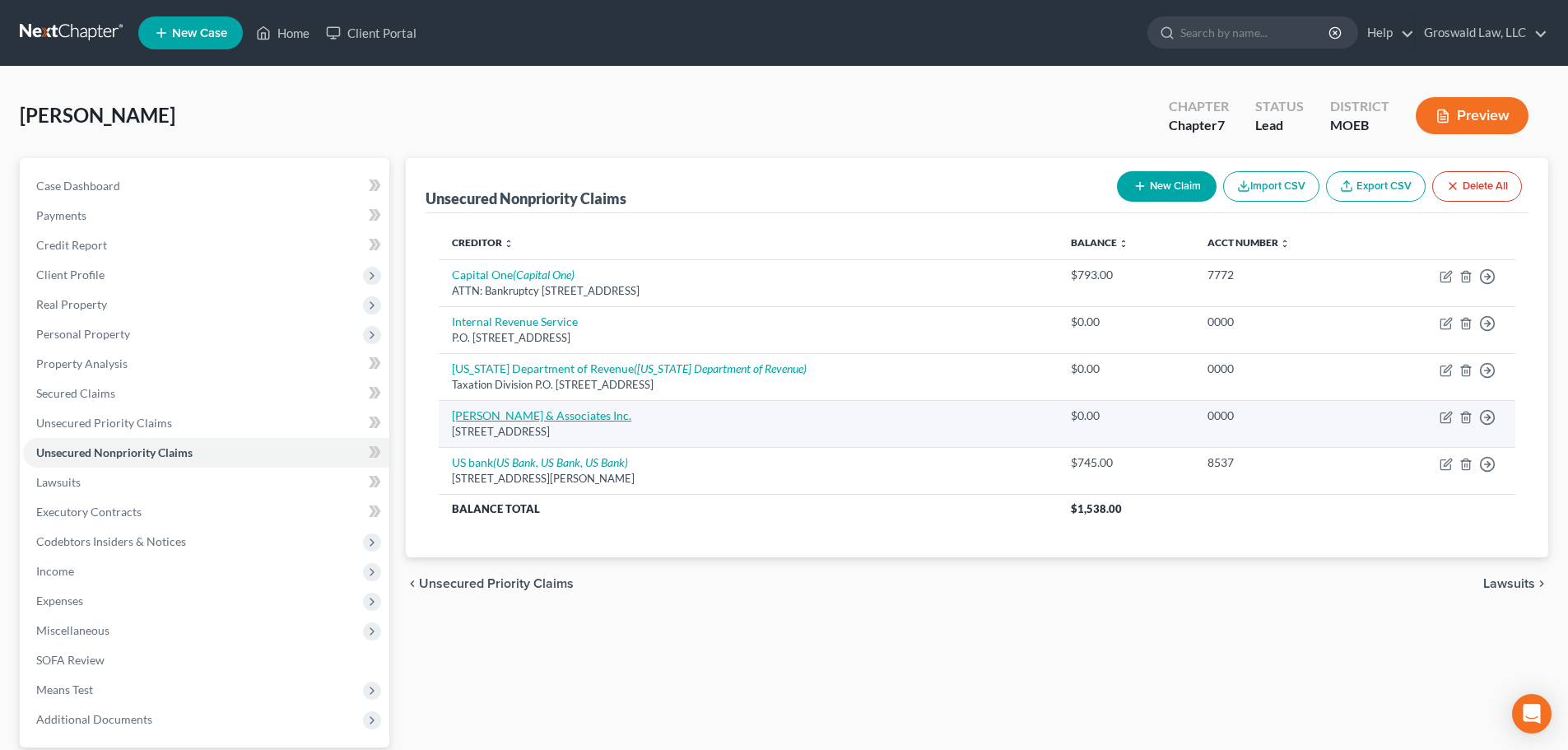
click at [555, 409] on link "TL Thompson & Associates Inc." at bounding box center [540, 416] width 179 height 14
select select "45"
select select "1"
select select "0"
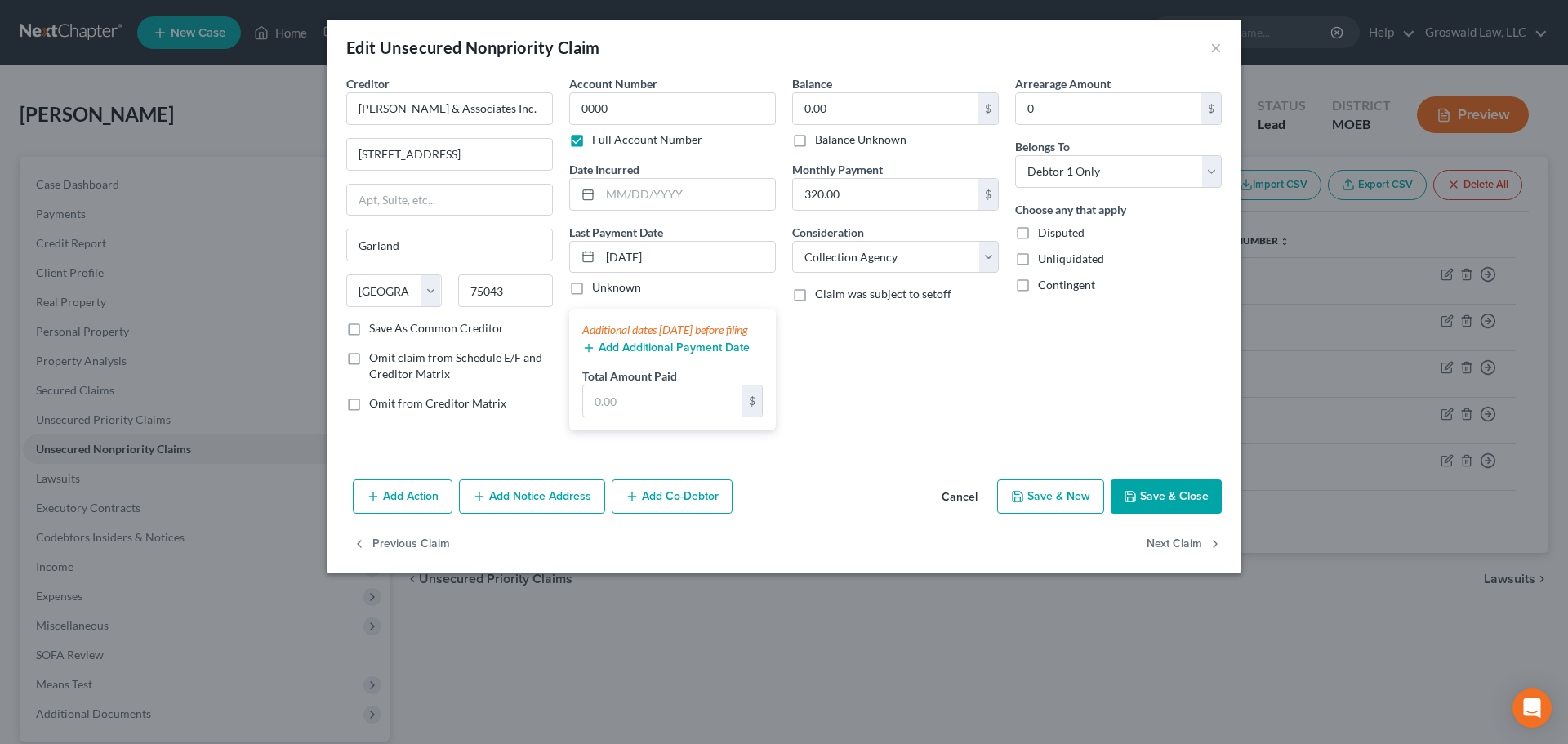
click at [924, 430] on div "Balance 0.00 $ Balance Unknown Balance Undetermined 0.00 $ Balance Unknown Mont…" at bounding box center [895, 259] width 223 height 368
click at [422, 188] on input "text" at bounding box center [450, 200] width 205 height 31
type input "Suite 200"
drag, startPoint x: 539, startPoint y: 100, endPoint x: -29, endPoint y: 59, distance: 569.5
click at [0, 59] on html "Home New Case Client Portal Groswald Law, LLC maxwell@groswald.com My Account S…" at bounding box center [784, 449] width 1568 height 897
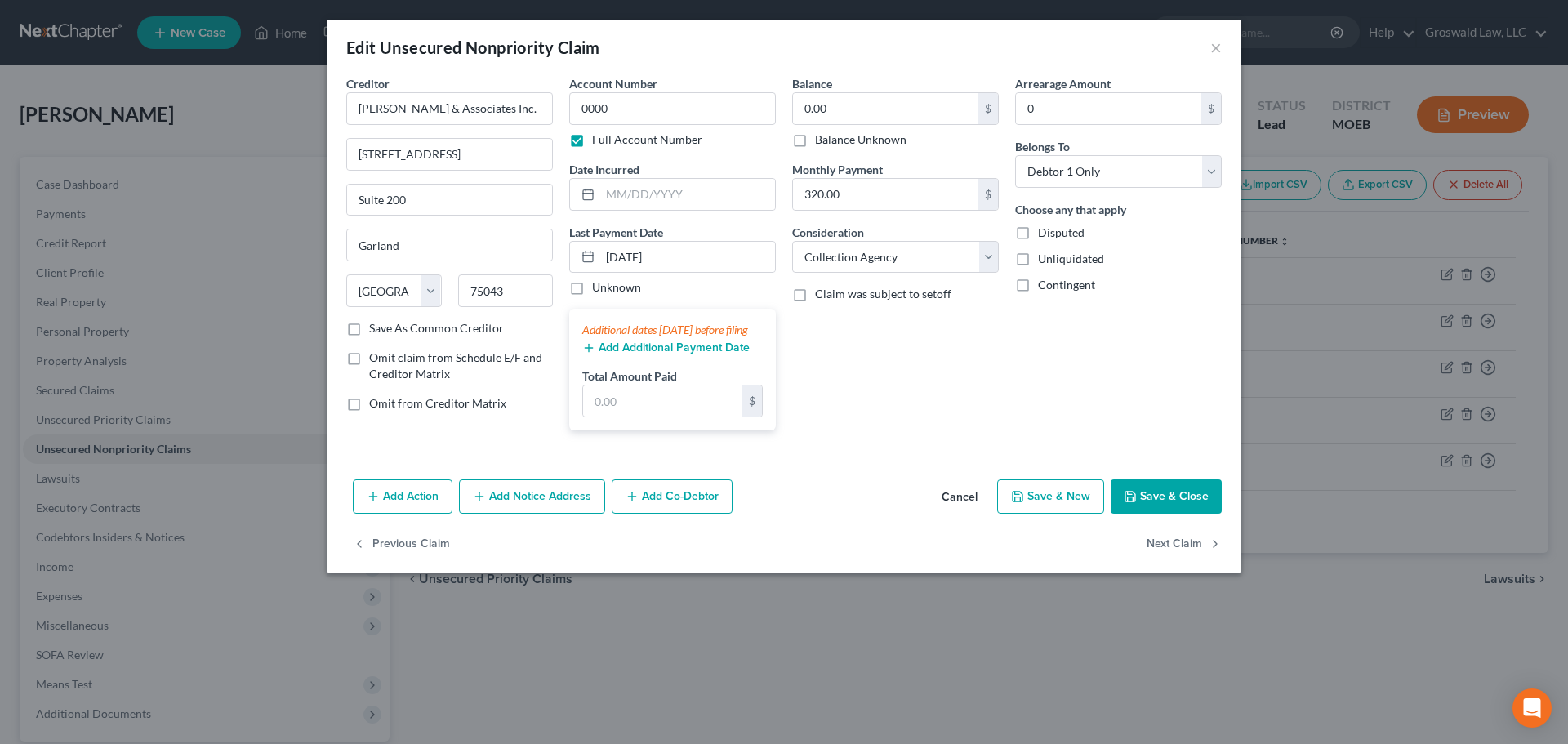
click at [533, 497] on button "Add Notice Address" at bounding box center [532, 496] width 146 height 35
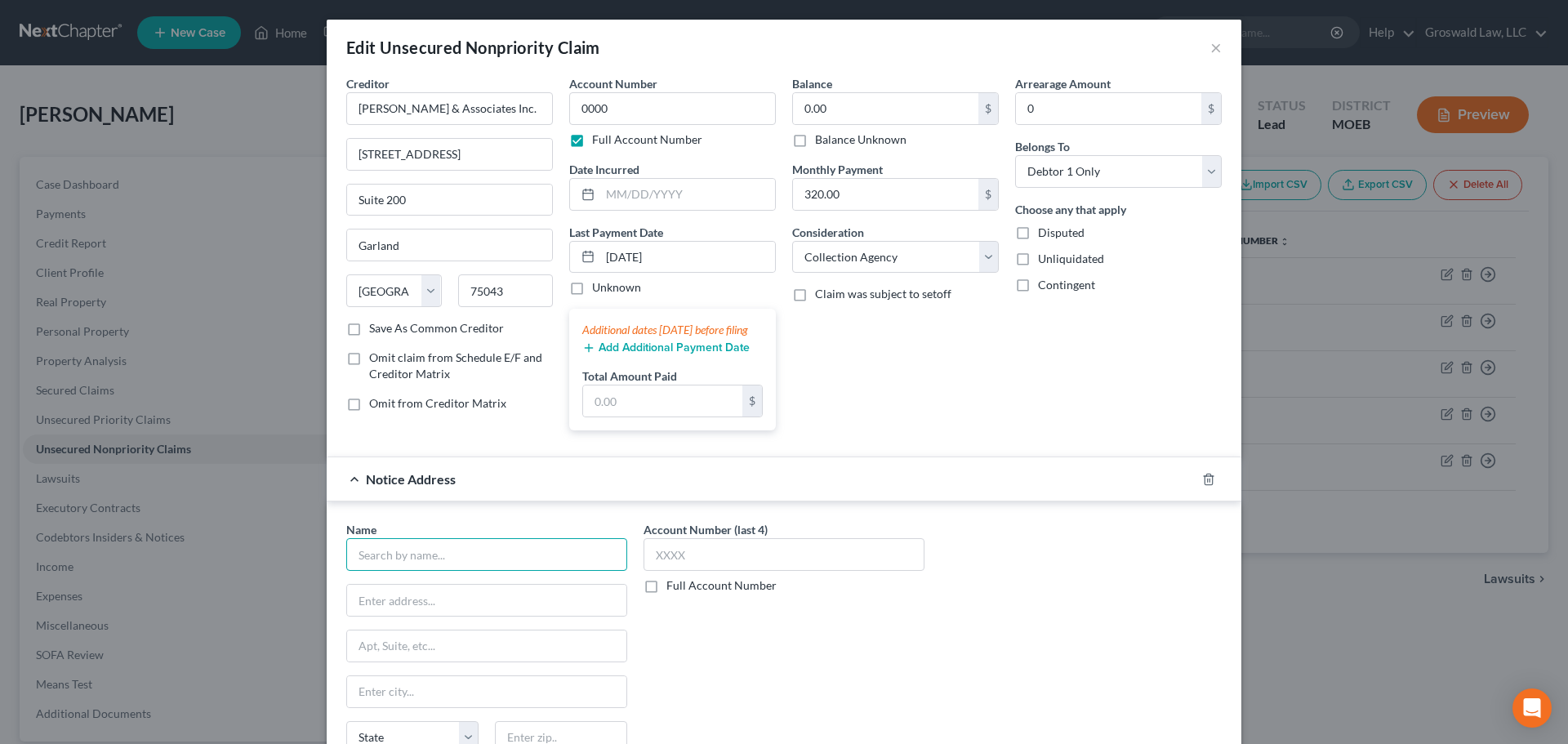
click at [420, 557] on input "text" at bounding box center [487, 554] width 281 height 33
paste input "TL Thompson & Associates Inc."
type input "TL Thompson & Associates Inc."
type input "PO Box 496149"
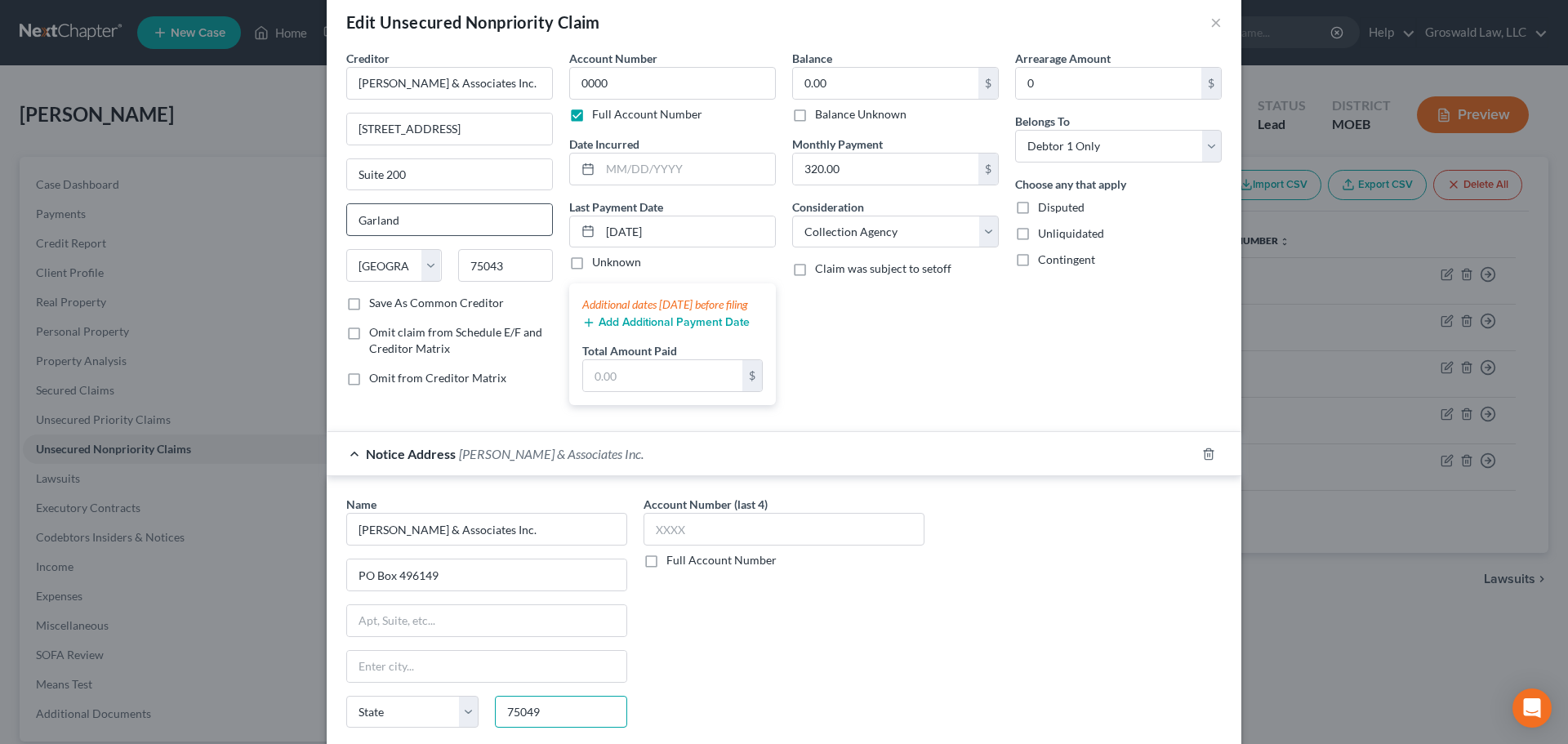
type input "75049"
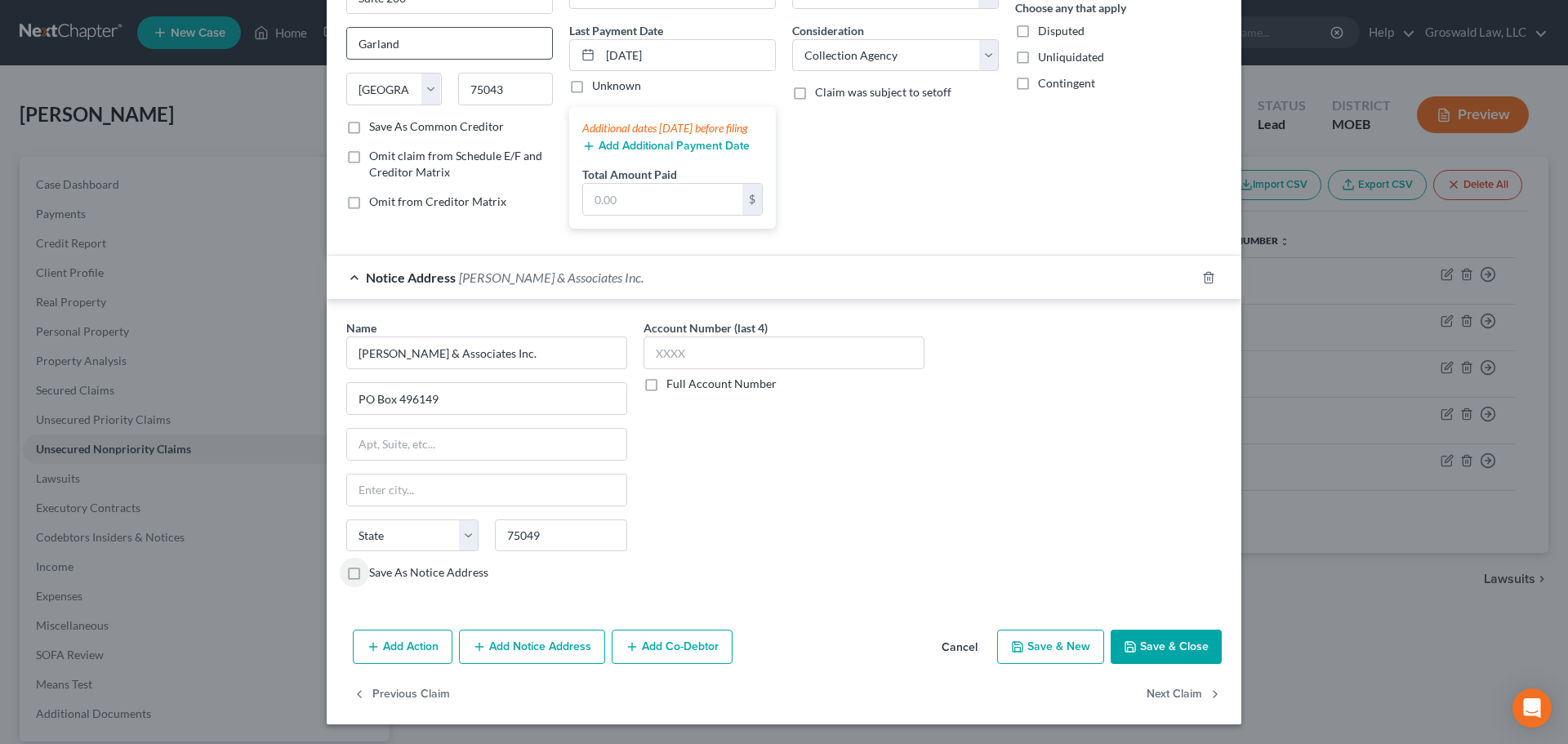
type input "Garland"
select select "45"
click at [886, 39] on select "Select Cable / Satellite Services Collection Agency Credit Card Debt Debt Couns…" at bounding box center [895, 55] width 206 height 33
select select "14"
click at [792, 39] on select "Select Cable / Satellite Services Collection Agency Credit Card Debt Debt Couns…" at bounding box center [895, 55] width 206 height 33
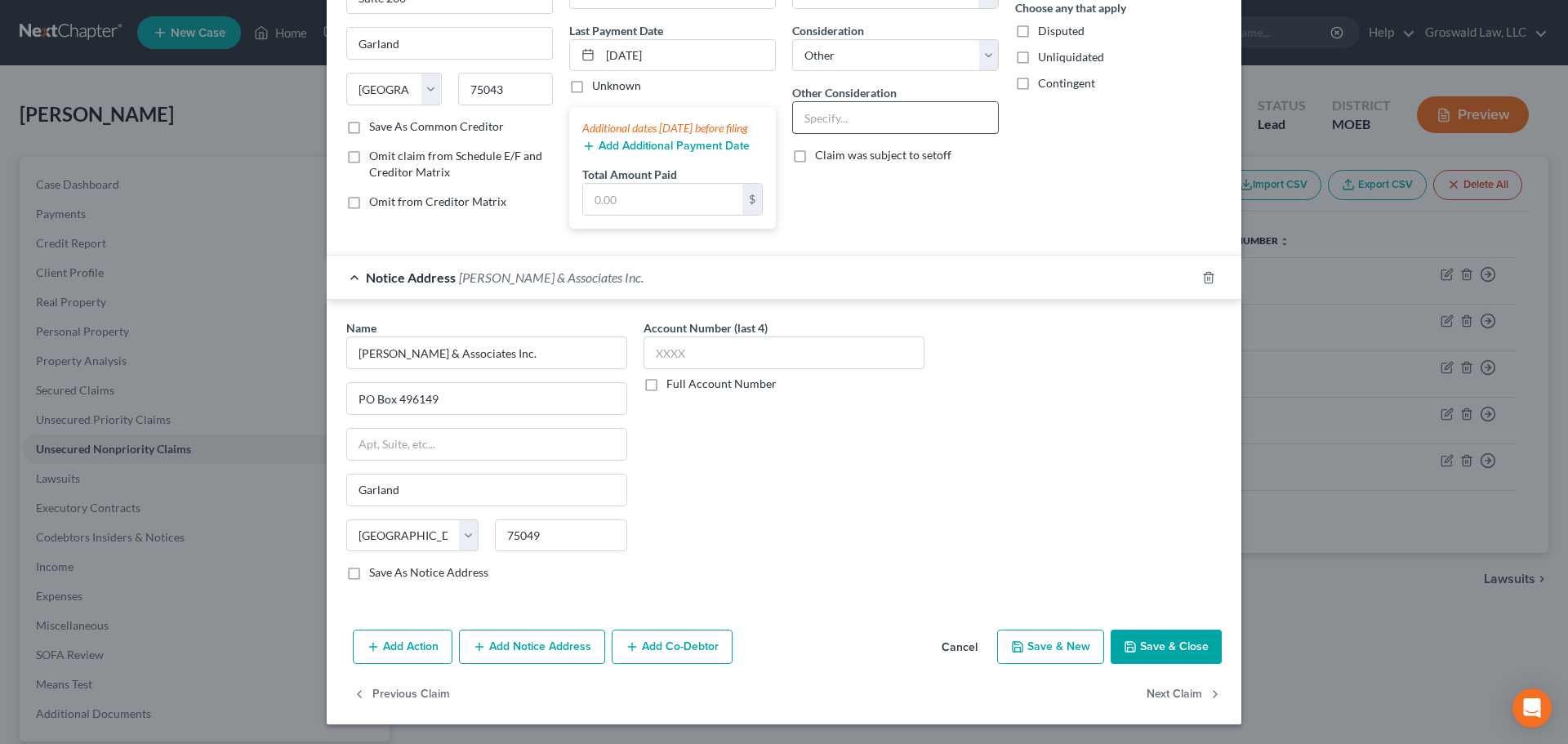
click at [891, 102] on input "text" at bounding box center [895, 118] width 205 height 31
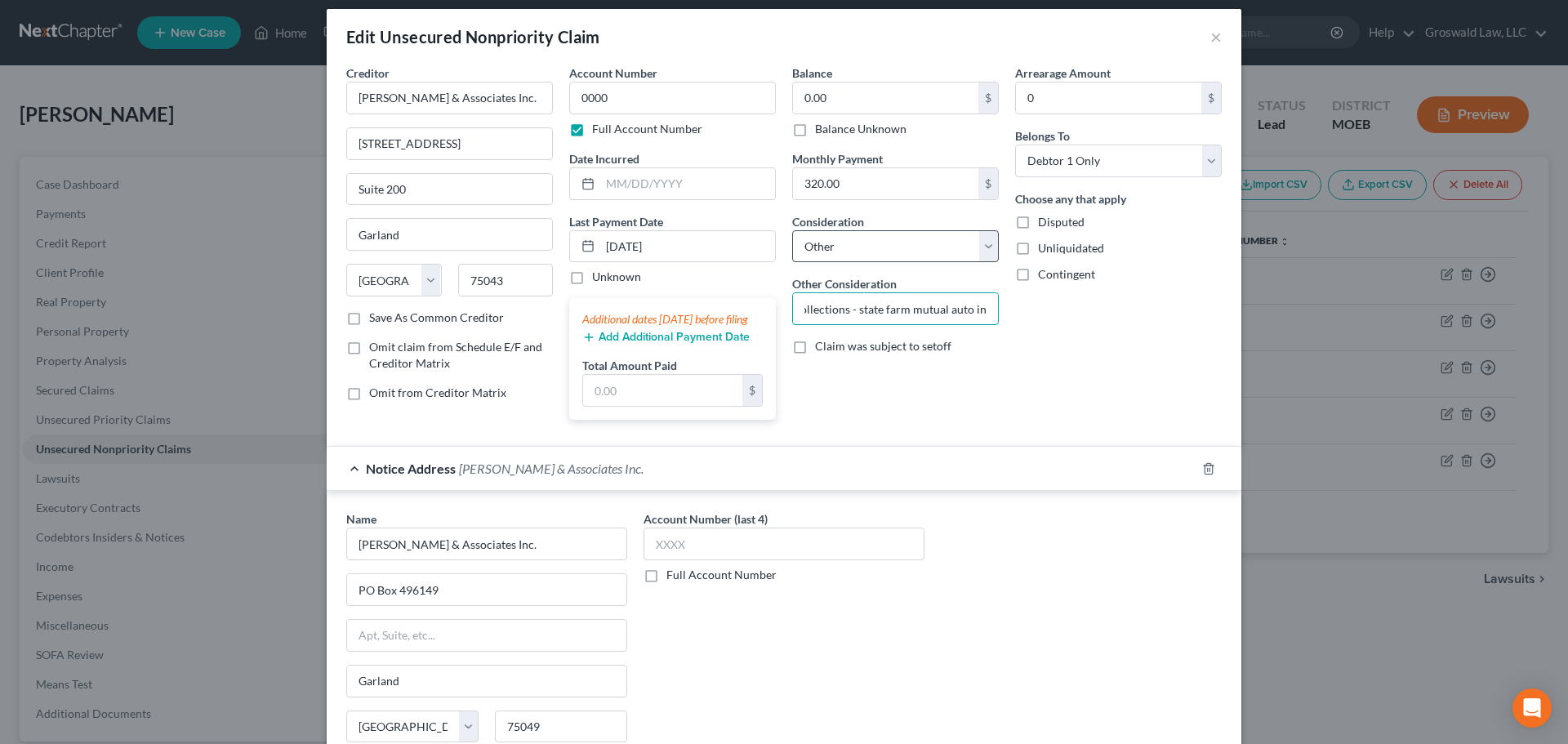
scroll to position [0, 0]
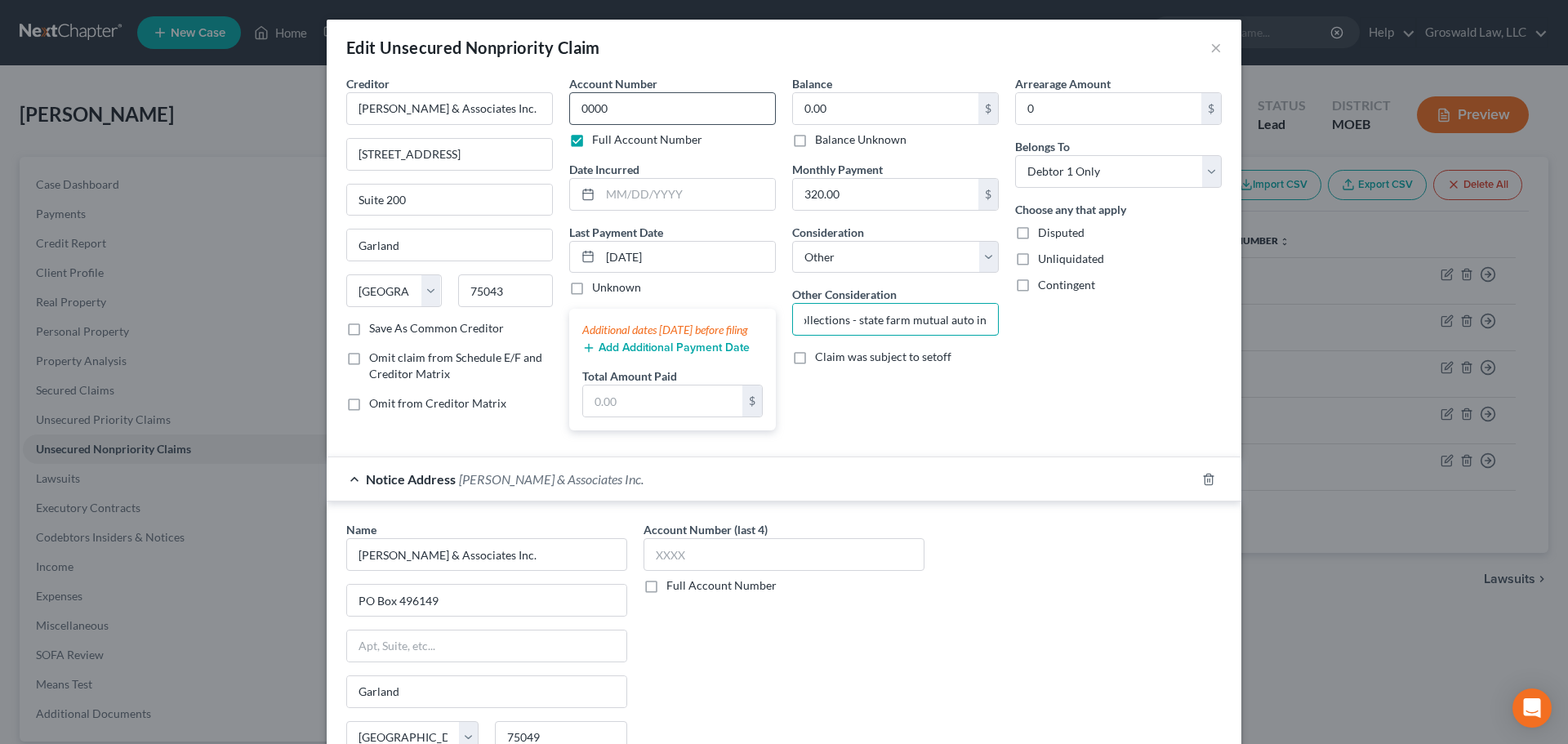
type input "collections - state farm mutual auto ins"
drag, startPoint x: 733, startPoint y: 113, endPoint x: 334, endPoint y: 83, distance: 400.1
click at [338, 83] on div "Creditor * TL Thompson & Associates Inc. 330 Oaks Trail Suite 200 Garland State…" at bounding box center [783, 259] width 891 height 368
type input "2657"
type input "2024"
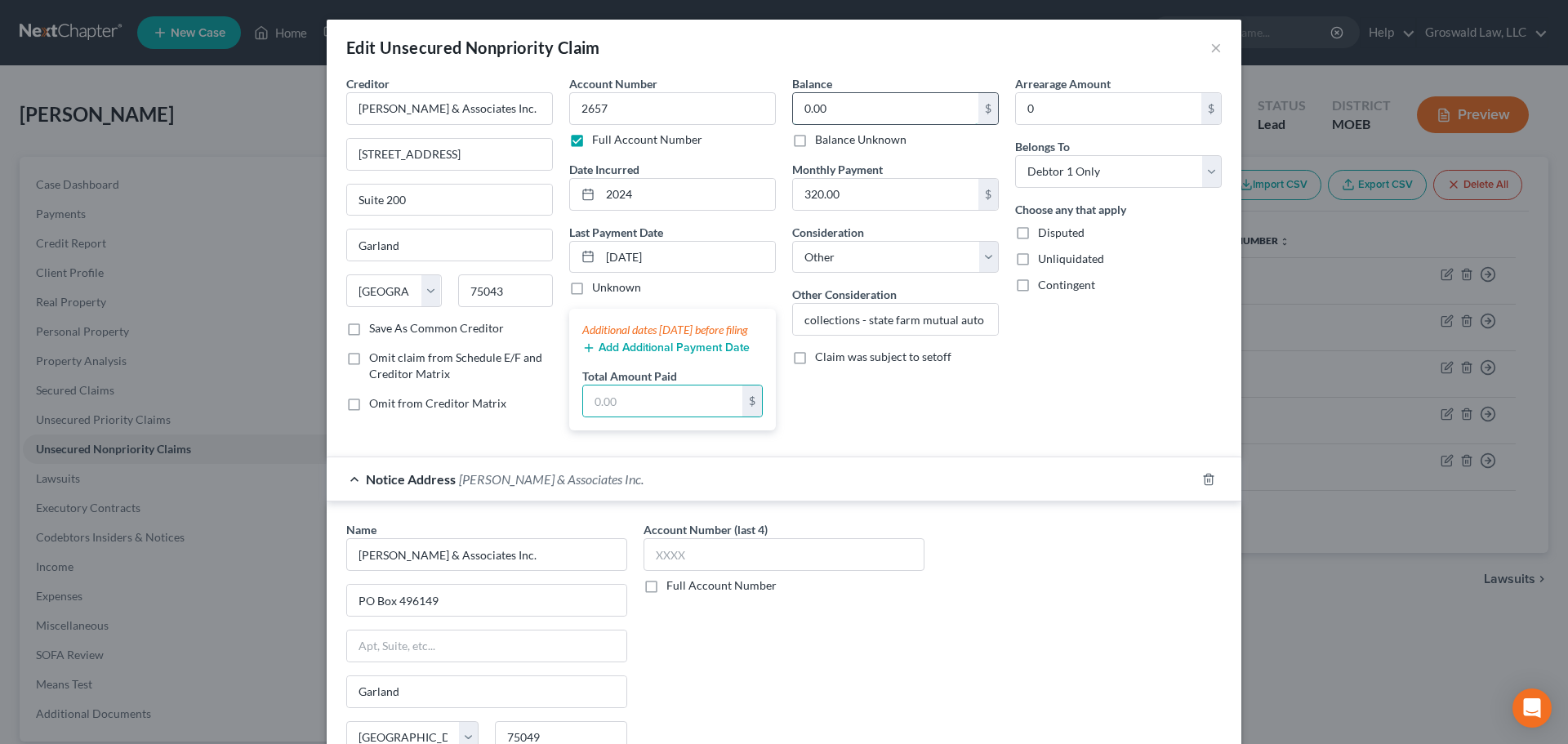
click at [885, 114] on input "0.00" at bounding box center [885, 108] width 185 height 31
type input "7,176.53"
click at [909, 414] on div "Balance 7,176.53 $ Balance Unknown Balance Undetermined 7,176.53 $ Balance Unkn…" at bounding box center [895, 259] width 223 height 368
click at [643, 415] on input "text" at bounding box center [663, 401] width 159 height 31
type input "320"
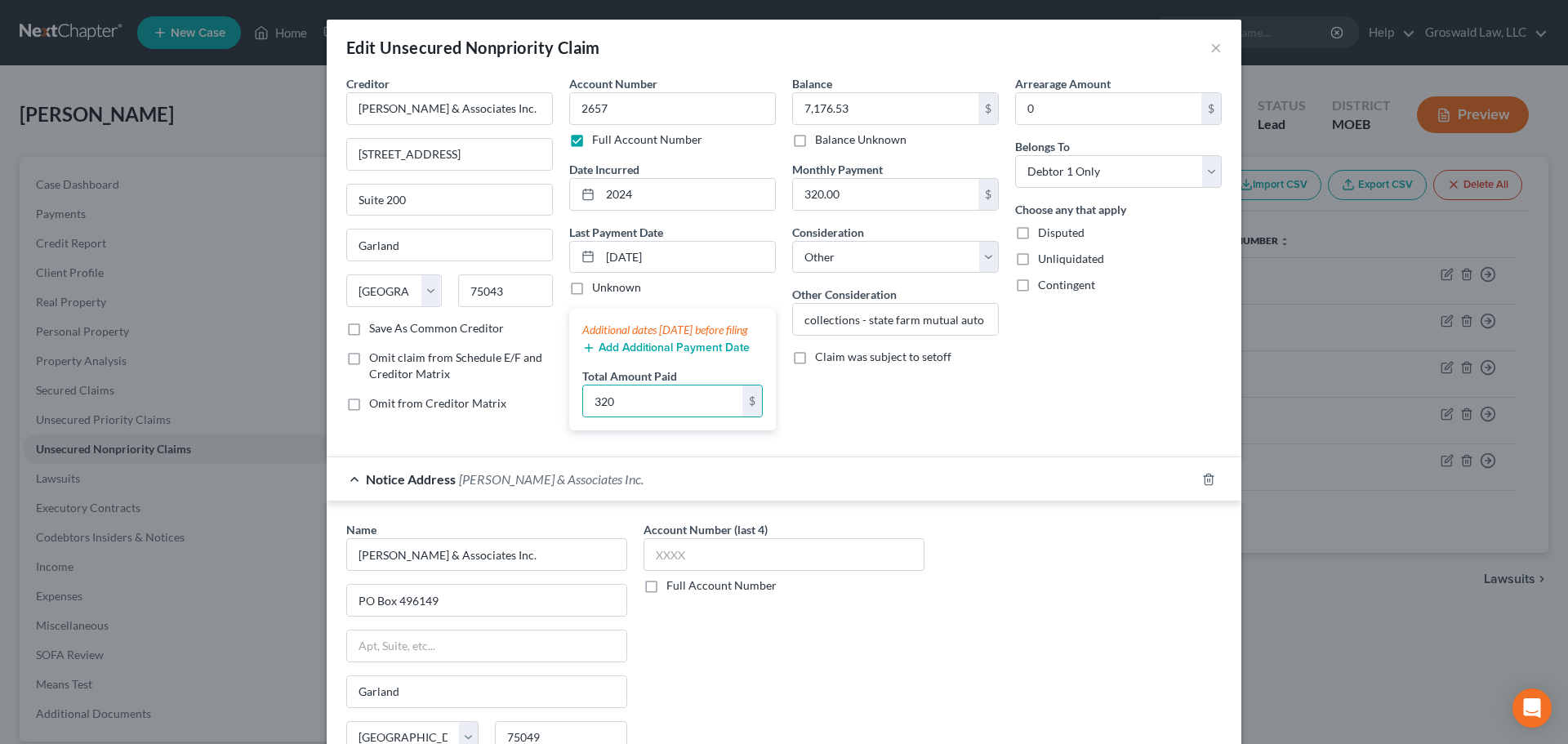
click at [807, 408] on div "Balance 7,176.53 $ Balance Unknown Balance Undetermined 7,176.53 $ Balance Unkn…" at bounding box center [895, 259] width 223 height 368
click at [950, 430] on div "Balance 7,176.53 $ Balance Unknown Balance Undetermined 7,176.53 $ Balance Unkn…" at bounding box center [895, 259] width 223 height 368
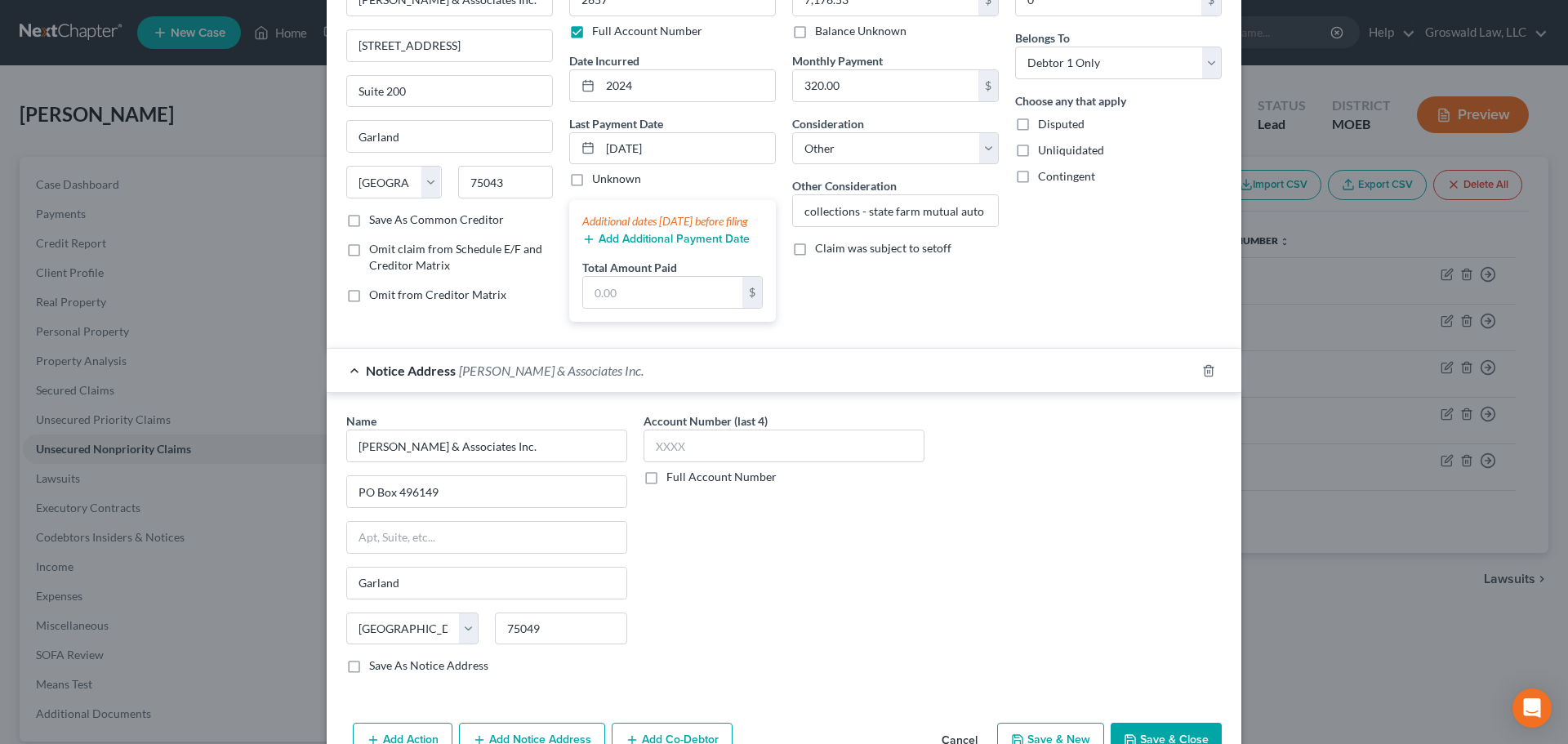
scroll to position [218, 0]
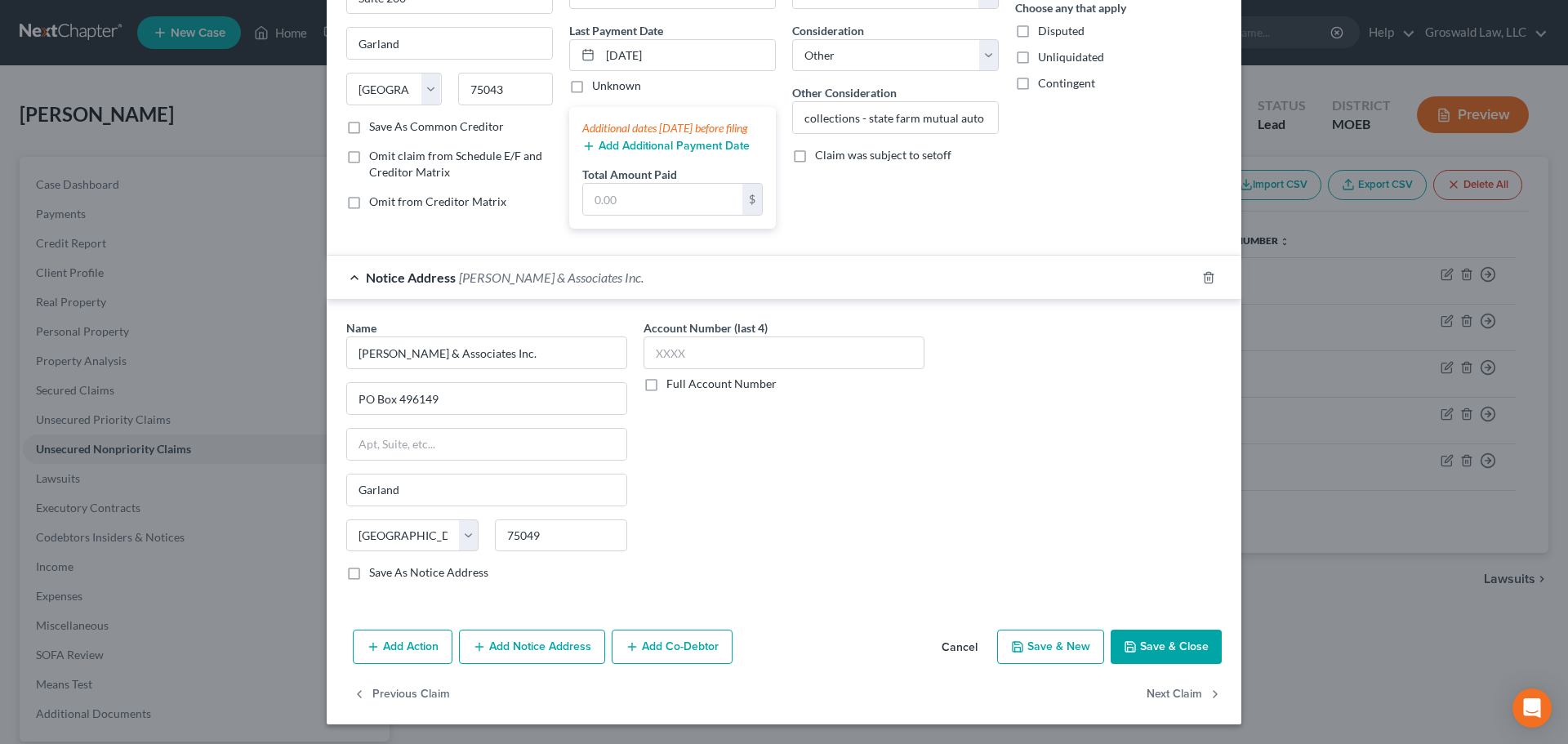
click at [1131, 646] on icon "button" at bounding box center [1130, 646] width 13 height 13
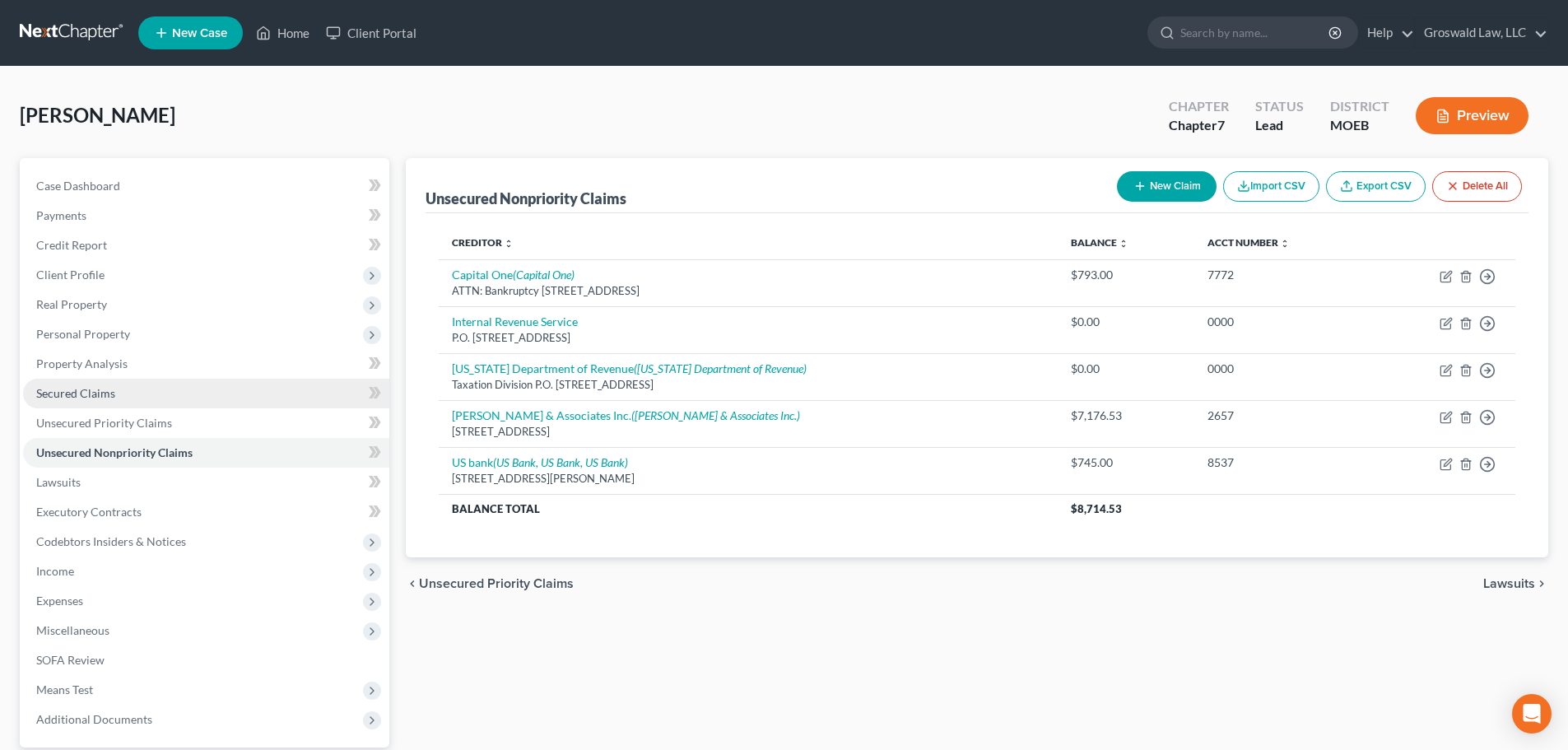
click at [69, 389] on span "Secured Claims" at bounding box center [75, 393] width 79 height 14
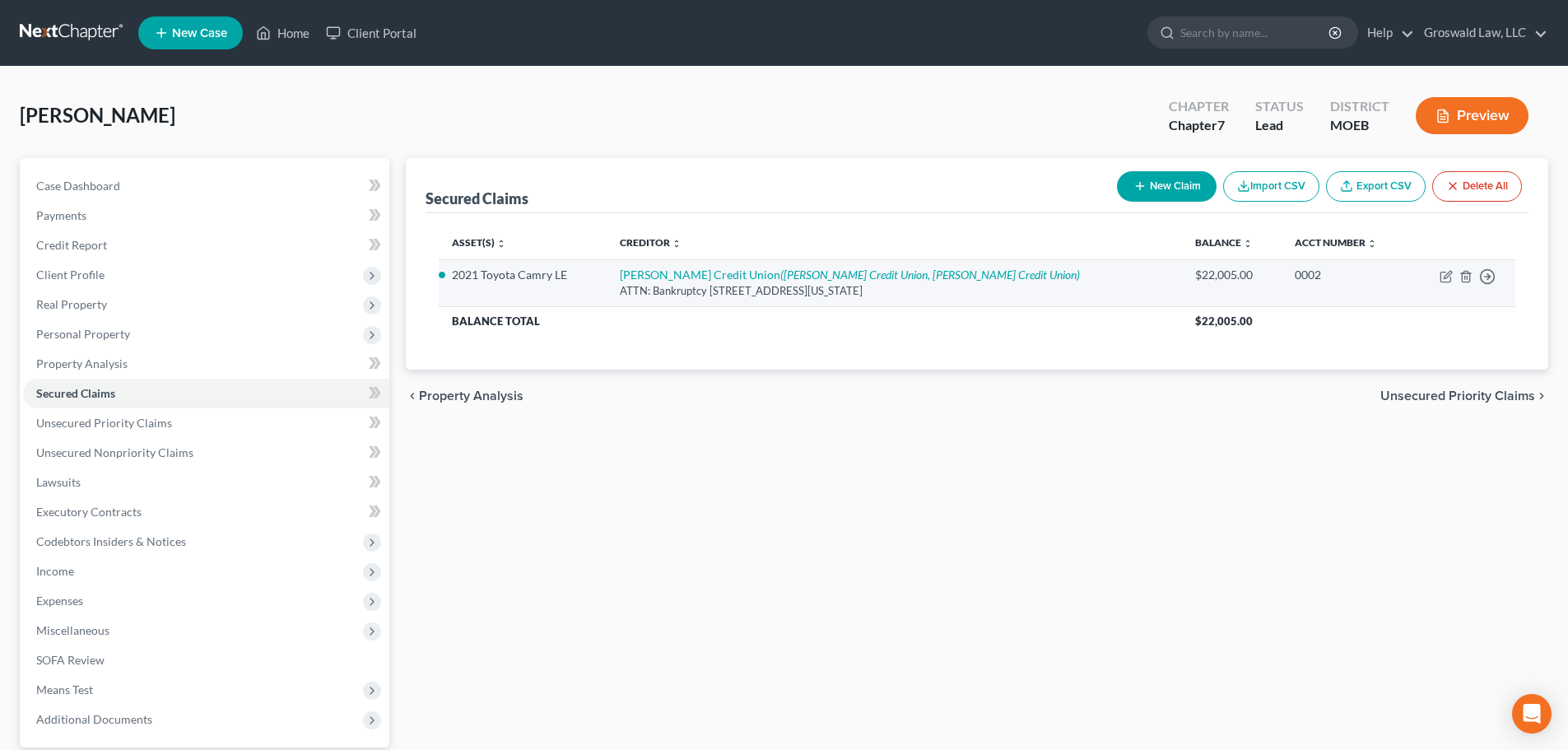
click at [705, 282] on td "Scott Credit Union (Scott Credit Union, Scott Credit Union) ATTN: Bankruptcy 10…" at bounding box center [894, 283] width 575 height 47
click at [861, 272] on icon "(Scott Credit Union, Scott Credit Union)" at bounding box center [930, 274] width 299 height 14
select select "4"
select select "0"
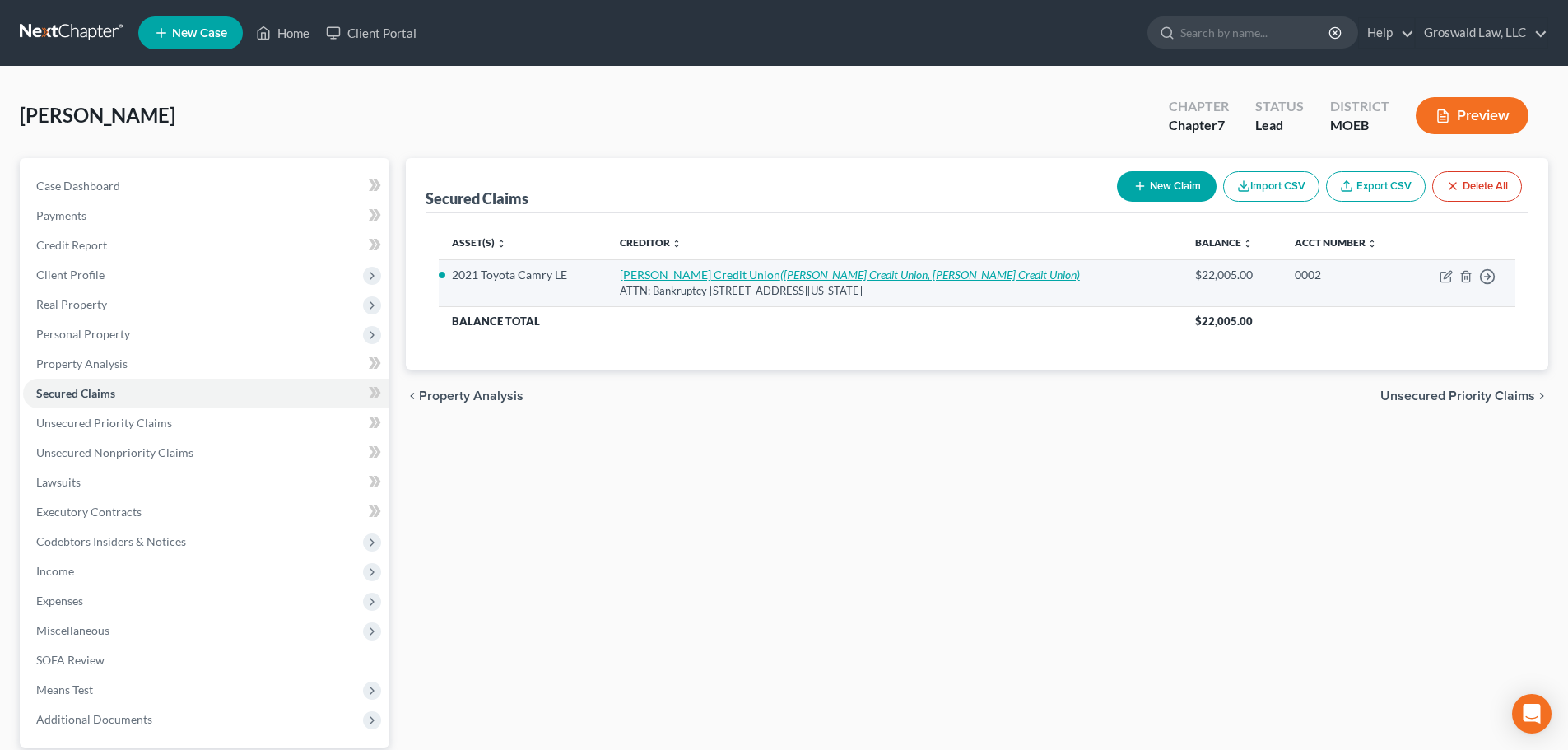
select select "0"
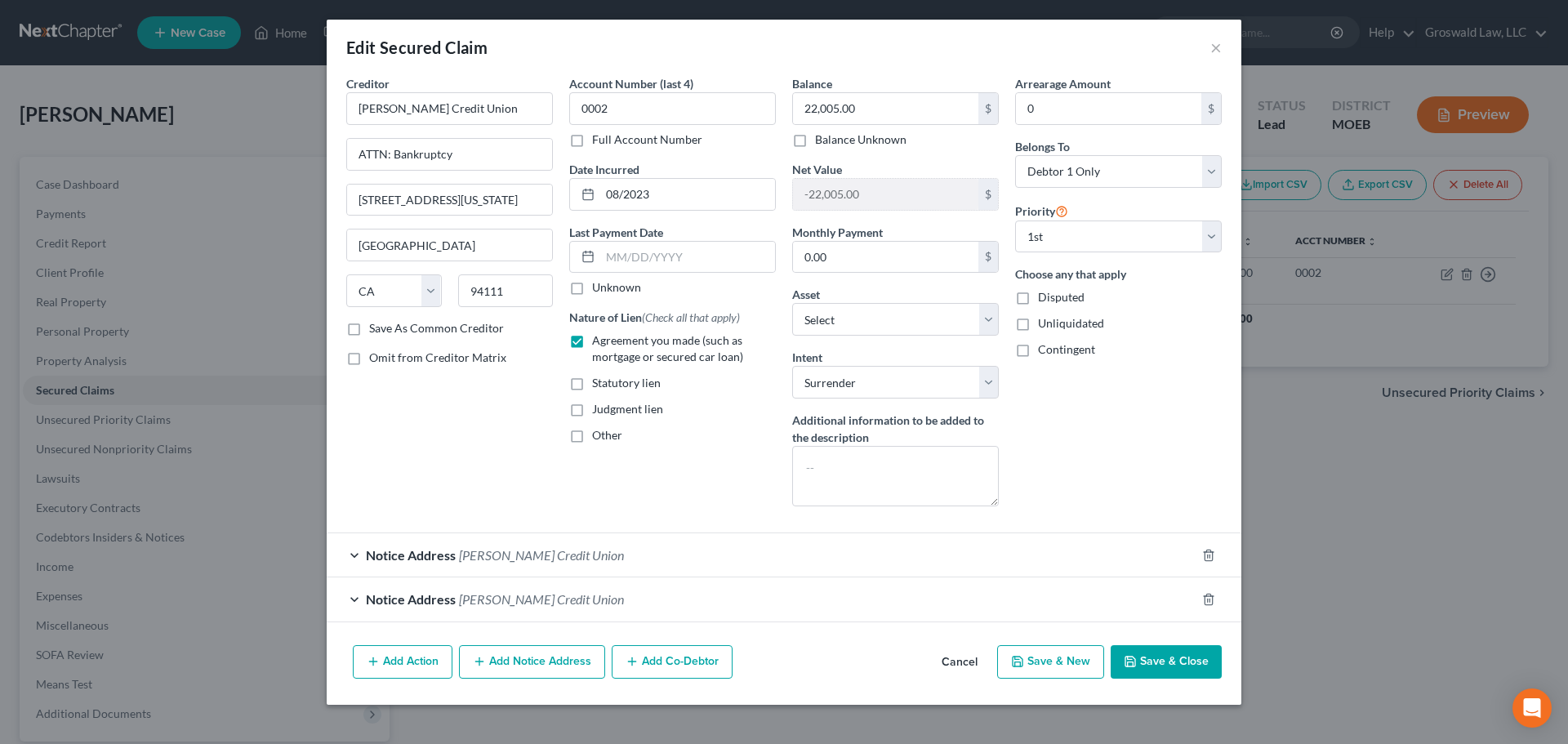
click at [491, 558] on span "Scott Credit Union" at bounding box center [541, 555] width 165 height 16
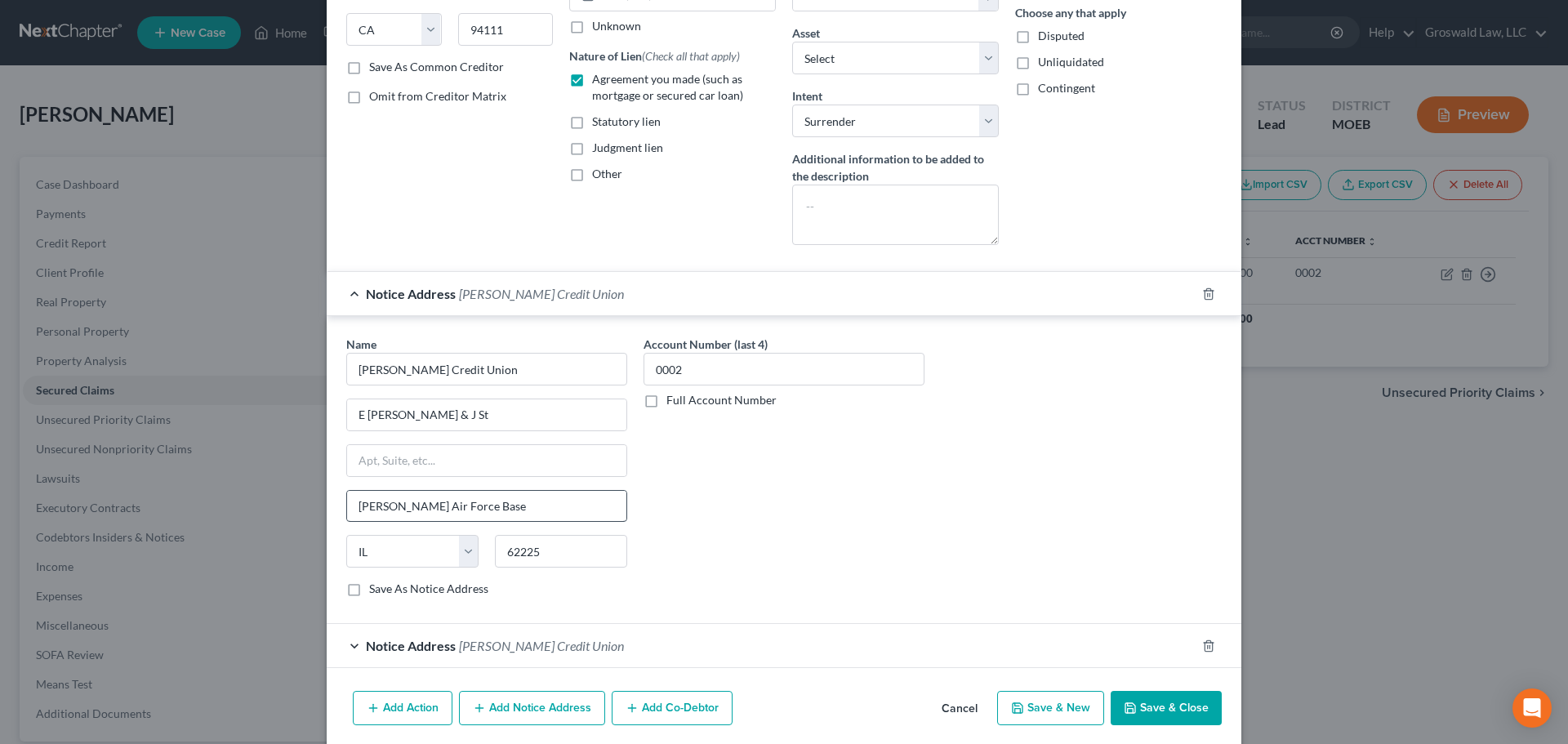
scroll to position [288, 0]
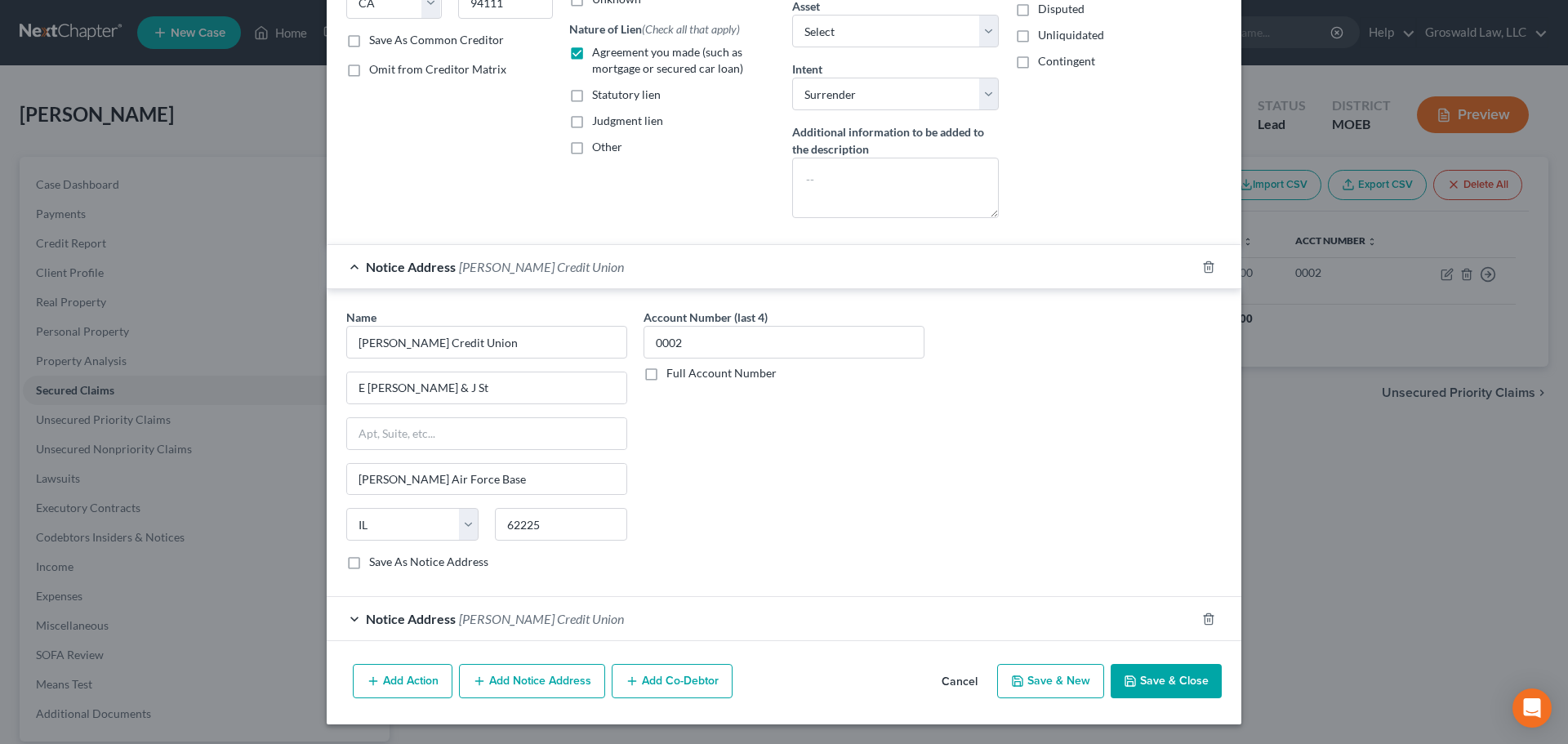
click at [451, 612] on div "Notice Address Scott Credit Union" at bounding box center [761, 618] width 869 height 43
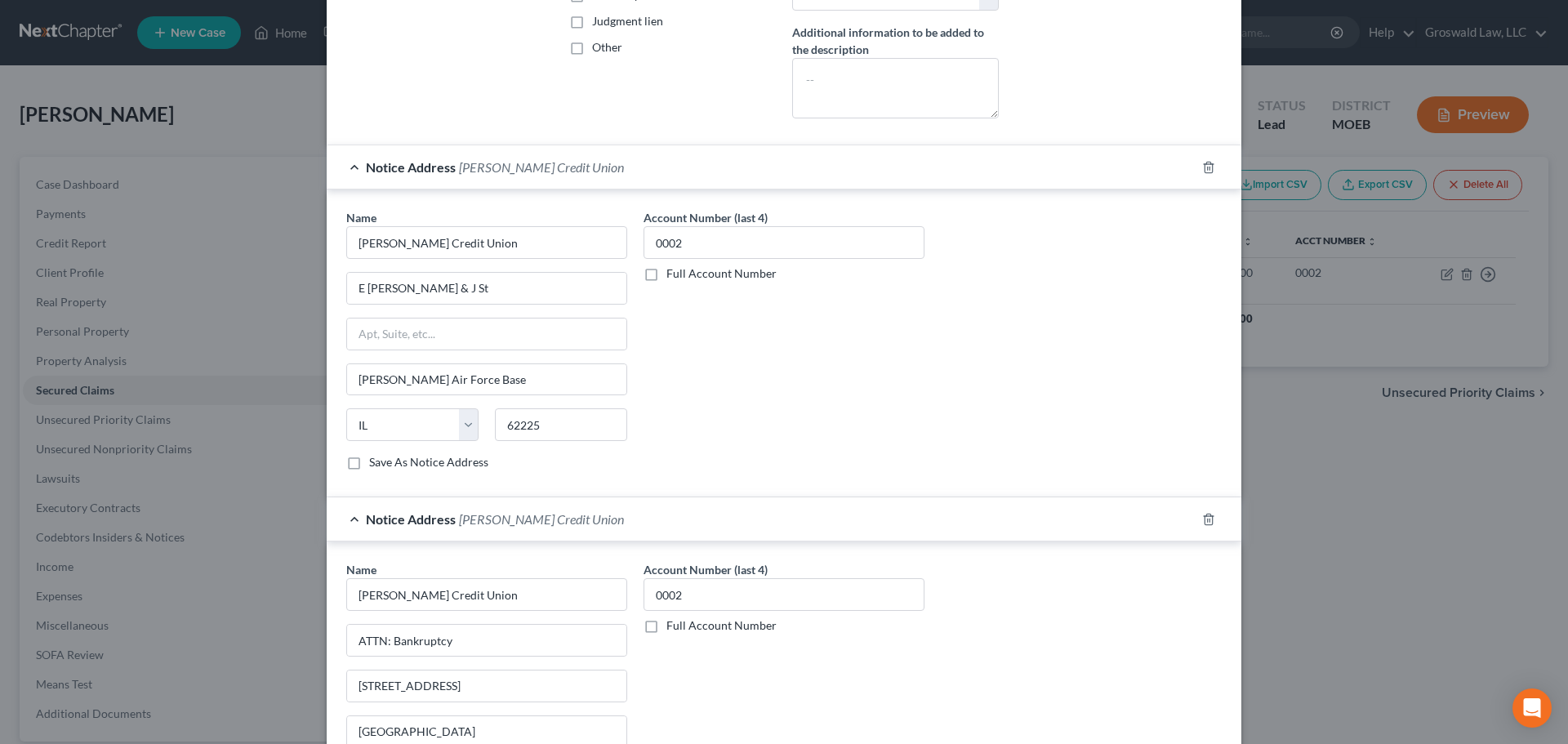
scroll to position [595, 0]
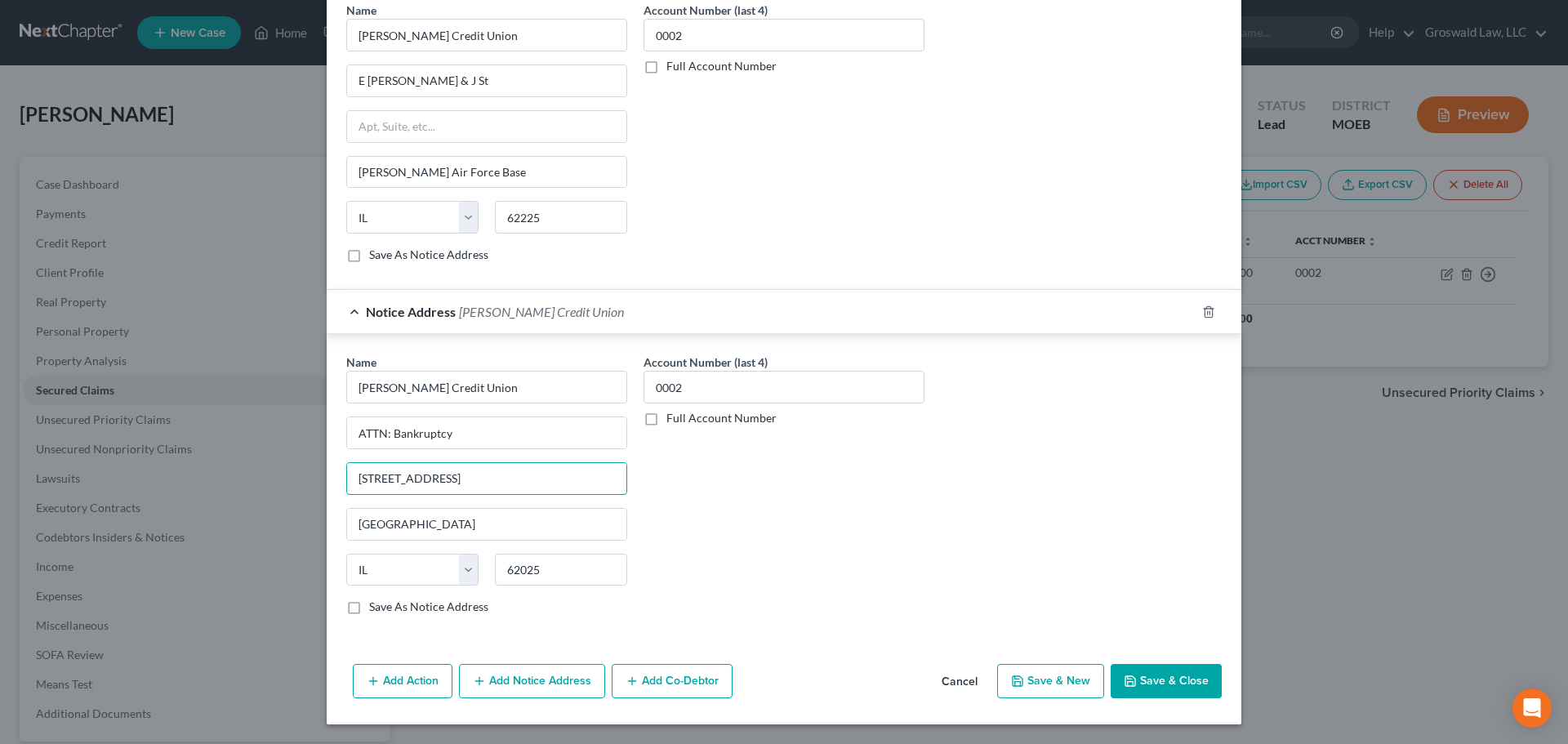
drag, startPoint x: 491, startPoint y: 468, endPoint x: -23, endPoint y: 453, distance: 514.2
click at [0, 453] on html "Home New Case Client Portal Groswald Law, LLC maxwell@groswald.com My Account S…" at bounding box center [784, 449] width 1568 height 897
drag, startPoint x: 472, startPoint y: 422, endPoint x: 138, endPoint y: 397, distance: 334.9
click at [139, 400] on div "Edit Secured Claim × Creditor * Scott Credit Union ATTN: Bankruptcy 101 Califor…" at bounding box center [784, 372] width 1568 height 744
paste input "101 Credit Union Wa"
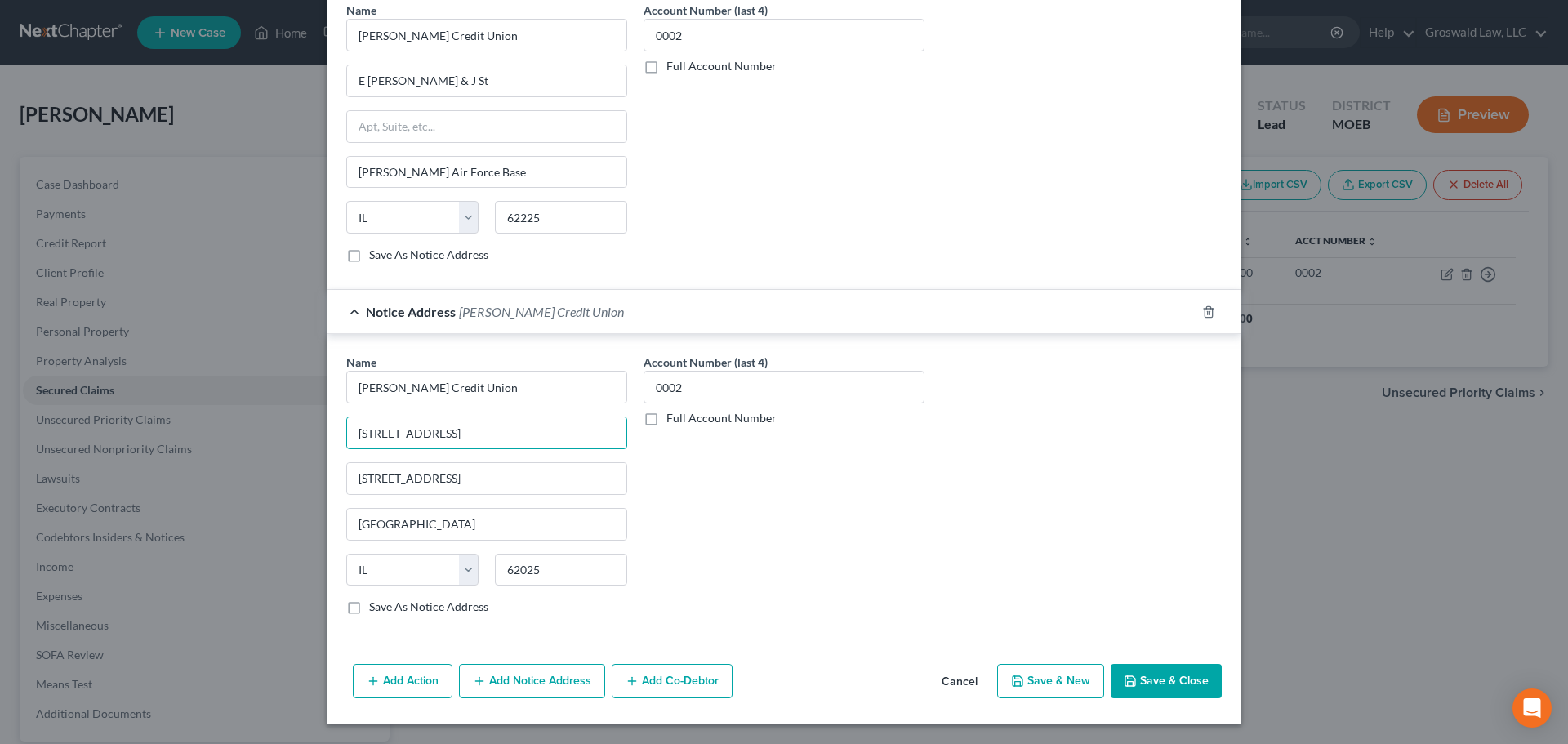
type input "101 Credit Union Way"
type input "PO Box 62025"
click at [1021, 678] on button "Save & New" at bounding box center [1050, 681] width 107 height 35
select select "0"
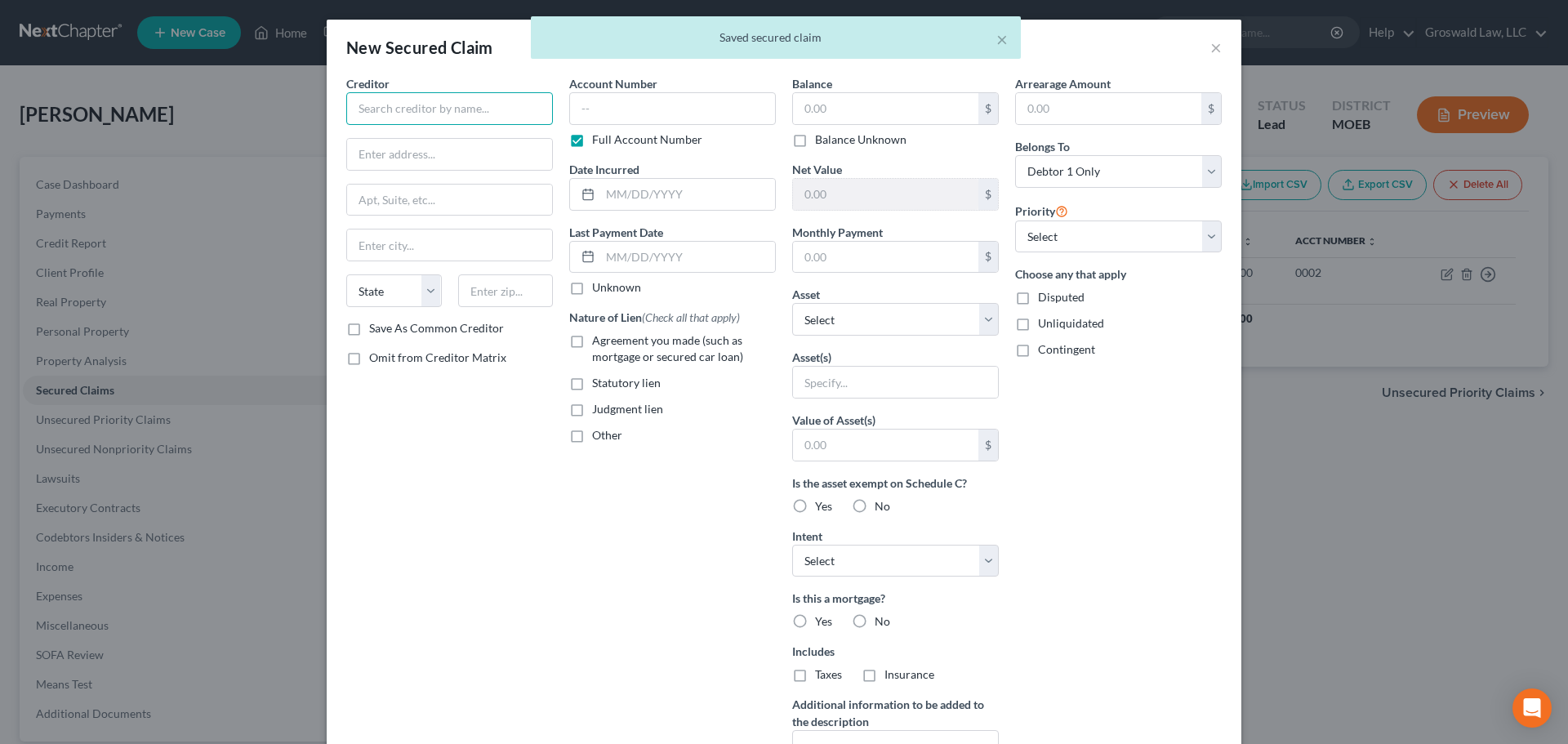
click at [475, 110] on input "text" at bounding box center [450, 109] width 206 height 33
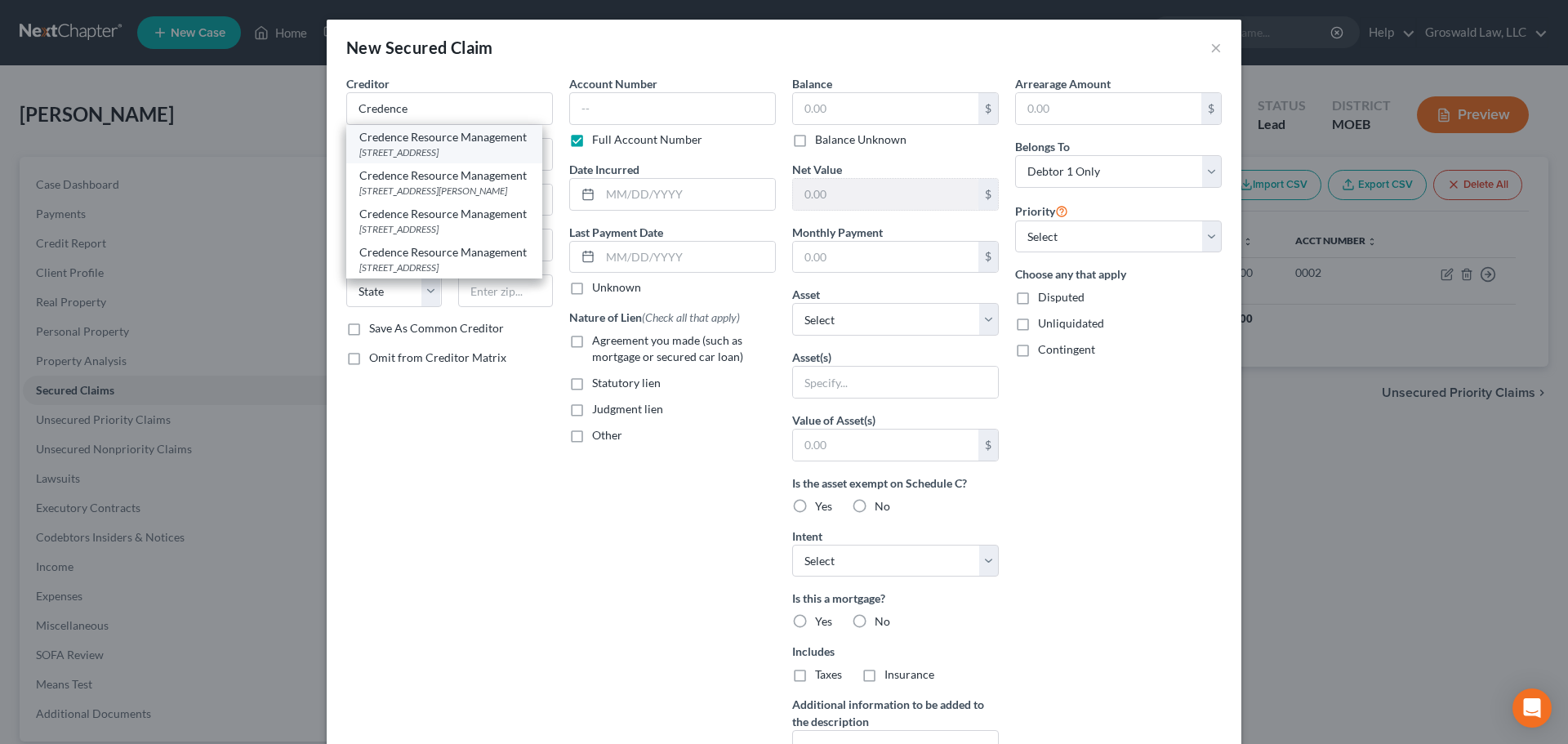
click at [375, 146] on div "17000 Dallas Pkwy Ste 20, Dallas, TX 75248" at bounding box center [444, 152] width 170 height 14
type input "Credence Resource Management"
type input "17000 Dallas Pkwy Ste 20"
type input "Dallas"
select select "45"
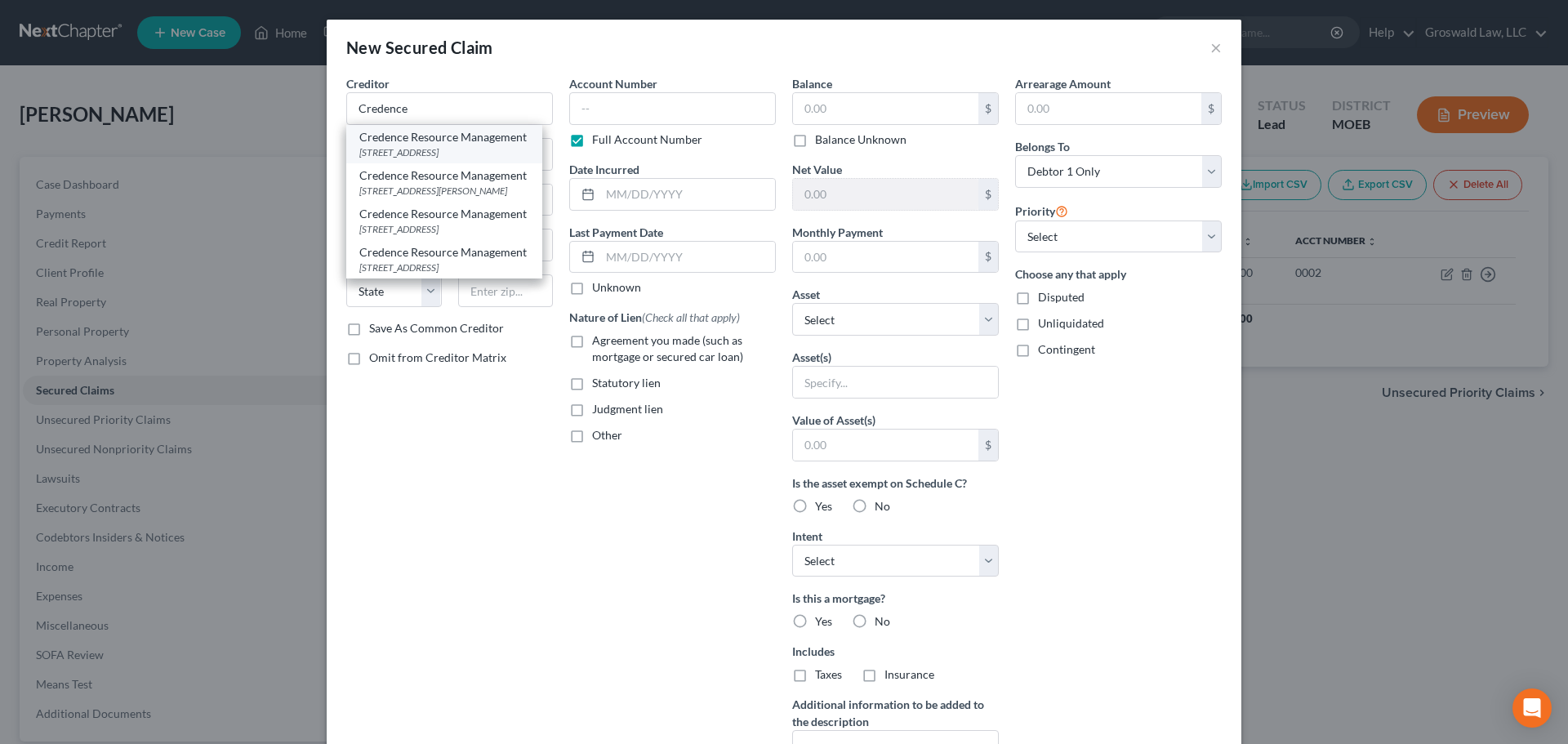
type input "75248"
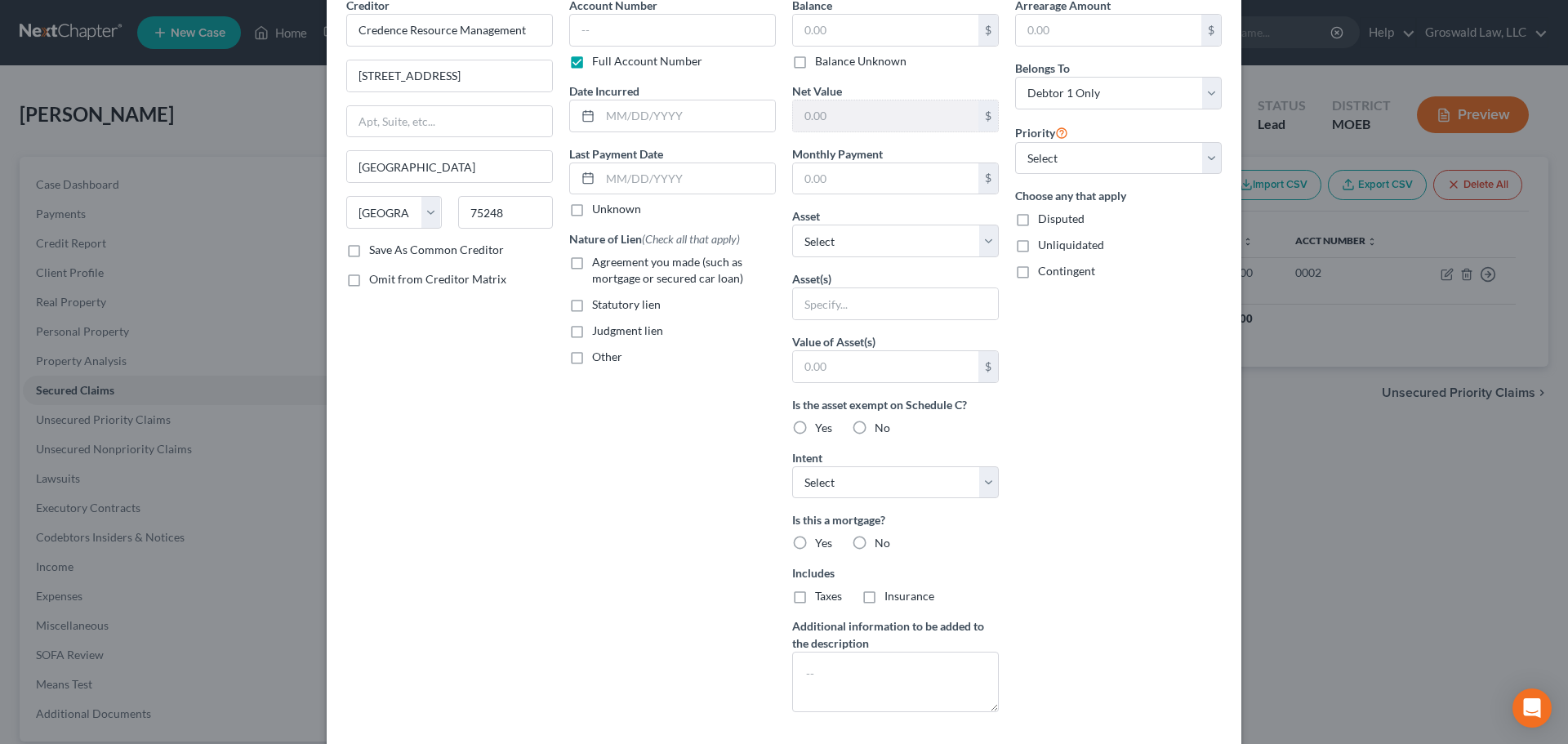
scroll to position [163, 0]
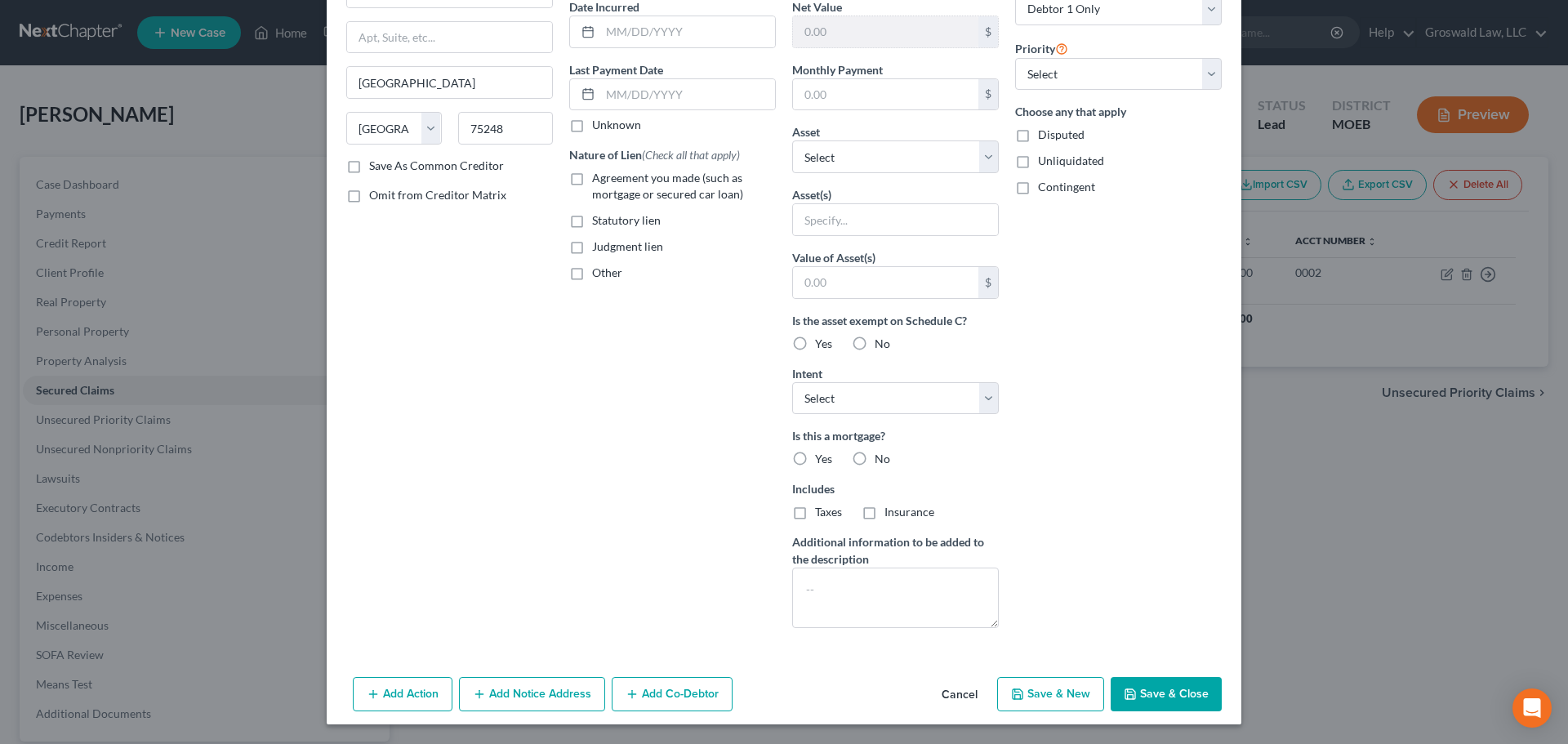
click at [962, 690] on button "Cancel" at bounding box center [960, 695] width 62 height 33
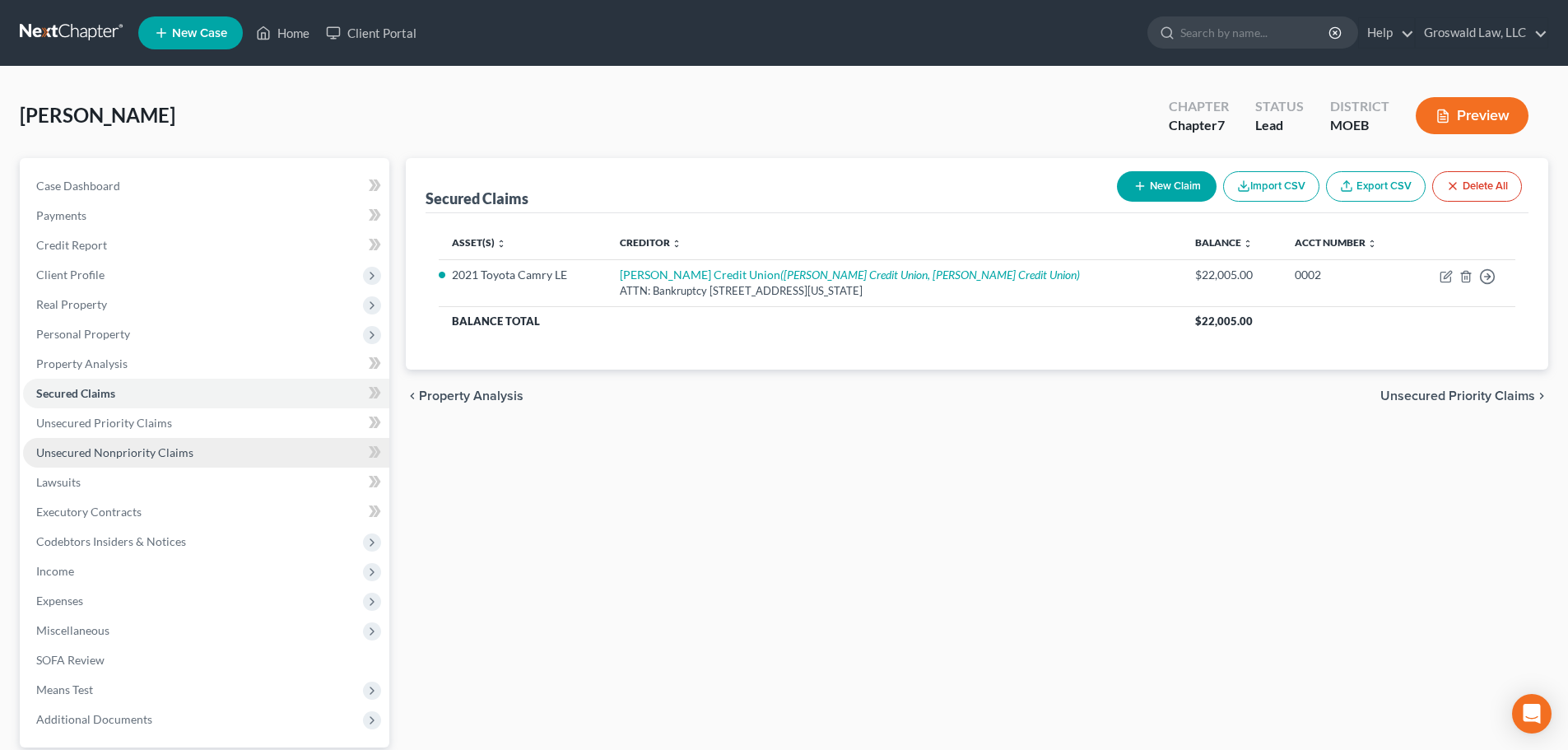
click at [151, 451] on span "Unsecured Nonpriority Claims" at bounding box center [114, 452] width 157 height 14
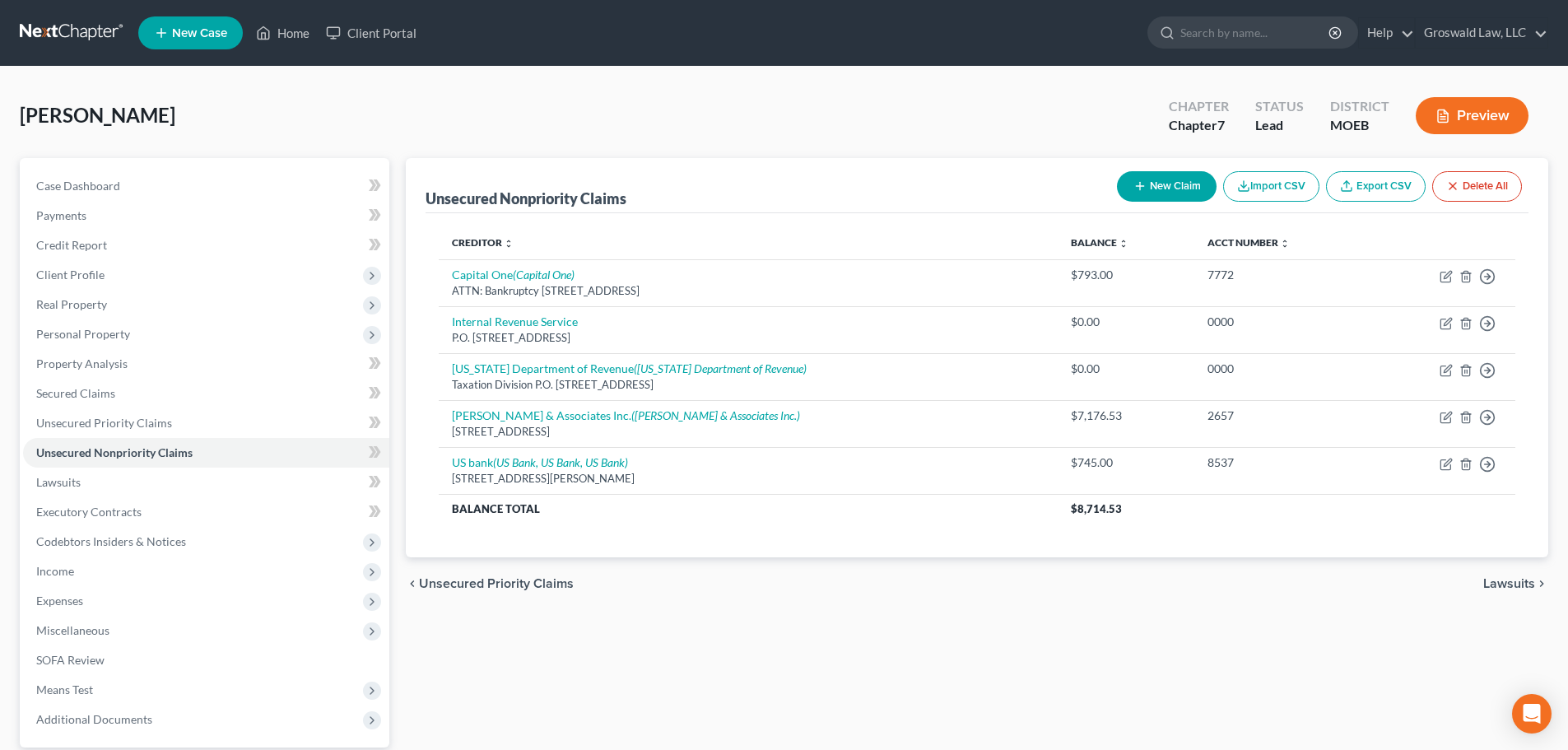
click at [1155, 189] on button "New Claim" at bounding box center [1166, 186] width 100 height 31
select select "0"
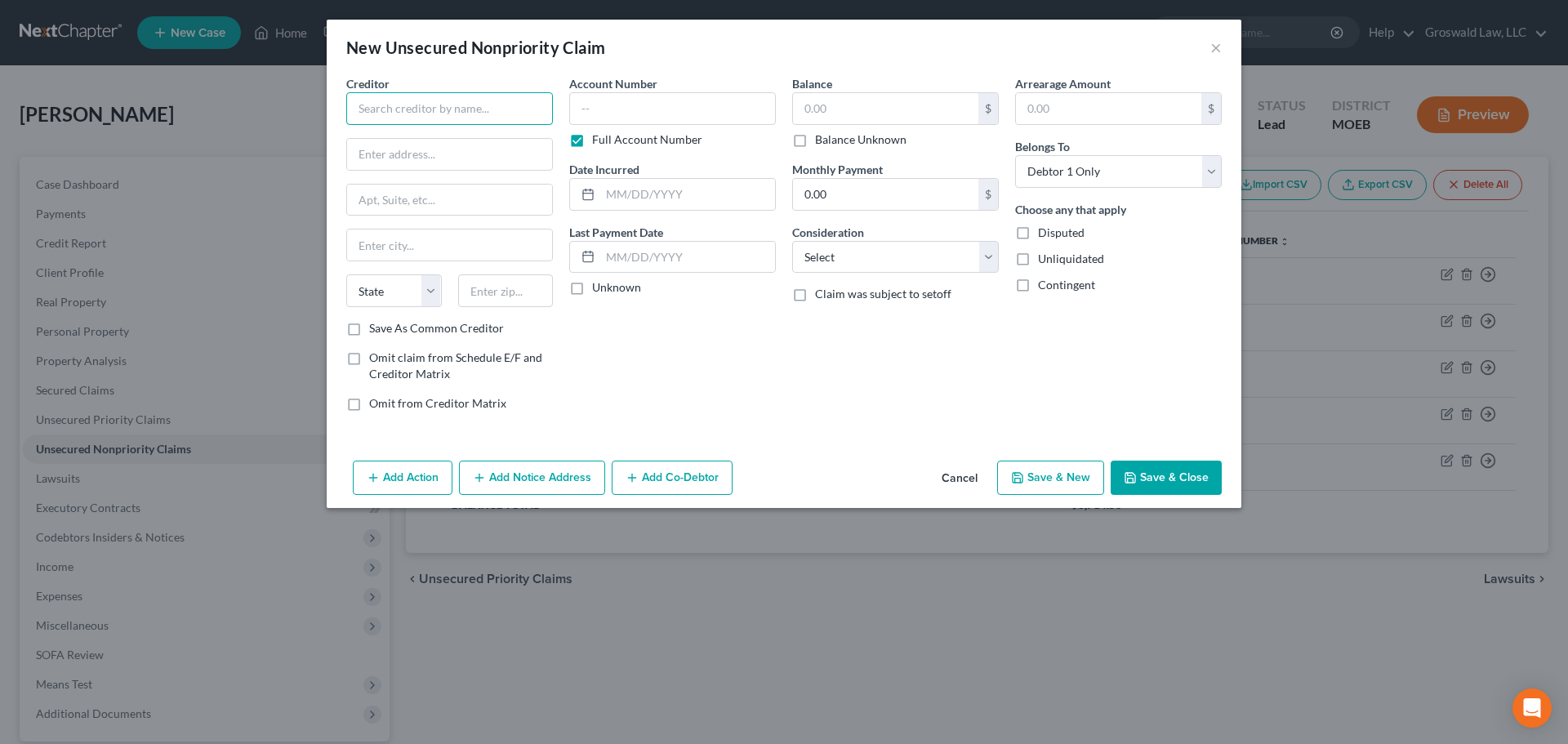
click at [491, 107] on input "text" at bounding box center [450, 109] width 206 height 33
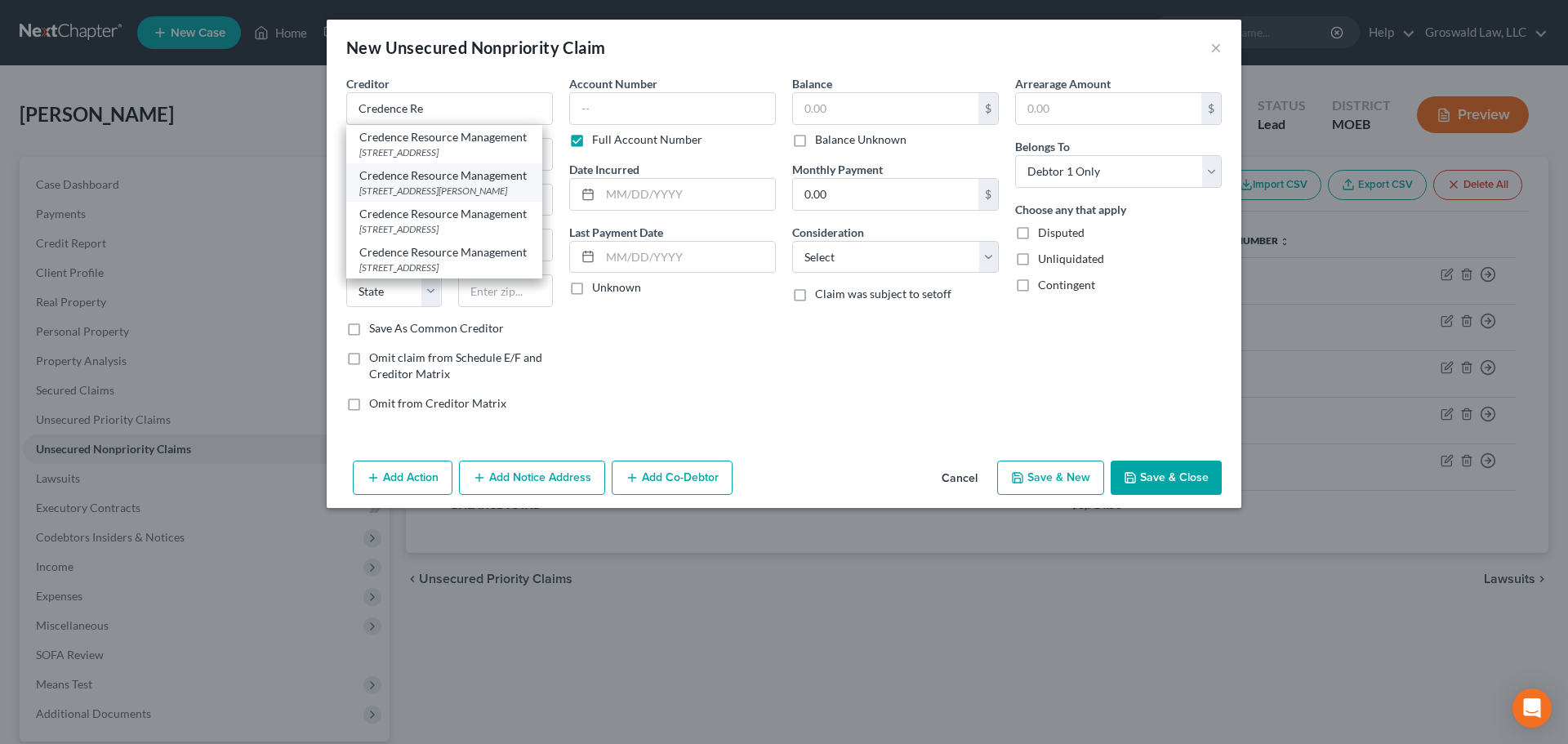
click at [448, 197] on div "4222 TRINITY MILLS RD., STE. 260, Dallas, TX 75287" at bounding box center [444, 191] width 170 height 14
type input "Credence Resource Management"
type input "4222 TRINITY MILLS RD., STE. 260"
type input "Dallas"
select select "45"
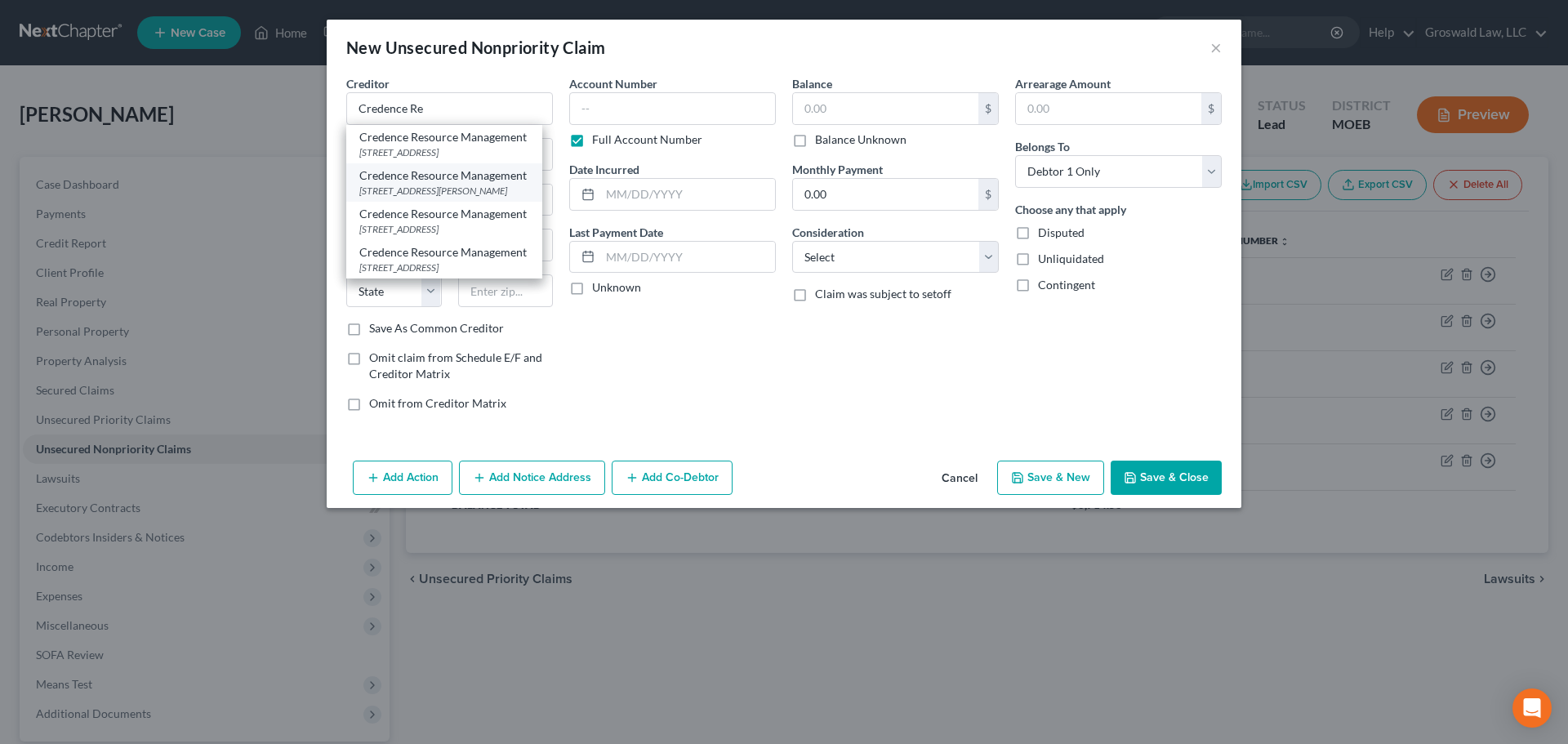
type input "75287"
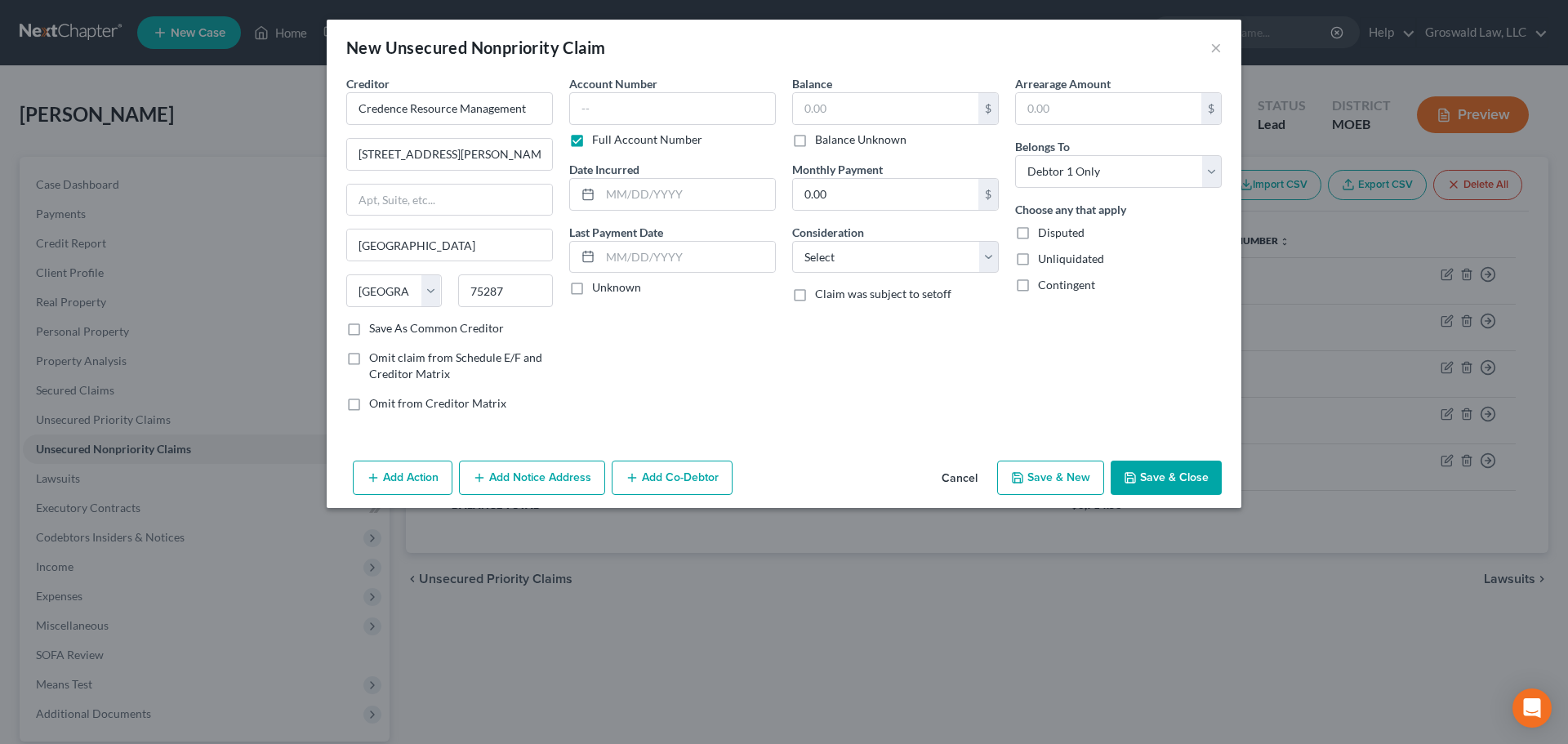
click at [524, 476] on button "Add Notice Address" at bounding box center [532, 478] width 146 height 35
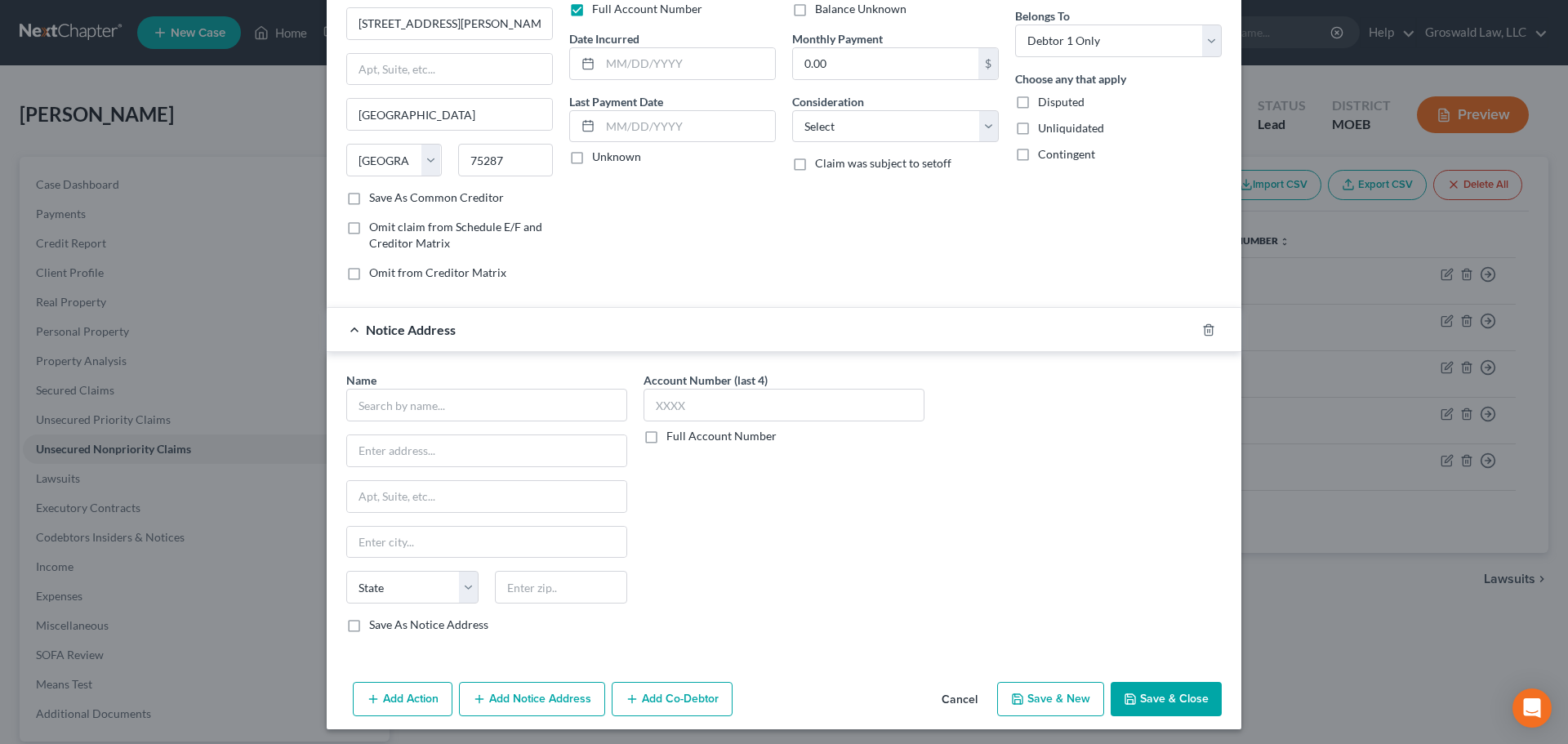
scroll to position [135, 0]
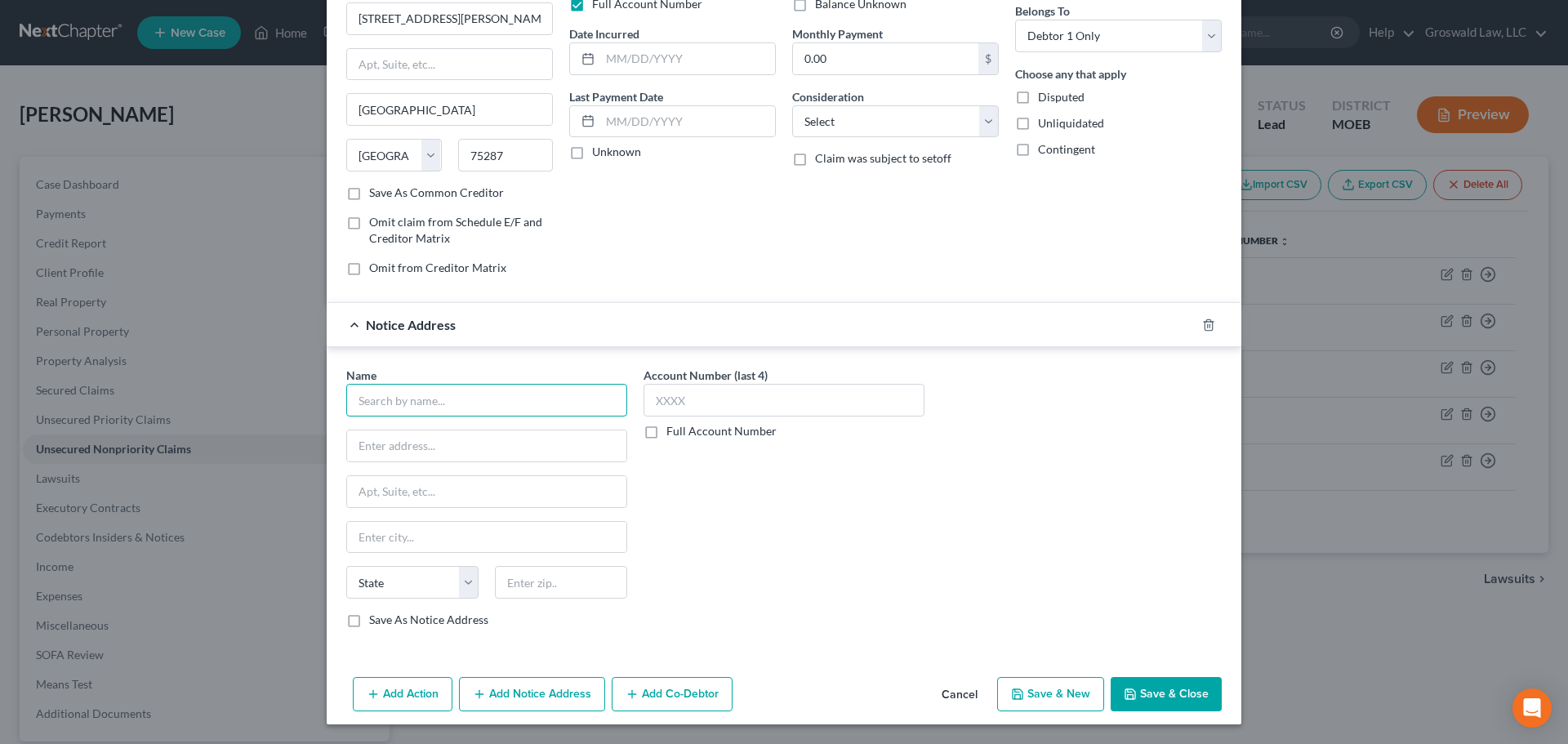
click at [411, 391] on input "text" at bounding box center [487, 400] width 281 height 33
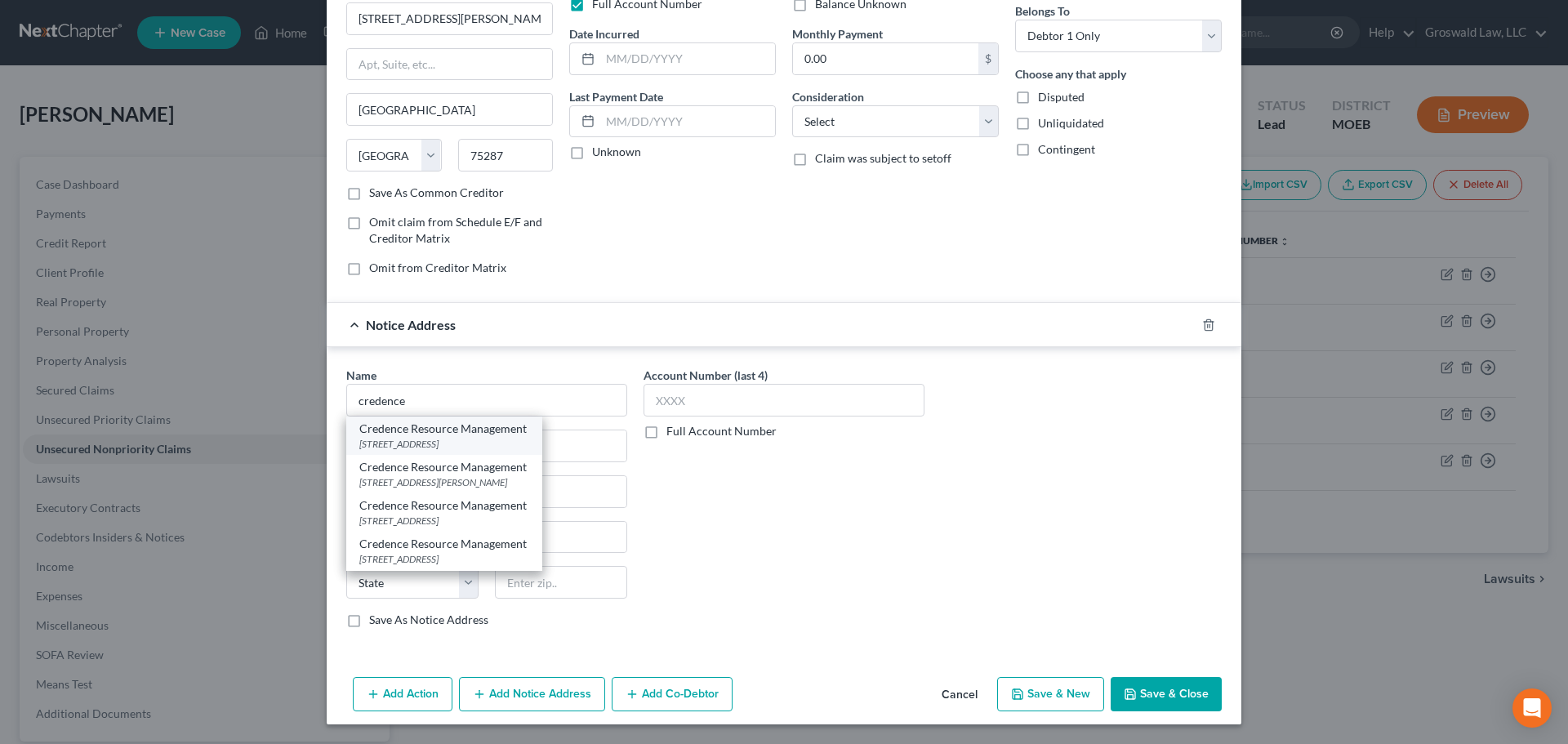
click at [473, 445] on div "17000 Dallas Pkwy Ste 20, Dallas, TX 75248" at bounding box center [444, 443] width 170 height 14
type input "Credence Resource Management"
type input "17000 Dallas Pkwy Ste 20"
type input "Dallas"
select select "45"
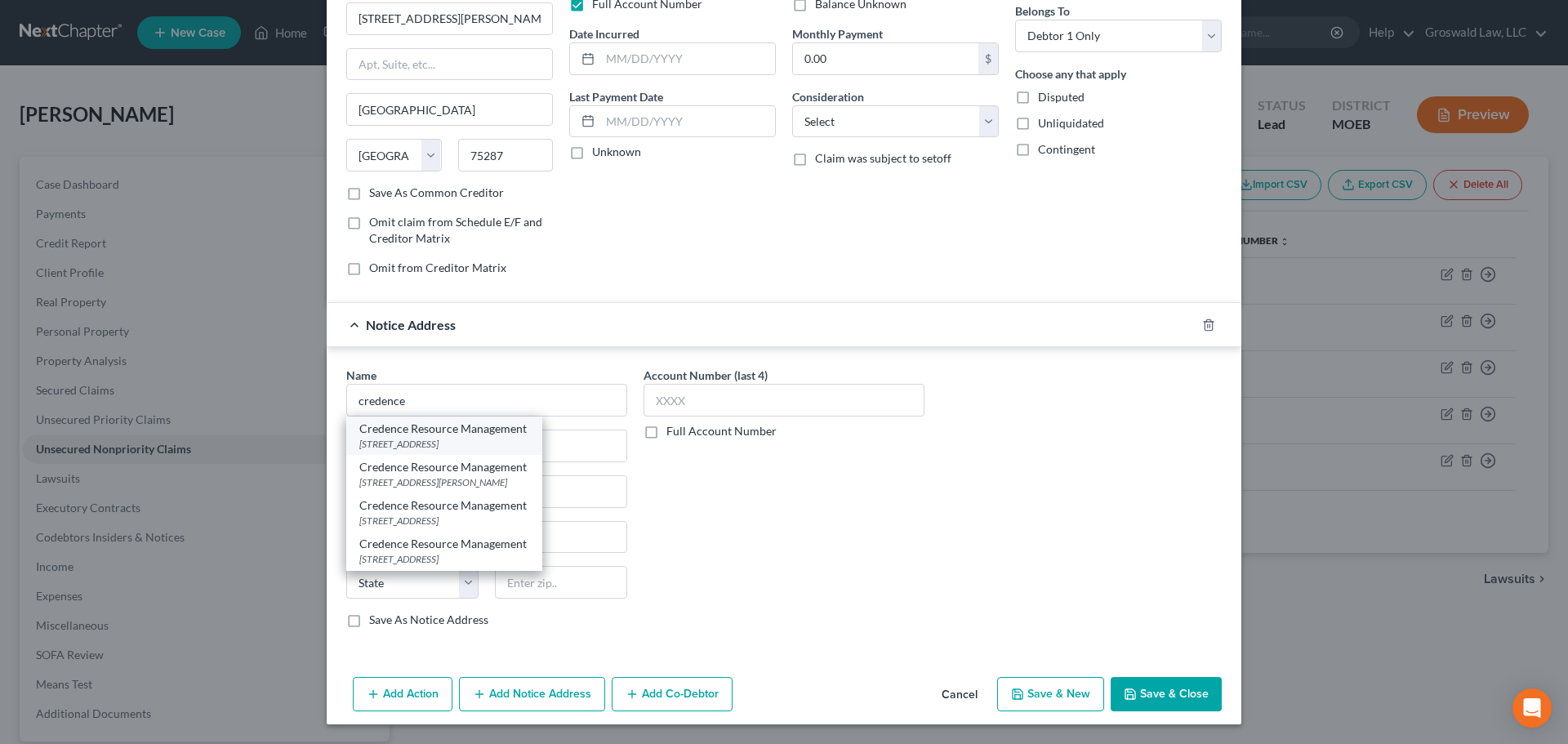
type input "75248"
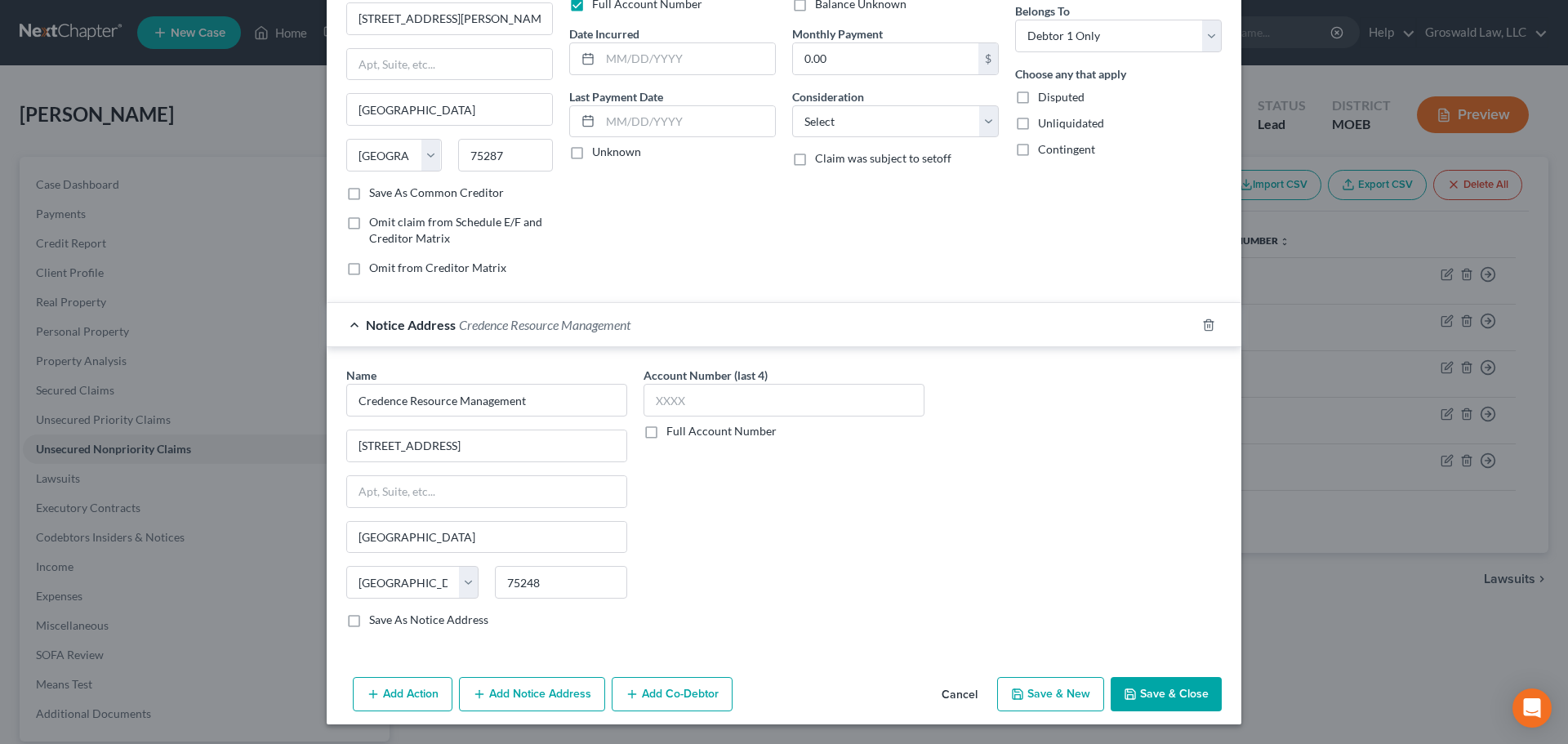
click at [497, 686] on button "Add Notice Address" at bounding box center [532, 694] width 146 height 35
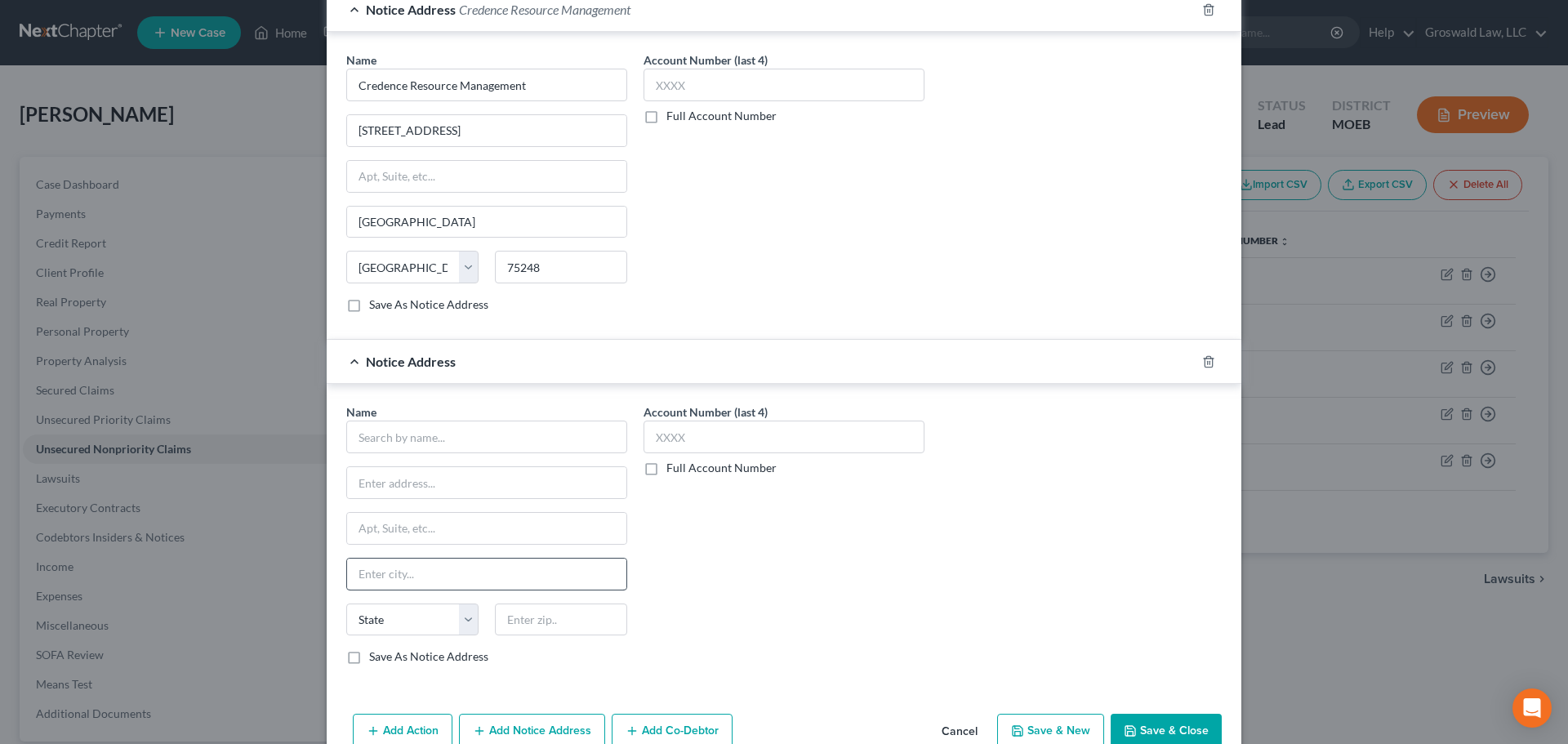
scroll to position [488, 0]
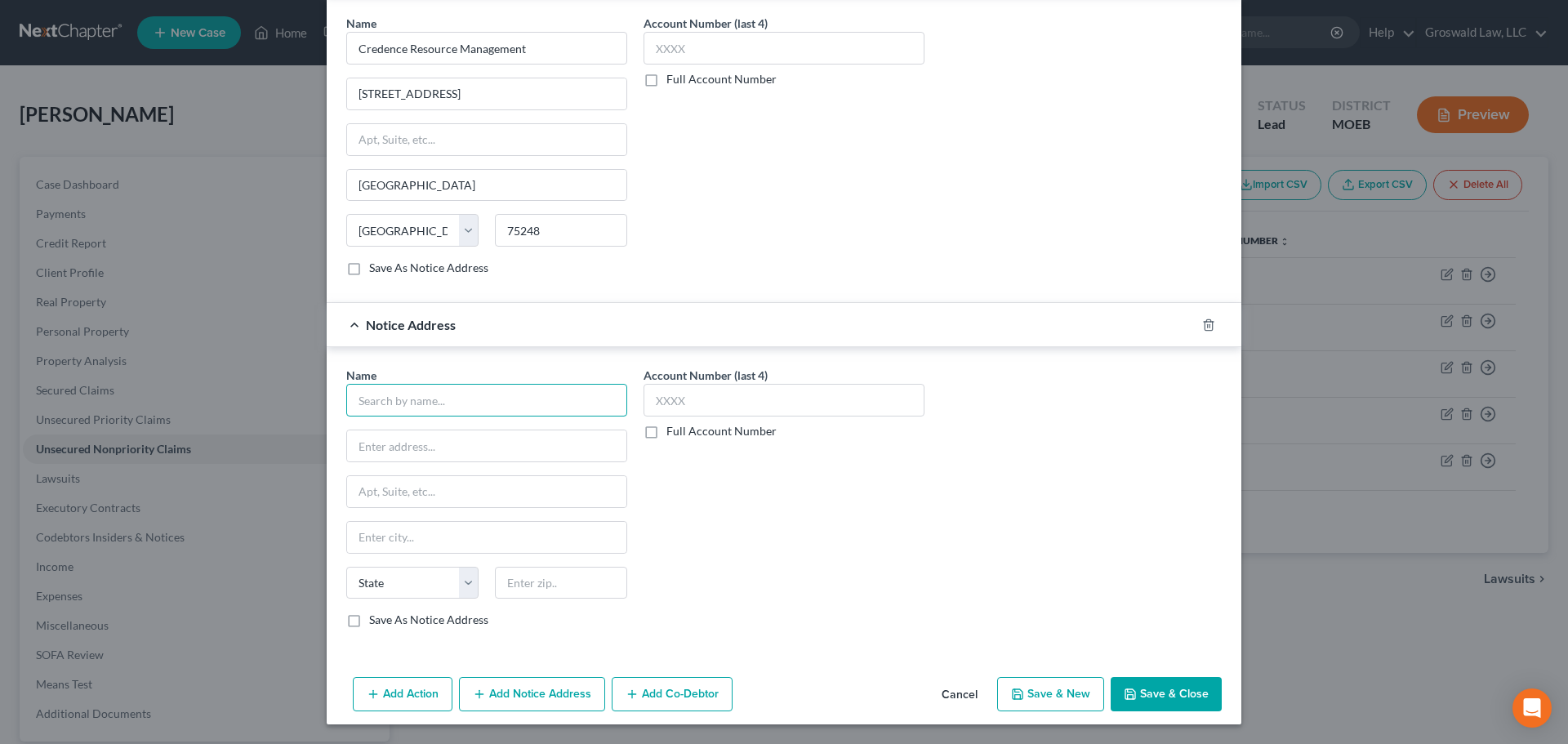
click at [461, 412] on input "text" at bounding box center [487, 400] width 281 height 33
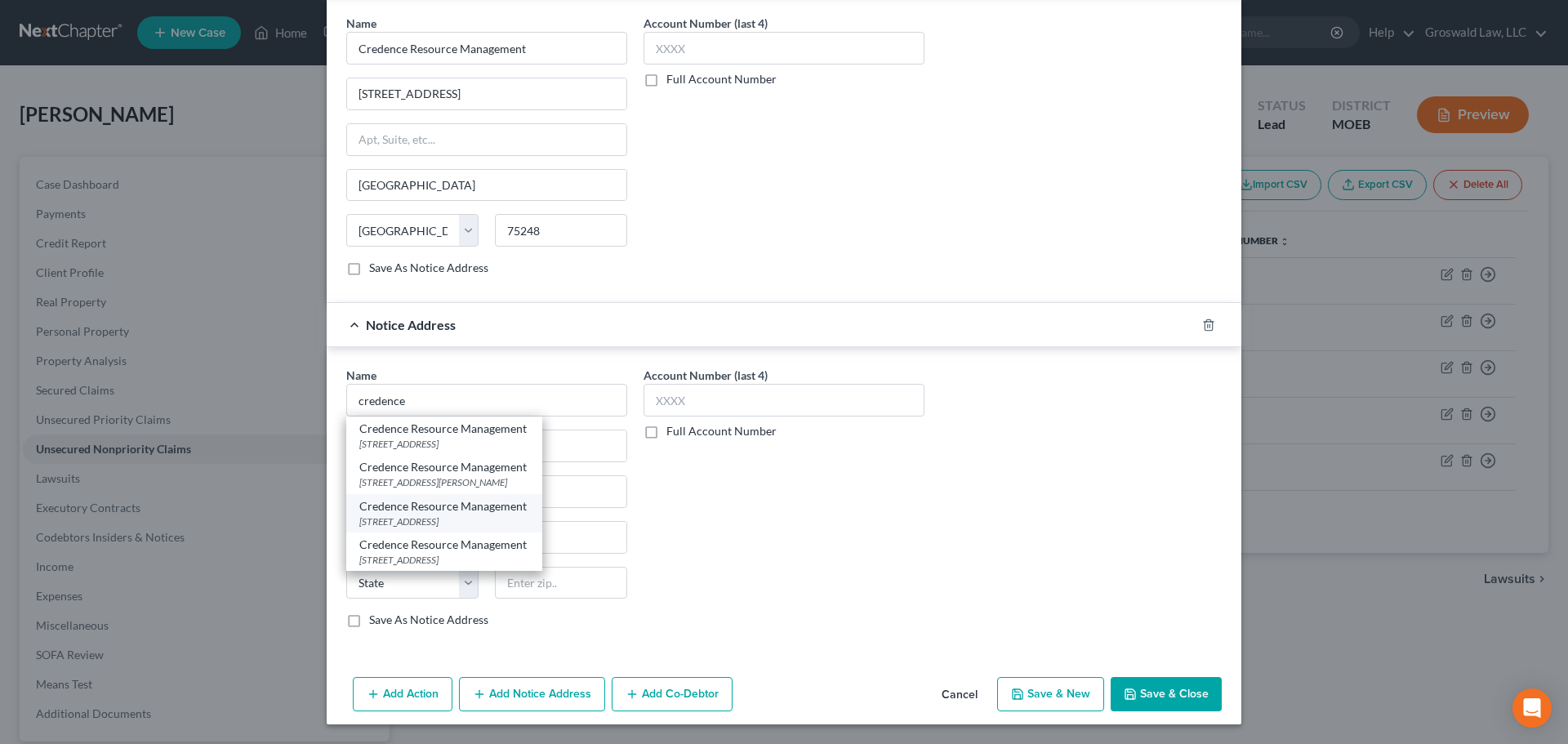
click at [486, 521] on div "PO Box 2300, Southgate, MI 48195" at bounding box center [444, 521] width 170 height 14
type input "Credence Resource Management"
type input "PO Box 2300"
type input "Southgate"
select select "23"
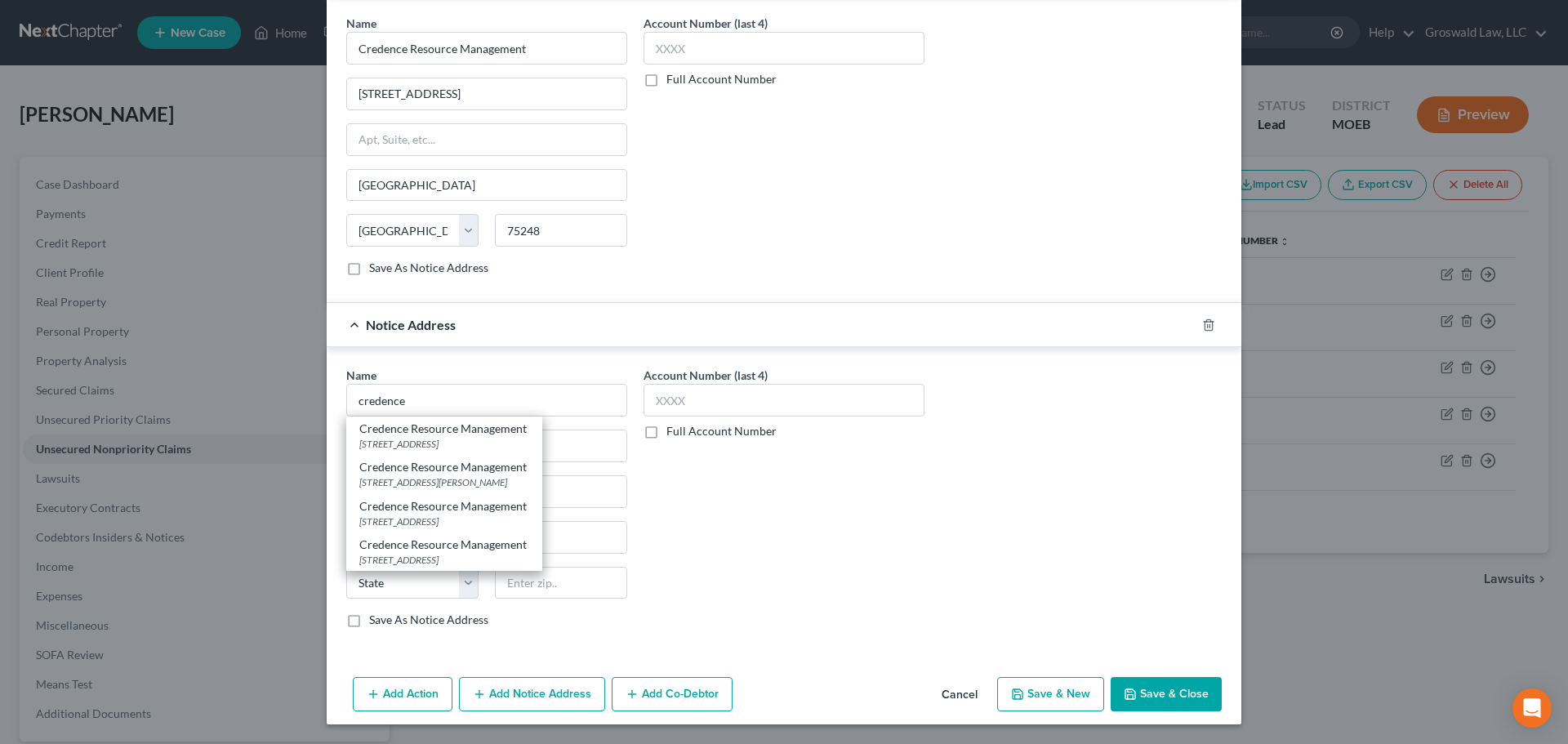
type input "48195"
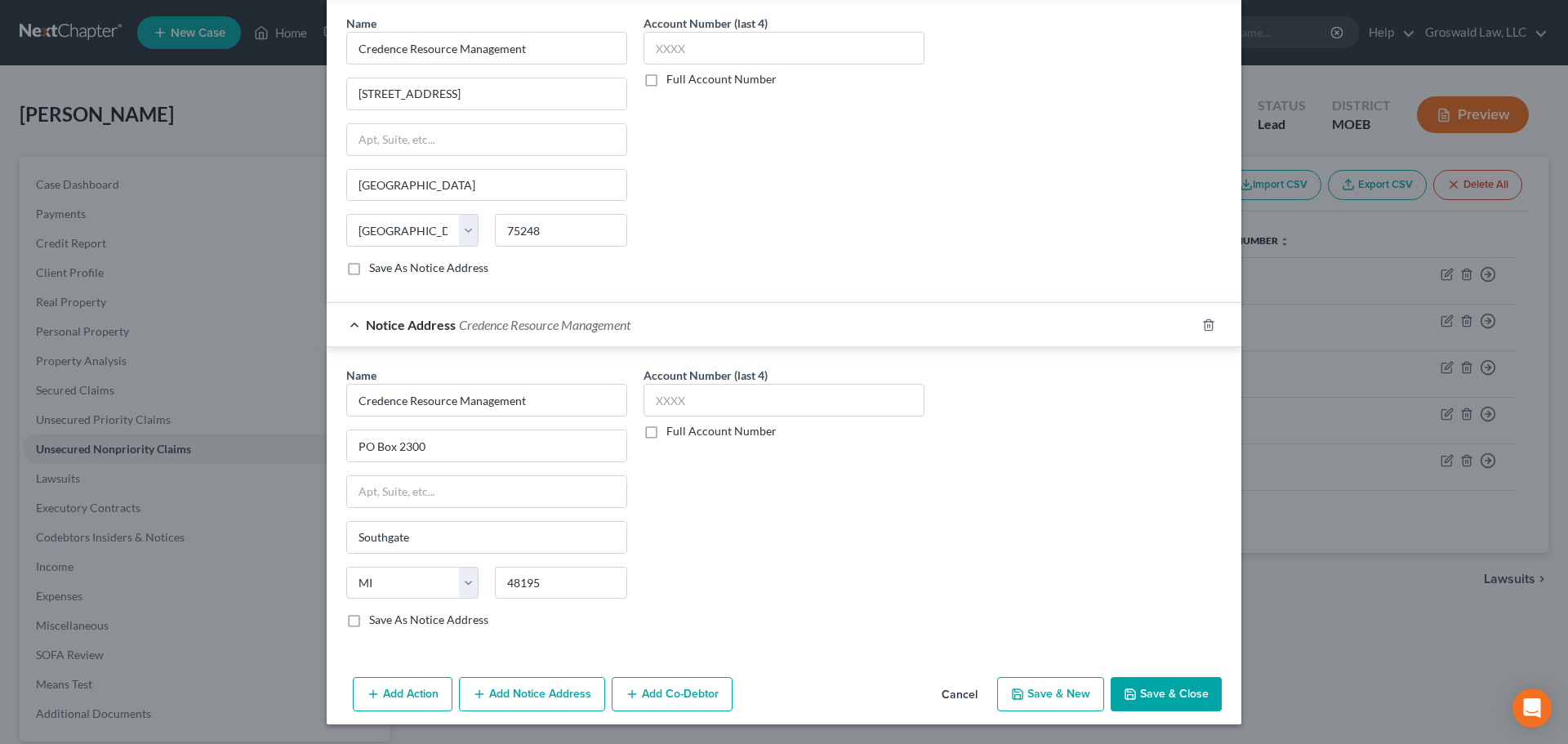
click at [514, 705] on button "Add Notice Address" at bounding box center [532, 694] width 146 height 35
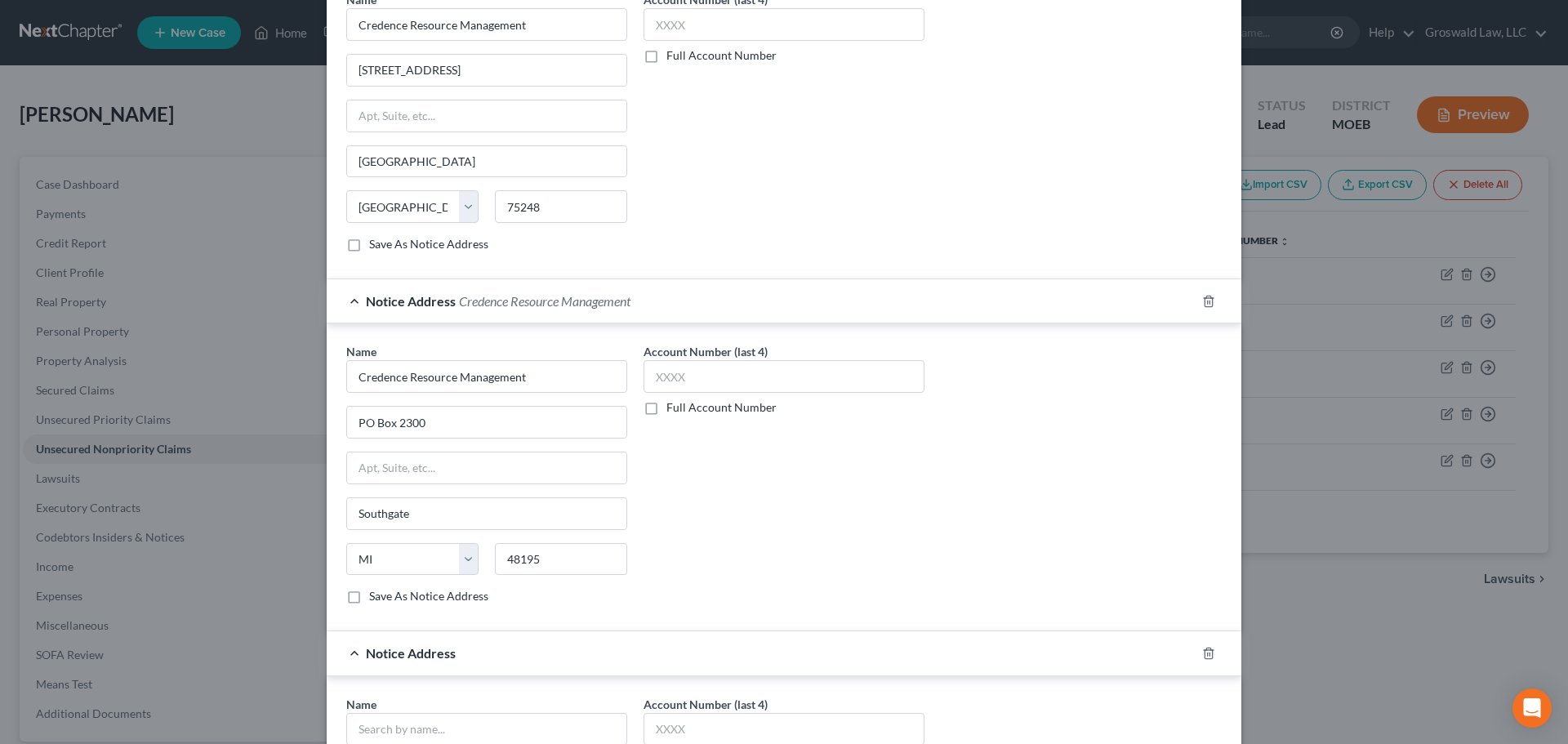
scroll to position [839, 0]
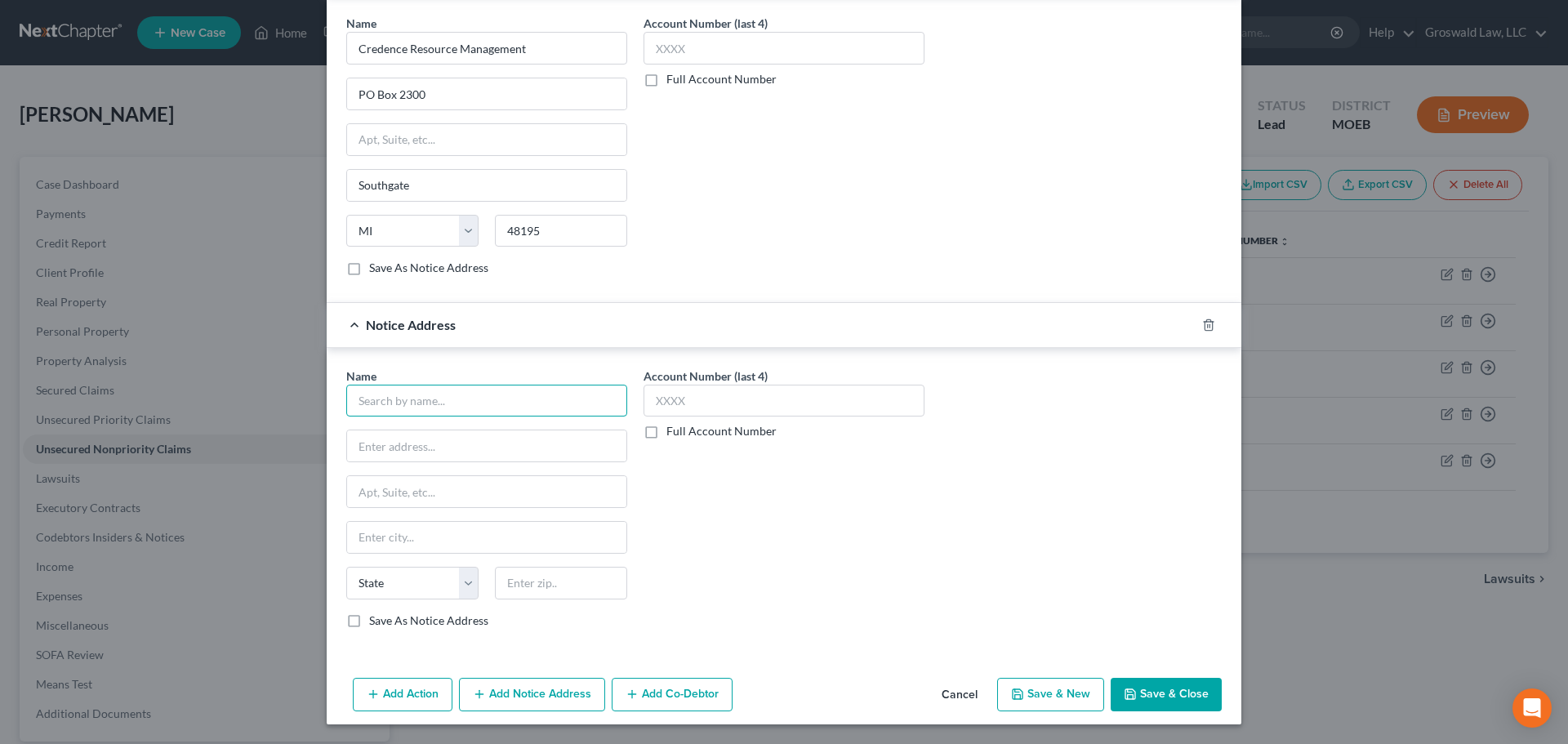
click at [495, 393] on input "text" at bounding box center [487, 401] width 281 height 33
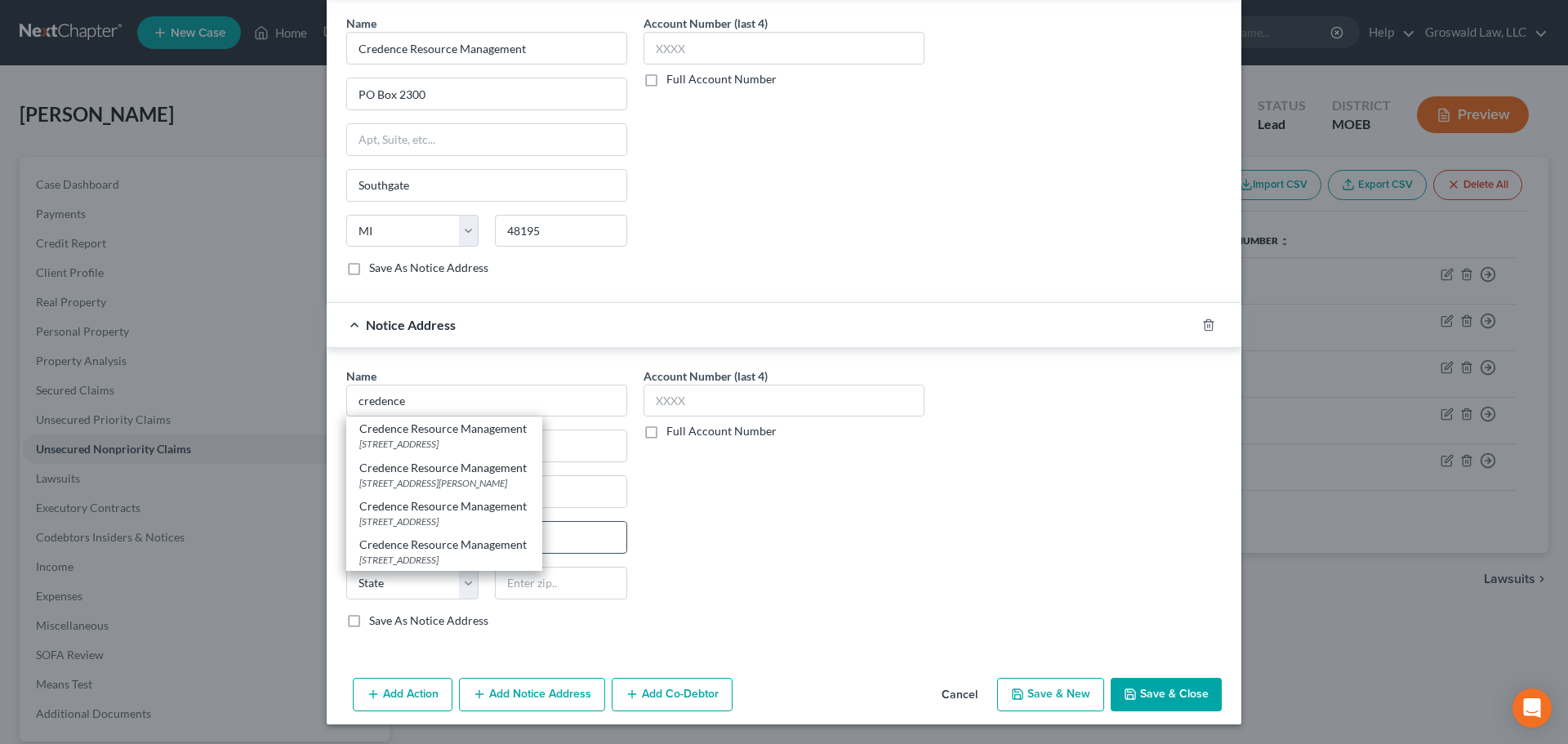
click at [476, 553] on div "PO Box 2420, Southgate, MI 48195" at bounding box center [444, 560] width 170 height 14
type input "Credence Resource Management"
type input "PO Box 2420"
type input "Southgate"
select select "23"
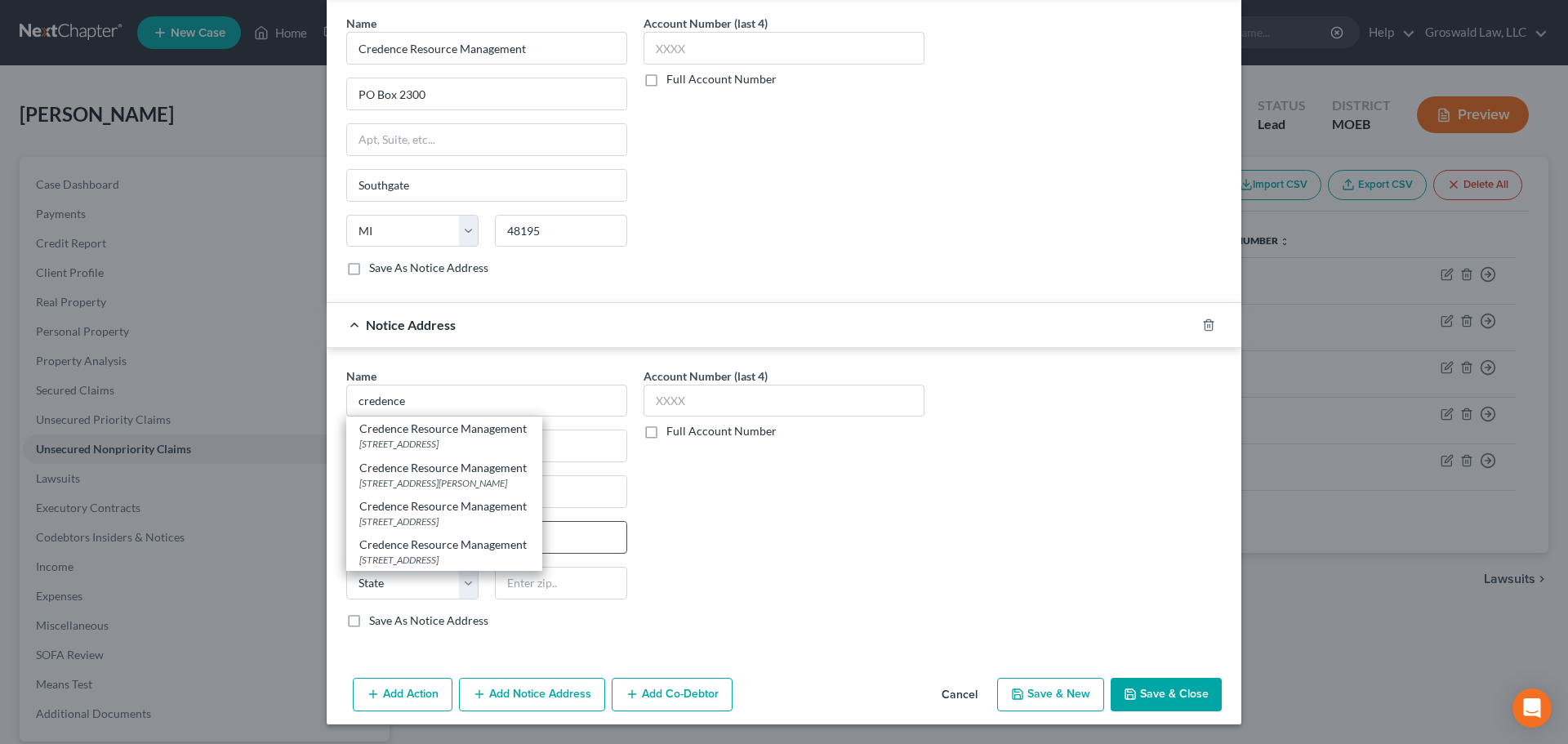
type input "48195"
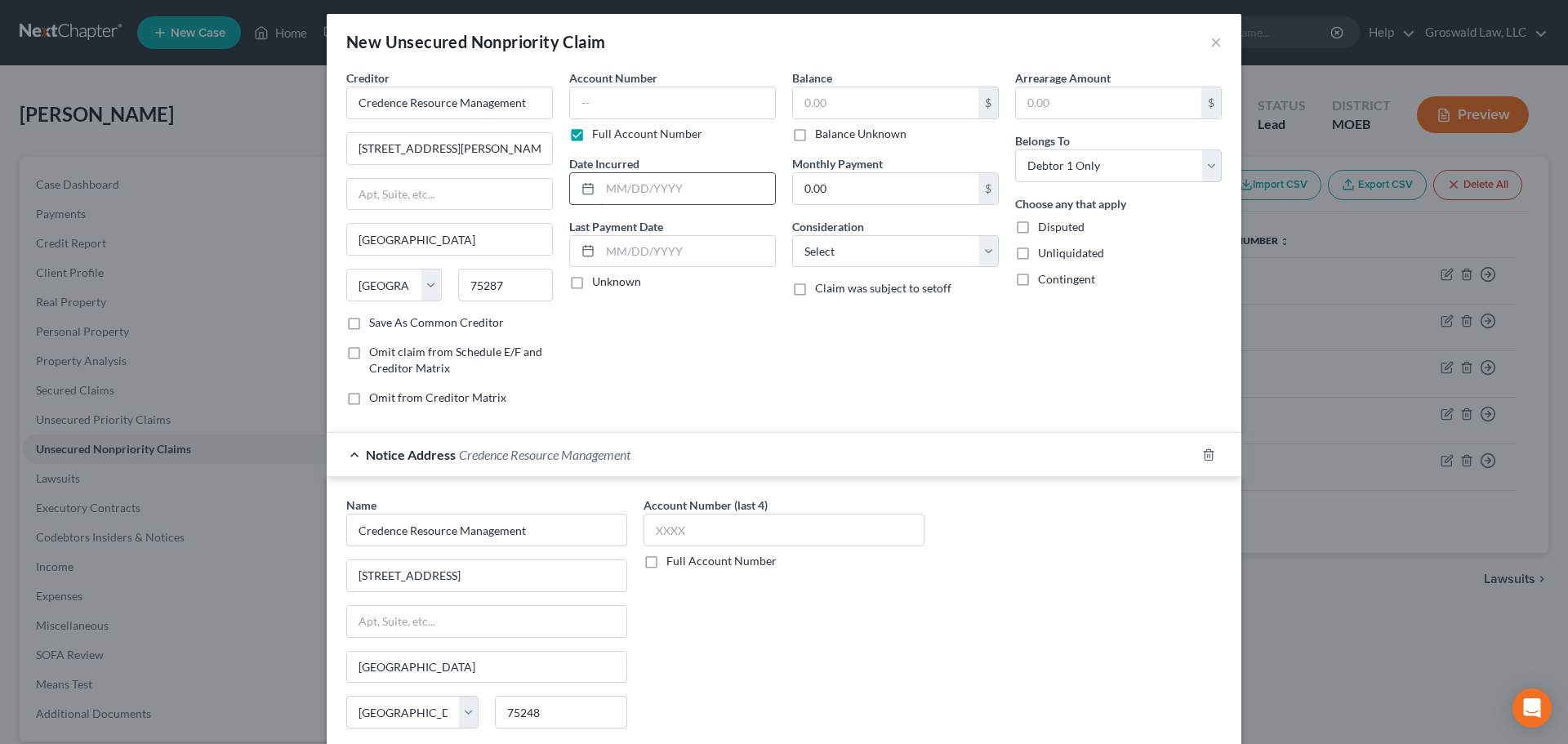
scroll to position [0, 0]
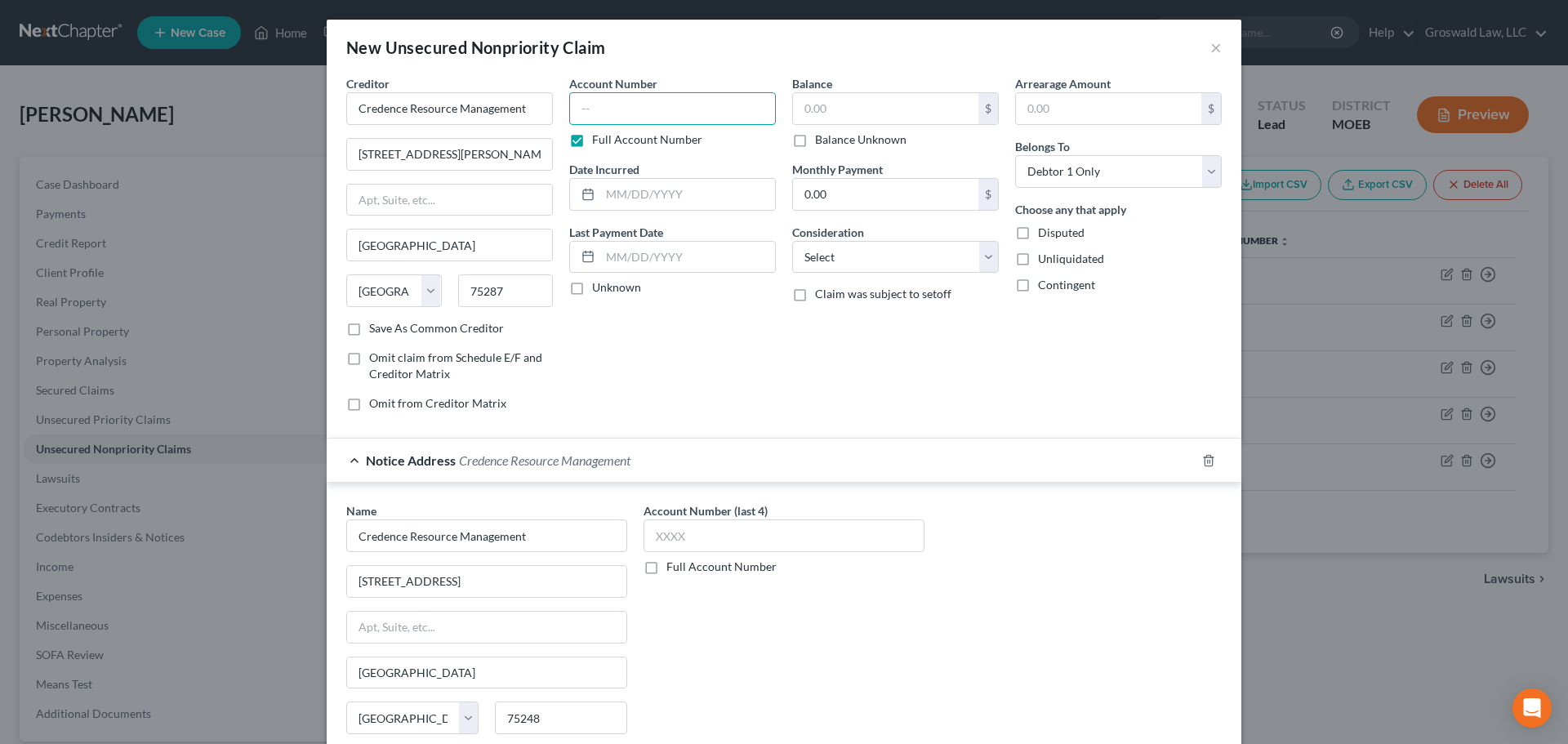
click at [635, 117] on input "text" at bounding box center [672, 109] width 206 height 33
type input "6"
type input "0194"
click at [621, 192] on input "text" at bounding box center [688, 194] width 175 height 31
type input "2024"
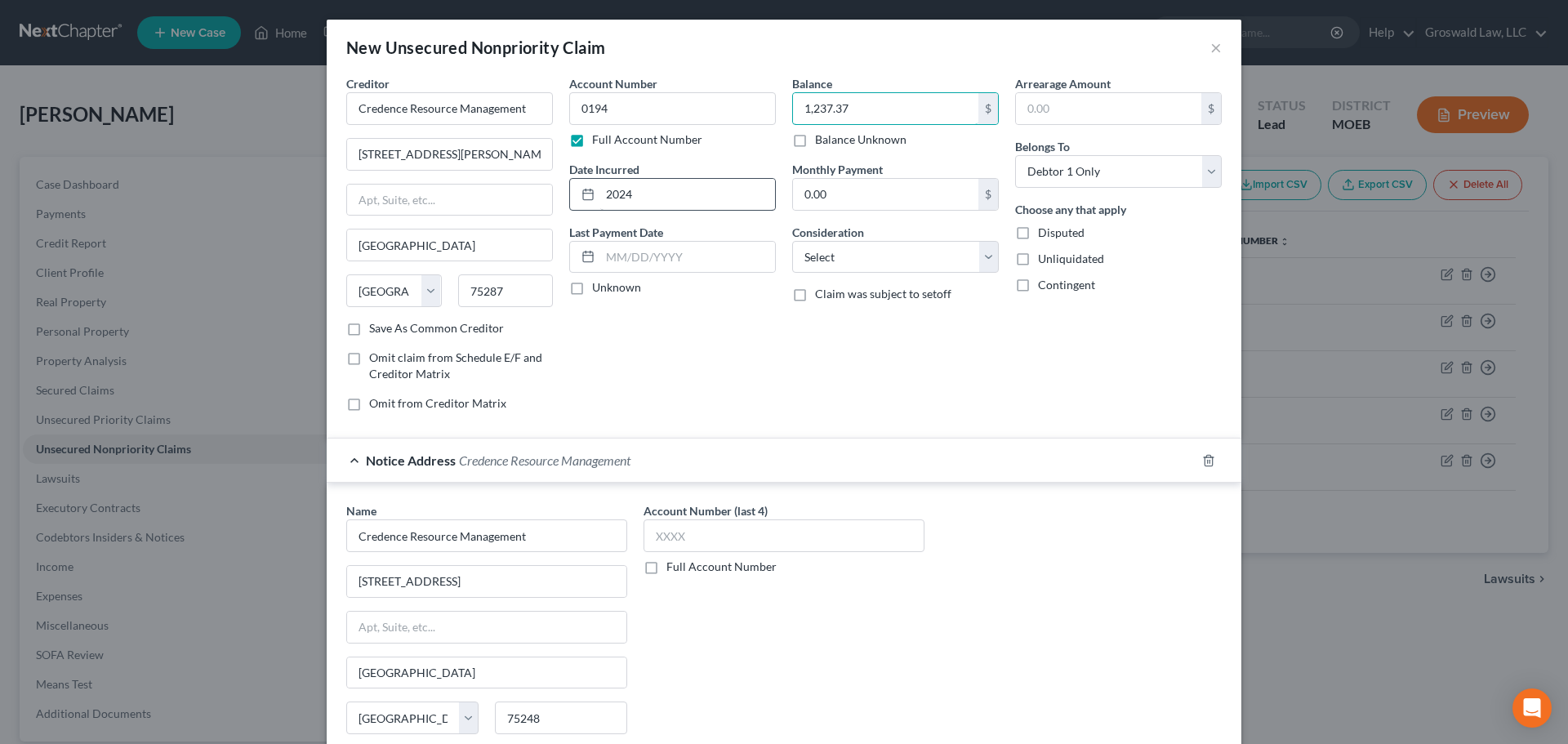
type input "1,237.37"
select select "14"
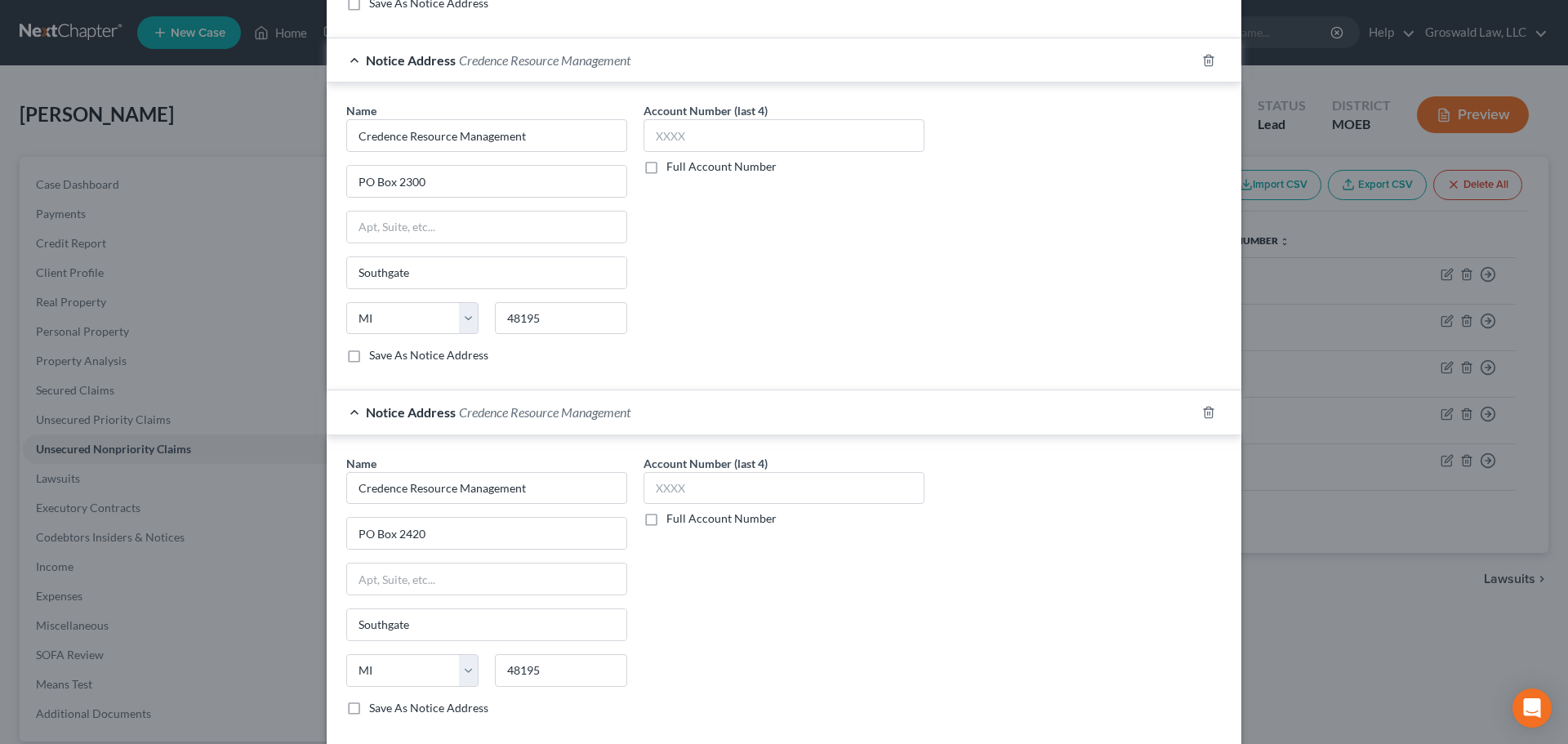
scroll to position [839, 0]
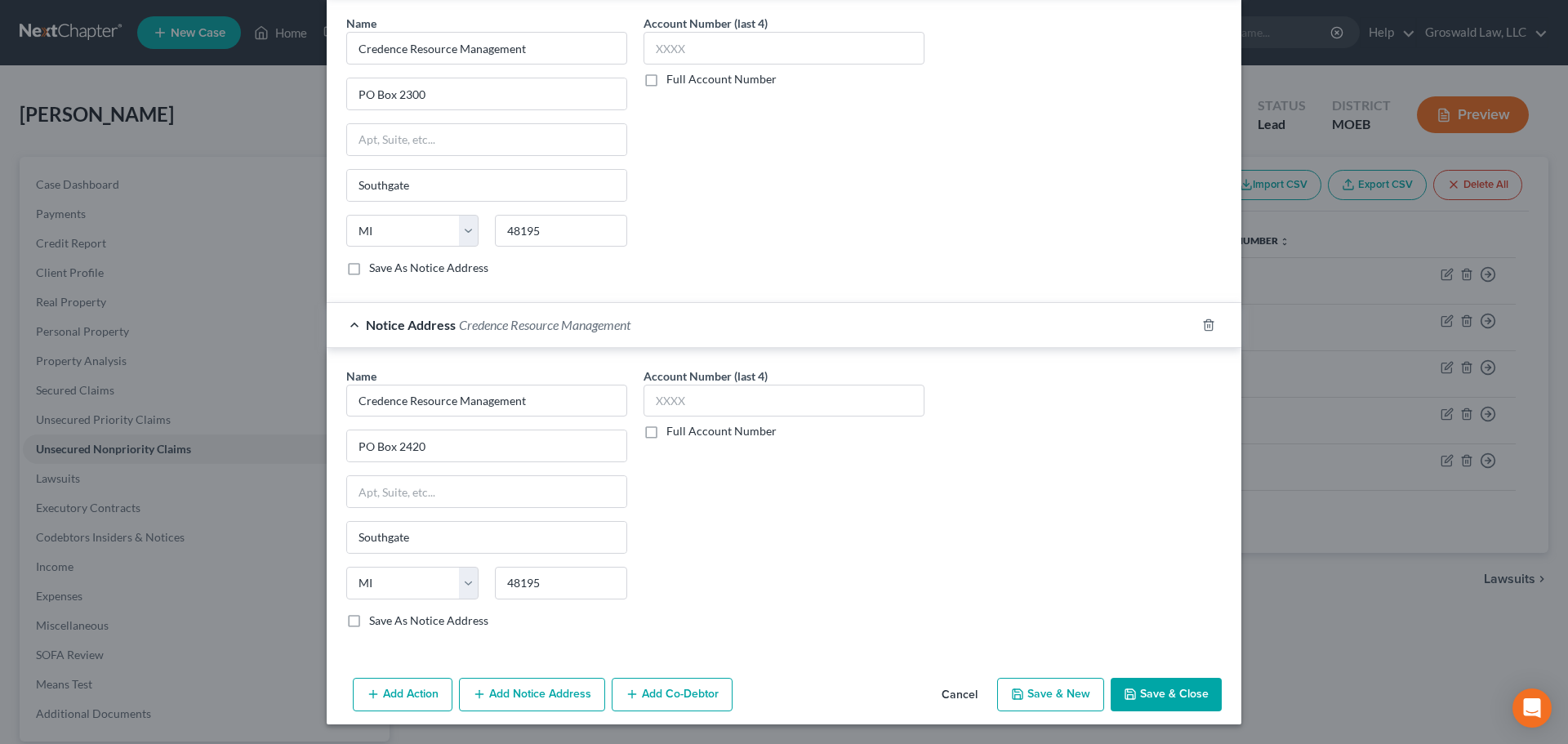
type input "collections - american medical response"
click at [1143, 692] on button "Save & Close" at bounding box center [1166, 695] width 111 height 35
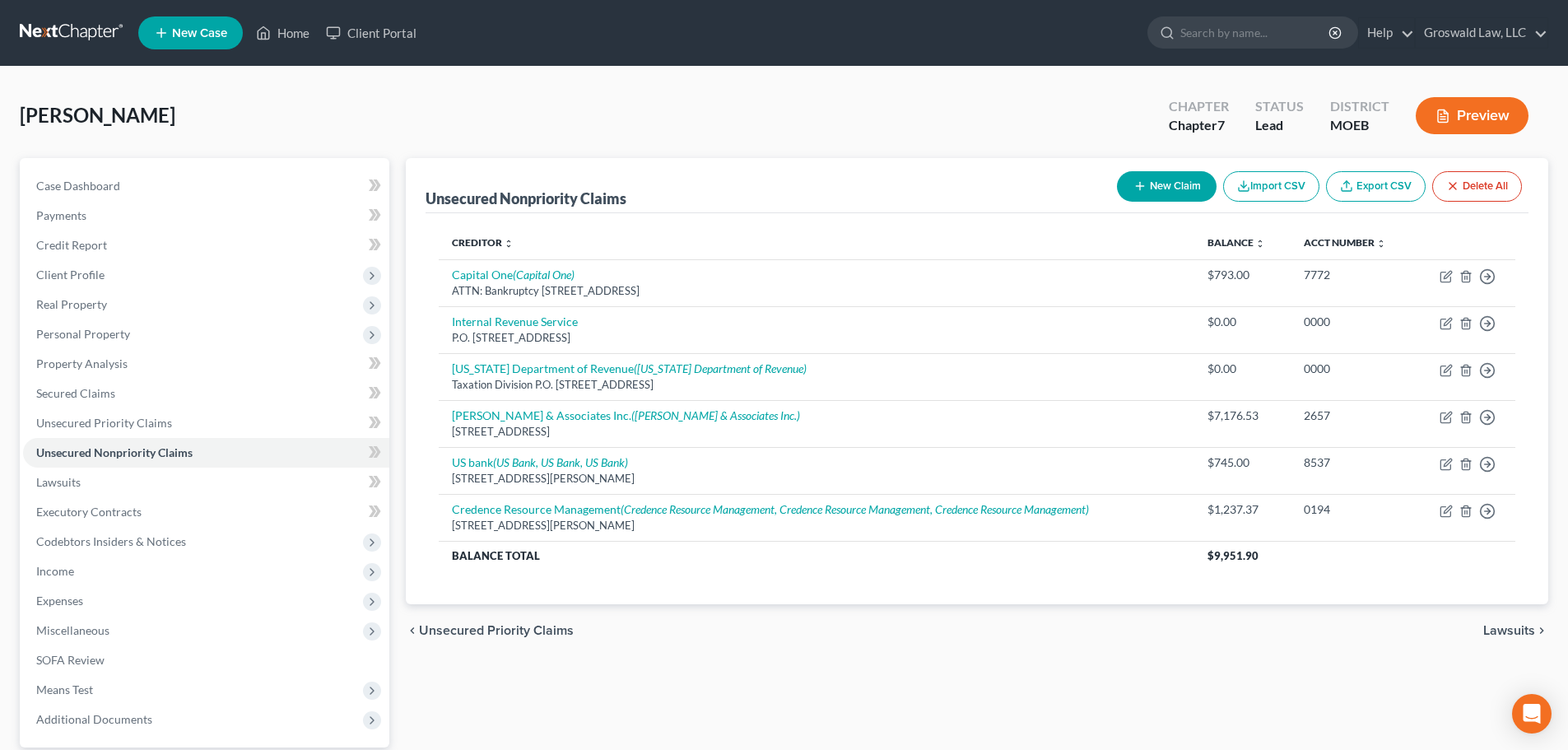
click at [1151, 190] on button "New Claim" at bounding box center [1166, 186] width 100 height 31
select select "0"
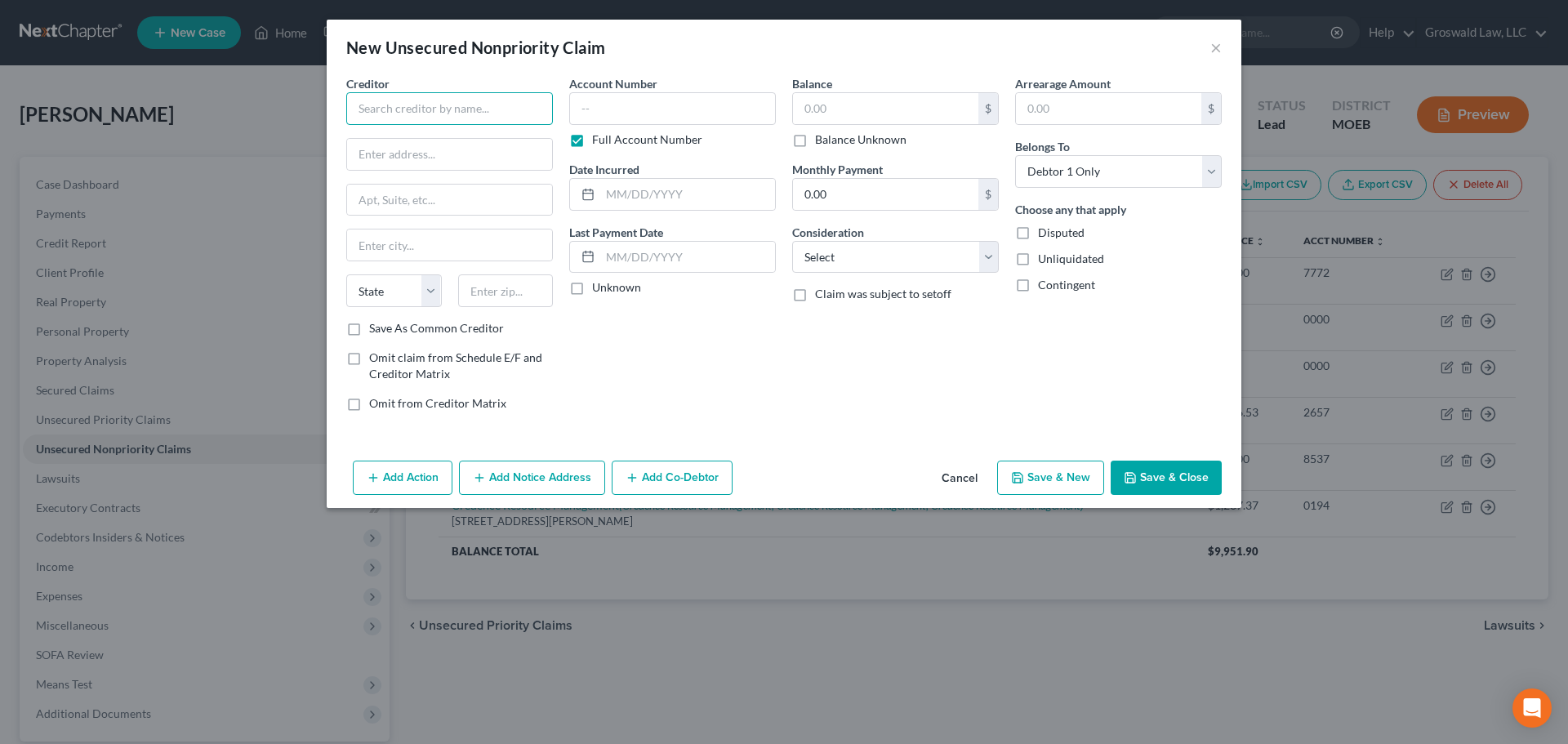
click at [449, 120] on input "text" at bounding box center [450, 109] width 206 height 33
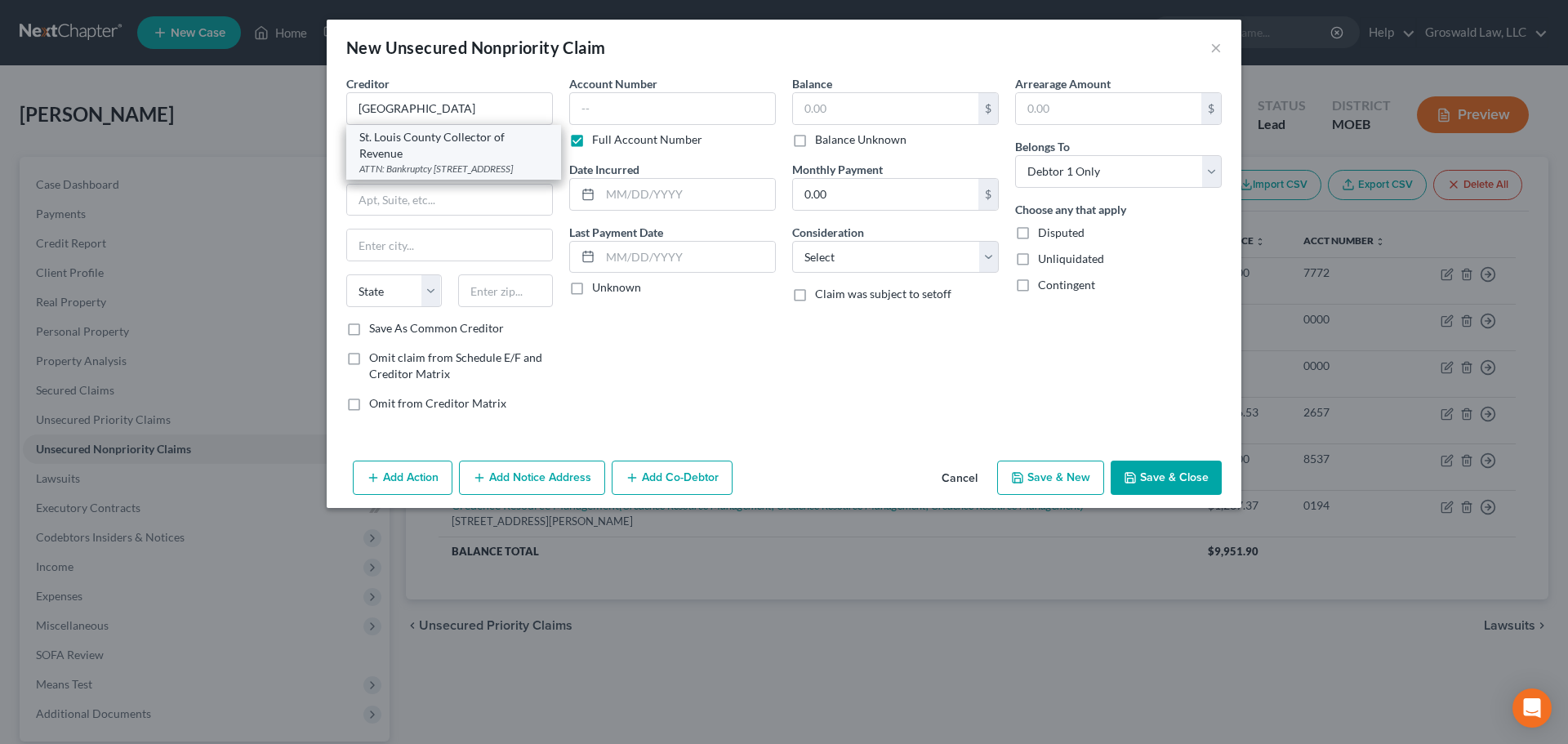
click at [437, 152] on div "St. Louis County Collector of Revenue" at bounding box center [454, 146] width 189 height 33
type input "St. Louis County Collector of Revenue"
type input "ATTN: Bankruptcy"
type input "41 South Central Avenue"
type input "Saint Louis"
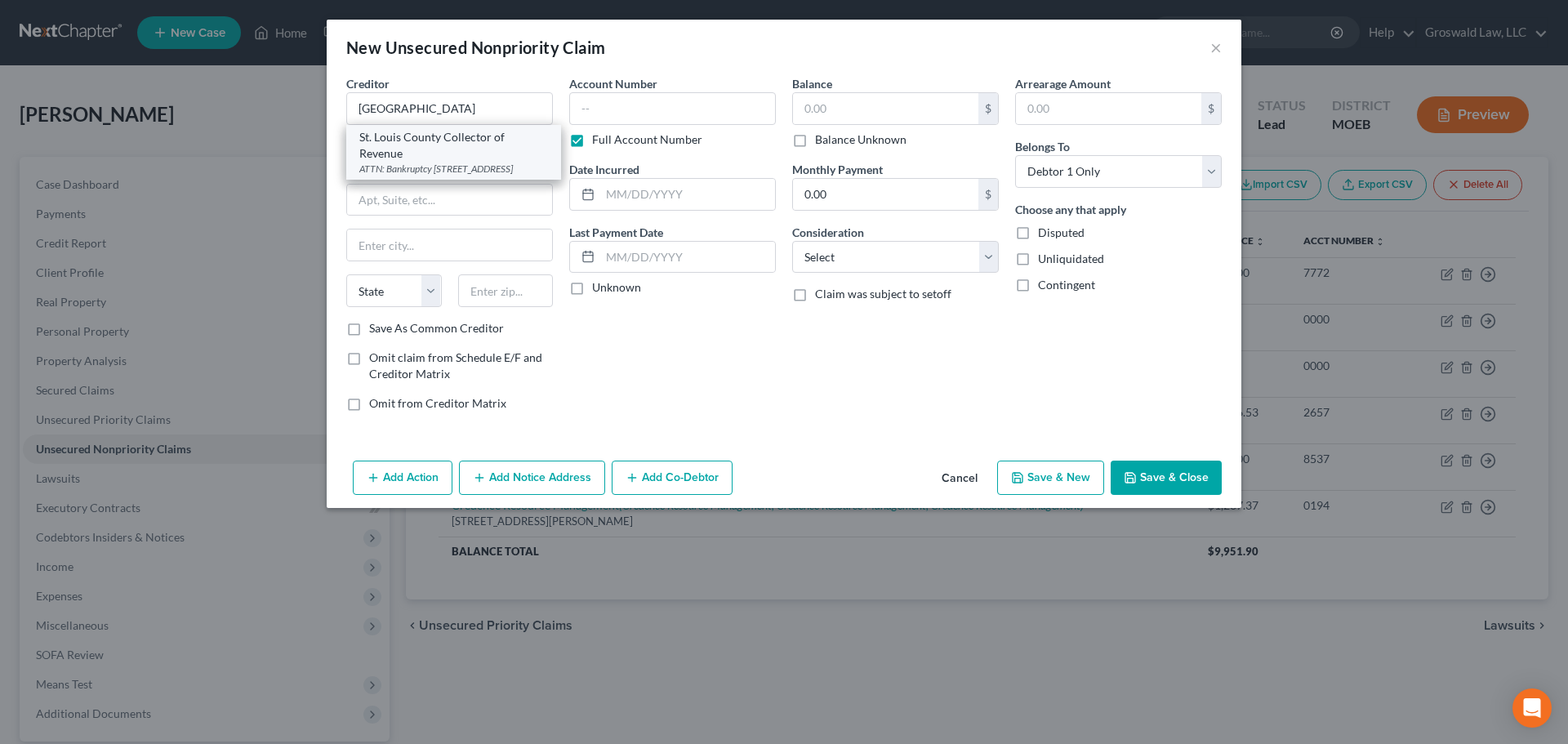
select select "26"
type input "63105"
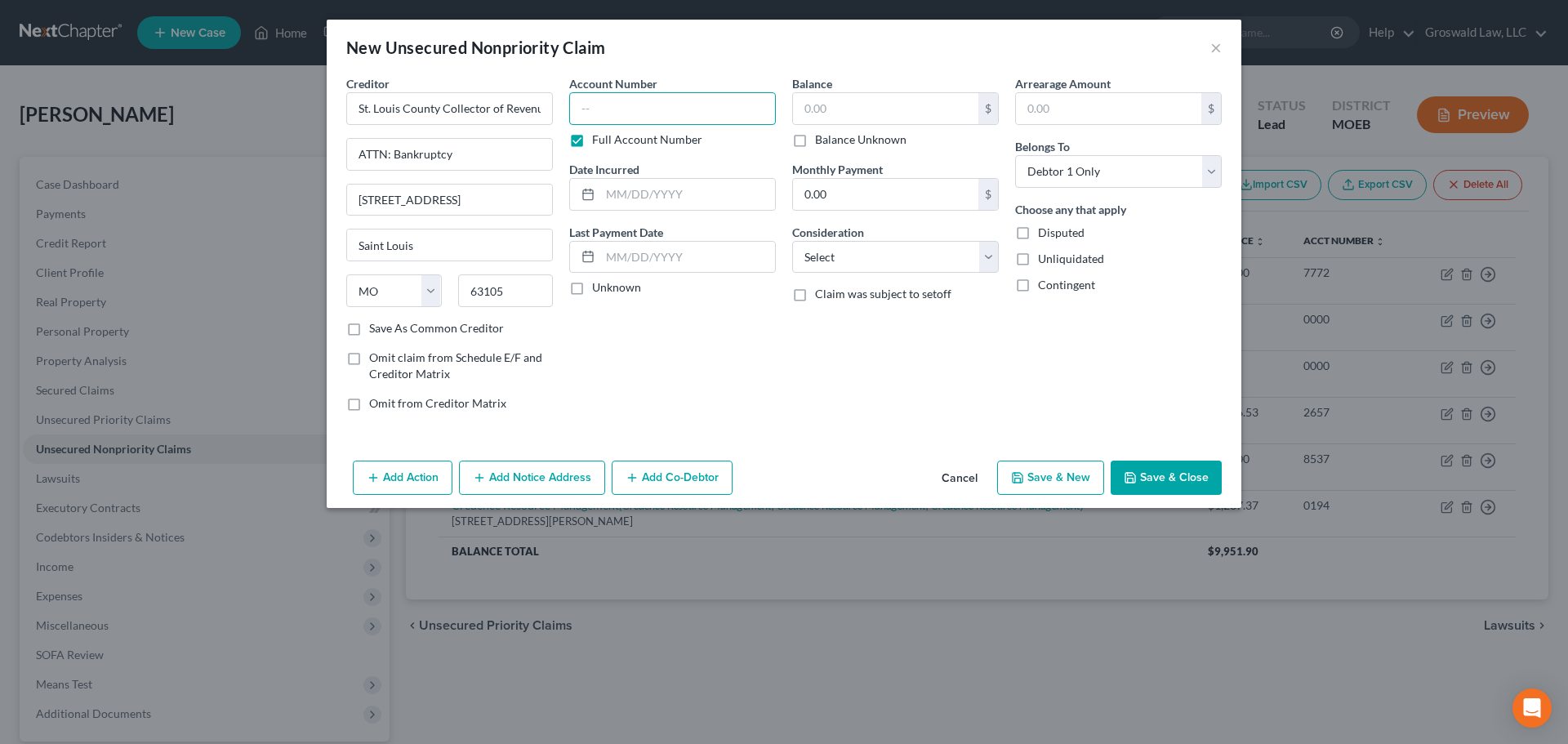
click at [604, 113] on input "text" at bounding box center [672, 109] width 206 height 33
type input "0000"
click at [939, 264] on select "Select Cable / Satellite Services Collection Agency Credit Card Debt Debt Couns…" at bounding box center [895, 257] width 206 height 33
select select "14"
click at [792, 241] on select "Select Cable / Satellite Services Collection Agency Credit Card Debt Debt Couns…" at bounding box center [895, 257] width 206 height 33
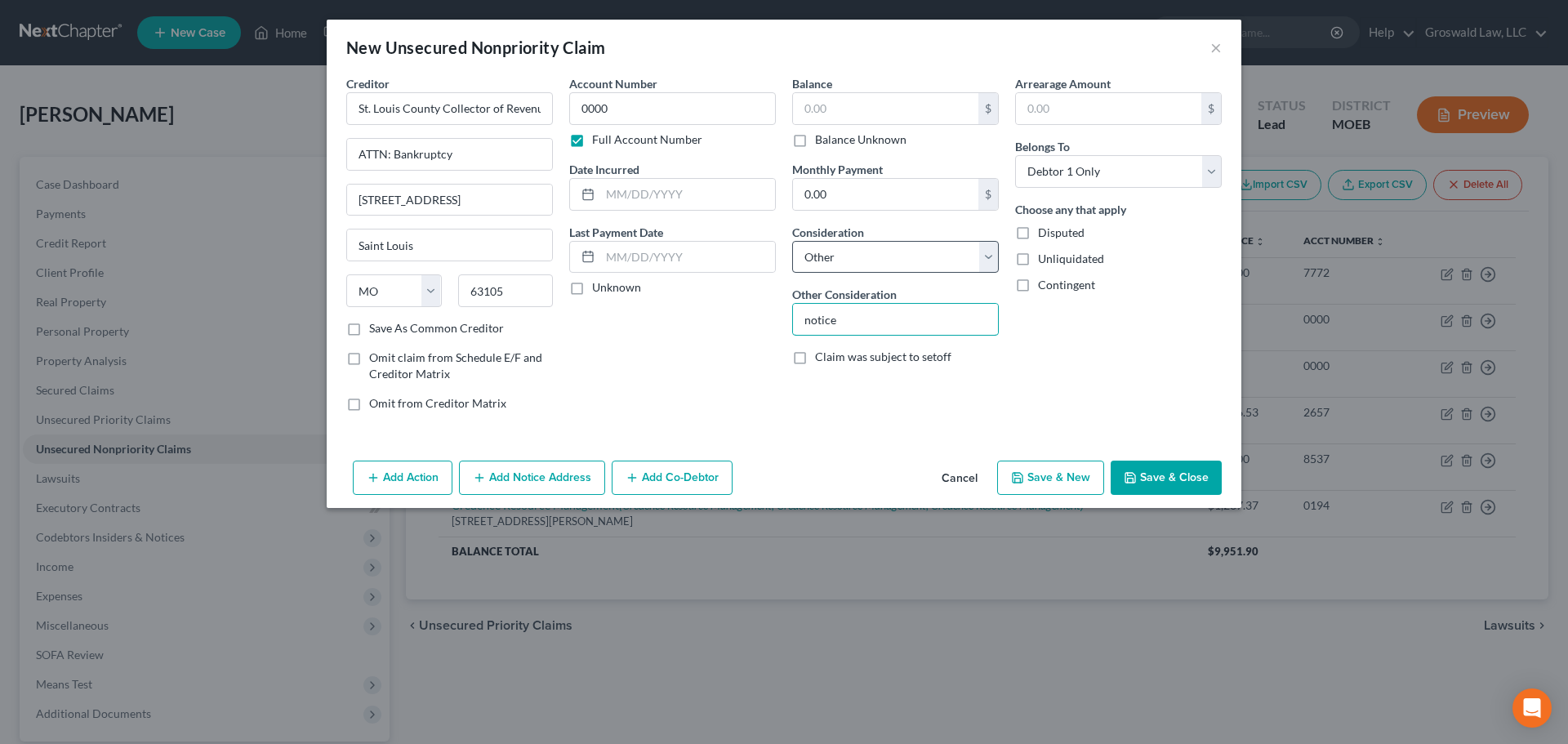
type input "notice only"
click at [1156, 473] on button "Save & Close" at bounding box center [1166, 478] width 111 height 35
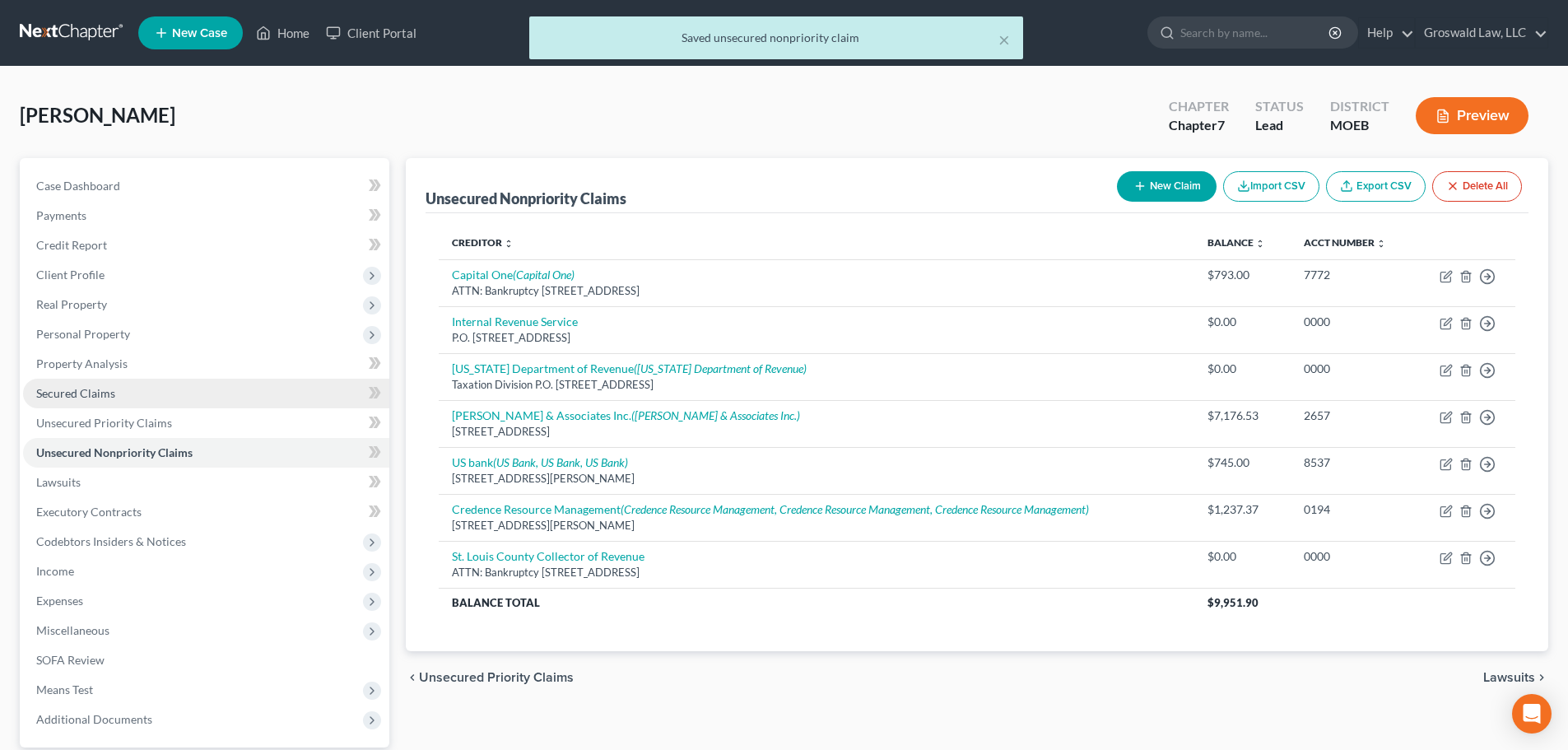
click at [109, 395] on span "Secured Claims" at bounding box center [75, 393] width 79 height 14
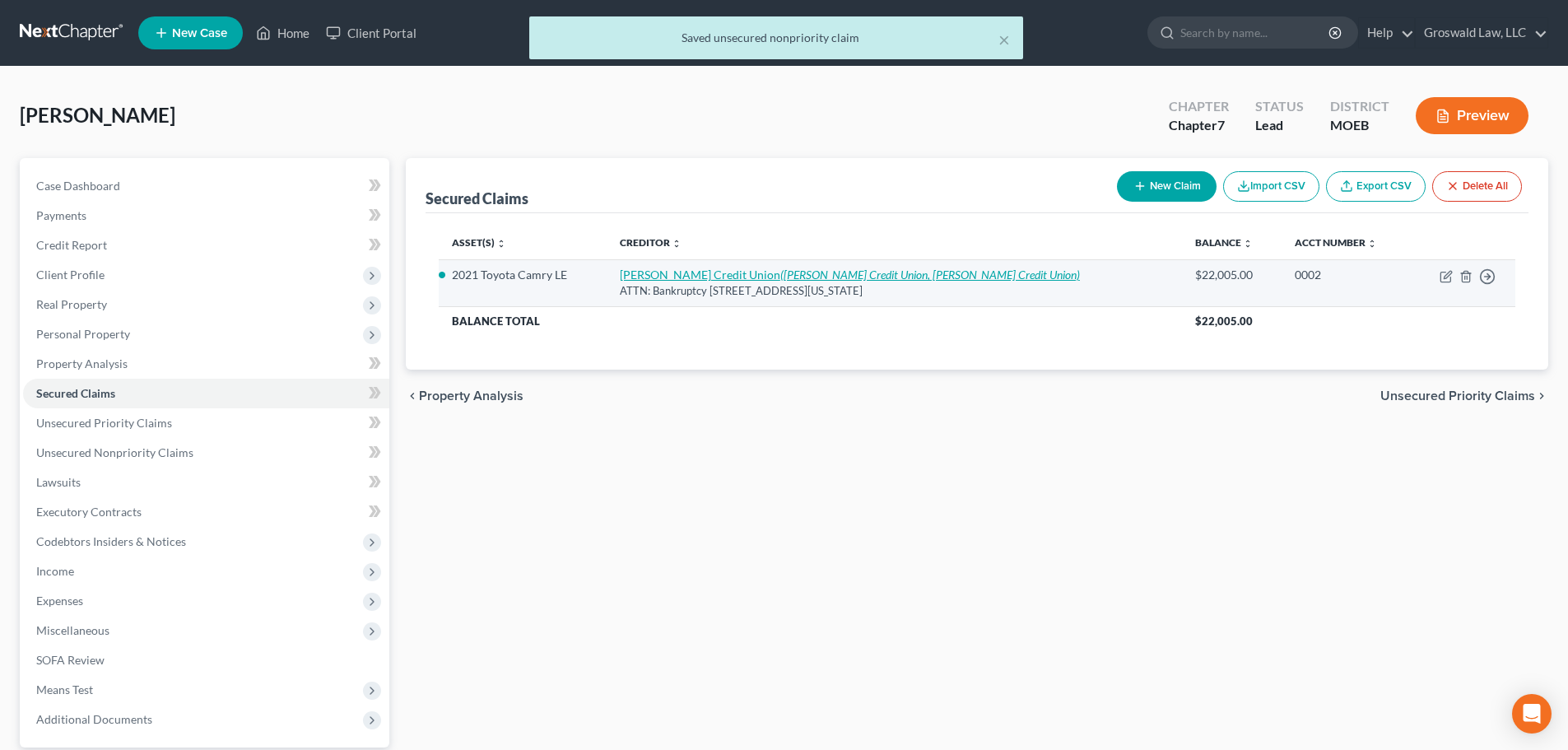
click at [781, 273] on icon "(Scott Credit Union, Scott Credit Union)" at bounding box center [930, 274] width 299 height 14
select select "4"
select select "0"
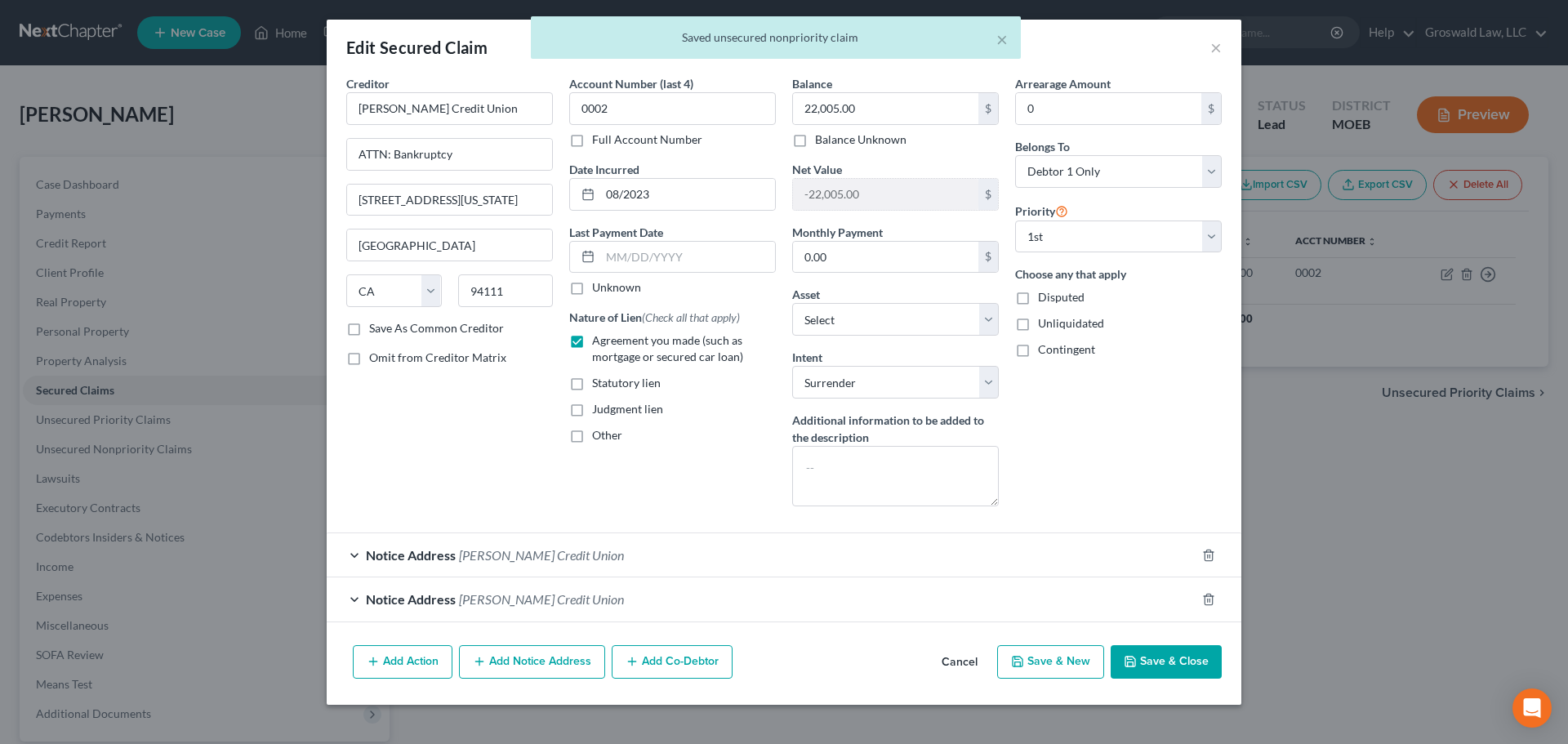
click at [953, 665] on button "Cancel" at bounding box center [960, 663] width 62 height 33
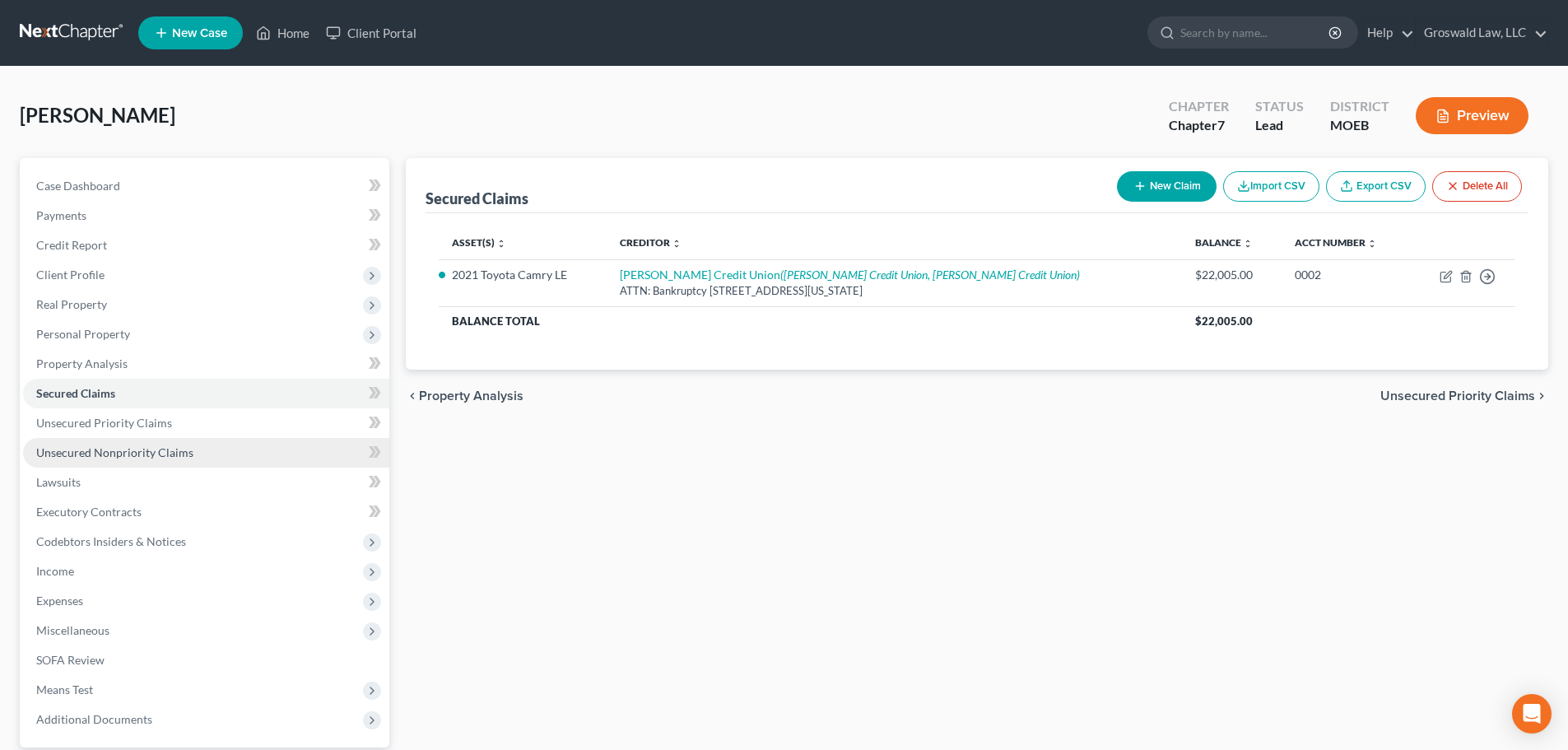
click at [194, 444] on link "Unsecured Nonpriority Claims" at bounding box center [205, 452] width 366 height 30
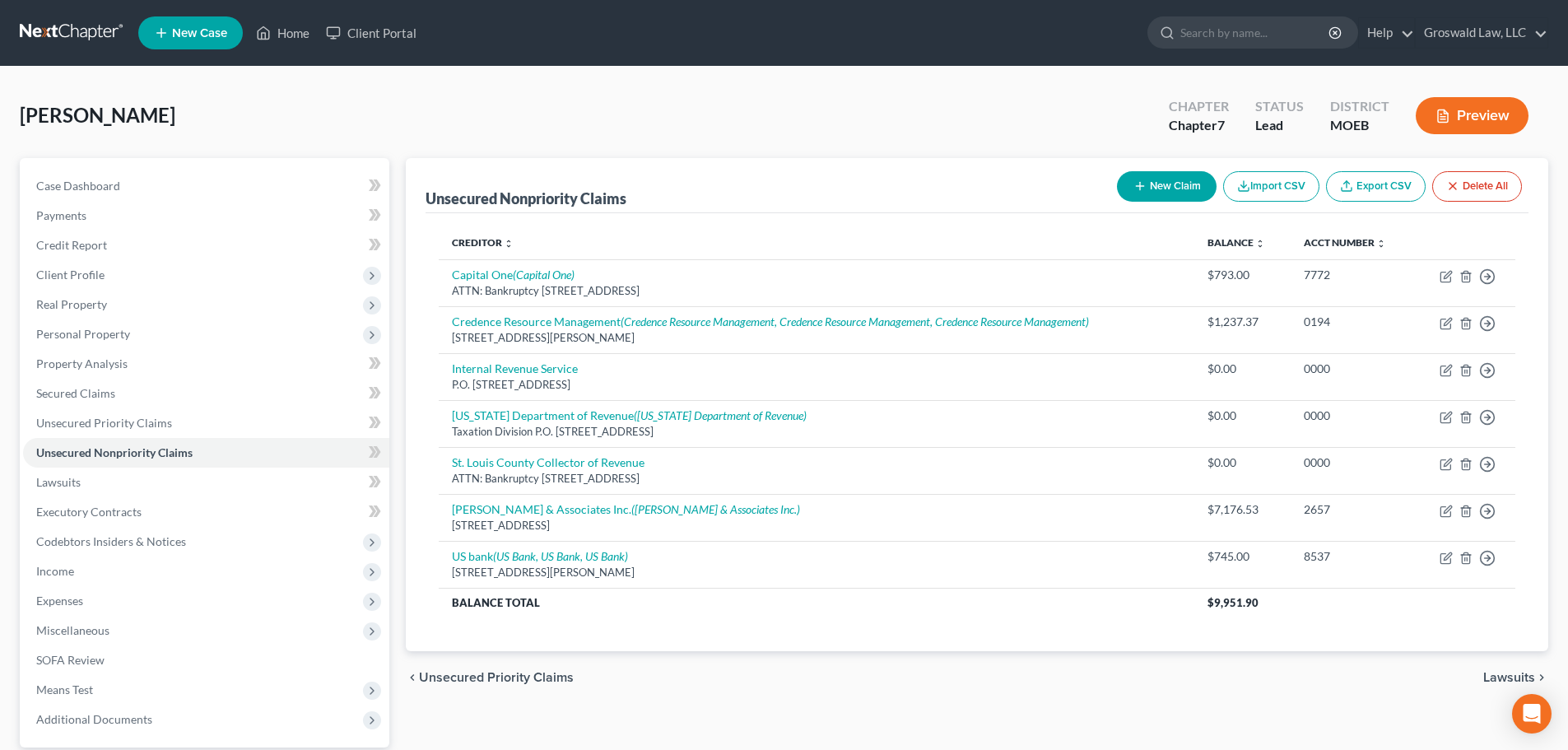
click at [1133, 194] on button "New Claim" at bounding box center [1166, 186] width 100 height 31
select select "0"
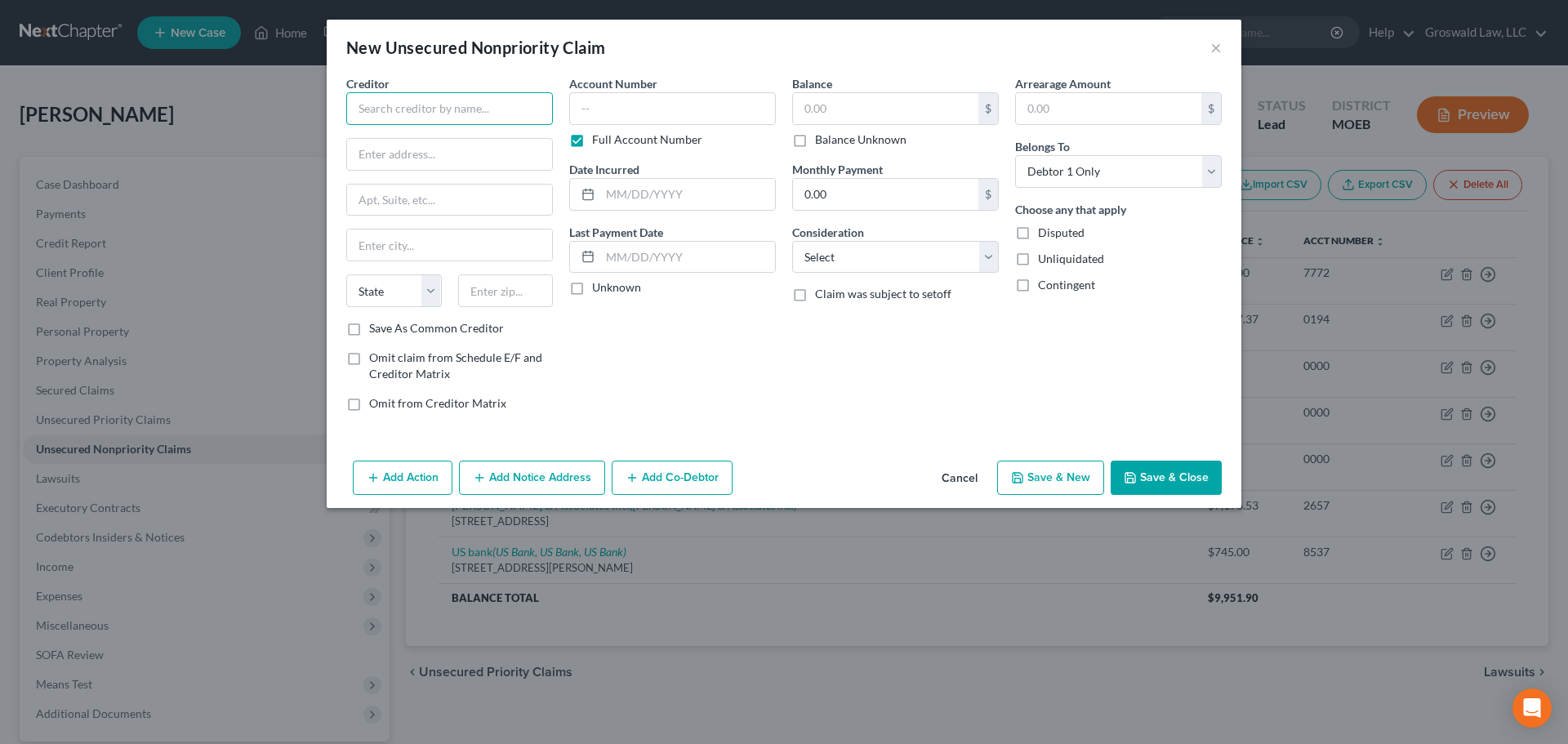
click at [400, 108] on input "text" at bounding box center [450, 109] width 206 height 33
type input "Comprehensive Pathology Services"
type input "10820 Sunset Office Drive"
type input "Suite 300"
type input "63127"
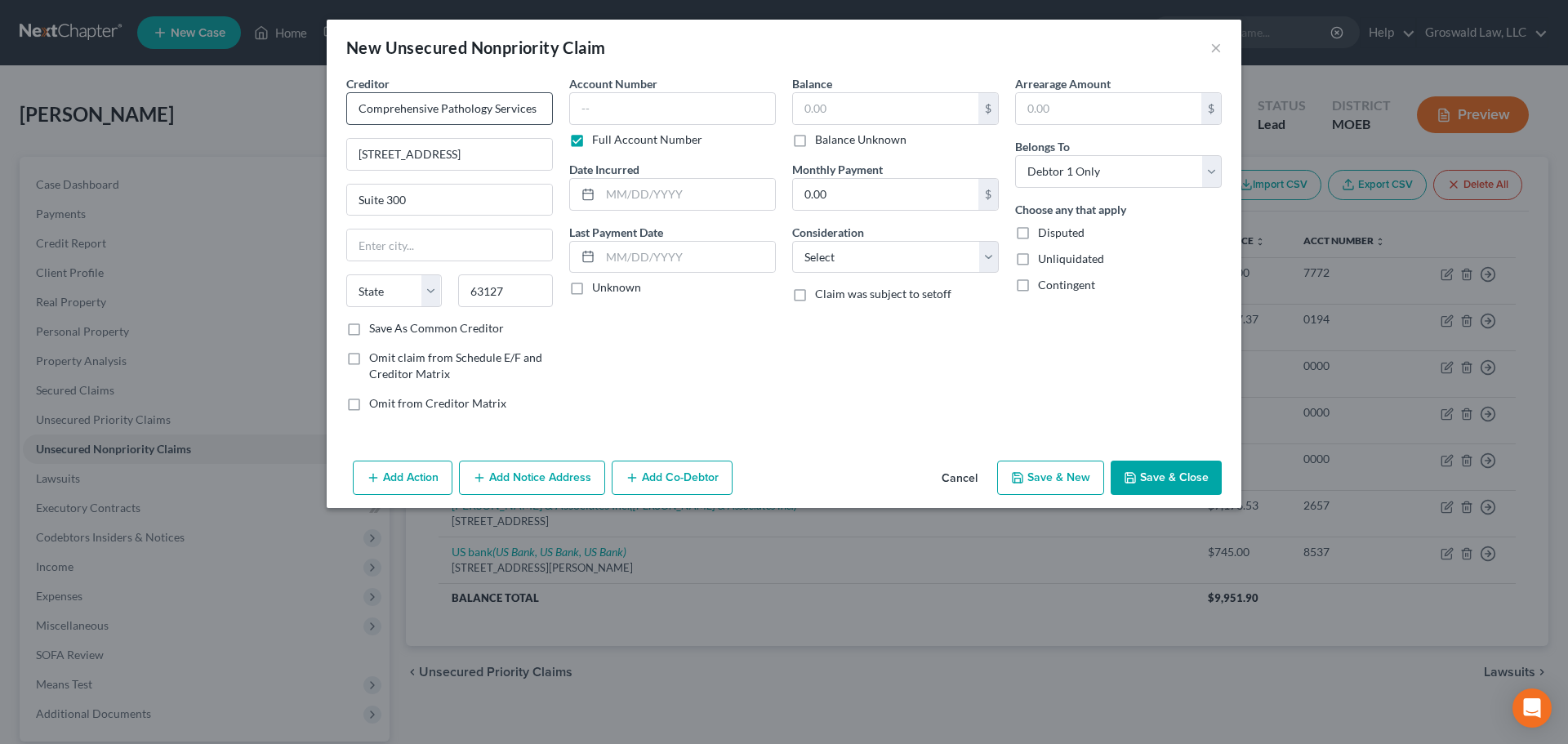
type input "Saint Louis"
select select "26"
click at [693, 107] on input "text" at bounding box center [672, 109] width 206 height 33
type input "5045"
type input "2024"
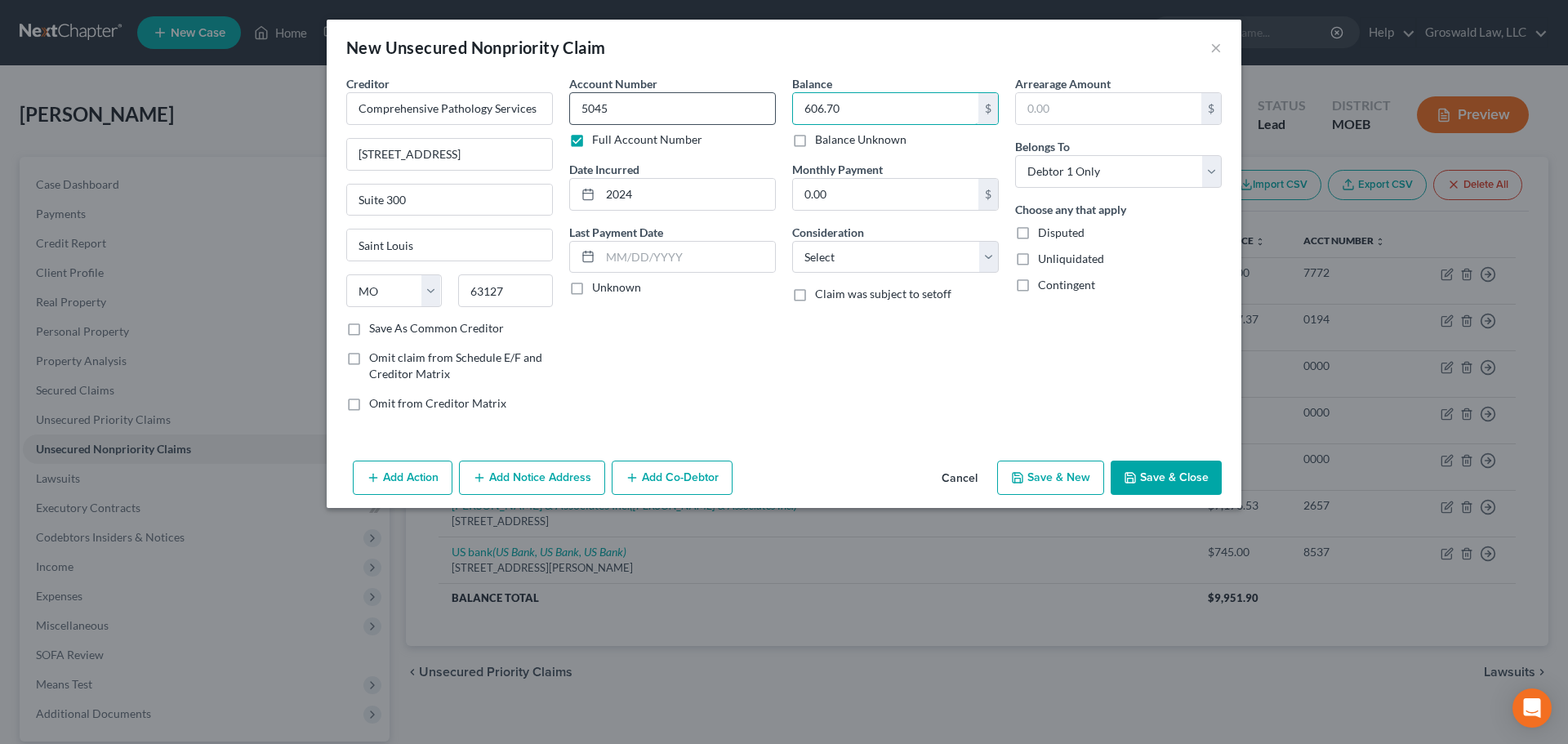
type input "606.70"
select select "9"
click at [482, 121] on input "Comprehensive Pathology Services" at bounding box center [450, 109] width 206 height 33
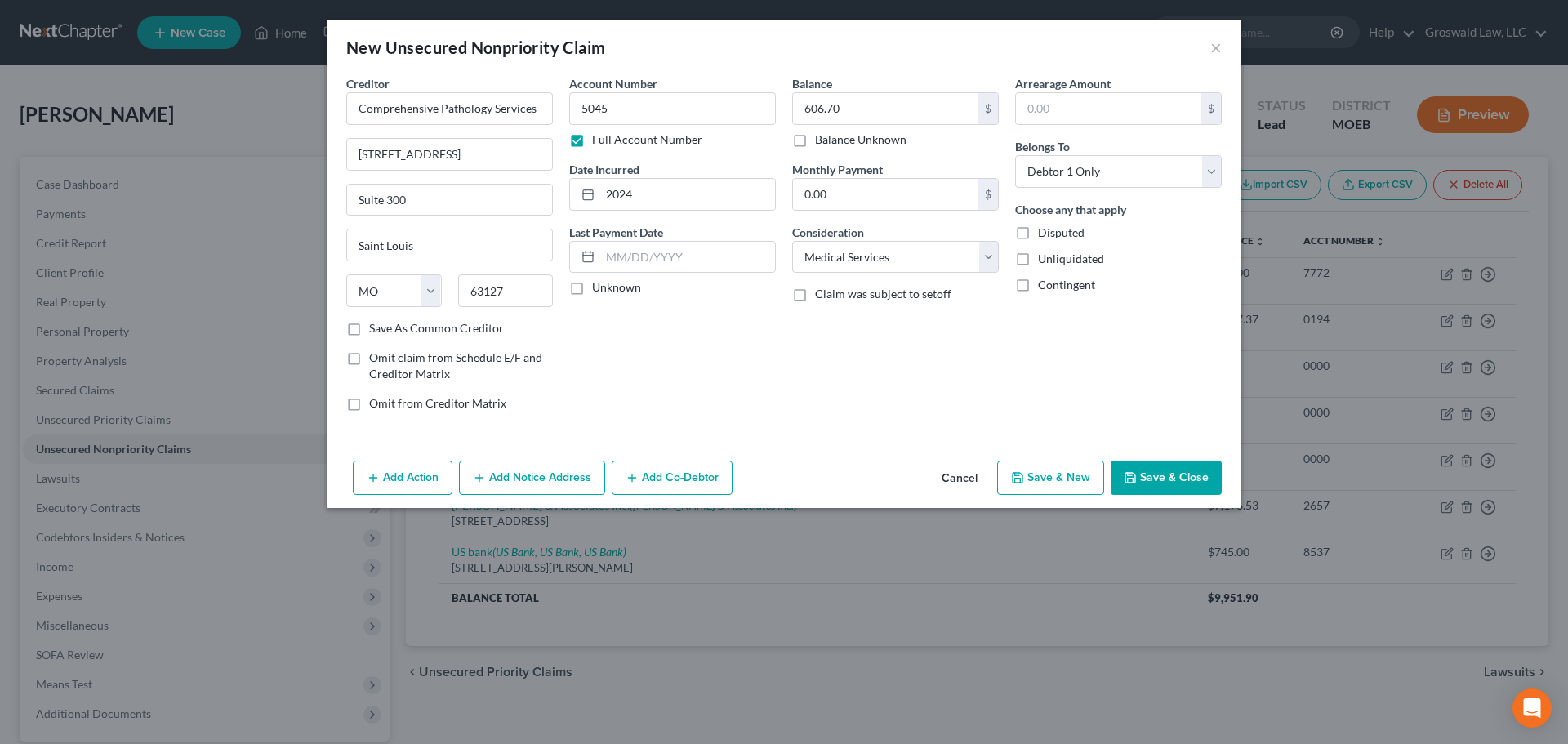
click at [517, 482] on button "Add Notice Address" at bounding box center [532, 478] width 146 height 35
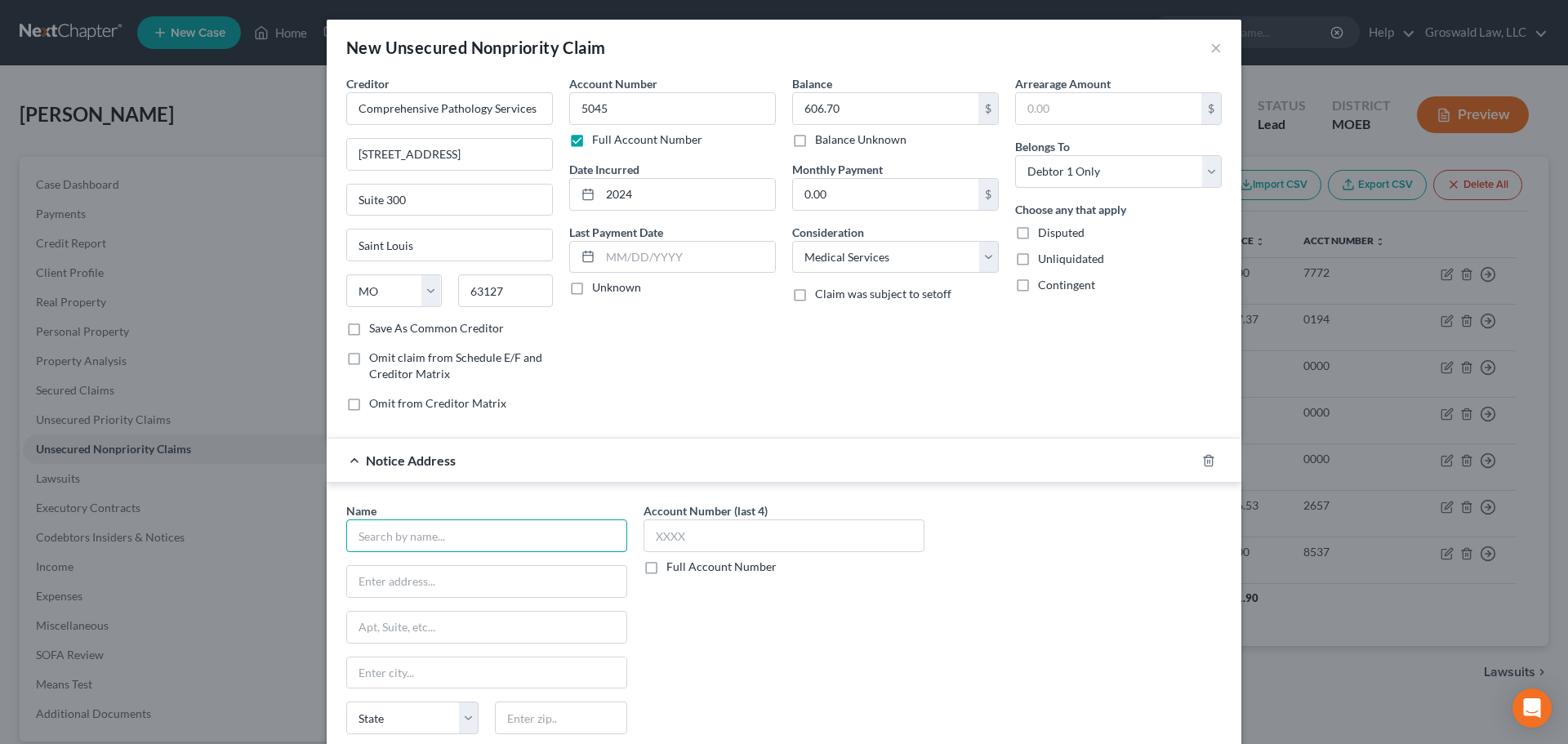
click at [482, 529] on input "text" at bounding box center [487, 536] width 281 height 33
paste input "Comprehensive Pathology Services"
type input "Comprehensive Pathology Services"
type input "PO Box 842049"
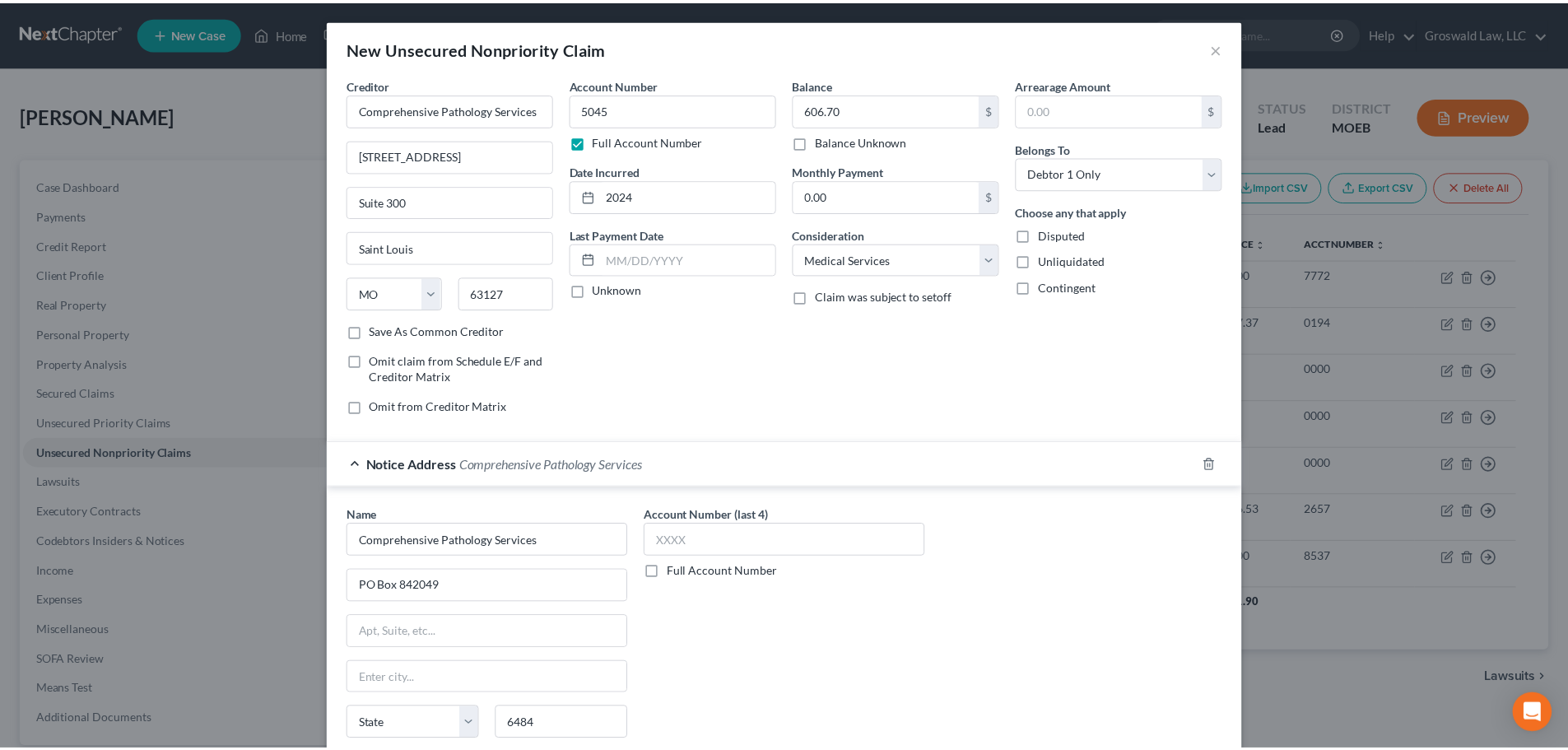
scroll to position [136, 0]
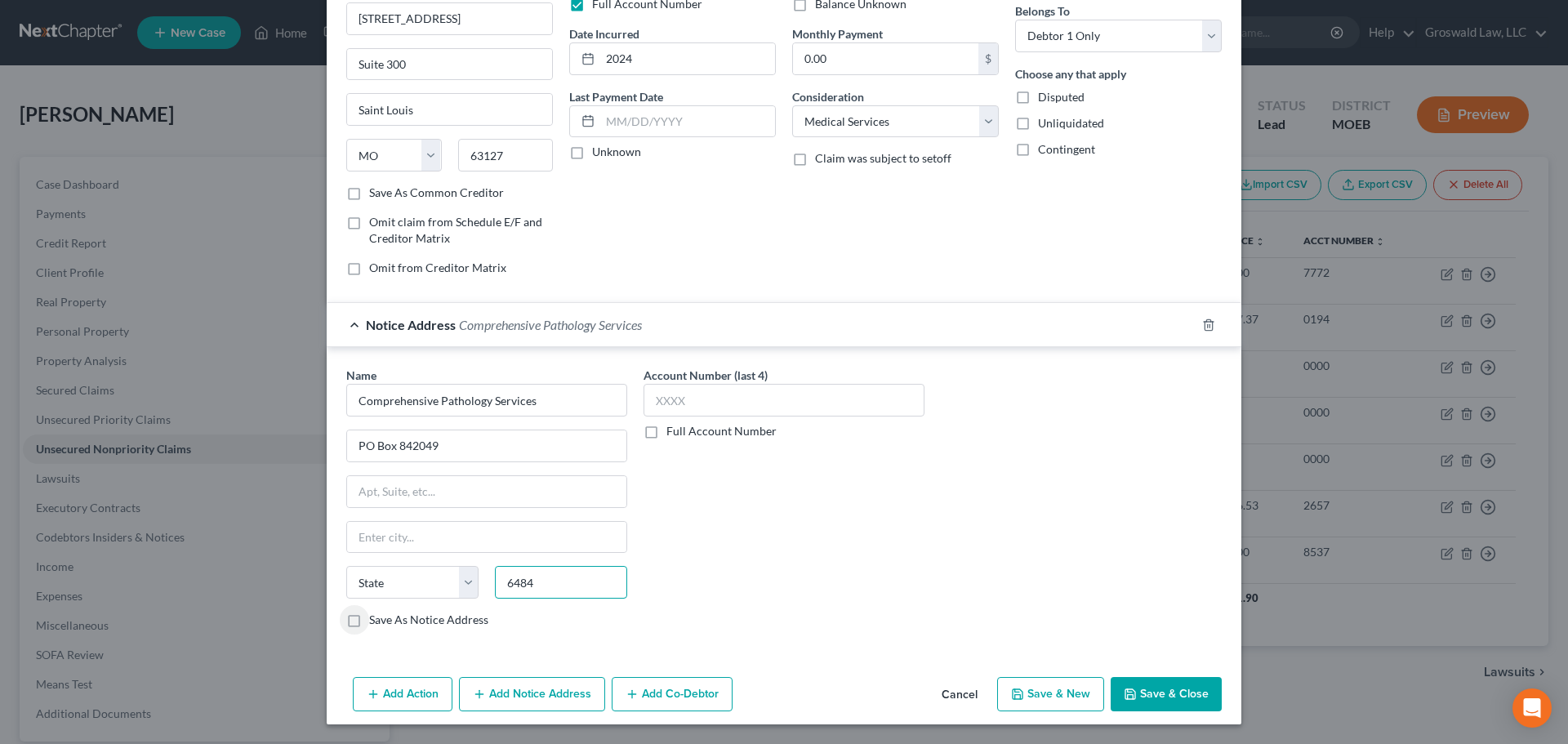
click at [545, 580] on input "6484" at bounding box center [560, 582] width 133 height 33
click at [515, 584] on input "6484" at bounding box center [560, 582] width 133 height 33
type input "64184"
type input "Kansas City"
select select "26"
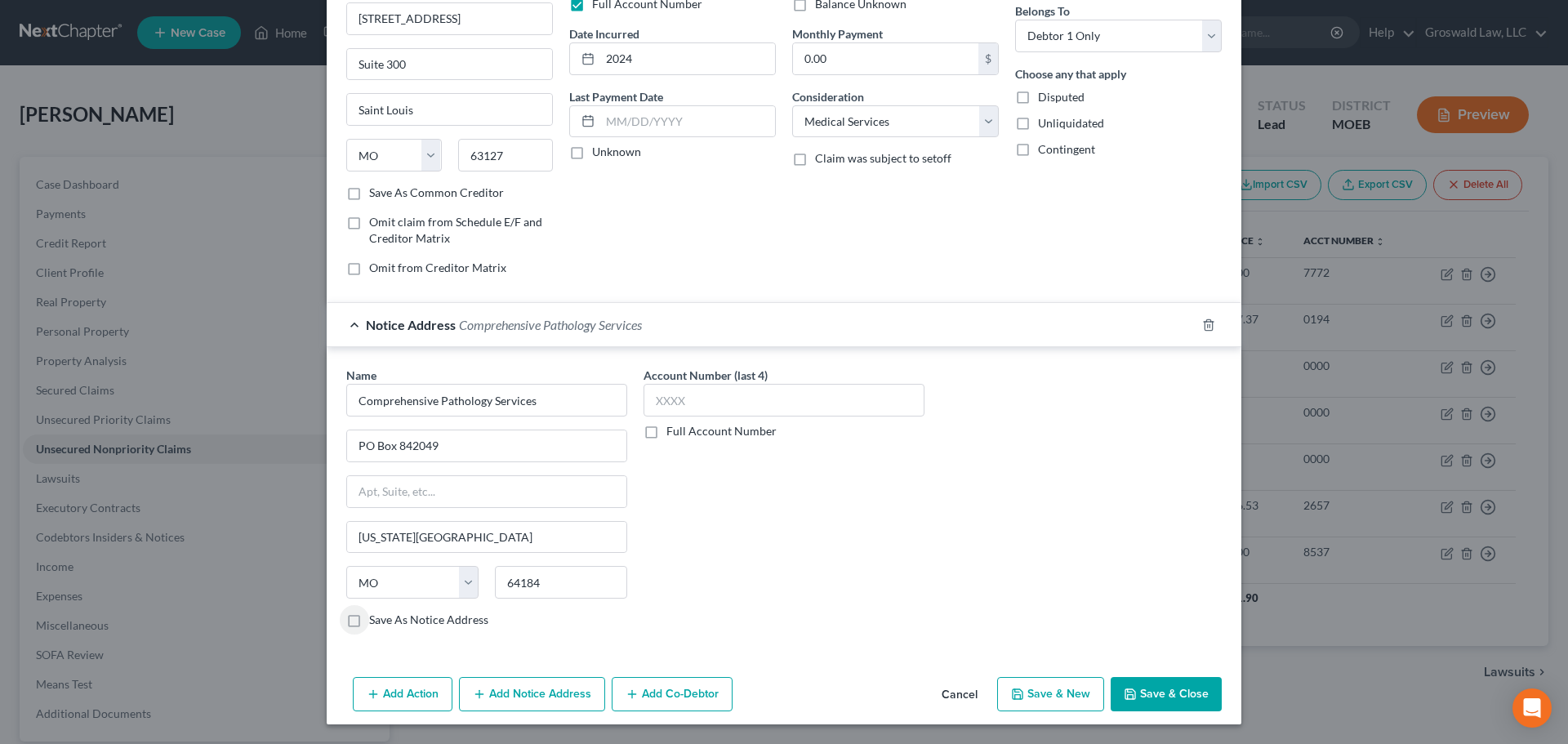
click at [1162, 694] on button "Save & Close" at bounding box center [1166, 694] width 111 height 35
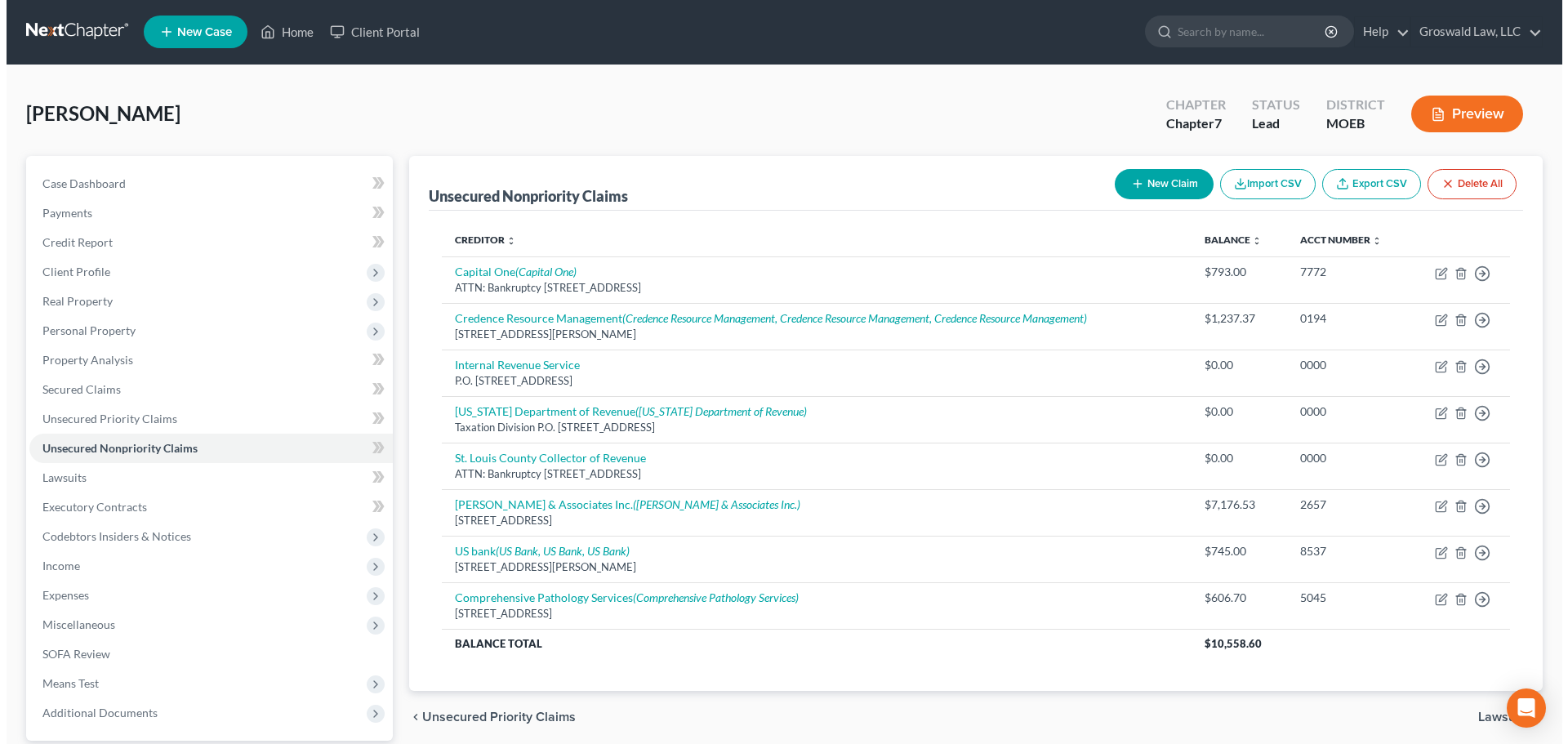
scroll to position [0, 0]
click at [1165, 191] on button "New Claim" at bounding box center [1157, 184] width 99 height 30
select select "0"
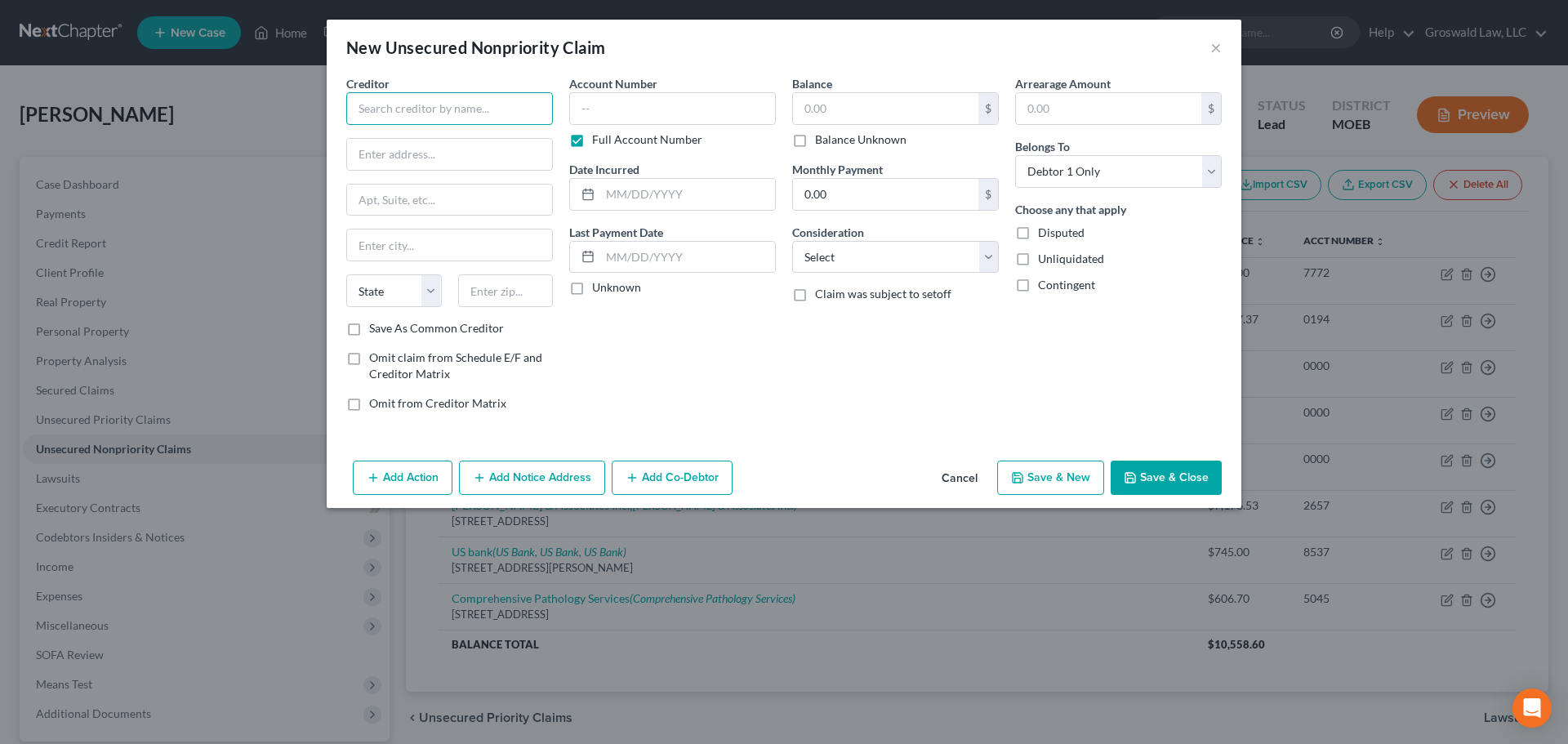
click at [391, 105] on input "text" at bounding box center [450, 109] width 206 height 33
type input "Pathology Associates PC"
type input "5700 Southwyck Blvd."
type input "6"
type input "43614"
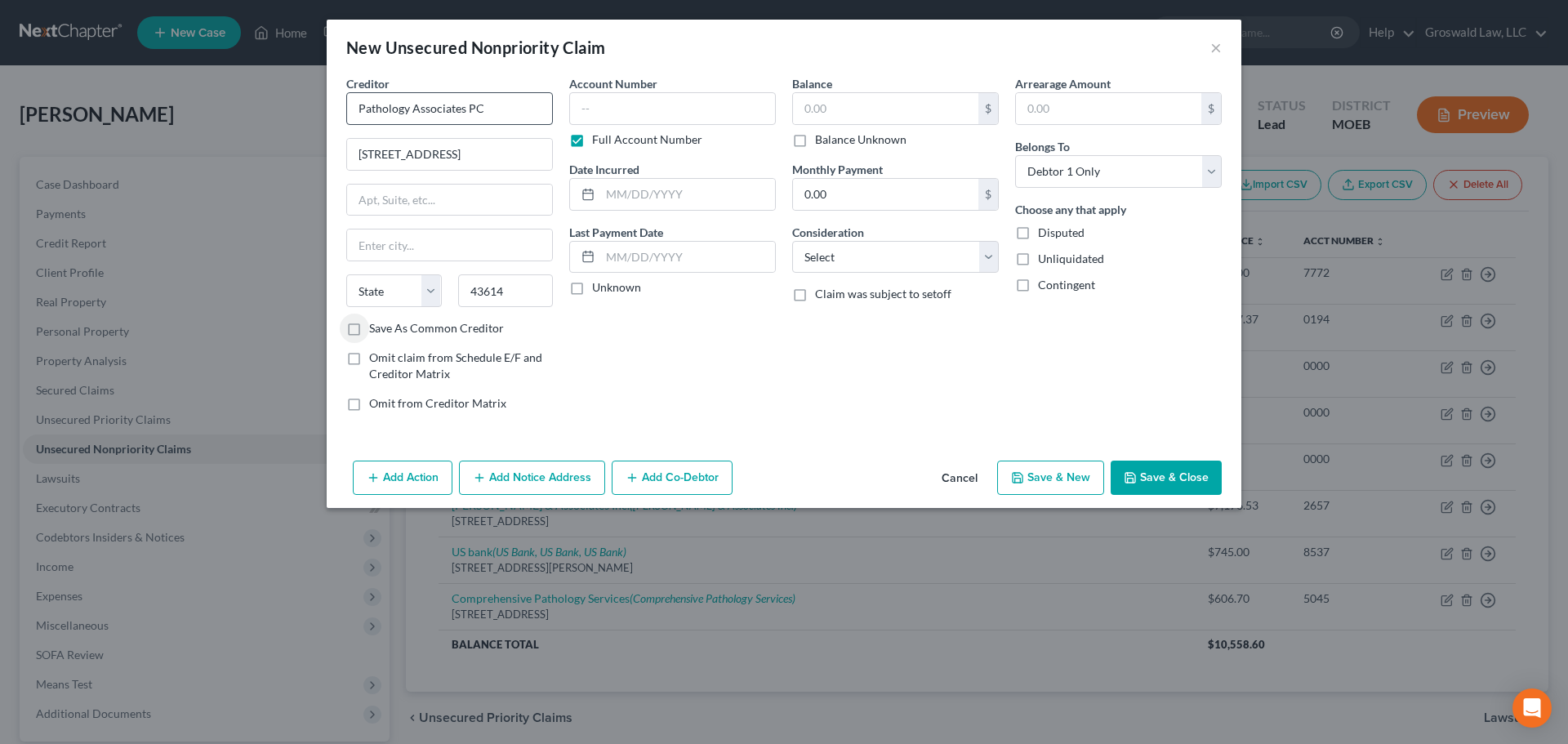
type input "Toledo"
select select "36"
click at [446, 326] on label "Save As Common Creditor" at bounding box center [437, 328] width 135 height 16
click at [386, 326] on input "Save As Common Creditor" at bounding box center [381, 326] width 10 height 10
checkbox input "true"
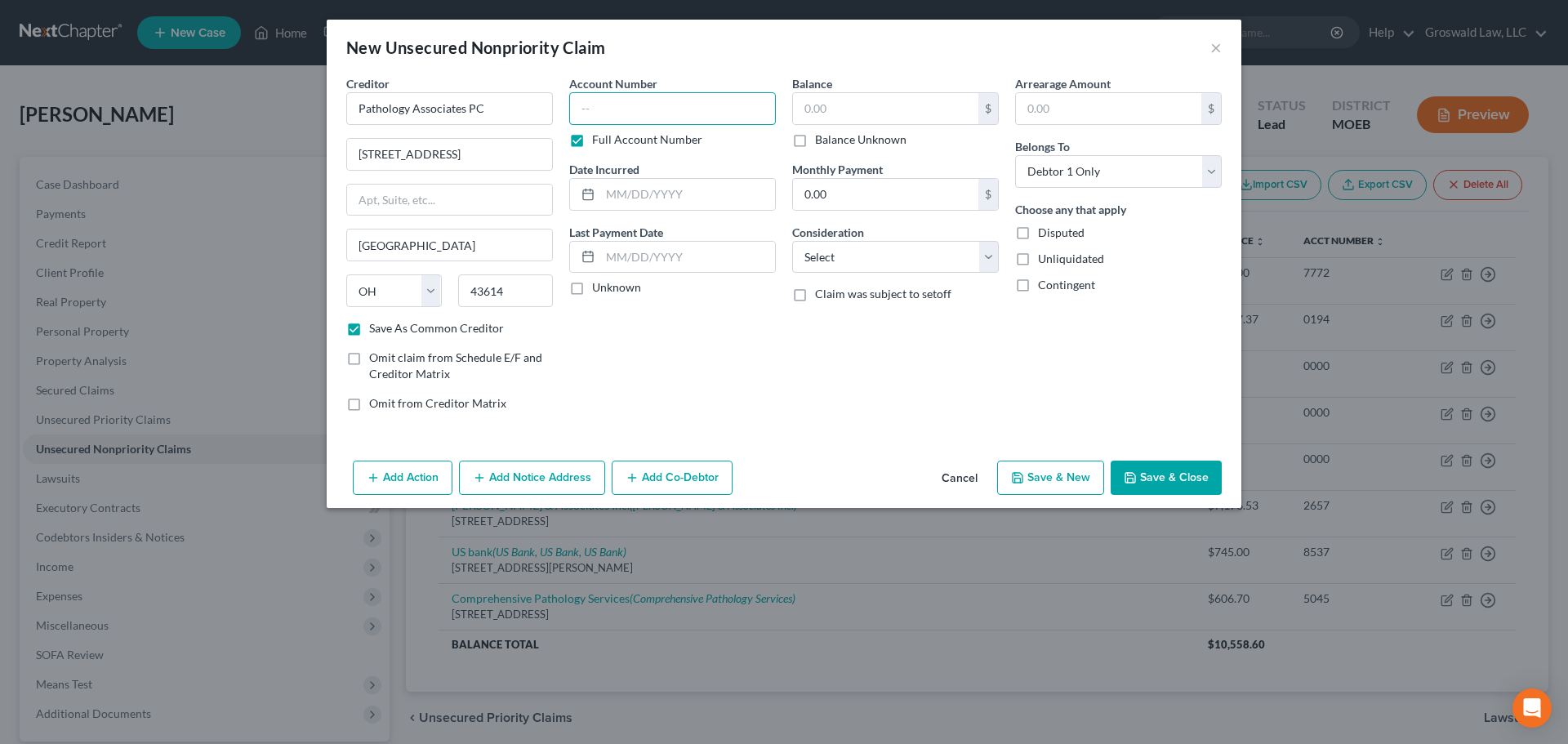
click at [619, 117] on input "text" at bounding box center [672, 109] width 206 height 33
type input "1368"
type input "2024"
type input "75"
select select "9"
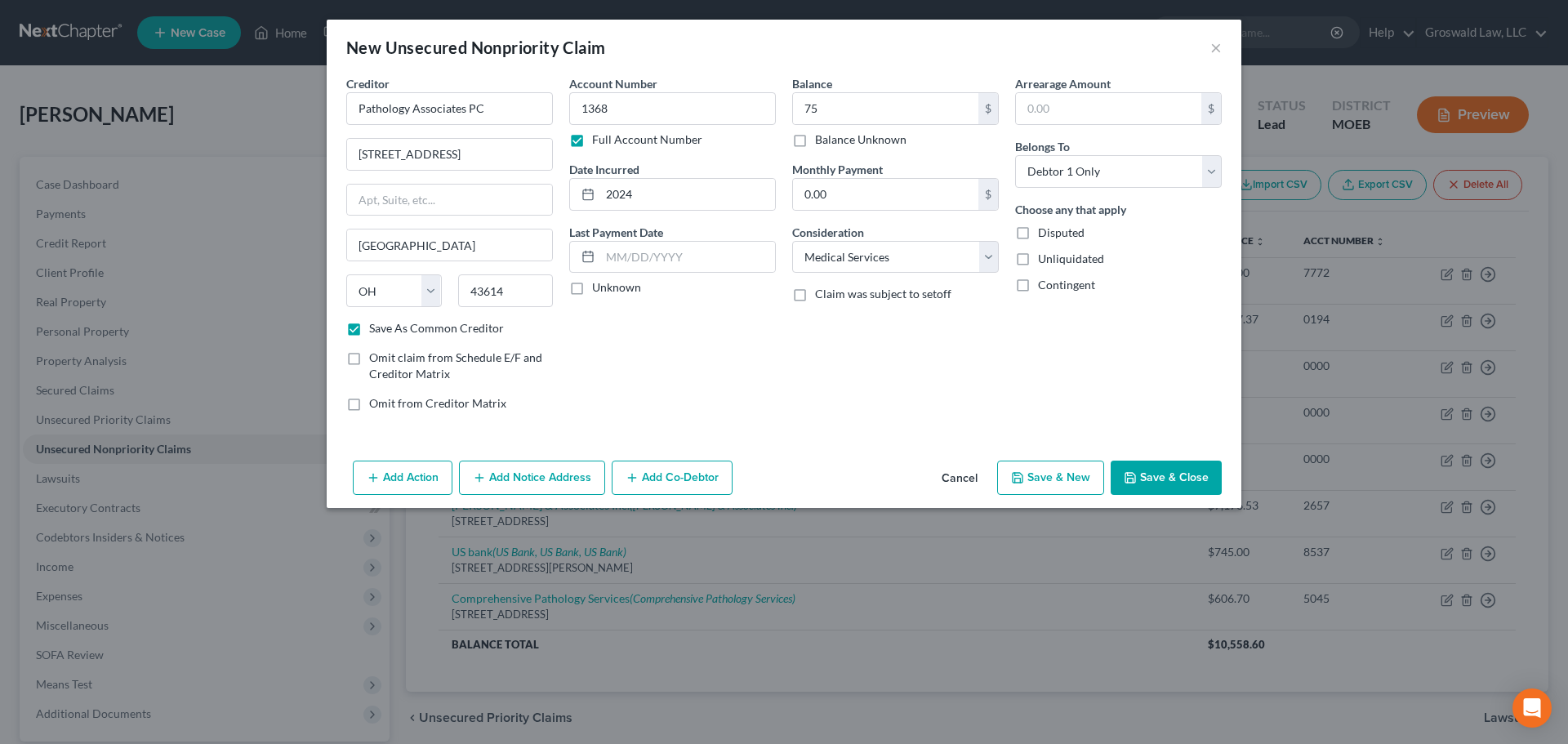
click at [1077, 491] on button "Save & New" at bounding box center [1050, 478] width 107 height 35
checkbox input "false"
select select "0"
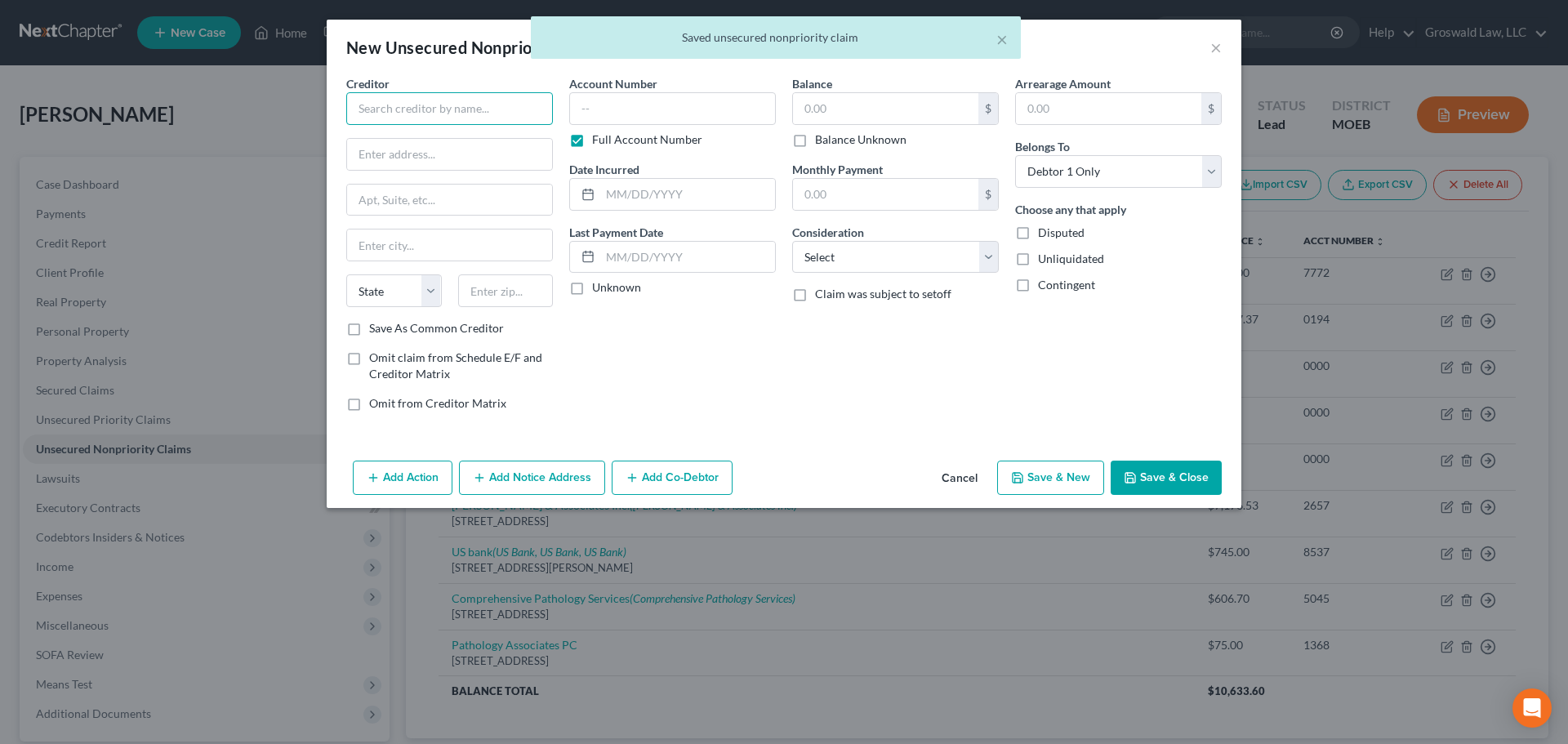
click at [475, 98] on input "text" at bounding box center [450, 109] width 206 height 33
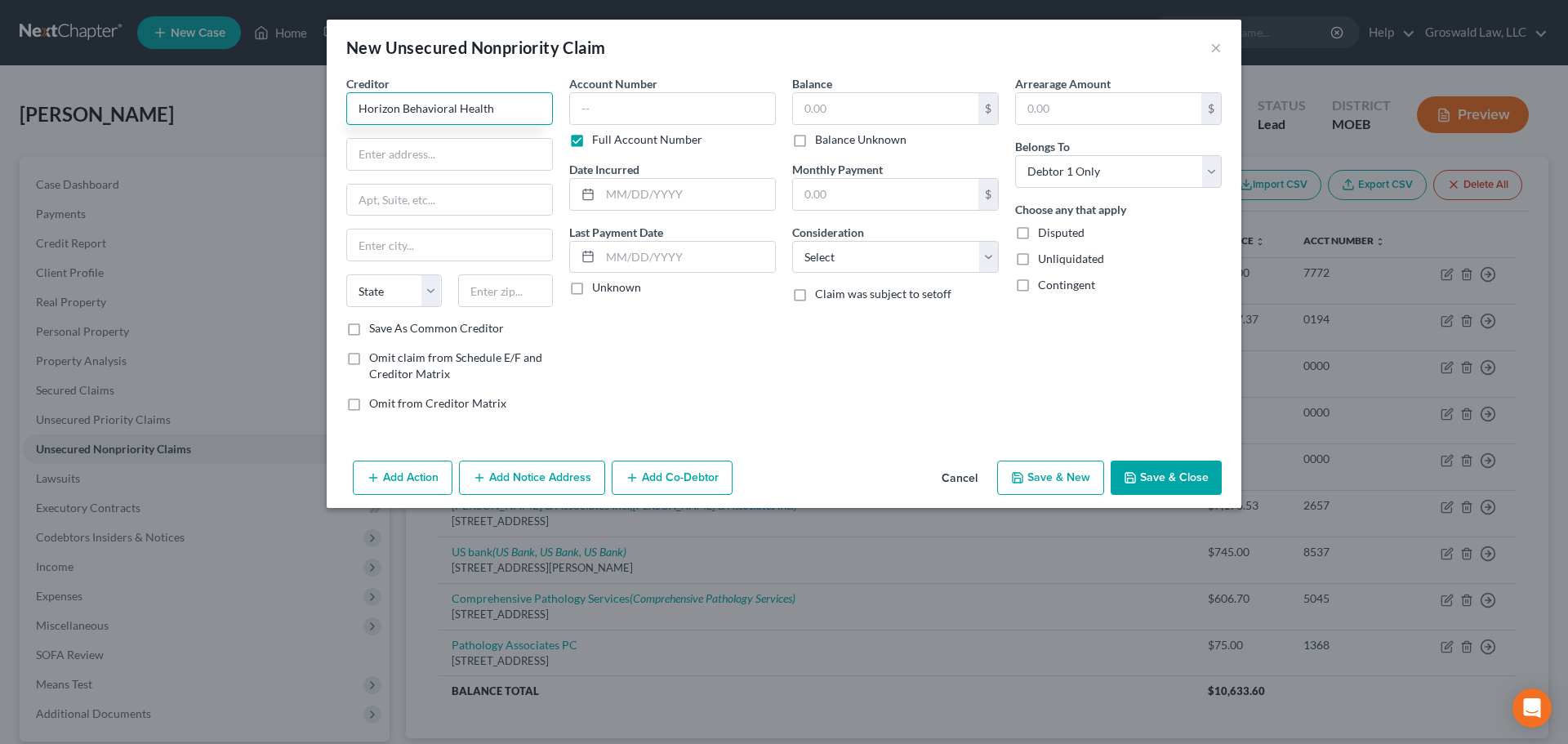
type input "Horizon Behavioral Health"
type input "PO Box 899"
type input "62025"
type input "Edwardsville"
select select "14"
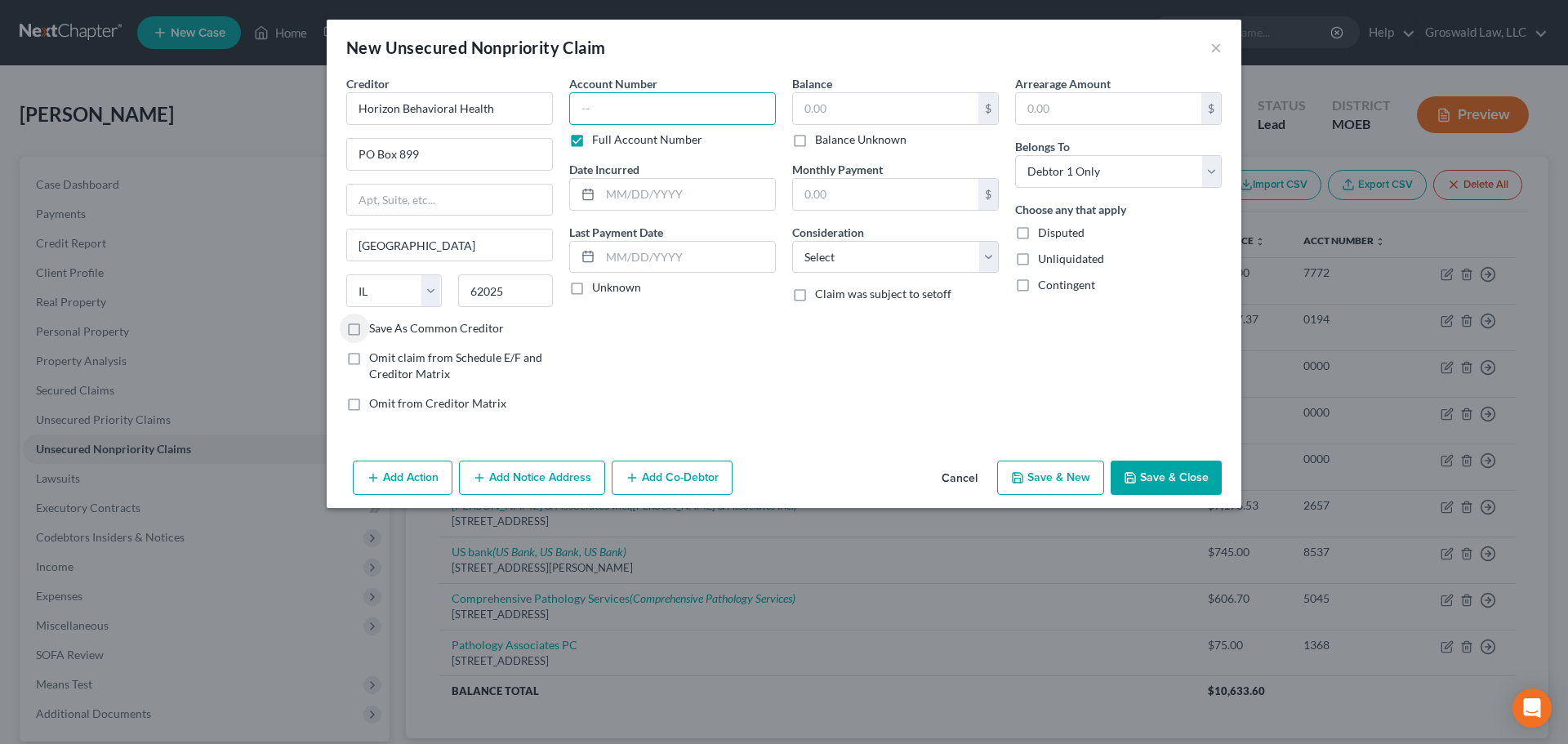
click at [619, 113] on input "text" at bounding box center [672, 109] width 206 height 33
type input "4986"
type input "2024"
type input "395"
select select "9"
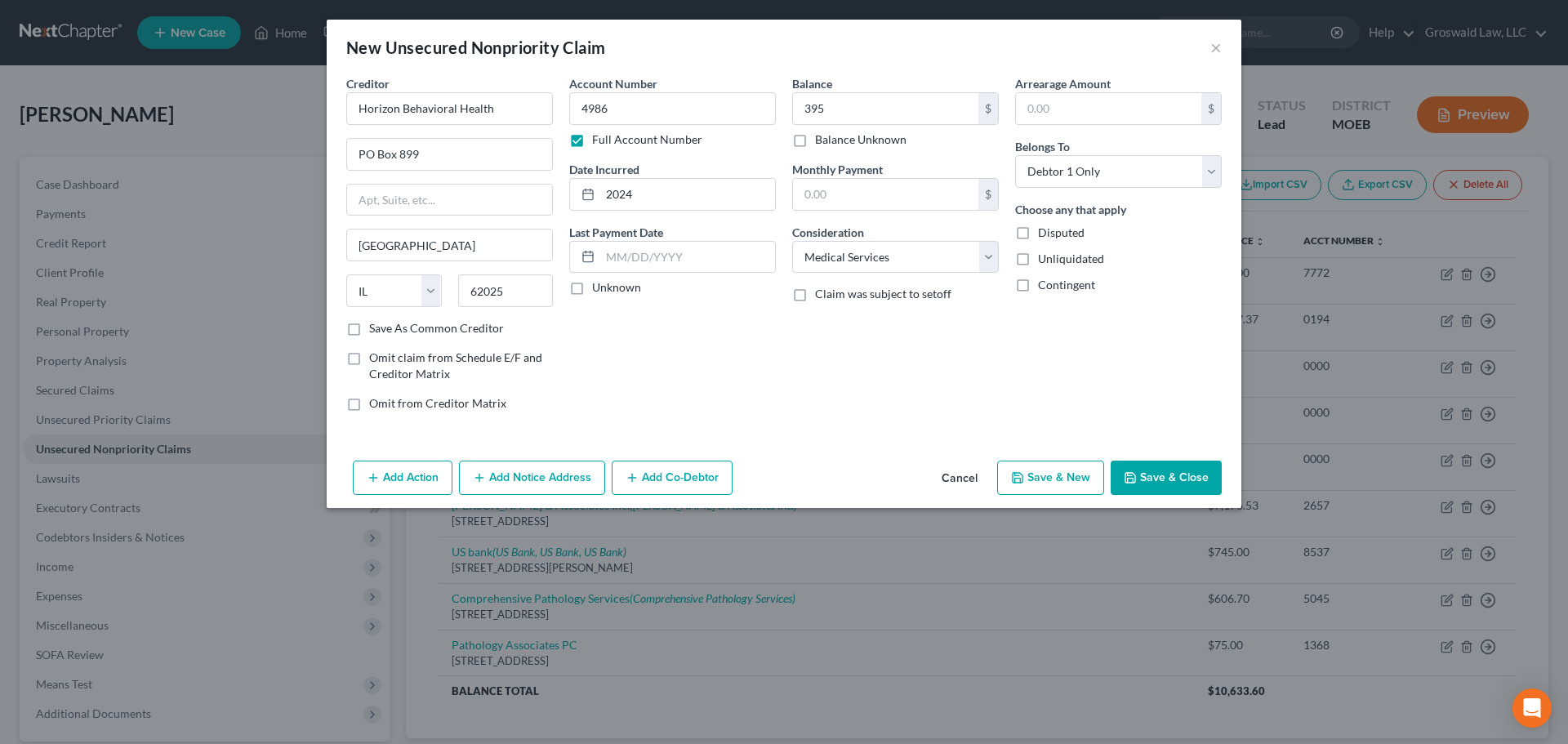
click at [1138, 492] on button "Save & Close" at bounding box center [1166, 478] width 111 height 35
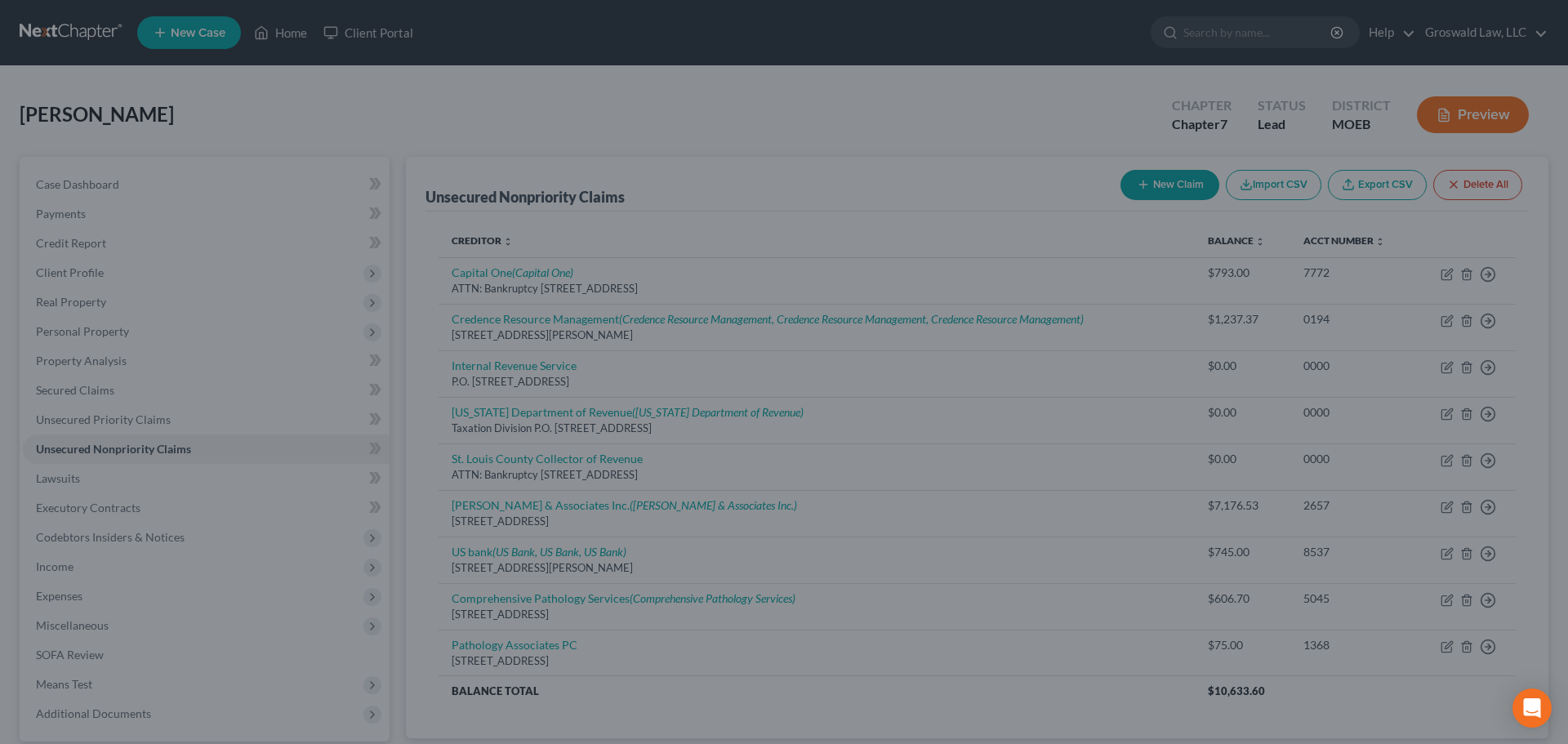
type input "395.00"
type input "0.00"
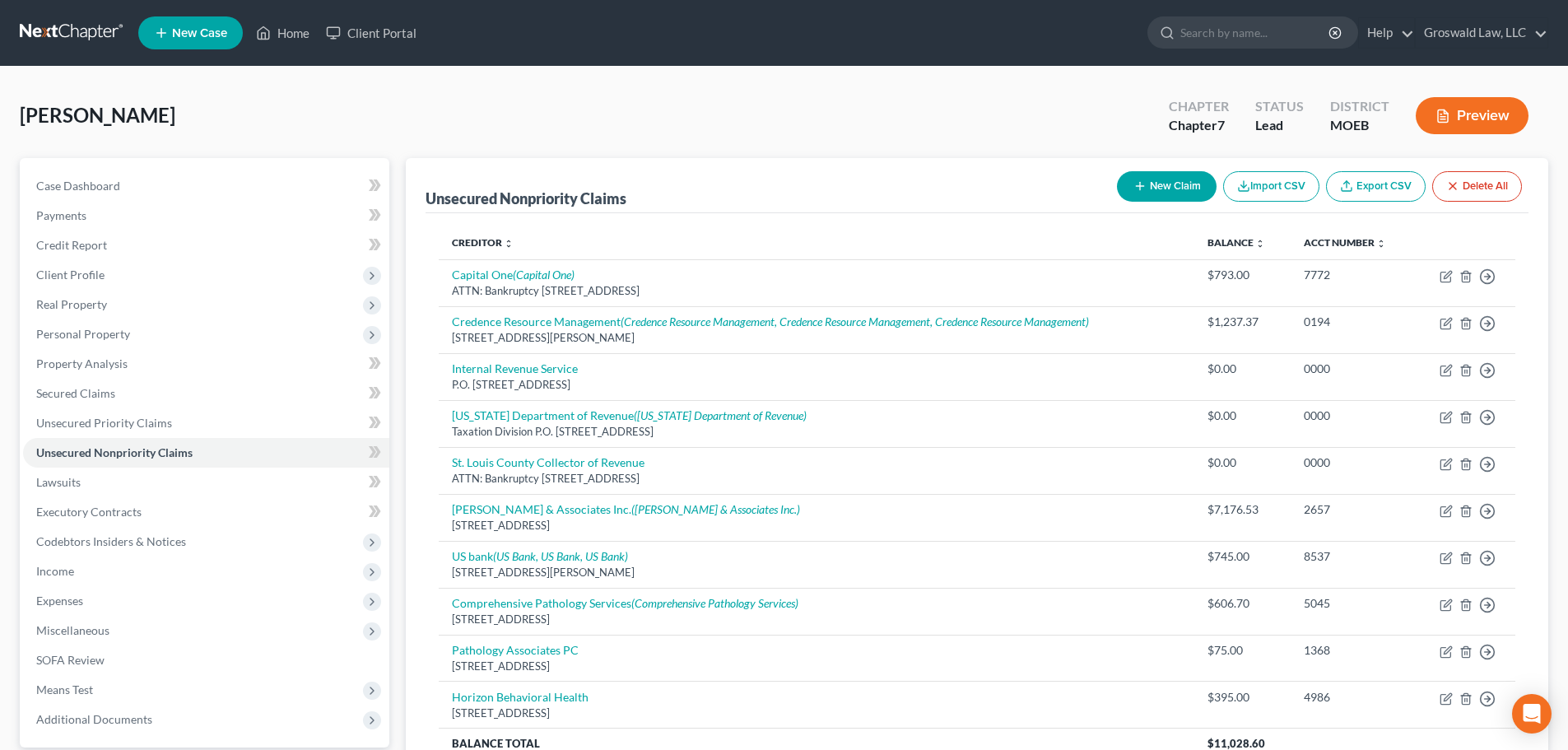
click at [1162, 186] on button "New Claim" at bounding box center [1166, 186] width 100 height 31
select select "0"
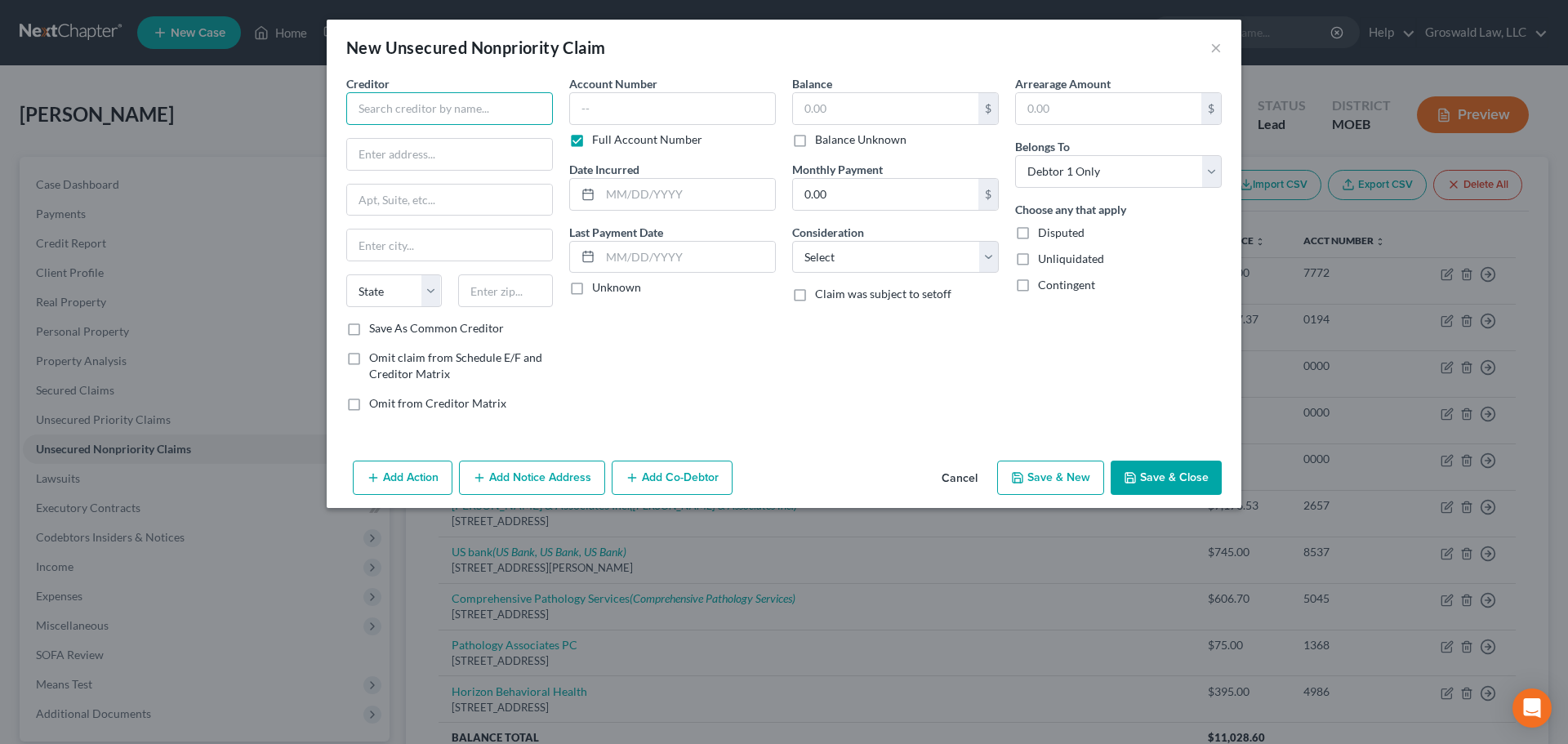
click at [483, 115] on input "text" at bounding box center [450, 109] width 206 height 33
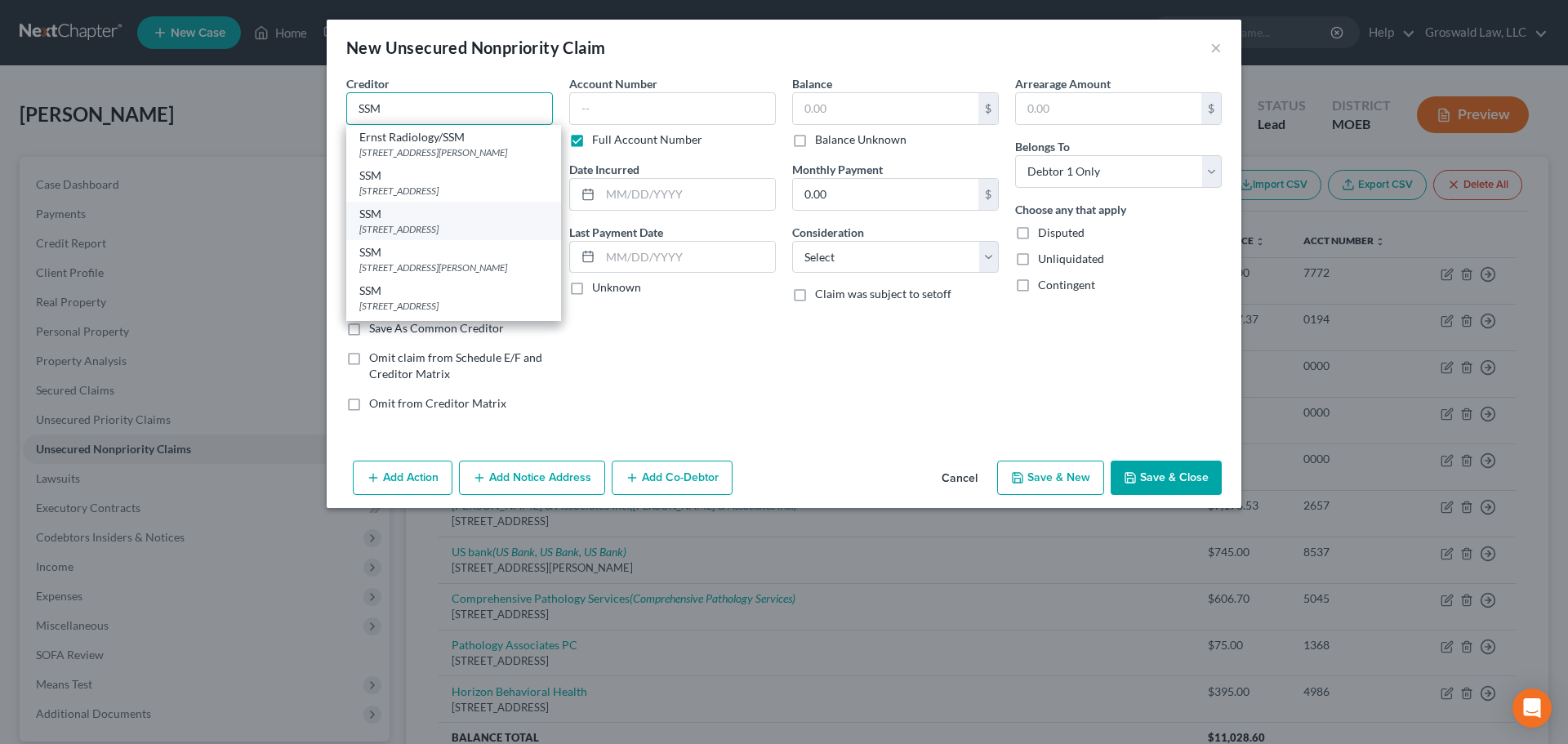
type input "SSM"
click at [433, 229] on div "12800 Corporate Hill, Saint Louis, MO 63131" at bounding box center [454, 229] width 189 height 14
type input "12800 Corporate Hill"
type input "Saint Louis"
select select "26"
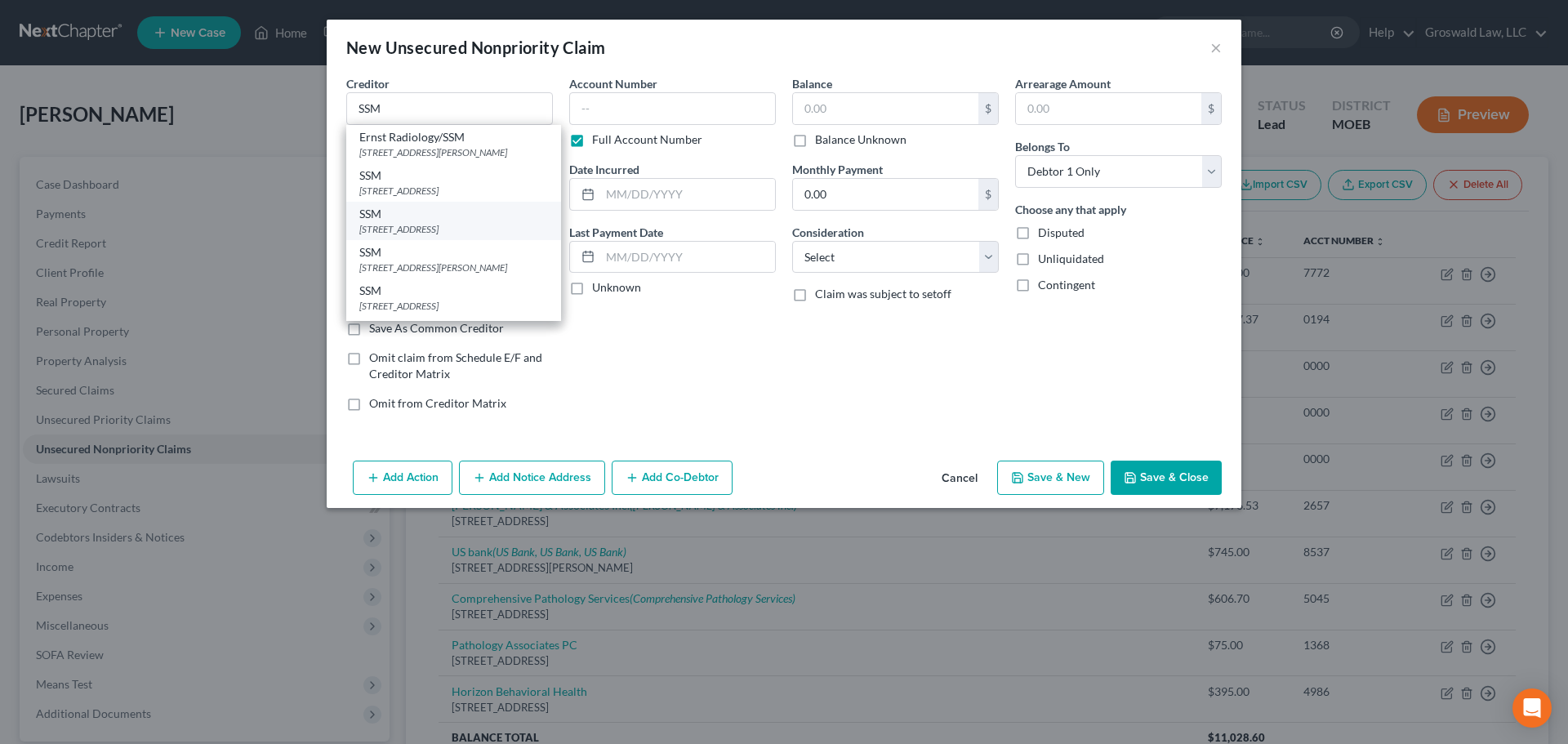
type input "63131"
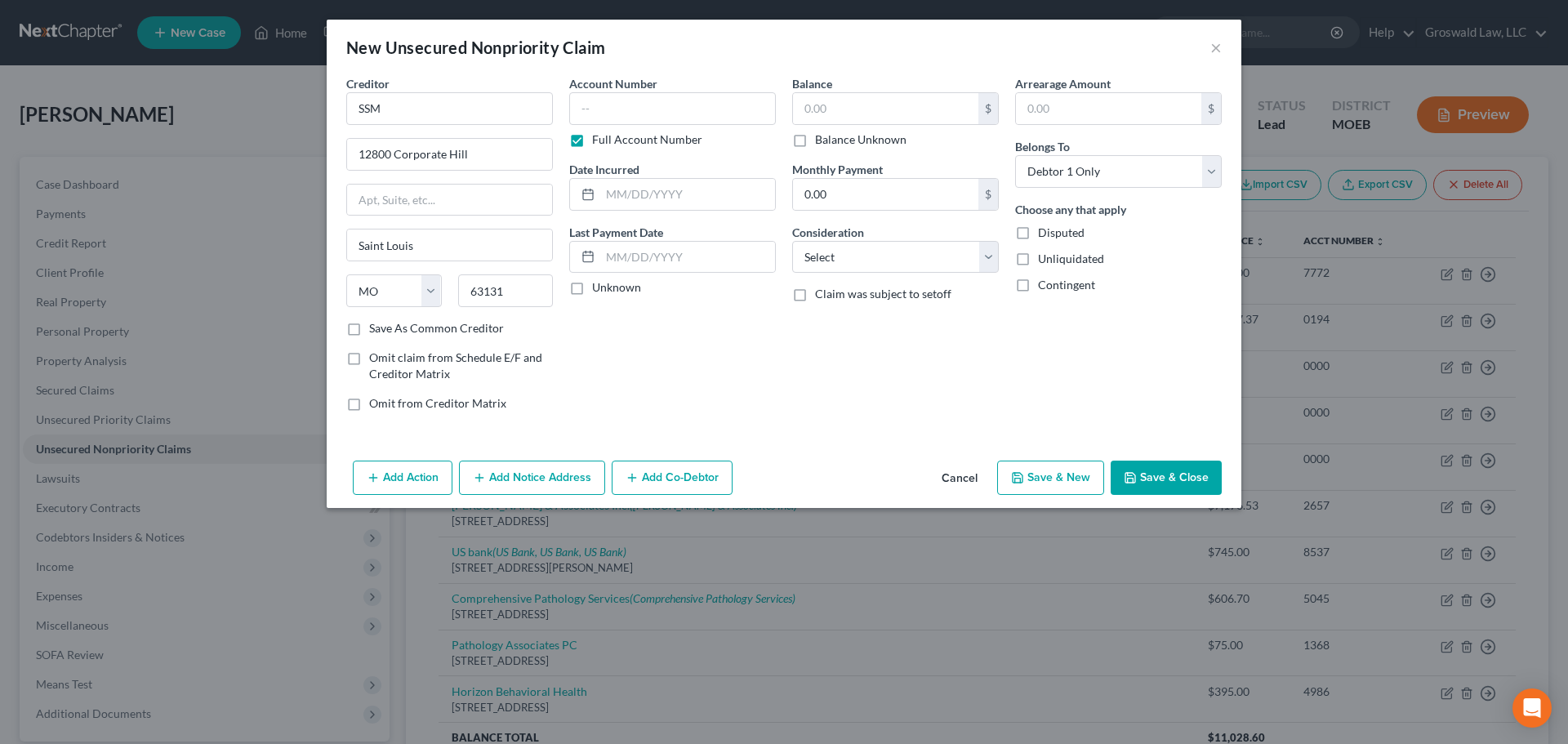
click at [561, 482] on button "Add Notice Address" at bounding box center [532, 478] width 146 height 35
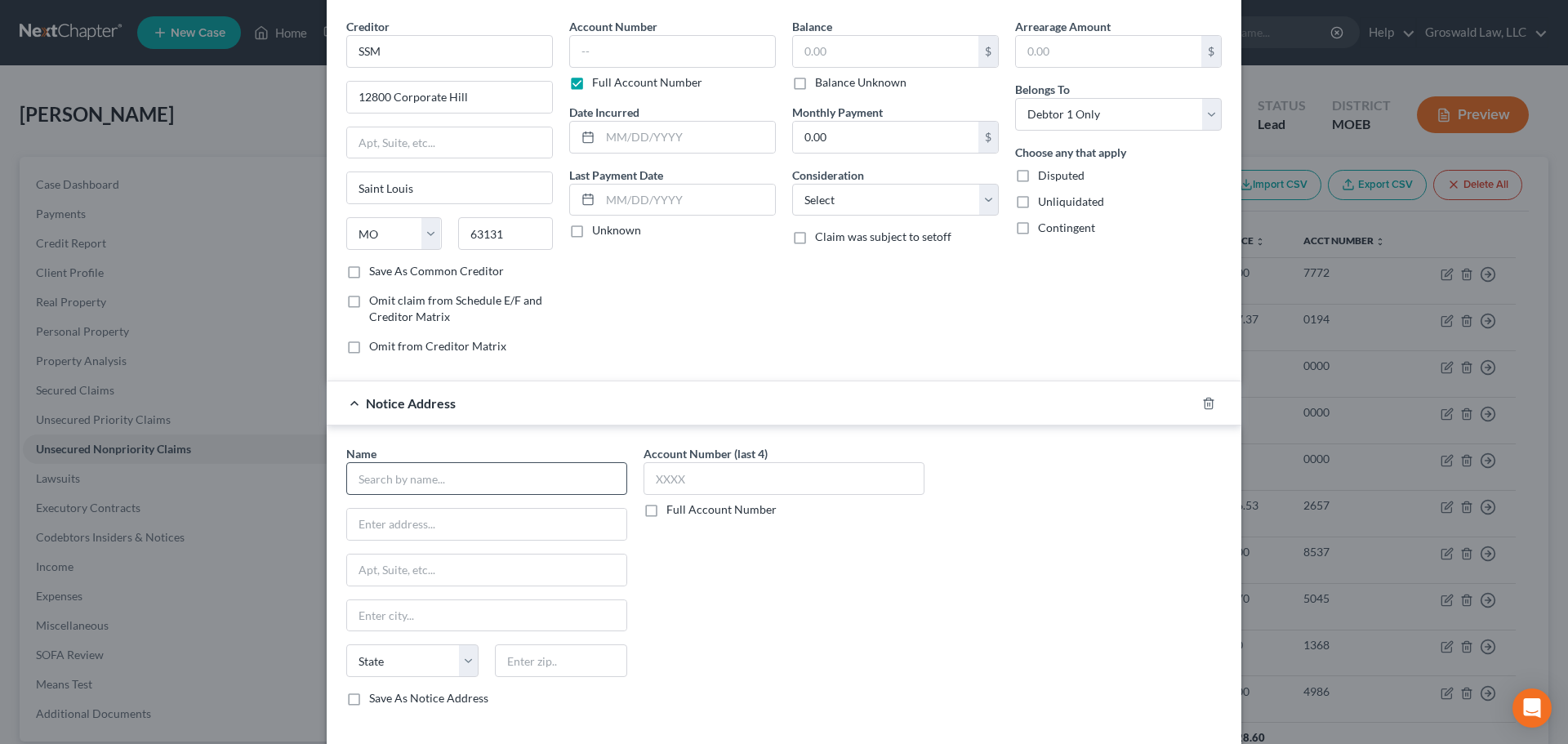
scroll to position [135, 0]
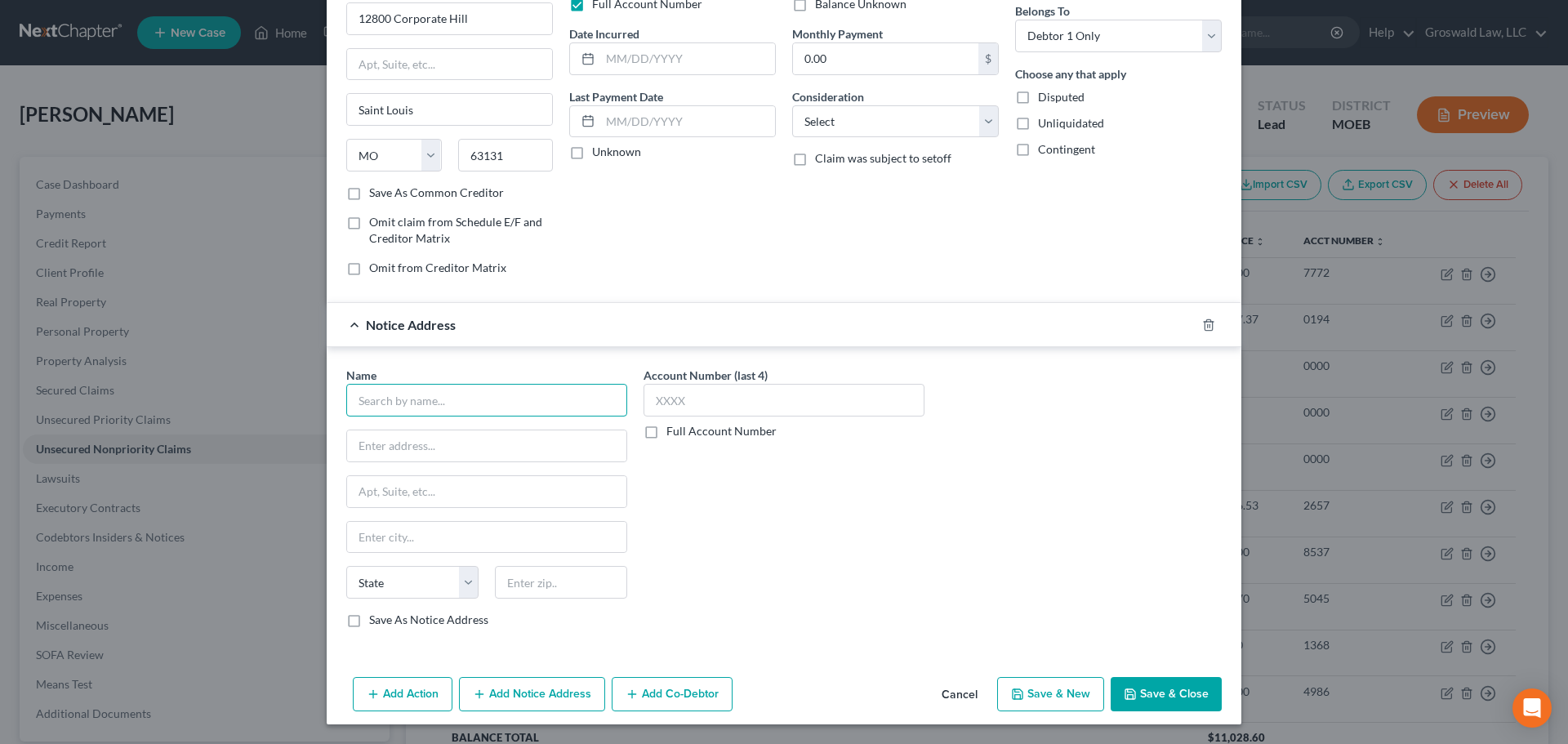
click at [444, 393] on input "text" at bounding box center [487, 400] width 281 height 33
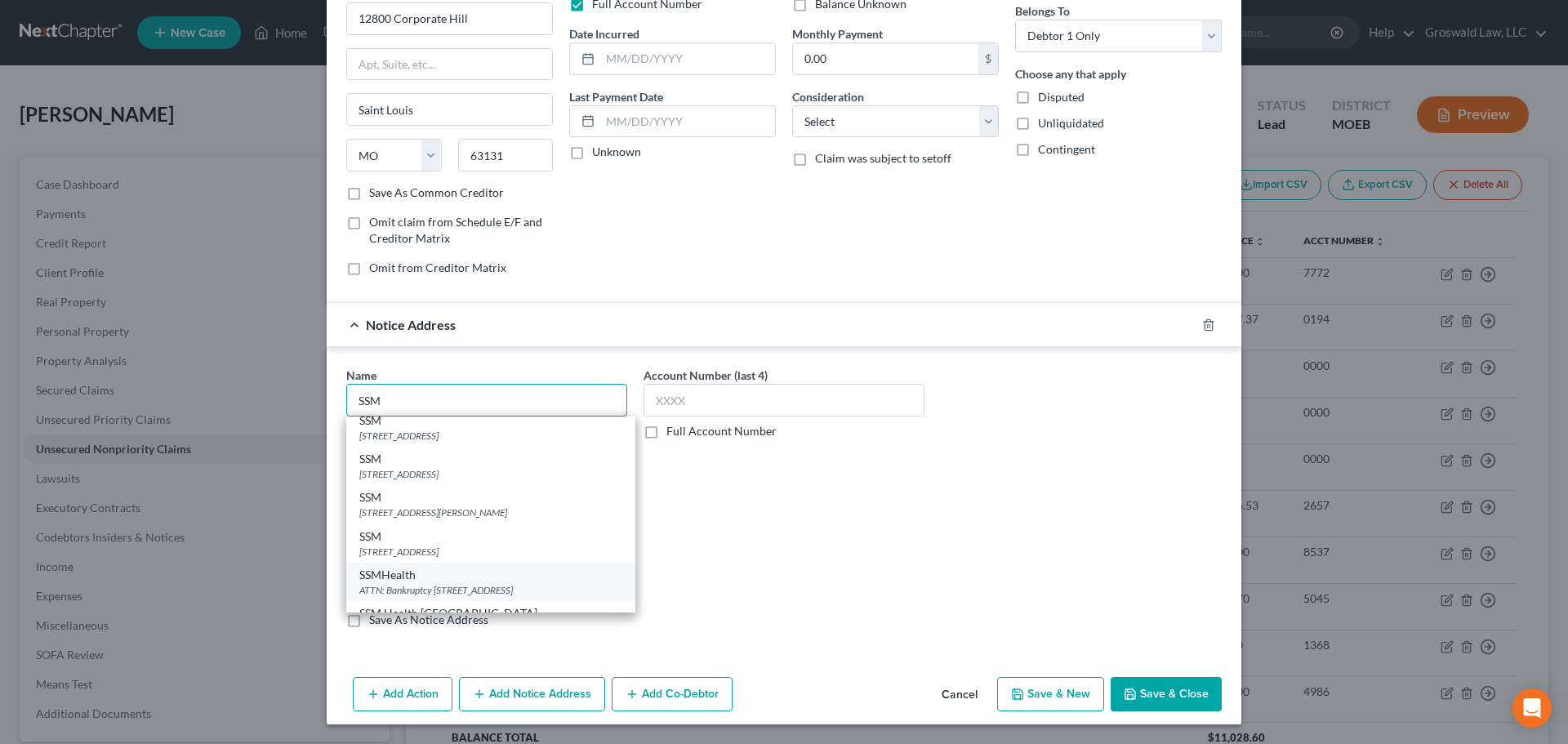
scroll to position [81, 0]
type input "SSM"
click at [428, 513] on div "PO Box 411997, Saint Louis, MO 63141" at bounding box center [491, 516] width 263 height 14
type input "PO Box 411997"
type input "Saint Louis"
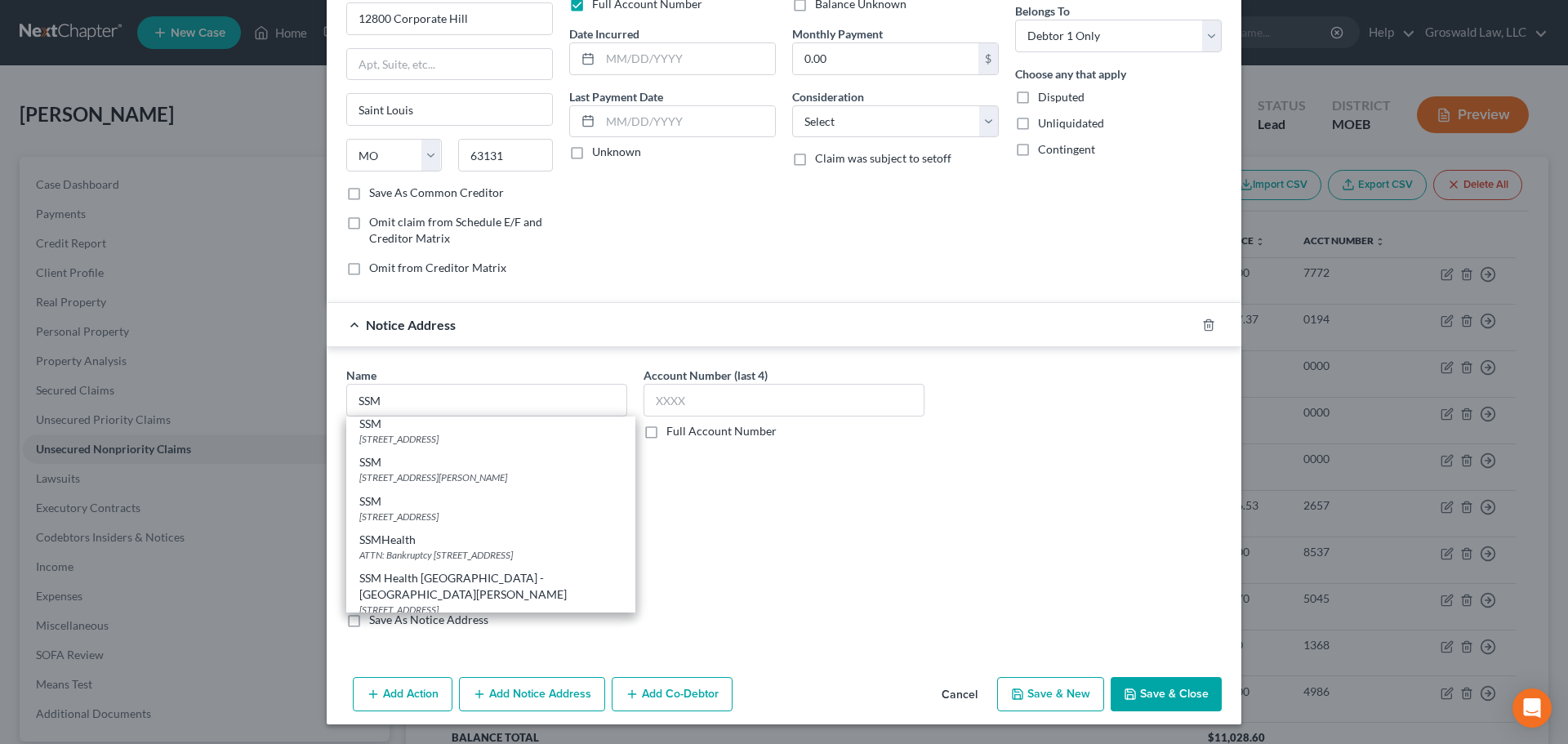
select select "26"
type input "63141"
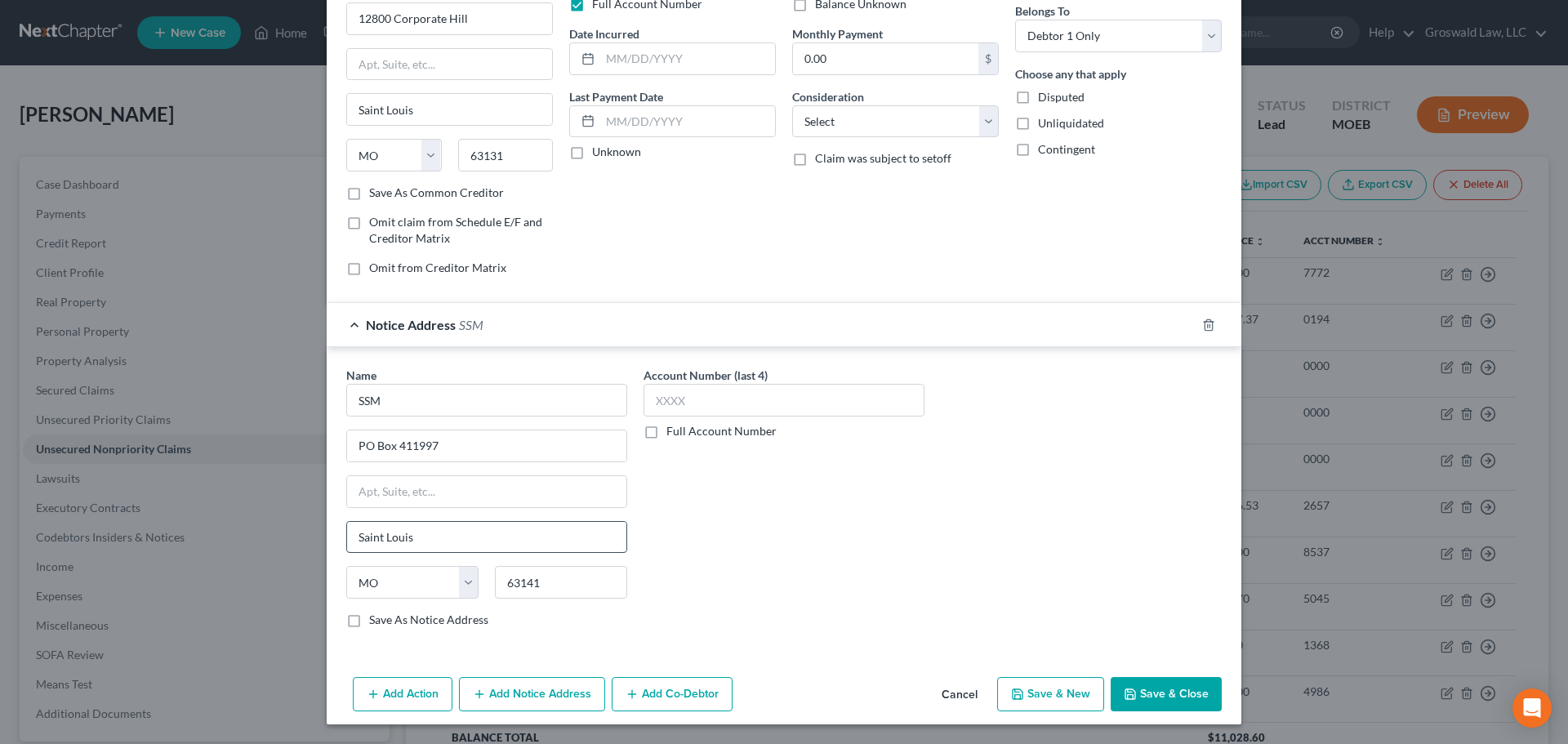
scroll to position [0, 0]
click at [509, 685] on button "Add Notice Address" at bounding box center [532, 694] width 146 height 35
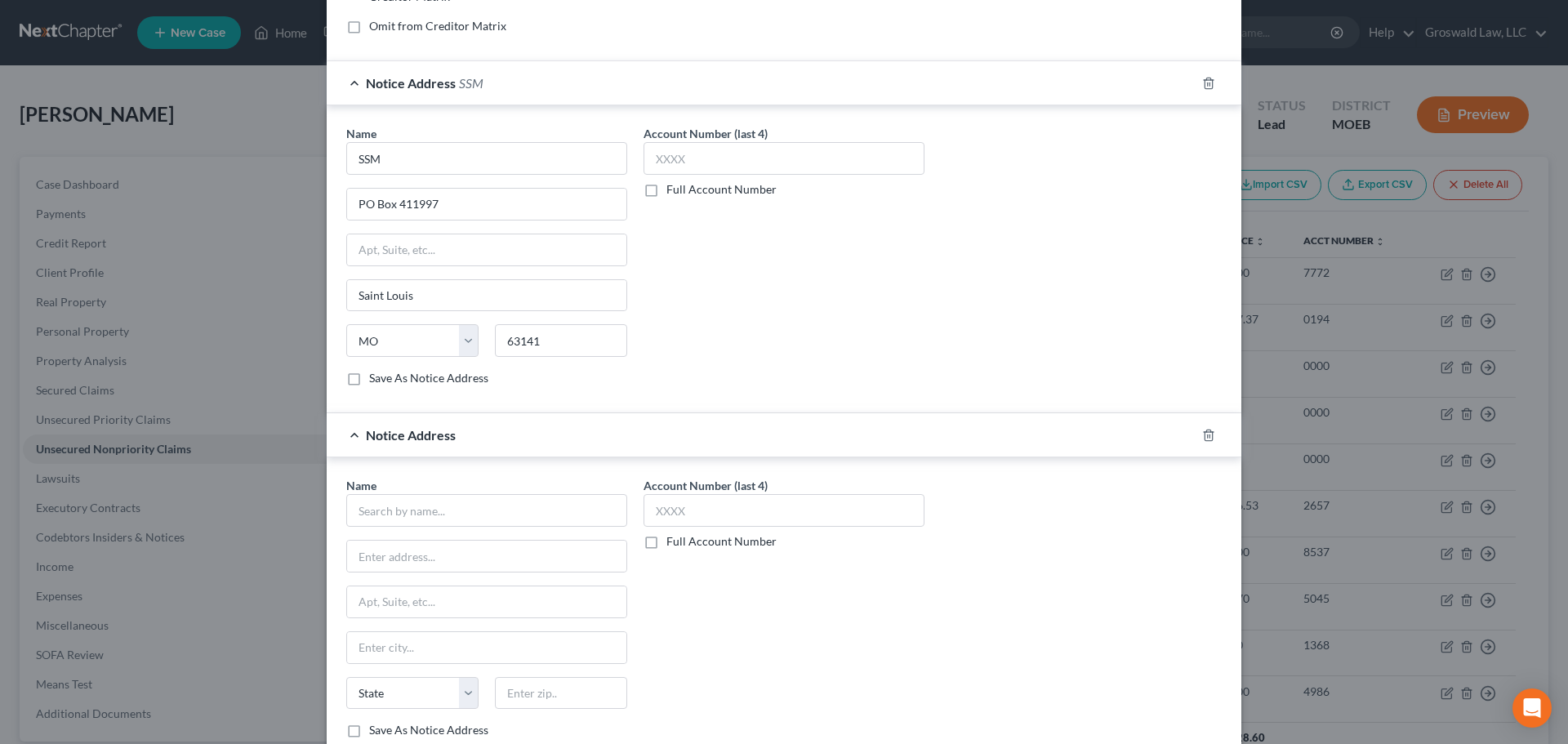
scroll to position [488, 0]
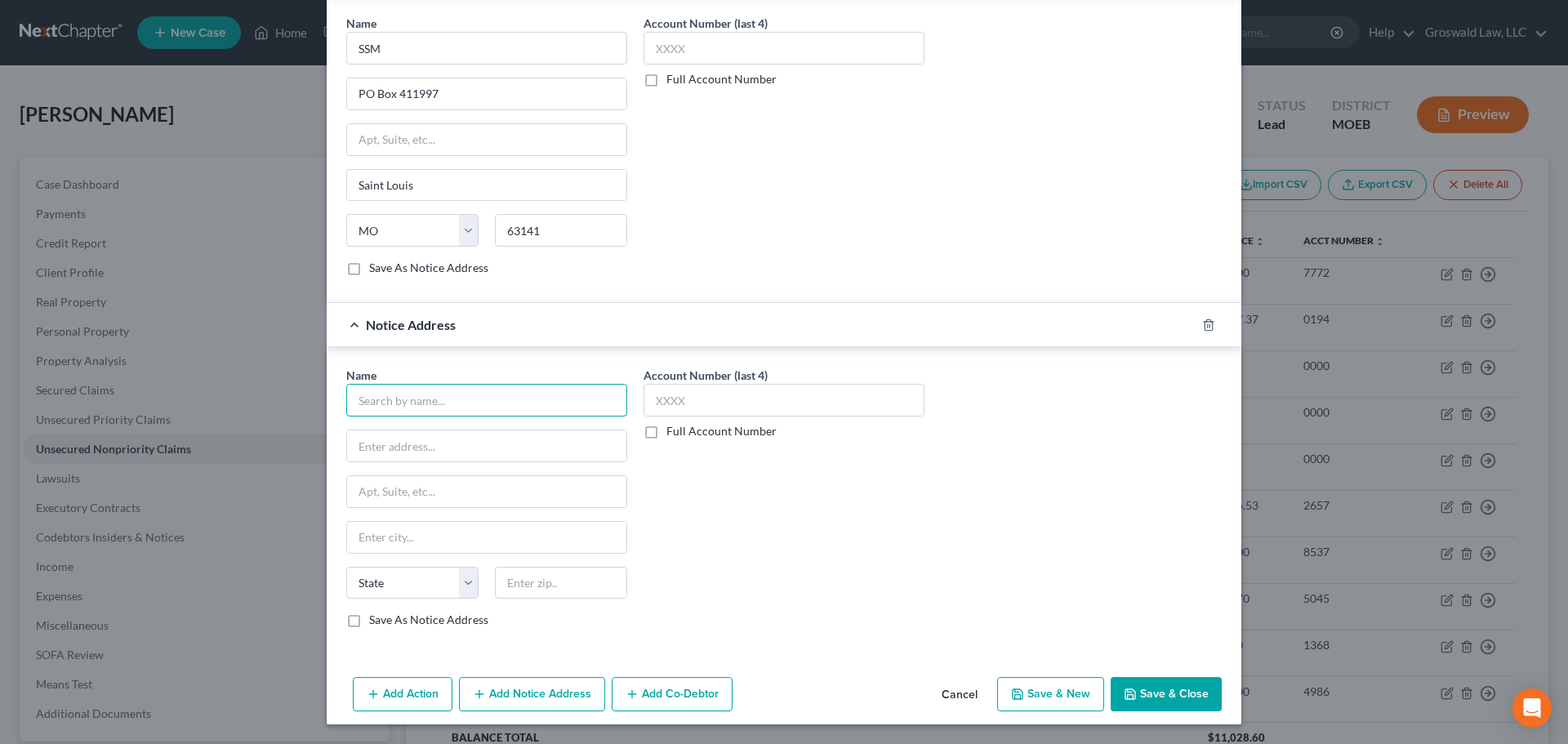
click at [443, 398] on input "text" at bounding box center [487, 400] width 281 height 33
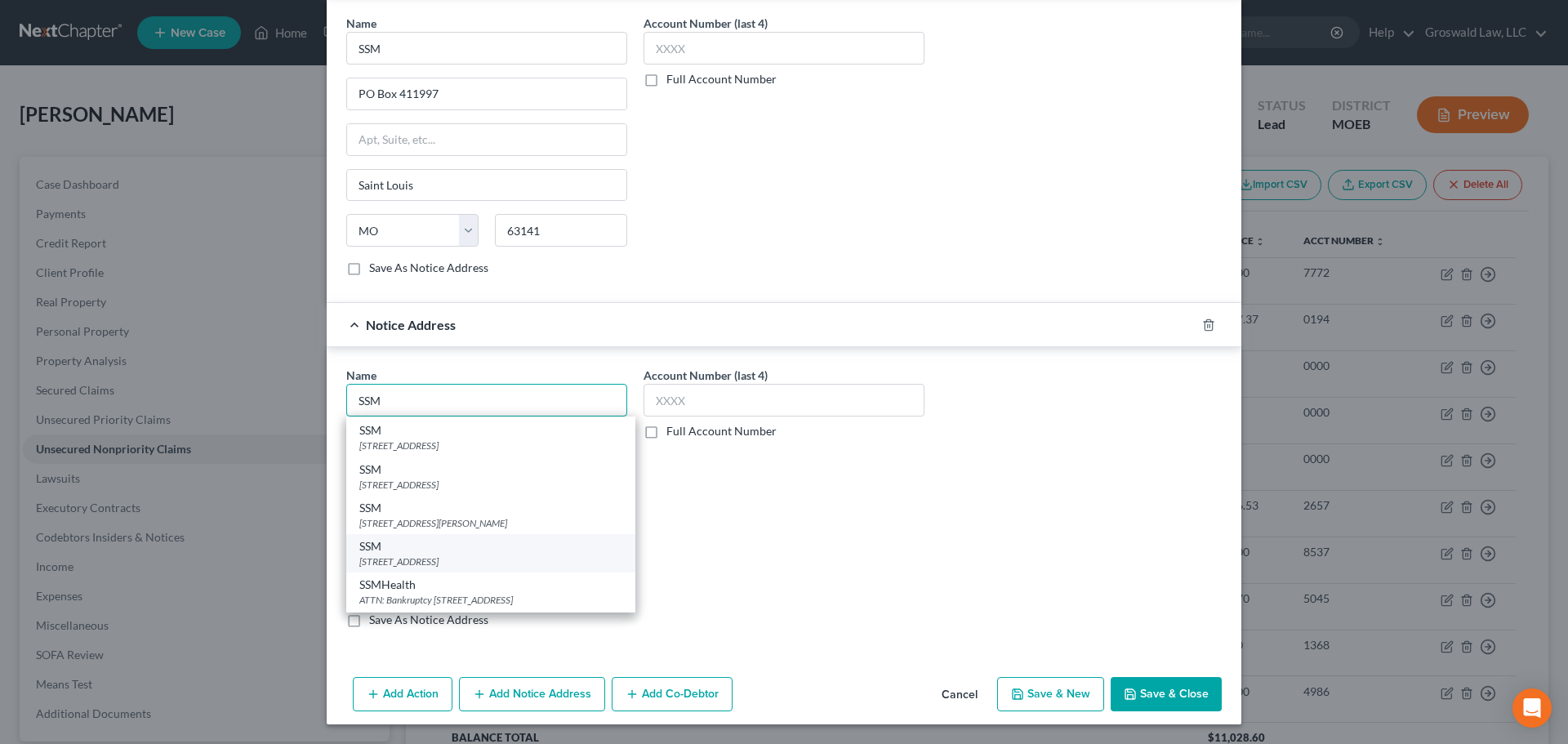
scroll to position [81, 0]
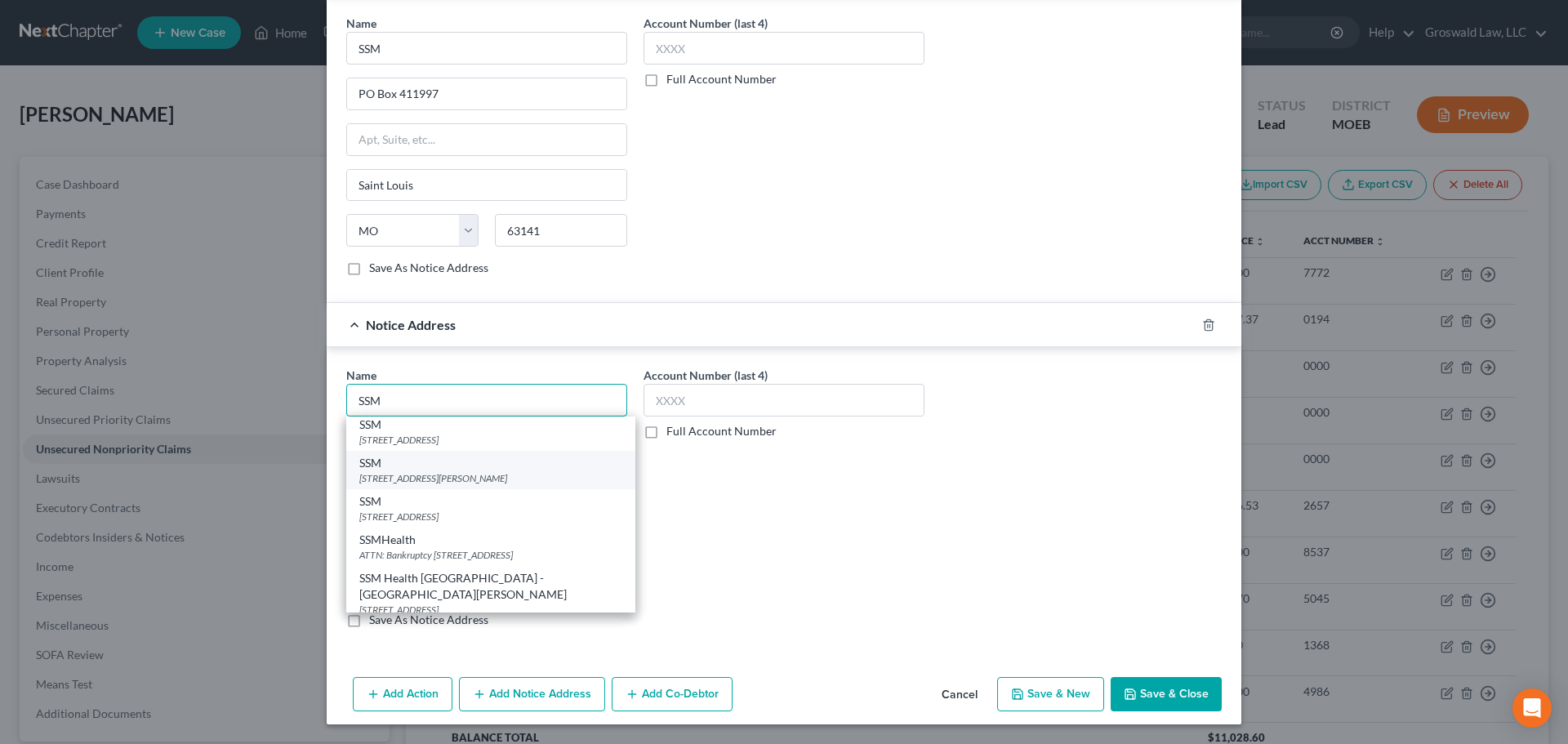
type input "SSM"
click at [491, 479] on div "3221 McKelvey Blvd suite 301, Bridgeton, MO 63044" at bounding box center [491, 478] width 263 height 14
type input "3221 McKelvey Blvd"
type input "suite 301"
type input "Bridgeton"
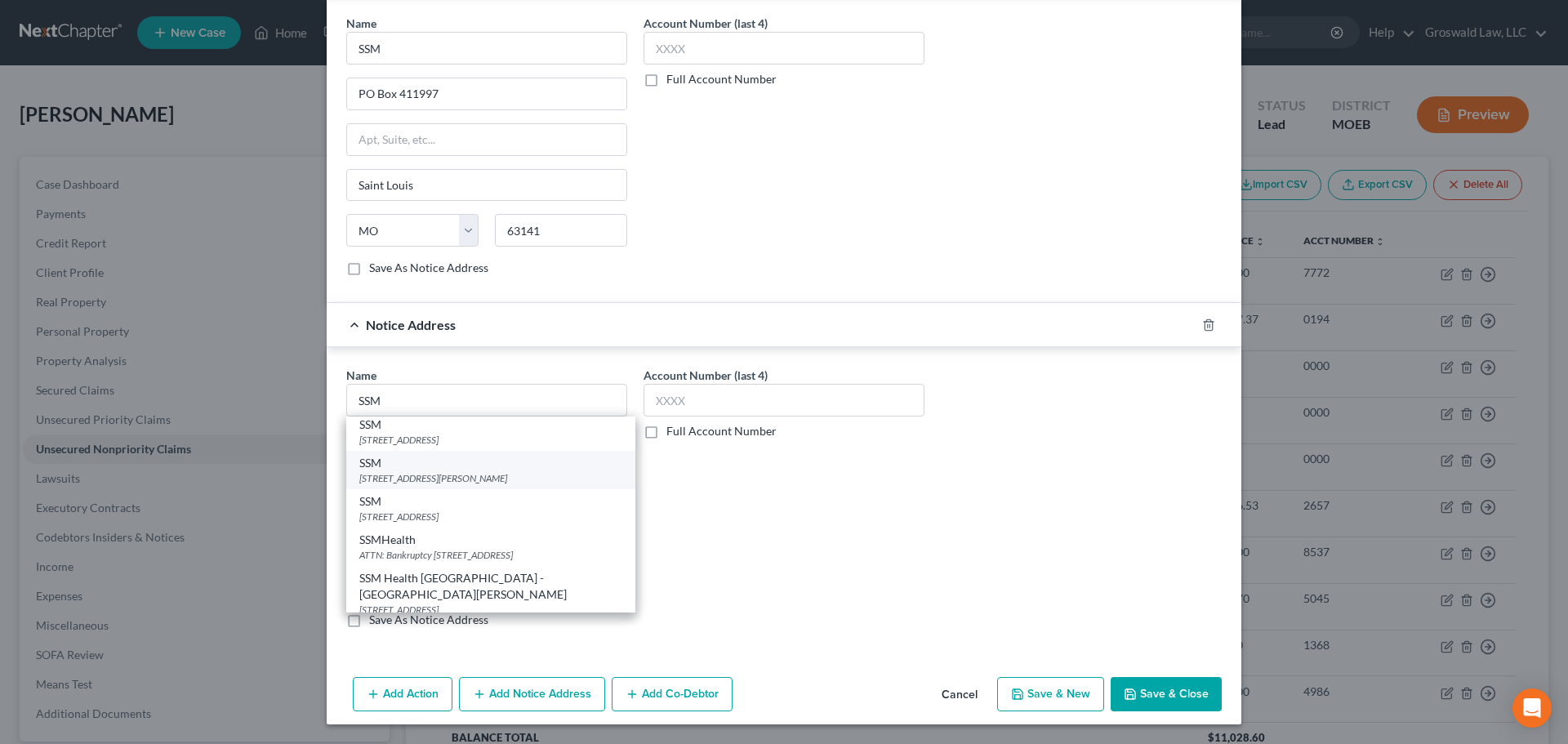
select select "26"
type input "63044"
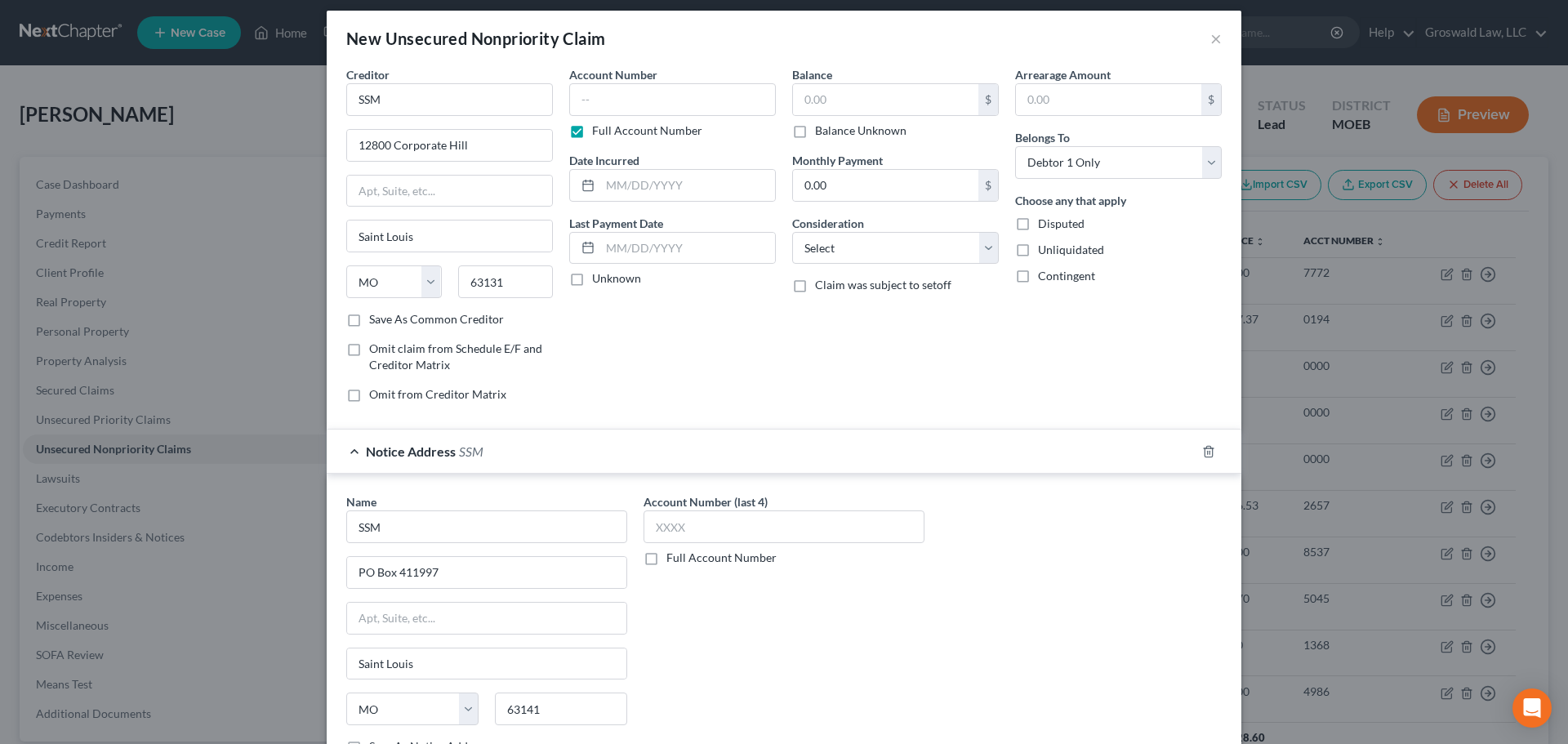
scroll to position [0, 0]
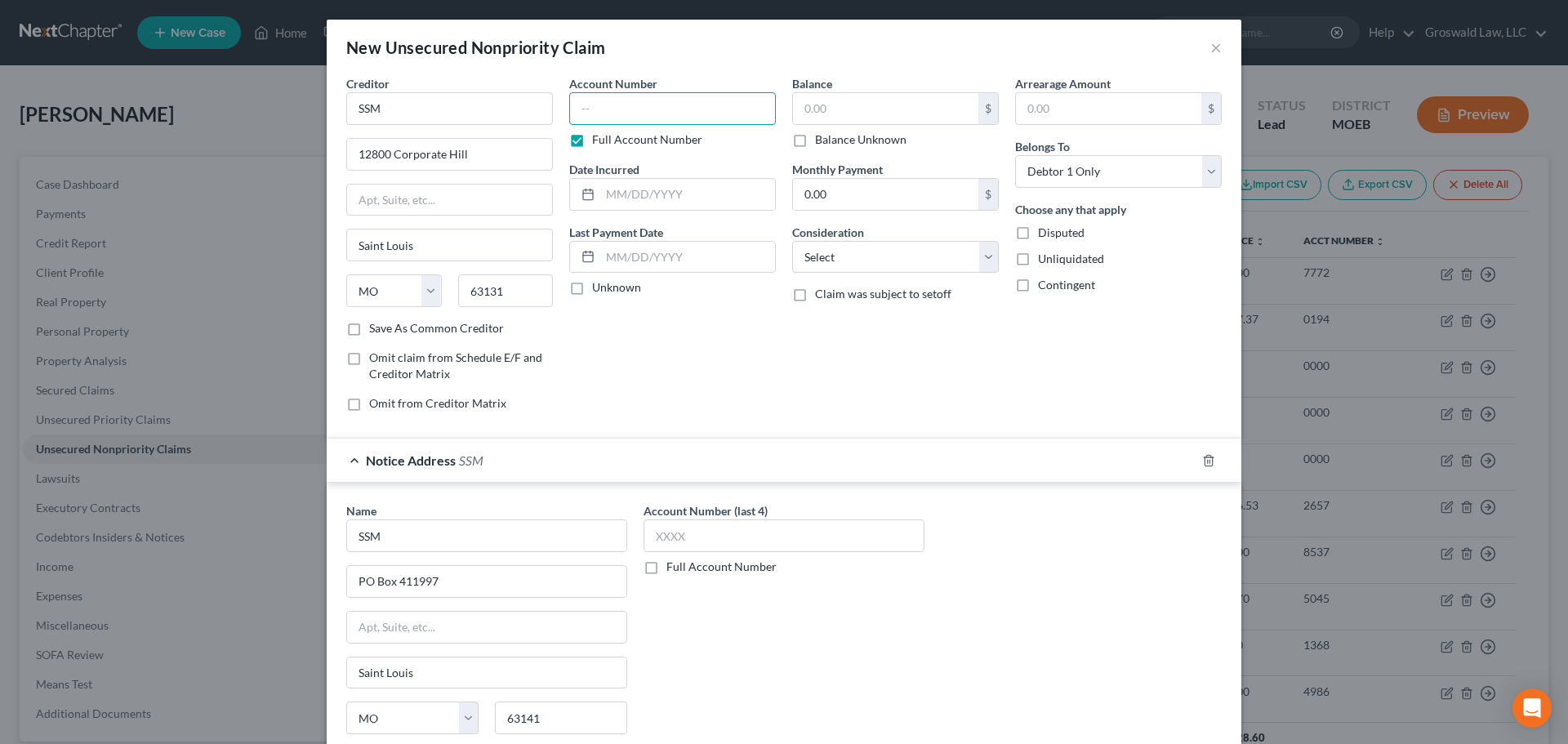
click at [658, 117] on input "text" at bounding box center [672, 109] width 206 height 33
type input "4027"
type input "2024"
type input "8,958.48"
click at [859, 254] on select "Select Cable / Satellite Services Collection Agency Credit Card Debt Debt Couns…" at bounding box center [895, 257] width 206 height 33
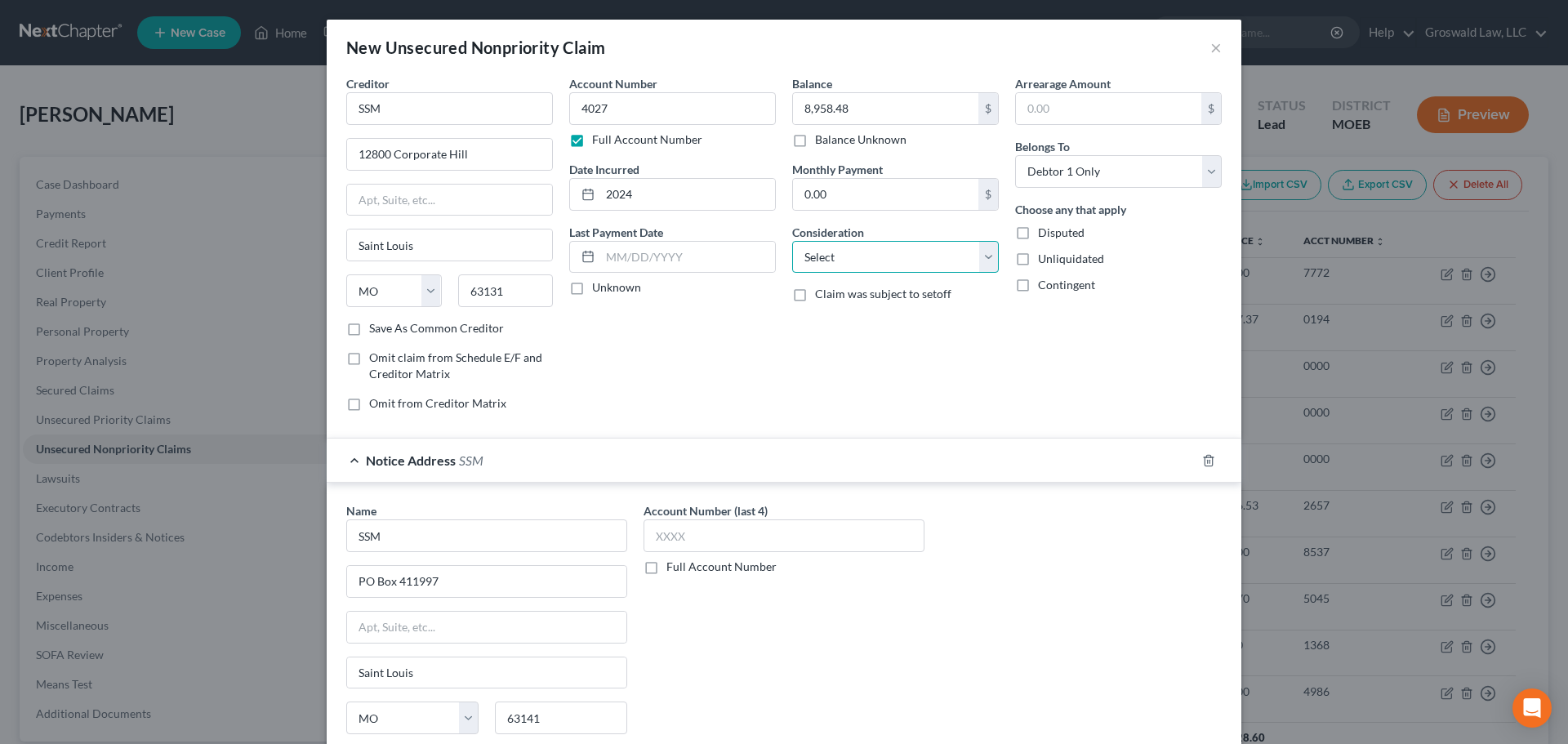
select select "9"
click at [792, 241] on select "Select Cable / Satellite Services Collection Agency Credit Card Debt Debt Couns…" at bounding box center [895, 257] width 206 height 33
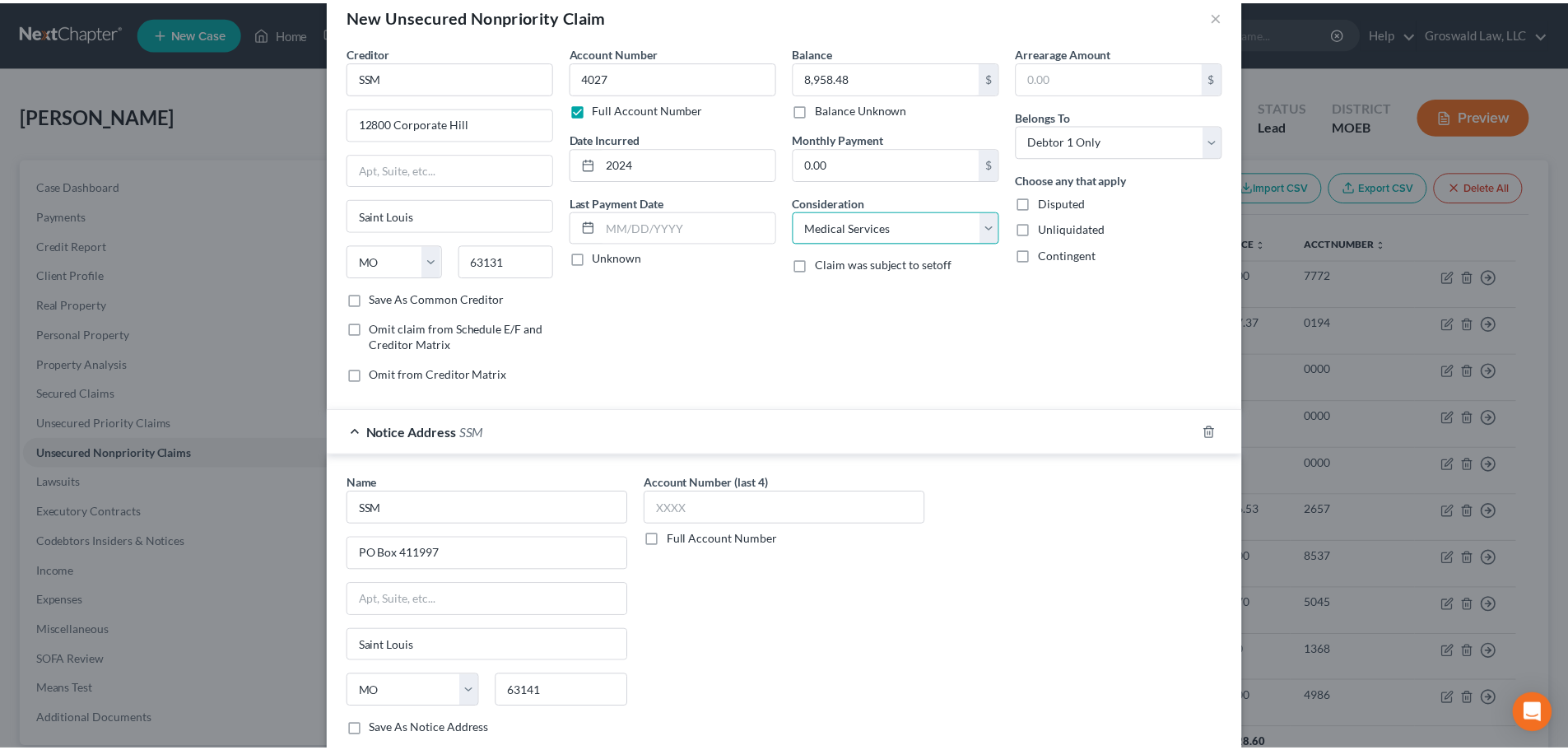
scroll to position [492, 0]
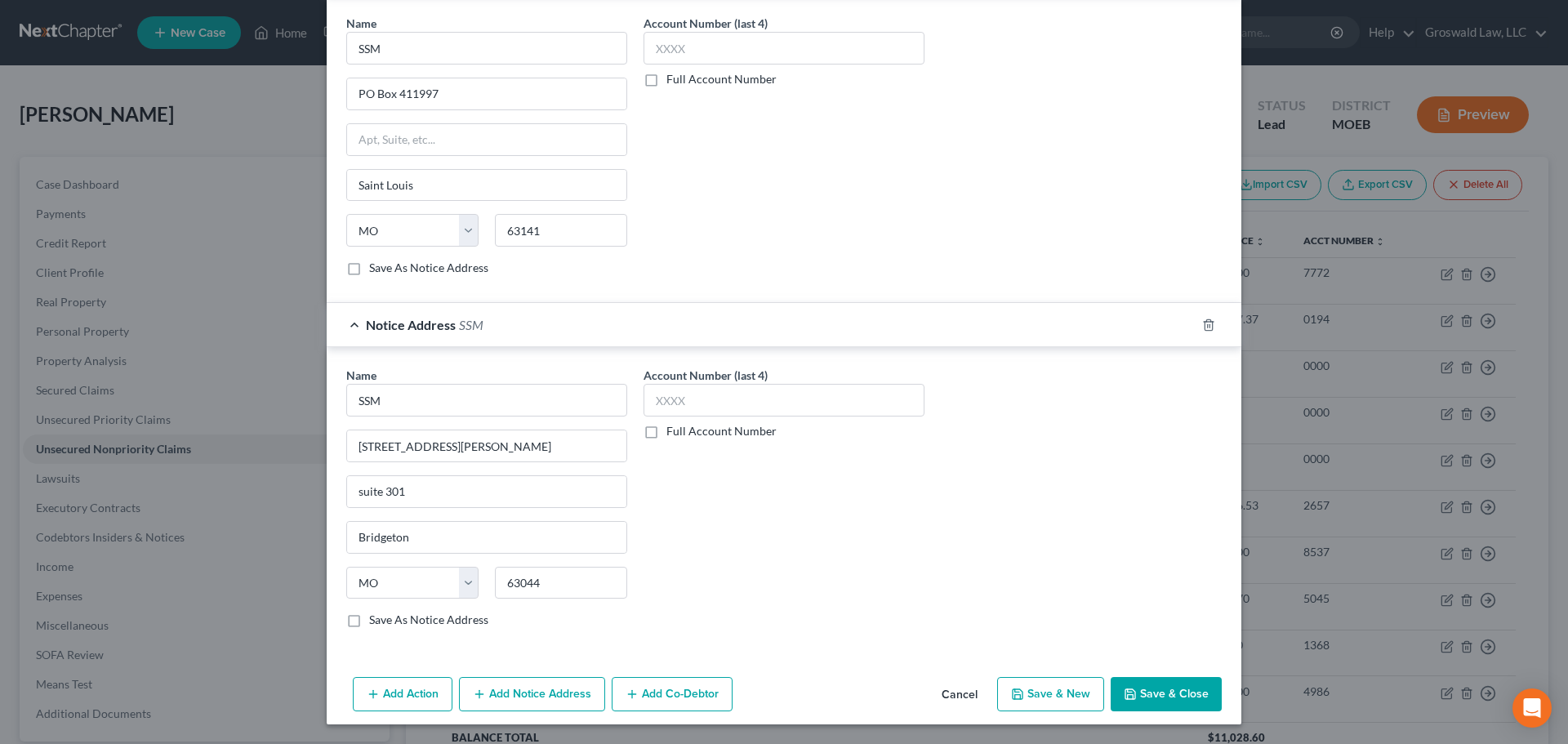
click at [1137, 692] on button "Save & Close" at bounding box center [1166, 694] width 111 height 35
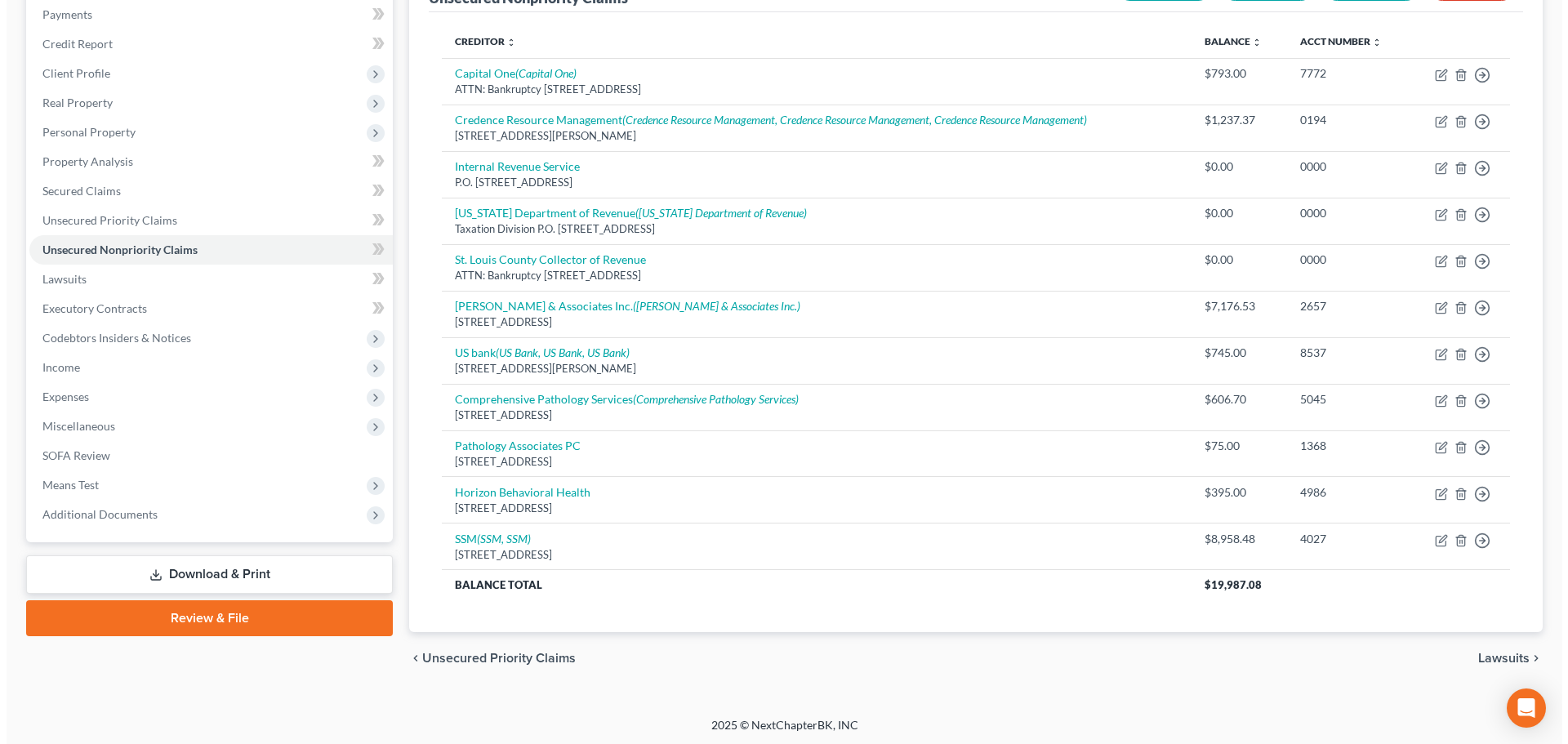
scroll to position [202, 0]
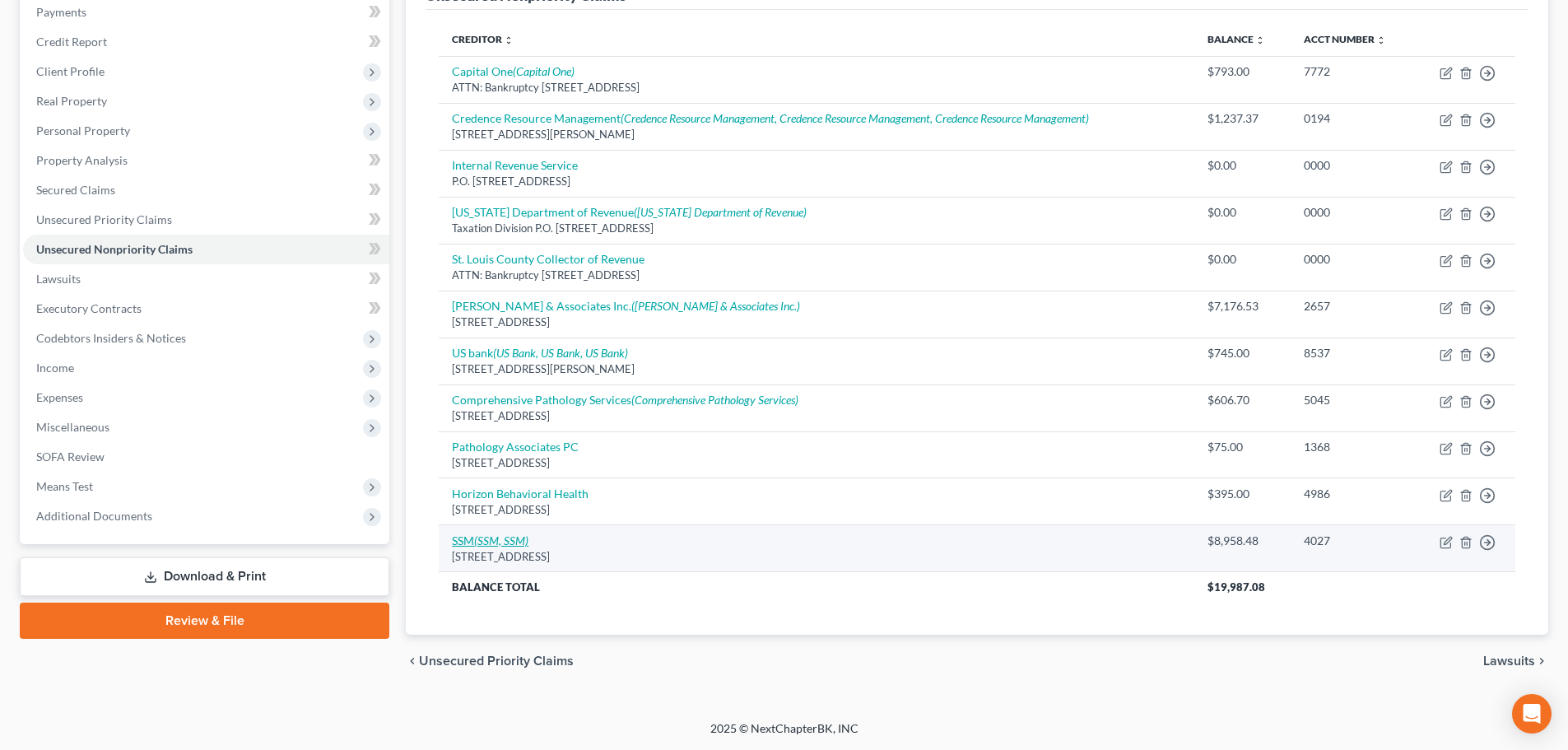
click at [527, 541] on icon "(SSM, SSM)" at bounding box center [501, 540] width 54 height 14
select select "26"
select select "9"
select select "0"
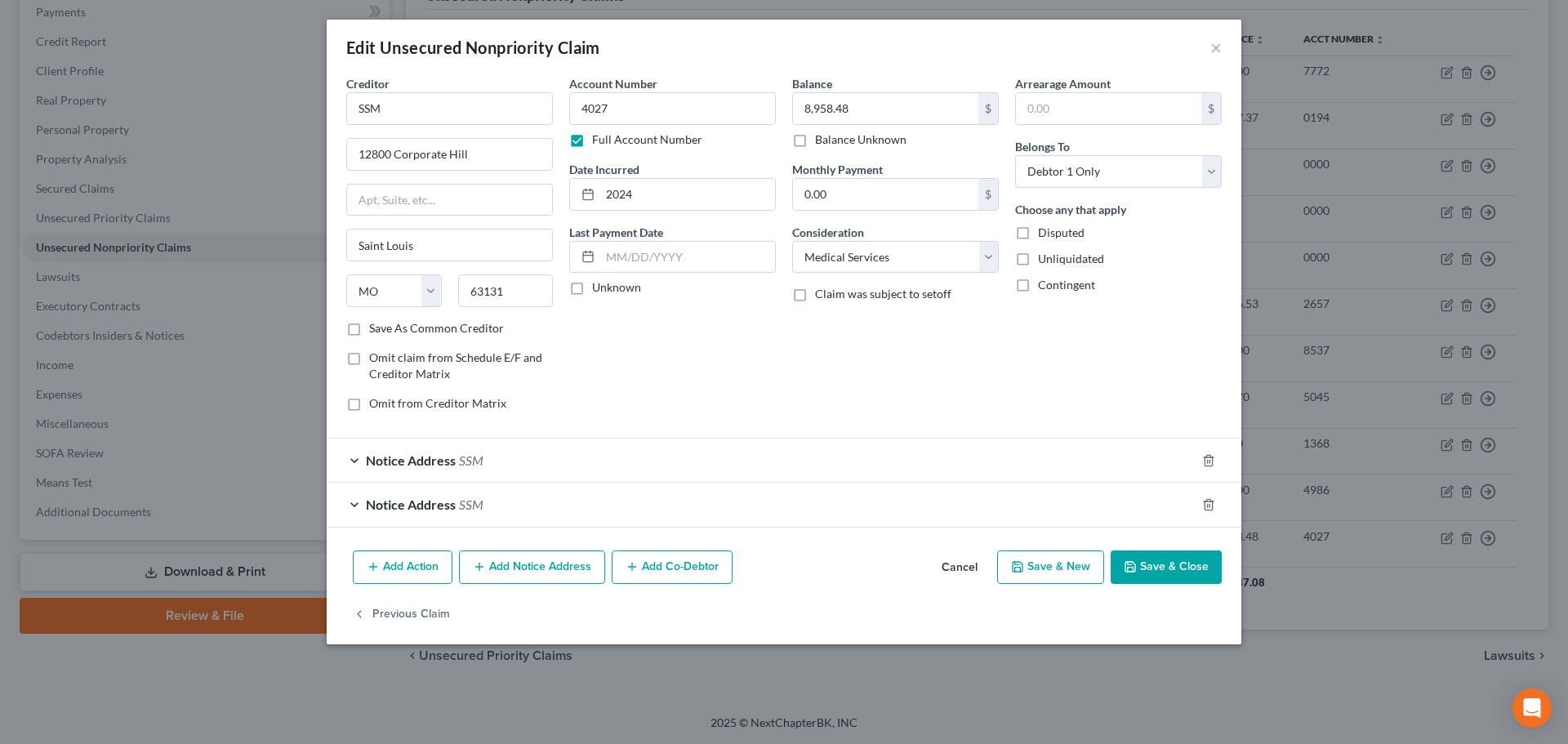
click at [541, 568] on button "Add Notice Address" at bounding box center [532, 567] width 146 height 35
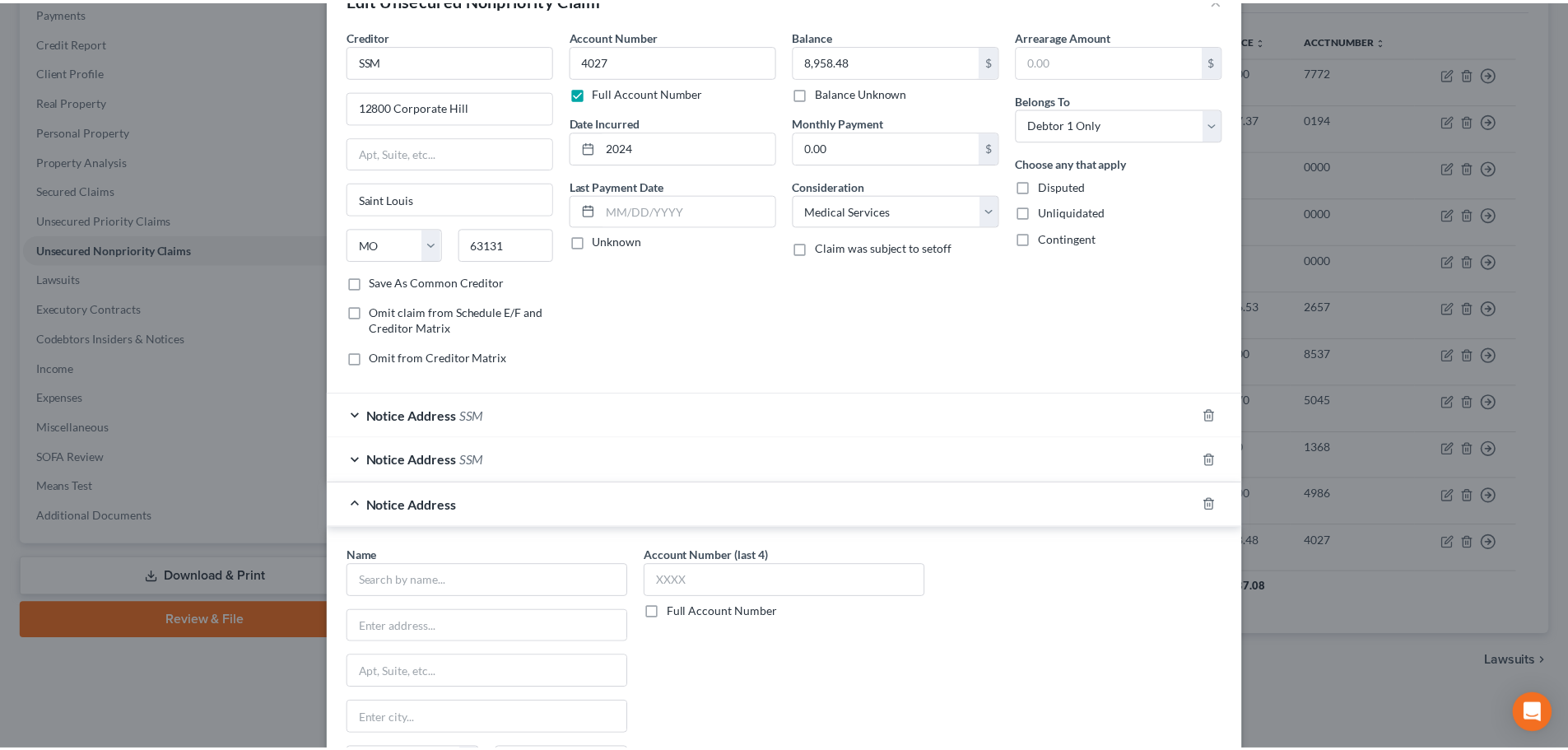
scroll to position [273, 0]
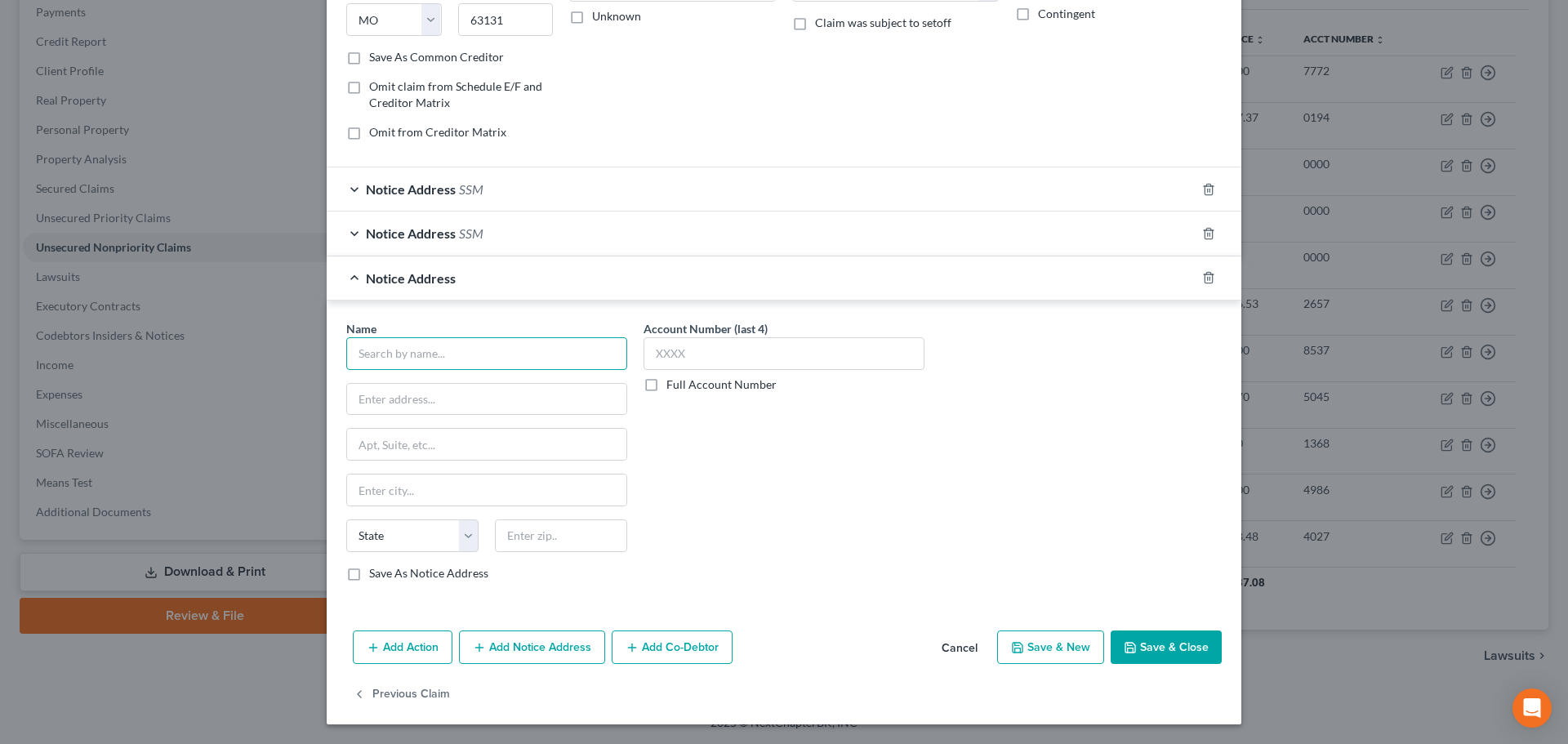
click at [425, 353] on input "text" at bounding box center [487, 353] width 281 height 33
click at [448, 395] on div "ATTN: Bankruptcy 14141 Southwest FWY, Ste. 300, Sugar Land, TX 77478" at bounding box center [444, 398] width 170 height 14
type input "ARStrat"
type input "ATTN: Bankruptcy"
type input "14141 Southwest FWY, Ste. 300"
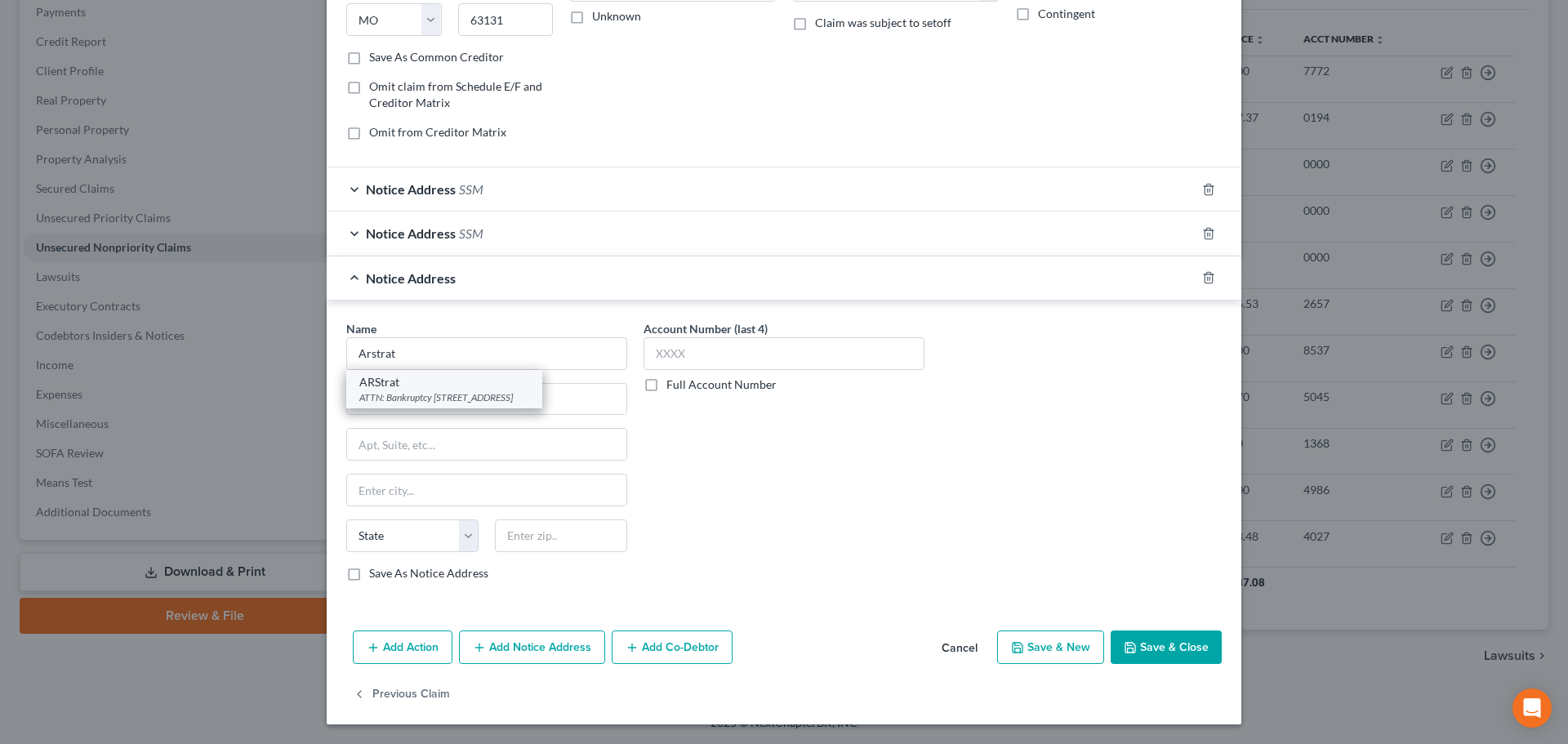
type input "Sugar Land"
select select "45"
type input "77478"
click at [1205, 651] on button "Save & Close" at bounding box center [1166, 648] width 111 height 35
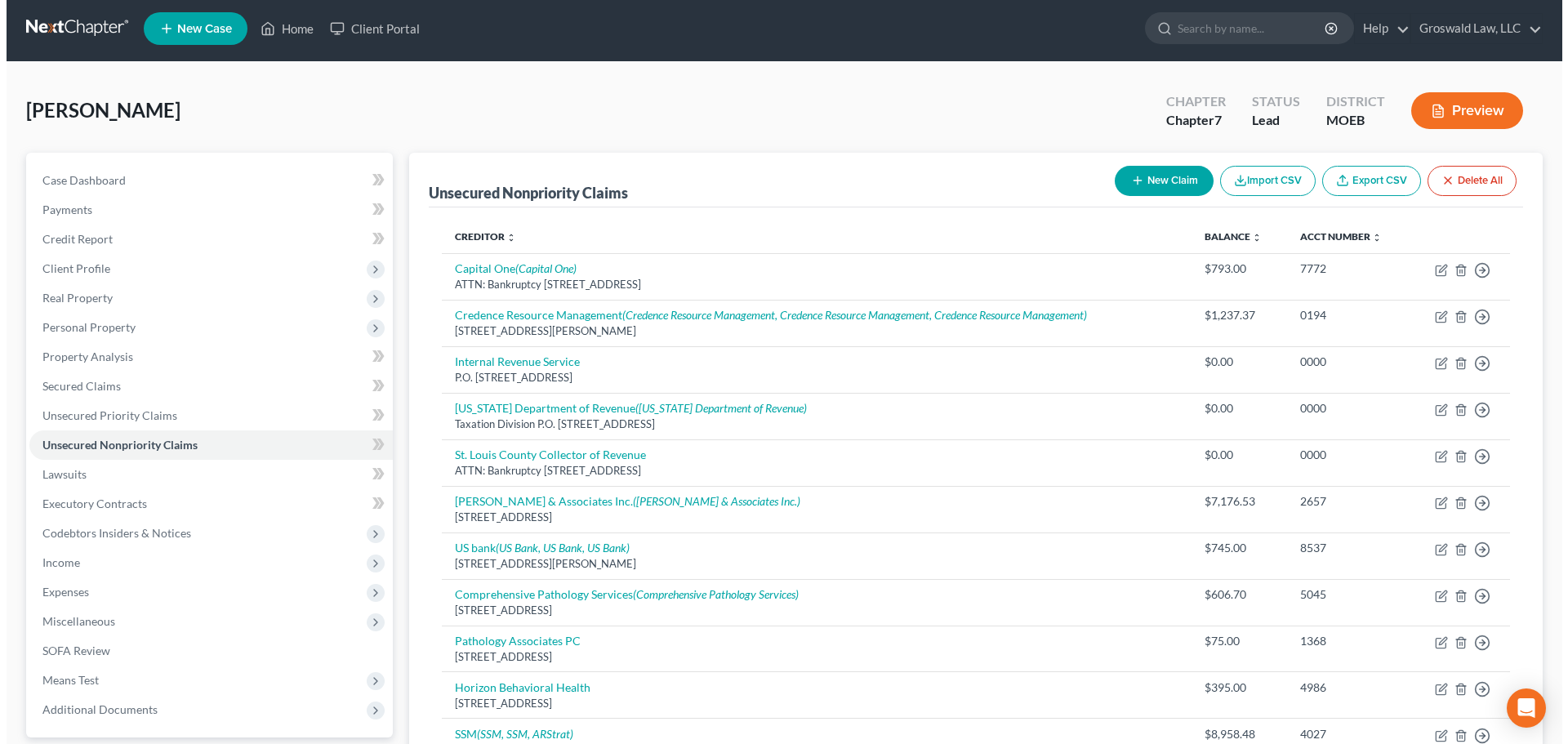
scroll to position [0, 0]
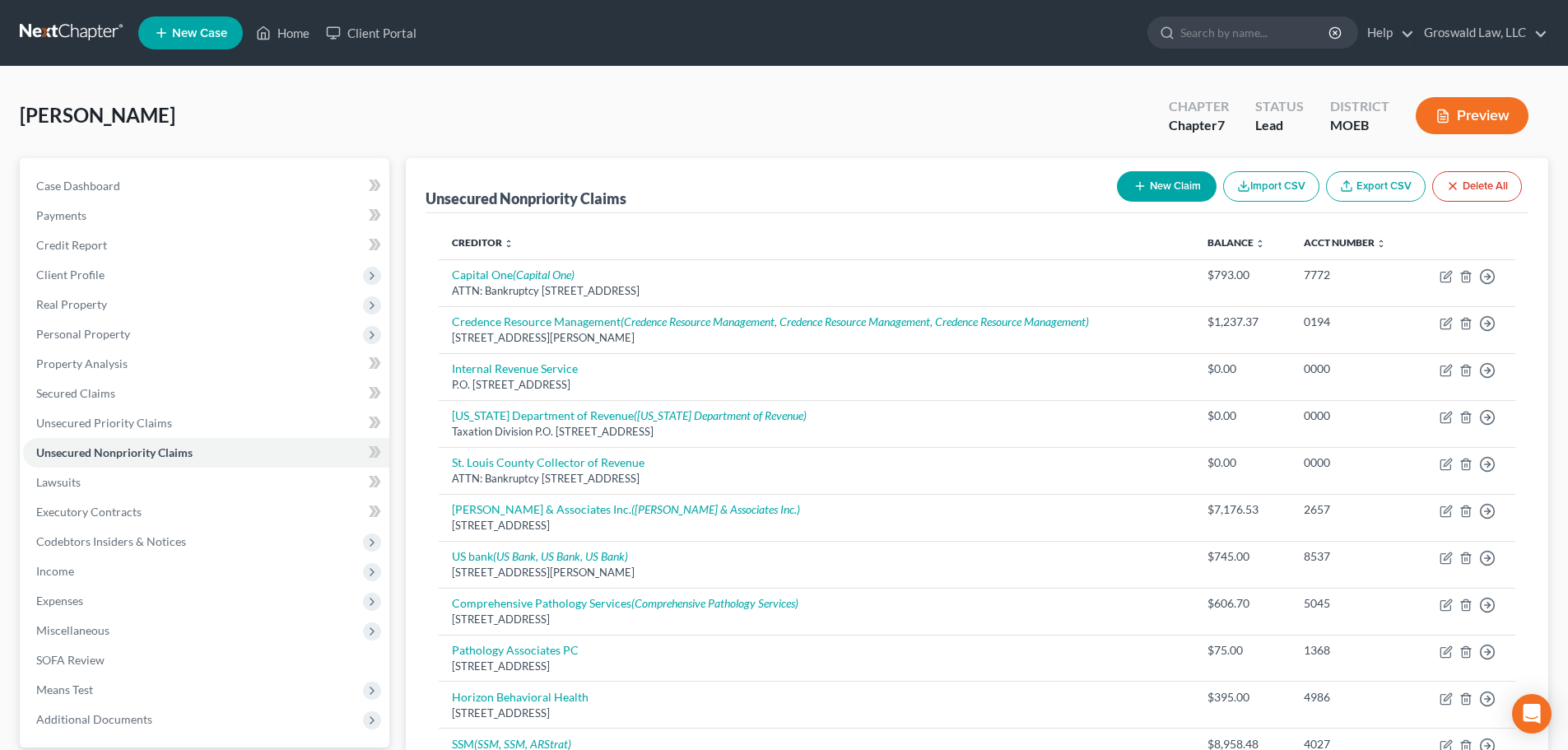
click at [1177, 181] on button "New Claim" at bounding box center [1166, 186] width 100 height 31
select select "0"
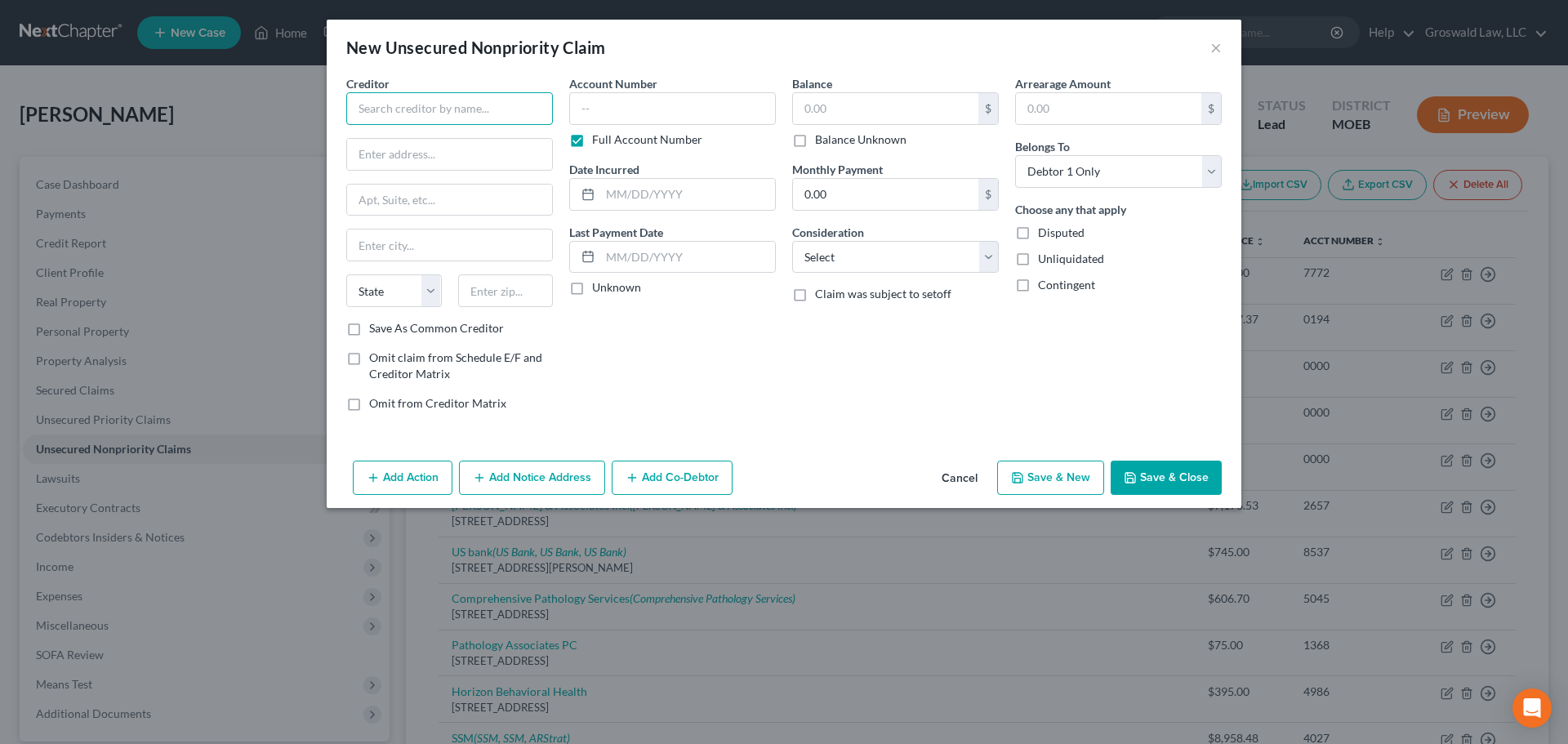
click at [416, 95] on input "text" at bounding box center [450, 109] width 206 height 33
type input "Abbot EMS"
click at [384, 151] on input "PO BOx 8712" at bounding box center [450, 154] width 205 height 31
type input "PO Box 8712"
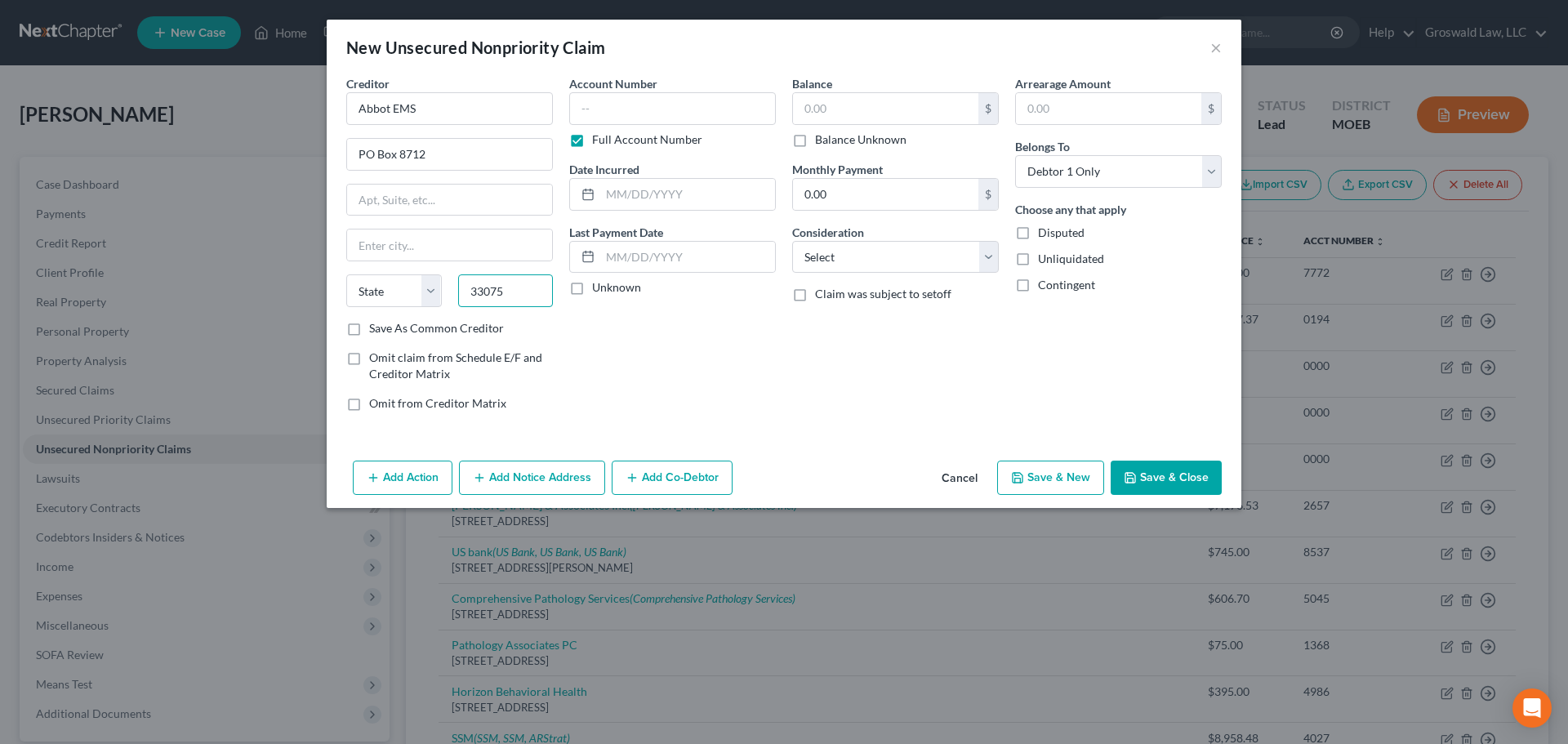
type input "33075"
type input "Pompano Beach"
select select "9"
type input "4726"
type input "2024"
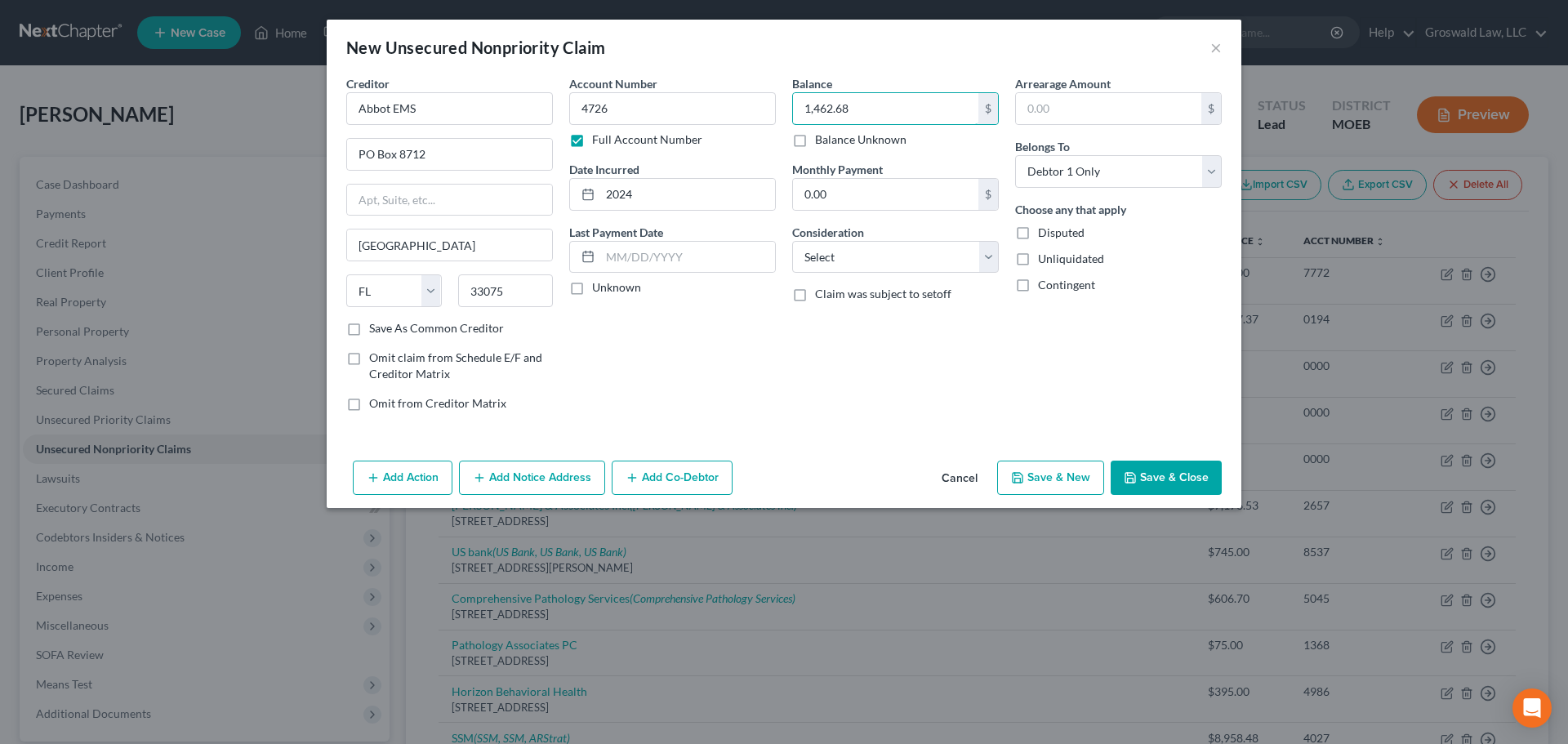
type input "1,462.68"
select select "9"
click at [551, 476] on button "Add Notice Address" at bounding box center [532, 478] width 146 height 35
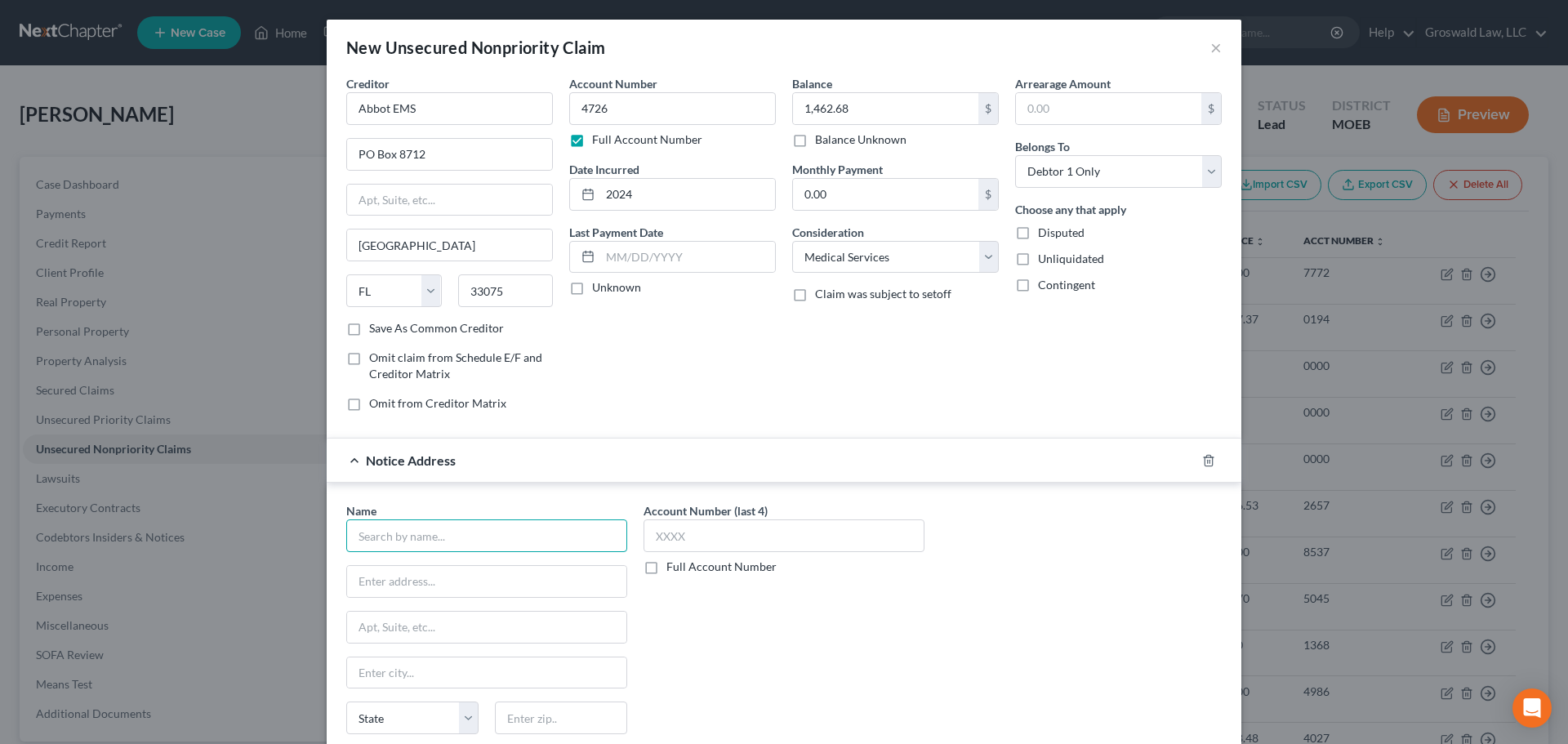
click at [516, 532] on input "text" at bounding box center [487, 536] width 281 height 33
type input "z"
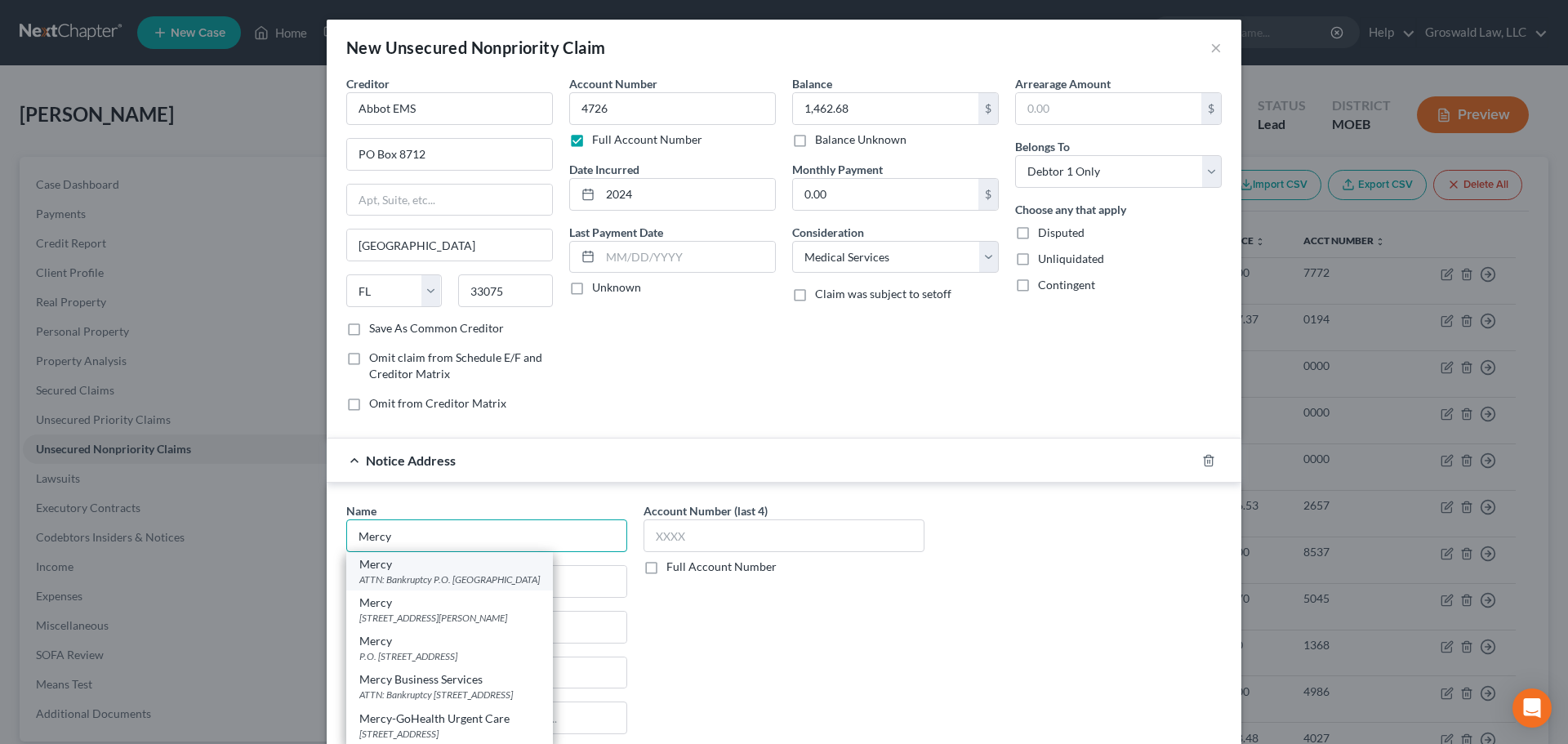
type input "Mercy"
click at [492, 581] on div "ATTN: Bankruptcy P.O. Box 505557, Saint Louis, MO 63150" at bounding box center [450, 579] width 180 height 14
type input "ATTN: Bankruptcy"
type input "P.O. Box 505557"
type input "Saint Louis"
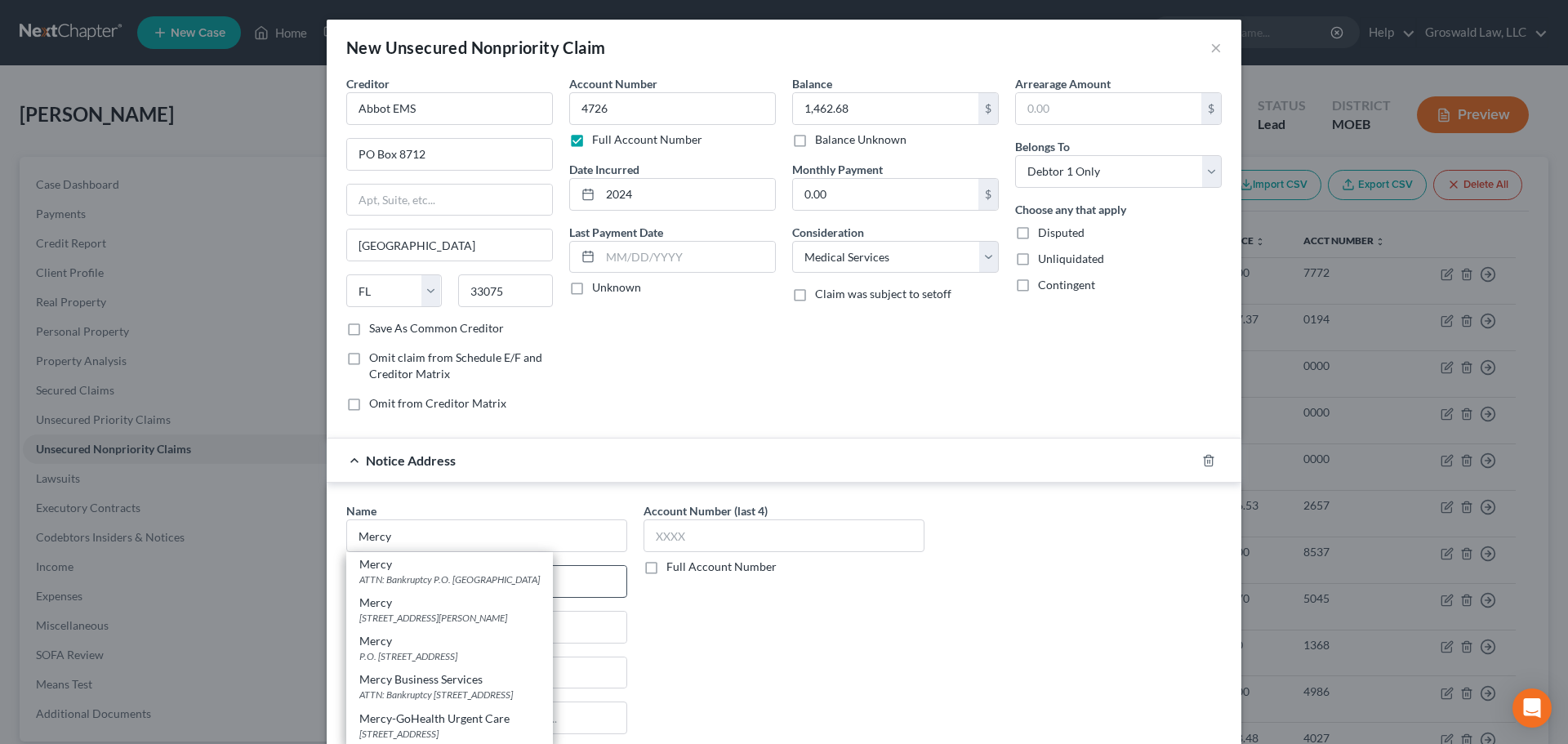
select select "26"
type input "63150"
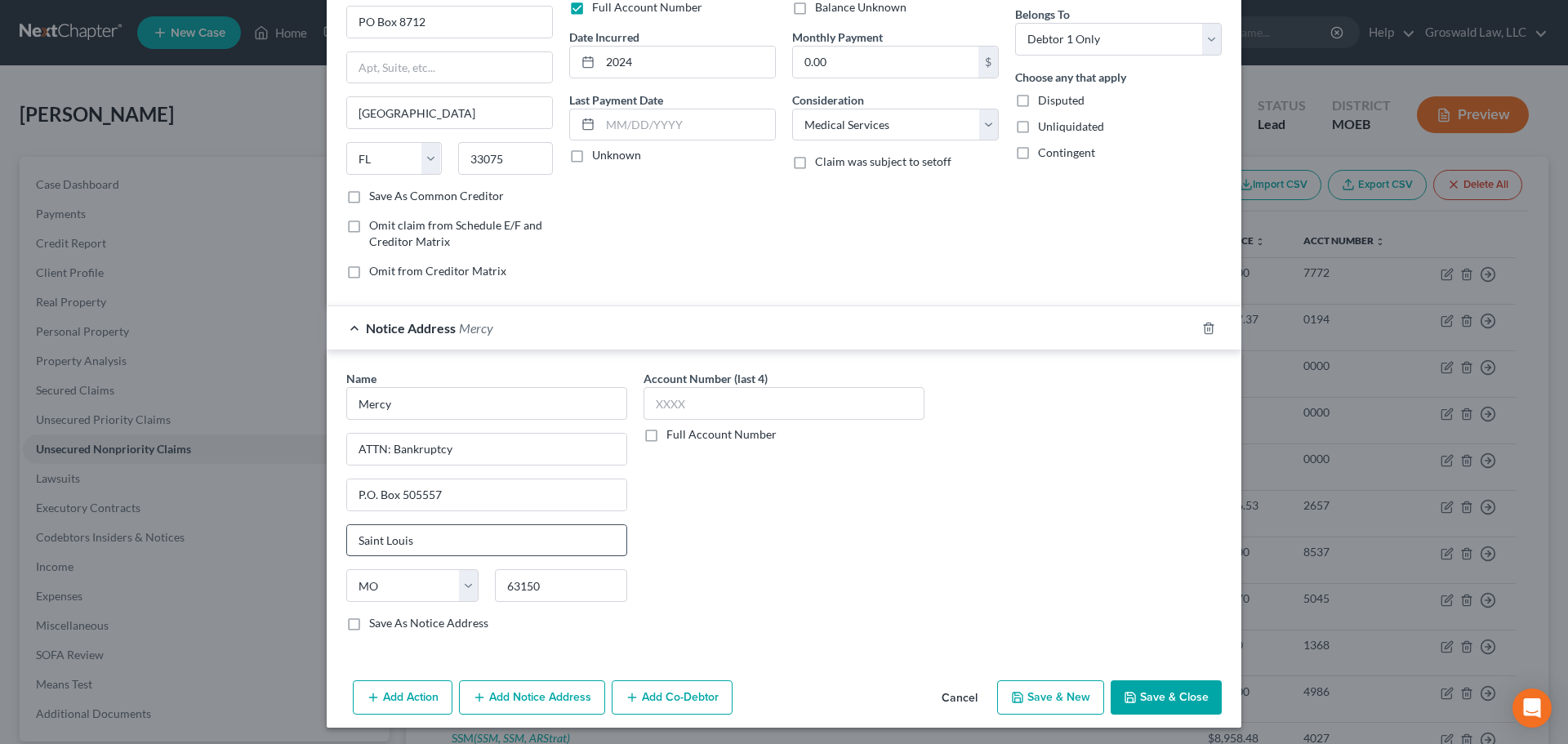
scroll to position [135, 0]
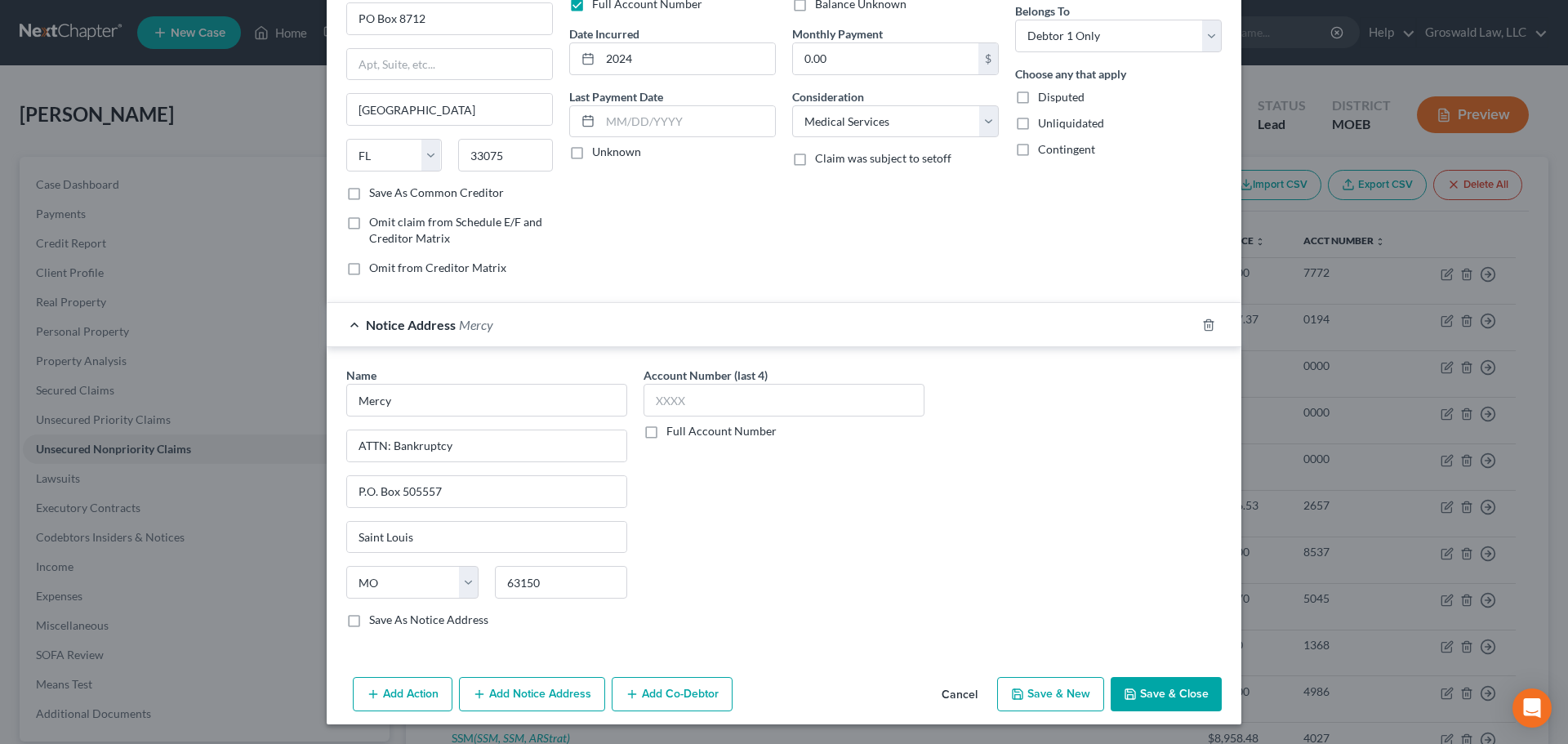
click at [541, 693] on button "Add Notice Address" at bounding box center [532, 694] width 146 height 35
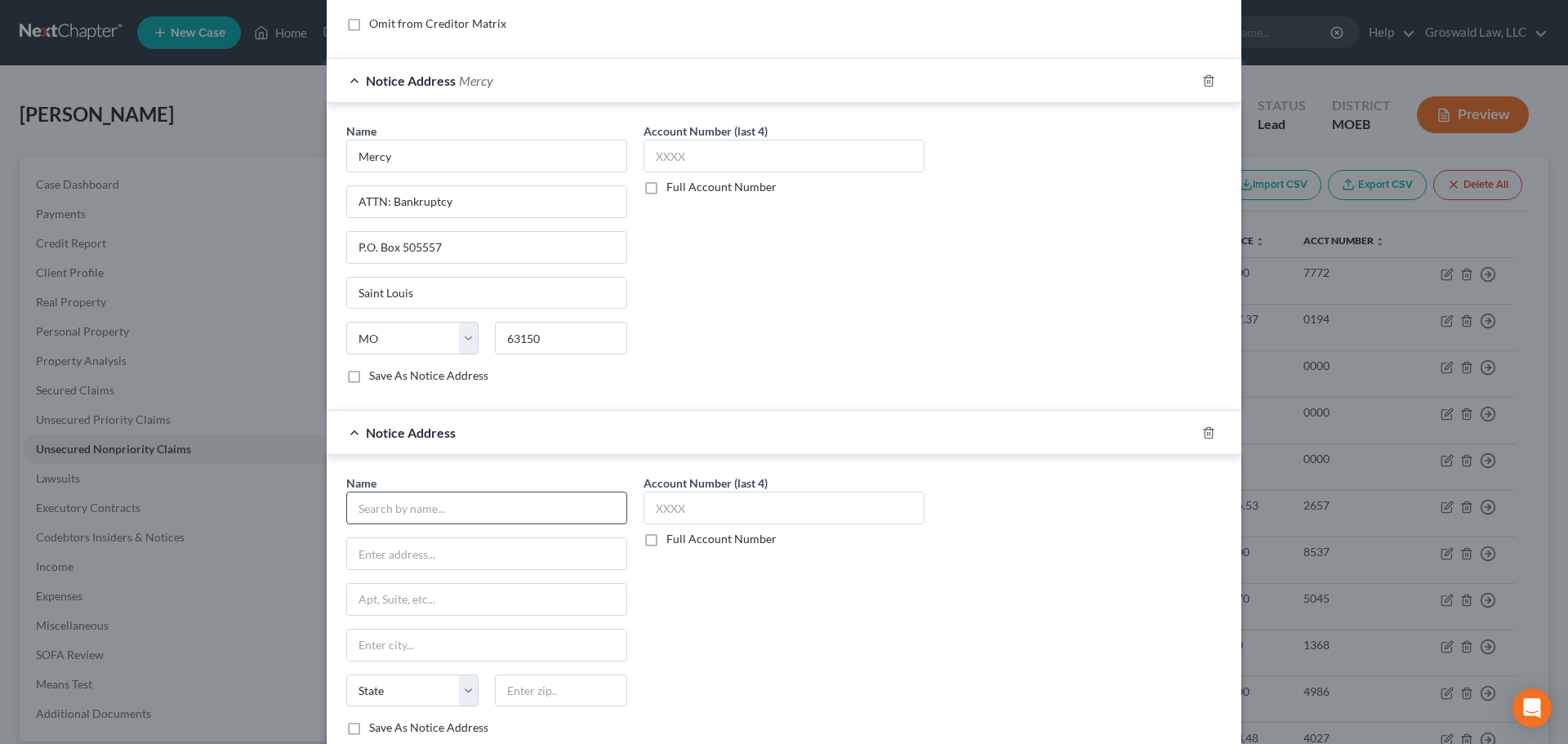
scroll to position [380, 0]
click at [463, 505] on input "text" at bounding box center [487, 508] width 281 height 33
type input "e"
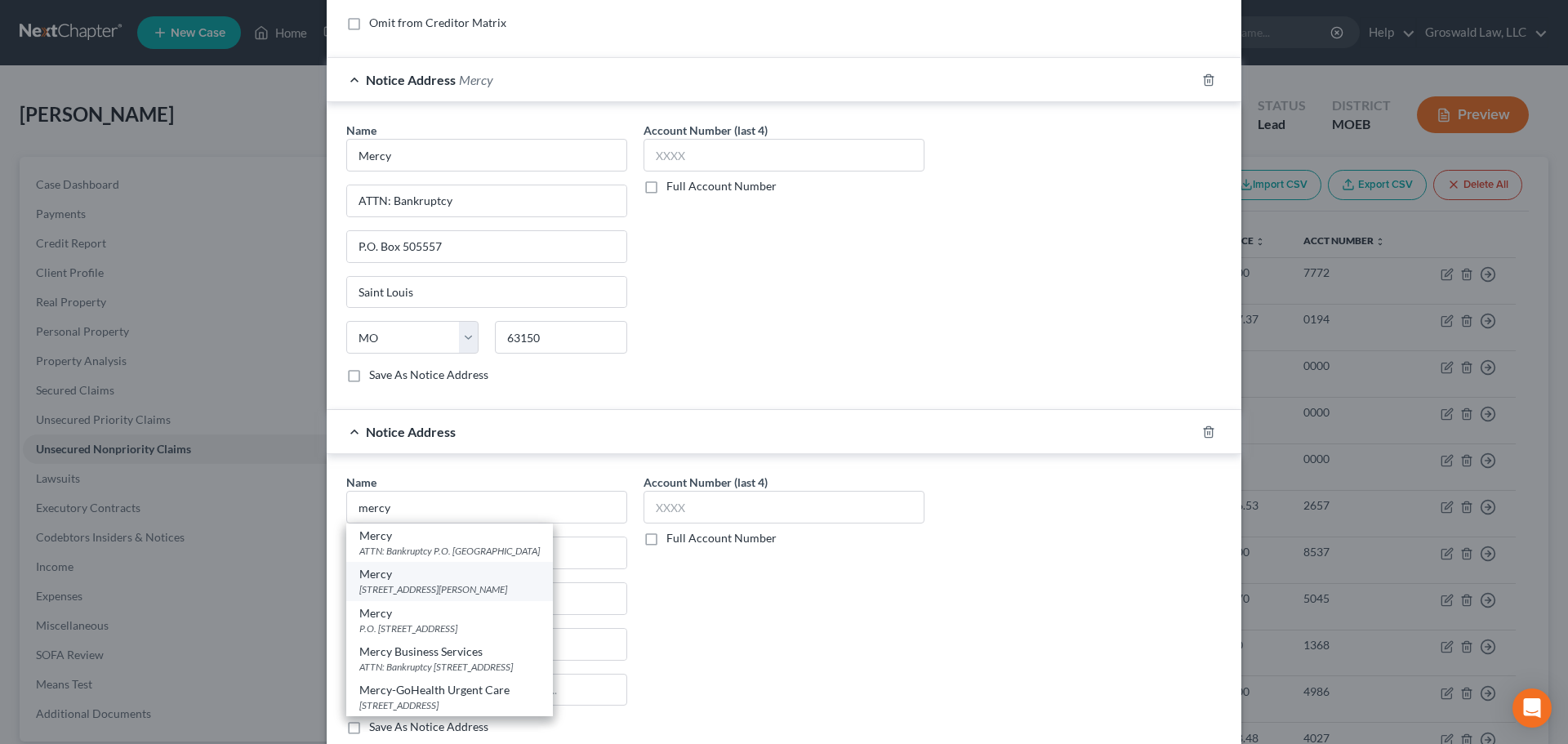
click at [496, 581] on div "Mercy" at bounding box center [450, 573] width 180 height 16
type input "Mercy"
type input "615 N New Ballas Rd"
type input "Saint Louis"
select select "26"
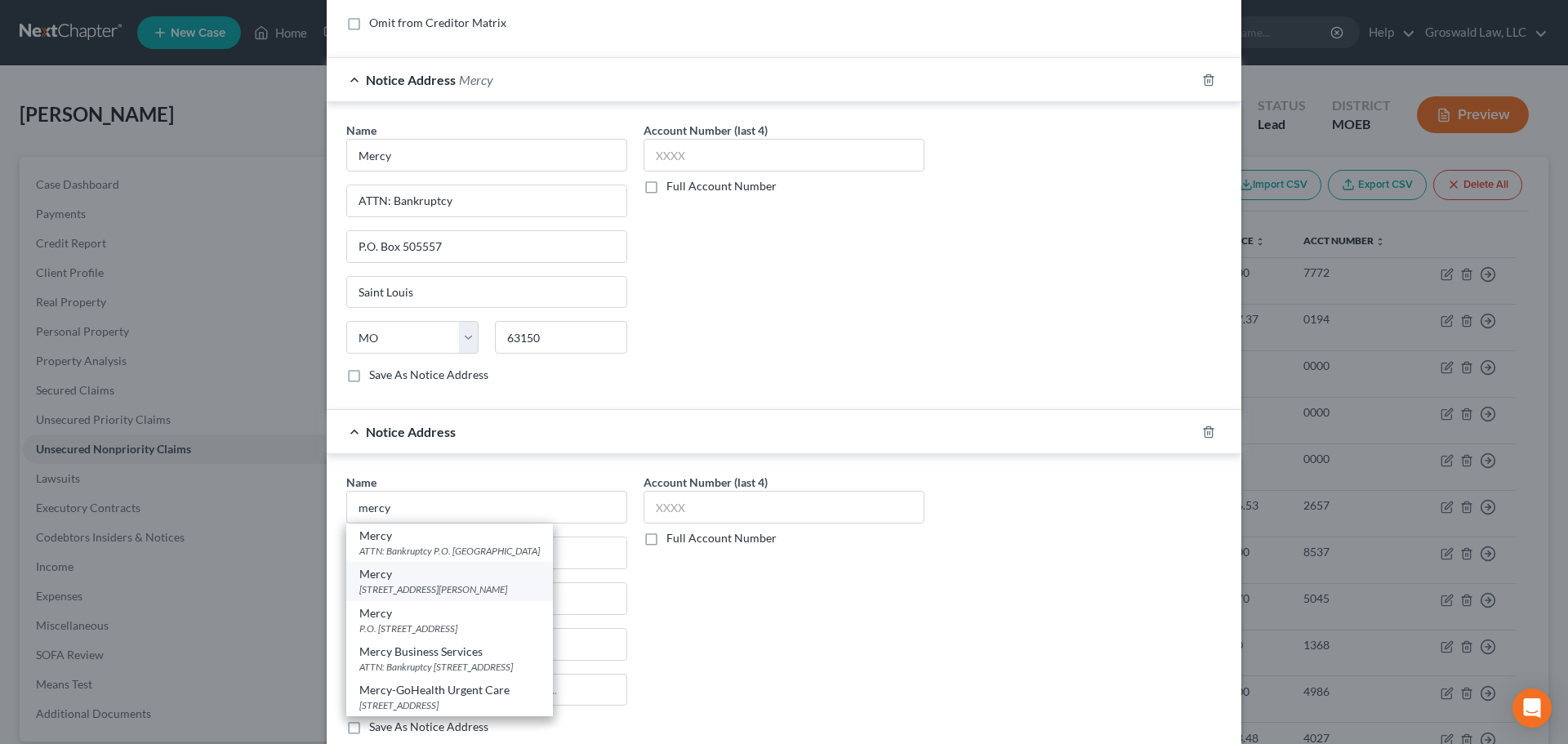
type input "63141"
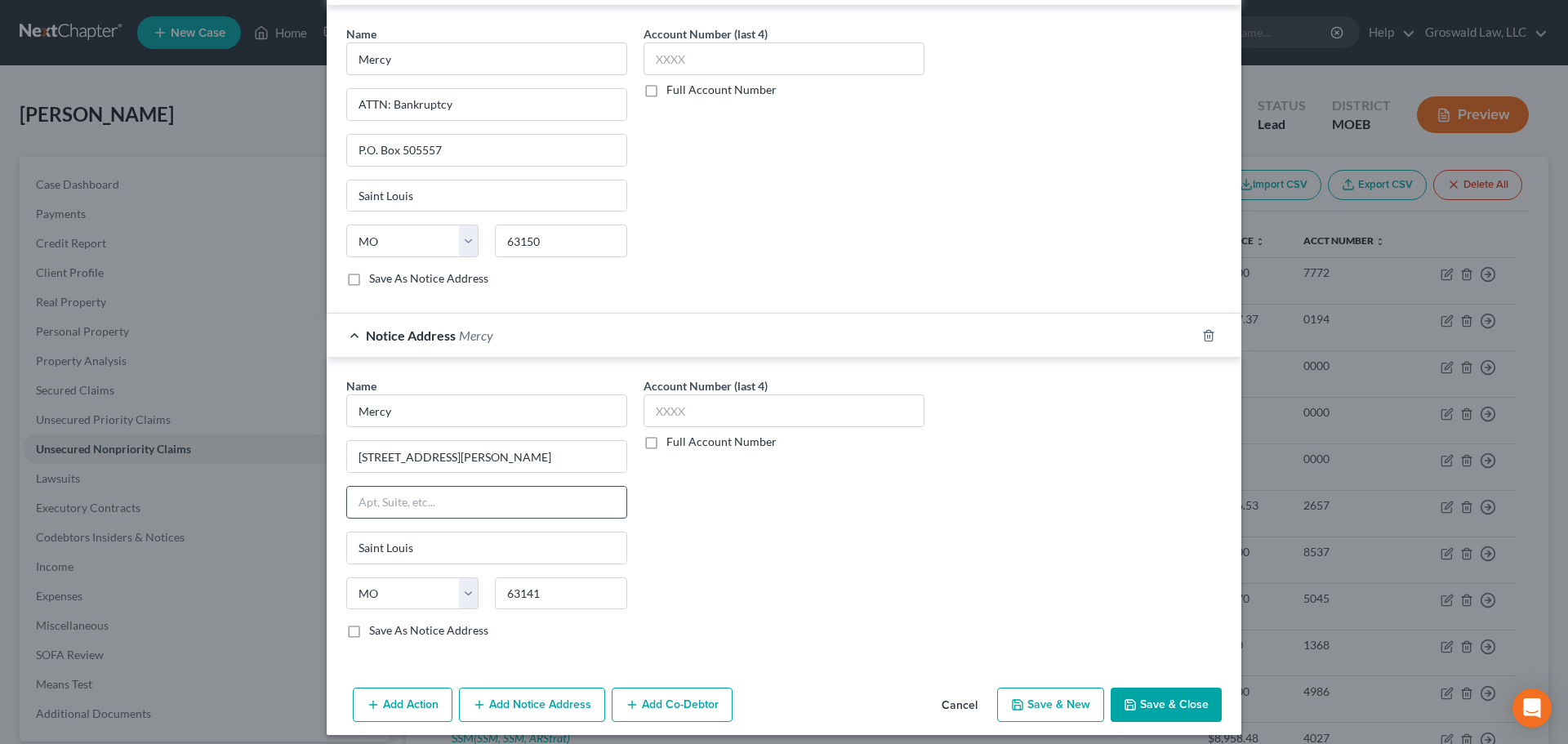
scroll to position [488, 0]
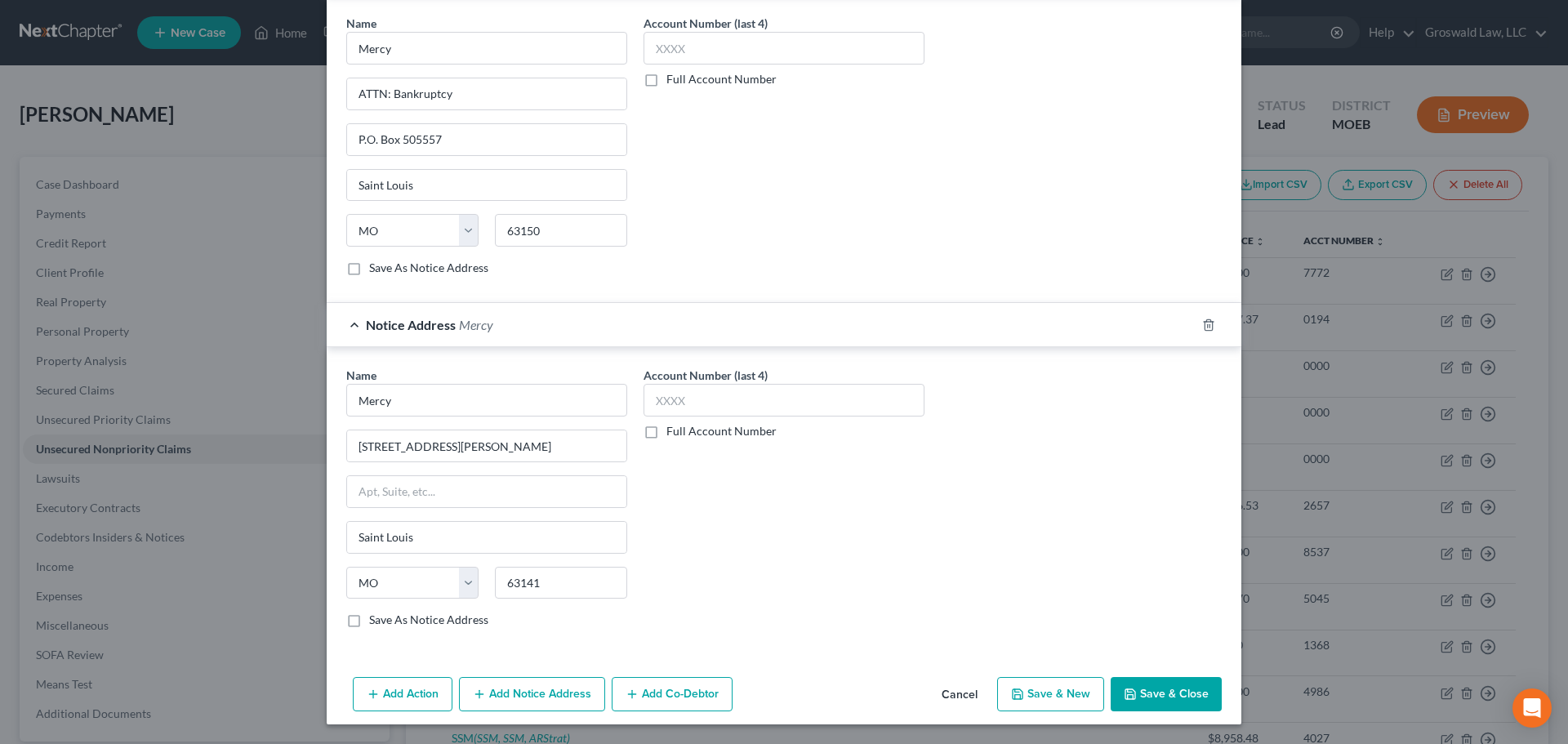
click at [522, 690] on button "Add Notice Address" at bounding box center [532, 694] width 146 height 35
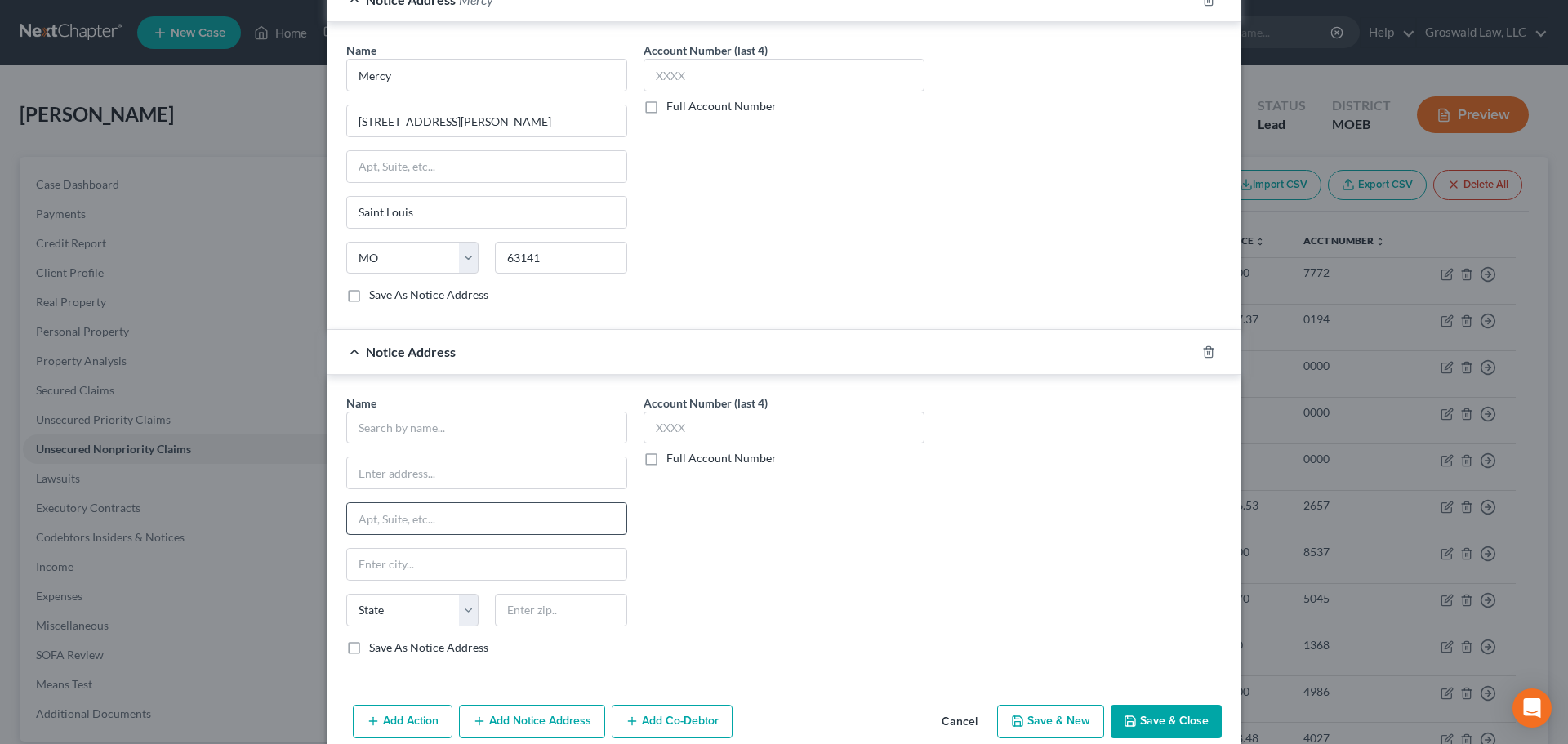
scroll to position [814, 0]
click at [458, 437] on input "text" at bounding box center [487, 426] width 281 height 33
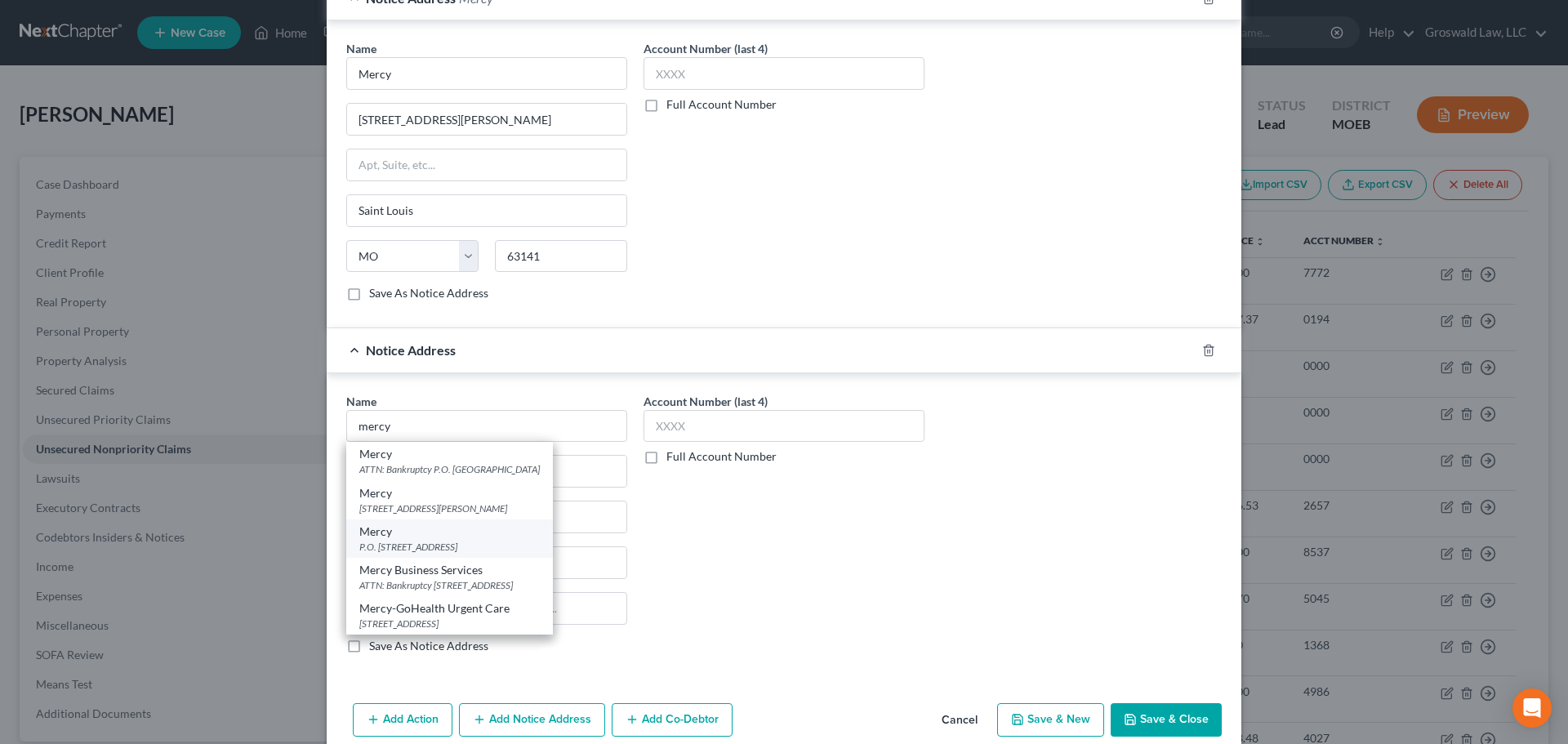
click at [485, 540] on div "P.O. Box 2580, Springfield, MO 65801" at bounding box center [450, 547] width 180 height 14
type input "Mercy"
type input "P.O. Box 2580"
type input "Springfield"
select select "26"
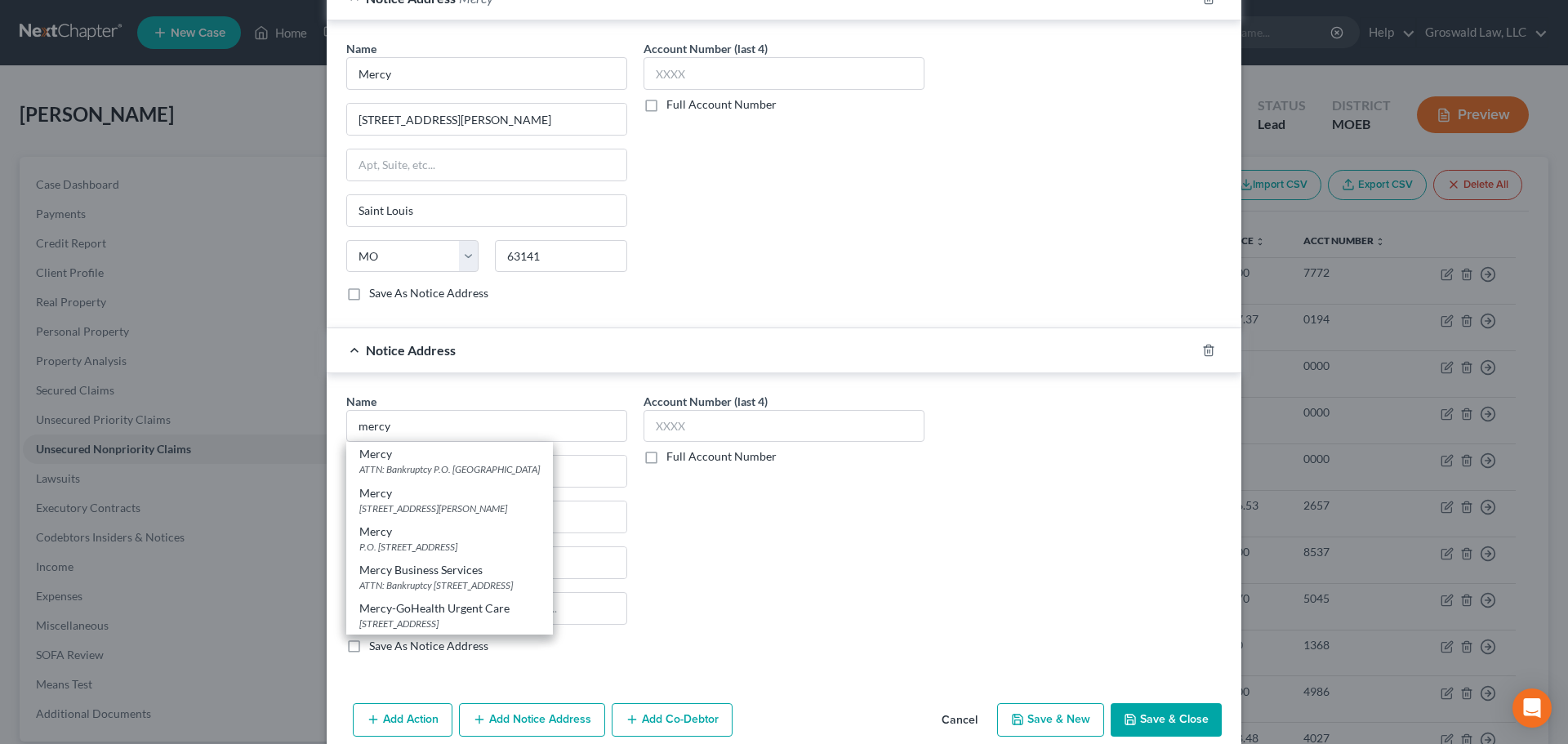
type input "65801"
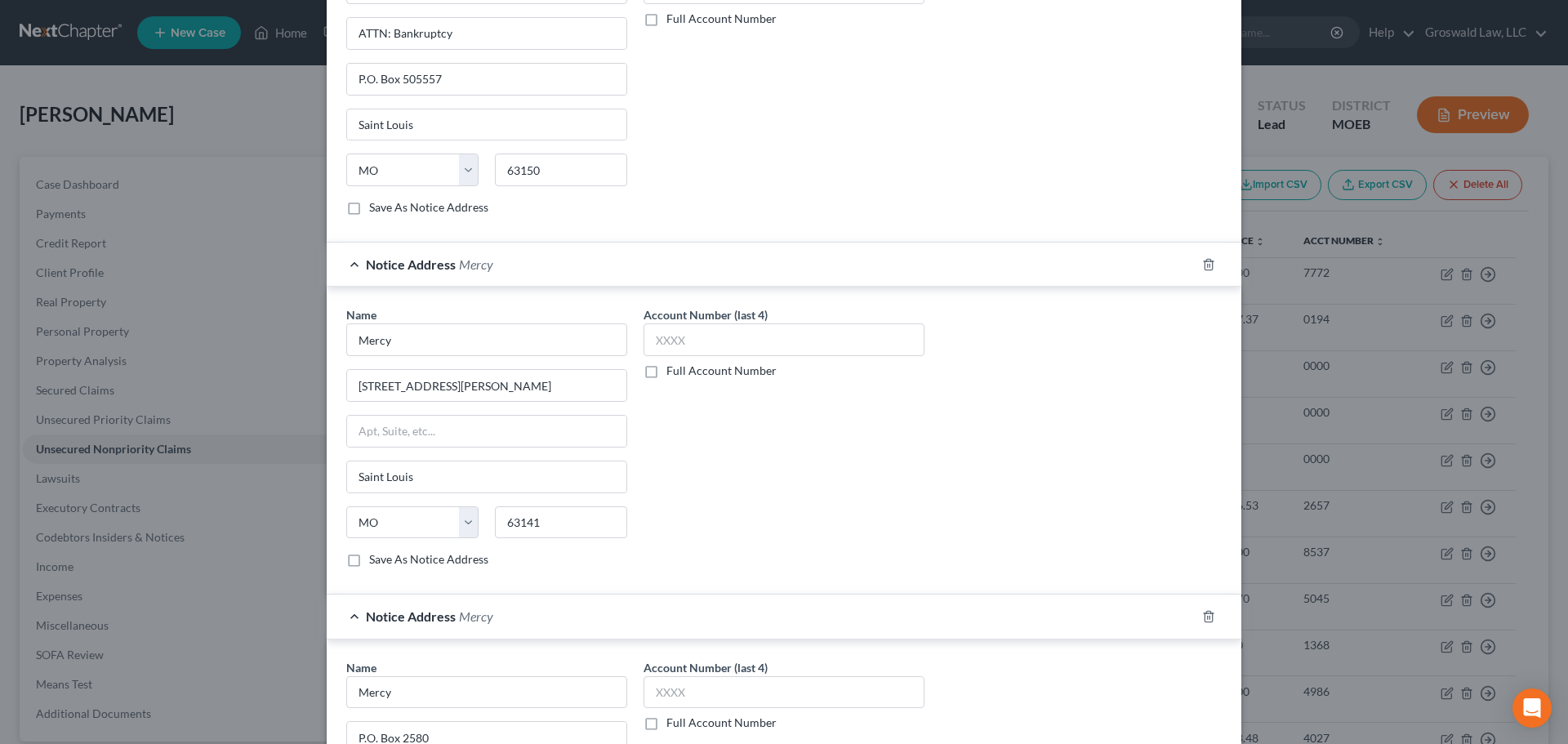
scroll to position [839, 0]
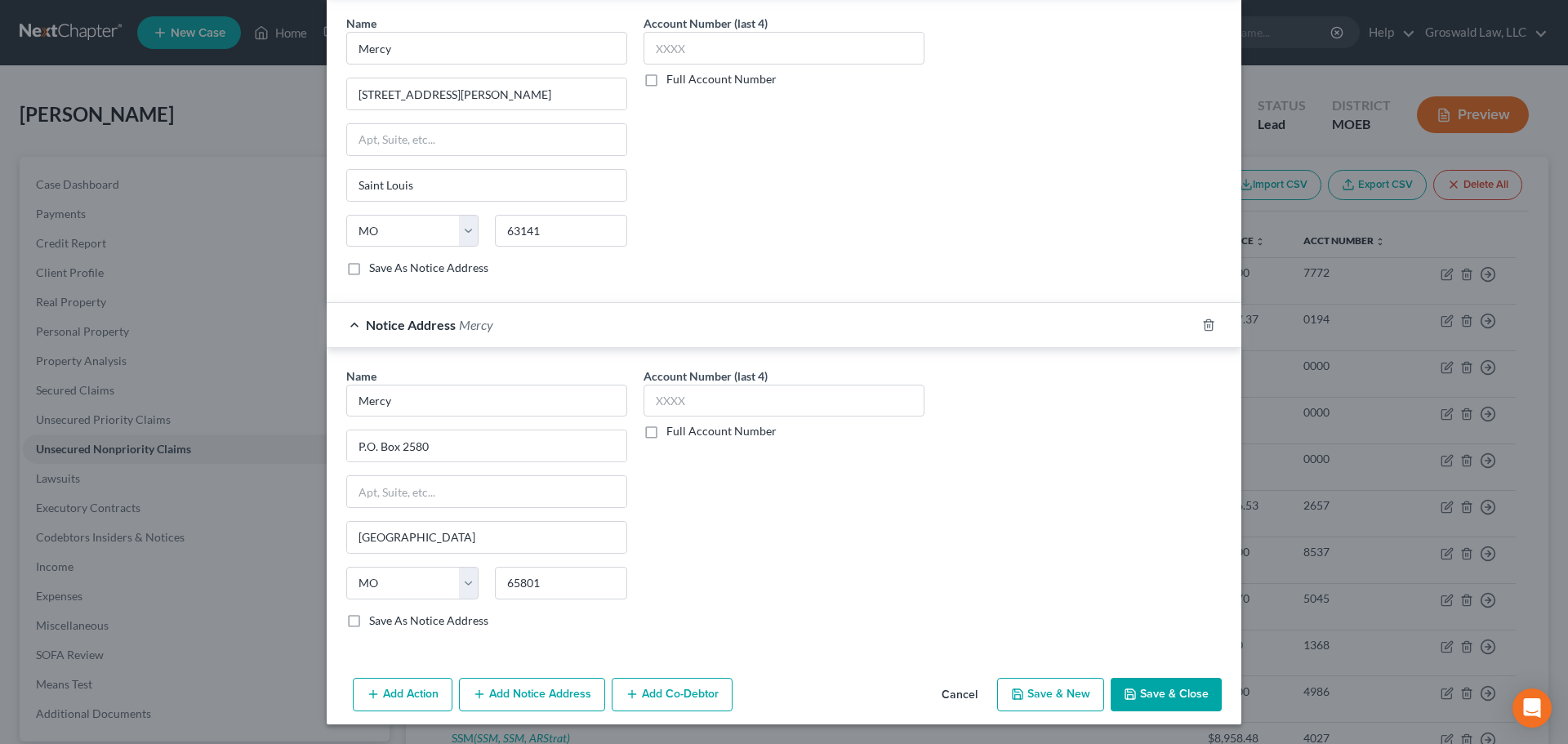
click at [495, 683] on button "Add Notice Address" at bounding box center [532, 695] width 146 height 35
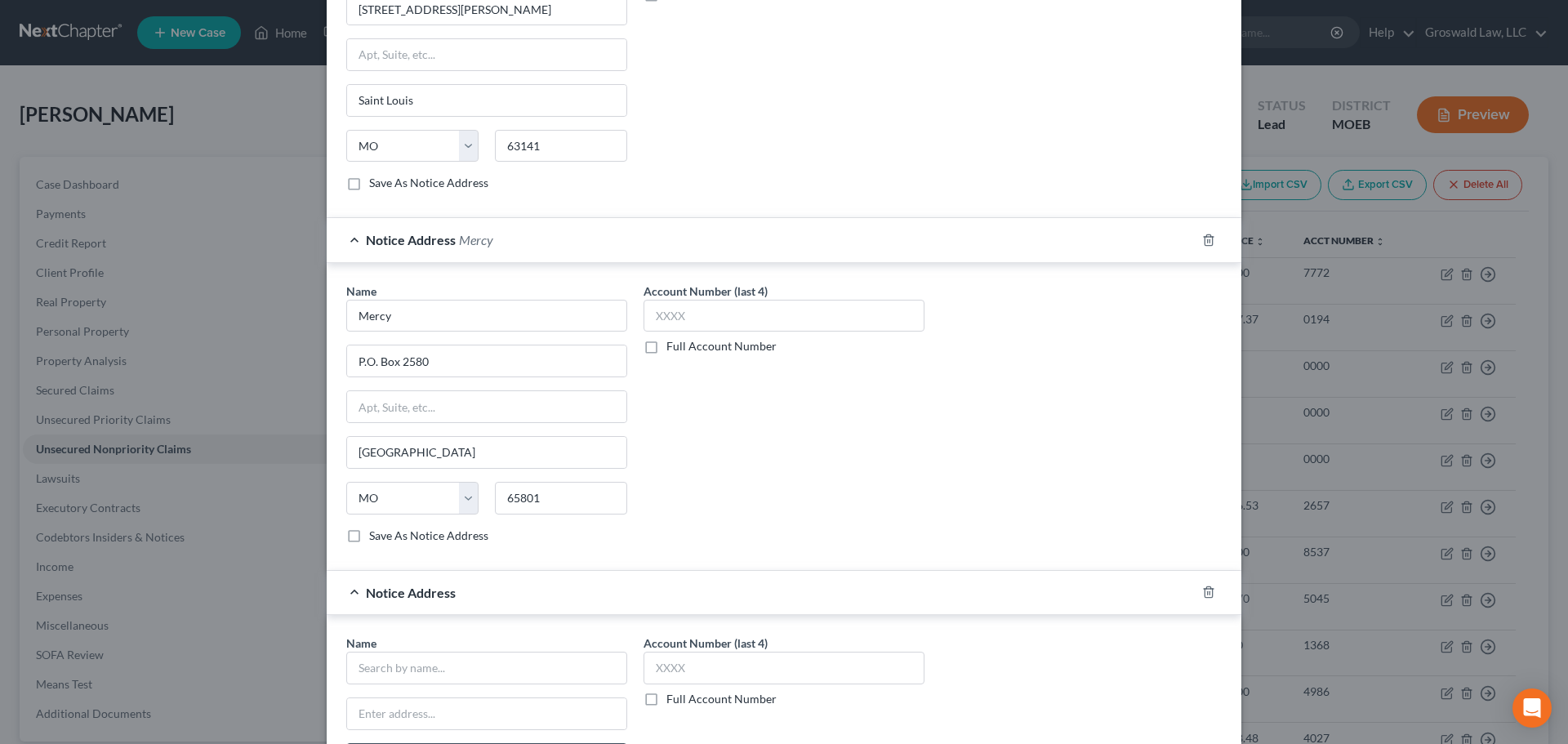
scroll to position [1166, 0]
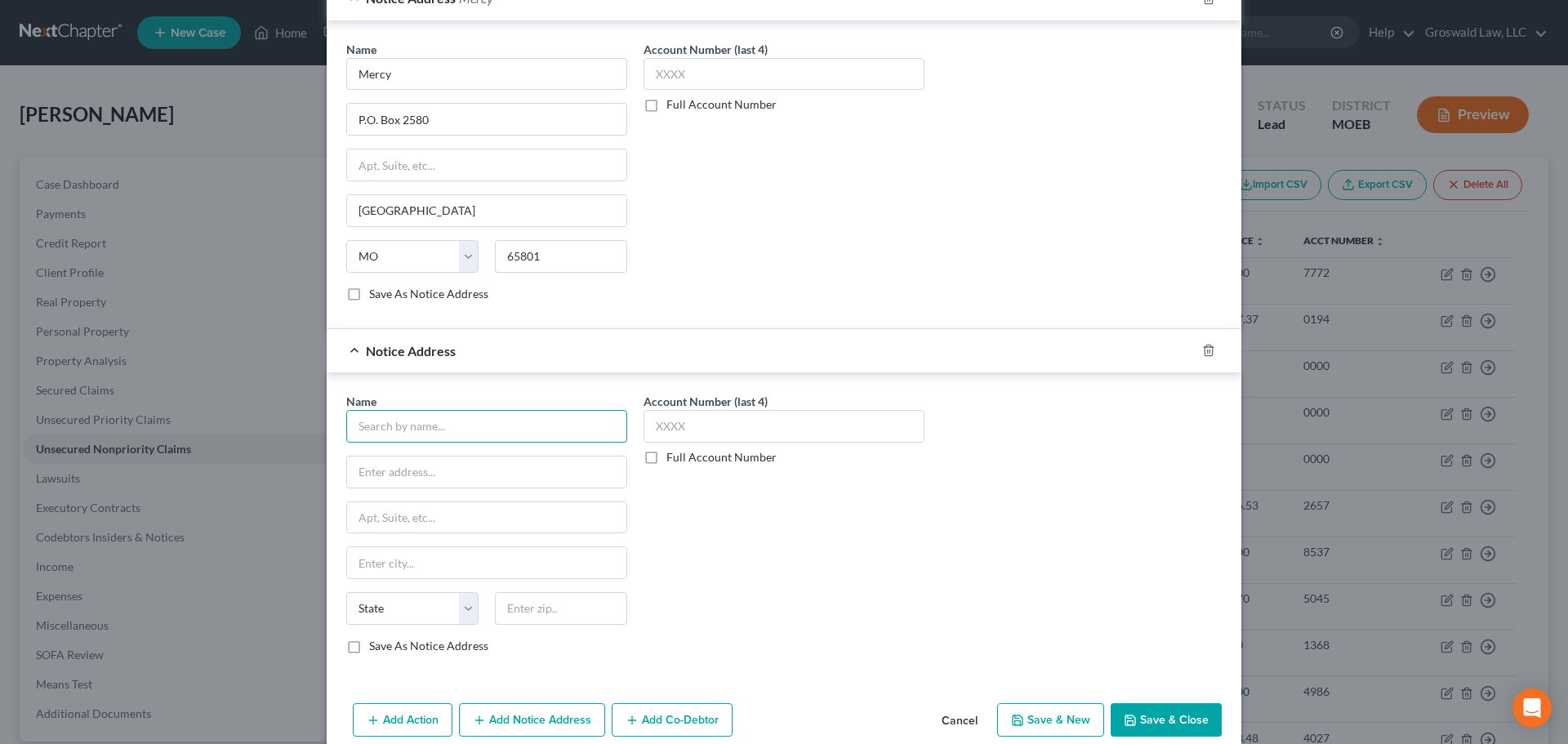
click at [423, 427] on input "text" at bounding box center [487, 426] width 281 height 33
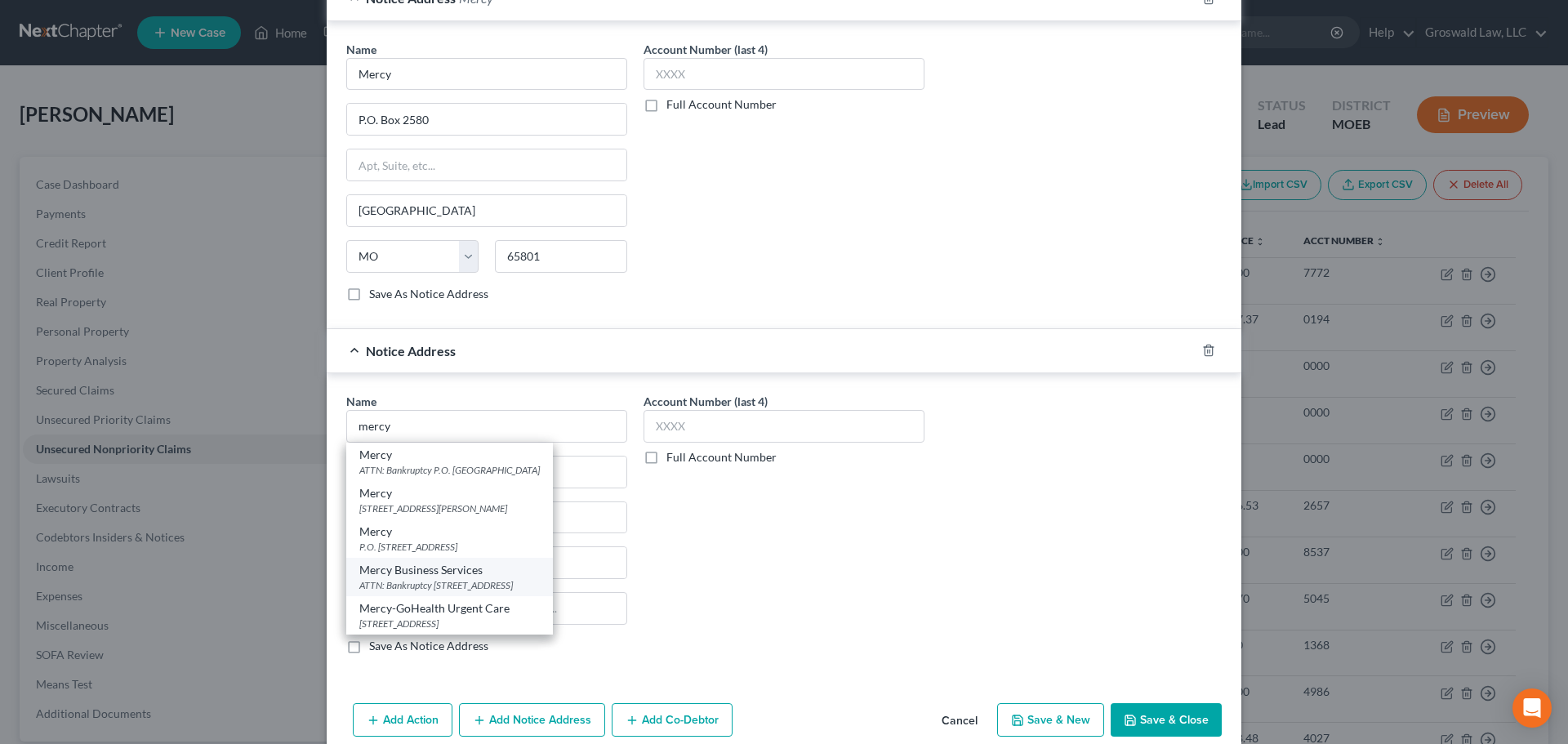
click at [461, 583] on div "ATTN: Bankruptcy 1570 W. Battlefield, Suite 120, Springfield, MO 65807" at bounding box center [450, 585] width 180 height 14
type input "Mercy Business Services"
type input "ATTN: Bankruptcy"
type input "1570 W. Battlefield, Suite 120"
type input "Springfield"
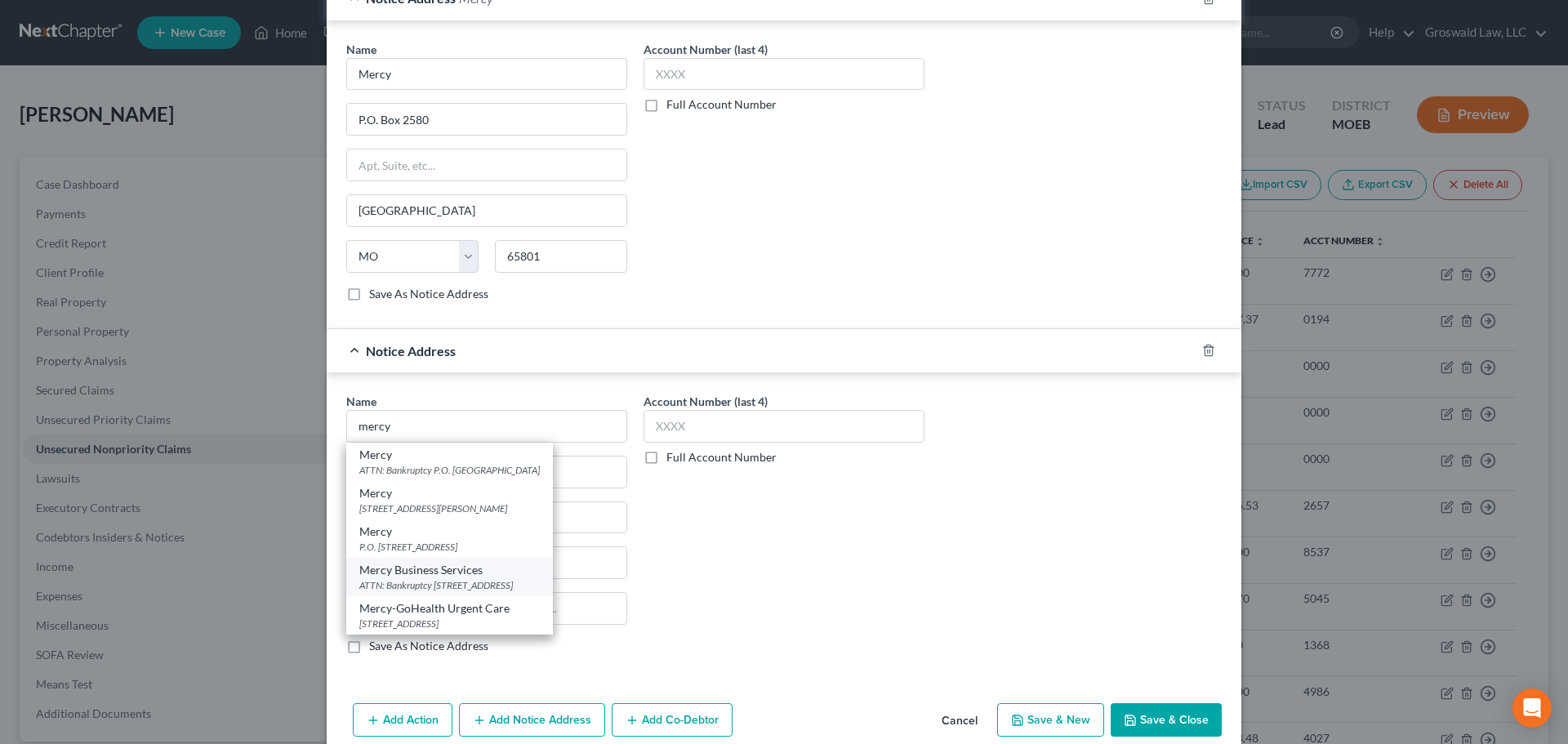
select select "26"
type input "65807"
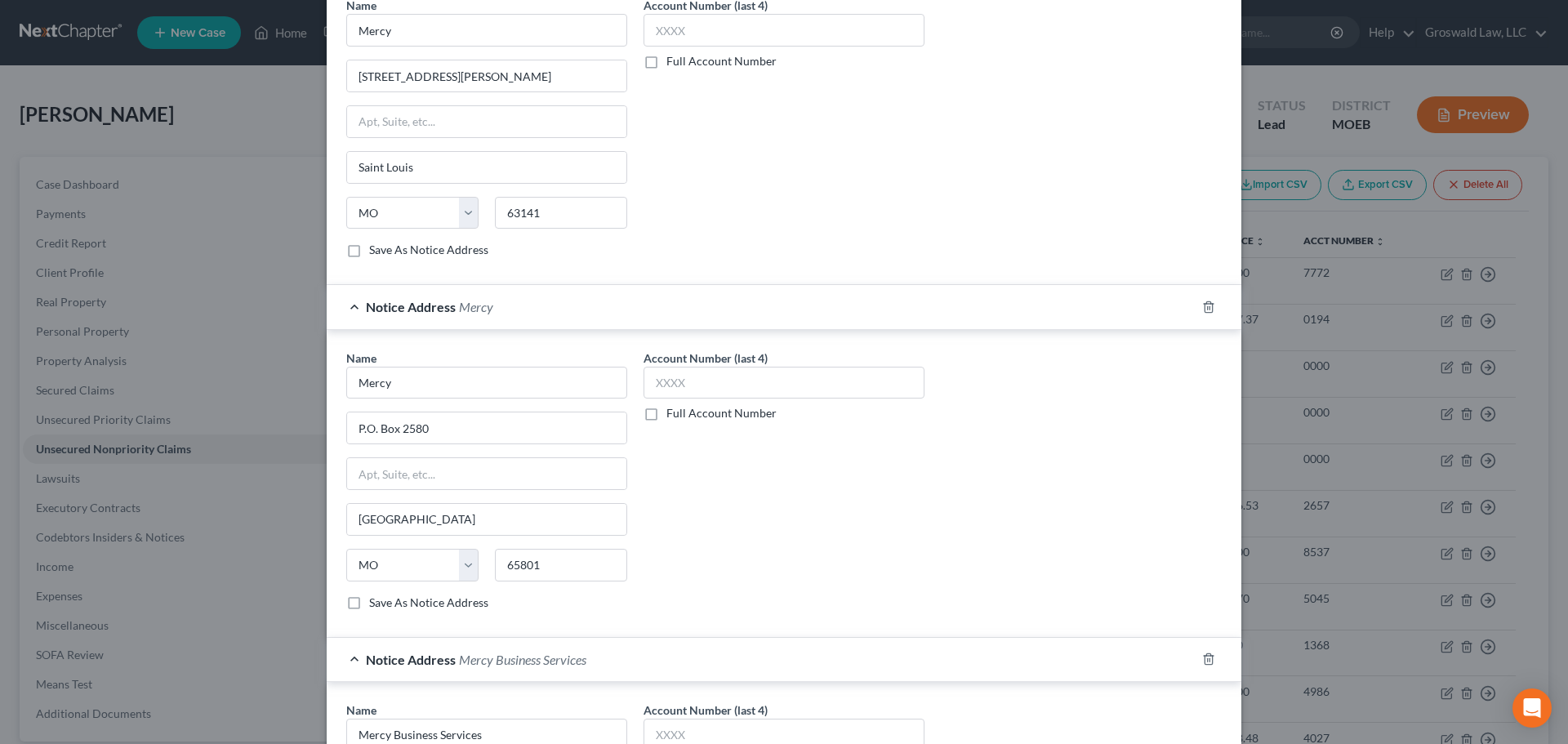
scroll to position [1191, 0]
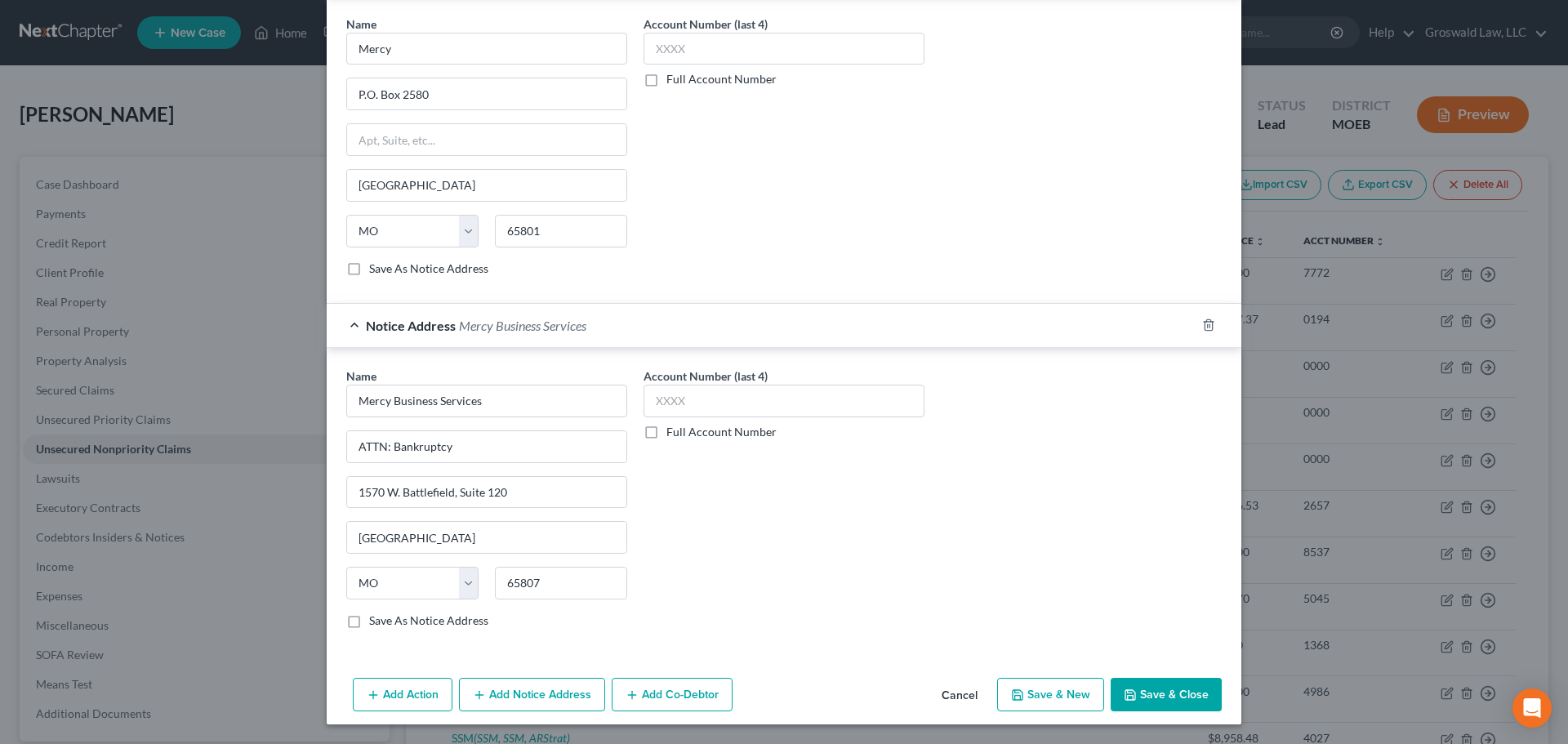
click at [540, 699] on button "Add Notice Address" at bounding box center [532, 695] width 146 height 35
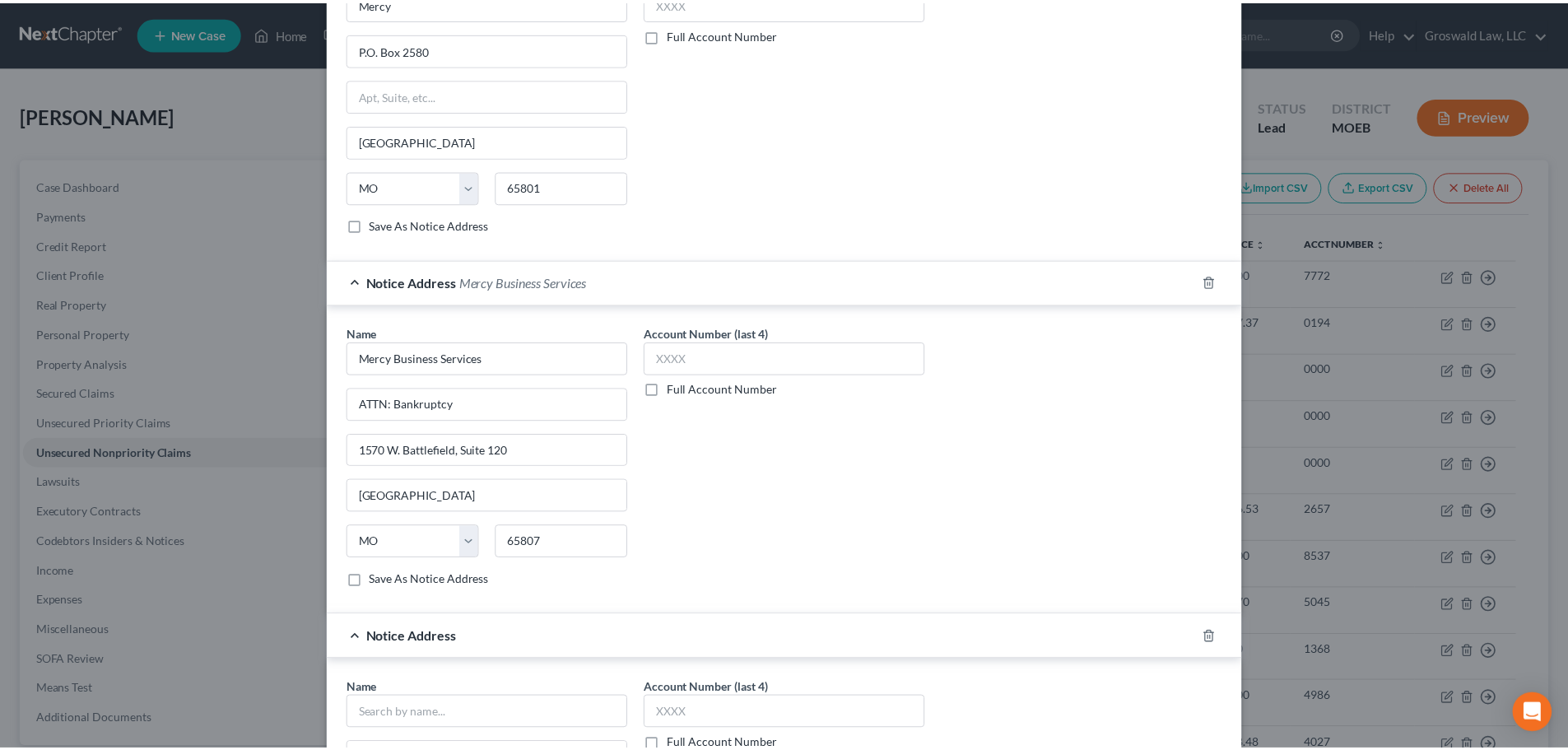
scroll to position [1556, 0]
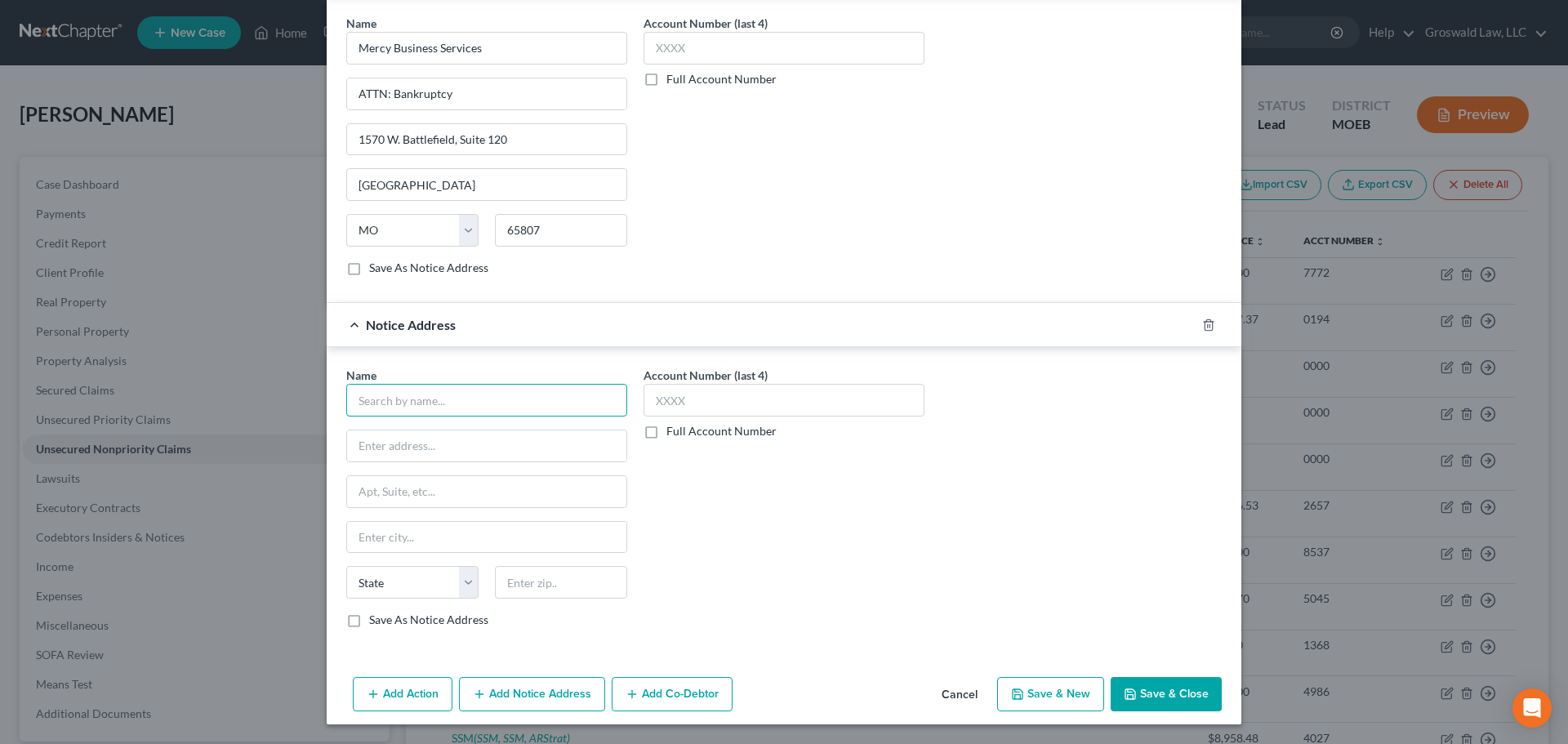
click at [446, 397] on input "text" at bounding box center [487, 400] width 281 height 33
type input "AMR Rocky Mountain/Plains"
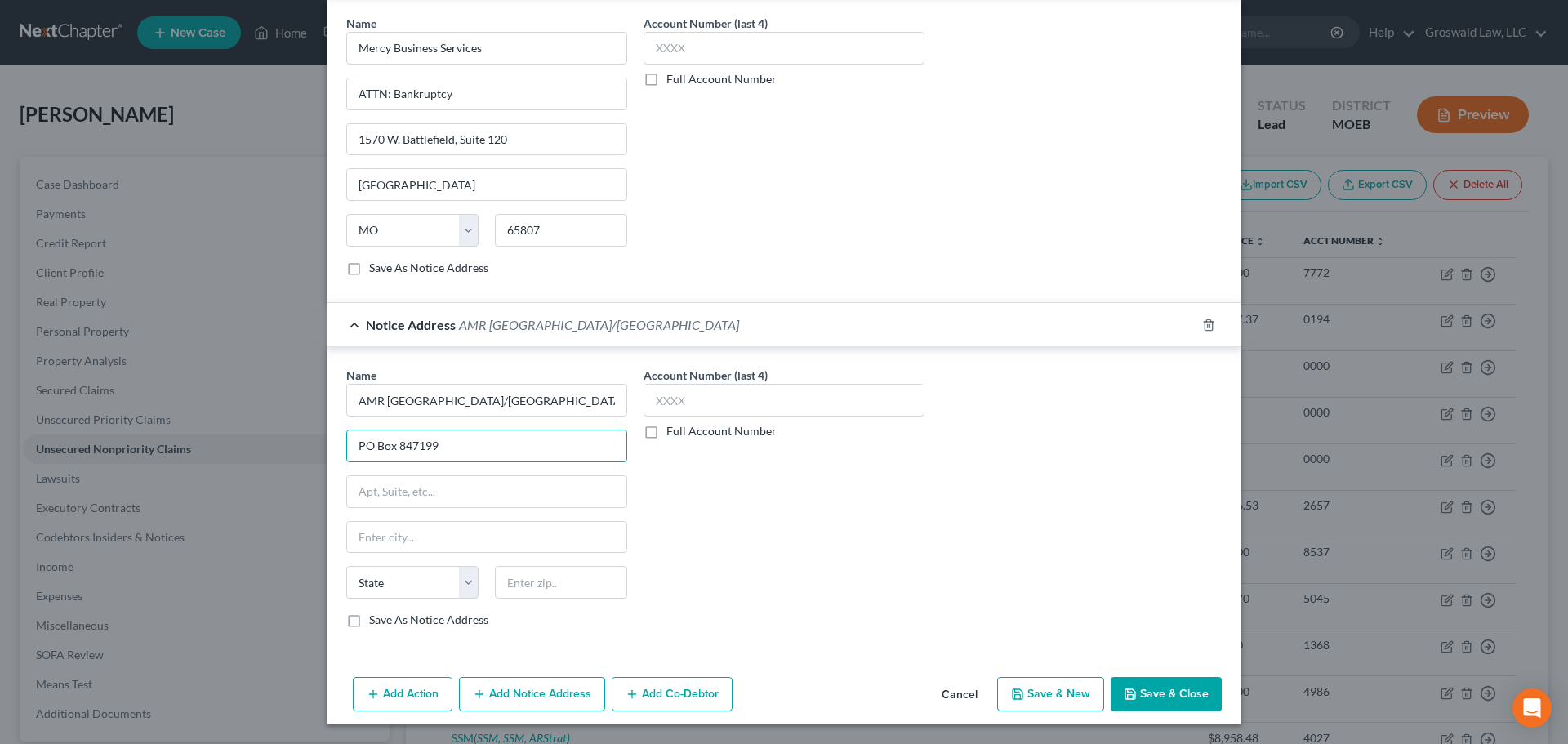
type input "PO Box 847199"
click at [523, 515] on div "Name * AMR Rocky Mountain/Plains PO Box 847199 State AL AK AR AZ CA CO CT DE DC…" at bounding box center [487, 497] width 281 height 262
click at [517, 526] on input "text" at bounding box center [487, 537] width 279 height 31
click at [1157, 700] on button "Save & Close" at bounding box center [1166, 694] width 111 height 35
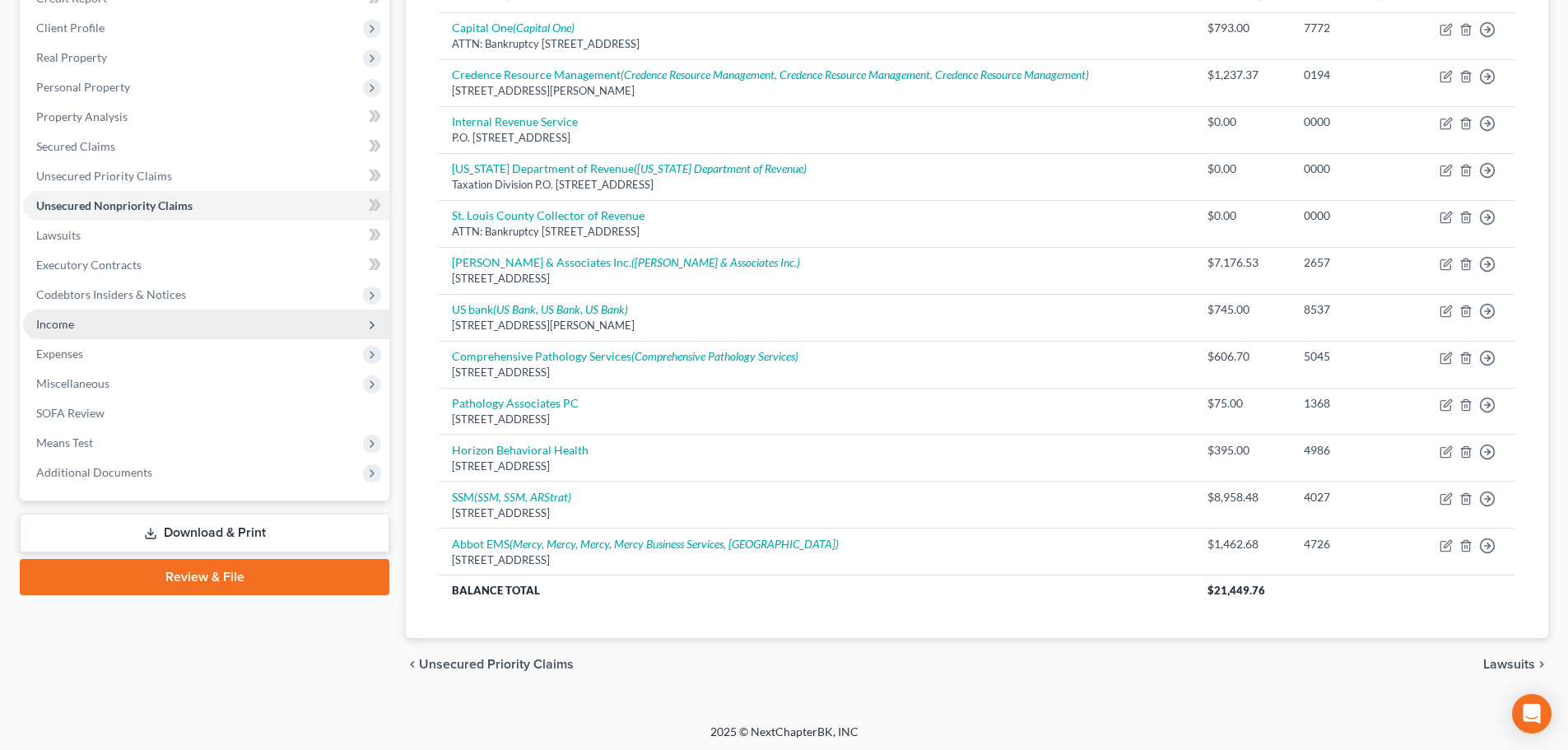
scroll to position [251, 0]
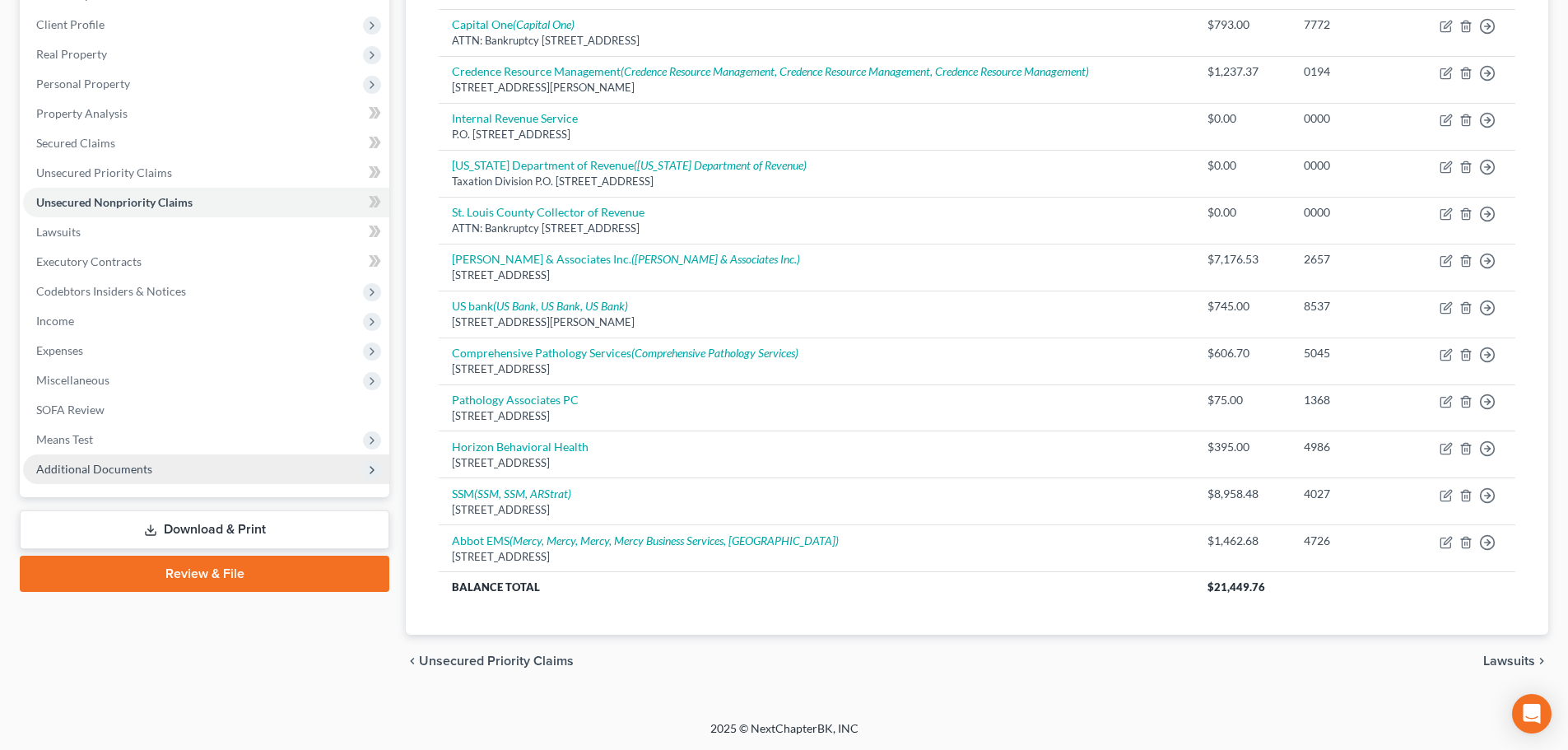
click at [227, 469] on span "Additional Documents" at bounding box center [205, 469] width 366 height 30
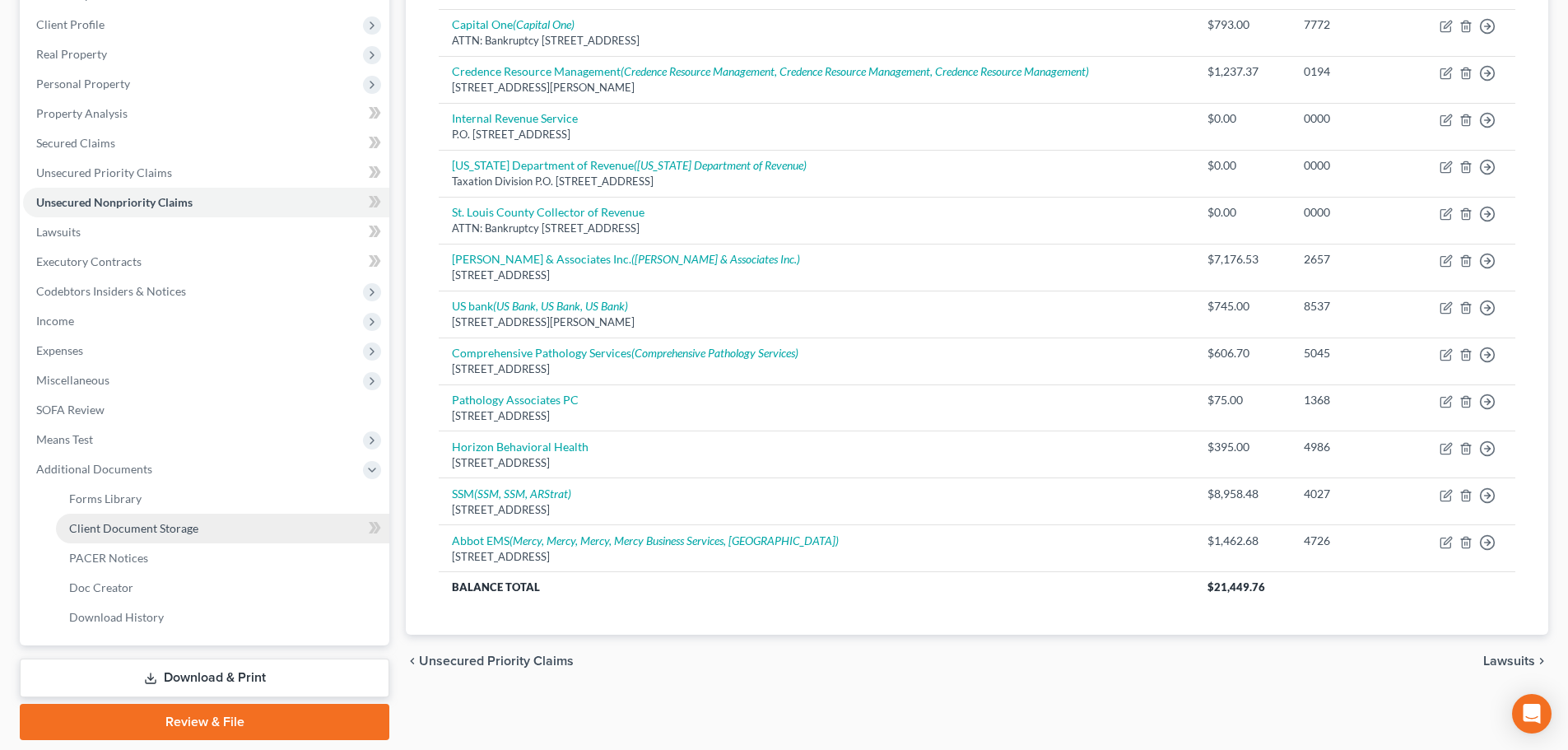
click at [182, 530] on span "Client Document Storage" at bounding box center [134, 528] width 129 height 14
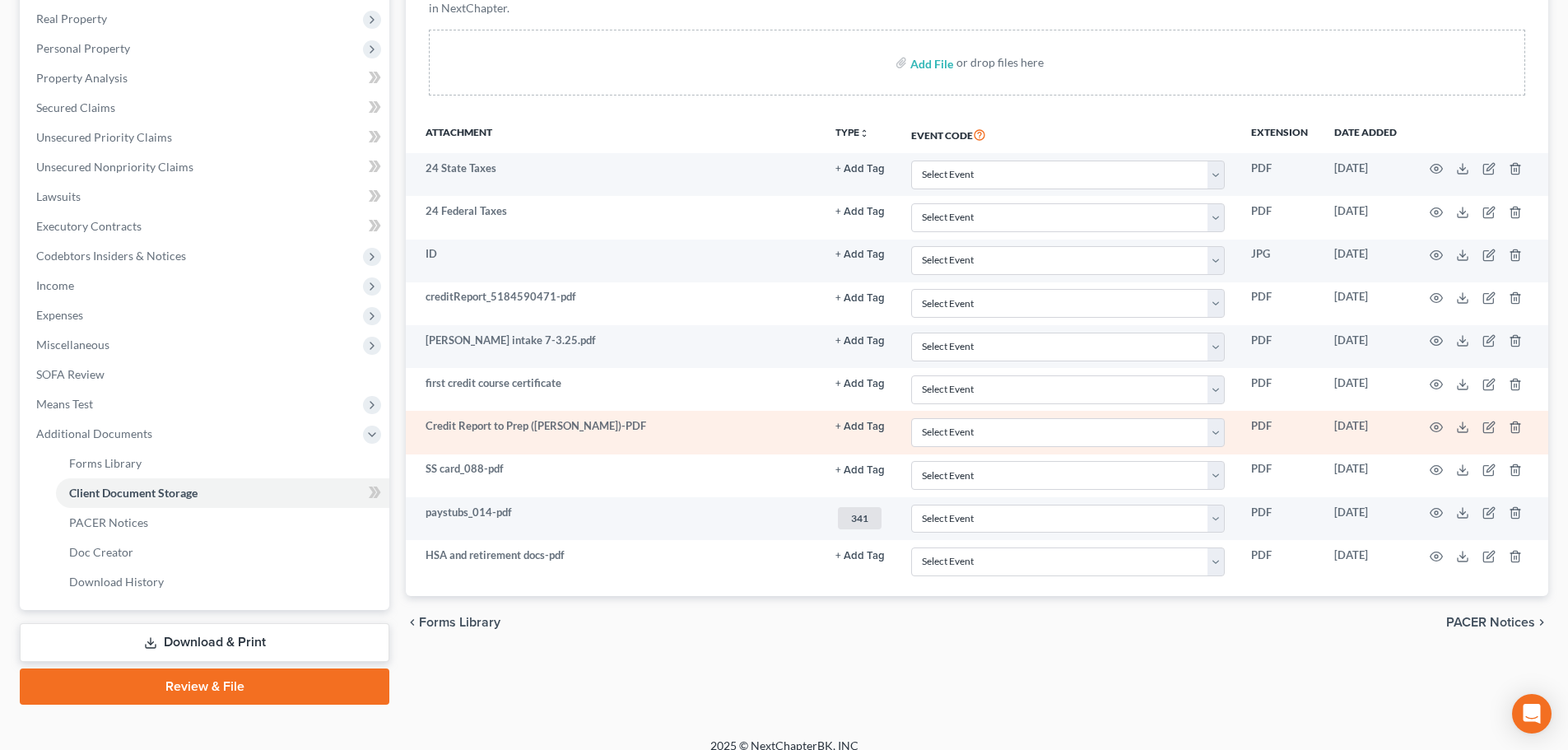
scroll to position [303, 0]
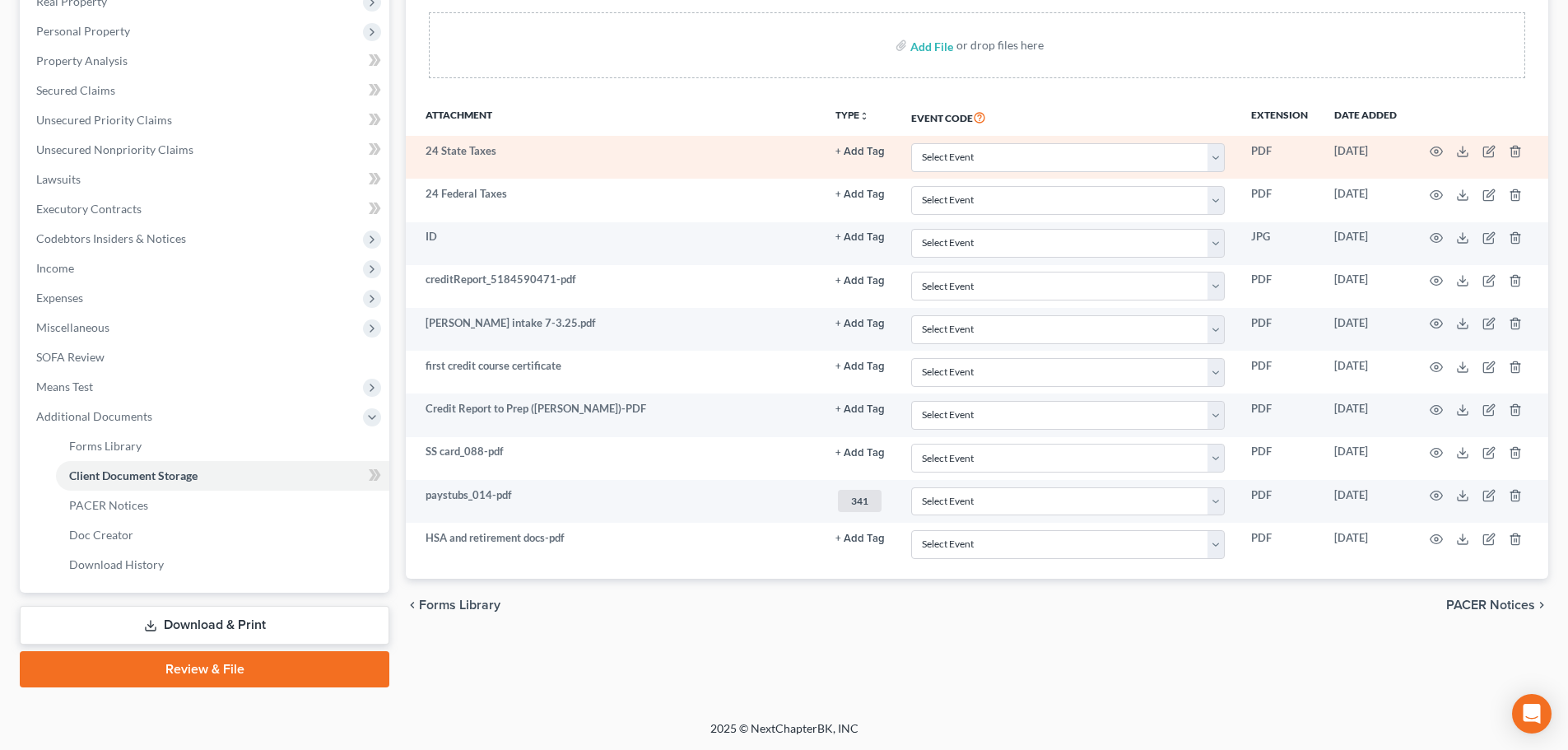
click at [868, 148] on button "+ Add Tag" at bounding box center [860, 152] width 50 height 10
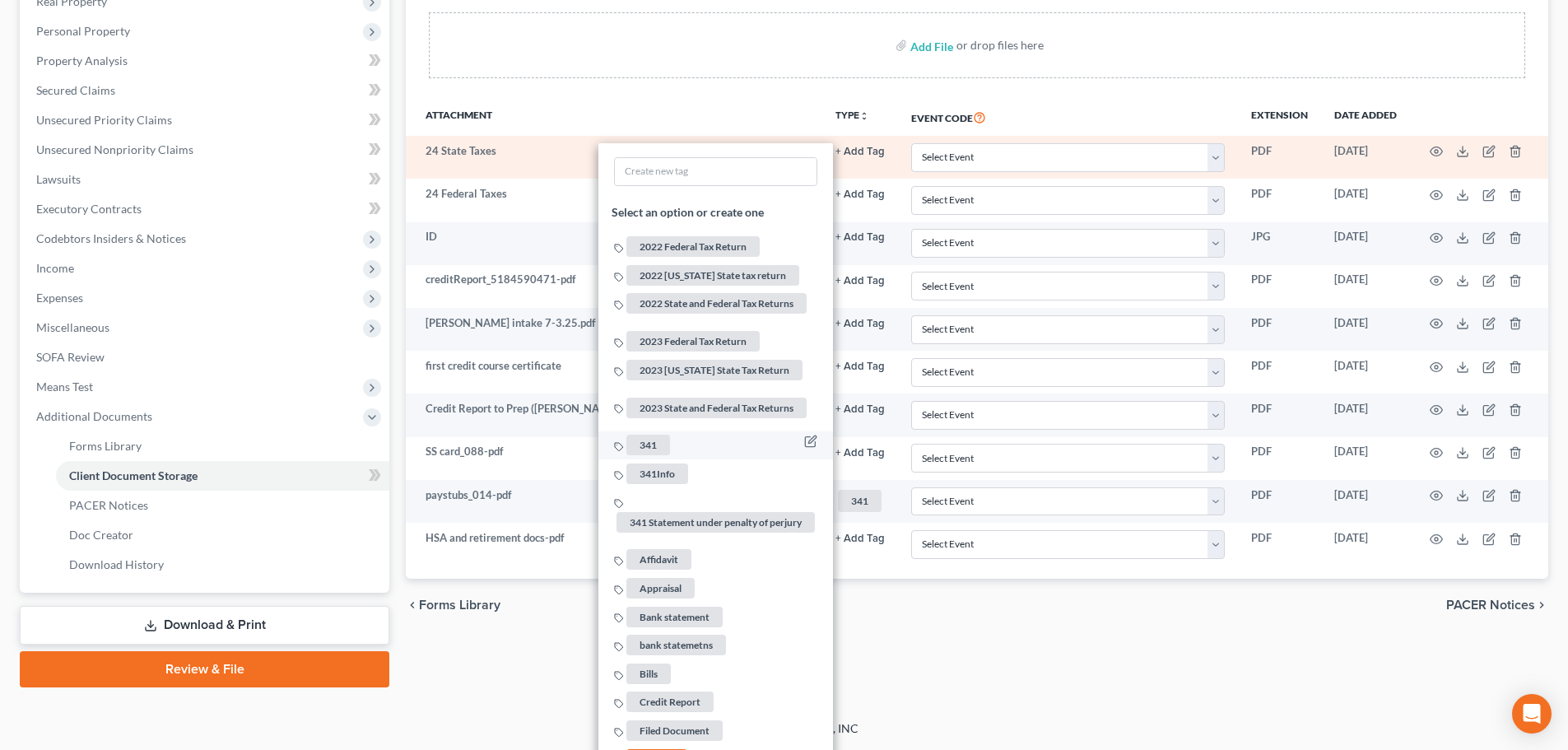
click at [657, 443] on span "341" at bounding box center [648, 445] width 44 height 21
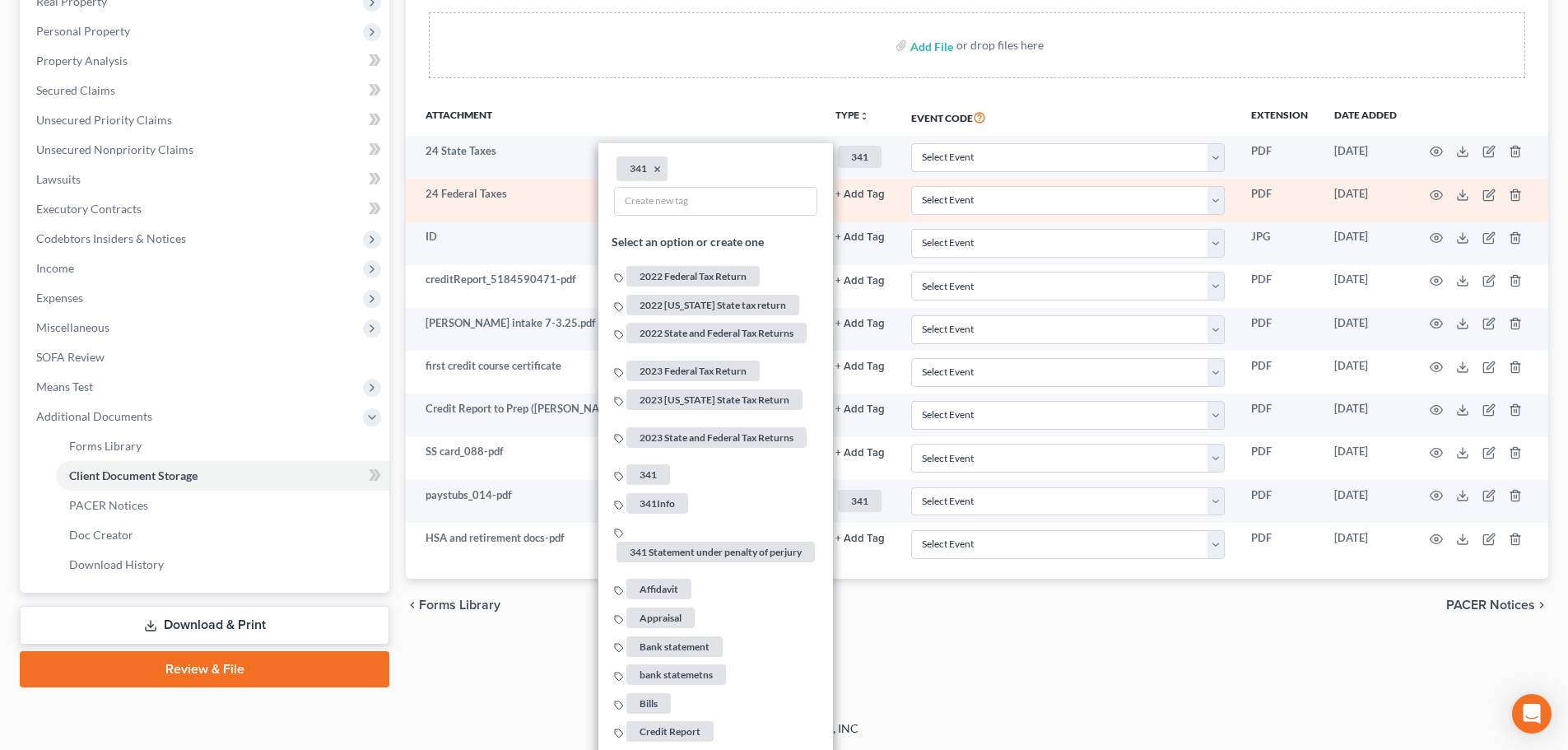
click at [852, 189] on button "+ Add Tag" at bounding box center [860, 195] width 50 height 10
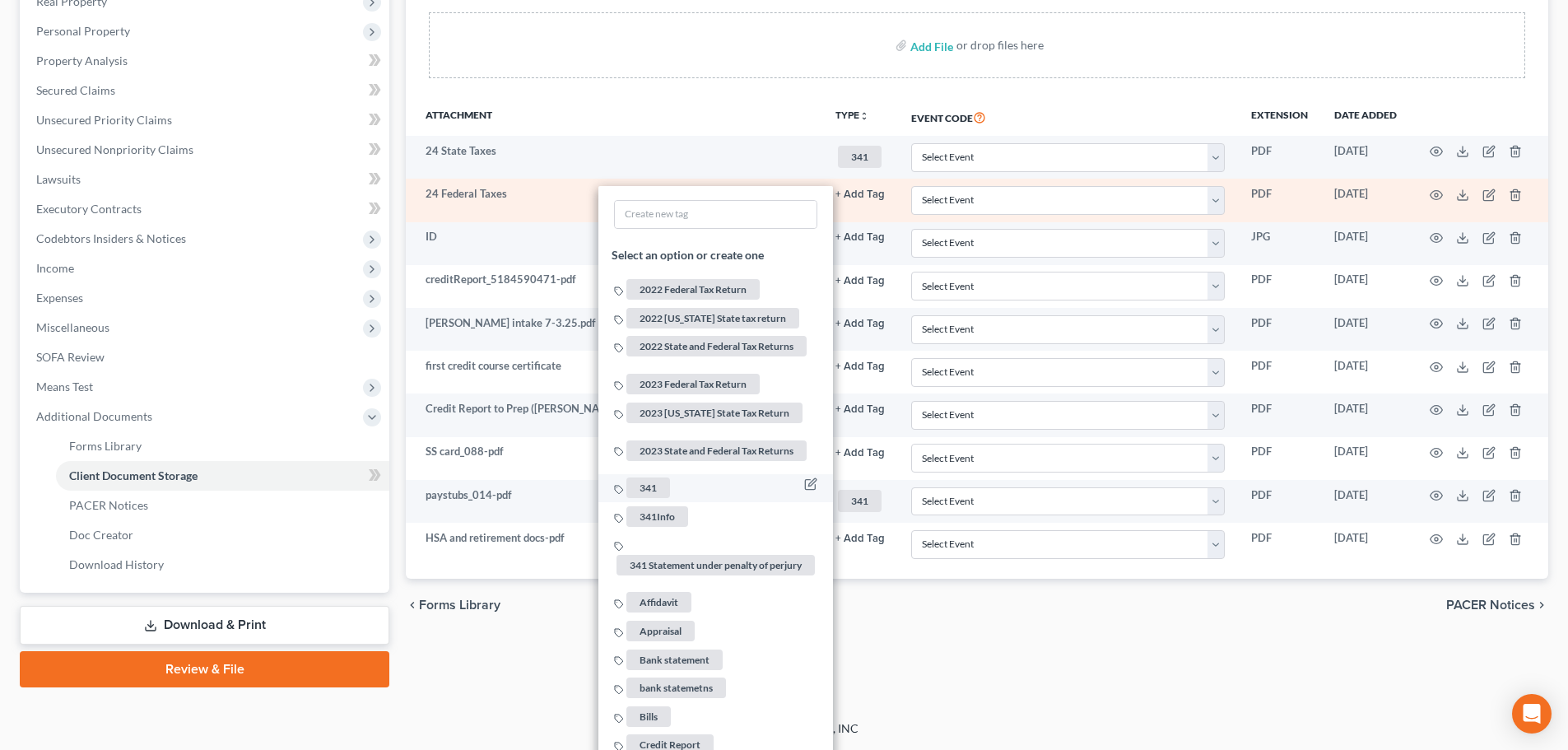
click at [646, 474] on li "341" at bounding box center [715, 488] width 235 height 29
click at [873, 196] on button "+ Add Tag" at bounding box center [860, 195] width 50 height 10
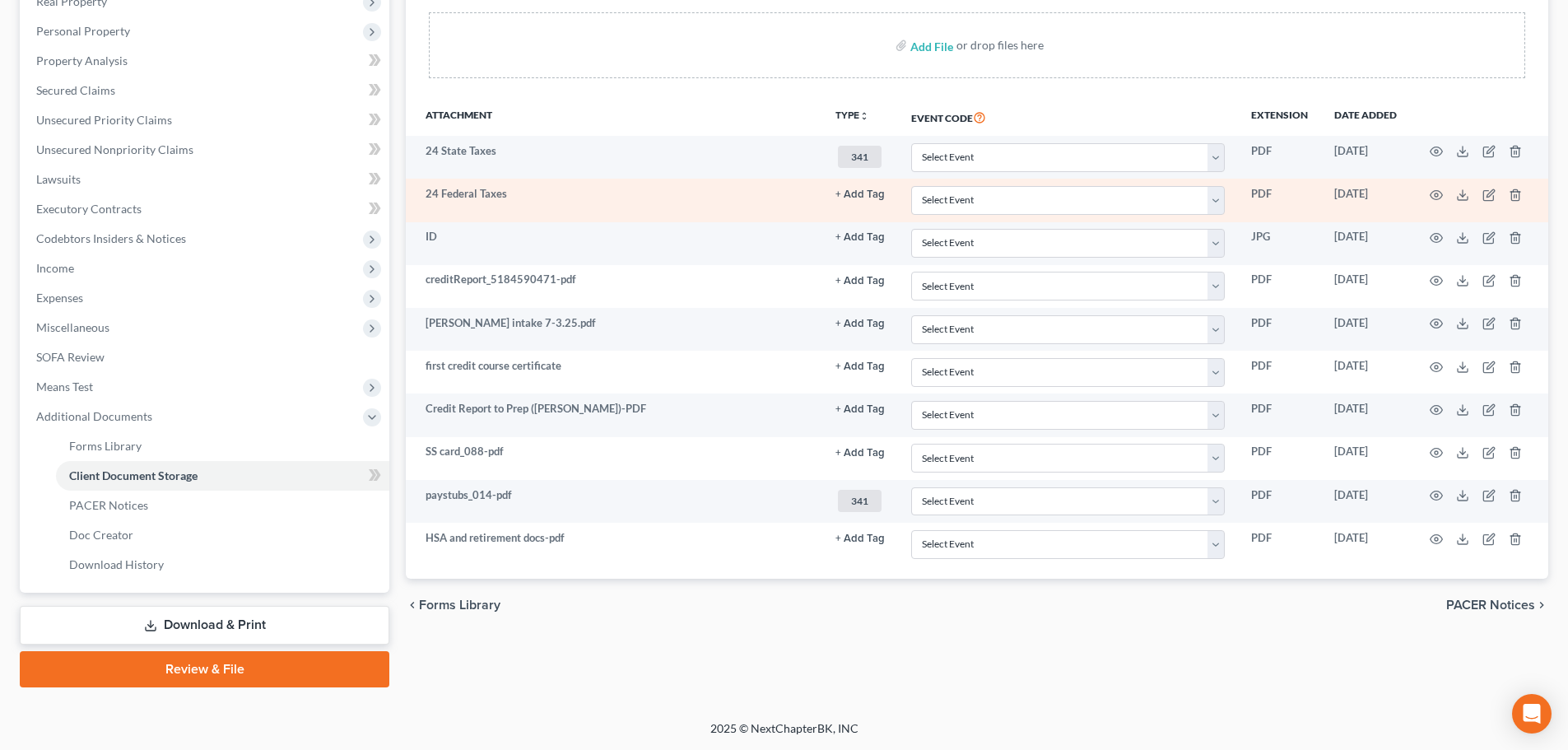
click at [856, 197] on button "+ Add Tag" at bounding box center [860, 195] width 50 height 10
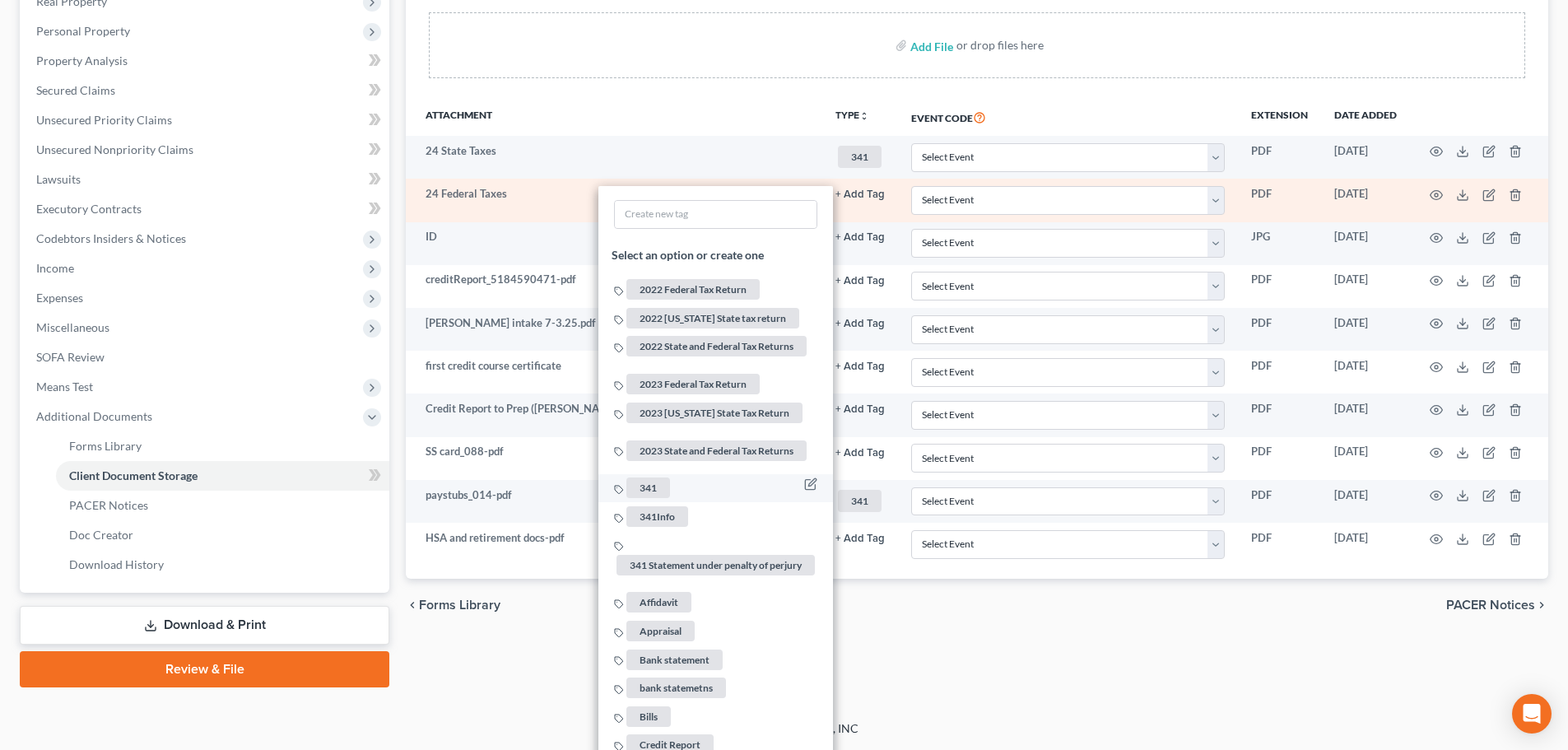
click at [650, 483] on span "341" at bounding box center [648, 488] width 44 height 21
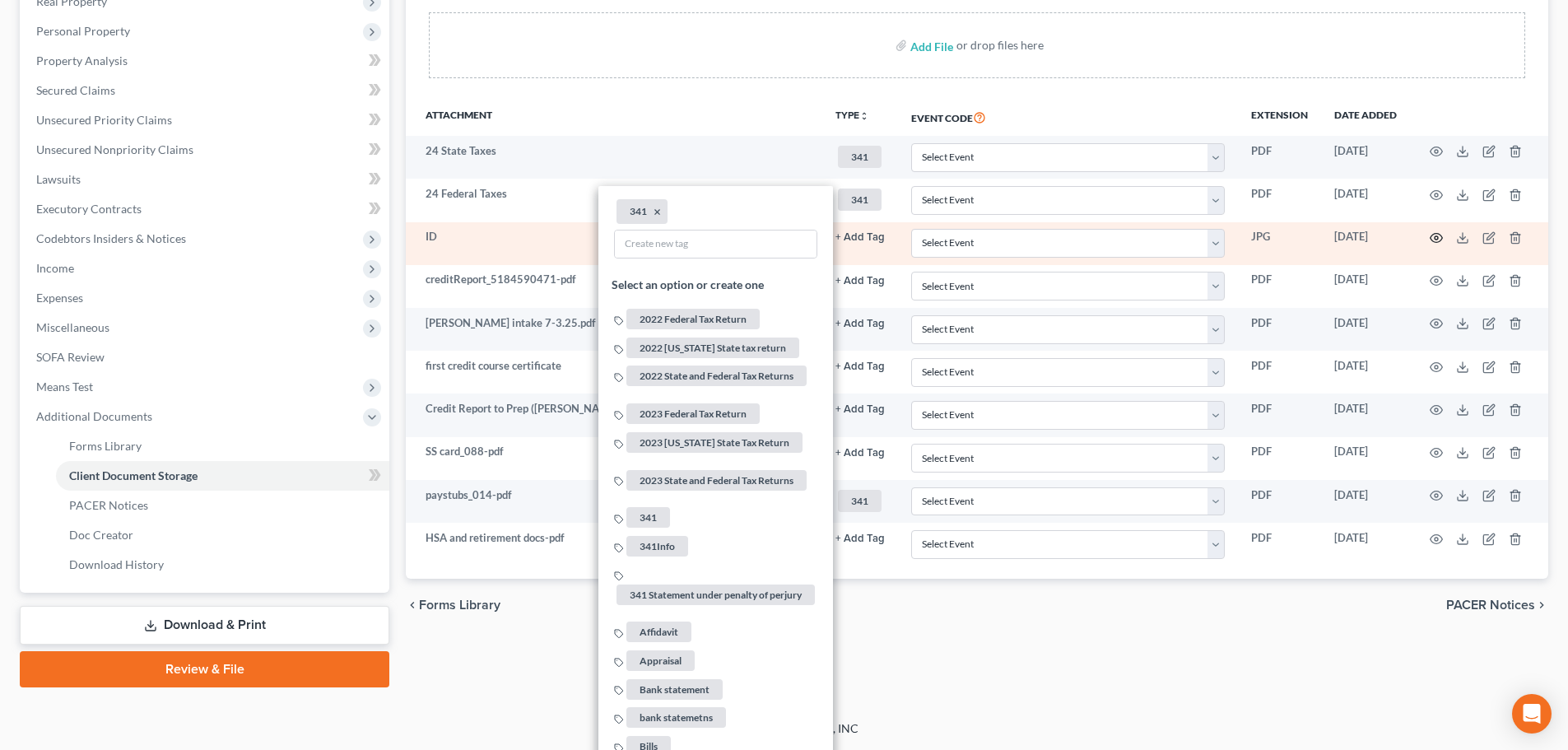
click at [1439, 237] on icon "button" at bounding box center [1435, 237] width 13 height 13
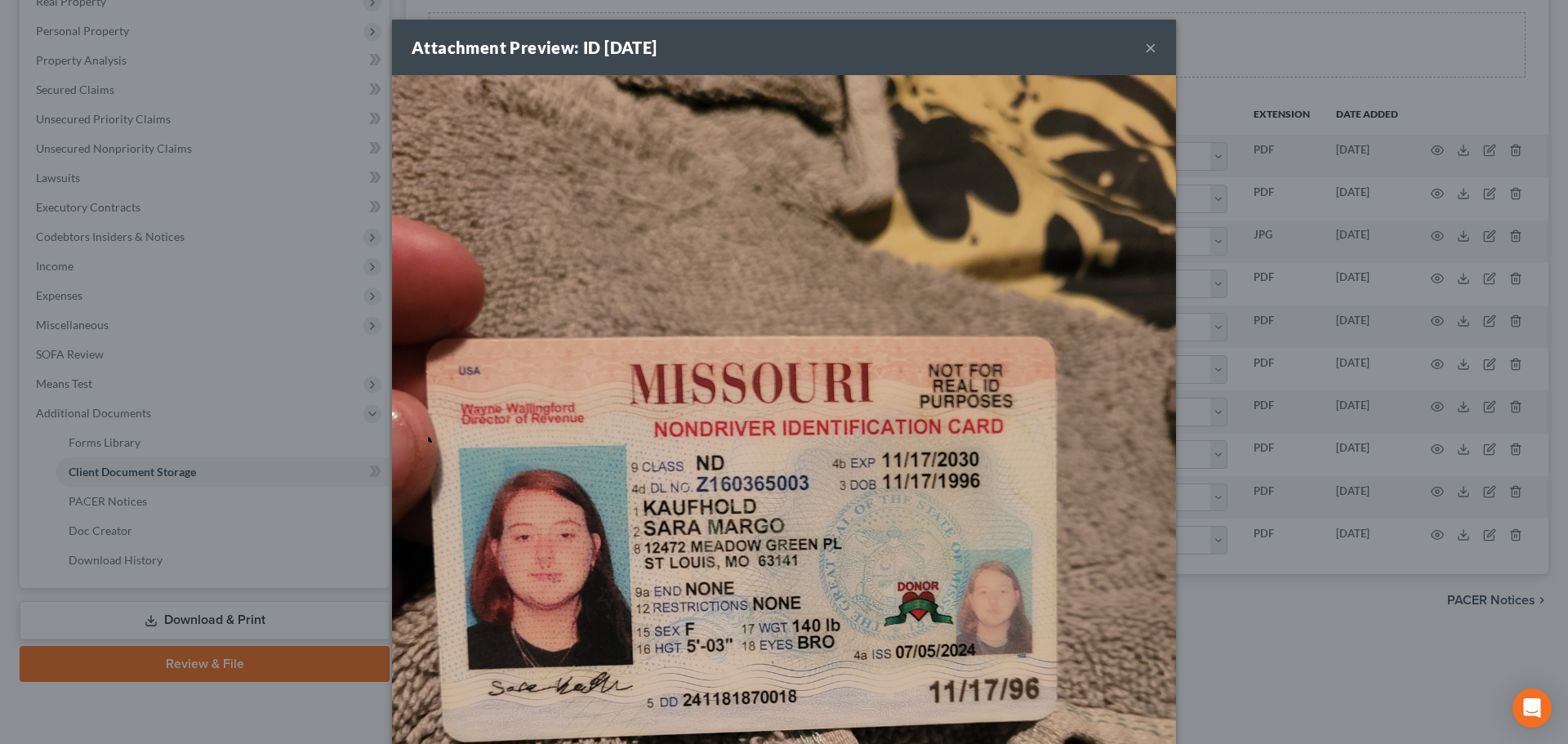
click at [1145, 48] on button "×" at bounding box center [1150, 47] width 11 height 20
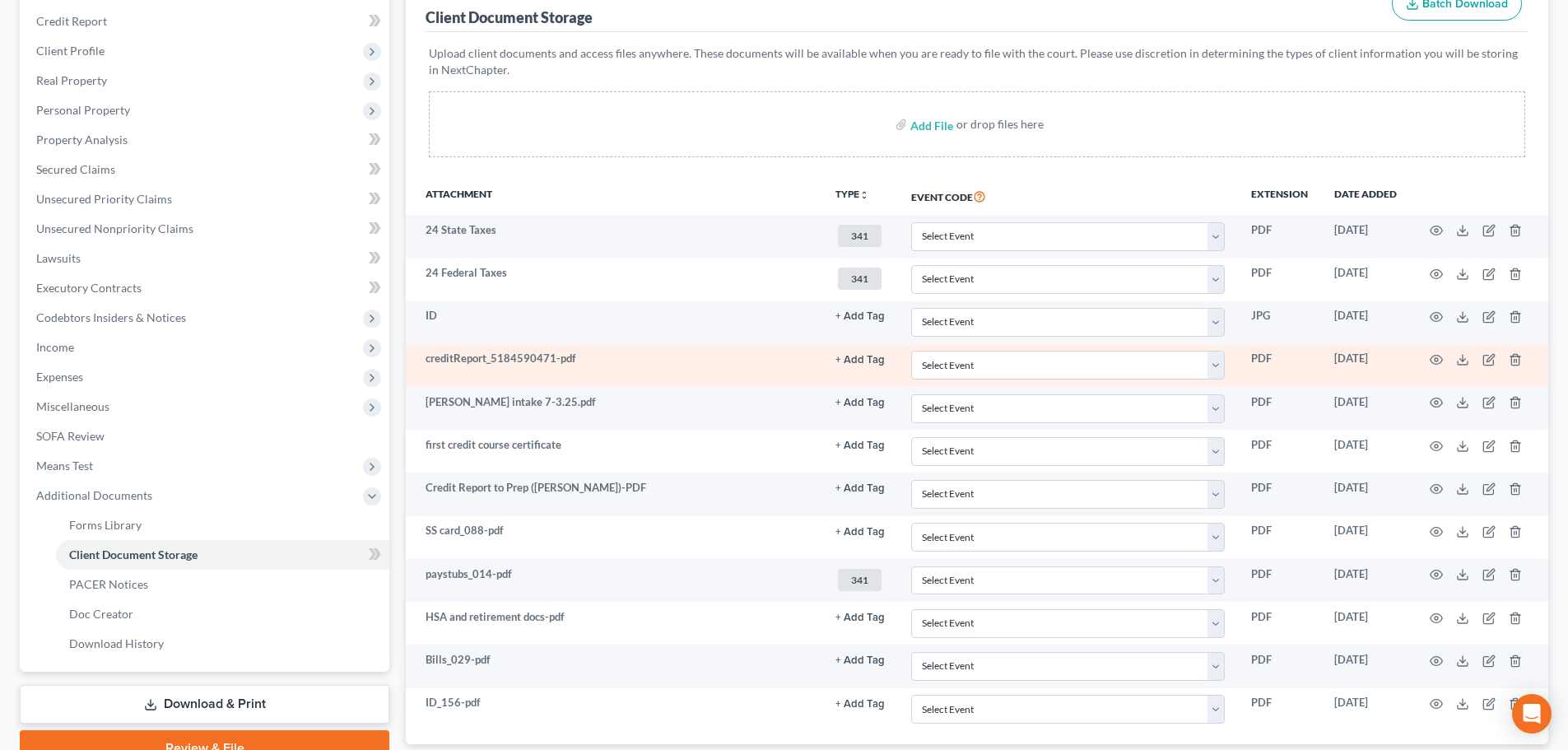
scroll to position [334, 0]
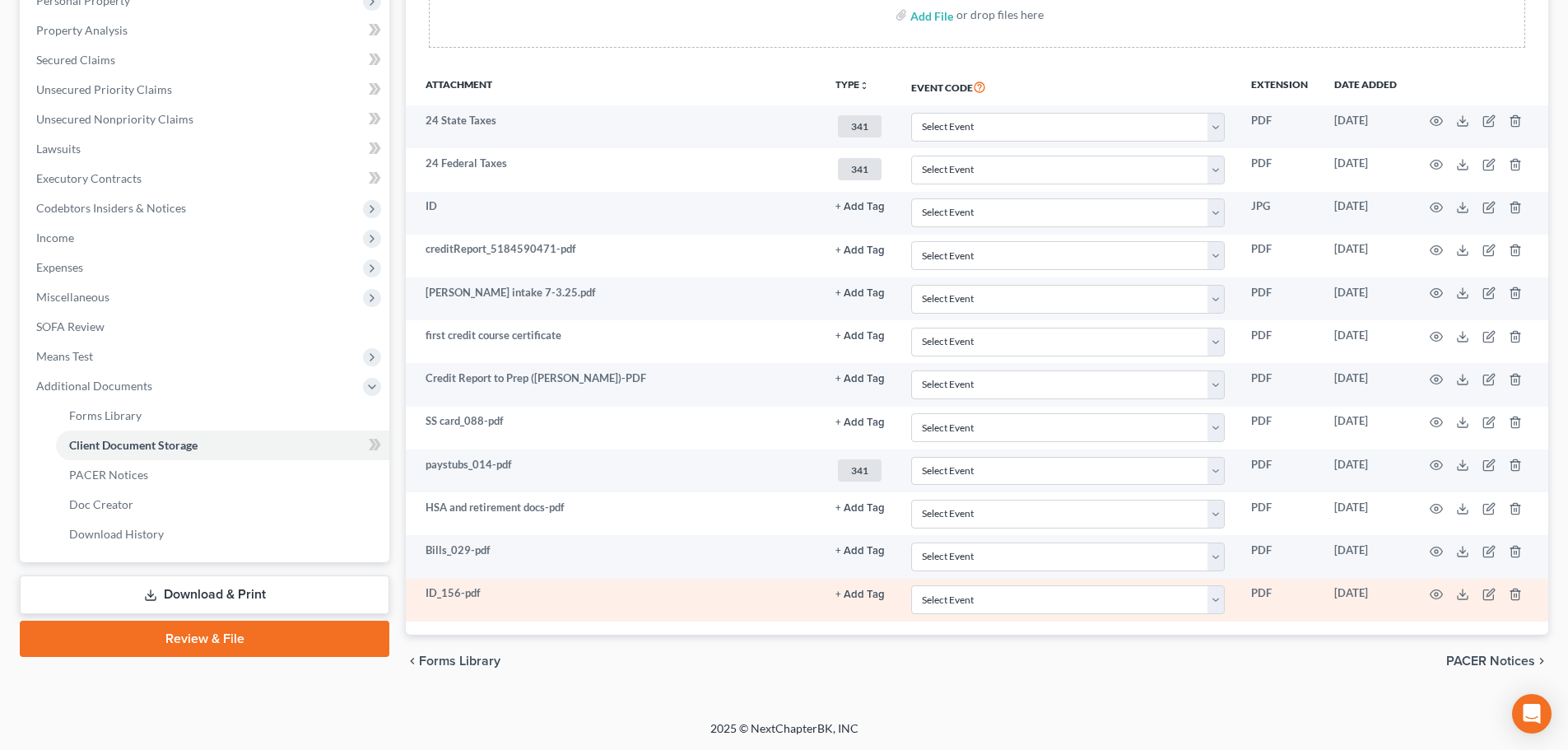
click at [849, 212] on button "+ Add Tag" at bounding box center [860, 207] width 50 height 10
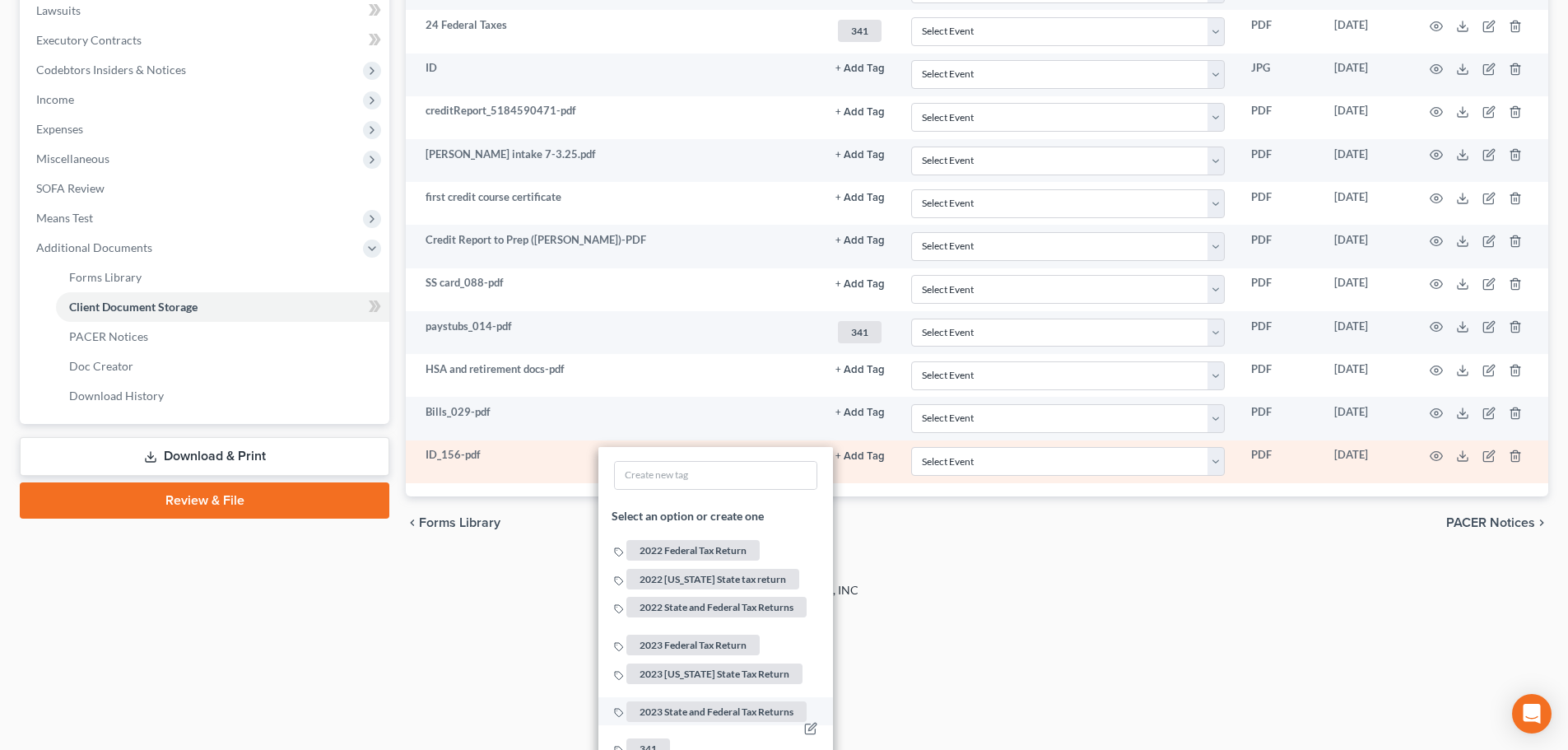
scroll to position [581, 0]
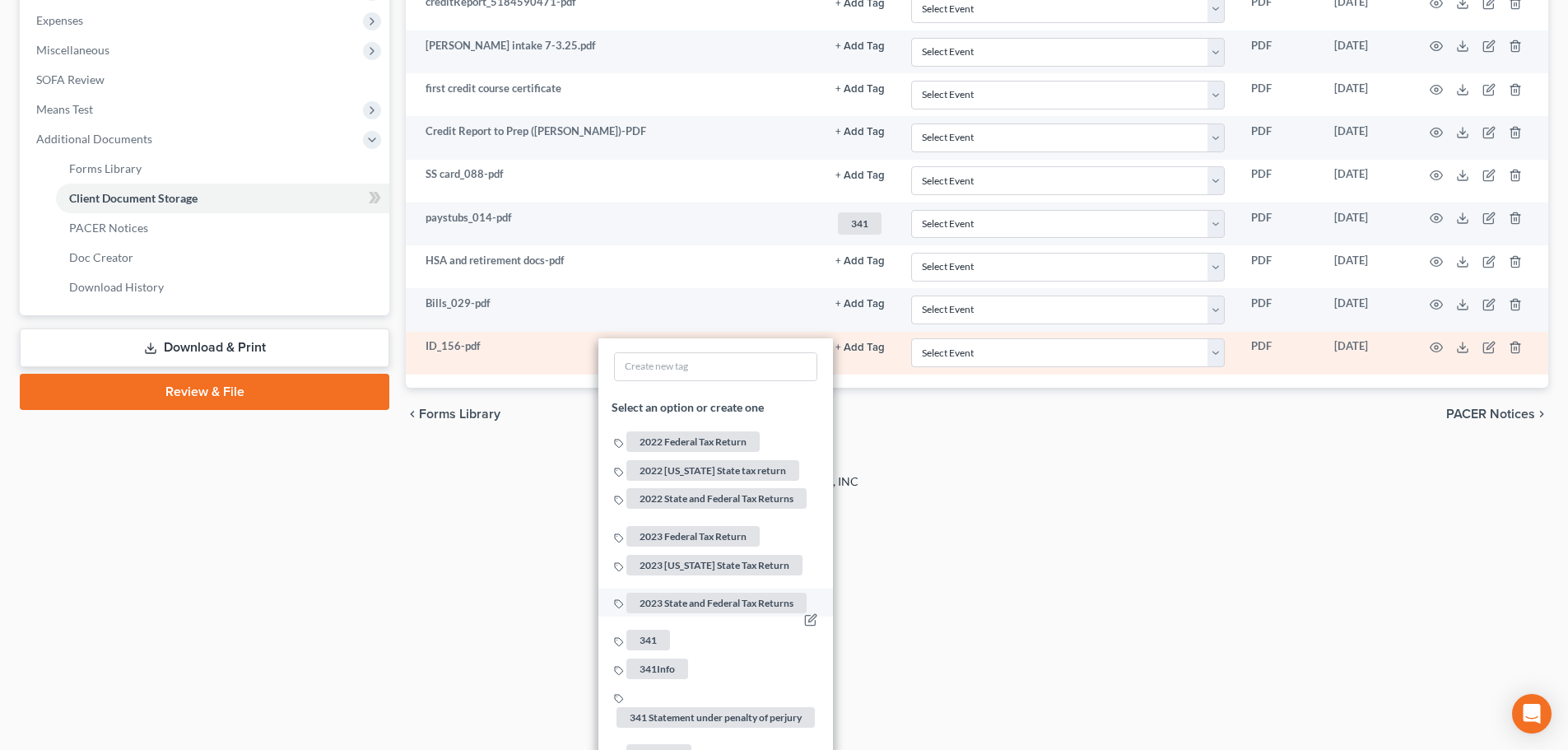
click at [653, 630] on span "341" at bounding box center [648, 641] width 44 height 21
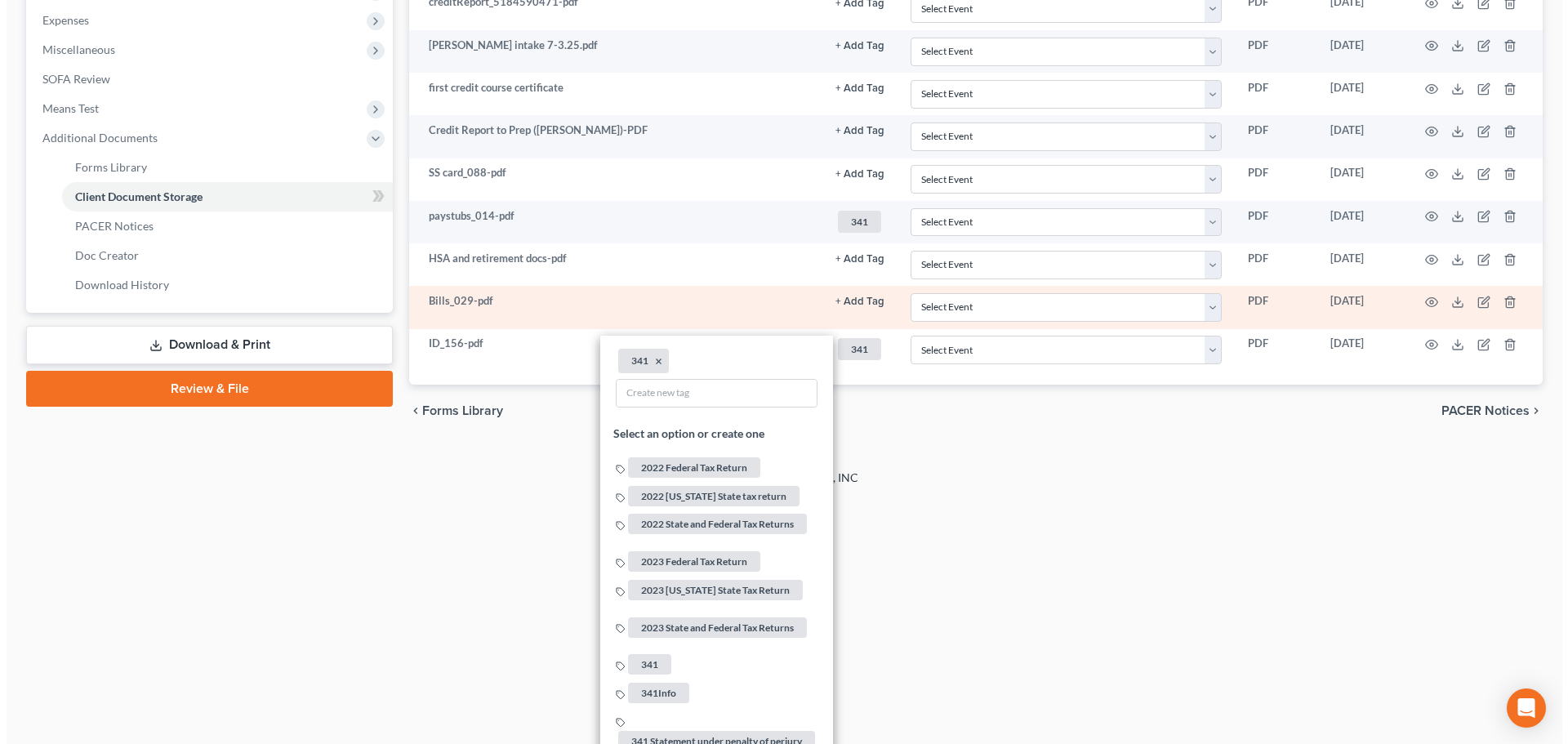
scroll to position [331, 0]
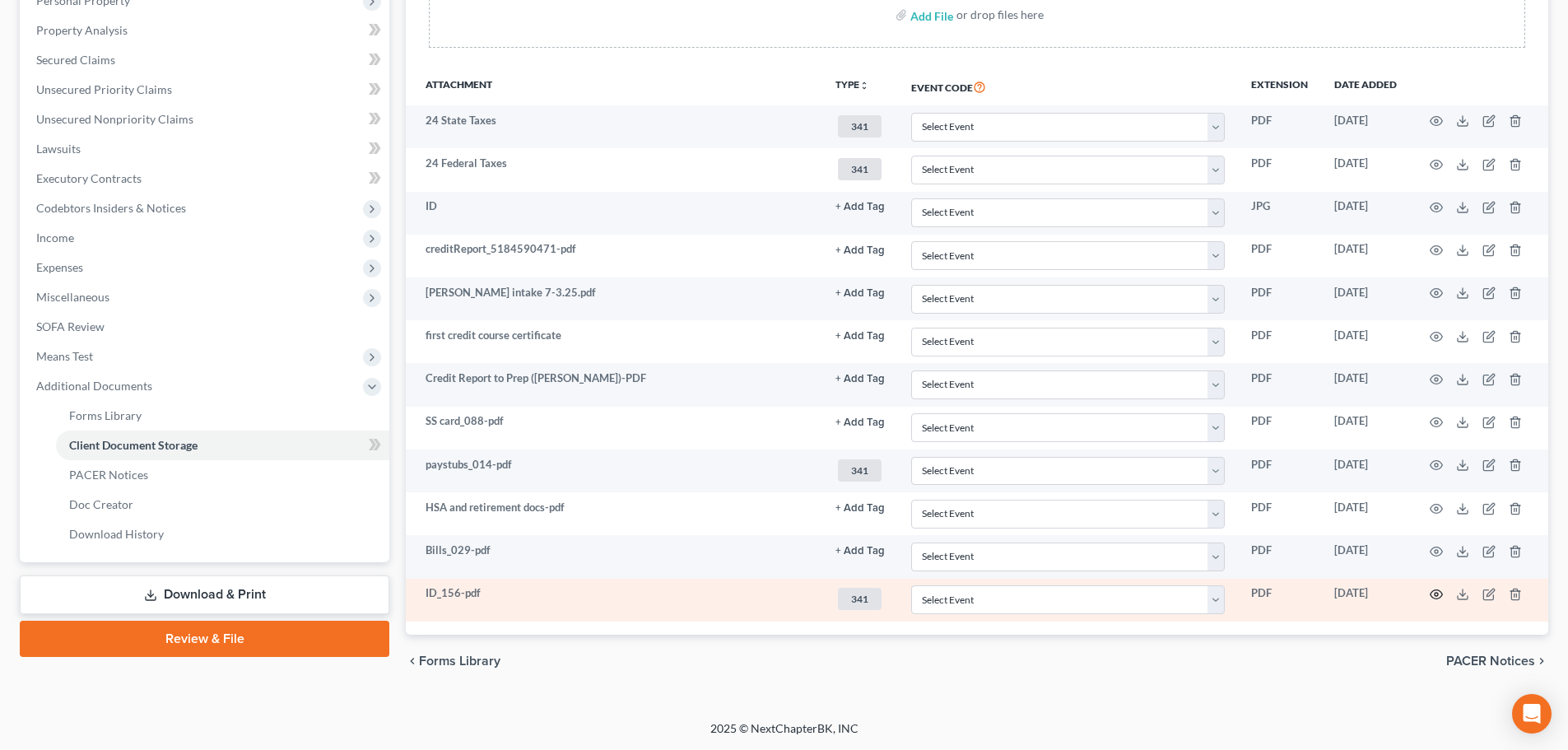
click at [1436, 596] on icon "button" at bounding box center [1435, 594] width 13 height 13
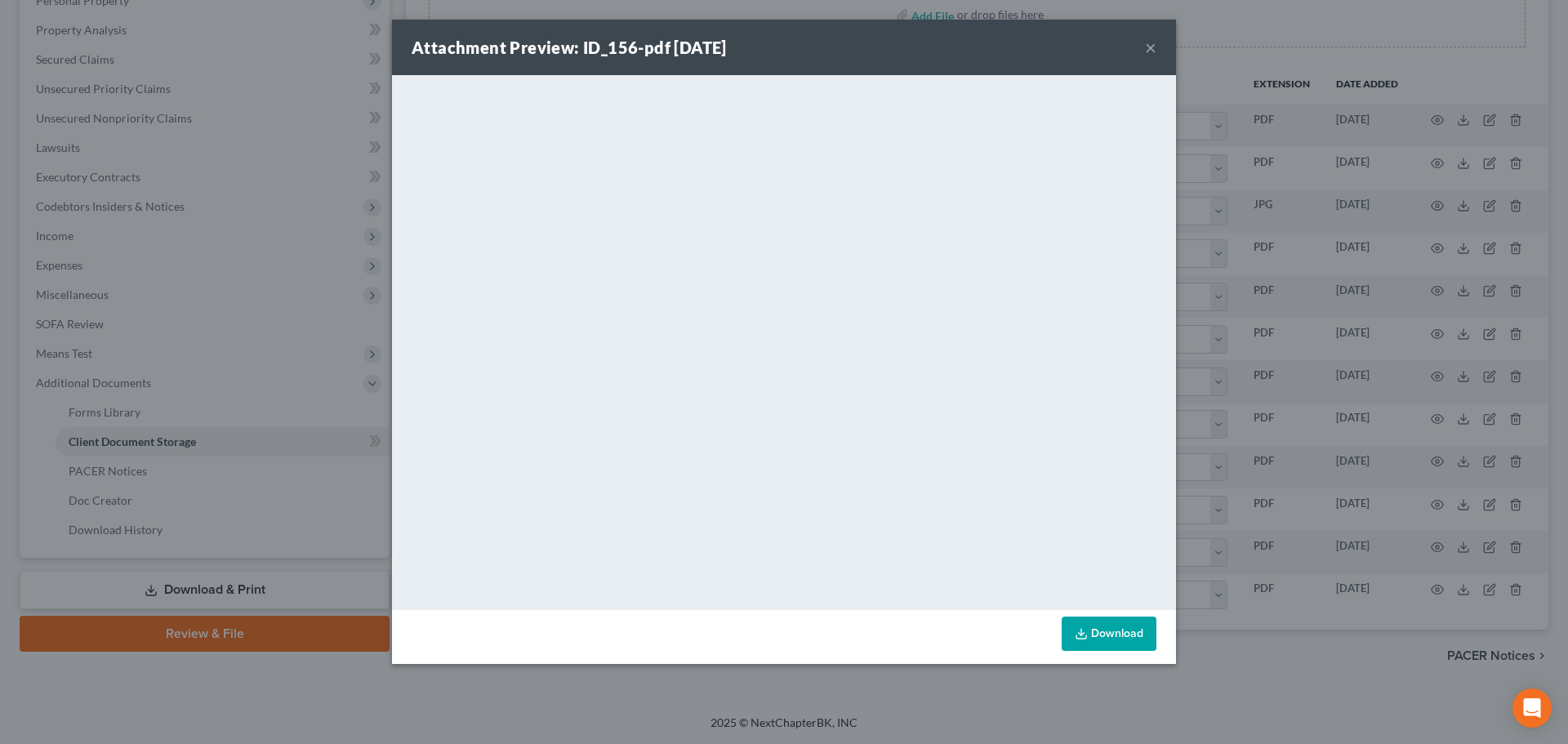
click at [1148, 47] on button "×" at bounding box center [1150, 47] width 11 height 20
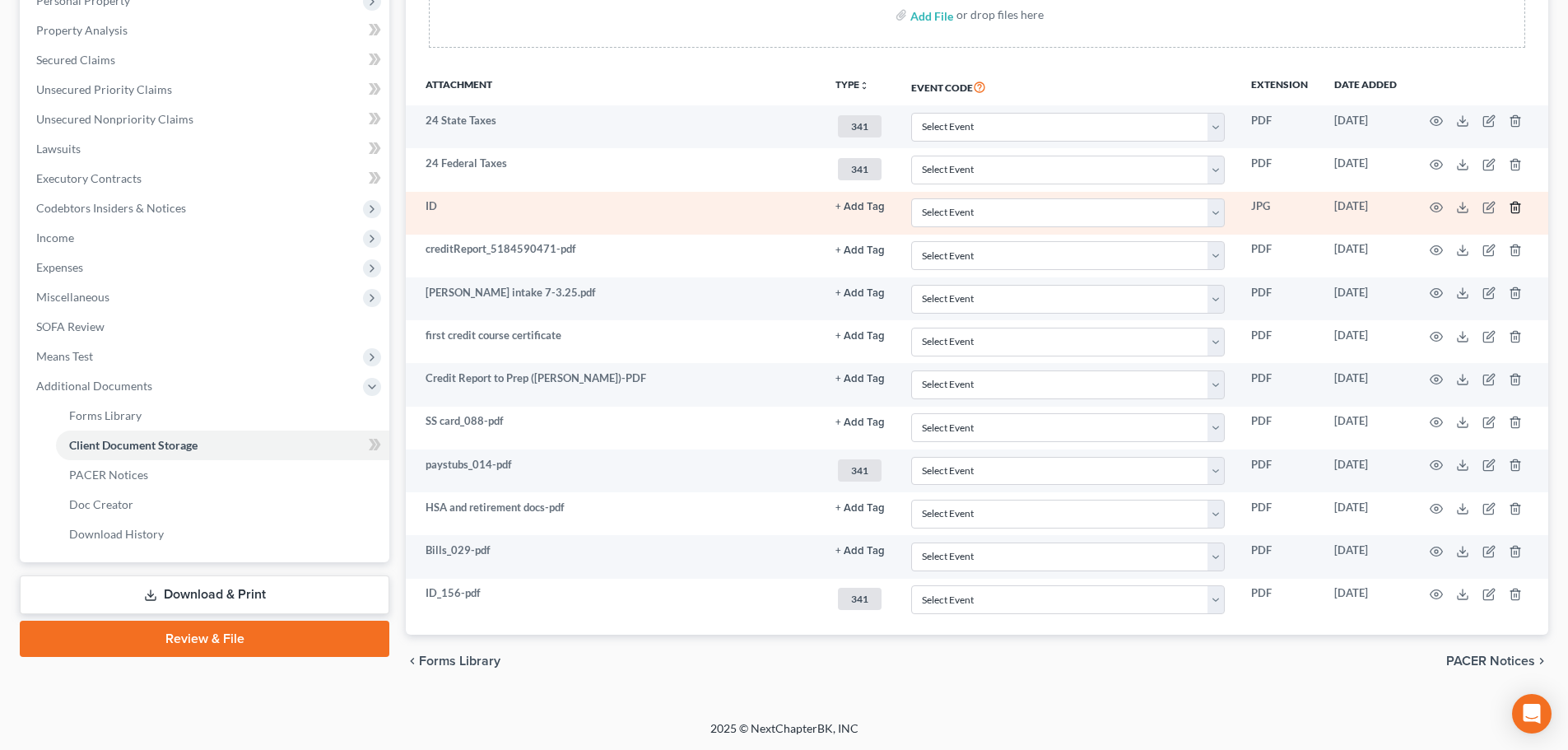
click at [1513, 210] on icon "button" at bounding box center [1515, 207] width 13 height 13
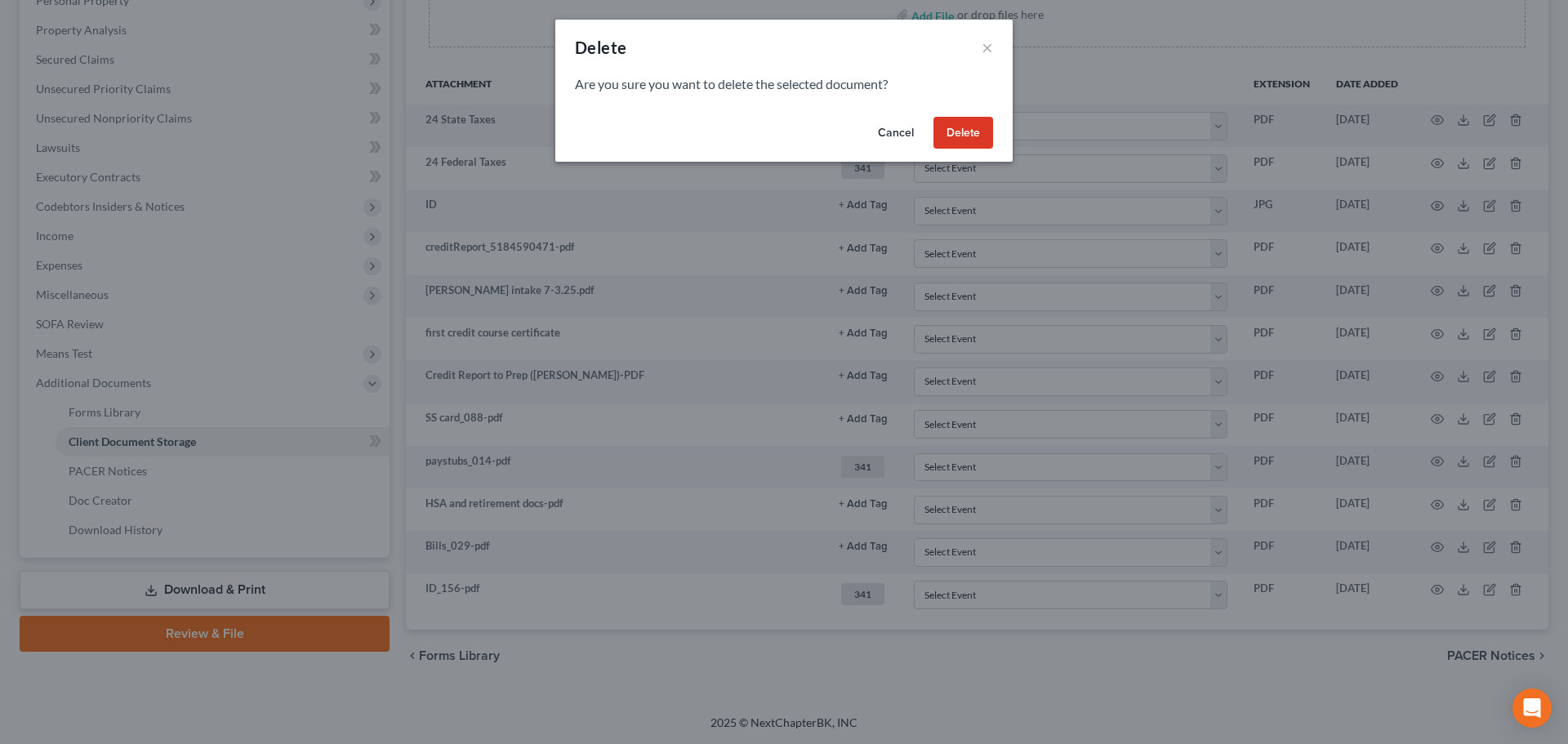
click at [974, 133] on button "Delete" at bounding box center [962, 133] width 60 height 33
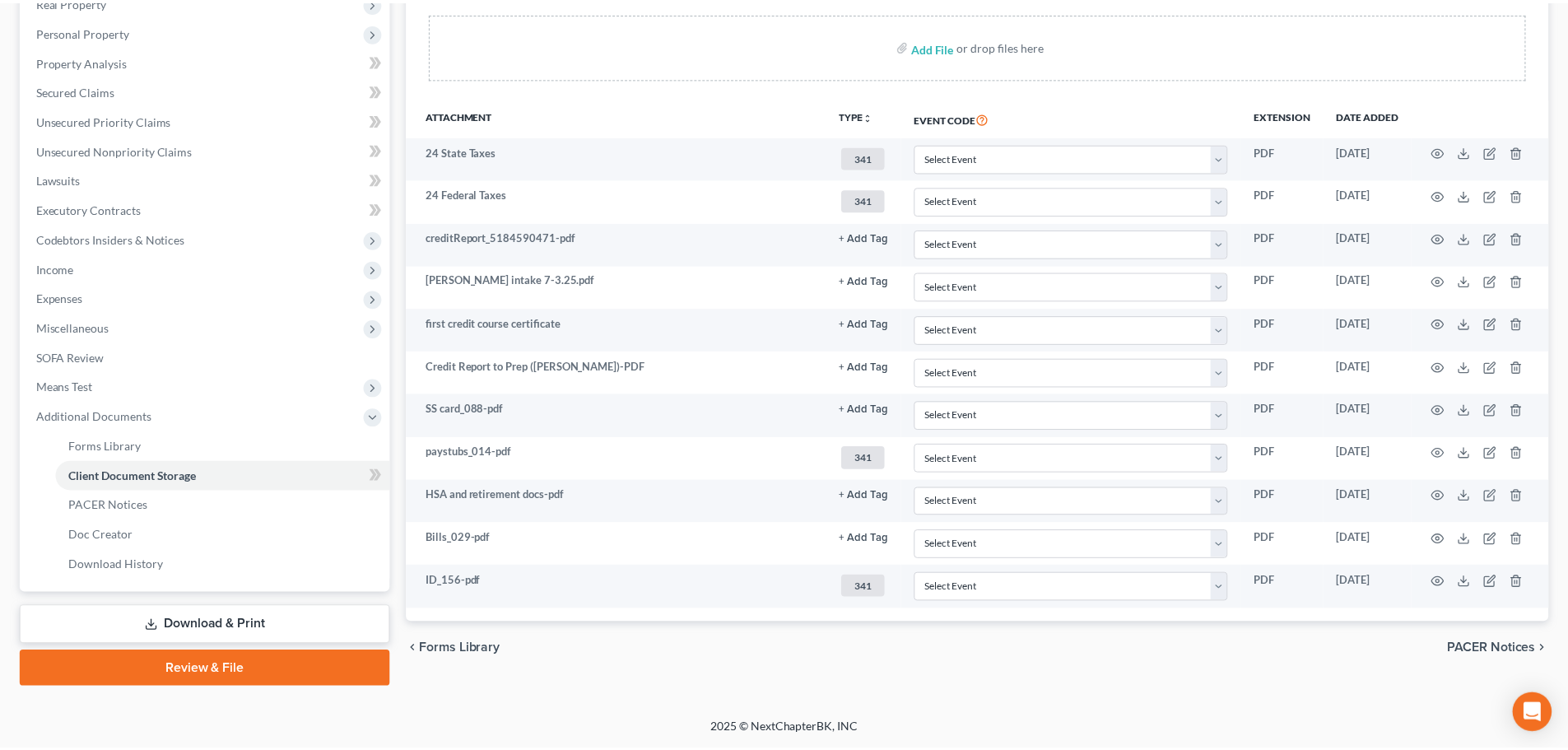
scroll to position [303, 0]
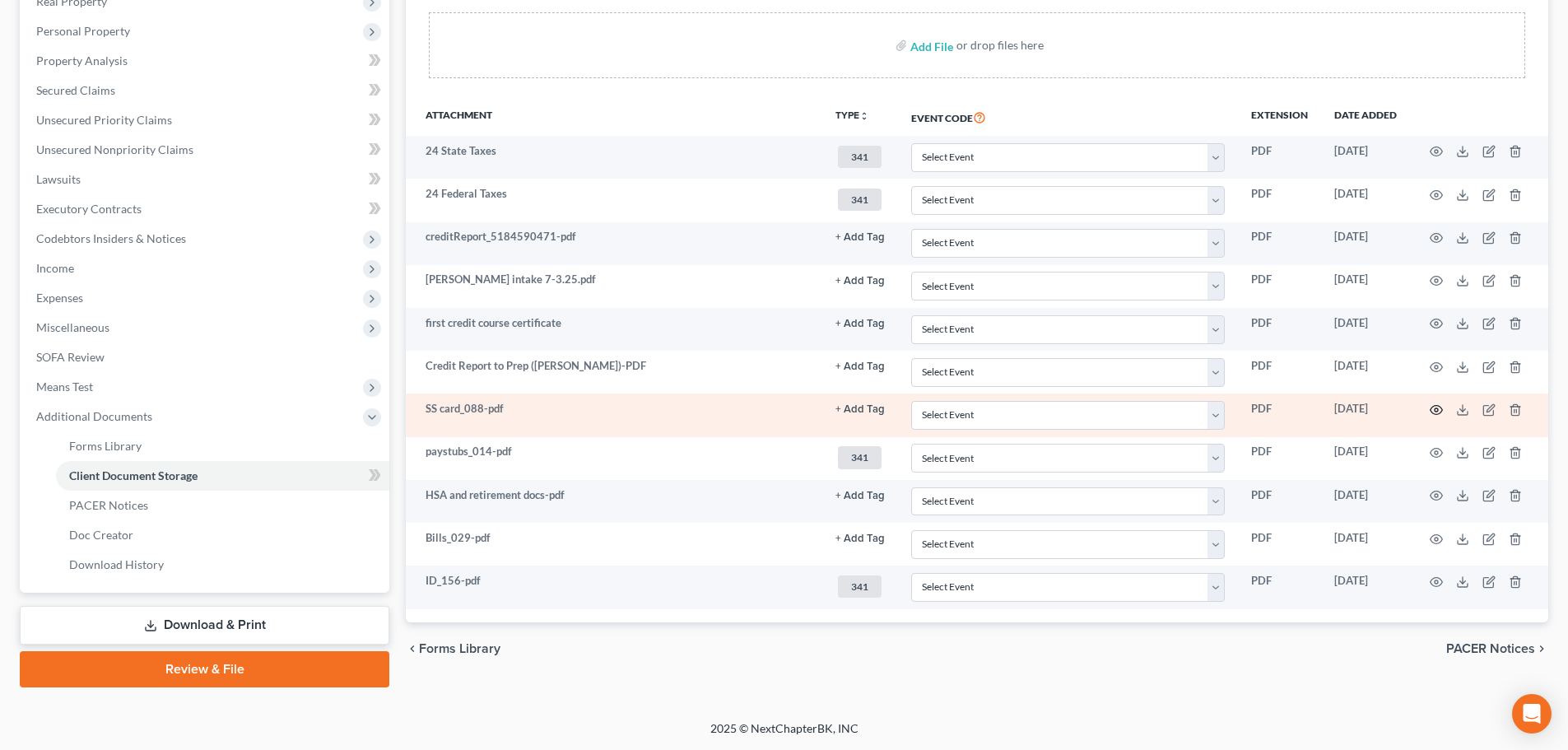
click at [1437, 409] on icon "button" at bounding box center [1435, 409] width 13 height 13
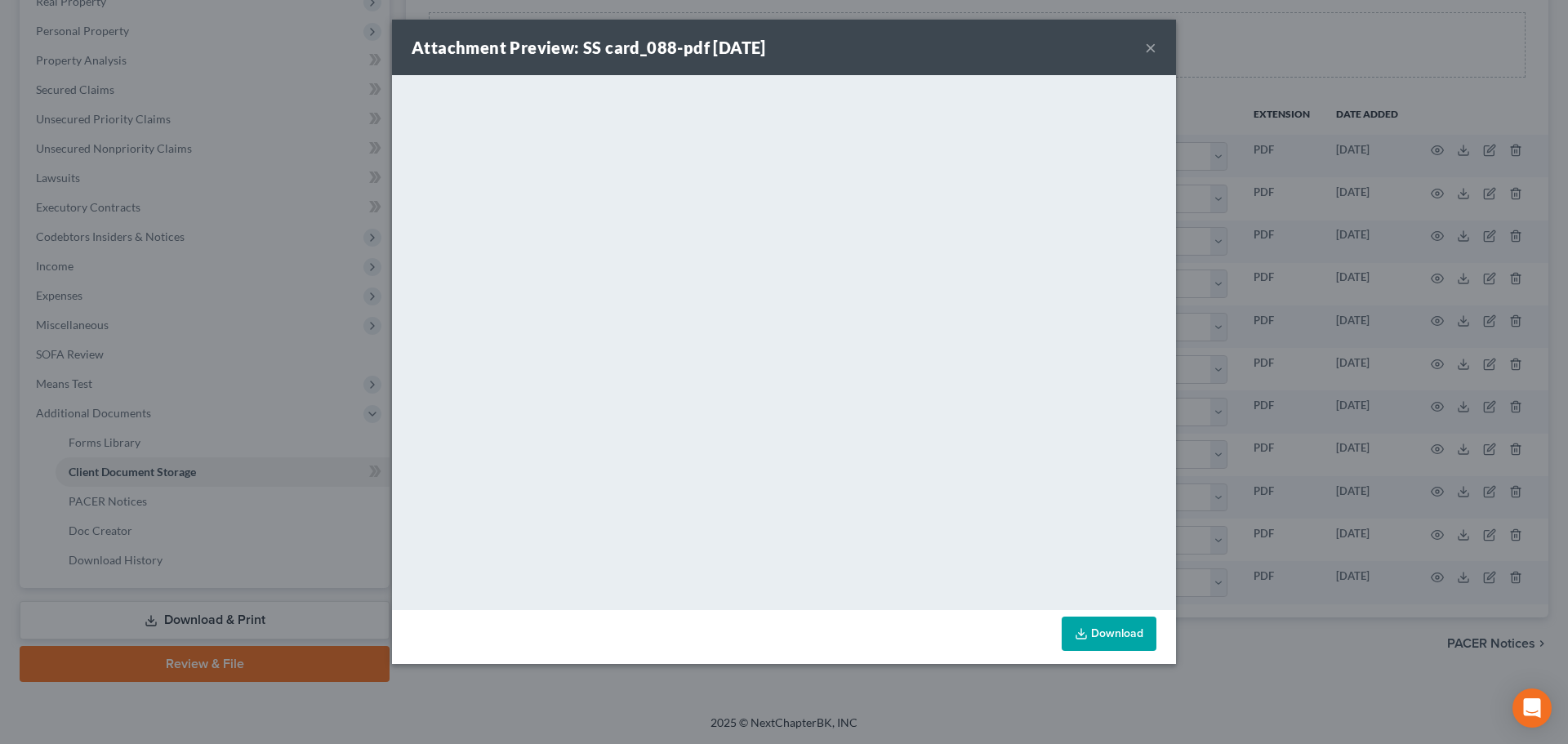
click at [1153, 54] on button "×" at bounding box center [1150, 47] width 11 height 20
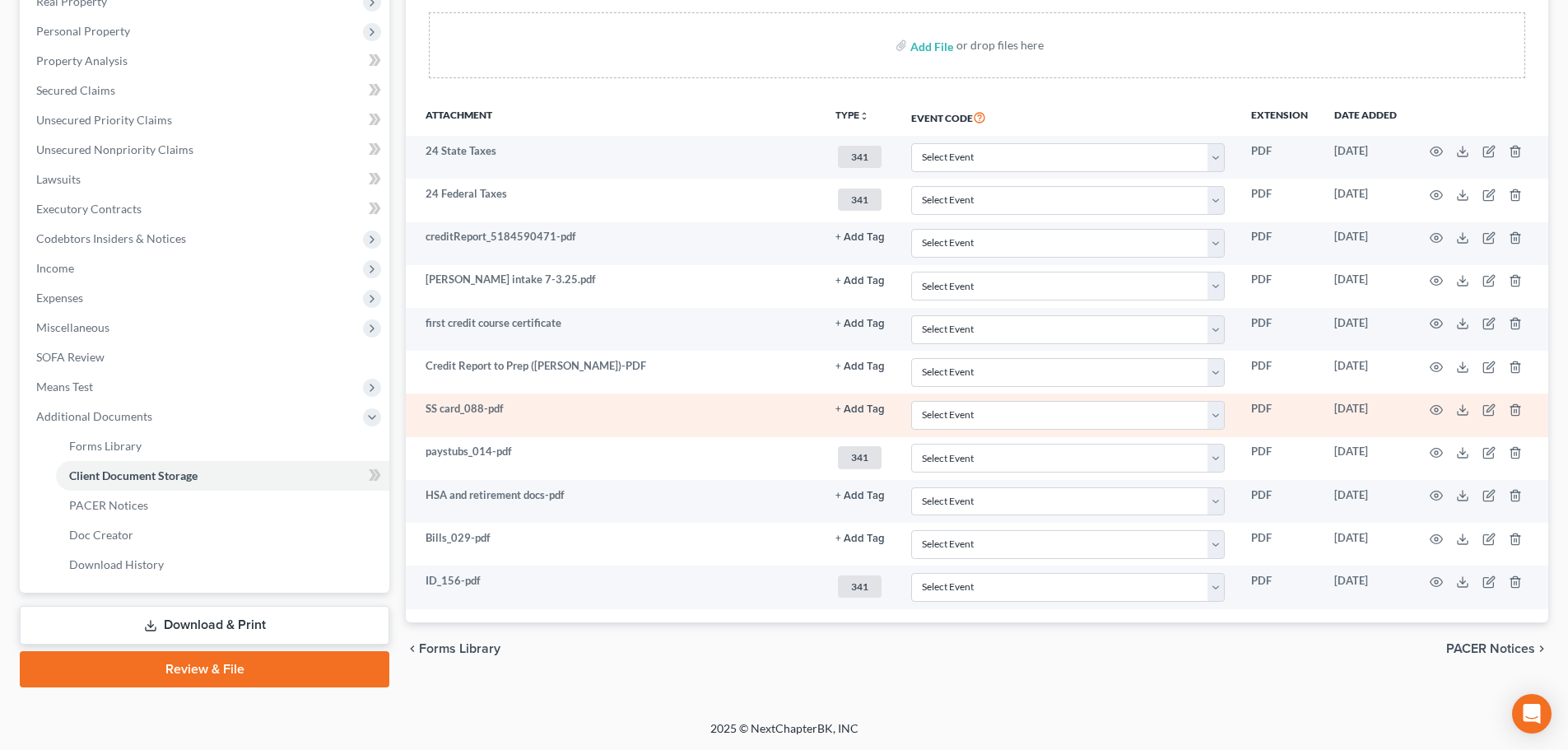
click at [863, 243] on button "+ Add Tag" at bounding box center [860, 237] width 50 height 10
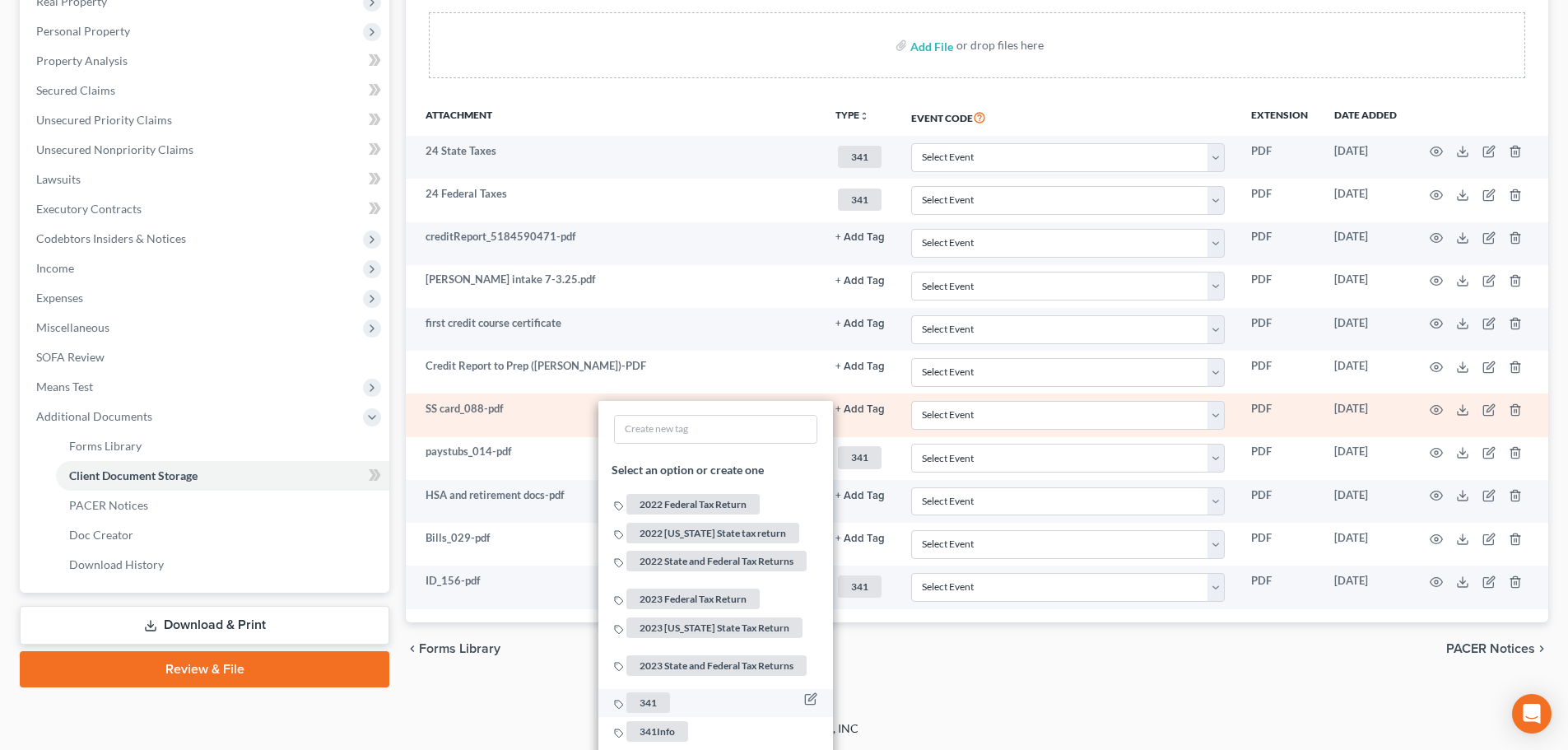
click at [657, 693] on span "341" at bounding box center [648, 704] width 44 height 21
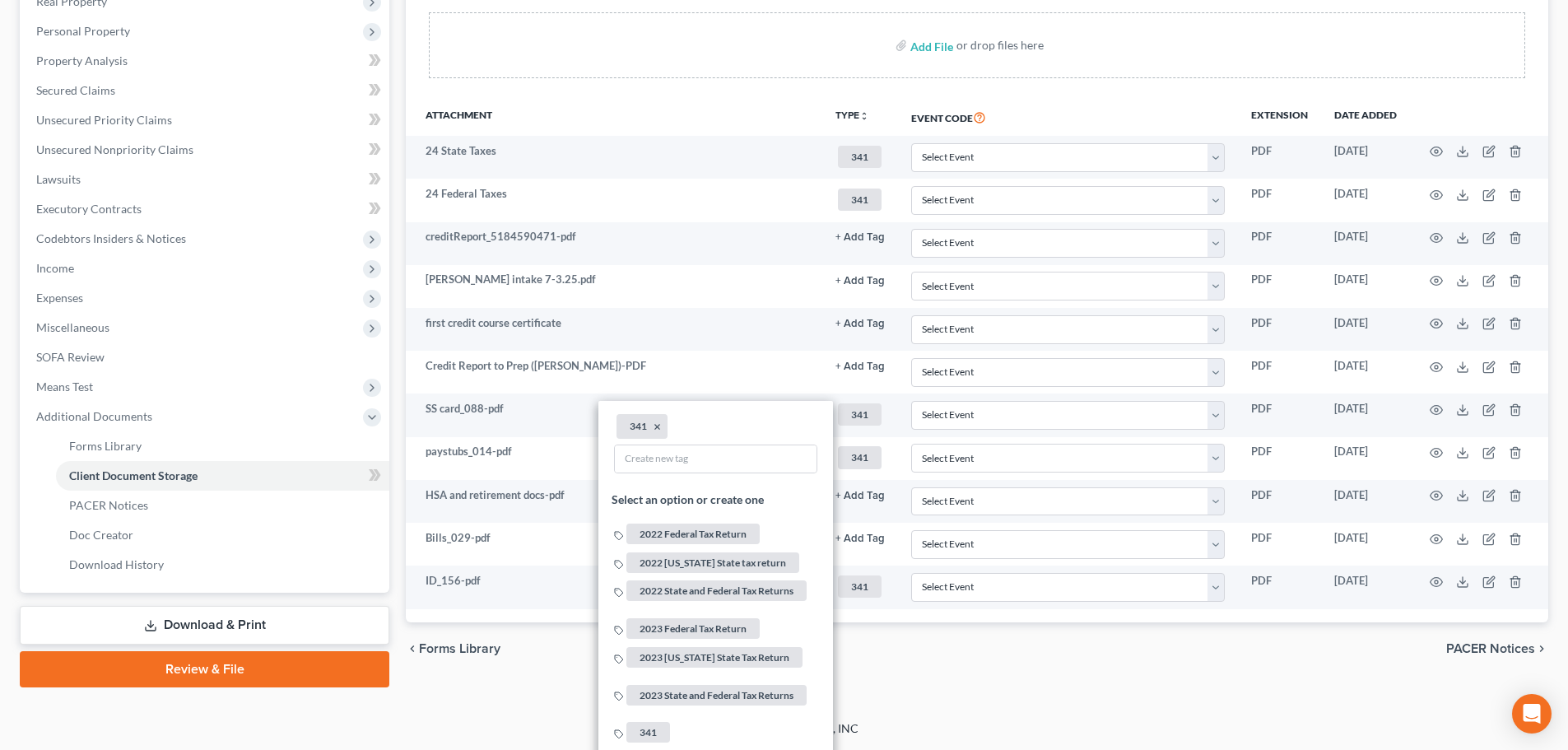
click at [945, 659] on div "chevron_left Forms Library PACER Notices chevron_right" at bounding box center [977, 649] width 1142 height 52
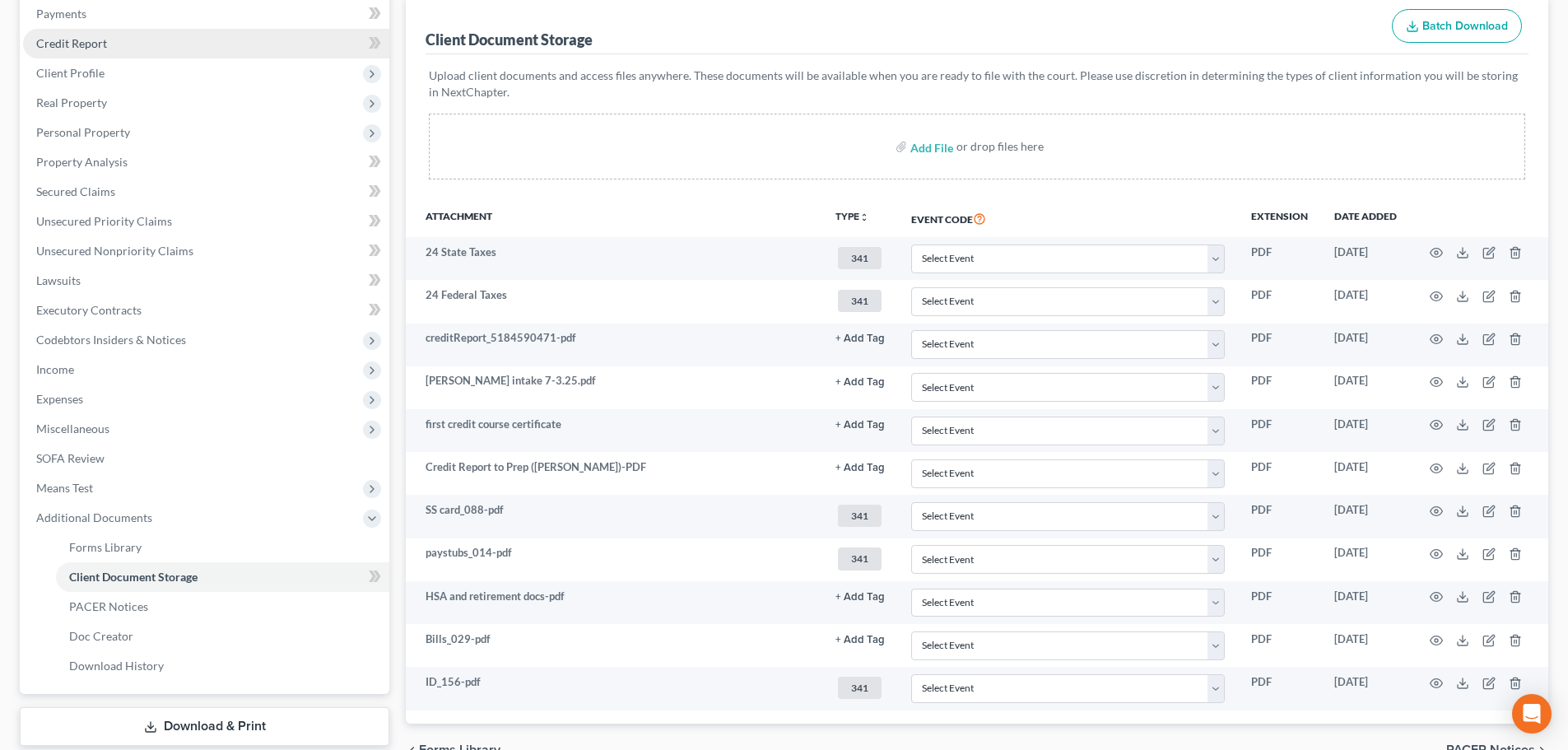
scroll to position [0, 0]
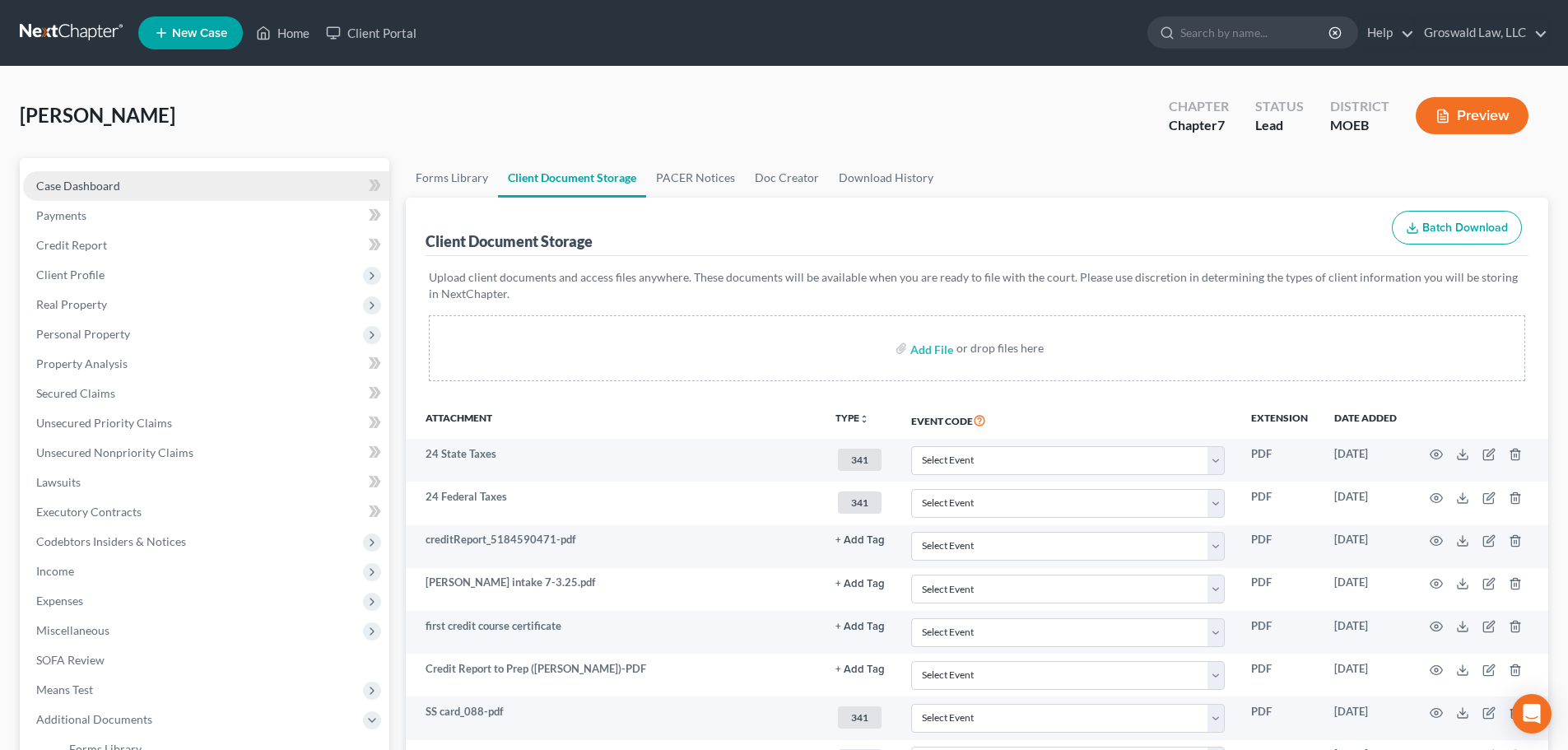
click at [108, 168] on div "Case Dashboard Payments Invoices Payments Payments Credit Report Client Profile…" at bounding box center [204, 526] width 369 height 738
click at [108, 182] on span "Case Dashboard" at bounding box center [78, 186] width 84 height 14
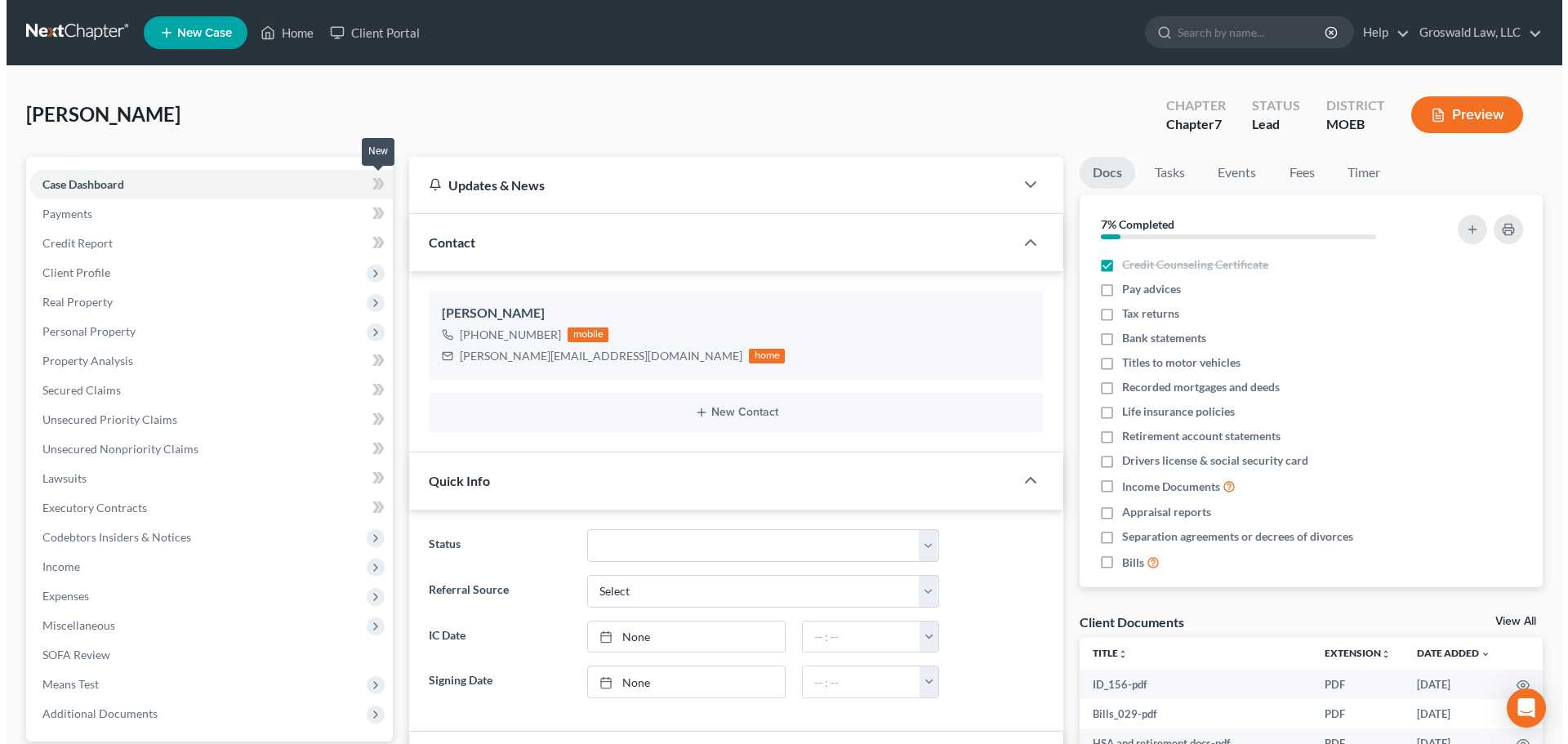
scroll to position [174, 0]
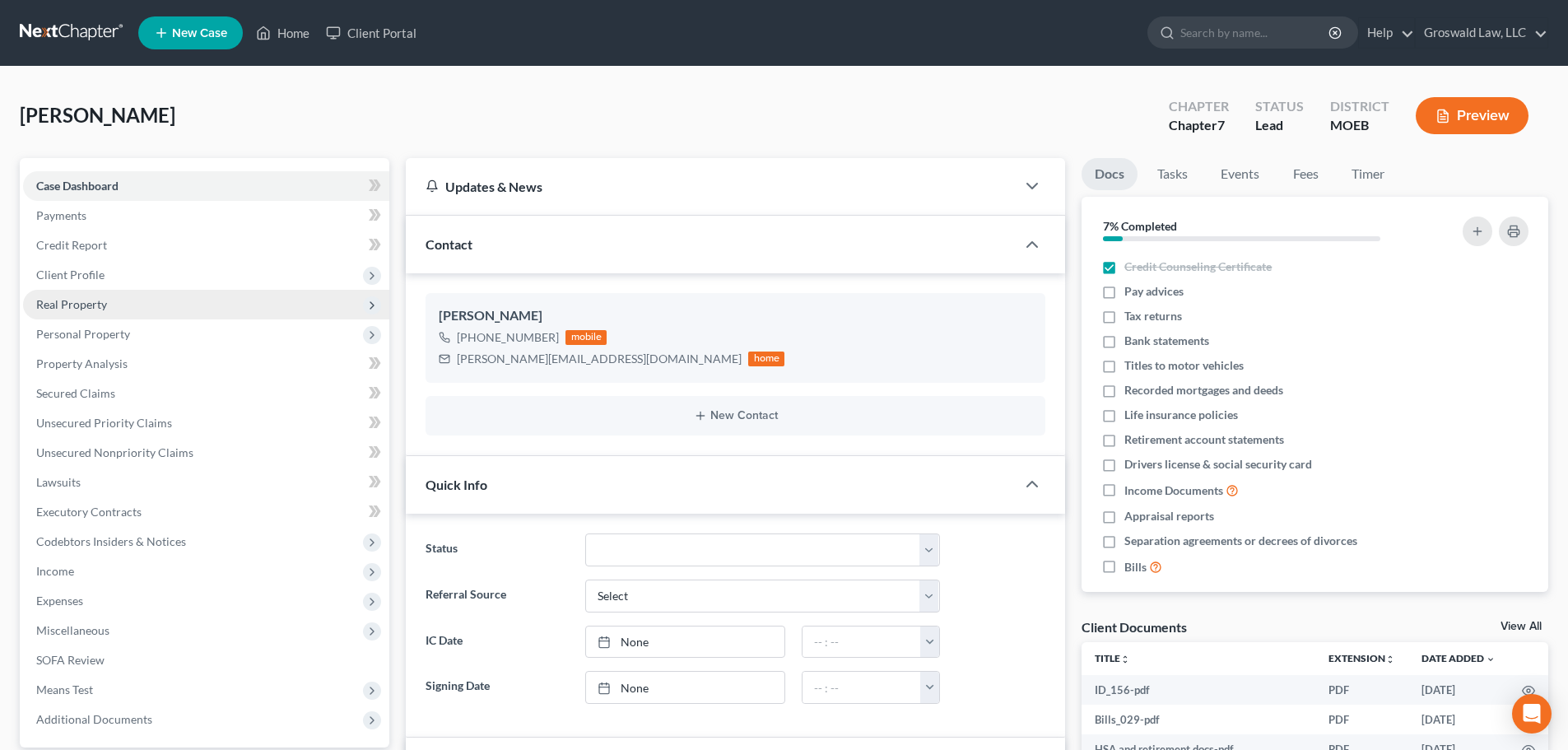
click at [77, 306] on span "Real Property" at bounding box center [71, 304] width 71 height 14
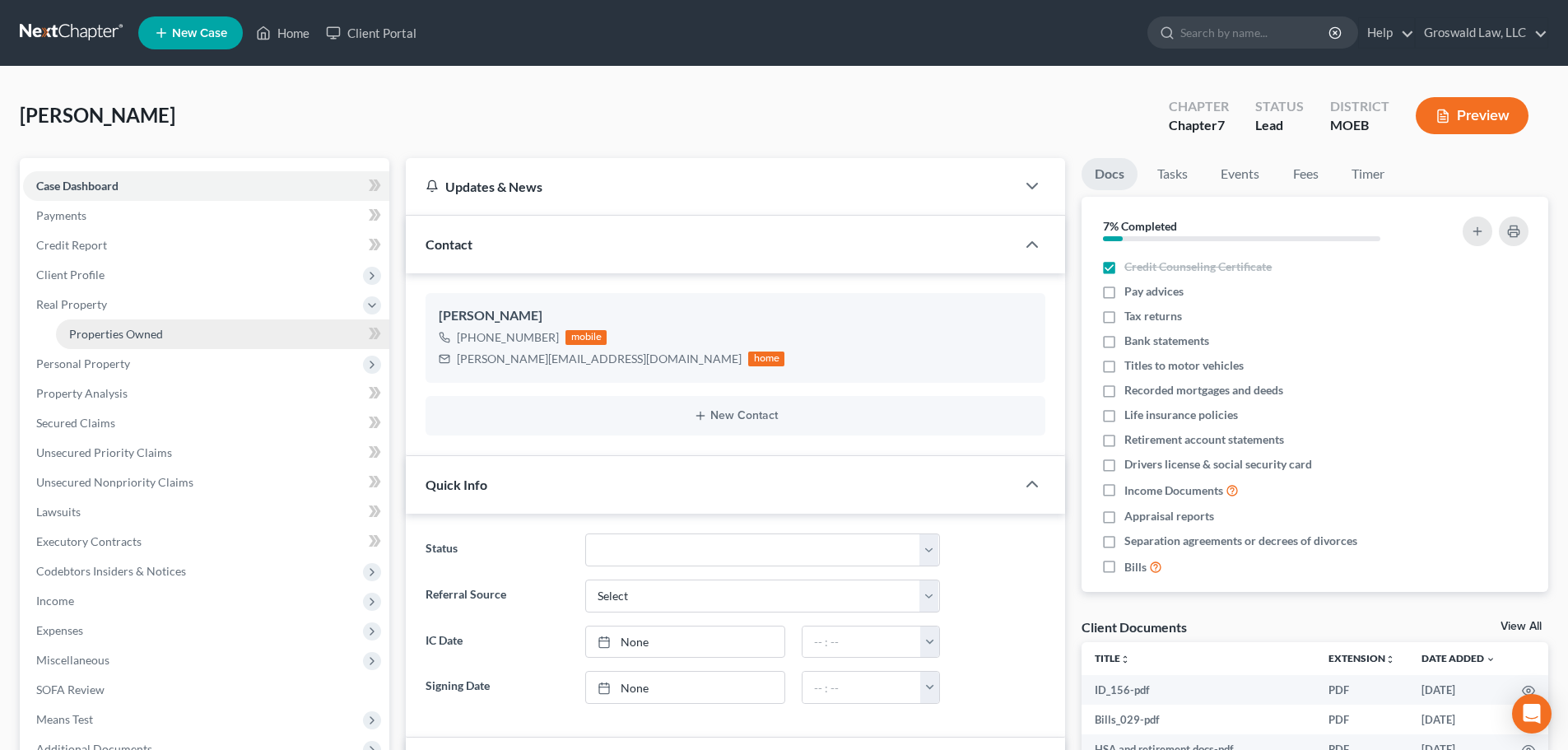
click at [141, 343] on link "Properties Owned" at bounding box center [223, 334] width 334 height 30
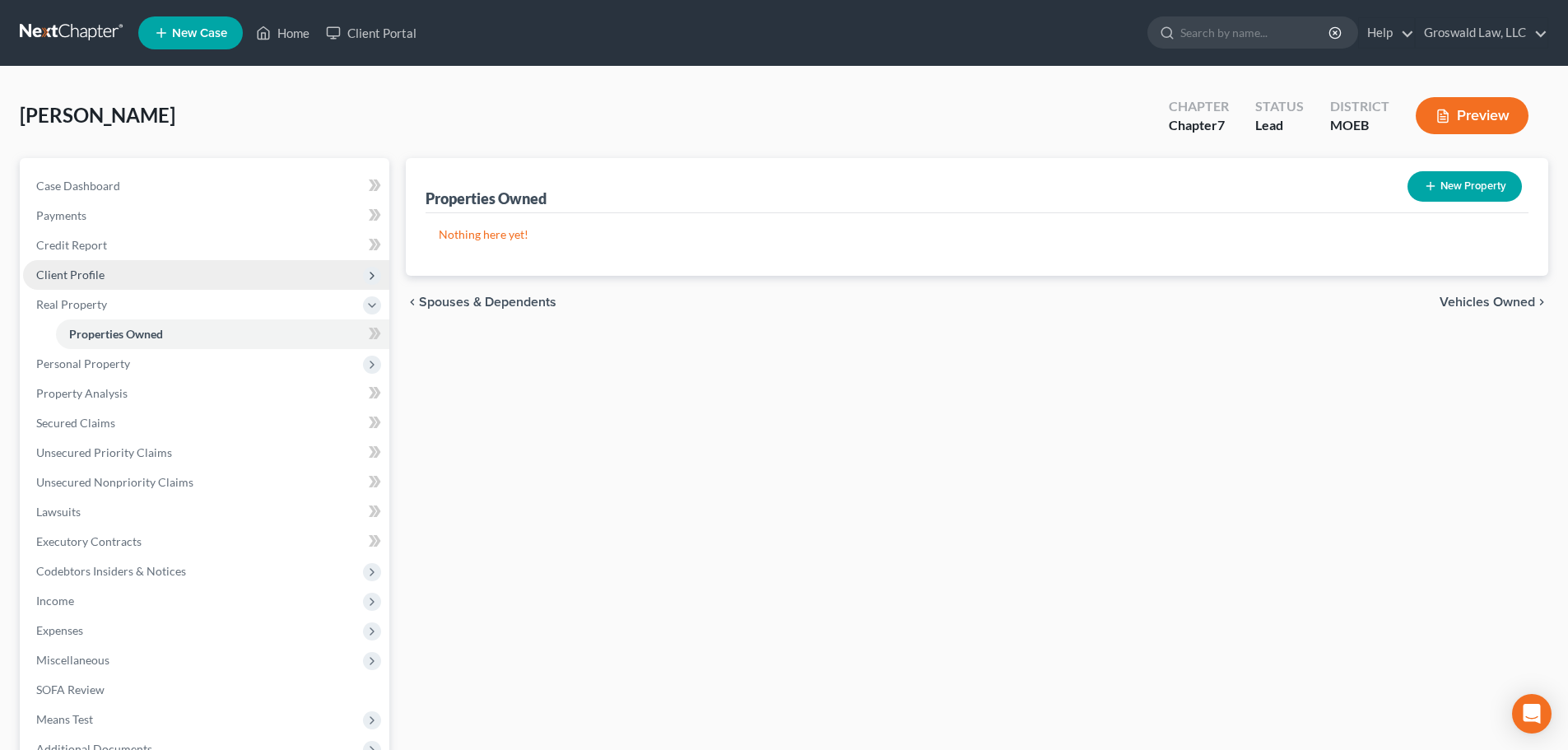
drag, startPoint x: 90, startPoint y: 273, endPoint x: 93, endPoint y: 281, distance: 8.5
click at [90, 276] on span "Client Profile" at bounding box center [70, 274] width 68 height 14
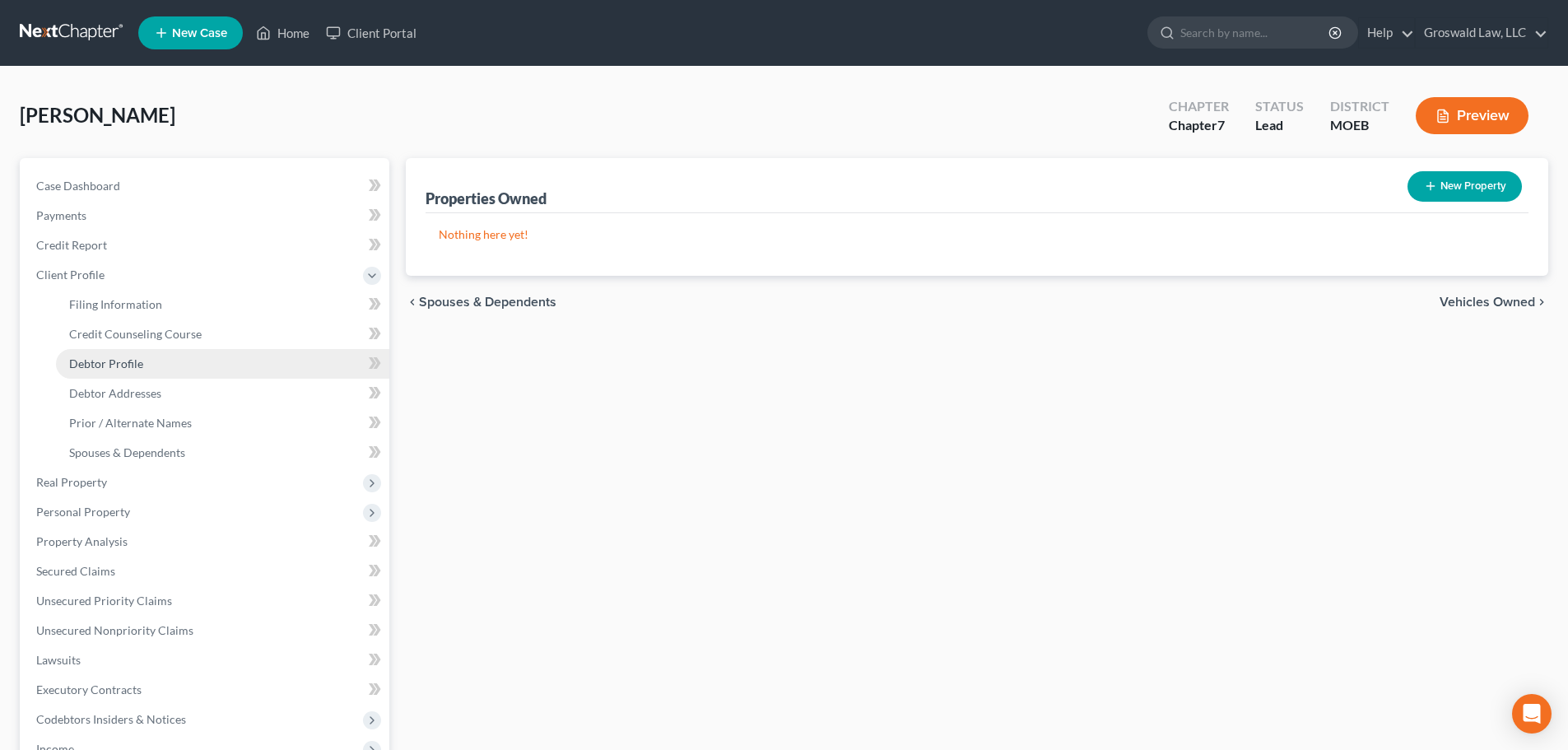
click at [123, 367] on span "Debtor Profile" at bounding box center [106, 363] width 74 height 14
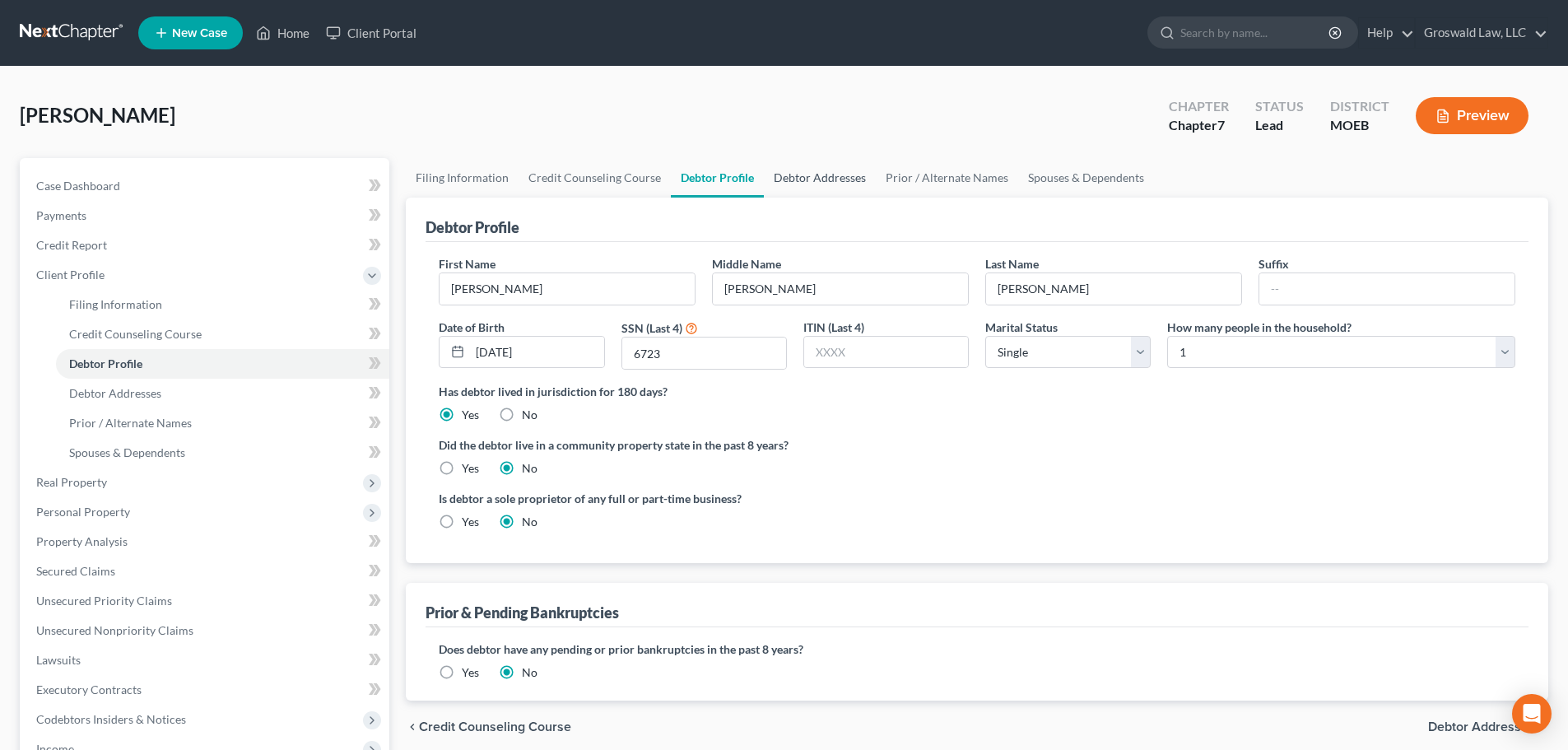
click at [825, 174] on link "Debtor Addresses" at bounding box center [820, 177] width 112 height 39
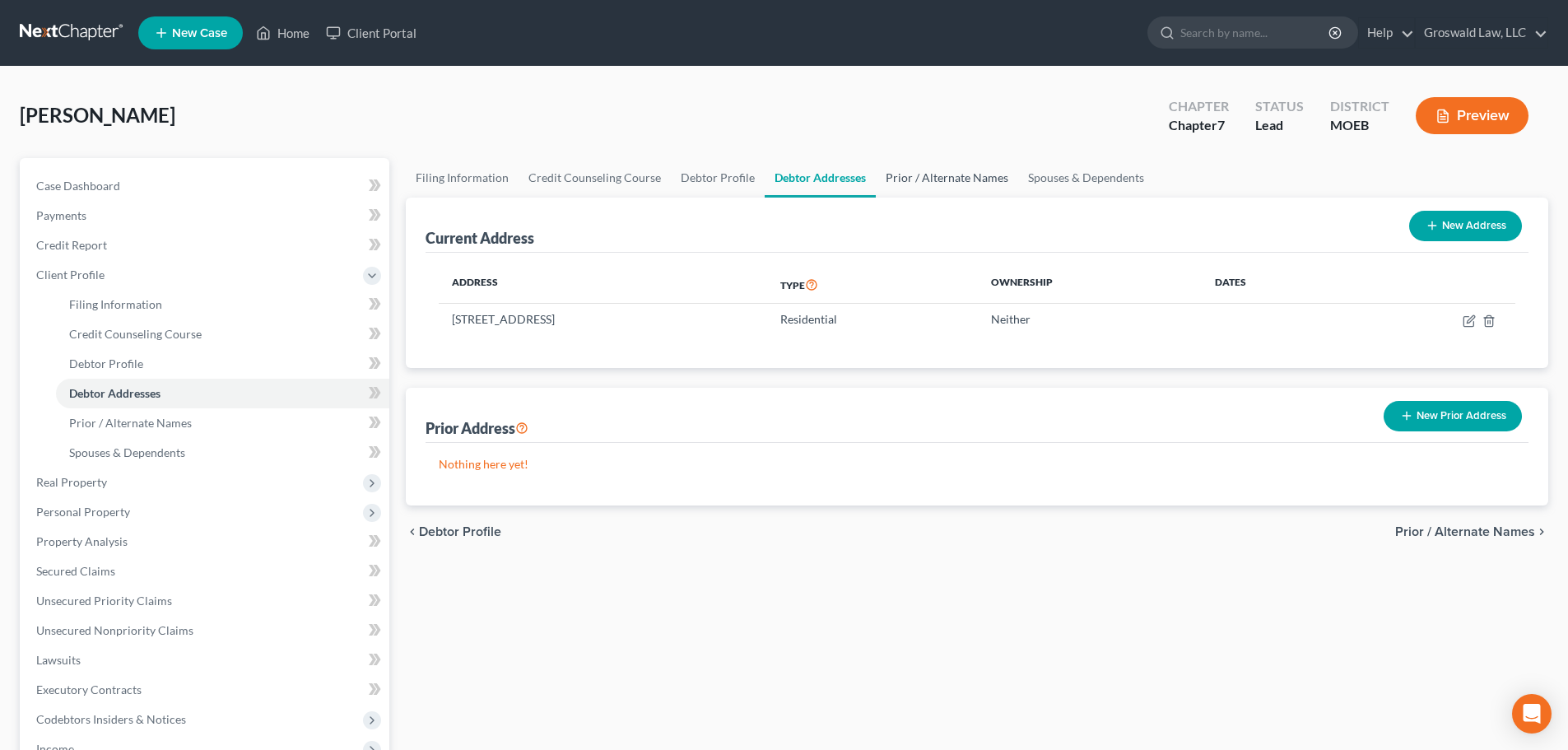
drag, startPoint x: 936, startPoint y: 180, endPoint x: 950, endPoint y: 180, distance: 14.0
click at [937, 180] on link "Prior / Alternate Names" at bounding box center [946, 177] width 142 height 39
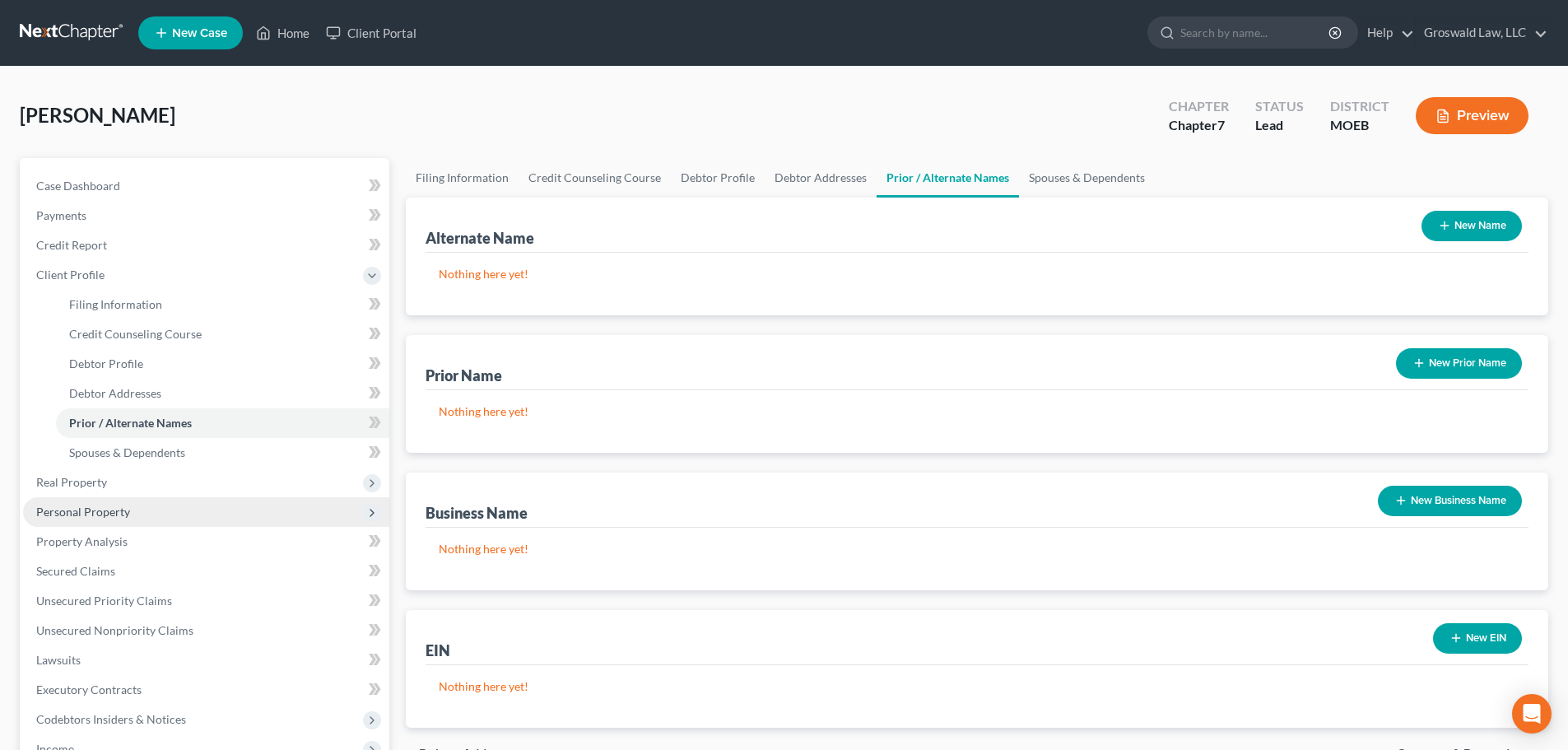
click at [129, 506] on span "Personal Property" at bounding box center [205, 512] width 366 height 30
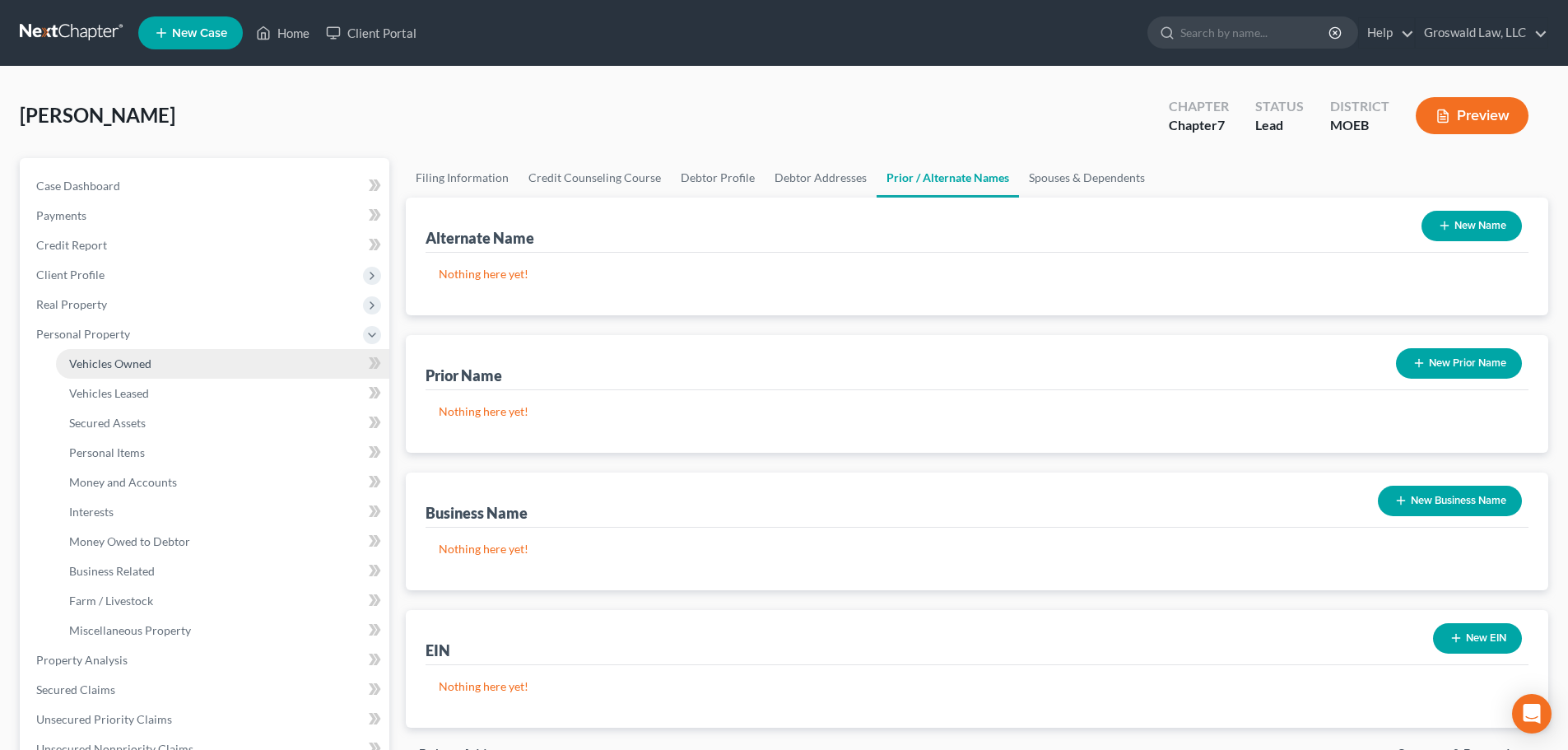
click at [179, 362] on link "Vehicles Owned" at bounding box center [223, 364] width 334 height 30
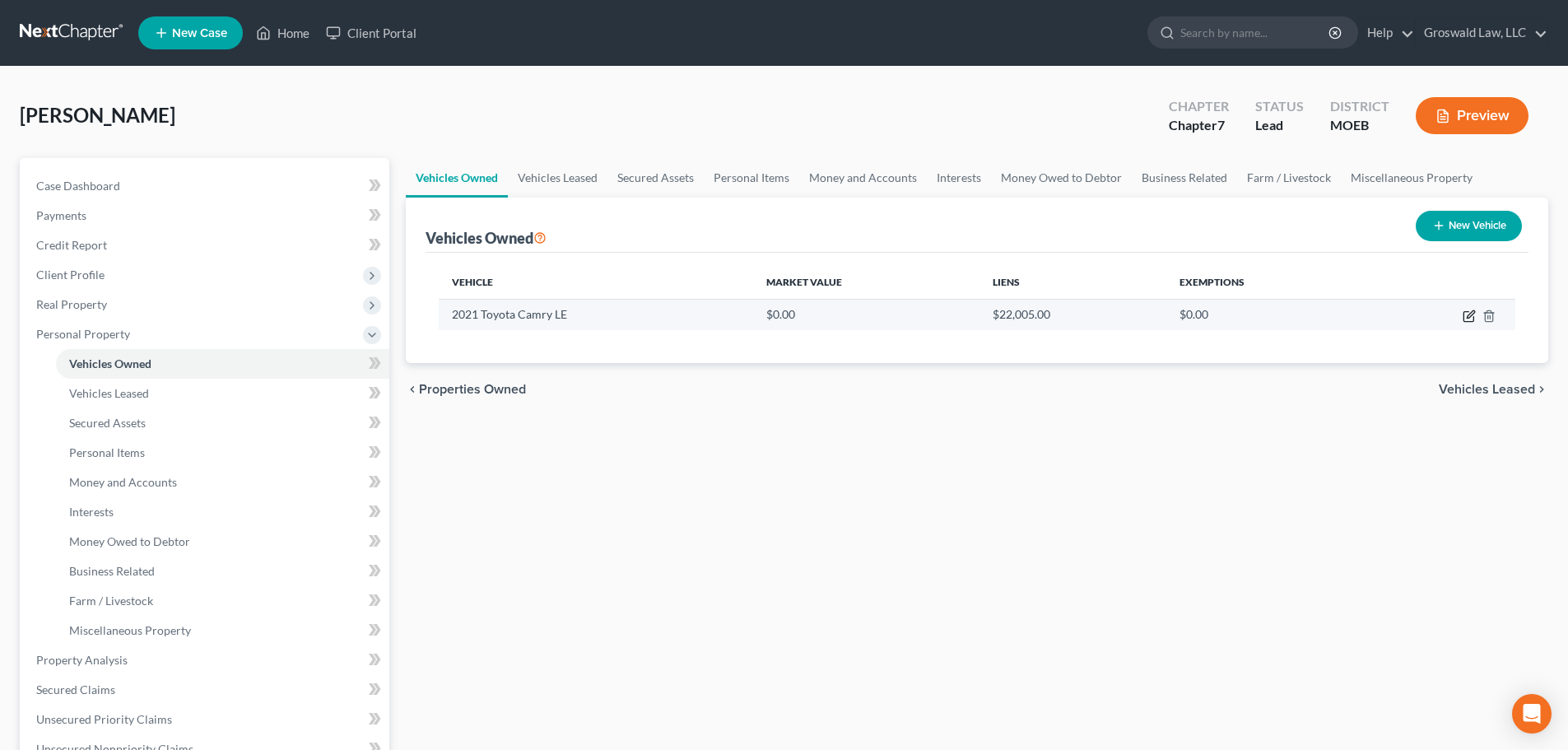
click at [1469, 319] on icon "button" at bounding box center [1468, 315] width 13 height 13
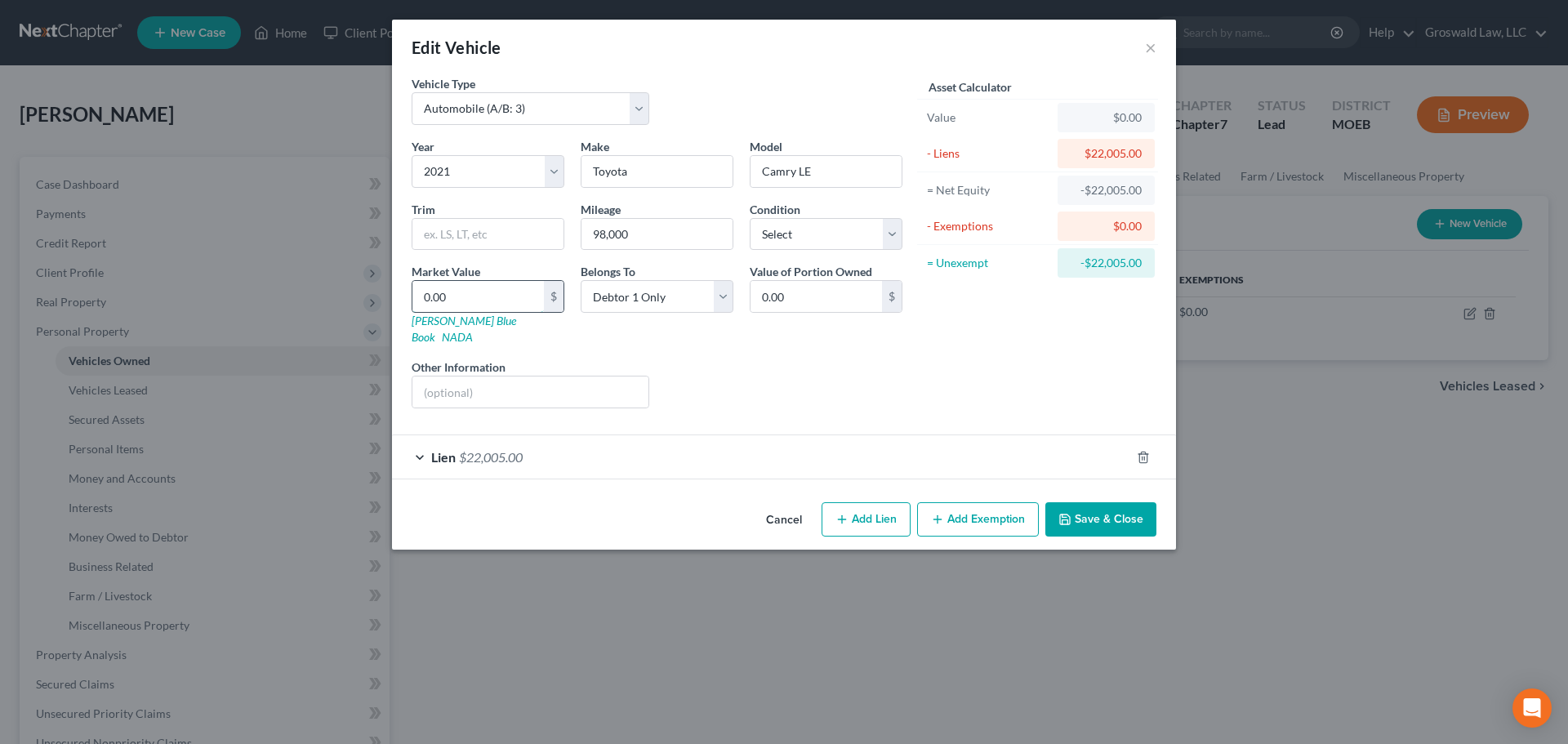
click at [469, 300] on input "0.00" at bounding box center [478, 296] width 132 height 31
click at [961, 507] on button "Add Exemption" at bounding box center [978, 520] width 121 height 35
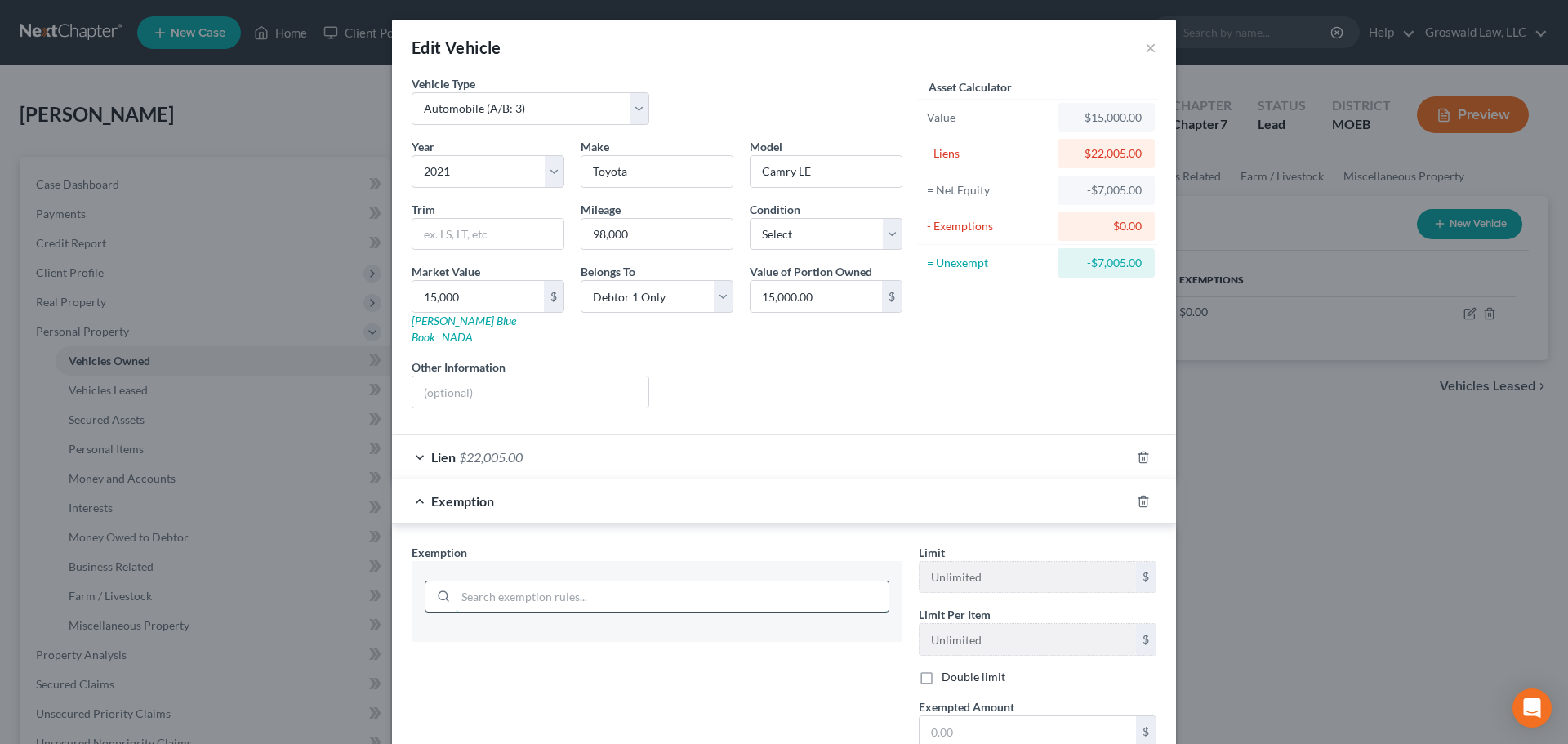
click at [656, 581] on input "search" at bounding box center [672, 597] width 433 height 31
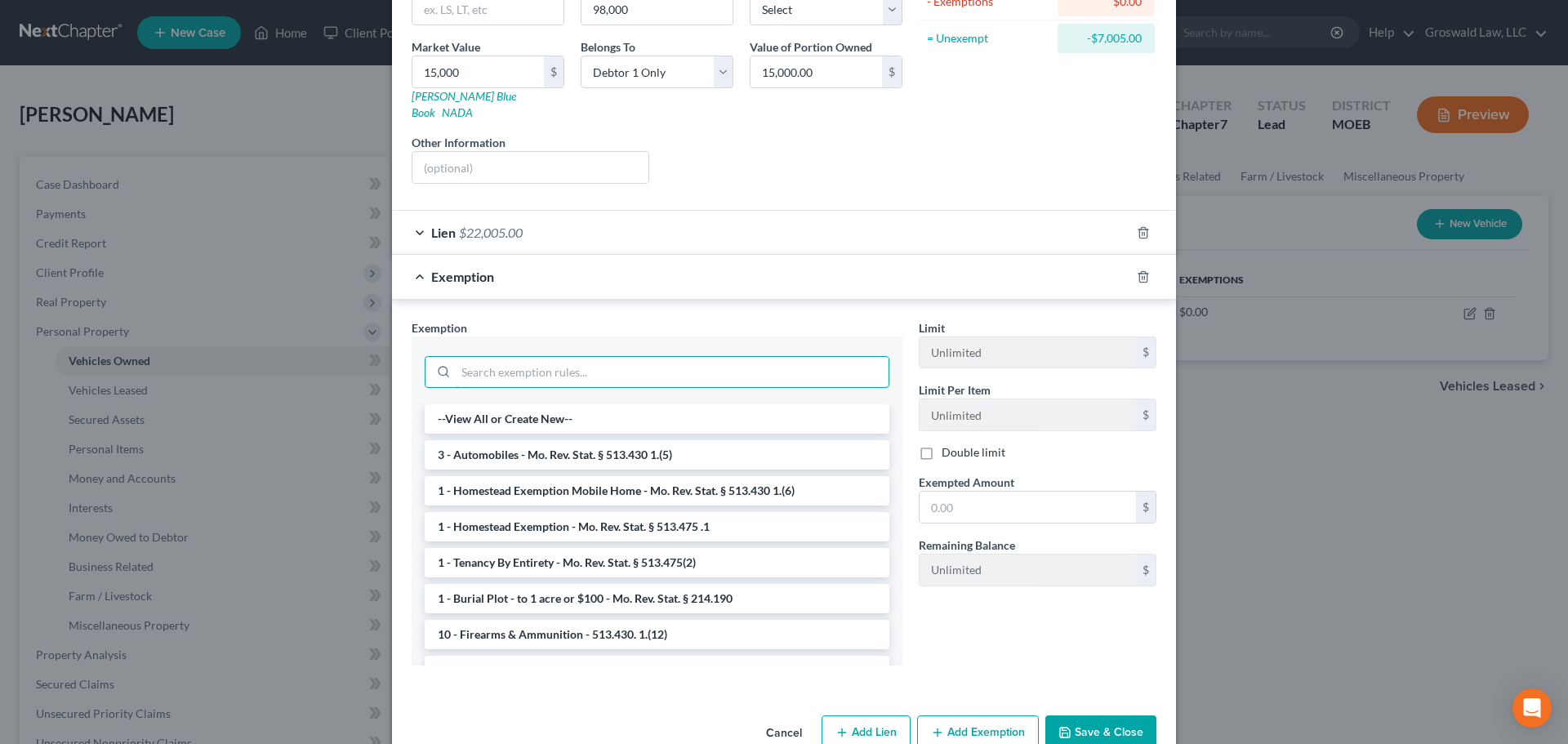
scroll to position [245, 0]
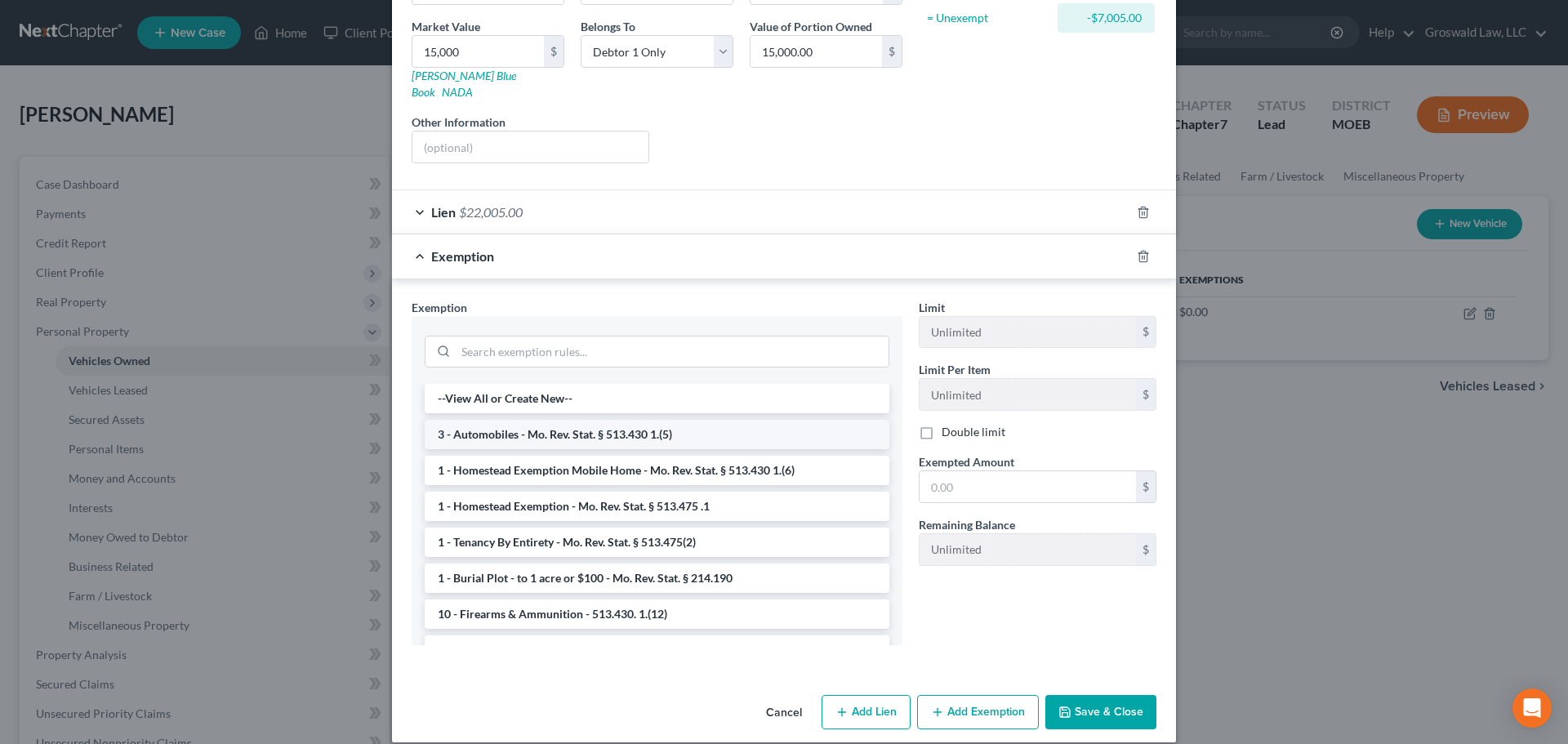
click at [568, 422] on li "3 - Automobiles - Mo. Rev. Stat. § 513.430 1.(5)" at bounding box center [657, 435] width 464 height 29
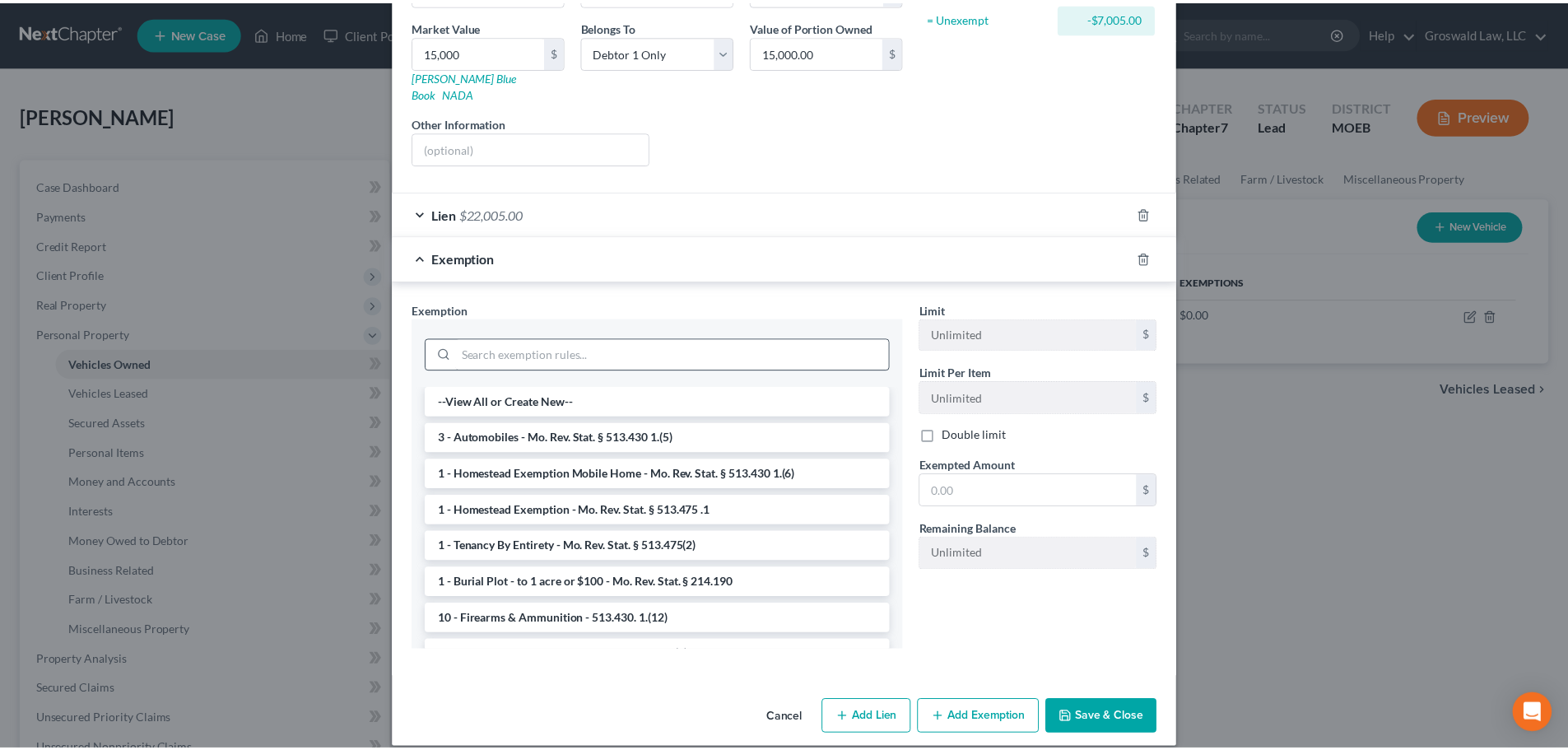
scroll to position [170, 0]
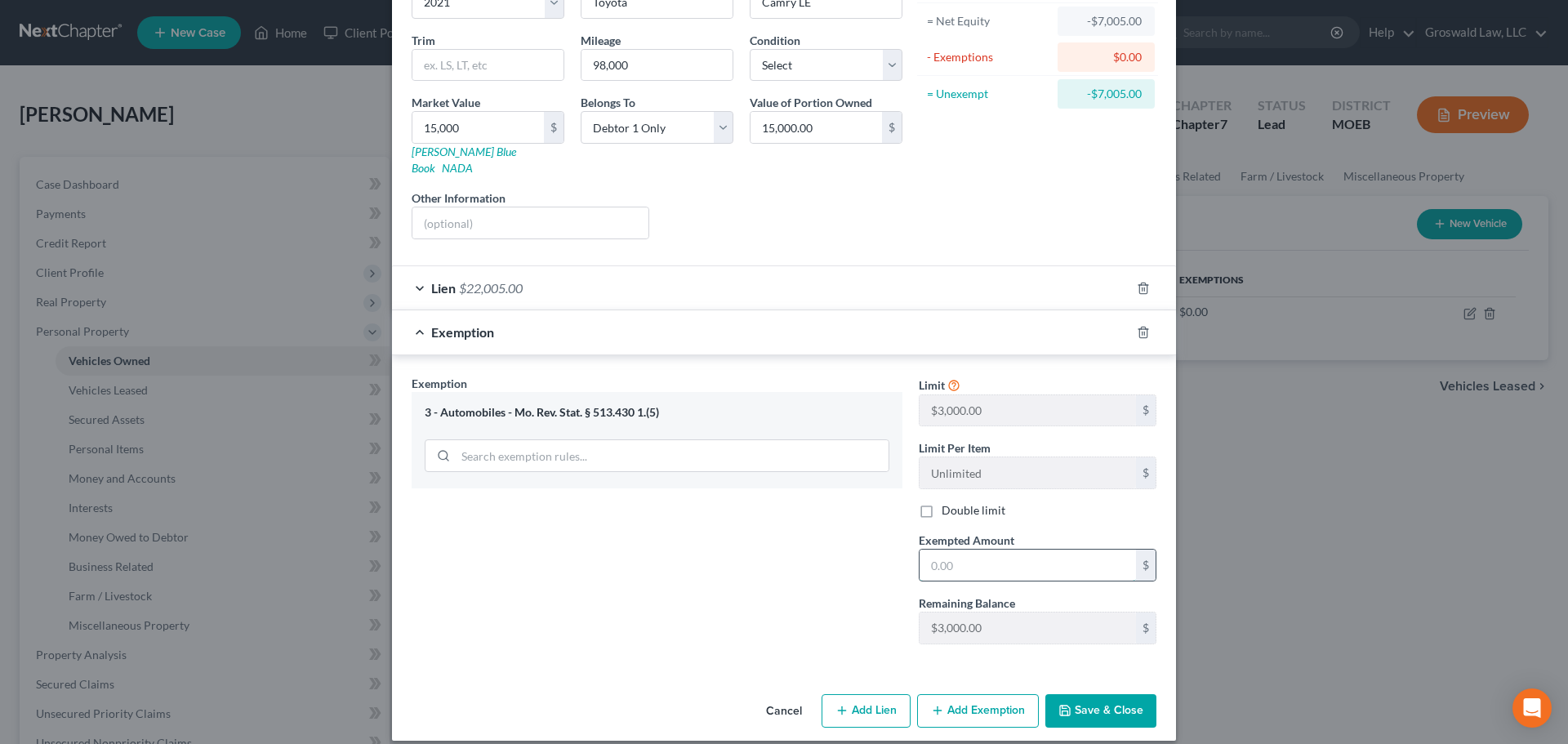
click at [965, 550] on input "text" at bounding box center [1027, 565] width 217 height 31
drag, startPoint x: 813, startPoint y: 560, endPoint x: 832, endPoint y: 570, distance: 21.5
click at [813, 560] on div "Exemption Set must be selected for CA. Exemption * 3 - Automobiles - Mo. Rev. S…" at bounding box center [657, 516] width 507 height 282
click at [1125, 697] on button "Save & Close" at bounding box center [1101, 711] width 111 height 35
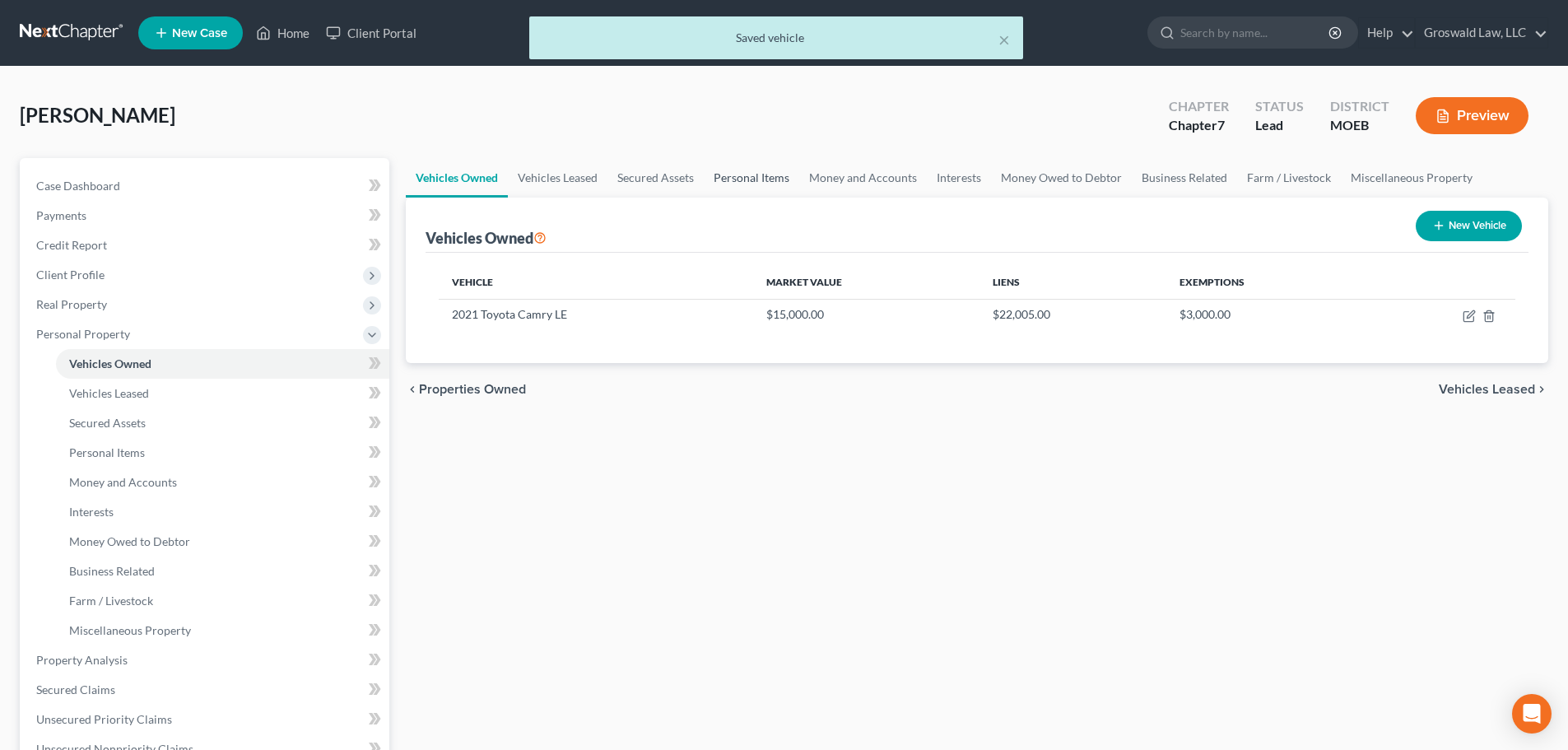
click at [753, 182] on link "Personal Items" at bounding box center [751, 177] width 95 height 39
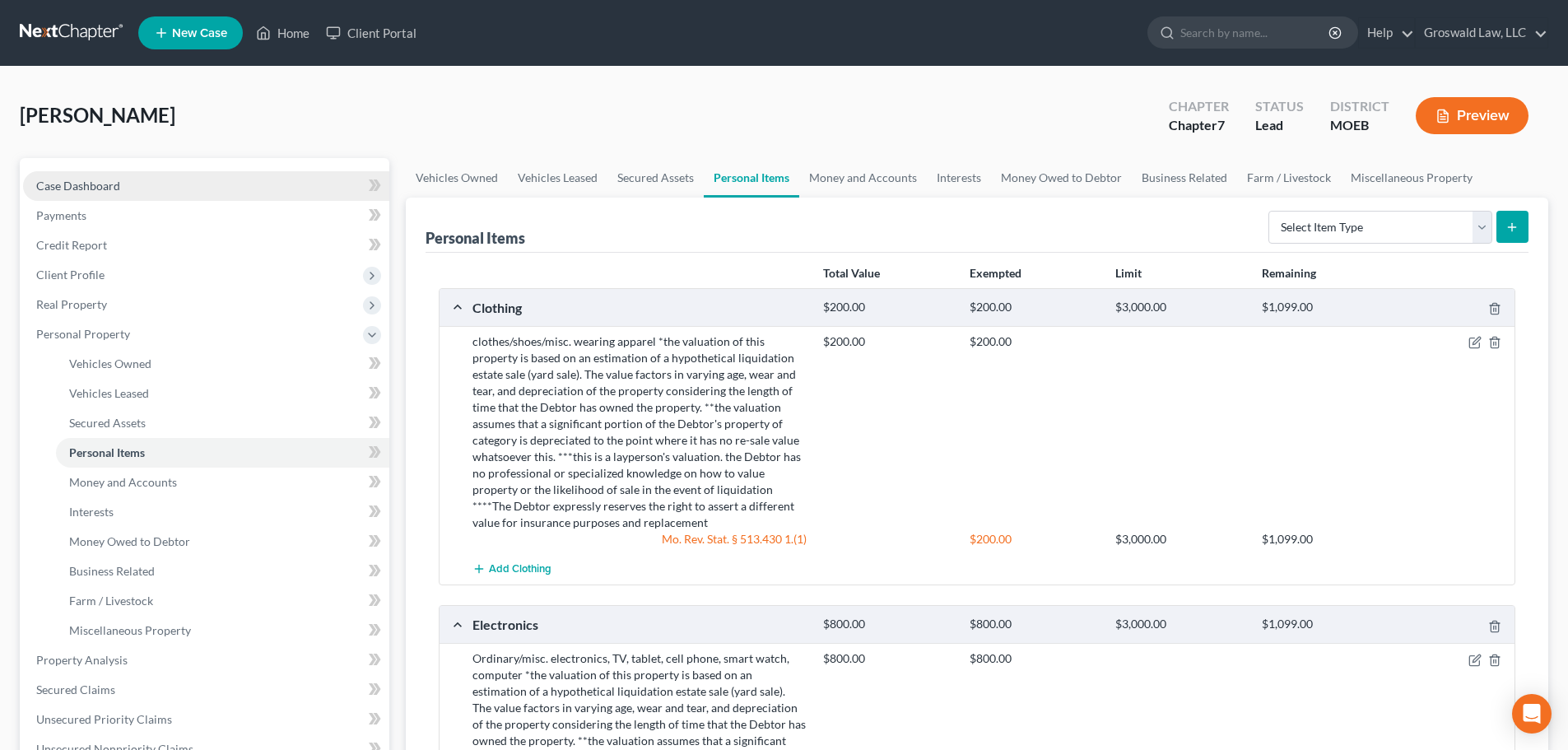
click at [216, 179] on link "Case Dashboard" at bounding box center [205, 186] width 366 height 30
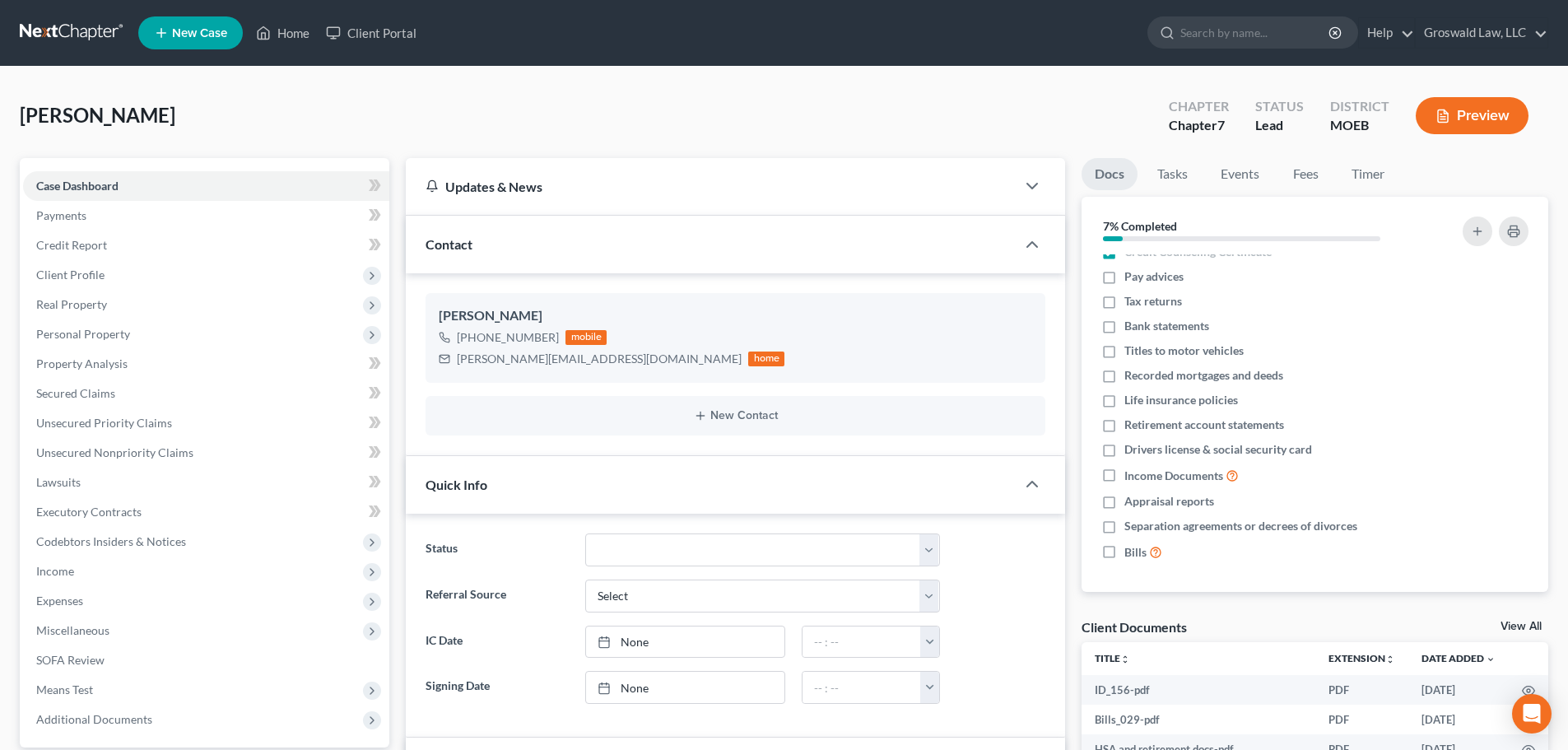
click at [65, 120] on span "[PERSON_NAME]" at bounding box center [98, 114] width 155 height 24
copy span "Kaufhold"
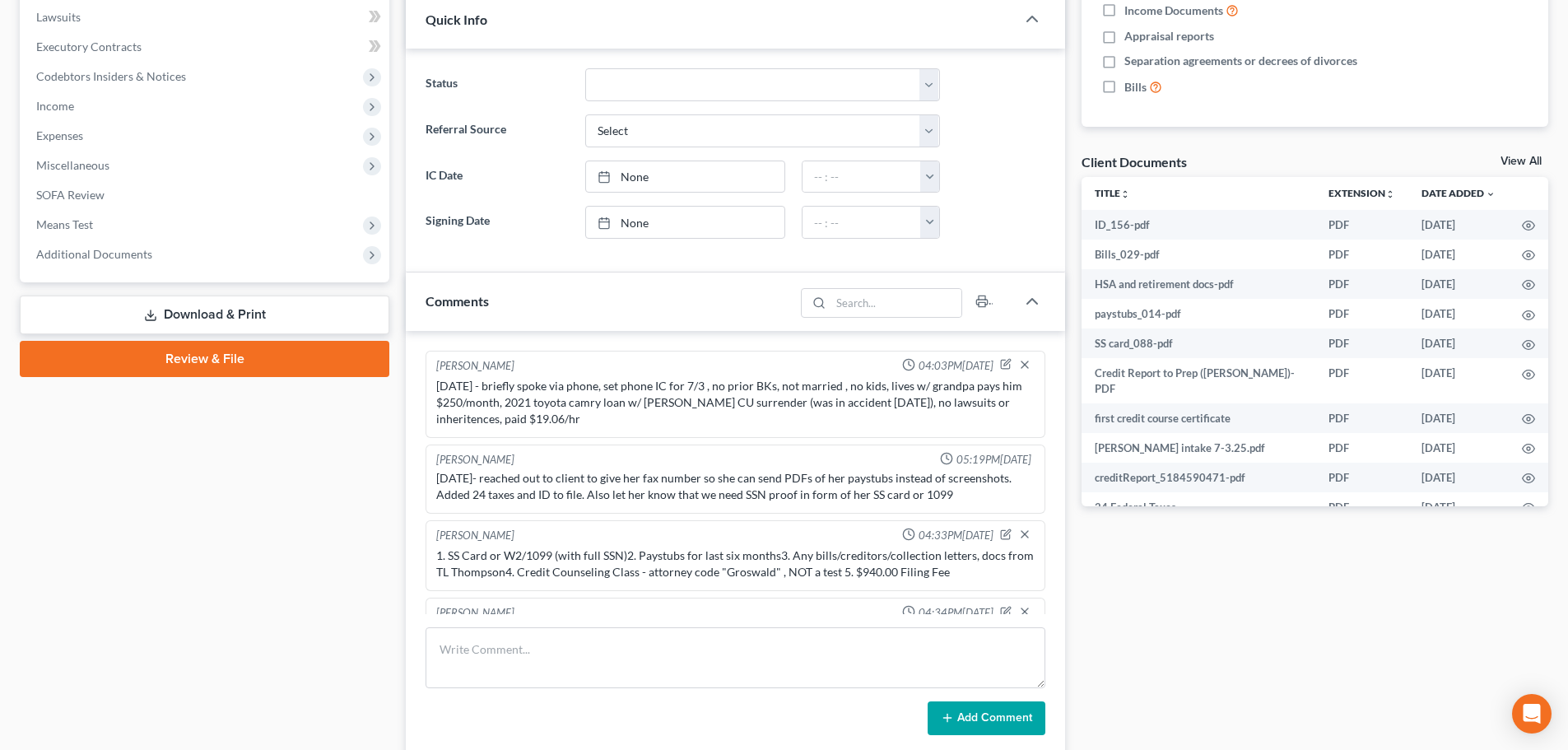
scroll to position [494, 0]
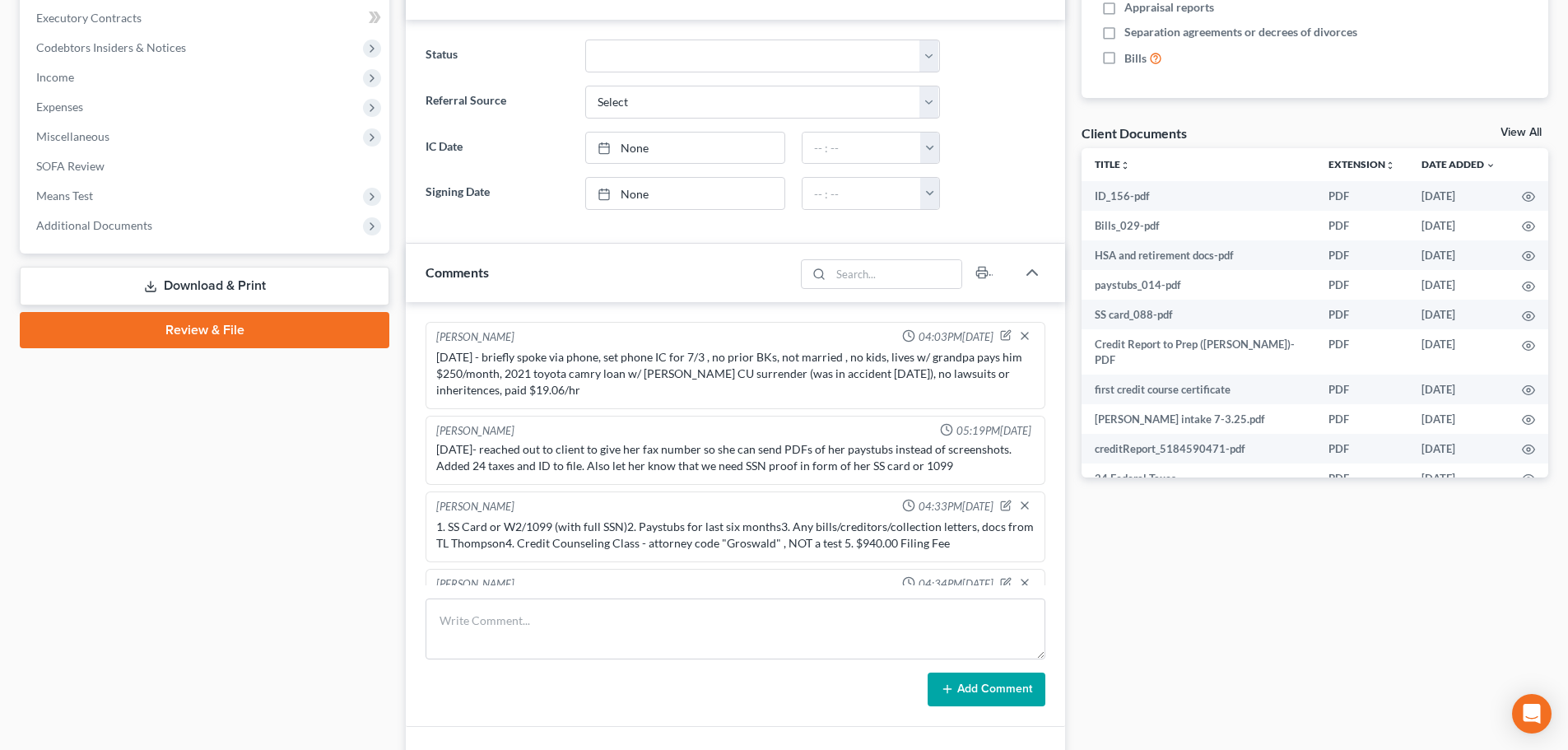
drag, startPoint x: 188, startPoint y: 223, endPoint x: 188, endPoint y: 261, distance: 38.0
click at [188, 224] on span "Additional Documents" at bounding box center [205, 225] width 366 height 30
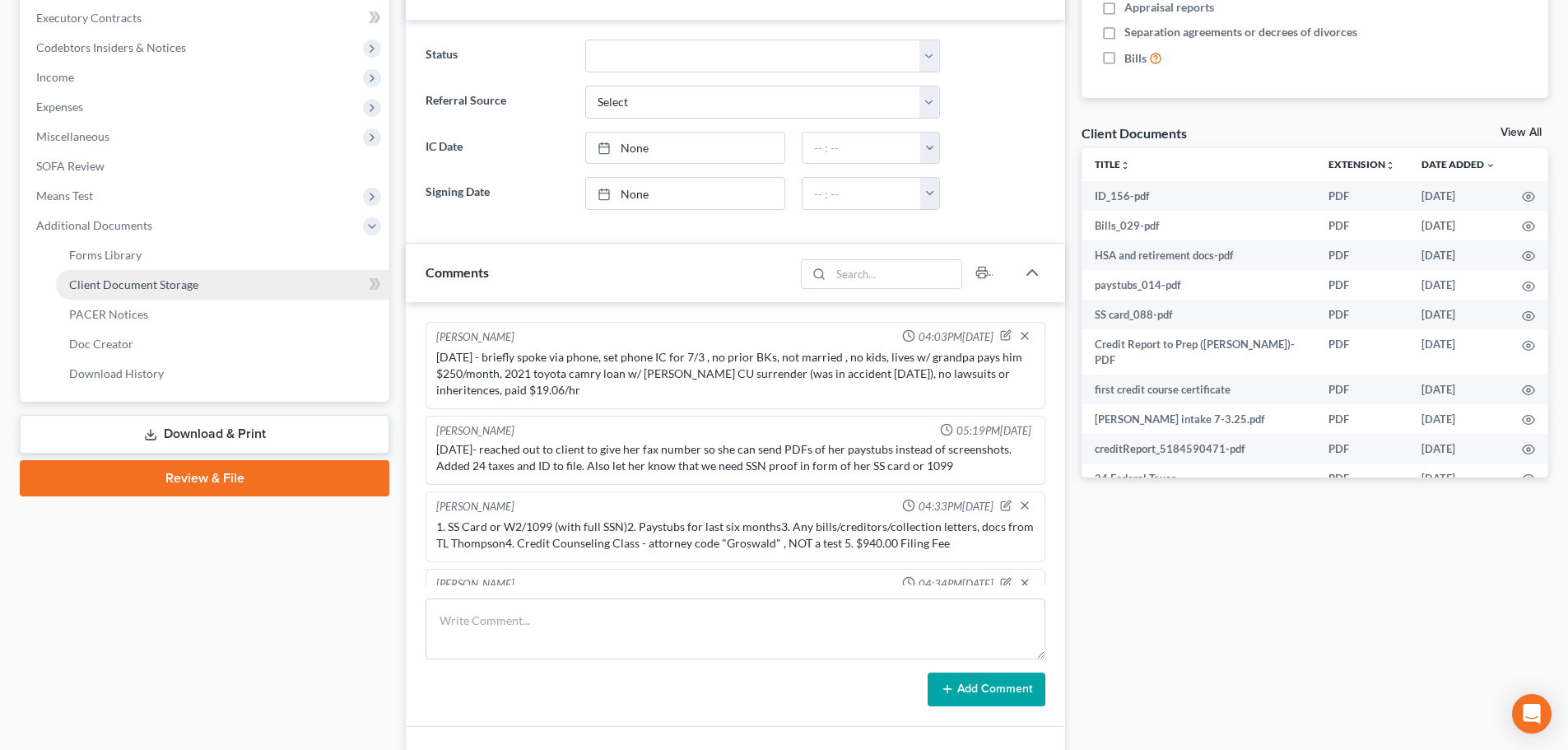
click at [194, 290] on span "Client Document Storage" at bounding box center [134, 285] width 129 height 14
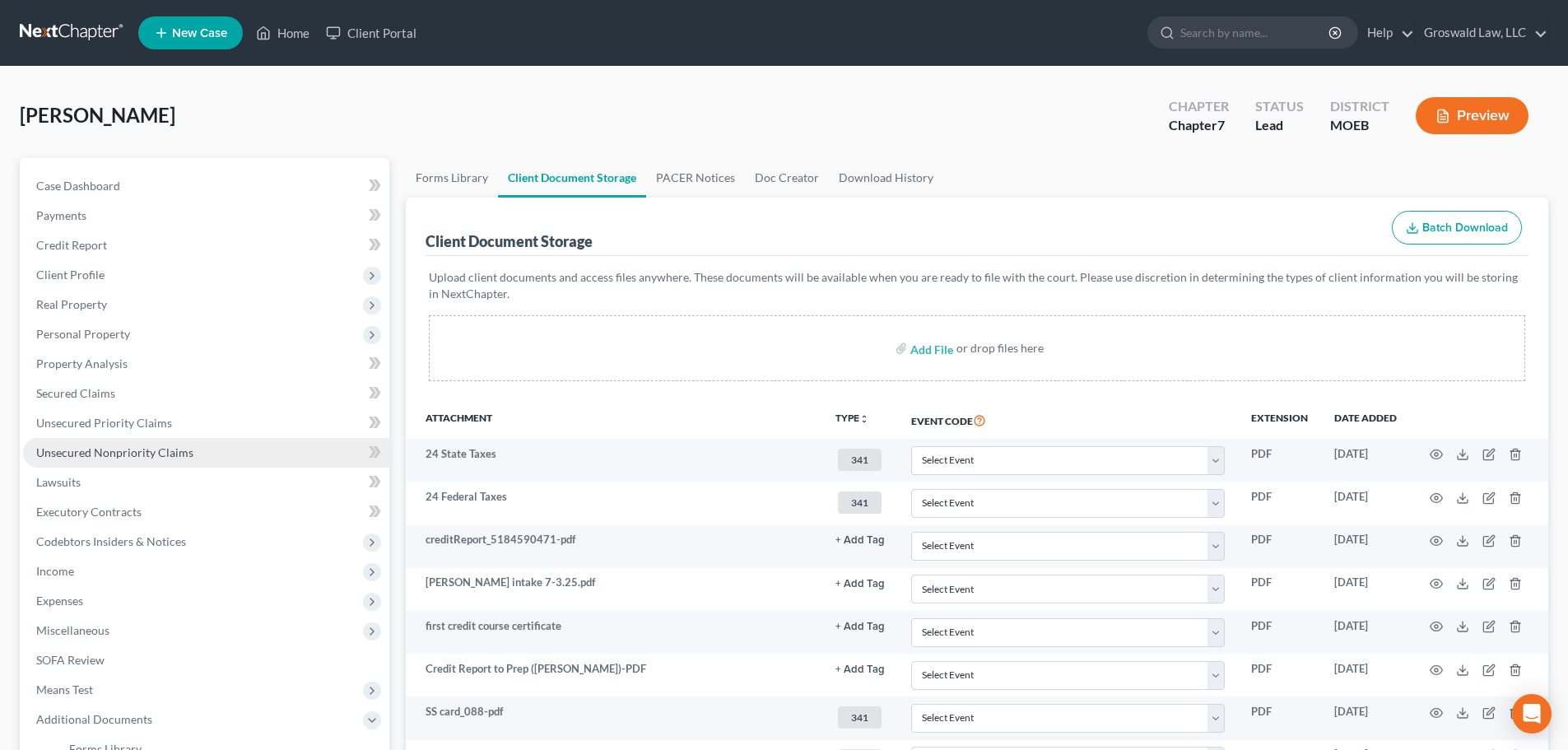
click at [96, 440] on link "Unsecured Nonpriority Claims" at bounding box center [205, 452] width 366 height 30
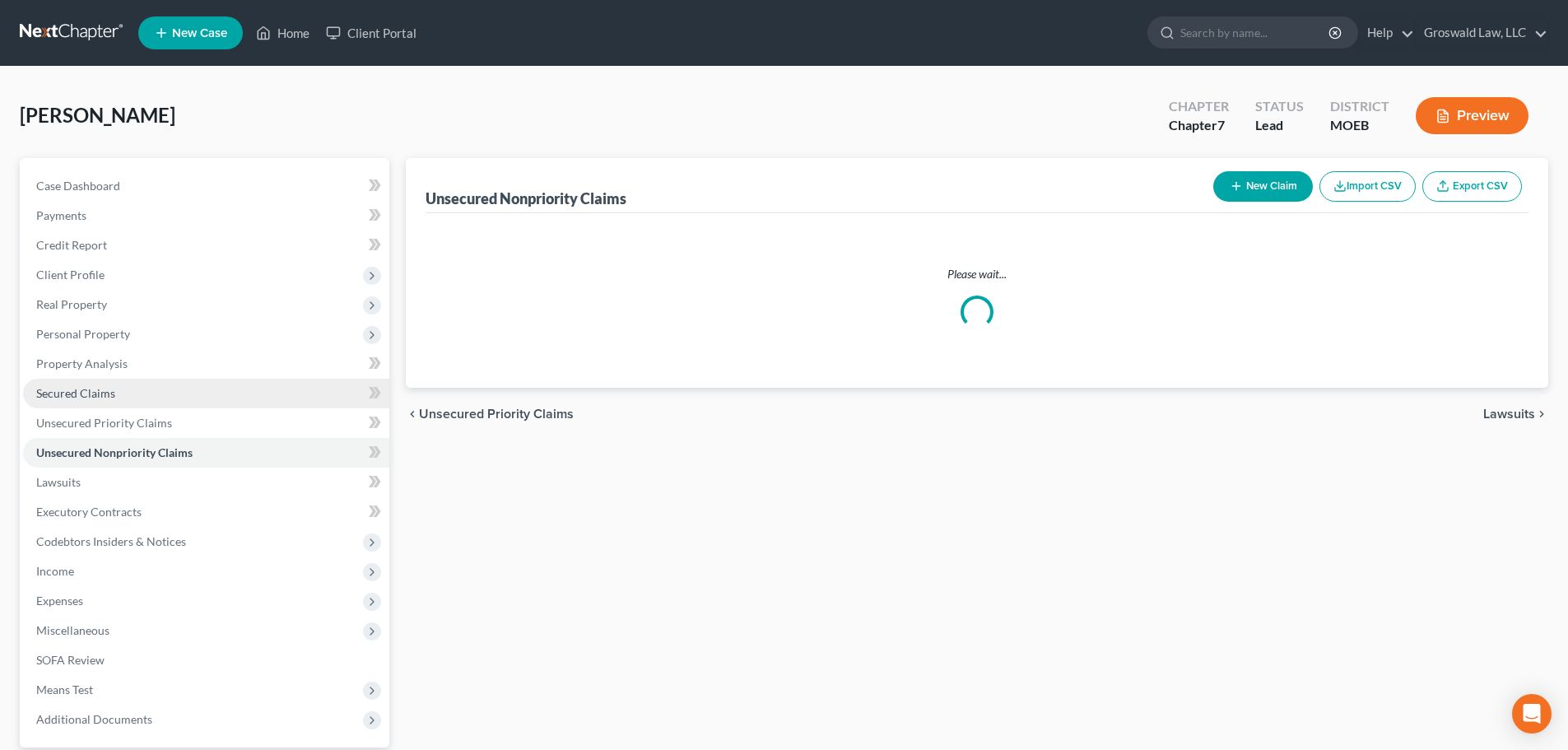
click at [103, 389] on span "Secured Claims" at bounding box center [75, 393] width 79 height 14
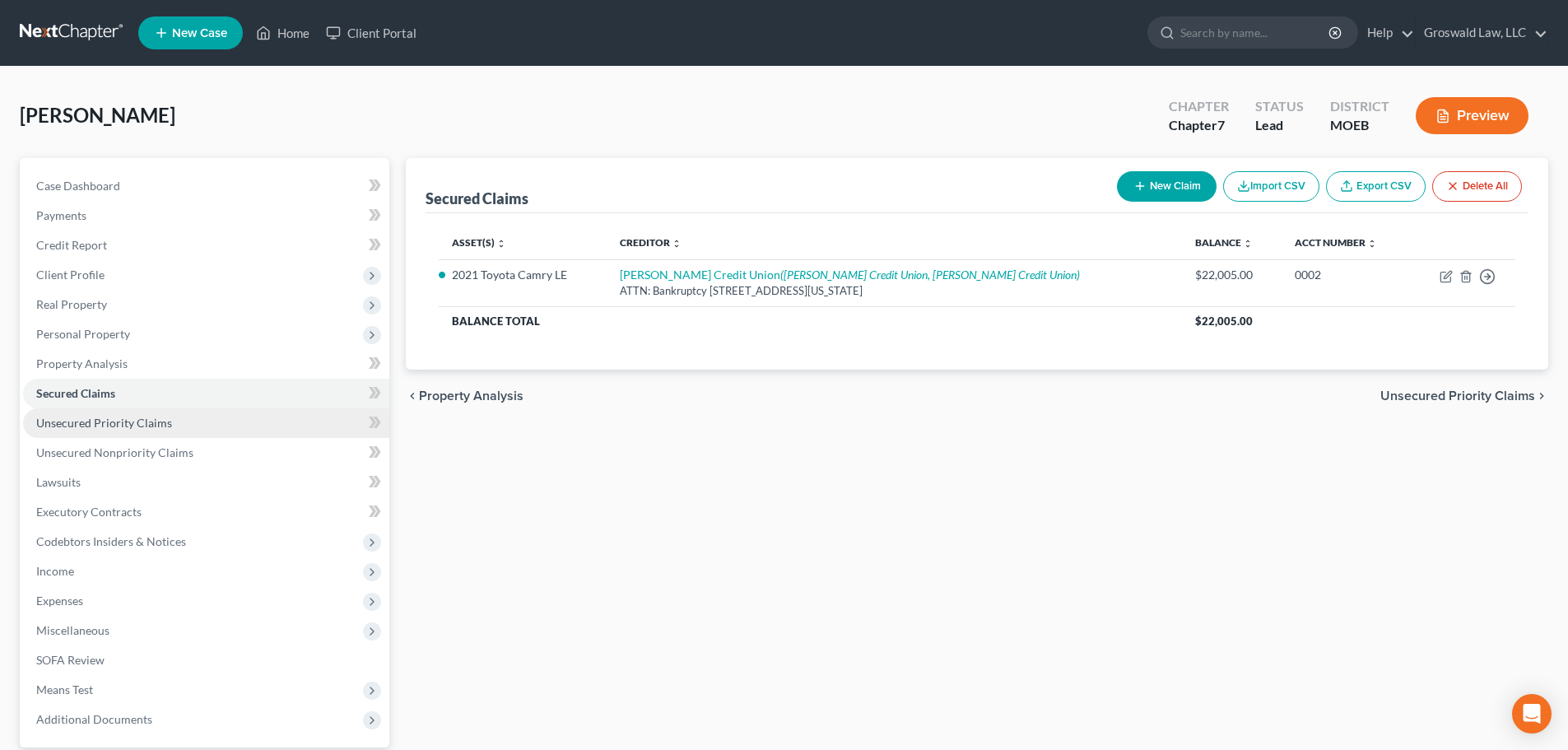
click at [224, 429] on link "Unsecured Priority Claims" at bounding box center [205, 423] width 366 height 30
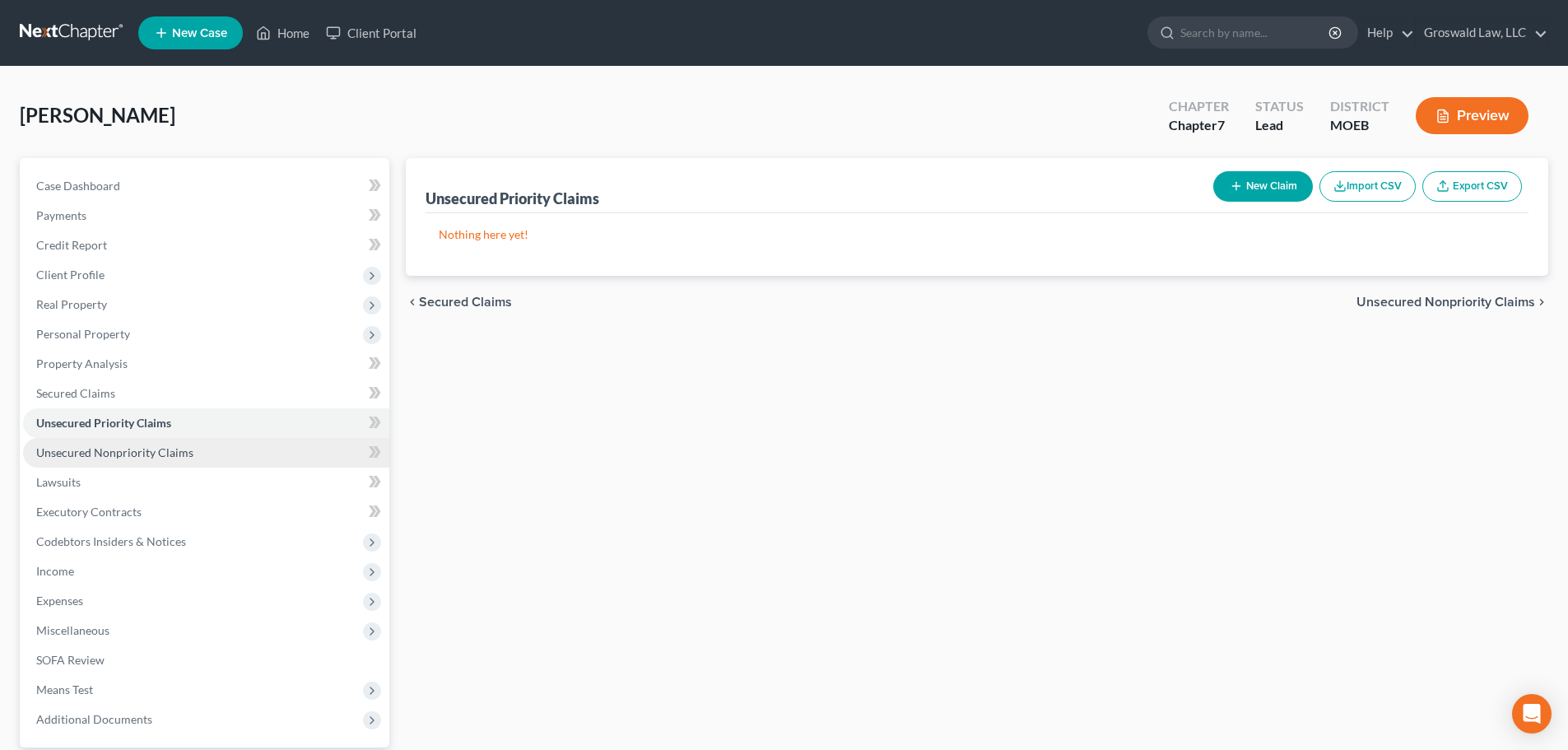
click at [218, 457] on link "Unsecured Nonpriority Claims" at bounding box center [205, 452] width 366 height 30
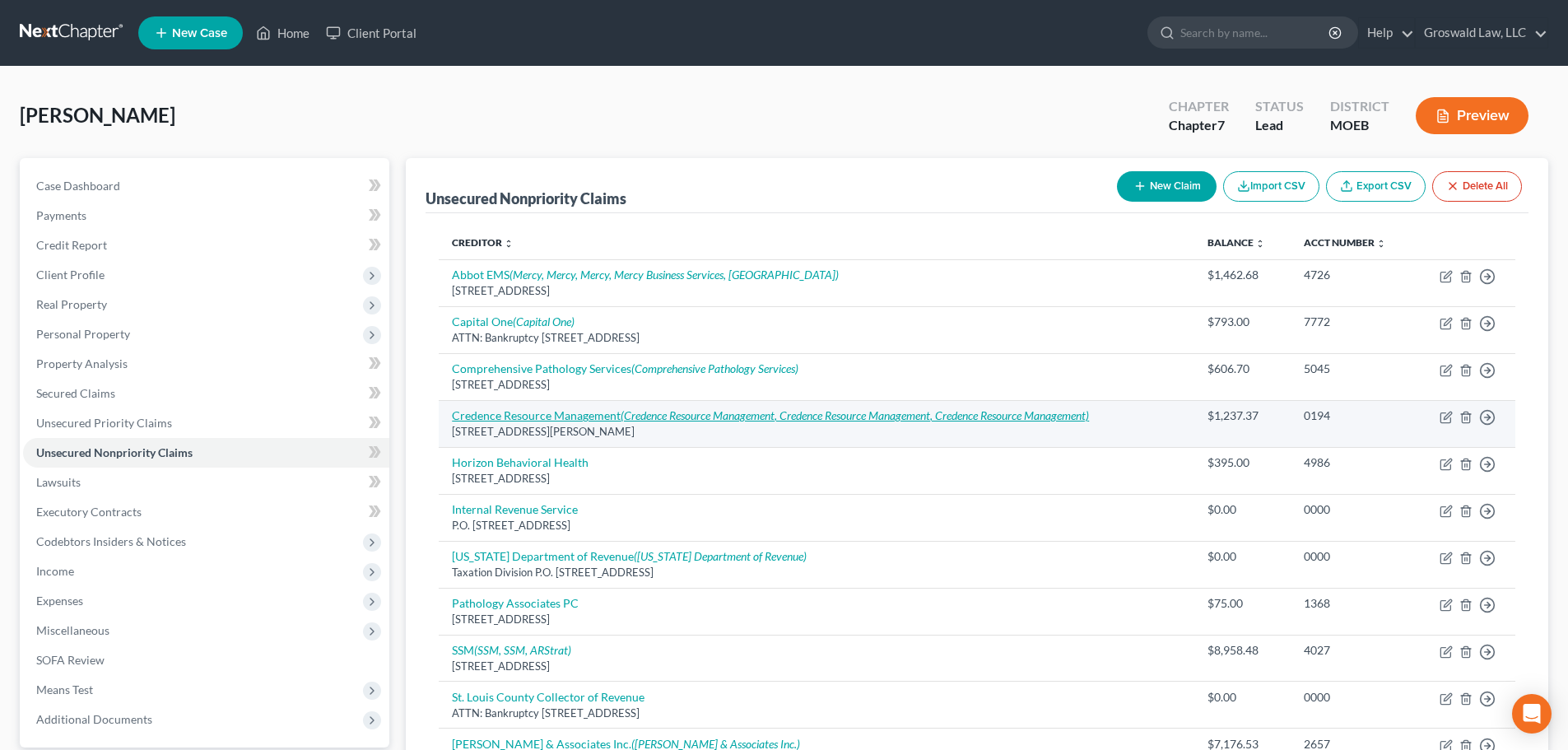
click at [634, 416] on icon "(Credence Resource Management, Credence Resource Management, Credence Resource …" at bounding box center [855, 416] width 468 height 14
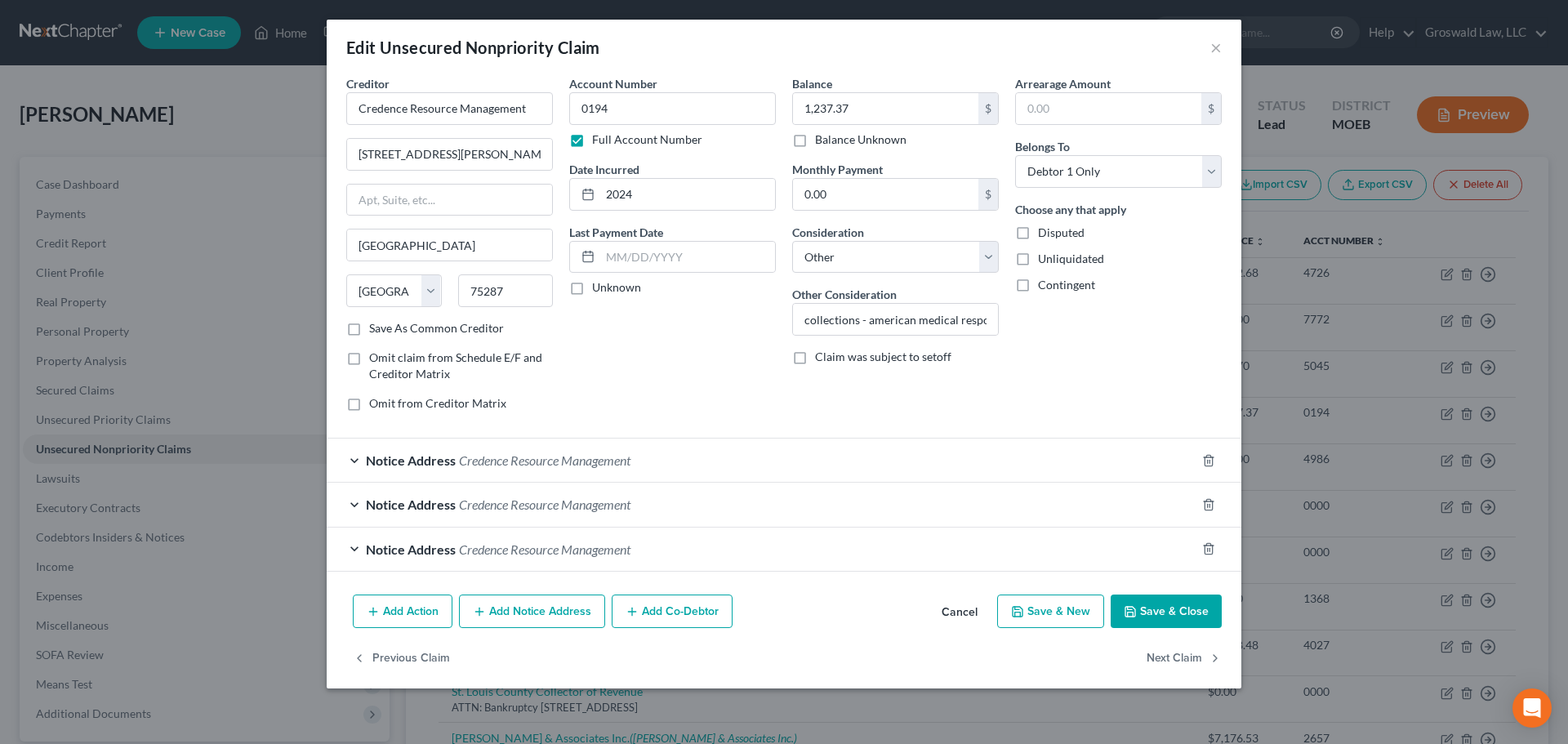
click at [961, 609] on button "Cancel" at bounding box center [960, 612] width 62 height 33
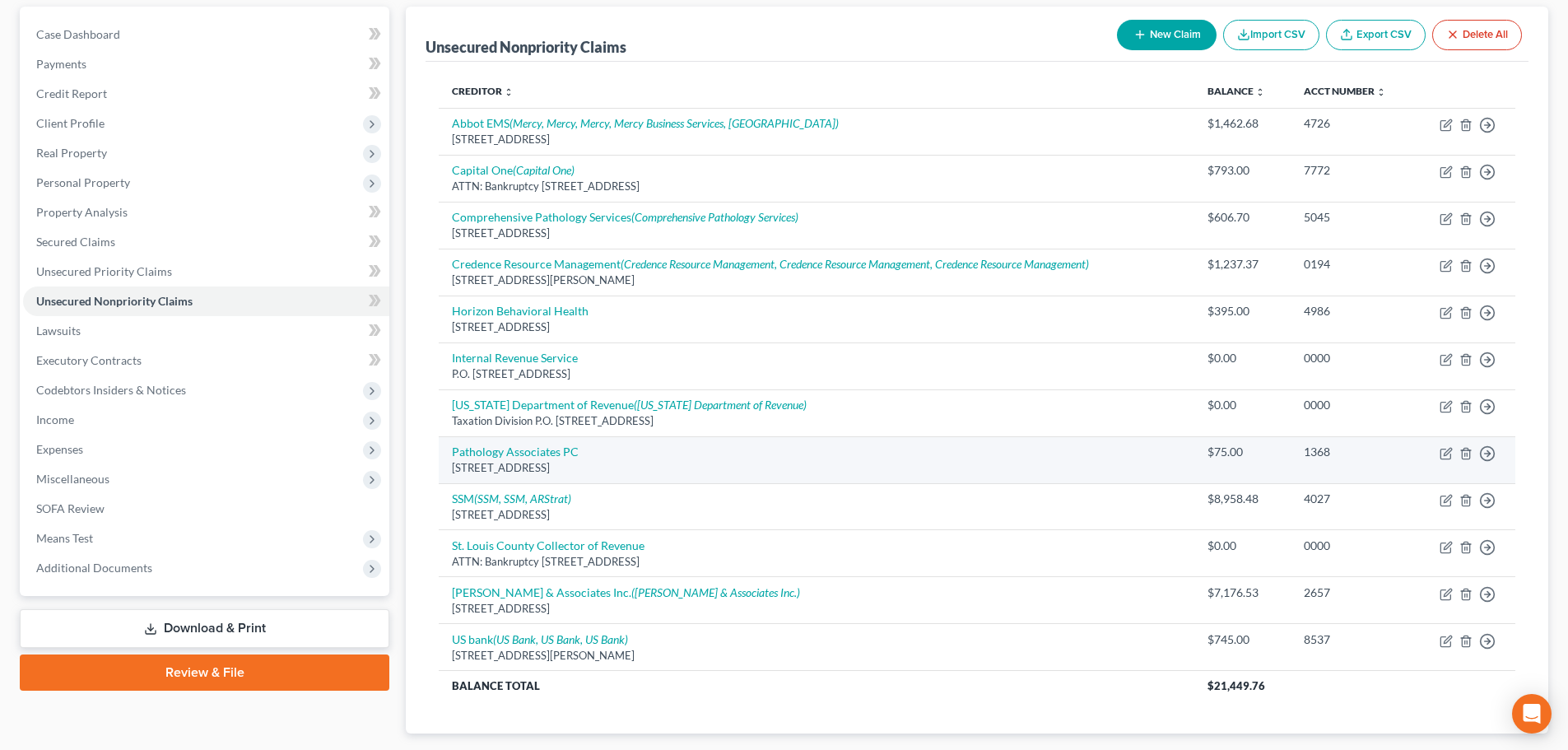
scroll to position [165, 0]
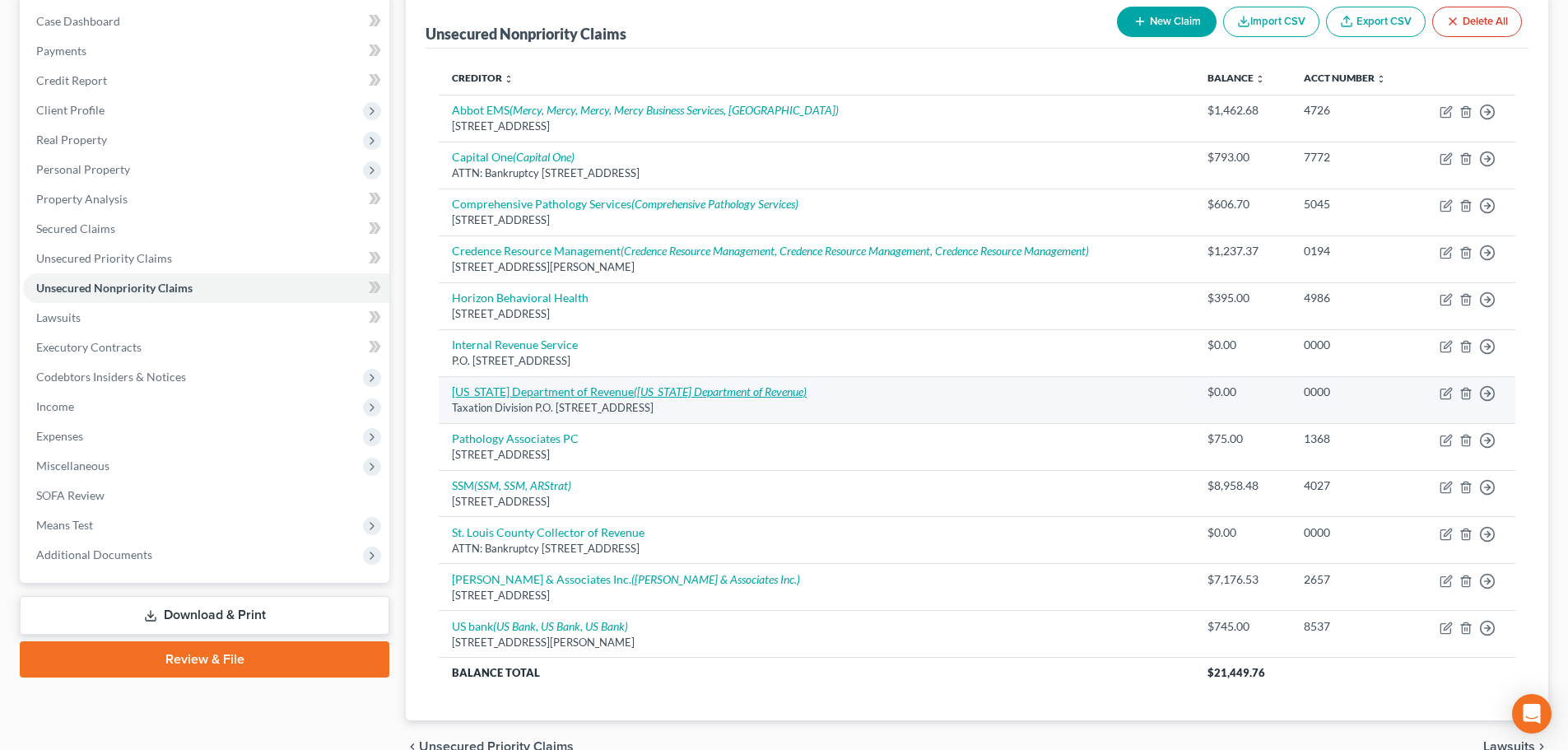
click at [564, 394] on link "Missouri Department of Revenue (Missouri Department of Revenue)" at bounding box center [629, 391] width 354 height 14
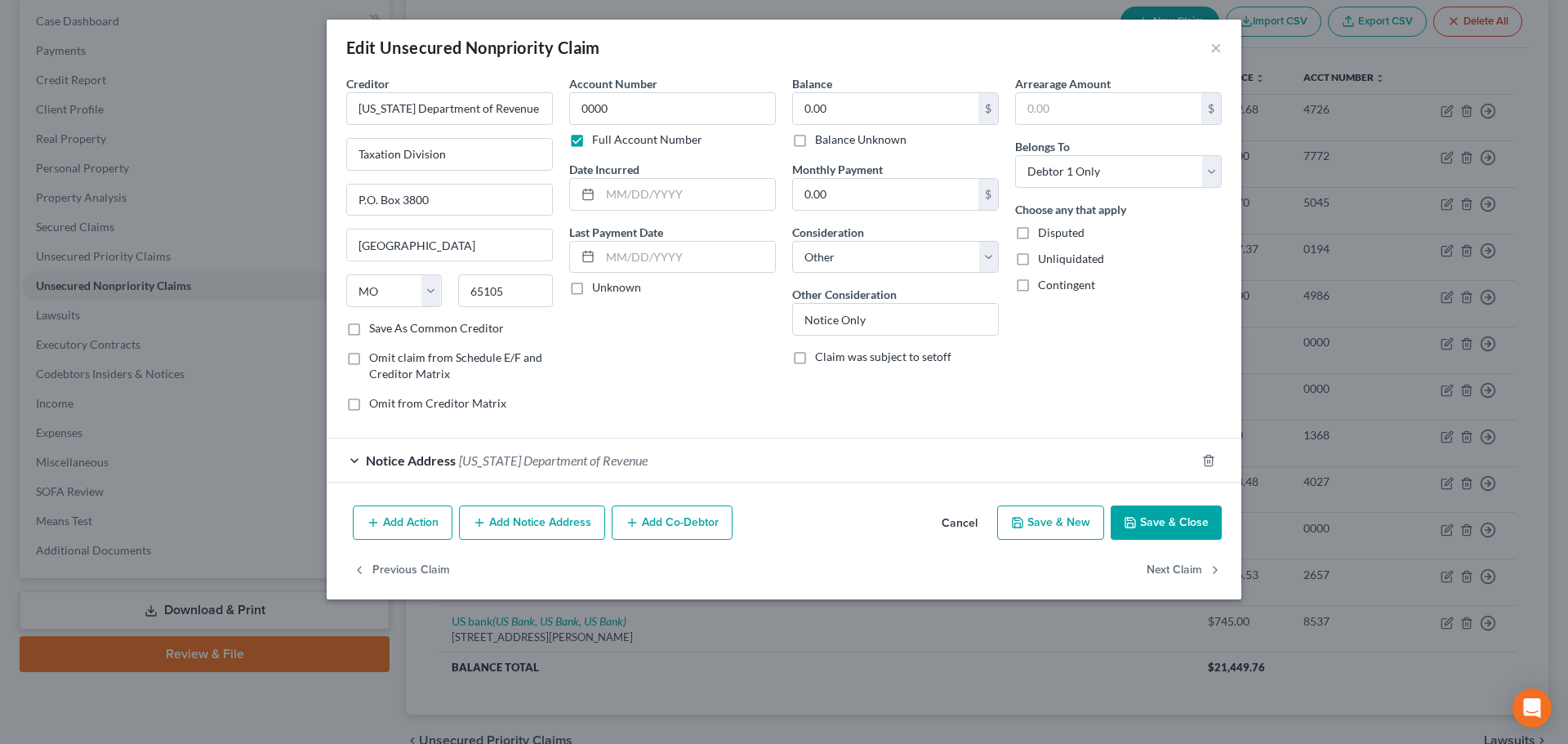
click at [958, 514] on button "Cancel" at bounding box center [960, 523] width 62 height 33
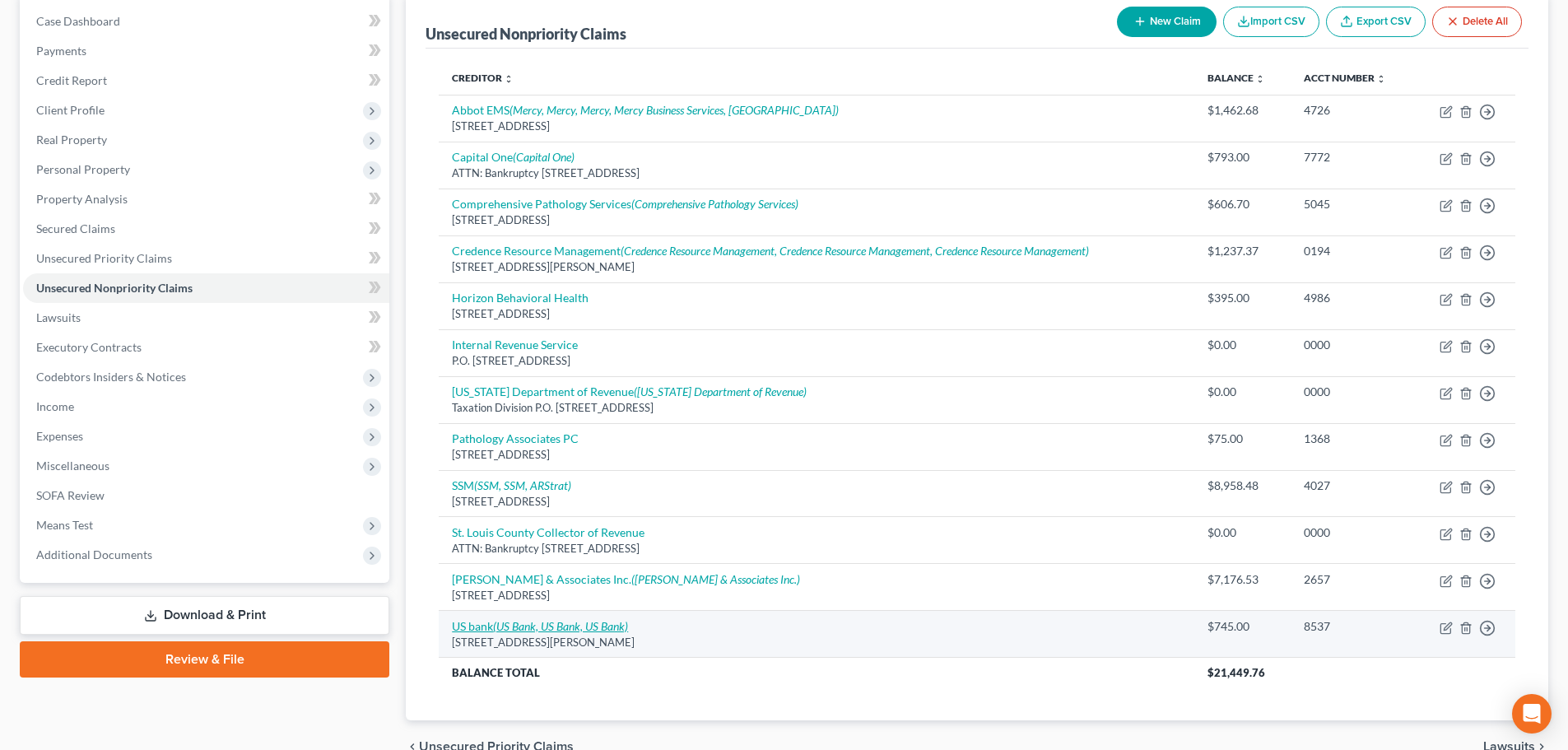
click at [591, 628] on icon "(US Bank, US Bank, US Bank)" at bounding box center [560, 626] width 135 height 14
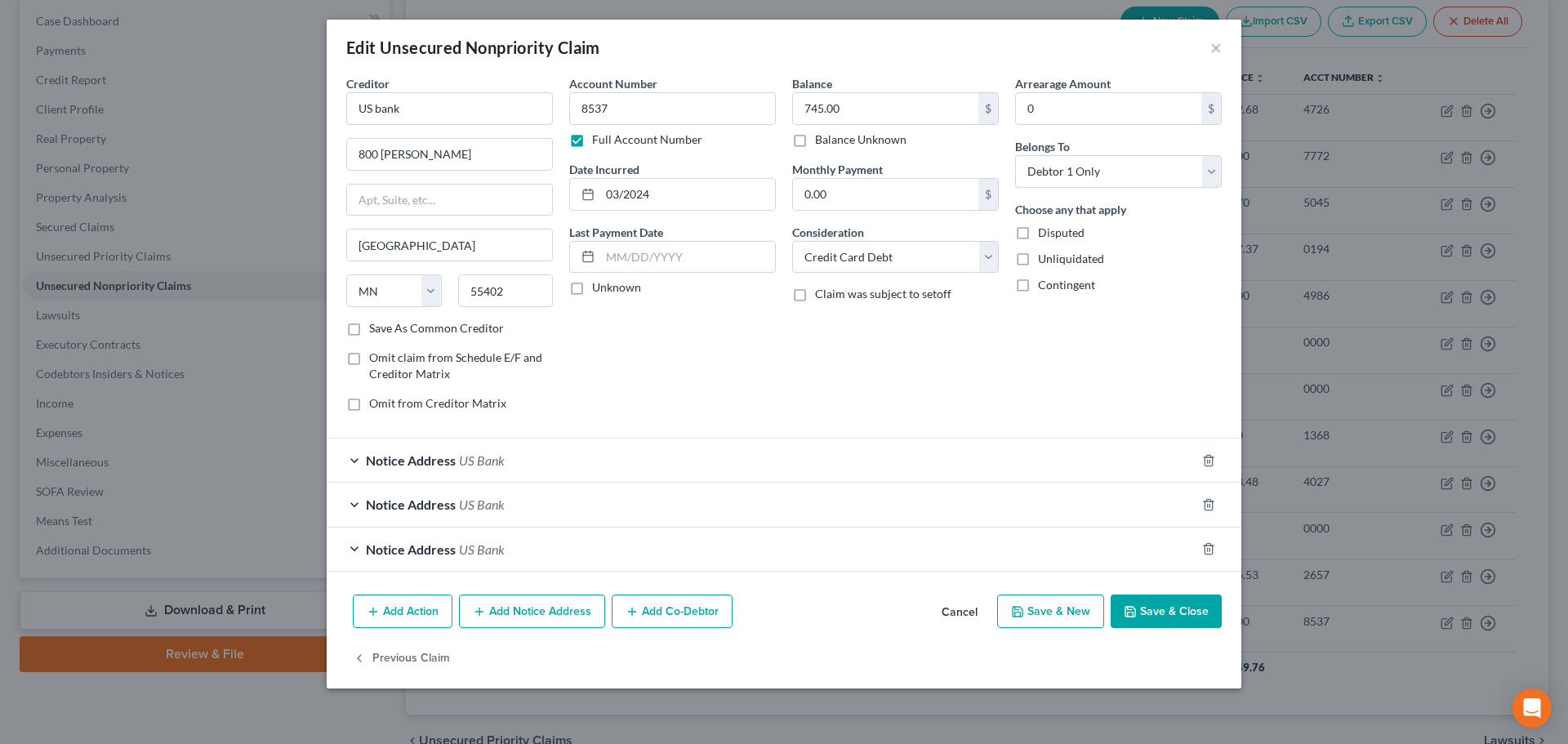
click at [954, 610] on button "Cancel" at bounding box center [960, 612] width 62 height 33
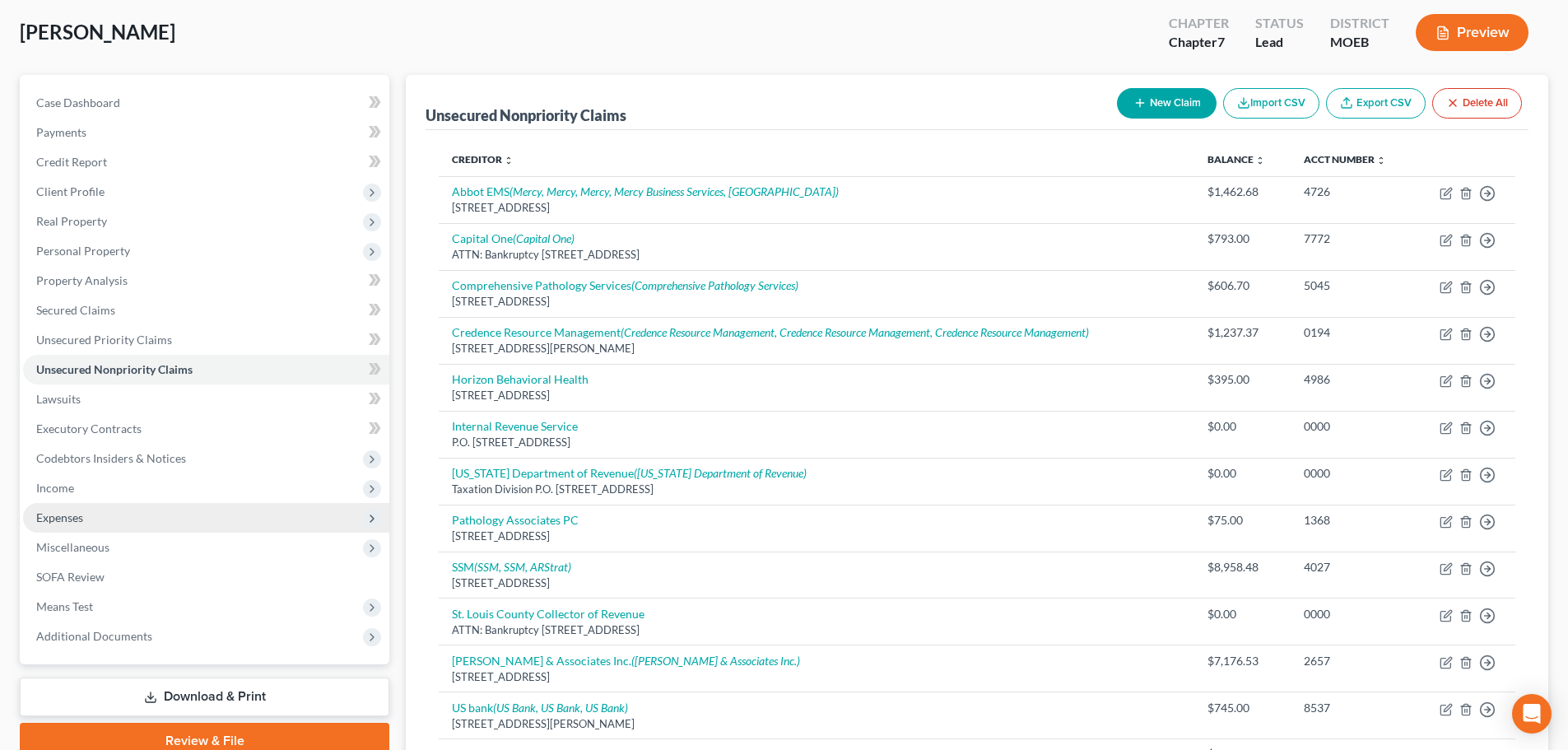
scroll to position [82, 0]
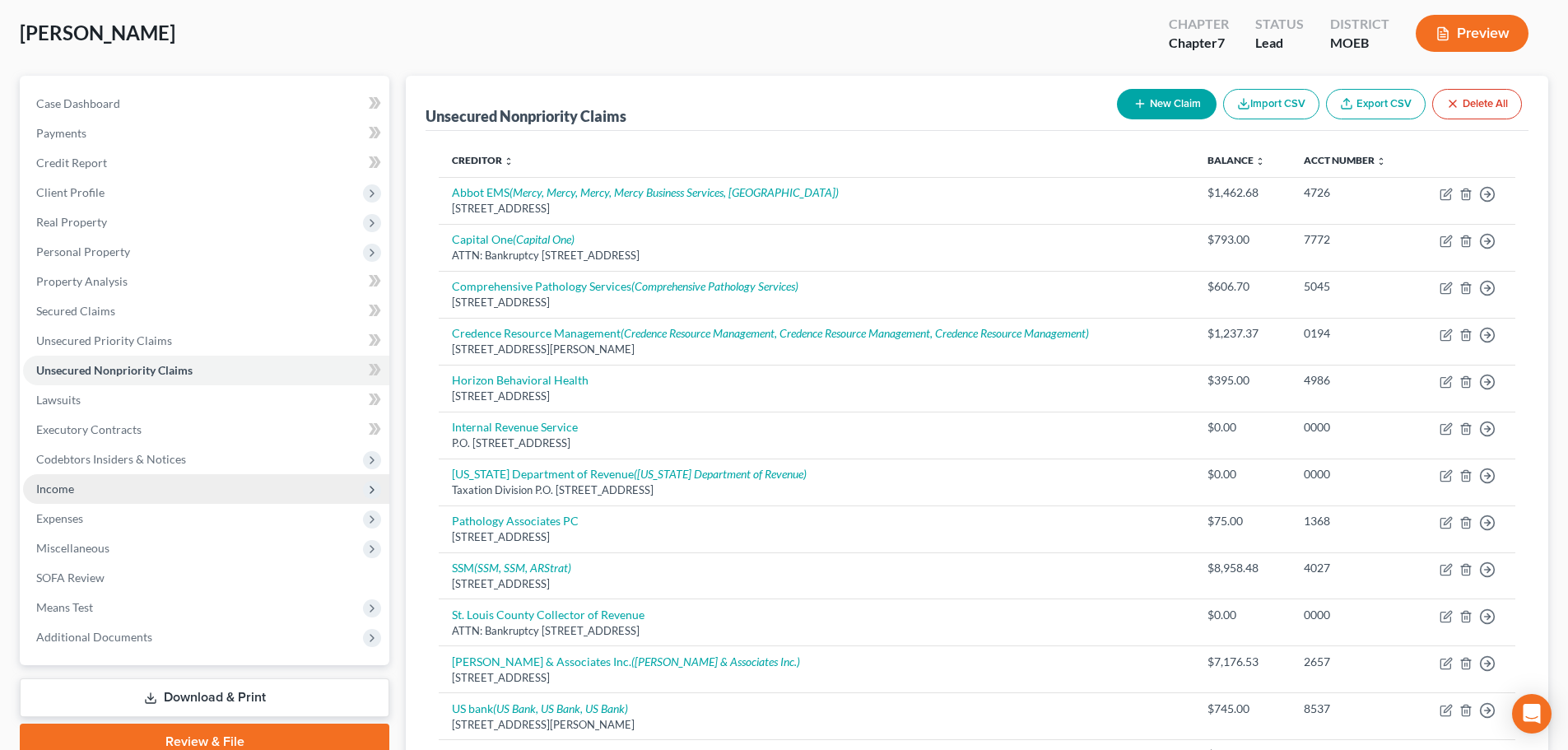
click at [110, 495] on span "Income" at bounding box center [205, 489] width 366 height 30
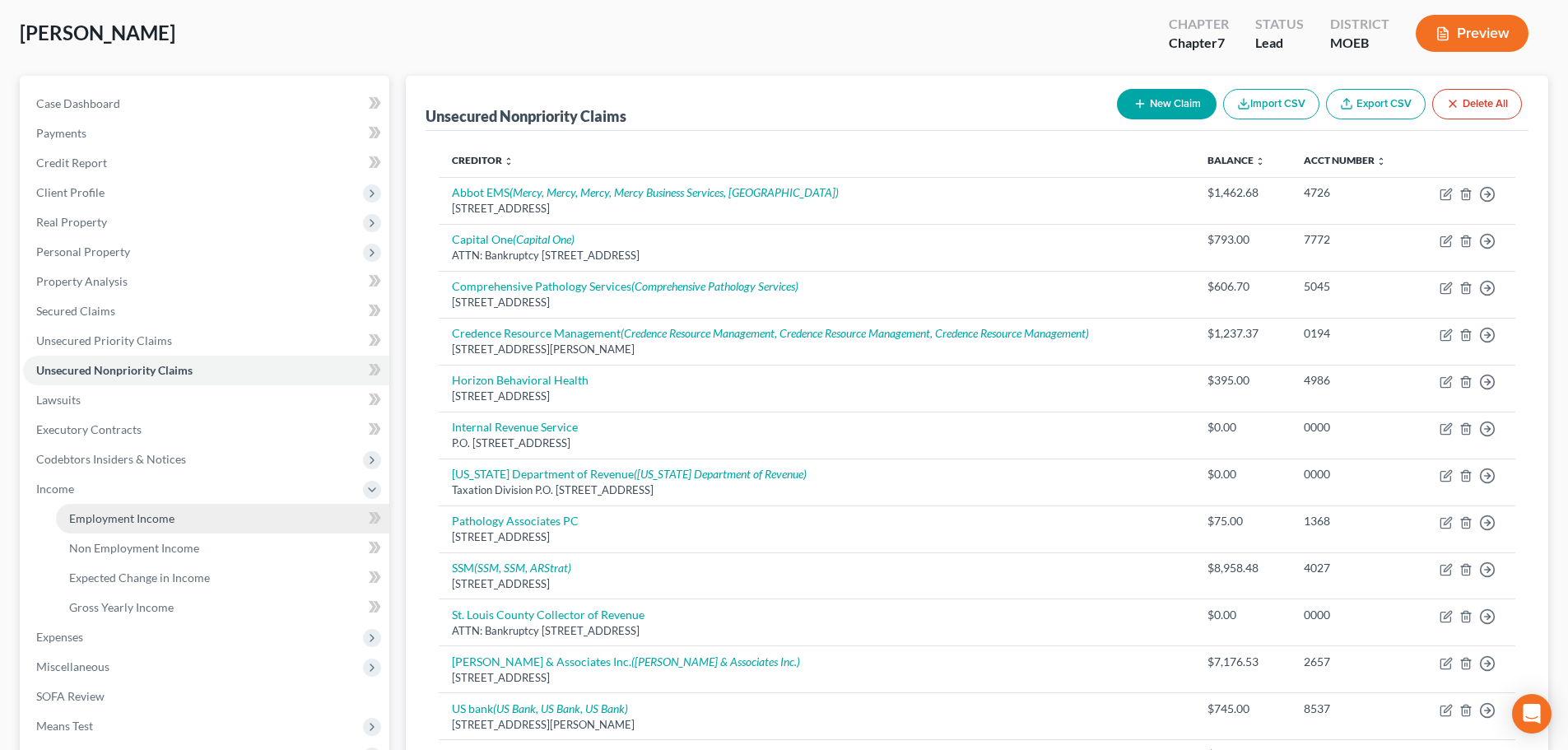
click at [137, 517] on span "Employment Income" at bounding box center [121, 518] width 106 height 14
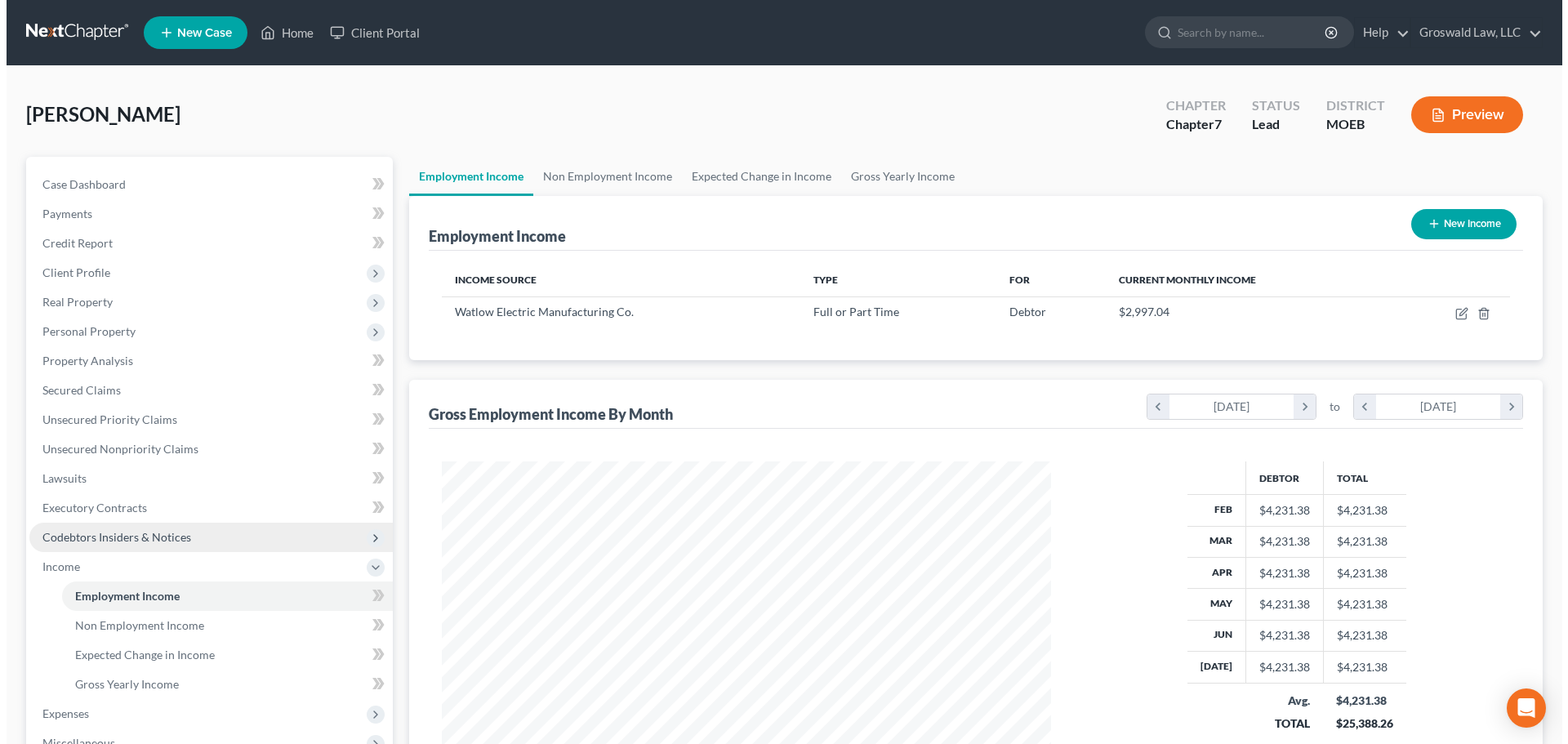
scroll to position [305, 642]
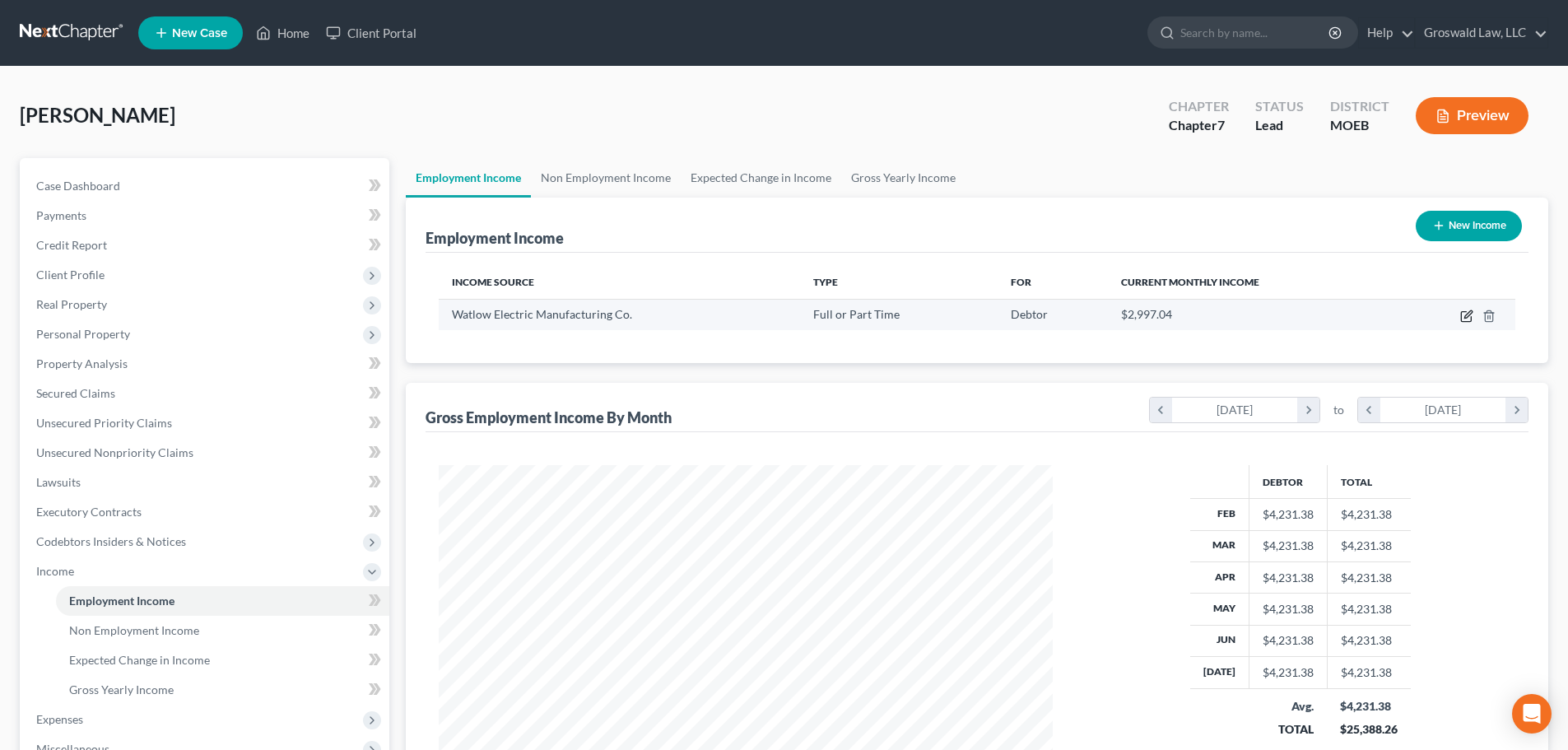
click at [1469, 317] on icon "button" at bounding box center [1466, 315] width 13 height 13
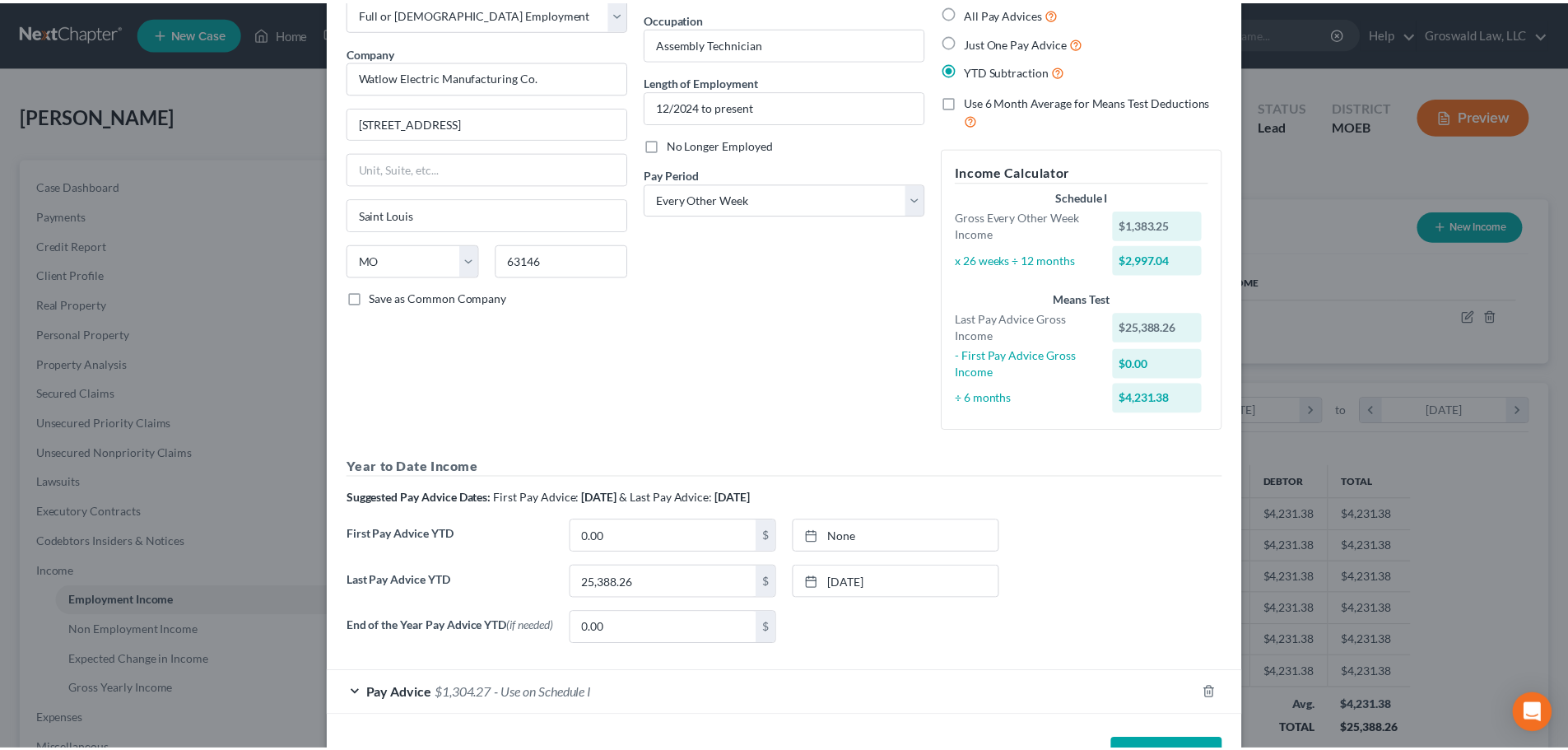
scroll to position [156, 0]
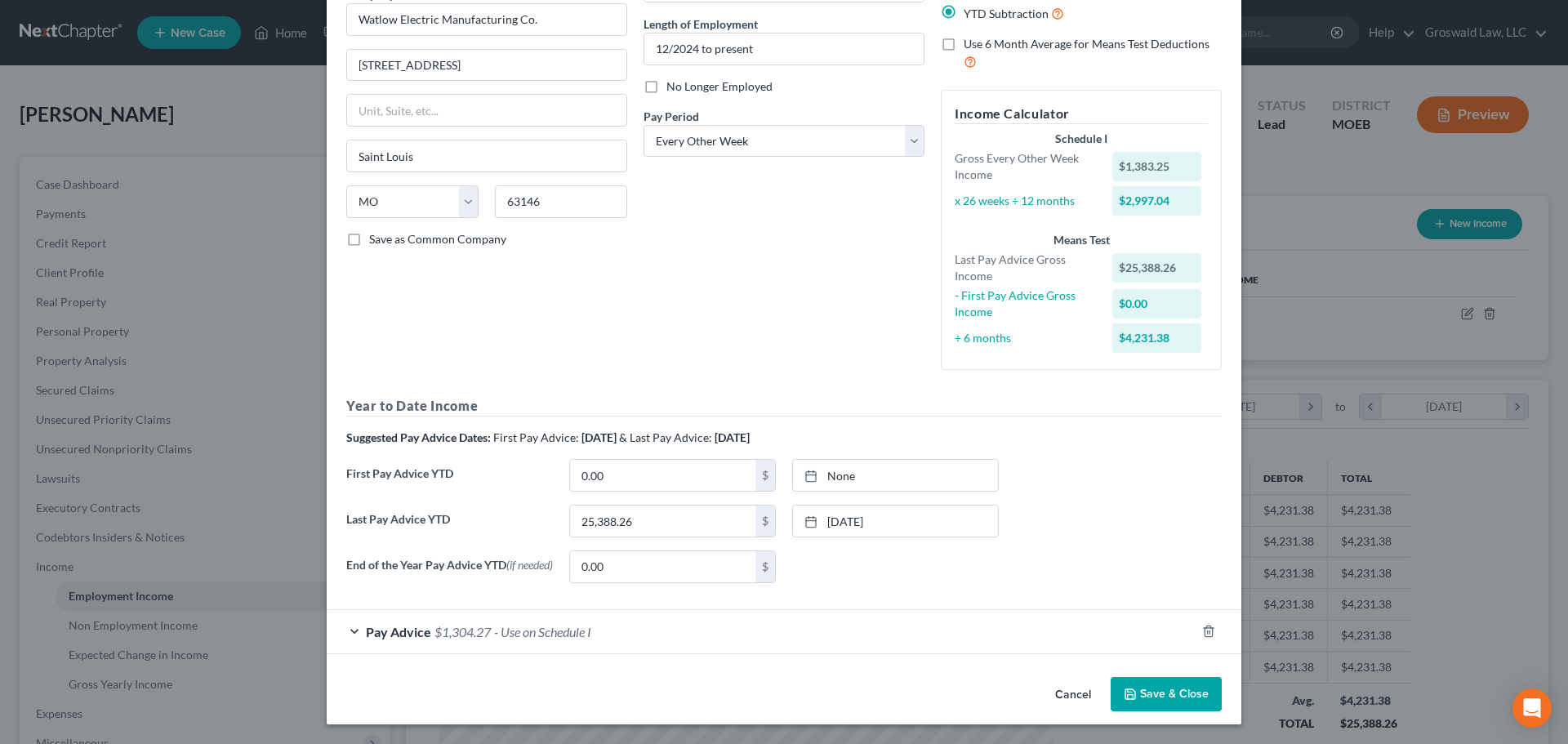
click at [1074, 688] on button "Cancel" at bounding box center [1073, 695] width 62 height 33
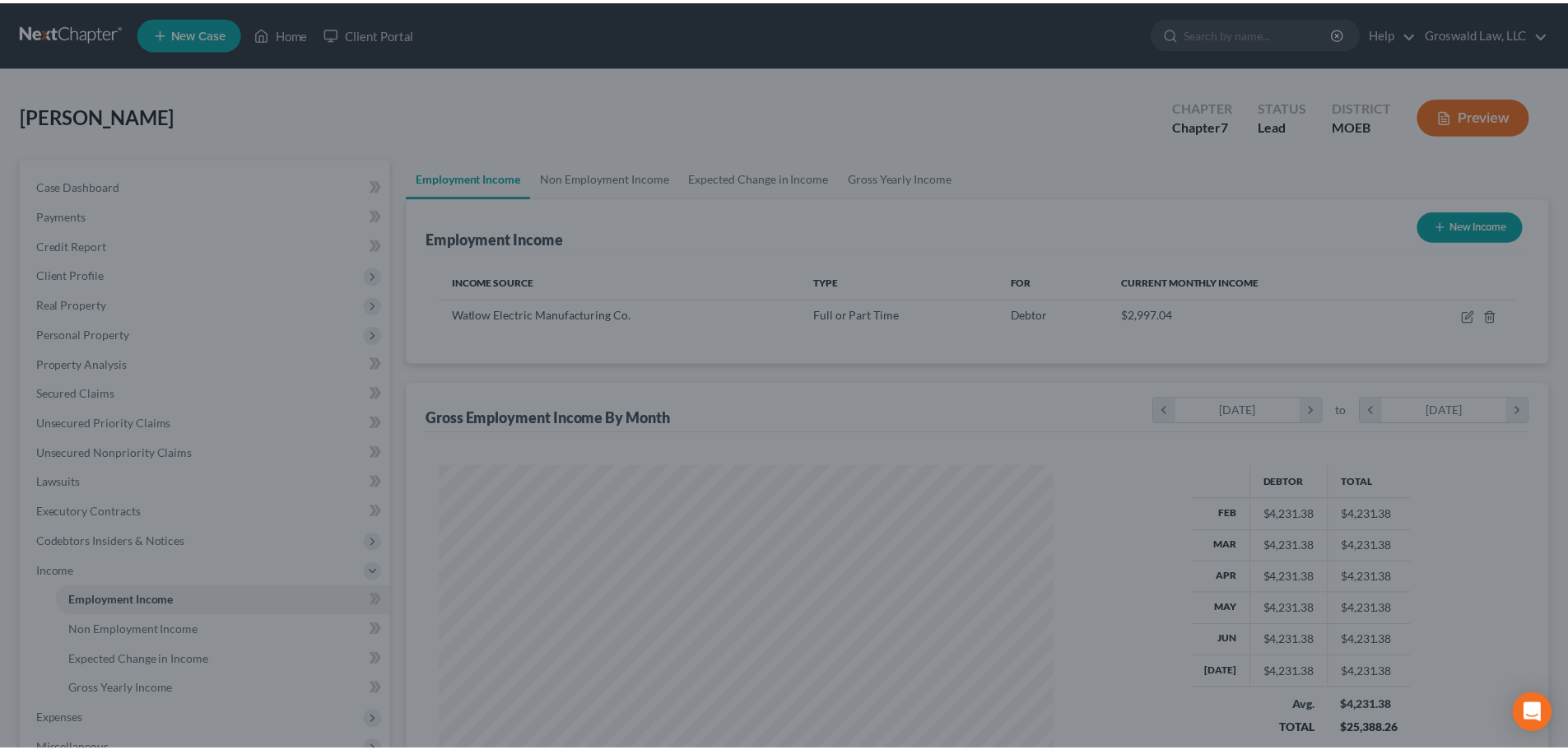
scroll to position [822696, 822303]
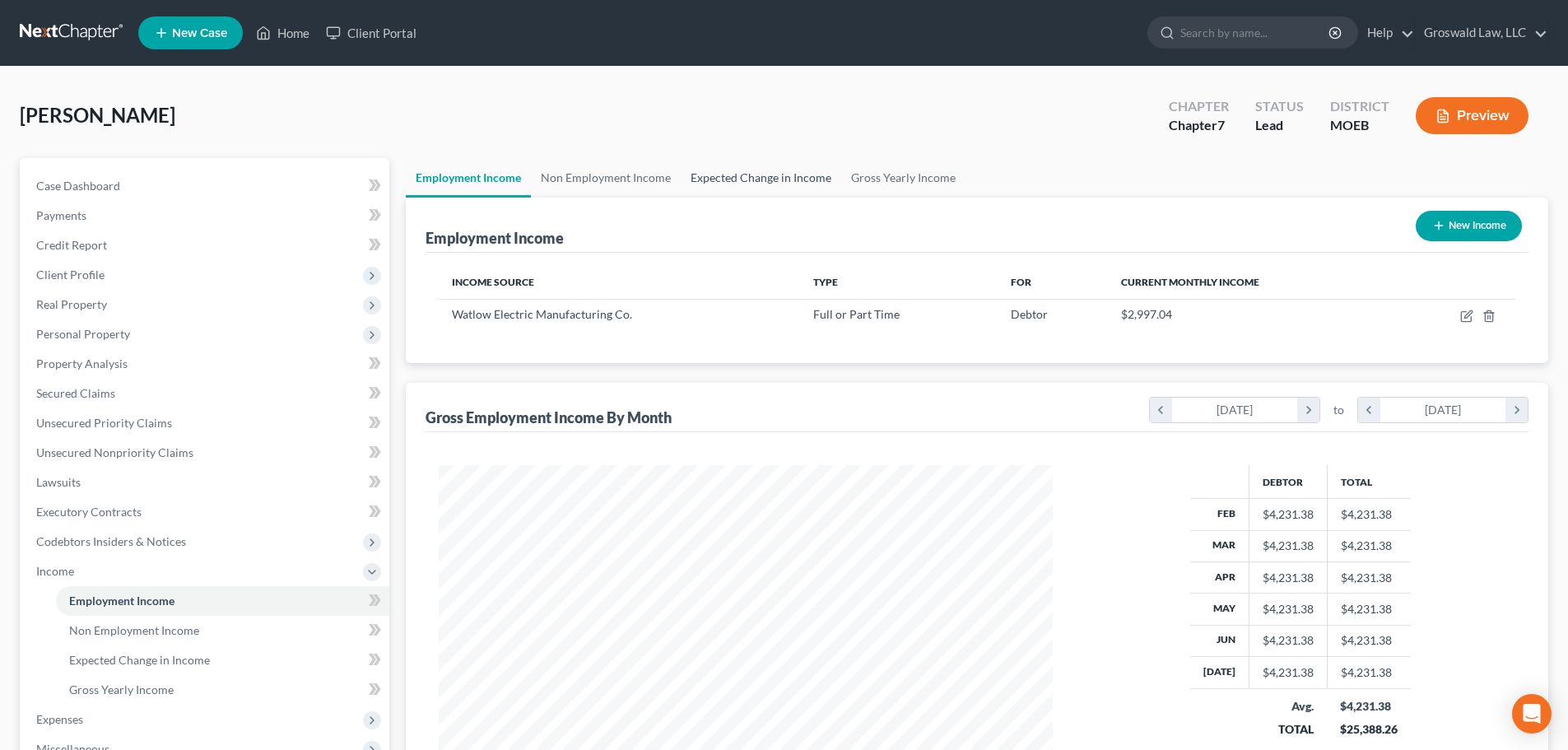
click at [714, 175] on link "Expected Change in Income" at bounding box center [761, 177] width 161 height 39
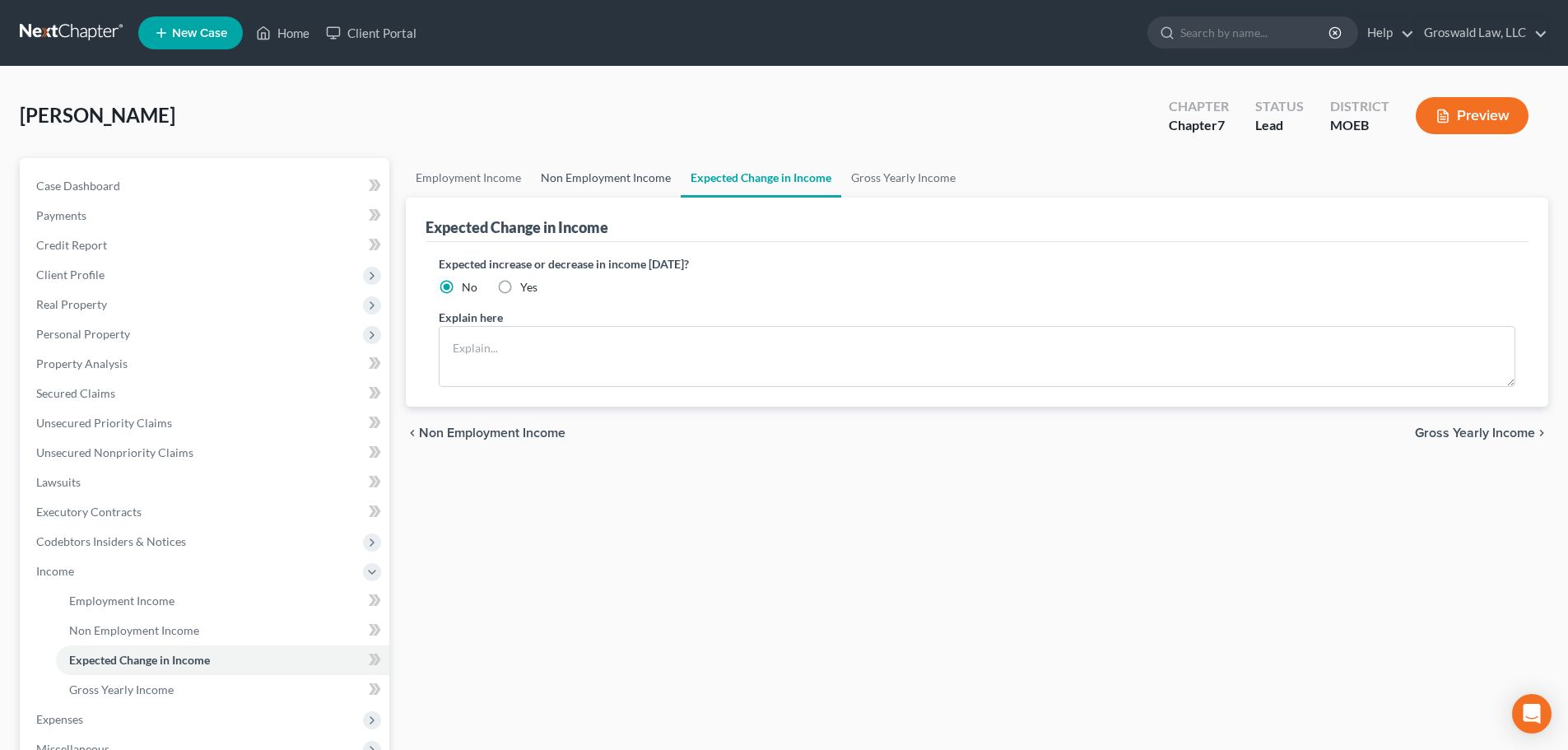
click at [581, 179] on link "Non Employment Income" at bounding box center [606, 177] width 150 height 39
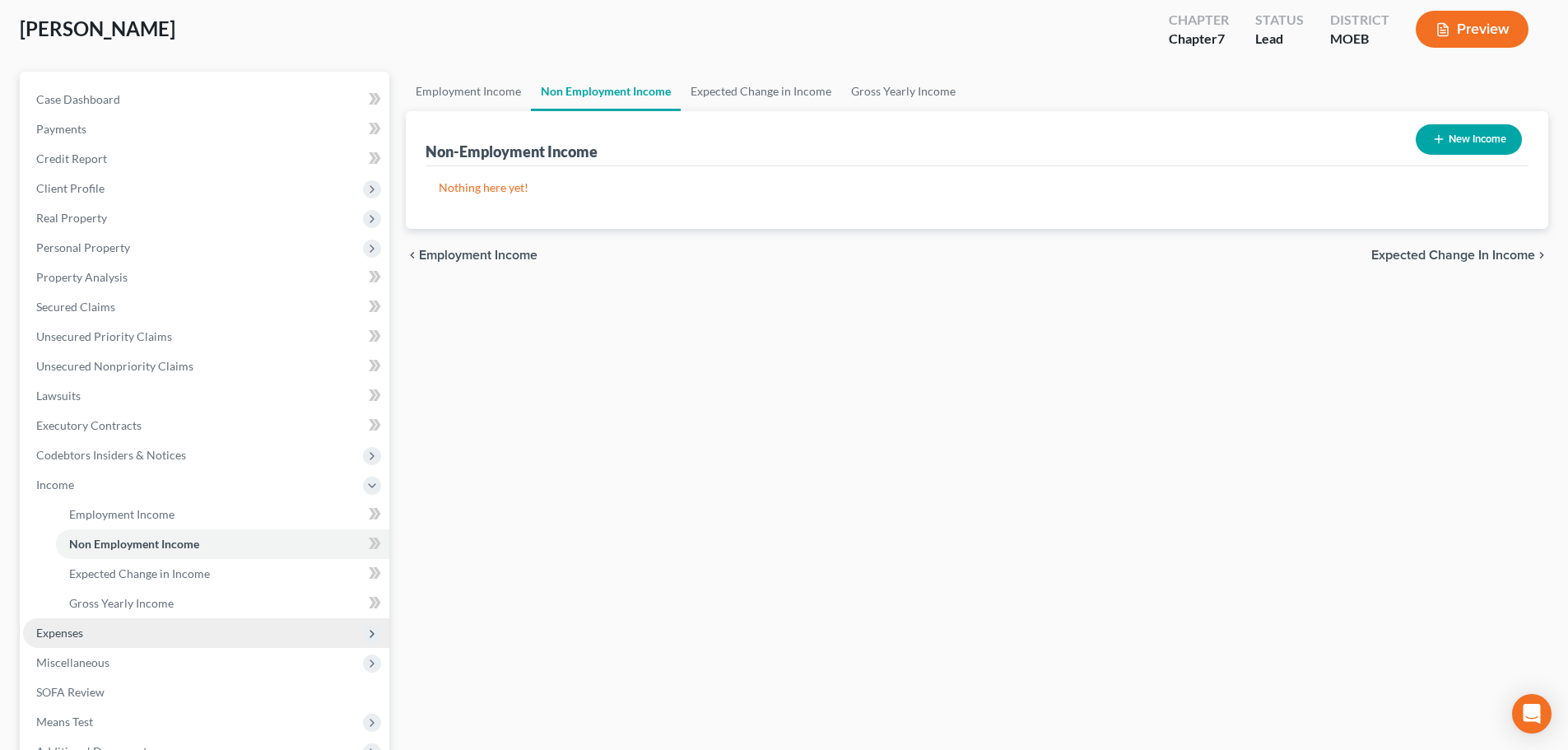
scroll to position [273, 0]
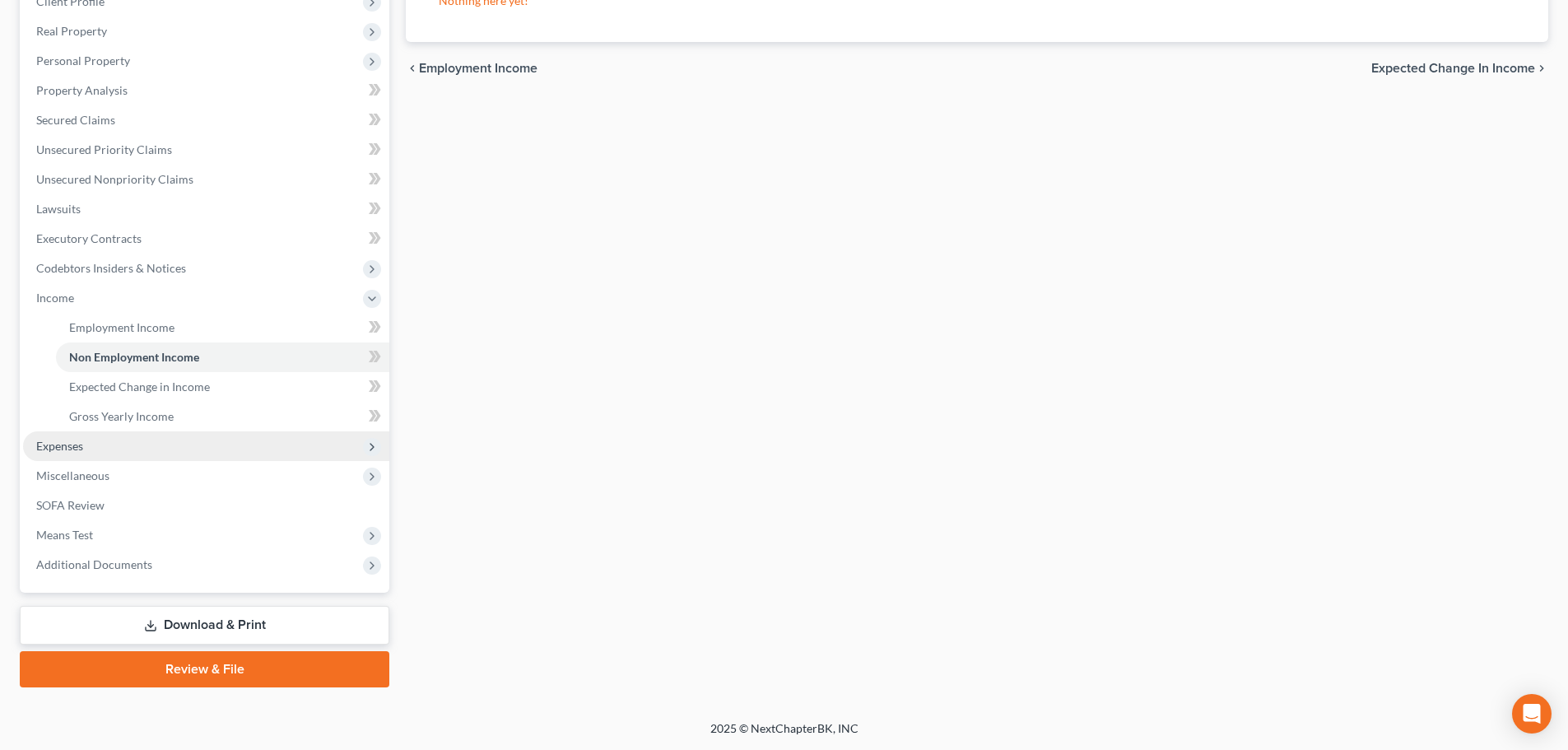
click at [93, 446] on span "Expenses" at bounding box center [205, 446] width 366 height 30
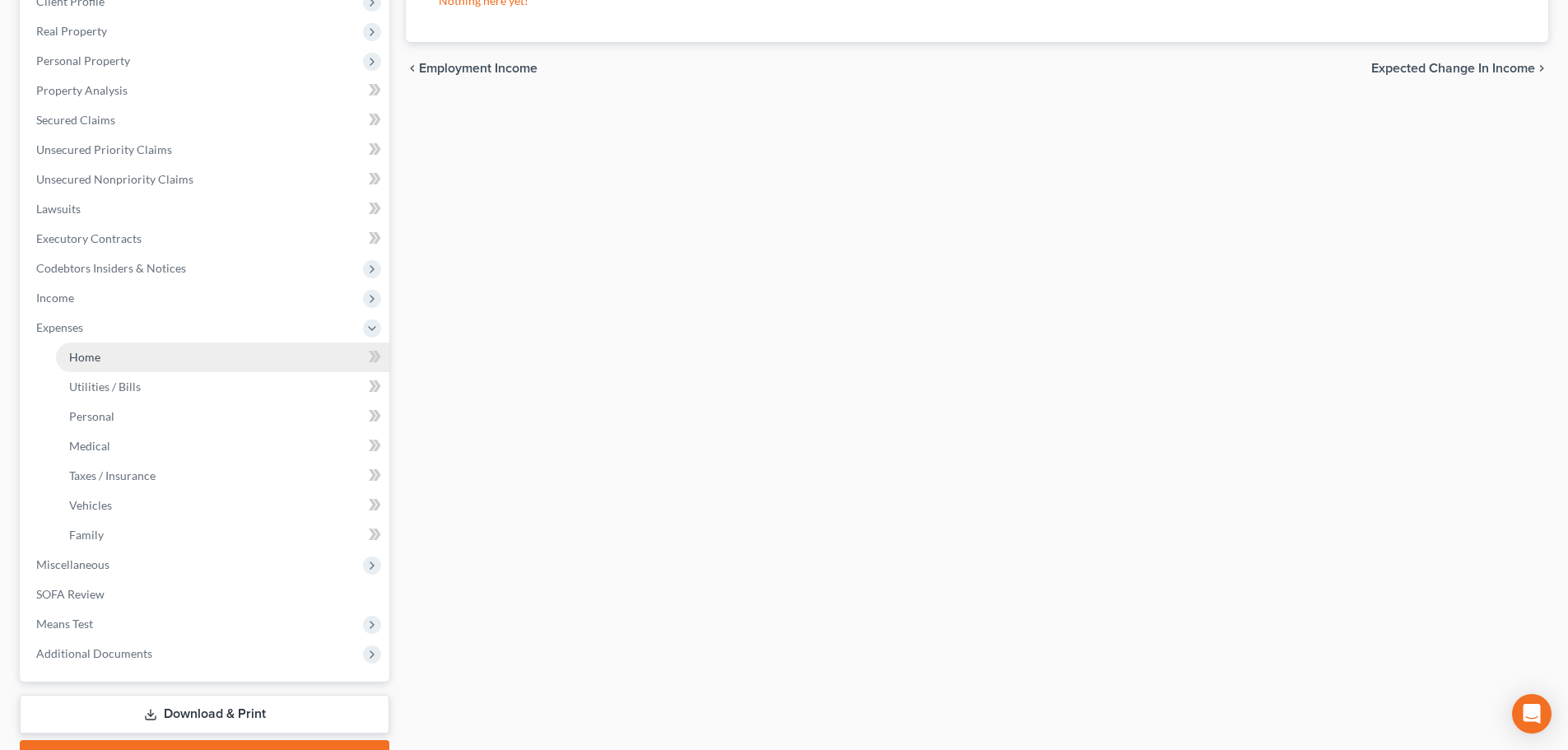
click at [128, 357] on link "Home" at bounding box center [223, 357] width 334 height 30
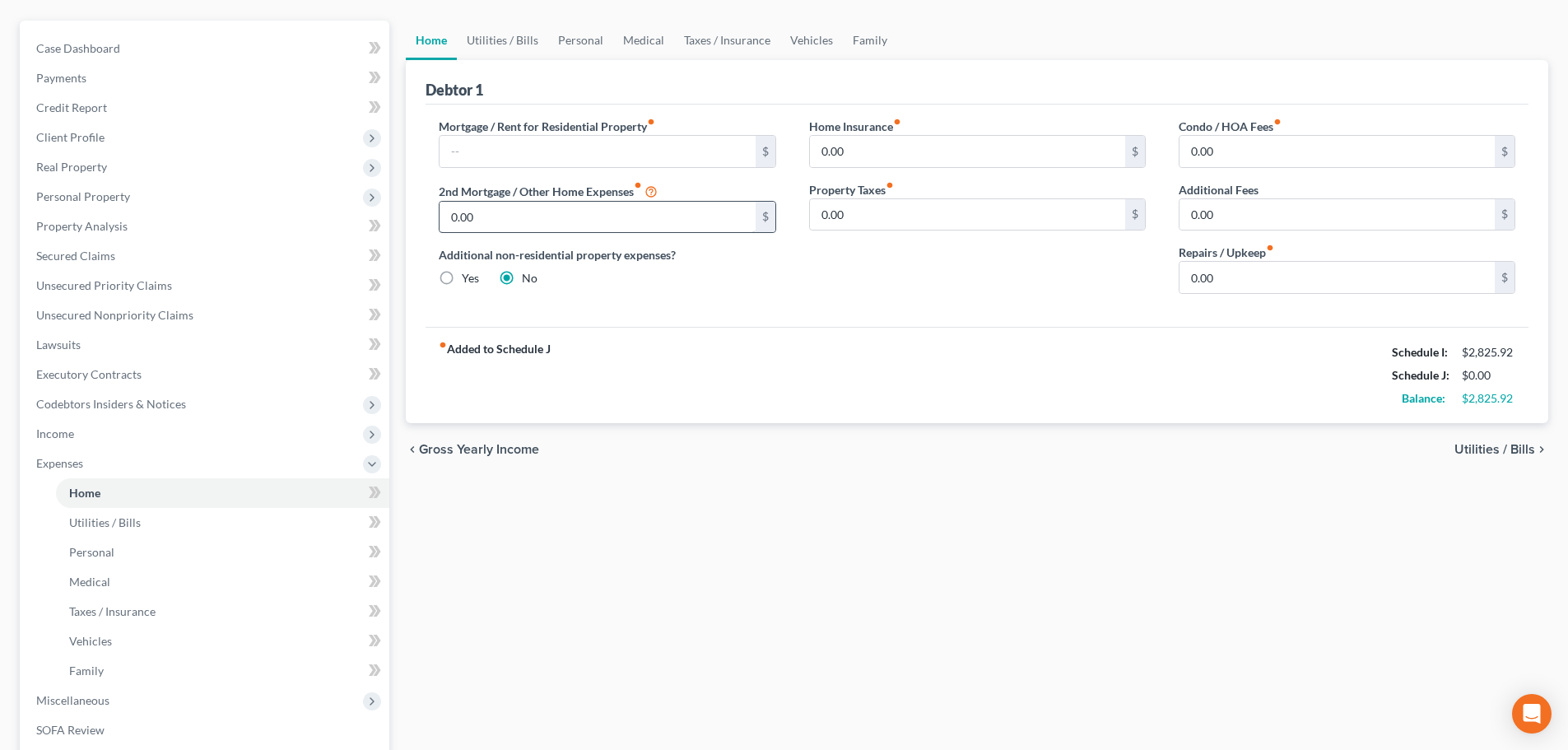
scroll to position [362, 0]
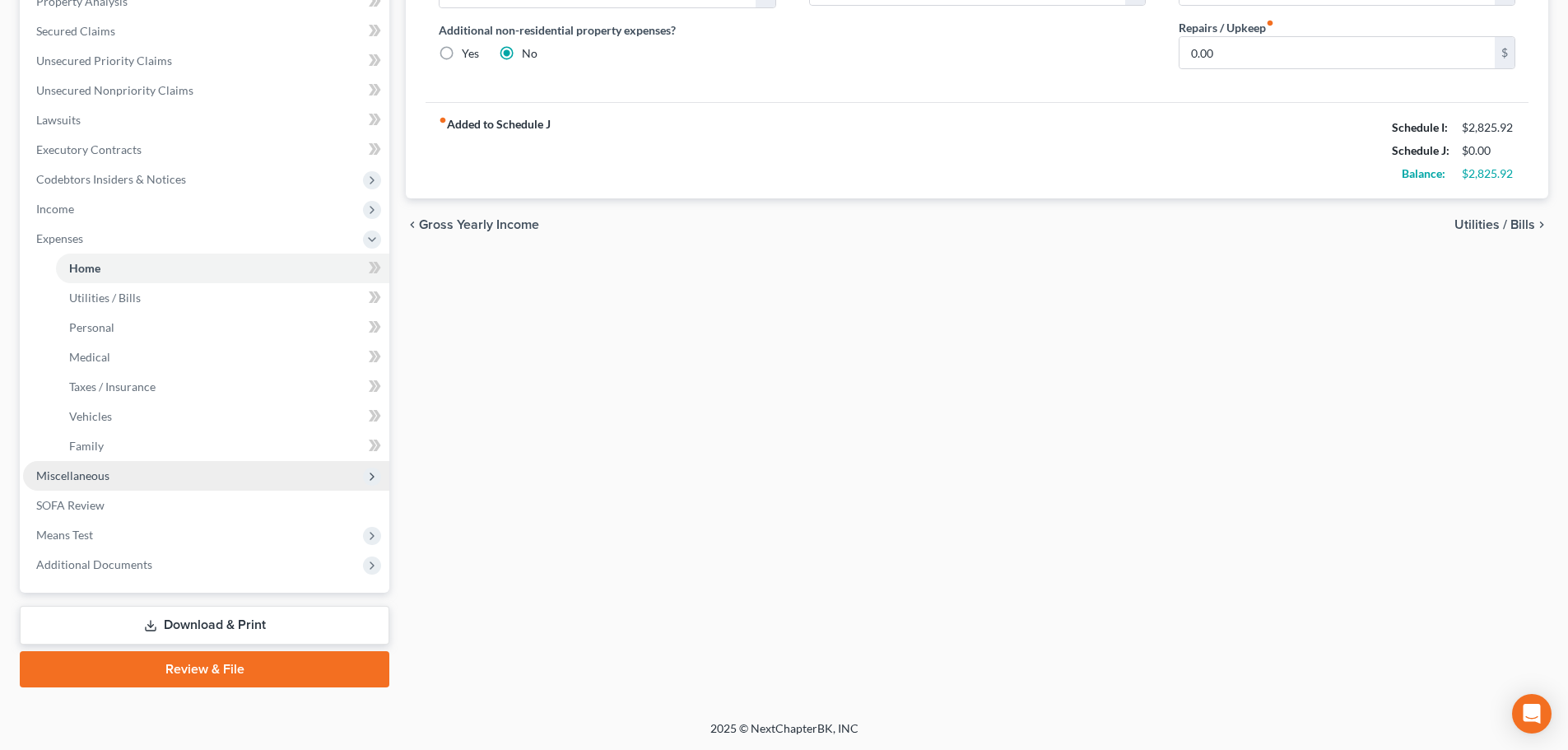
click at [139, 474] on span "Miscellaneous" at bounding box center [205, 476] width 366 height 30
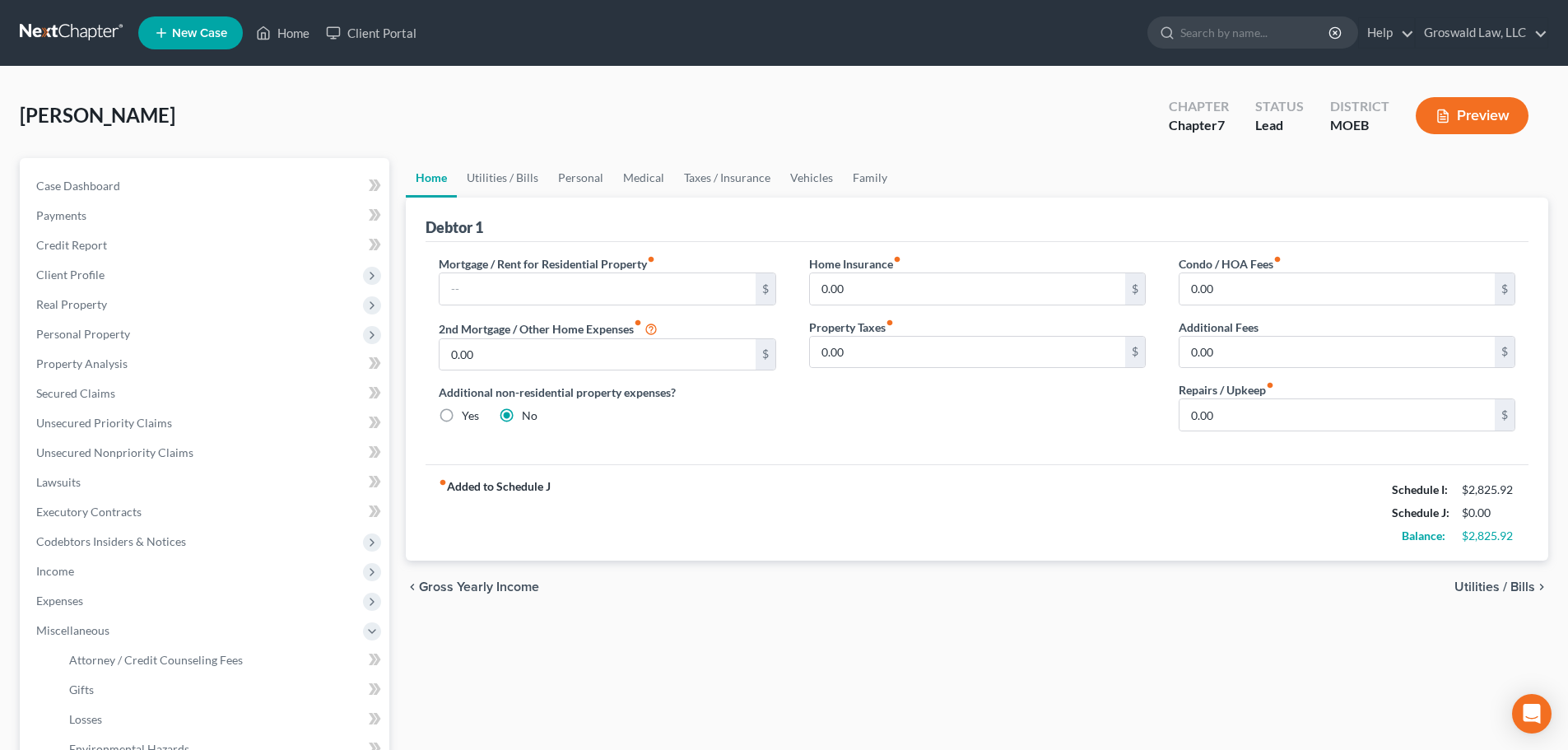
scroll to position [303, 0]
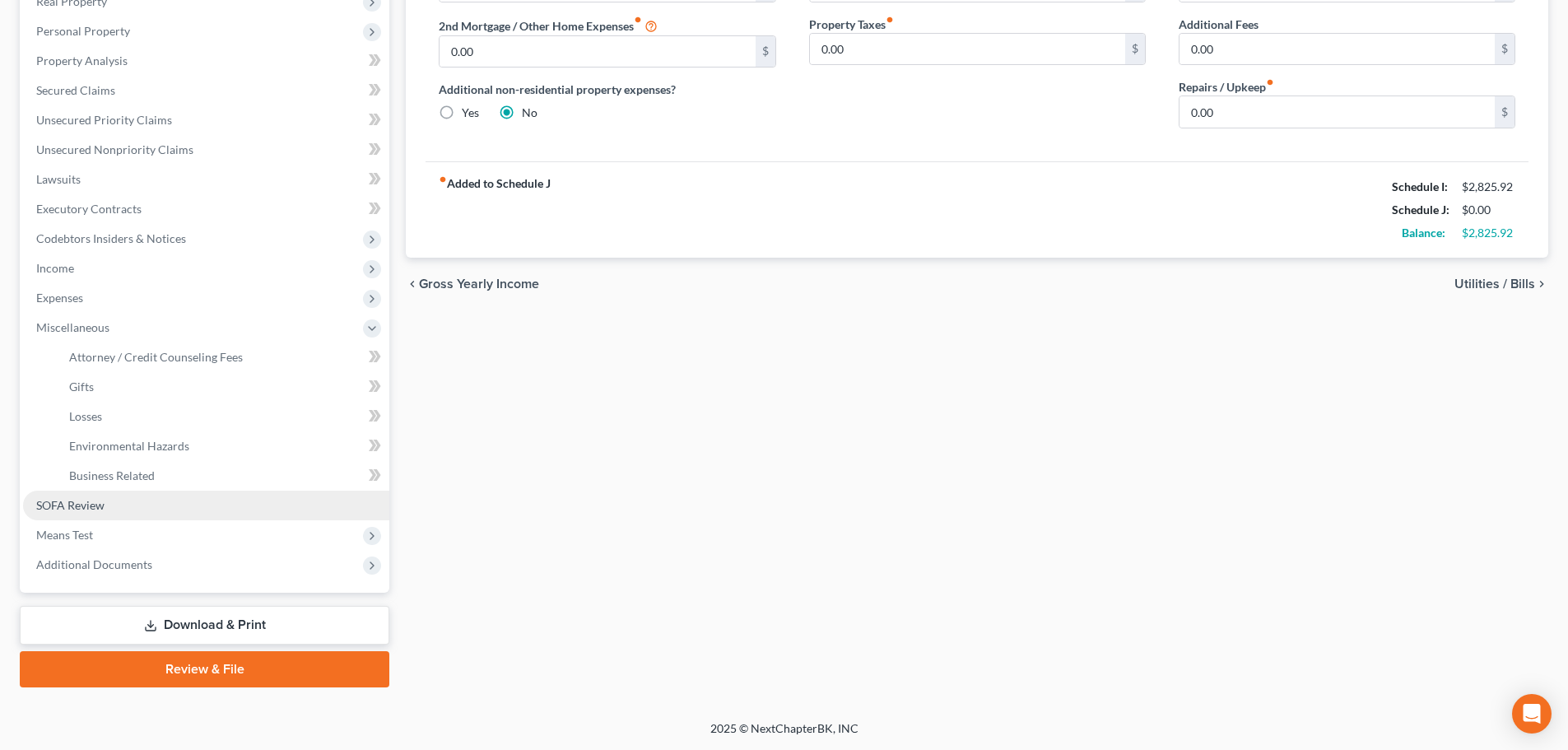
click at [176, 495] on link "SOFA Review" at bounding box center [205, 506] width 366 height 30
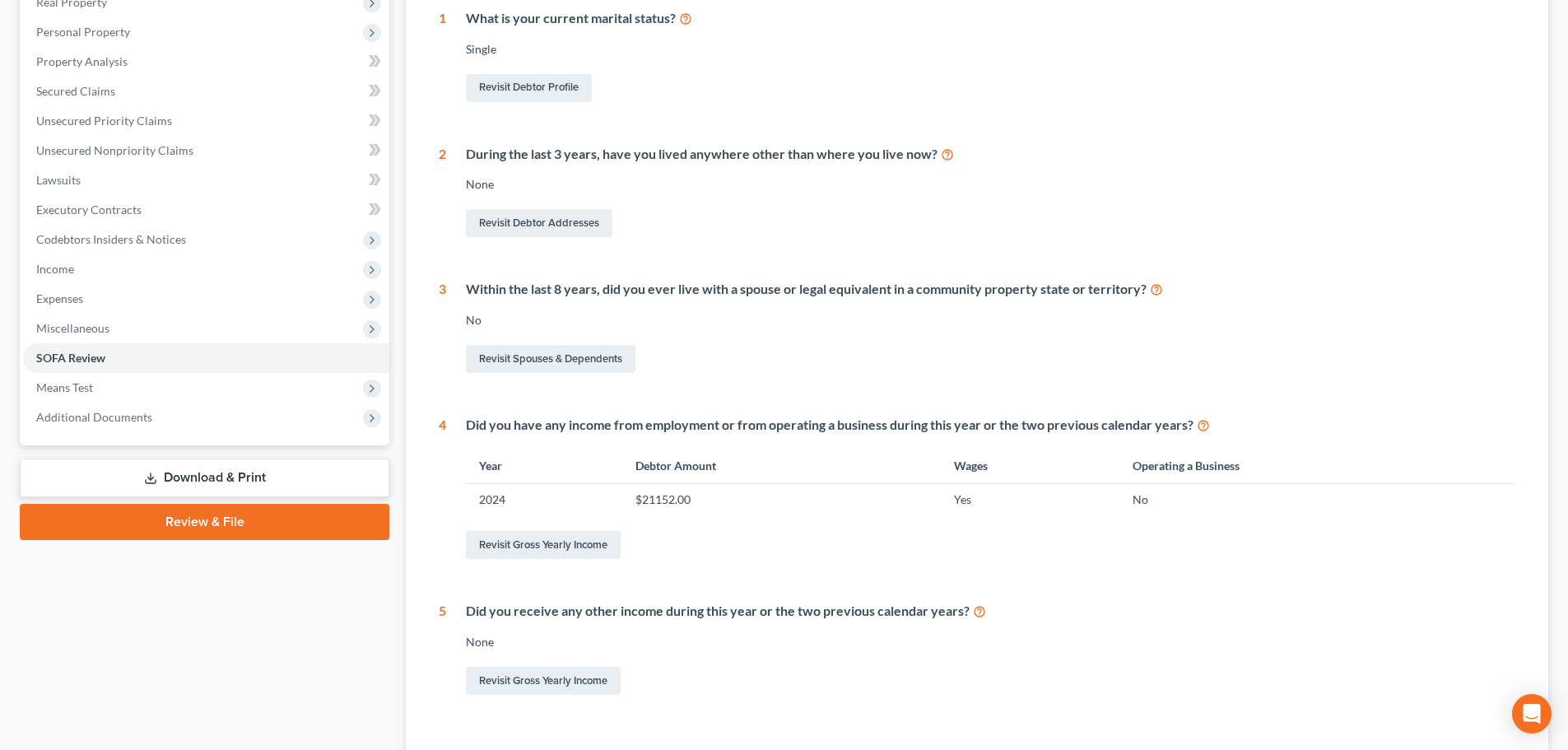
scroll to position [411, 0]
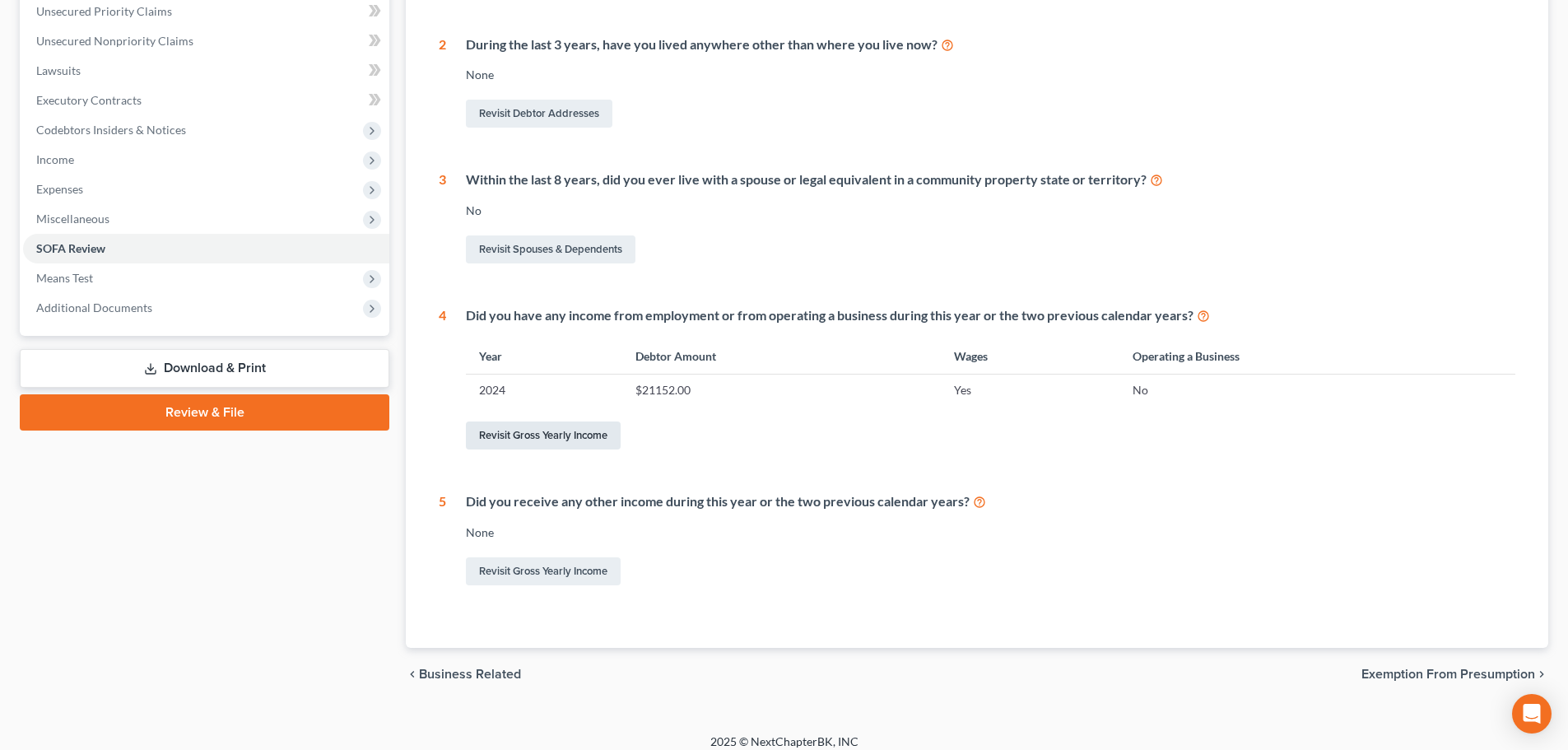
click at [547, 432] on link "Revisit Gross Yearly Income" at bounding box center [543, 436] width 155 height 28
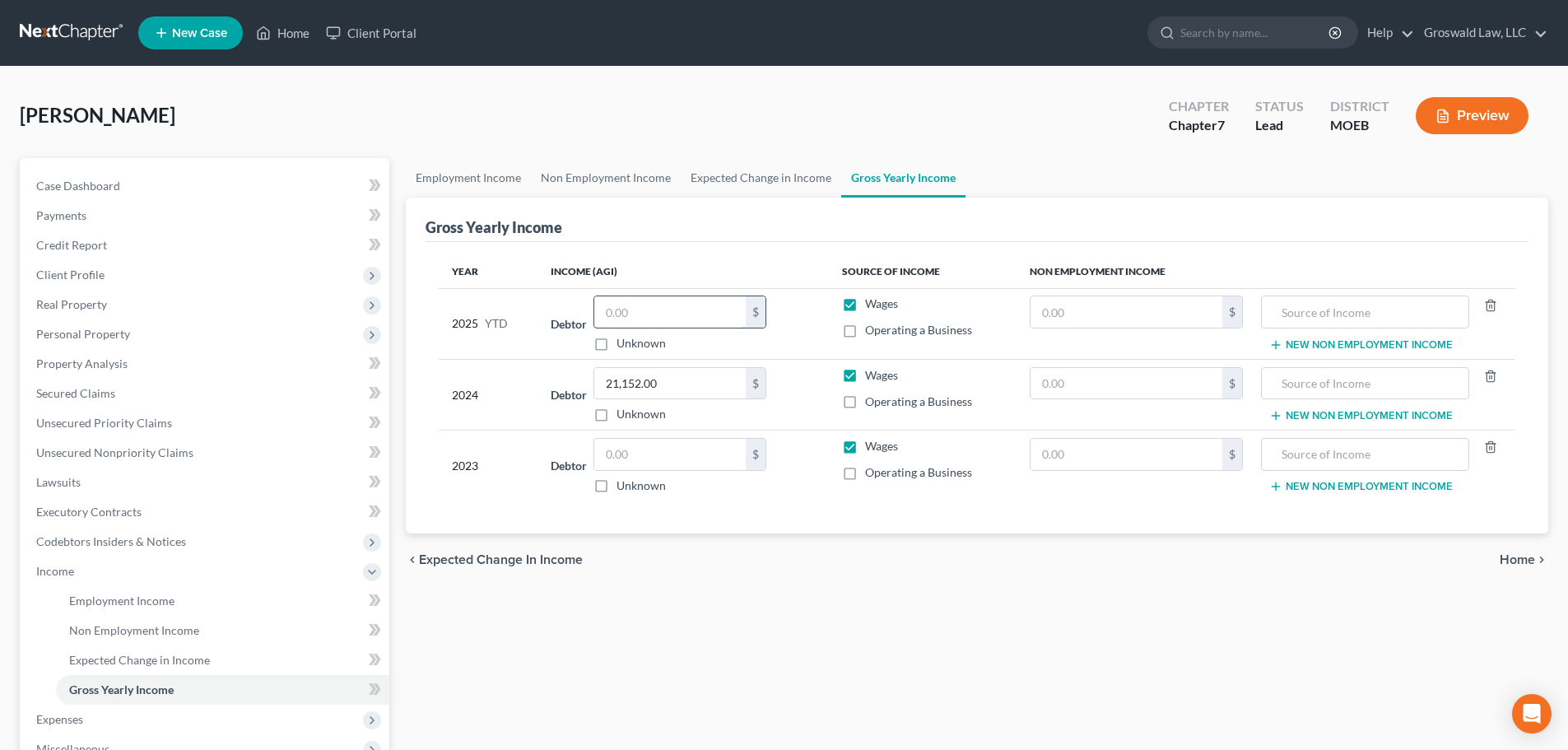
click at [637, 318] on input "text" at bounding box center [670, 312] width 151 height 31
click at [646, 452] on input "text" at bounding box center [670, 454] width 151 height 31
click at [867, 610] on div "Employment Income Non Employment Income Expected Change in Income Gross Yearly …" at bounding box center [976, 559] width 1159 height 802
click at [1456, 121] on button "Preview" at bounding box center [1471, 115] width 113 height 37
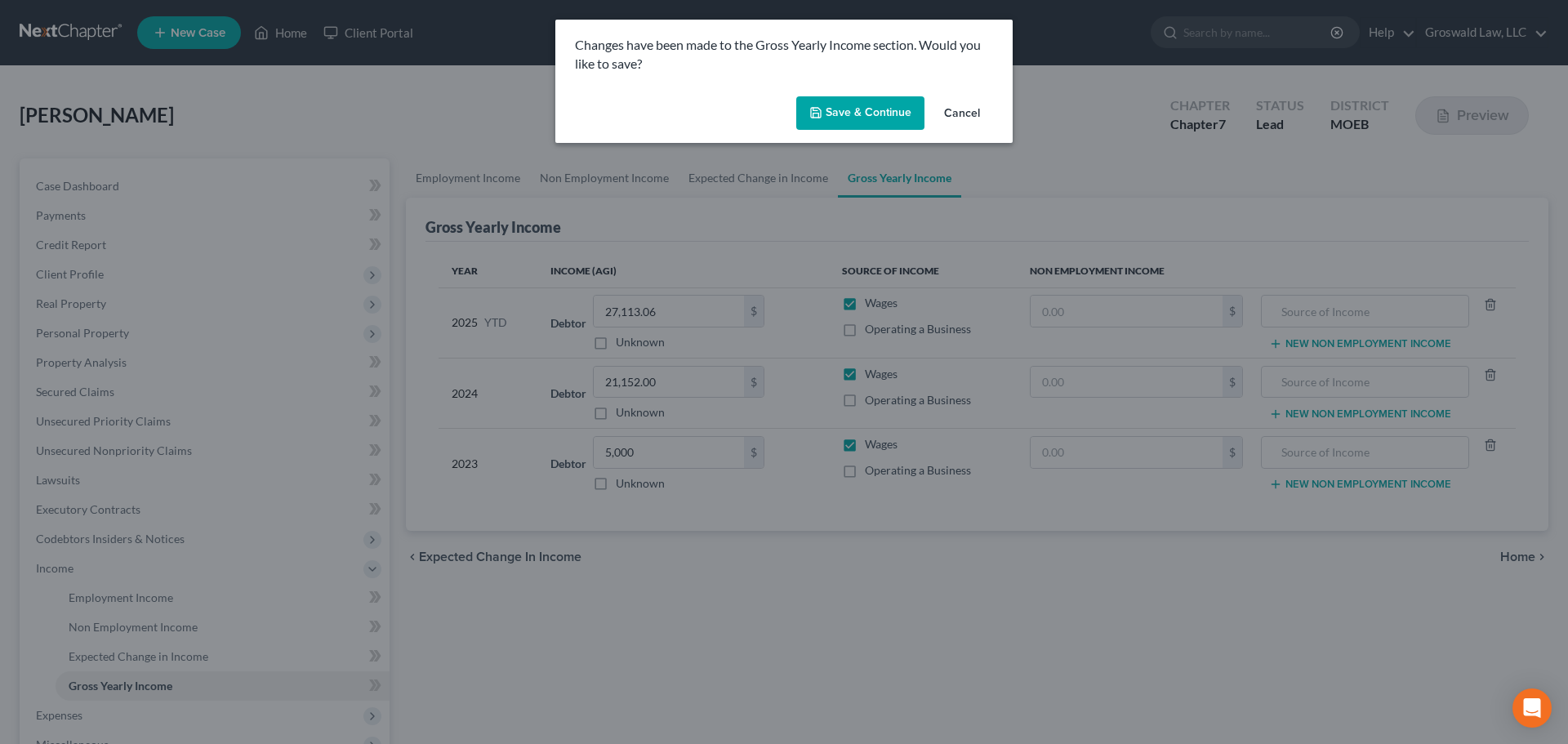
click at [867, 105] on button "Save & Continue" at bounding box center [860, 113] width 128 height 35
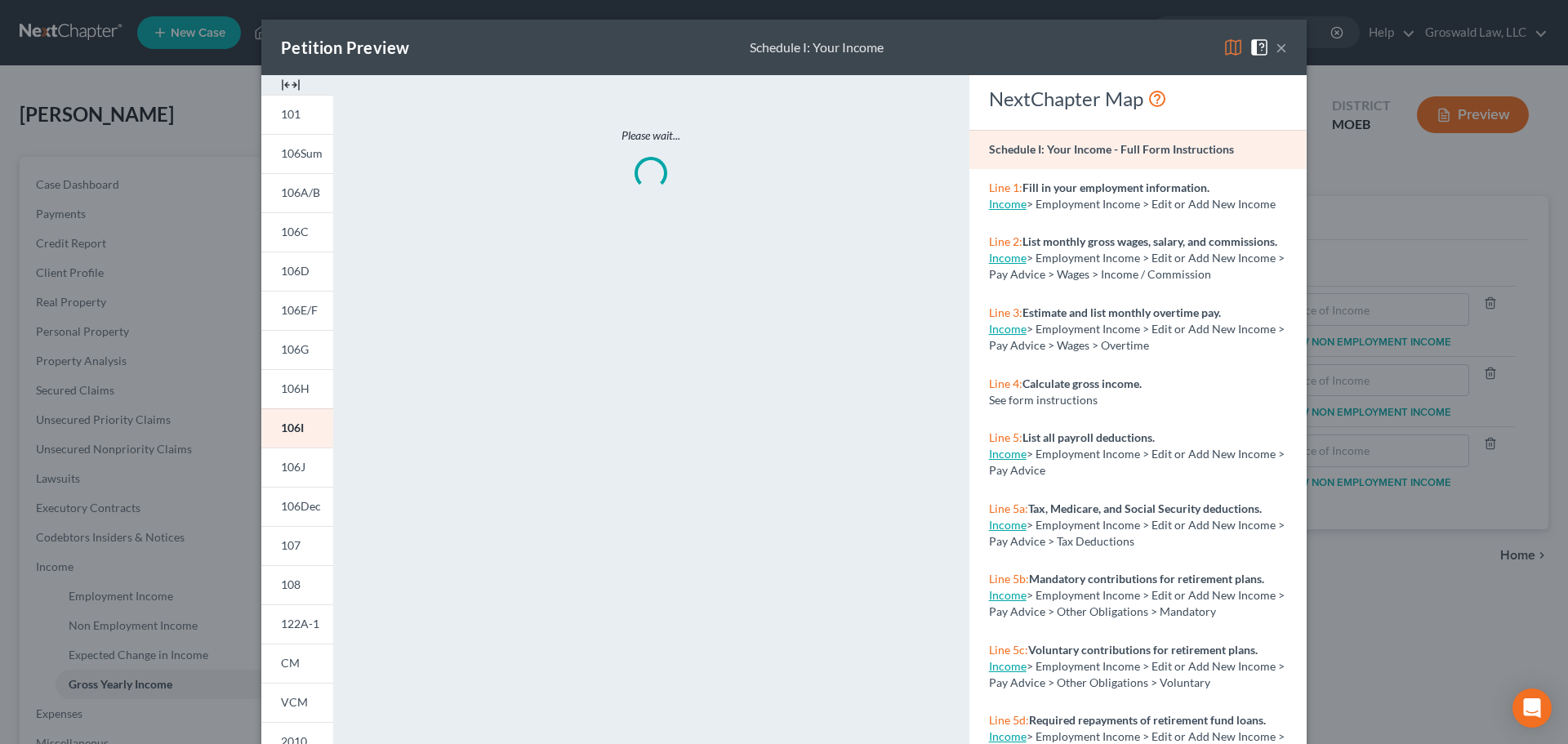
click at [281, 82] on img at bounding box center [290, 85] width 20 height 20
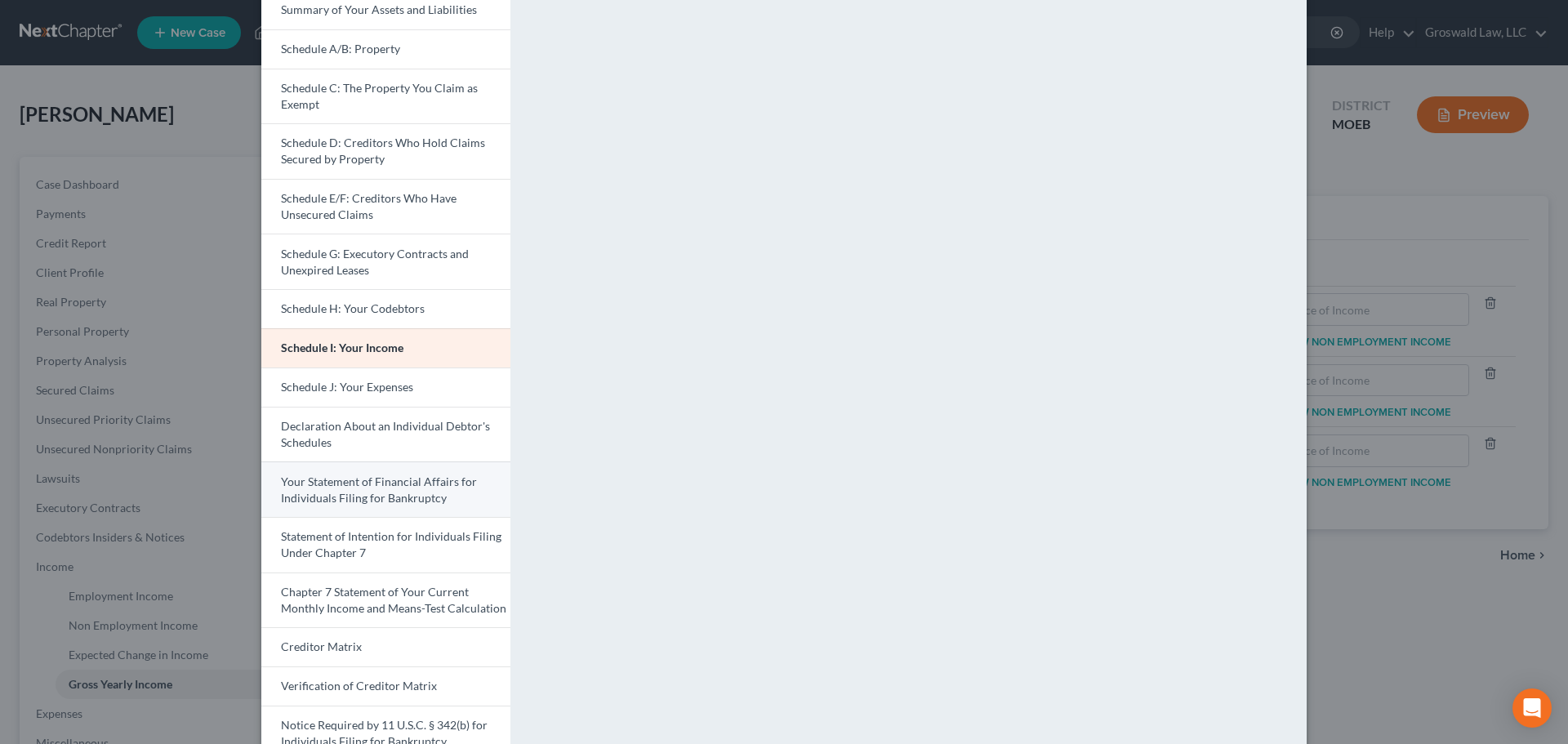
scroll to position [164, 0]
click at [380, 482] on span "Your Statement of Financial Affairs for Individuals Filing for Bankruptcy" at bounding box center [379, 486] width 196 height 30
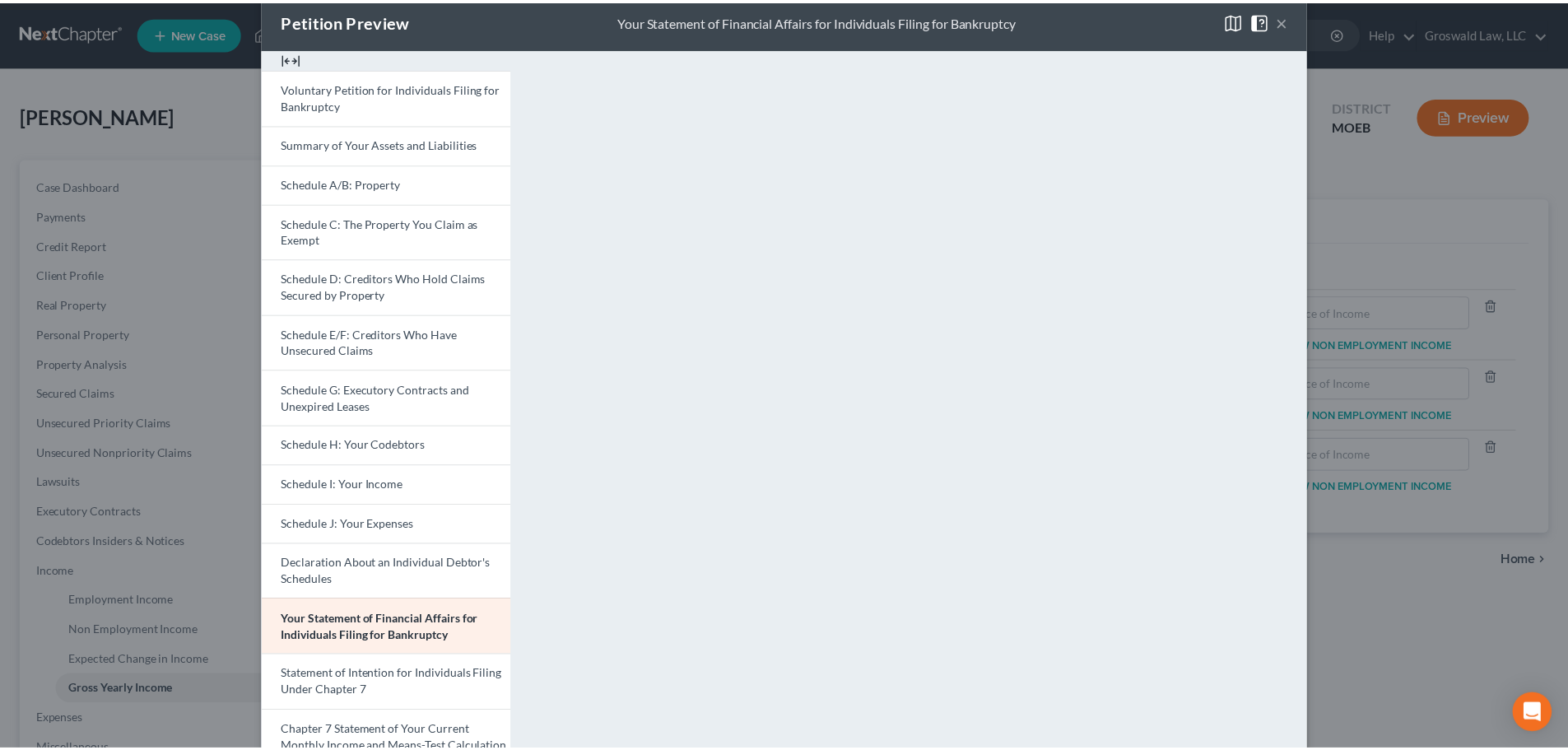
scroll to position [0, 0]
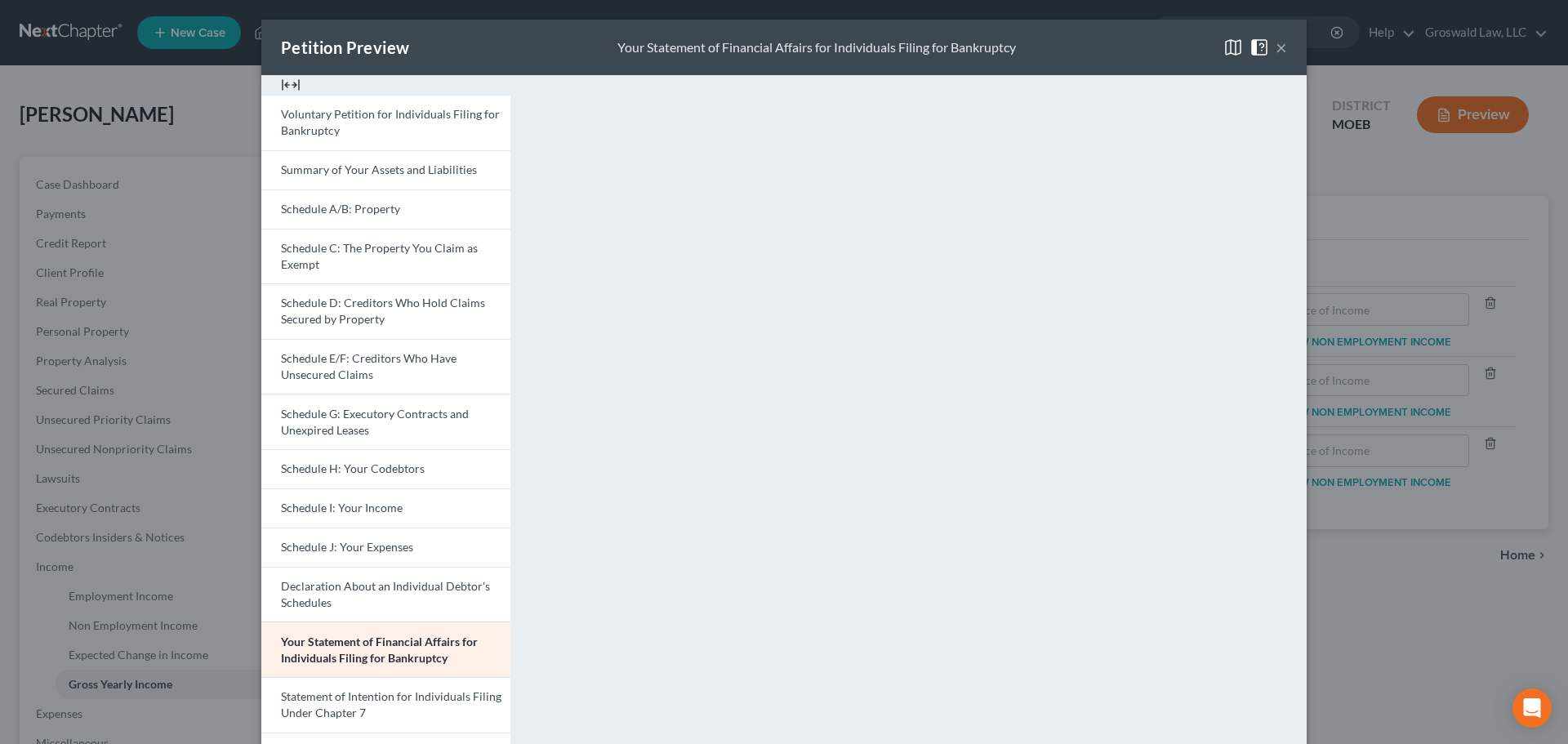
click at [1275, 43] on button "×" at bounding box center [1280, 47] width 11 height 20
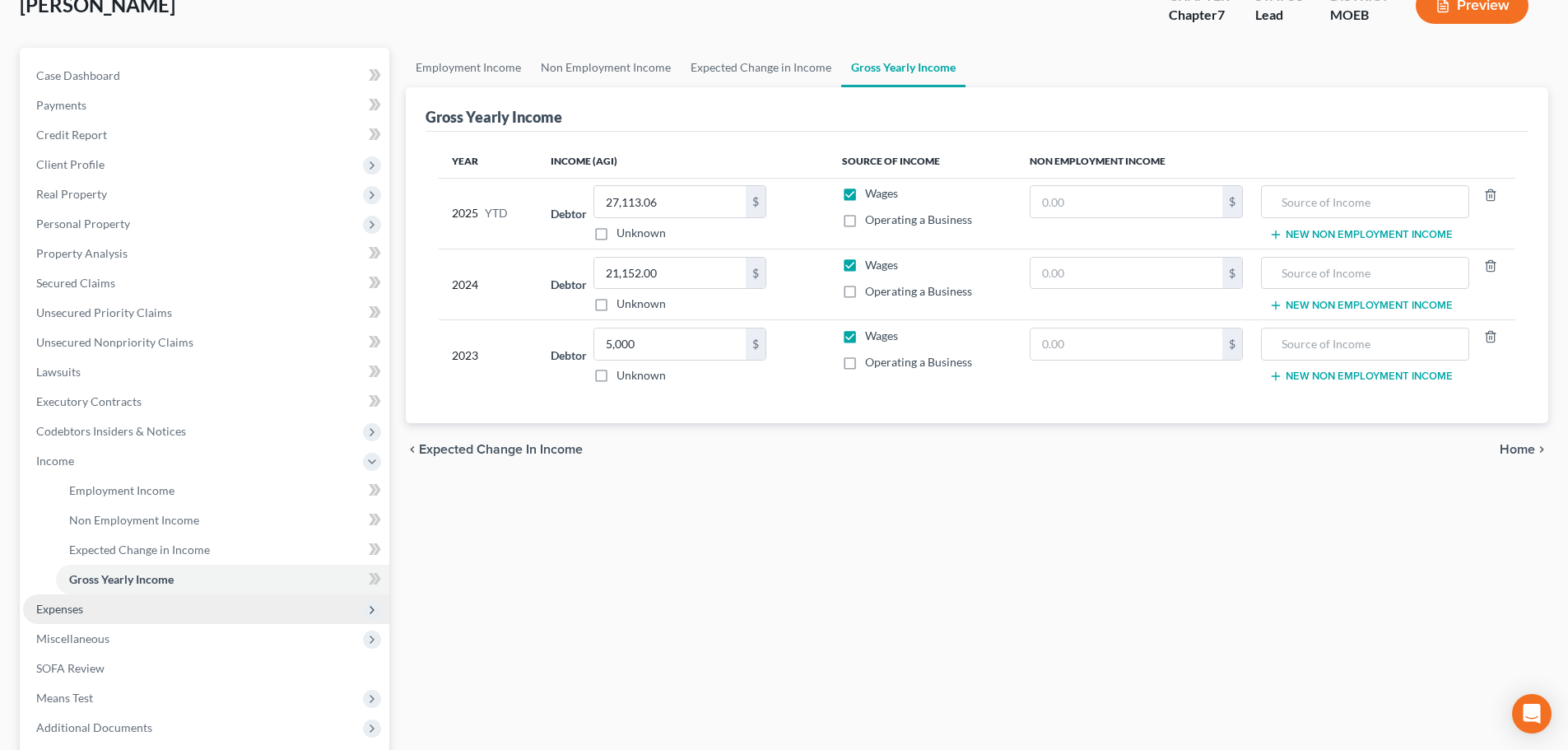
scroll to position [273, 0]
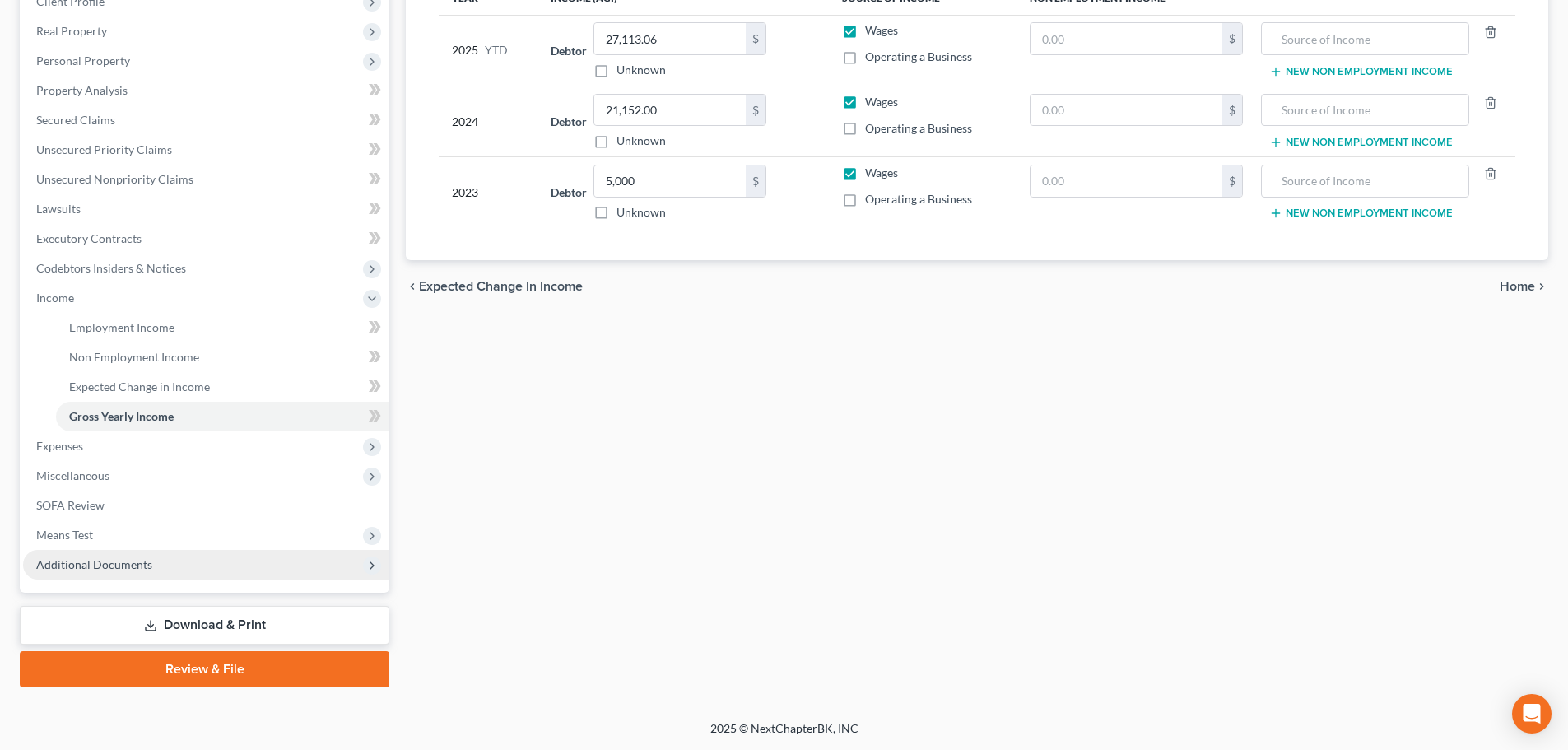
click at [268, 560] on span "Additional Documents" at bounding box center [205, 565] width 366 height 30
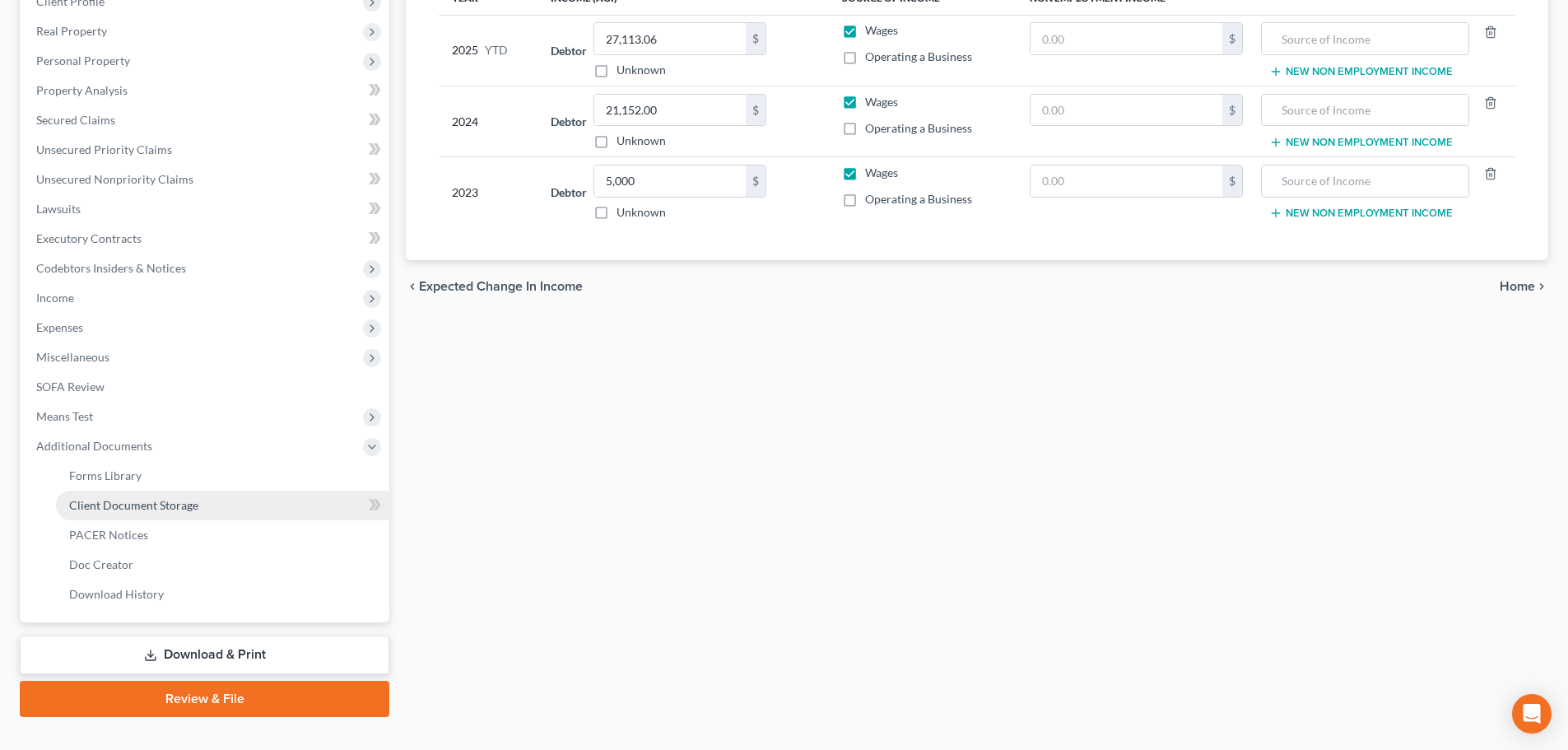
click at [297, 505] on link "Client Document Storage" at bounding box center [223, 506] width 334 height 30
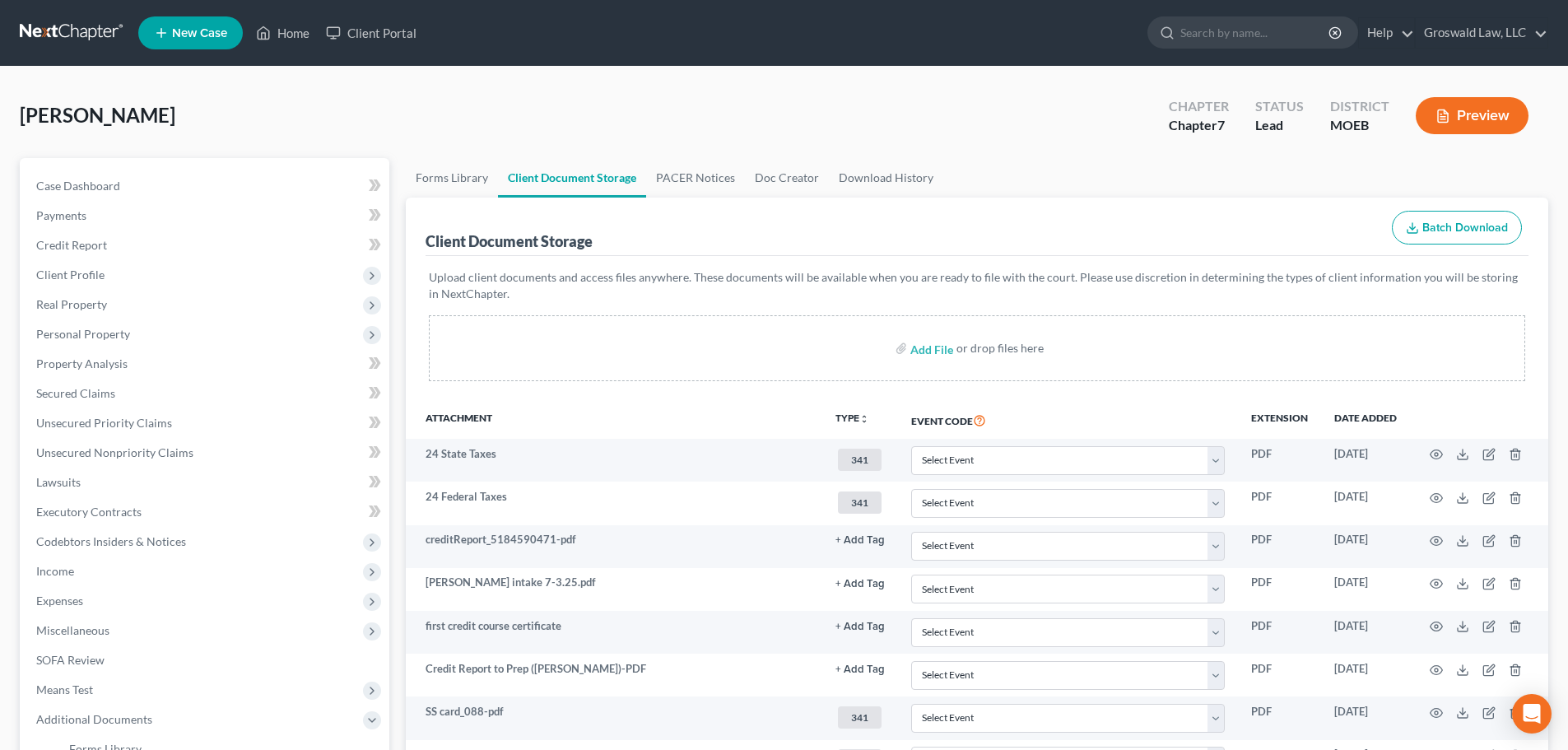
click at [1490, 114] on button "Preview" at bounding box center [1471, 115] width 113 height 37
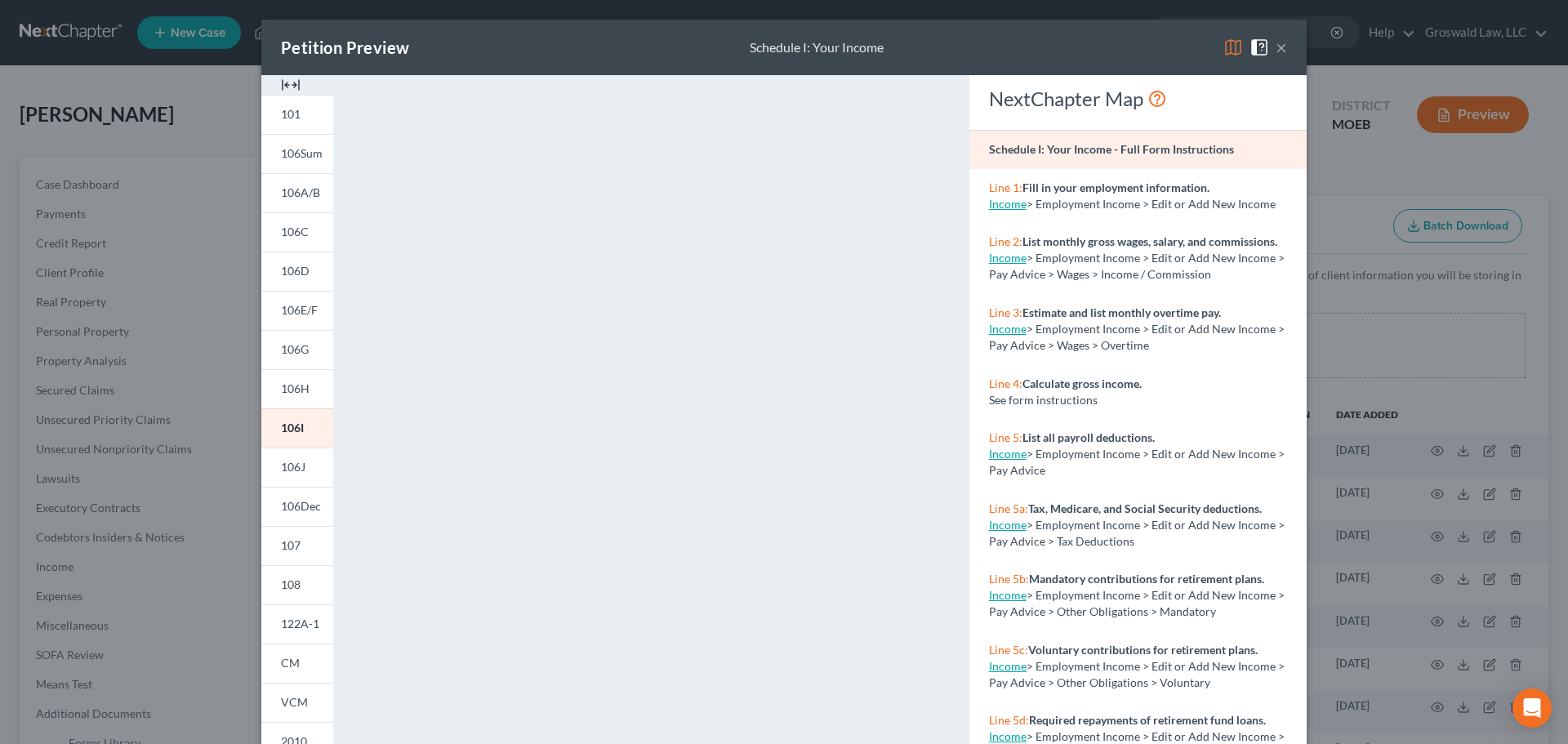
click at [293, 81] on img at bounding box center [290, 85] width 20 height 20
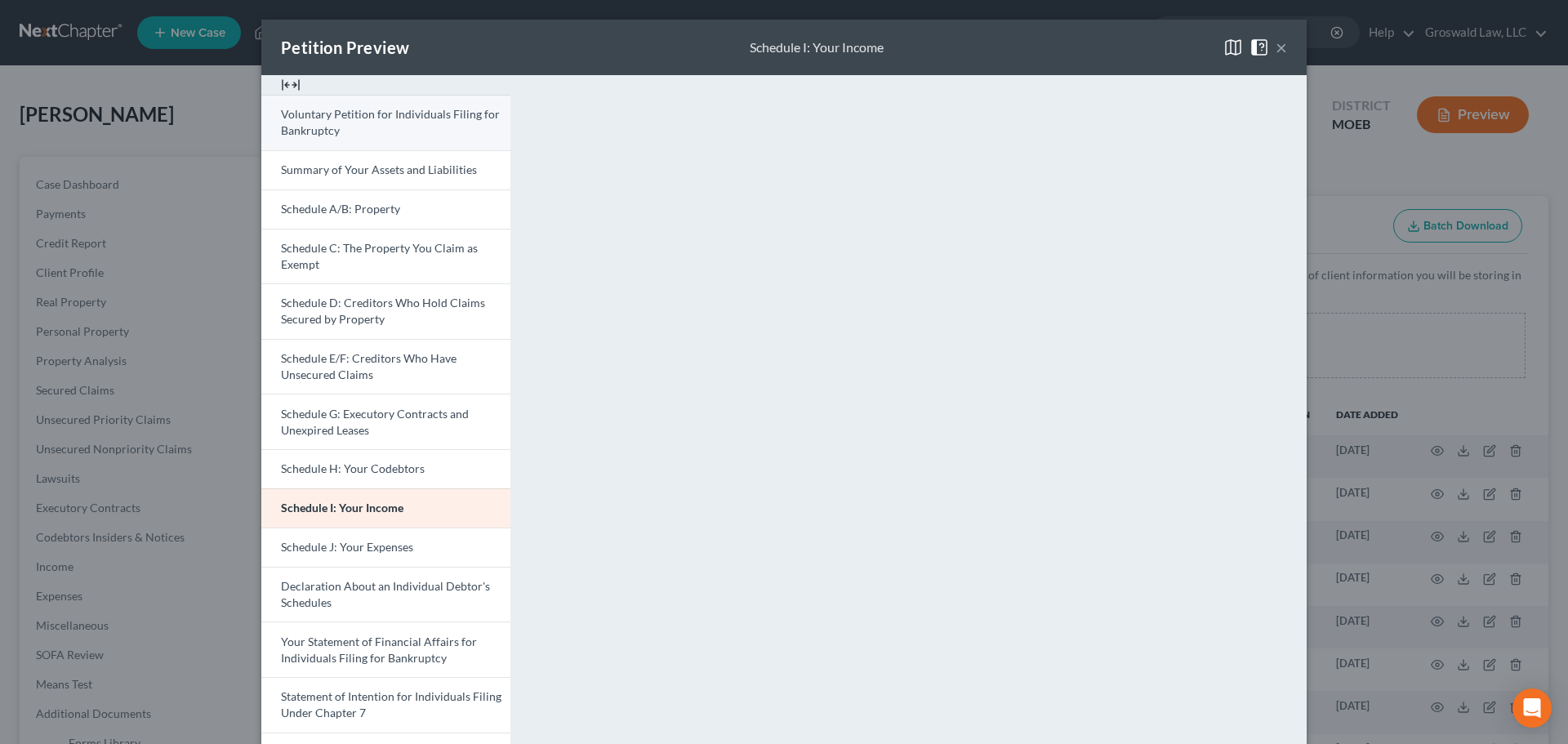
click at [340, 128] on link "Voluntary Petition for Individuals Filing for Bankruptcy" at bounding box center [386, 122] width 249 height 55
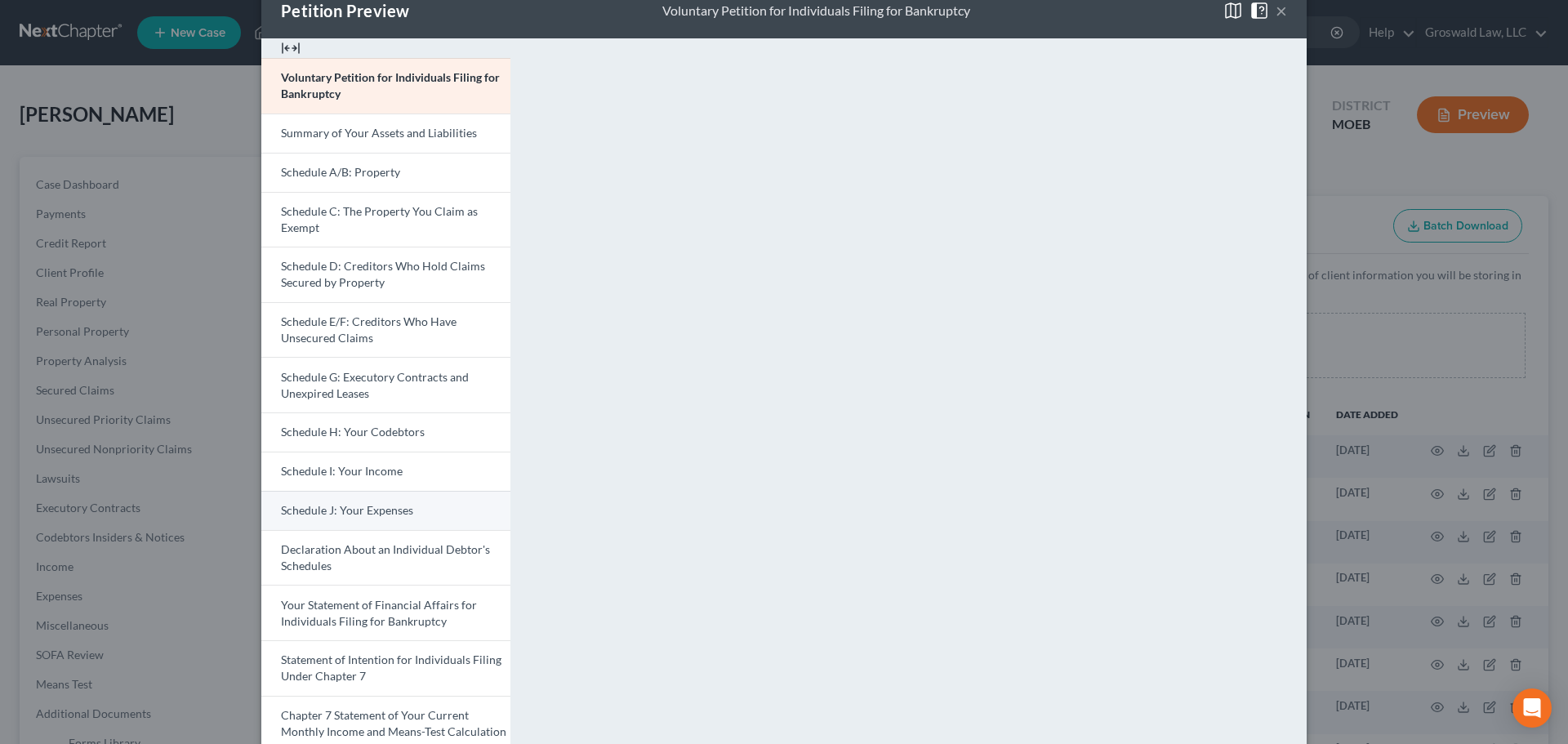
scroll to position [81, 0]
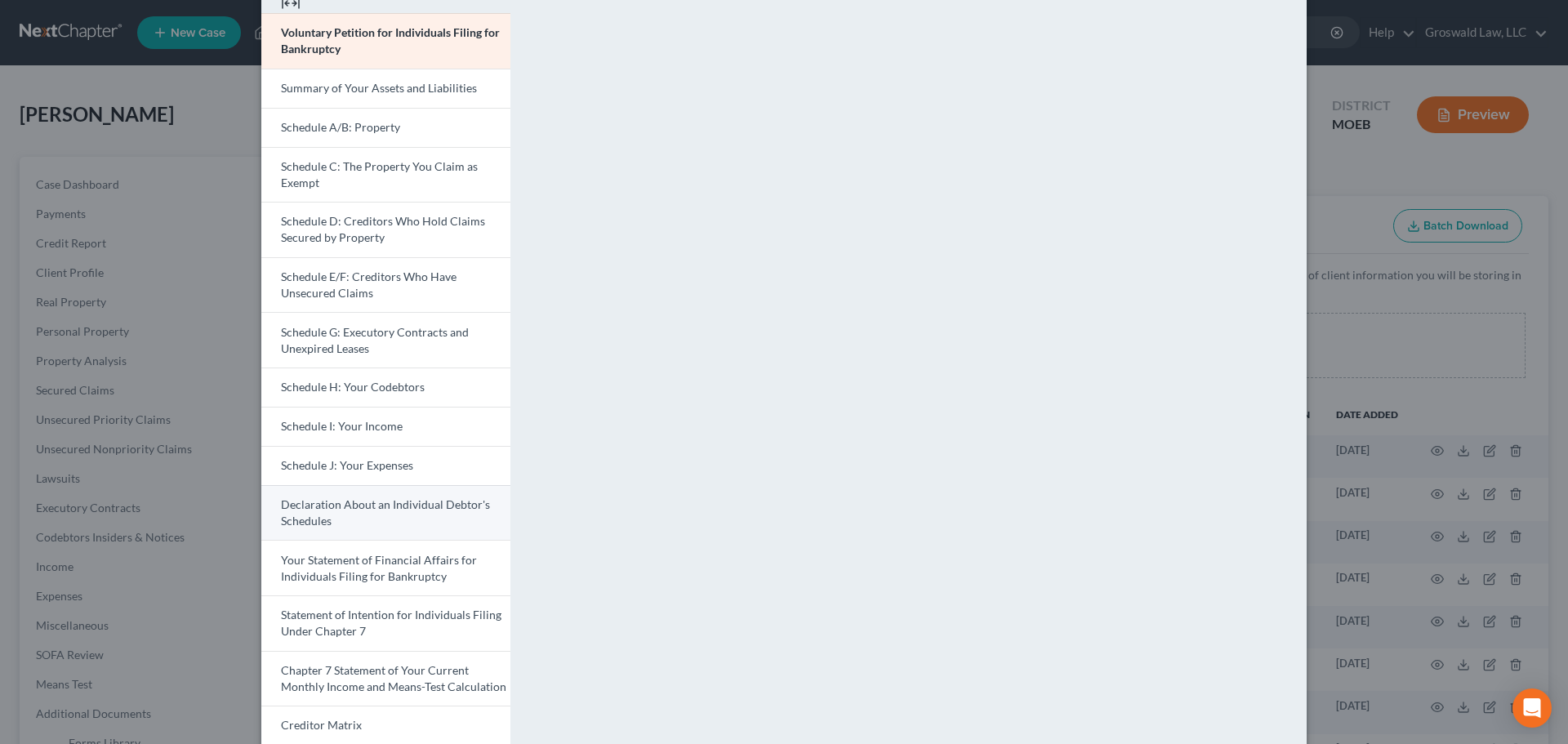
click at [355, 514] on link "Declaration About an Individual Debtor's Schedules" at bounding box center [386, 513] width 249 height 55
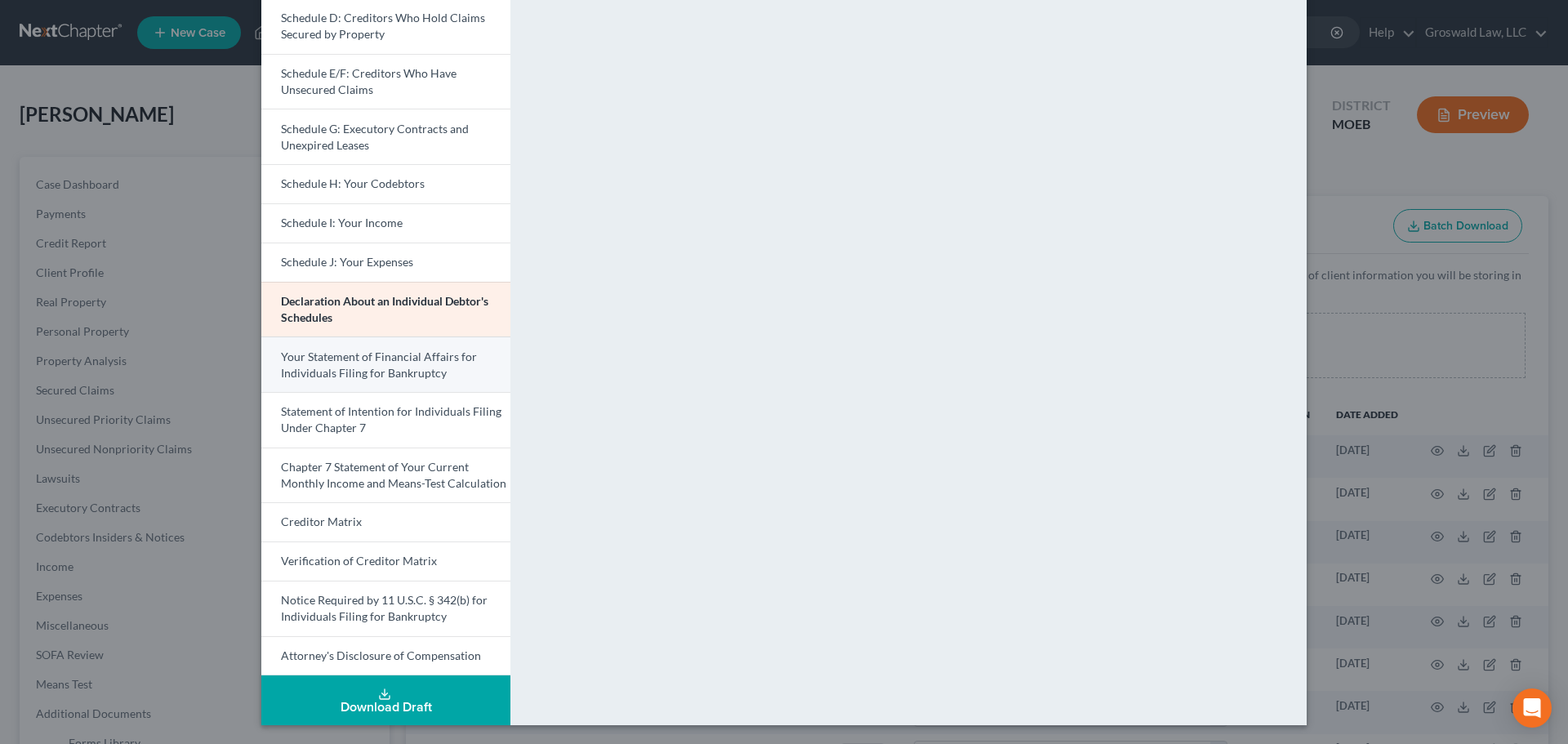
scroll to position [286, 0]
click at [322, 363] on link "Your Statement of Financial Affairs for Individuals Filing for Bankruptcy" at bounding box center [386, 363] width 249 height 55
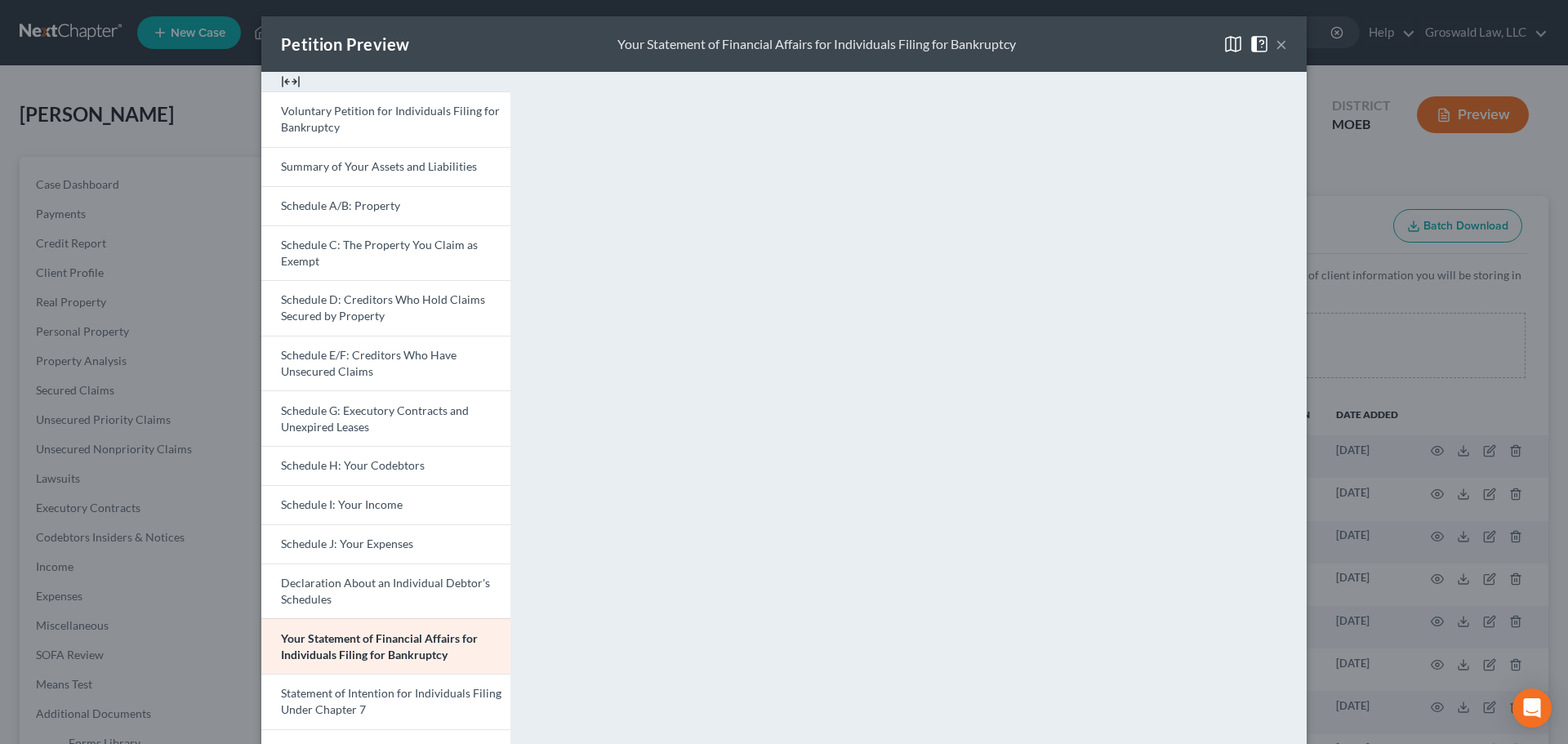
scroll to position [0, 0]
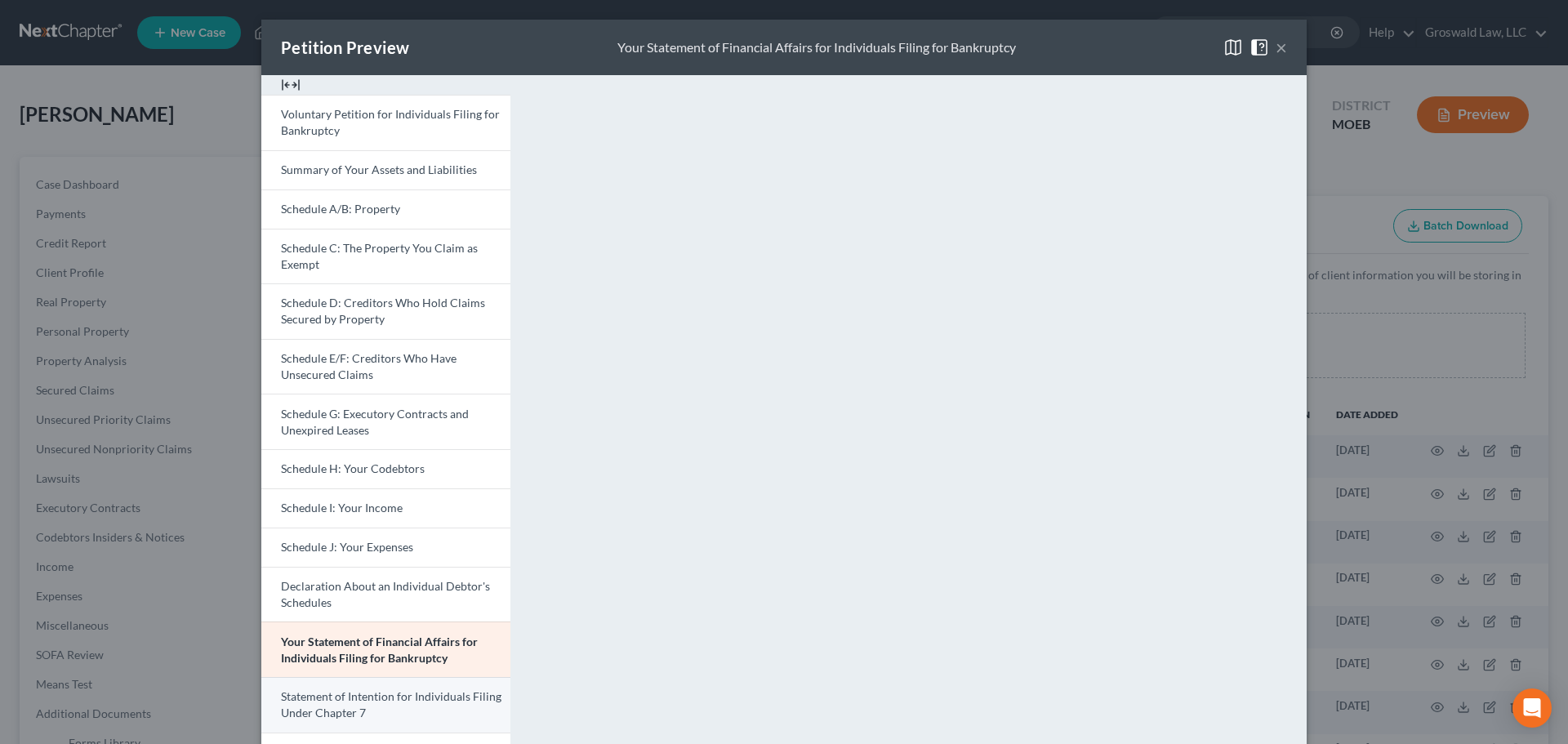
click at [427, 690] on span "Statement of Intention for Individuals Filing Under Chapter 7" at bounding box center [391, 704] width 221 height 30
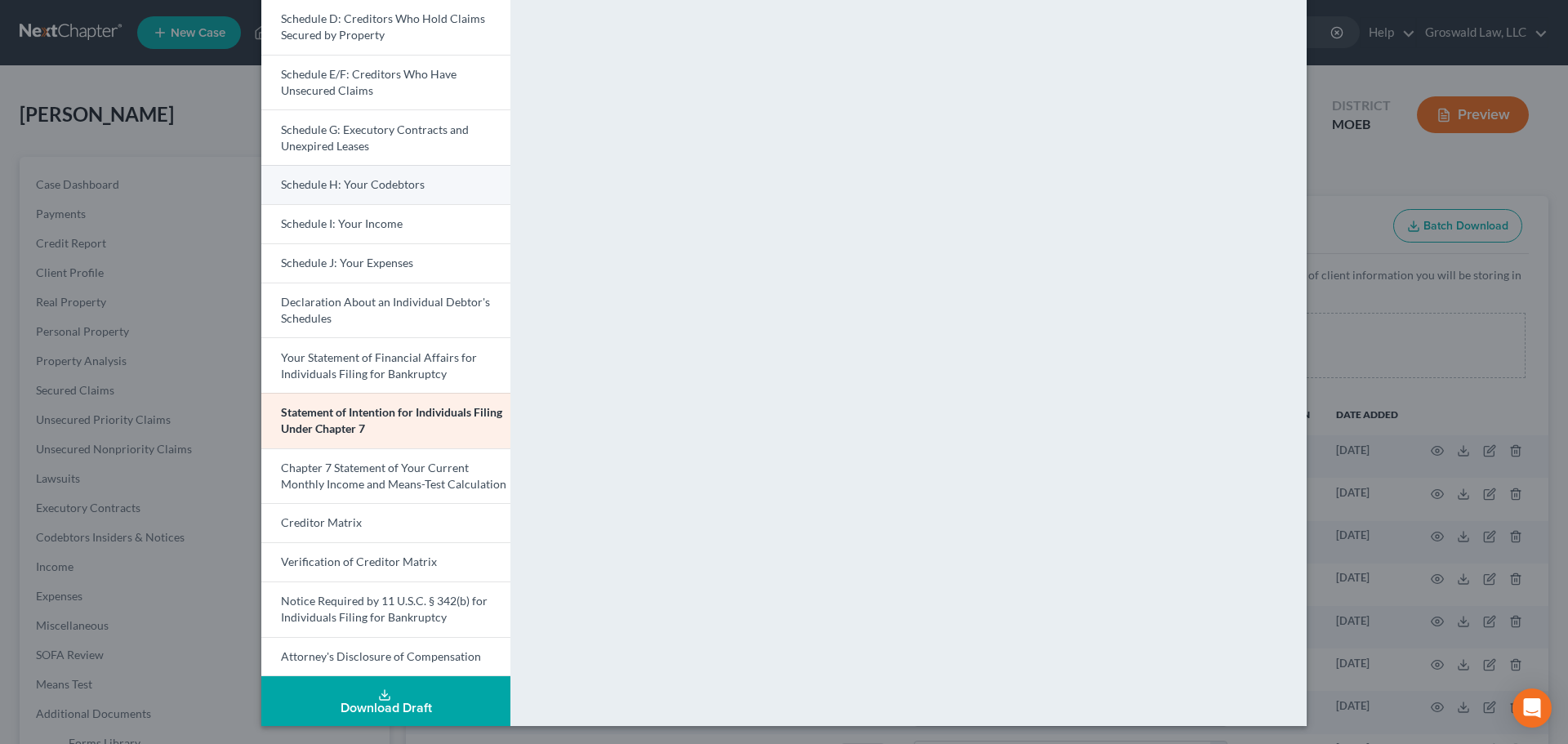
scroll to position [286, 0]
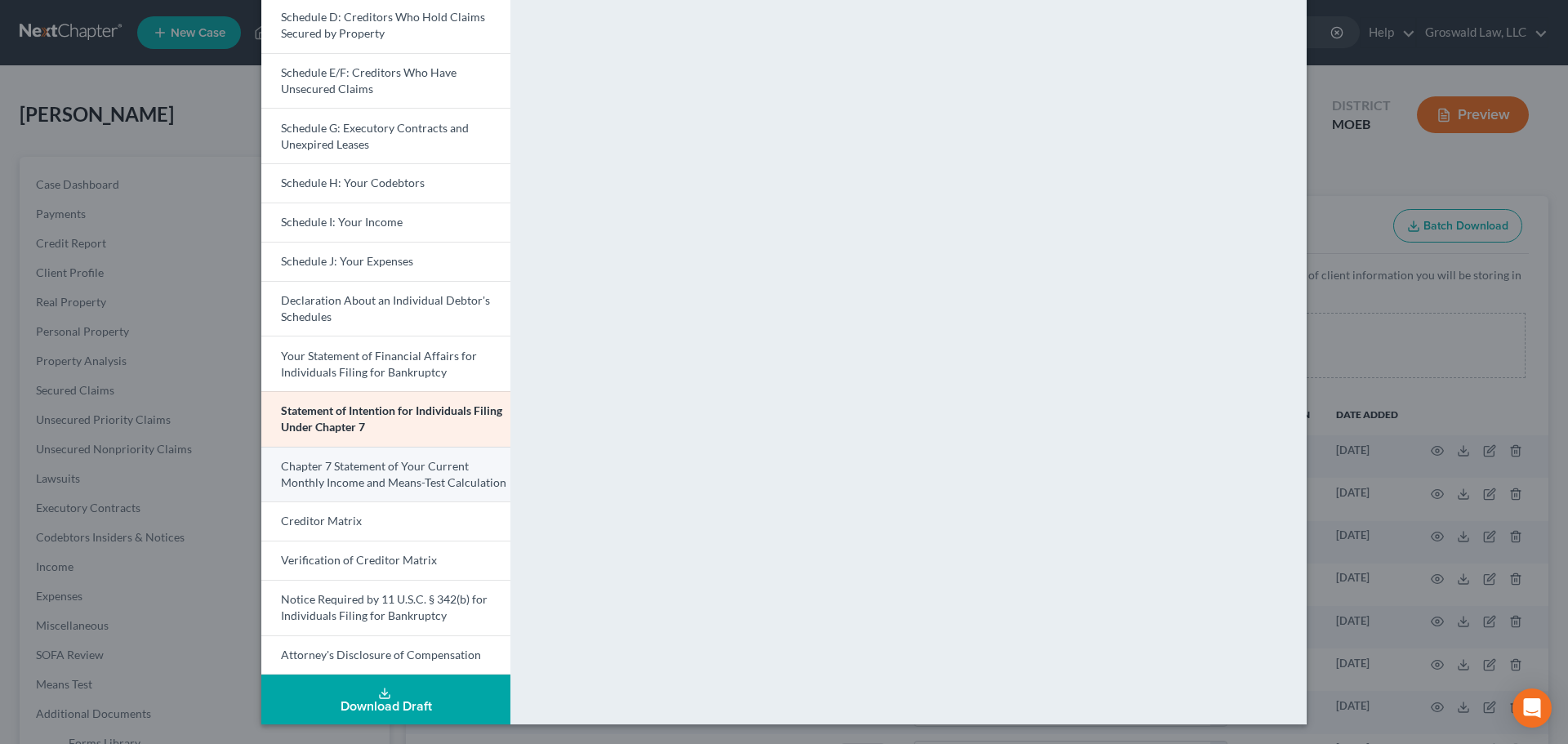
click at [341, 474] on link "Chapter 7 Statement of Your Current Monthly Income and Means-Test Calculation" at bounding box center [386, 475] width 249 height 55
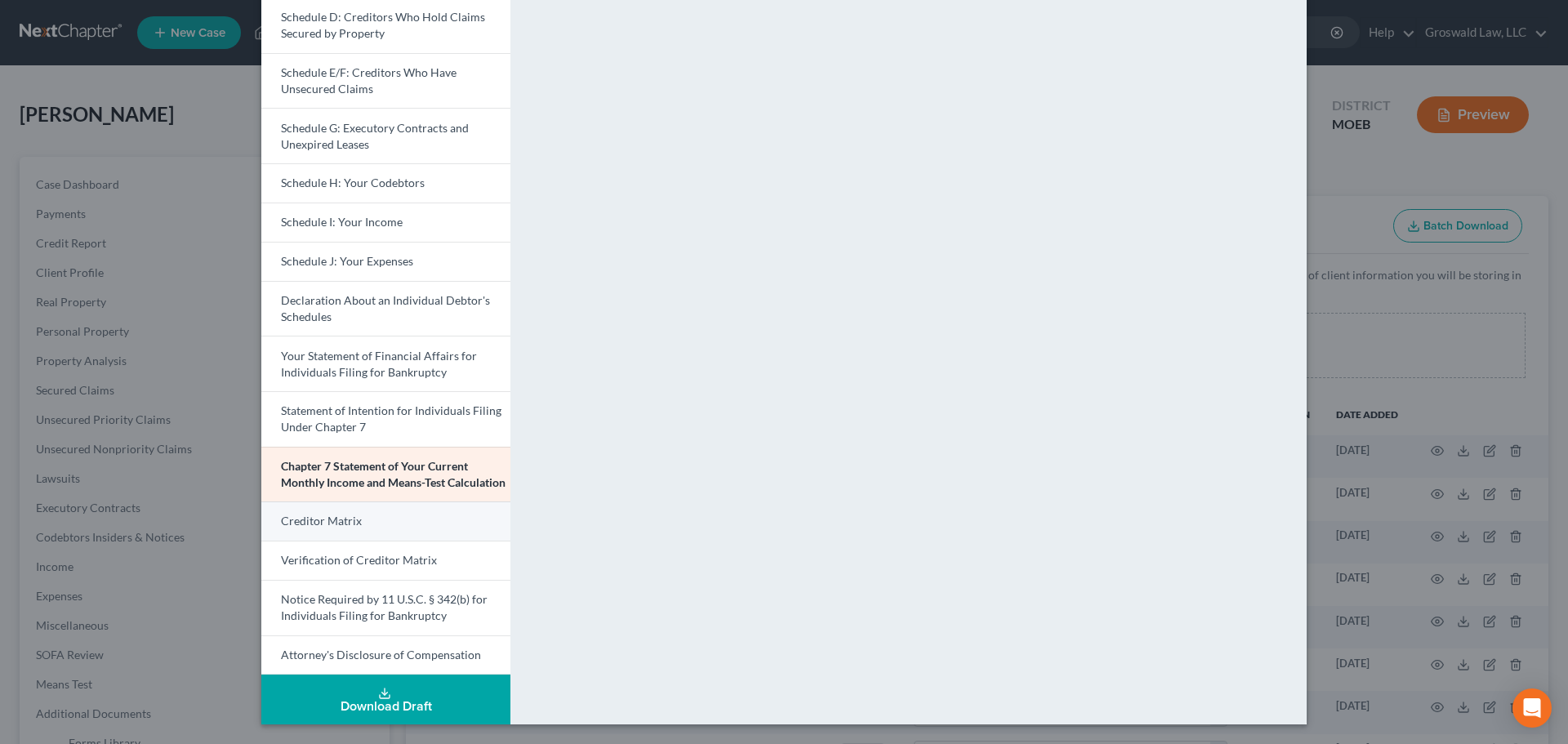
click at [422, 508] on link "Creditor Matrix" at bounding box center [386, 521] width 249 height 39
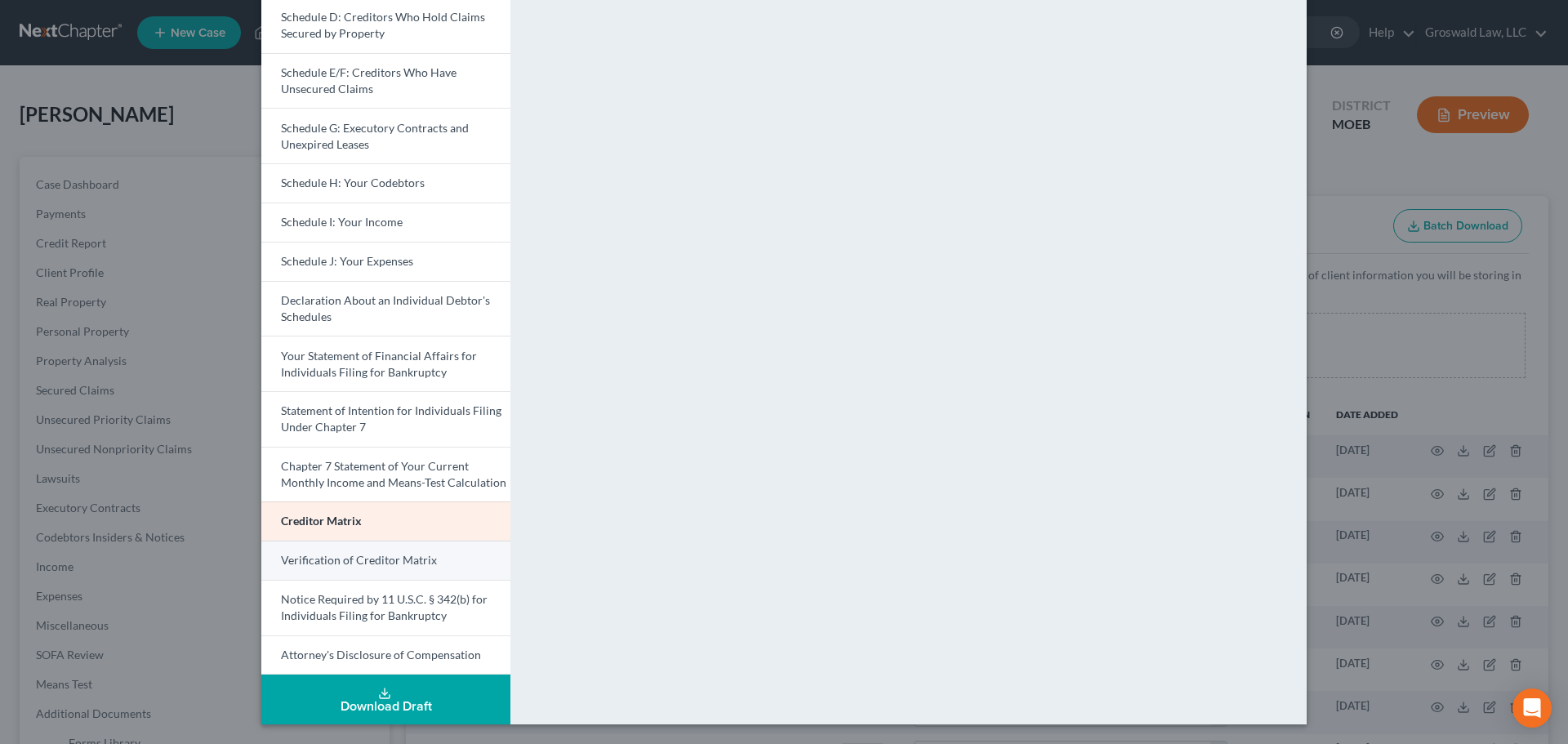
click at [385, 562] on span "Verification of Creditor Matrix" at bounding box center [359, 560] width 156 height 14
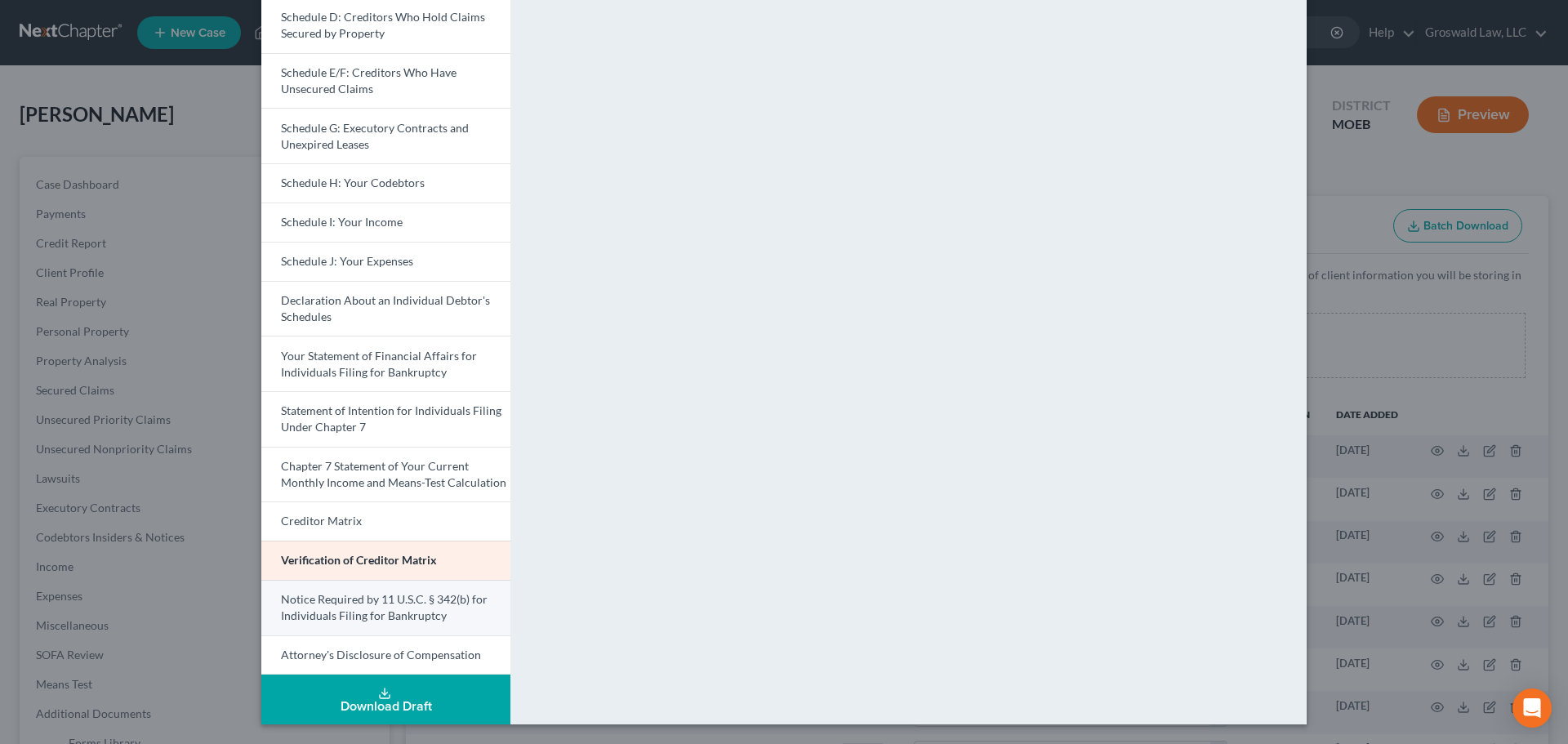
click at [357, 606] on link "Notice Required by 11 U.S.C. § 342(b) for Individuals Filing for Bankruptcy" at bounding box center [386, 607] width 249 height 55
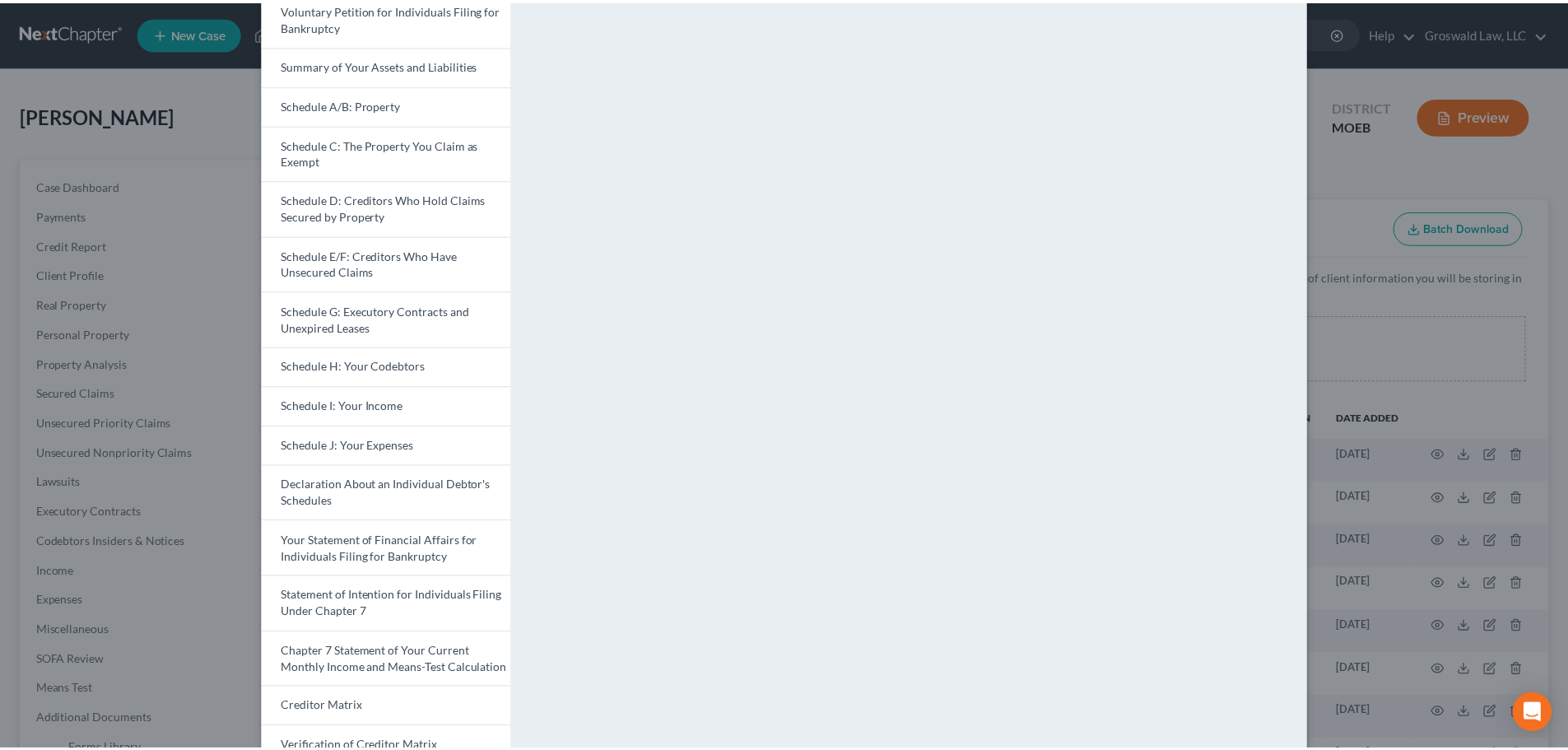
scroll to position [0, 0]
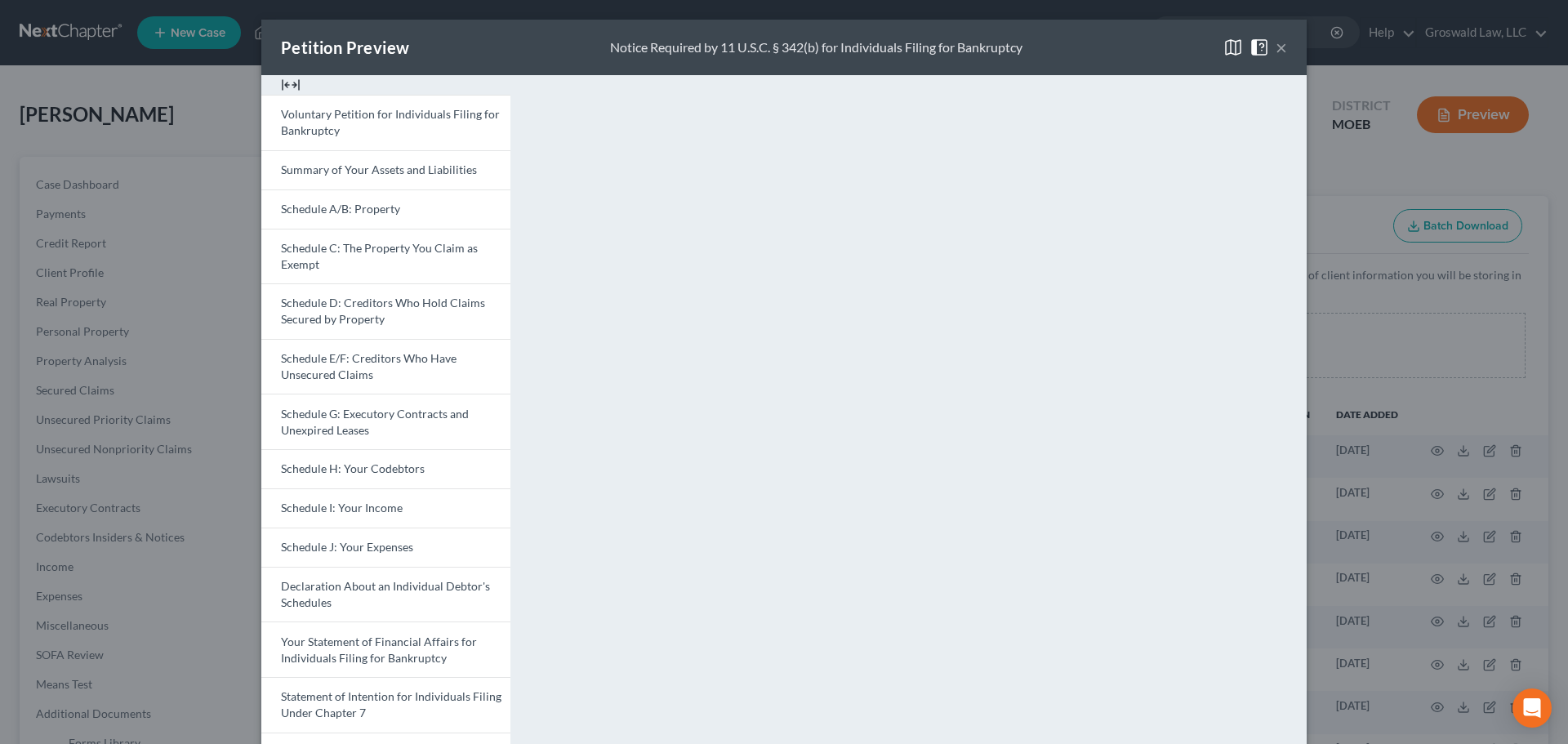
click at [1279, 49] on button "×" at bounding box center [1280, 47] width 11 height 20
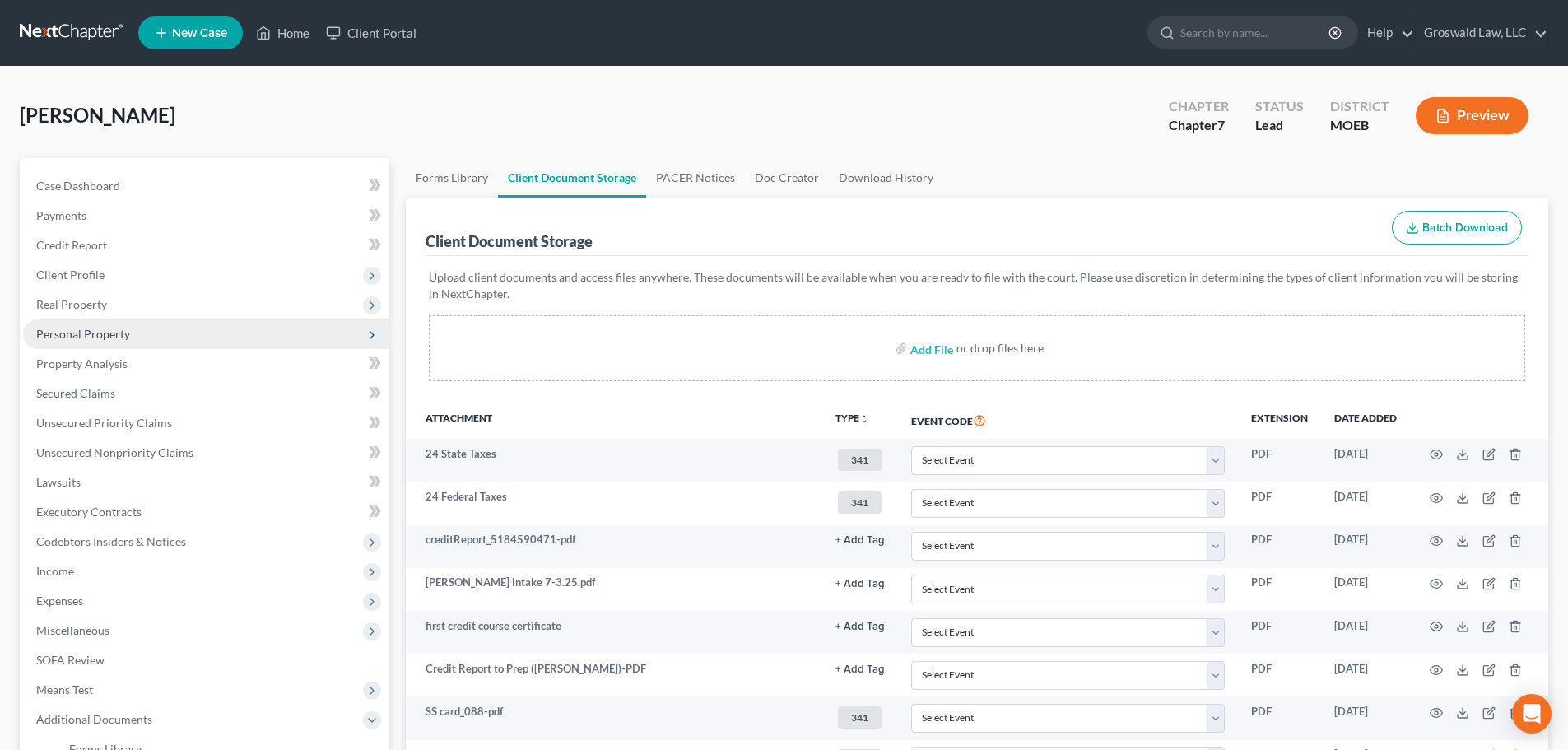
click at [113, 333] on span "Personal Property" at bounding box center [82, 334] width 93 height 14
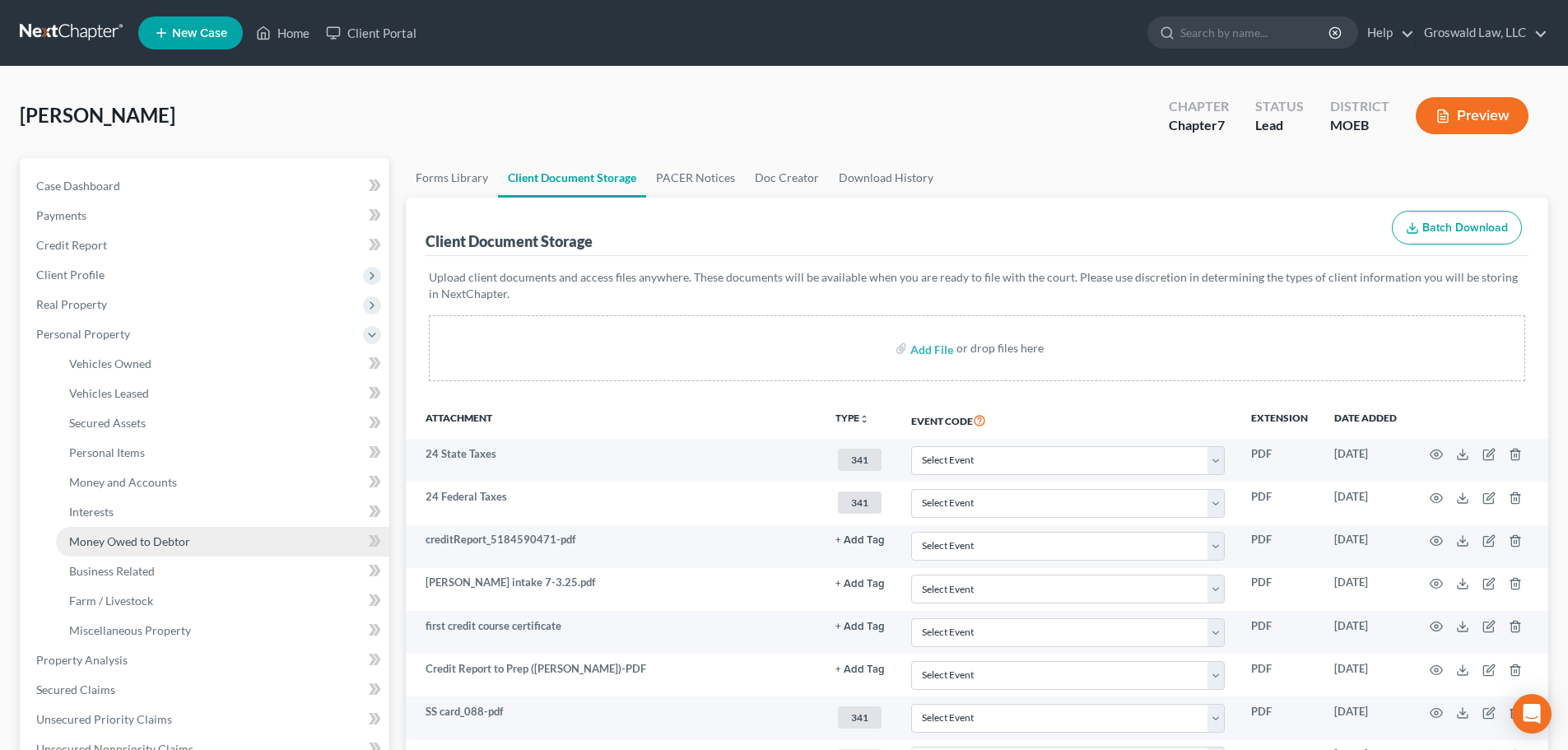
click at [150, 541] on span "Money Owed to Debtor" at bounding box center [129, 541] width 121 height 14
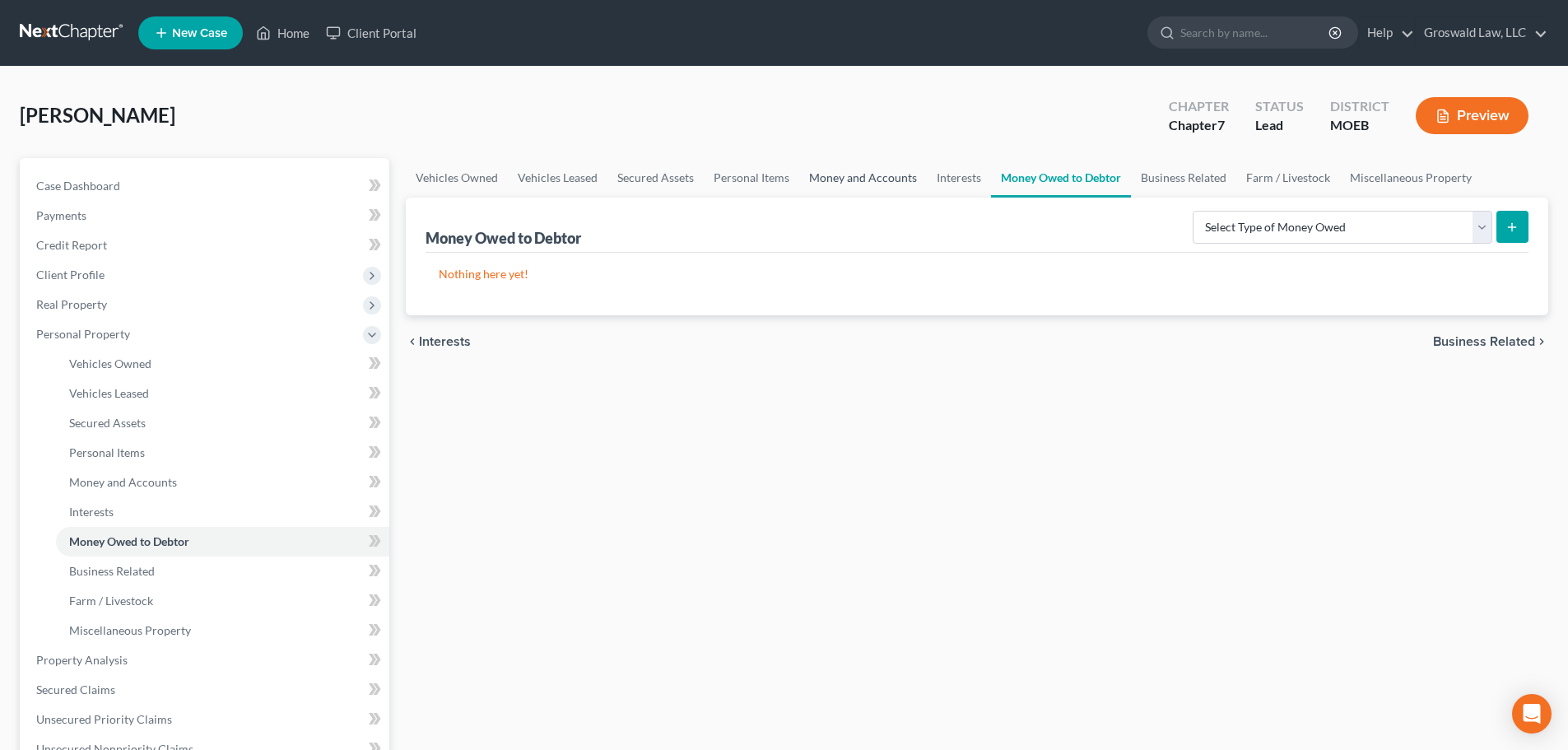
click at [870, 185] on link "Money and Accounts" at bounding box center [863, 177] width 127 height 39
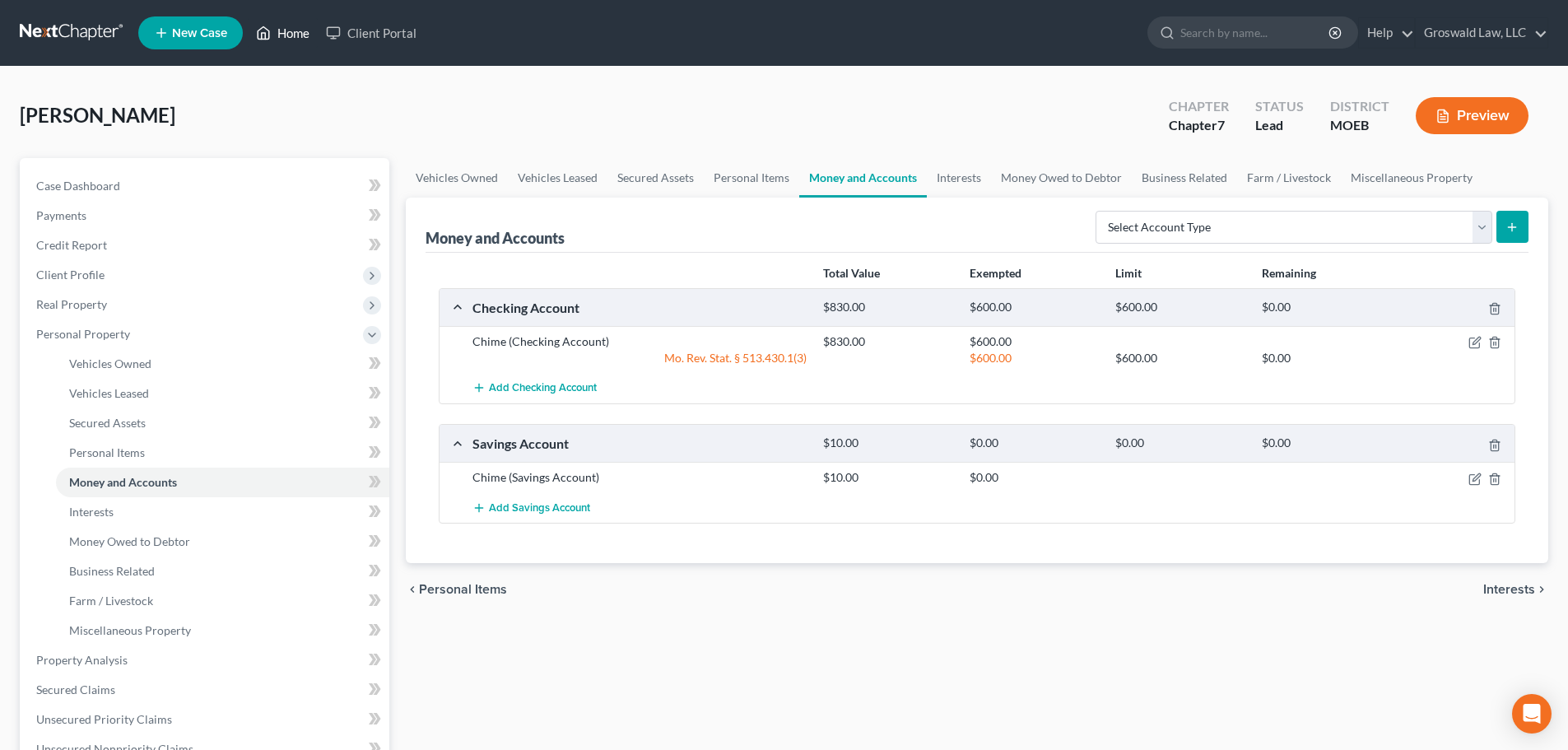
click at [301, 29] on link "Home" at bounding box center [283, 33] width 70 height 30
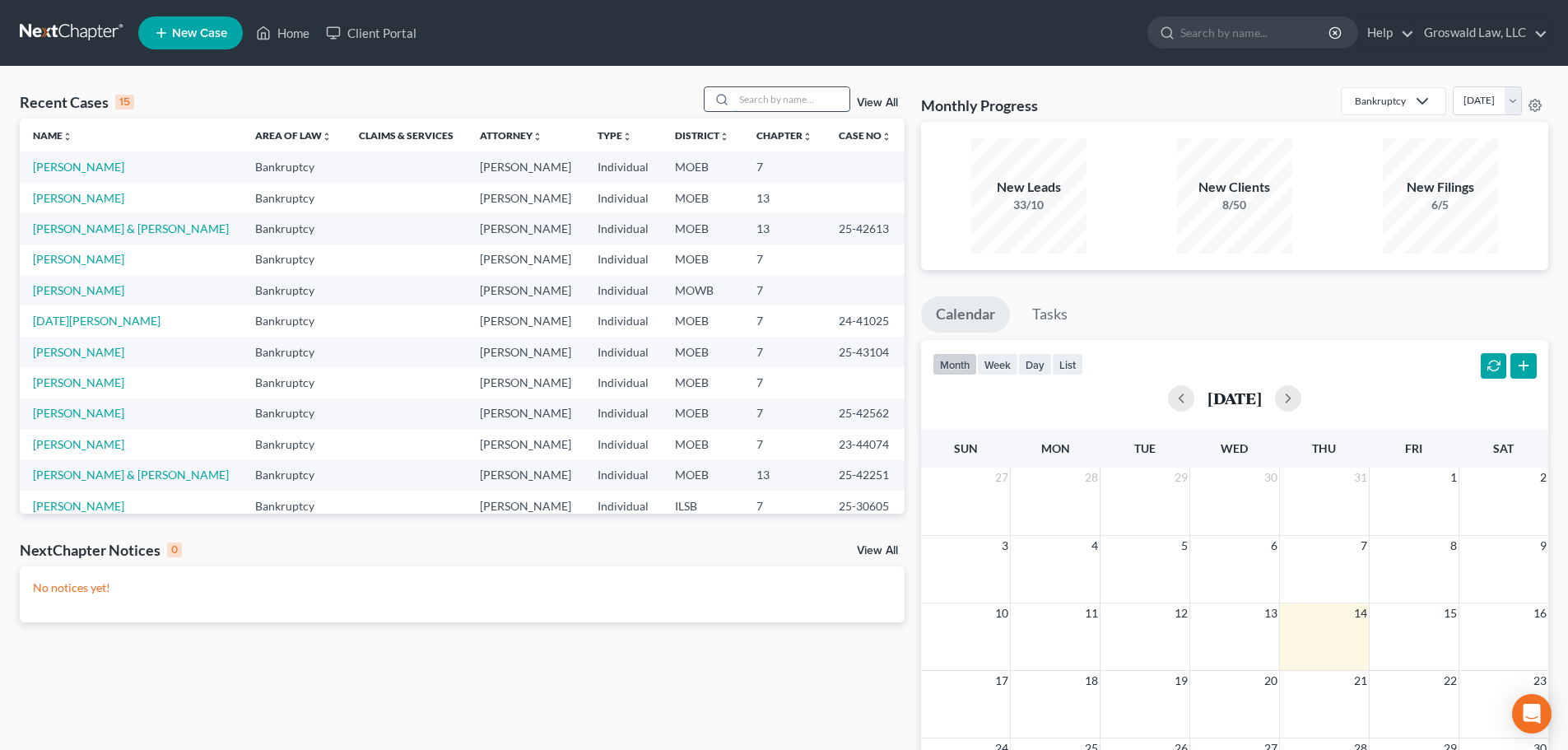
click at [772, 102] on input "search" at bounding box center [792, 99] width 115 height 24
click at [72, 166] on link "[PERSON_NAME]" at bounding box center [79, 167] width 92 height 14
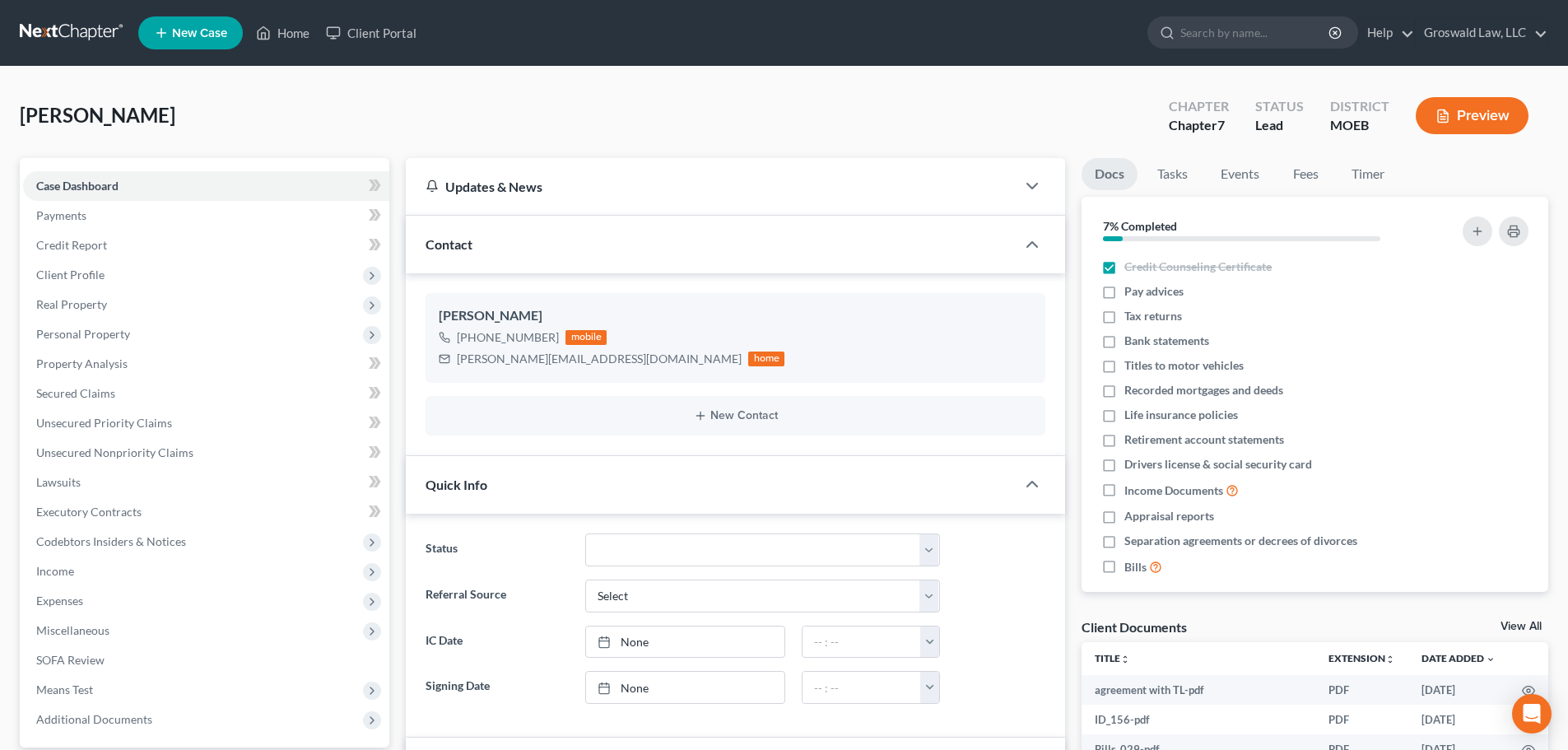
scroll to position [494, 0]
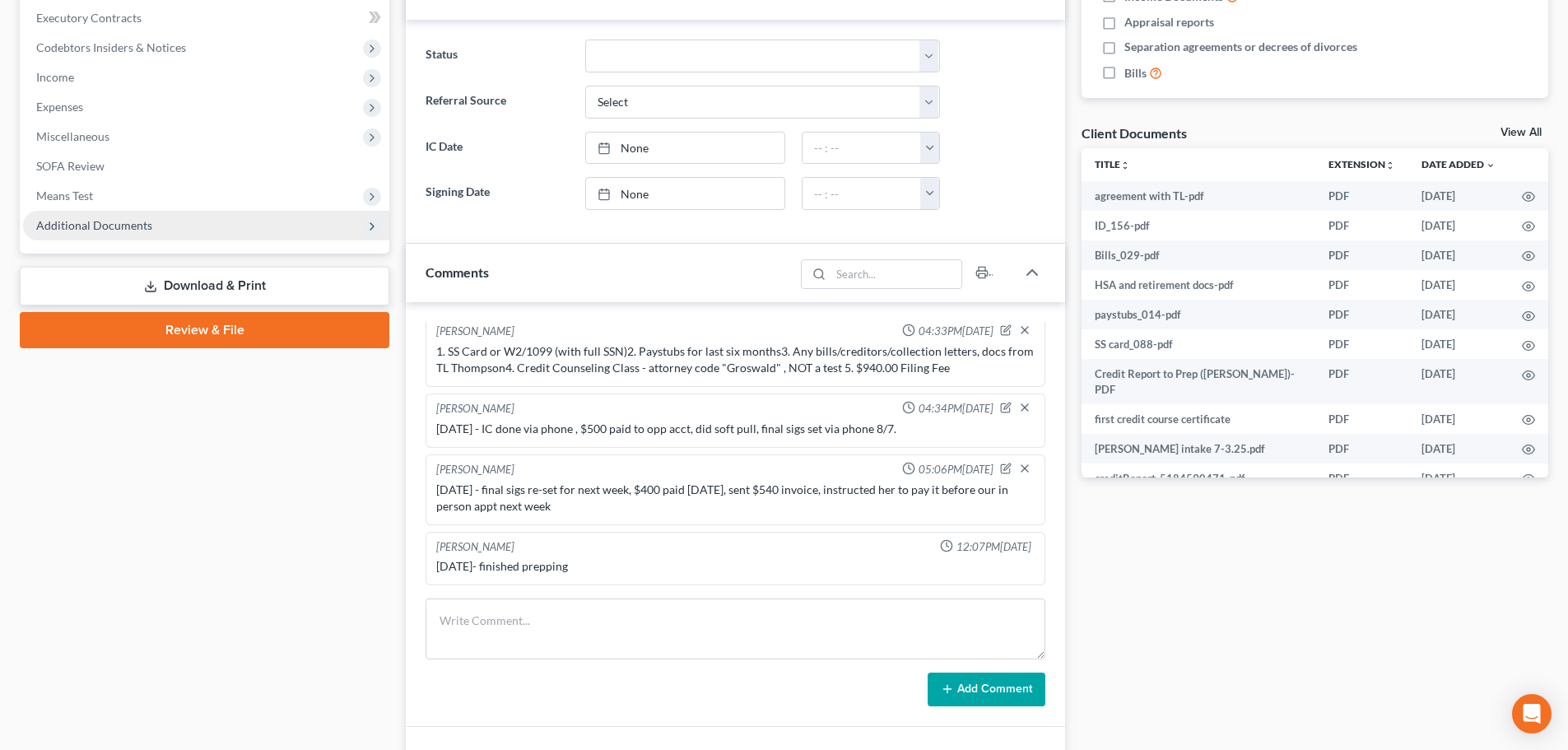
click at [161, 217] on span "Additional Documents" at bounding box center [205, 225] width 366 height 30
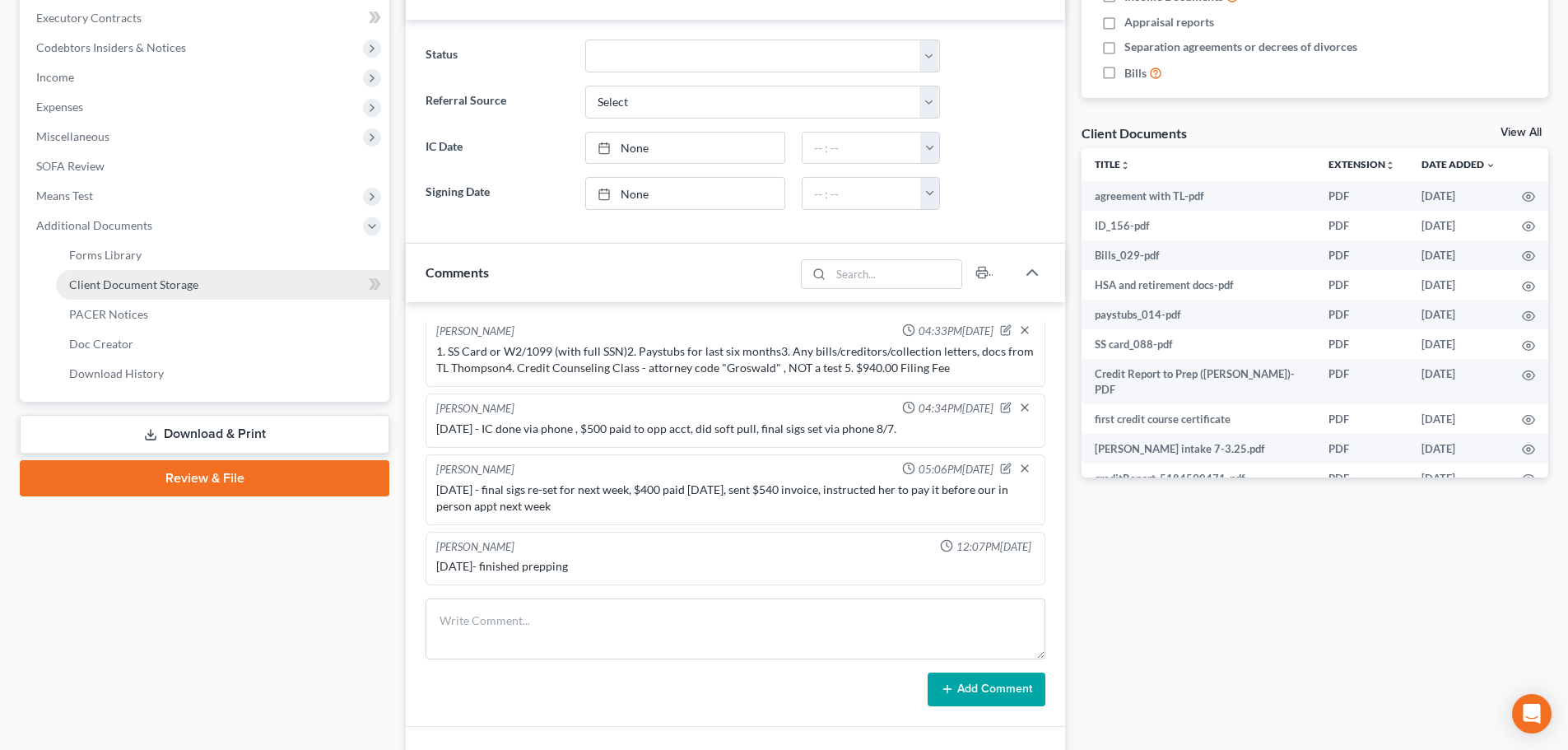
click at [172, 284] on span "Client Document Storage" at bounding box center [134, 285] width 129 height 14
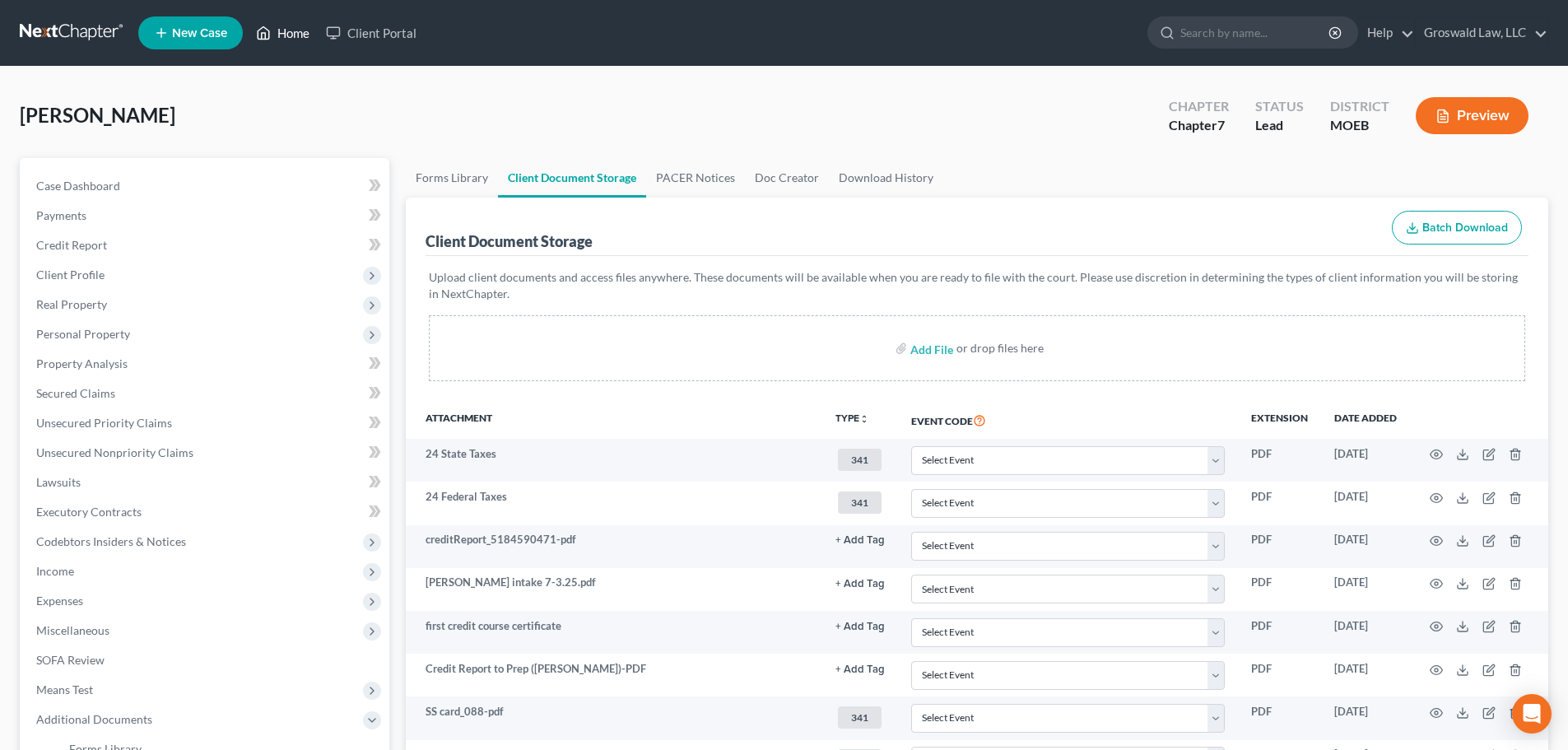
click at [272, 31] on link "Home" at bounding box center [283, 33] width 70 height 30
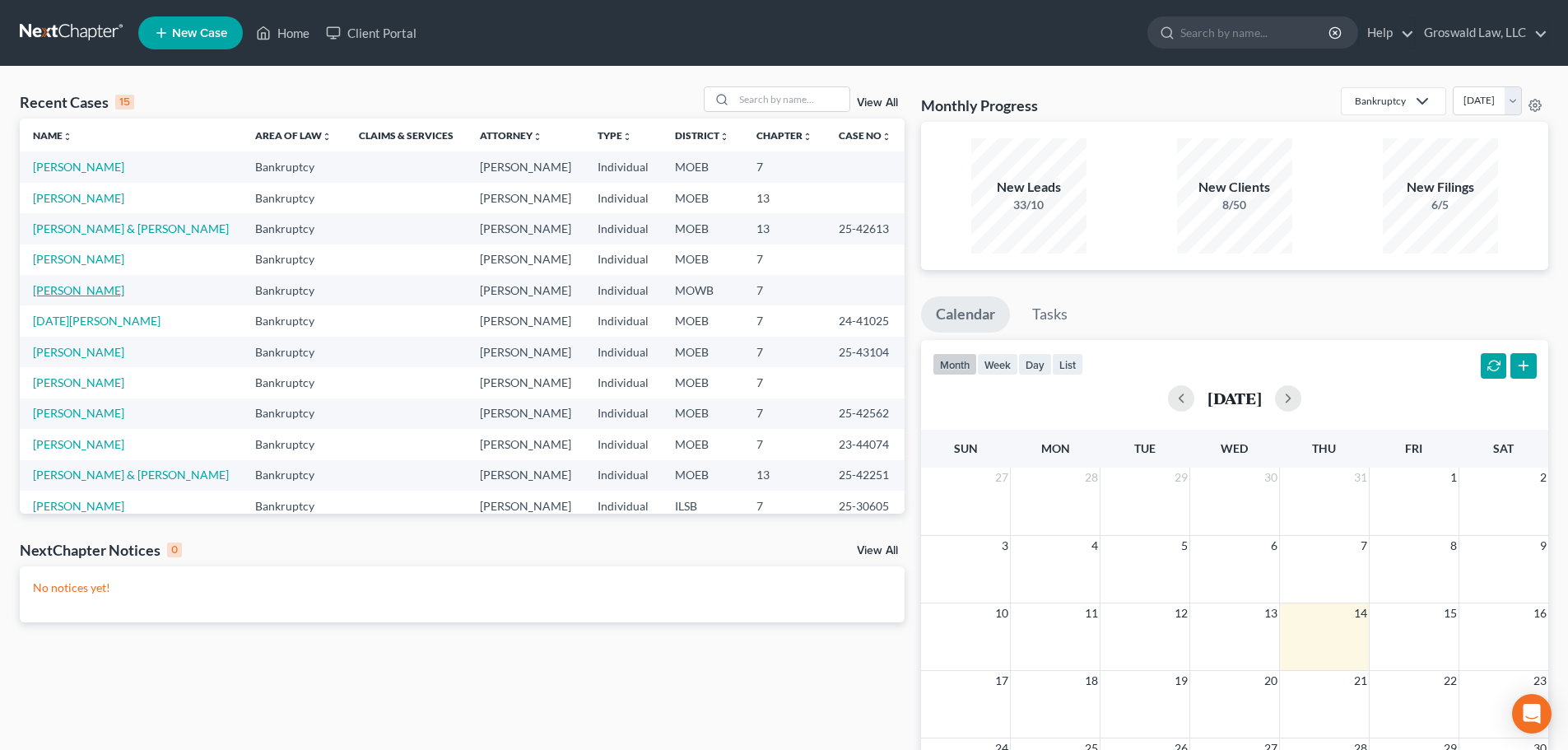
click at [97, 288] on link "[PERSON_NAME]" at bounding box center [79, 290] width 92 height 14
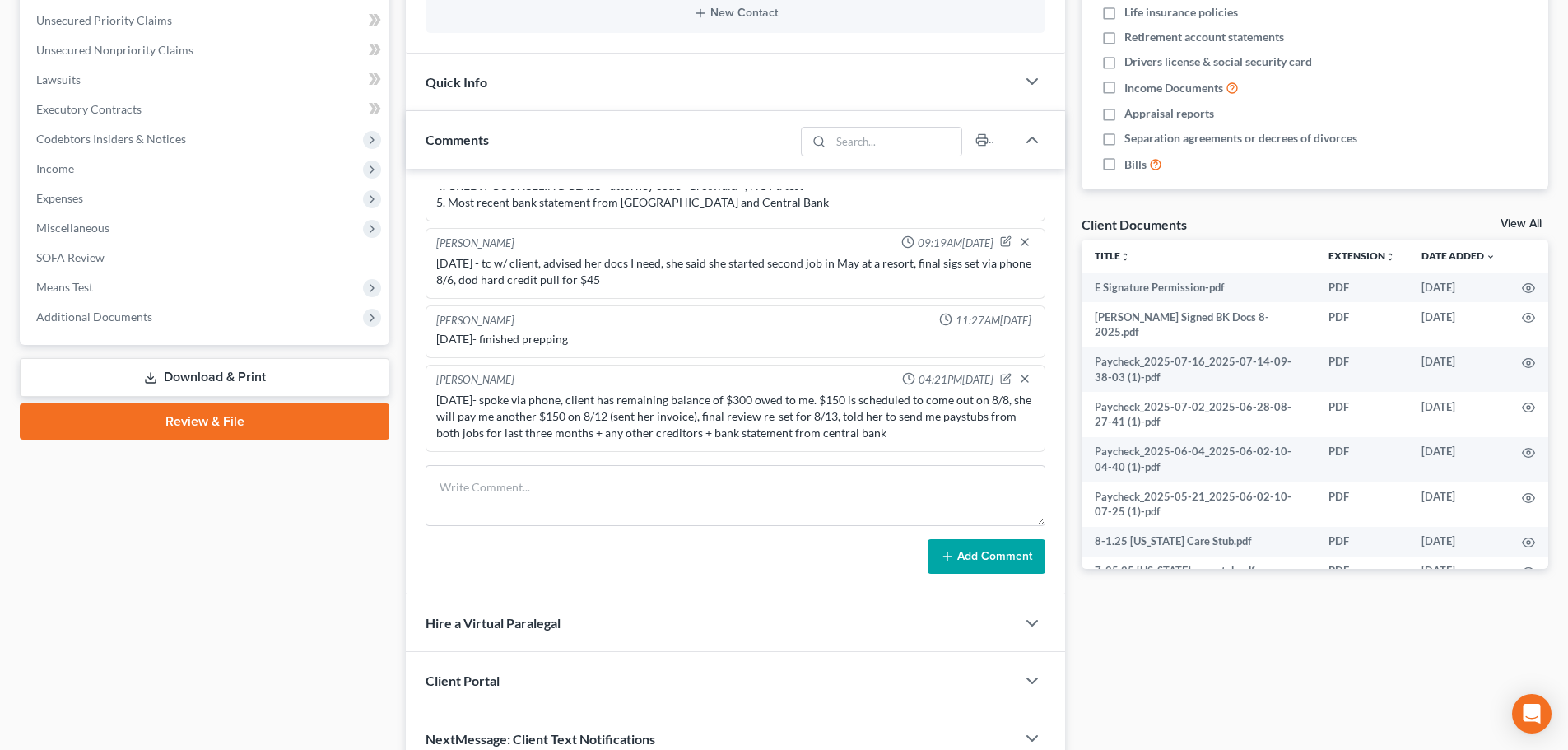
scroll to position [483, 0]
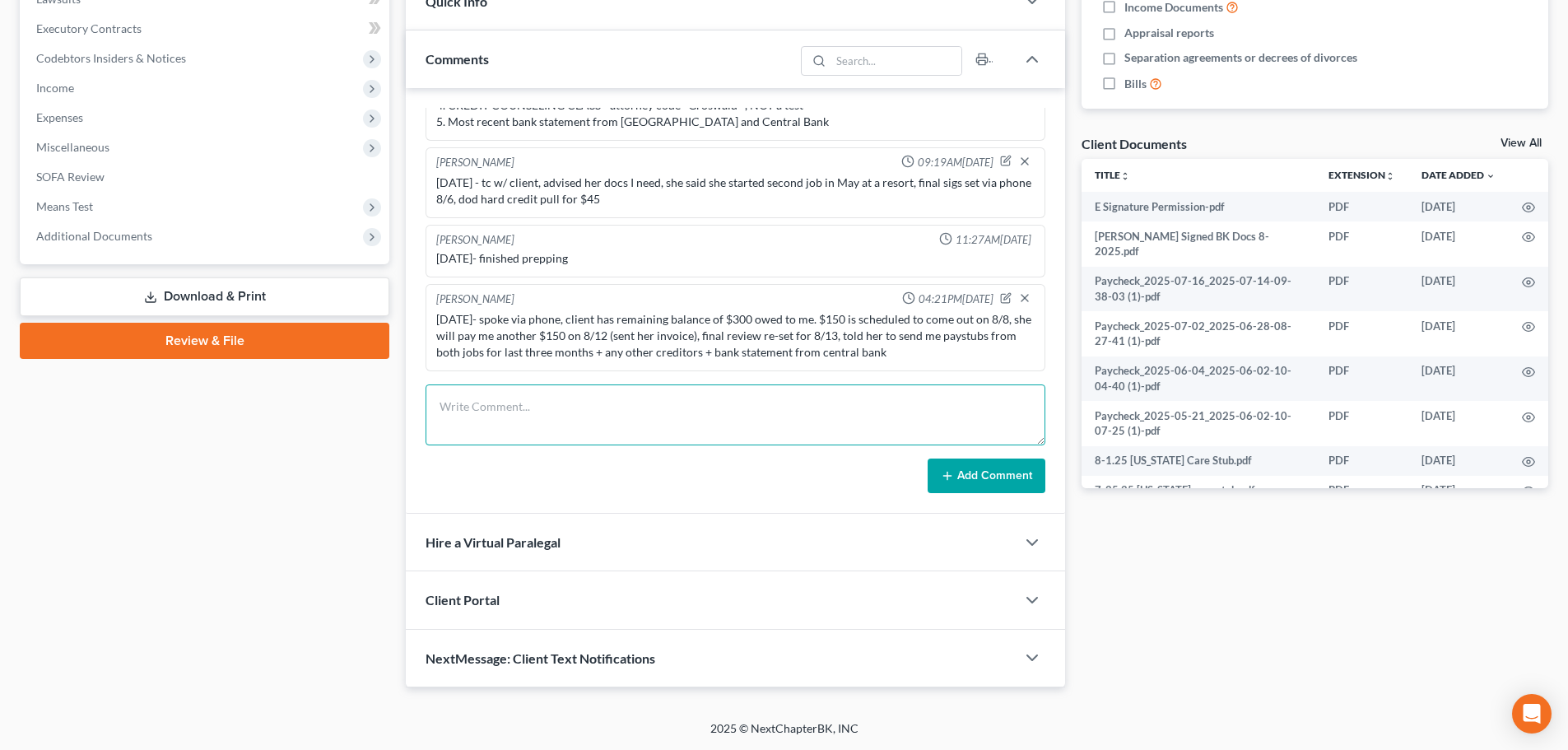
click at [807, 444] on textarea at bounding box center [735, 415] width 620 height 61
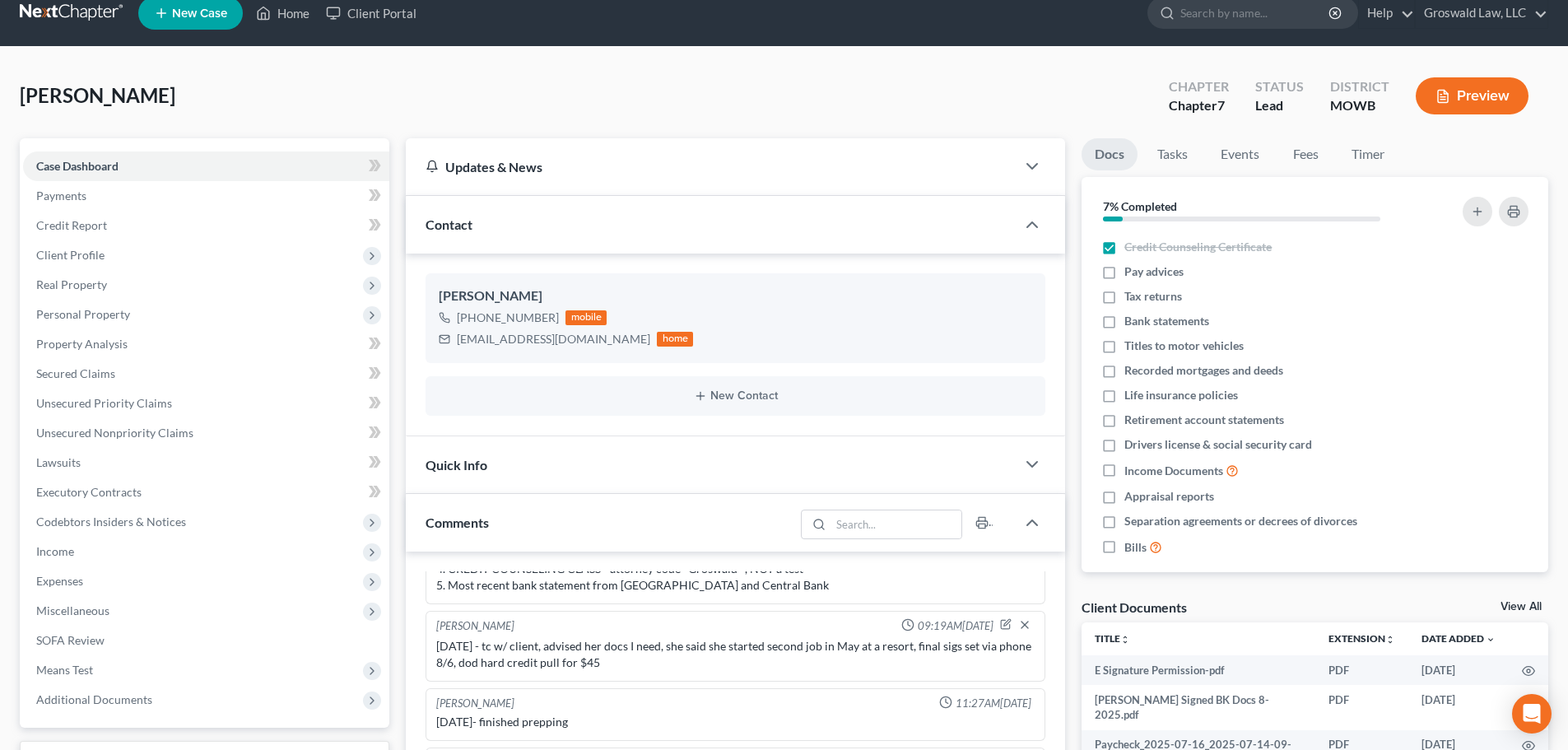
scroll to position [0, 0]
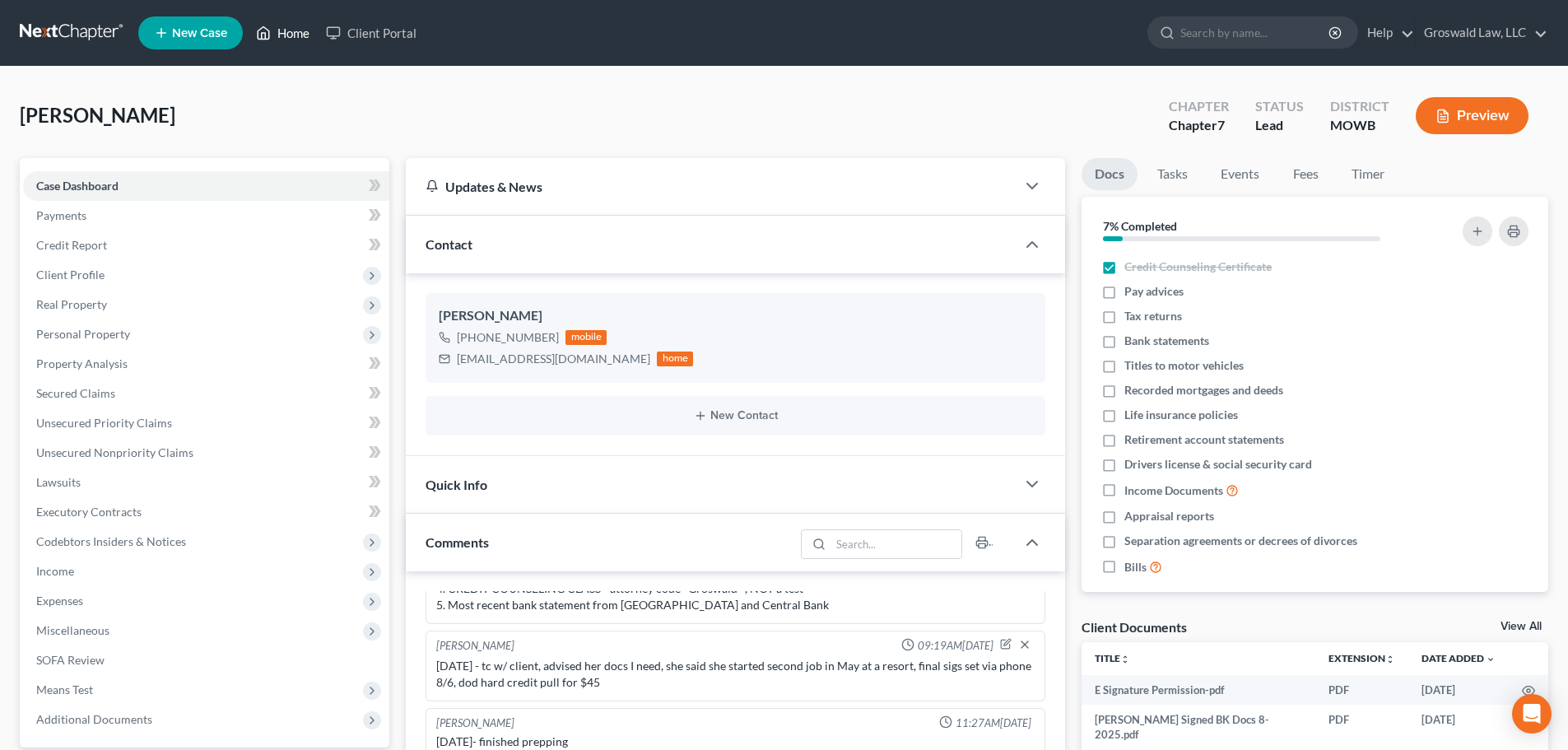
drag, startPoint x: 295, startPoint y: 31, endPoint x: 438, endPoint y: 9, distance: 144.7
click at [295, 31] on link "Home" at bounding box center [283, 33] width 70 height 30
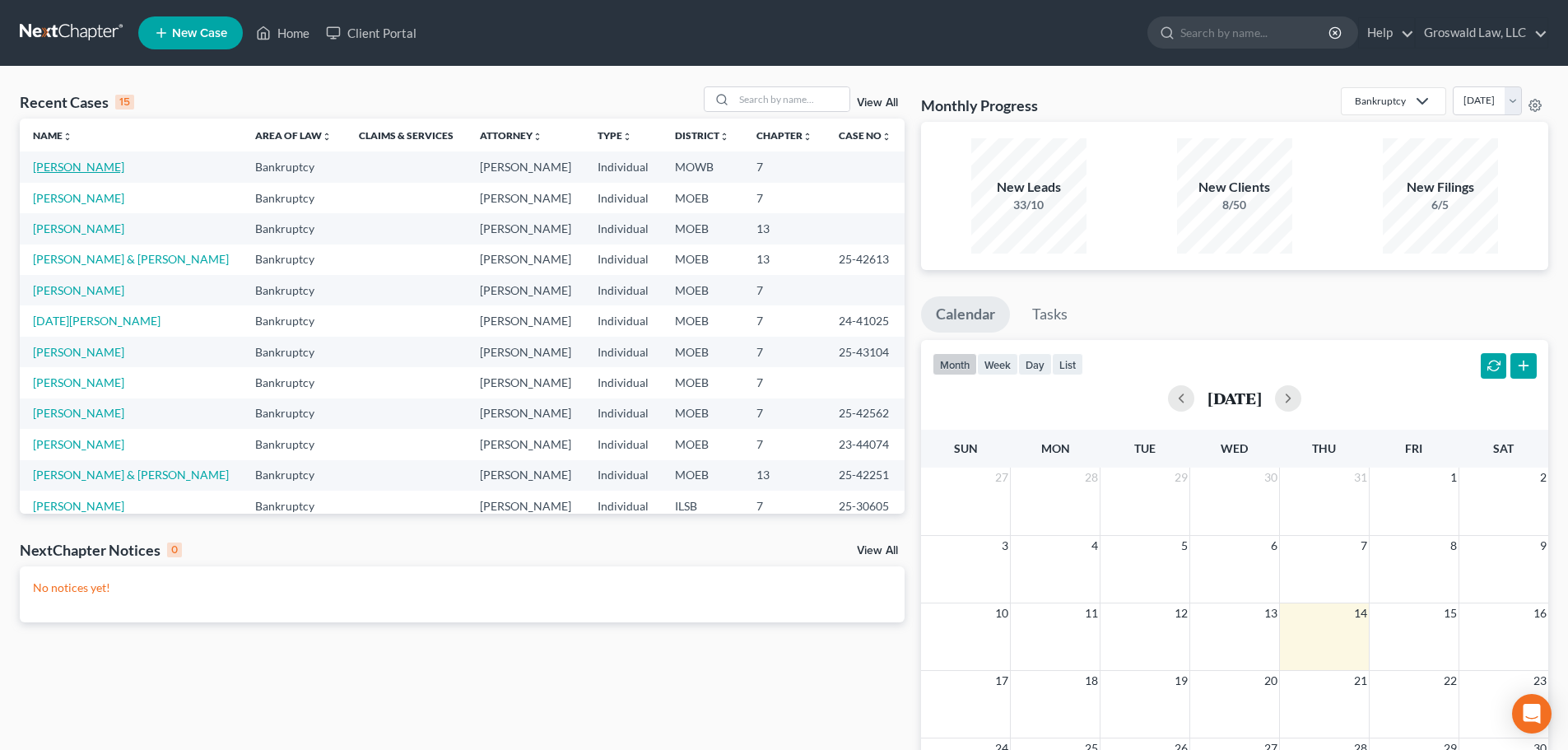
click at [98, 169] on link "[PERSON_NAME]" at bounding box center [79, 167] width 92 height 14
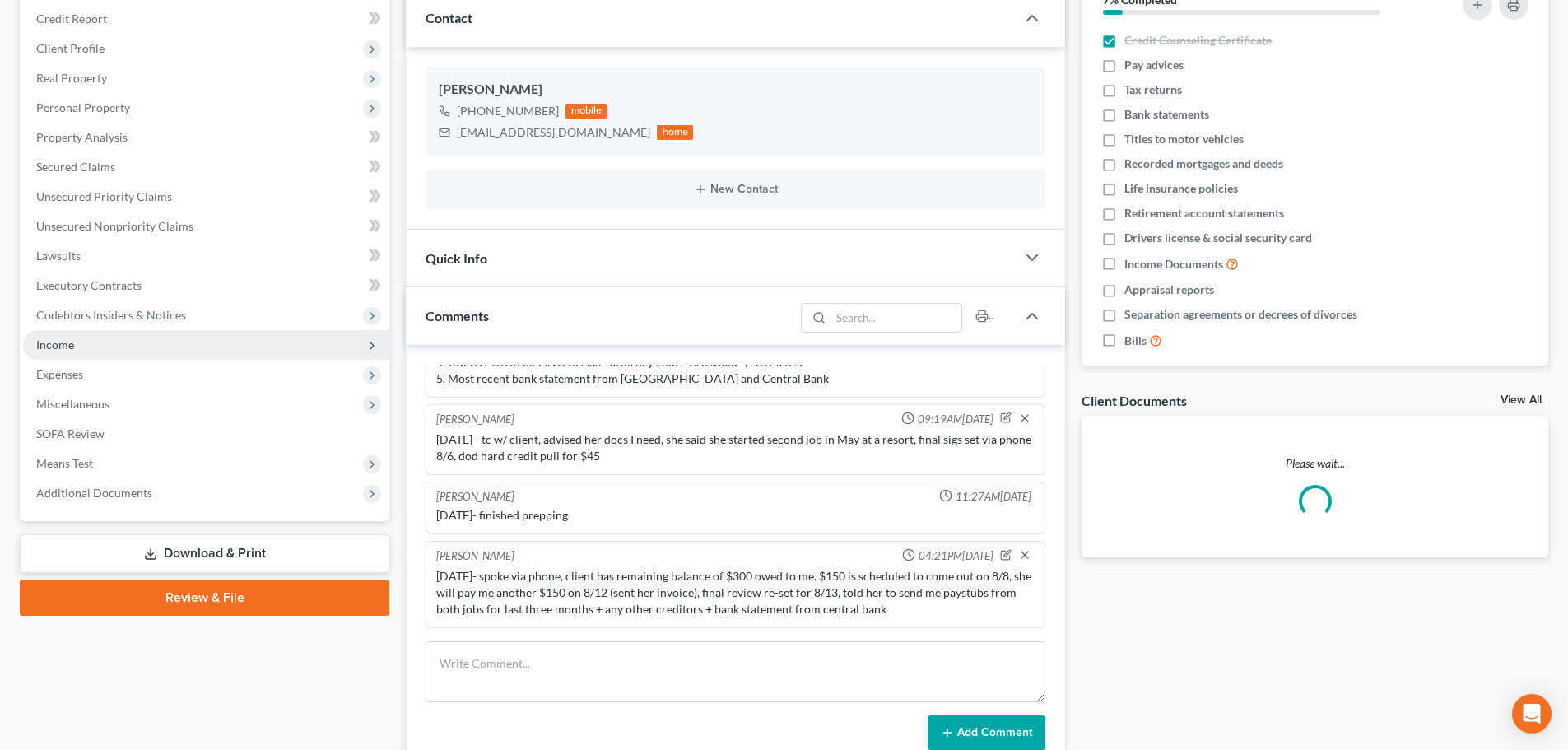
scroll to position [247, 0]
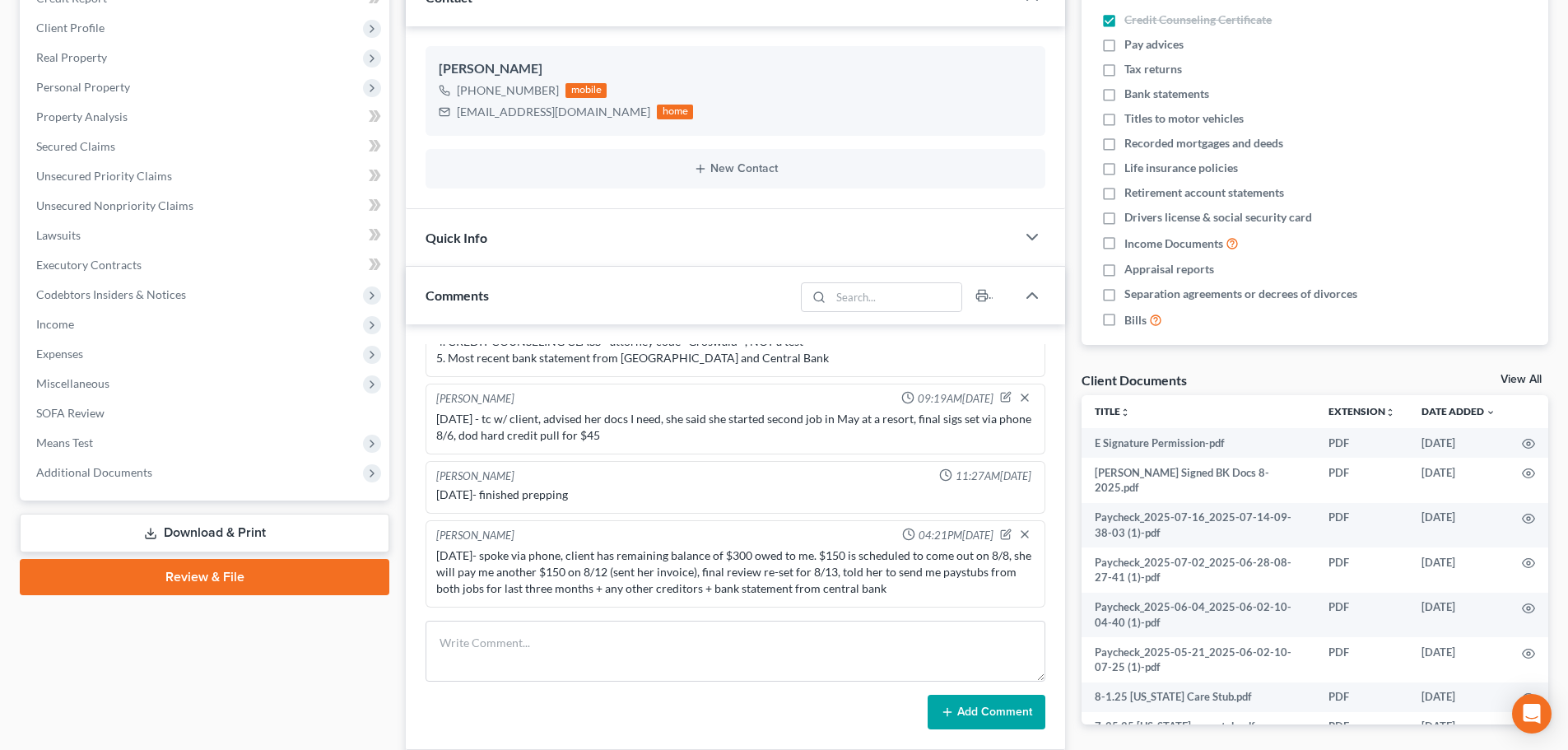
click at [255, 572] on link "Review & File" at bounding box center [204, 576] width 369 height 36
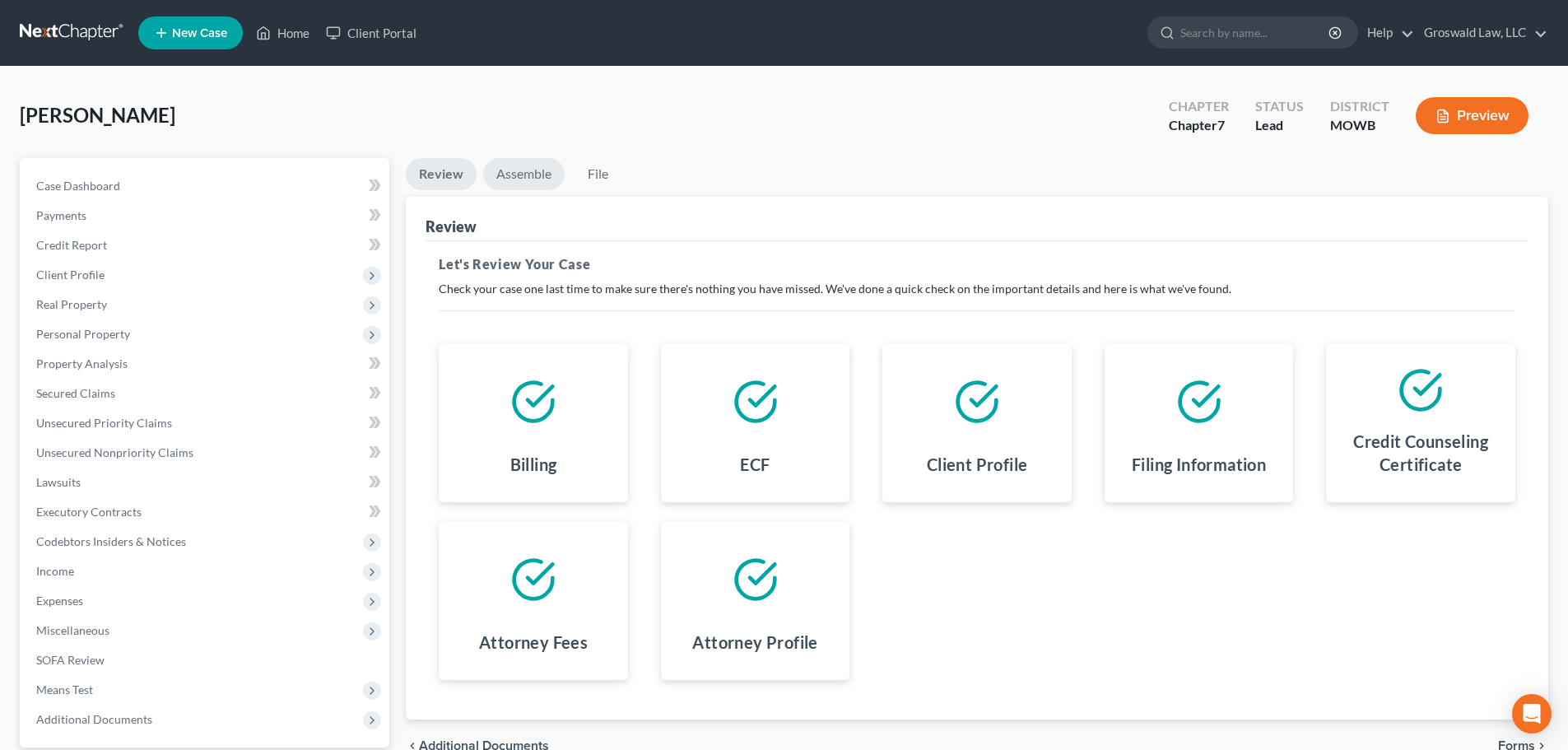
click at [529, 173] on link "Assemble" at bounding box center [523, 174] width 81 height 32
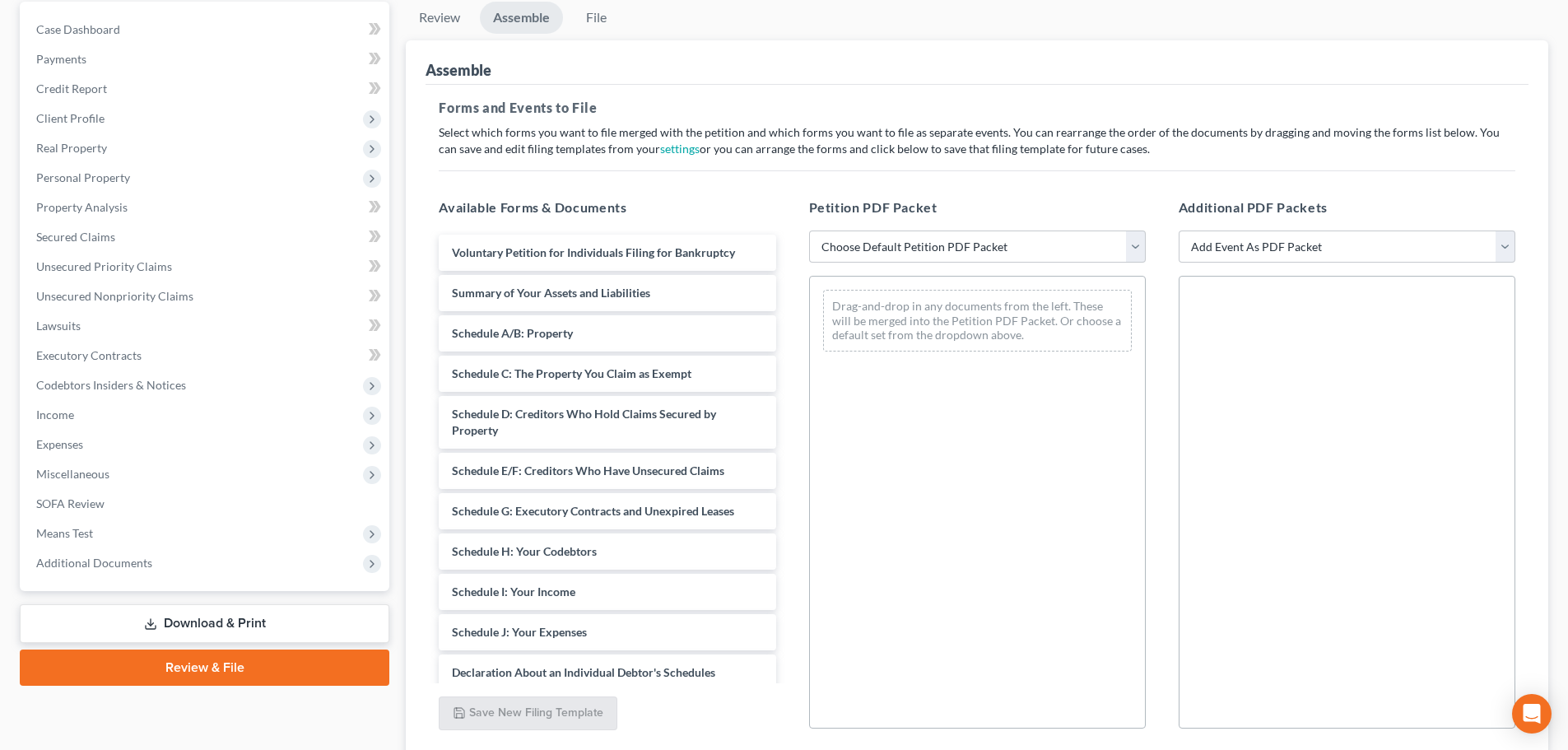
scroll to position [165, 0]
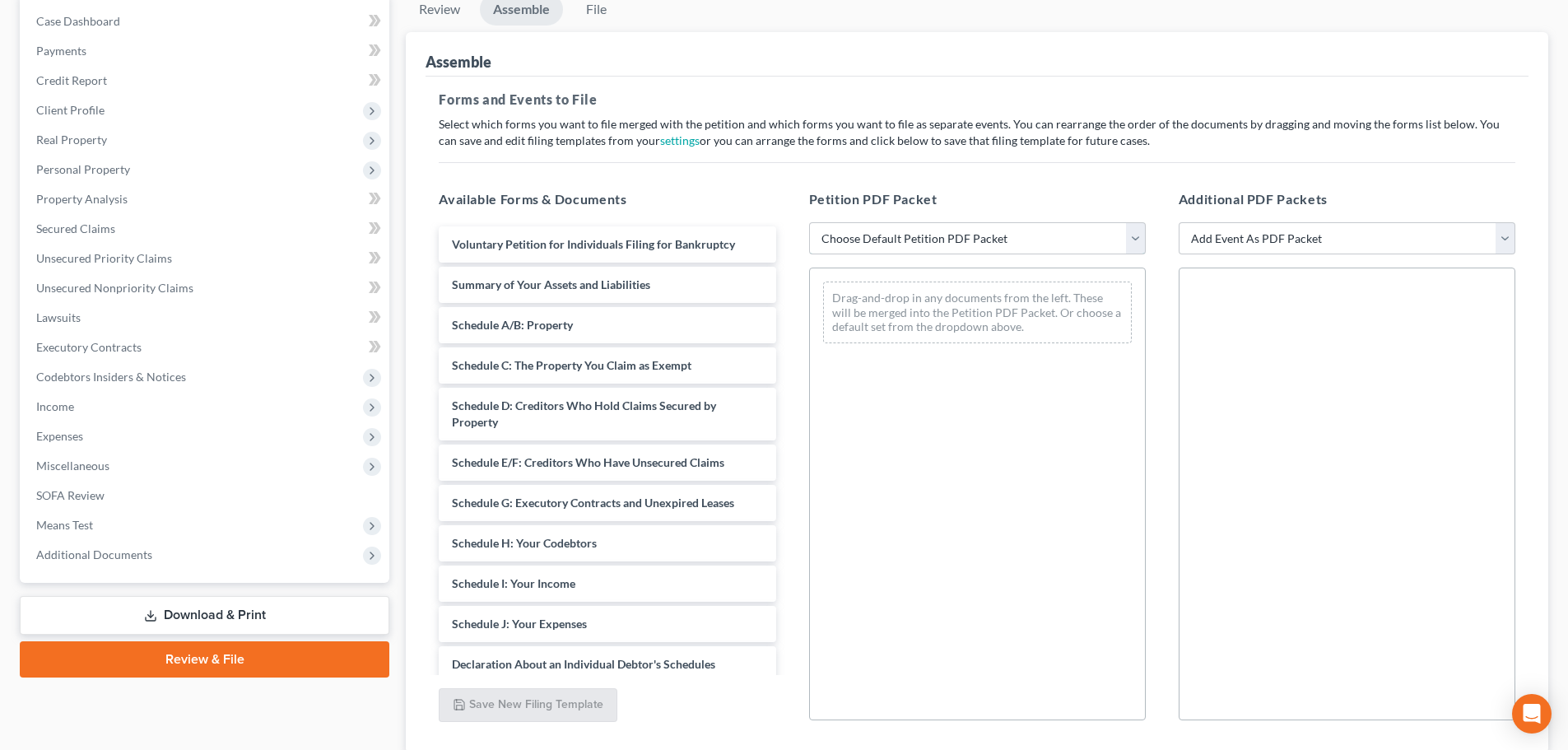
click at [923, 245] on select "Choose Default Petition PDF Packet Complete Bankruptcy Petition (all forms and …" at bounding box center [978, 239] width 337 height 33
click at [809, 223] on select "Choose Default Petition PDF Packet Complete Bankruptcy Petition (all forms and …" at bounding box center [978, 239] width 337 height 33
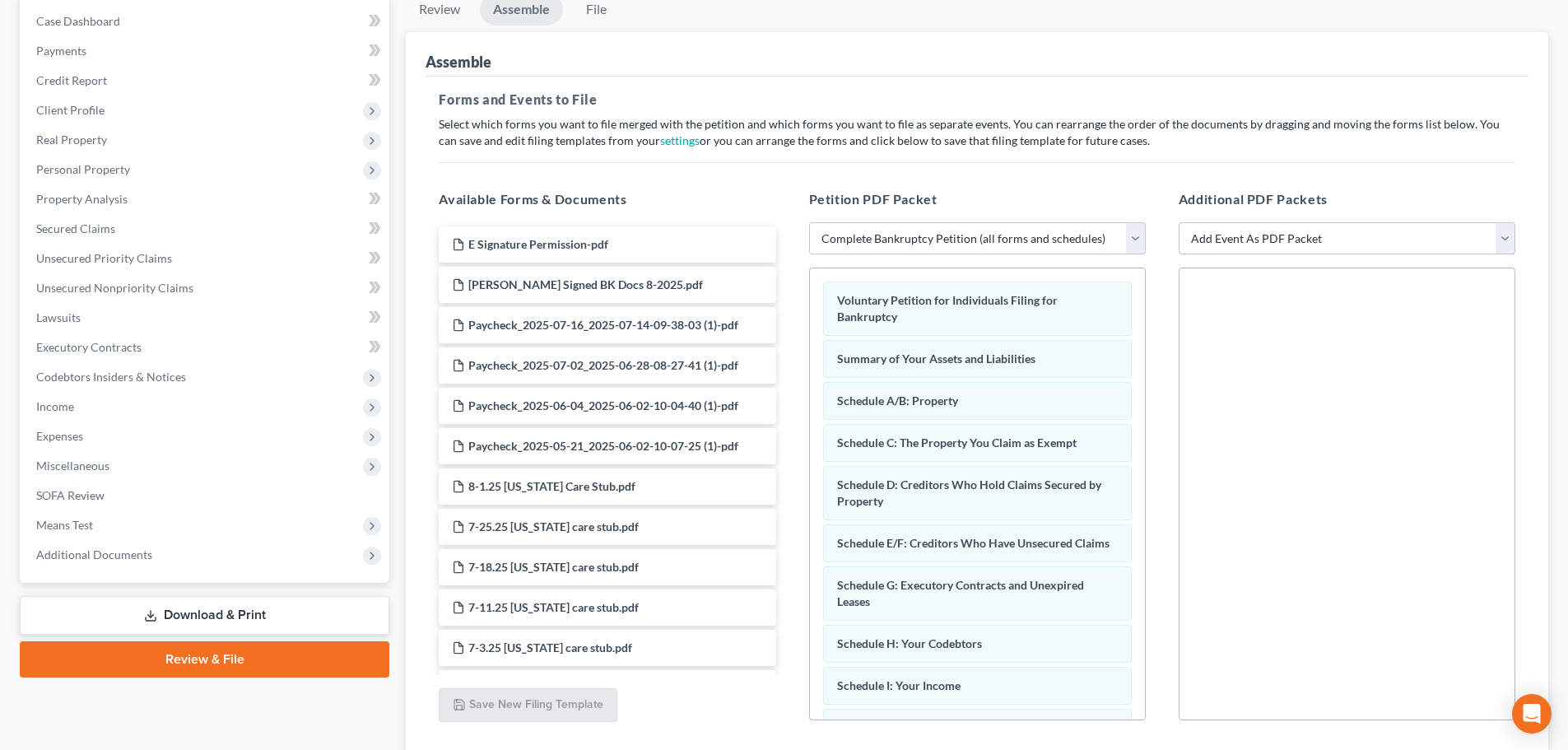
click at [1289, 238] on select "Add Event As PDF Packet Affidavit re: NO Tax Returns Amended Matrix Adding Cred…" at bounding box center [1347, 239] width 337 height 33
click at [1179, 223] on select "Add Event As PDF Packet Affidavit re: NO Tax Returns Amended Matrix Adding Cred…" at bounding box center [1347, 239] width 337 height 33
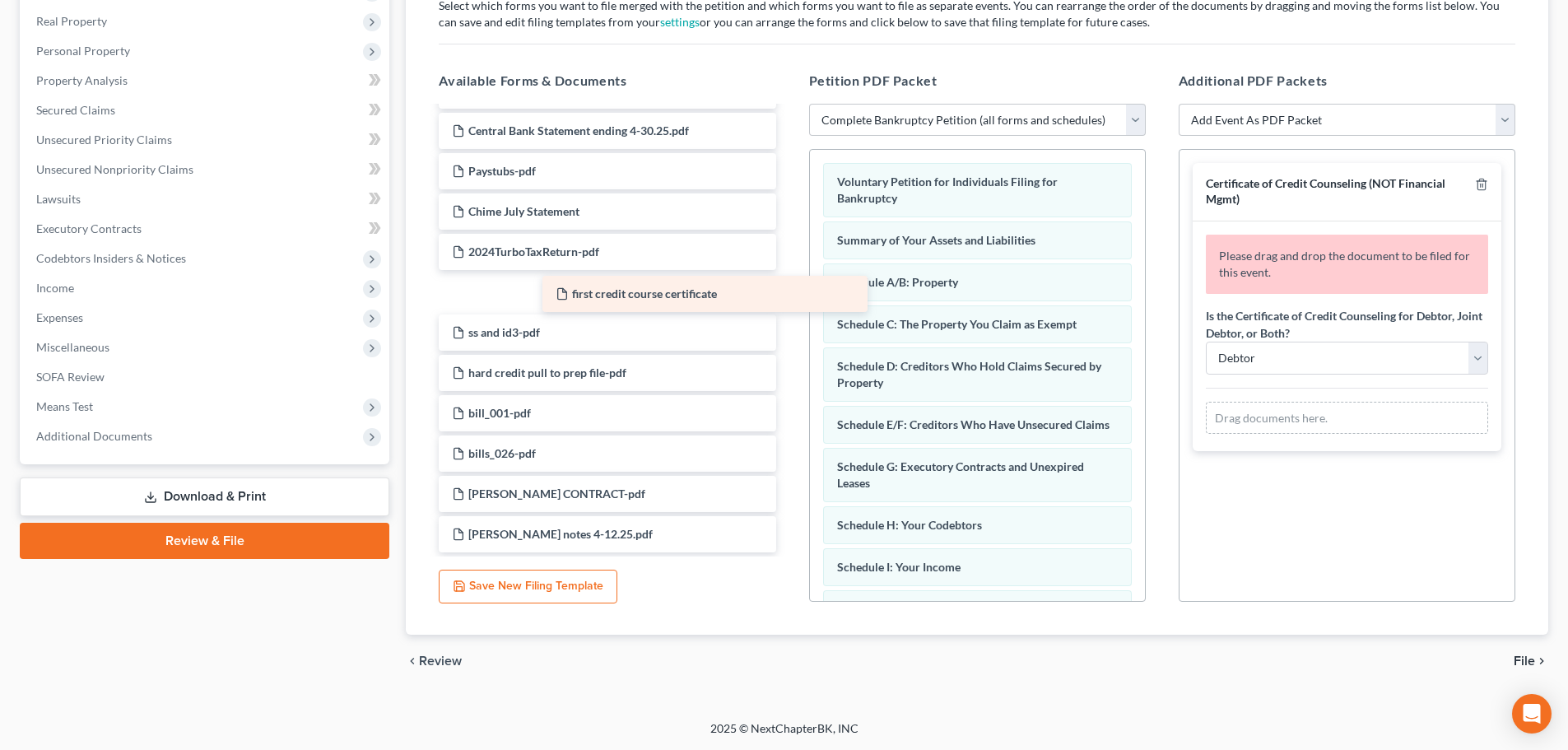
scroll to position [1084, 0]
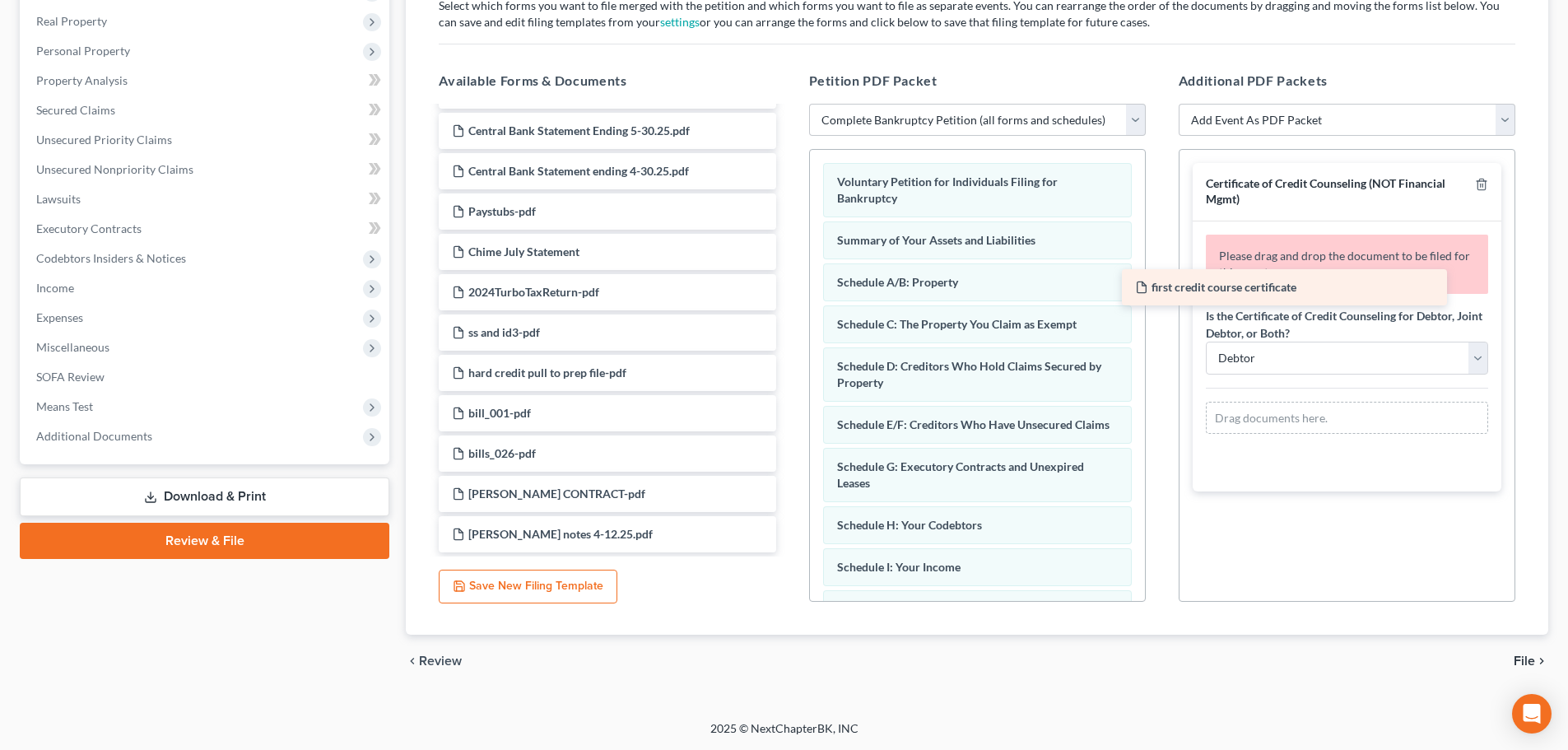
drag, startPoint x: 602, startPoint y: 294, endPoint x: 1334, endPoint y: 263, distance: 732.7
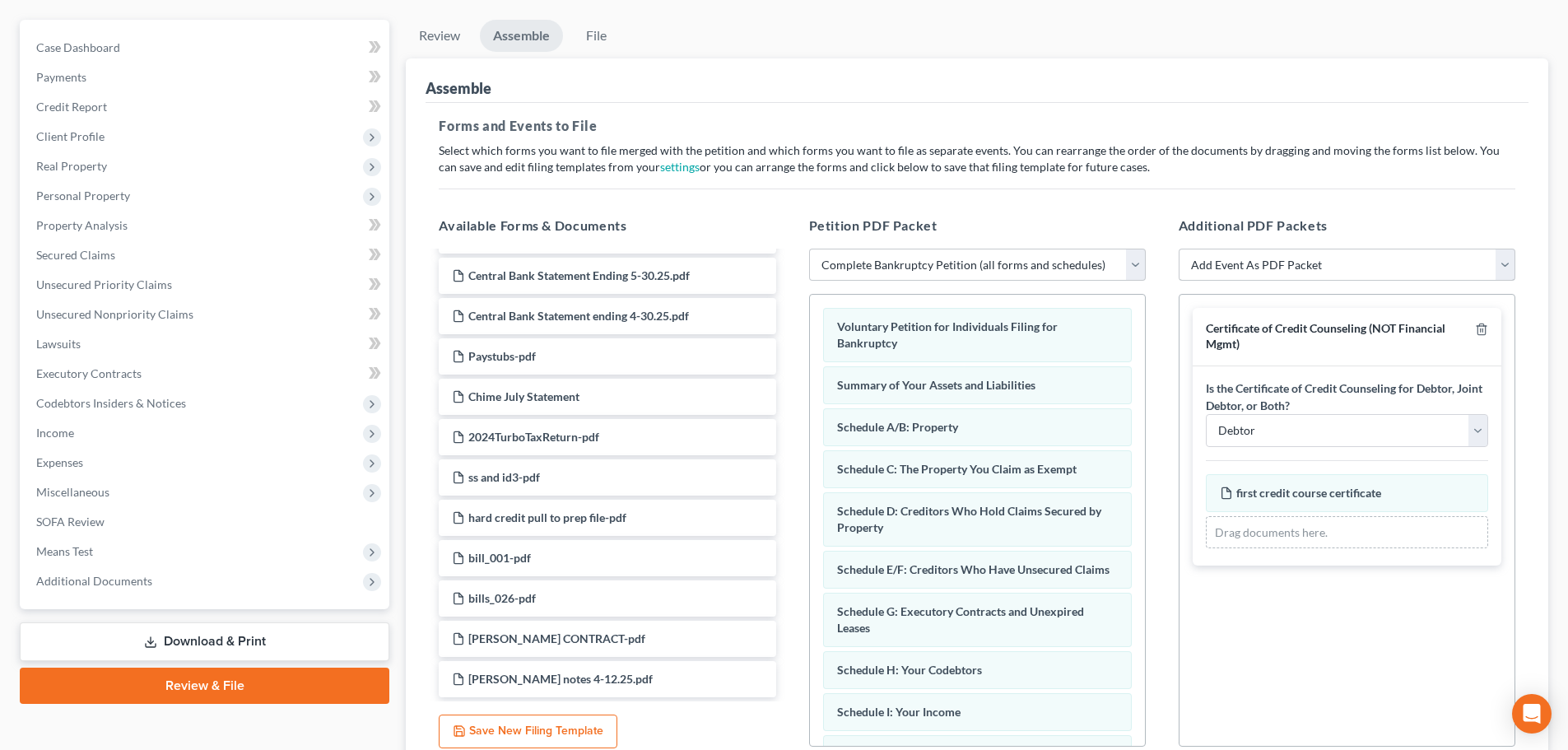
scroll to position [119, 0]
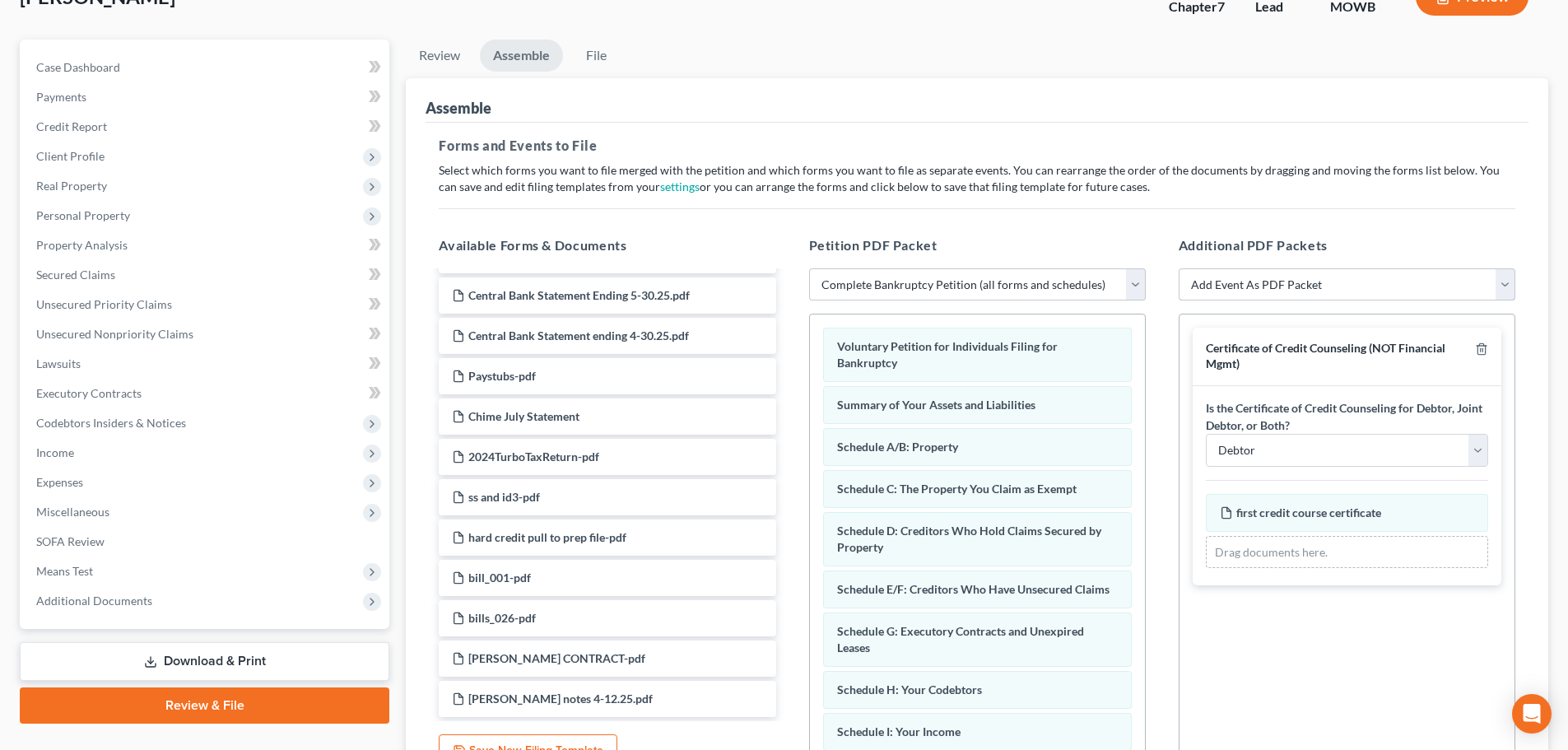
click at [1277, 282] on select "Add Event As PDF Packet Affidavit re: NO Tax Returns Amended Matrix Adding Cred…" at bounding box center [1347, 285] width 337 height 33
click at [1179, 268] on select "Add Event As PDF Packet Affidavit re: NO Tax Returns Amended Matrix Adding Cred…" at bounding box center [1347, 285] width 337 height 33
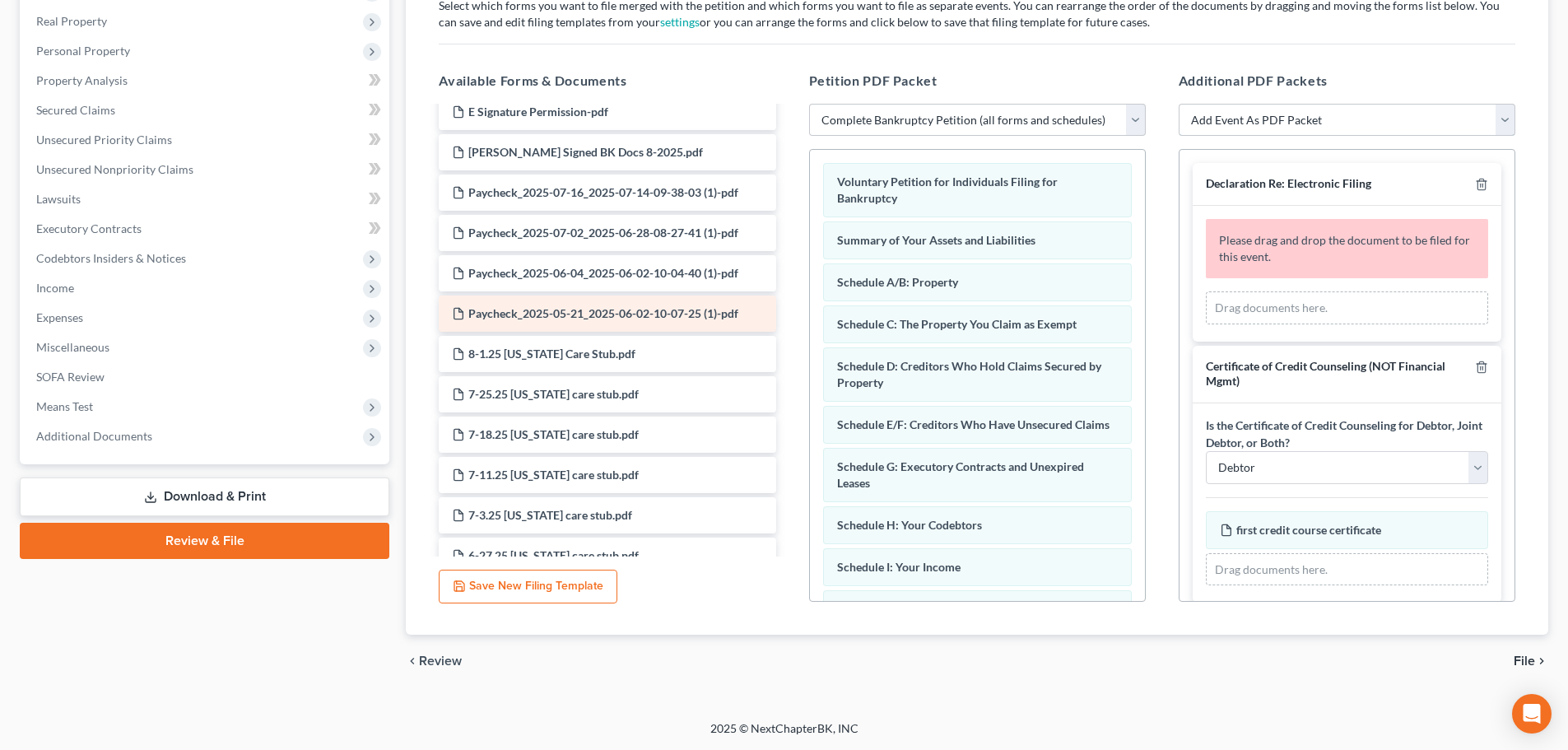
scroll to position [0, 0]
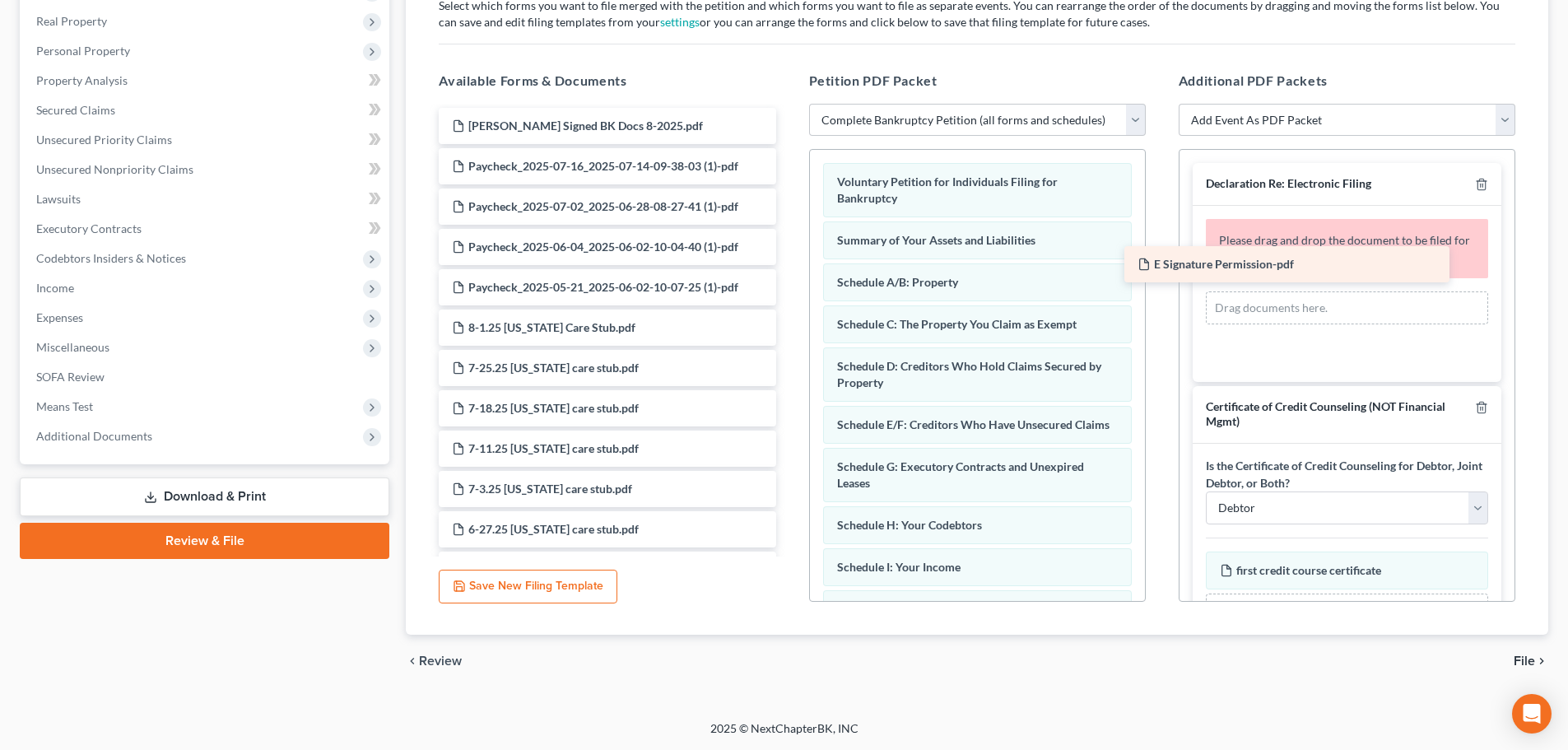
drag, startPoint x: 622, startPoint y: 117, endPoint x: 1348, endPoint y: 248, distance: 737.7
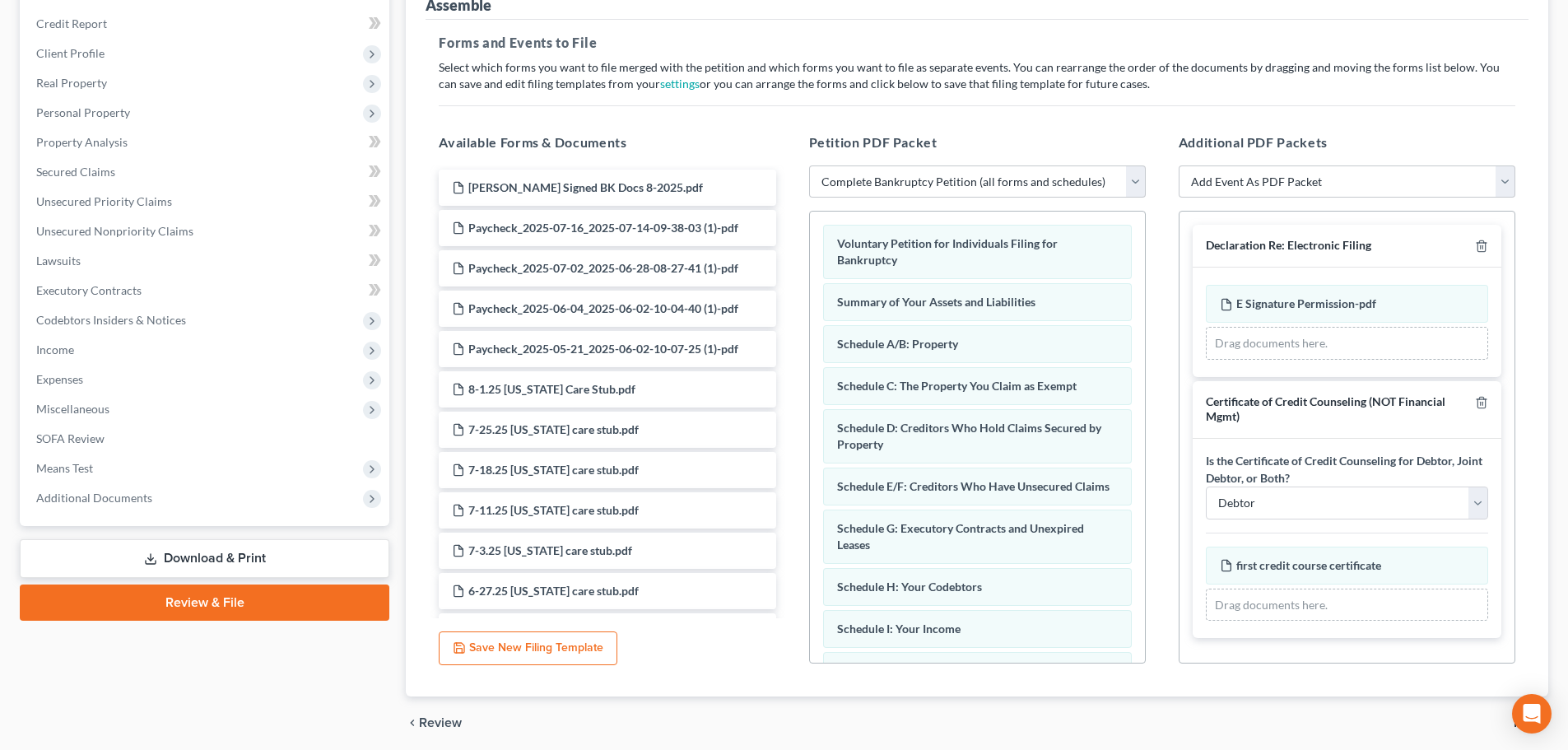
scroll to position [283, 0]
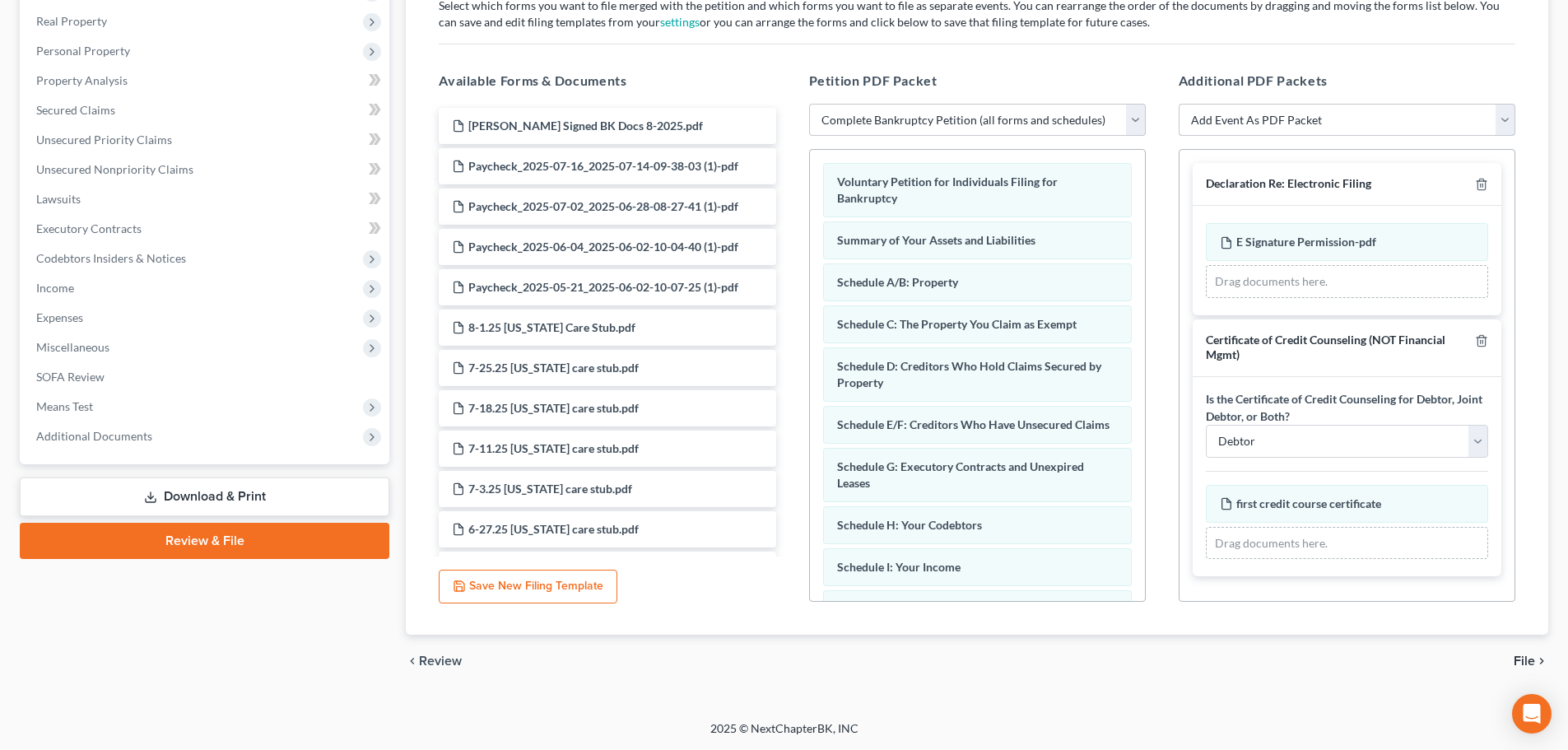
click at [1261, 123] on select "Add Event As PDF Packet Affidavit re: NO Tax Returns Amended Matrix Adding Cred…" at bounding box center [1347, 120] width 337 height 33
click at [1153, 75] on div "Petition PDF Packet Choose Default Petition PDF Packet Complete Bankruptcy Peti…" at bounding box center [977, 336] width 369 height 558
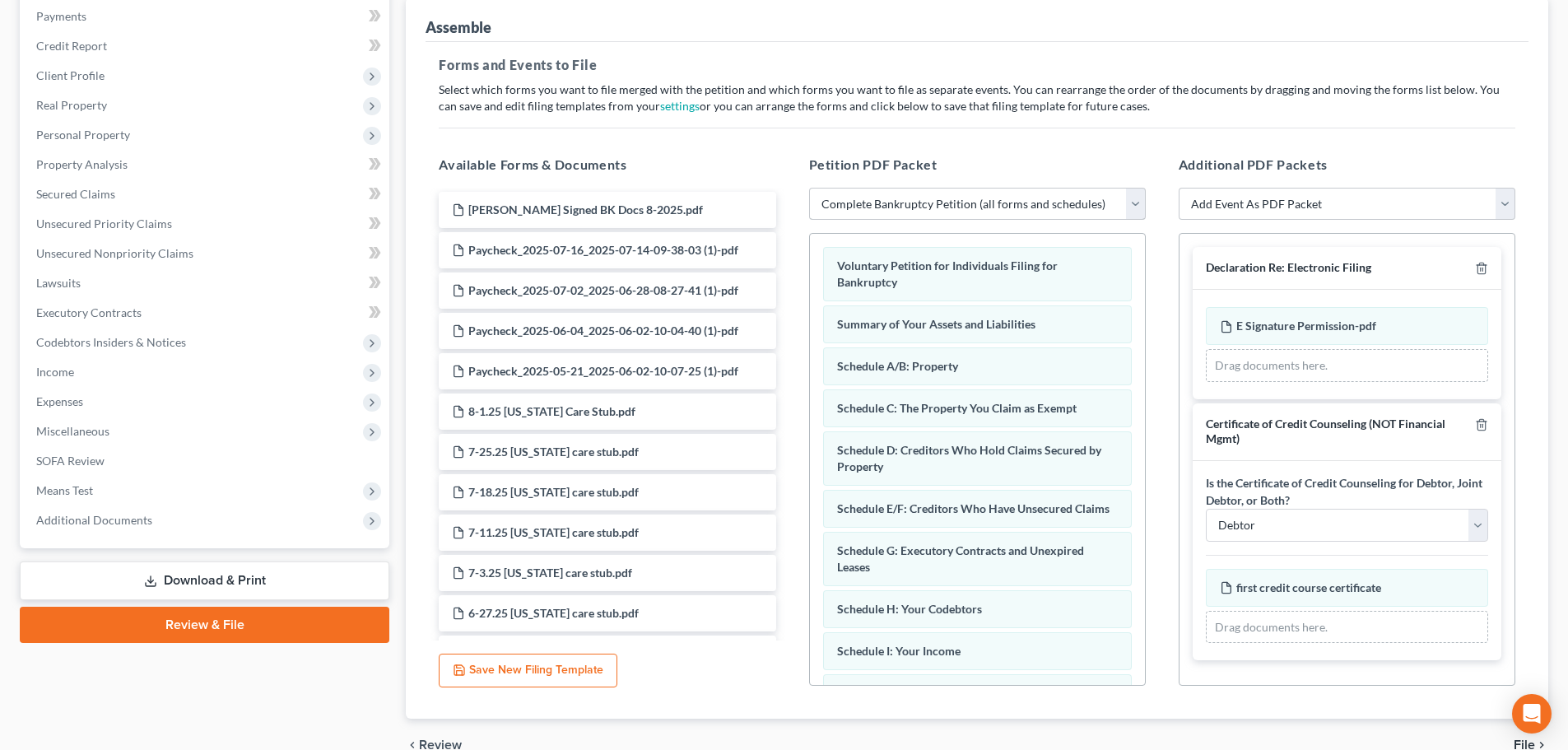
scroll to position [0, 0]
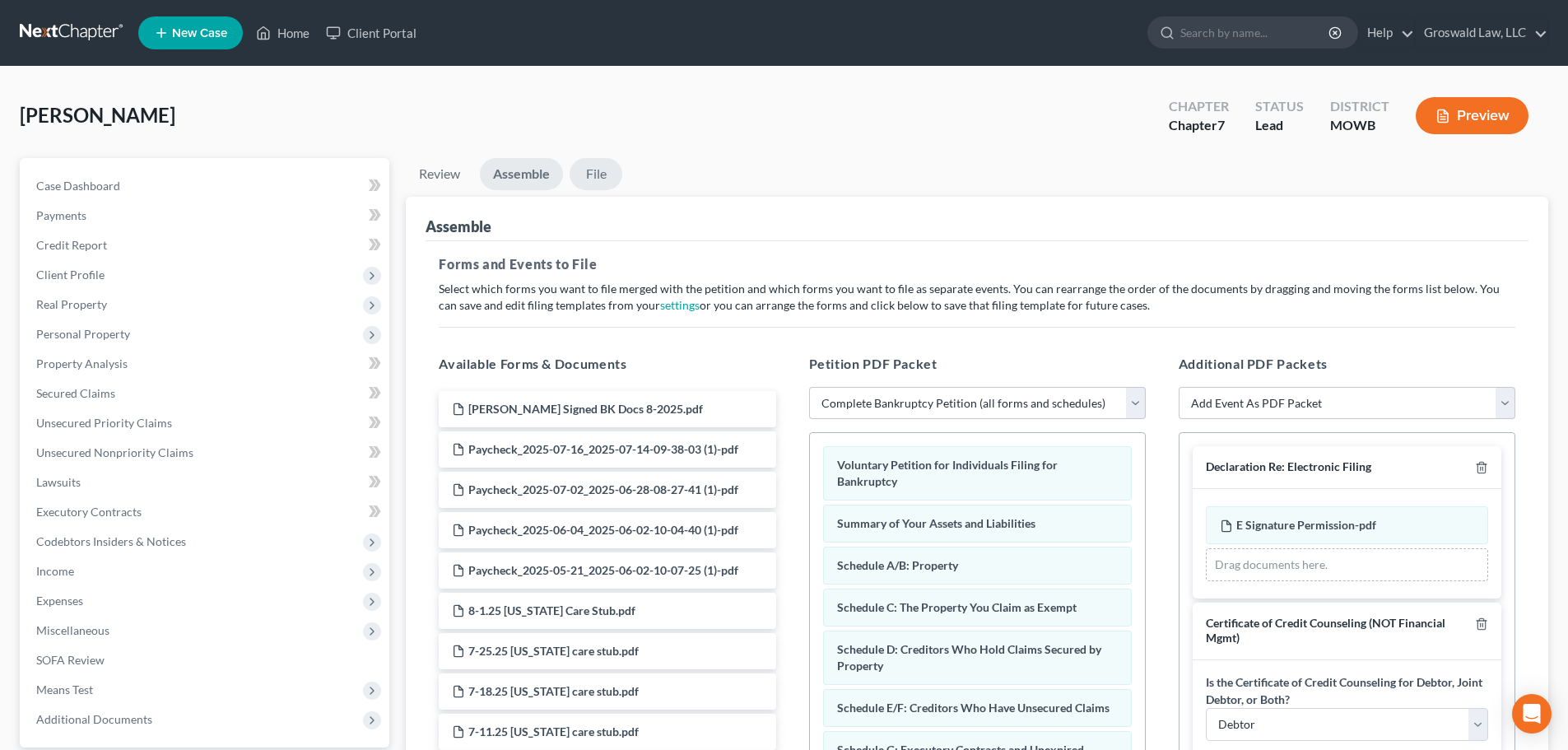
click at [605, 169] on link "File" at bounding box center [595, 174] width 52 height 32
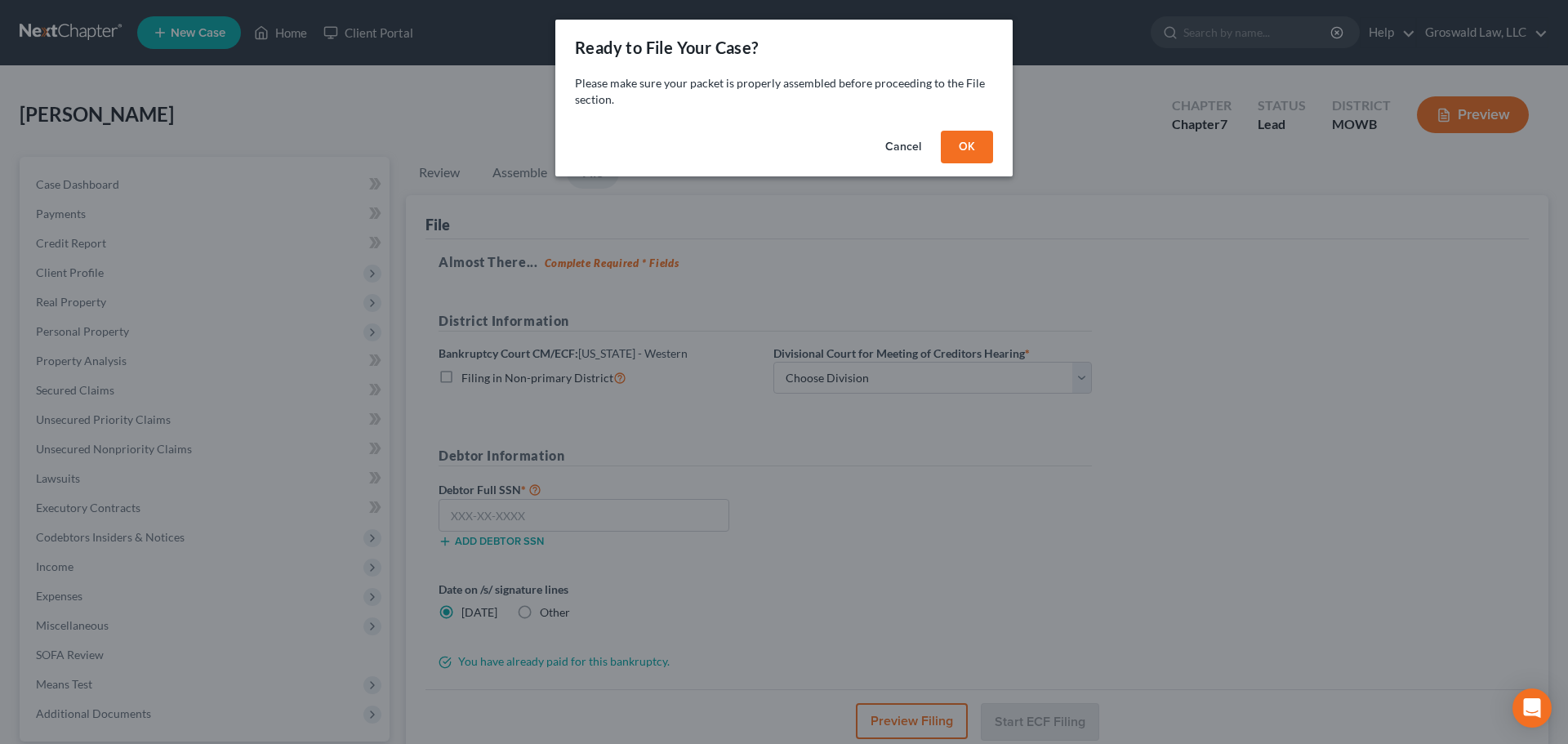
click at [961, 151] on button "OK" at bounding box center [967, 147] width 52 height 33
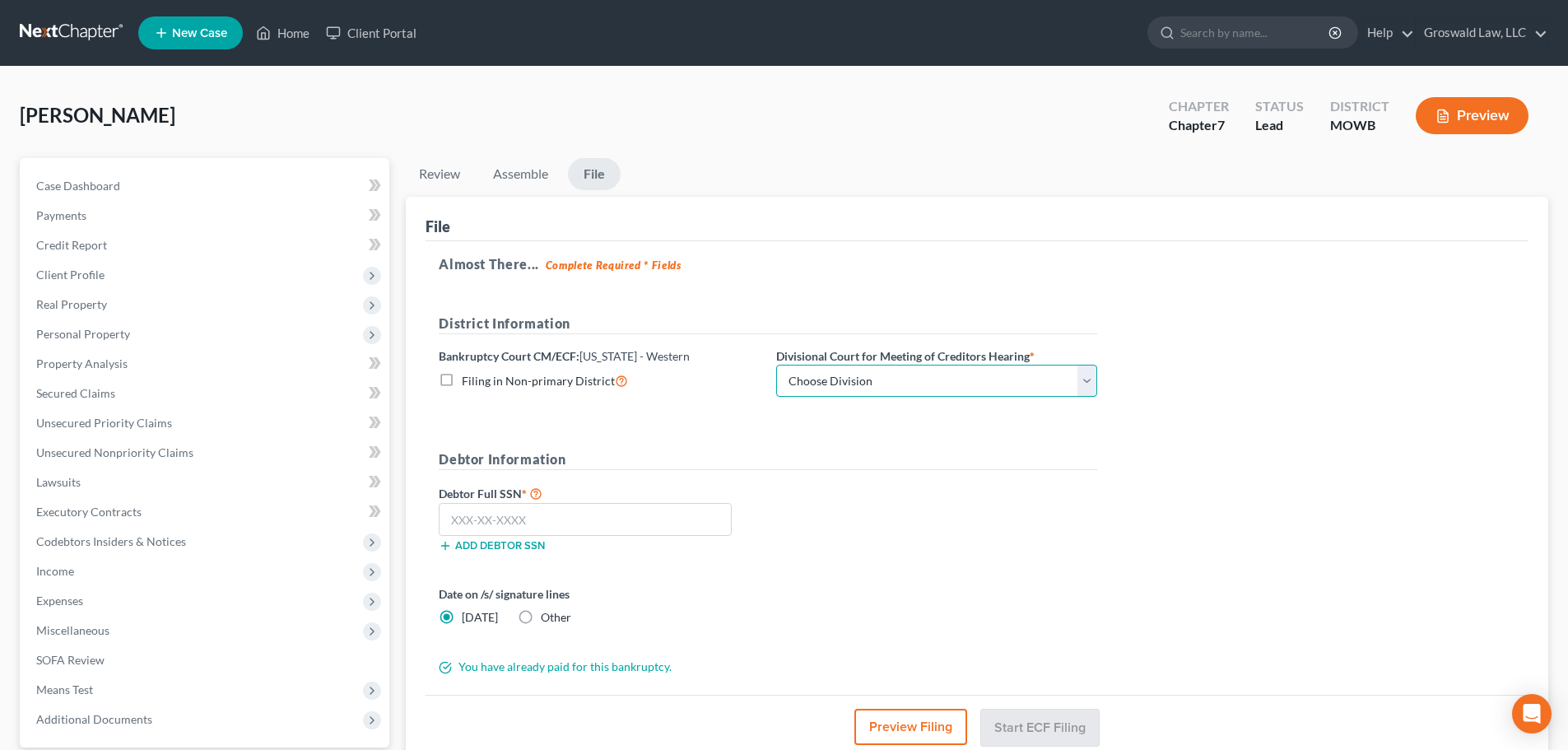
click at [914, 371] on select "Choose Division Central Southern Southwestern St. Joseph Western" at bounding box center [937, 382] width 321 height 33
click at [907, 375] on select "Choose Division Central Southern Southwestern St. Joseph Western" at bounding box center [937, 382] width 321 height 33
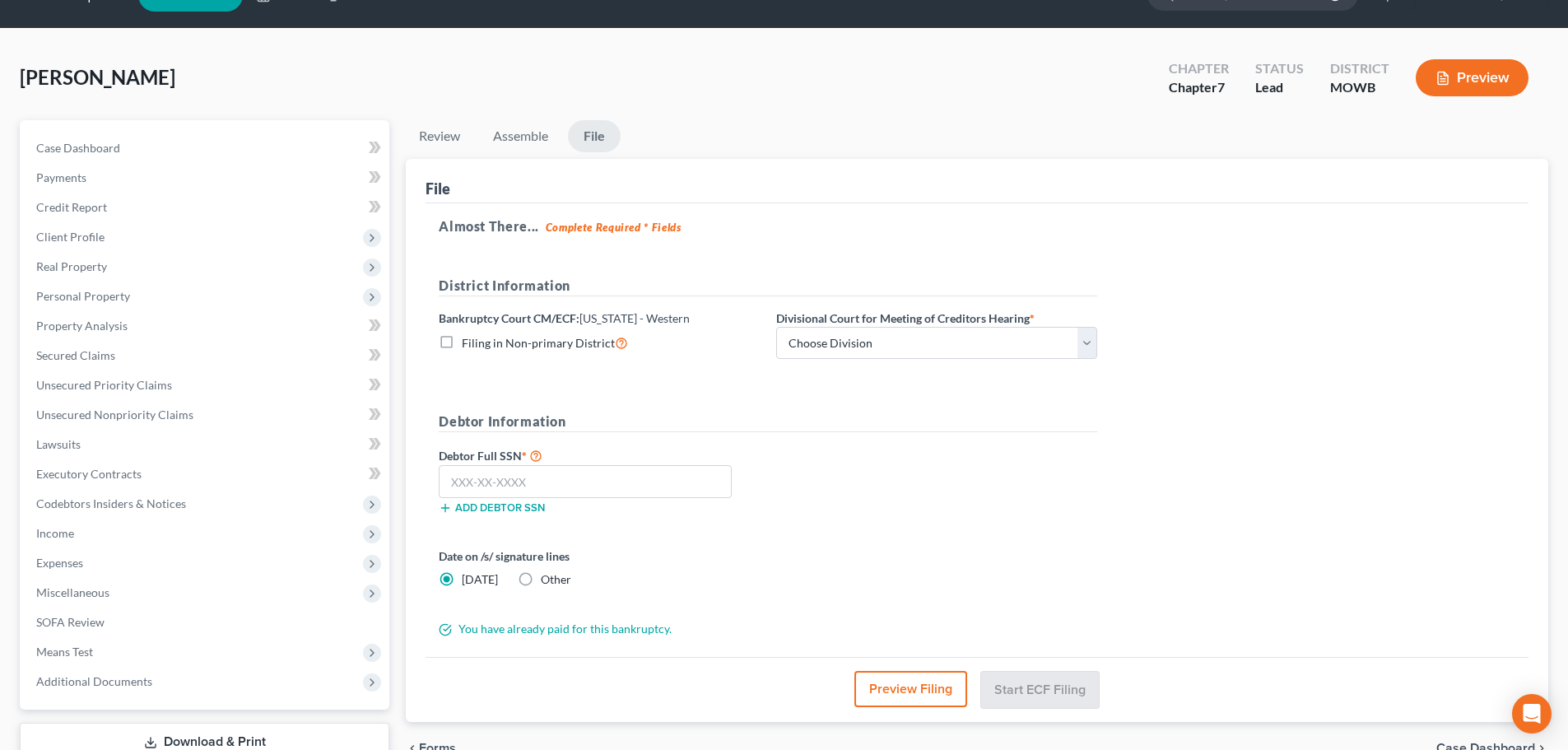
scroll to position [82, 0]
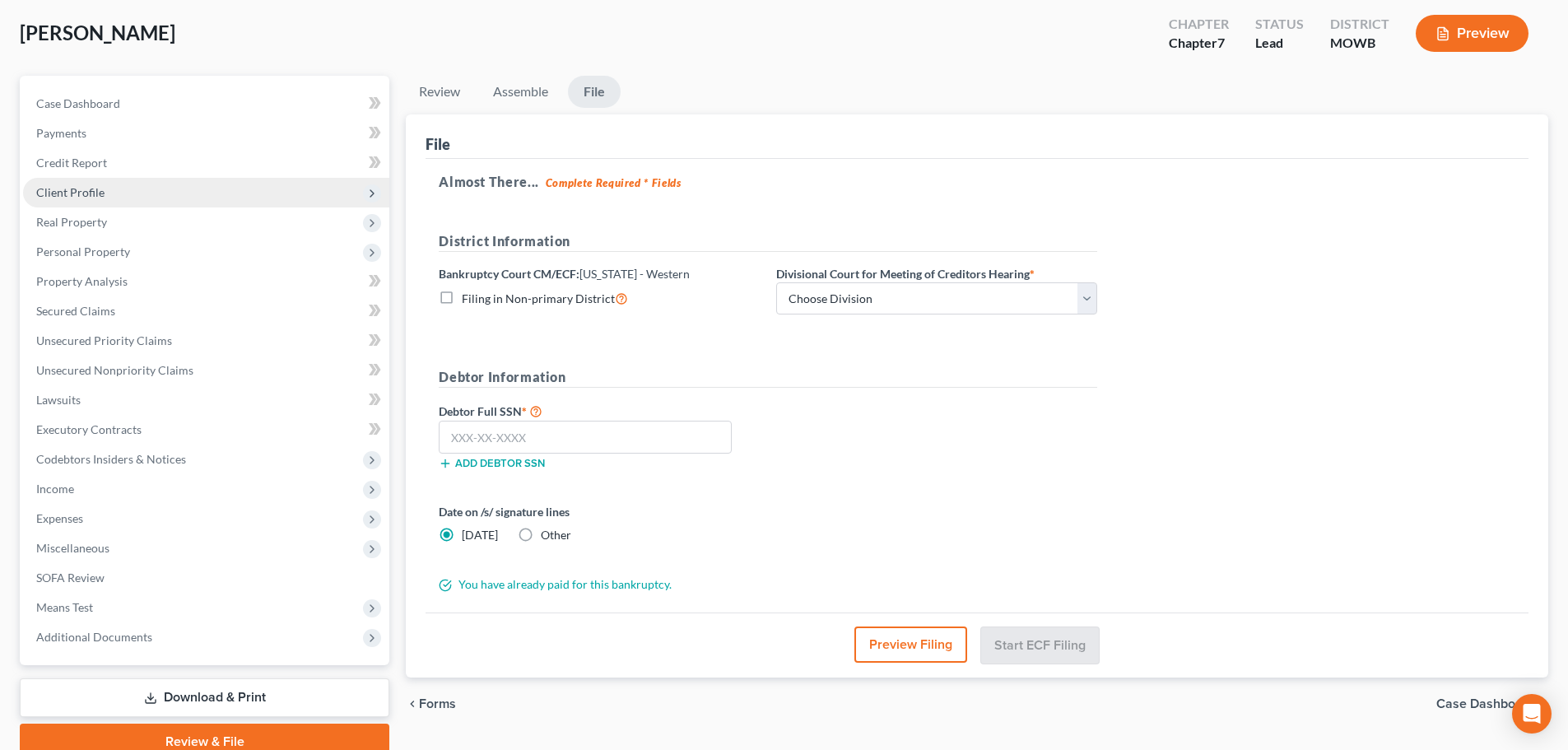
click at [101, 190] on span "Client Profile" at bounding box center [70, 192] width 68 height 14
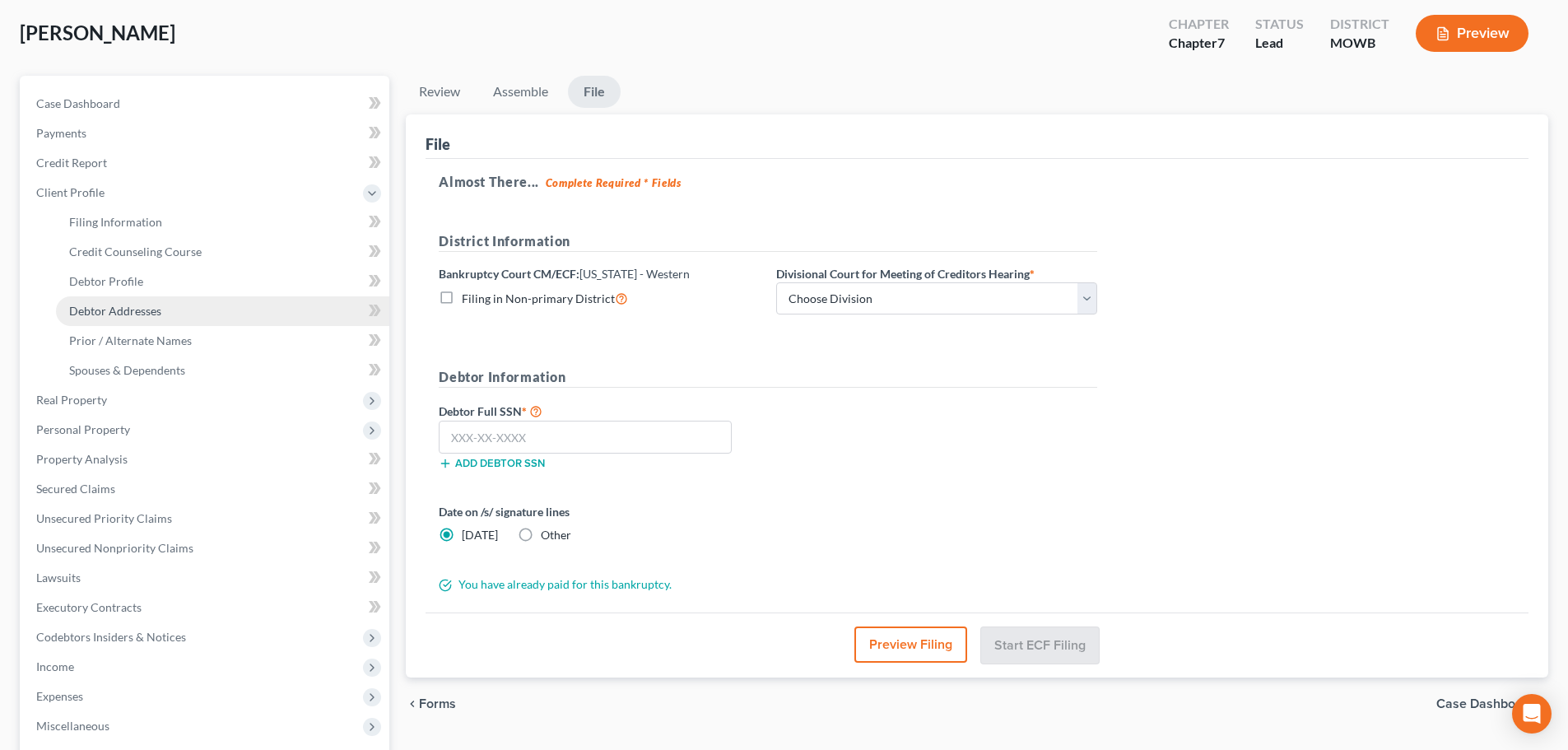
click at [125, 317] on span "Debtor Addresses" at bounding box center [115, 311] width 93 height 14
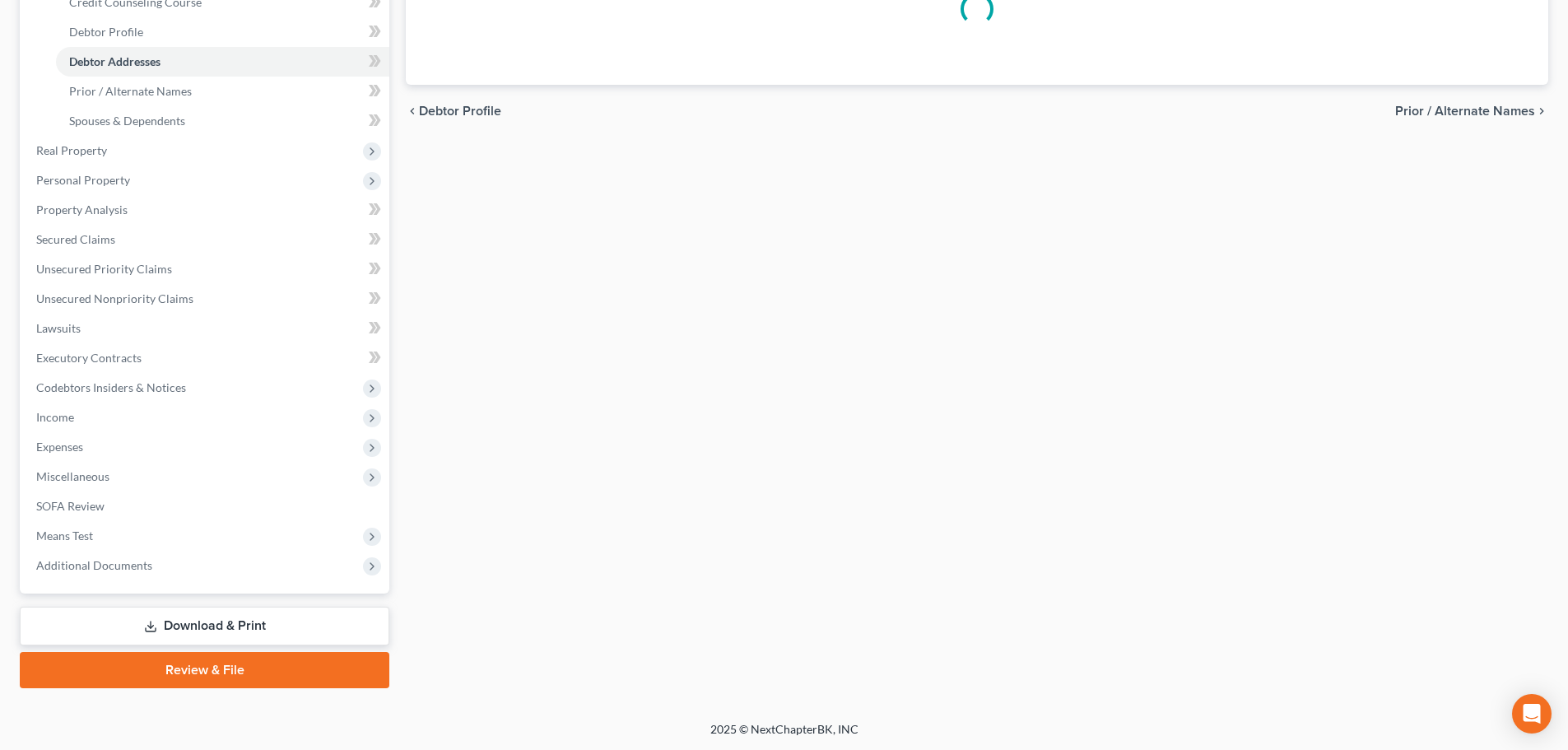
scroll to position [333, 0]
click at [251, 569] on span "Additional Documents" at bounding box center [205, 565] width 366 height 30
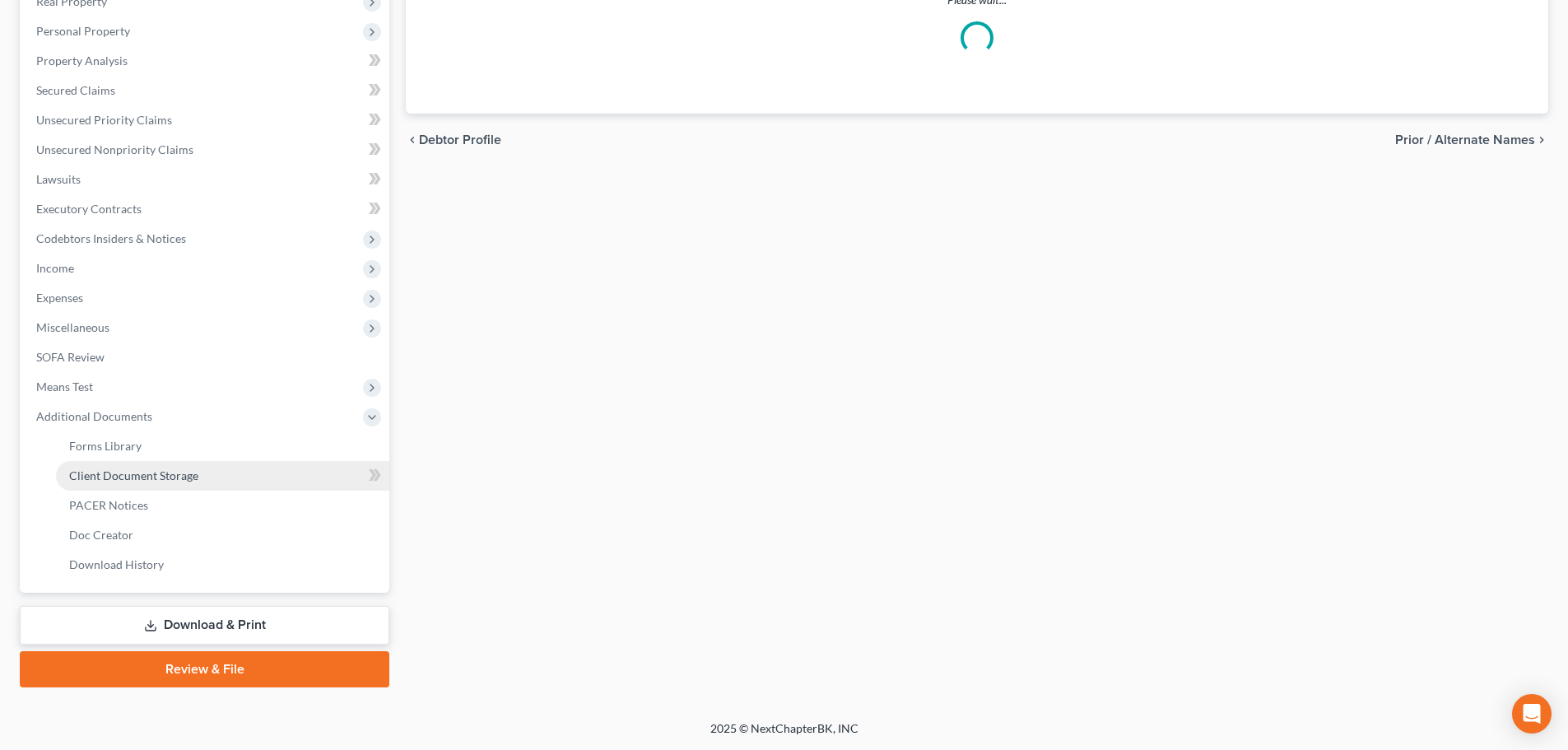
click at [231, 479] on link "Client Document Storage" at bounding box center [223, 476] width 334 height 30
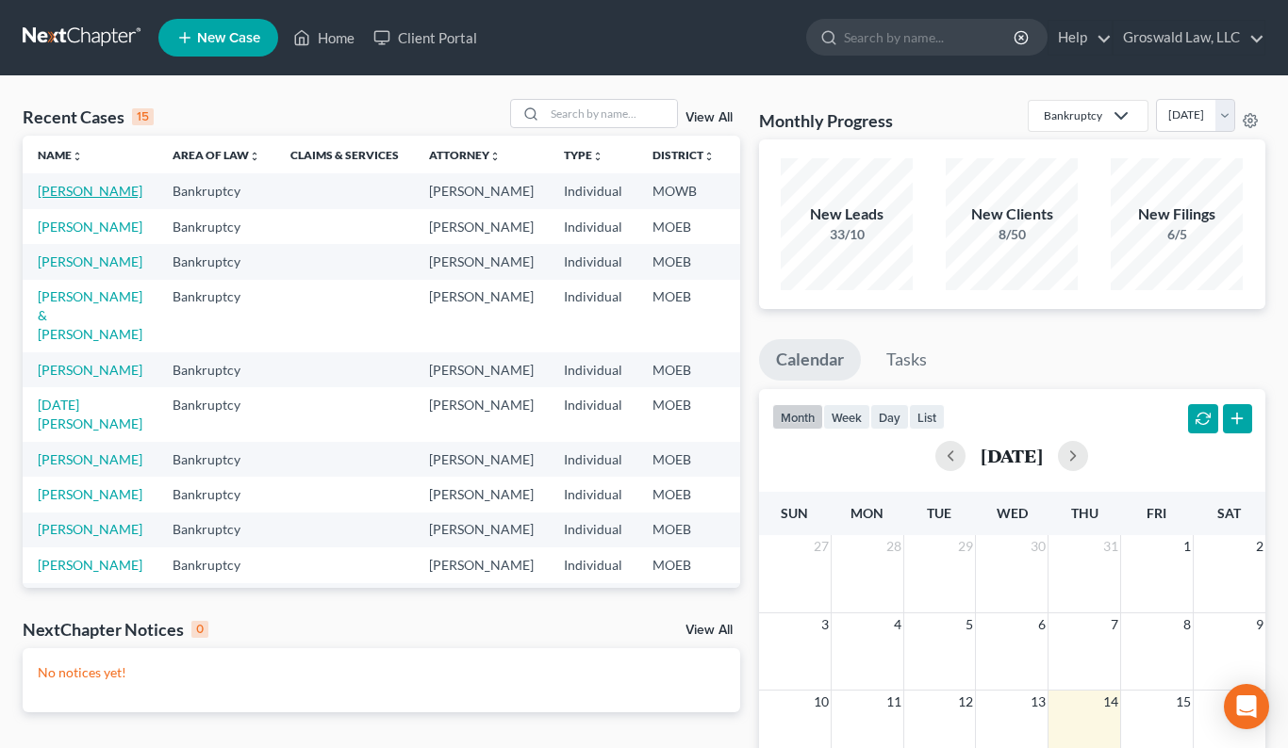
click at [55, 199] on link "[PERSON_NAME]" at bounding box center [90, 191] width 105 height 16
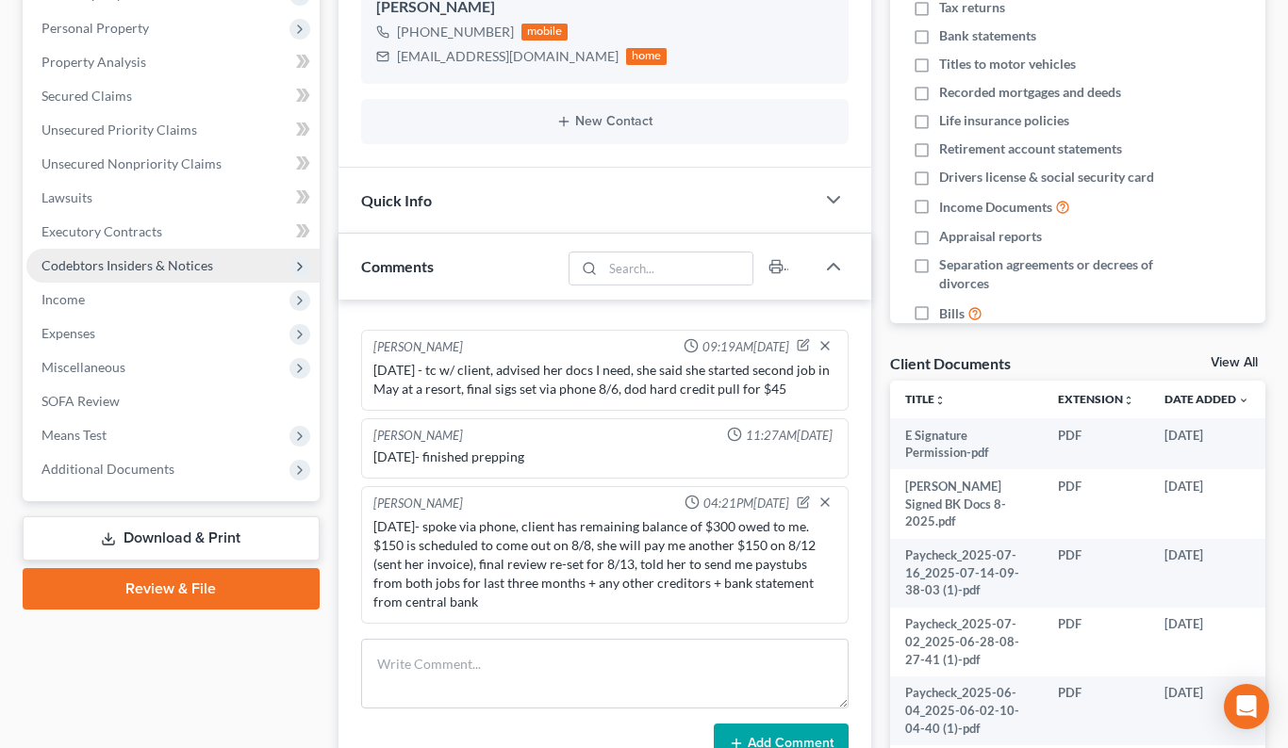
scroll to position [189, 0]
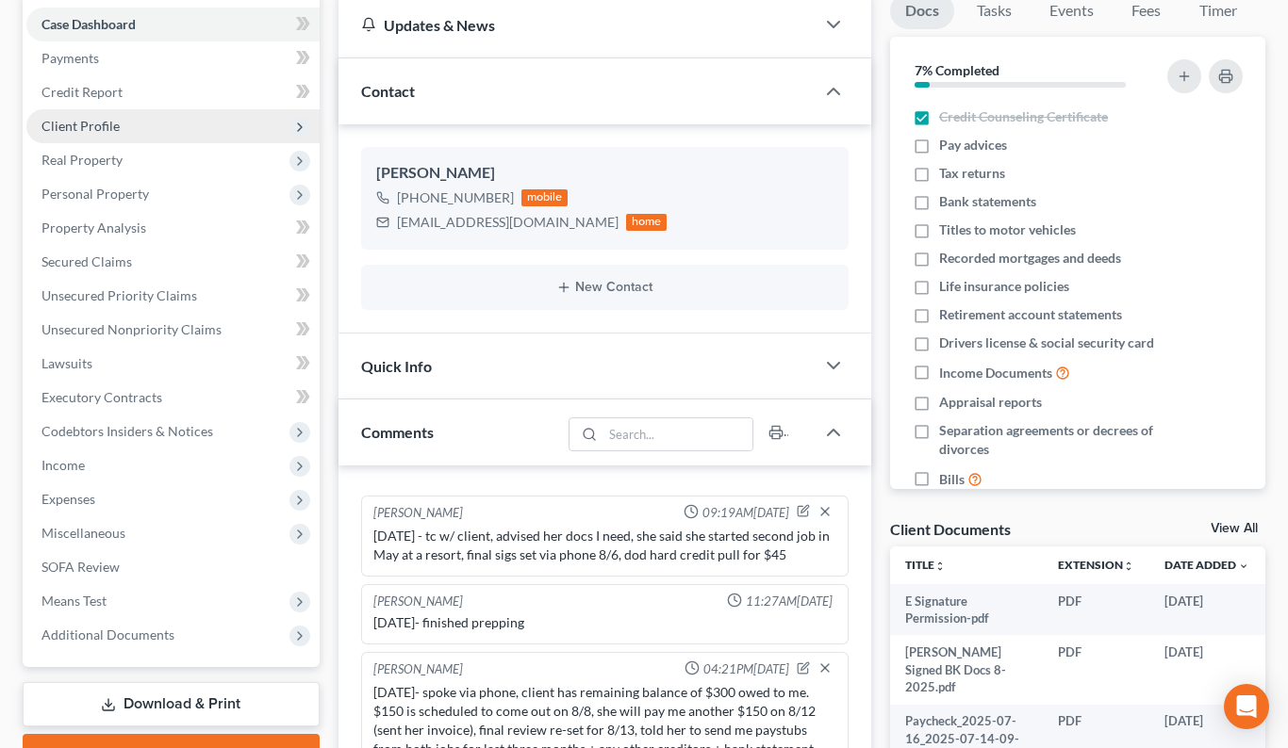
click at [112, 123] on span "Client Profile" at bounding box center [80, 126] width 78 height 16
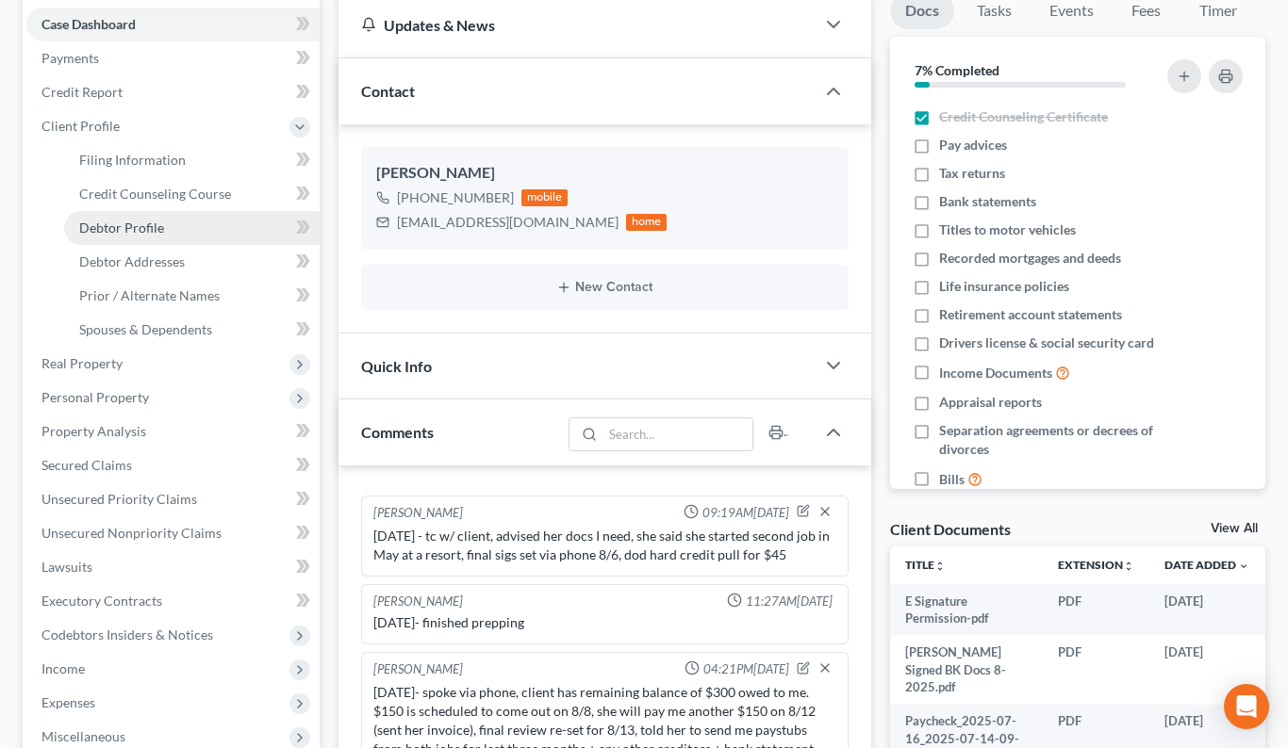
click at [145, 227] on span "Debtor Profile" at bounding box center [121, 228] width 85 height 16
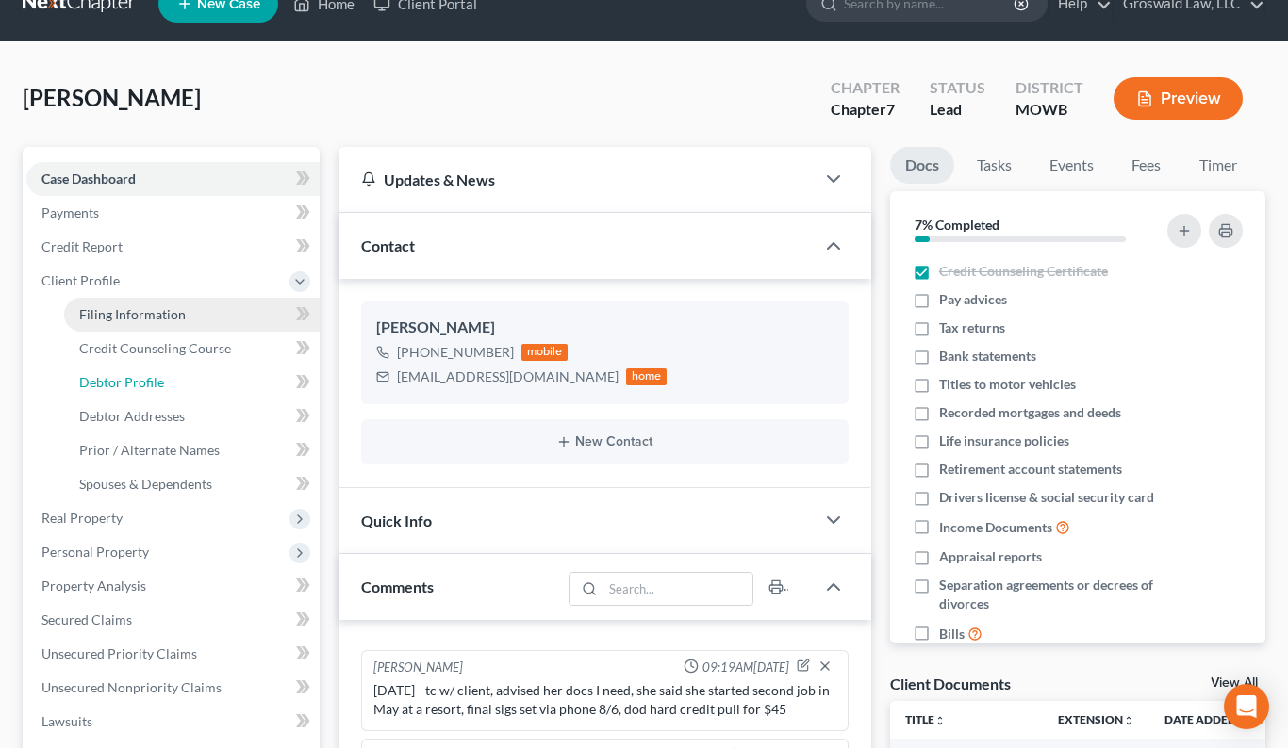
select select "0"
select select "2"
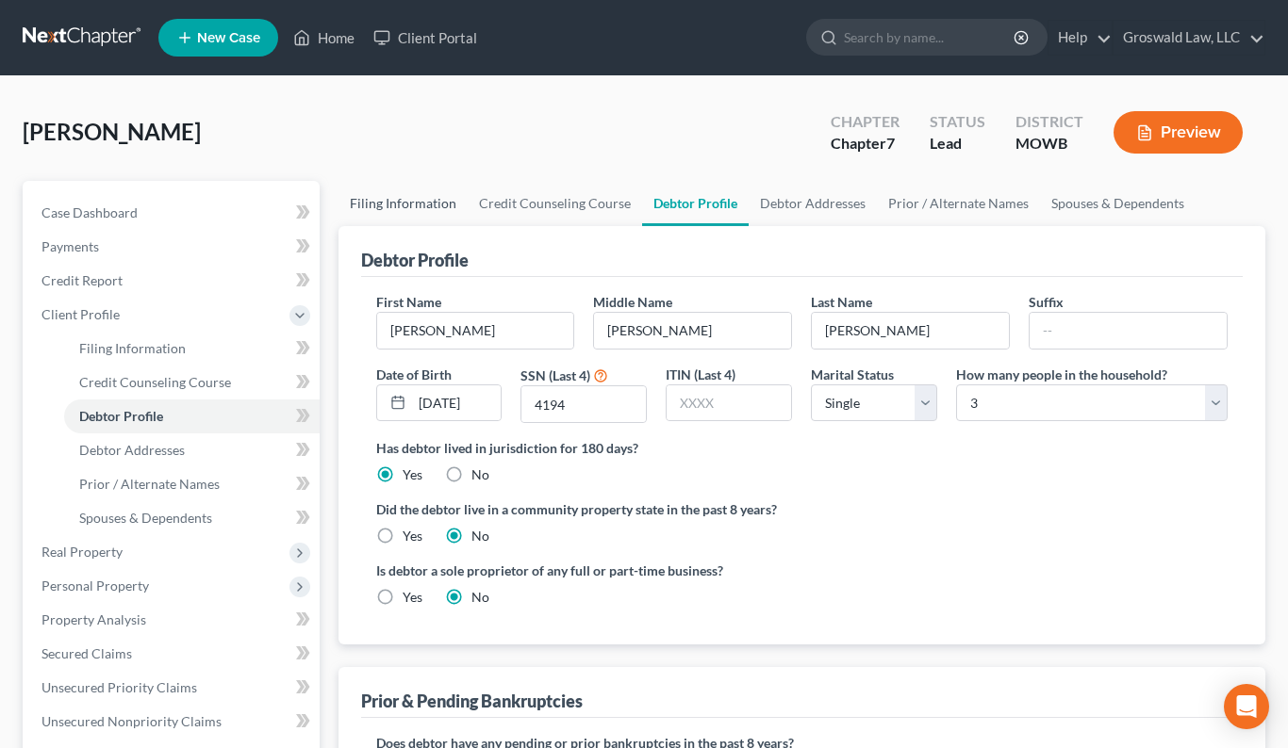
click at [371, 208] on link "Filing Information" at bounding box center [402, 203] width 129 height 45
select select "1"
select select "0"
select select "26"
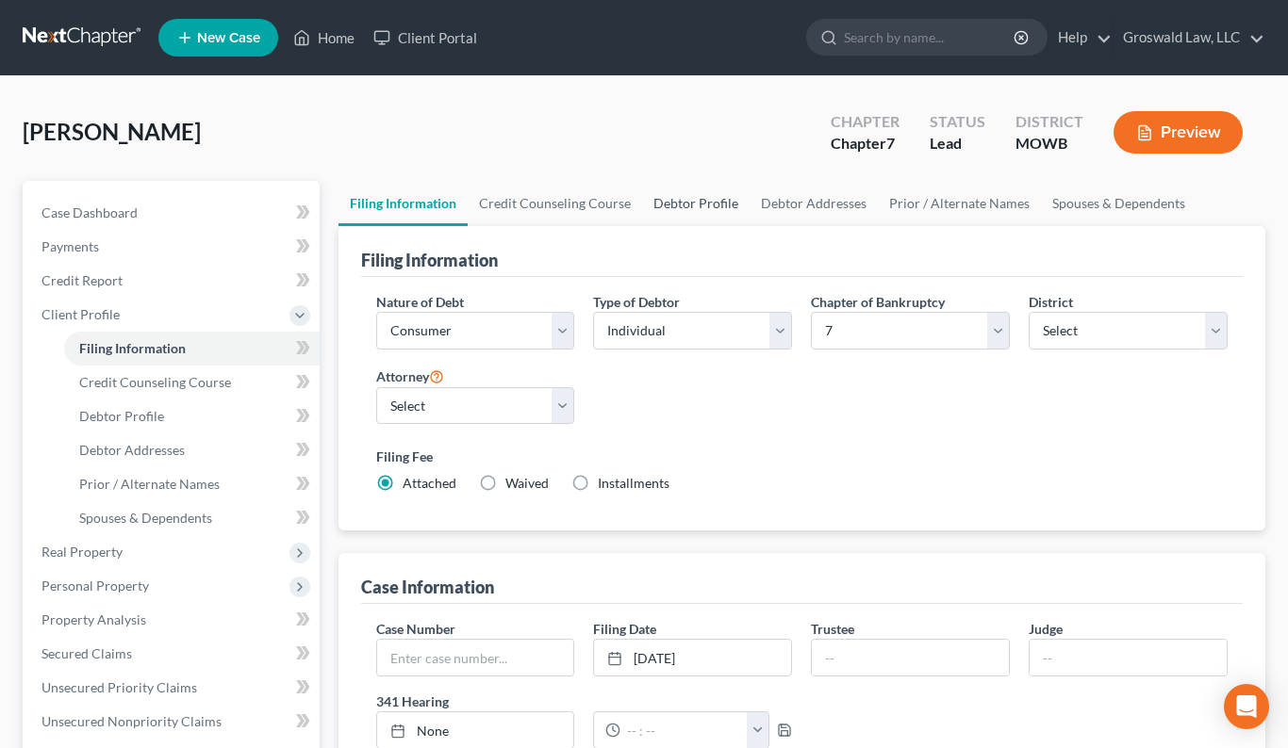
click at [686, 205] on link "Debtor Profile" at bounding box center [695, 203] width 107 height 45
select select "0"
select select "2"
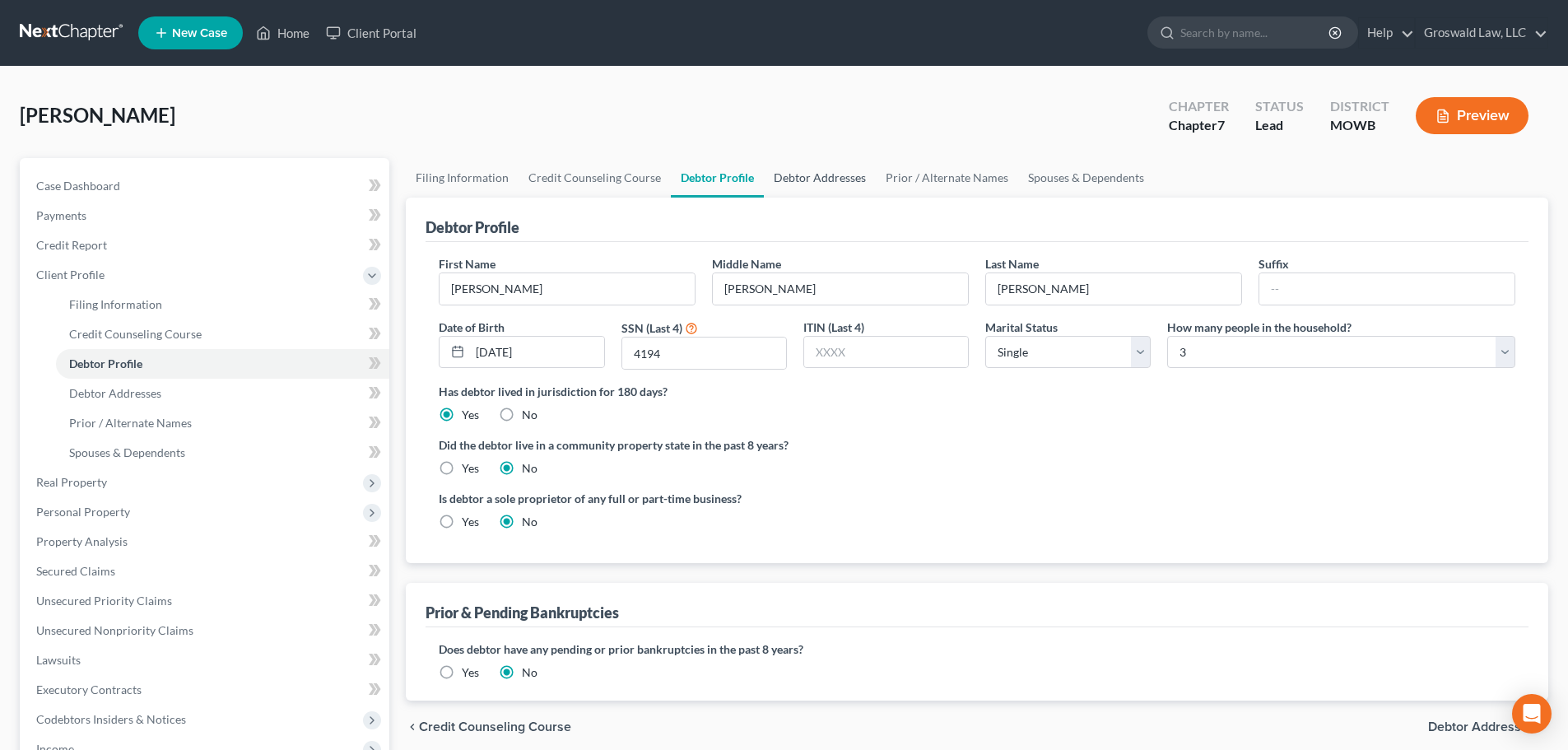
click at [827, 180] on link "Debtor Addresses" at bounding box center [820, 177] width 112 height 39
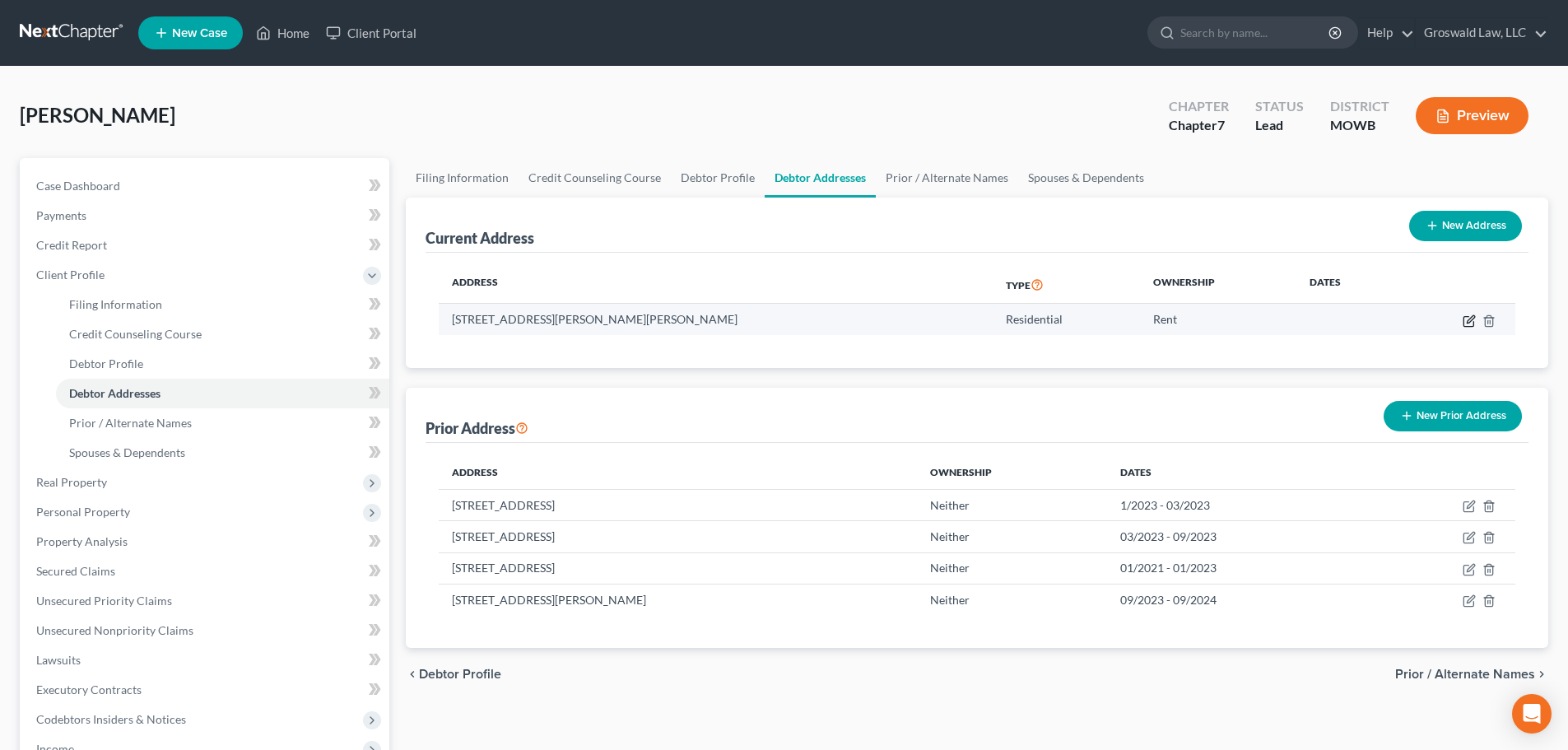
click at [1136, 318] on icon "button" at bounding box center [1468, 320] width 10 height 10
select select "26"
select select "0"
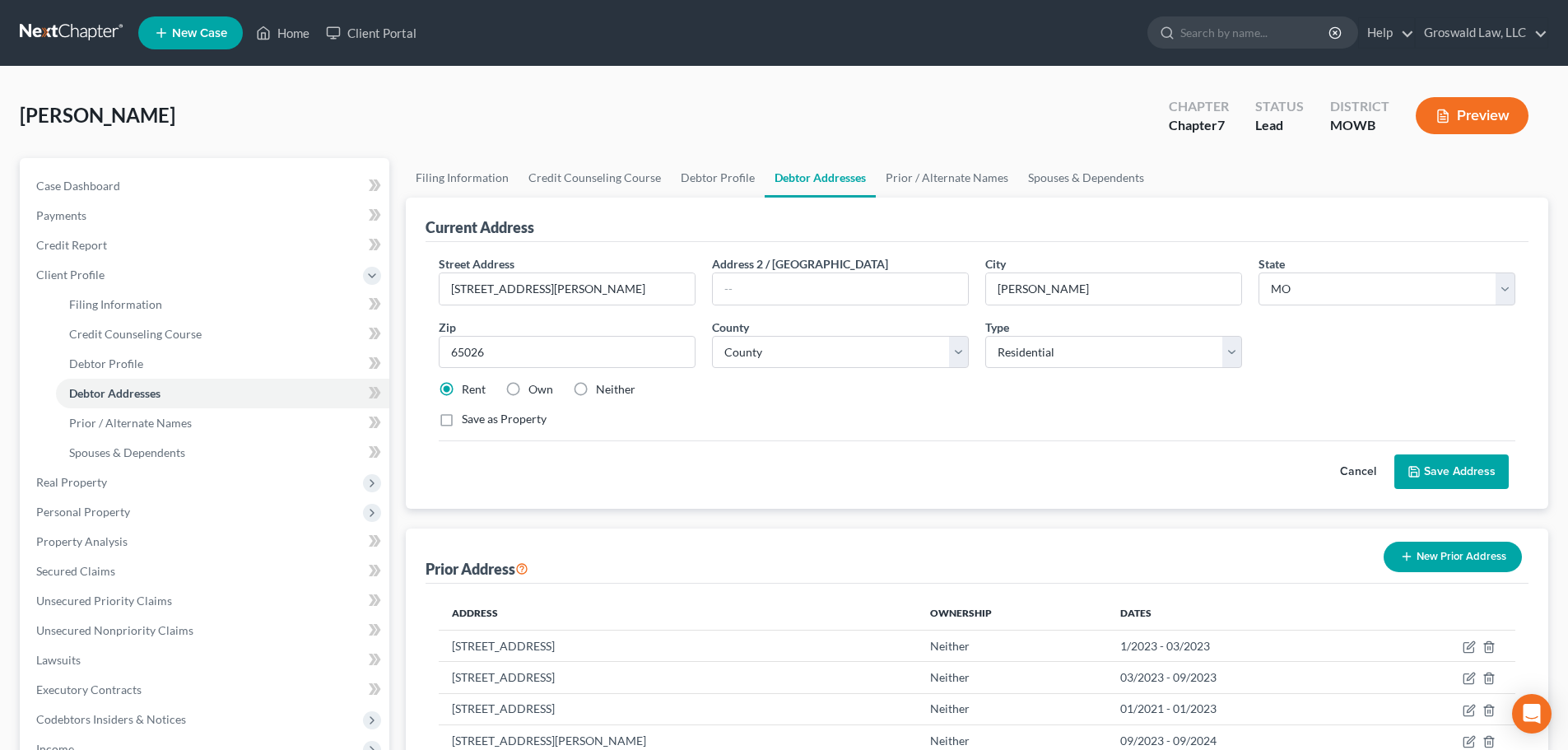
click at [1136, 468] on button "Cancel" at bounding box center [1358, 471] width 72 height 33
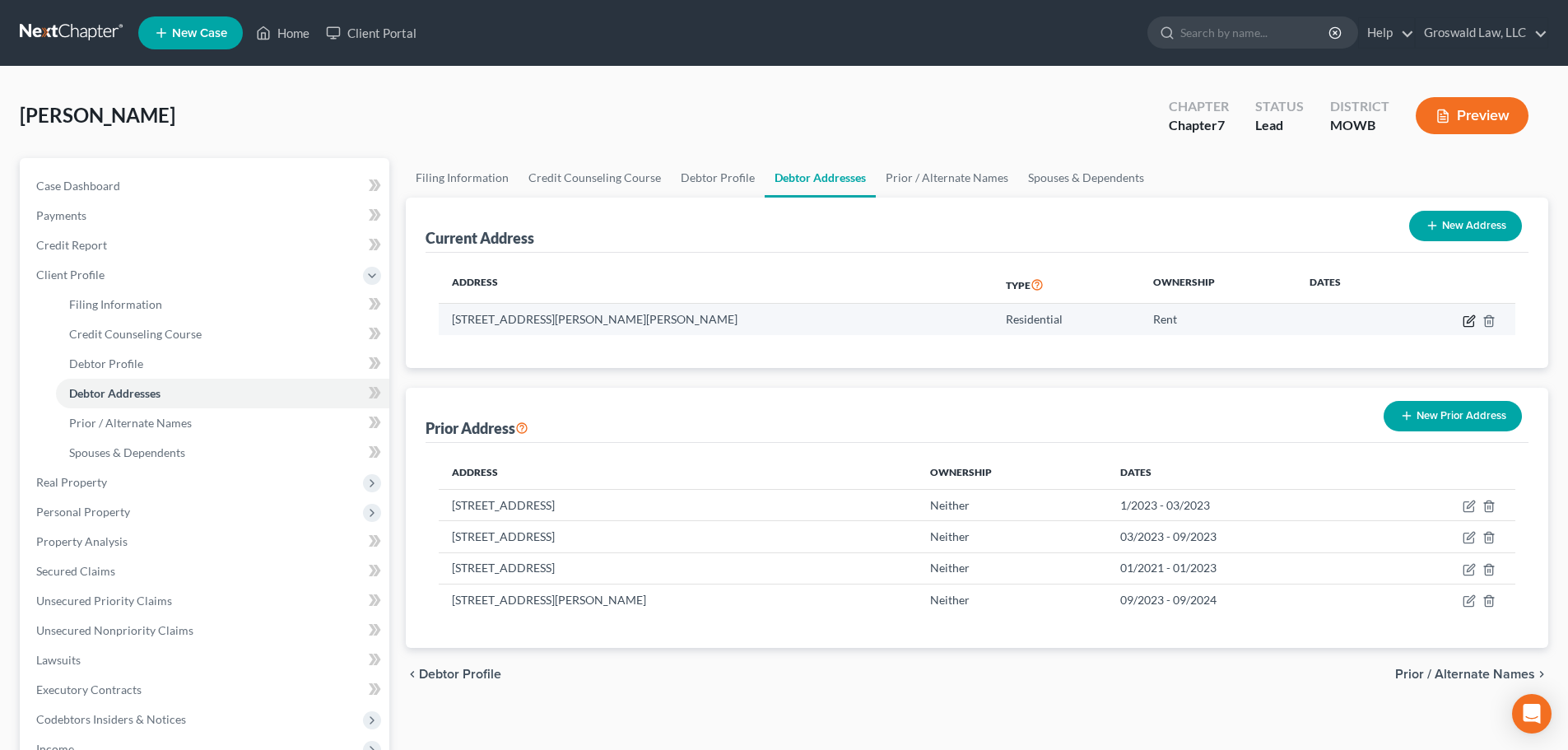
click at [1136, 320] on icon "button" at bounding box center [1470, 319] width 7 height 7
select select "26"
select select "65"
select select "0"
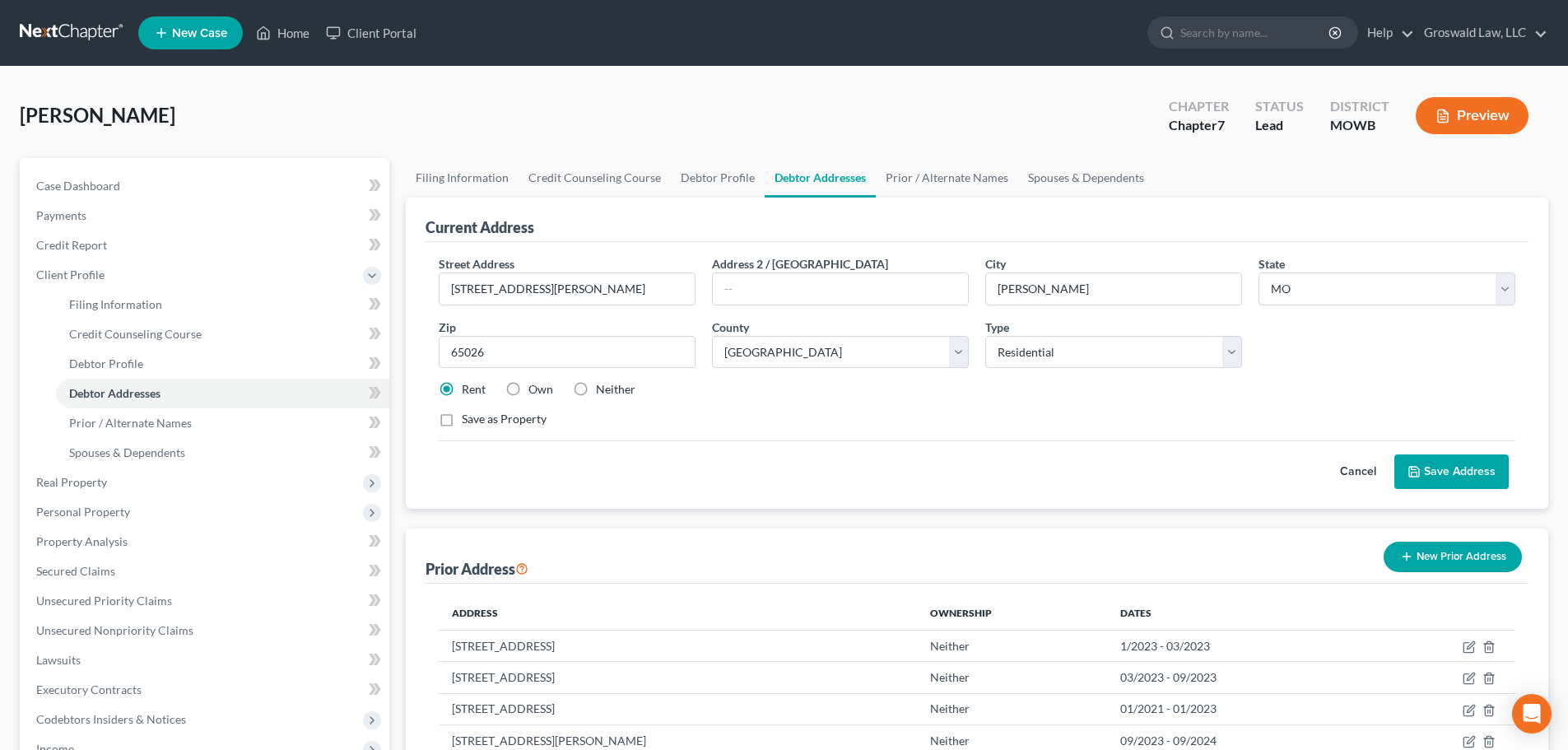
click at [1136, 476] on button "Cancel" at bounding box center [1358, 471] width 72 height 33
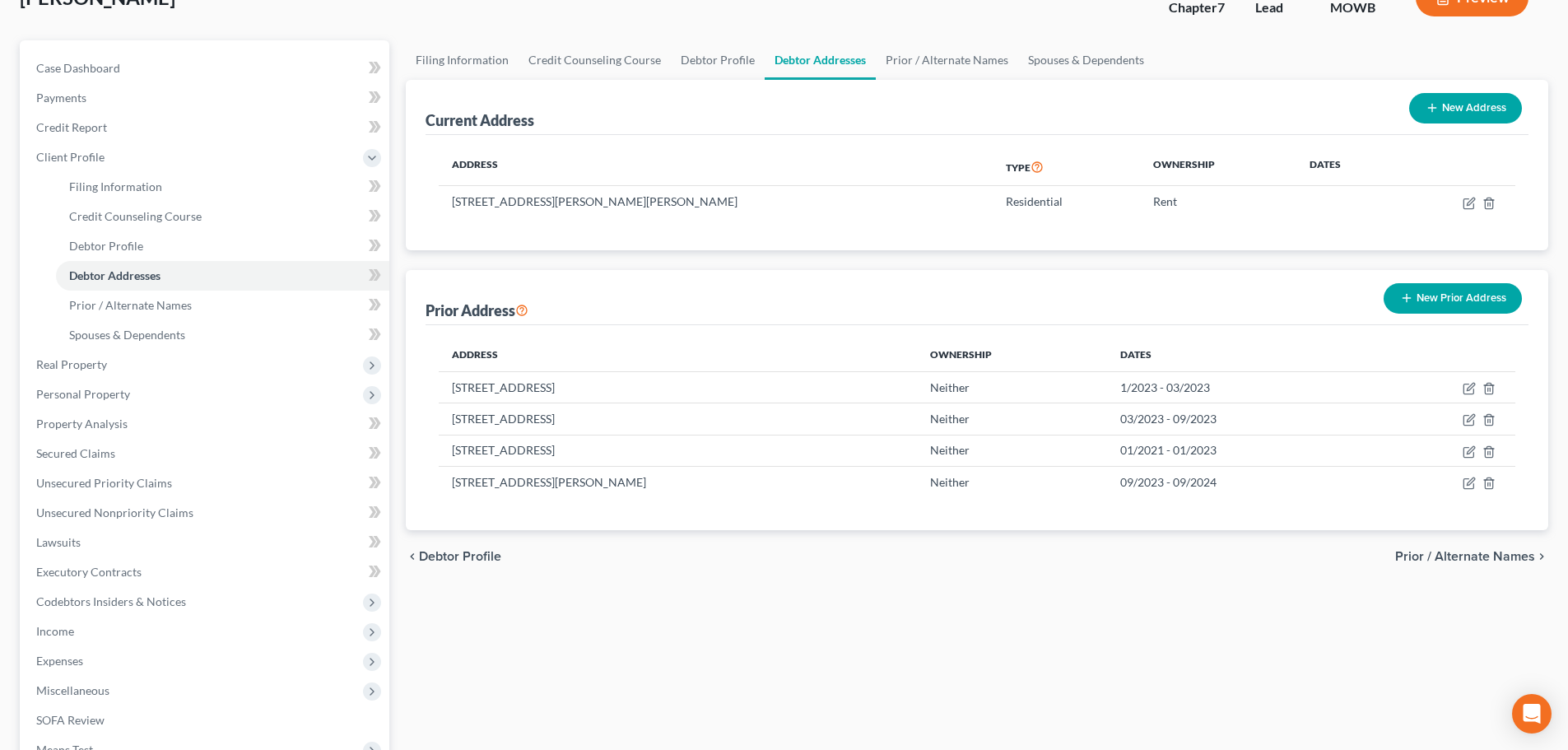
scroll to position [333, 0]
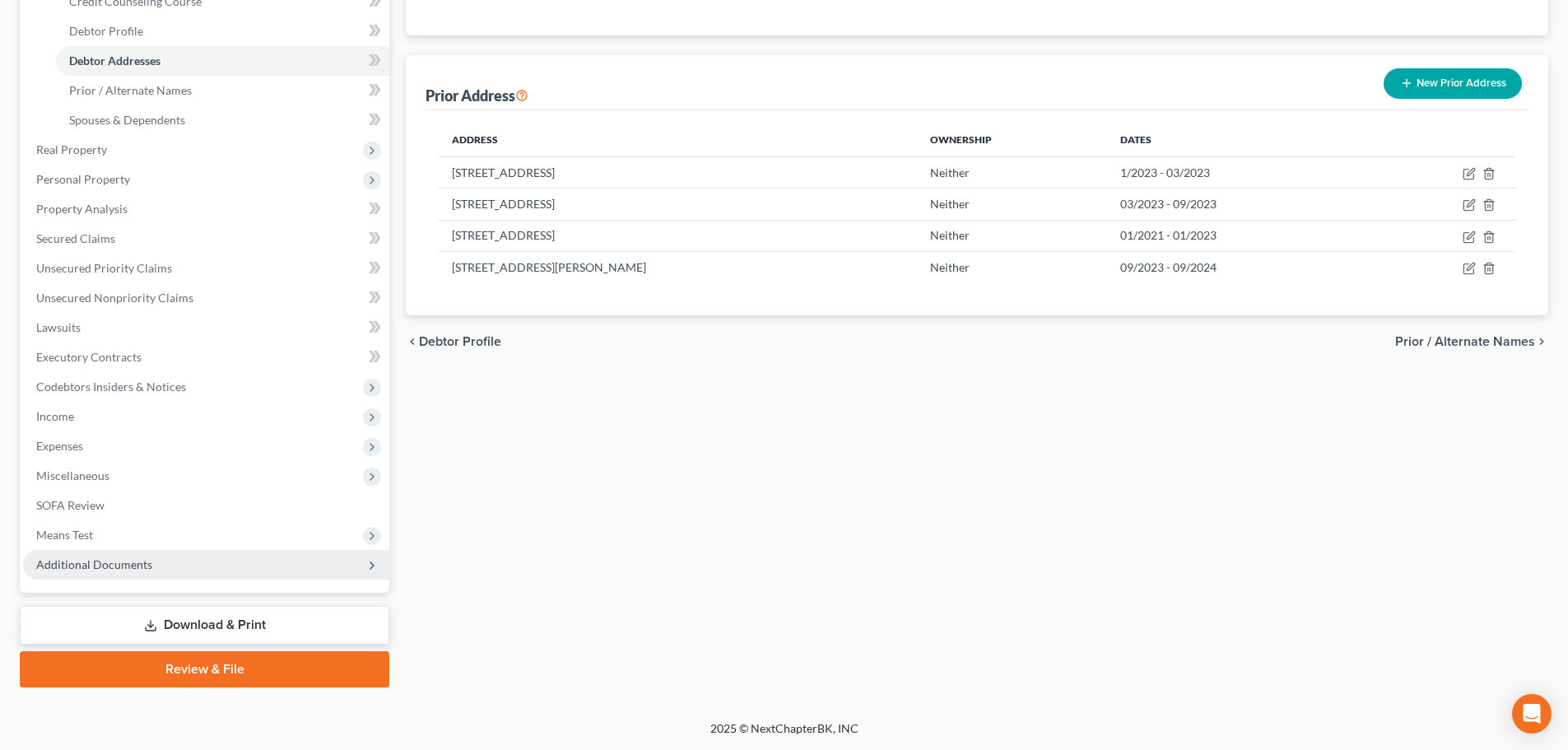
click at [212, 568] on span "Additional Documents" at bounding box center [205, 565] width 366 height 30
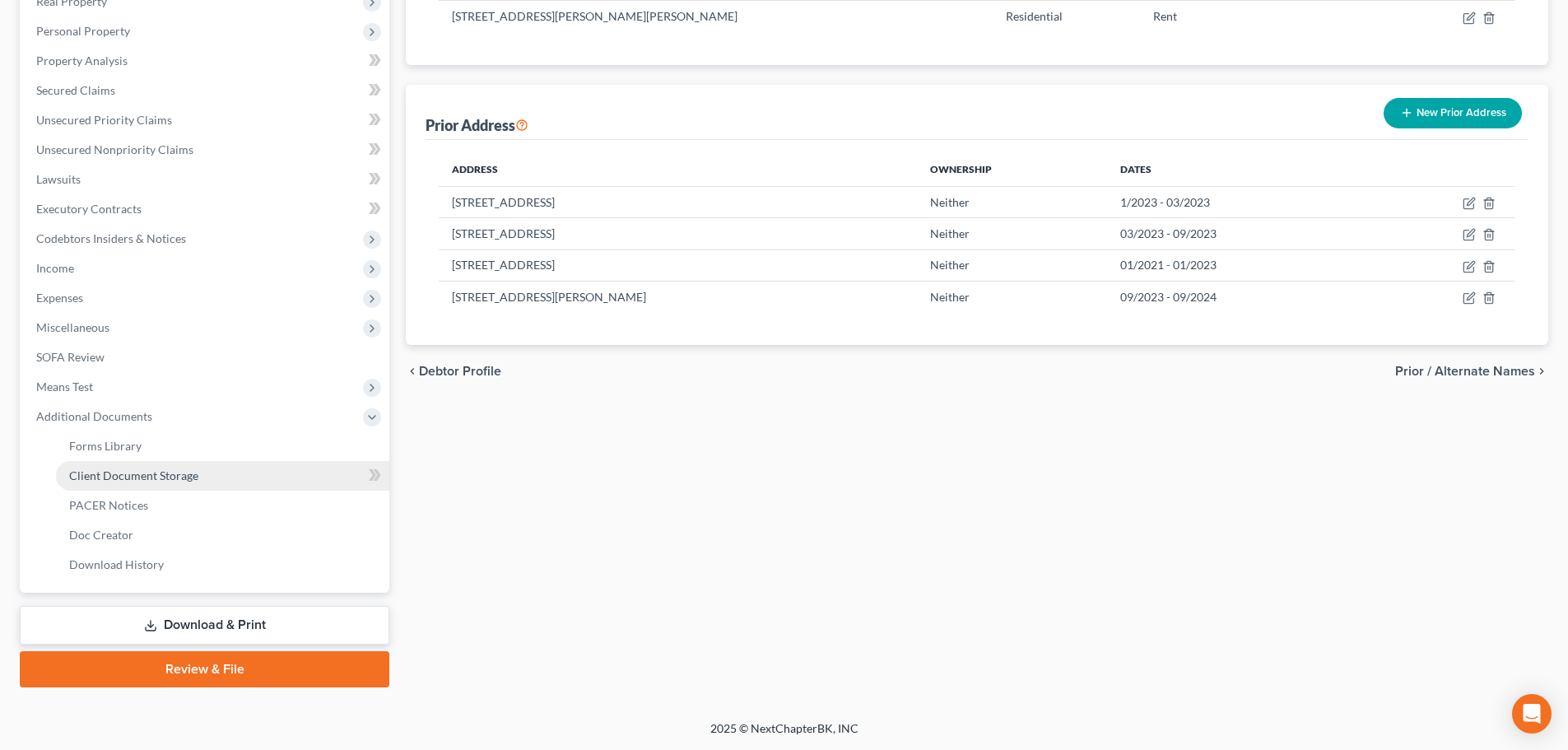
click at [275, 480] on link "Client Document Storage" at bounding box center [223, 476] width 334 height 30
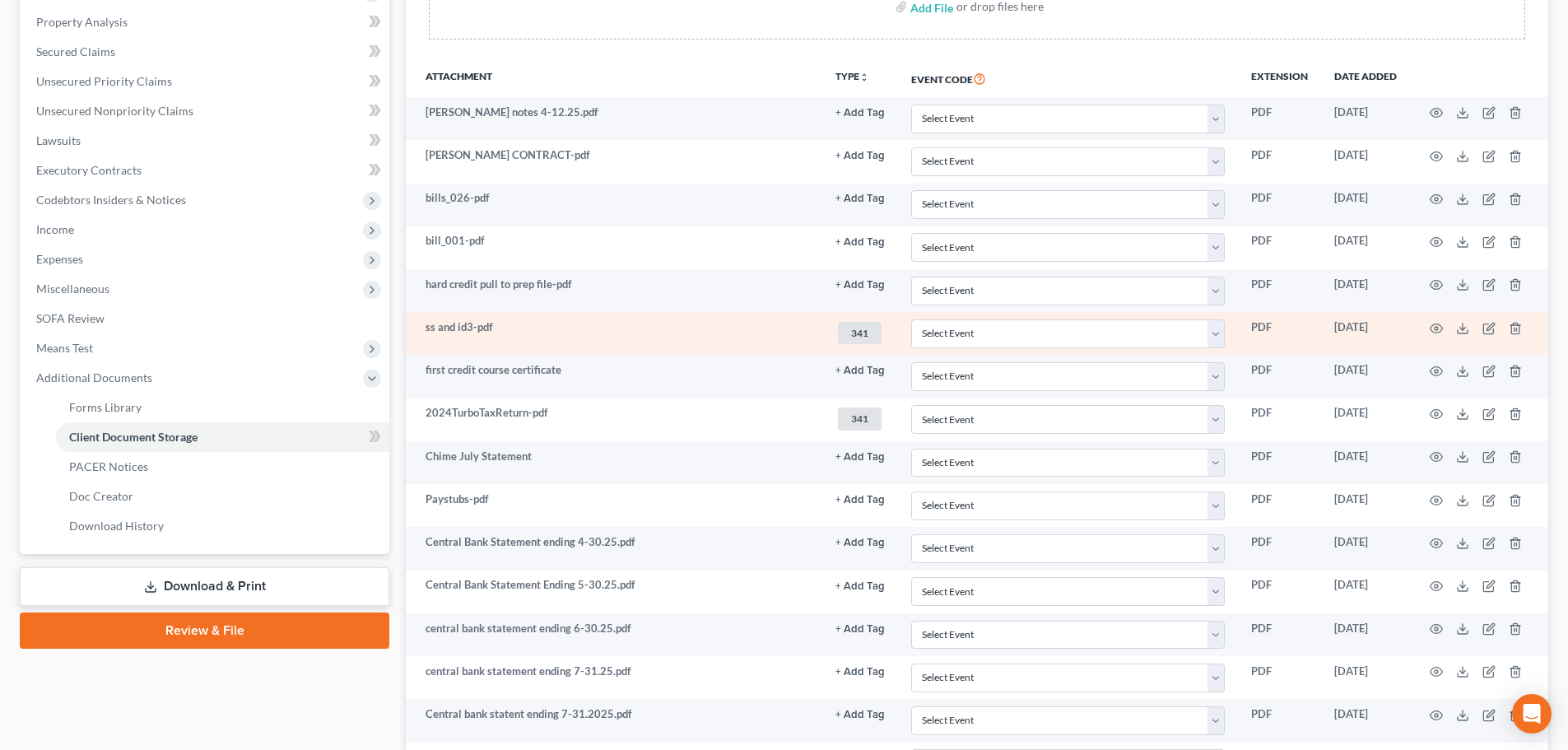
scroll to position [423, 0]
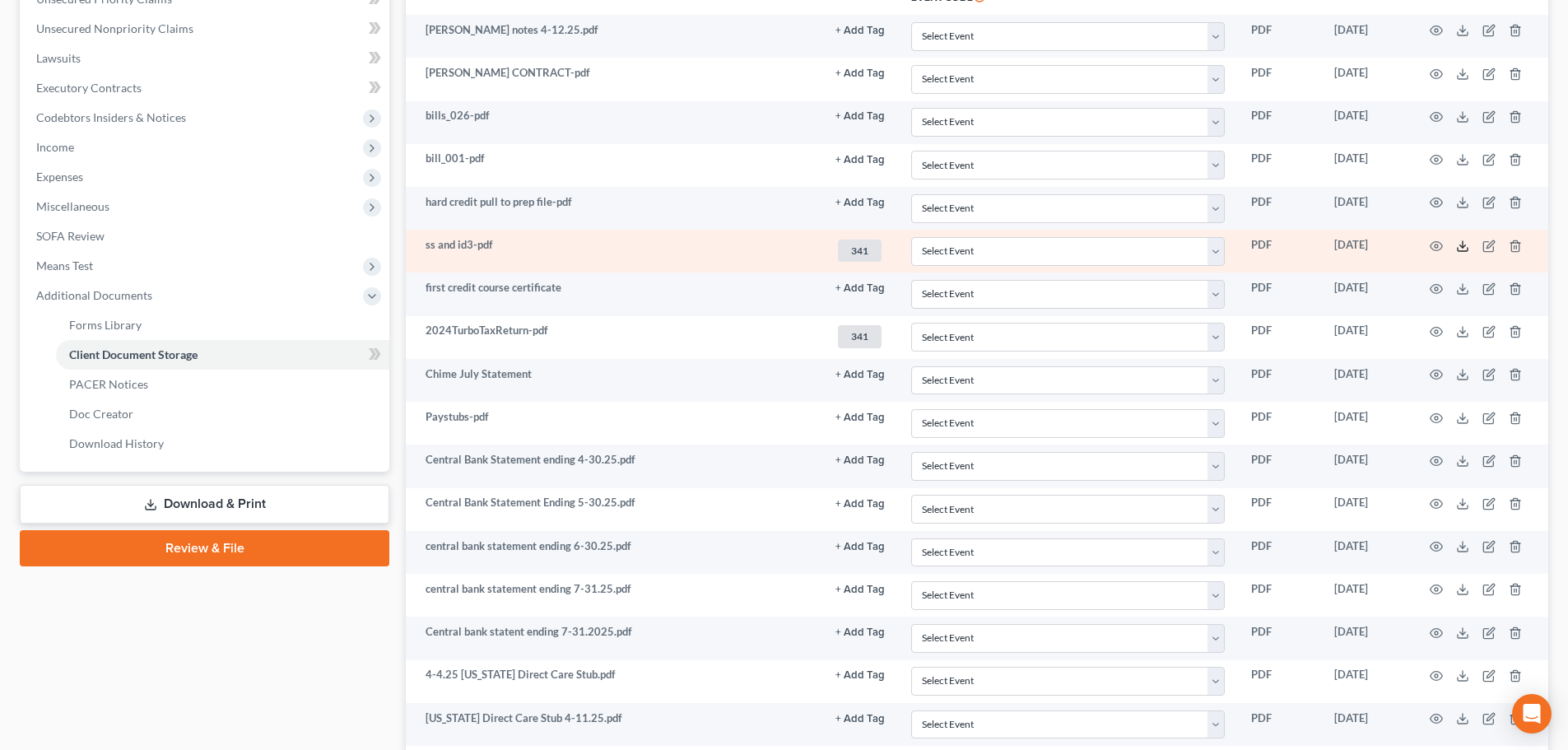
click at [1136, 251] on icon at bounding box center [1461, 250] width 10 height 3
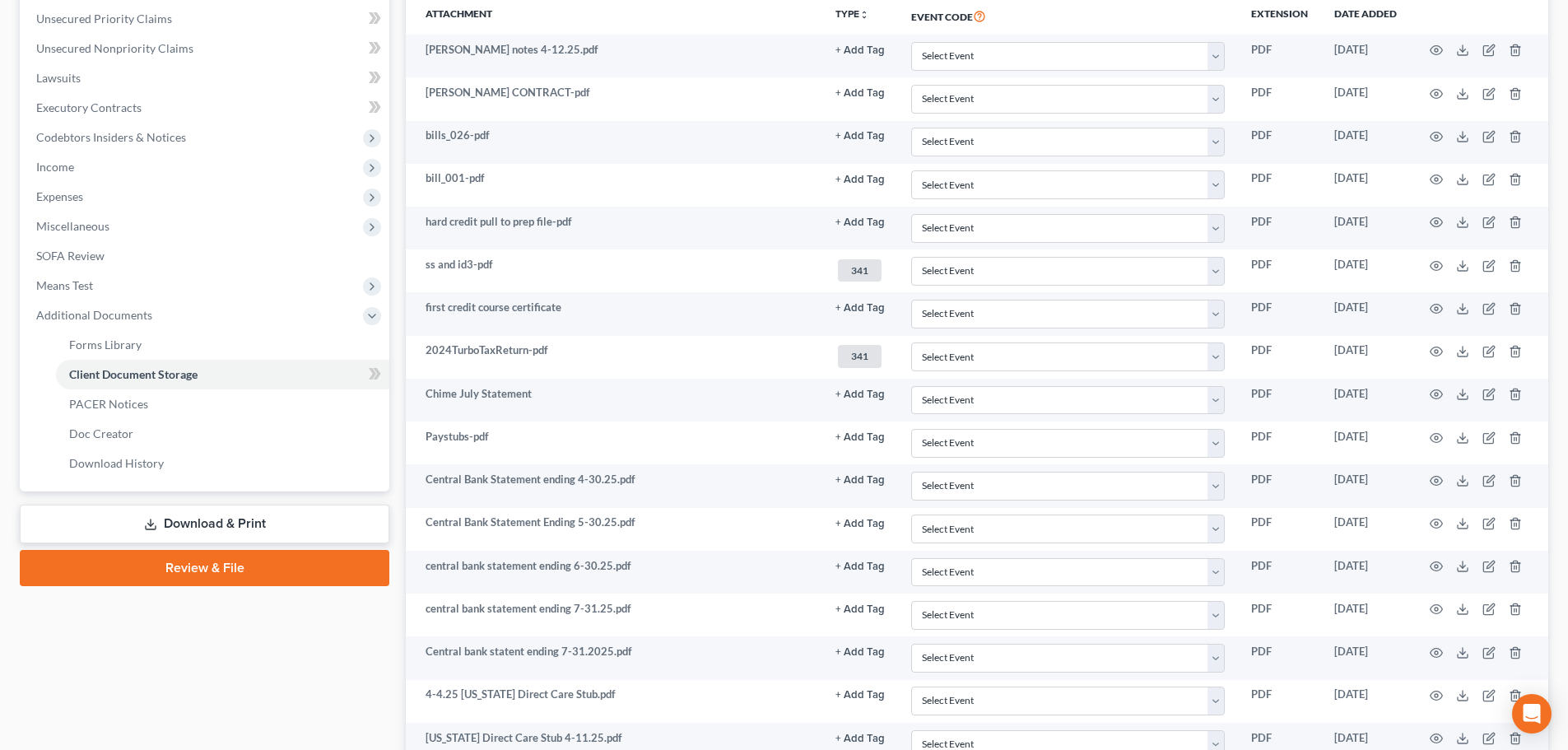
scroll to position [411, 0]
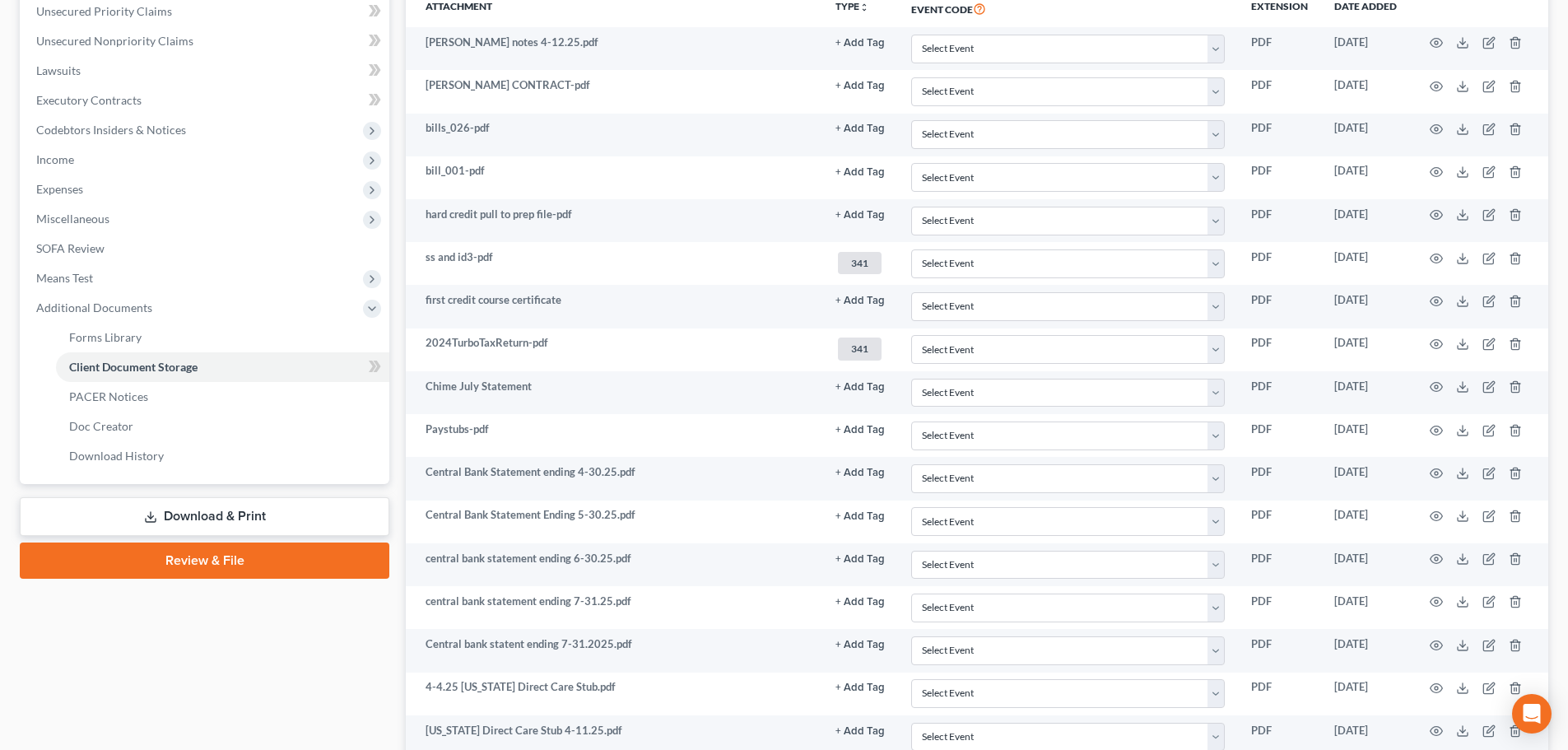
click at [221, 508] on link "Download & Print" at bounding box center [204, 516] width 369 height 38
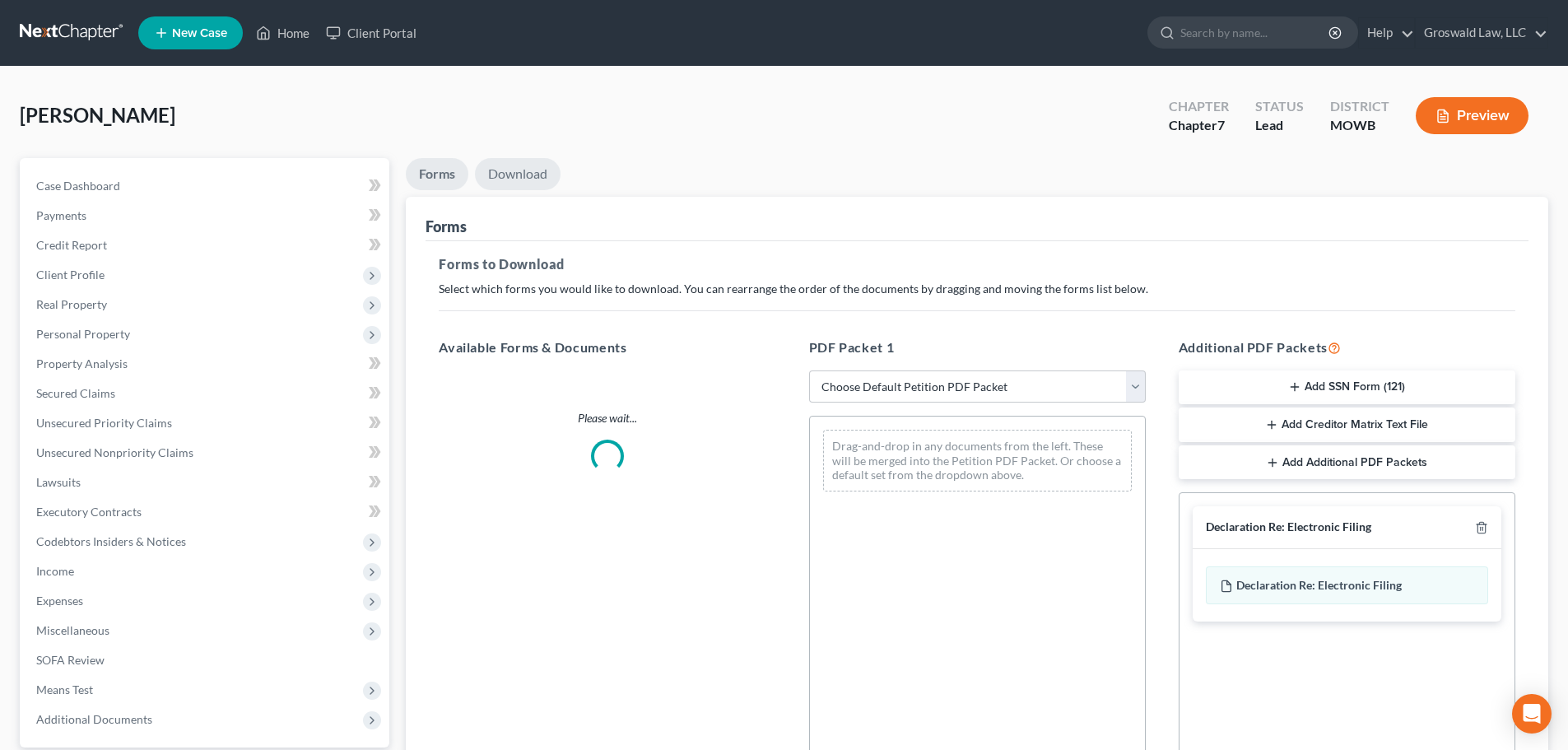
click at [519, 181] on link "Download" at bounding box center [518, 174] width 86 height 32
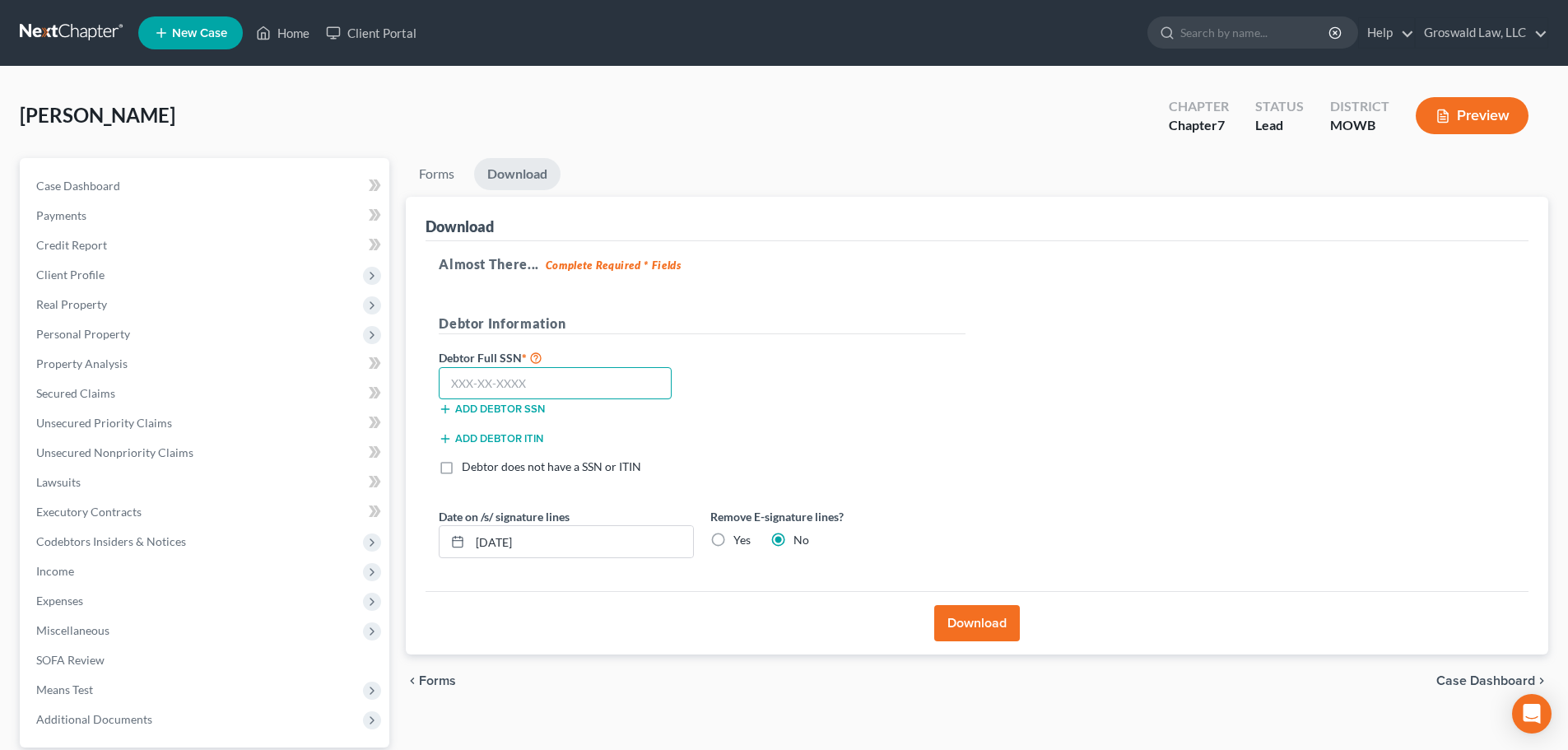
click at [552, 382] on input "text" at bounding box center [554, 383] width 233 height 33
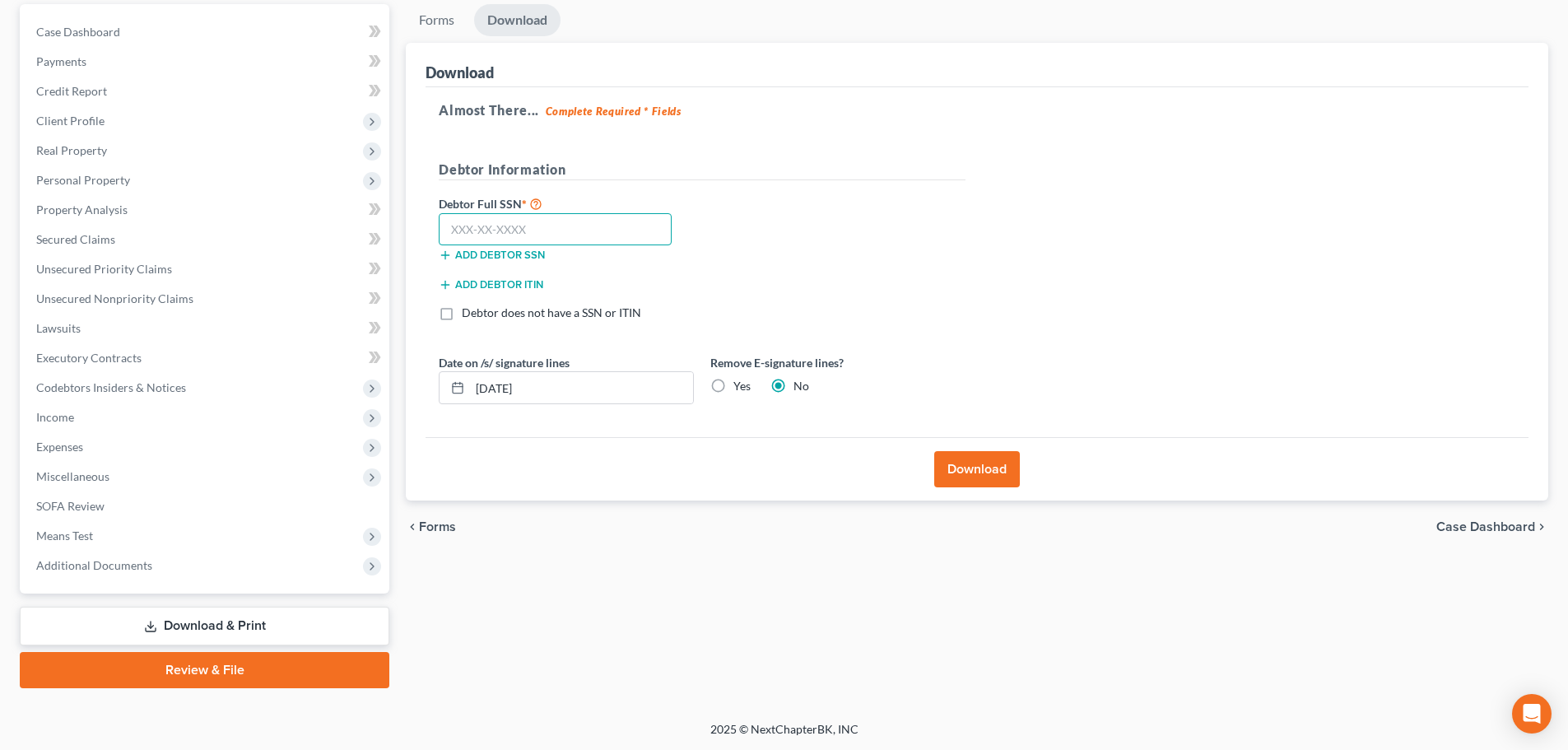
scroll to position [155, 0]
click at [224, 652] on link "Review & File" at bounding box center [204, 669] width 369 height 36
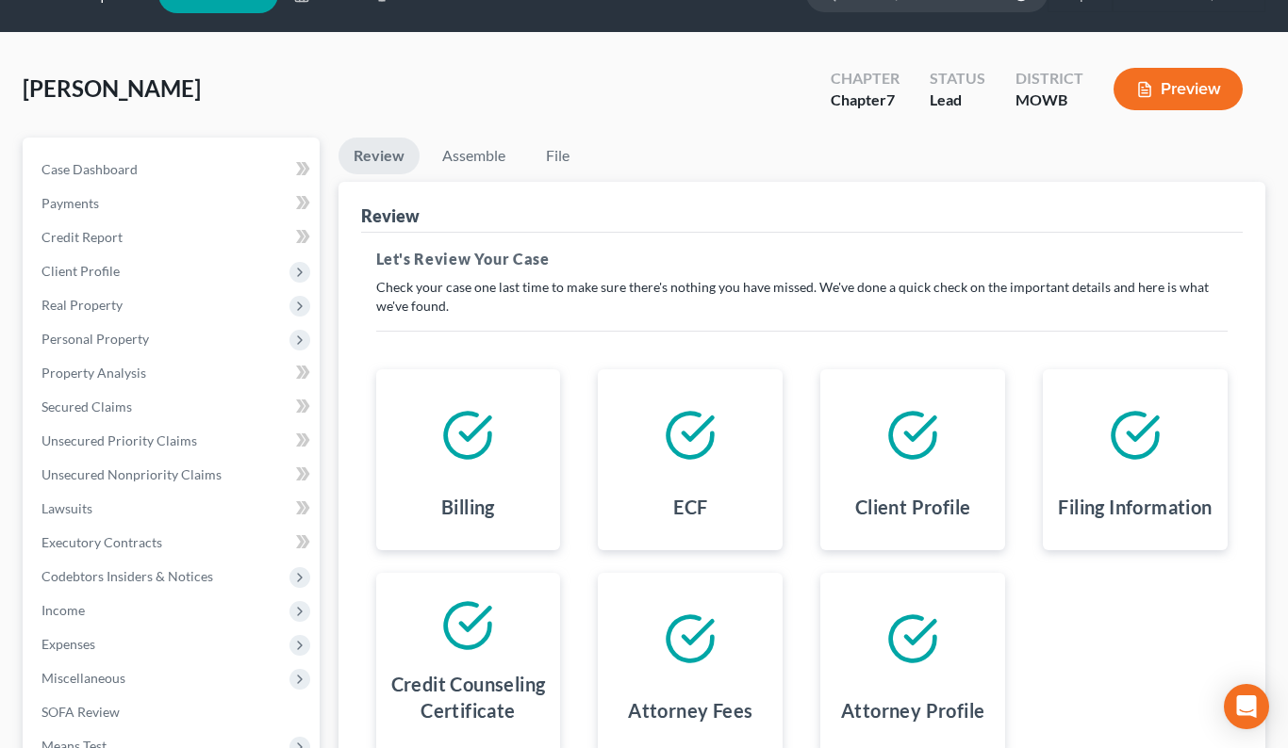
scroll to position [5, 0]
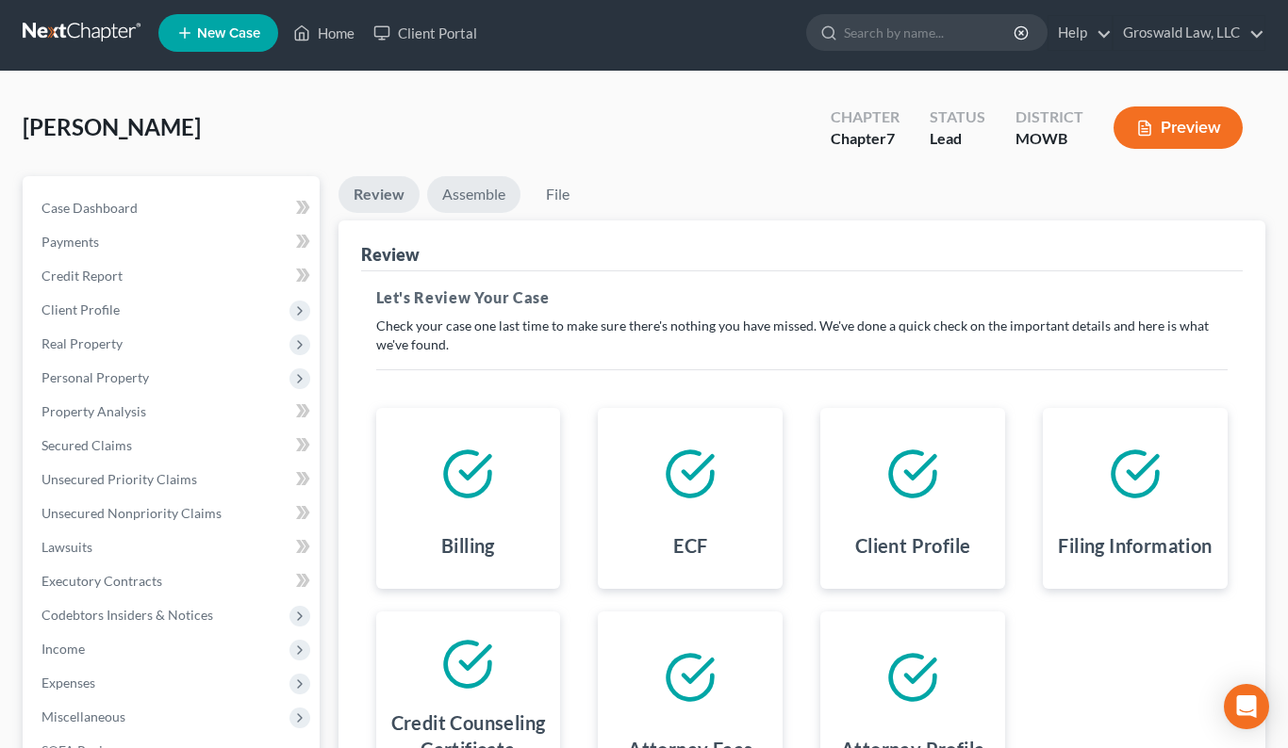
click at [471, 198] on link "Assemble" at bounding box center [473, 194] width 93 height 37
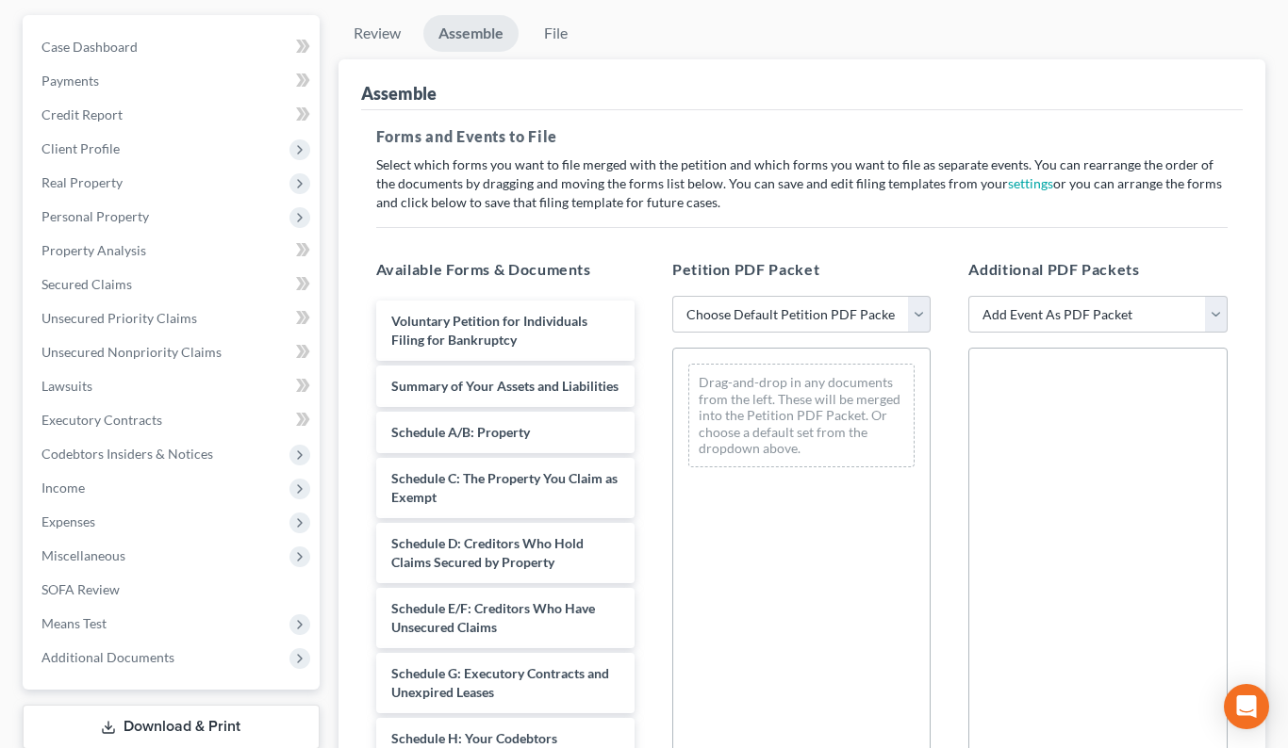
scroll to position [193, 0]
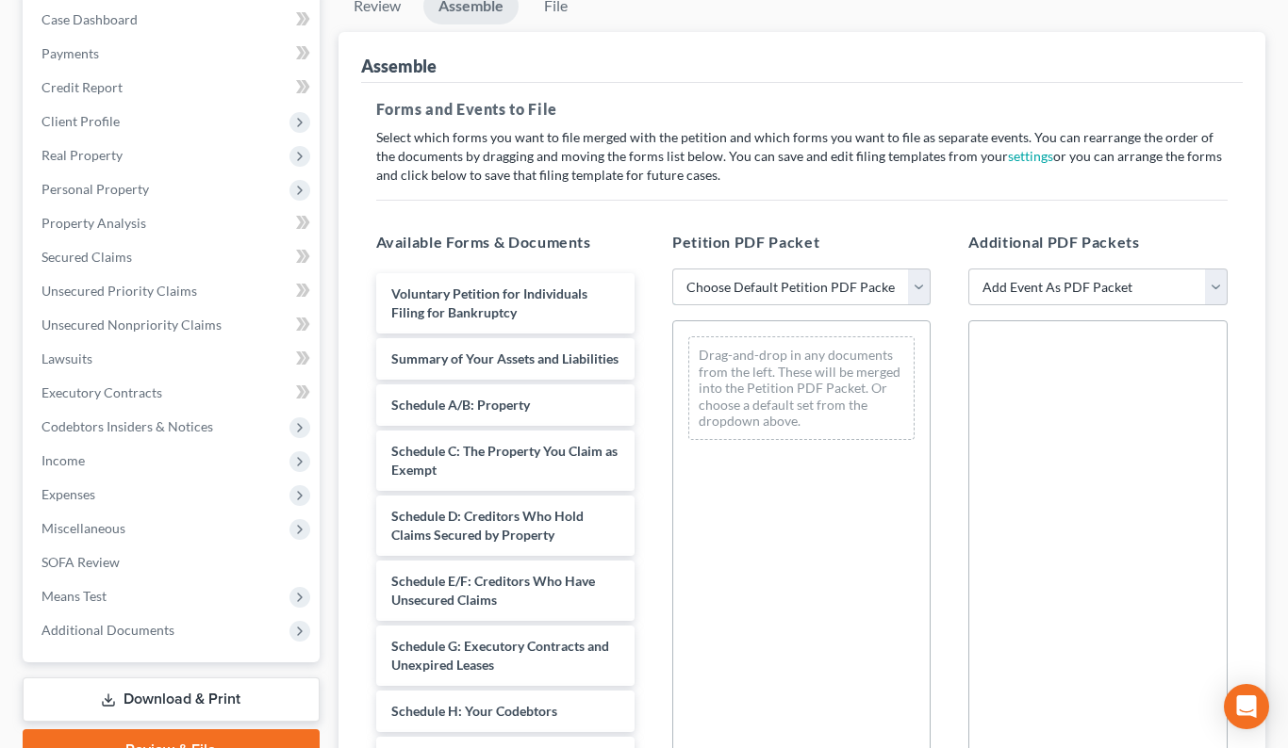
click at [795, 295] on select "Choose Default Petition PDF Packet Complete Bankruptcy Petition (all forms and …" at bounding box center [801, 288] width 258 height 38
select select "0"
click at [672, 269] on select "Choose Default Petition PDF Packet Complete Bankruptcy Petition (all forms and …" at bounding box center [801, 288] width 258 height 38
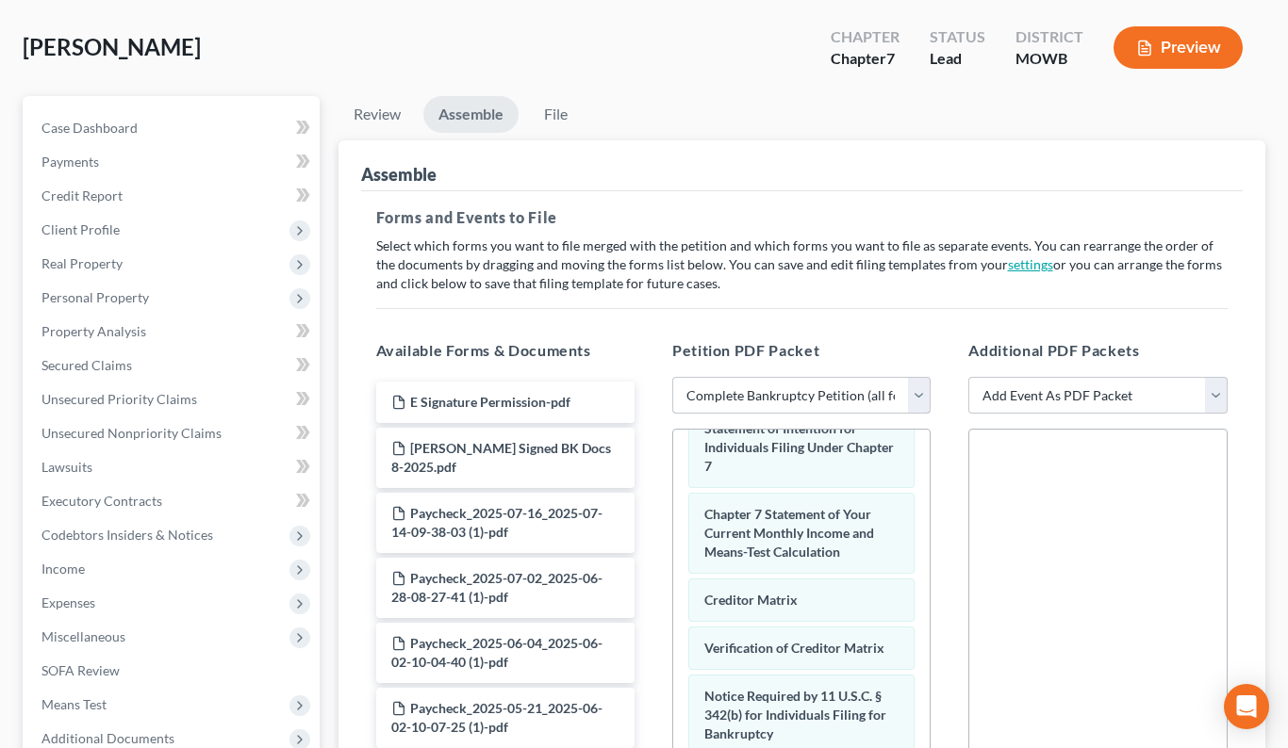
scroll to position [76, 0]
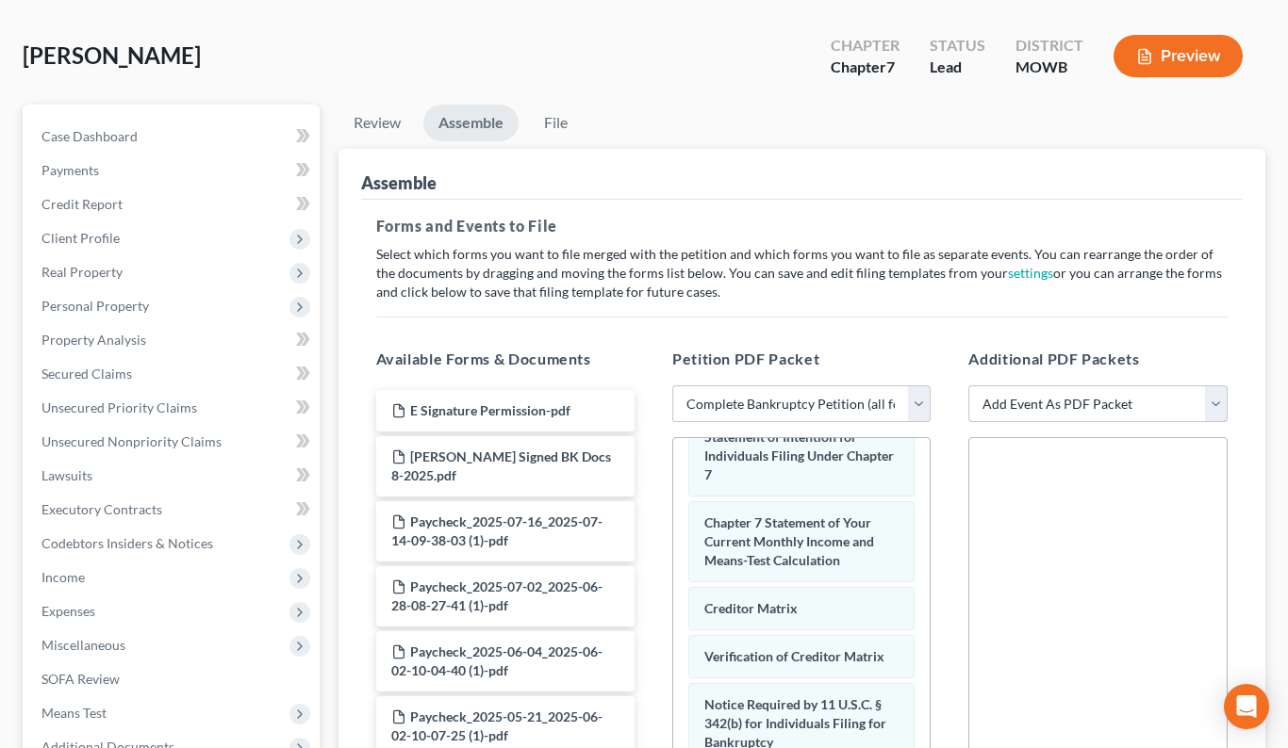
click at [1111, 402] on select "Add Event As PDF Packet Affidavit re: NO Tax Returns Amended Matrix Adding Cred…" at bounding box center [1097, 405] width 258 height 38
select select "3"
click at [968, 386] on select "Add Event As PDF Packet Affidavit re: NO Tax Returns Amended Matrix Adding Cred…" at bounding box center [1097, 405] width 258 height 38
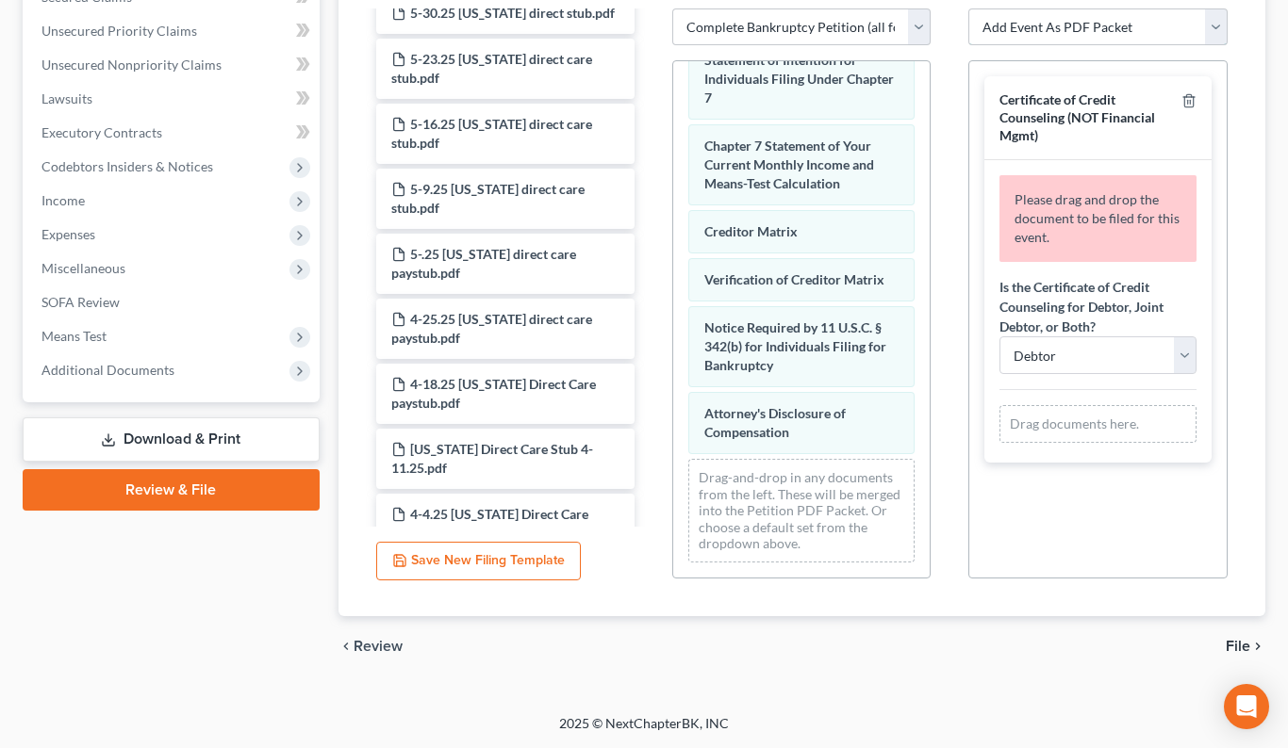
scroll to position [1508, 0]
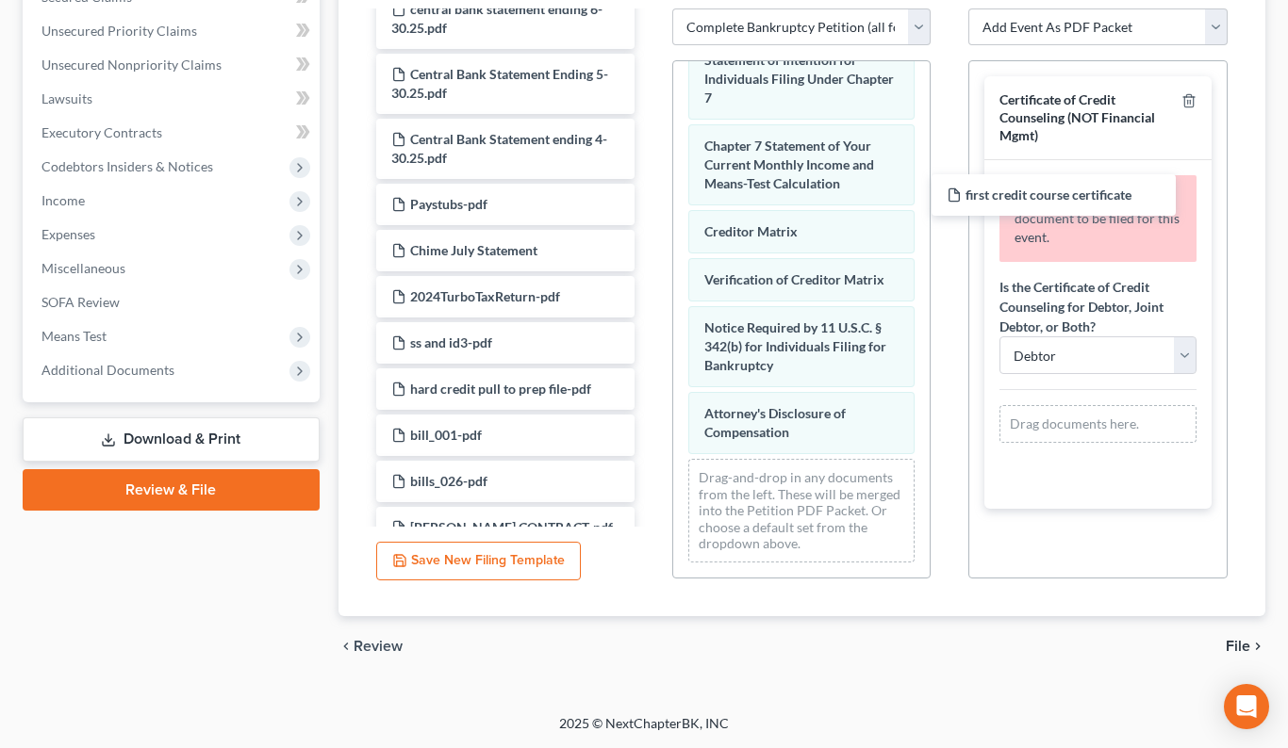
drag, startPoint x: 500, startPoint y: 342, endPoint x: 1059, endPoint y: 195, distance: 578.0
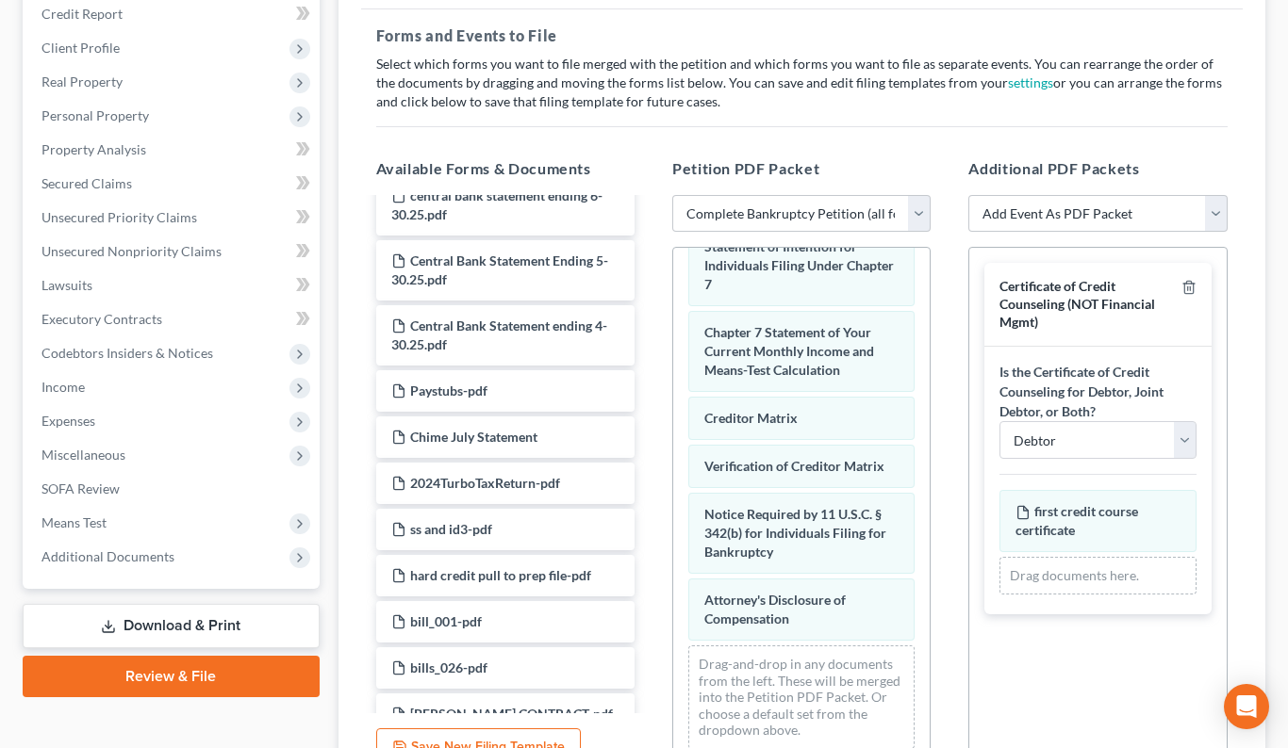
scroll to position [265, 0]
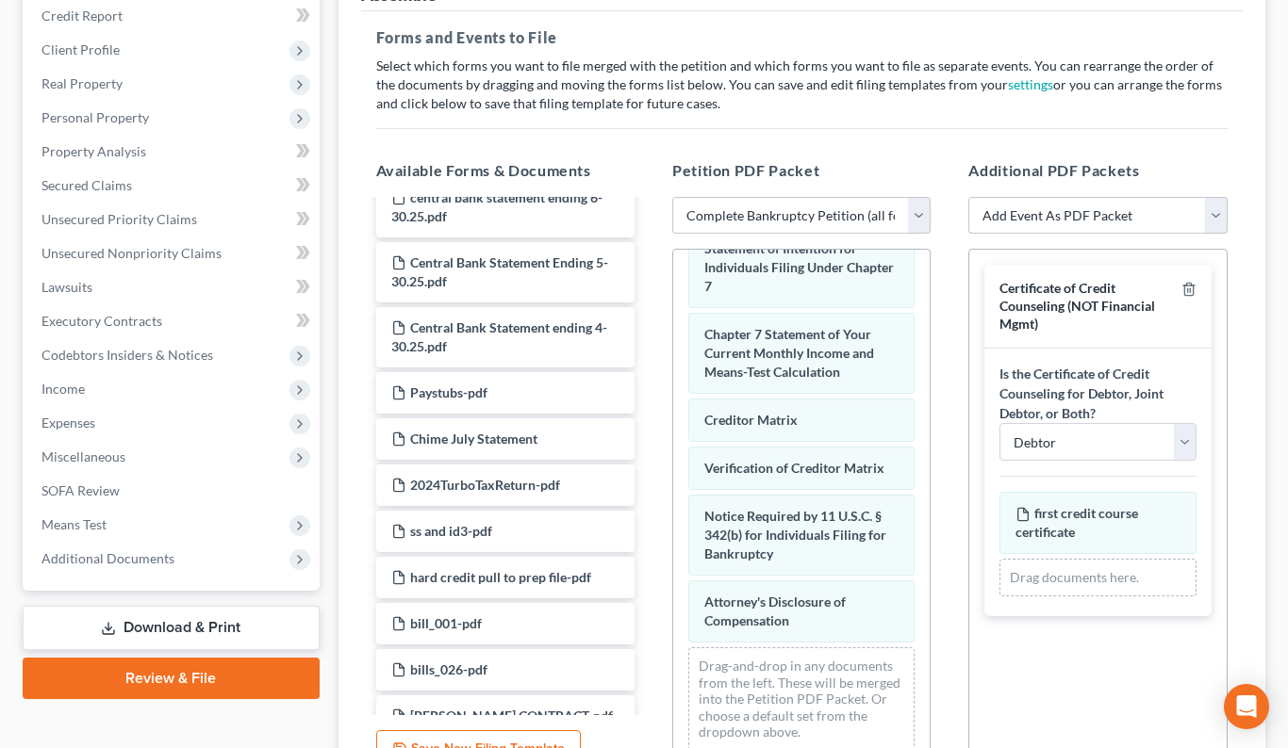
click at [1092, 213] on select "Add Event As PDF Packet Affidavit re: NO Tax Returns Amended Matrix Adding Cred…" at bounding box center [1097, 216] width 258 height 38
select select "12"
click at [968, 197] on select "Add Event As PDF Packet Affidavit re: NO Tax Returns Amended Matrix Adding Cred…" at bounding box center [1097, 216] width 258 height 38
select select
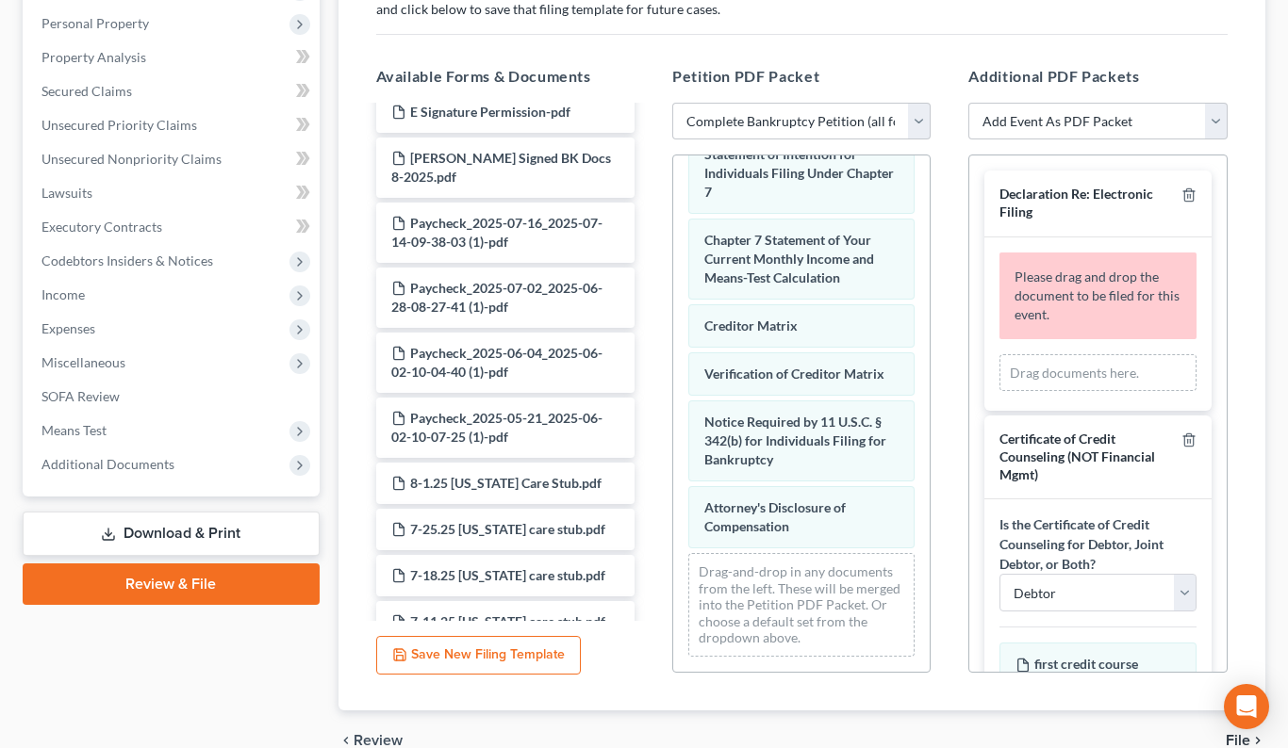
scroll to position [0, 0]
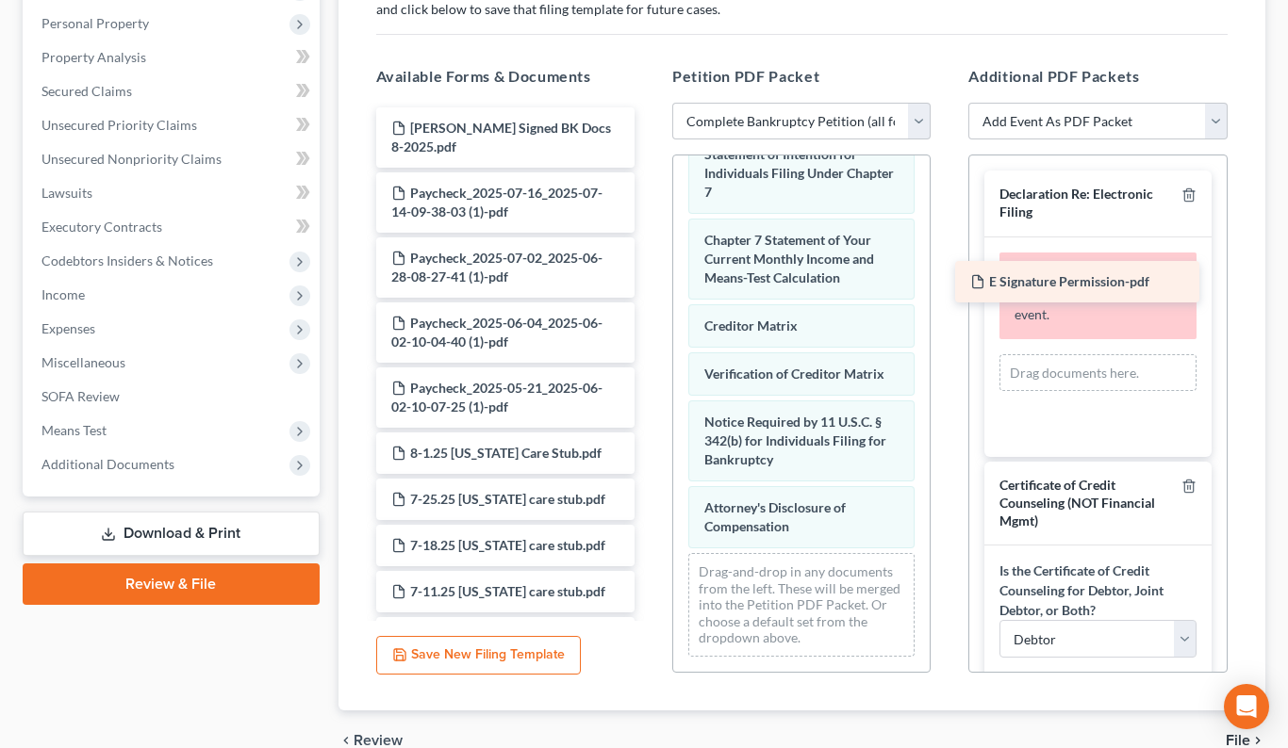
drag, startPoint x: 502, startPoint y: 112, endPoint x: 1092, endPoint y: 272, distance: 610.5
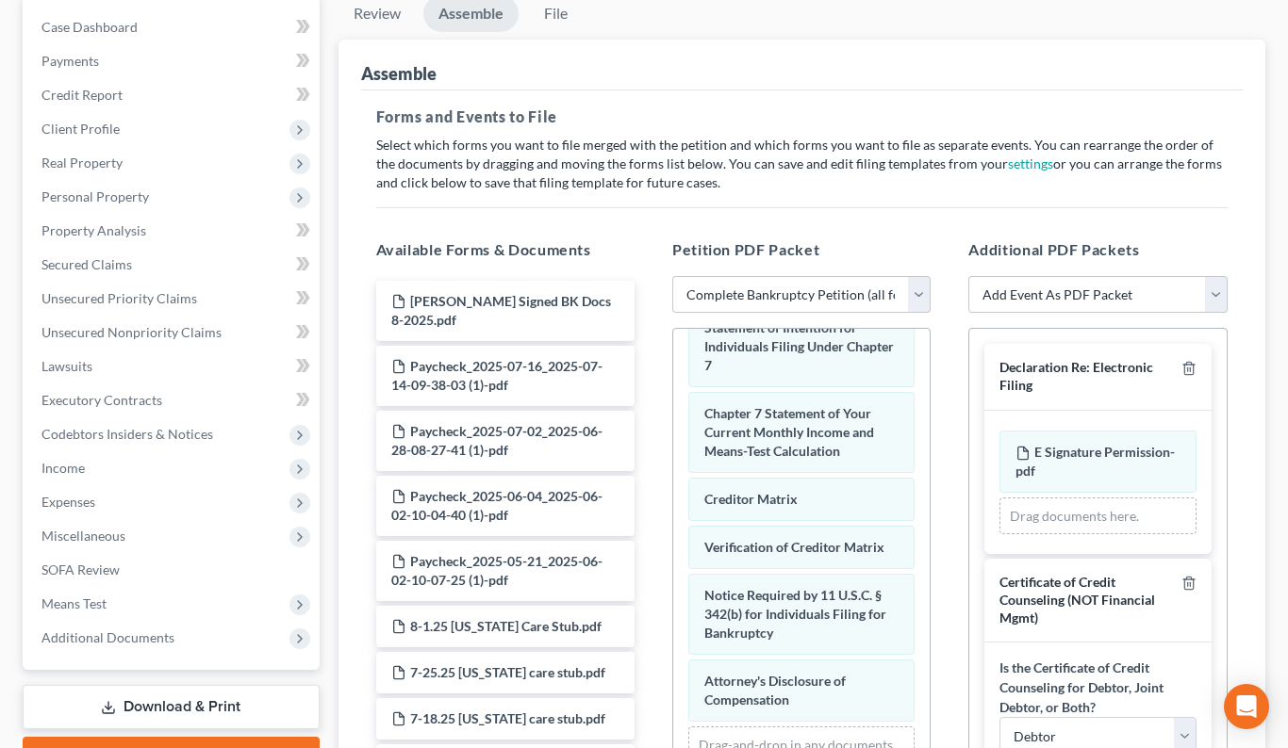
scroll to position [189, 0]
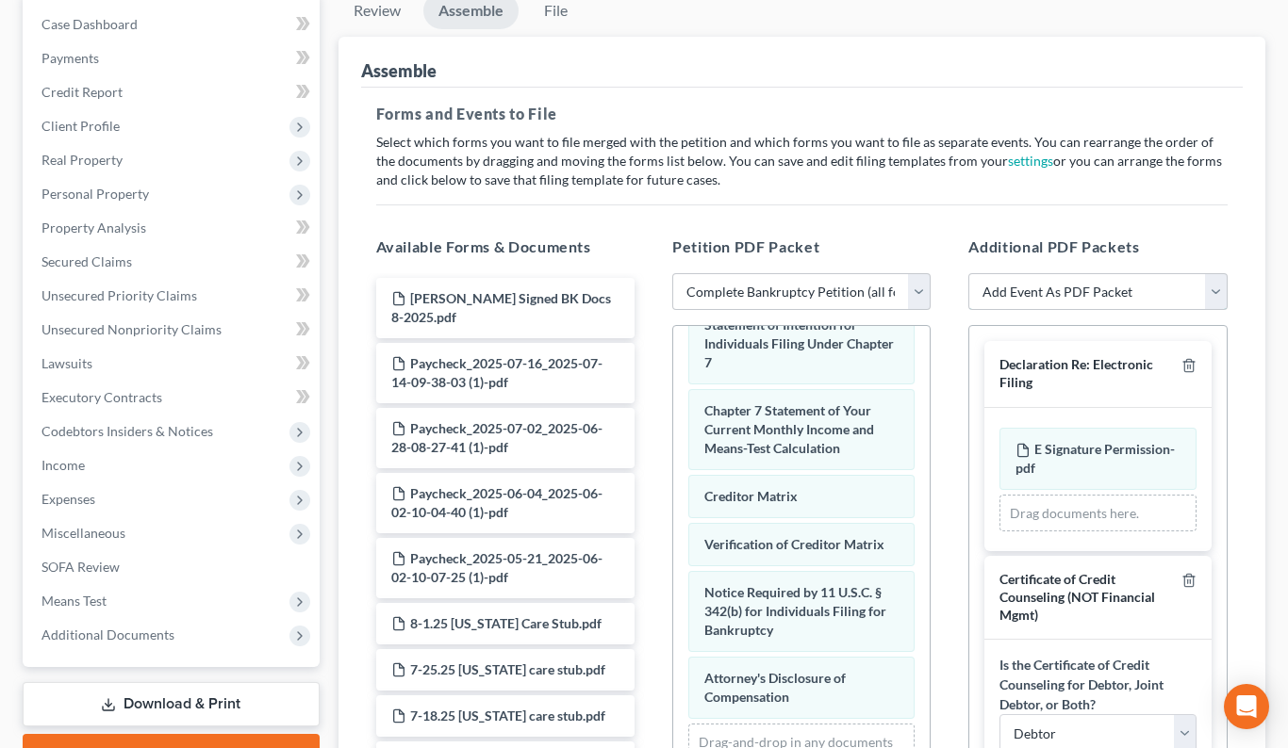
click at [1166, 300] on select "Add Event As PDF Packet Affidavit re: NO Tax Returns Amended Matrix Adding Cred…" at bounding box center [1097, 292] width 258 height 38
click at [947, 136] on p "Select which forms you want to file merged with the petition and which forms yo…" at bounding box center [802, 161] width 852 height 57
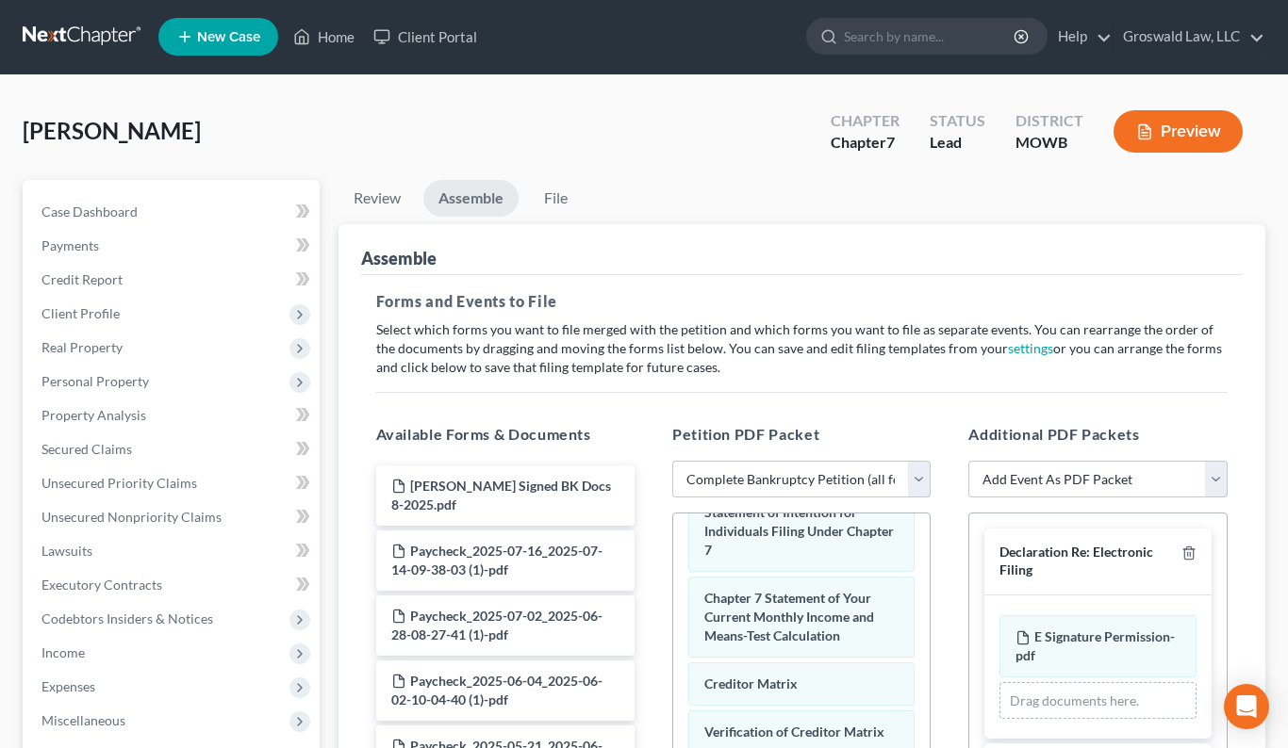
scroll to position [0, 0]
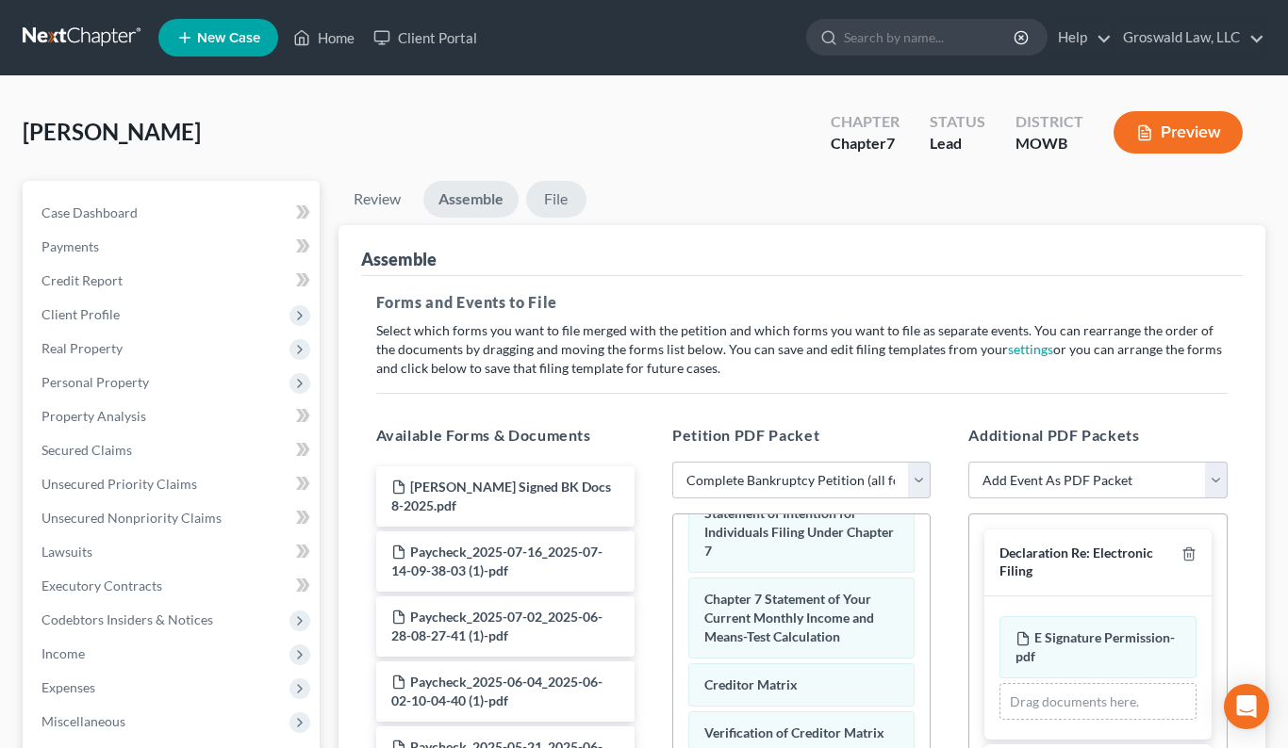
click at [564, 199] on link "File" at bounding box center [556, 199] width 60 height 37
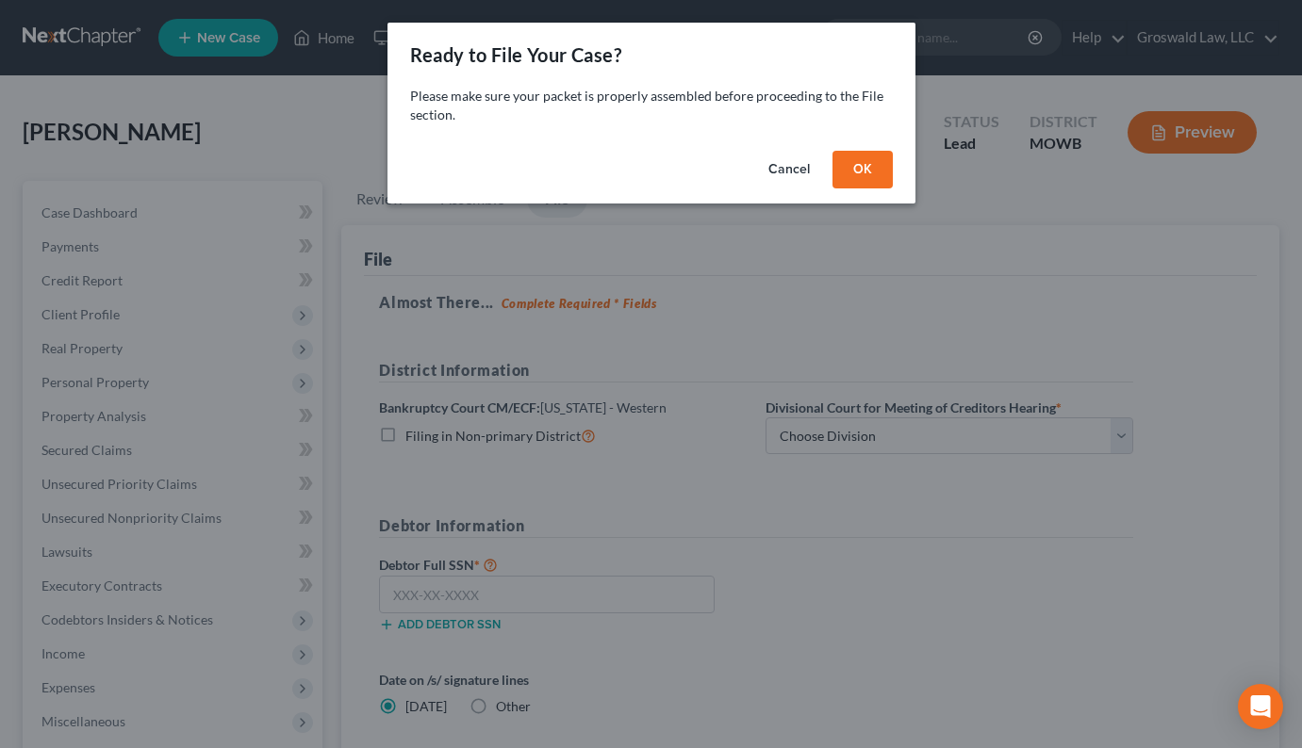
click at [843, 165] on button "OK" at bounding box center [862, 170] width 60 height 38
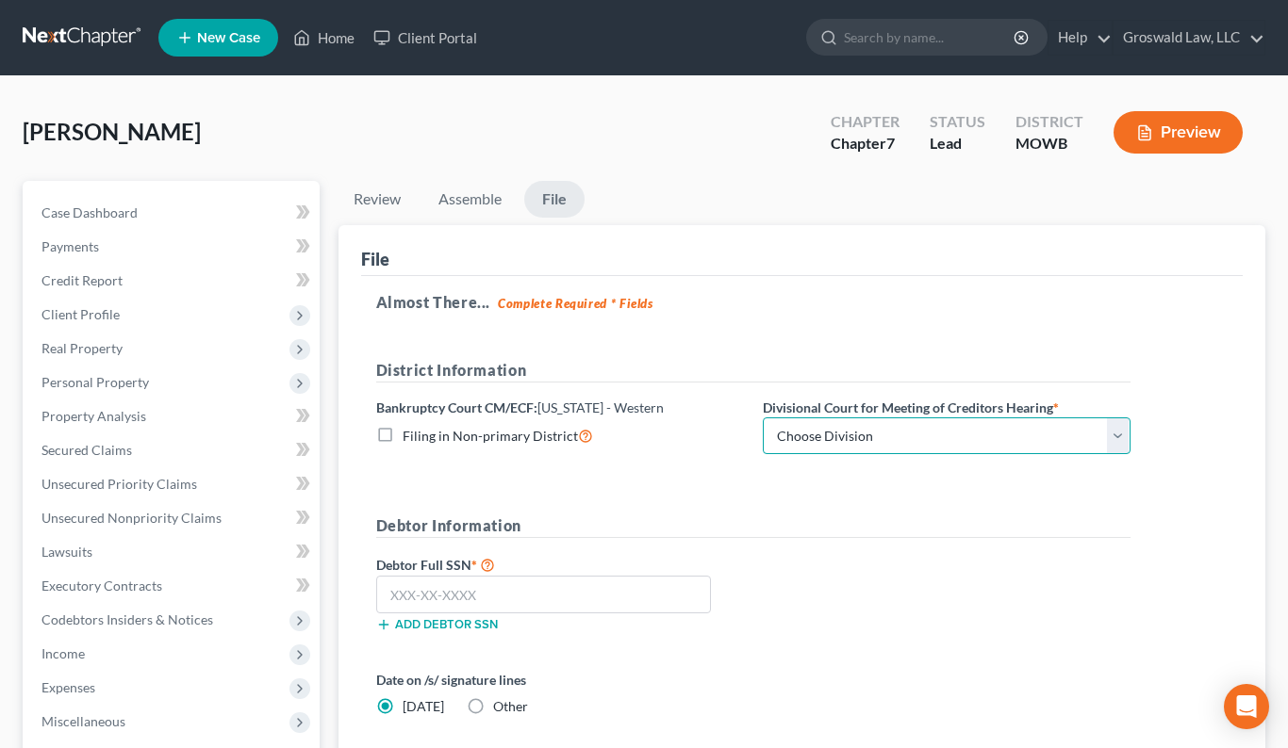
click at [955, 432] on select "Choose Division Central Southern Southwestern St. Joseph Western" at bounding box center [947, 437] width 368 height 38
select select "0"
click at [763, 418] on select "Choose Division Central Southern Southwestern St. Joseph Western" at bounding box center [947, 437] width 368 height 38
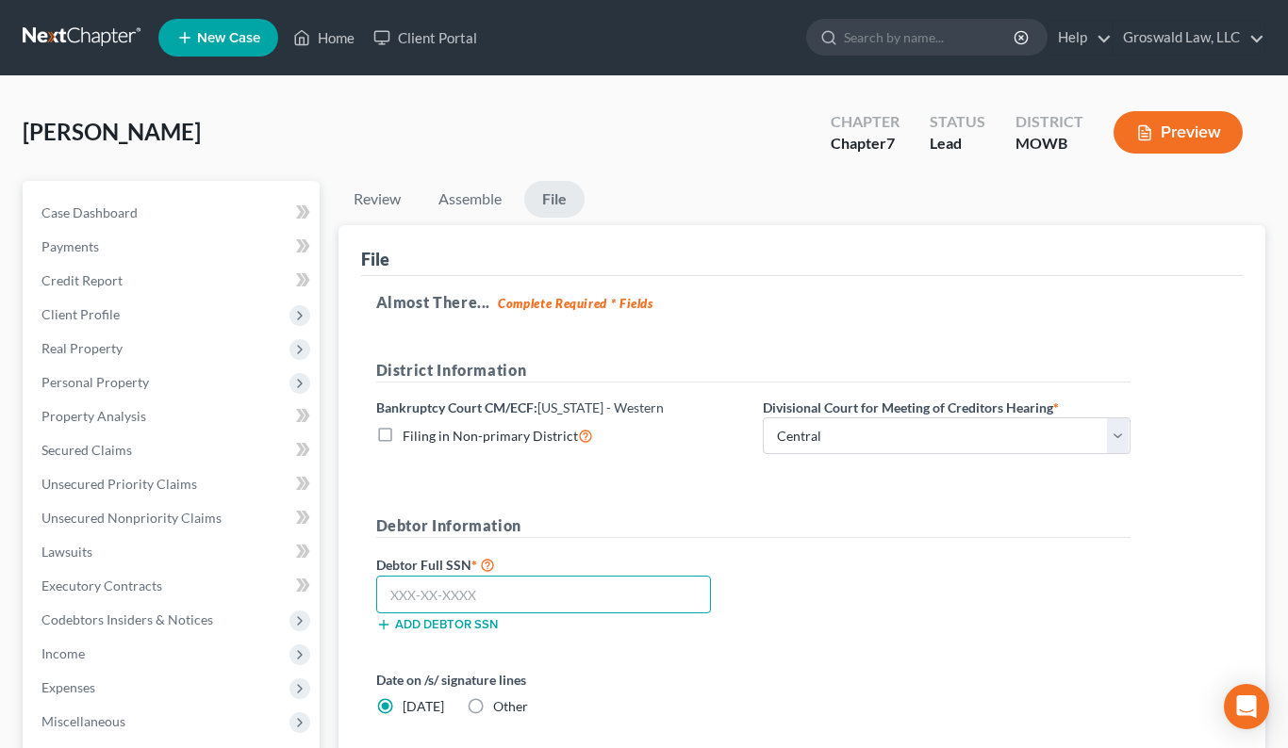
click at [542, 587] on input "text" at bounding box center [544, 595] width 336 height 38
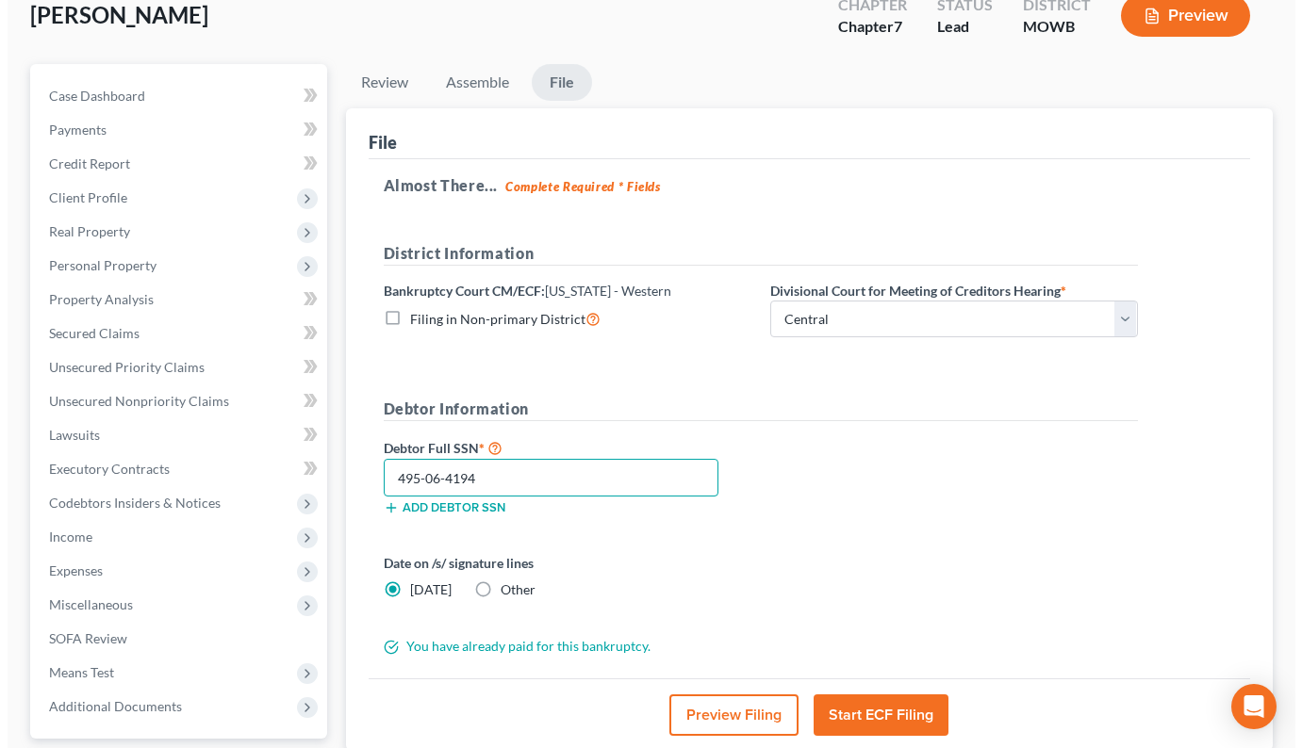
scroll to position [287, 0]
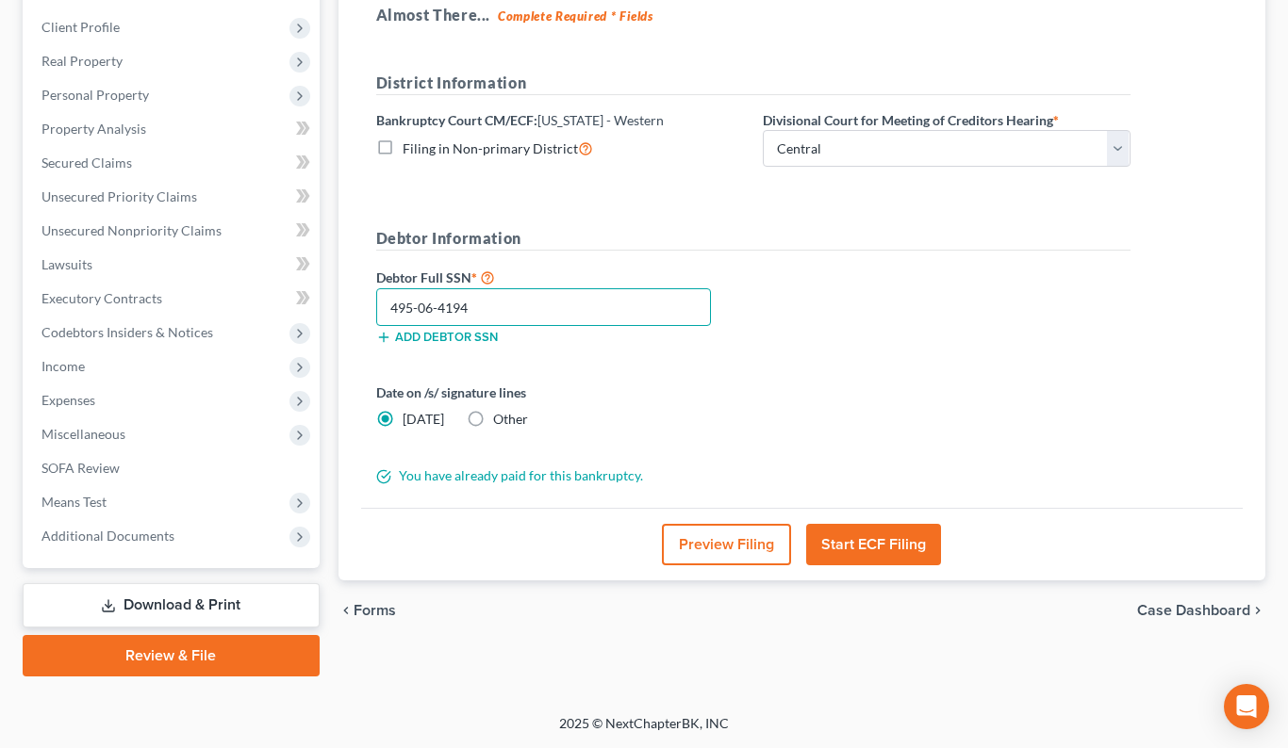
type input "495-06-4194"
click at [732, 542] on button "Preview Filing" at bounding box center [726, 544] width 129 height 41
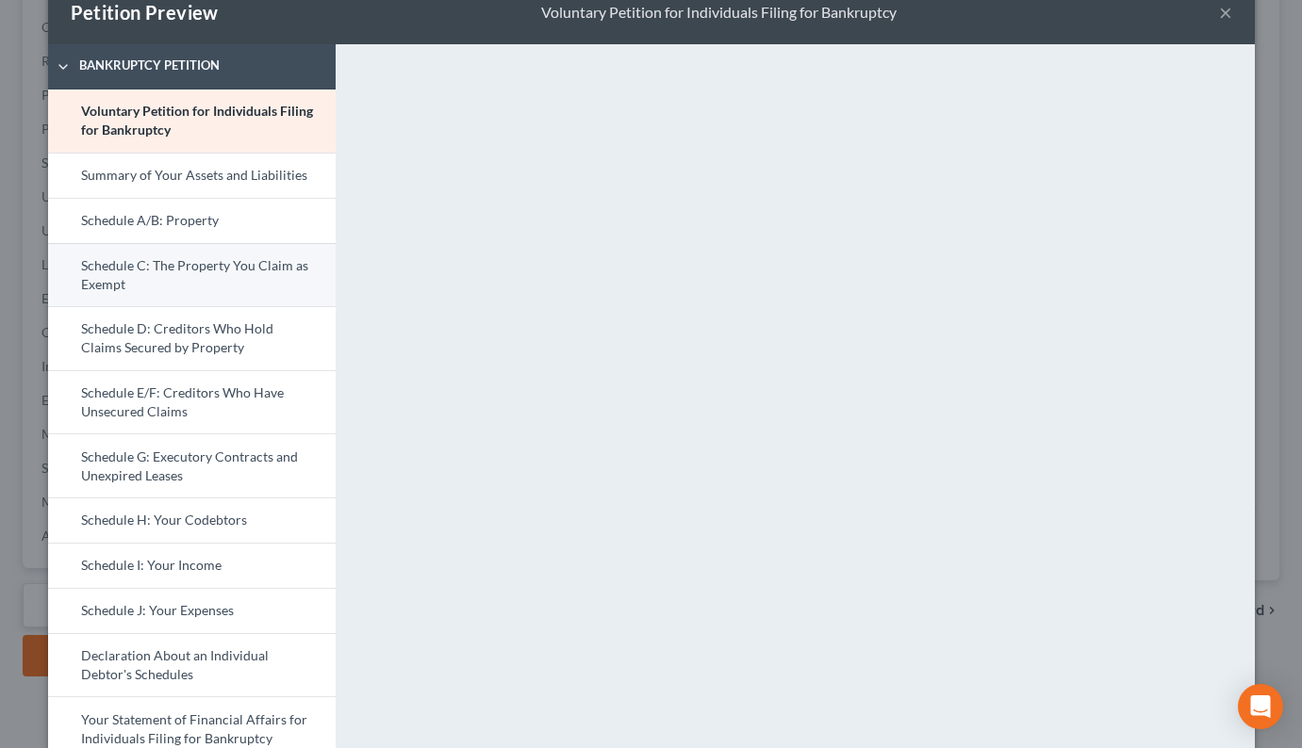
scroll to position [94, 0]
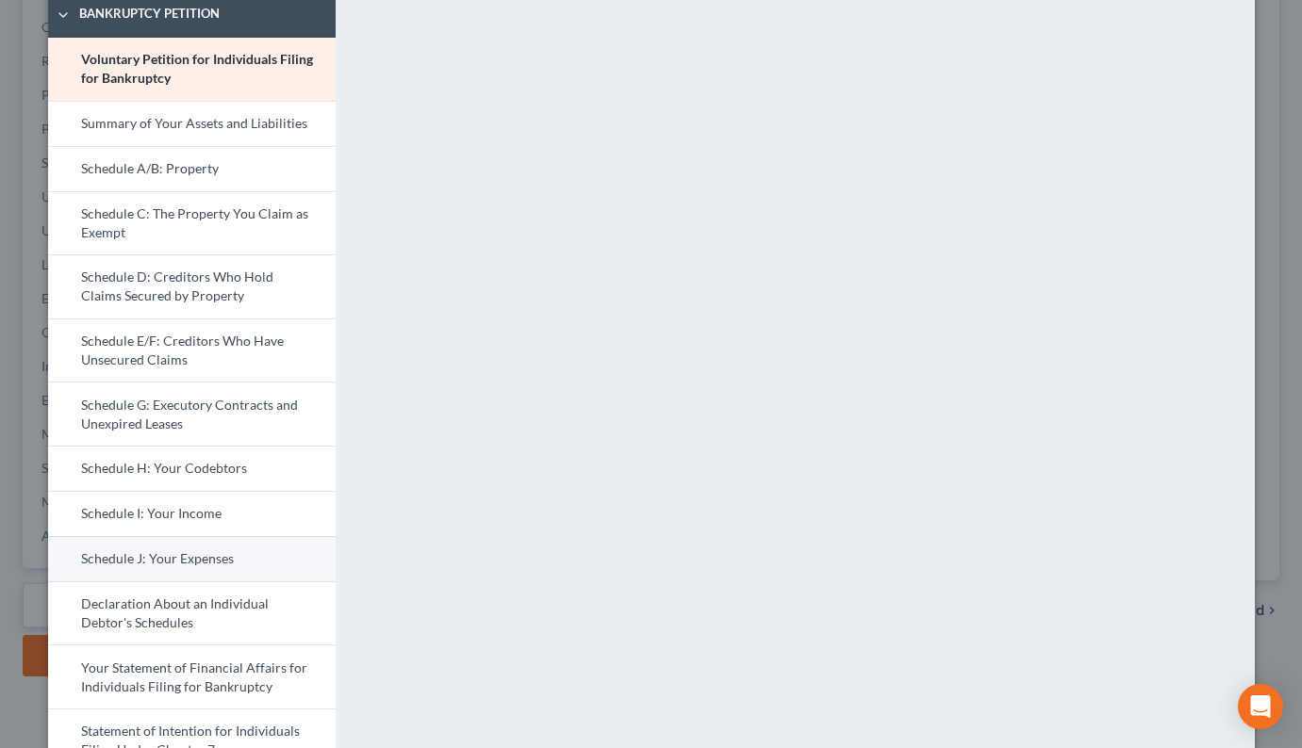
click at [156, 567] on link "Schedule J: Your Expenses" at bounding box center [191, 558] width 287 height 45
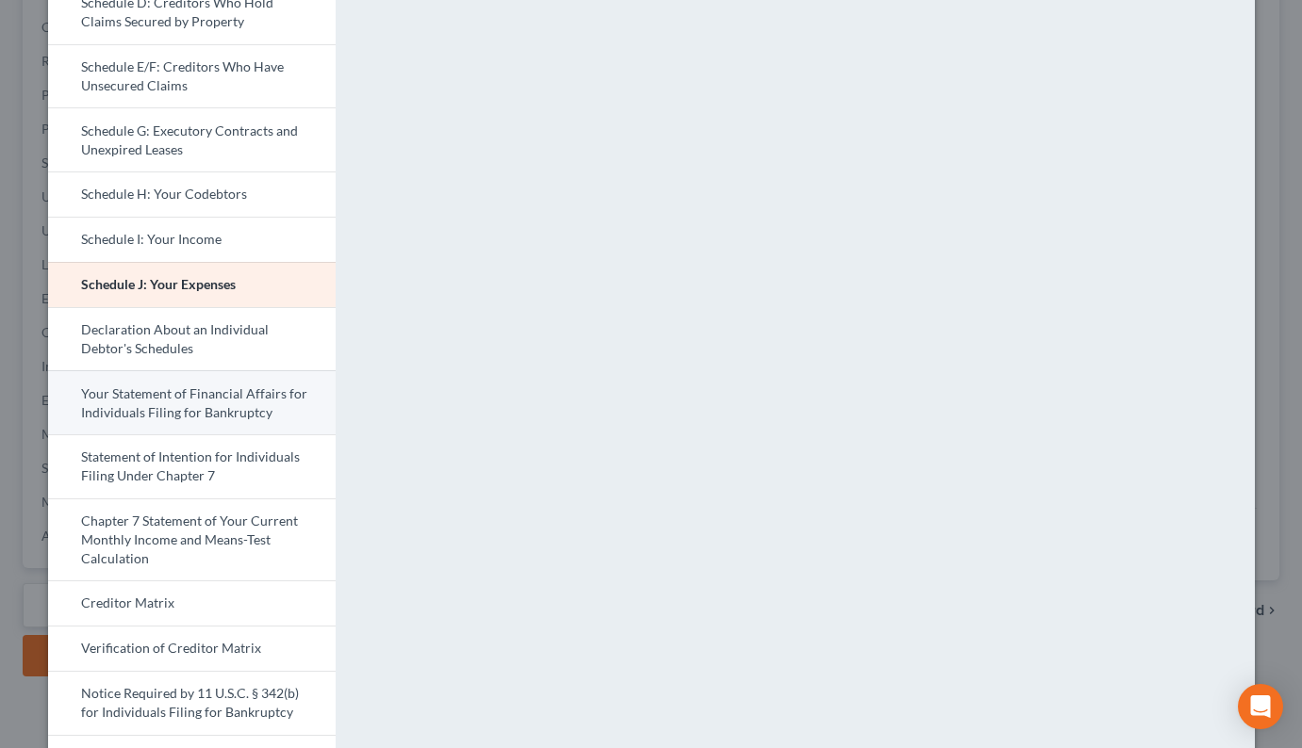
scroll to position [377, 0]
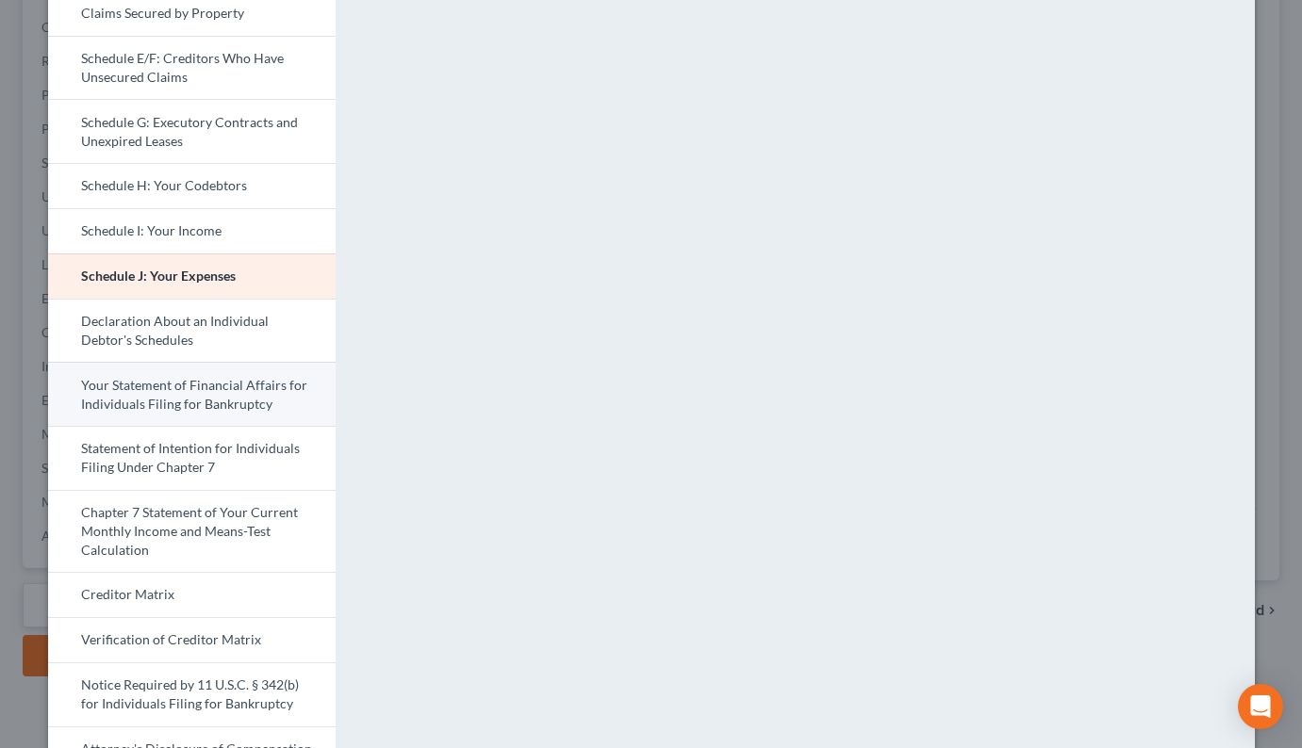
click at [121, 398] on link "Your Statement of Financial Affairs for Individuals Filing for Bankruptcy" at bounding box center [191, 394] width 287 height 64
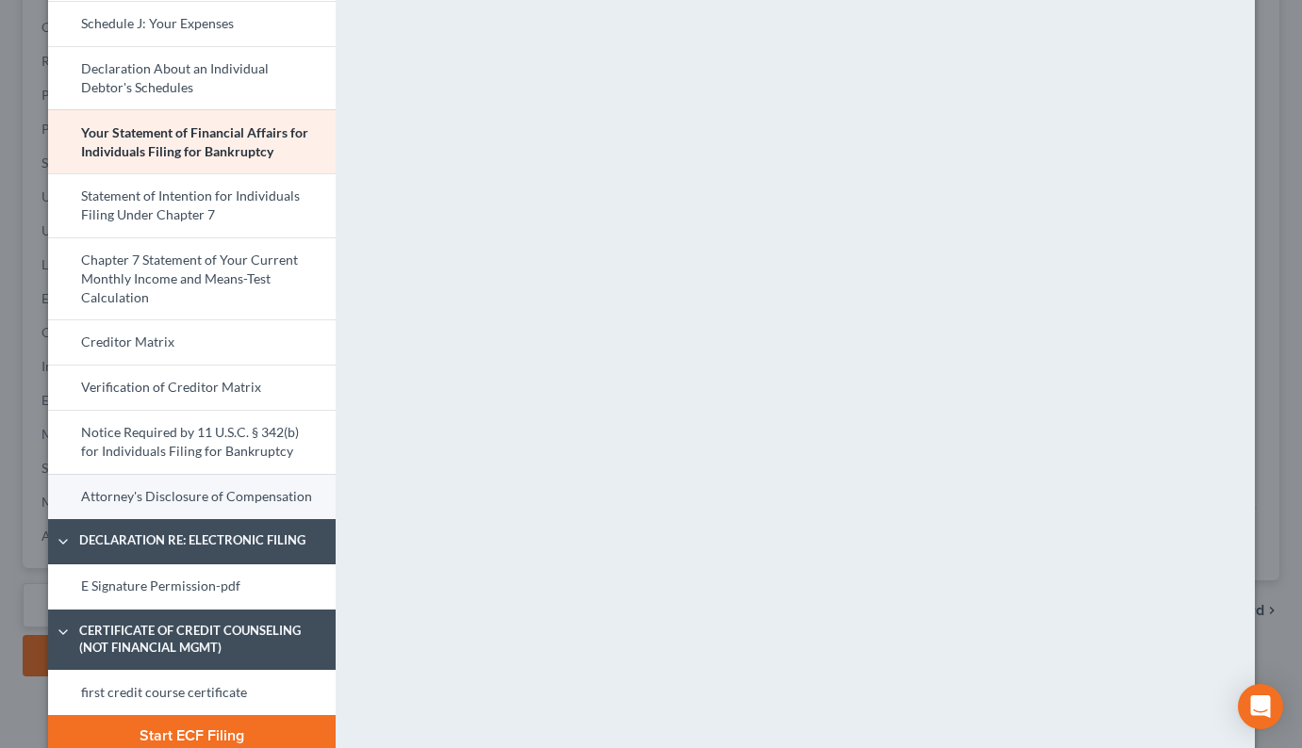
scroll to position [661, 0]
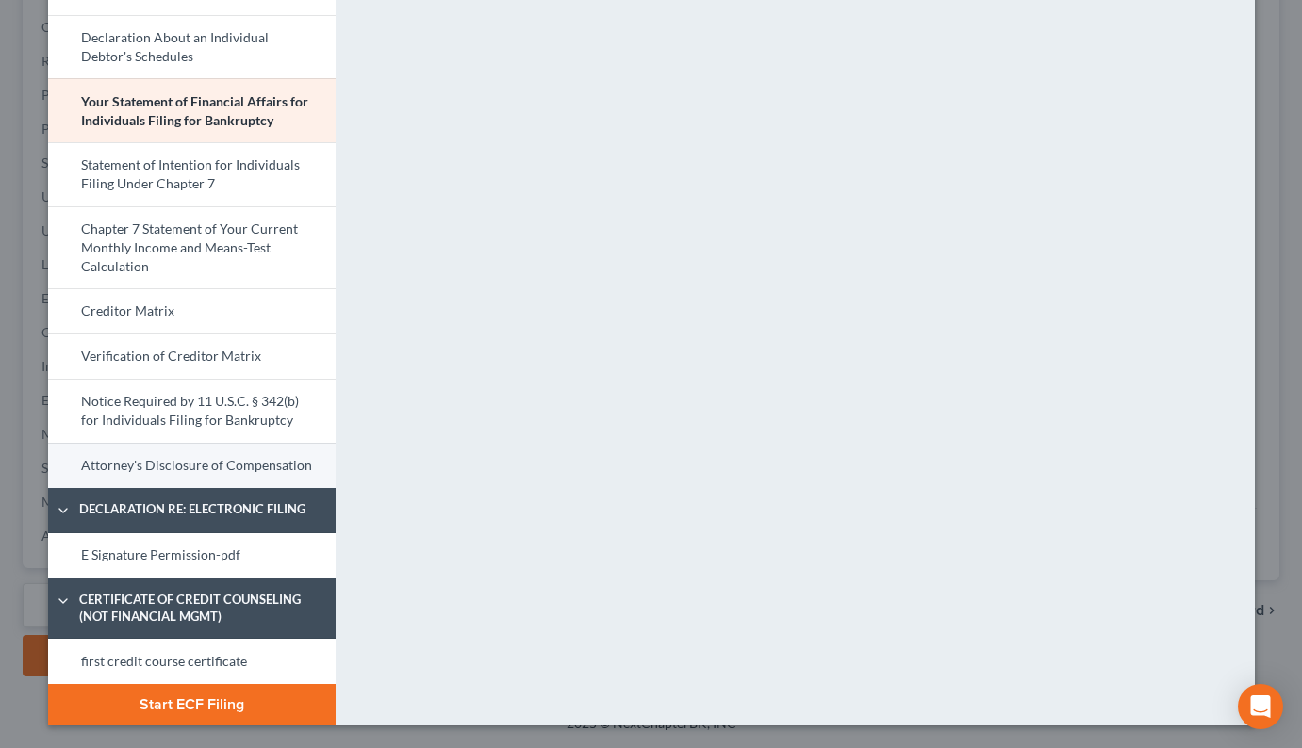
click at [182, 464] on link "Attorney's Disclosure of Compensation" at bounding box center [191, 465] width 287 height 45
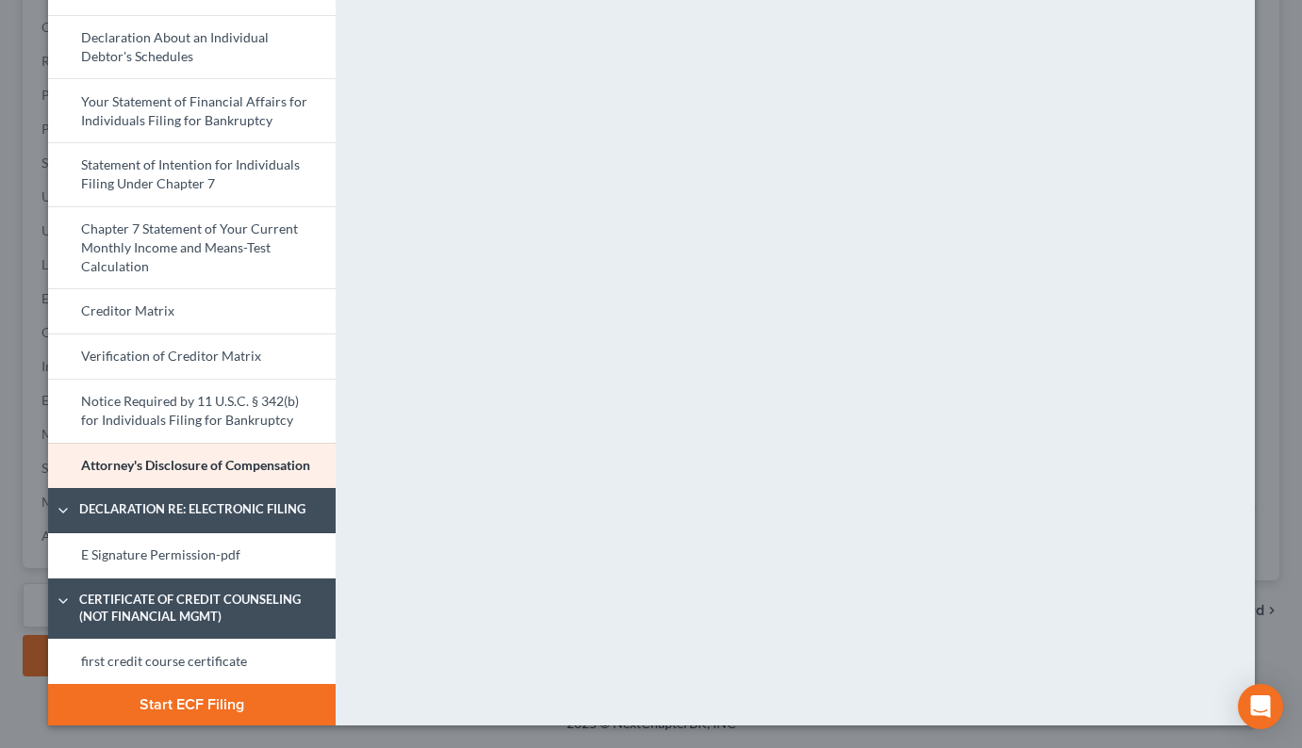
click at [140, 709] on button "Start ECF Filing" at bounding box center [191, 704] width 287 height 41
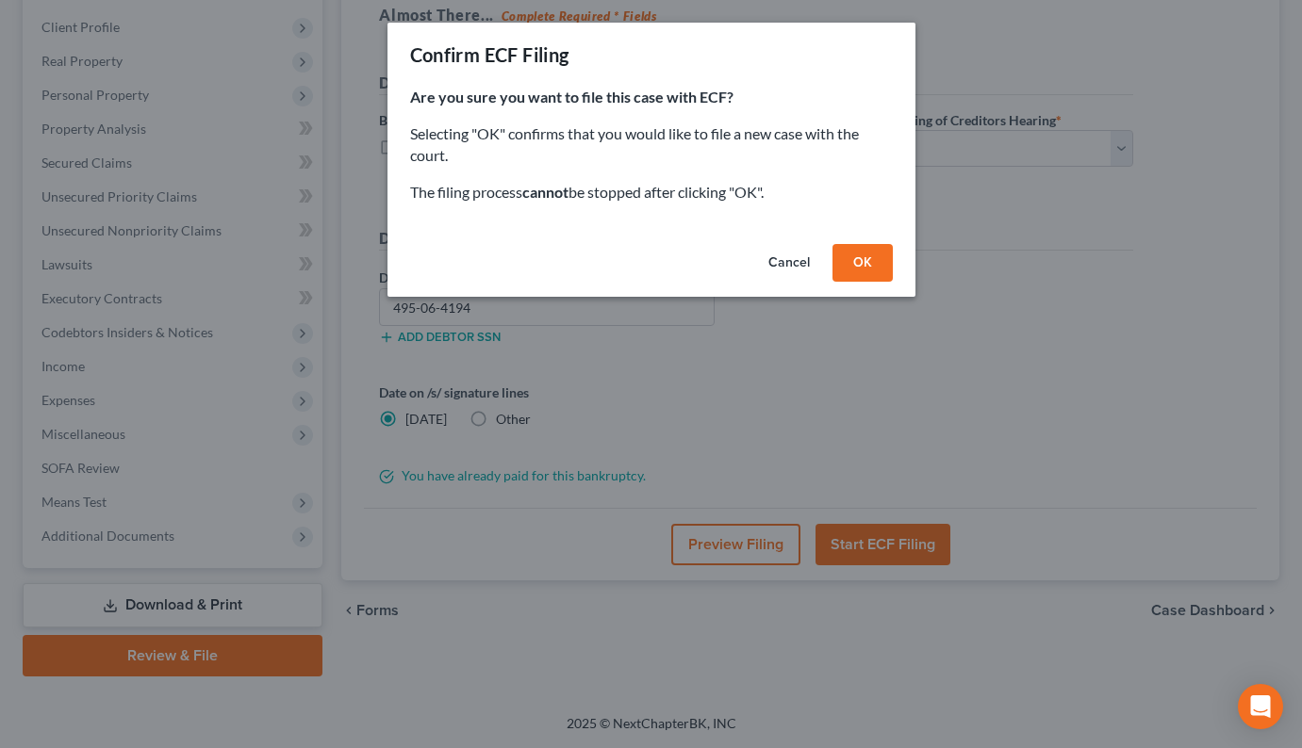
click at [865, 253] on button "OK" at bounding box center [862, 263] width 60 height 38
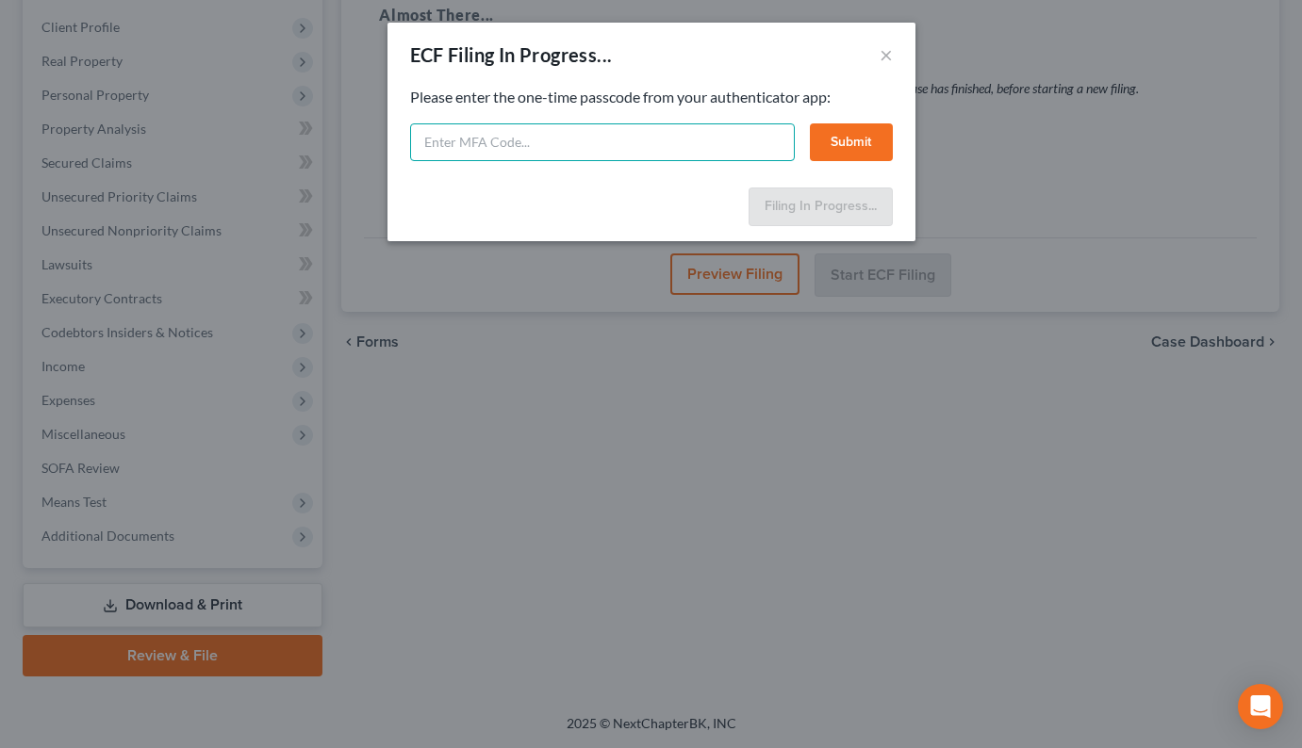
click at [560, 136] on input "text" at bounding box center [602, 142] width 385 height 38
type input "568568"
click at [839, 147] on button "Submit" at bounding box center [851, 142] width 83 height 38
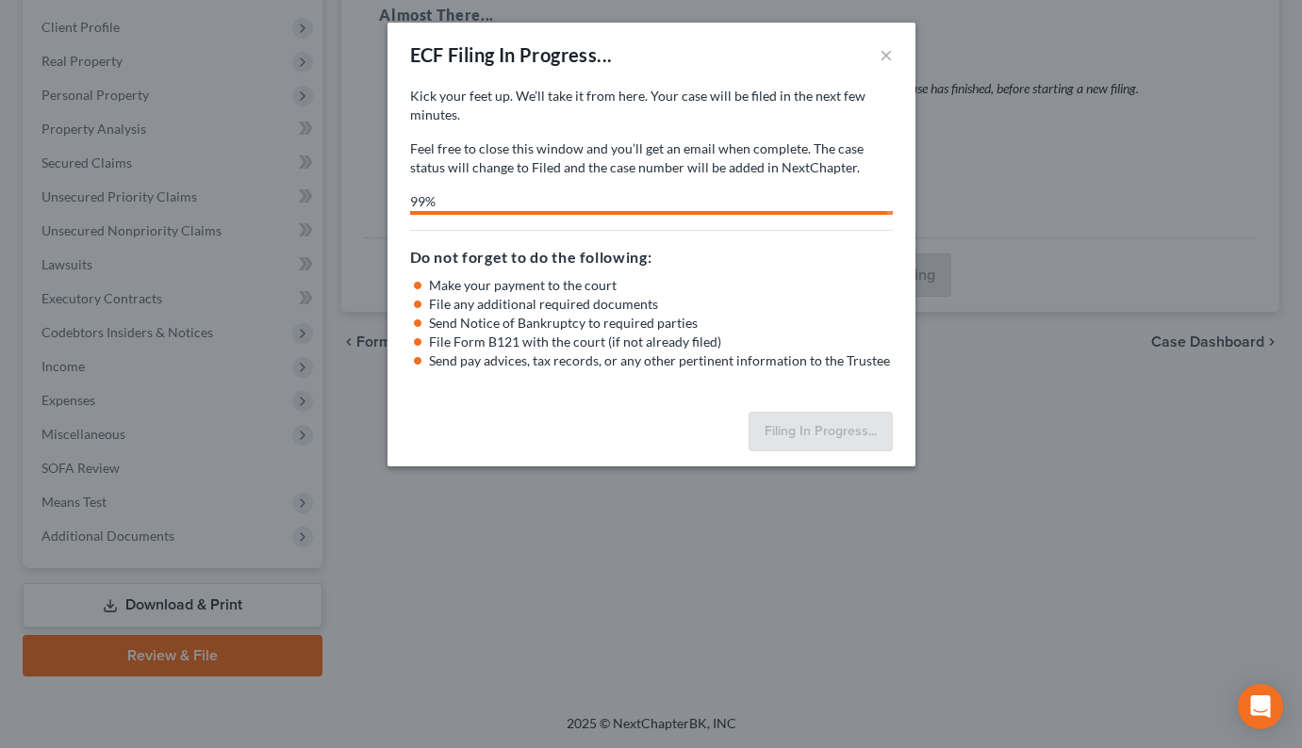
select select "0"
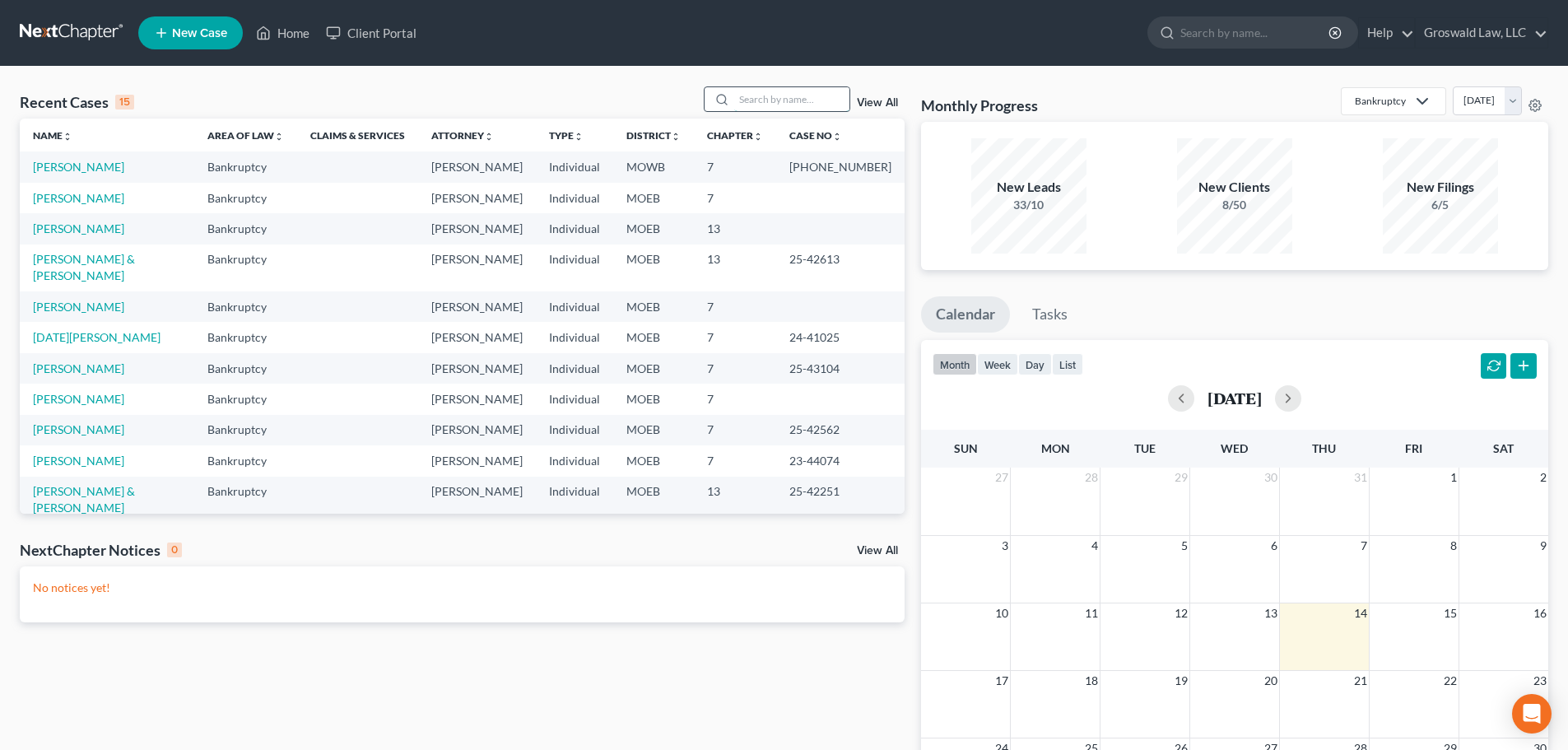
drag, startPoint x: 753, startPoint y: 107, endPoint x: 755, endPoint y: 98, distance: 9.2
click at [754, 106] on input "search" at bounding box center [792, 99] width 115 height 24
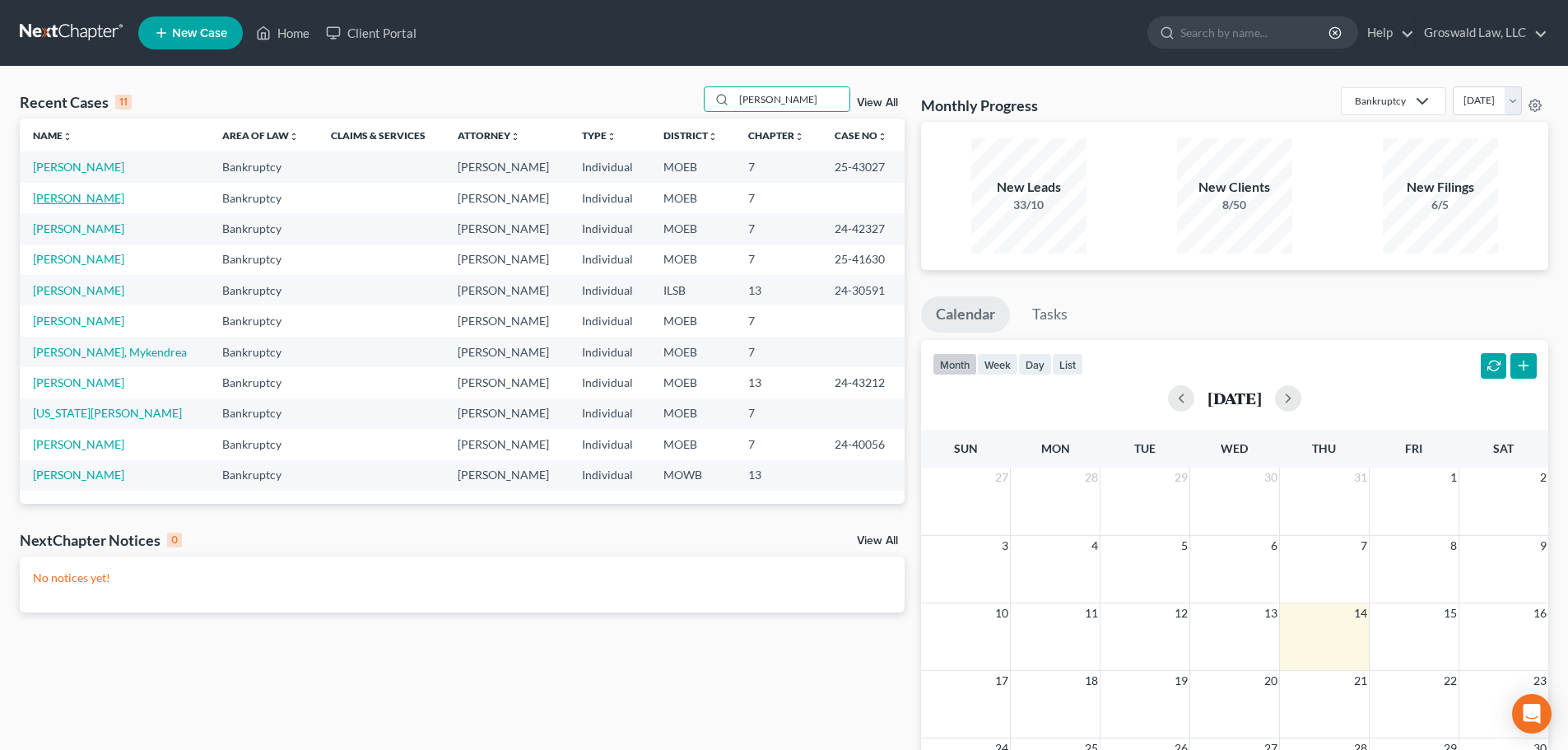
type input "[PERSON_NAME]"
click at [92, 199] on link "[PERSON_NAME]" at bounding box center [79, 198] width 92 height 14
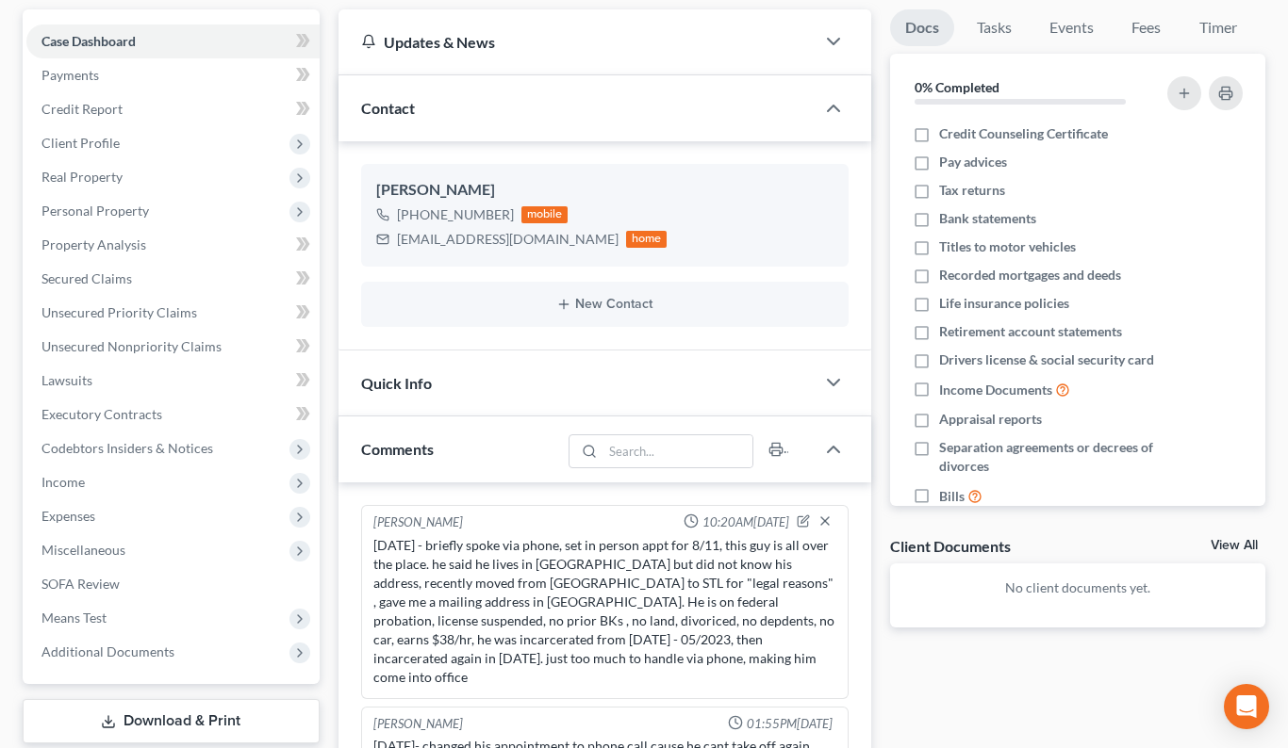
scroll to position [471, 0]
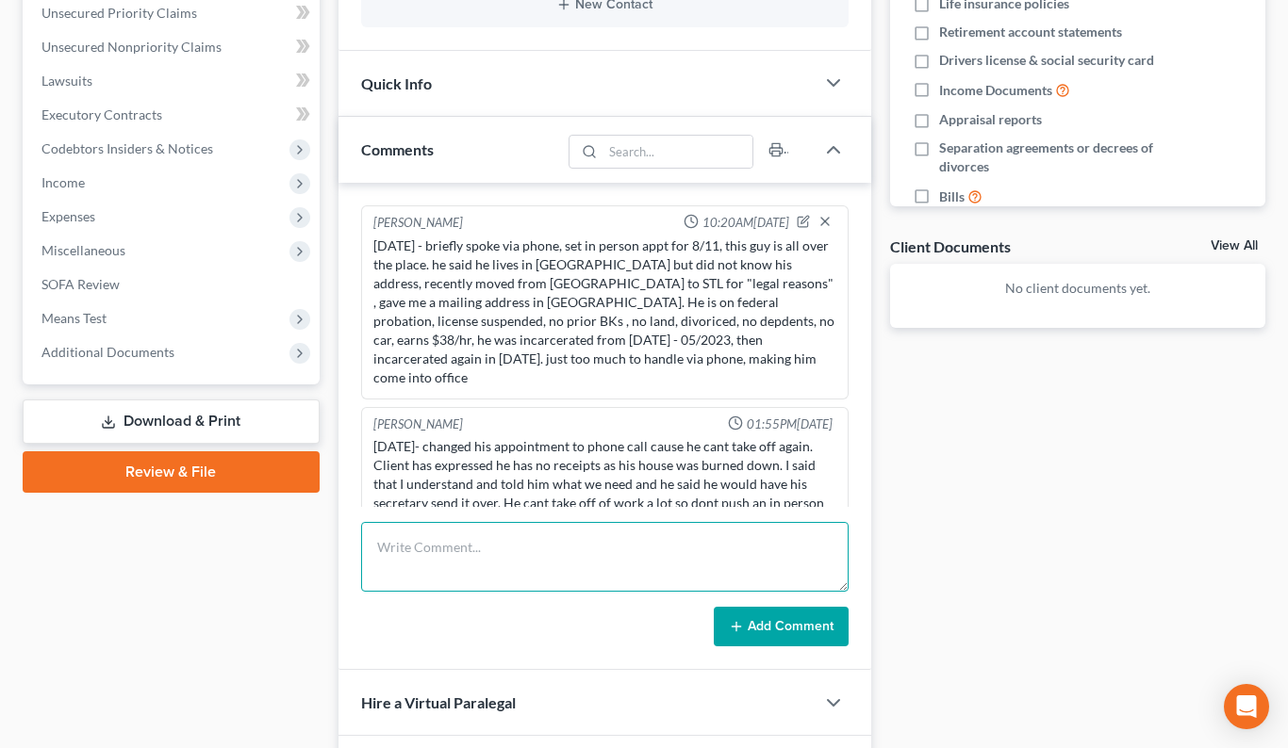
click at [663, 578] on textarea at bounding box center [604, 557] width 487 height 70
